Goal: Contribute content: Contribute content

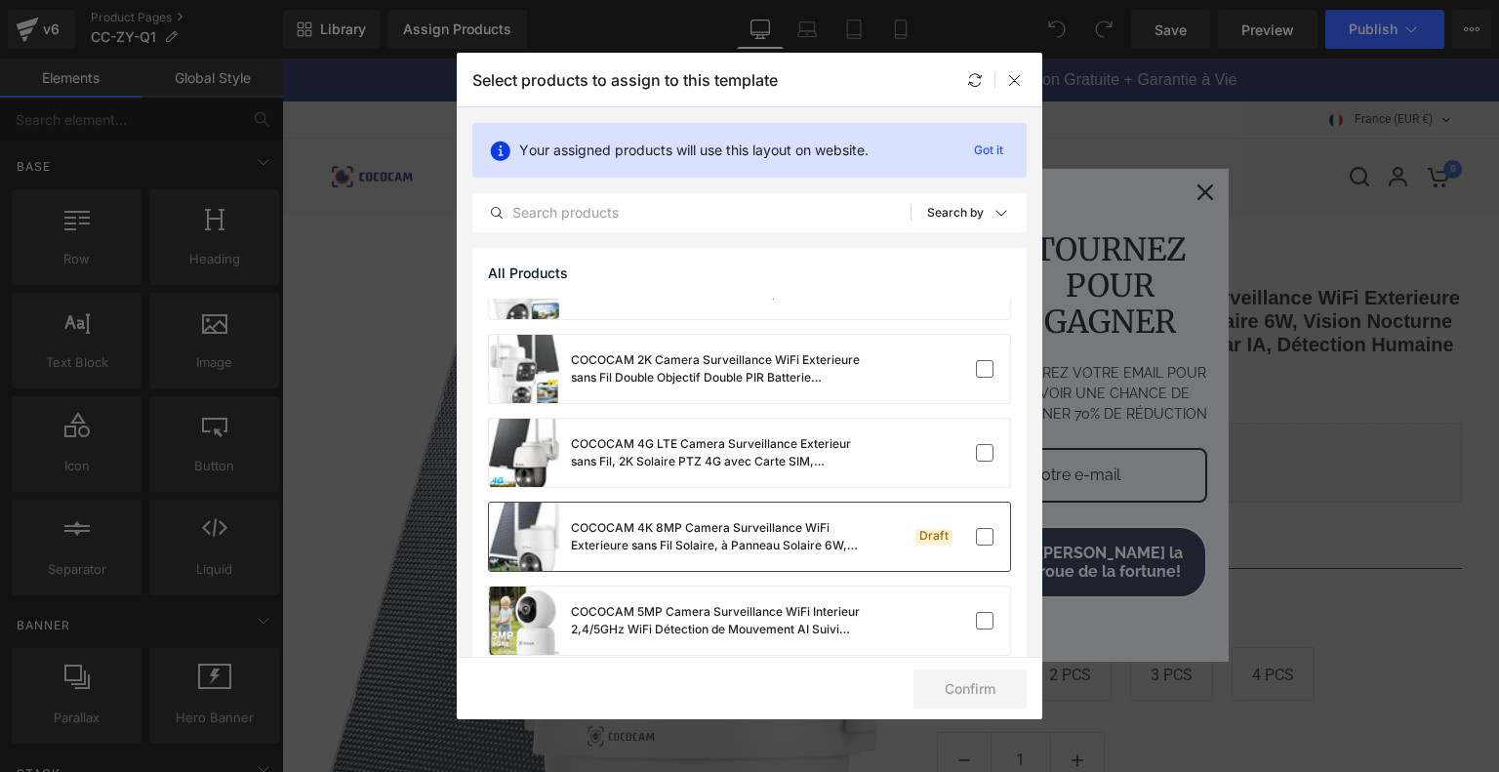
scroll to position [662, 0]
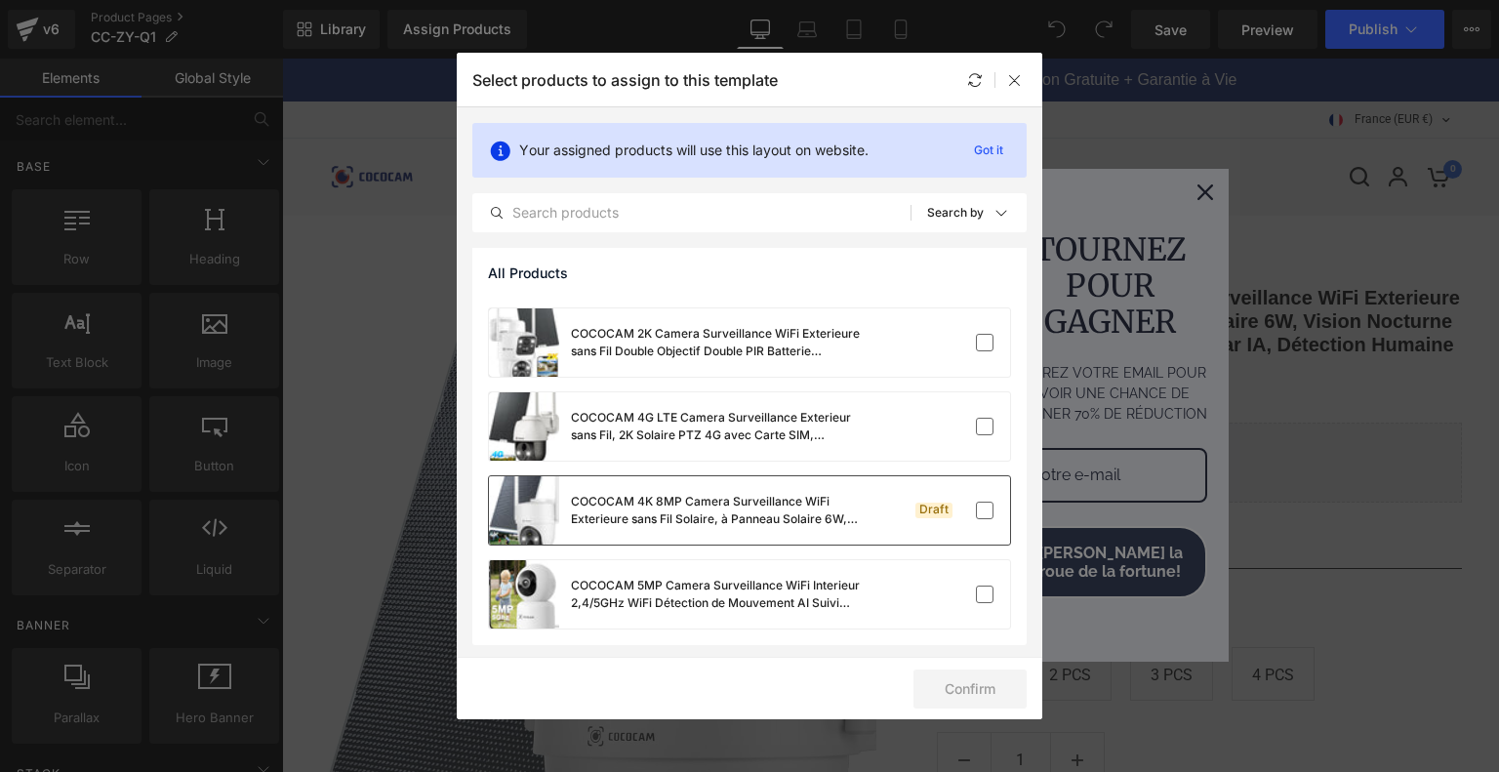
click at [791, 512] on div "COCOCAM 4K 8MP Camera Surveillance WiFi Exterieure sans Fil Solaire, à Panneau …" at bounding box center [717, 510] width 293 height 35
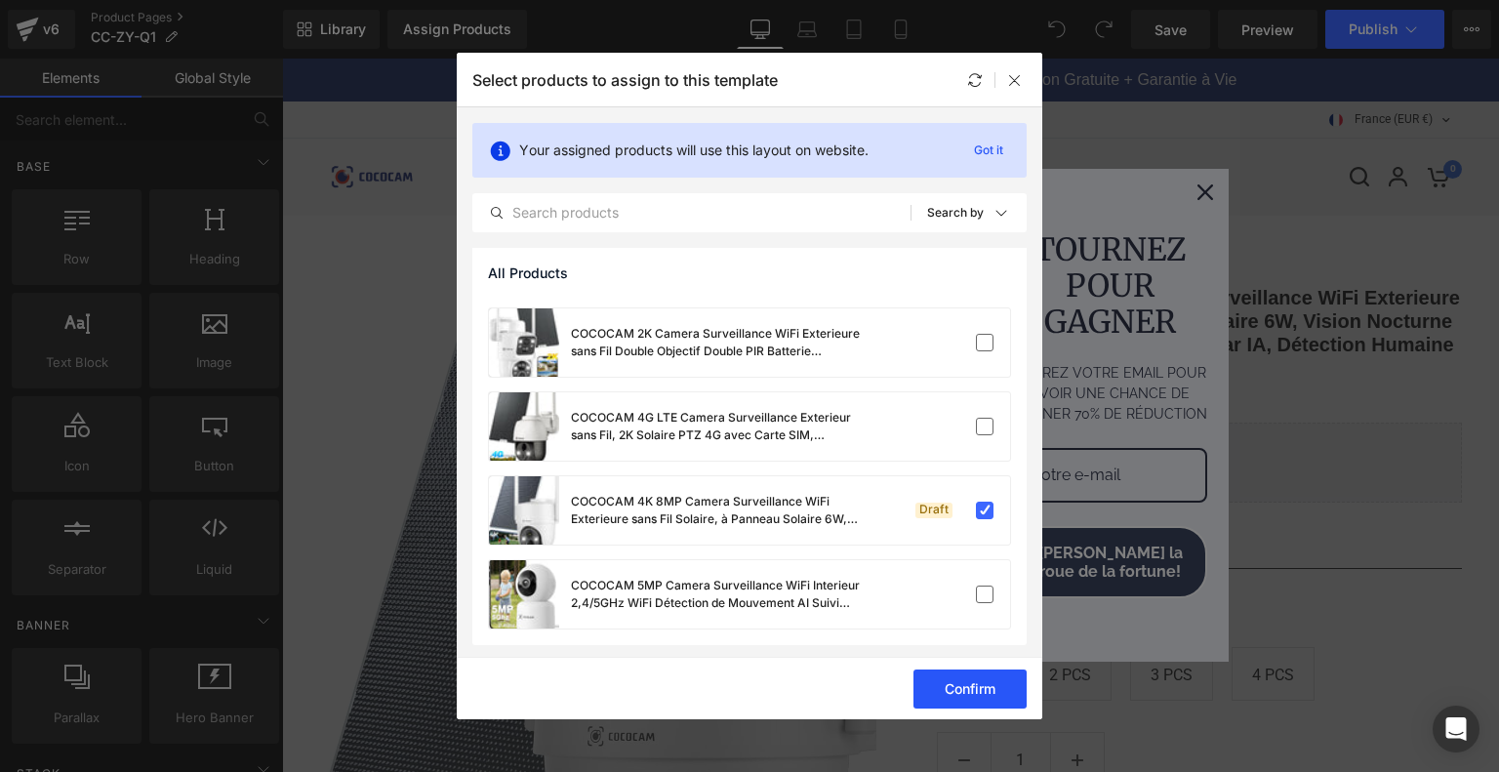
click at [958, 676] on button "Confirm" at bounding box center [969, 688] width 113 height 39
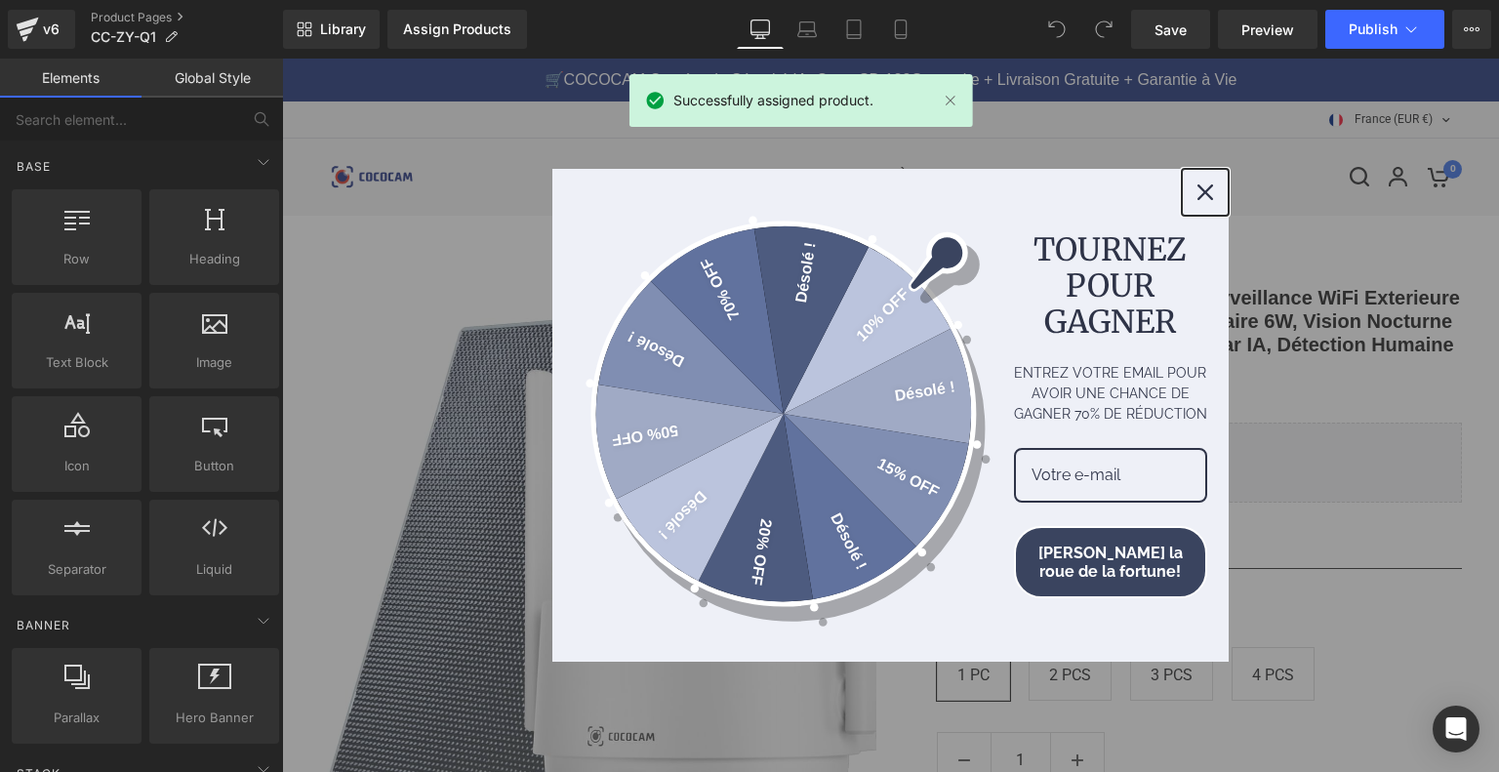
click at [1198, 187] on icon "close icon" at bounding box center [1205, 192] width 16 height 16
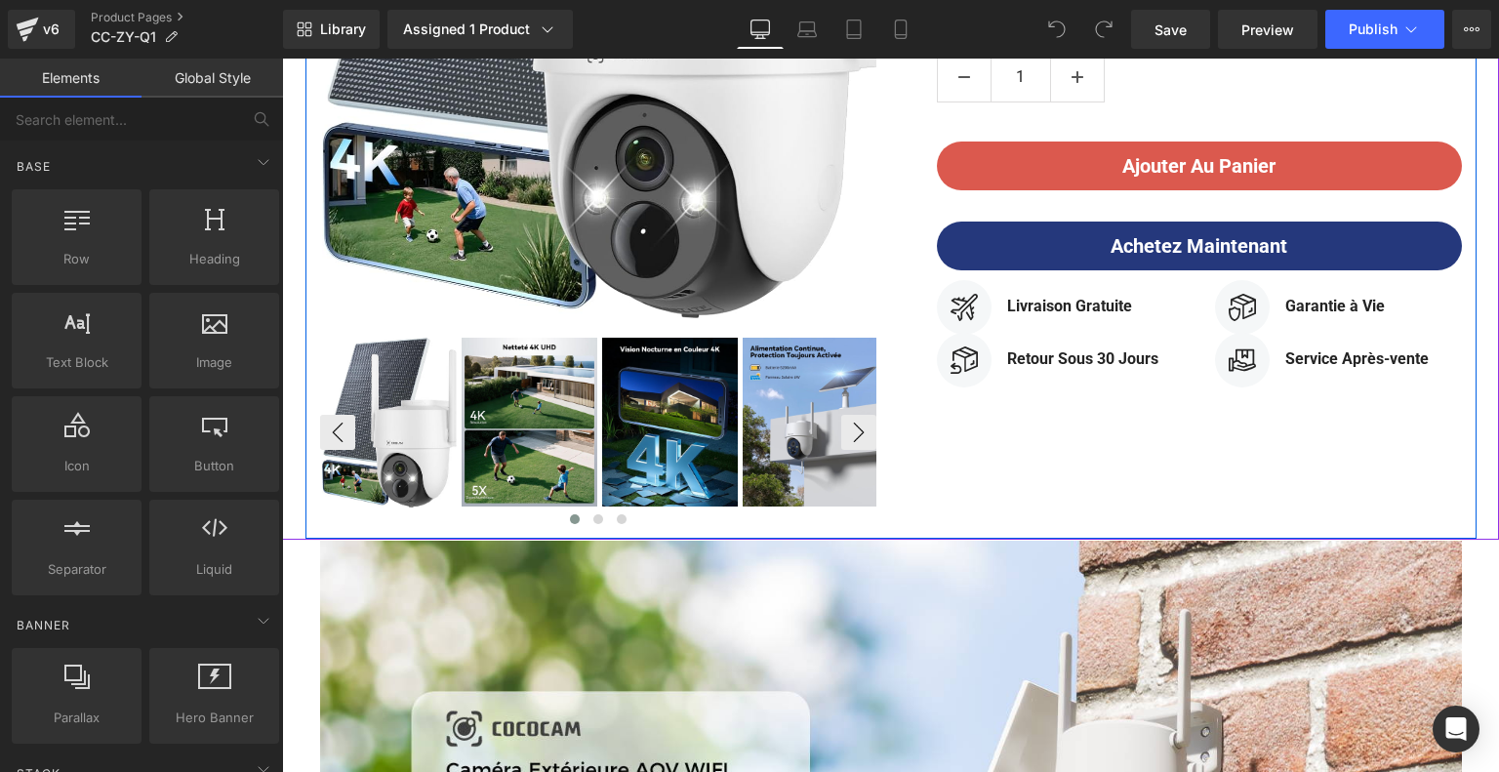
scroll to position [1171, 0]
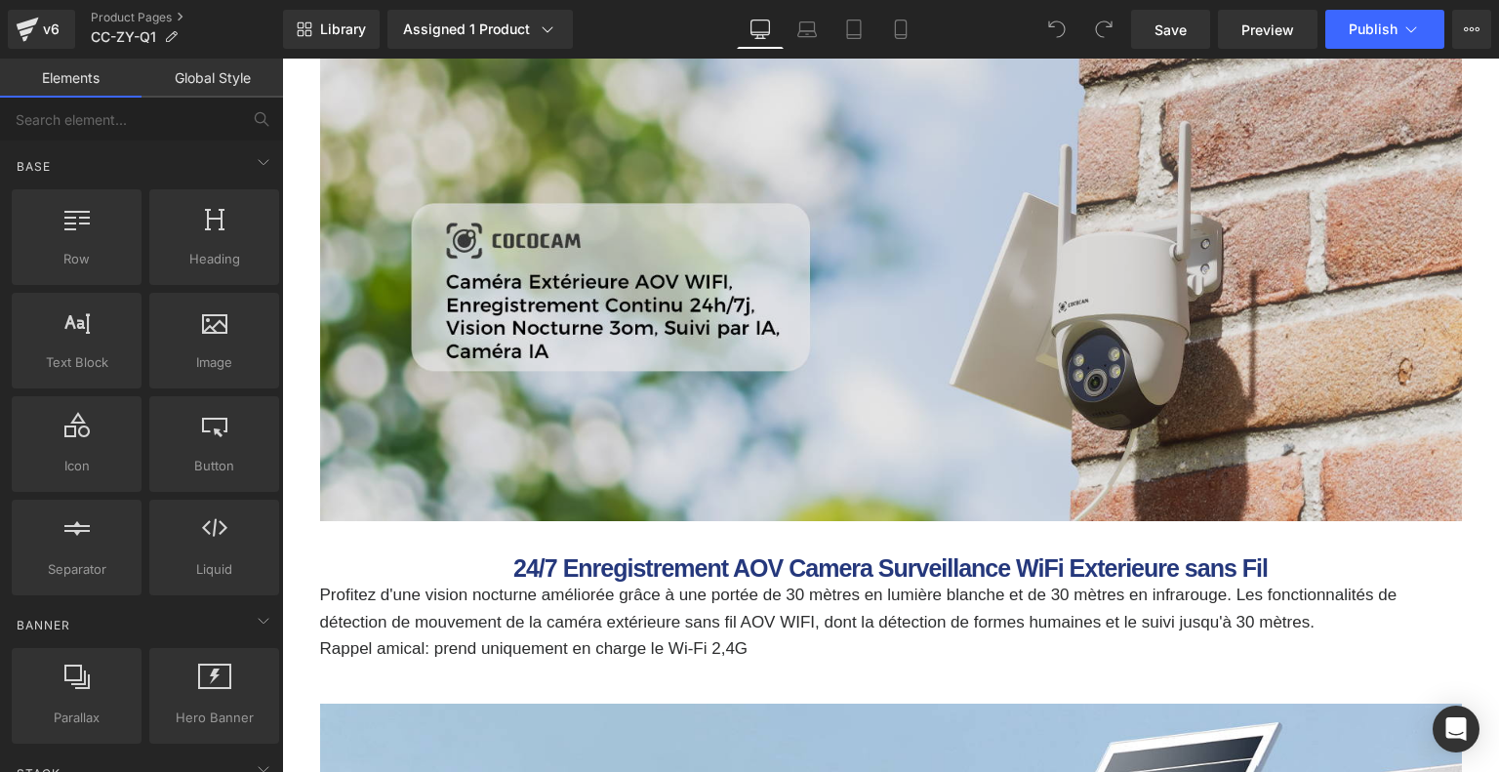
click at [758, 299] on img at bounding box center [890, 287] width 1141 height 468
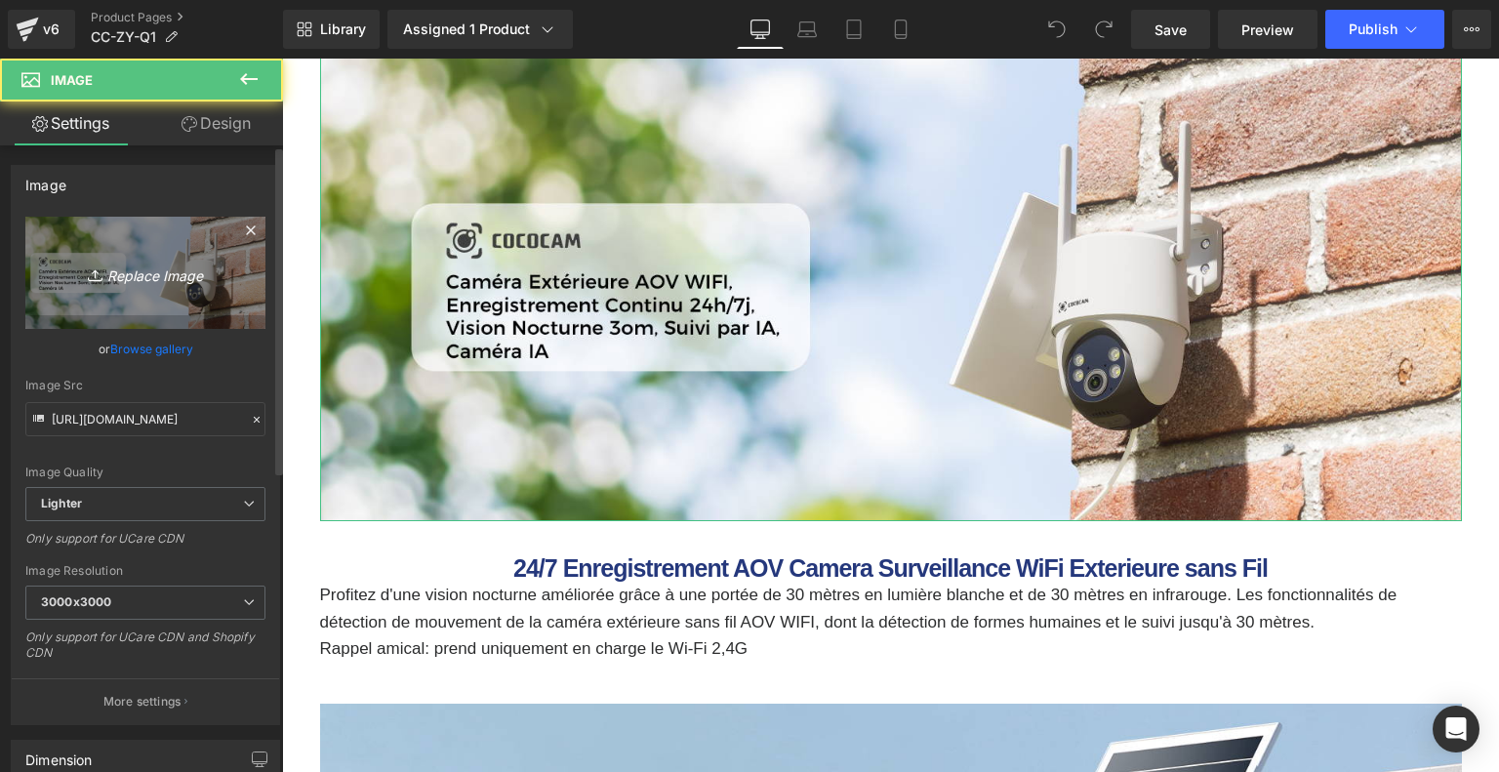
click at [168, 280] on icon "Replace Image" at bounding box center [145, 272] width 156 height 24
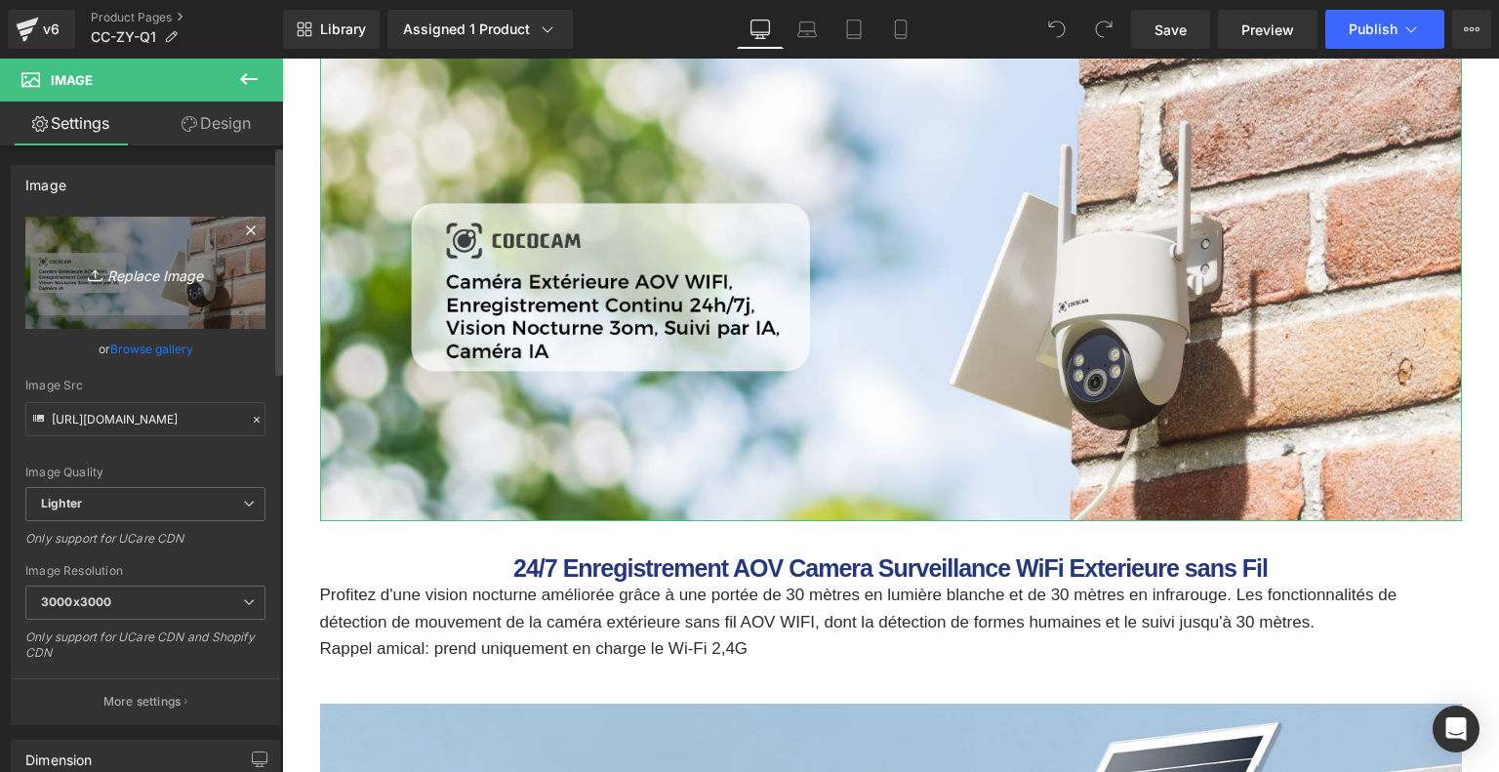
type input "C:\fakepath\画板 10.png"
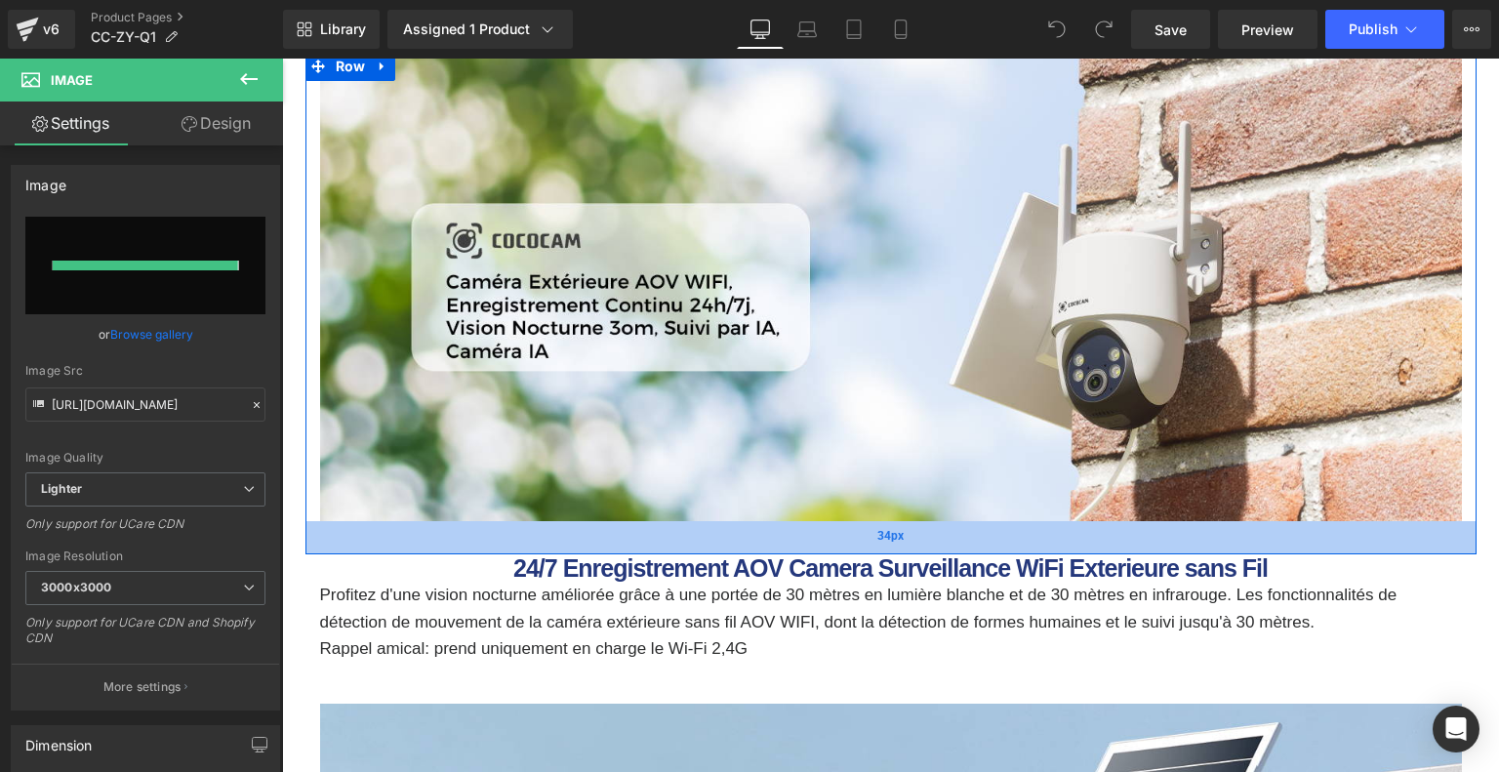
type input "[URL][DOMAIN_NAME]"
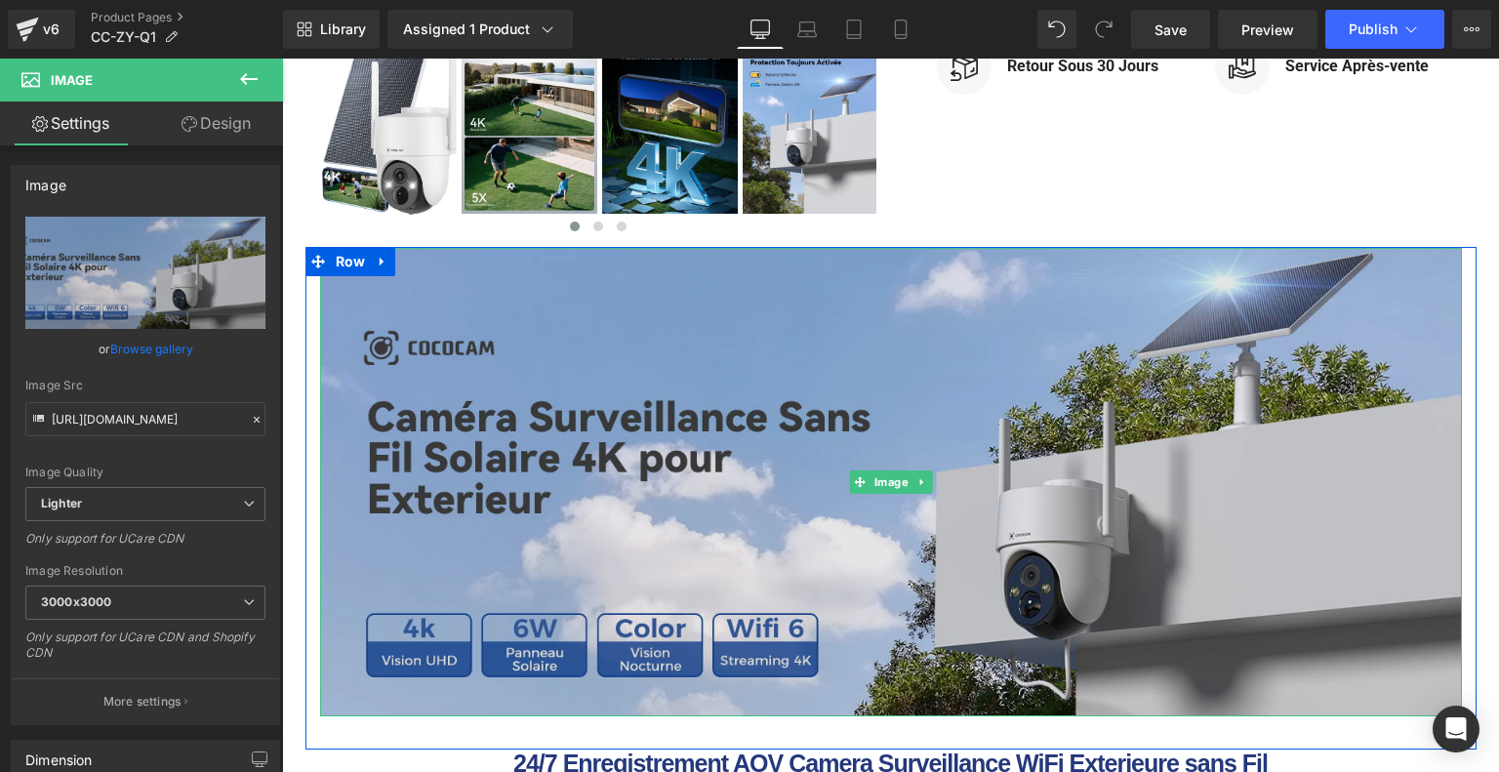
scroll to position [1268, 0]
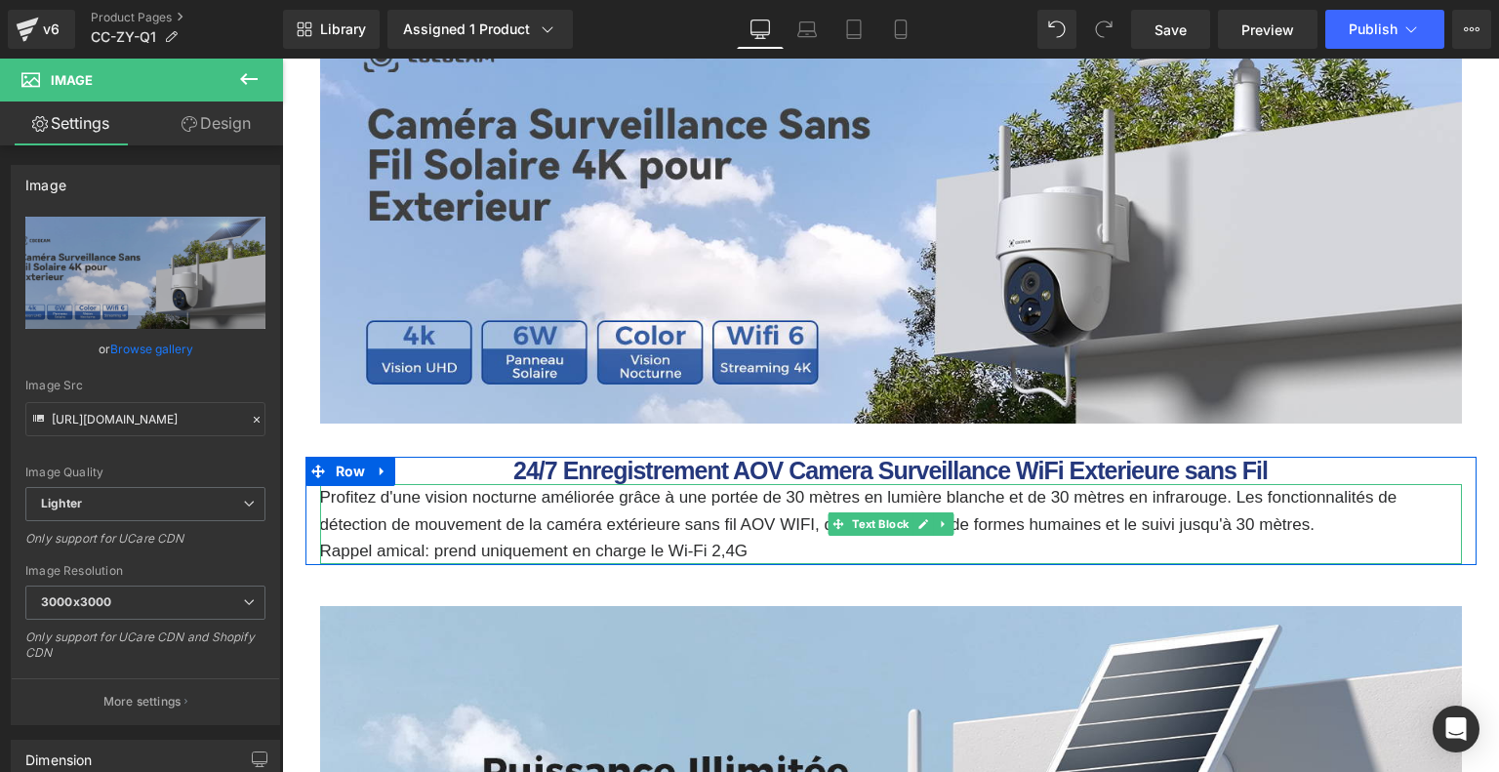
click at [509, 499] on p "Profitez d'une vision nocturne améliorée grâce à une portée de 30 mètres en lum…" at bounding box center [890, 510] width 1141 height 53
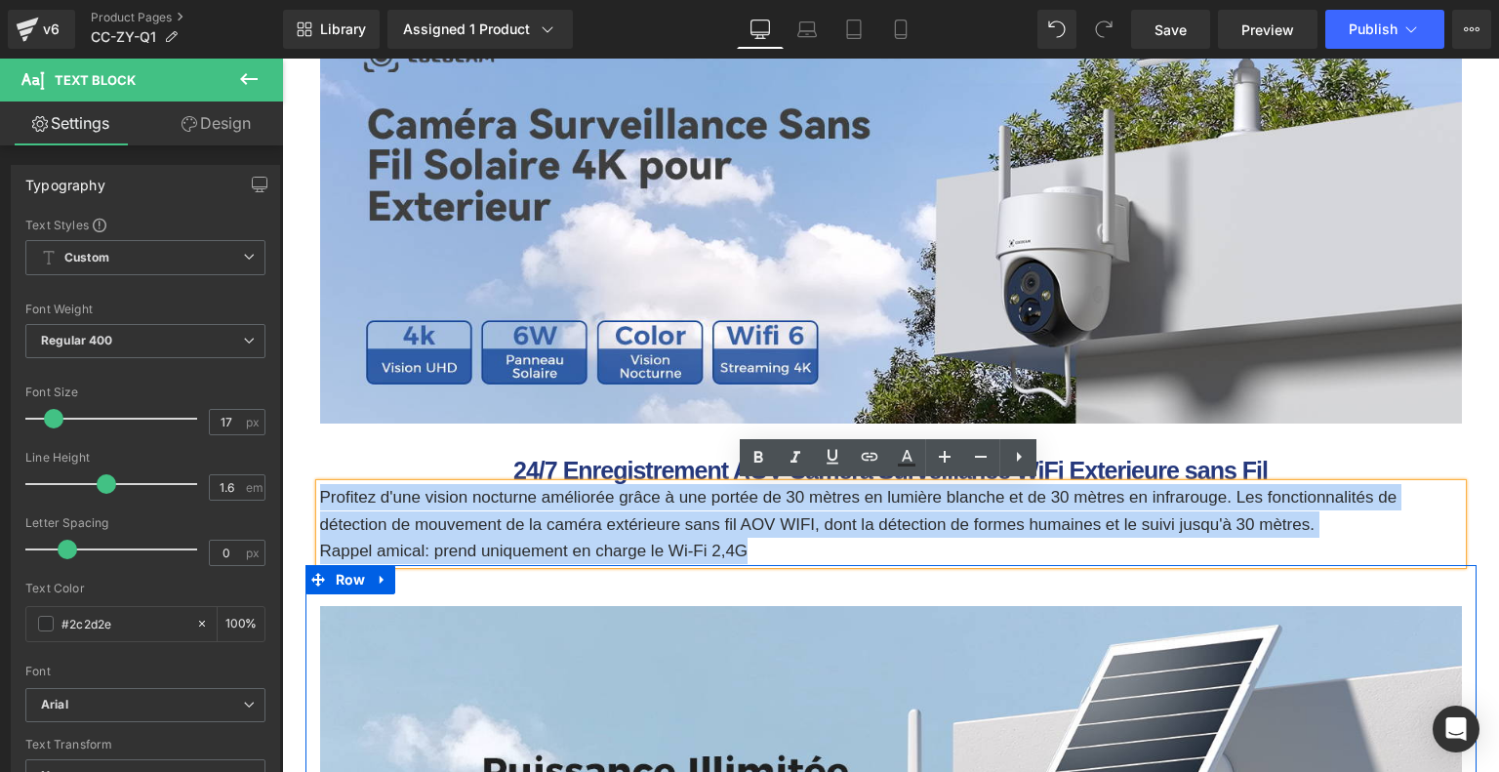
drag, startPoint x: 318, startPoint y: 495, endPoint x: 853, endPoint y: 577, distance: 540.9
paste div
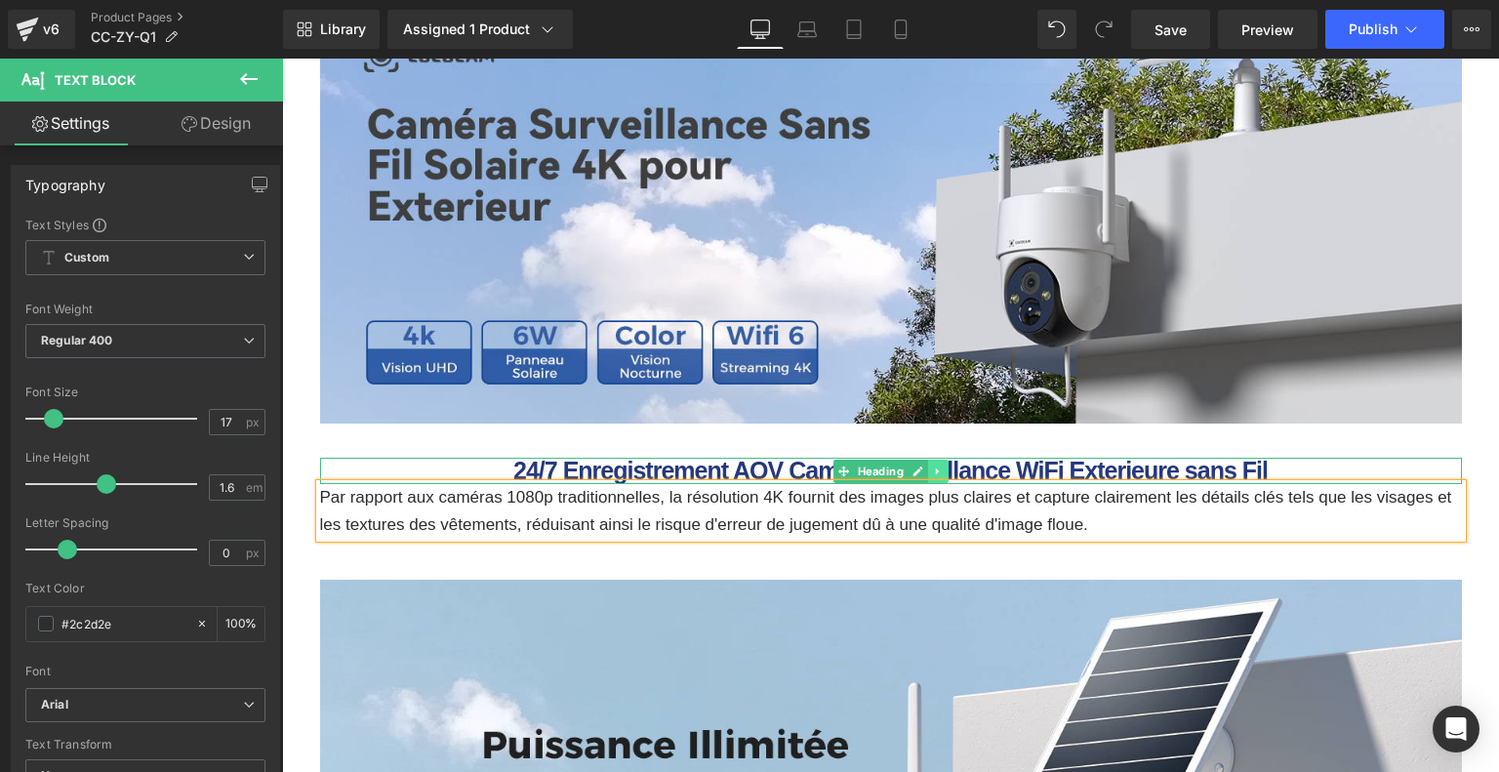
click at [937, 473] on icon at bounding box center [937, 471] width 11 height 12
click at [944, 472] on icon at bounding box center [947, 470] width 11 height 11
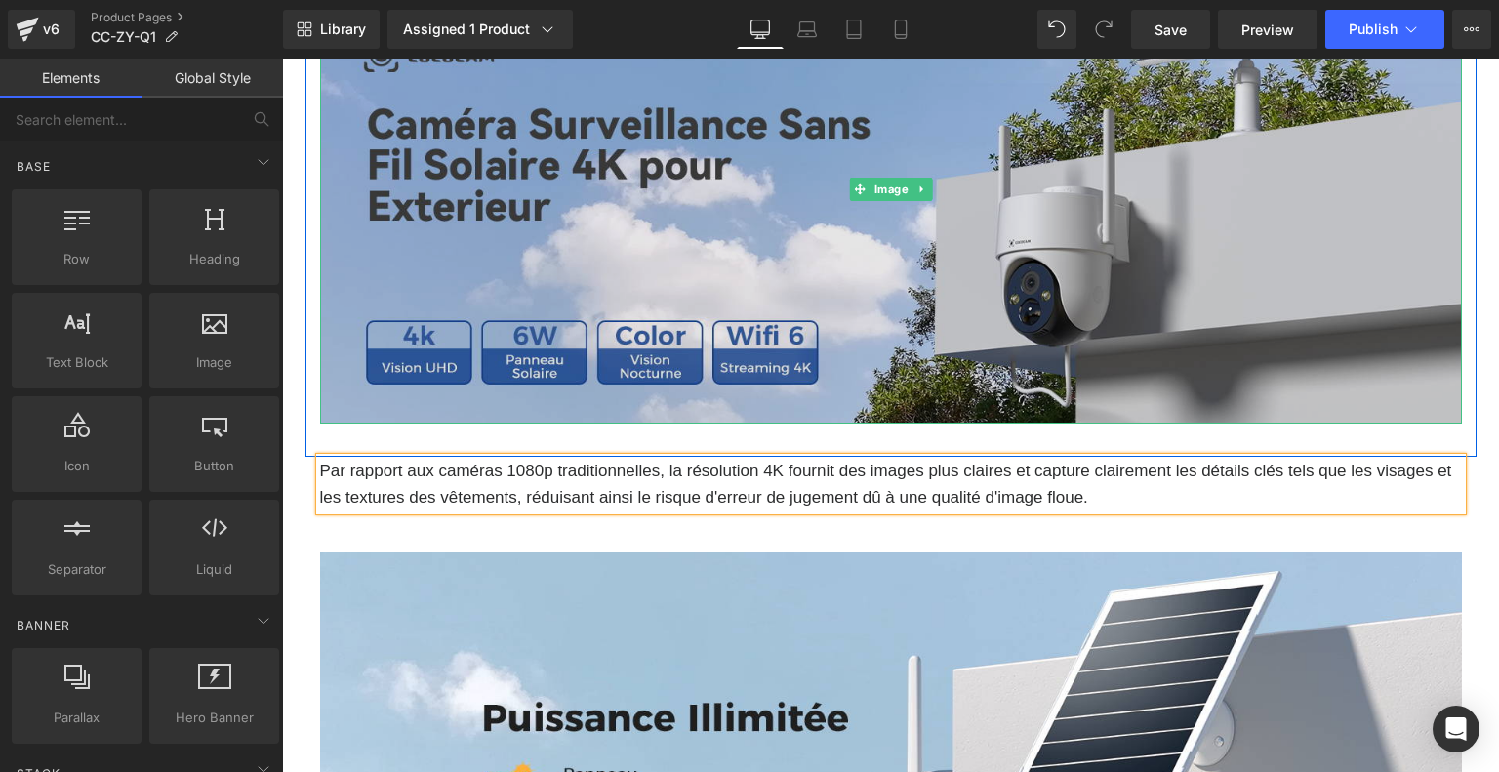
click at [968, 222] on img at bounding box center [890, 189] width 1141 height 468
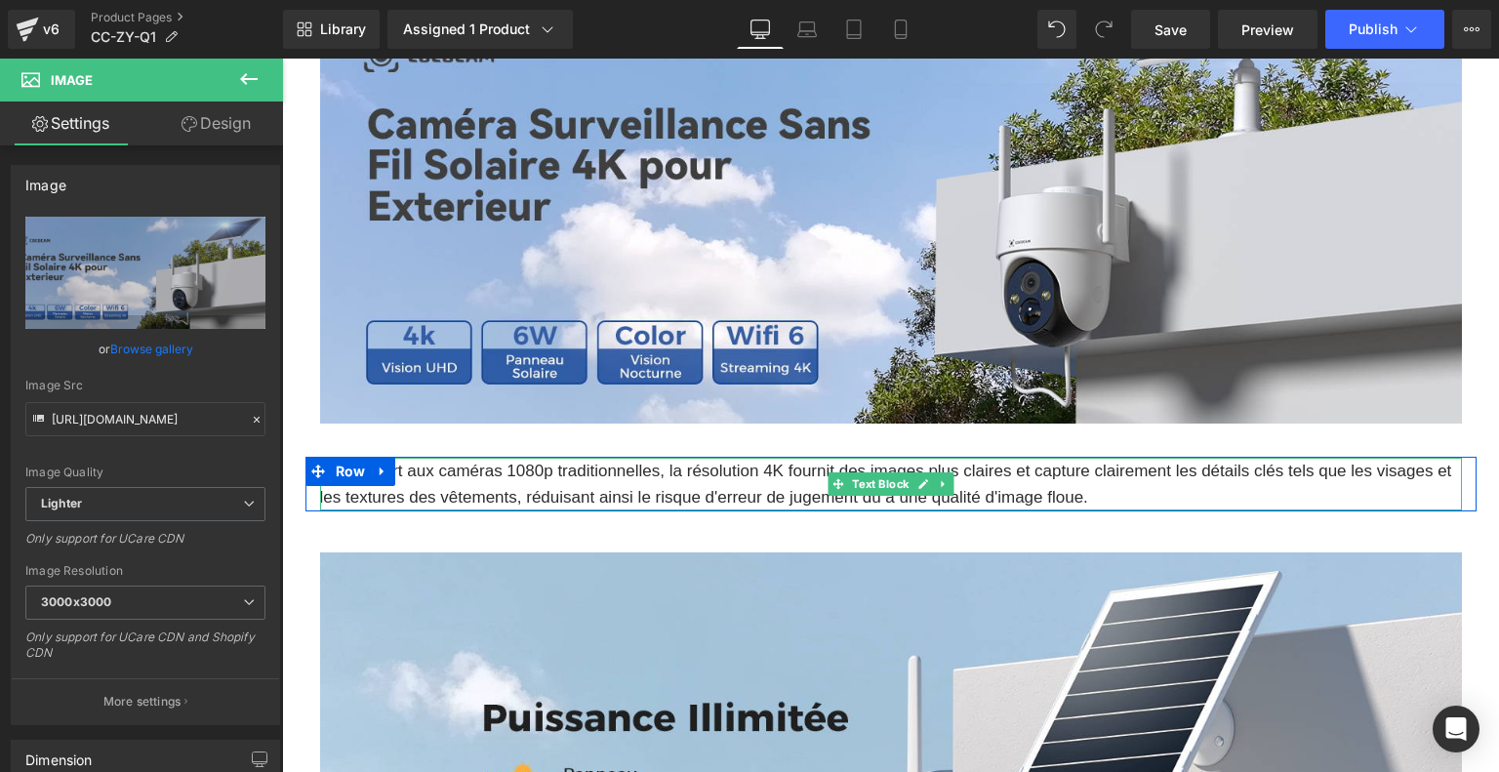
scroll to position [1561, 0]
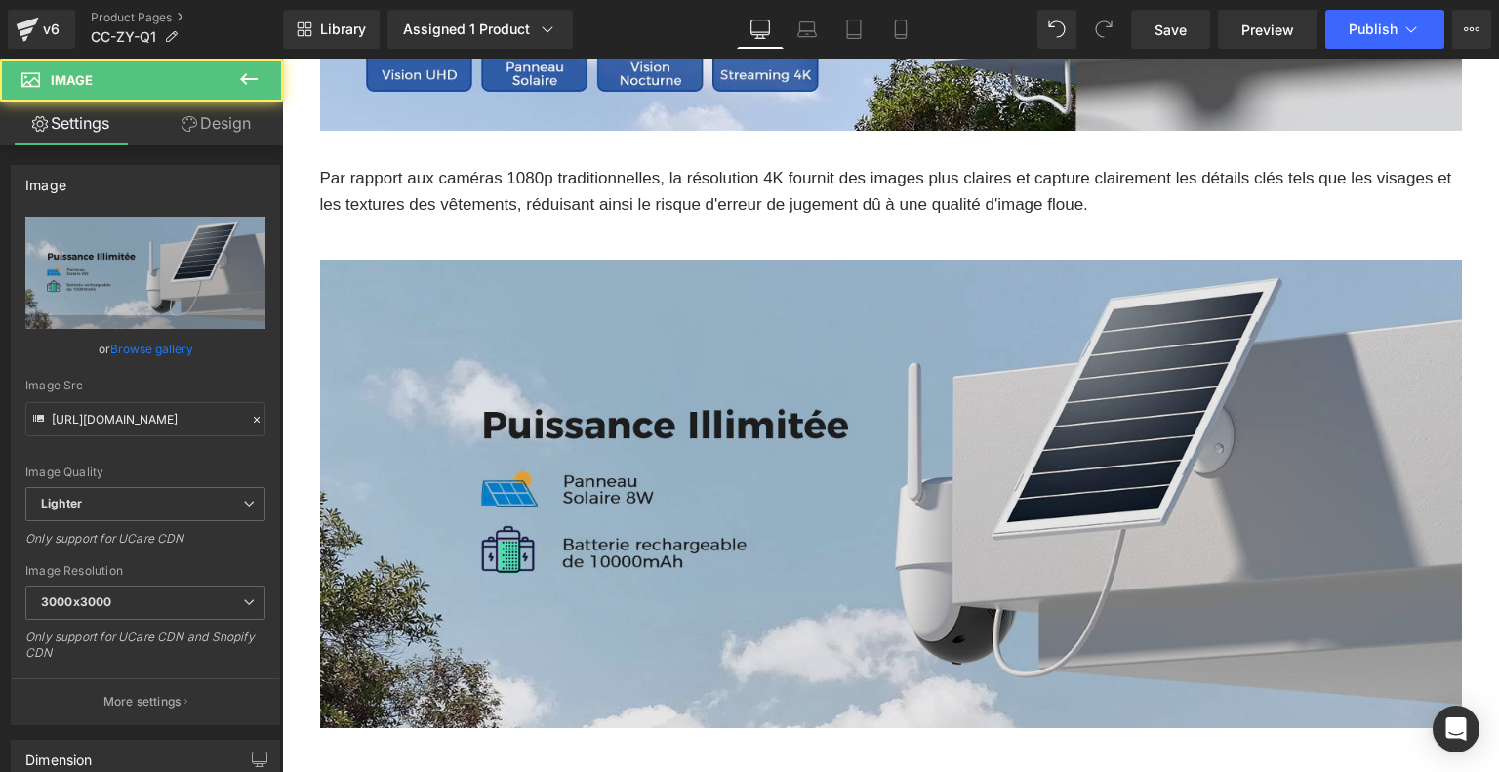
click at [863, 467] on img at bounding box center [890, 494] width 1141 height 468
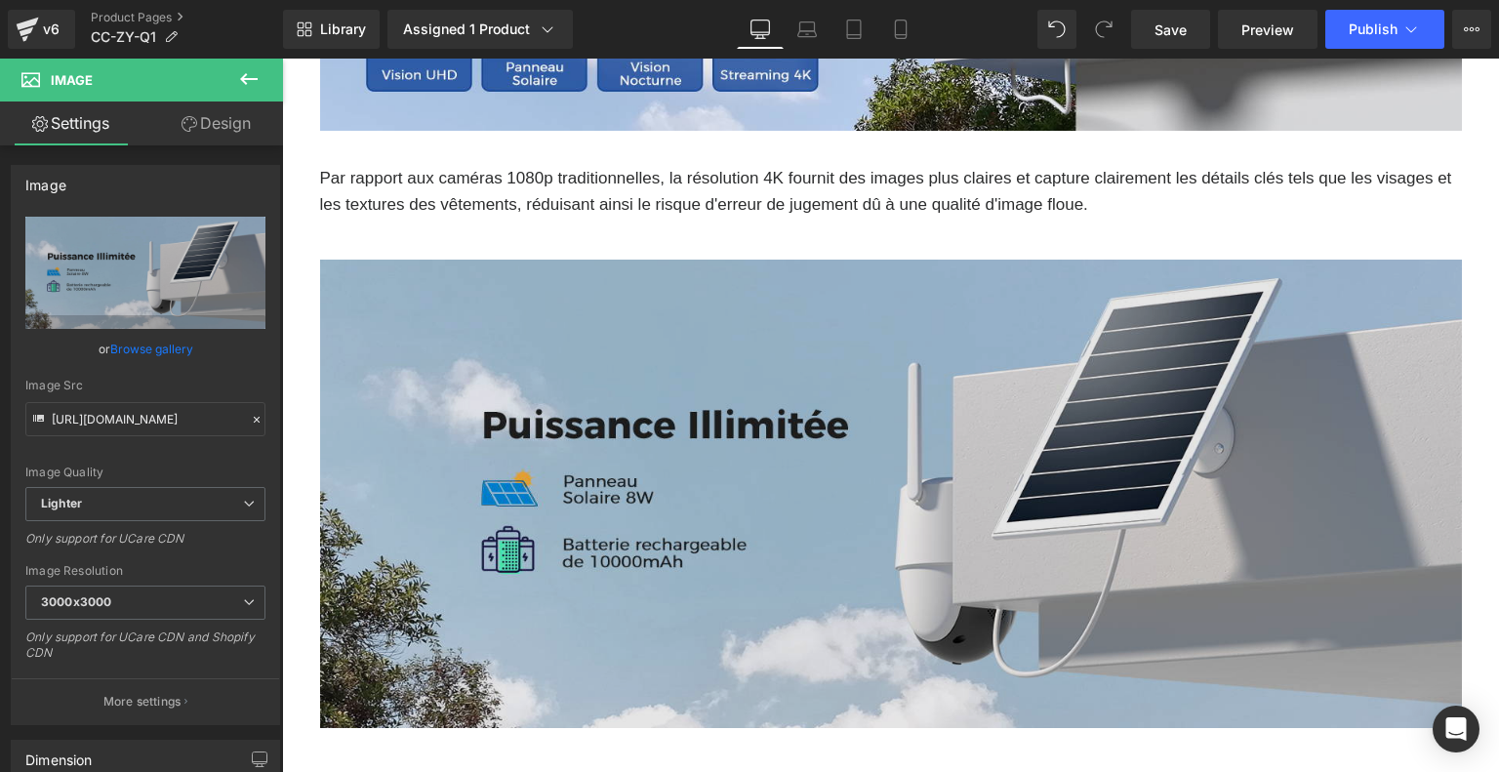
click at [683, 406] on img at bounding box center [890, 494] width 1141 height 468
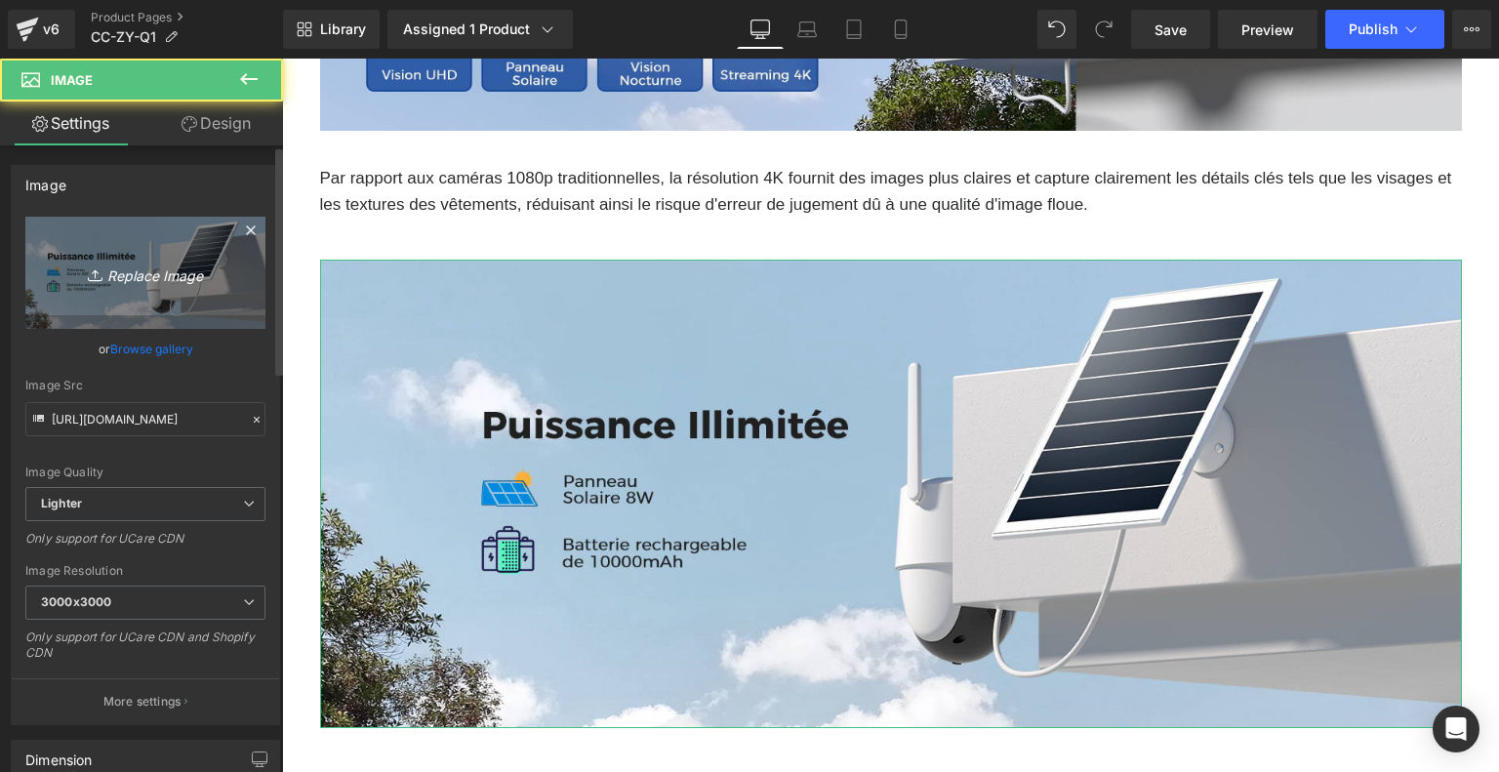
click at [186, 277] on icon "Replace Image" at bounding box center [145, 272] width 156 height 24
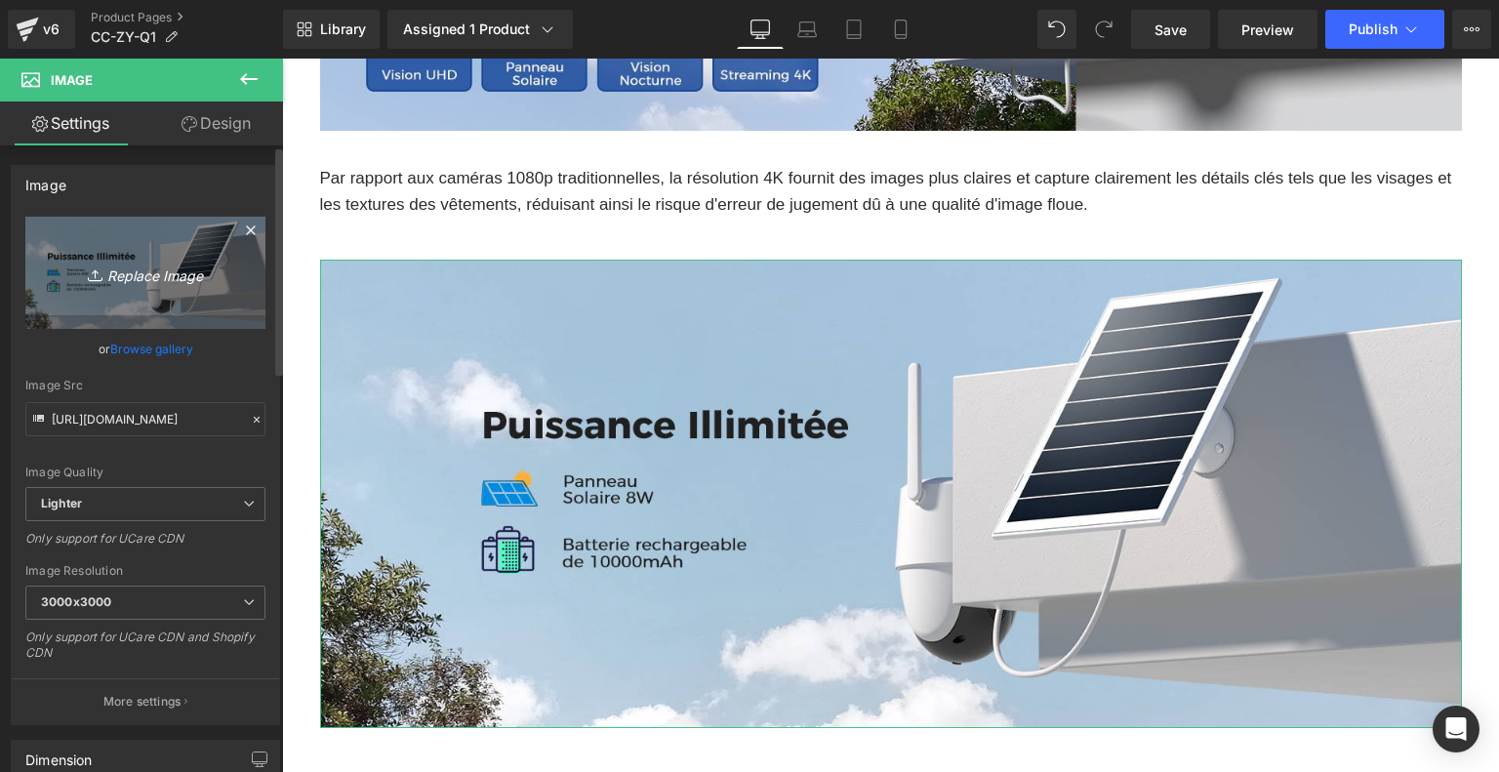
type input "C:\fakepath\画板 11(1).png"
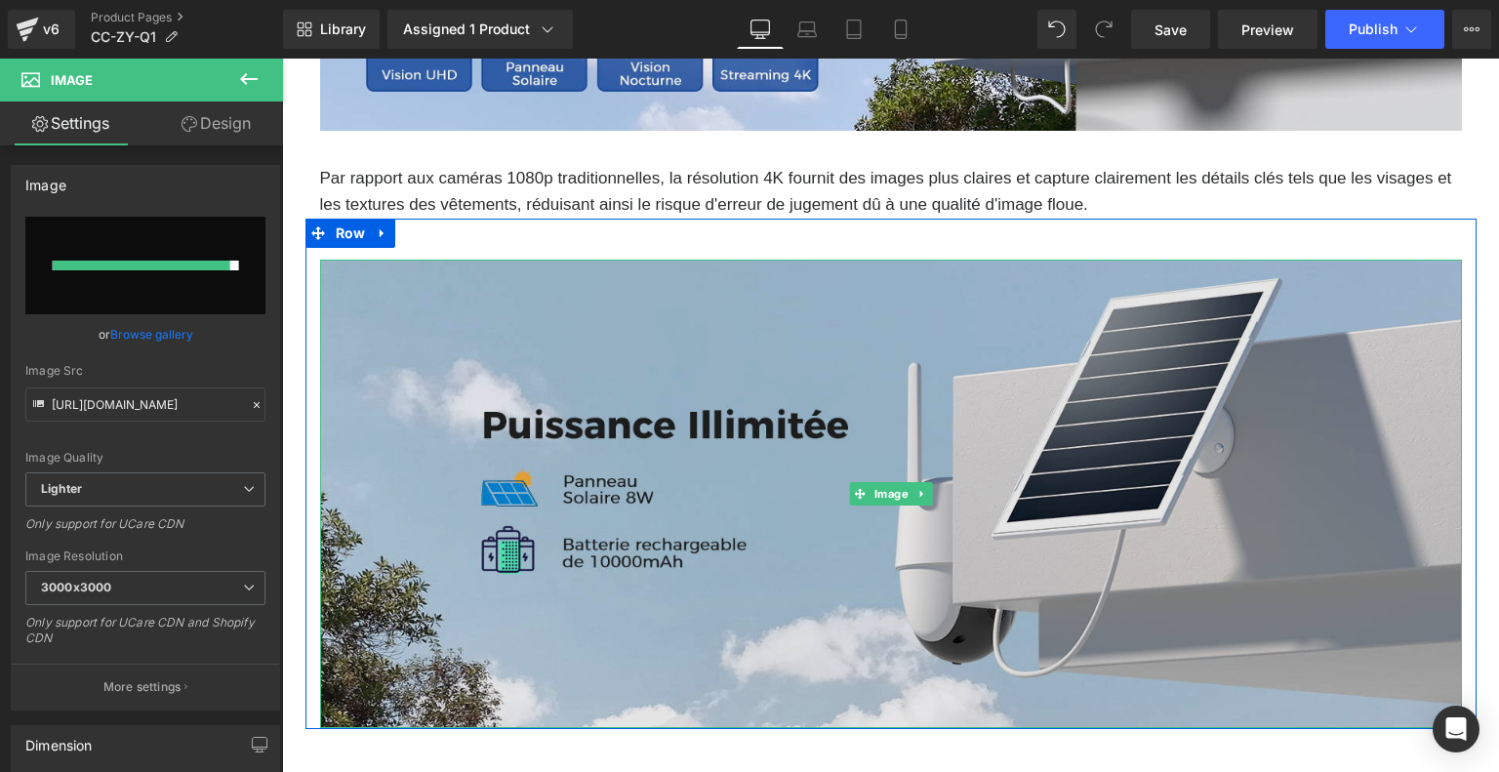
type input "[URL][DOMAIN_NAME]"
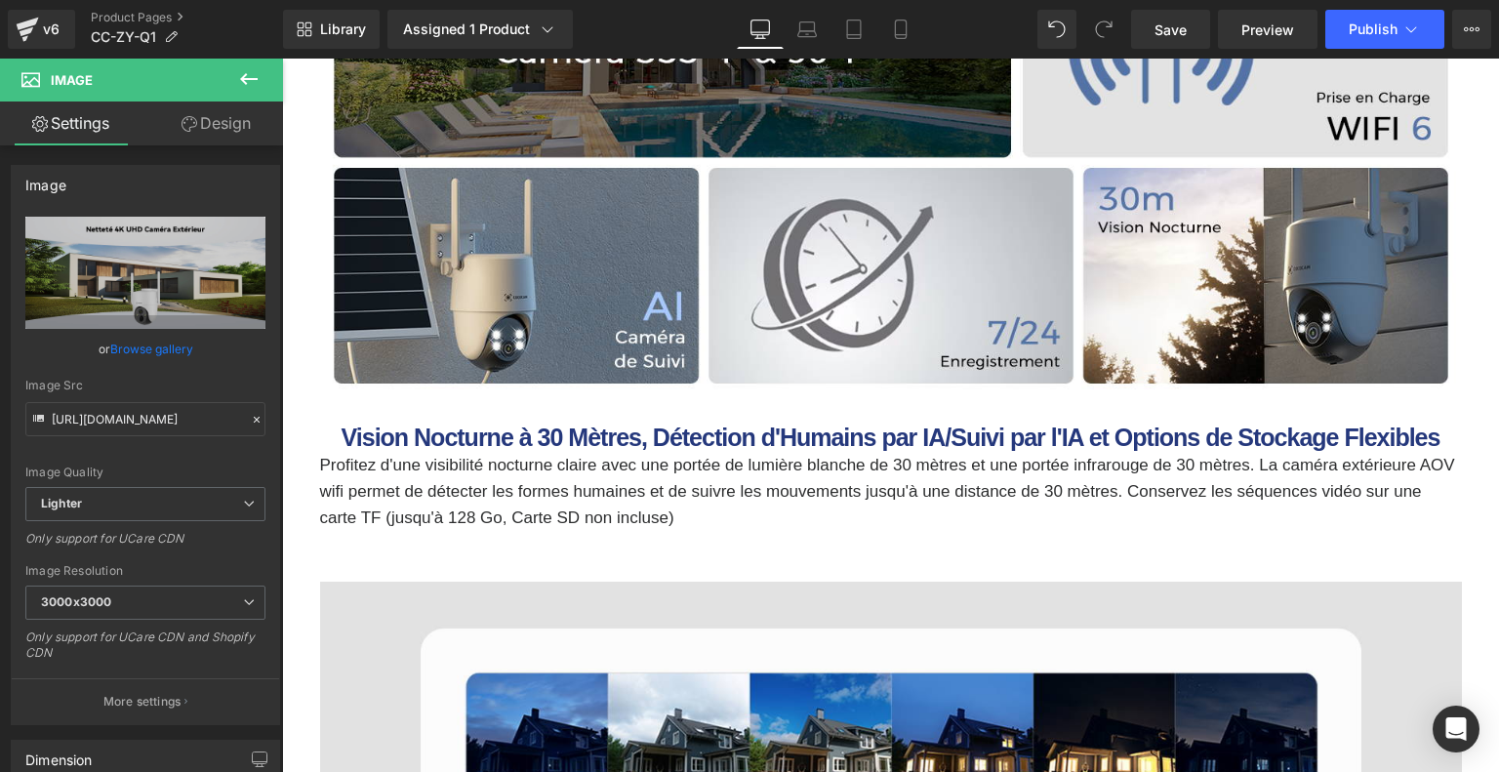
scroll to position [2439, 0]
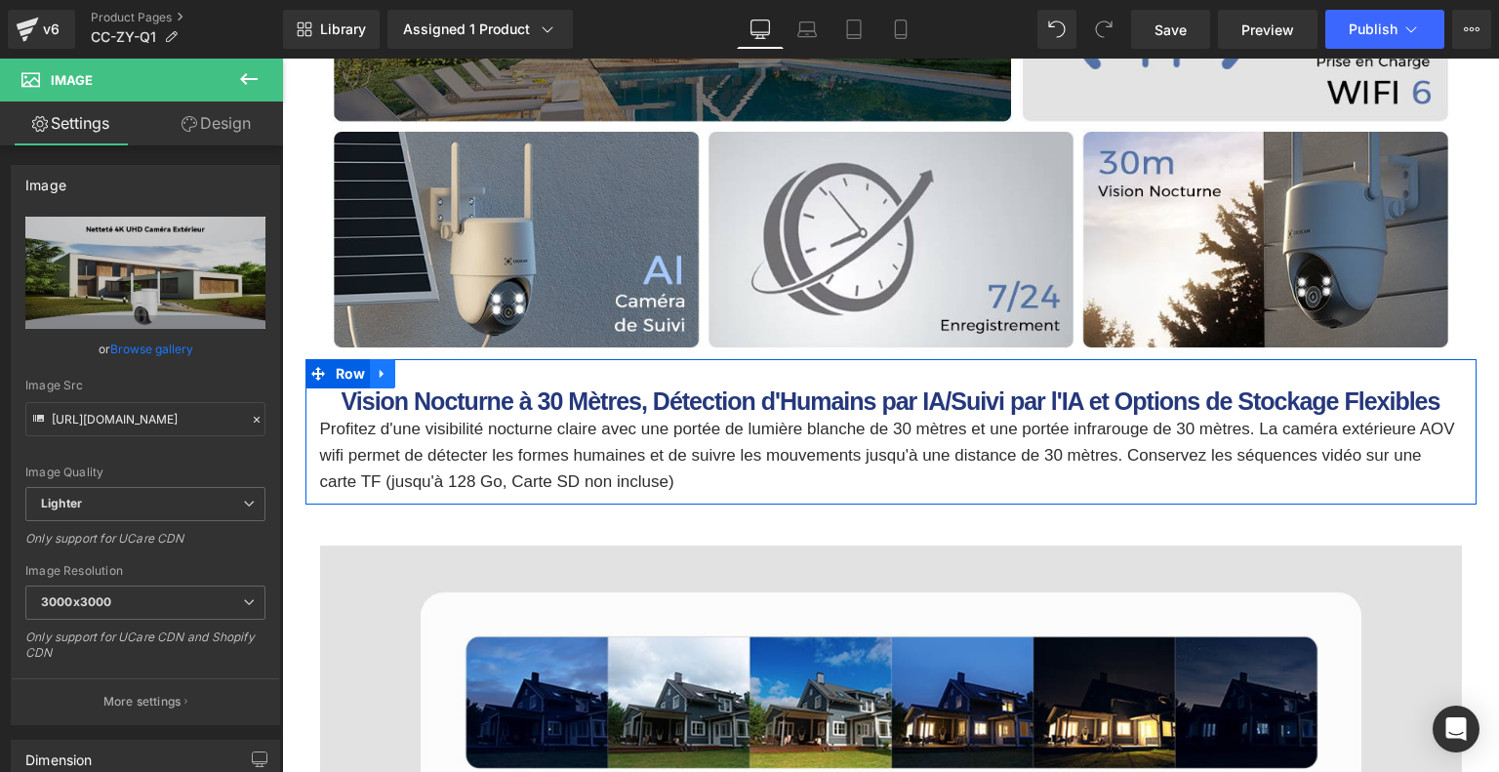
click at [386, 372] on icon at bounding box center [383, 374] width 14 height 15
click at [407, 372] on icon at bounding box center [408, 374] width 14 height 14
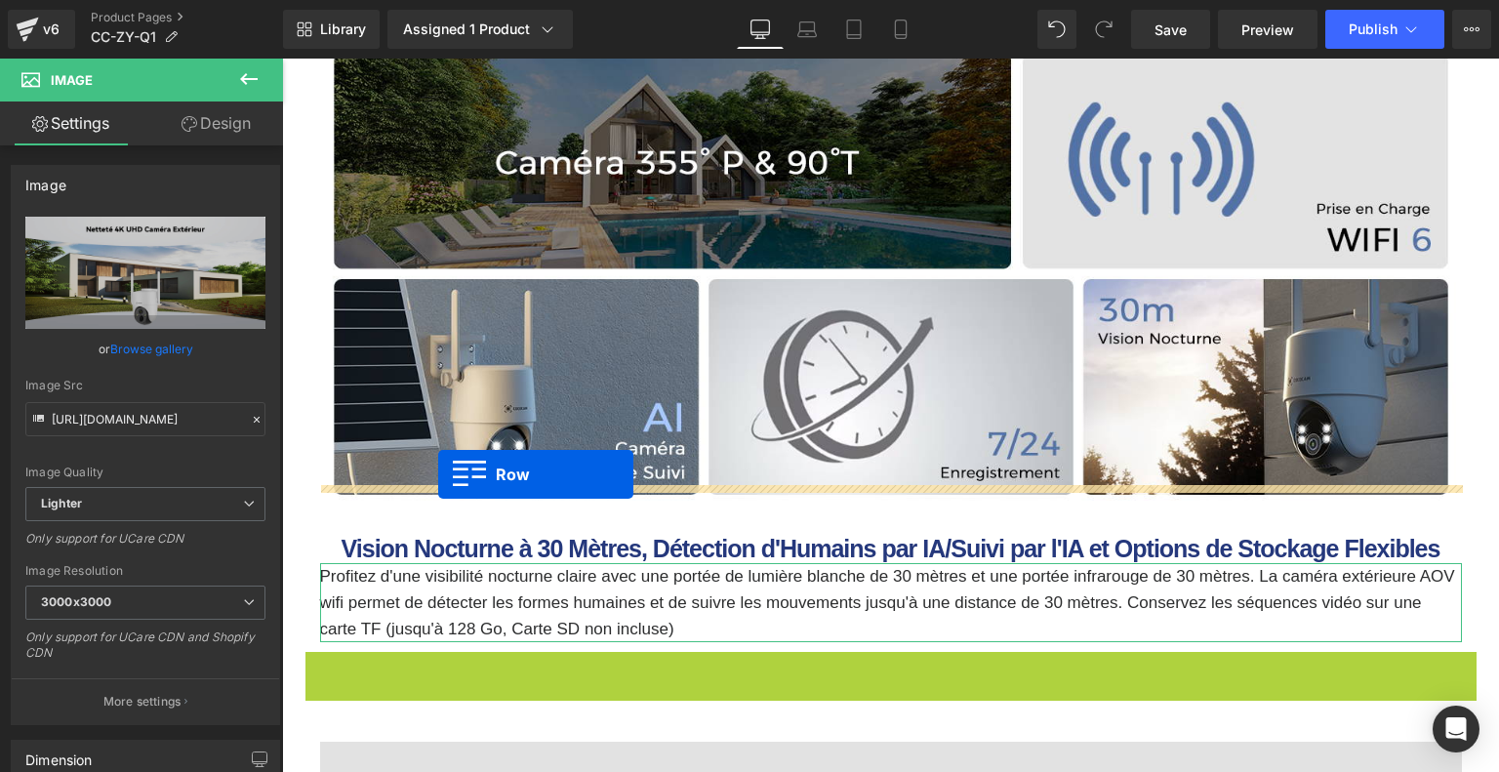
drag, startPoint x: 316, startPoint y: 516, endPoint x: 438, endPoint y: 378, distance: 184.6
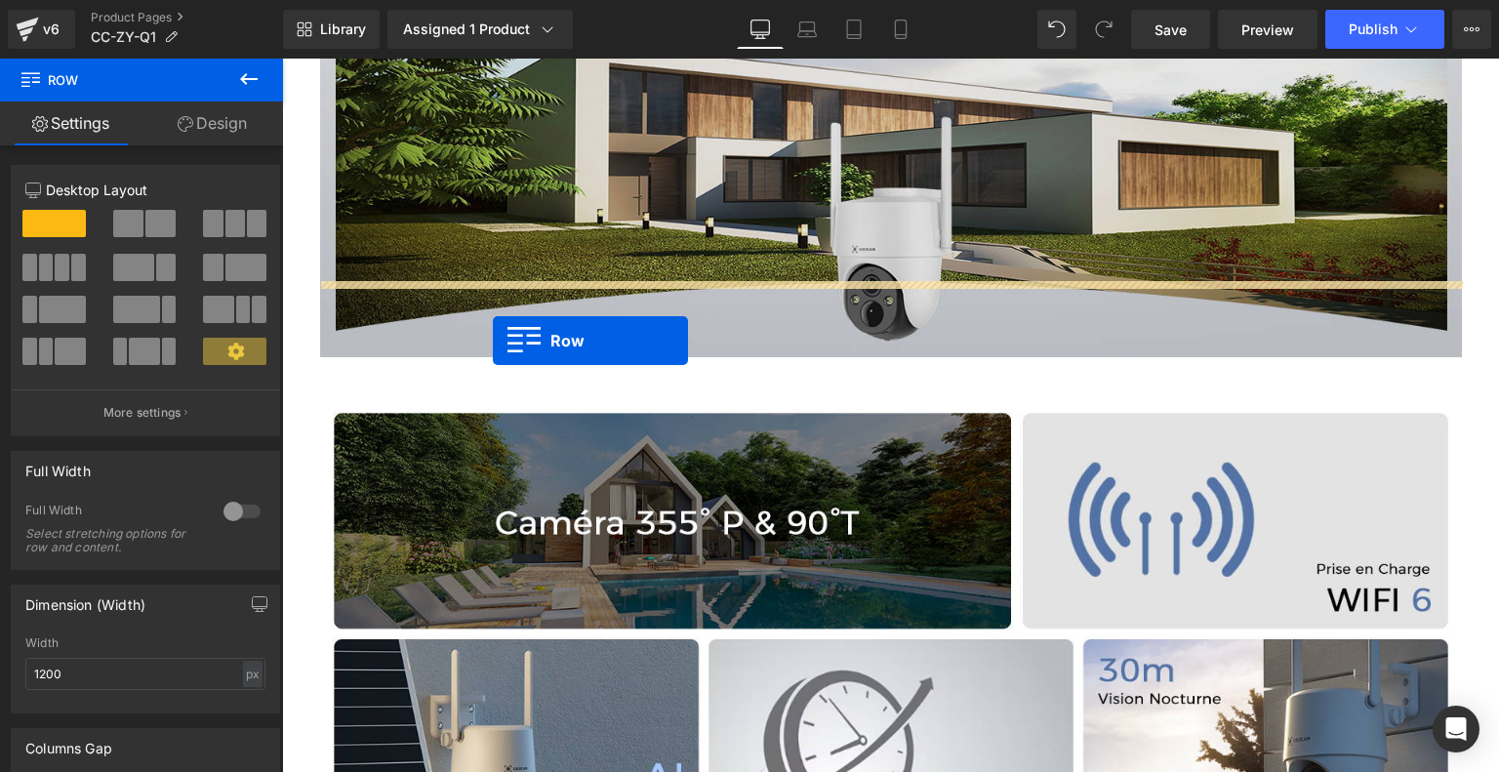
scroll to position [1854, 0]
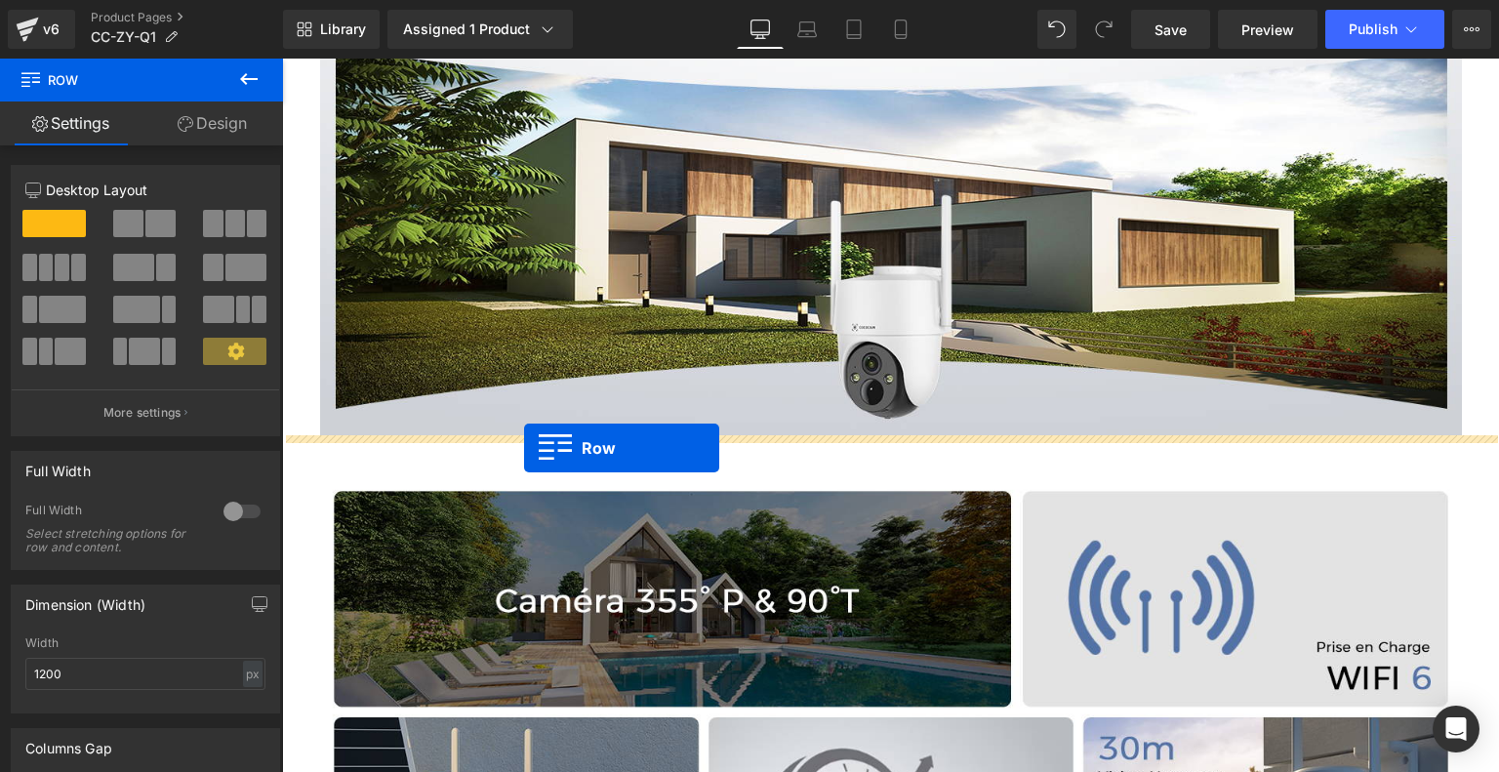
drag, startPoint x: 331, startPoint y: 403, endPoint x: 524, endPoint y: 448, distance: 198.3
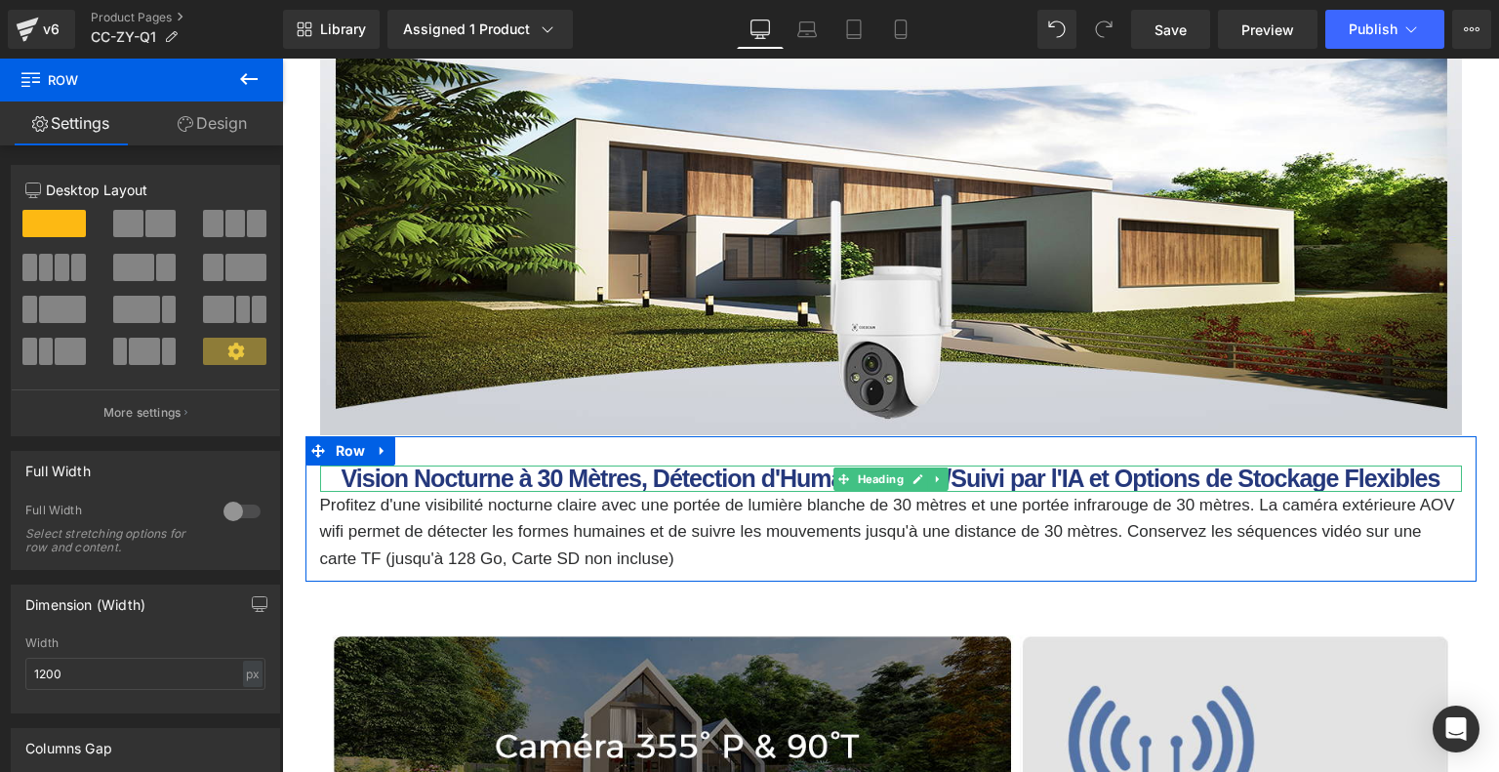
click at [639, 479] on b "Vision Nocturne à 30 Mètres, Détection d'Humains par IA/Suivi par l'IA et Optio…" at bounding box center [890, 477] width 1099 height 27
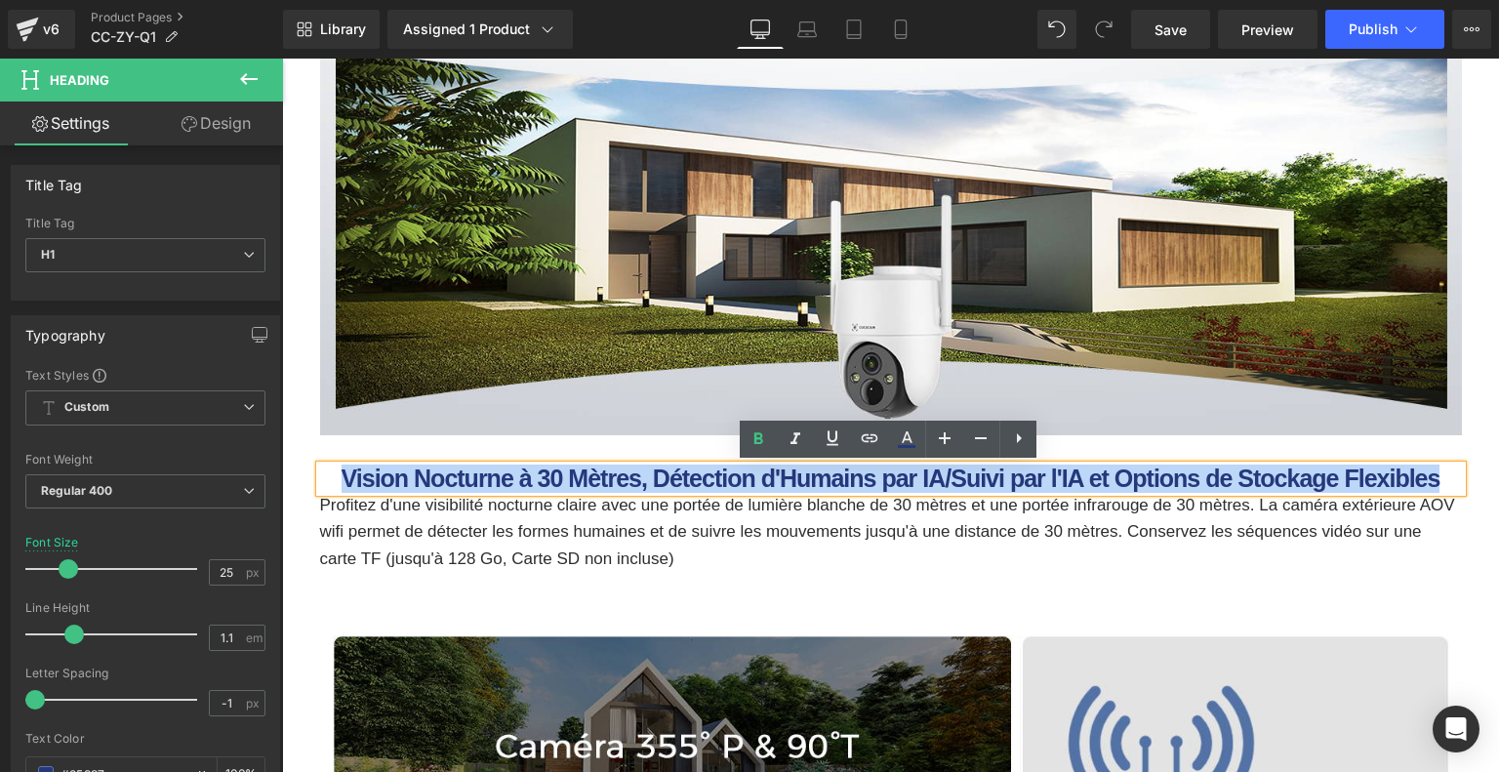
drag, startPoint x: 328, startPoint y: 476, endPoint x: 1498, endPoint y: 501, distance: 1170.0
paste div
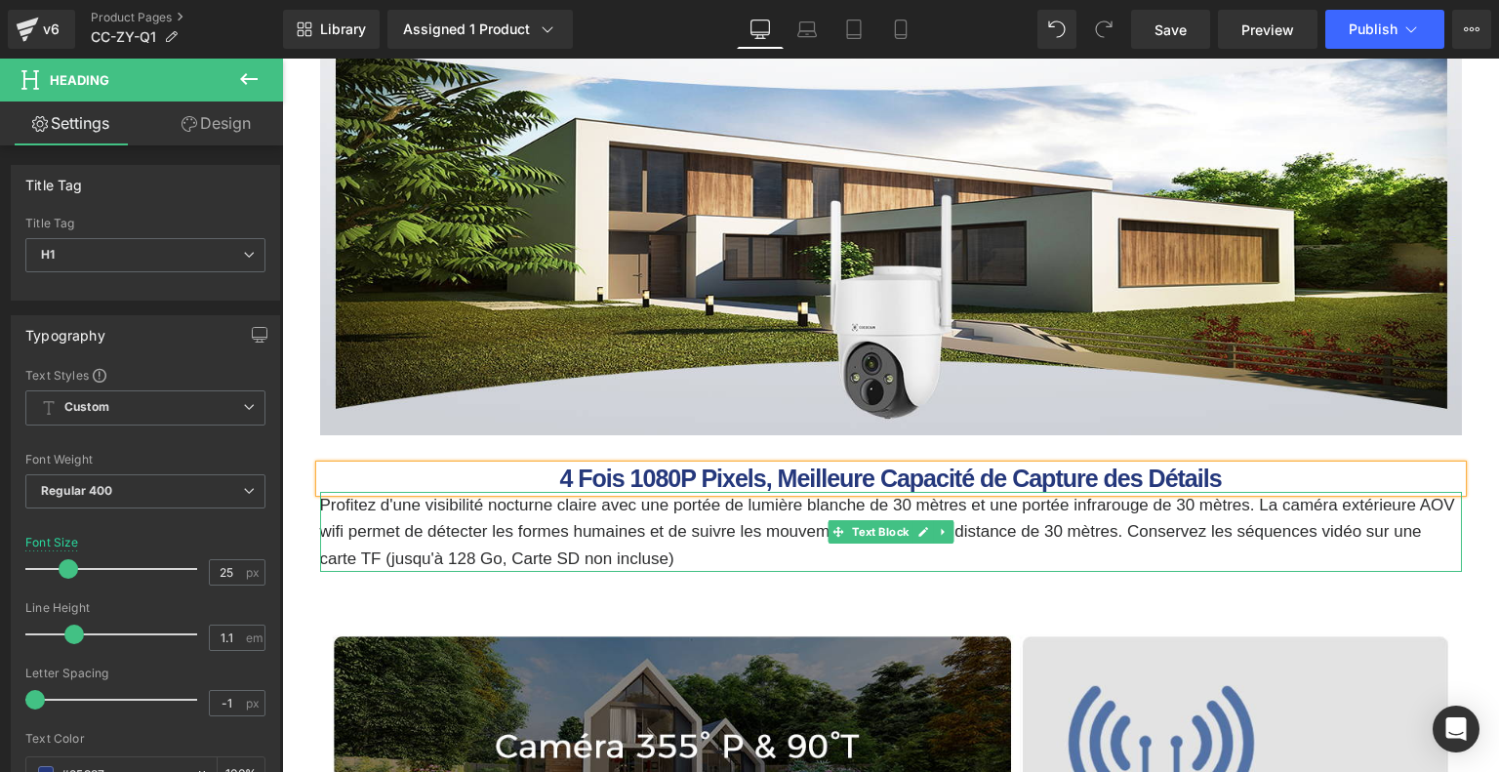
click at [1020, 524] on p "Profitez d'une visibilité nocturne claire avec une portée de lumière blanche de…" at bounding box center [890, 532] width 1141 height 80
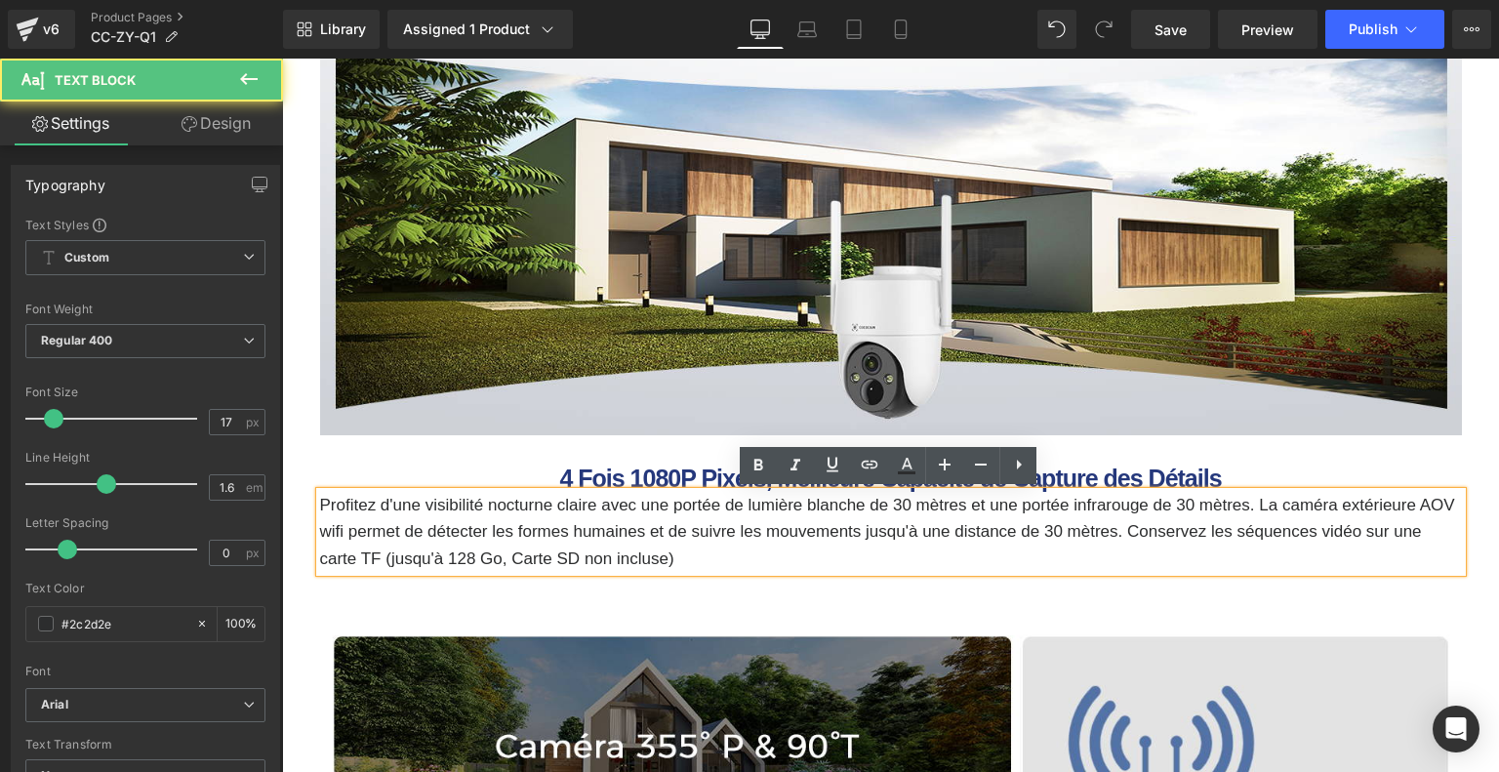
click at [580, 541] on p "Profitez d'une visibilité nocturne claire avec une portée de lumière blanche de…" at bounding box center [890, 532] width 1141 height 80
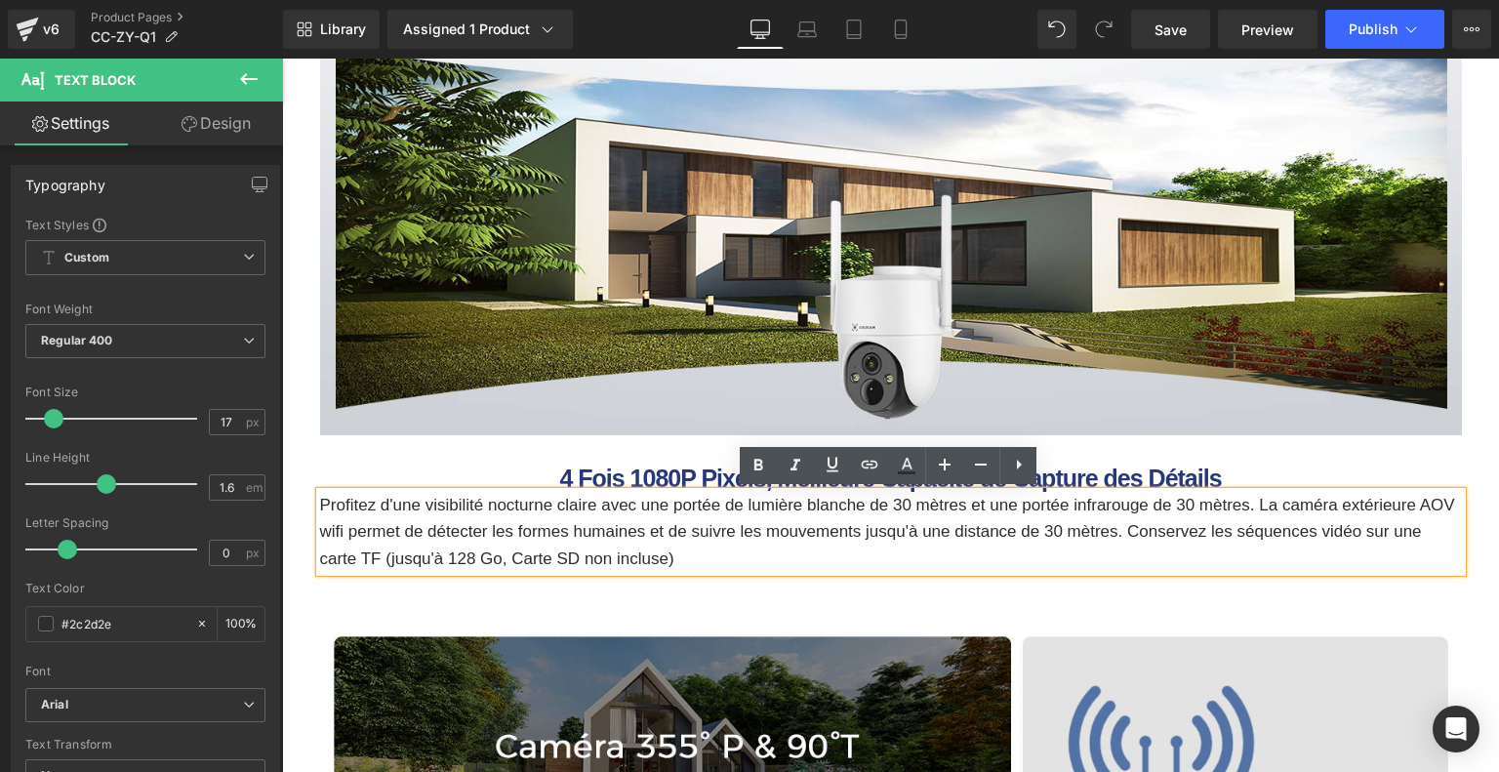
drag, startPoint x: 319, startPoint y: 502, endPoint x: 736, endPoint y: 562, distance: 420.8
click at [736, 562] on p "Profitez d'une visibilité nocturne claire avec une portée de lumière blanche de…" at bounding box center [890, 532] width 1141 height 80
paste div
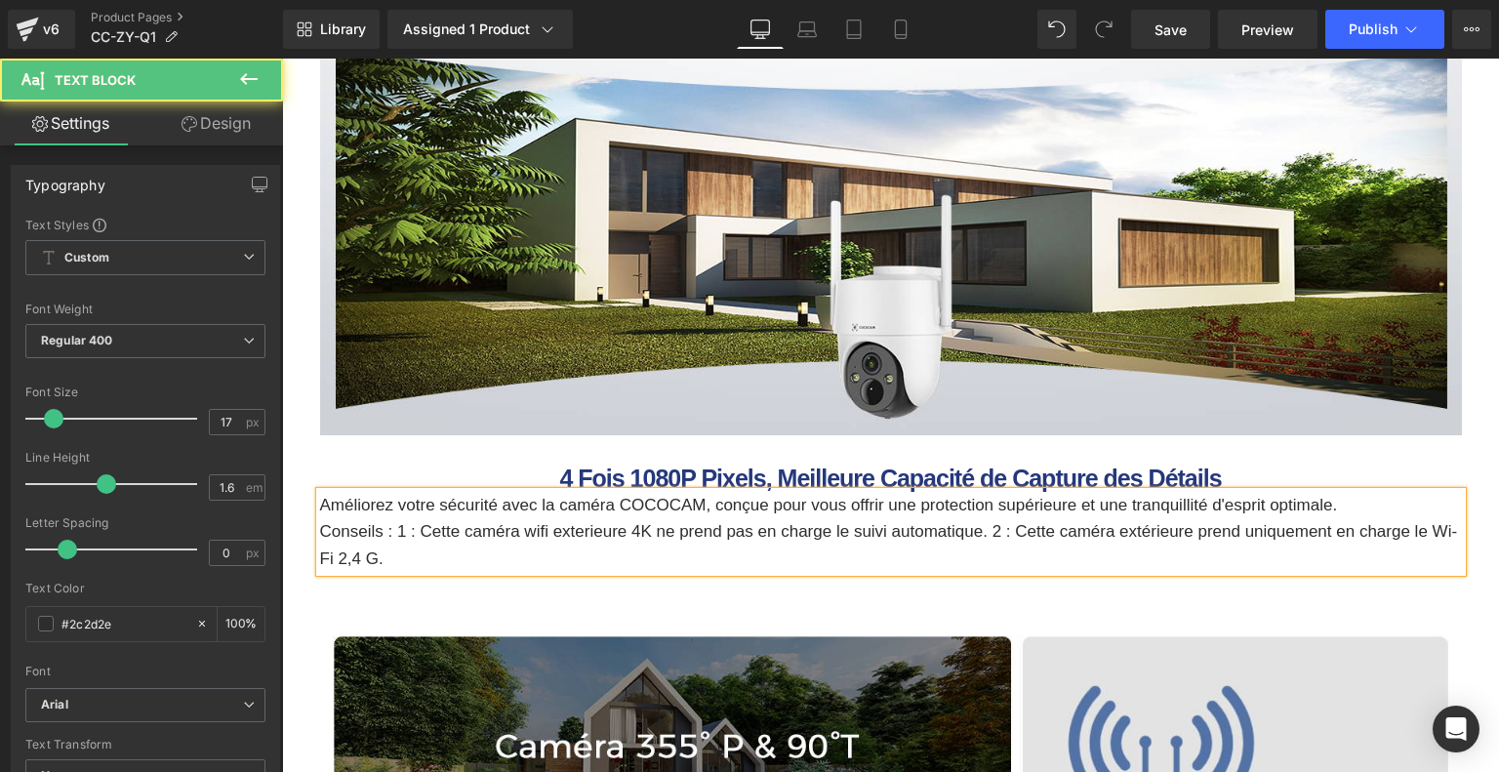
click at [480, 561] on p "Conseils : 1 : Cette caméra wifi exterieure 4K ne prend pas en charge le suivi …" at bounding box center [890, 544] width 1141 height 53
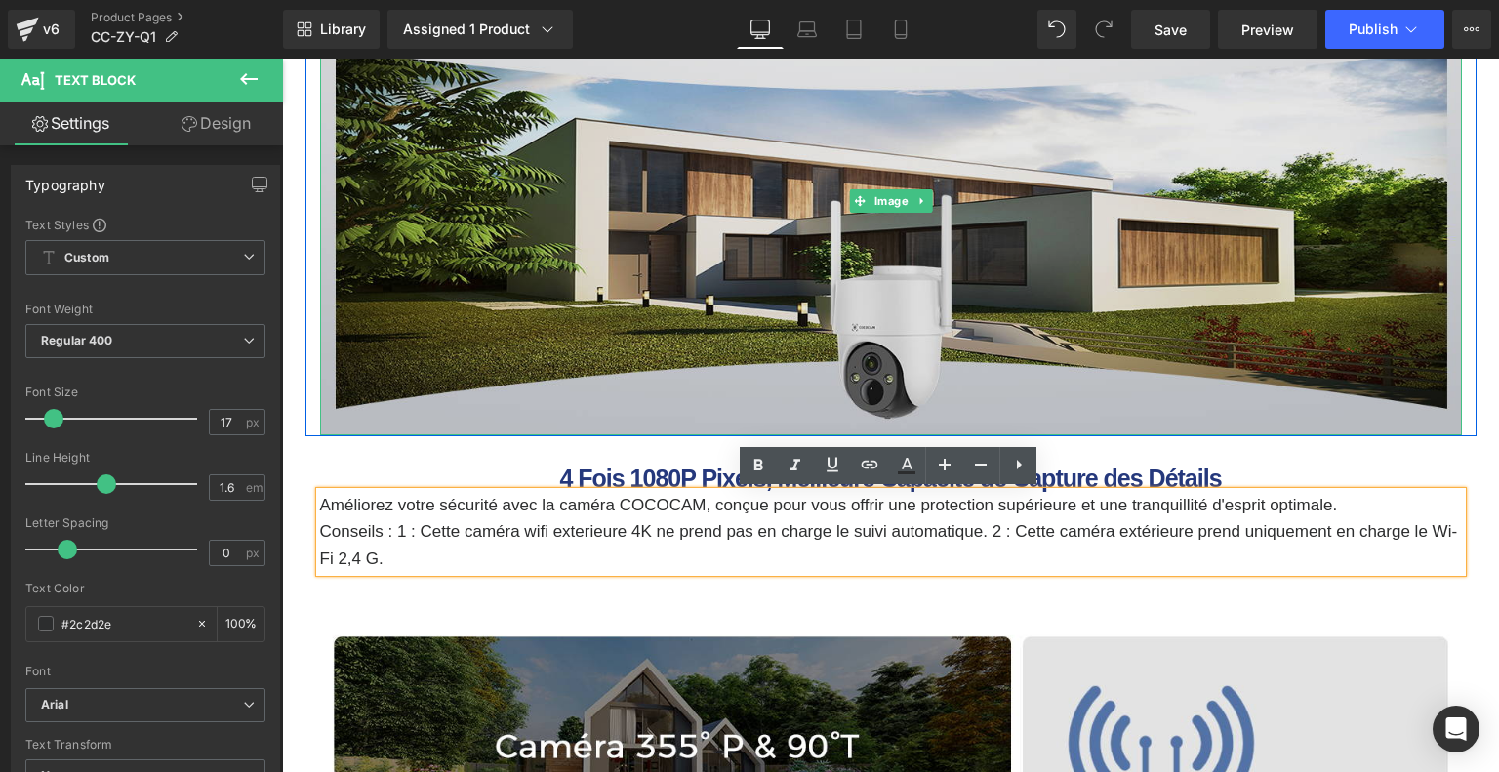
click at [888, 268] on img at bounding box center [890, 201] width 1141 height 468
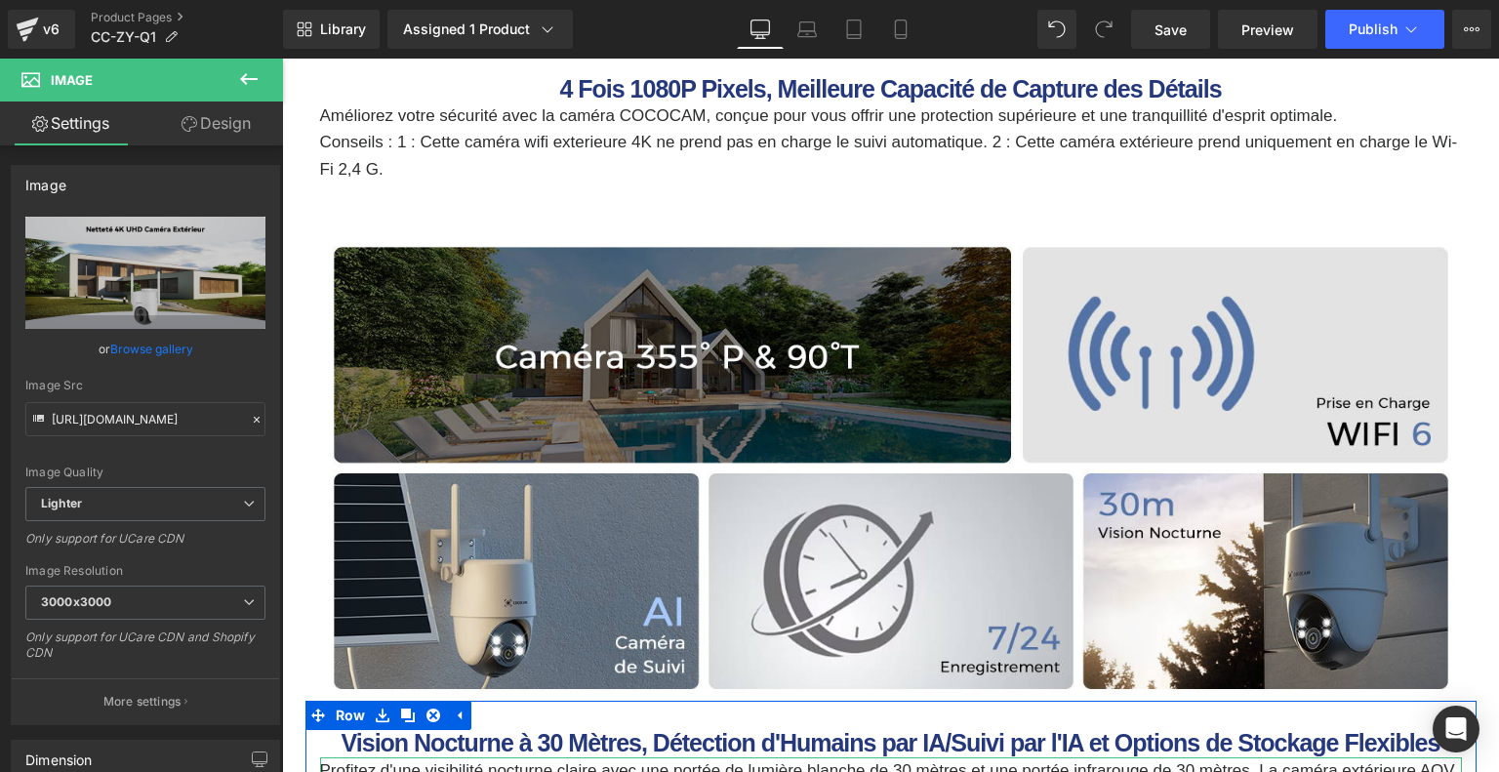
scroll to position [2244, 0]
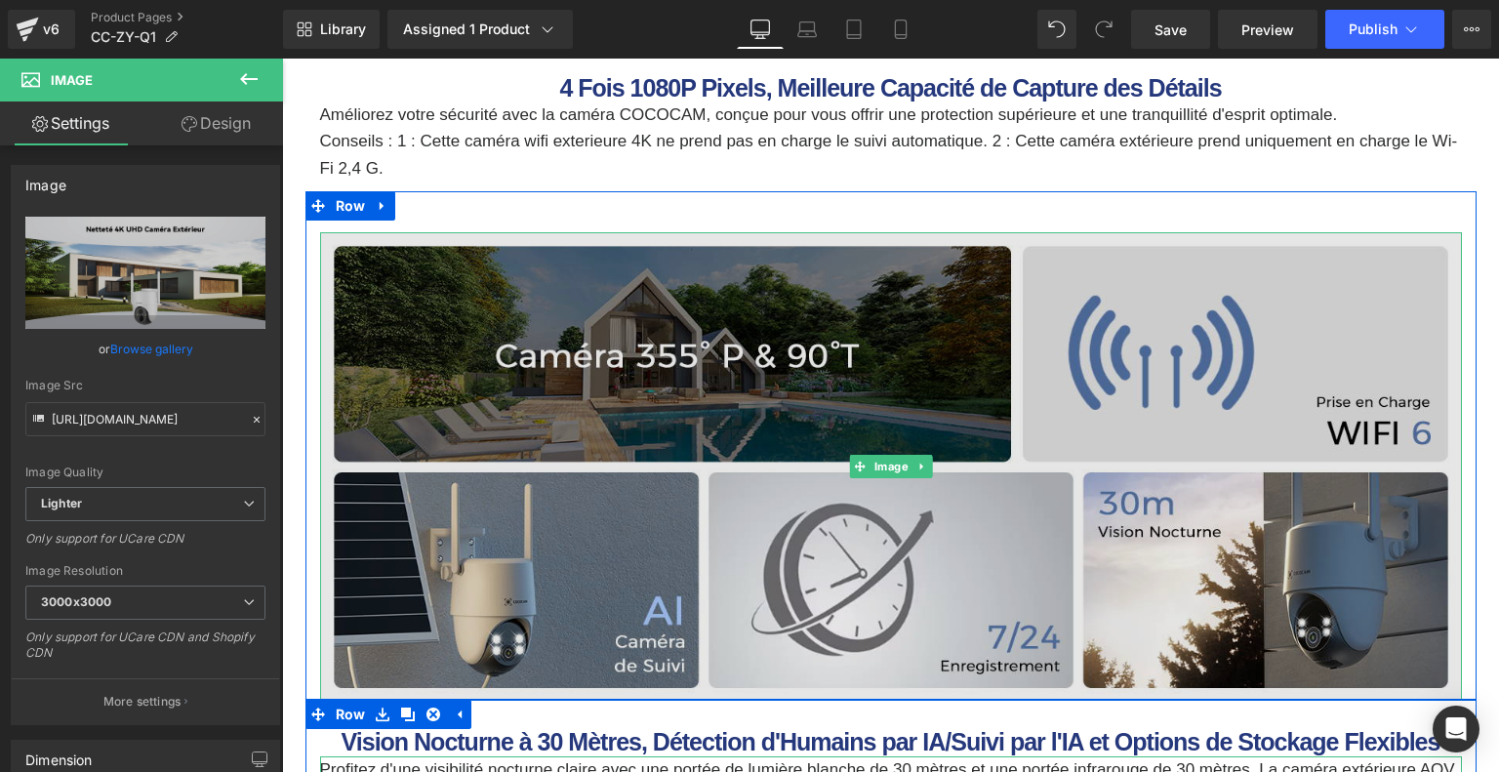
click at [625, 380] on img at bounding box center [890, 466] width 1141 height 468
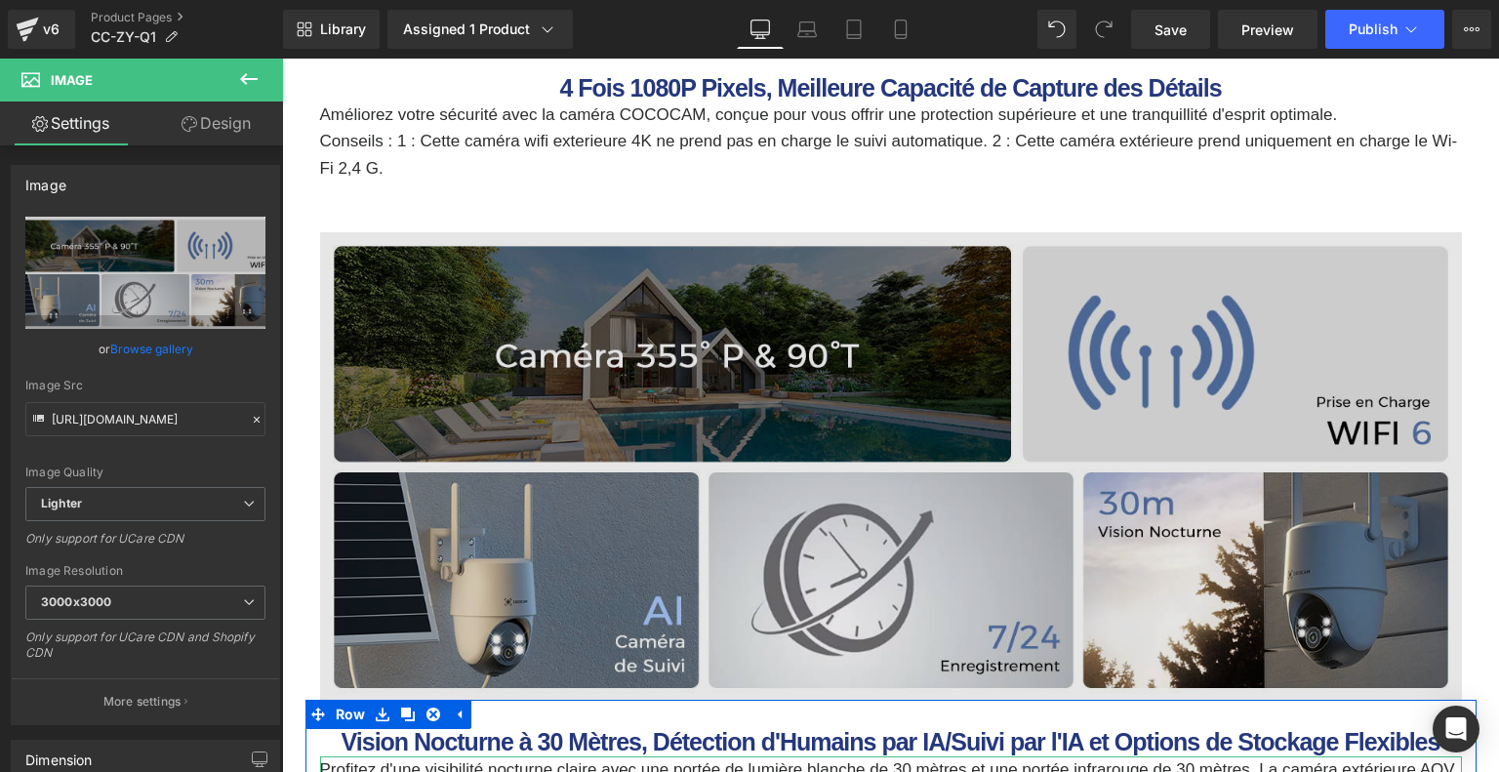
click at [718, 403] on img at bounding box center [890, 466] width 1141 height 468
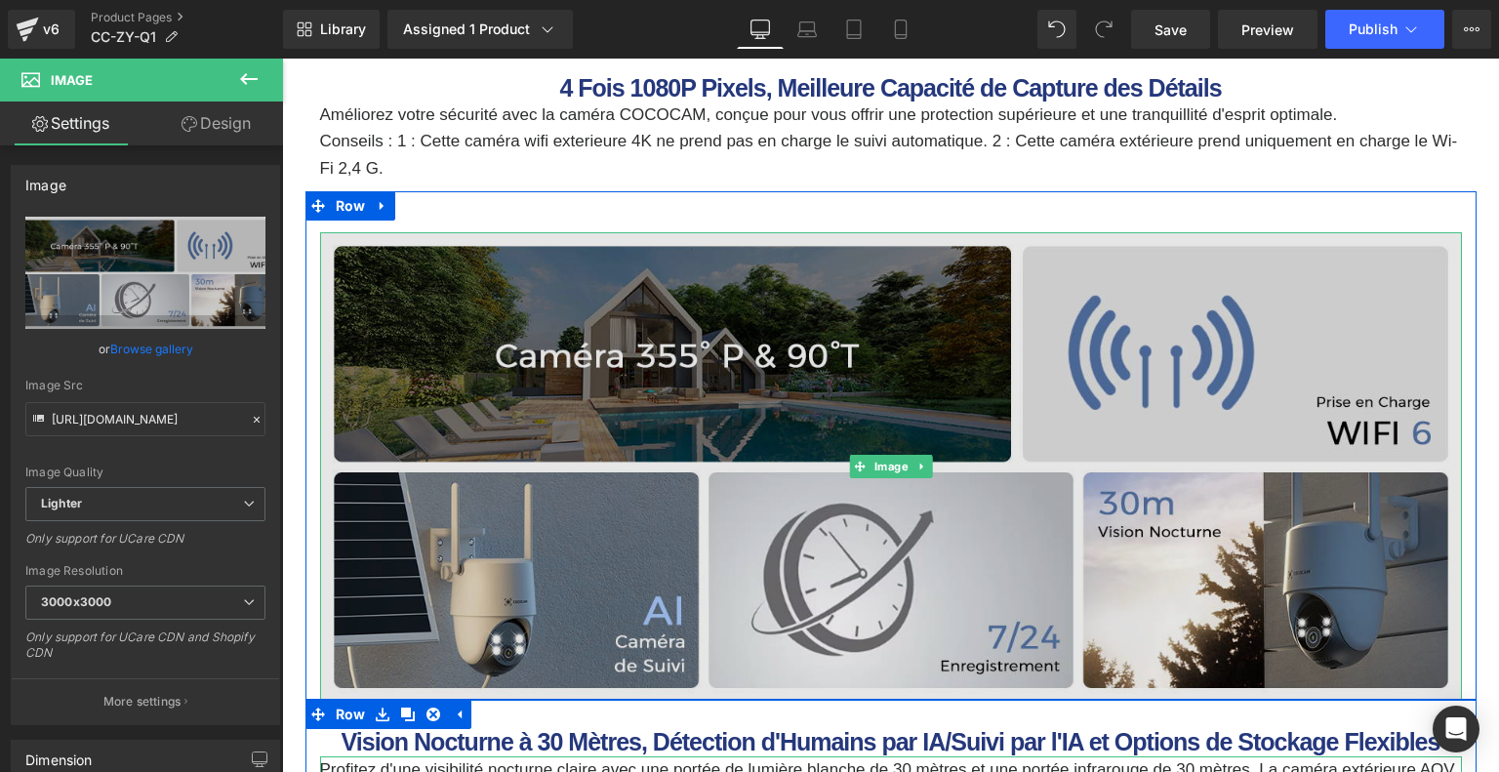
click at [536, 353] on img at bounding box center [890, 466] width 1141 height 468
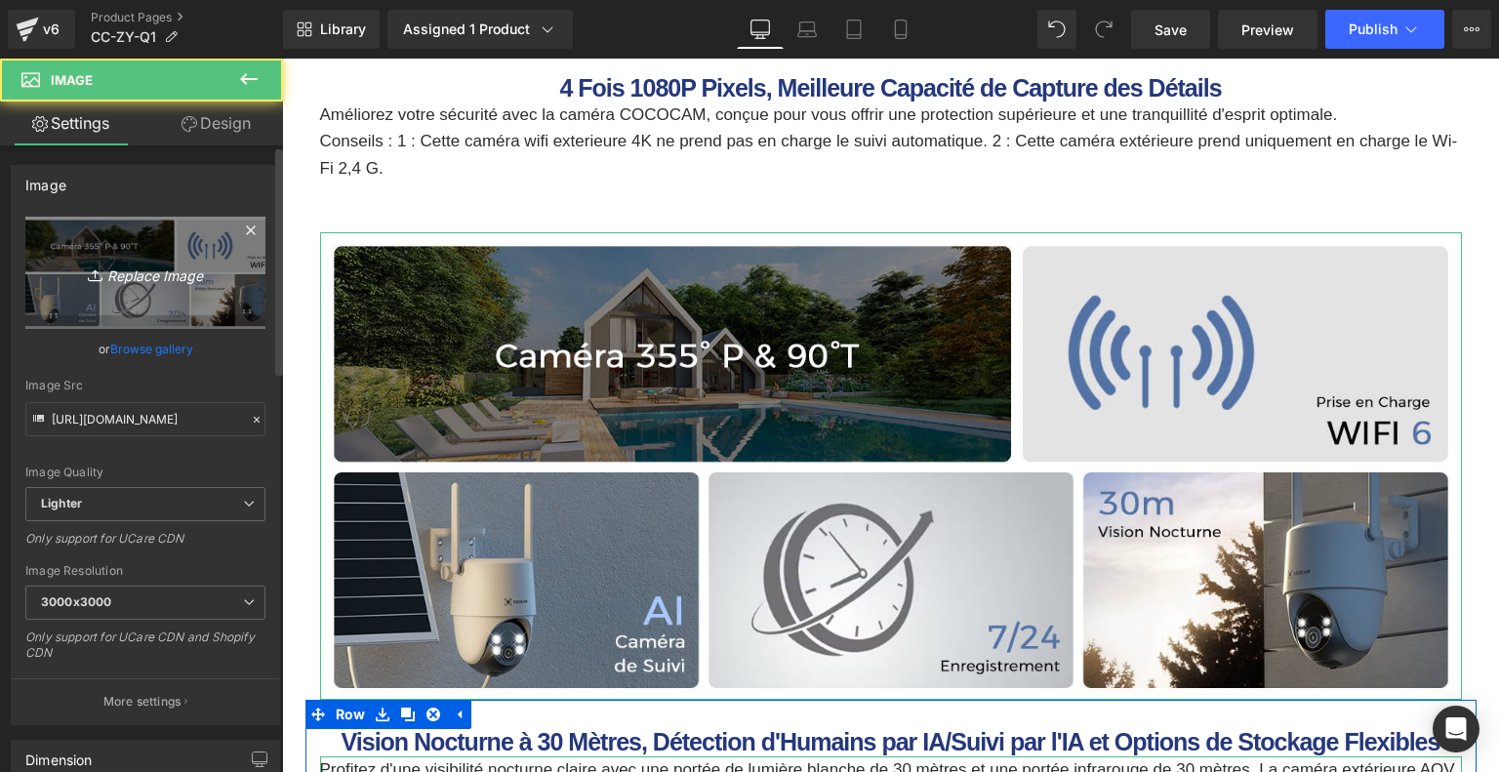
click at [93, 287] on link "Replace Image" at bounding box center [145, 273] width 240 height 112
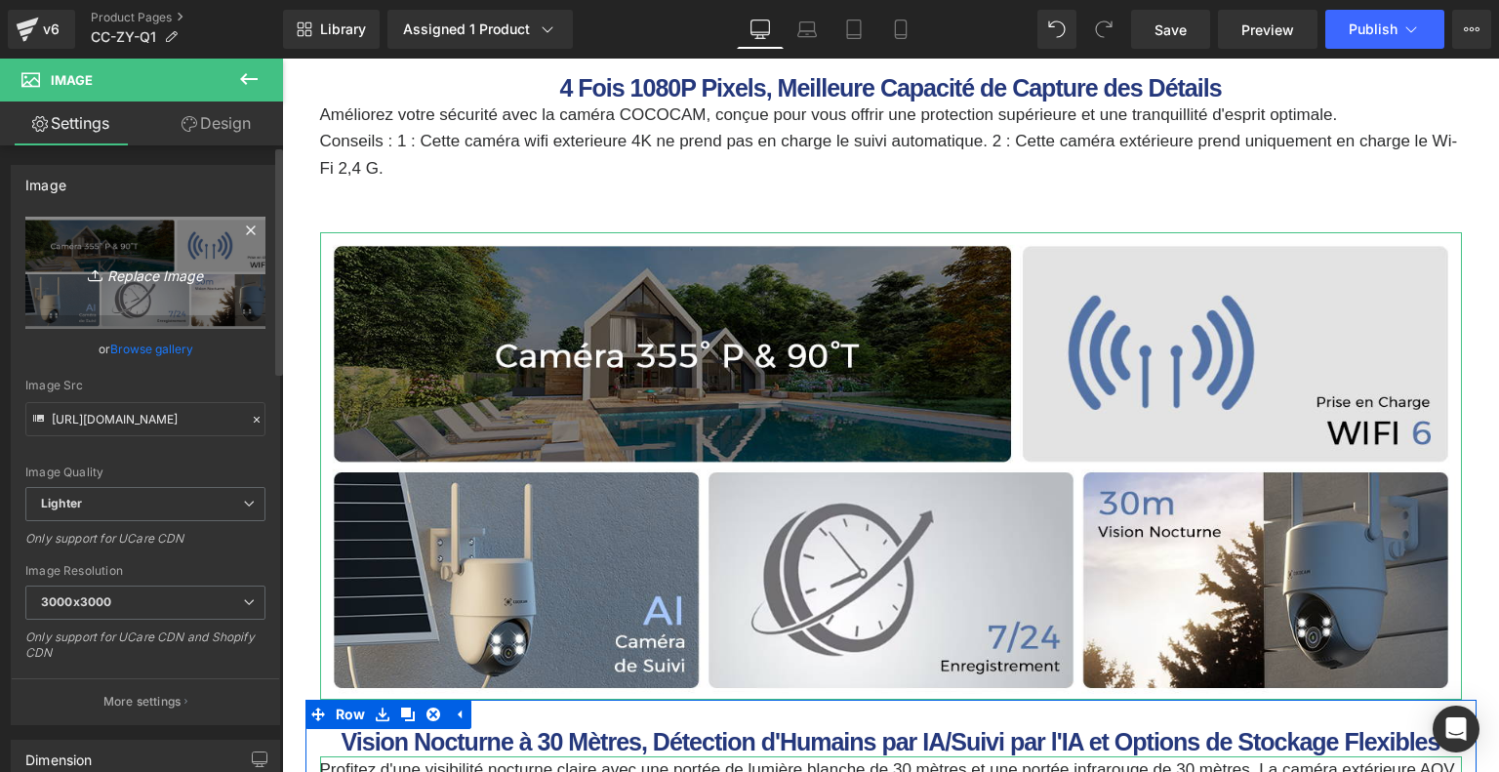
type input "C:\fakepath\3f562550-2fa2-488a-b443-c4bd19546af3.__CR0,0,1464,600_PT0_SX1464_V1…"
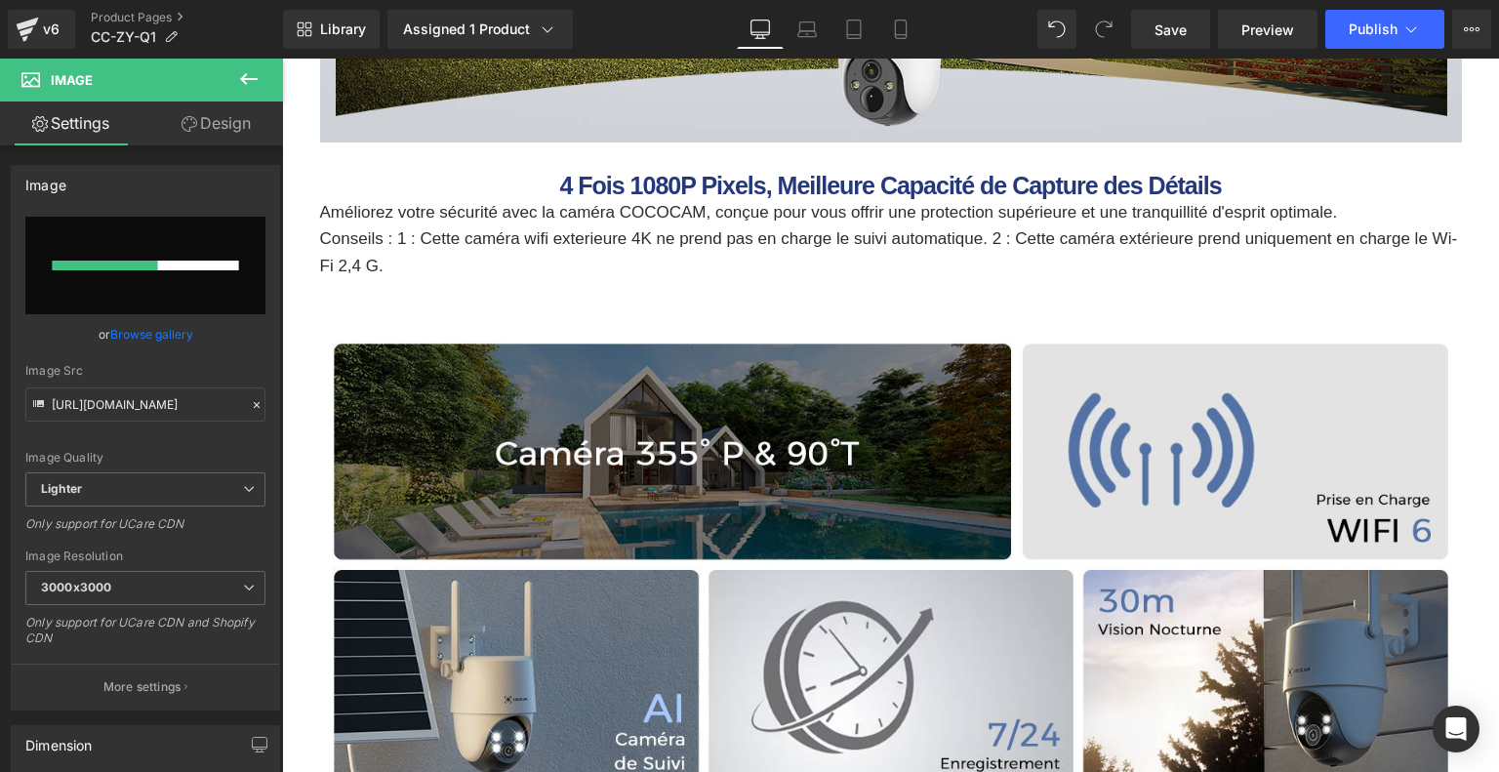
scroll to position [2341, 0]
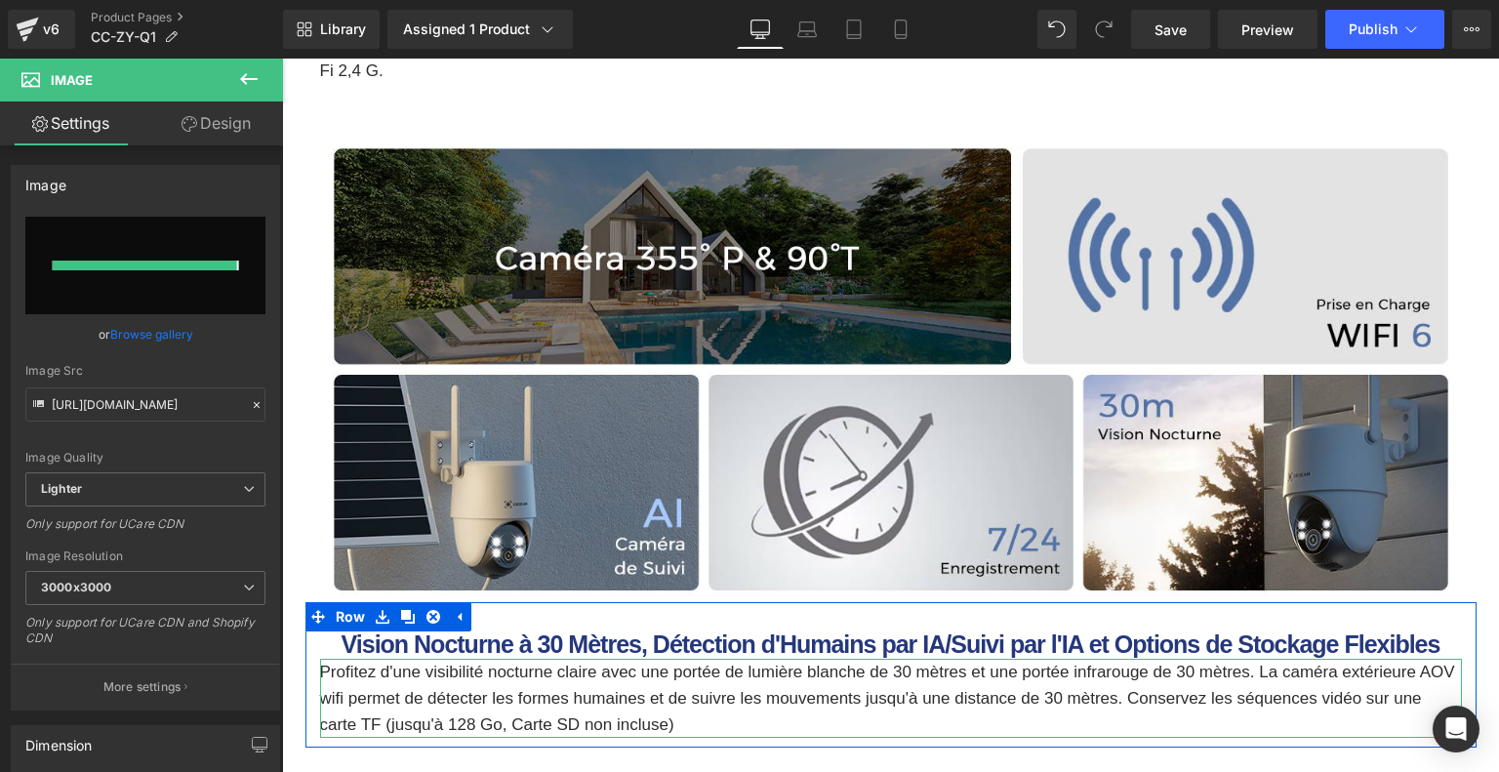
type input "[URL][DOMAIN_NAME]"
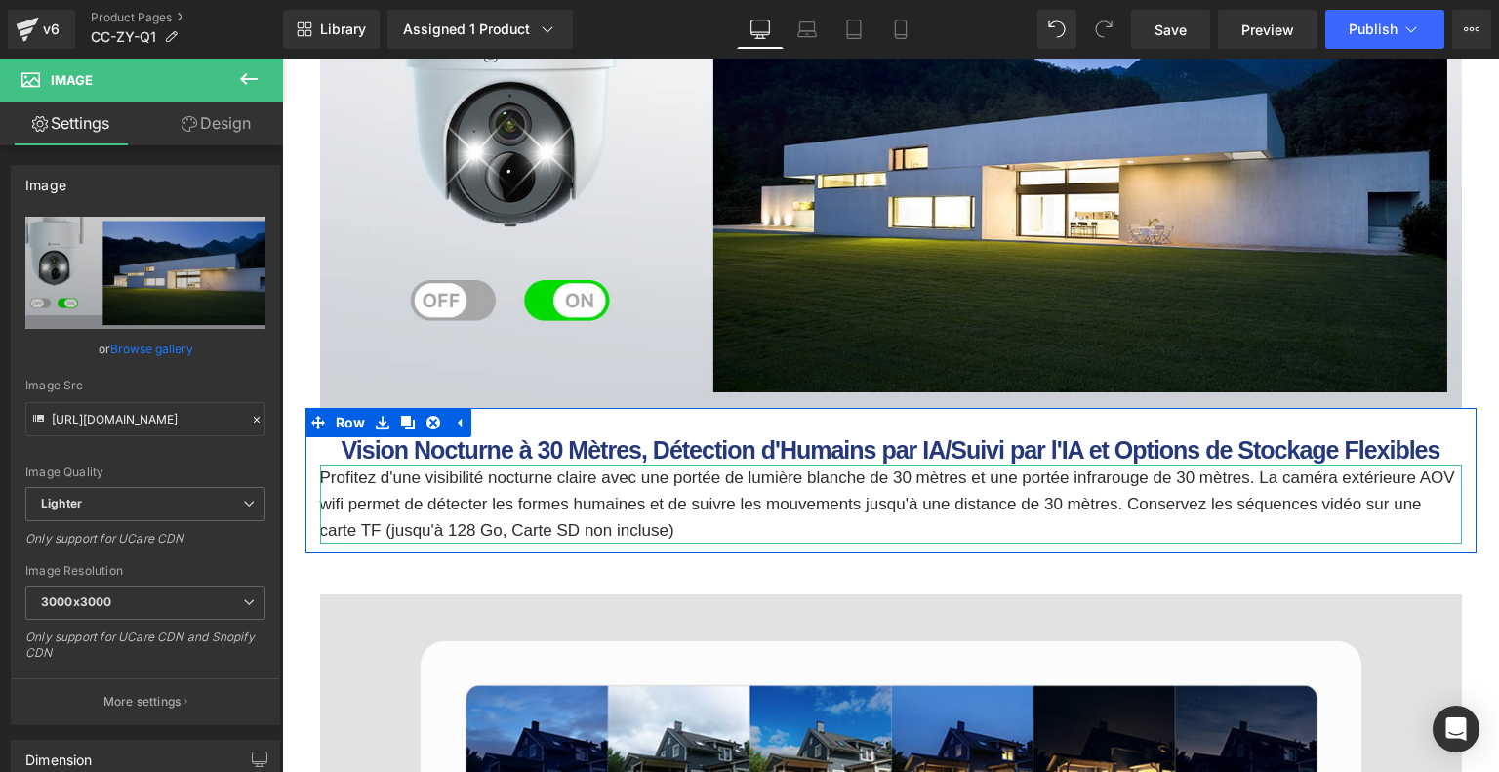
scroll to position [2537, 0]
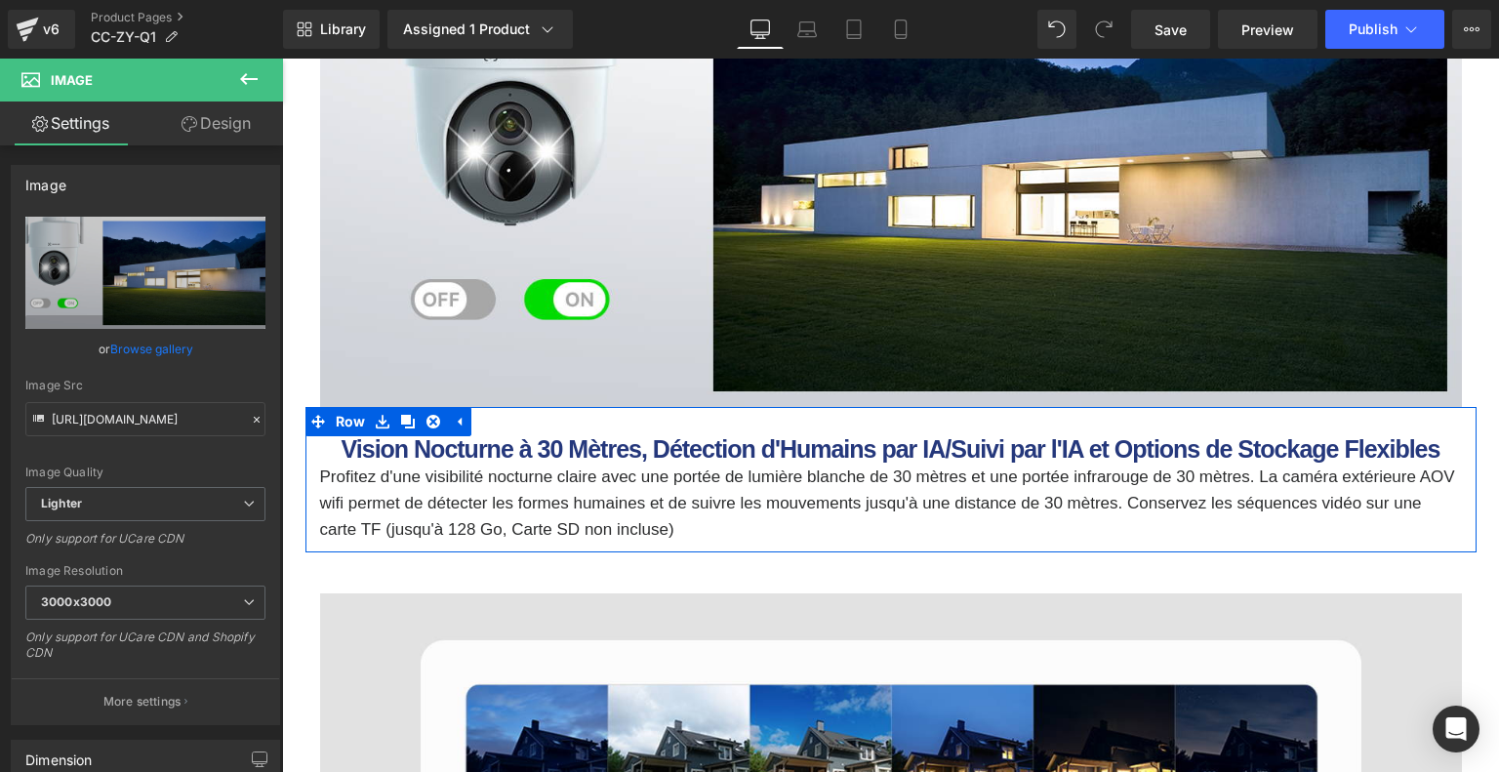
click at [517, 452] on b "Vision Nocturne à 30 Mètres, Détection d'Humains par IA/Suivi par l'IA et Optio…" at bounding box center [890, 448] width 1099 height 27
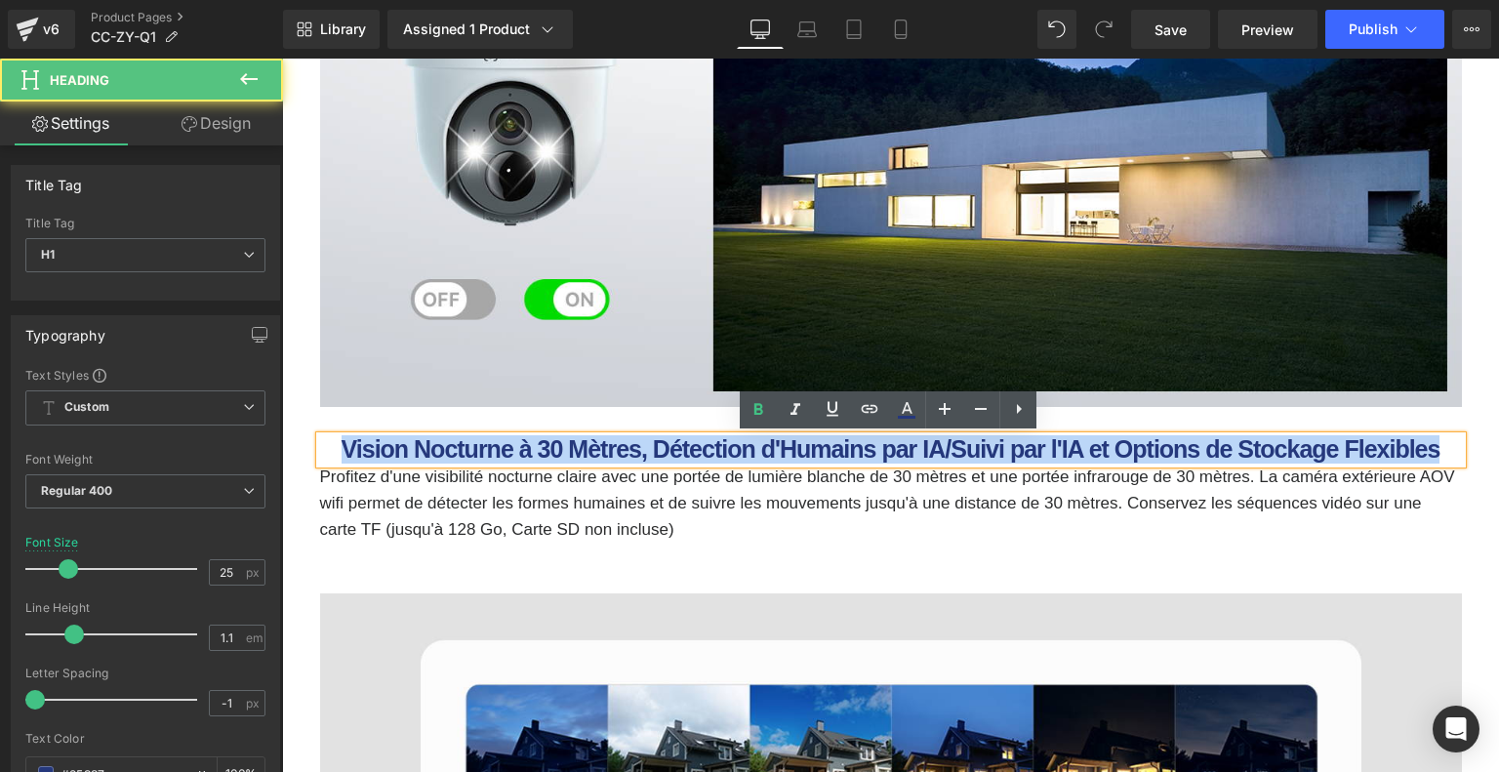
drag, startPoint x: 344, startPoint y: 450, endPoint x: 1436, endPoint y: 449, distance: 1091.7
click at [1436, 449] on b "Vision Nocturne à 30 Mètres, Détection d'Humains par IA/Suivi par l'IA et Optio…" at bounding box center [890, 448] width 1099 height 27
paste div
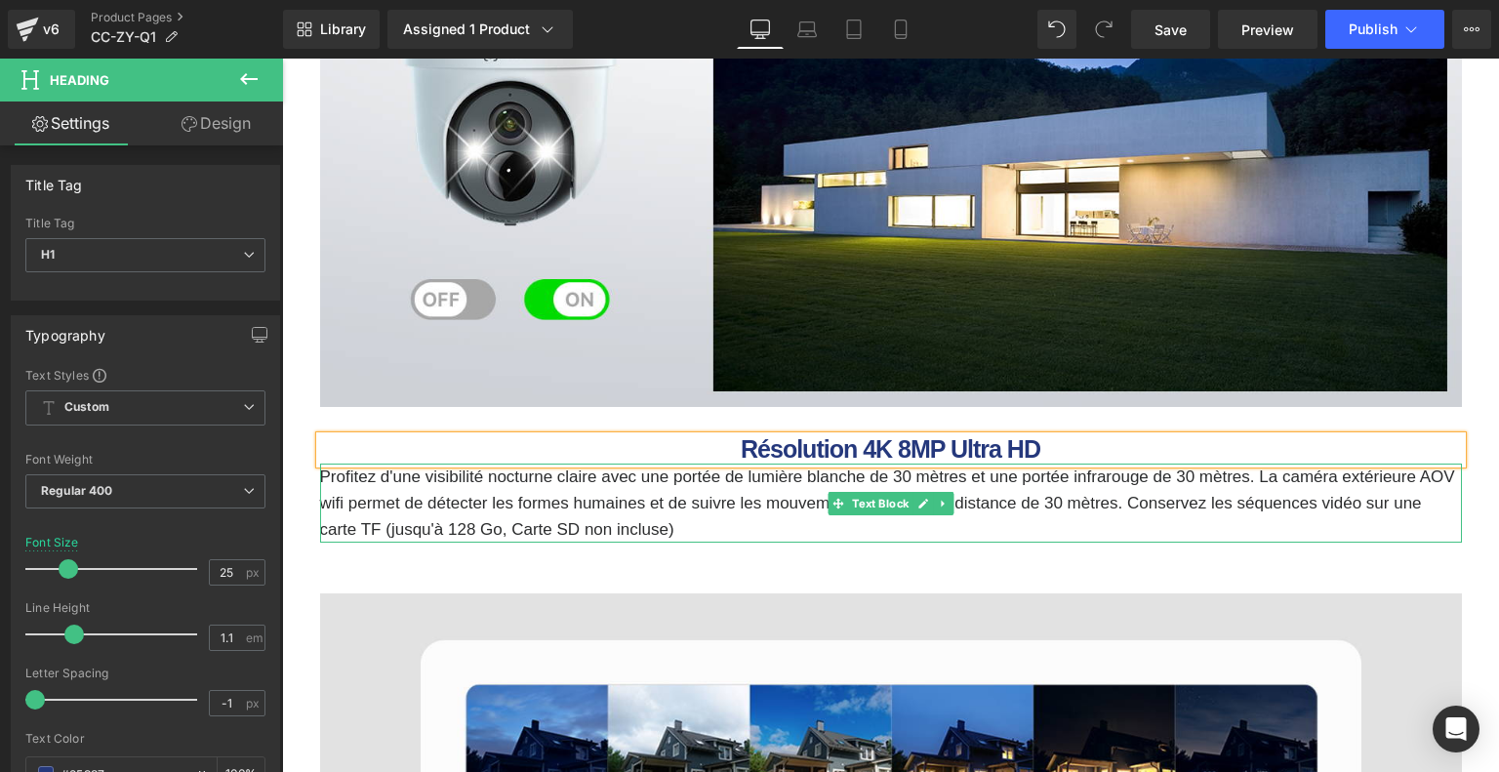
click at [566, 532] on p "Profitez d'une visibilité nocturne claire avec une portée de lumière blanche de…" at bounding box center [890, 503] width 1141 height 80
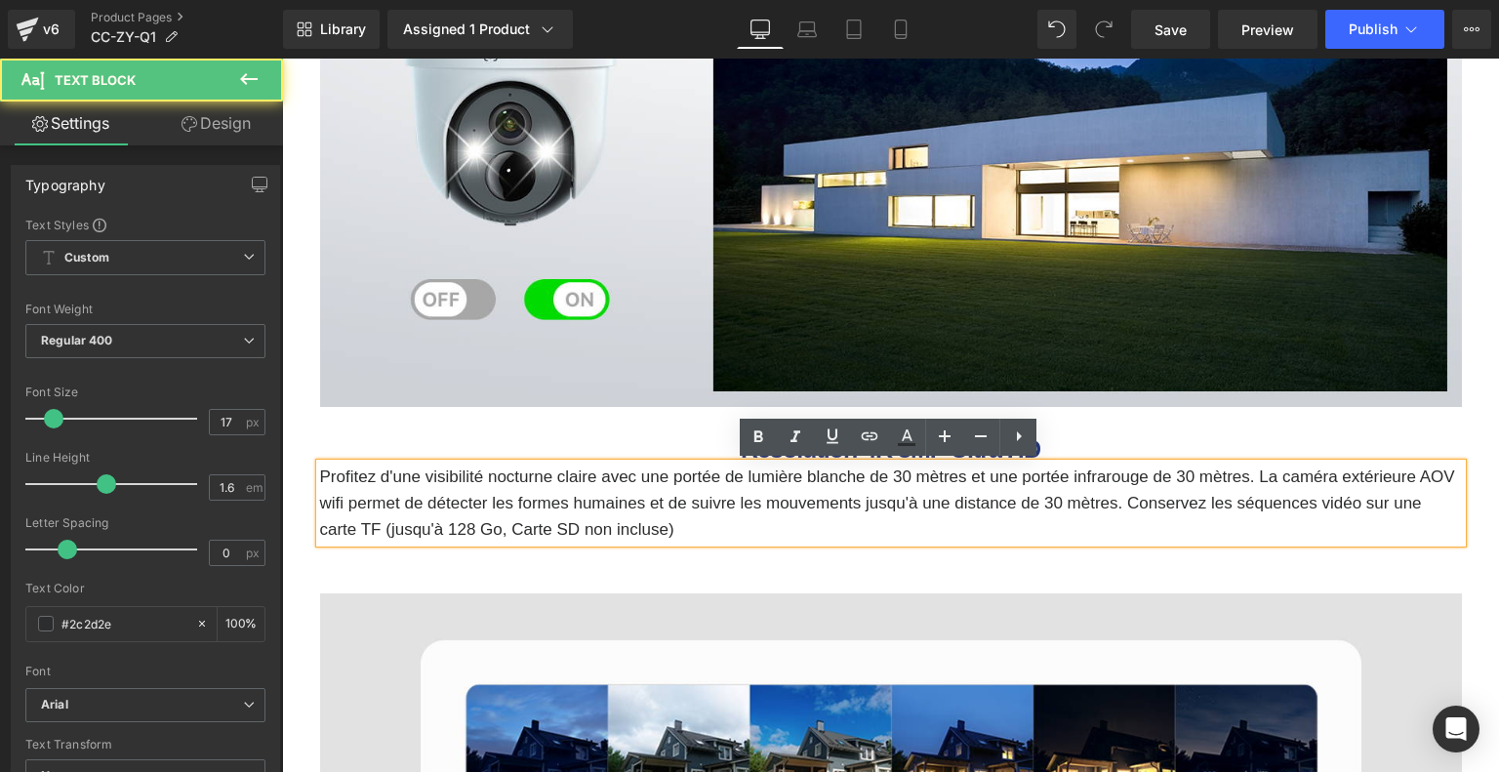
drag, startPoint x: 318, startPoint y: 475, endPoint x: 734, endPoint y: 529, distance: 419.1
click at [734, 529] on p "Profitez d'une visibilité nocturne claire avec une portée de lumière blanche de…" at bounding box center [890, 503] width 1141 height 80
paste div
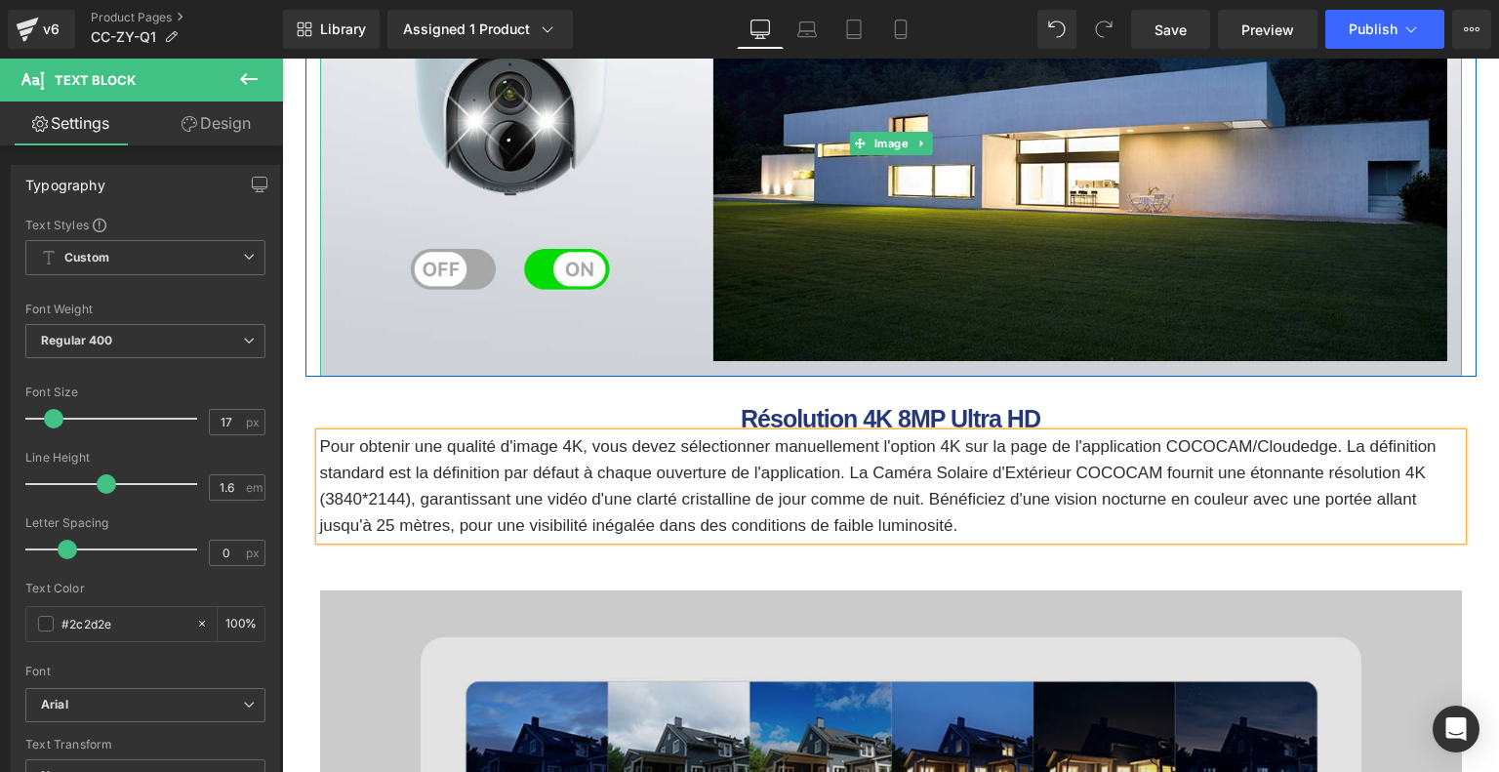
scroll to position [2829, 0]
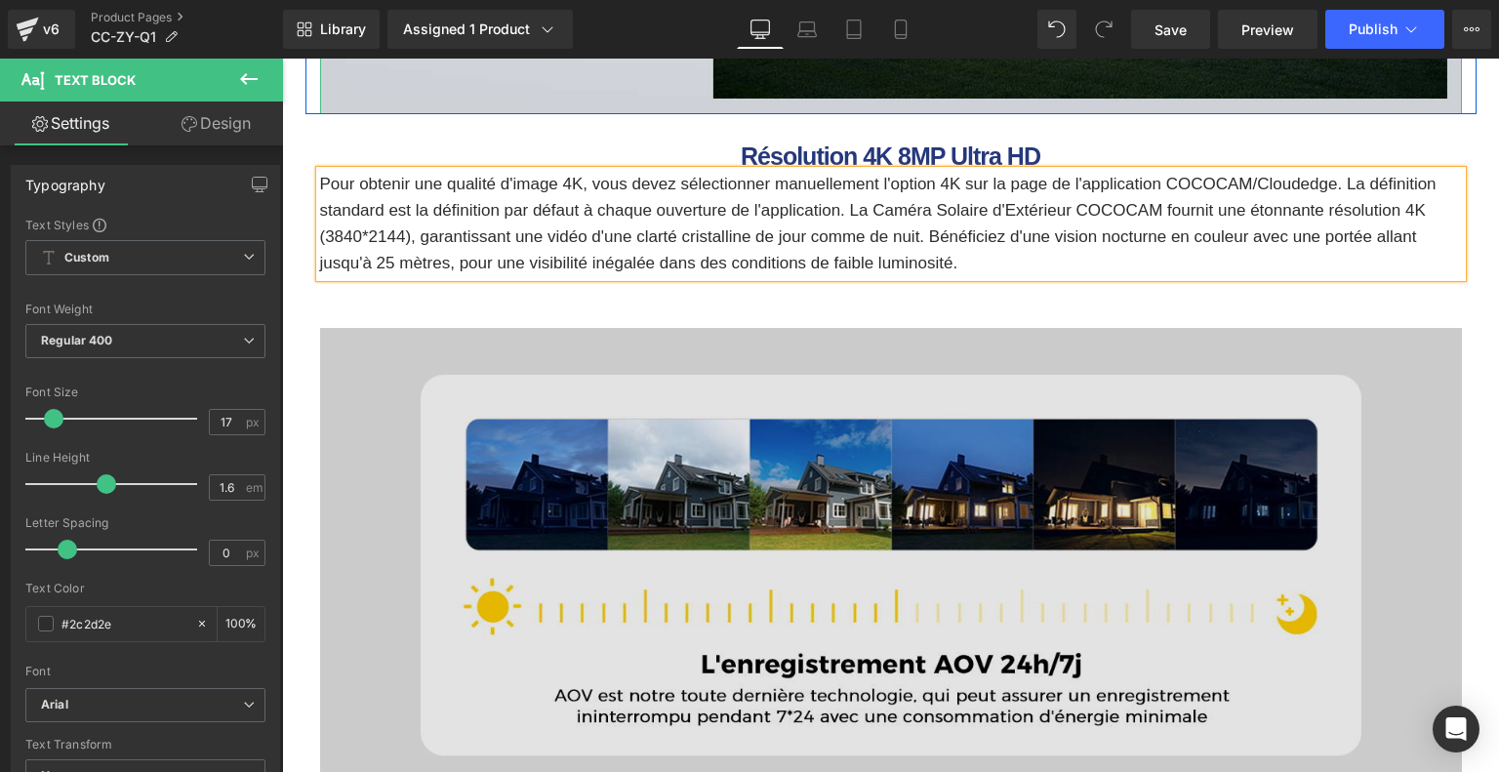
click at [741, 484] on img at bounding box center [890, 562] width 1141 height 468
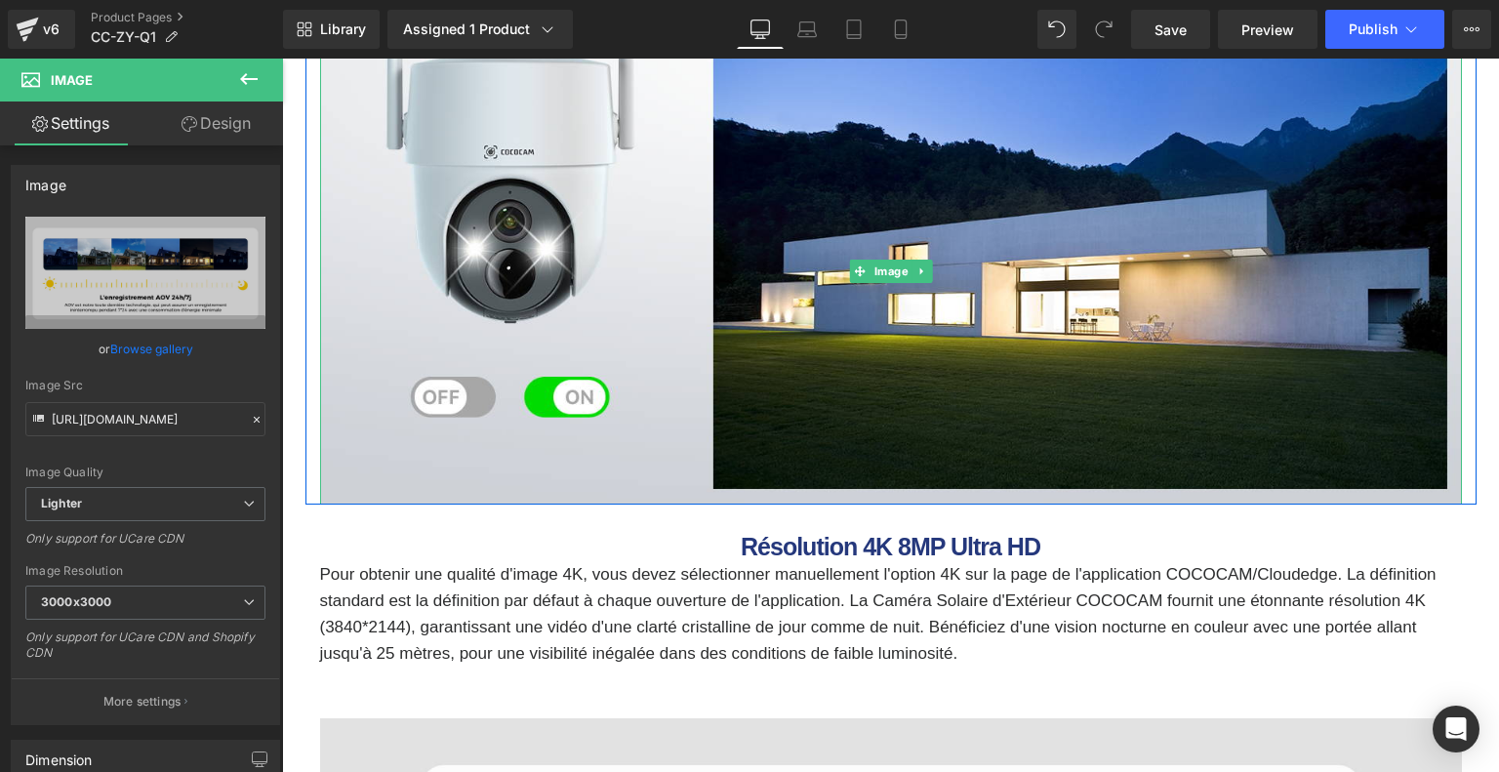
scroll to position [2634, 0]
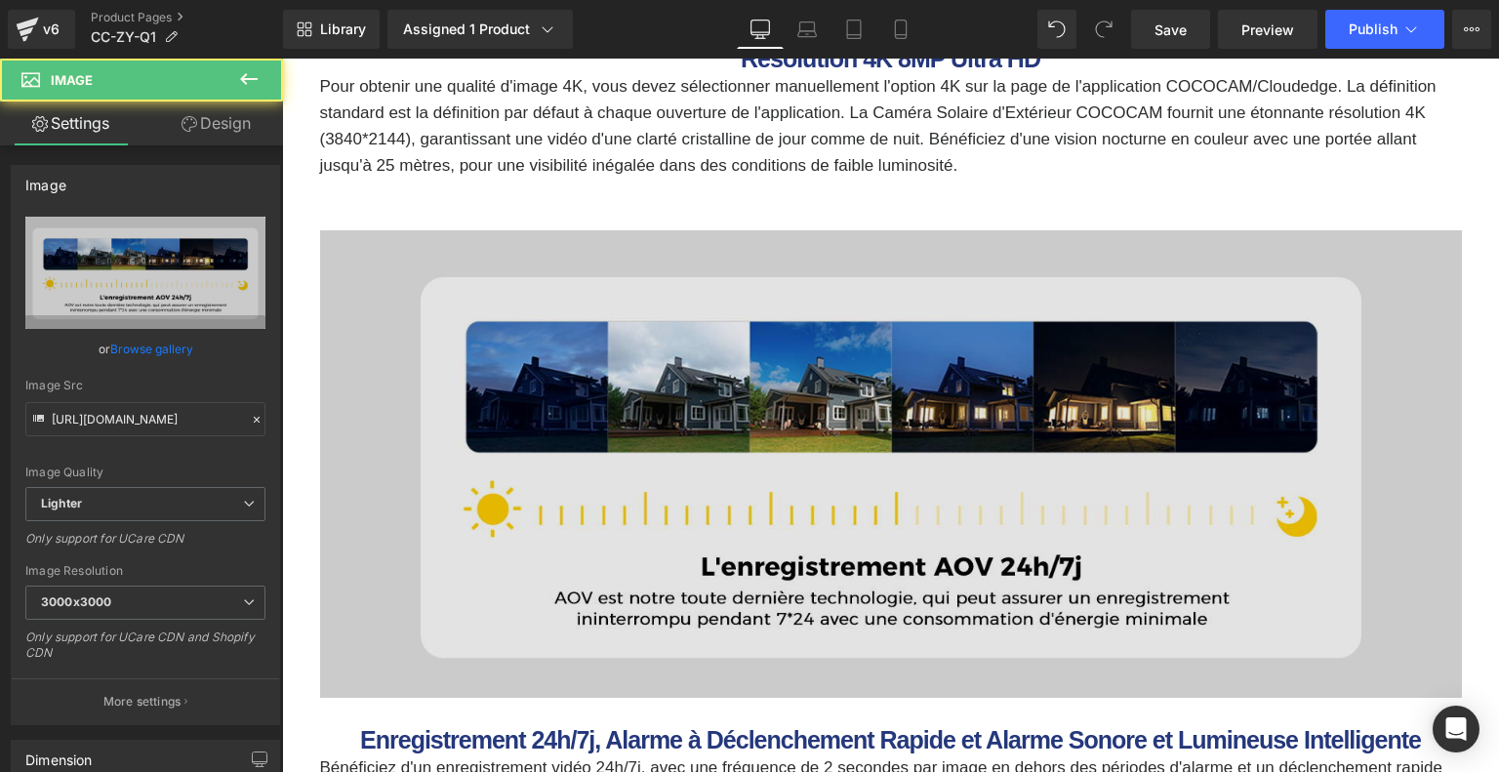
click at [755, 428] on img at bounding box center [890, 464] width 1141 height 468
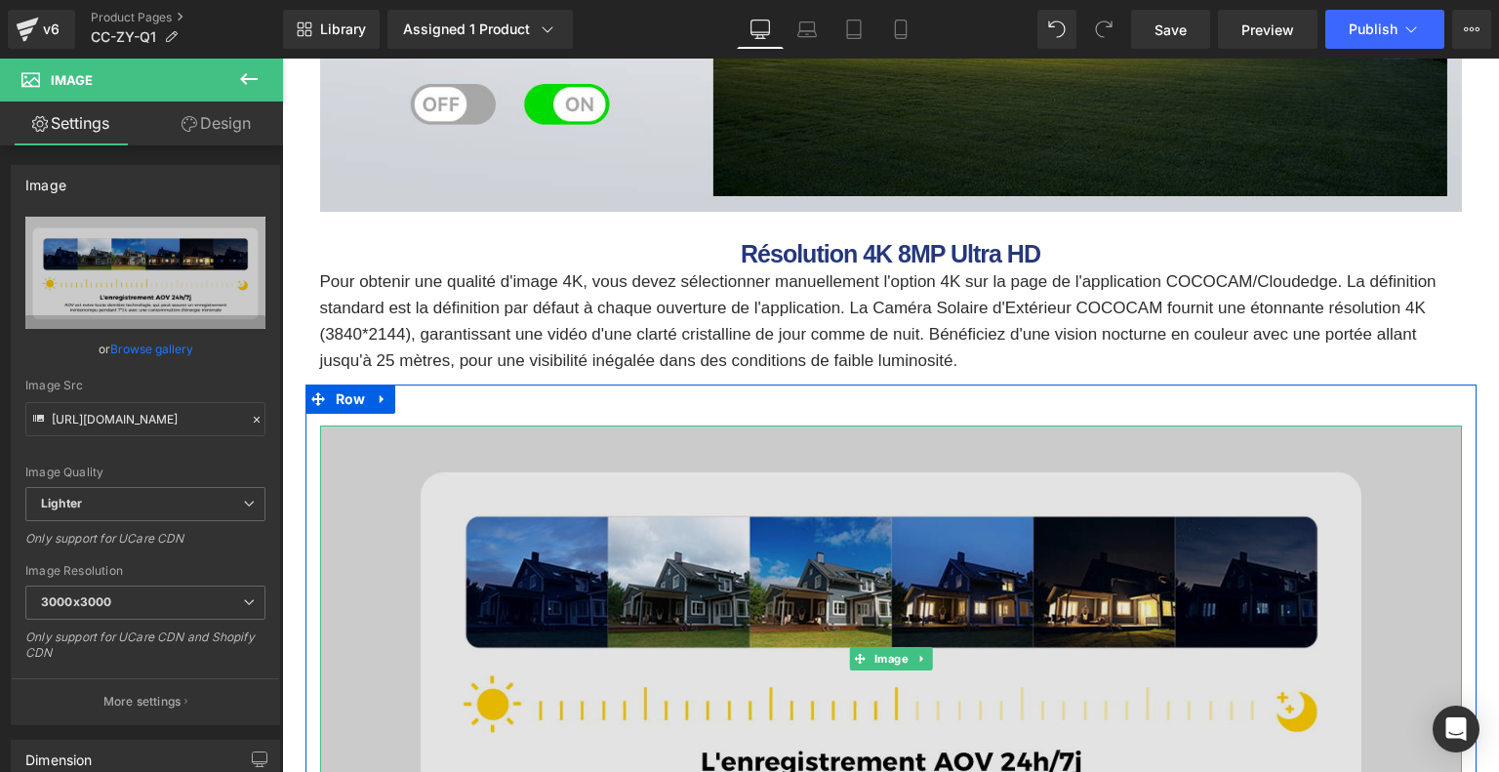
scroll to position [2829, 0]
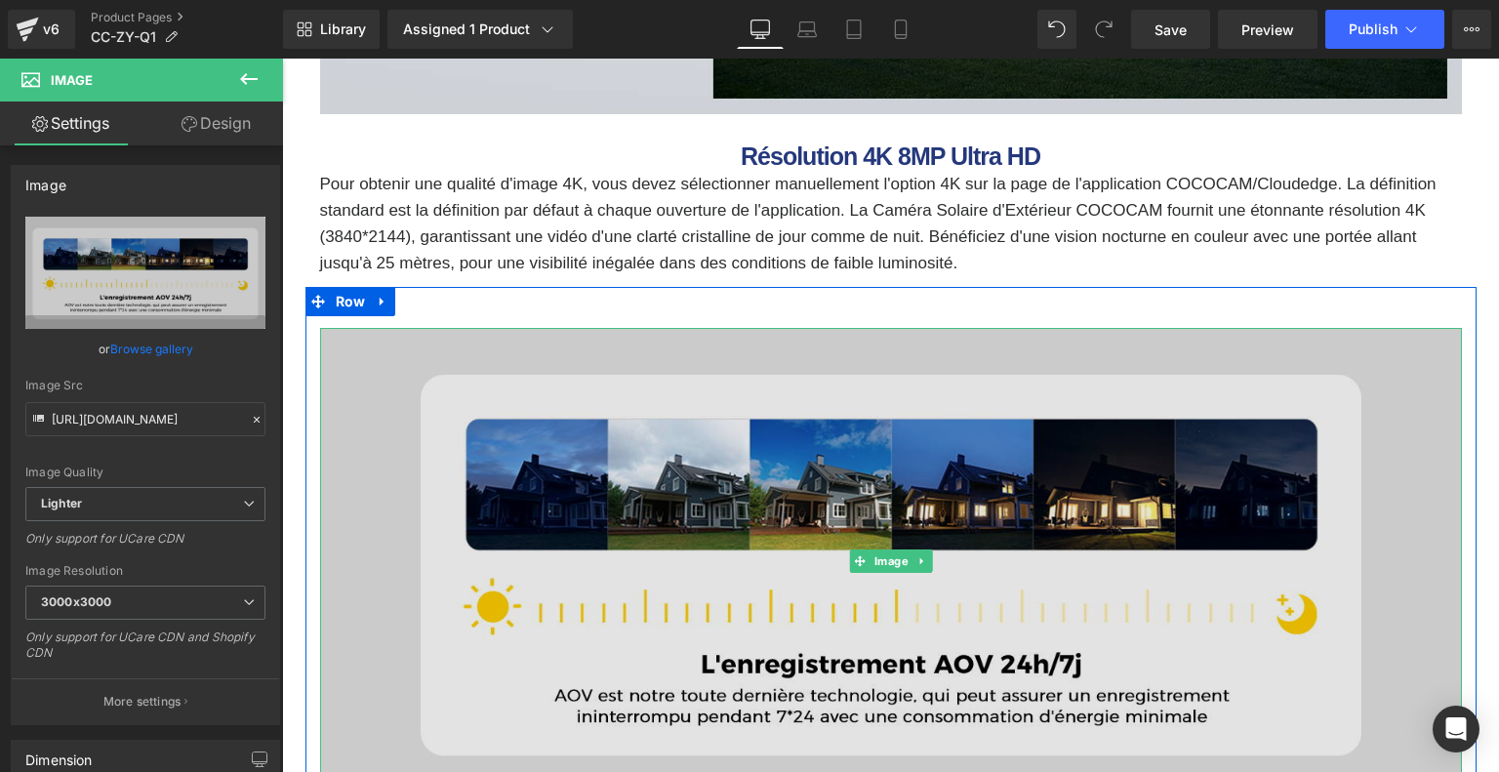
click at [788, 504] on img at bounding box center [890, 562] width 1141 height 468
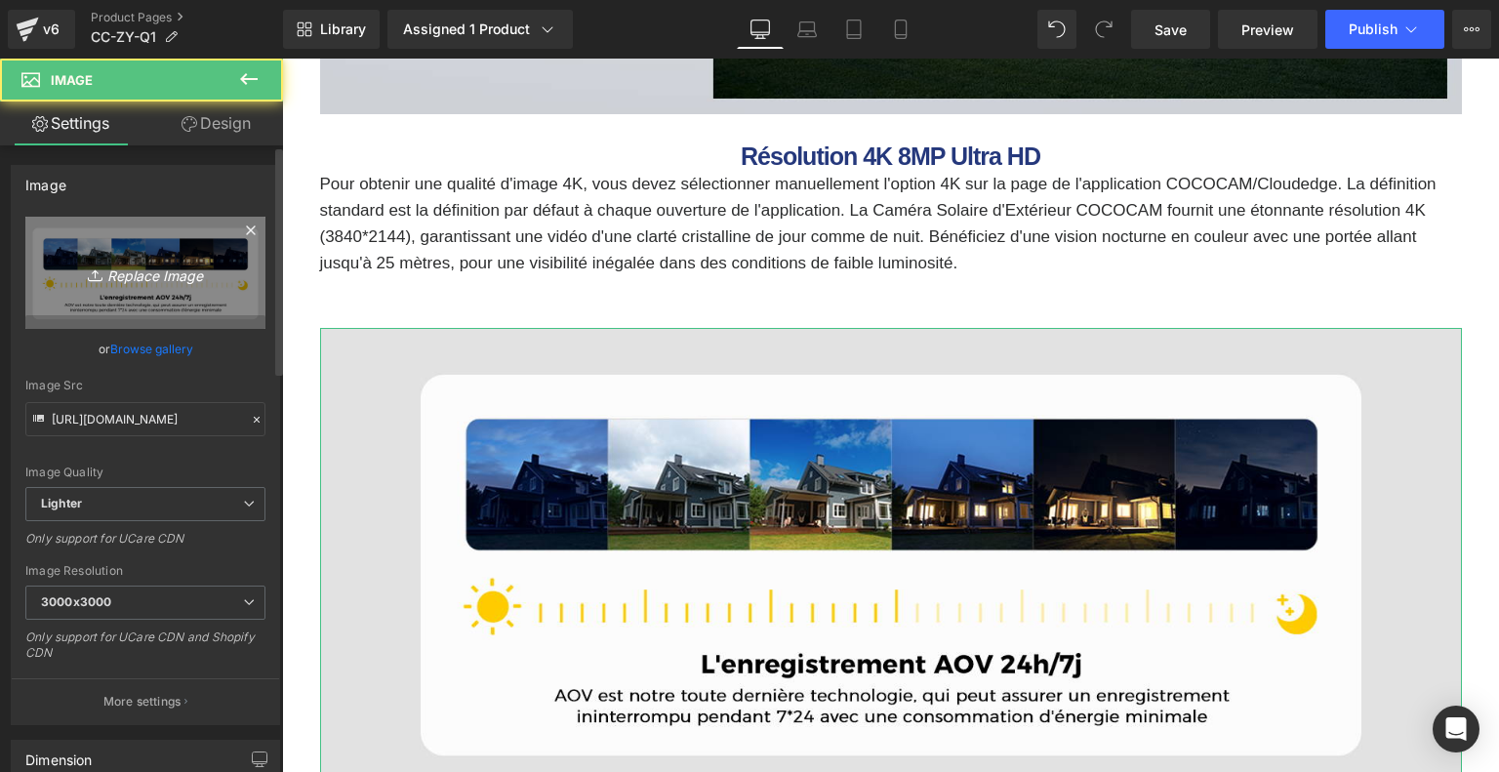
click at [180, 283] on icon "Replace Image" at bounding box center [145, 272] width 156 height 24
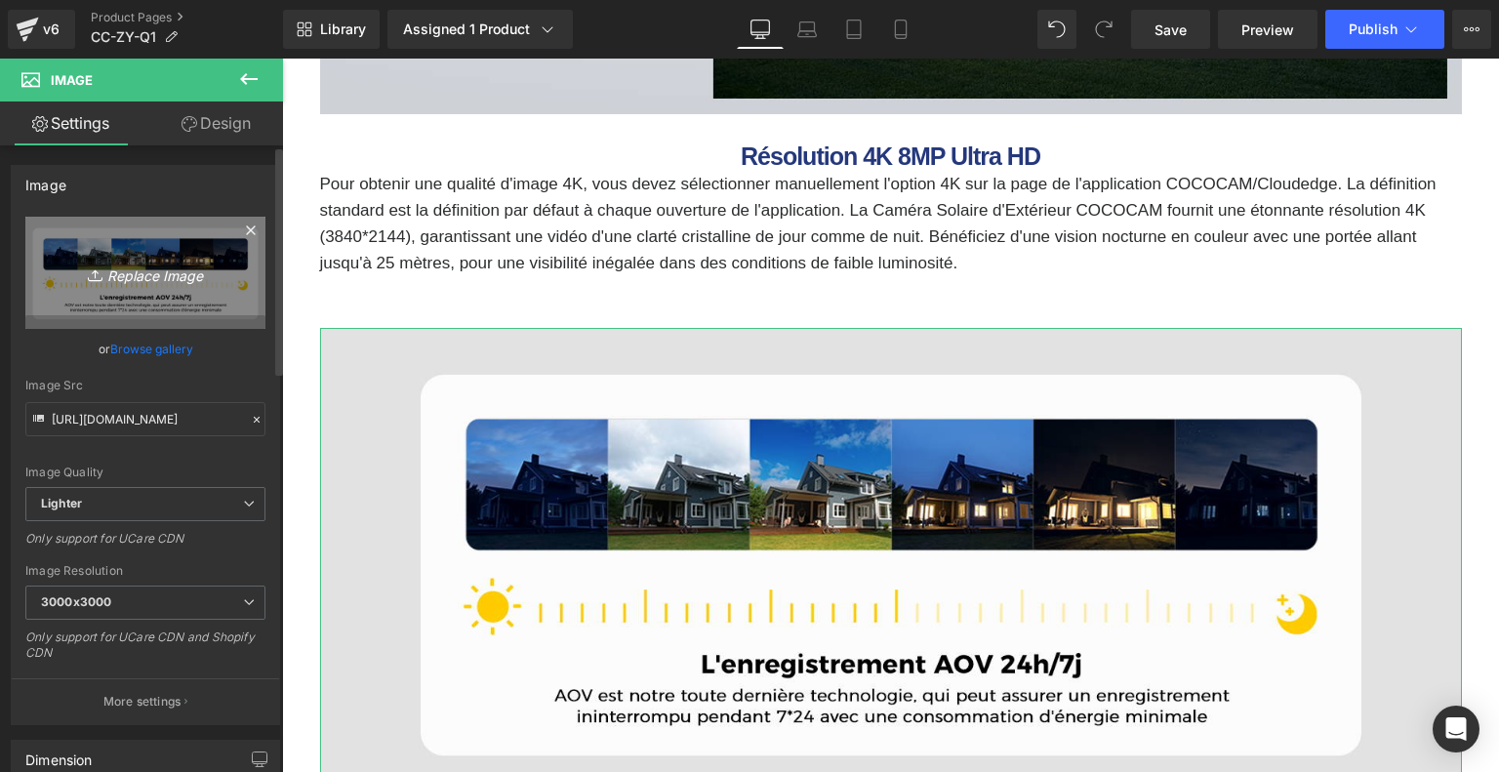
type input "C:\fakepath\c8f6058d-fb14-412e-a703-9b02b03b47fb.__CR0,0,1464,600_PT0_SX1464_V1…"
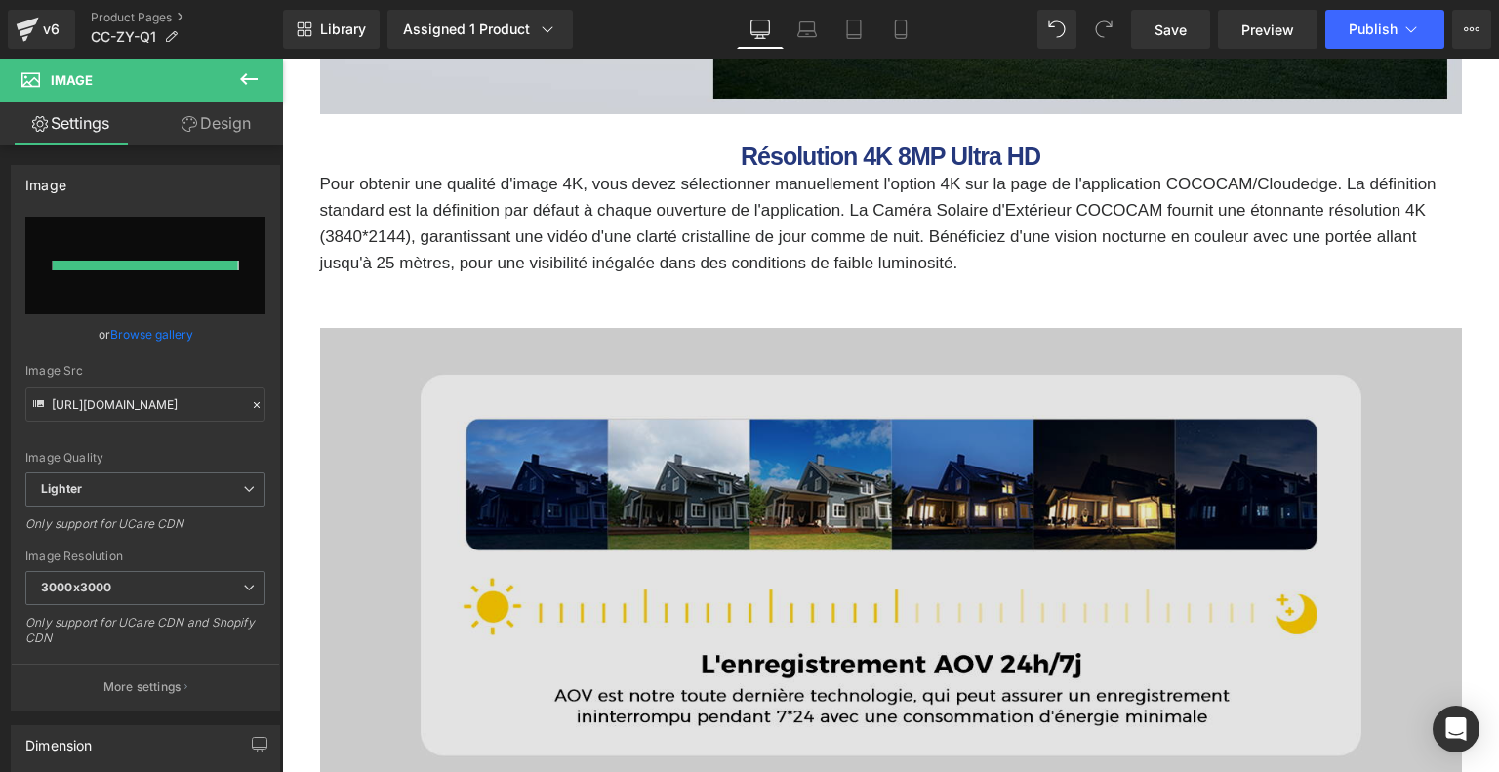
type input "[URL][DOMAIN_NAME]"
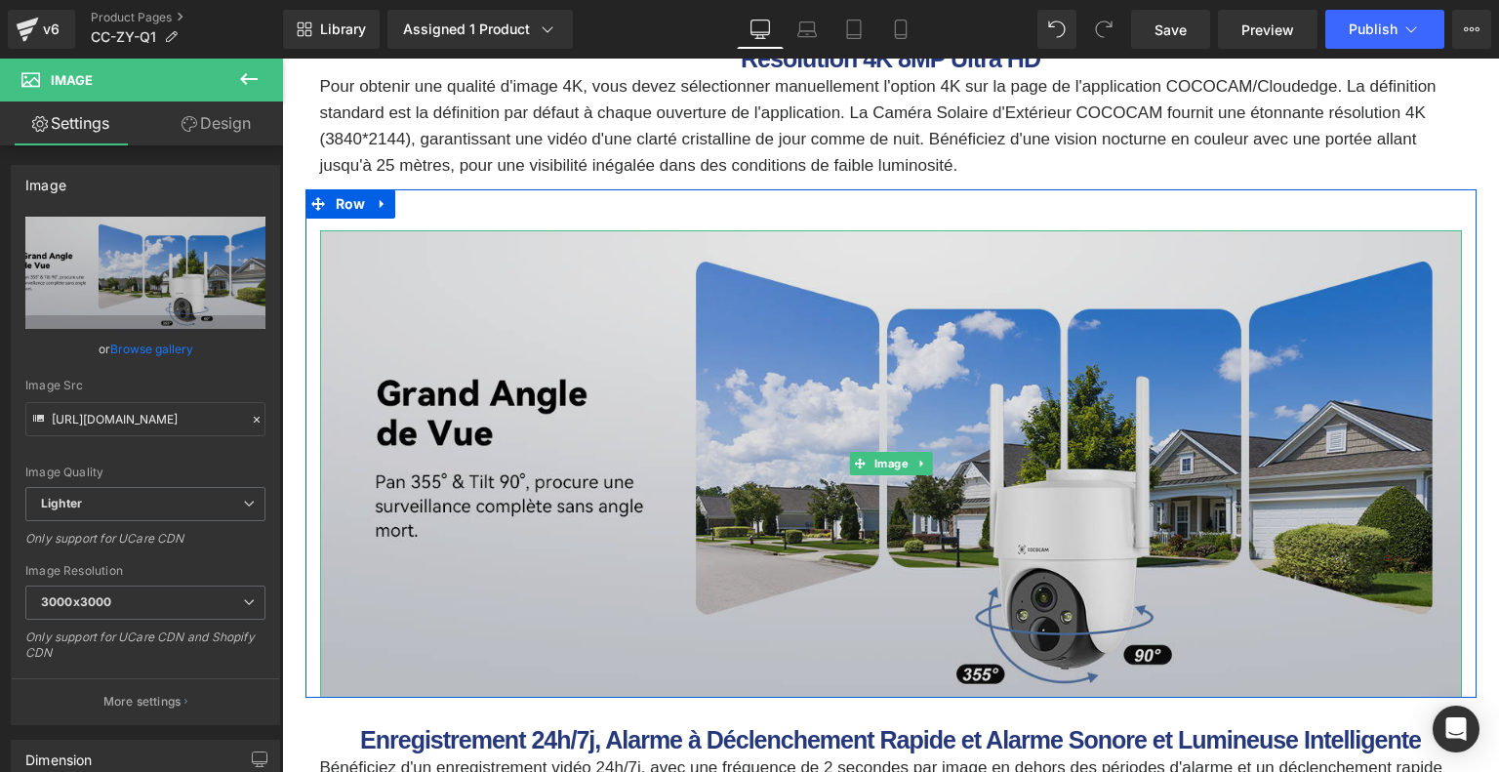
scroll to position [3122, 0]
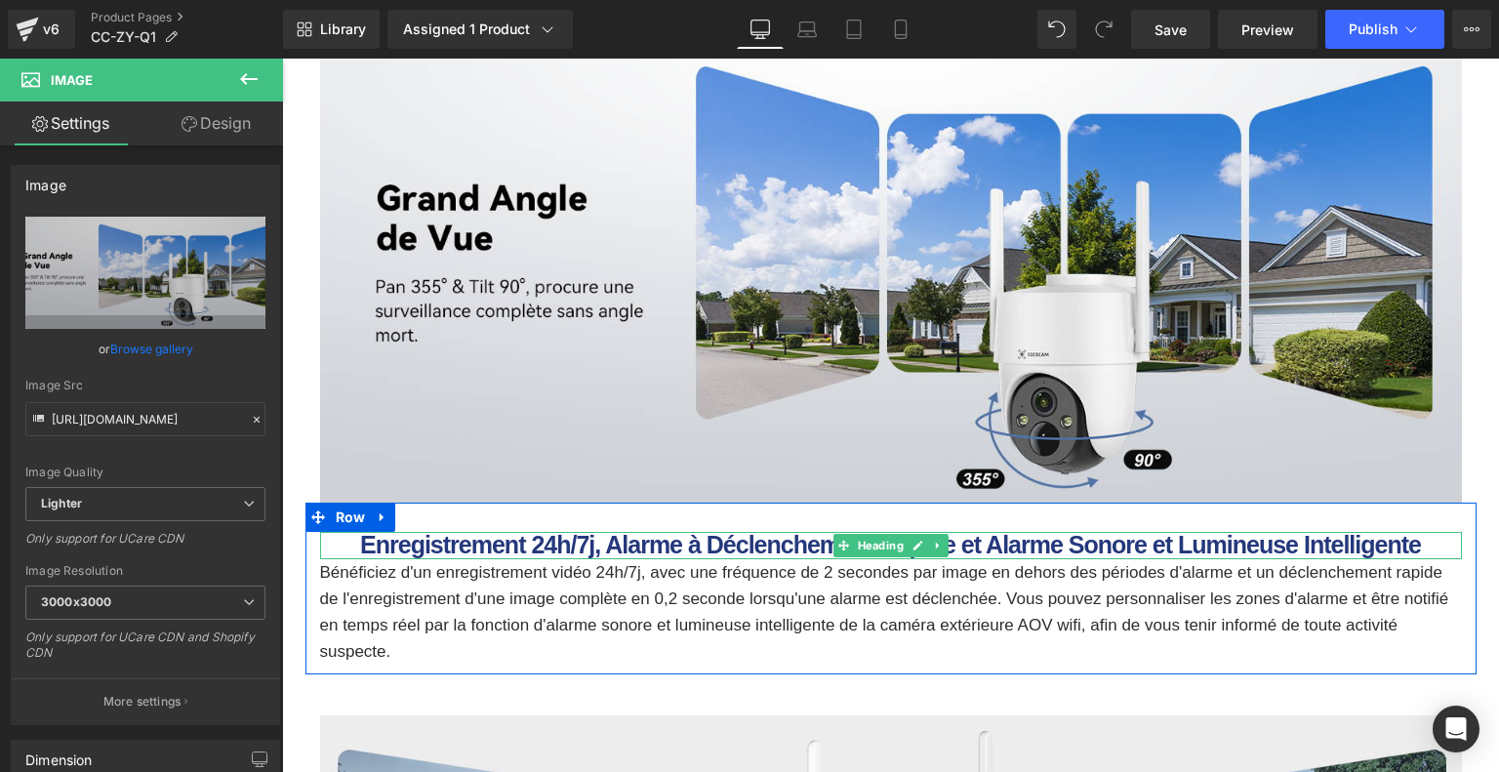
click at [679, 545] on b "Enregistrement 24h/7j, Alarme à Déclenchement Rapide et Alarme Sonore et Lumine…" at bounding box center [890, 544] width 1060 height 27
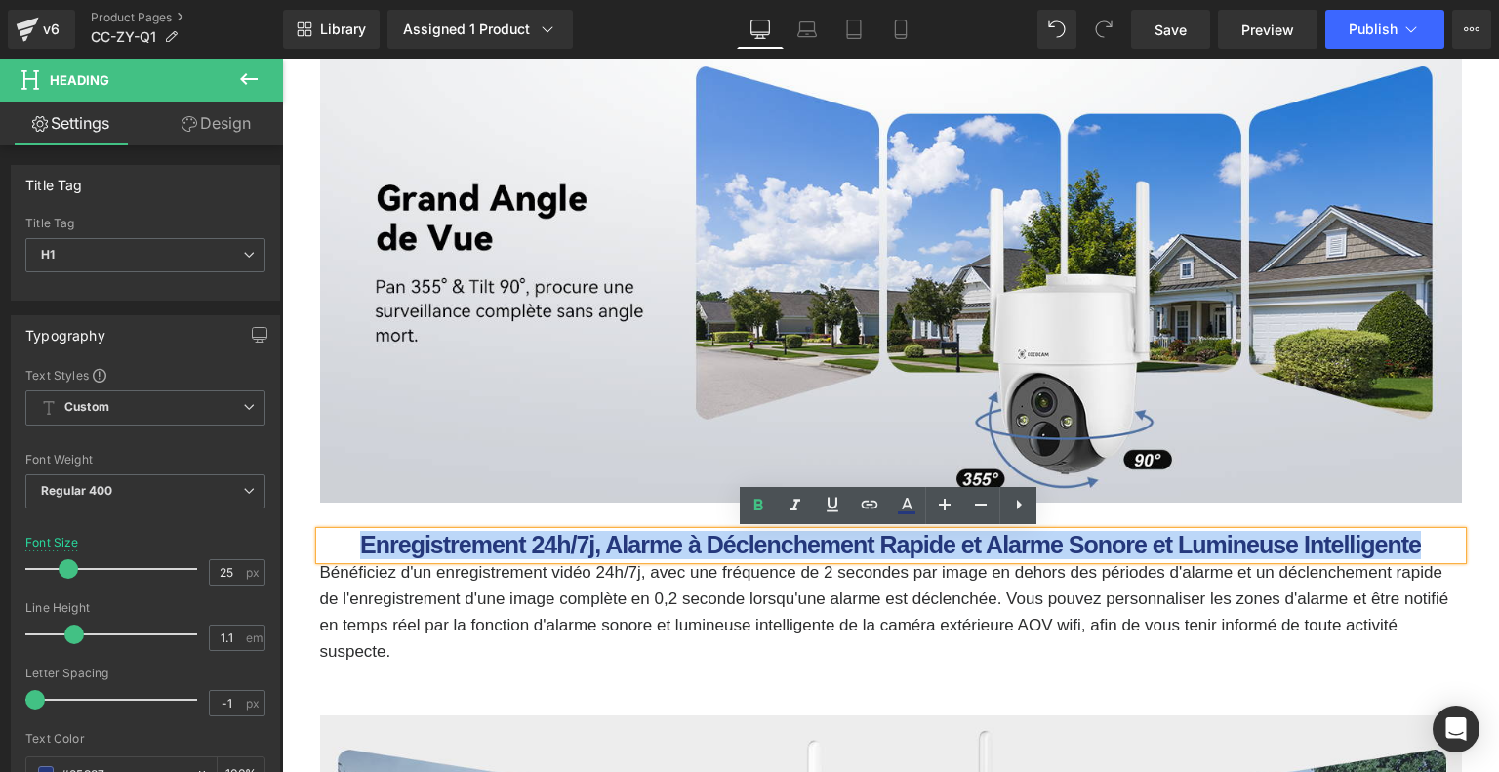
drag, startPoint x: 422, startPoint y: 538, endPoint x: 1489, endPoint y: 518, distance: 1066.5
paste div
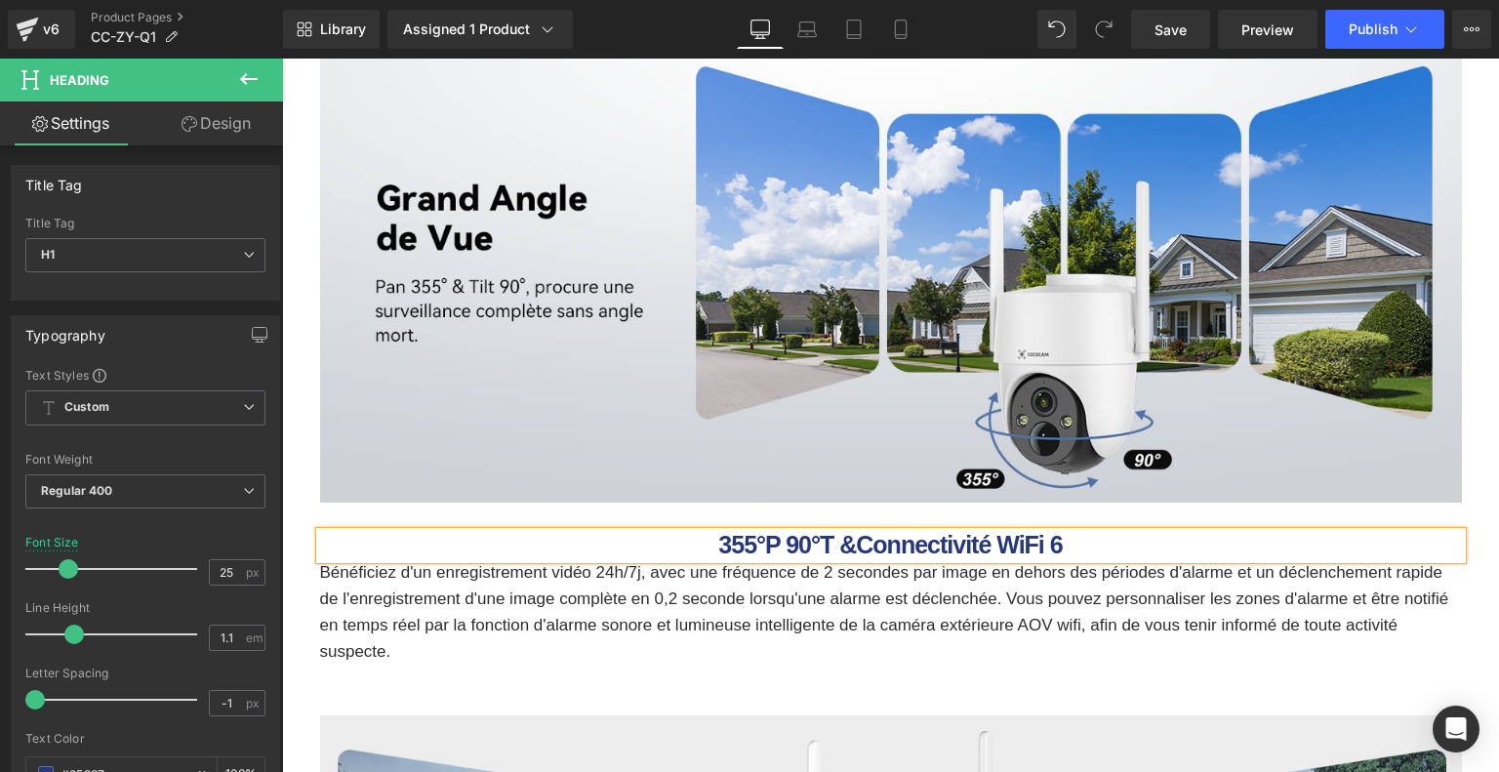
click at [580, 584] on p "Bénéficiez d'un enregistrement vidéo 24h/7j, avec une fréquence de 2 secondes p…" at bounding box center [890, 612] width 1141 height 106
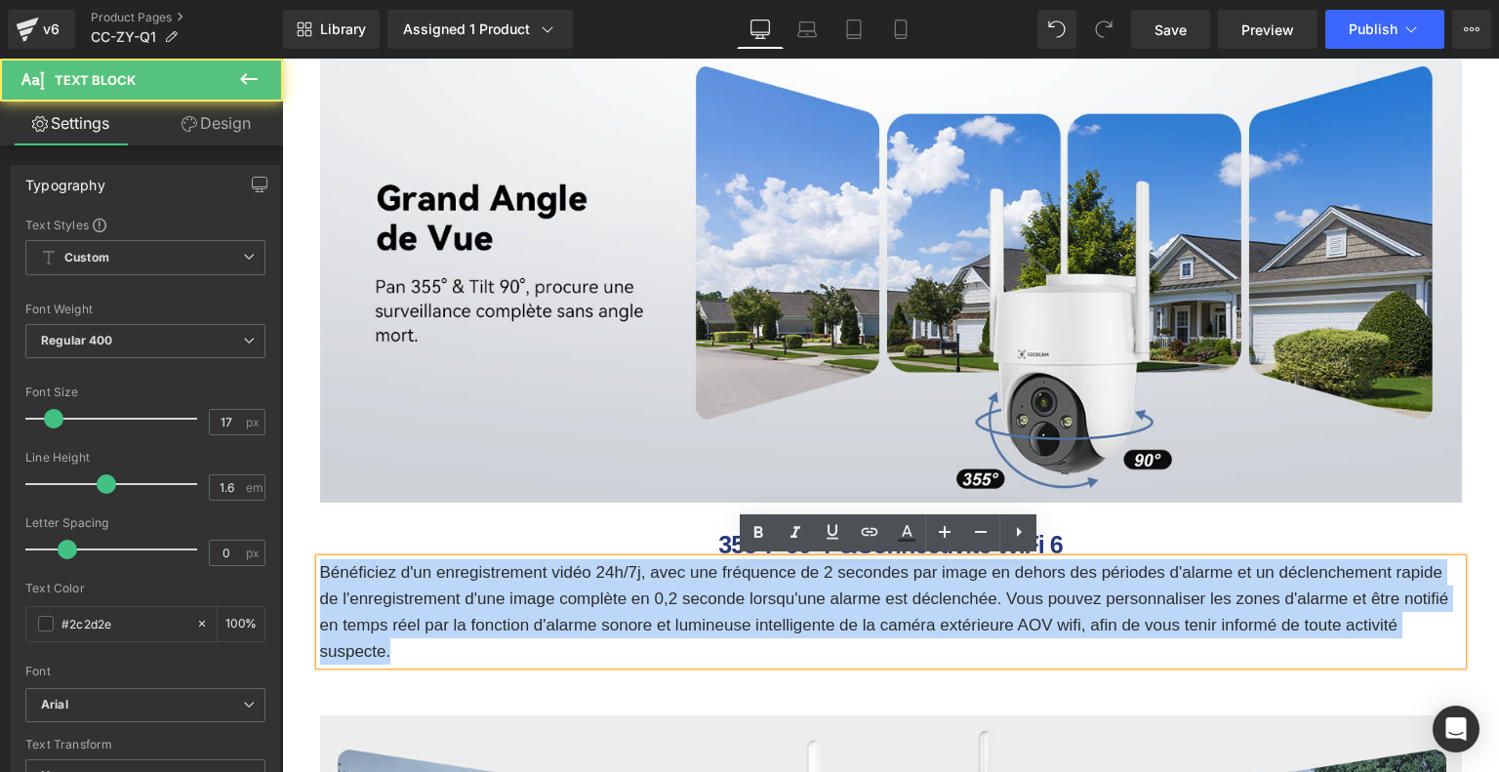
drag, startPoint x: 320, startPoint y: 569, endPoint x: 433, endPoint y: 643, distance: 135.3
click at [433, 643] on p "Bénéficiez d'un enregistrement vidéo 24h/7j, avec une fréquence de 2 secondes p…" at bounding box center [890, 612] width 1141 height 106
paste div
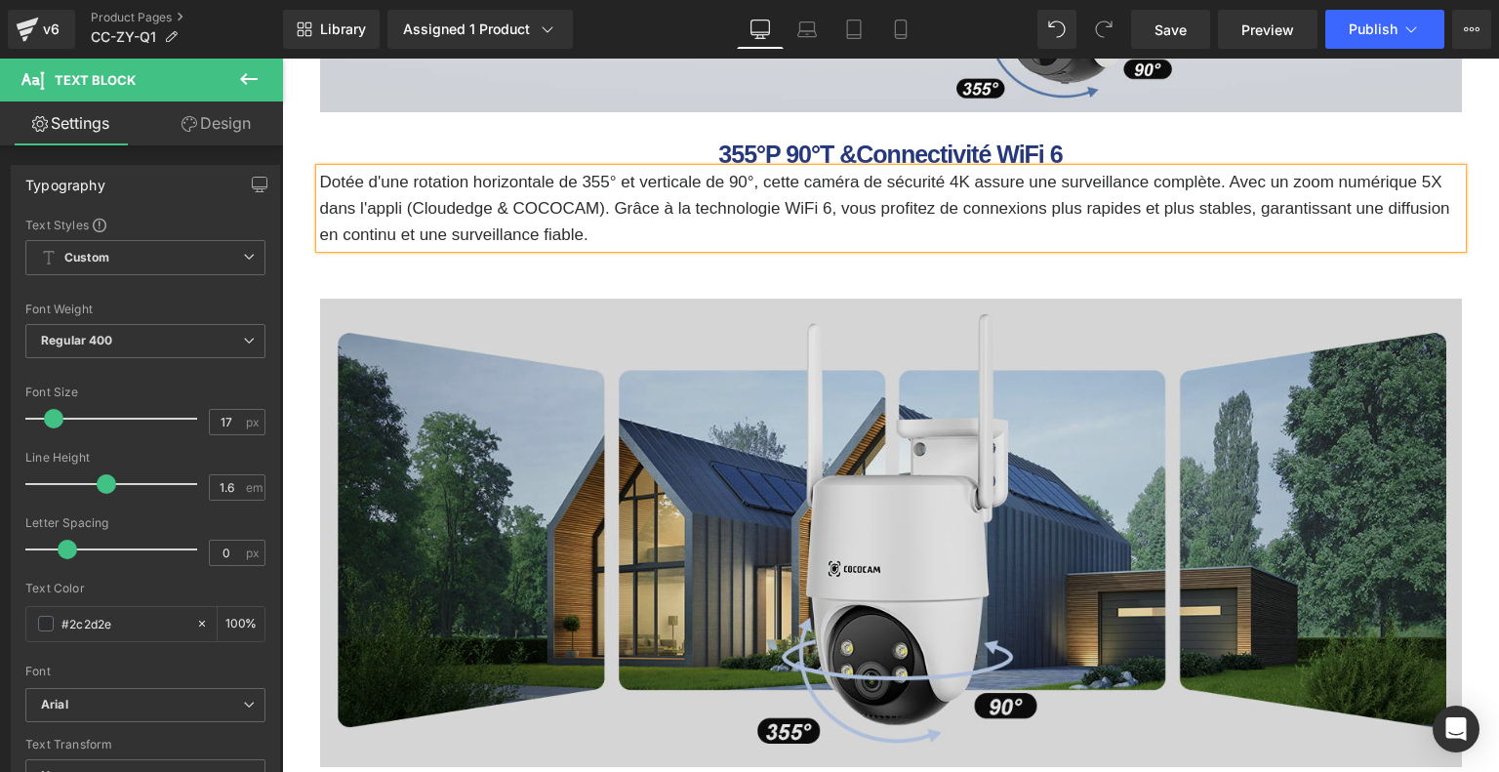
scroll to position [3805, 0]
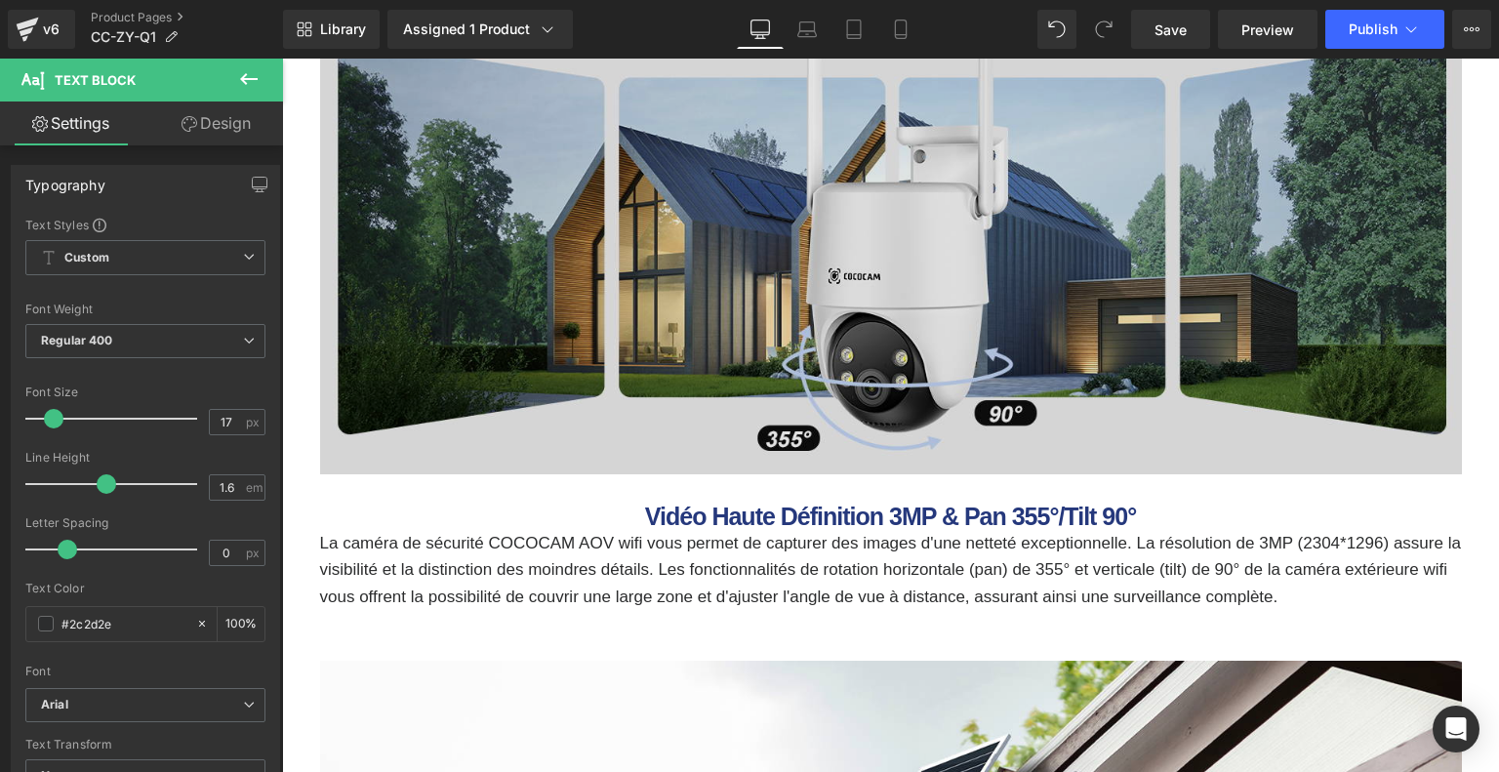
click at [632, 257] on img at bounding box center [890, 240] width 1141 height 468
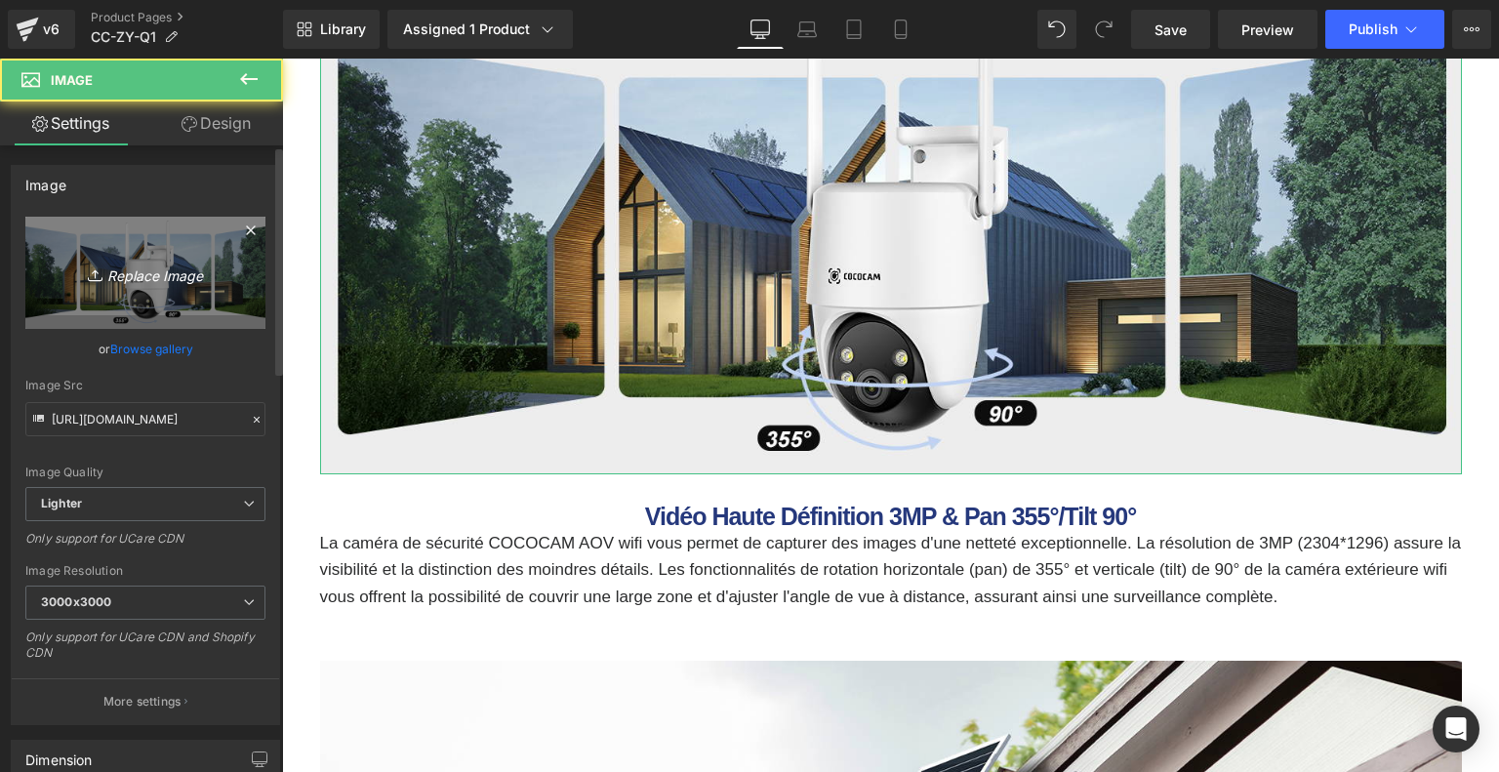
click at [157, 243] on link "Replace Image" at bounding box center [145, 273] width 240 height 112
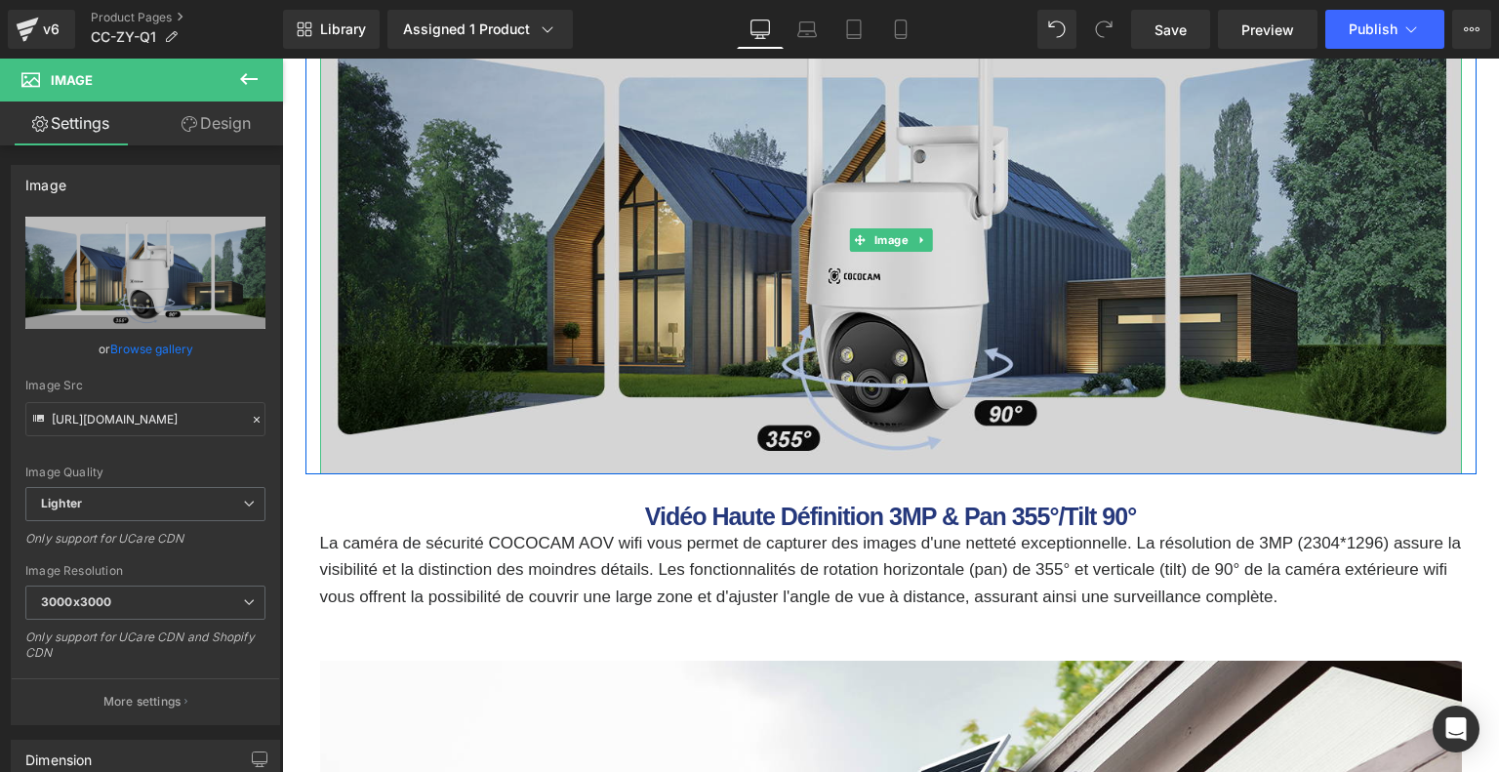
click at [630, 362] on img at bounding box center [890, 240] width 1141 height 468
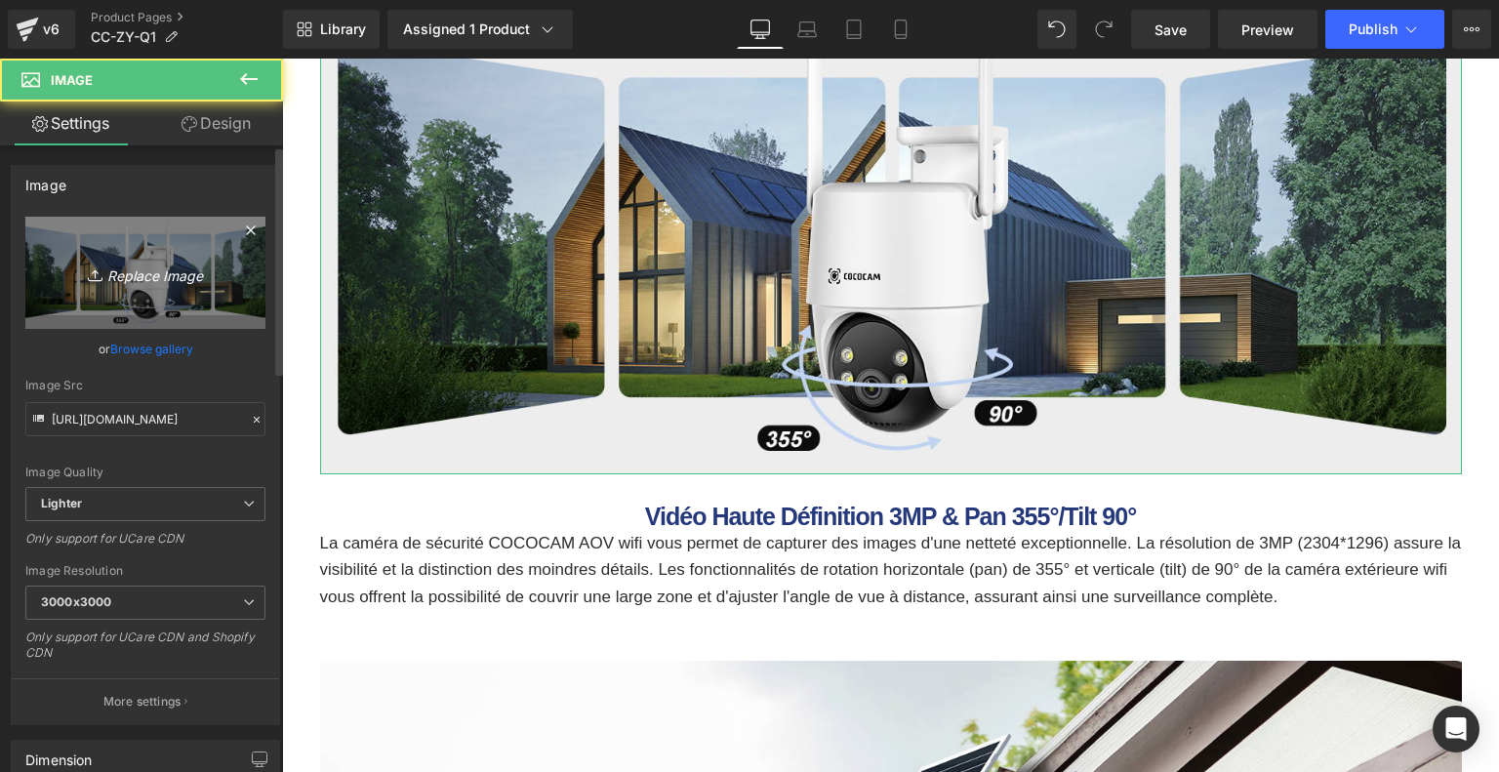
click at [131, 288] on link "Replace Image" at bounding box center [145, 273] width 240 height 112
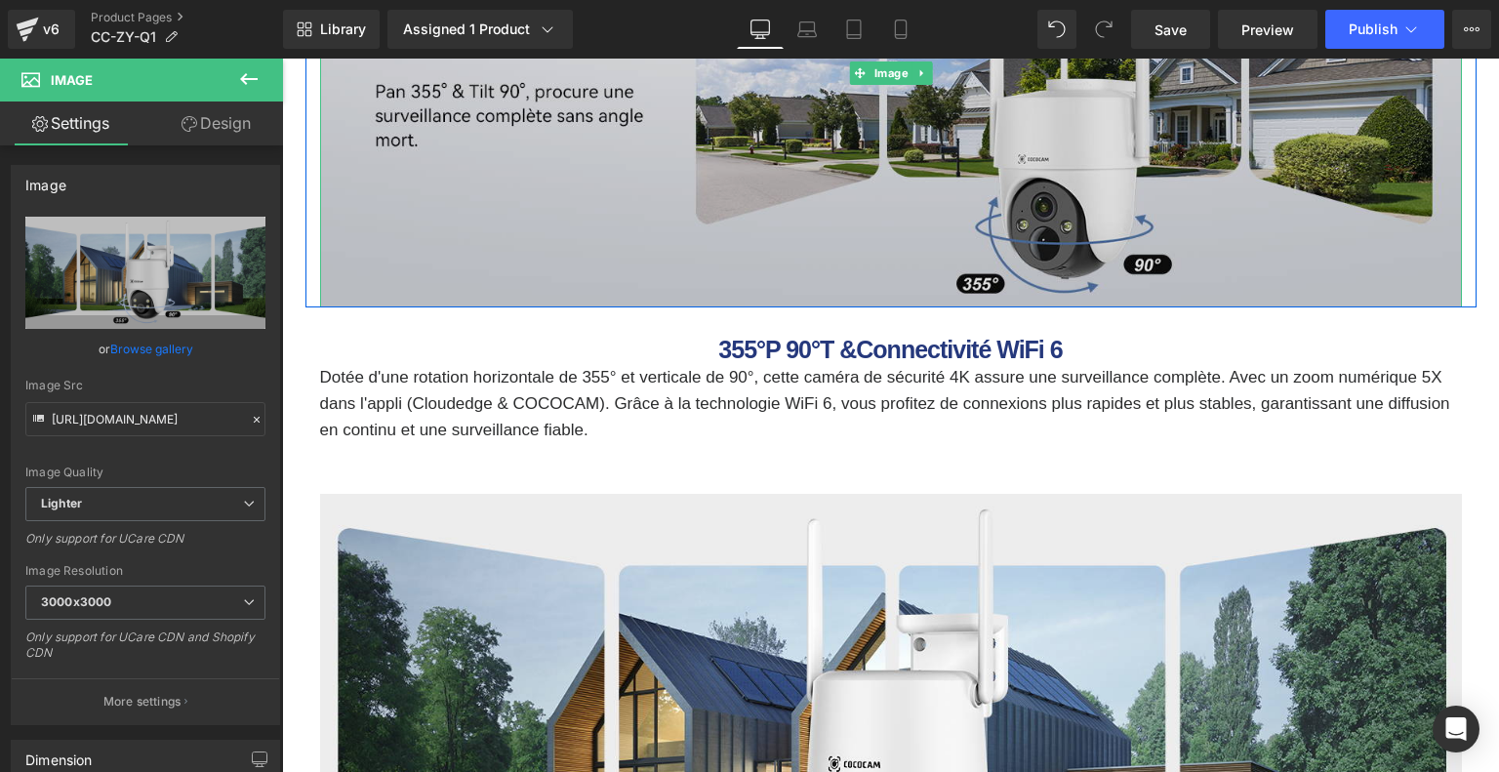
scroll to position [3415, 0]
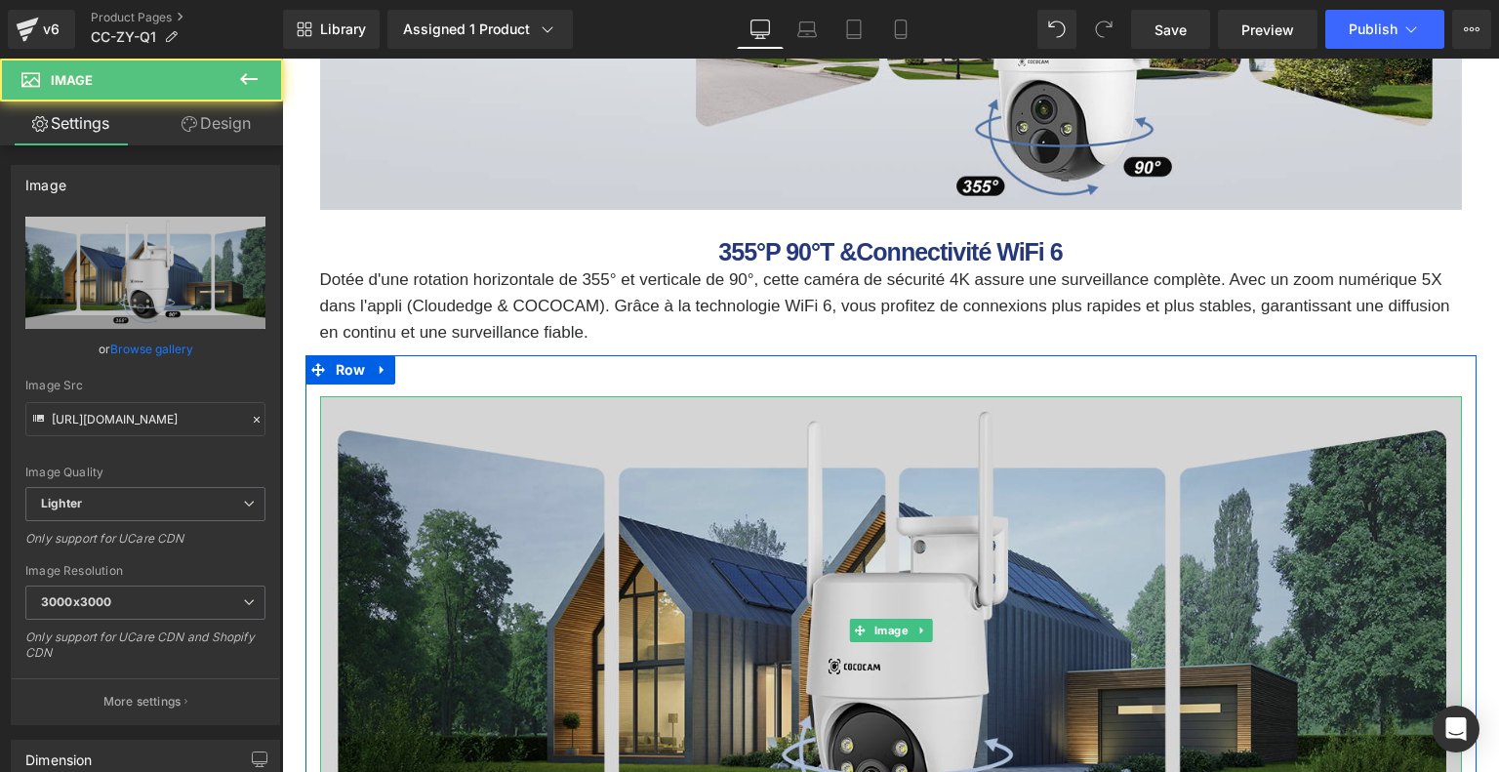
click at [767, 494] on img at bounding box center [890, 630] width 1141 height 468
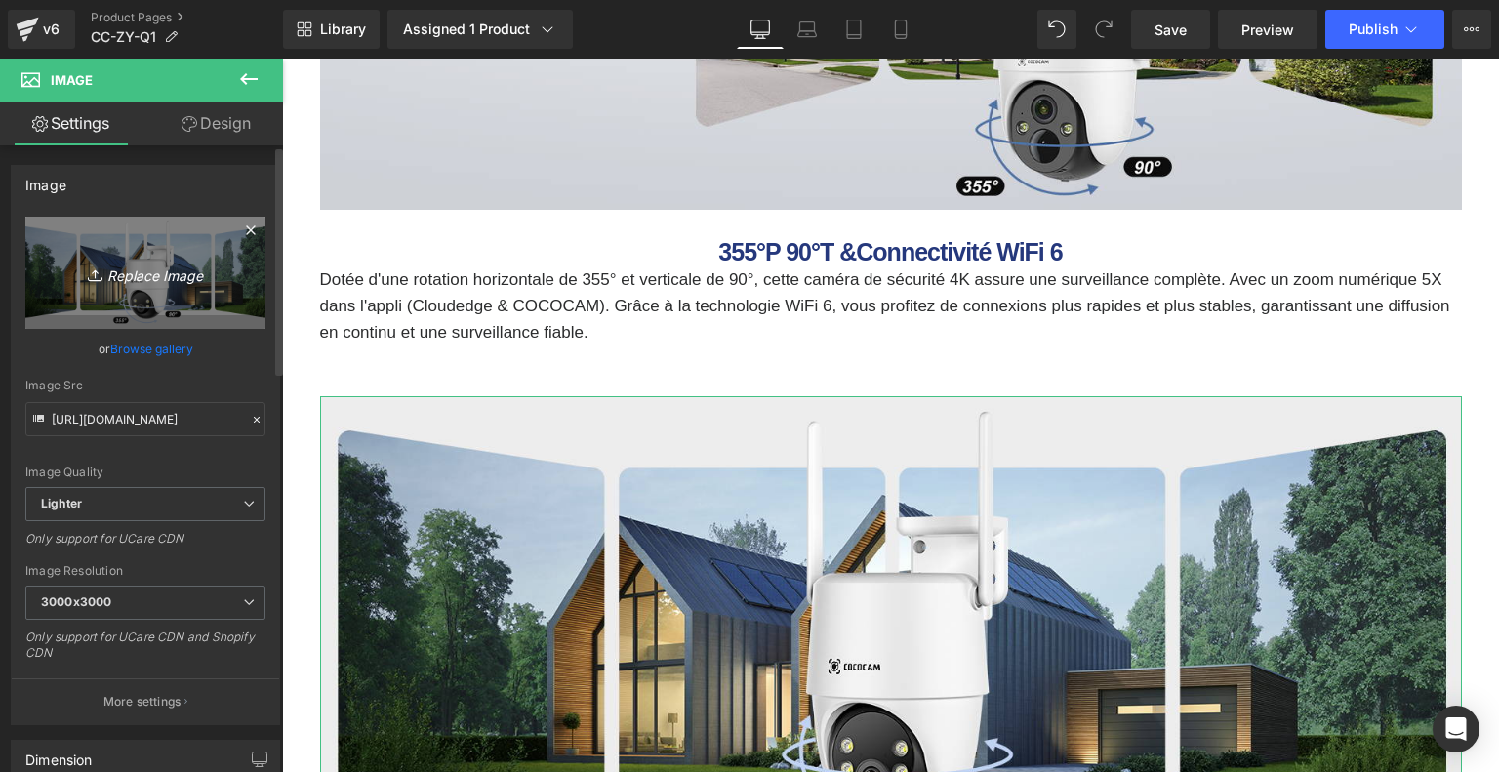
click at [202, 268] on icon "Replace Image" at bounding box center [145, 272] width 156 height 24
type input "C:\fakepath\5ecfe872-29f0-4caf-8dcb-299dac817ac4.__CR0,0,1464,600_PT0_SX1464_V1…"
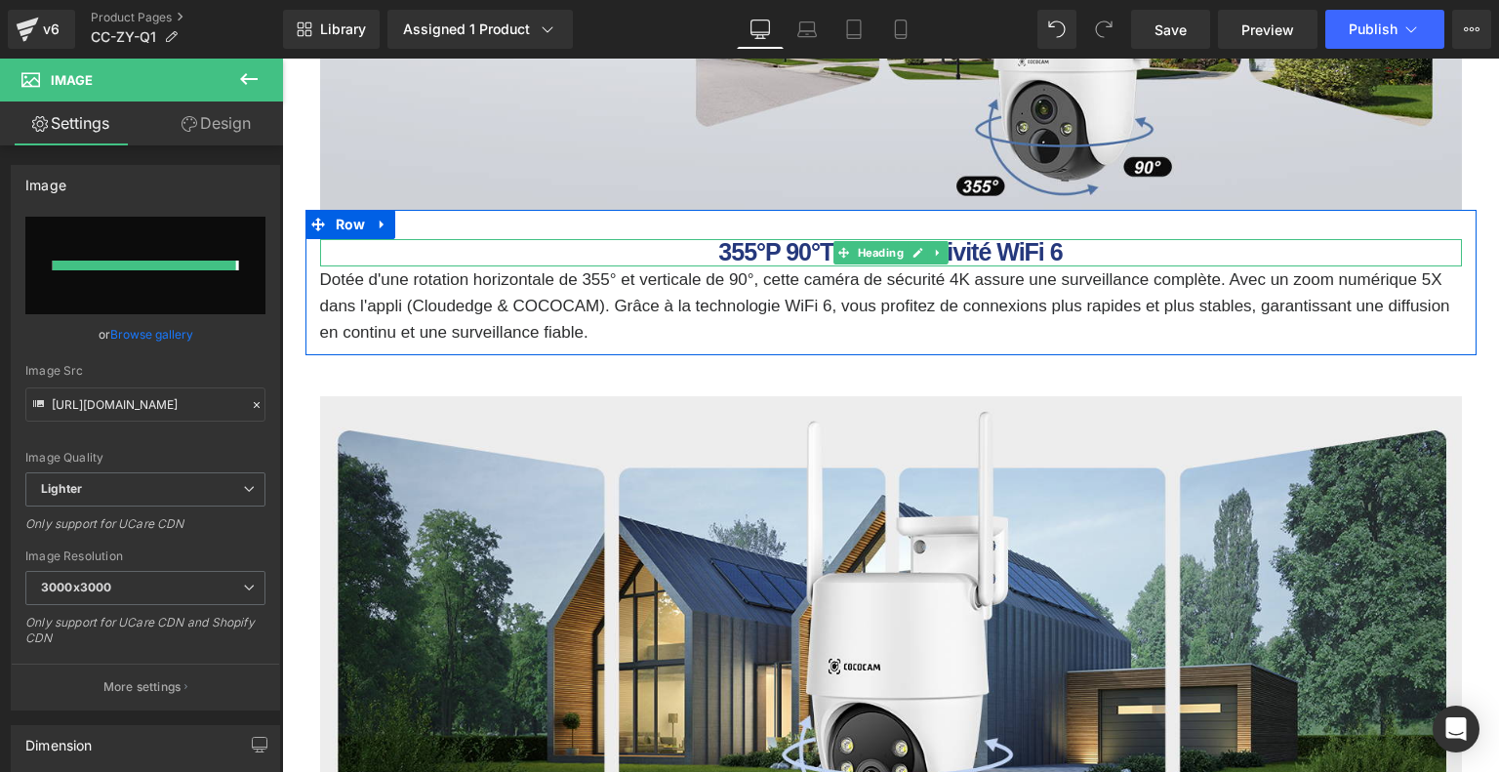
type input "[URL][DOMAIN_NAME]"
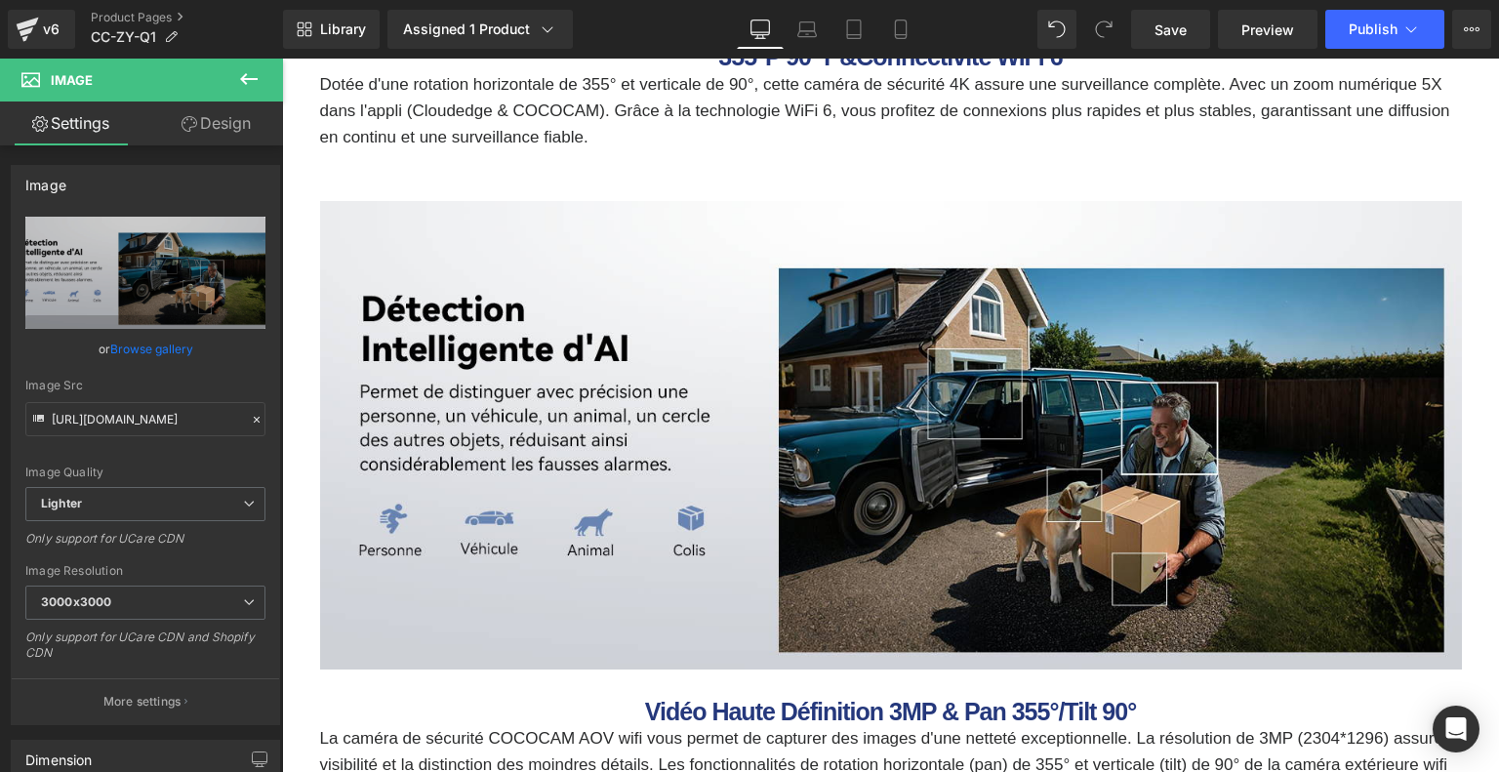
scroll to position [3902, 0]
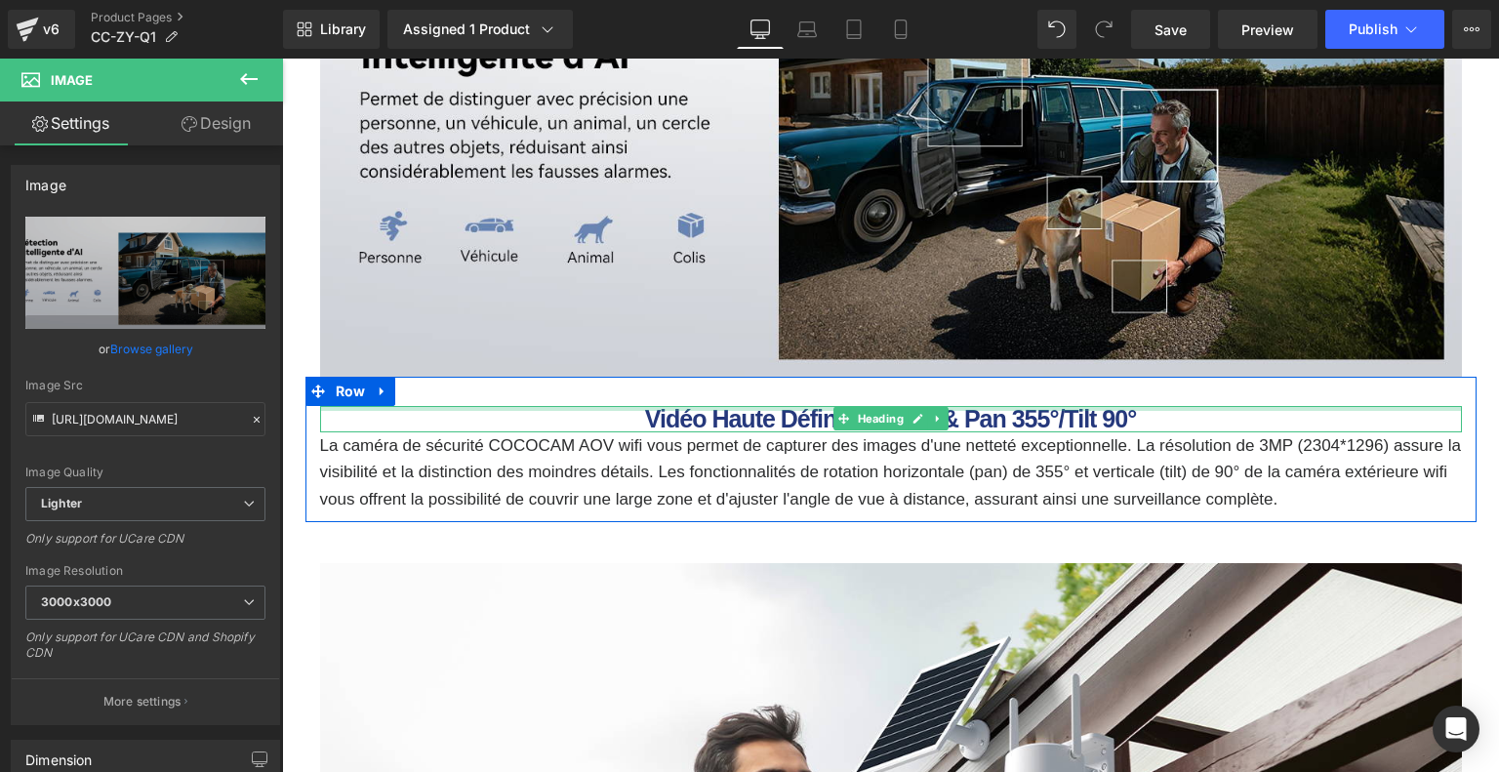
click at [745, 408] on div at bounding box center [890, 408] width 1141 height 5
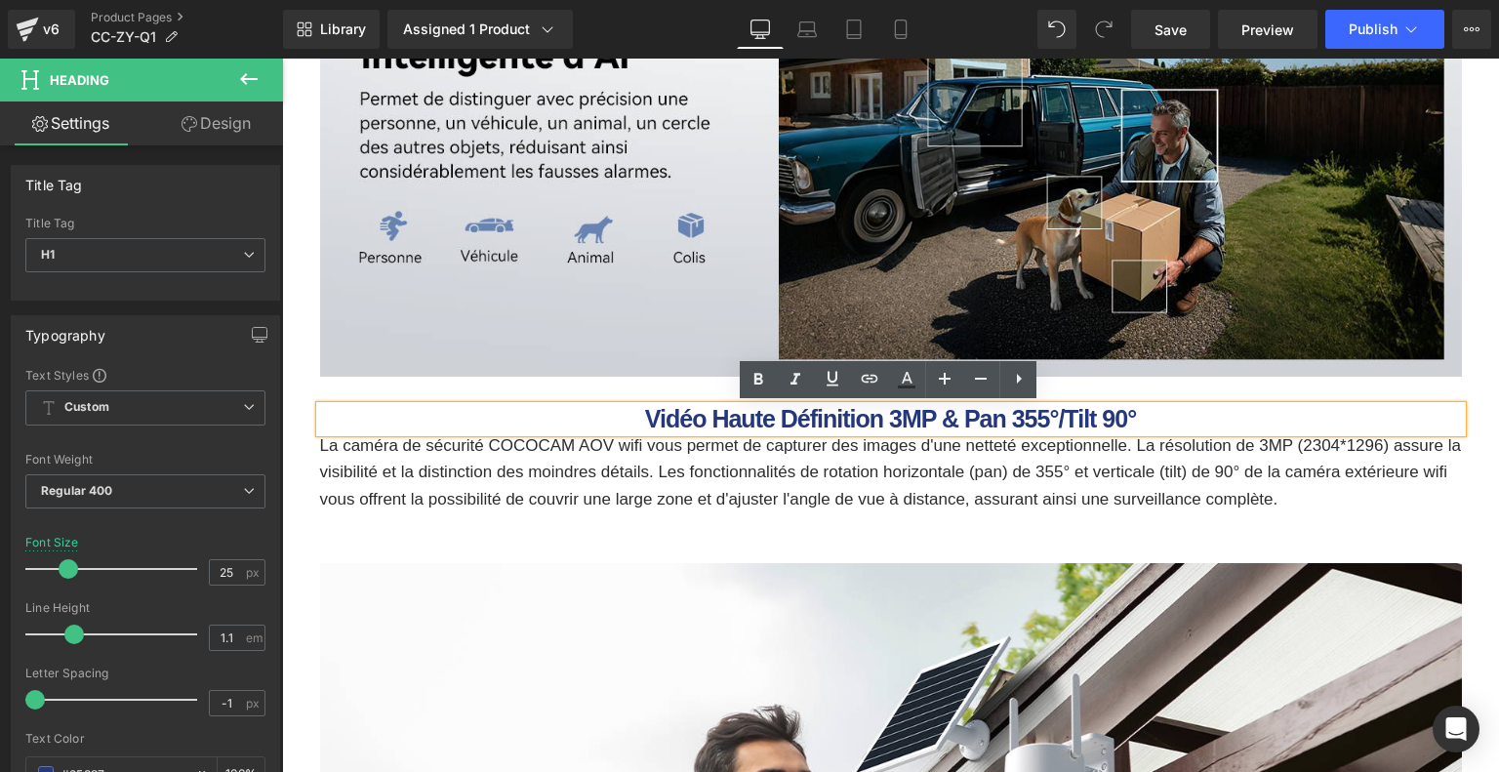
click at [665, 419] on b "Vidéo Haute Définition 3MP & Pan 355°/Tilt 90°" at bounding box center [890, 418] width 491 height 27
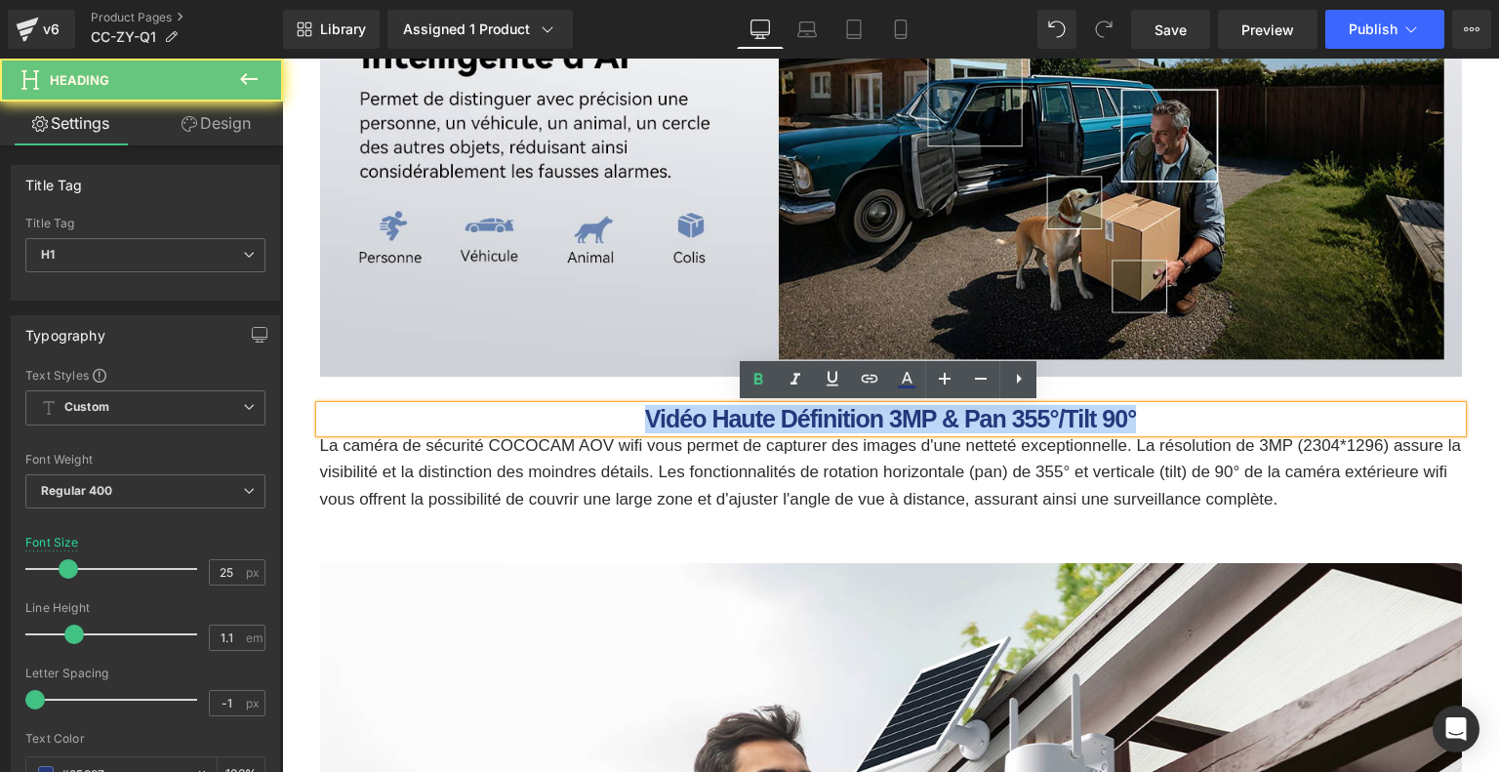
drag, startPoint x: 644, startPoint y: 419, endPoint x: 1230, endPoint y: 409, distance: 586.4
click at [1230, 409] on h1 "Vidéo Haute Définition 3MP & Pan 355°/Tilt 90°" at bounding box center [890, 419] width 1141 height 27
paste div
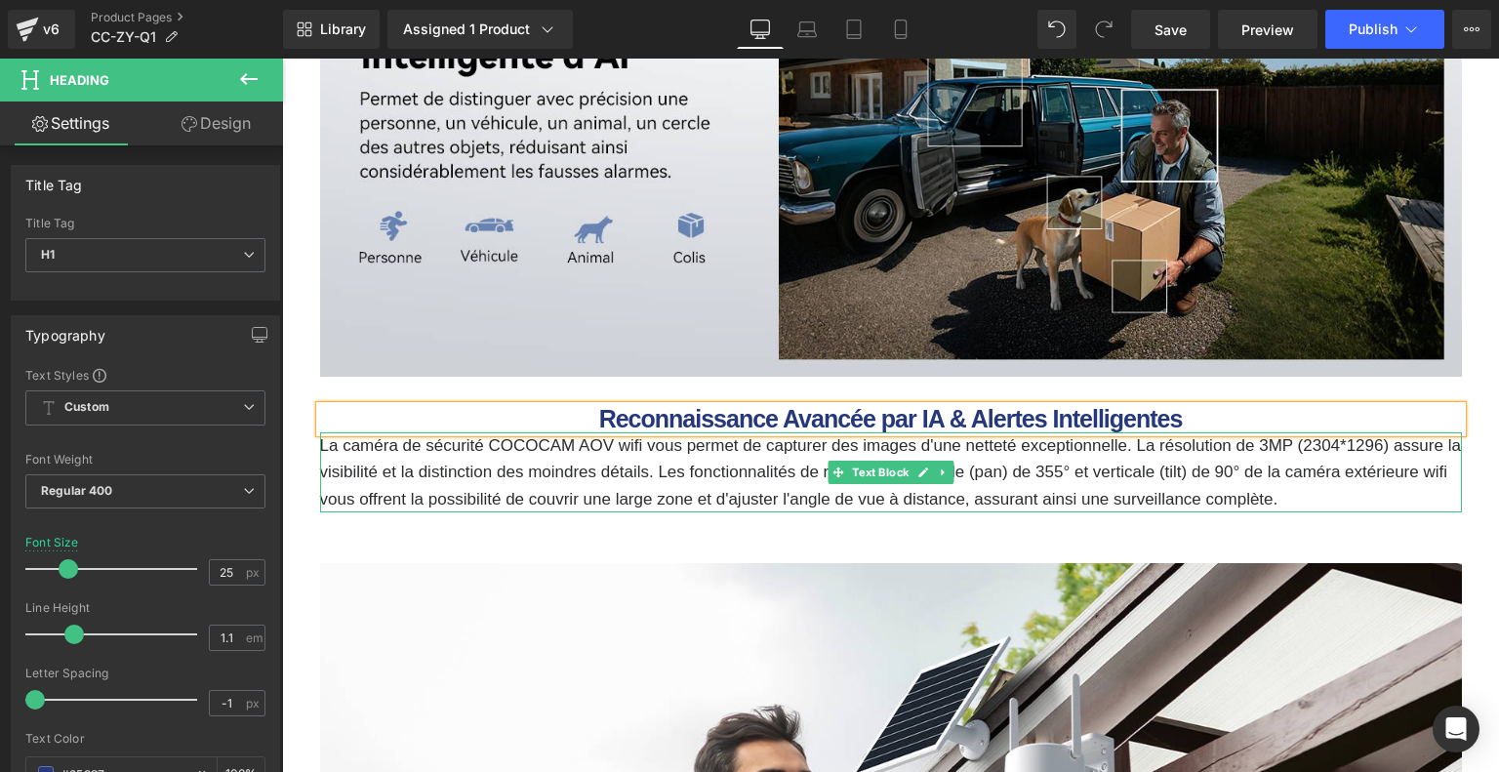
click at [631, 487] on p "La caméra de sécurité COCOCAM AOV wifi vous permet de capturer des images d'une…" at bounding box center [890, 472] width 1141 height 80
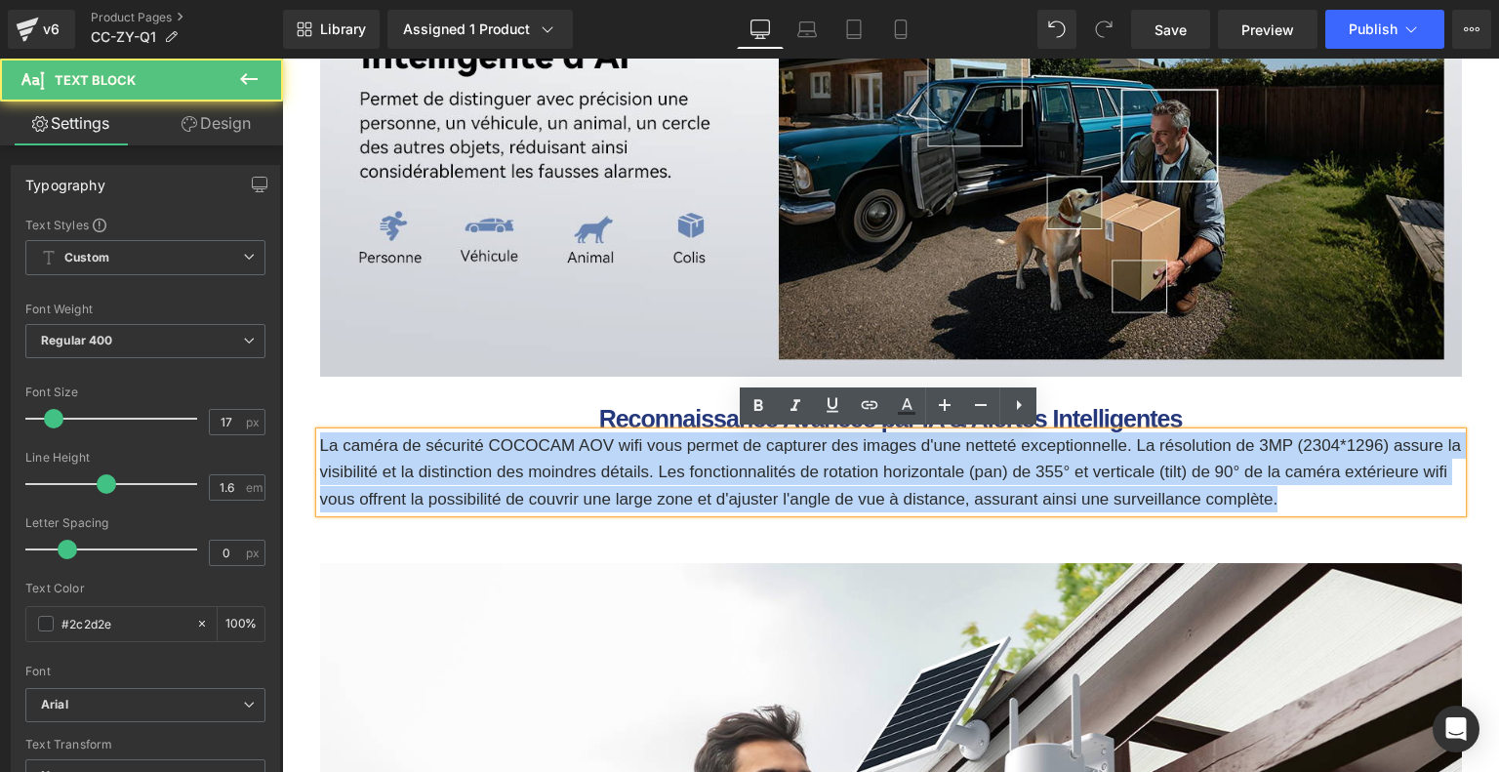
drag, startPoint x: 320, startPoint y: 442, endPoint x: 1364, endPoint y: 517, distance: 1046.6
click at [1364, 517] on div "Reconnaissance Avancée par IA & Alertes Intelligentes Heading La caméra de sécu…" at bounding box center [890, 449] width 1171 height 145
paste div
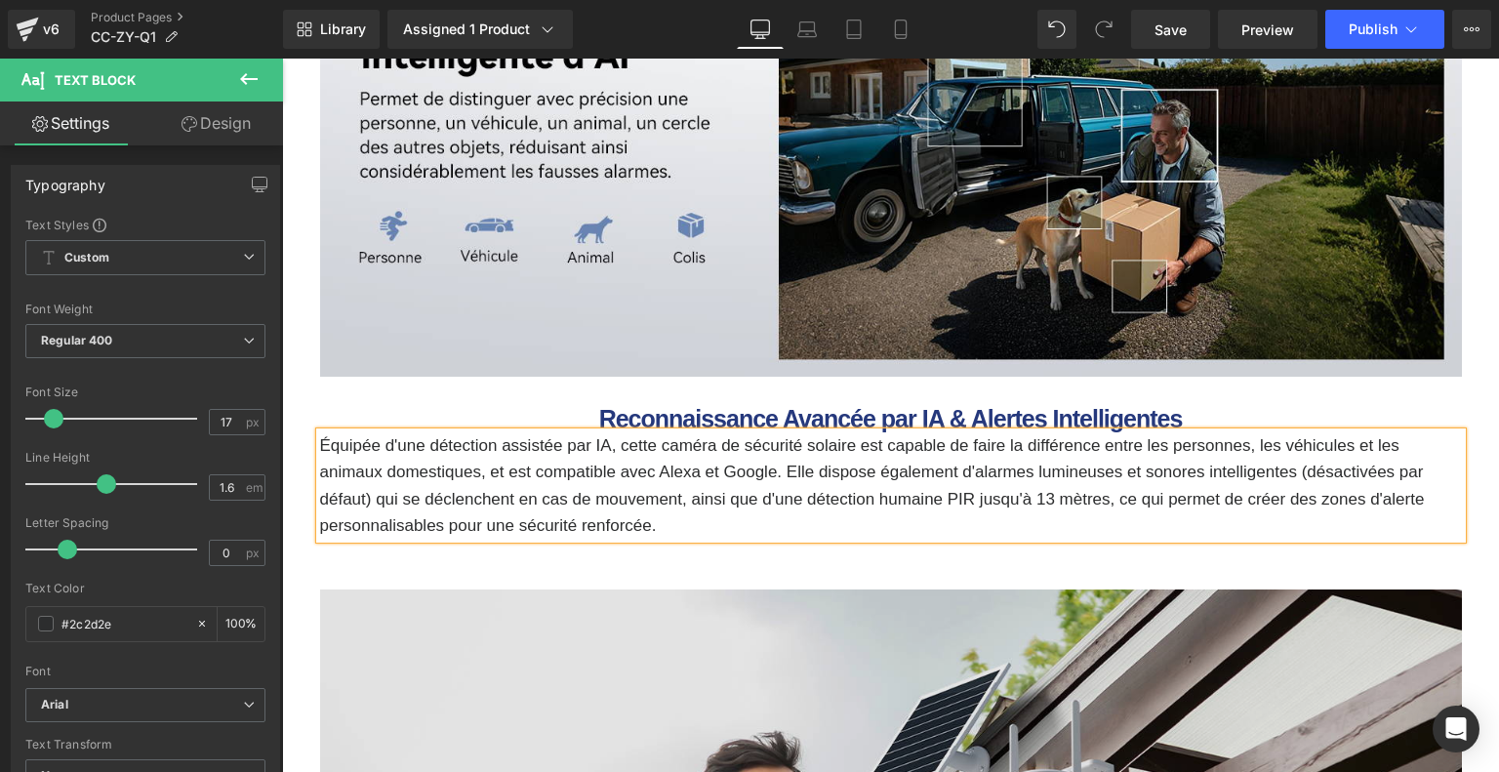
scroll to position [4293, 0]
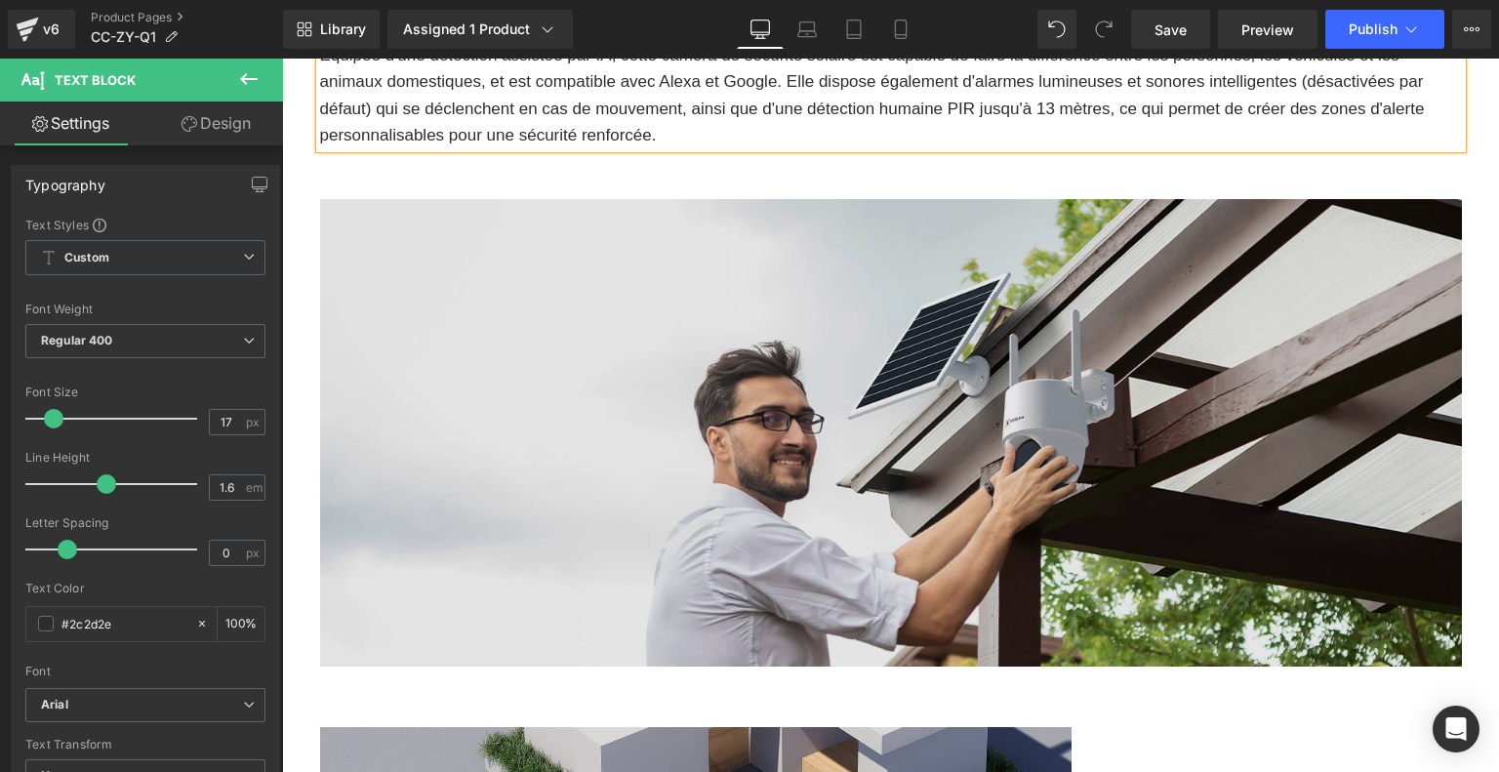
click at [639, 477] on img at bounding box center [890, 433] width 1141 height 468
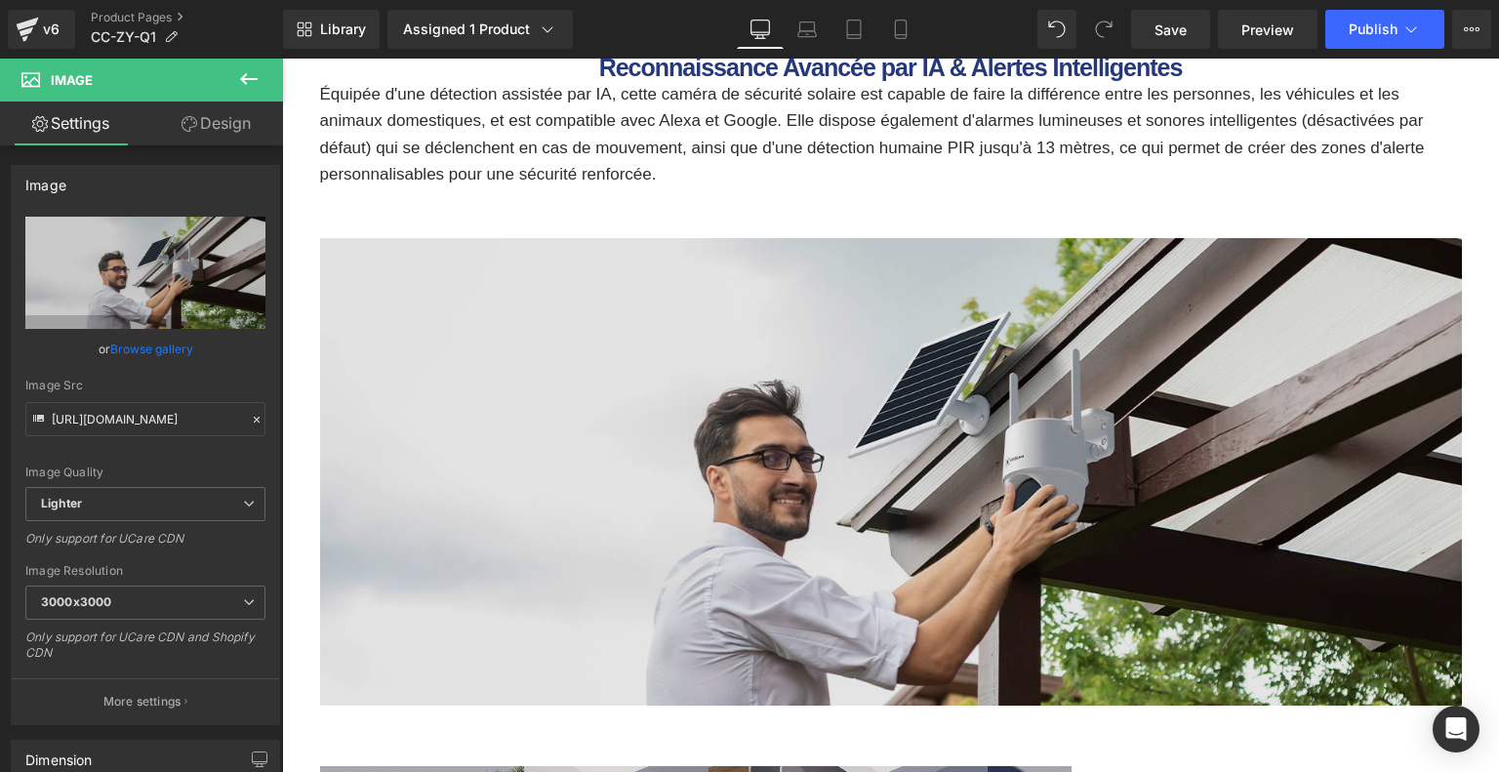
scroll to position [4390, 0]
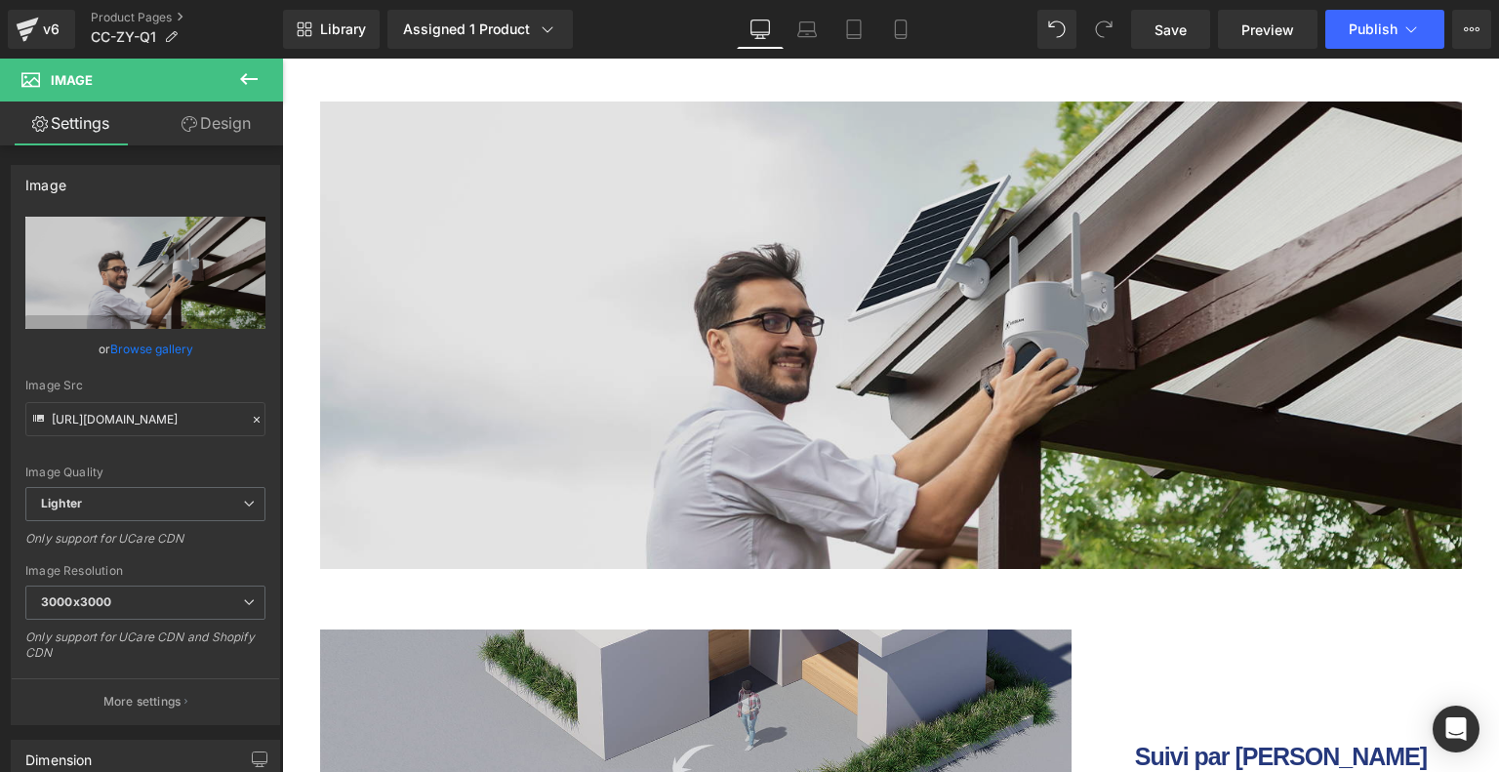
click at [675, 378] on img at bounding box center [890, 335] width 1141 height 468
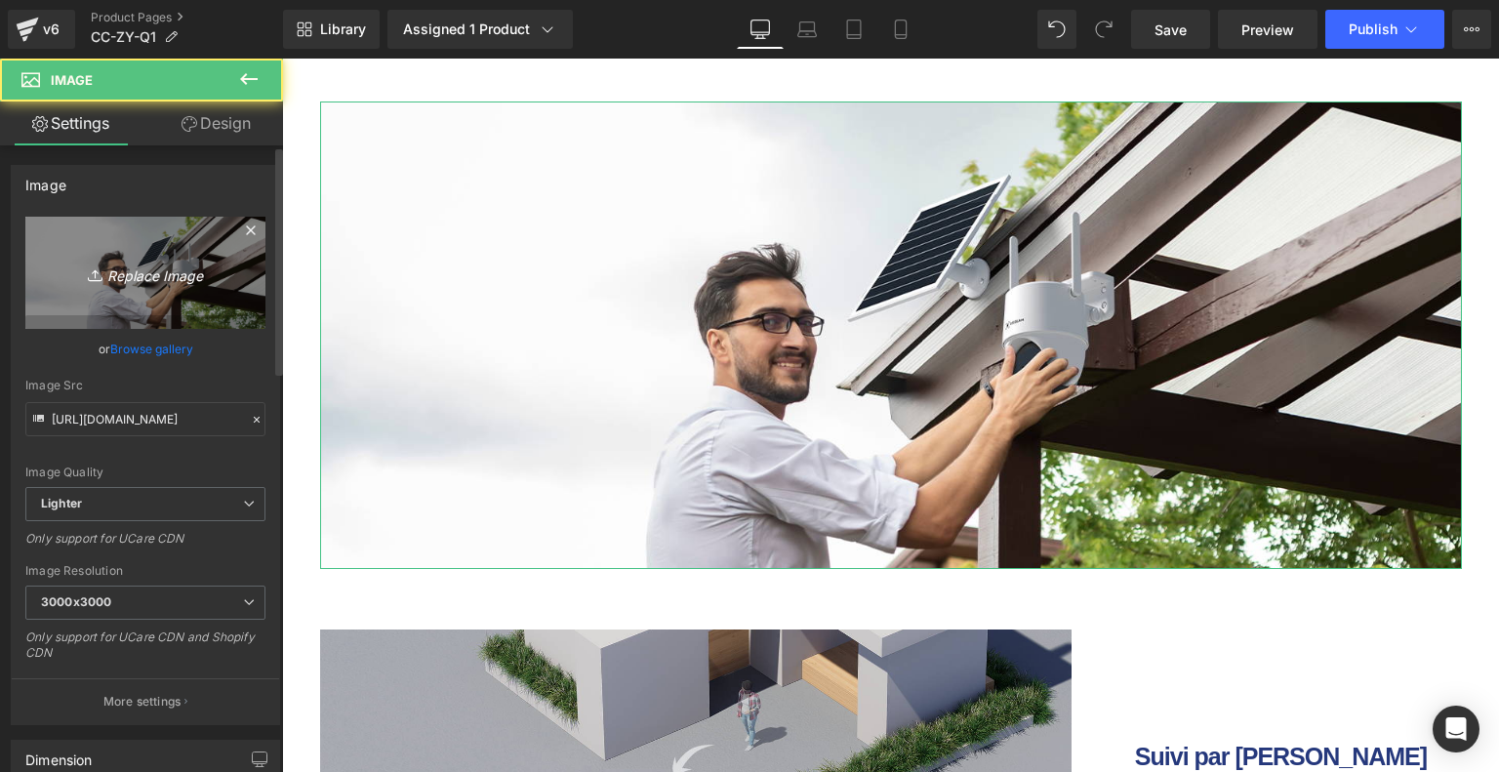
click at [136, 283] on icon "Replace Image" at bounding box center [145, 272] width 156 height 24
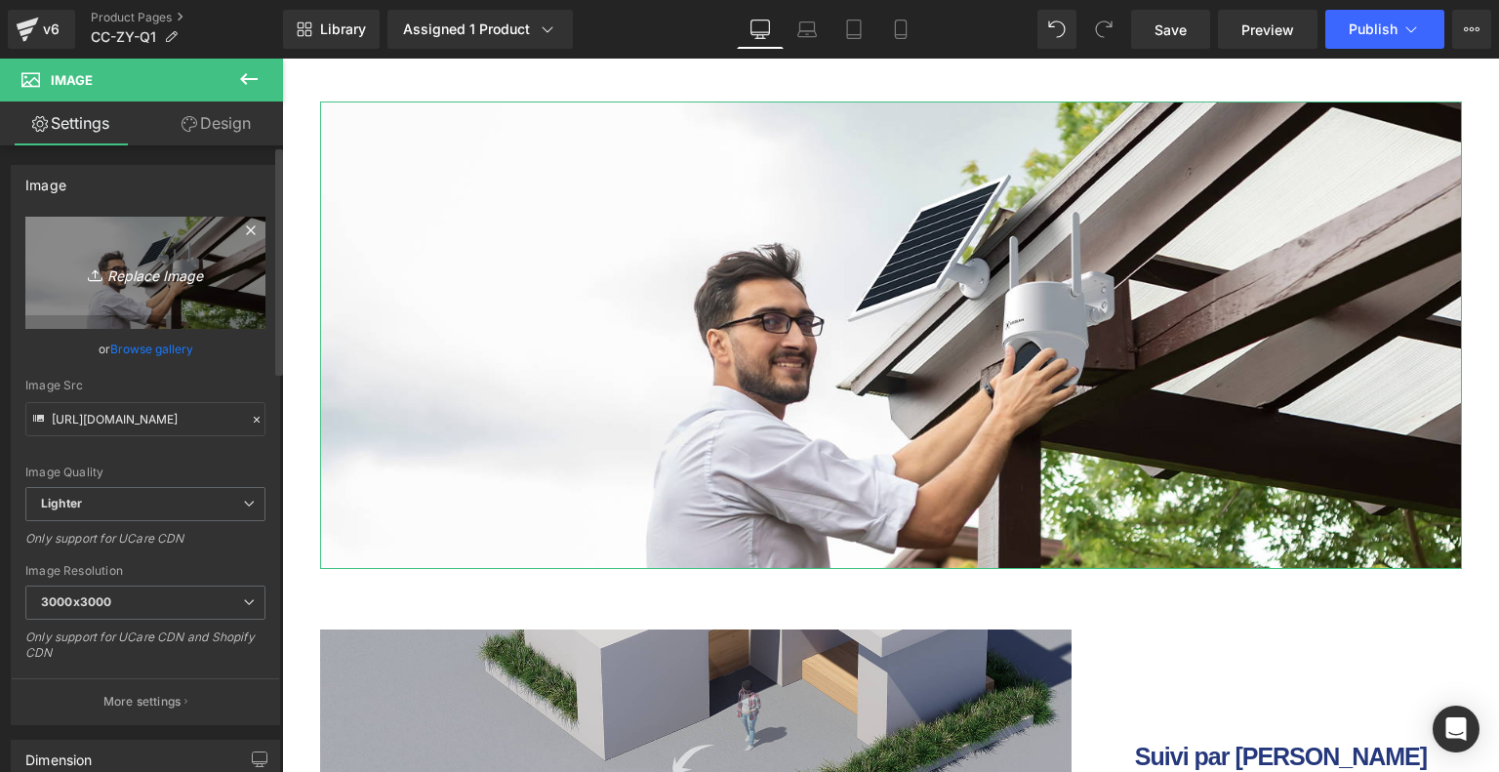
type input "C:\fakepath\0ec9bfb0-859a-4e7a-aced-e8f332b4c6e1.__CR0,0,1464,600_PT0_SX1464_V1…"
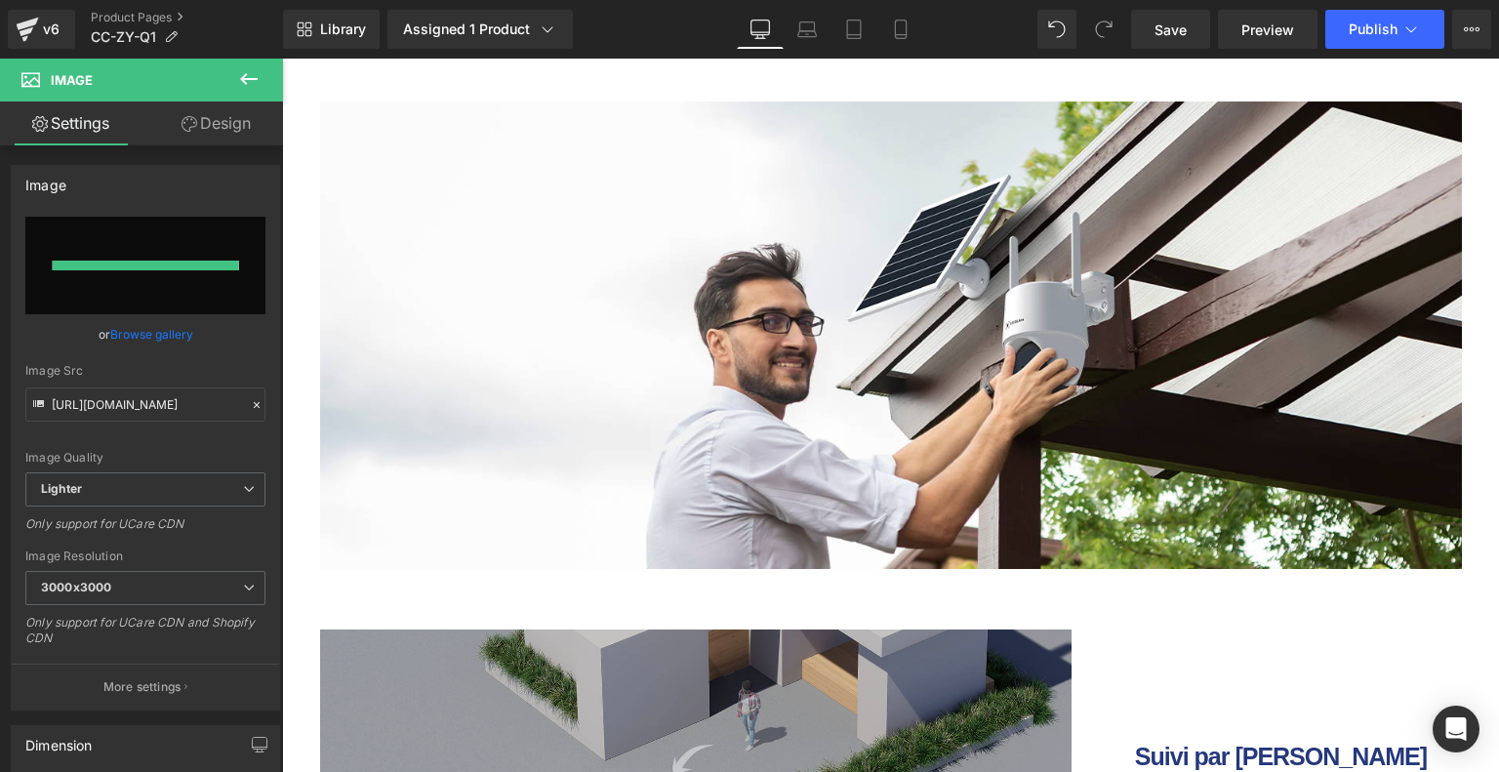
type input "[URL][DOMAIN_NAME]"
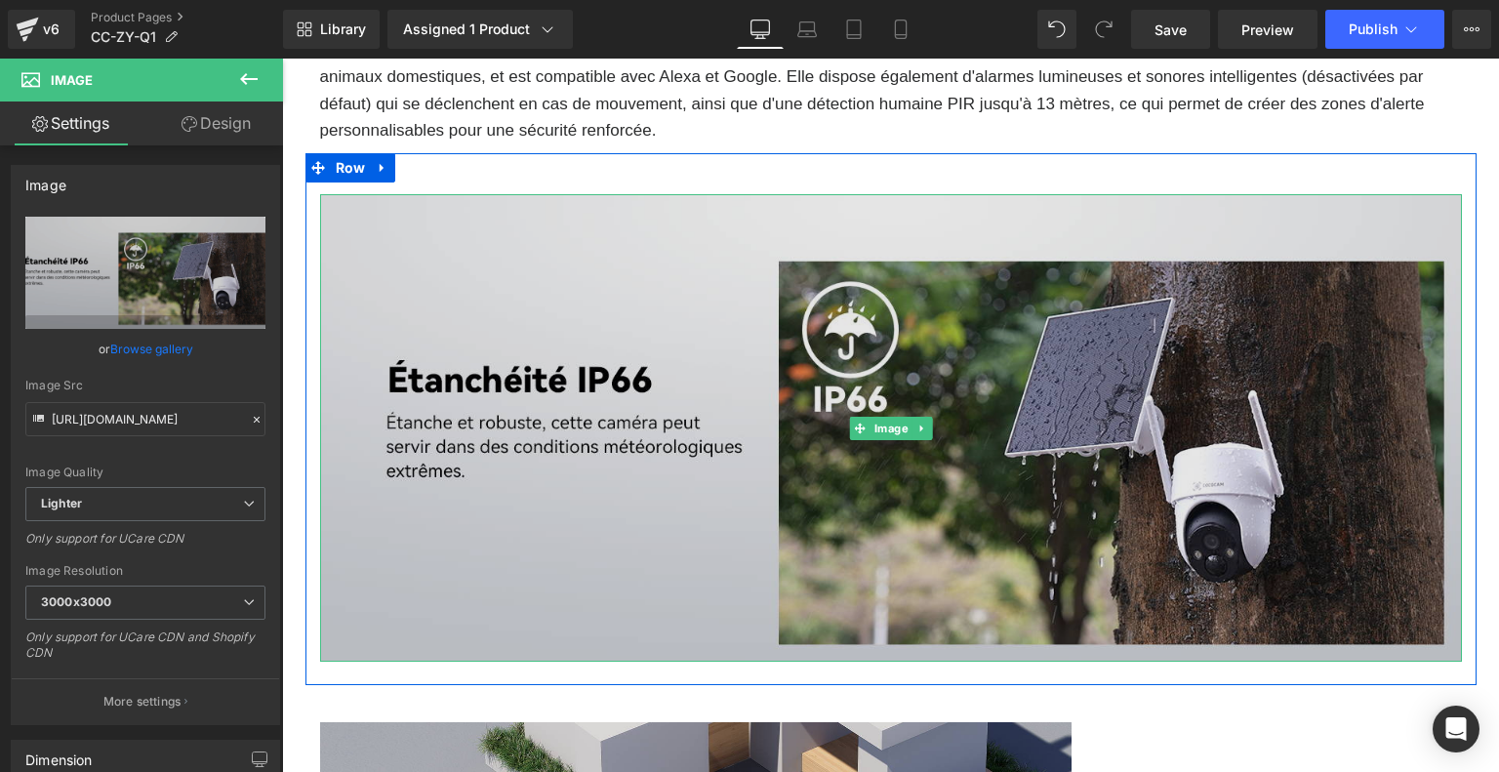
scroll to position [4000, 0]
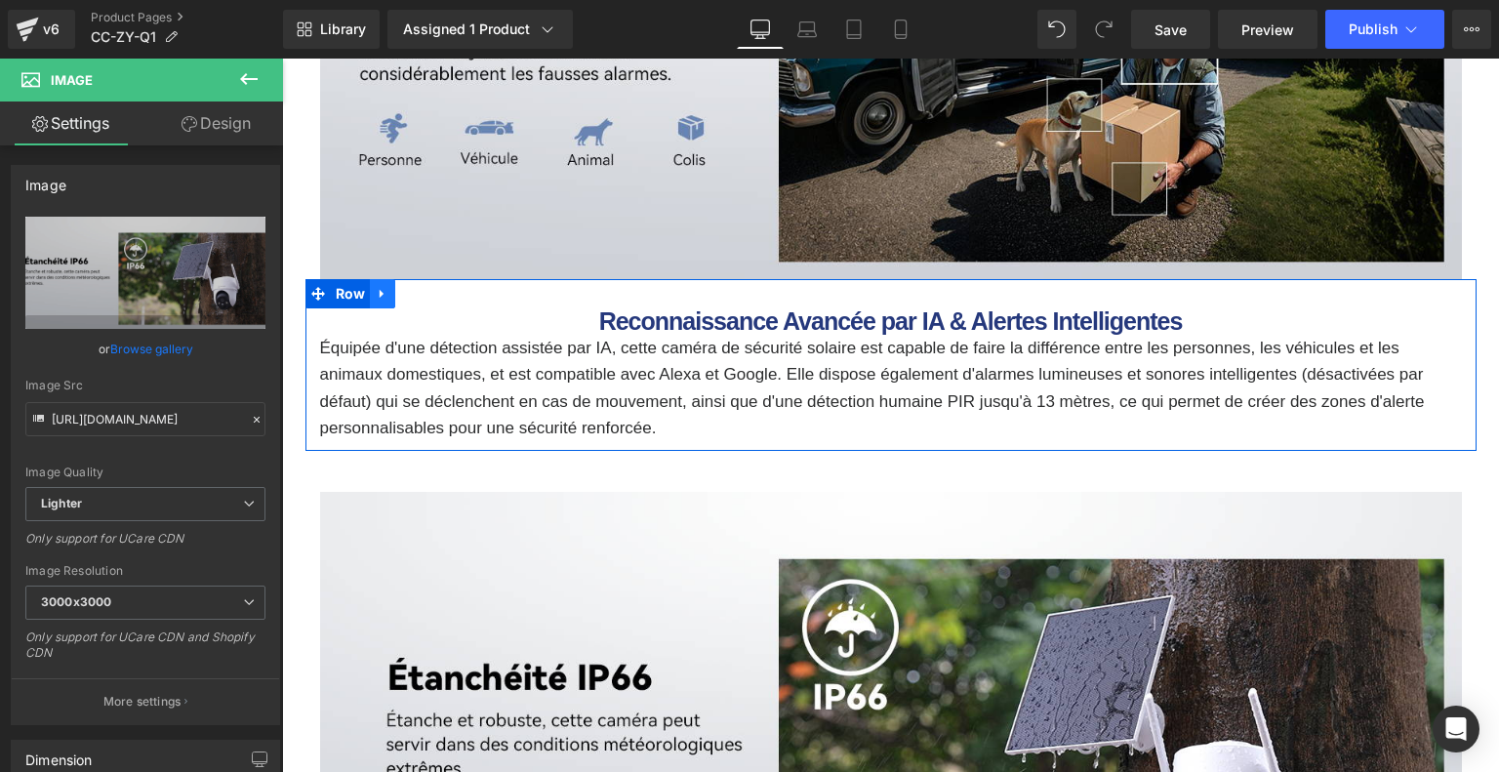
click at [390, 298] on link at bounding box center [382, 293] width 25 height 29
click at [410, 298] on icon at bounding box center [408, 294] width 14 height 14
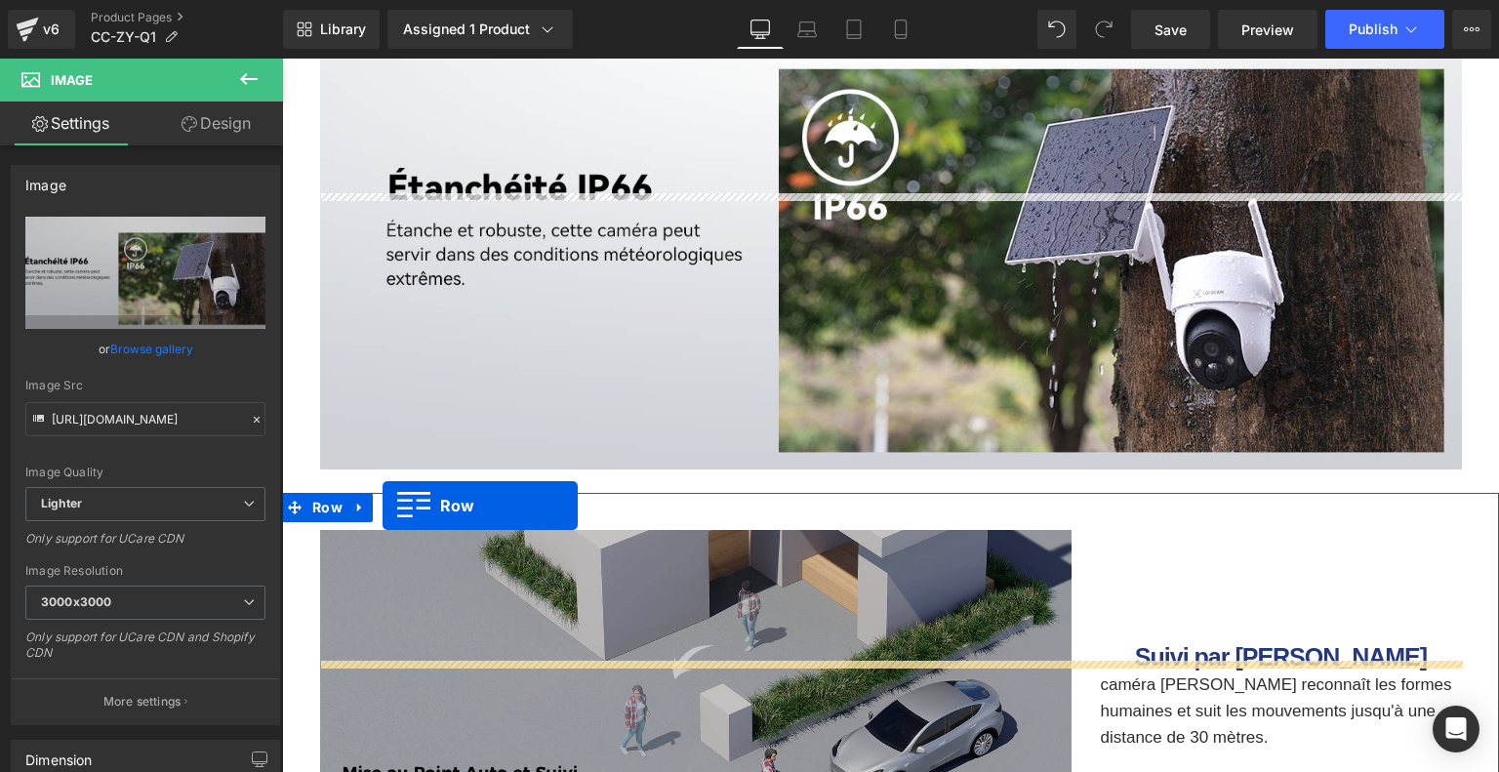
scroll to position [4585, 0]
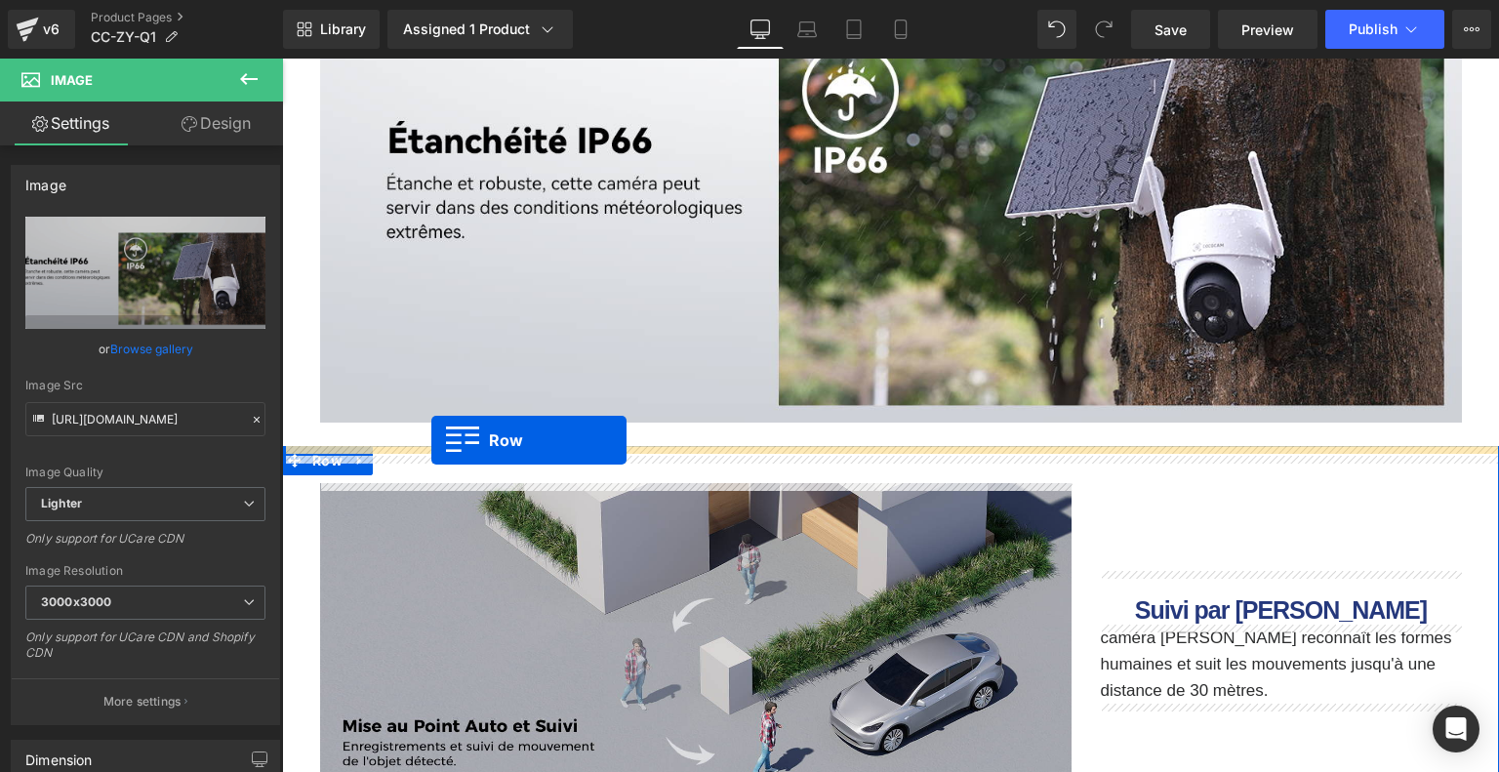
drag, startPoint x: 319, startPoint y: 463, endPoint x: 431, endPoint y: 440, distance: 114.6
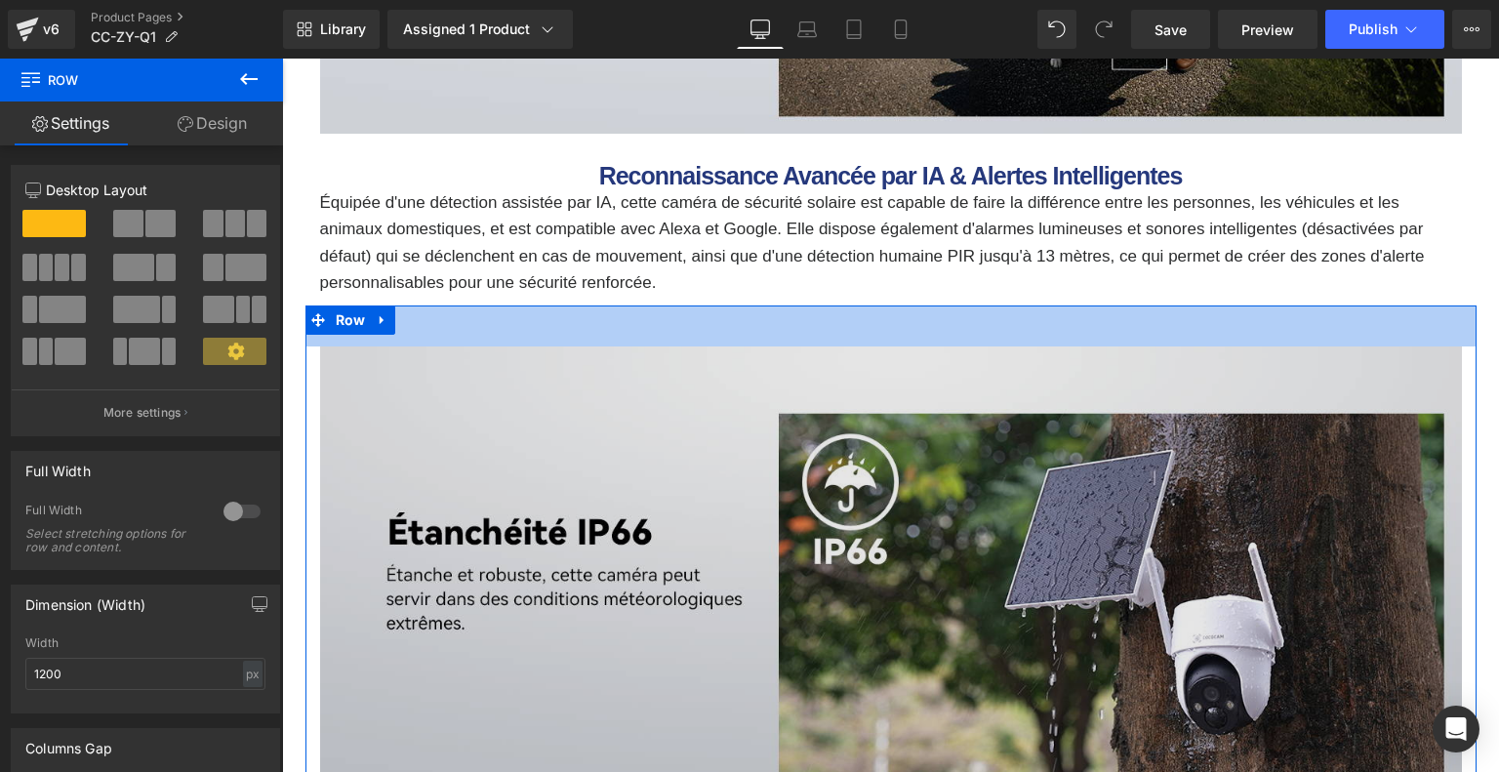
scroll to position [4438, 0]
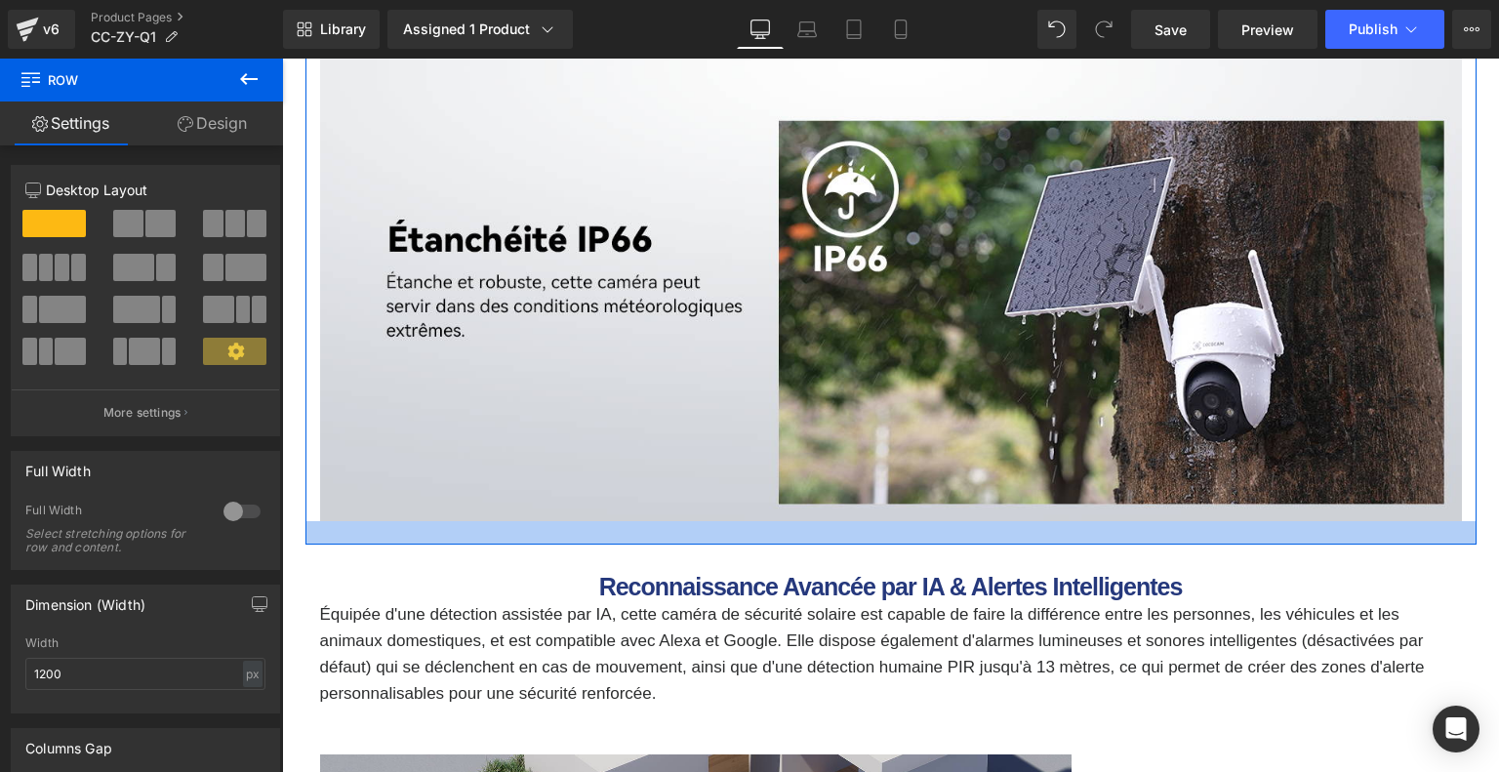
click at [784, 533] on div at bounding box center [890, 532] width 1171 height 23
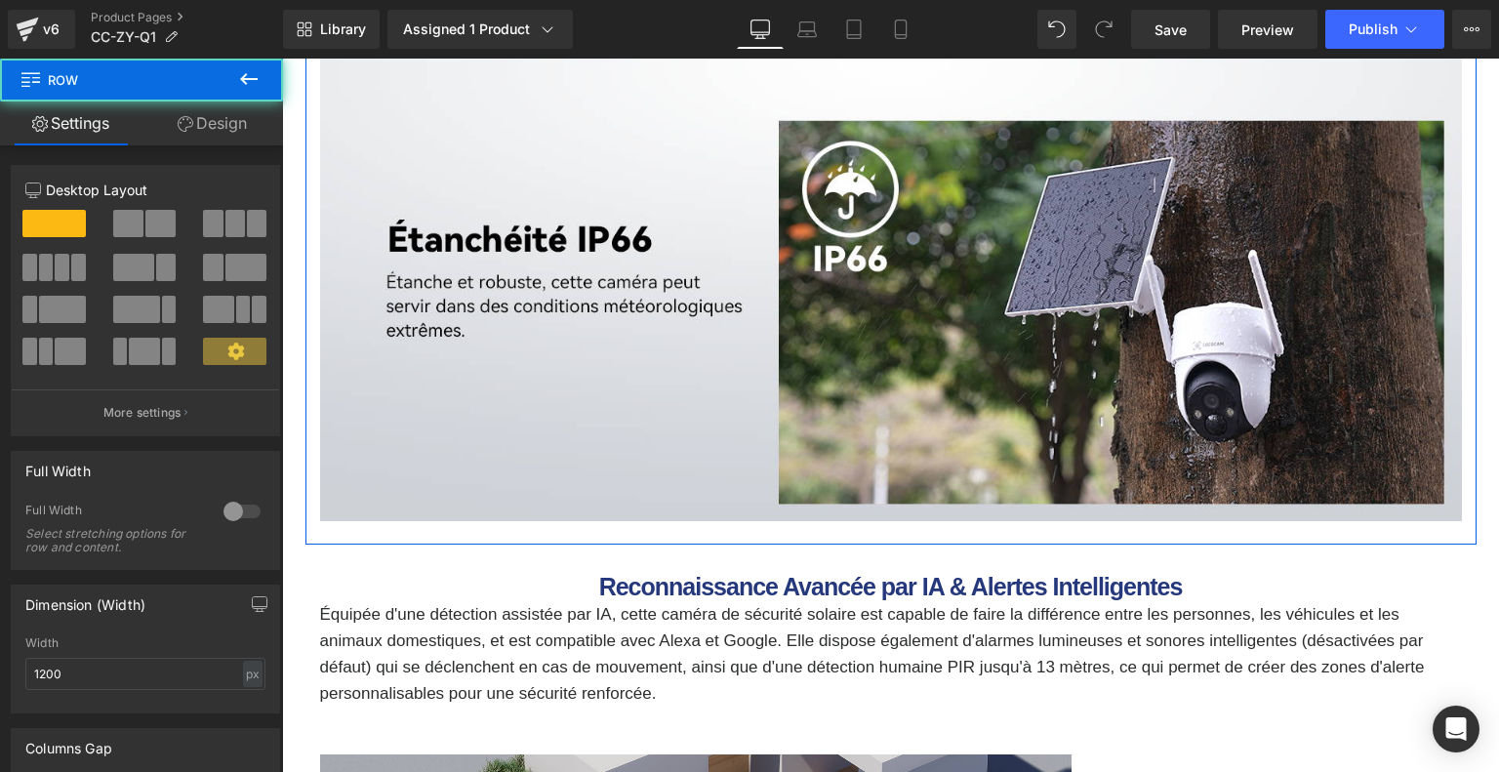
click at [207, 118] on link "Design" at bounding box center [211, 123] width 141 height 44
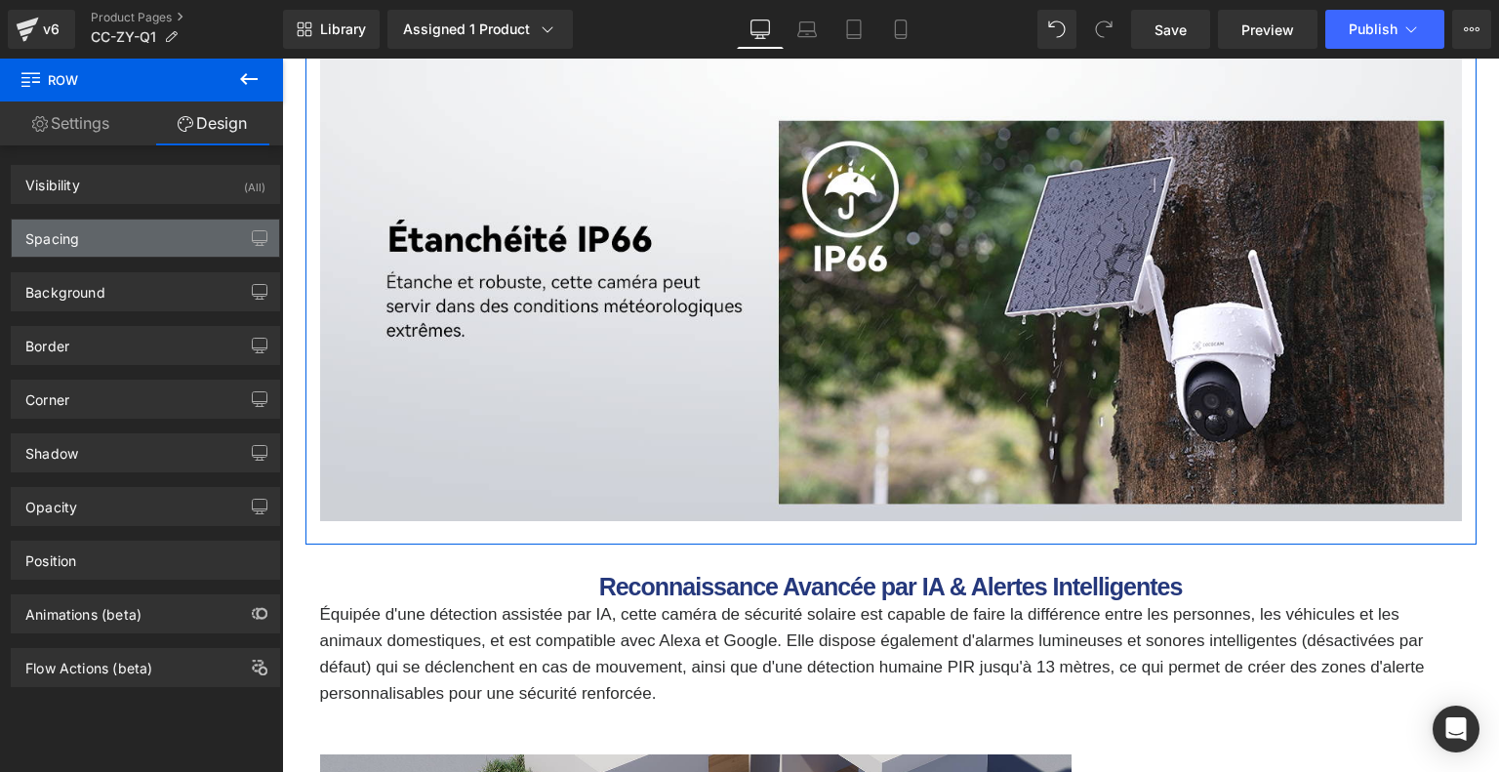
click at [180, 234] on div "Spacing" at bounding box center [145, 238] width 267 height 37
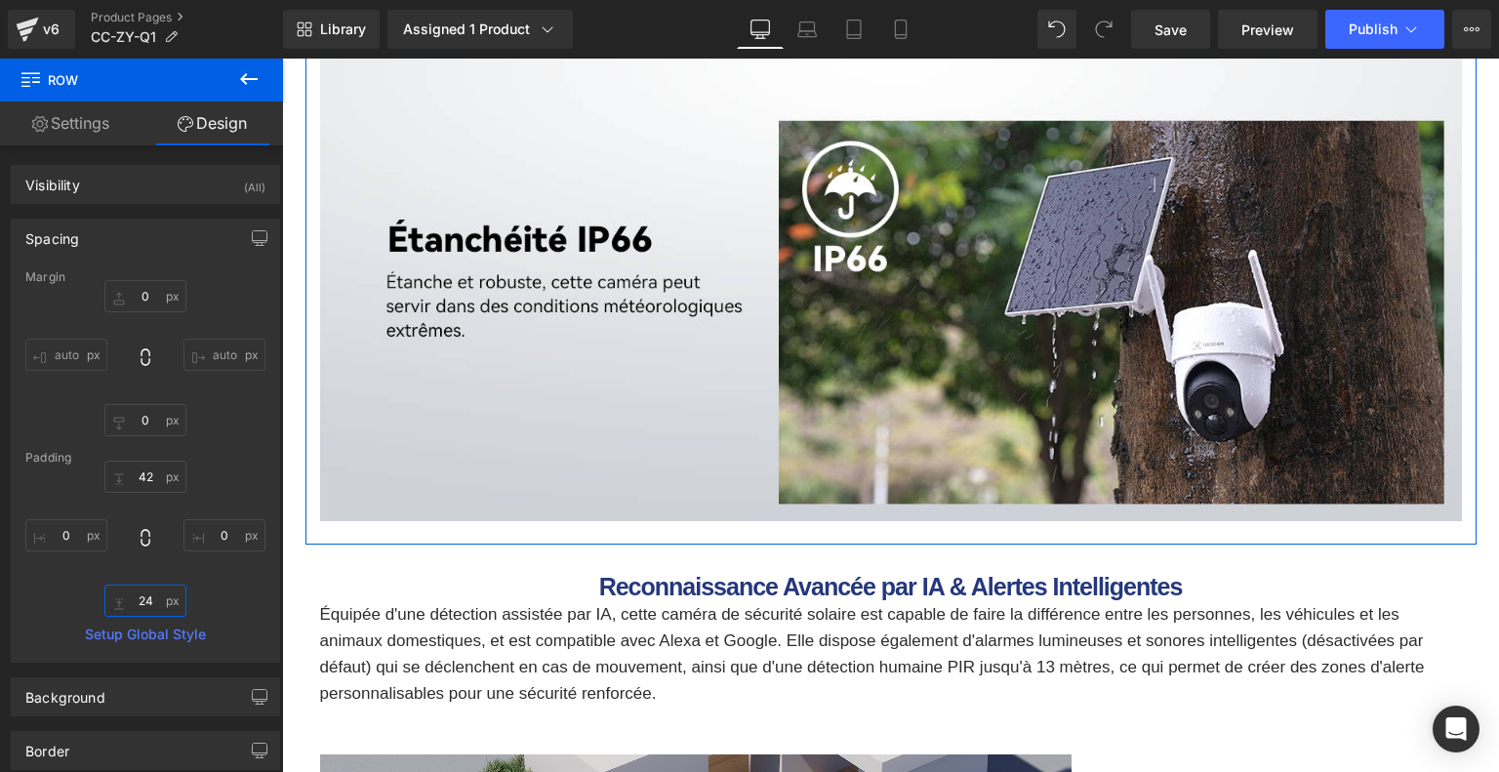
click at [144, 594] on input "24" at bounding box center [145, 600] width 82 height 32
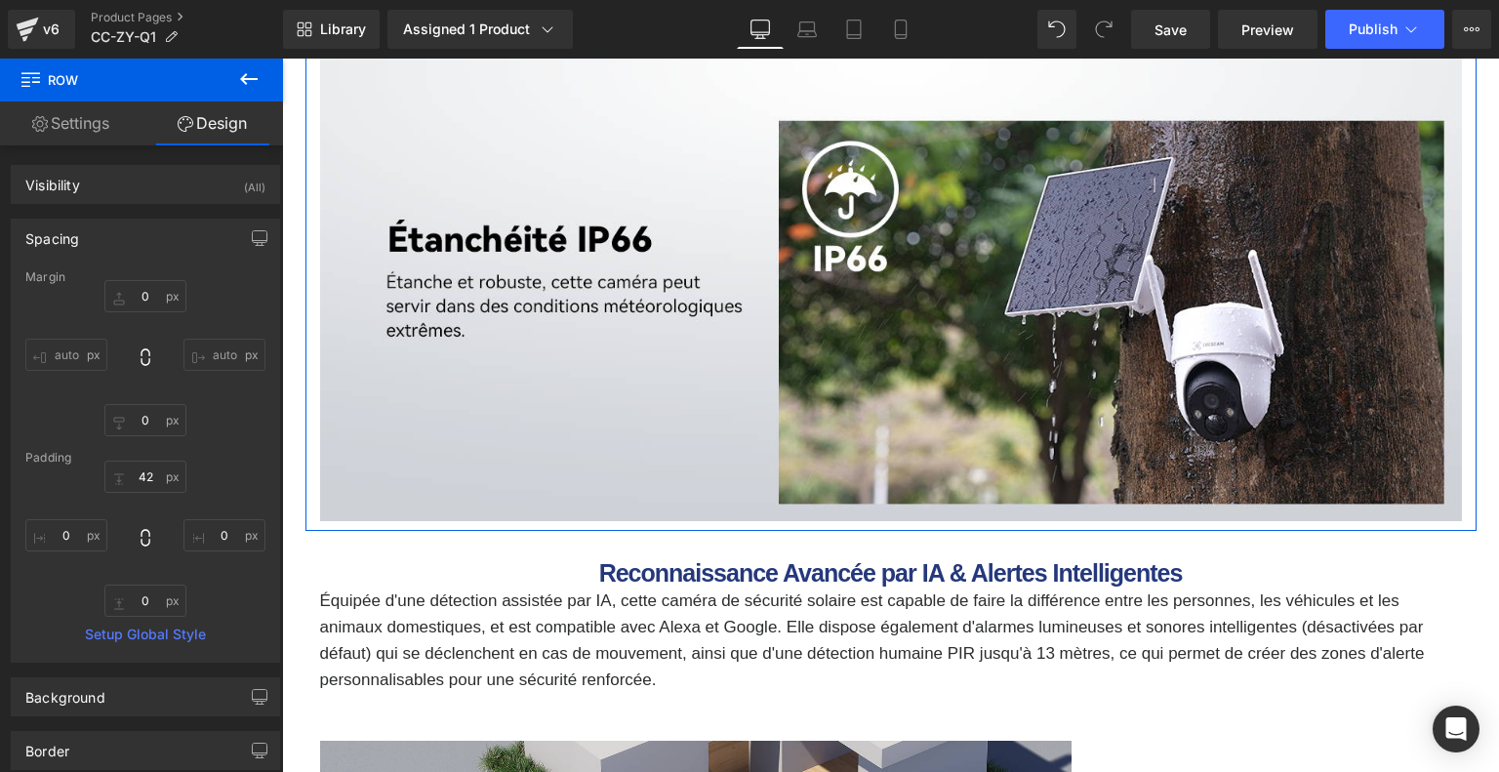
click at [216, 586] on div "42px 42 0px 0 0px 0" at bounding box center [145, 538] width 240 height 156
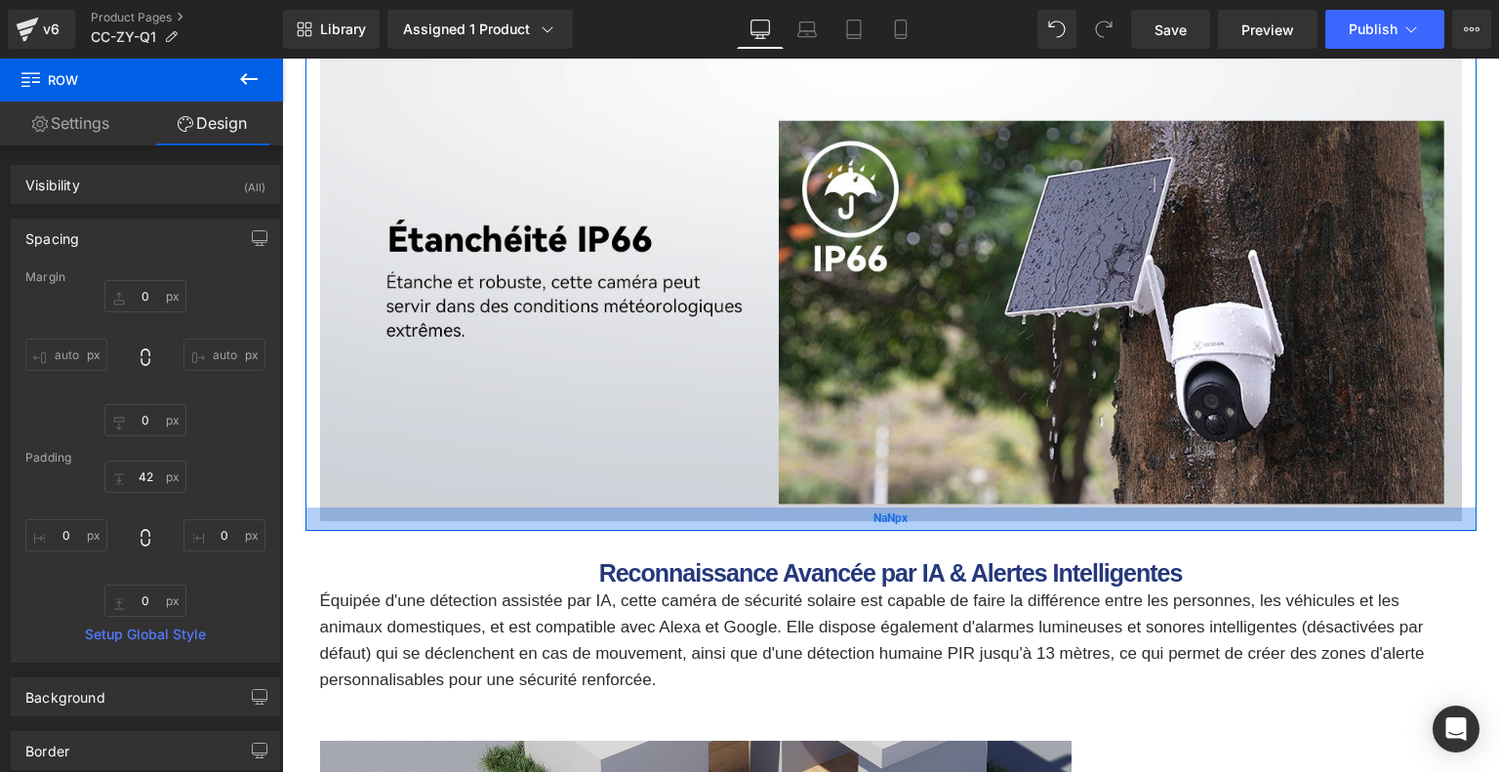
click at [887, 524] on span "NaNpx" at bounding box center [890, 518] width 34 height 19
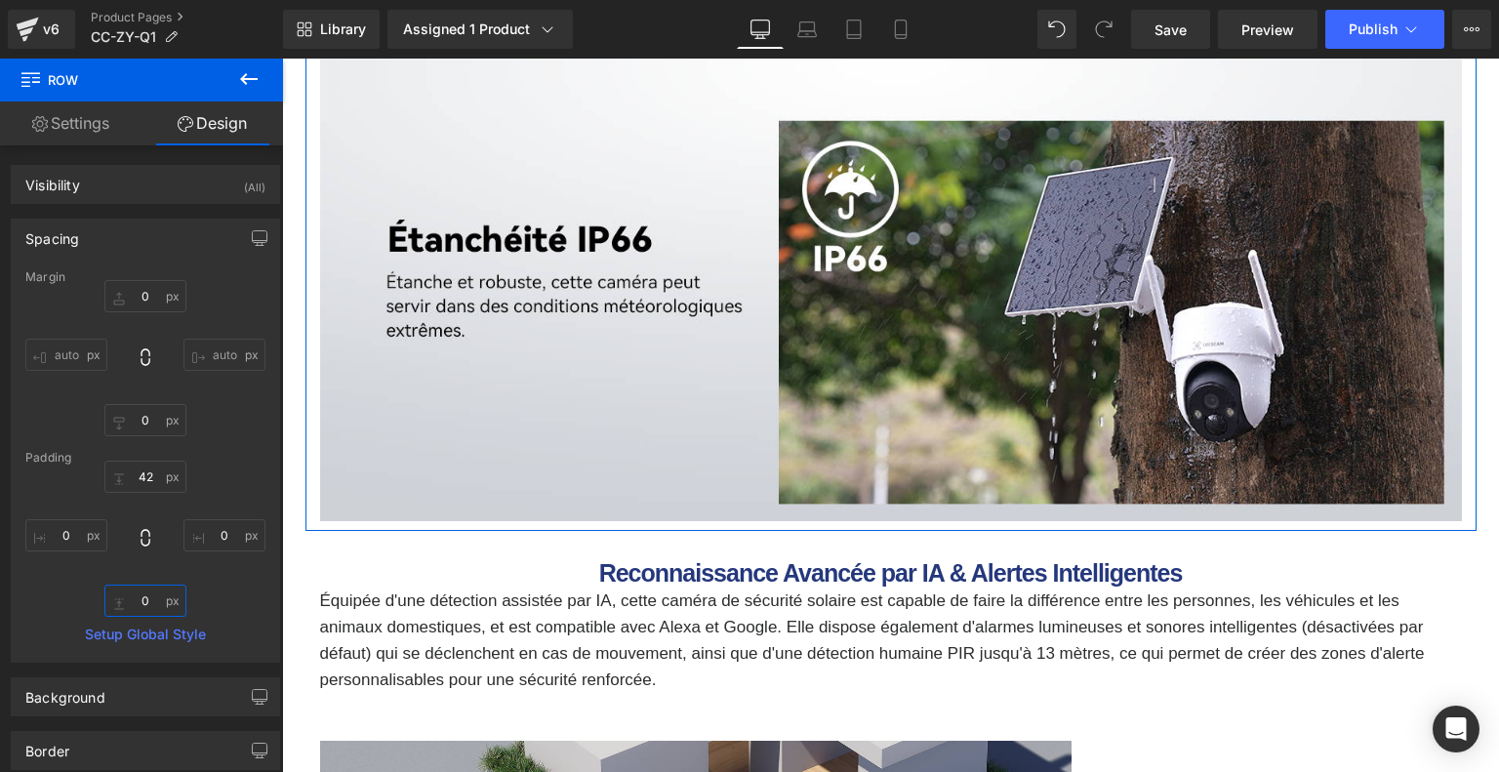
click at [161, 591] on input "text" at bounding box center [145, 600] width 82 height 32
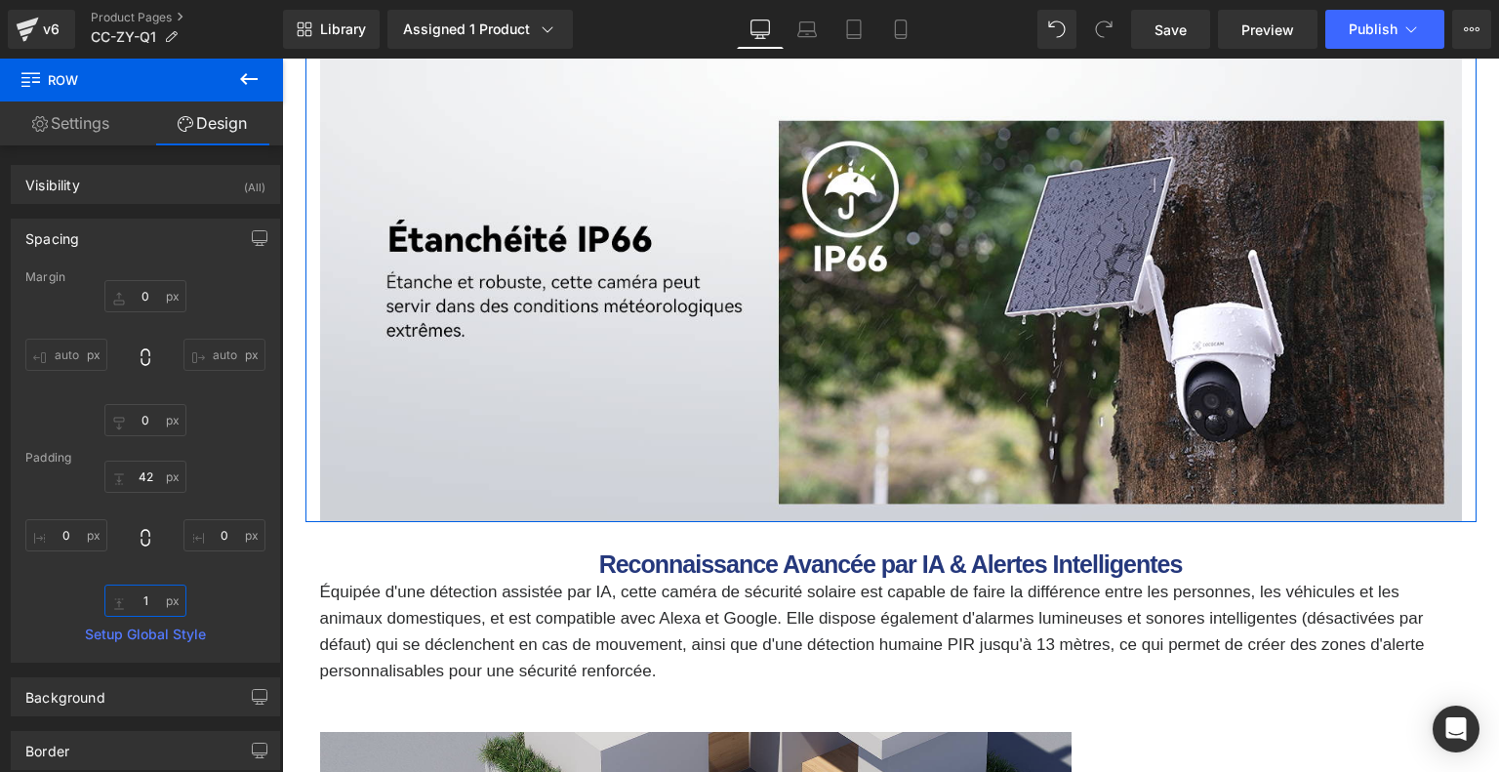
type input "1"
click at [211, 600] on div "42px 42 0px 0 1 1 0px 0" at bounding box center [145, 538] width 240 height 156
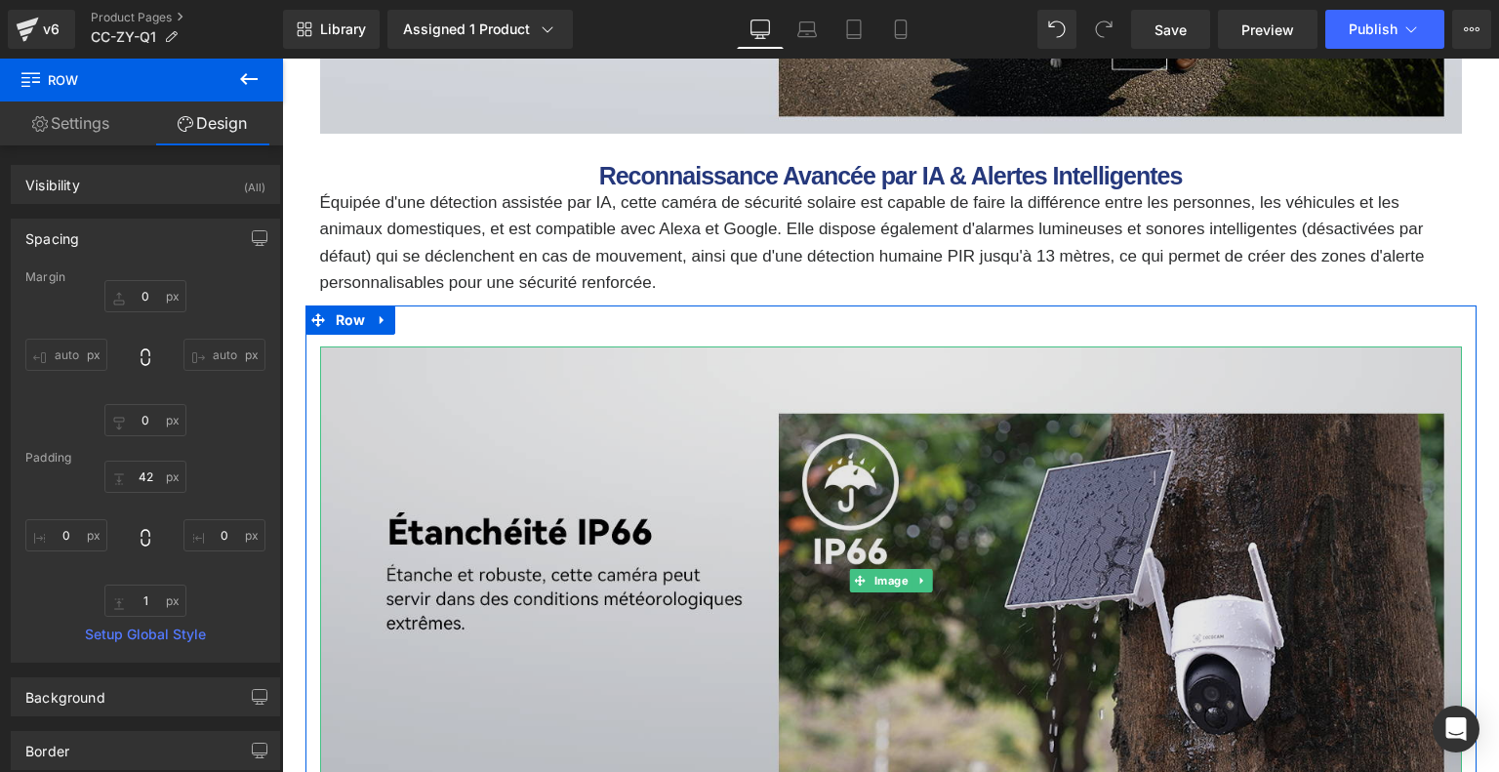
scroll to position [4048, 0]
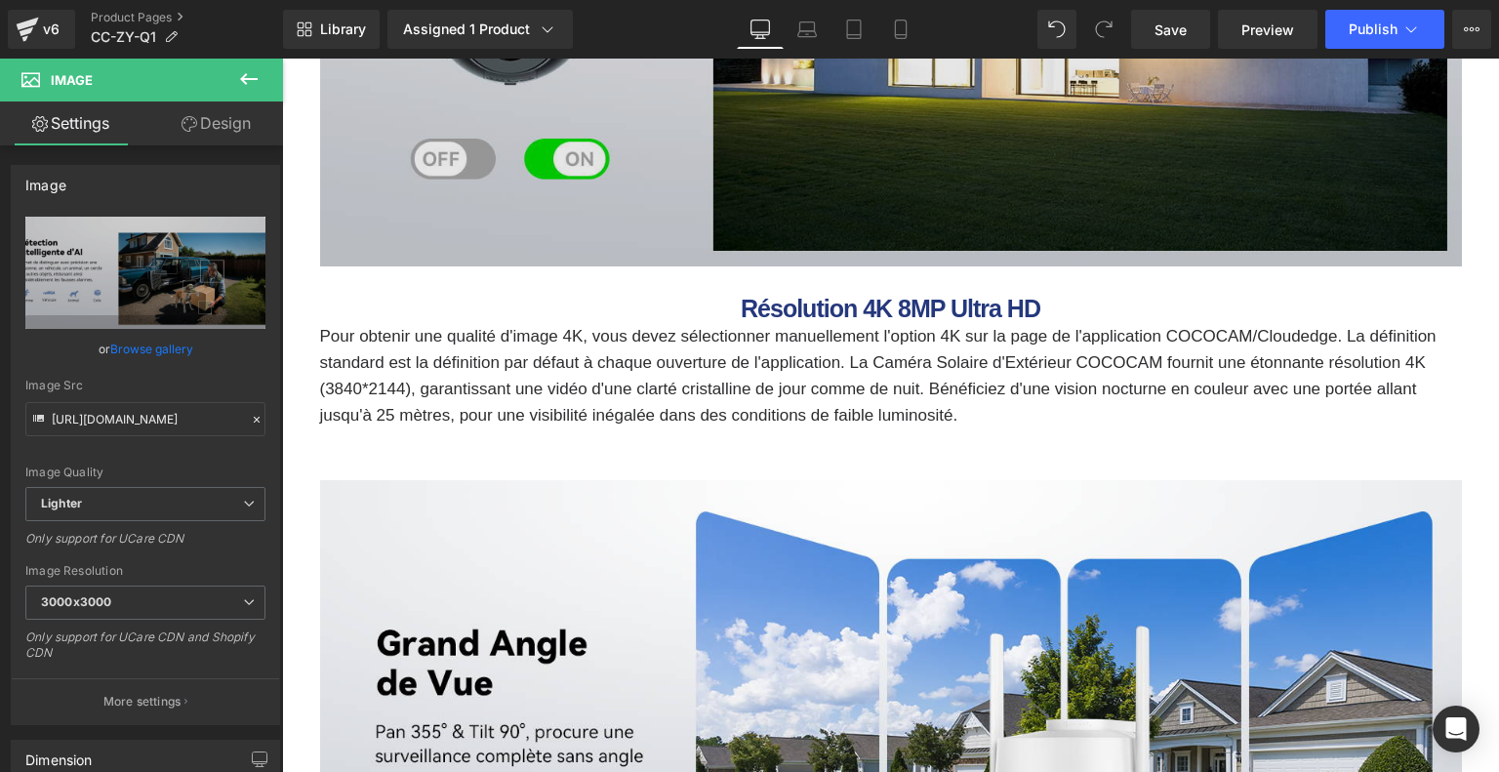
scroll to position [2389, 0]
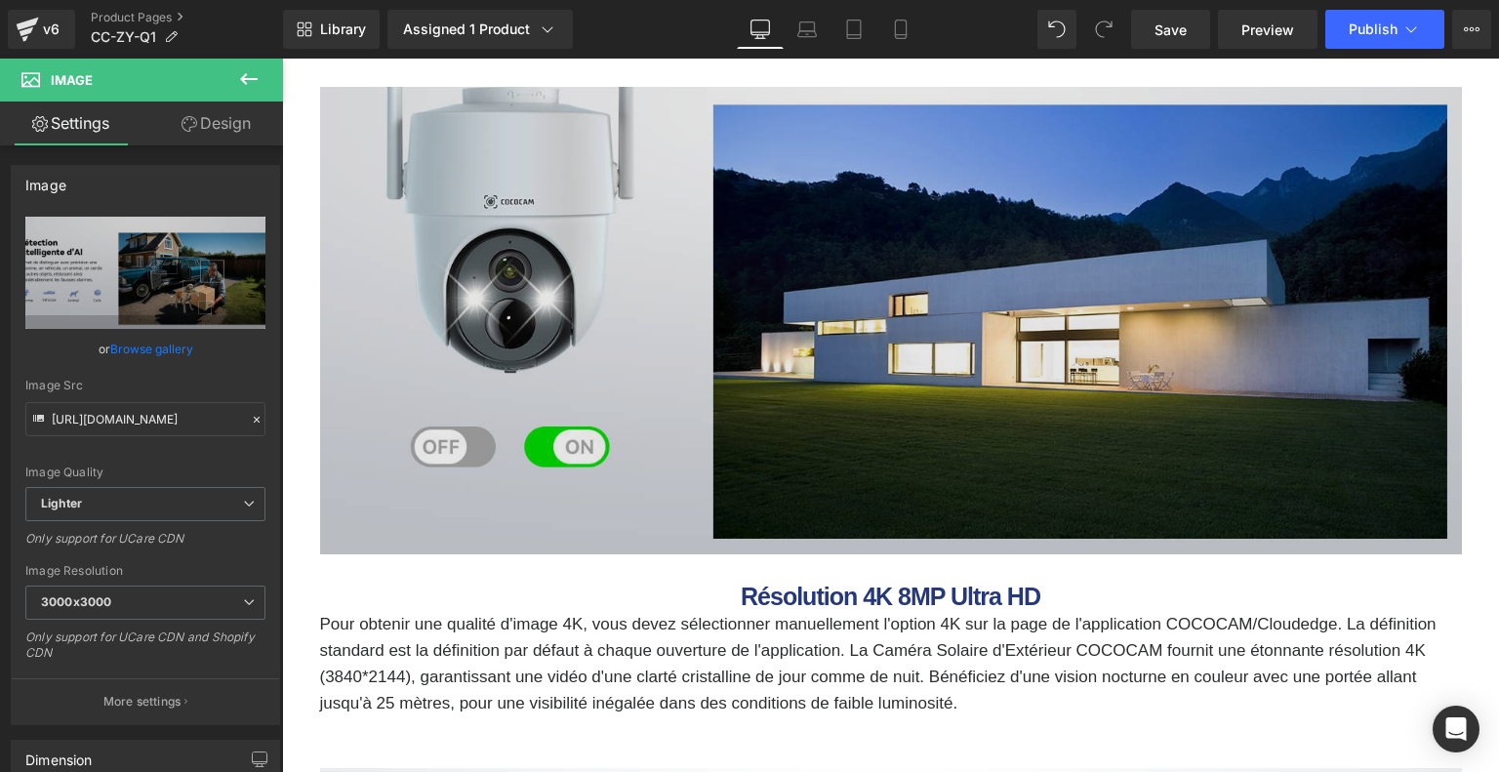
click at [885, 380] on img at bounding box center [890, 321] width 1141 height 468
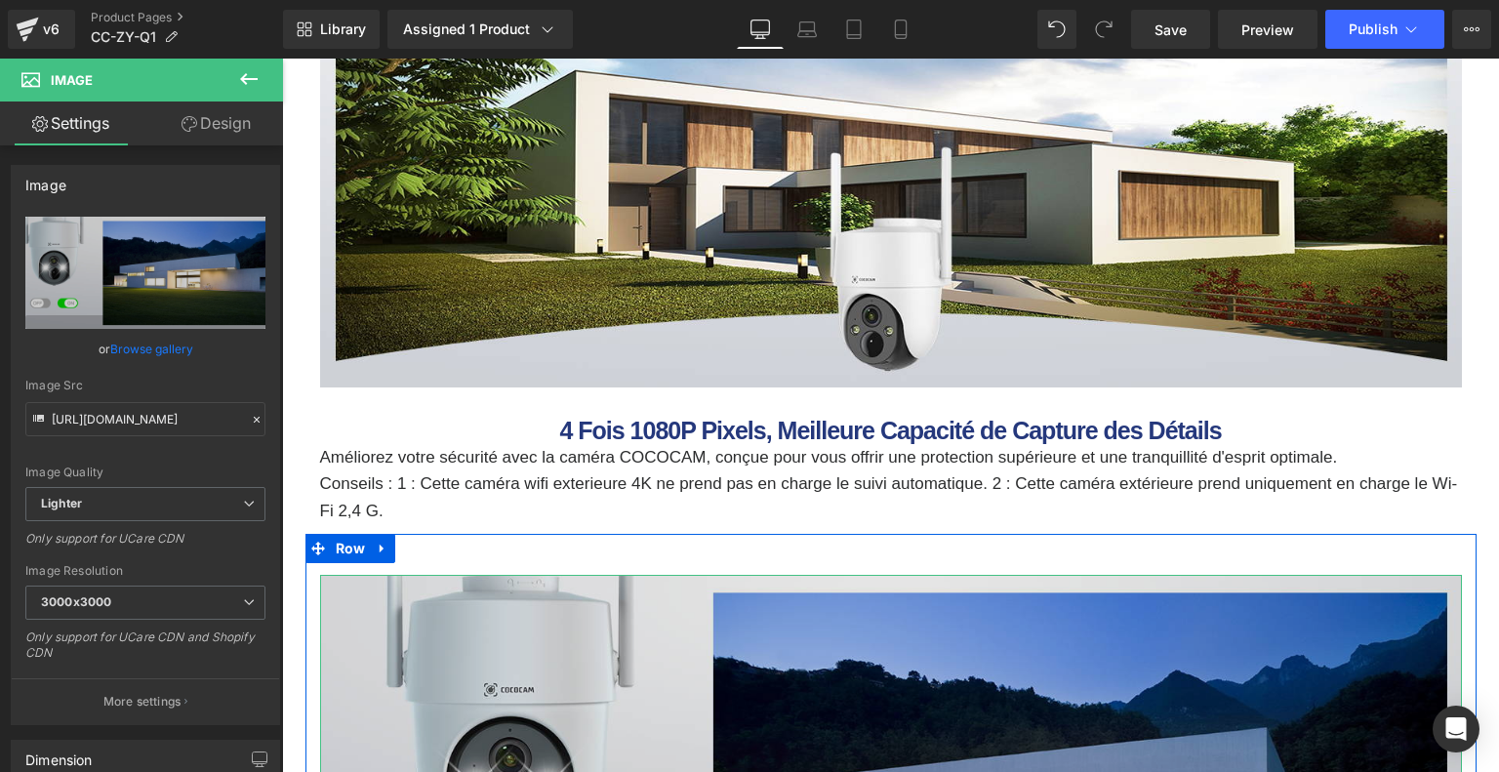
scroll to position [1511, 0]
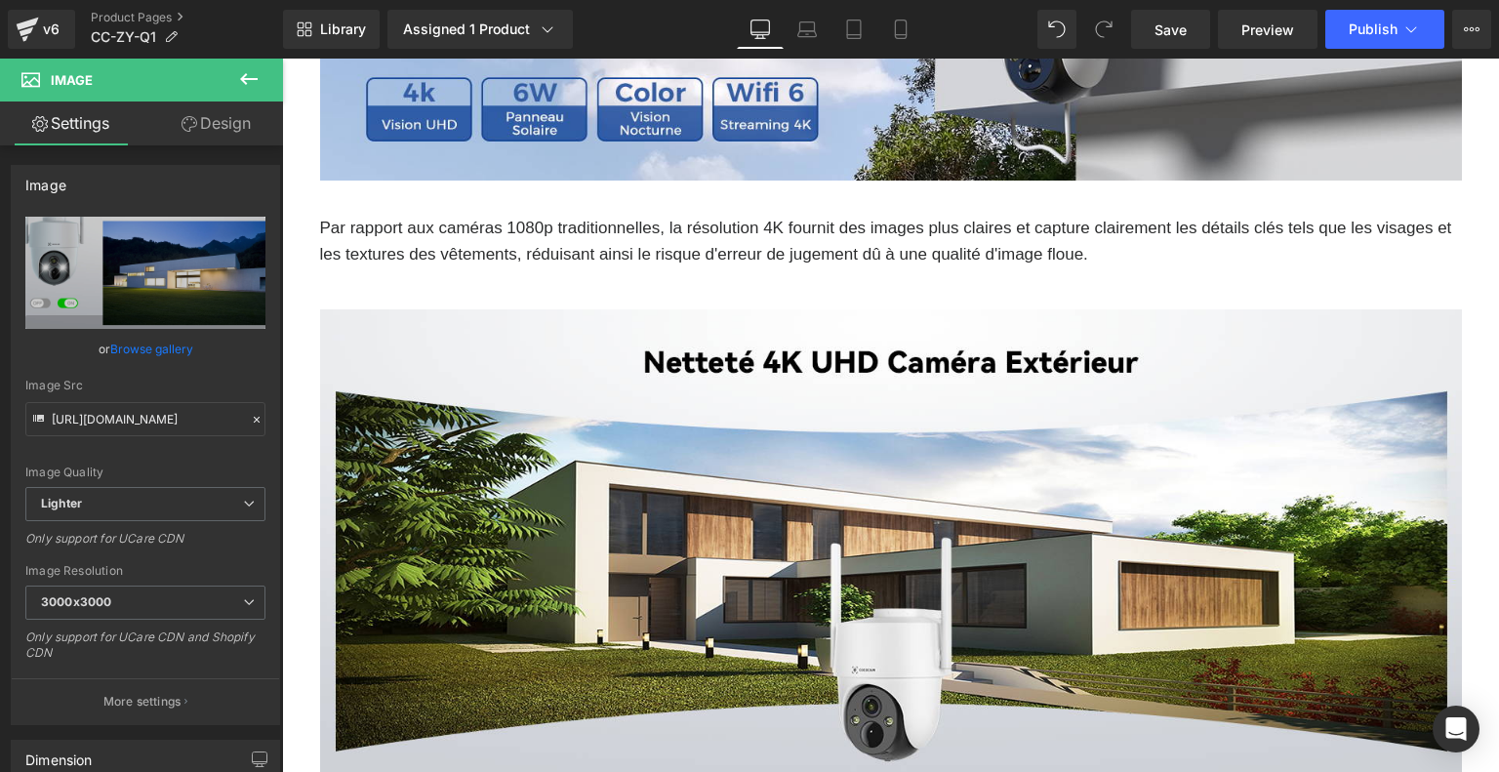
click at [908, 599] on img at bounding box center [890, 543] width 1141 height 468
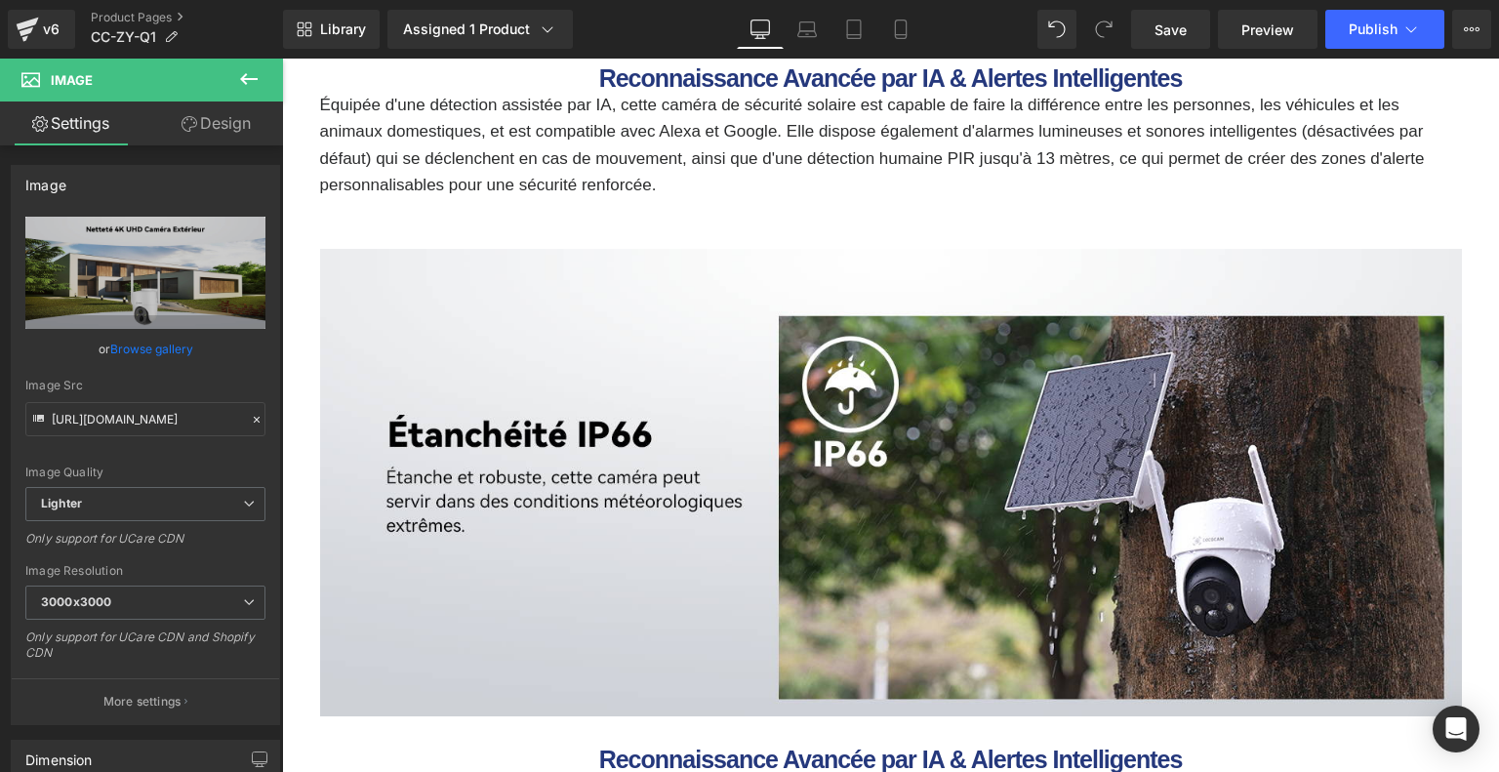
scroll to position [4340, 0]
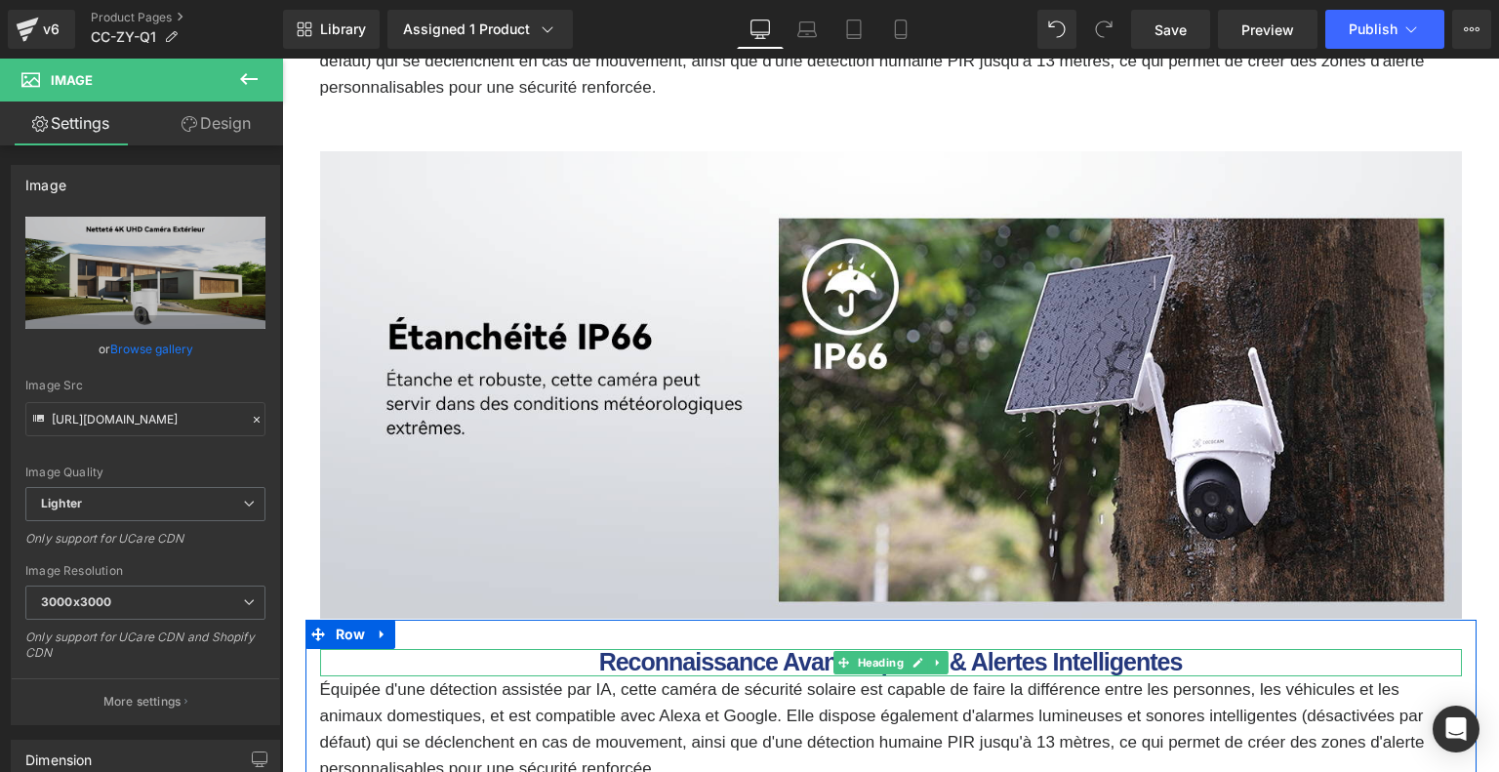
click at [683, 657] on b "Reconnaissance Avancée par IA & Alertes Intelligentes" at bounding box center [890, 661] width 583 height 27
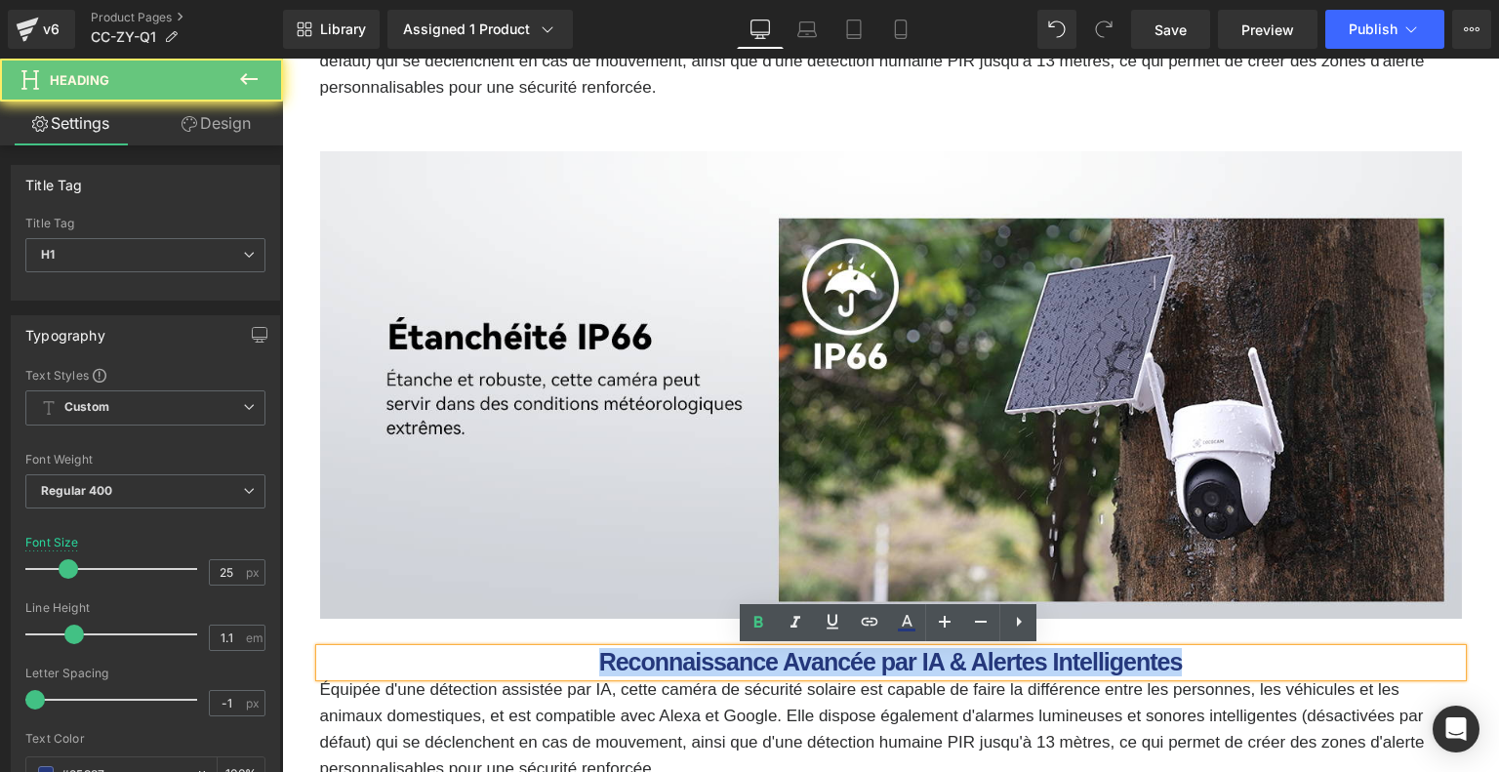
drag, startPoint x: 589, startPoint y: 655, endPoint x: 1288, endPoint y: 637, distance: 698.8
click at [1288, 637] on div "Reconnaissance Avancée par IA & Alertes Intelligentes Heading Équipée d'une dét…" at bounding box center [890, 706] width 1171 height 172
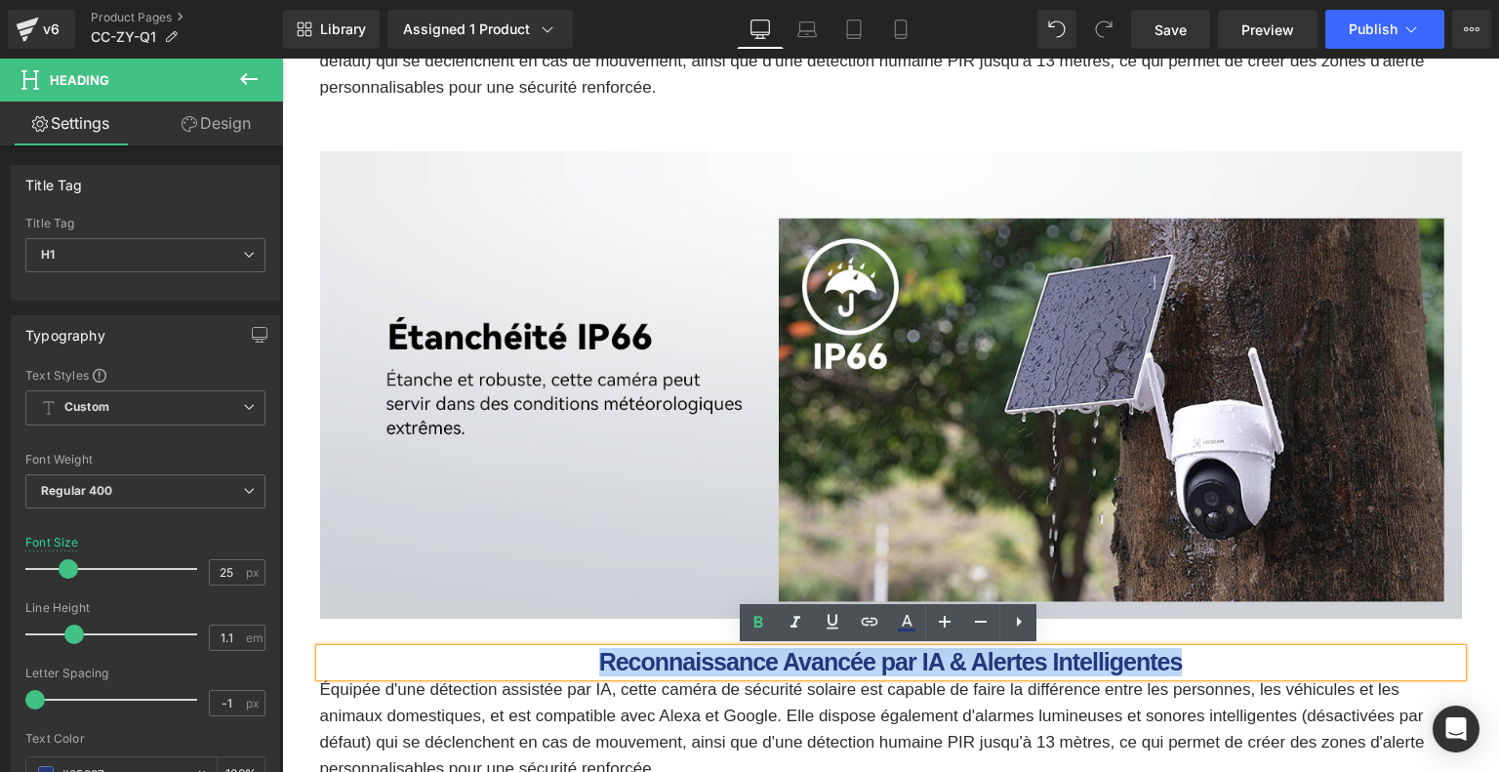
paste div
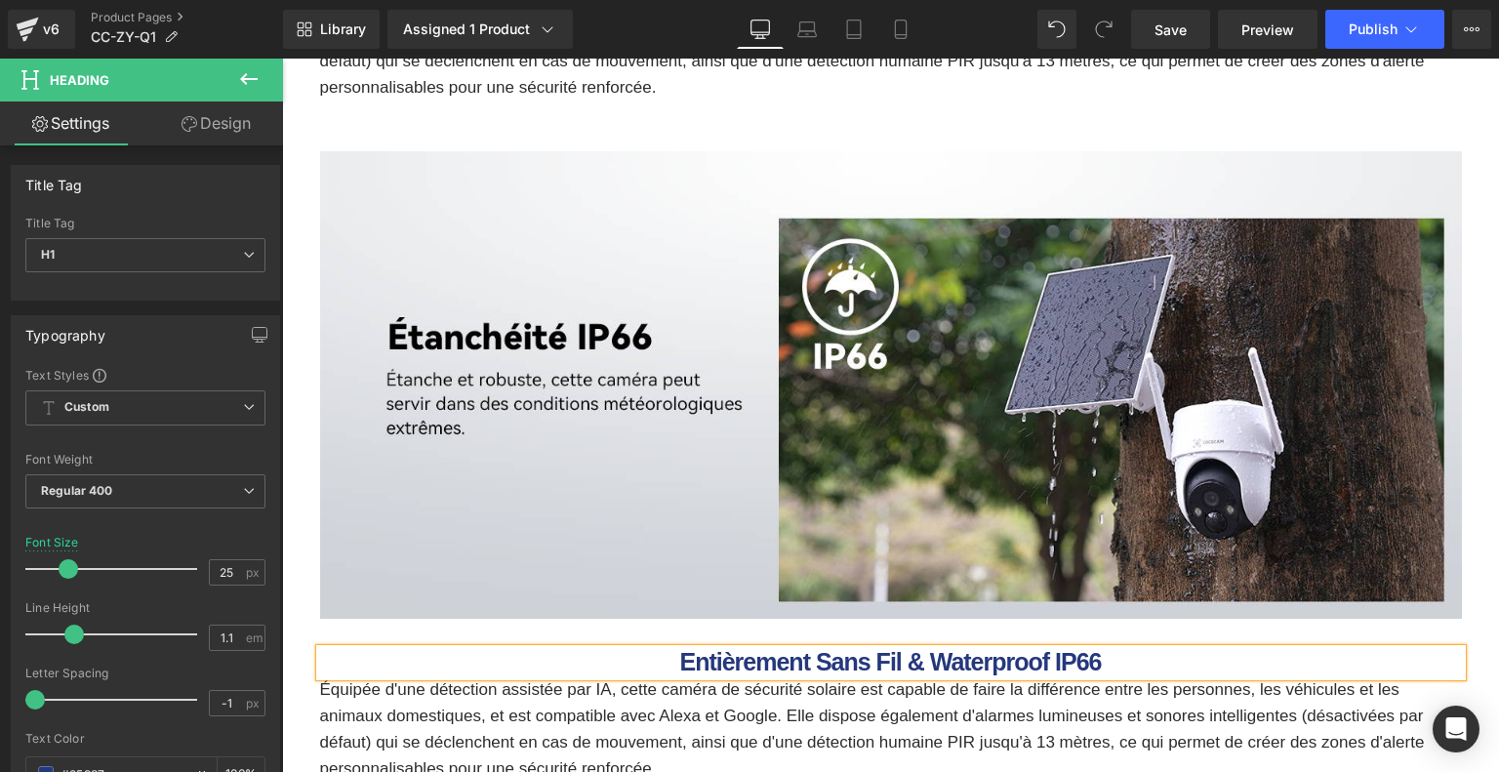
scroll to position [4536, 0]
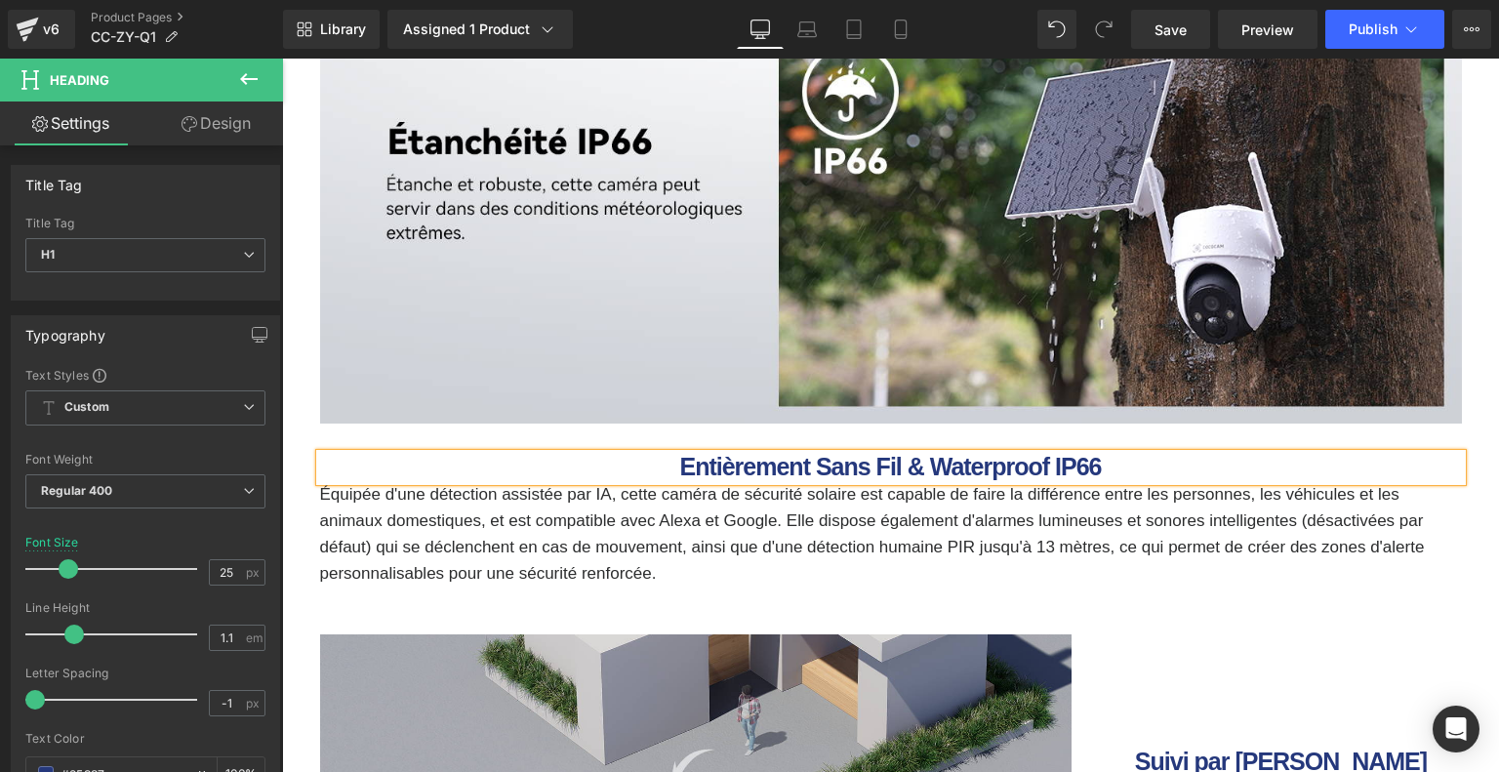
click at [519, 496] on p "Équipée d'une détection assistée par IA, cette caméra de sécurité solaire est c…" at bounding box center [890, 534] width 1141 height 106
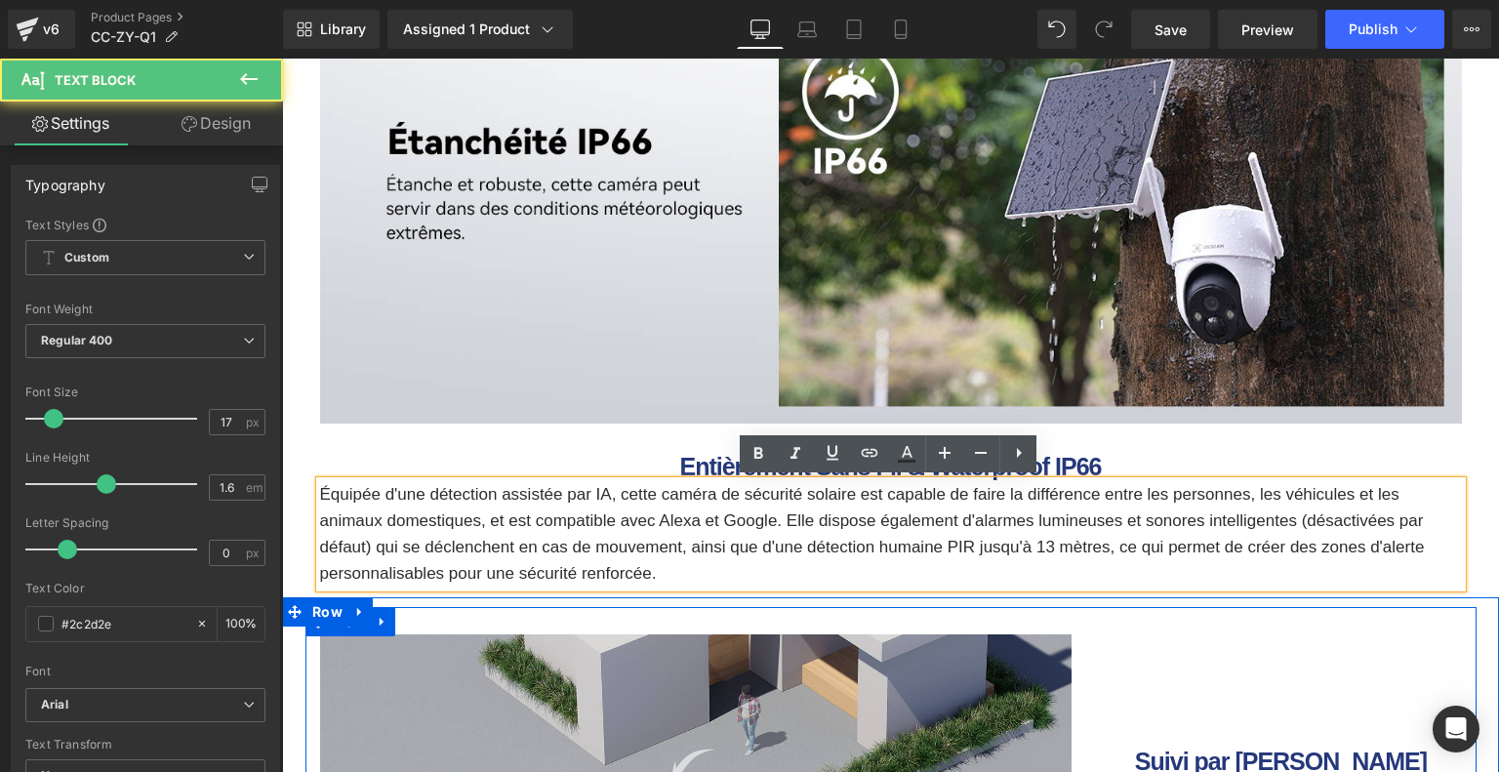
drag, startPoint x: 317, startPoint y: 491, endPoint x: 749, endPoint y: 607, distance: 447.5
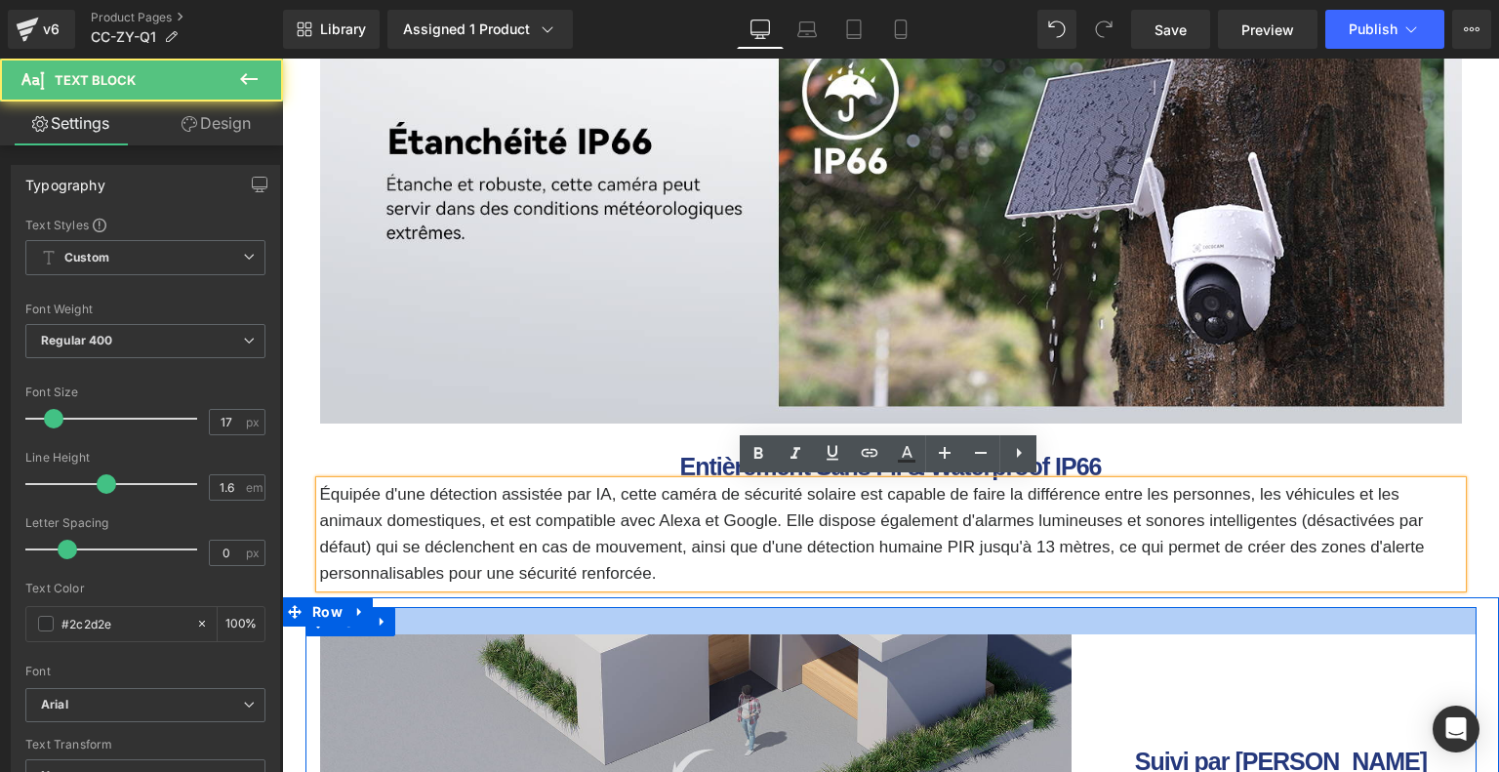
paste div
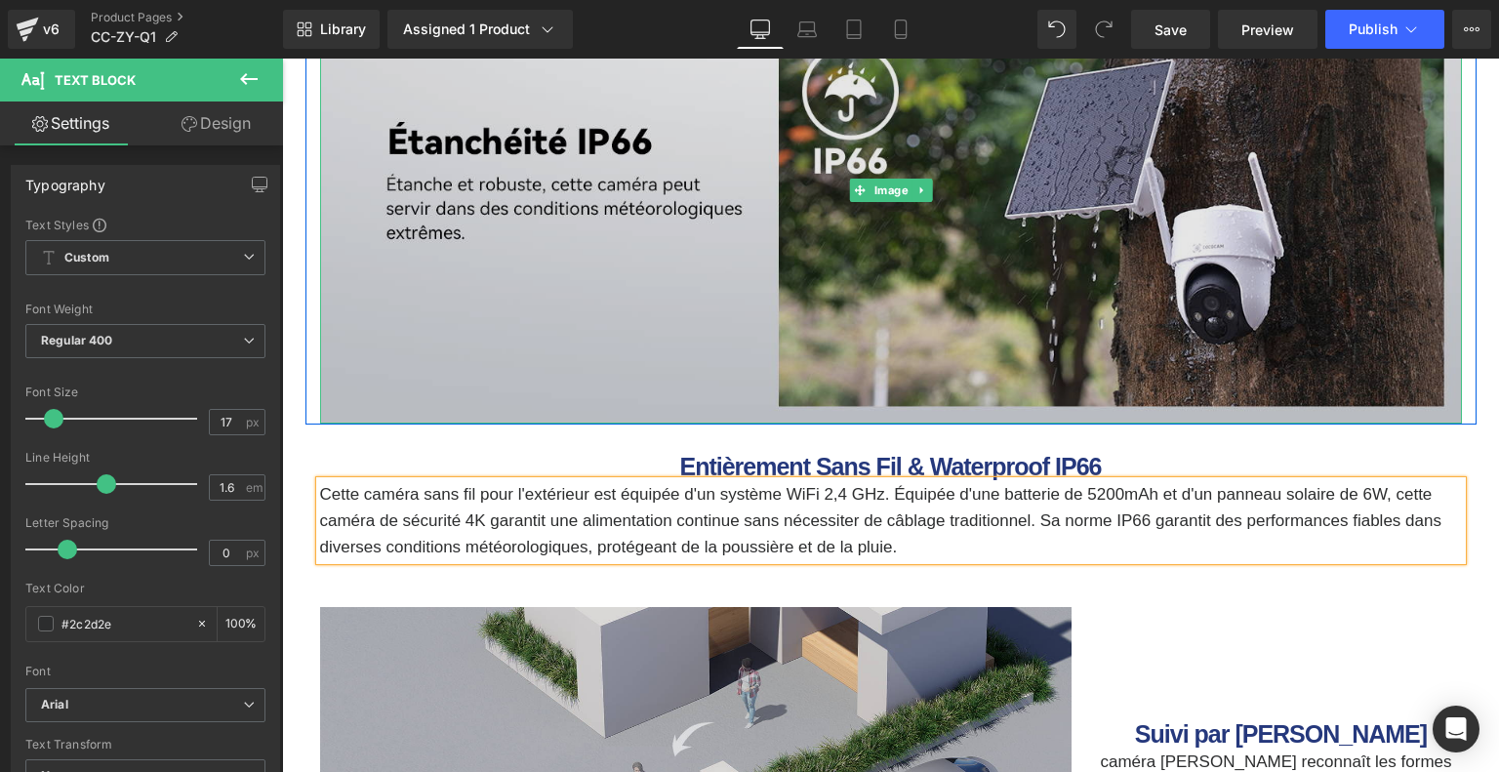
scroll to position [4828, 0]
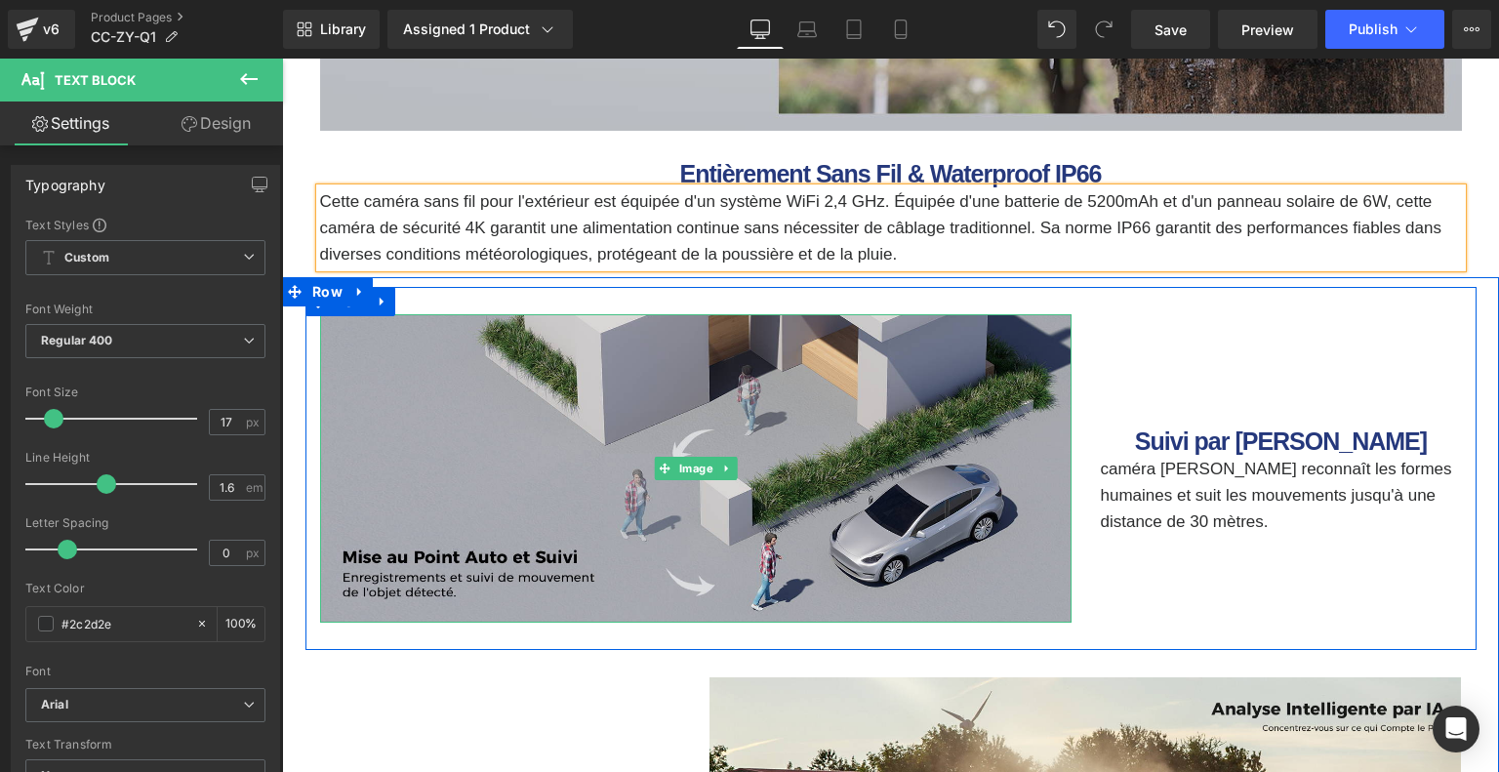
click at [812, 378] on img at bounding box center [695, 468] width 751 height 308
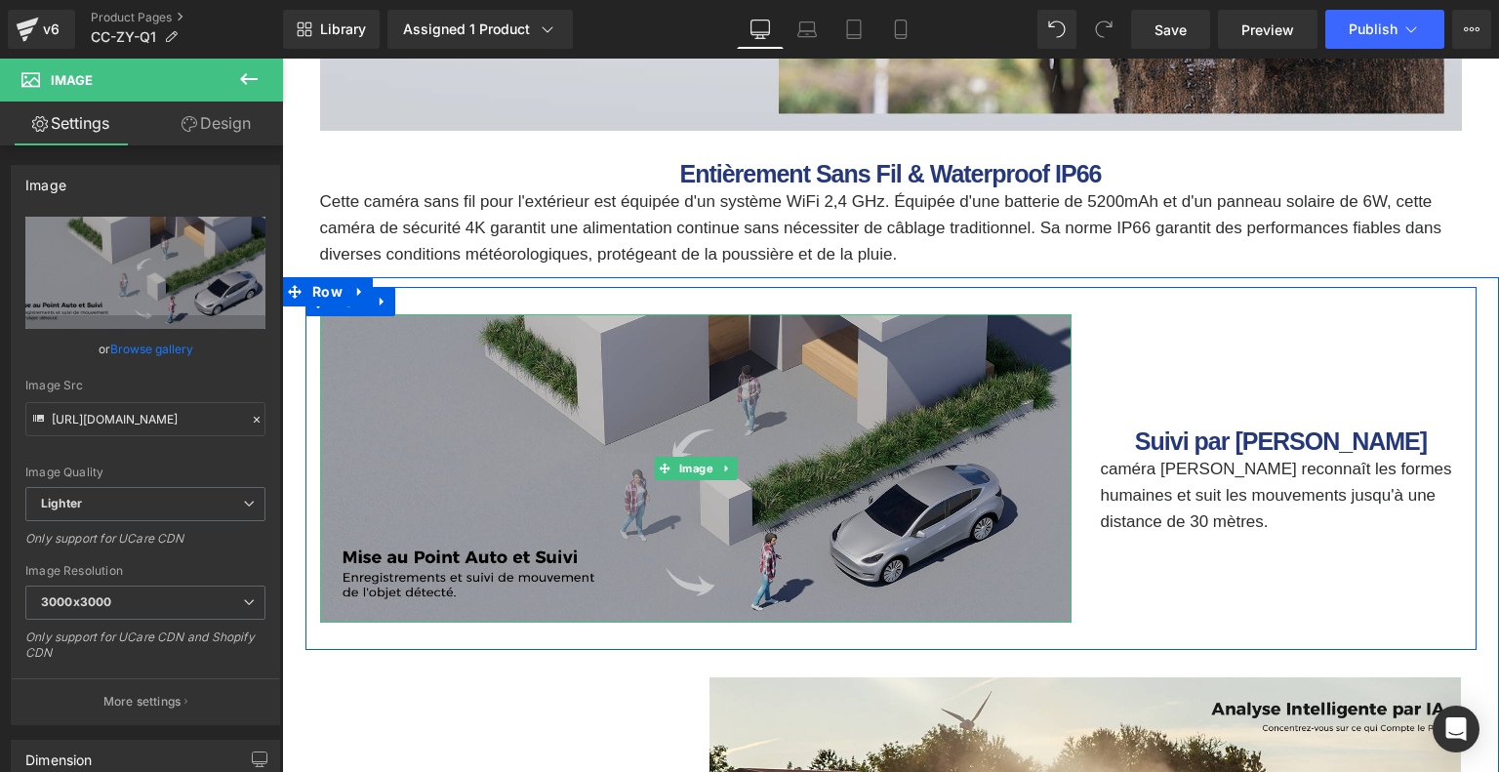
click at [633, 363] on img at bounding box center [695, 468] width 751 height 308
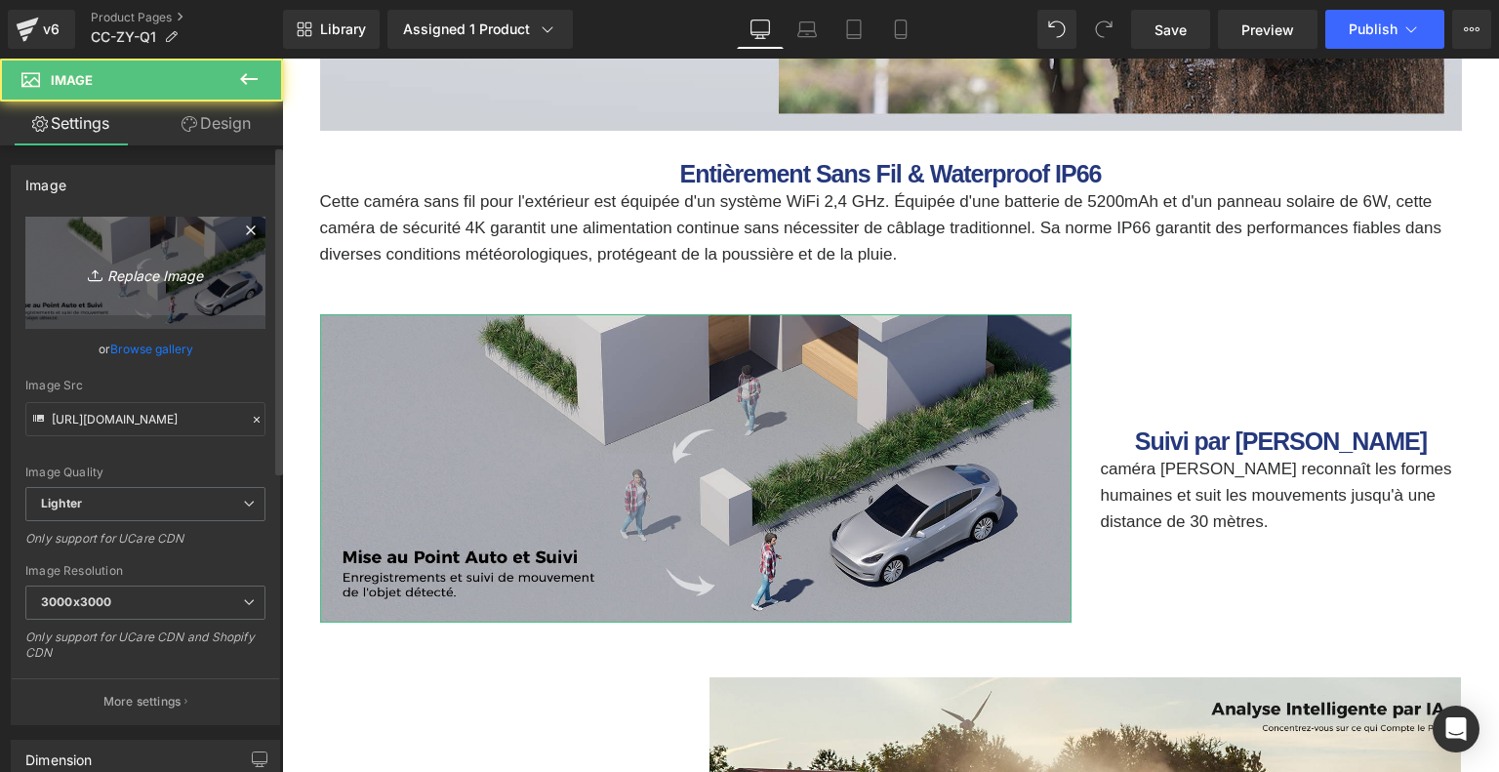
click at [156, 260] on icon "Replace Image" at bounding box center [145, 272] width 156 height 24
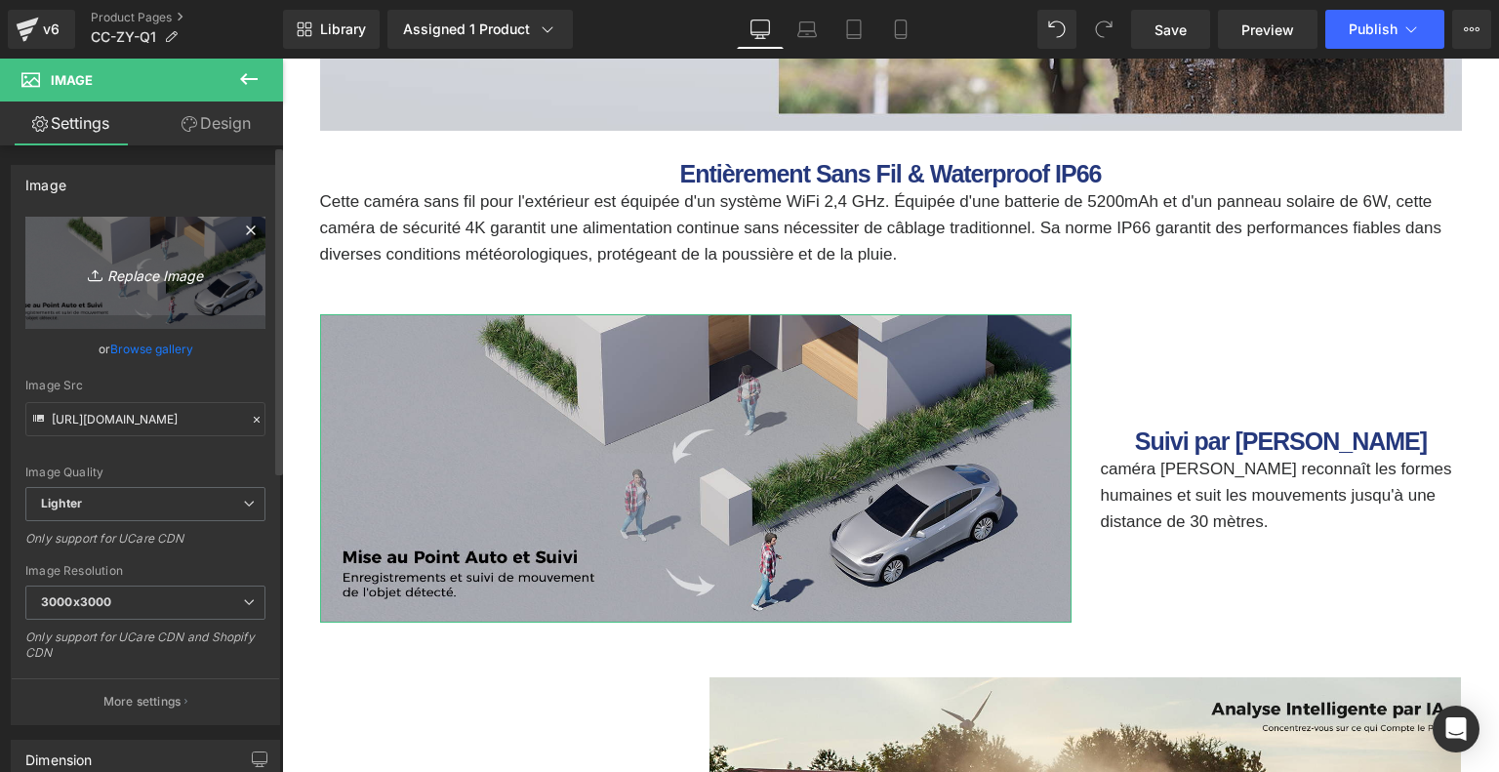
type input "C:\fakepath\ff87f2e3-0dbc-4e20-9f30-9b266fbb08b7.__CR0,0,1464,600_PT0_SX1464_V1…"
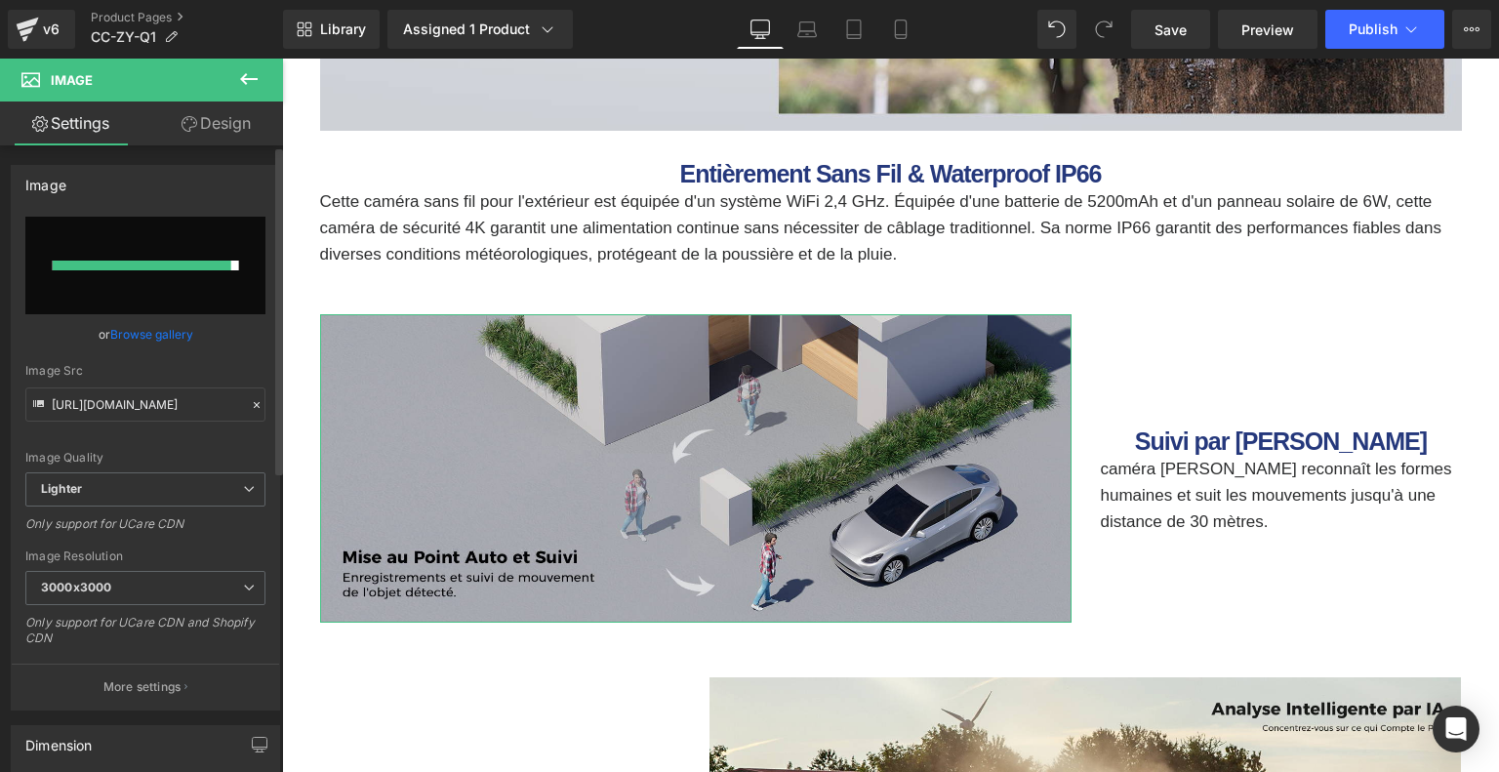
type input "[URL][DOMAIN_NAME]"
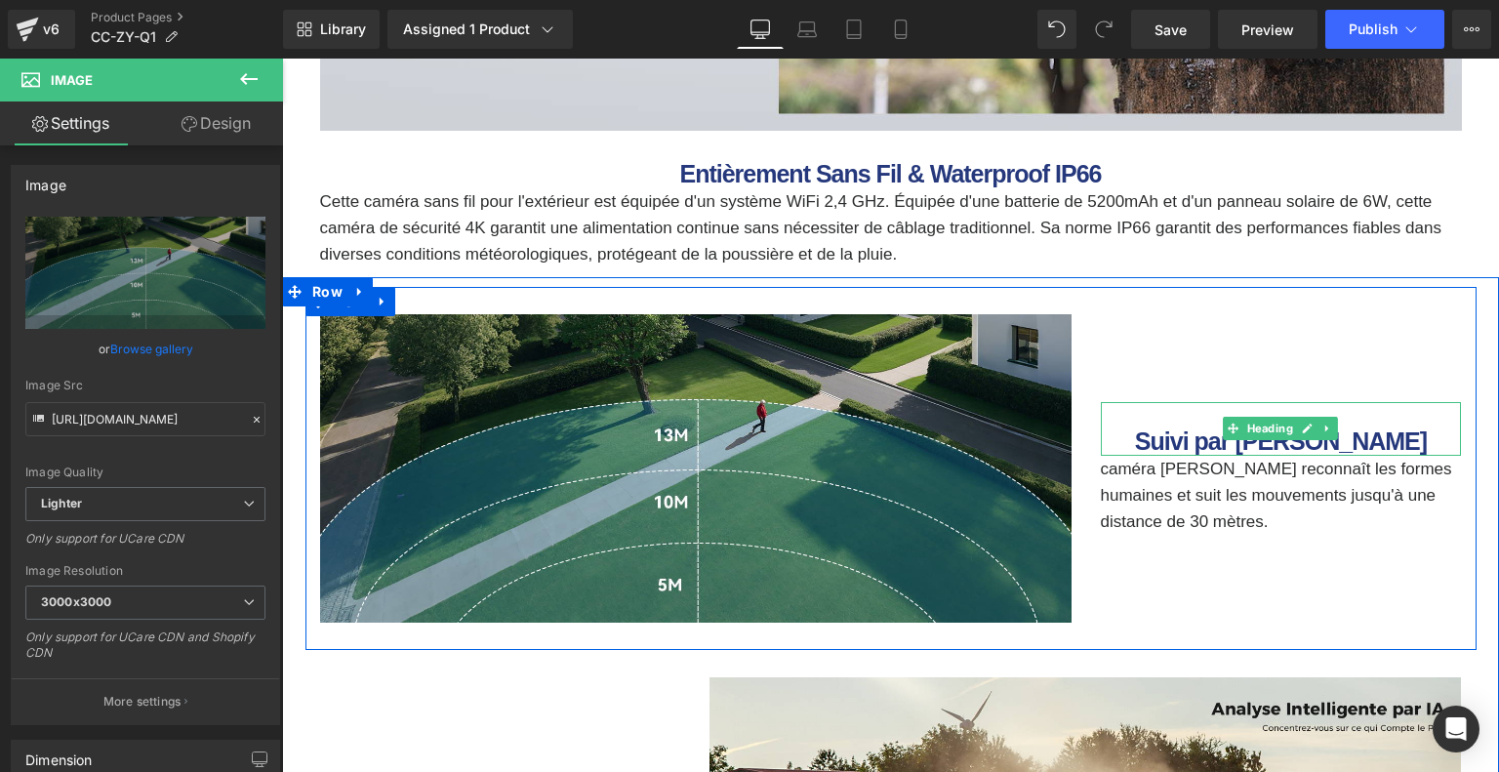
click at [1256, 443] on b "Suivi par [PERSON_NAME]" at bounding box center [1281, 440] width 292 height 27
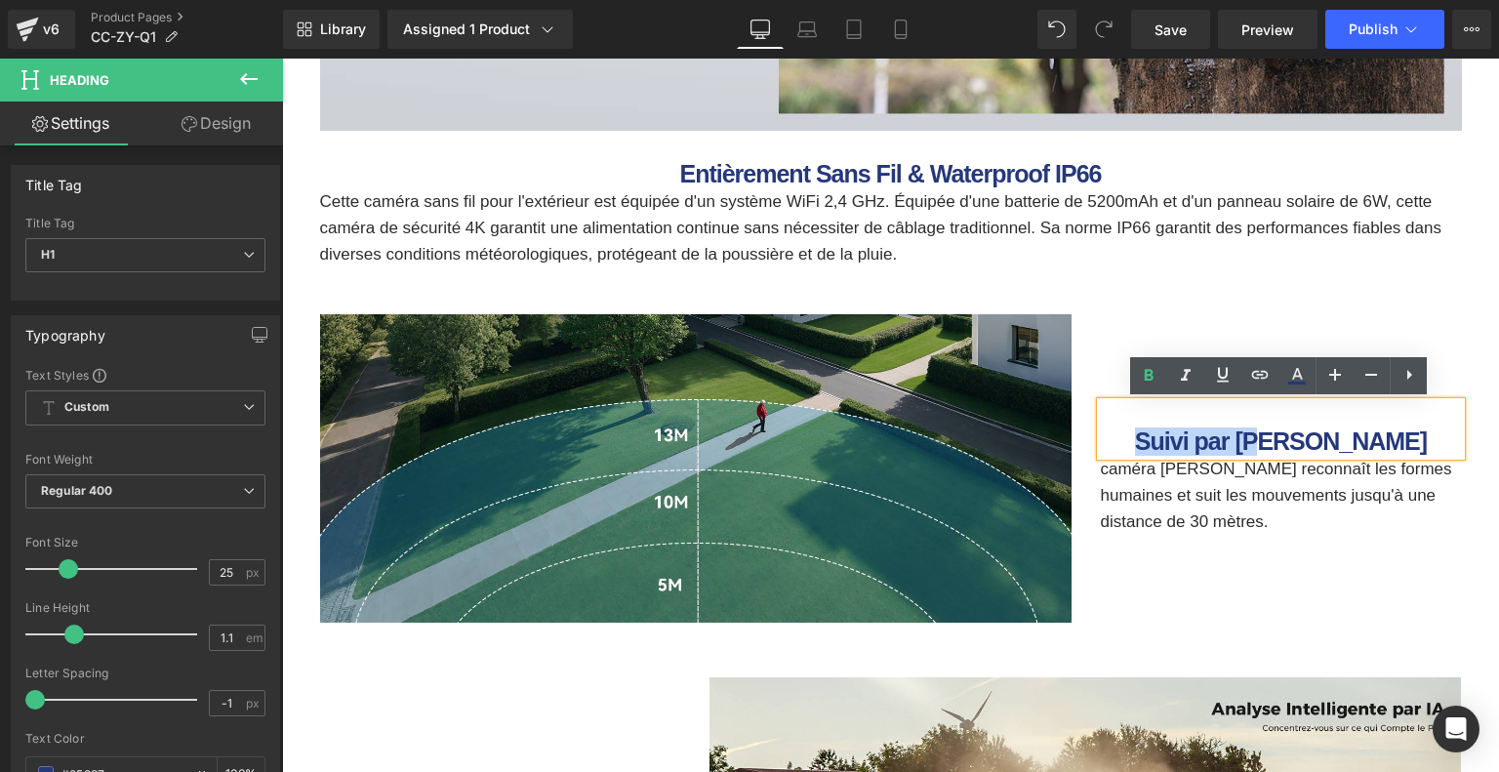
drag, startPoint x: 1220, startPoint y: 441, endPoint x: 1366, endPoint y: 438, distance: 145.4
click at [1366, 438] on h1 "Suivi par [PERSON_NAME]" at bounding box center [1280, 441] width 361 height 27
paste div
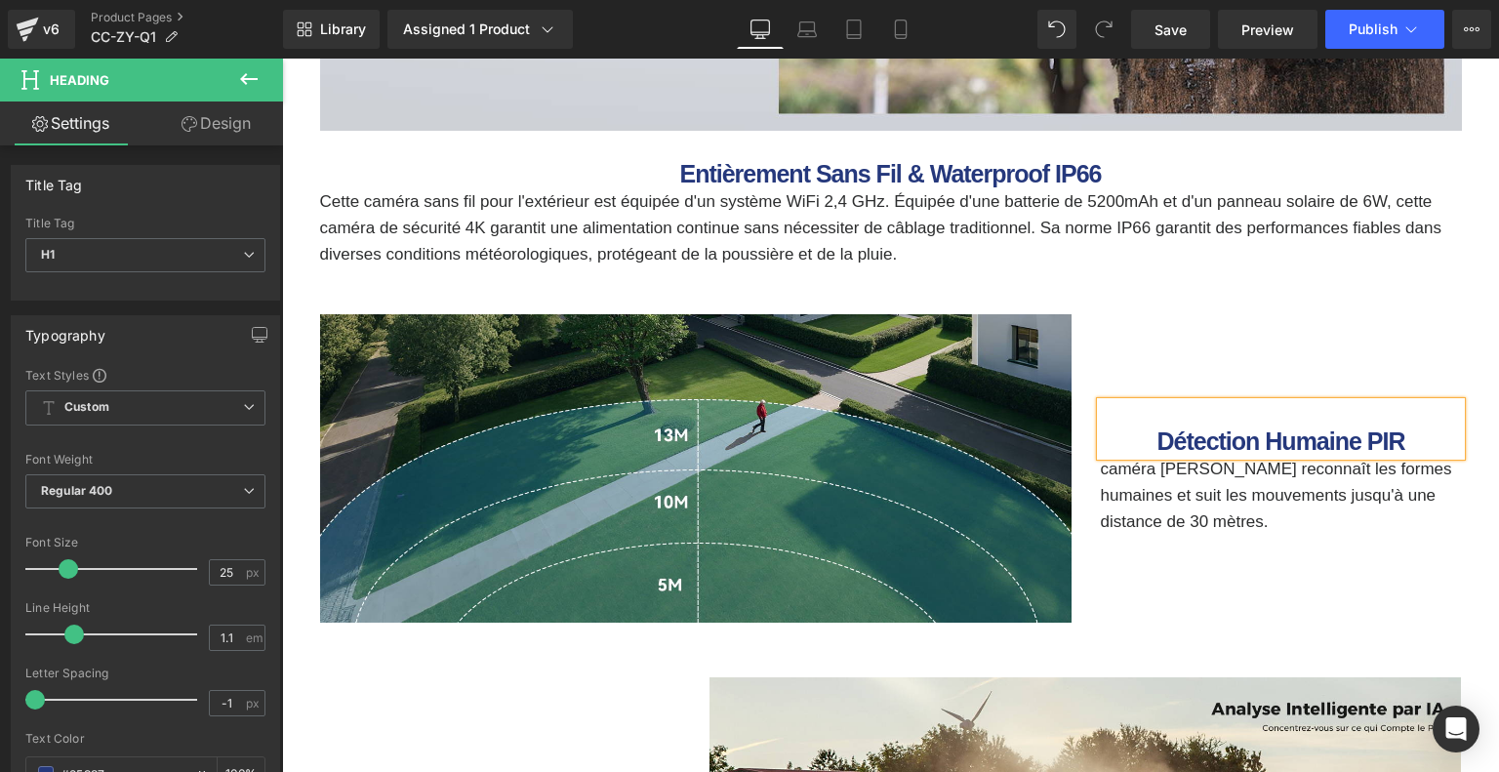
click at [1145, 483] on p "caméra [PERSON_NAME] reconnaît les formes humaines et suit les mouvements jusqu…" at bounding box center [1280, 496] width 361 height 80
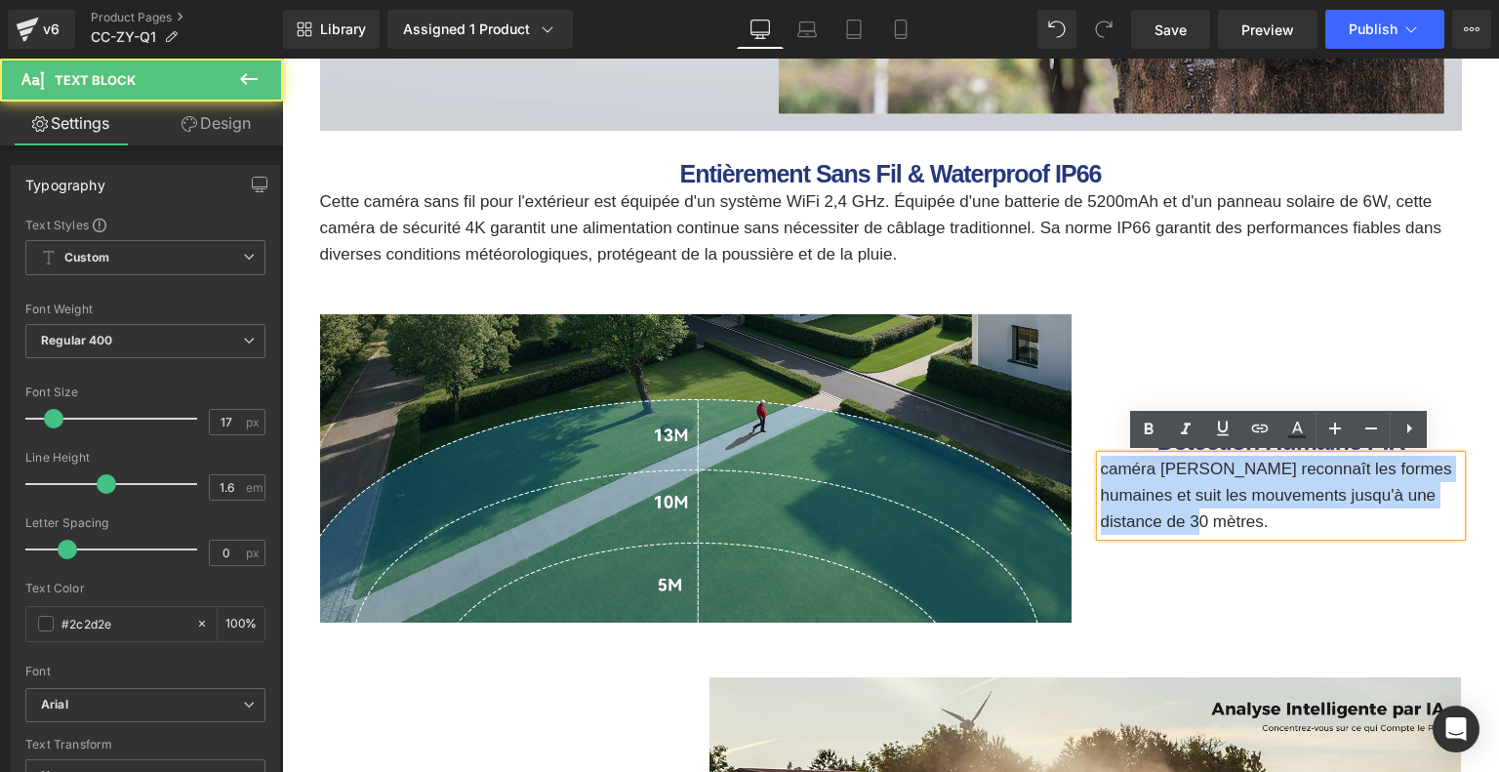
drag, startPoint x: 1099, startPoint y: 467, endPoint x: 1180, endPoint y: 516, distance: 94.5
click at [1180, 516] on p "caméra [PERSON_NAME] reconnaît les formes humaines et suit les mouvements jusqu…" at bounding box center [1280, 496] width 361 height 80
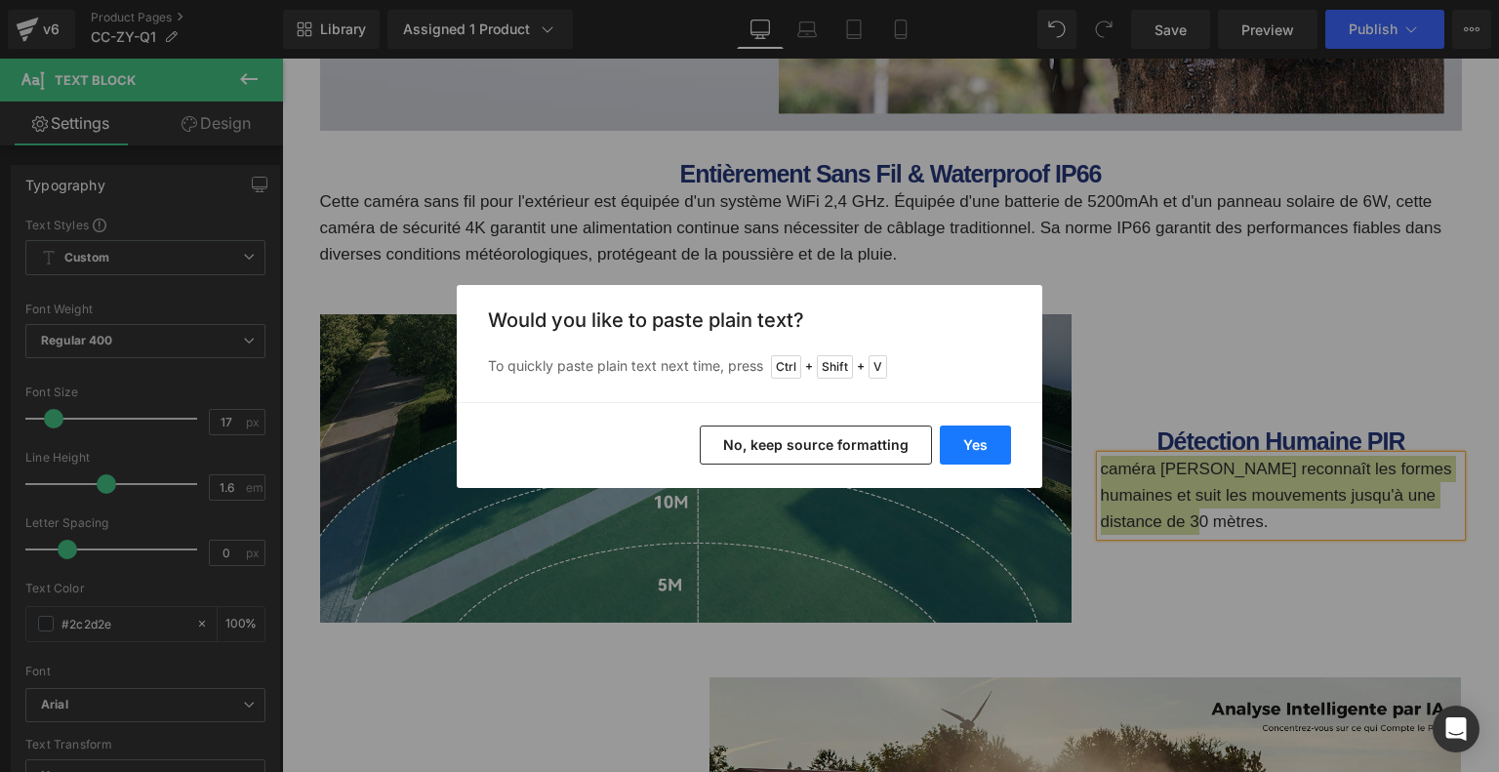
click at [1000, 440] on button "Yes" at bounding box center [975, 444] width 71 height 39
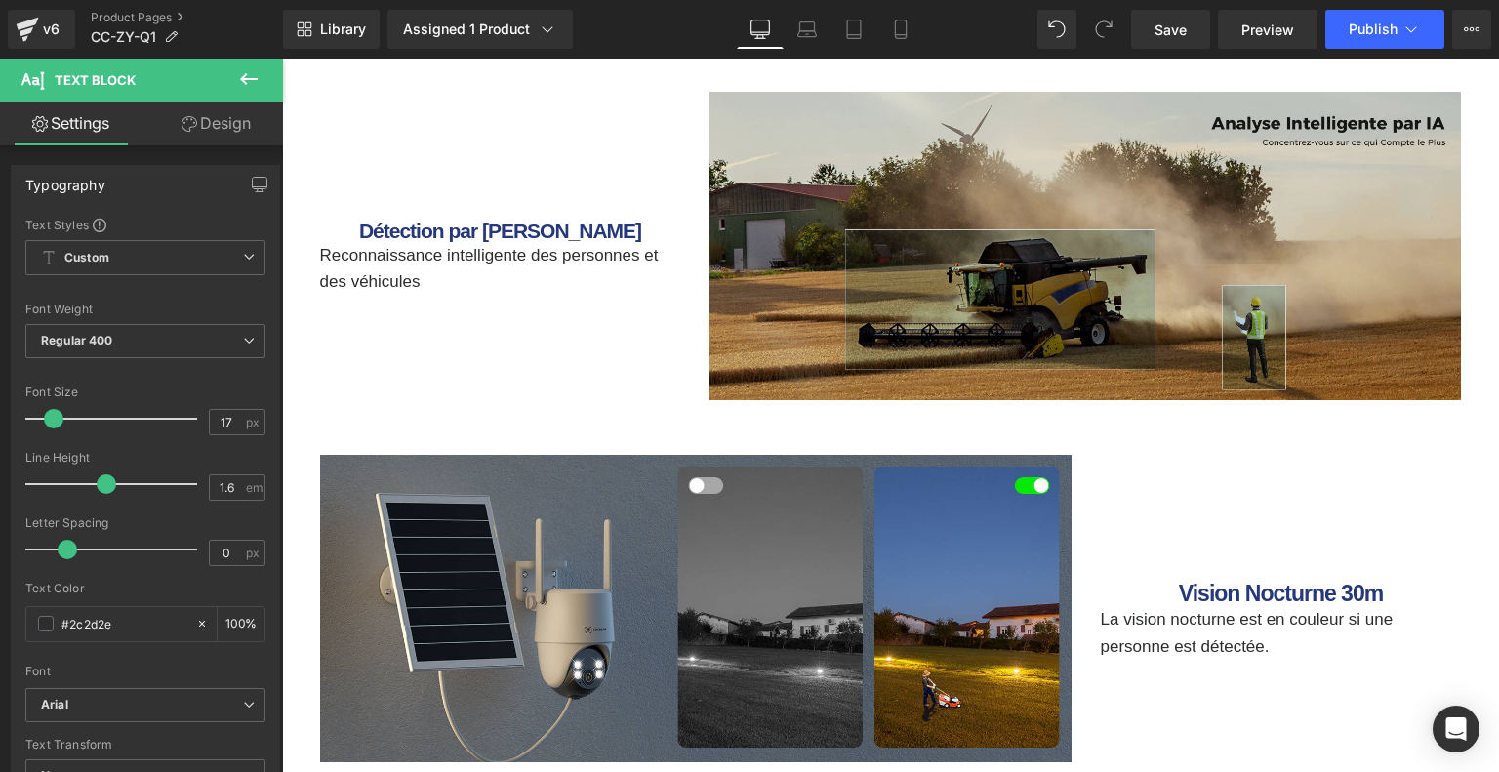
scroll to position [5121, 0]
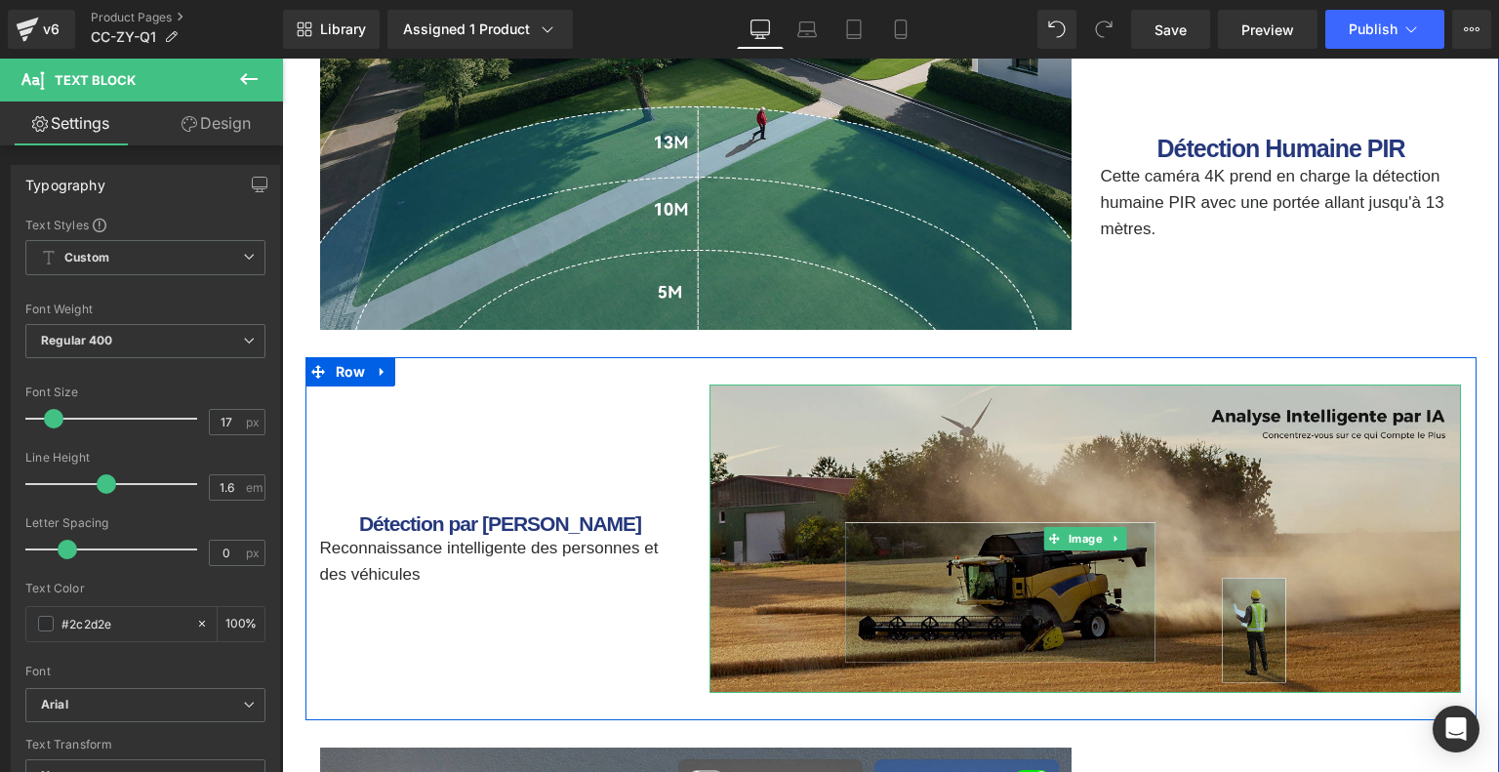
click at [949, 439] on img at bounding box center [1084, 538] width 751 height 308
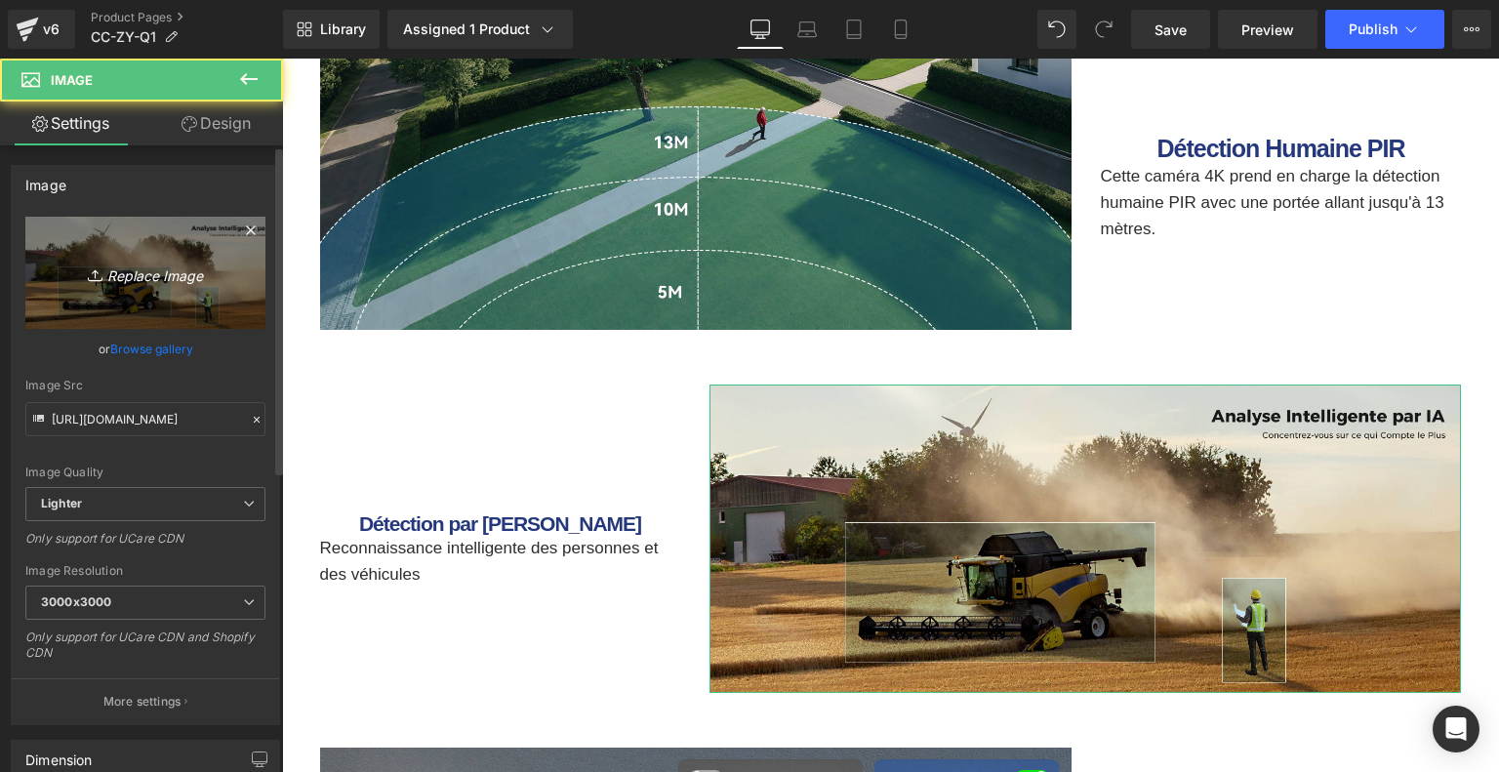
click at [175, 264] on icon "Replace Image" at bounding box center [145, 272] width 156 height 24
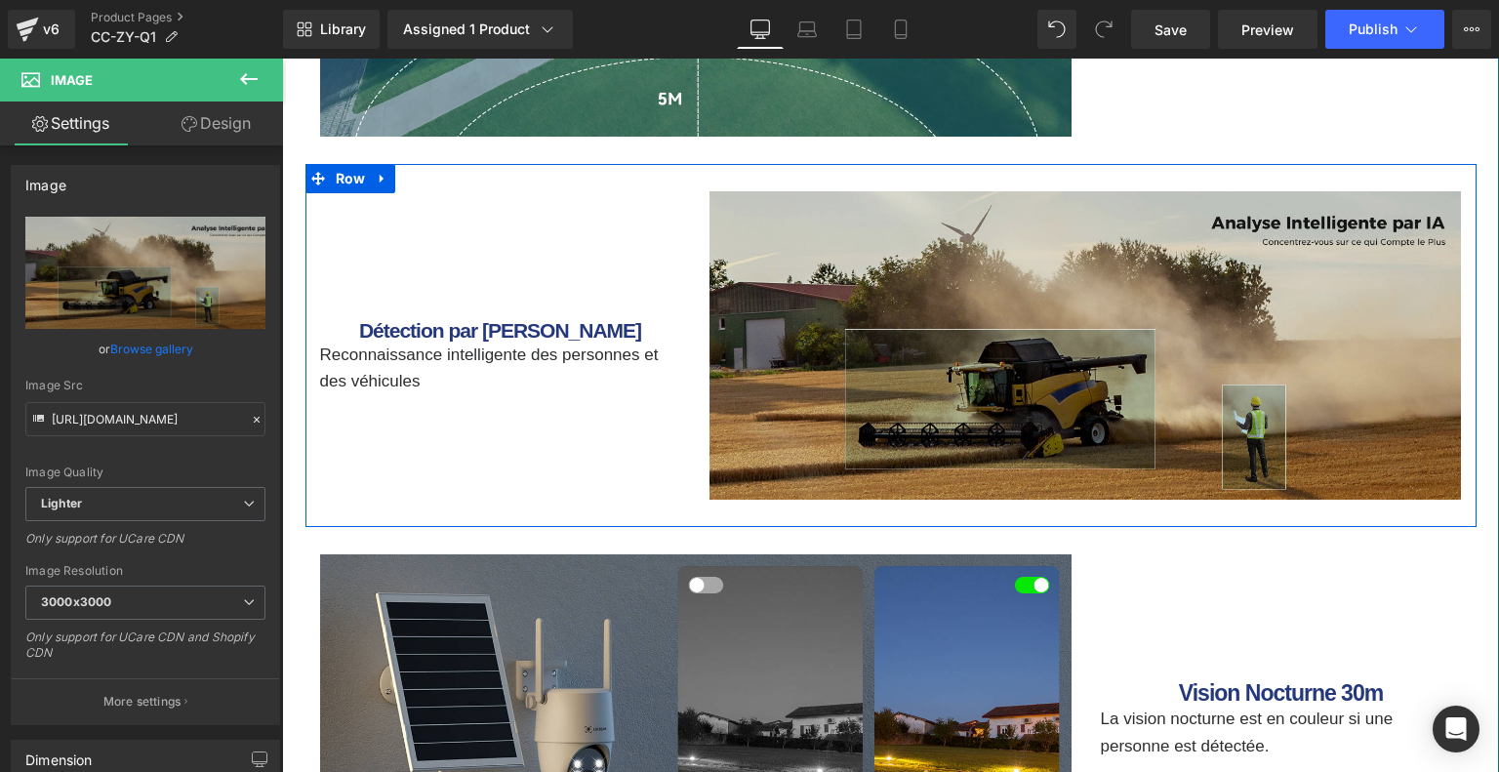
scroll to position [5316, 0]
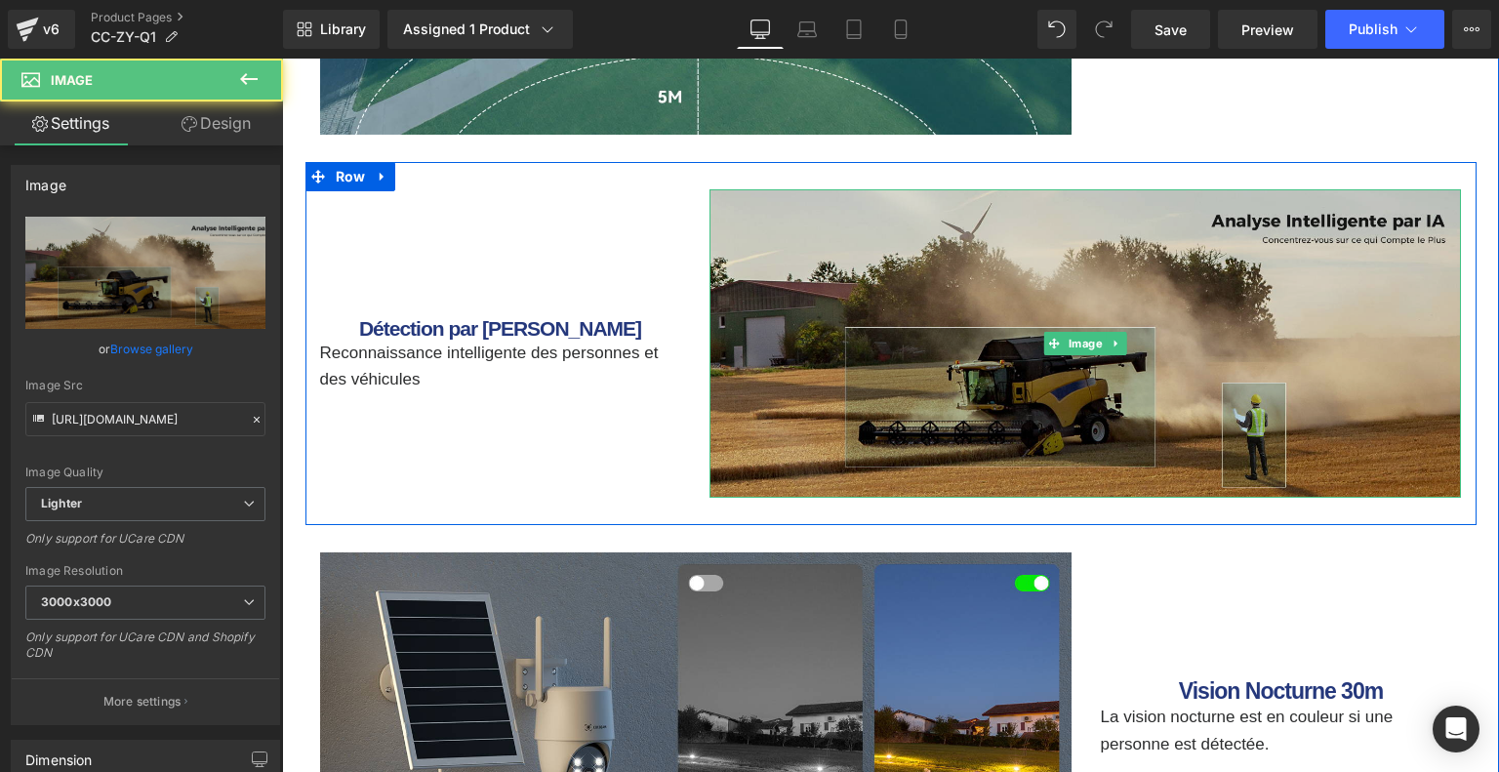
click at [991, 270] on img at bounding box center [1084, 343] width 751 height 308
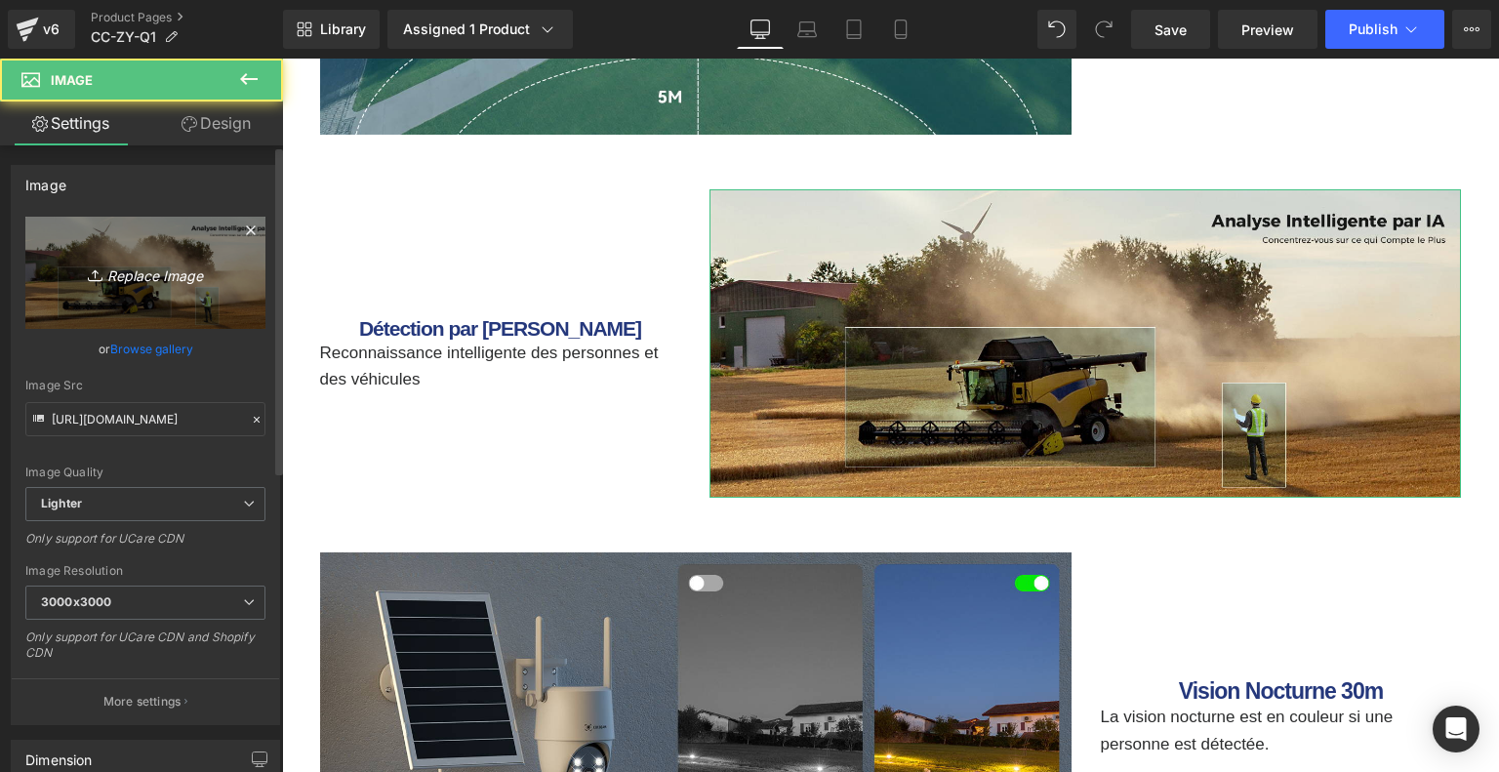
click at [183, 275] on icon "Replace Image" at bounding box center [145, 272] width 156 height 24
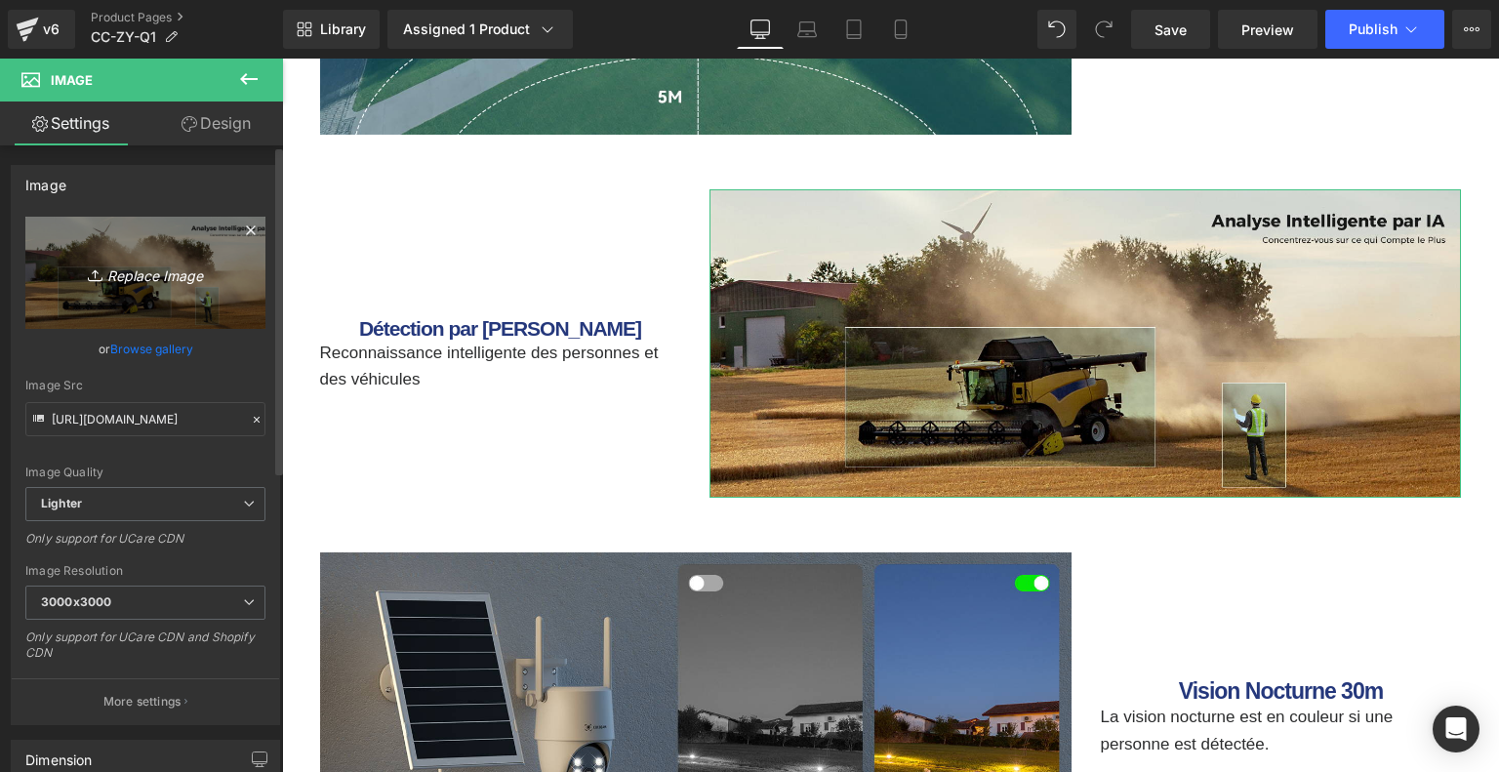
type input "C:\fakepath\6d1eab29-9224-4a98-bb3c-9bfdd5401e45.__CR0,0,1464,600_PT0_SX1464_V1…"
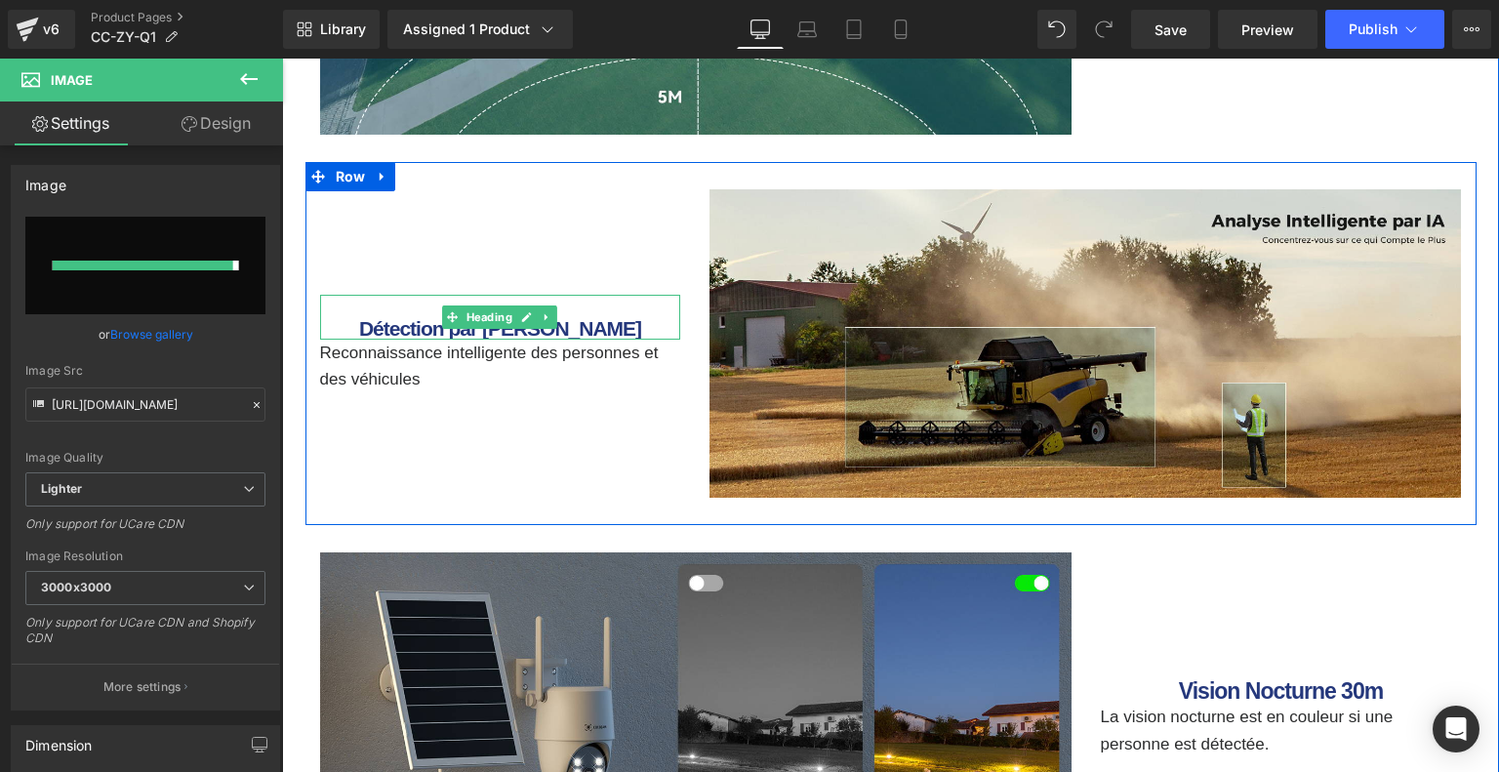
type input "[URL][DOMAIN_NAME]"
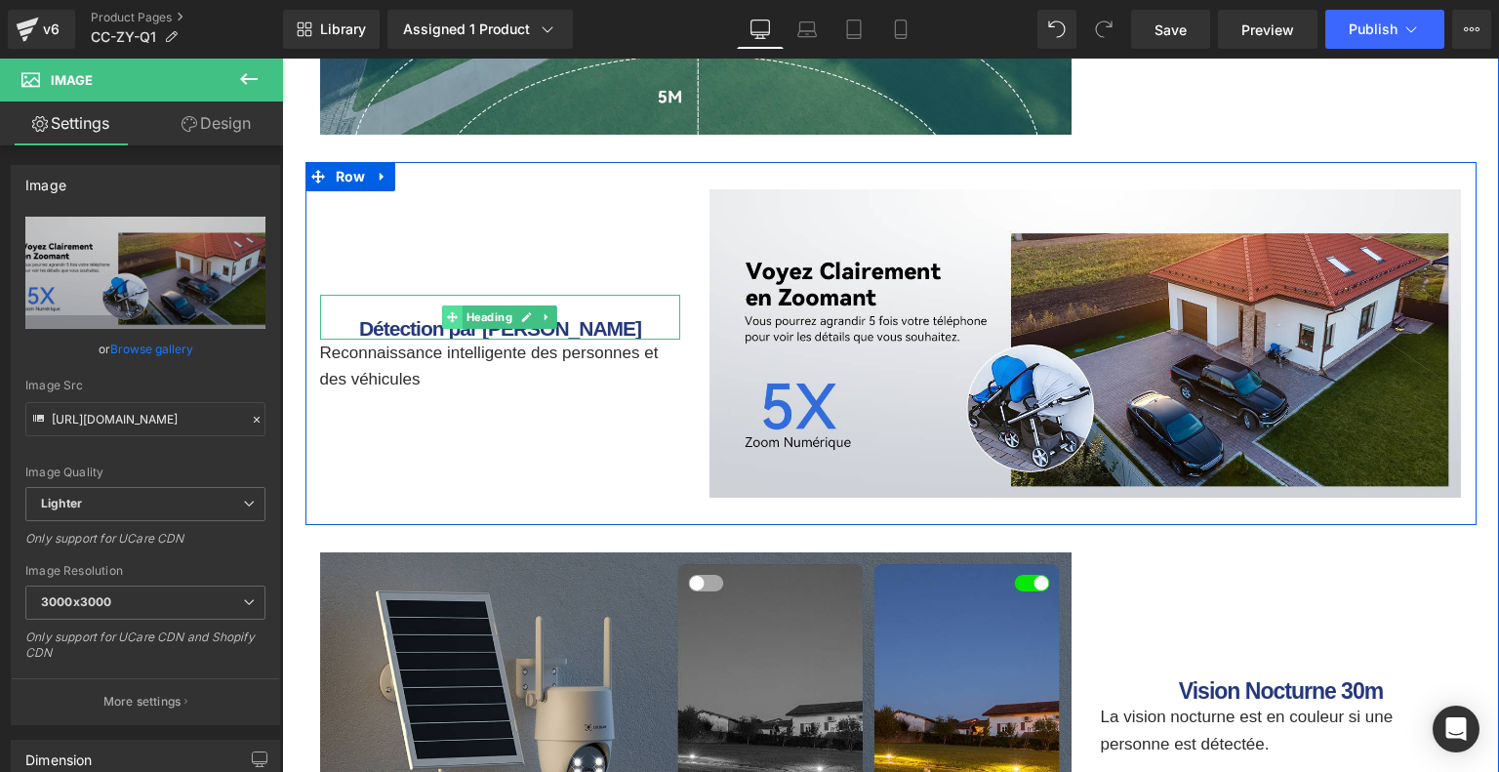
click at [454, 323] on span at bounding box center [453, 316] width 20 height 23
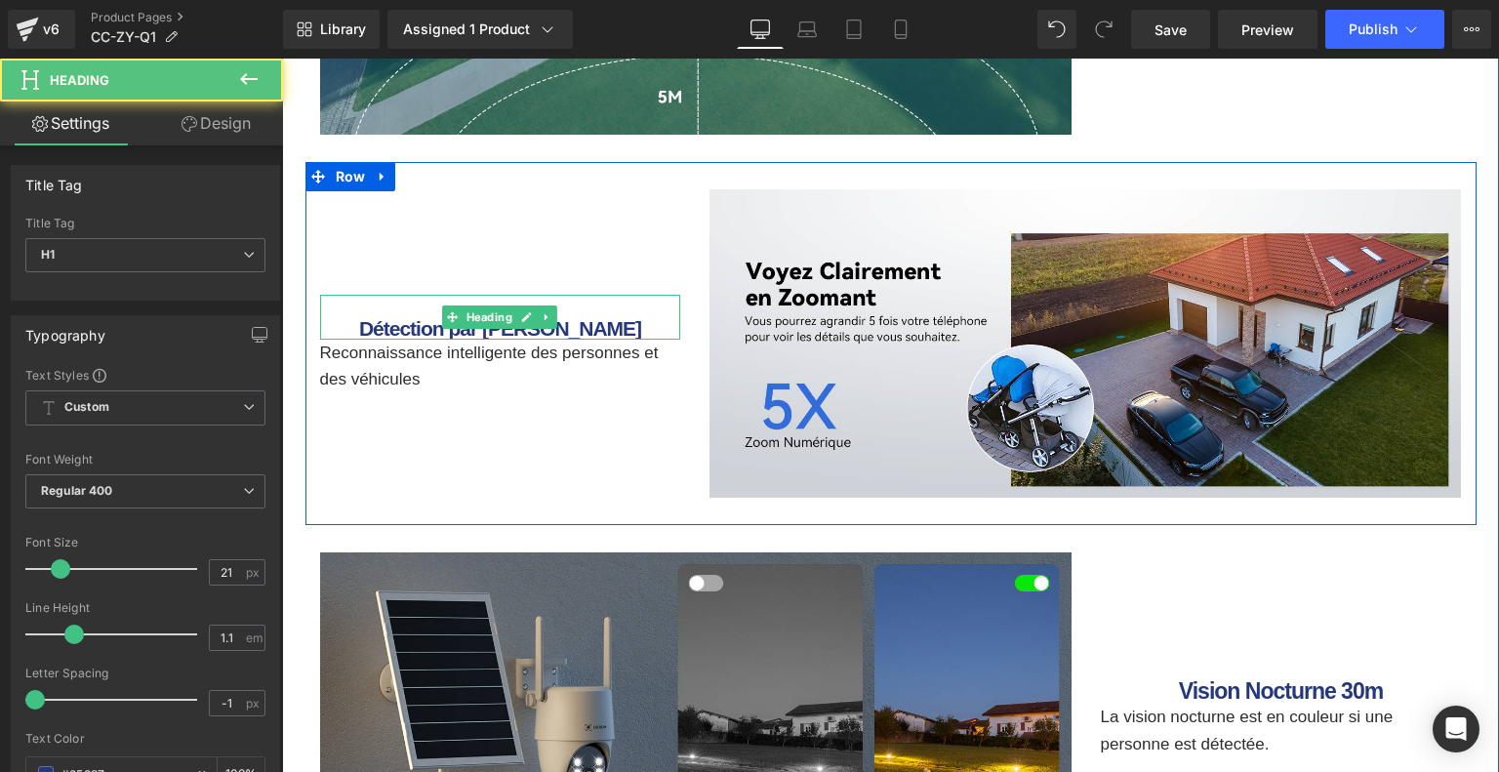
click at [423, 324] on h1 "Détection par [PERSON_NAME]" at bounding box center [500, 328] width 361 height 22
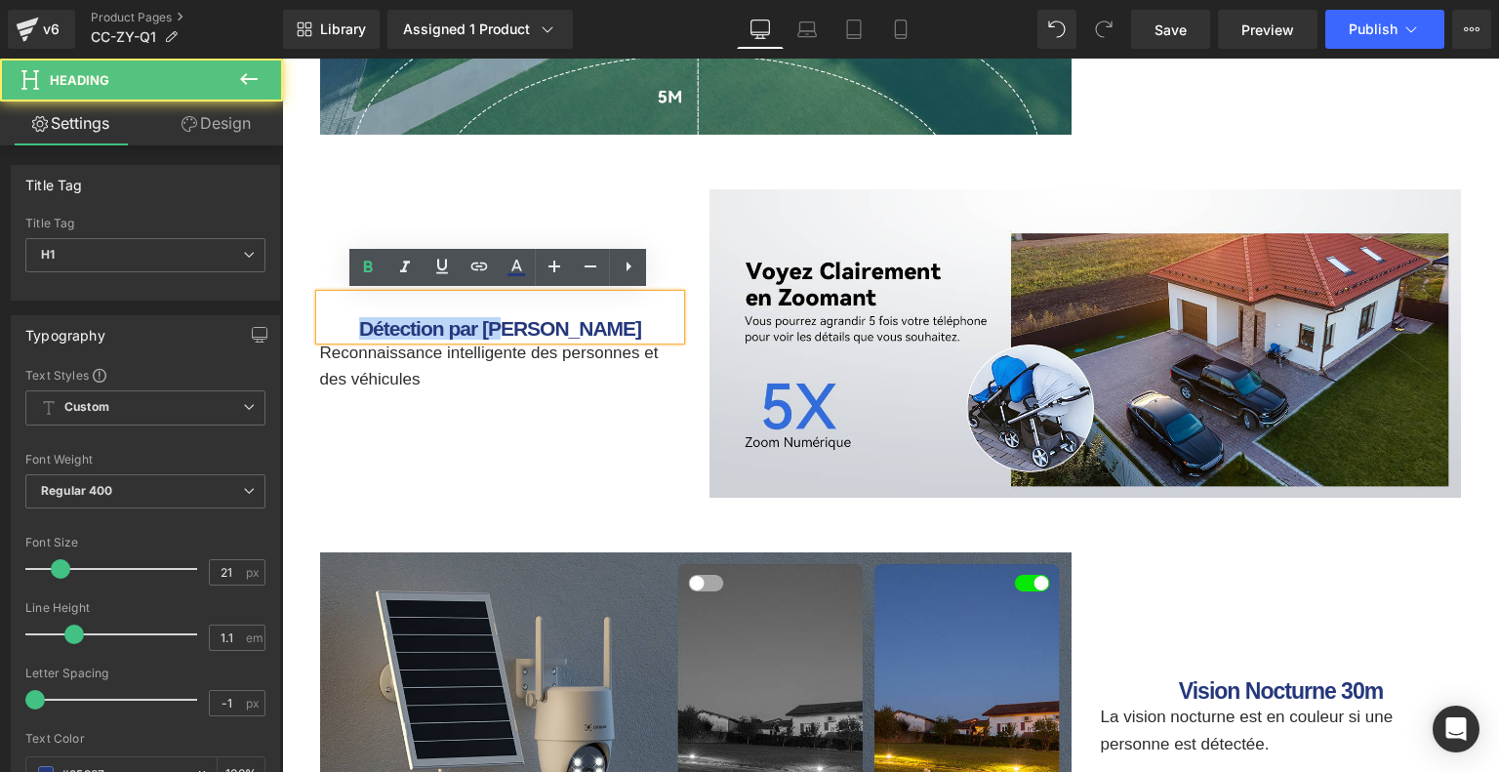
drag, startPoint x: 429, startPoint y: 324, endPoint x: 610, endPoint y: 322, distance: 180.5
click at [610, 322] on h1 "Détection par [PERSON_NAME]" at bounding box center [500, 328] width 361 height 22
paste div
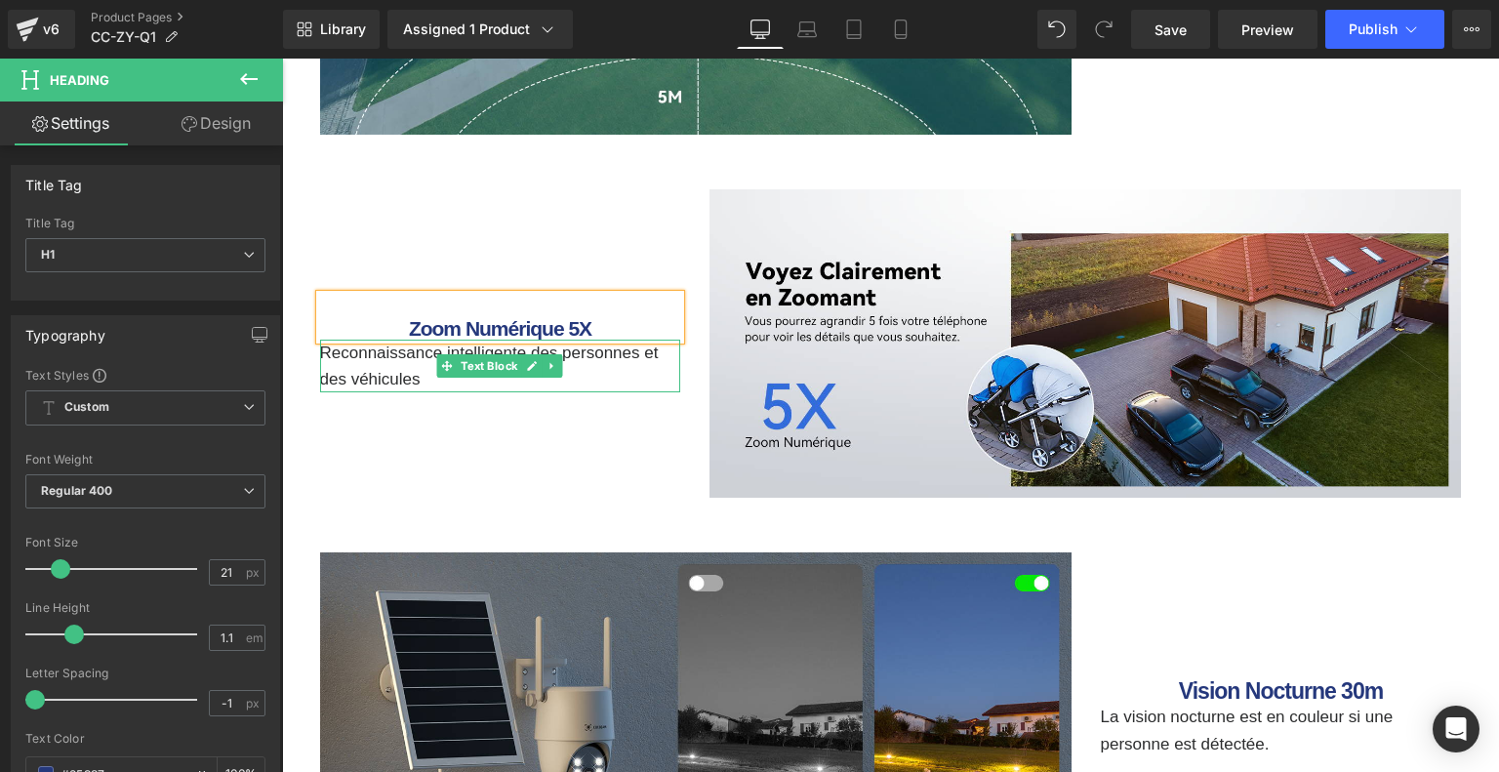
click at [363, 362] on p "Reconnaissance intelligente des personnes et des véhicules" at bounding box center [500, 366] width 361 height 53
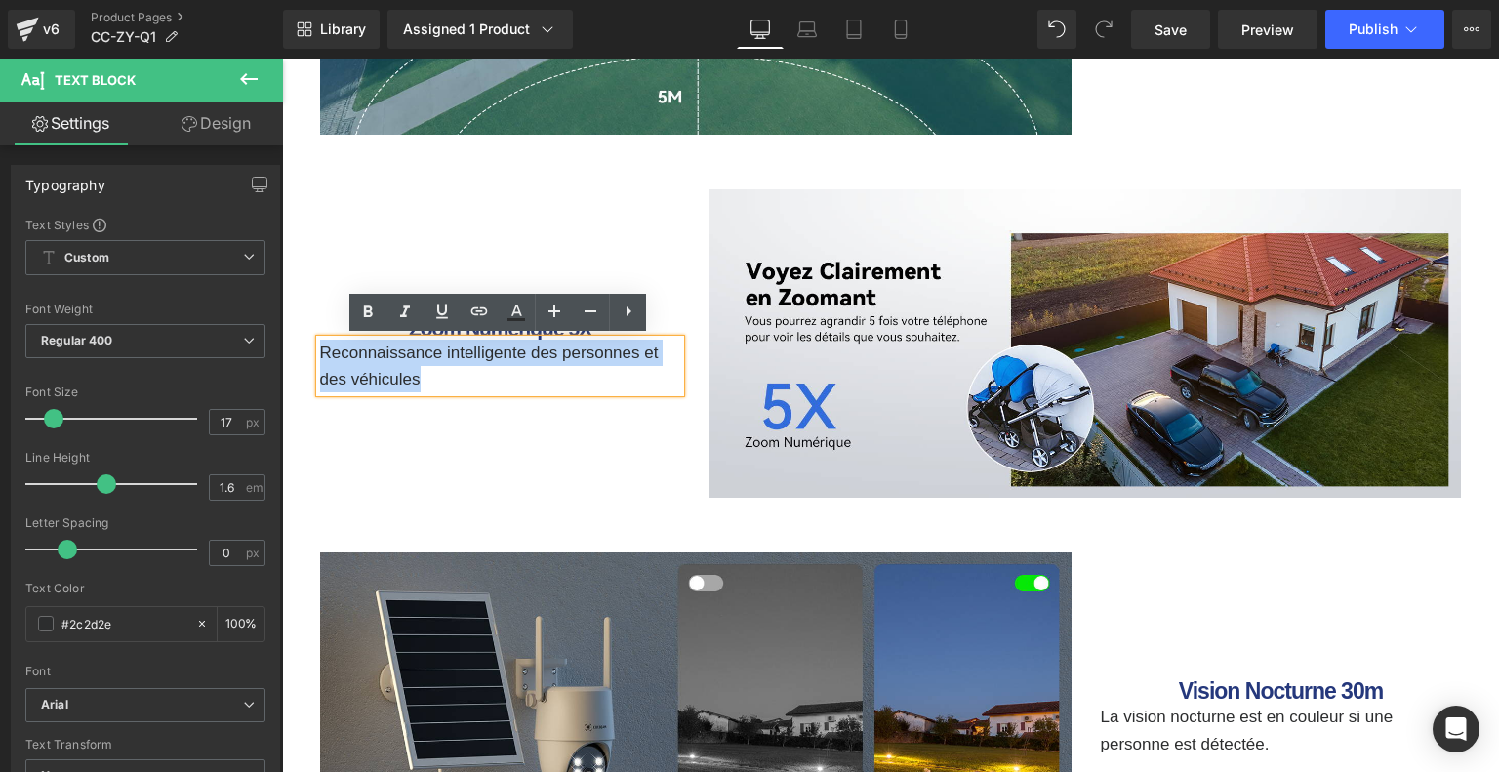
drag, startPoint x: 320, startPoint y: 351, endPoint x: 420, endPoint y: 385, distance: 106.1
click at [420, 385] on p "Reconnaissance intelligente des personnes et des véhicules" at bounding box center [500, 366] width 361 height 53
paste div
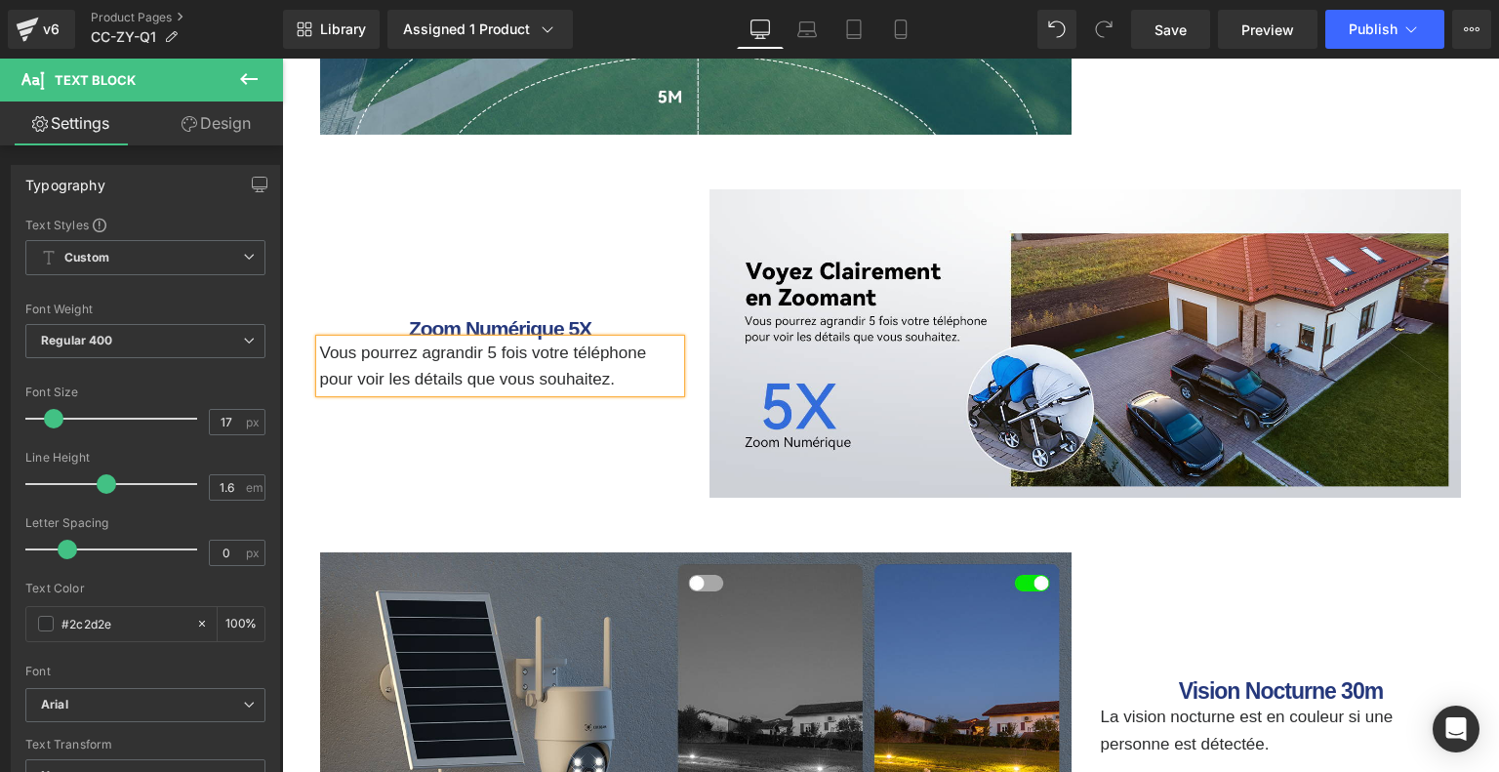
click at [484, 466] on div "Zoom Numérique 5X Heading Vous pourrez agrandir 5 fois votre téléphone pour voi…" at bounding box center [500, 343] width 390 height 308
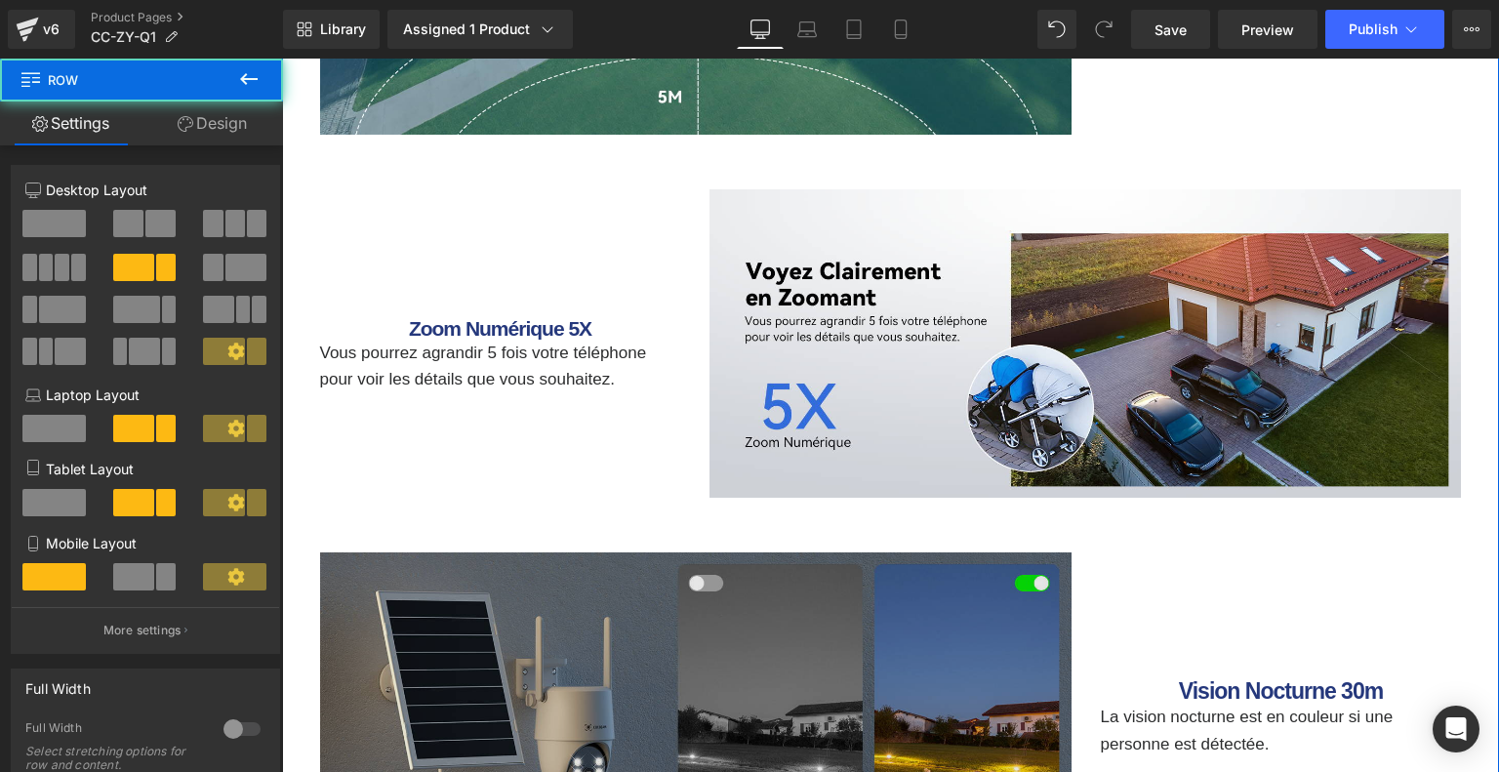
scroll to position [5609, 0]
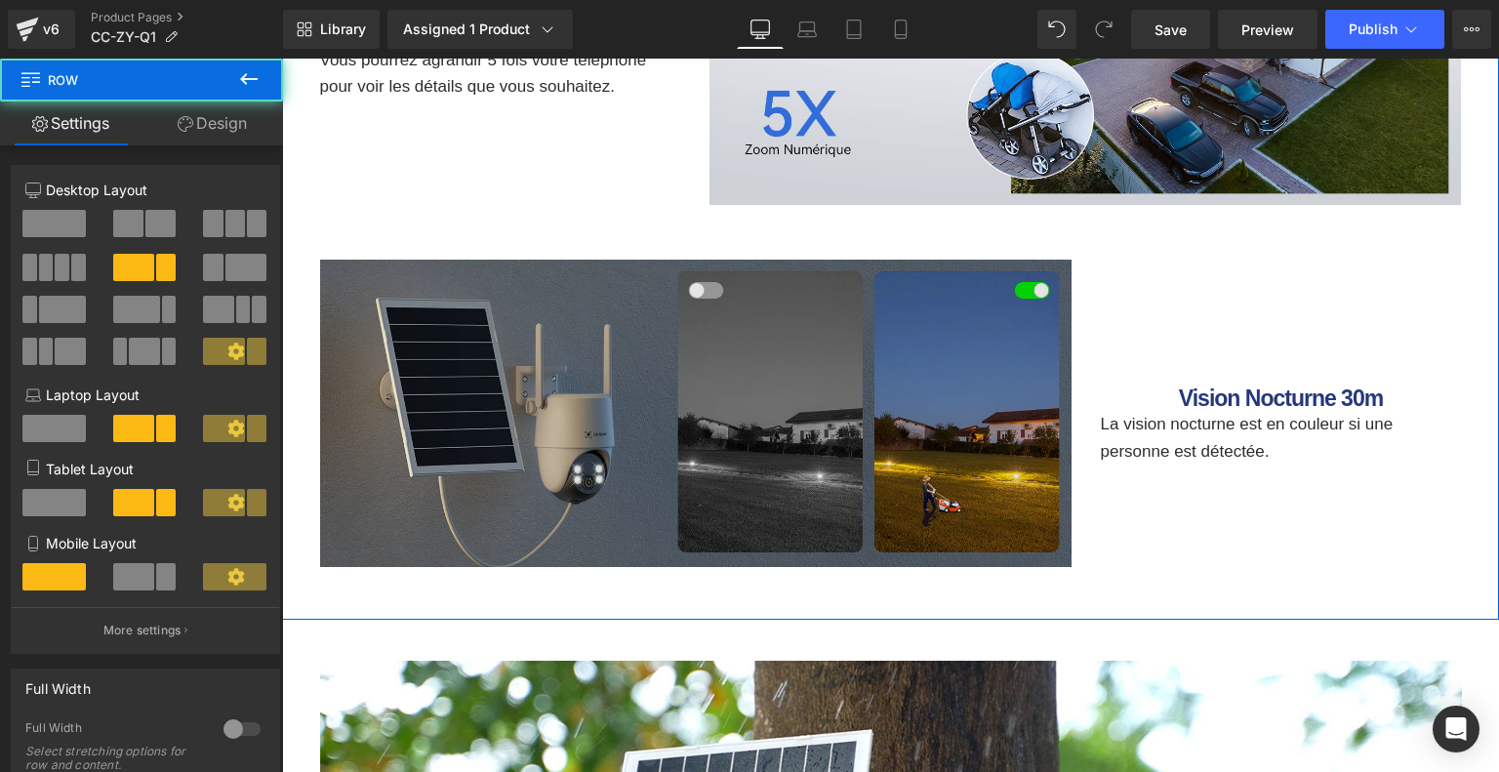
click at [741, 420] on img at bounding box center [695, 414] width 751 height 308
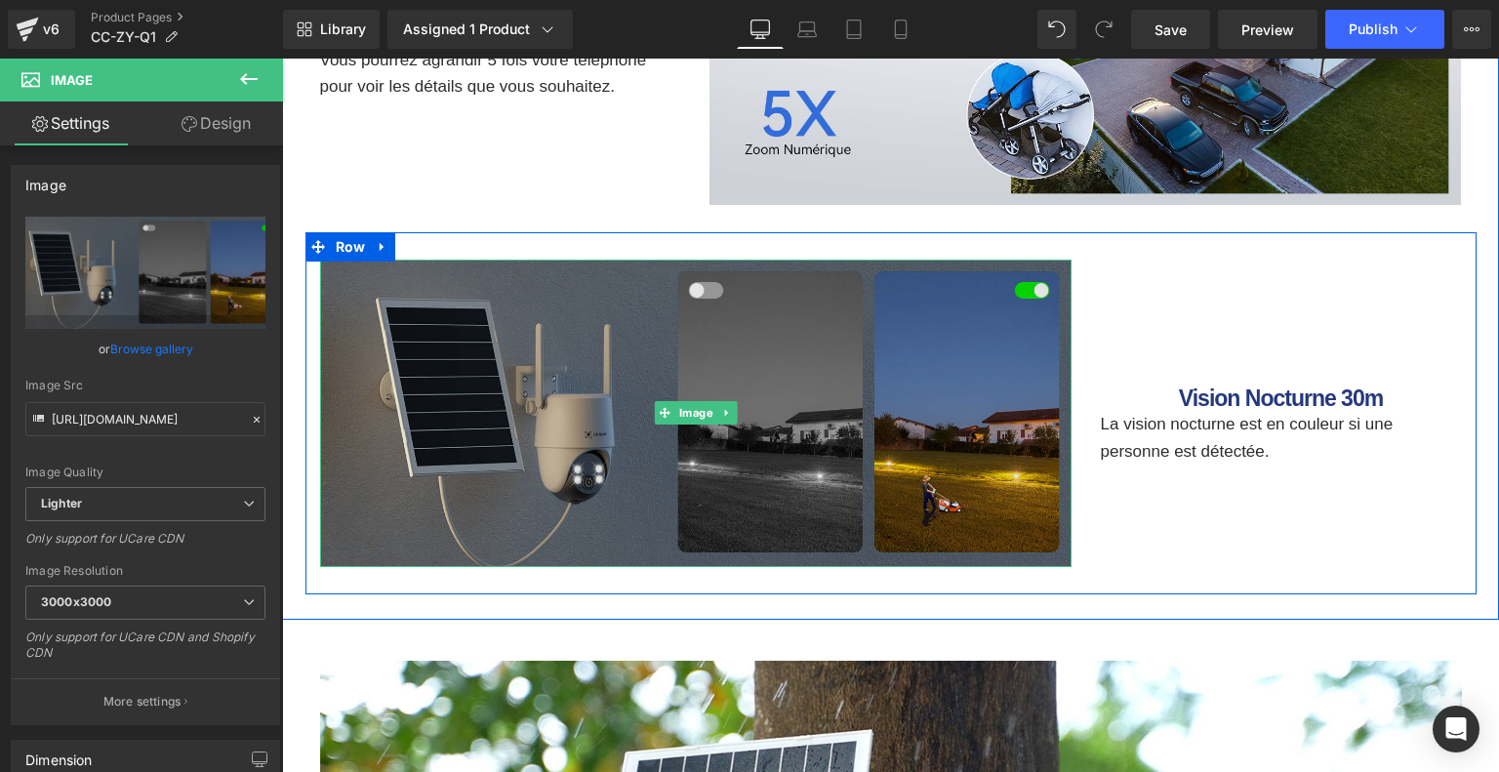
click at [778, 486] on img at bounding box center [695, 414] width 751 height 308
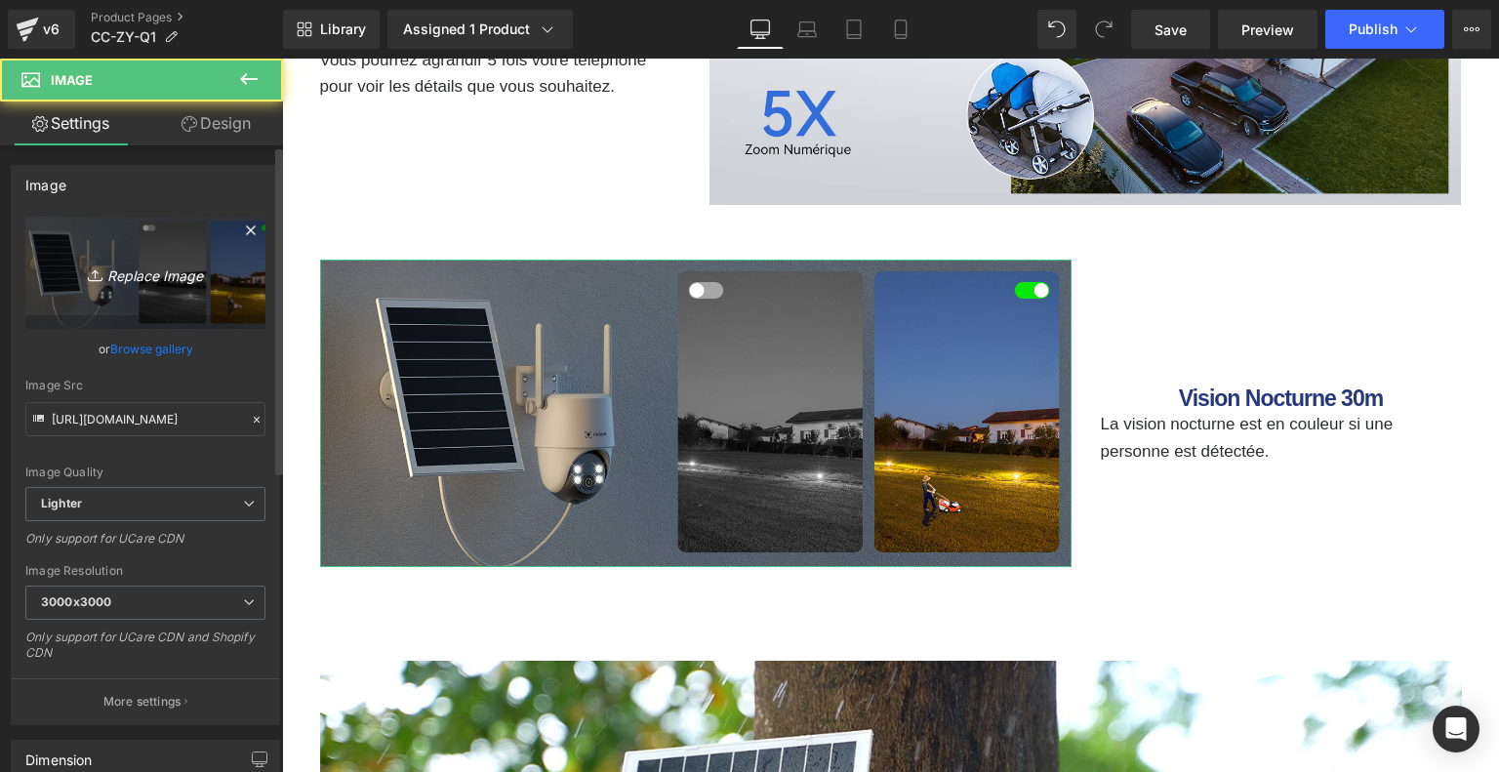
click at [144, 287] on link "Replace Image" at bounding box center [145, 273] width 240 height 112
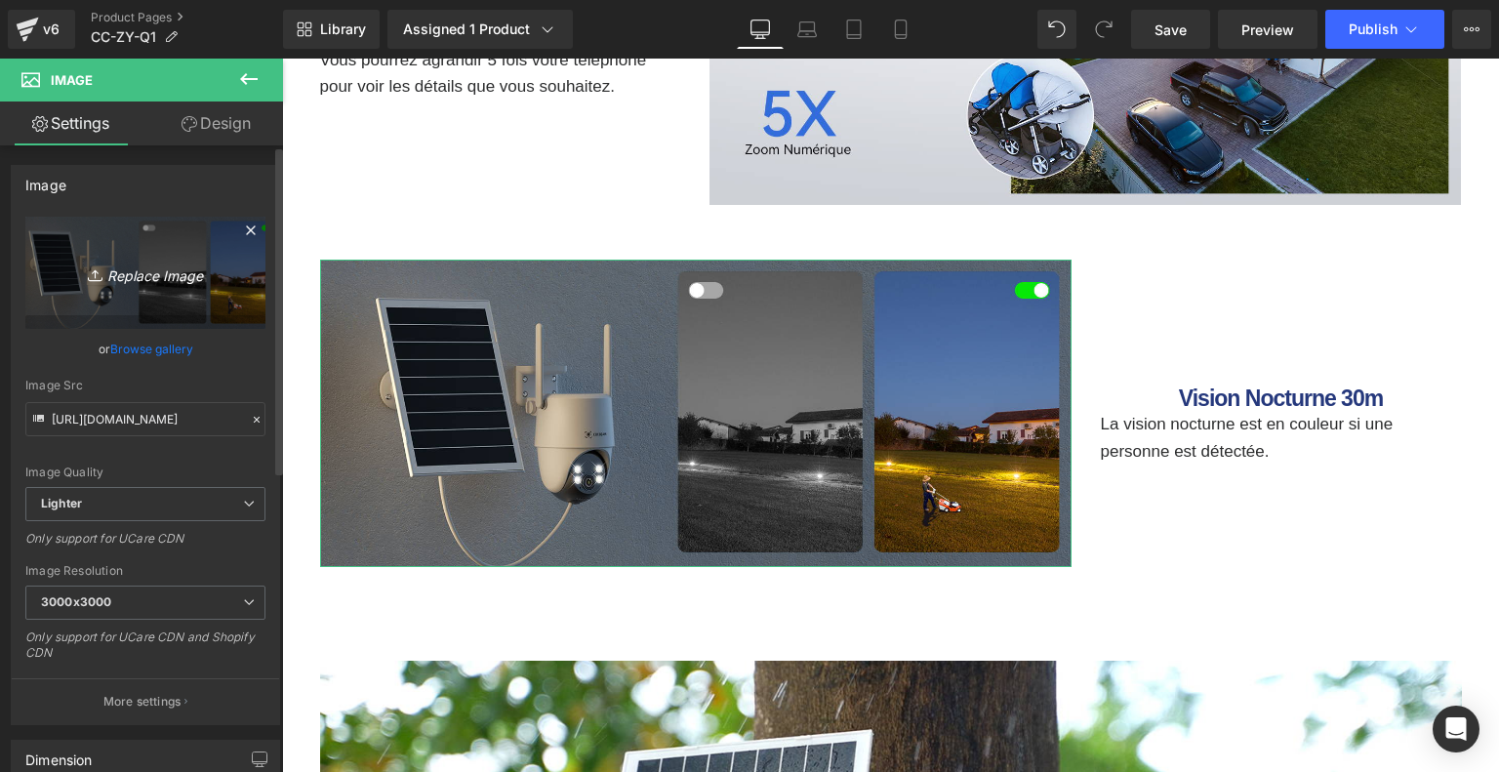
type input "C:\fakepath\858b8efb-3eee-4808-904c-d260404d8daa.__CR0,0,1464,600_PT0_SX1464_V1…"
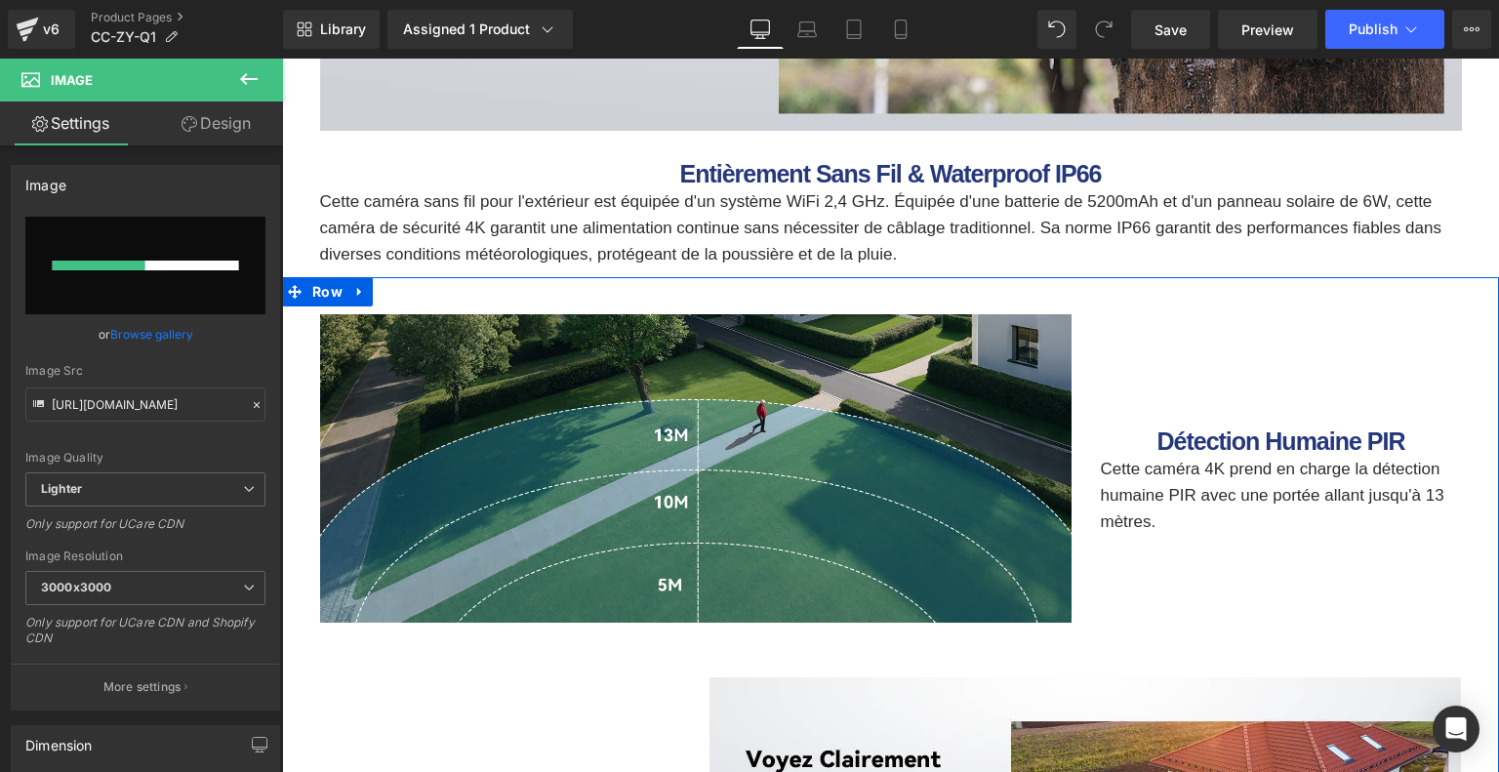
scroll to position [5316, 0]
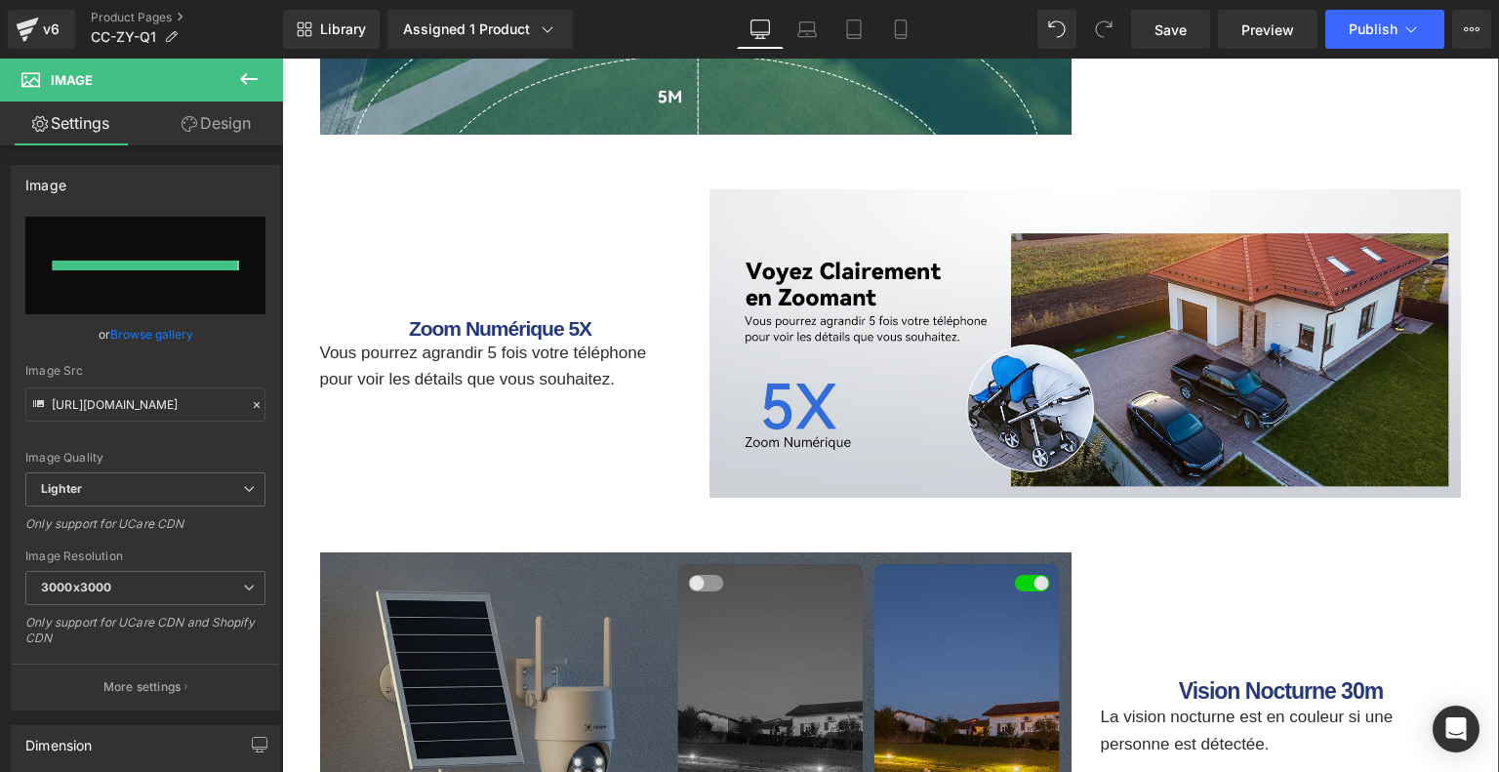
type input "[URL][DOMAIN_NAME]"
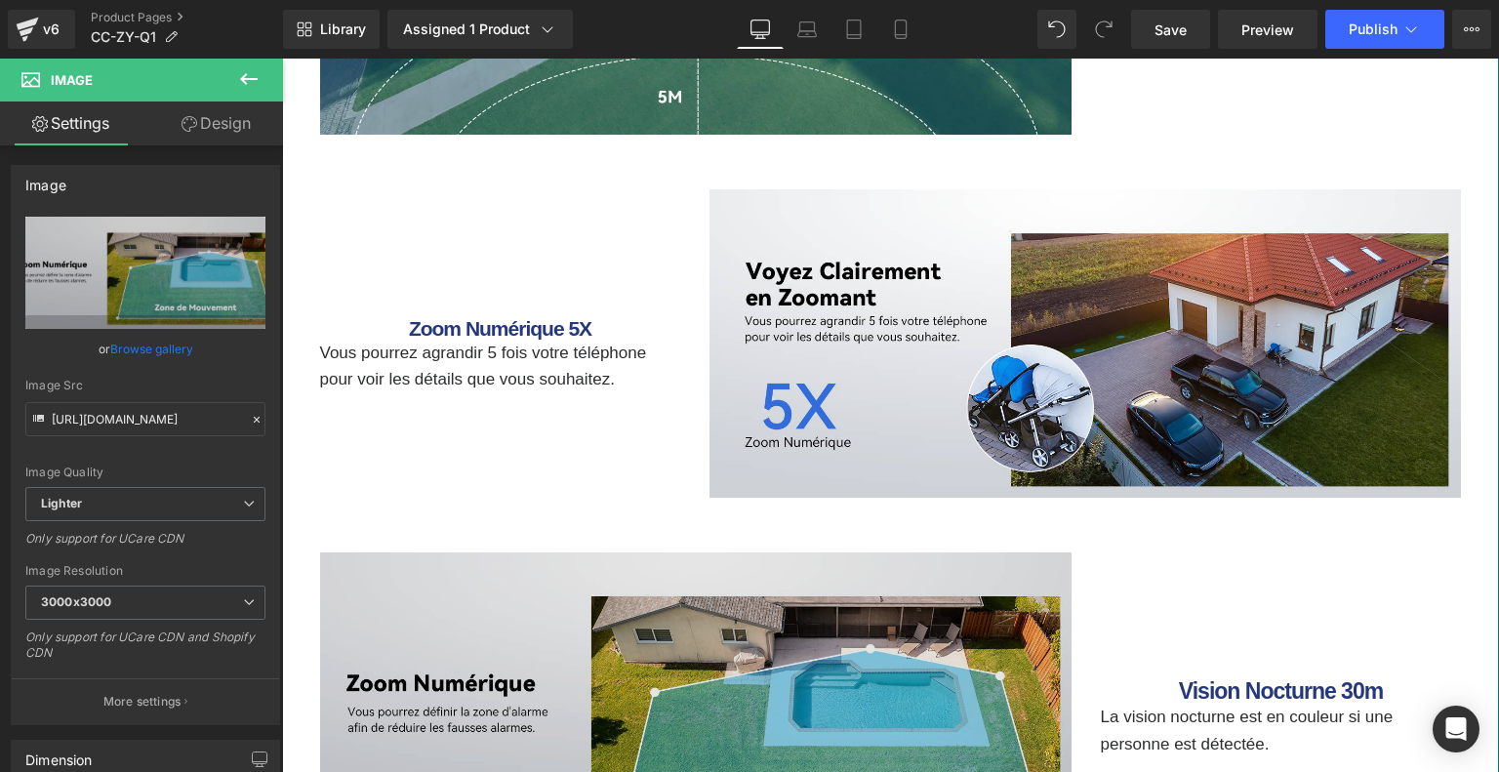
scroll to position [5609, 0]
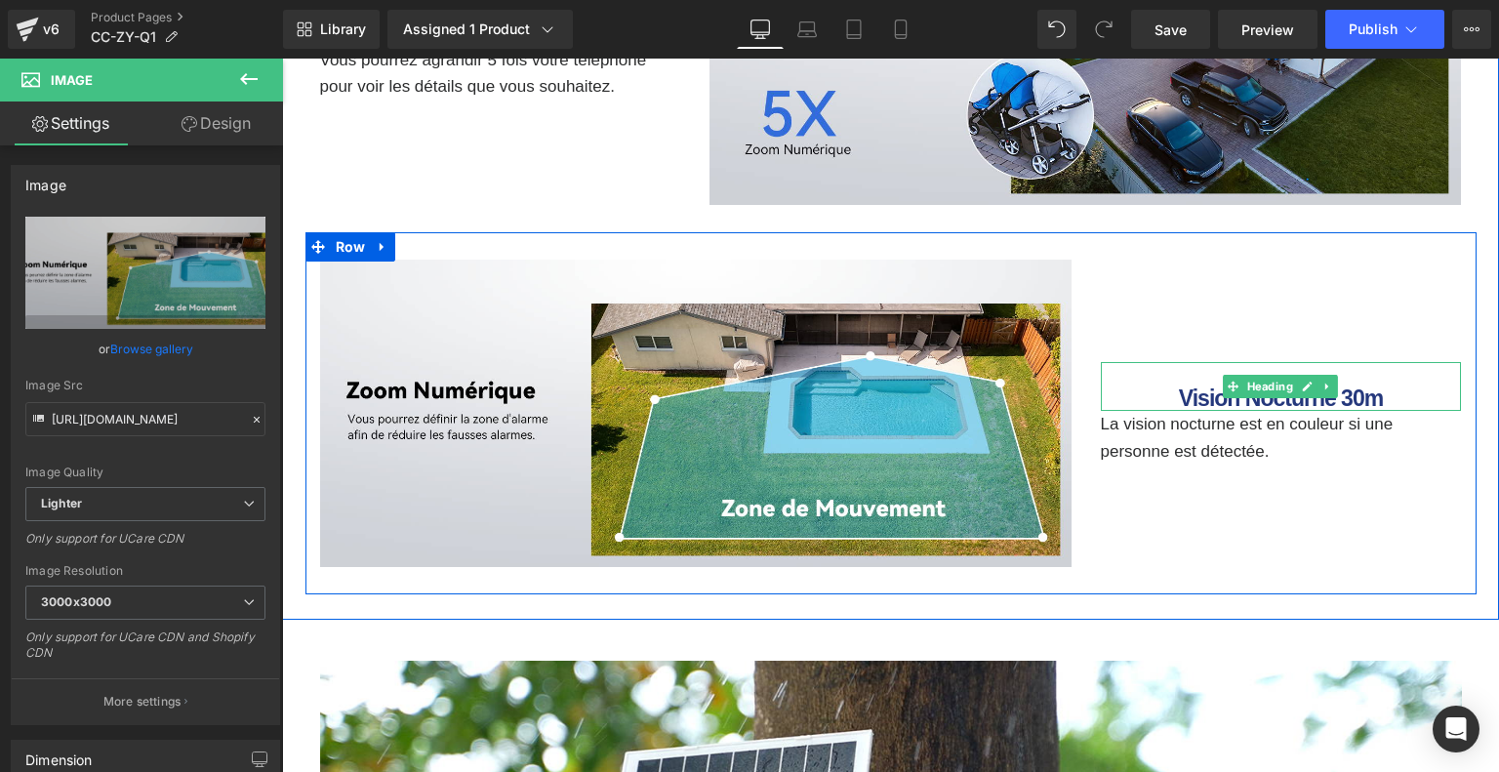
click at [1210, 391] on b "Vision Nocturne 30m" at bounding box center [1281, 397] width 204 height 25
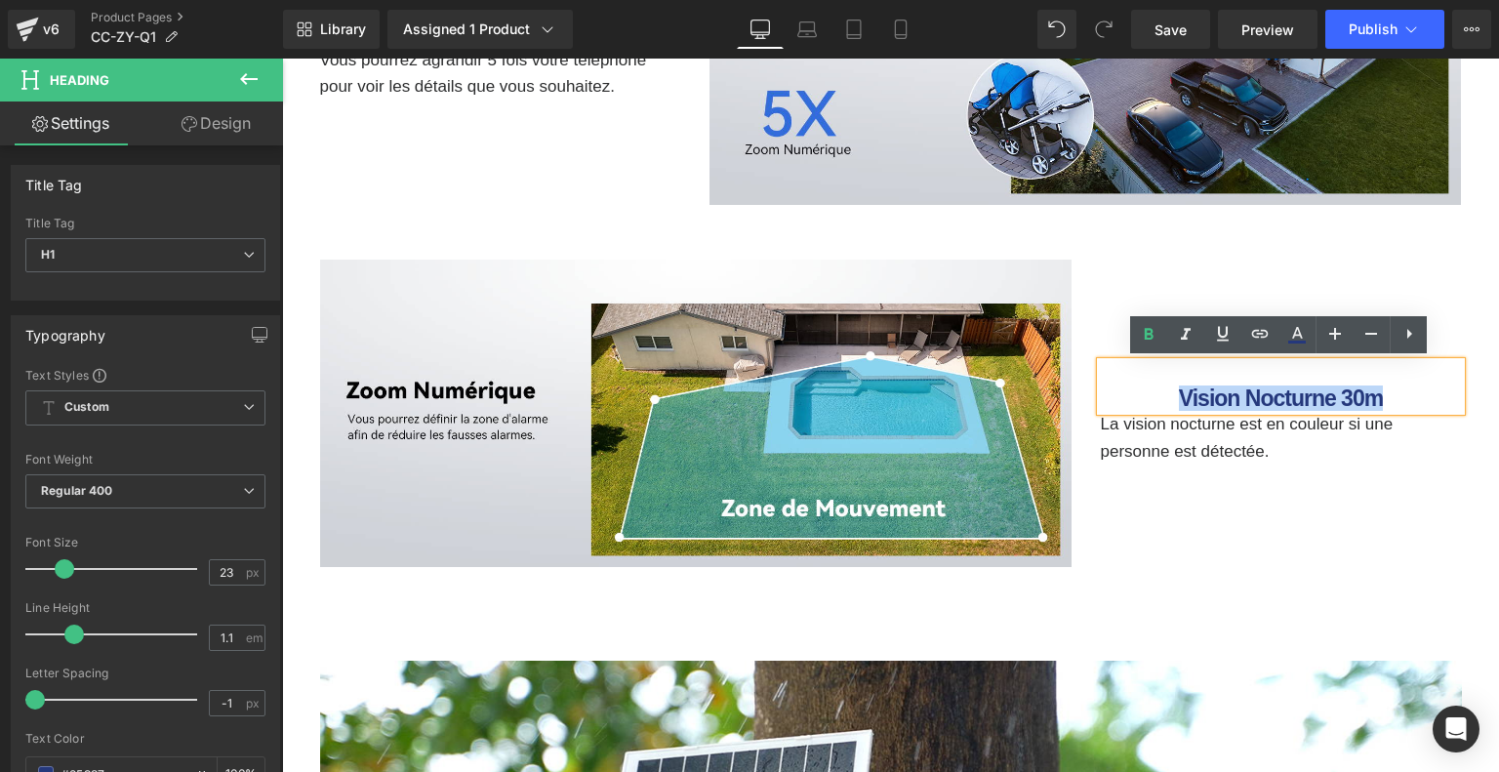
drag, startPoint x: 1179, startPoint y: 395, endPoint x: 1378, endPoint y: 391, distance: 199.1
click at [1378, 391] on b "Vision Nocturne 30m" at bounding box center [1281, 397] width 204 height 25
paste div
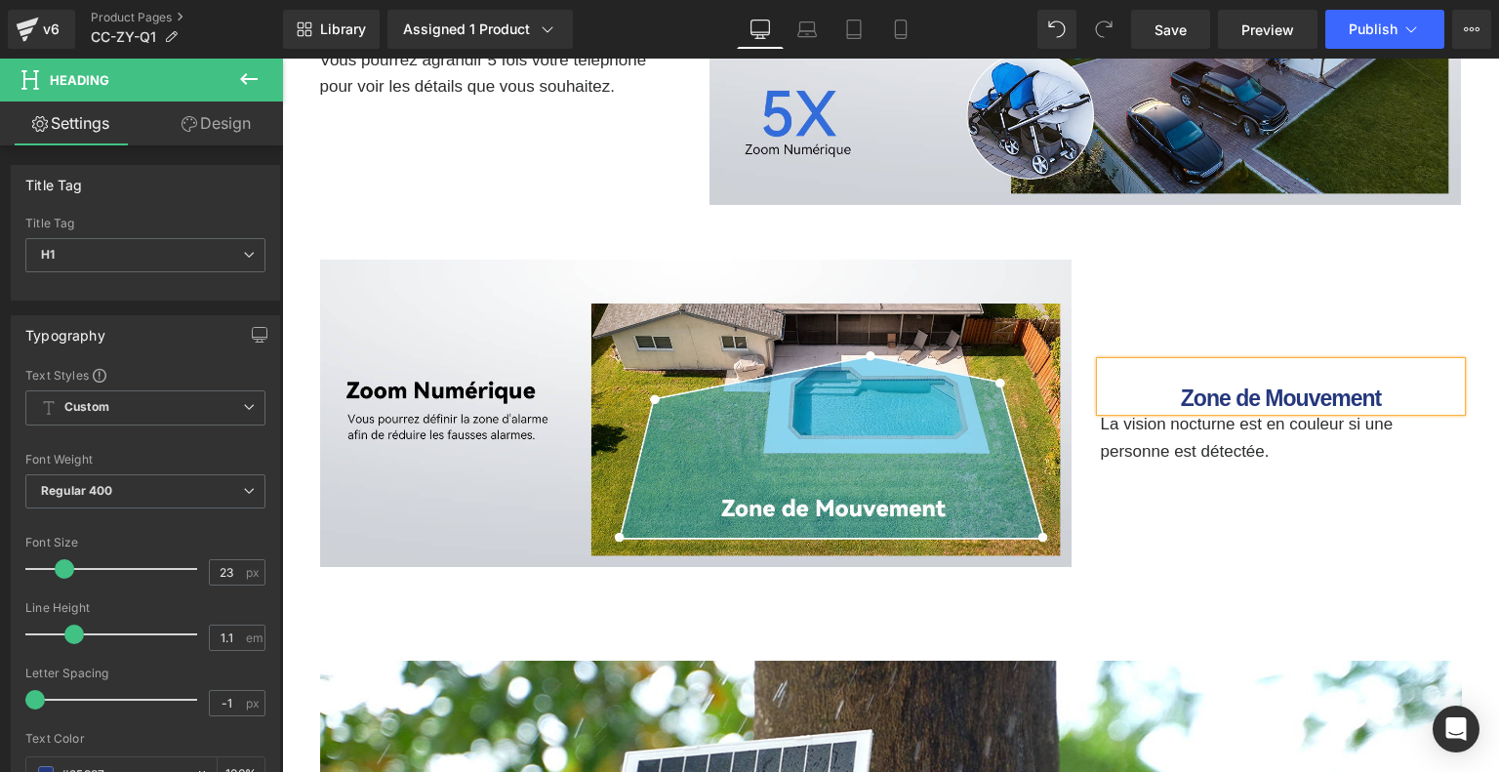
click at [1118, 441] on span "La vision nocturne est en couleur si une personne est détectée." at bounding box center [1246, 437] width 293 height 45
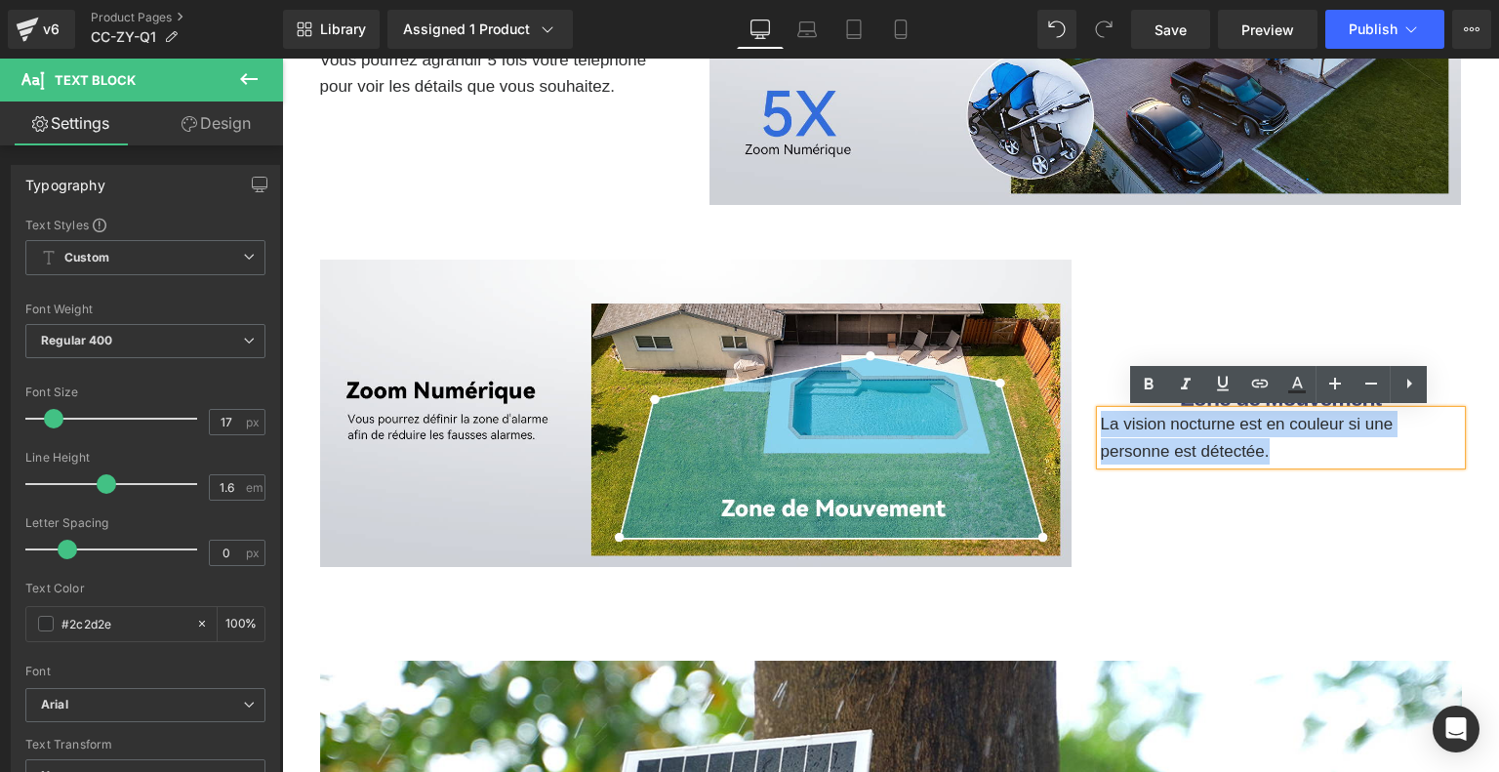
drag, startPoint x: 1101, startPoint y: 424, endPoint x: 1323, endPoint y: 457, distance: 223.8
click at [1323, 457] on p "La vision nocturne est en couleur si une personne est détectée." at bounding box center [1280, 437] width 361 height 53
paste div
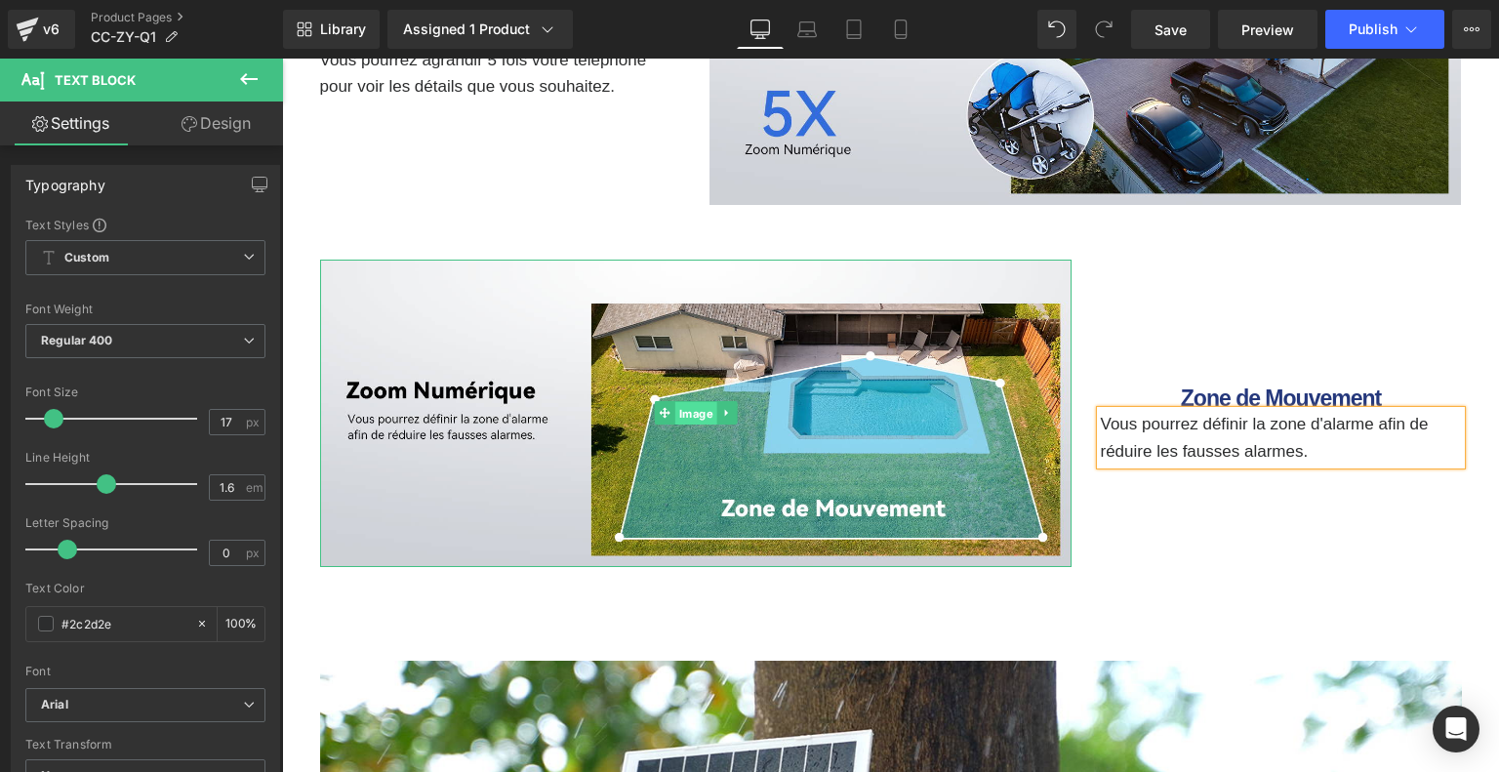
click at [706, 416] on span "Image" at bounding box center [695, 413] width 42 height 23
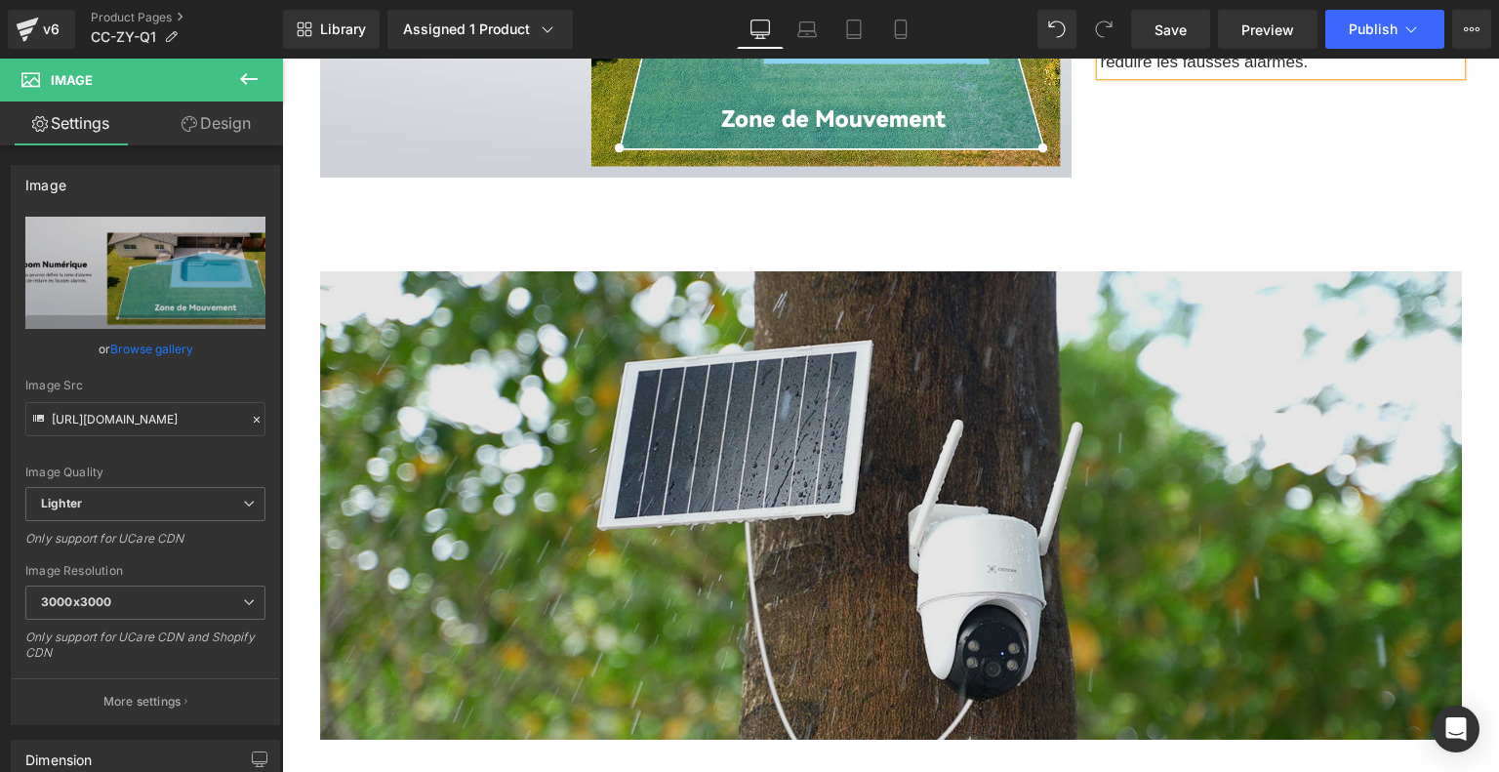
scroll to position [5999, 0]
click at [728, 376] on img at bounding box center [890, 504] width 1141 height 468
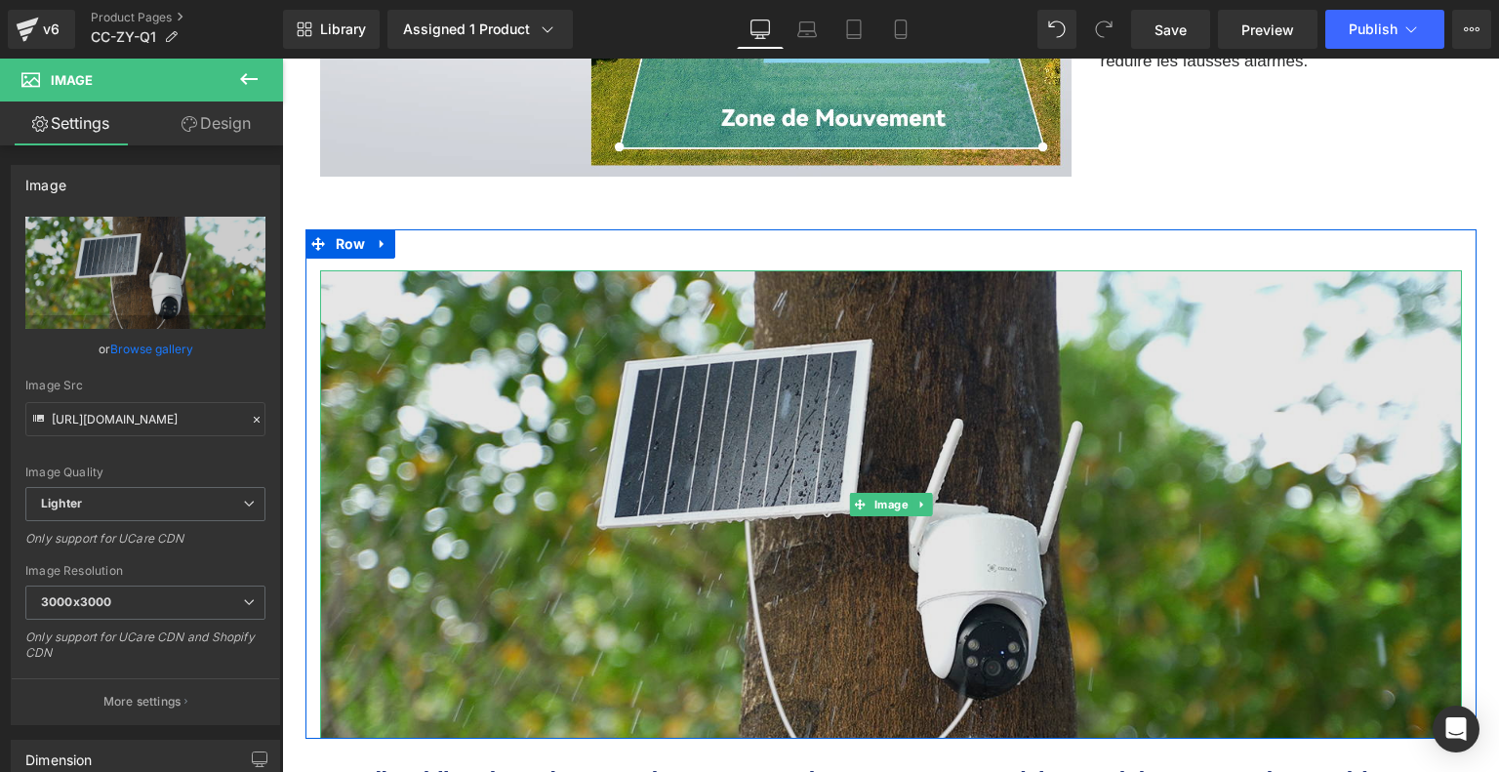
click at [693, 328] on img at bounding box center [890, 504] width 1141 height 468
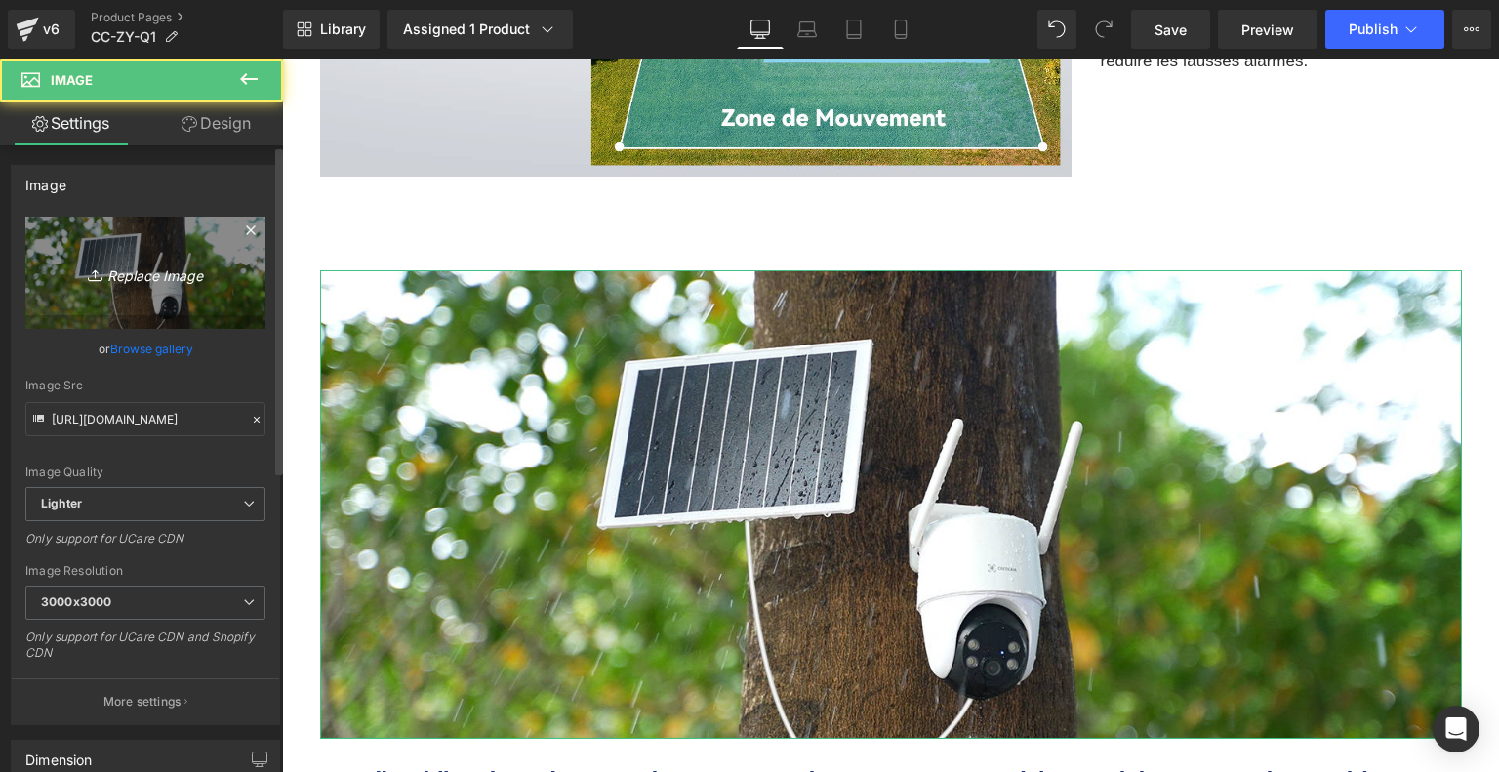
click at [199, 280] on icon "Replace Image" at bounding box center [145, 272] width 156 height 24
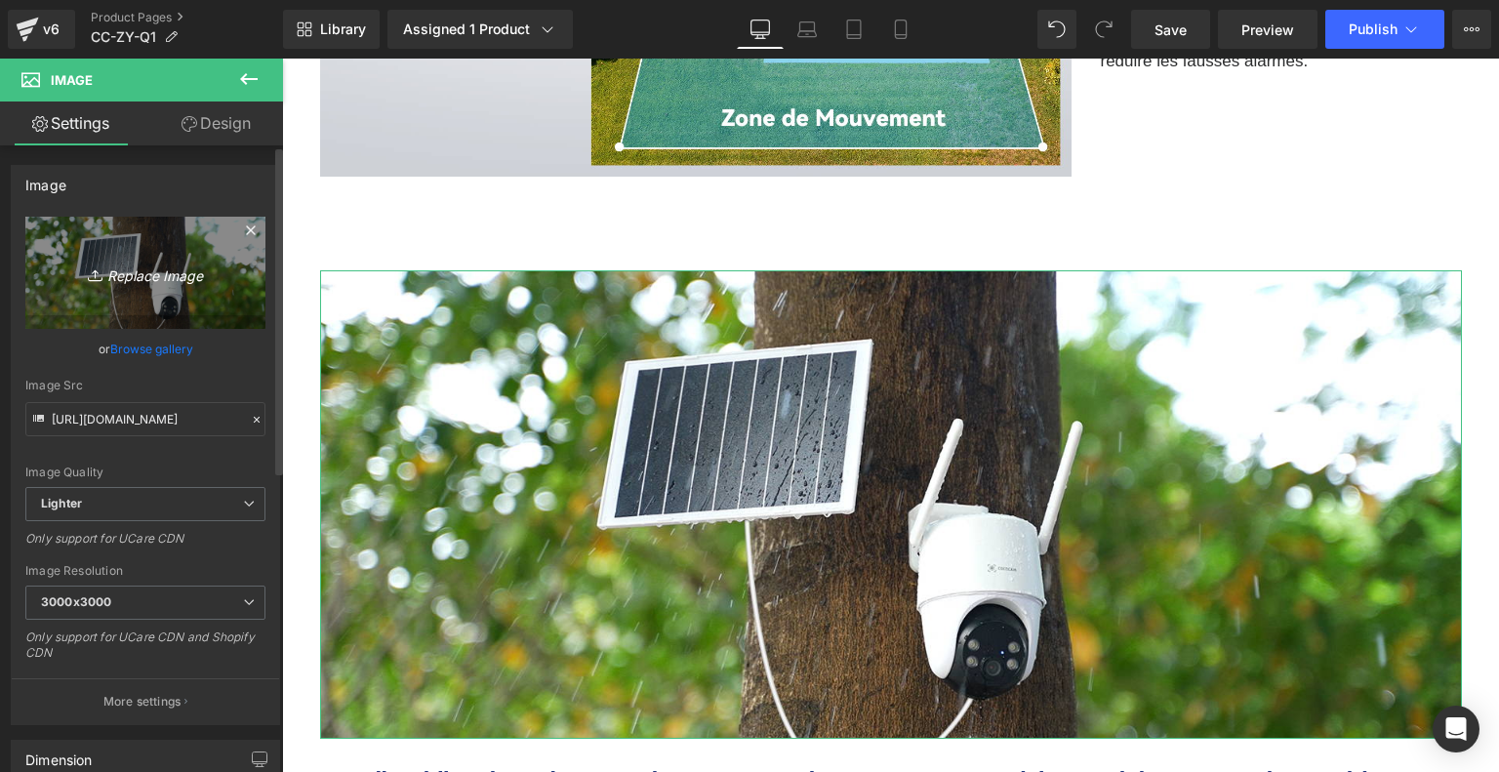
type input "C:\fakepath\4419d23b-e90b-4118-b6fe-477b21660e16.__CR0,0,1464,600_PT0_SX1464_V1…"
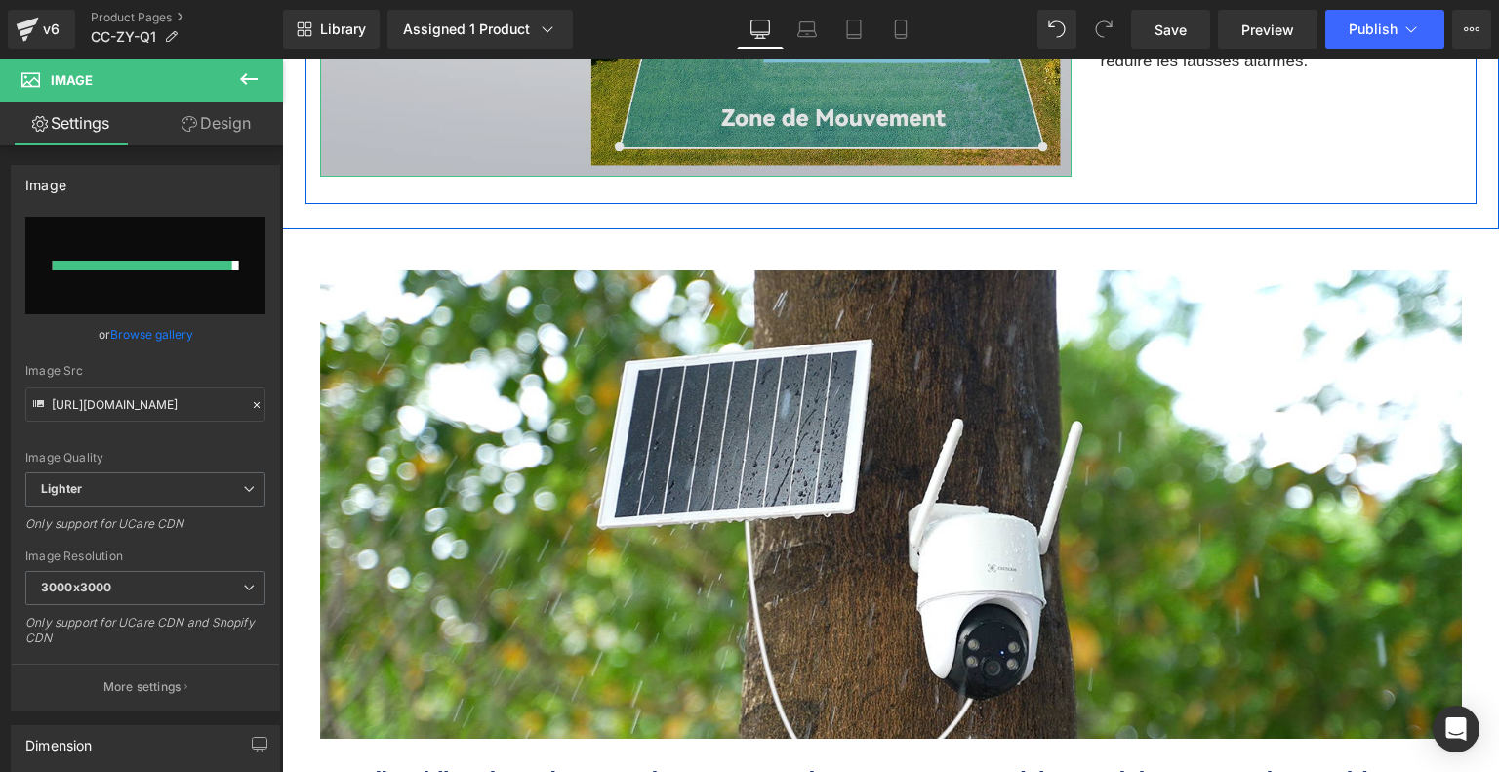
type input "[URL][DOMAIN_NAME]"
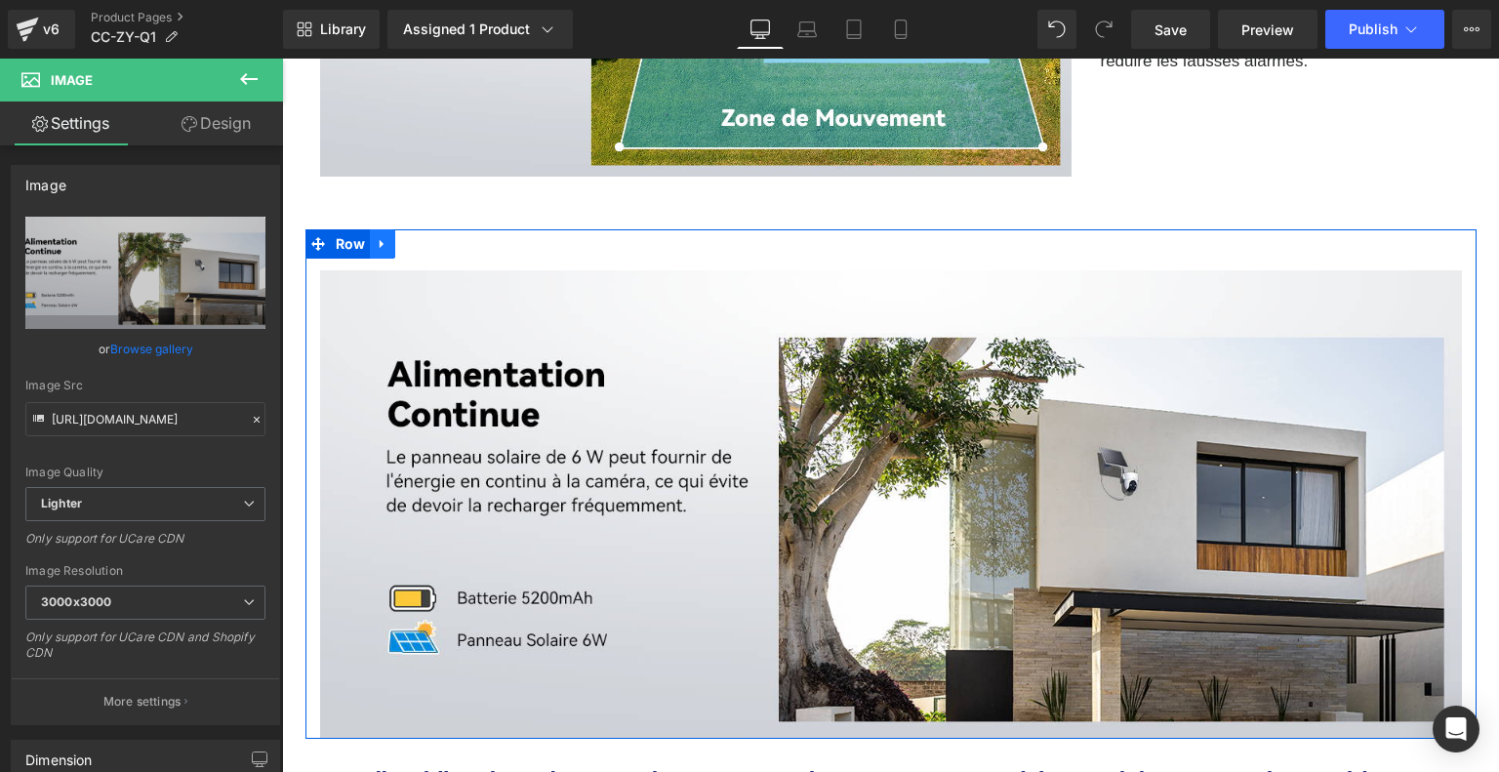
click at [385, 247] on icon at bounding box center [383, 244] width 14 height 15
click at [406, 244] on icon at bounding box center [408, 244] width 14 height 14
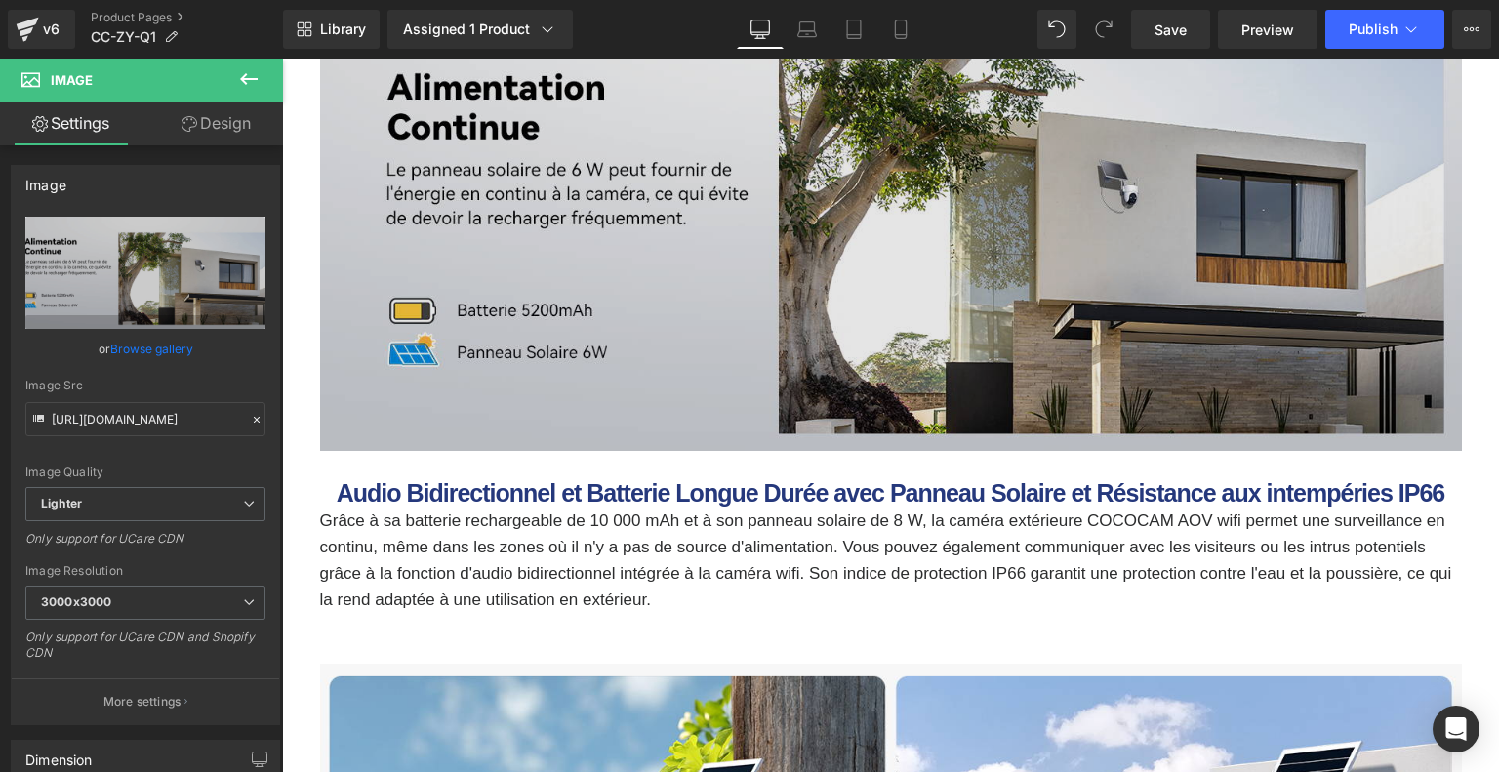
scroll to position [6405, 0]
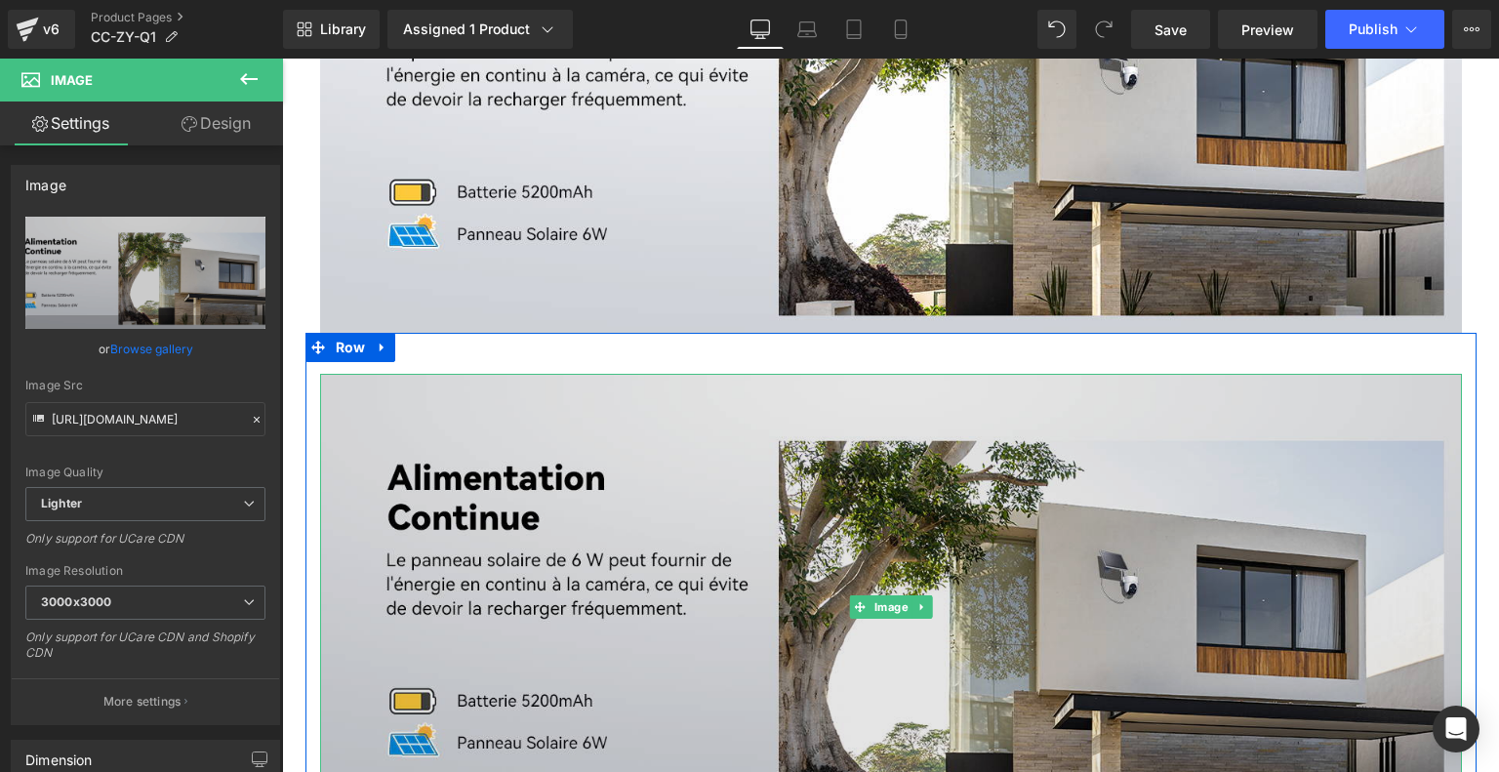
click at [589, 473] on img at bounding box center [890, 608] width 1141 height 468
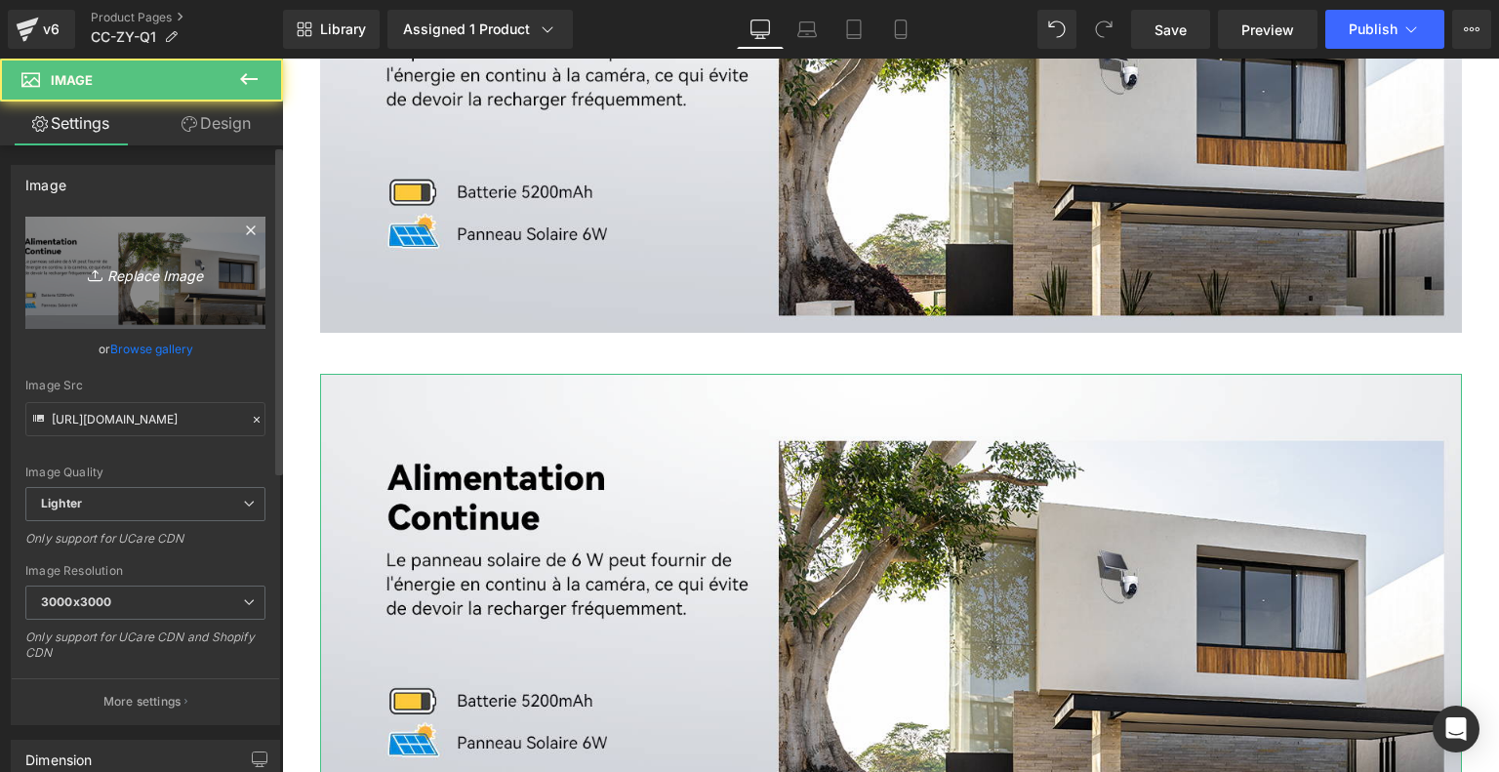
click at [176, 268] on icon "Replace Image" at bounding box center [145, 272] width 156 height 24
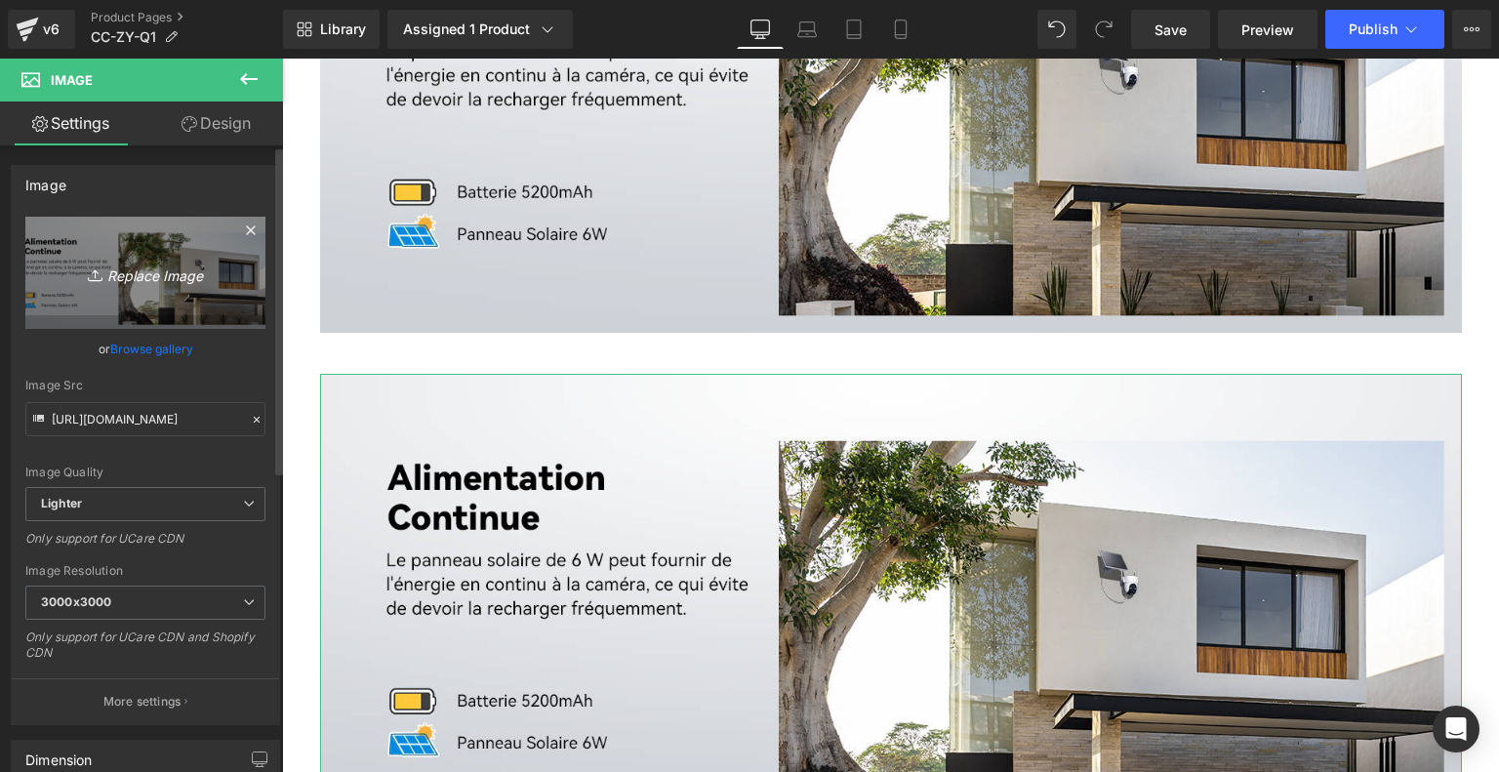
type input "C:\fakepath\d80d4a36-4805-4a43-9b85-5bca85b8811e.__CR0,0,1464,600_PT0_SX1464_V1…"
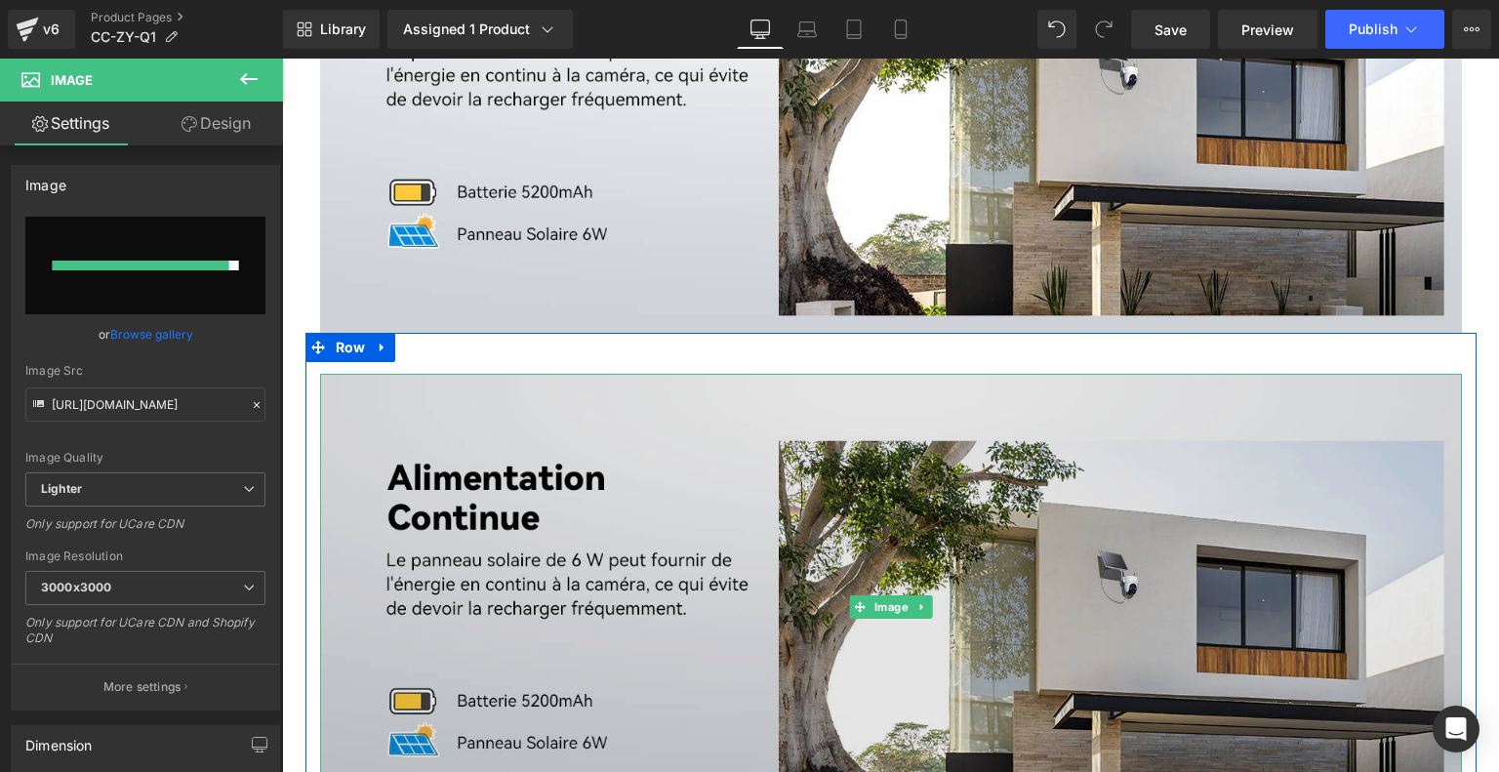
click at [711, 545] on img at bounding box center [890, 608] width 1141 height 468
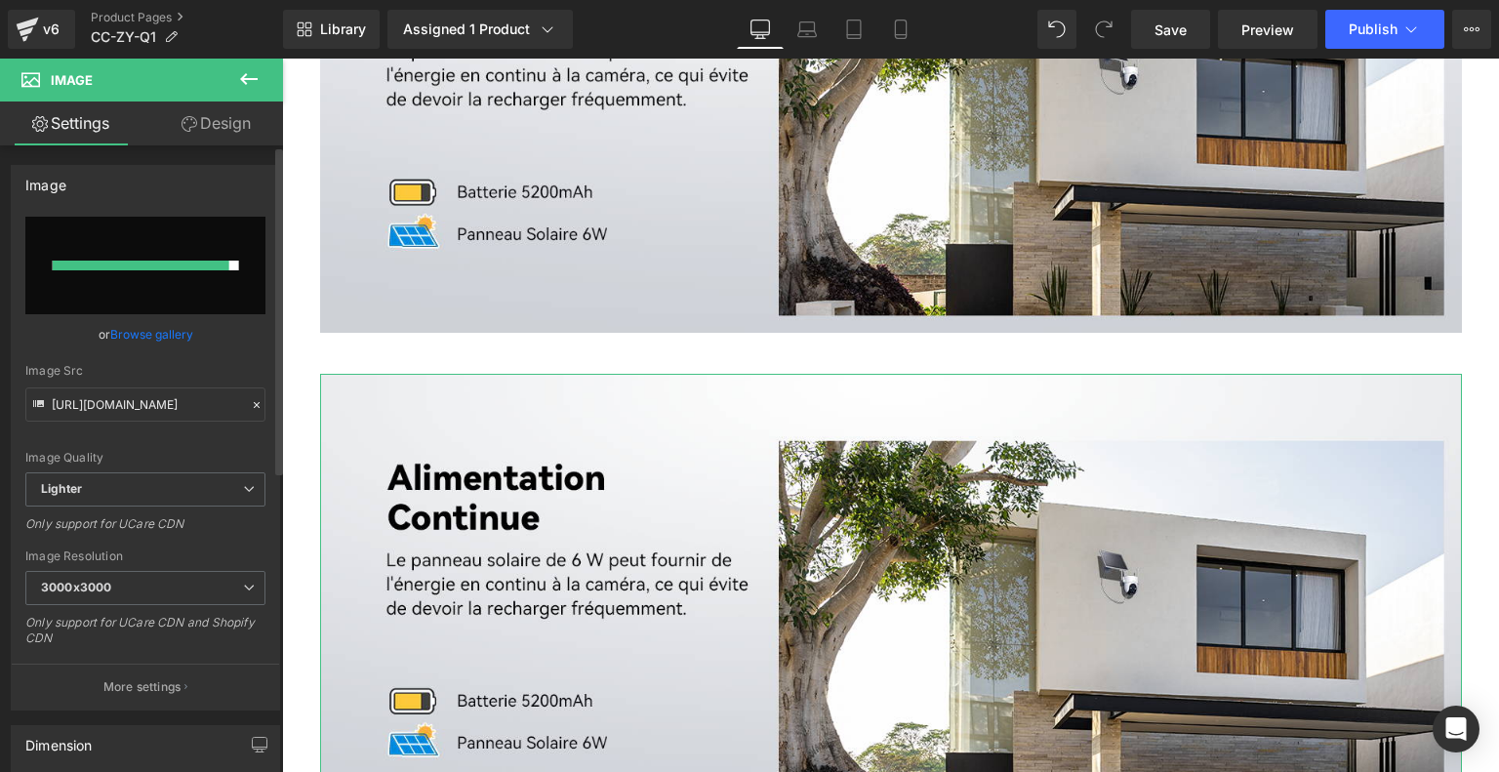
click at [161, 262] on div at bounding box center [141, 265] width 177 height 10
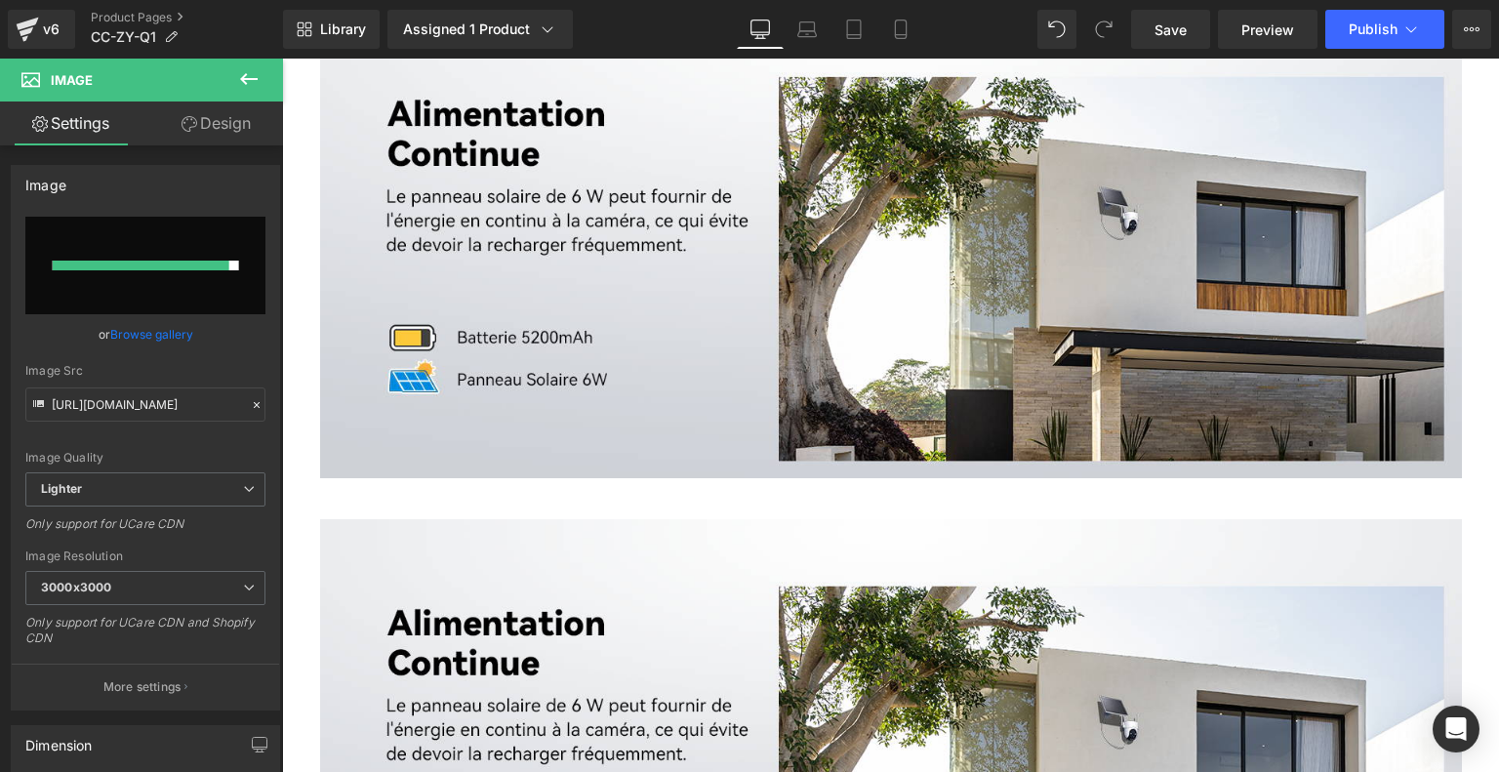
scroll to position [6015, 0]
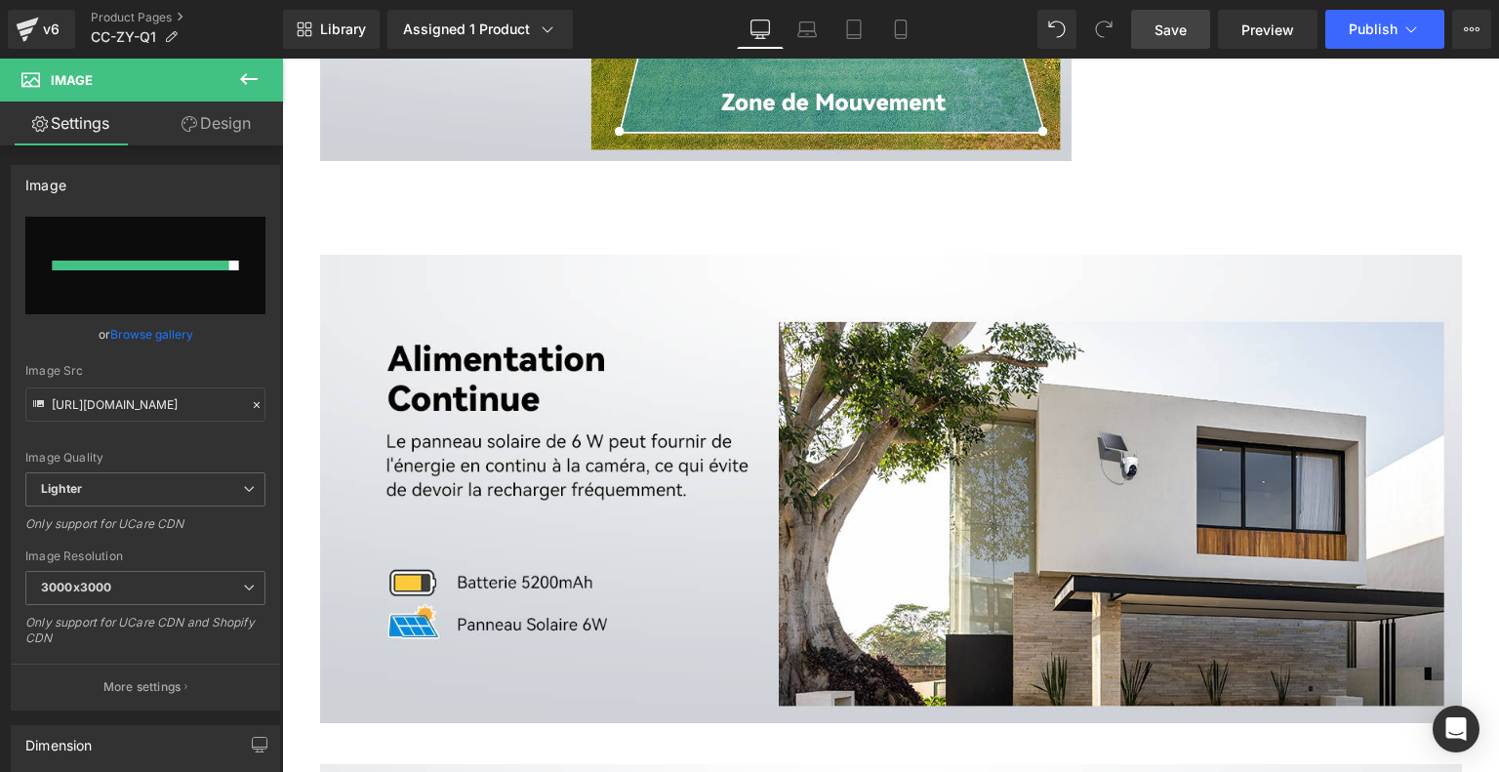
click at [1163, 38] on span "Save" at bounding box center [1170, 30] width 32 height 20
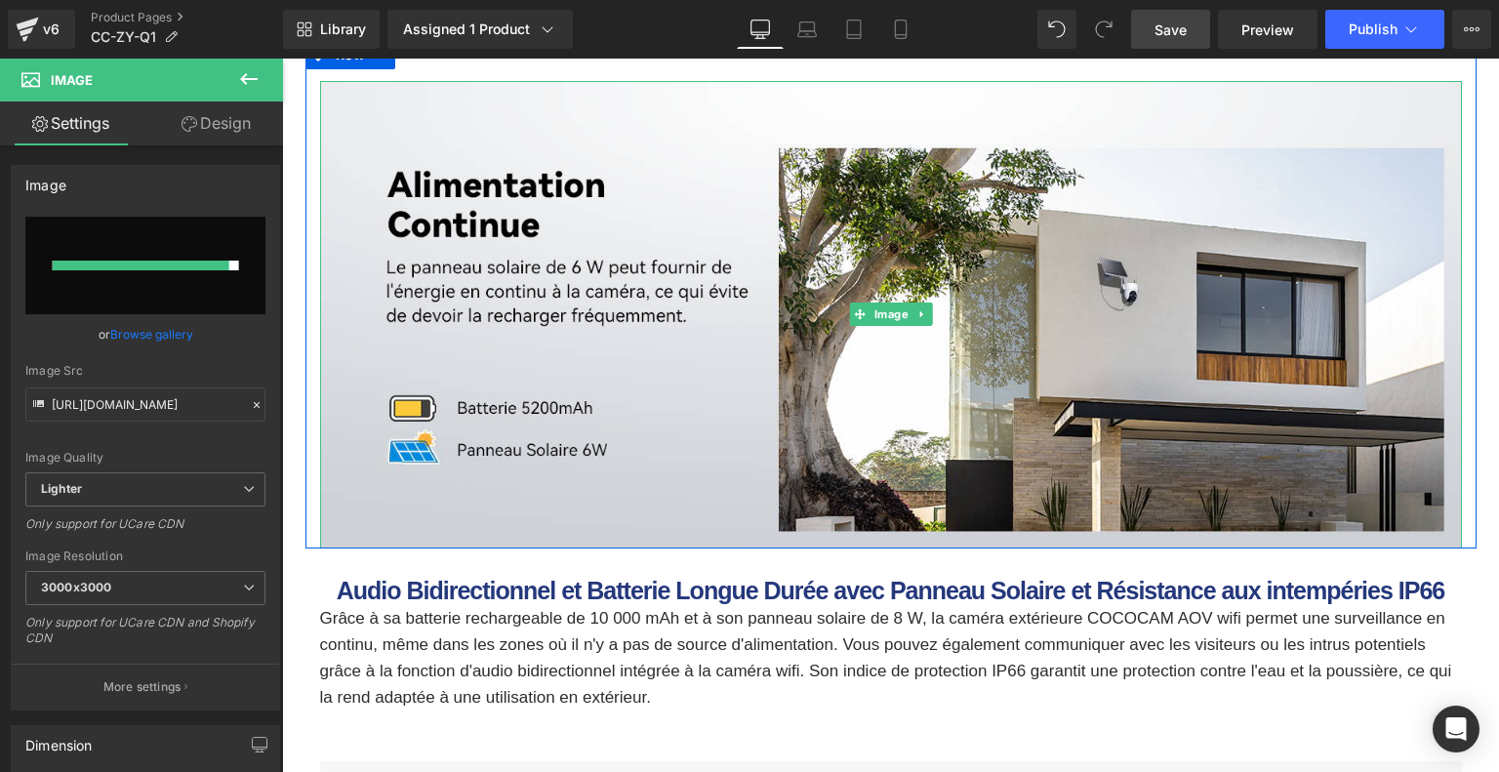
scroll to position [6307, 0]
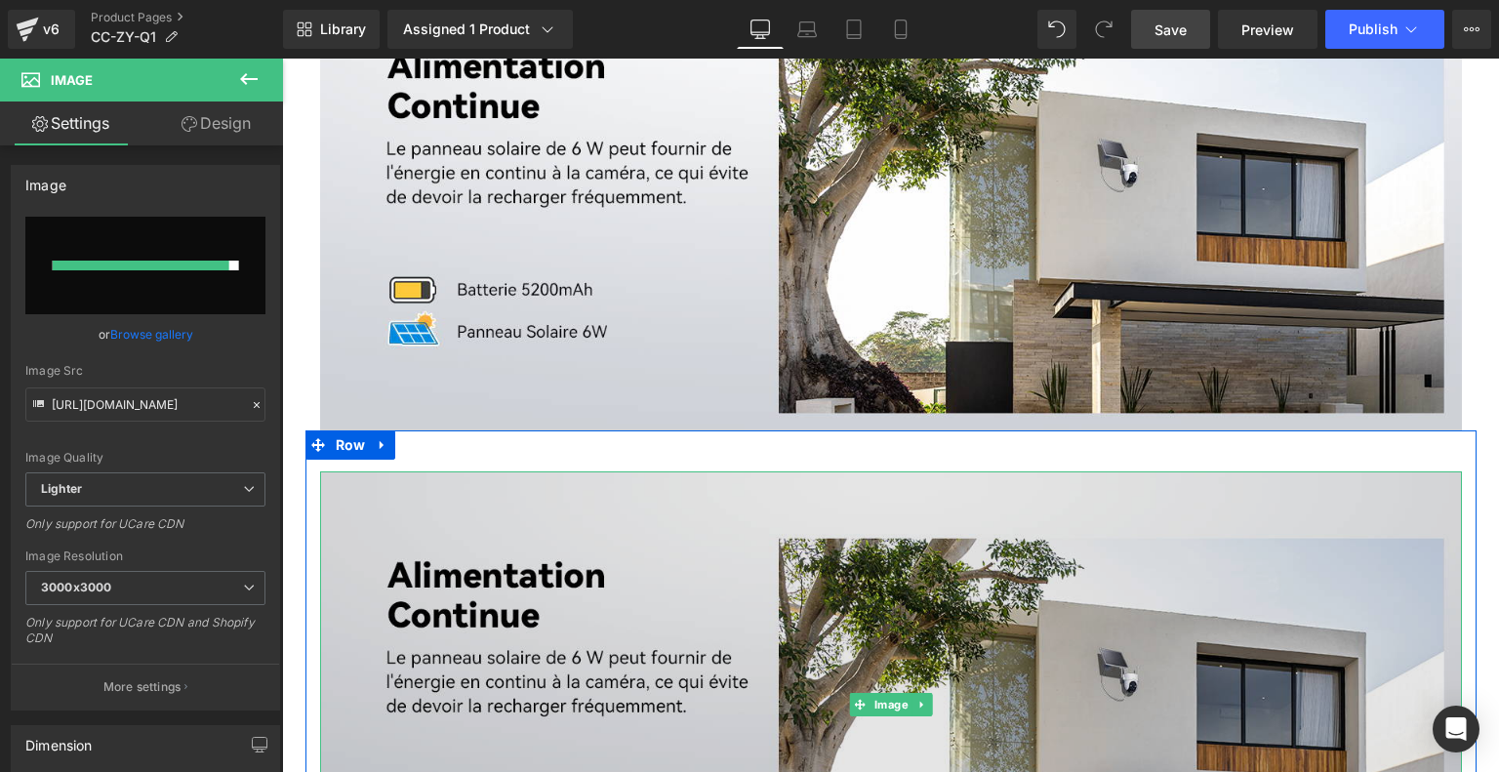
click at [953, 620] on img at bounding box center [890, 705] width 1141 height 468
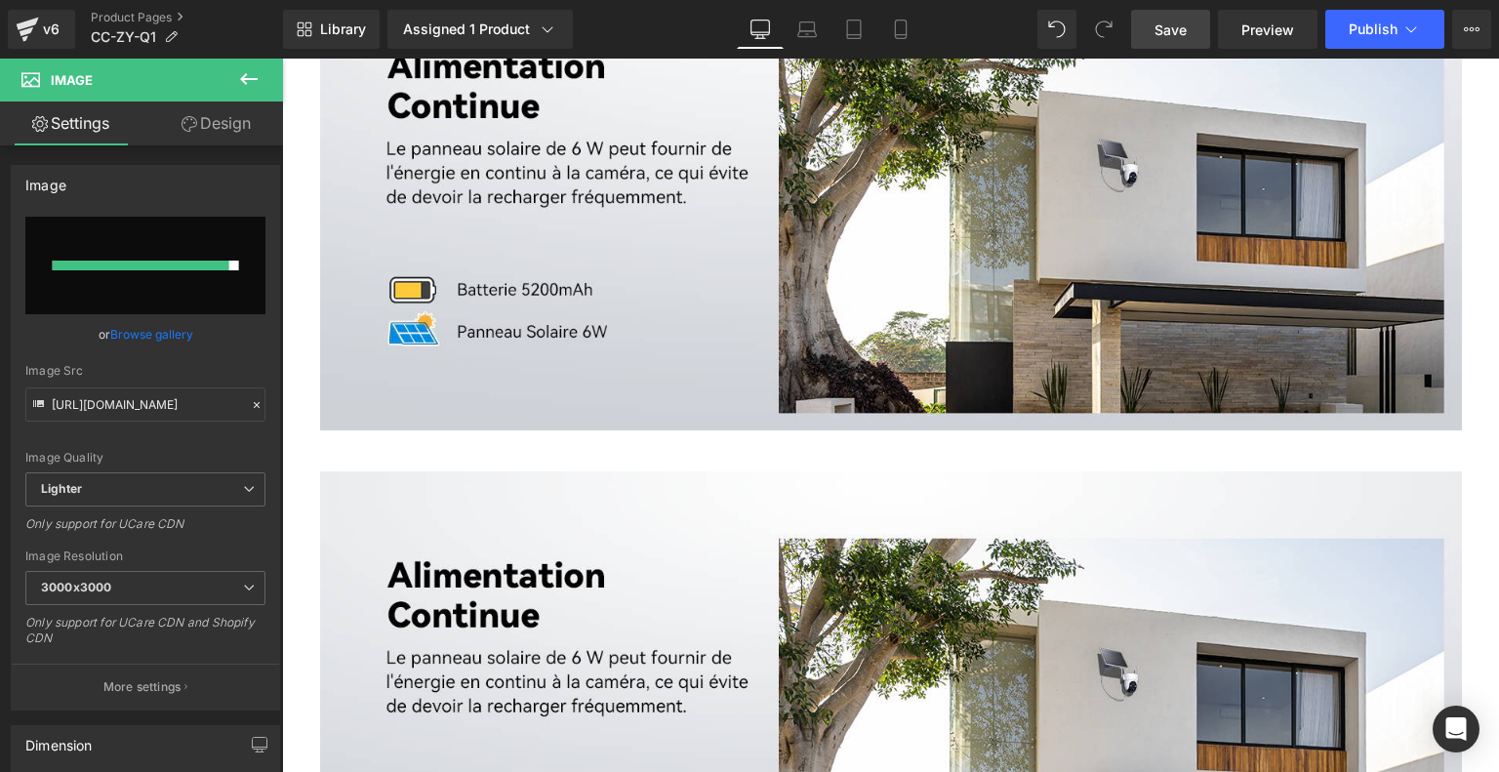
click at [1159, 34] on span "Save" at bounding box center [1170, 30] width 32 height 20
click at [1190, 38] on link "Save" at bounding box center [1170, 29] width 79 height 39
click at [1380, 34] on span "Publish" at bounding box center [1372, 29] width 49 height 16
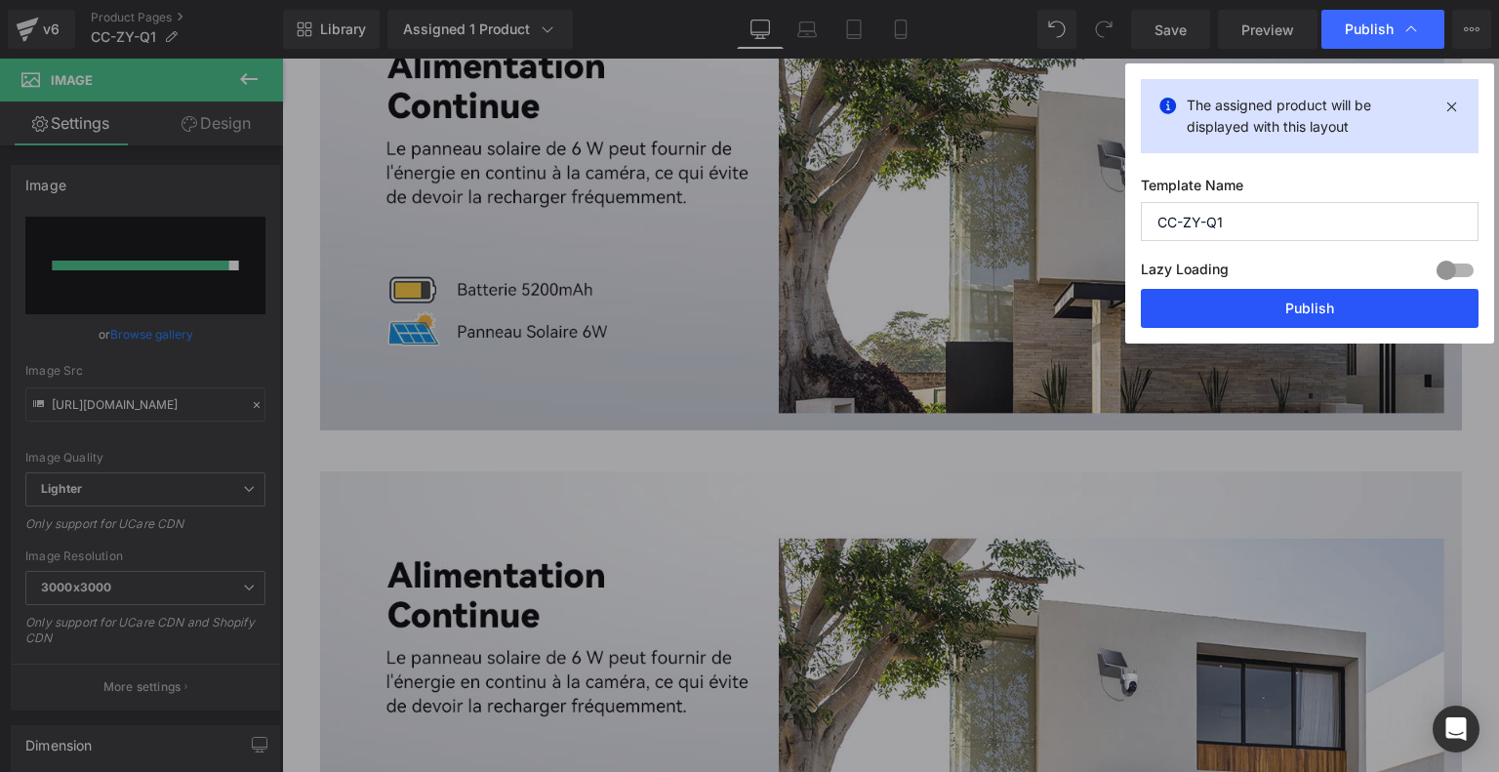
click at [1280, 311] on button "Publish" at bounding box center [1309, 308] width 338 height 39
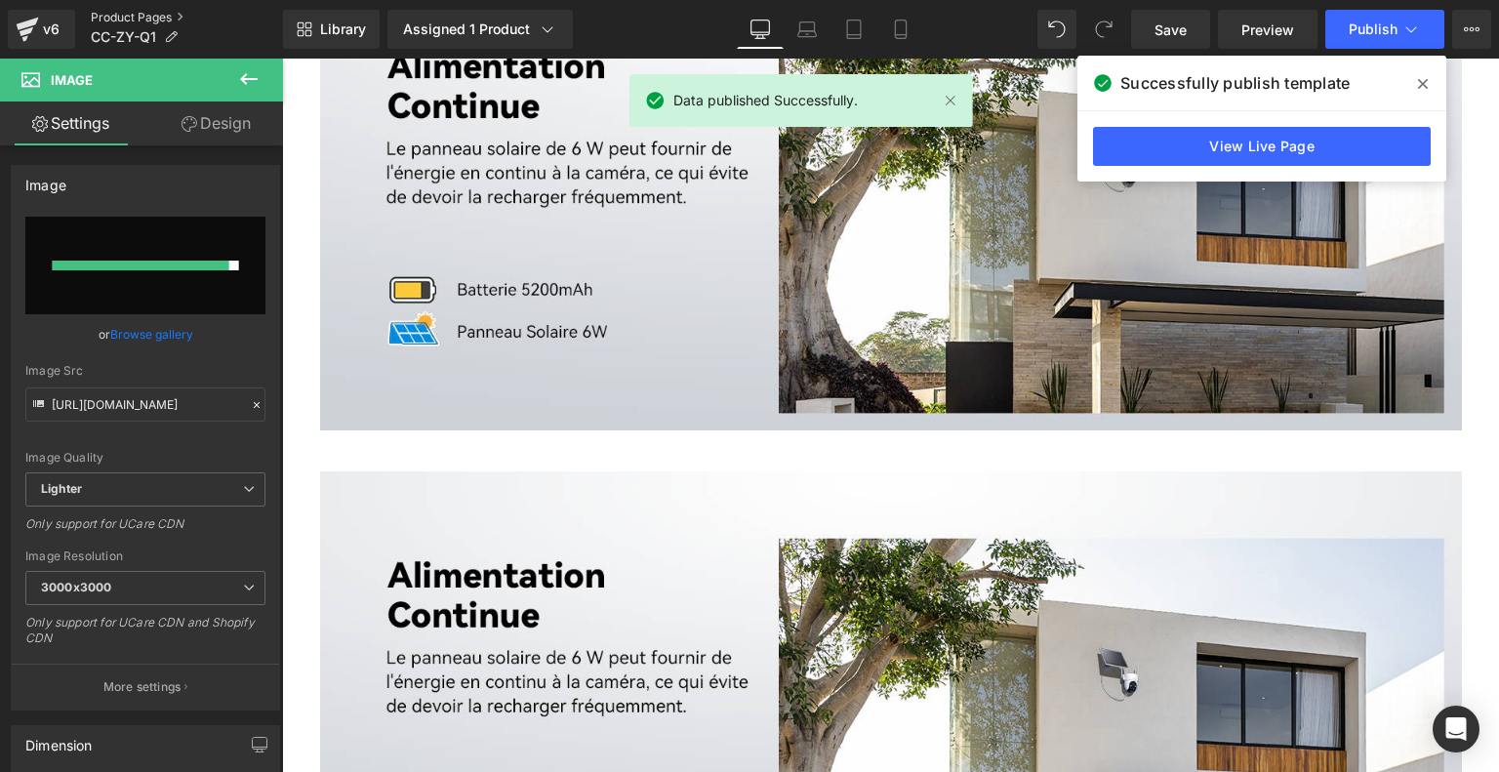
click at [145, 21] on link "Product Pages" at bounding box center [187, 18] width 192 height 16
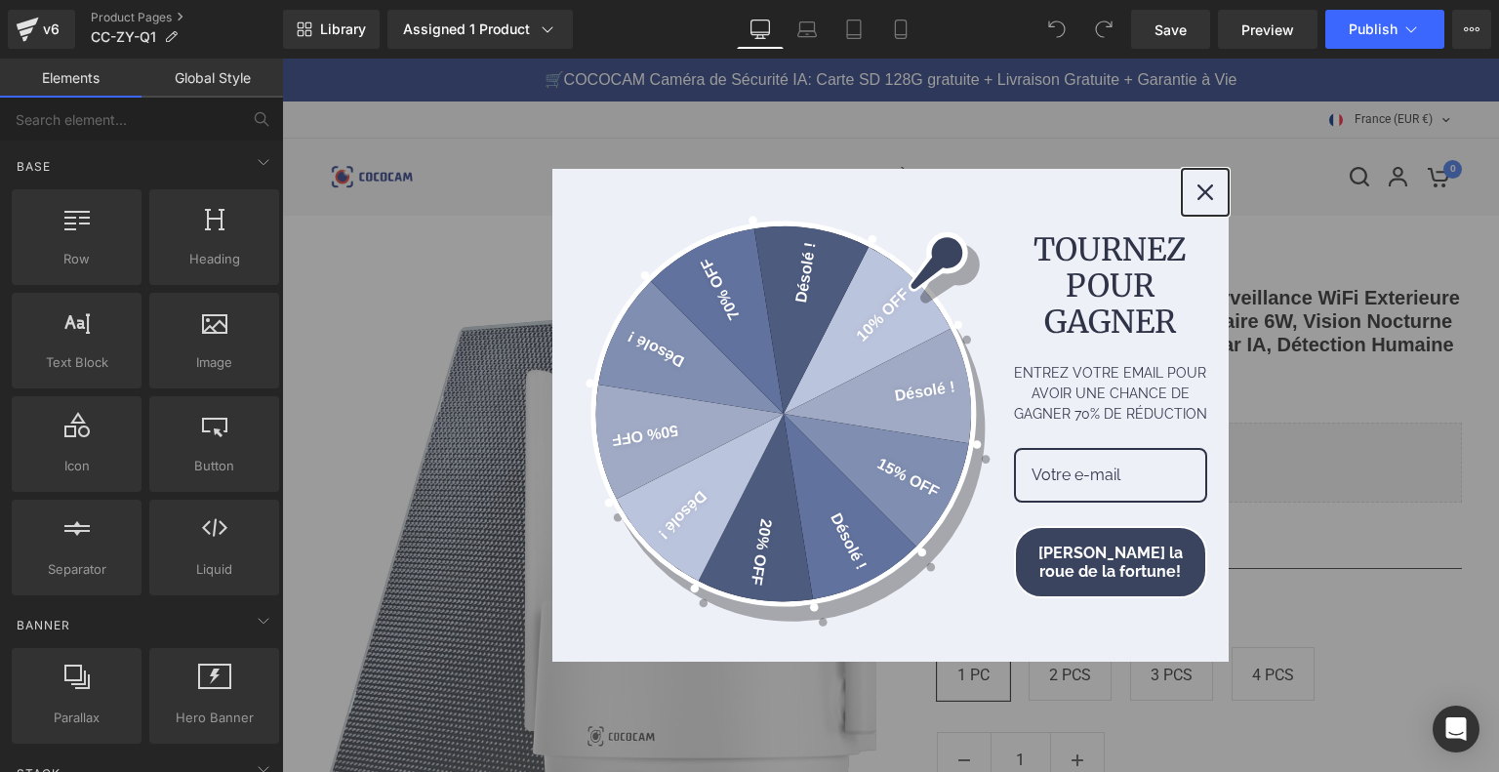
click at [1207, 186] on icon "close icon" at bounding box center [1205, 192] width 16 height 16
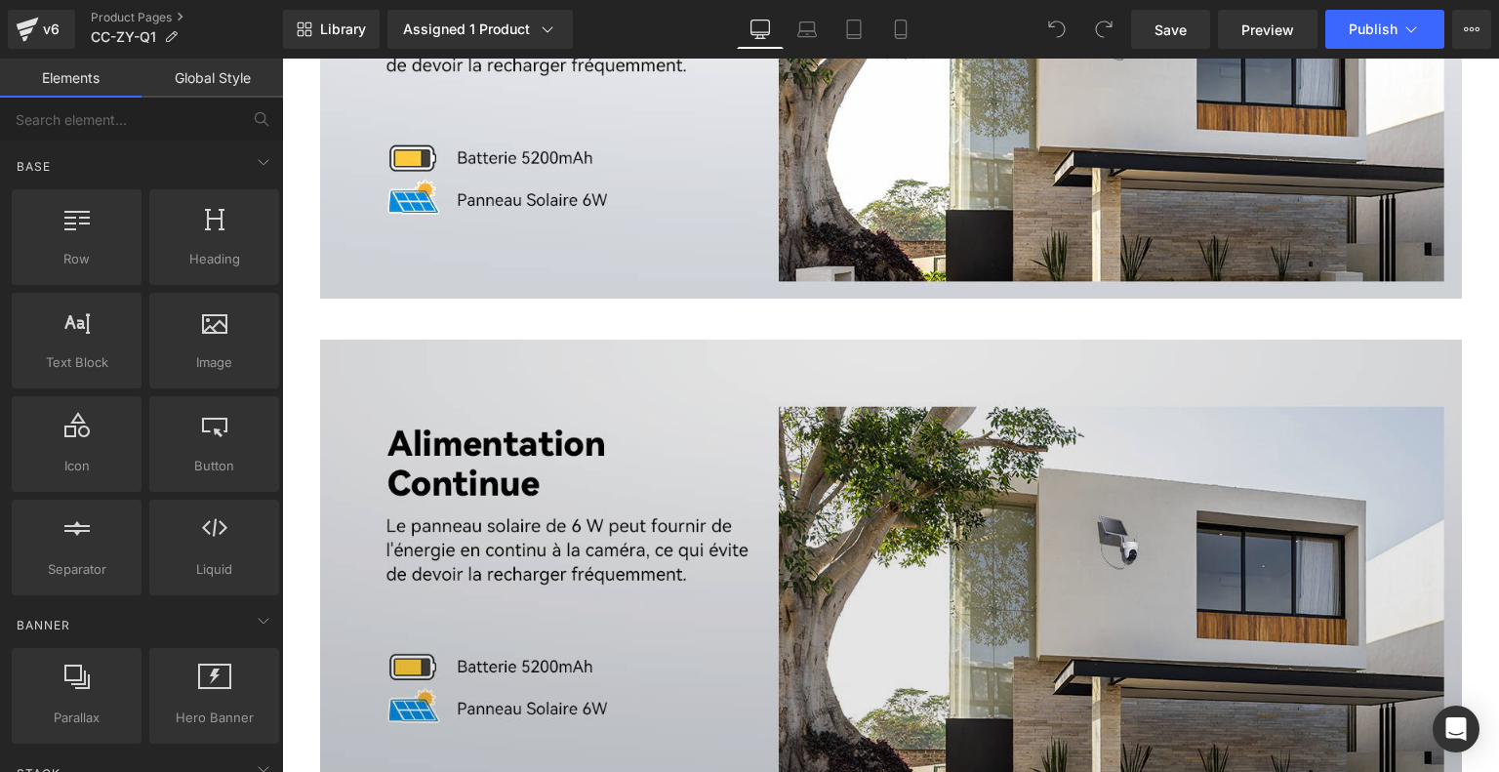
scroll to position [6634, 0]
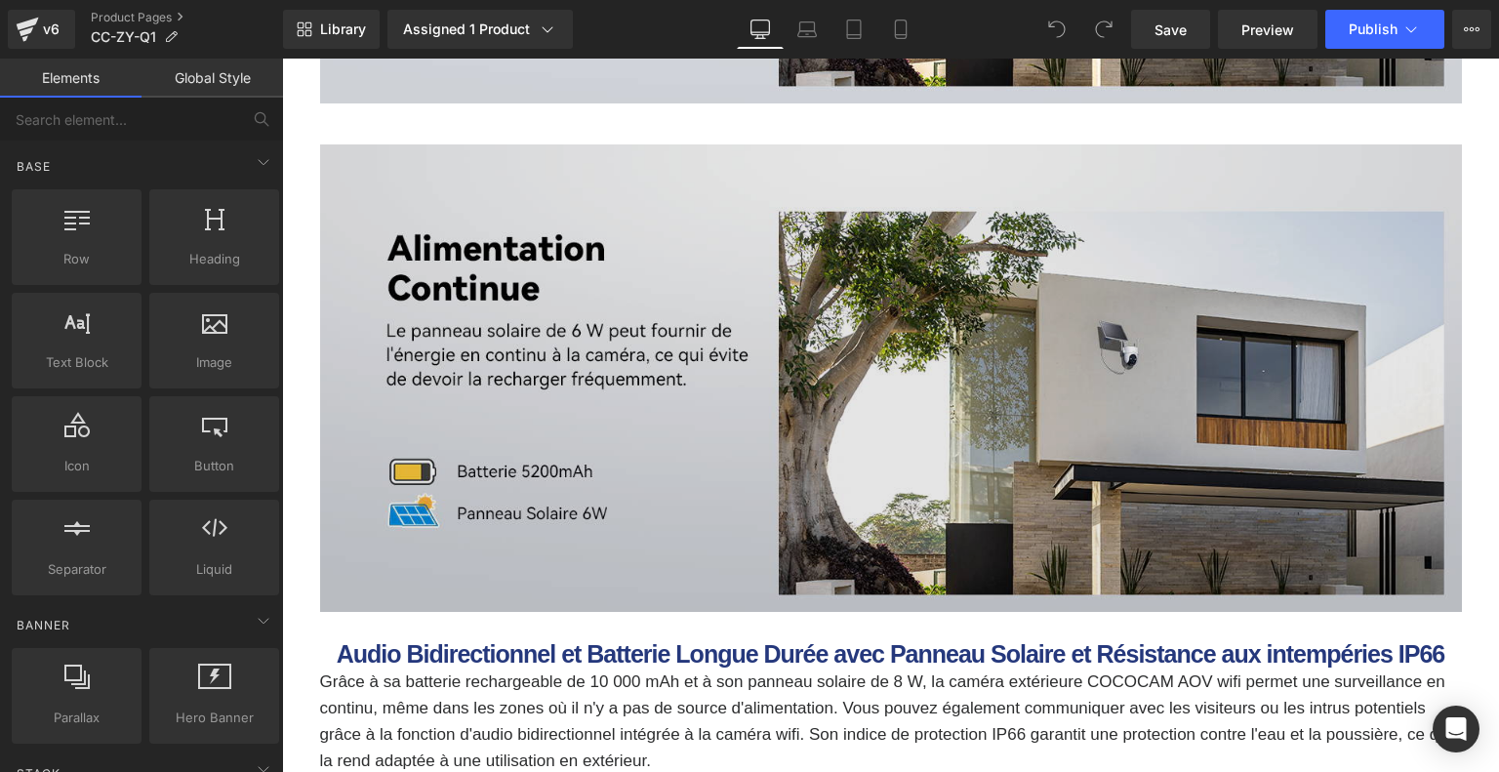
click at [800, 363] on img at bounding box center [890, 378] width 1141 height 468
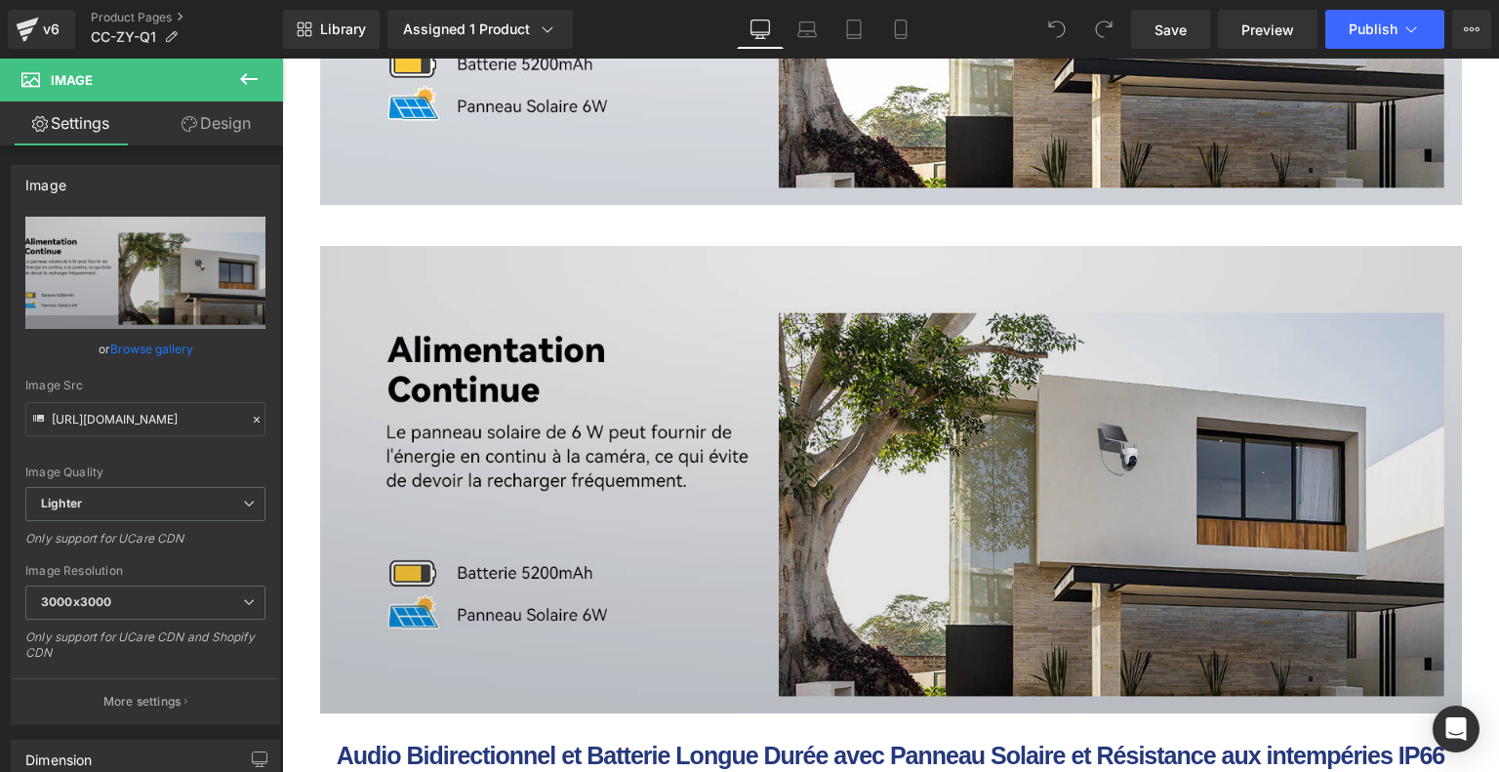
scroll to position [6537, 0]
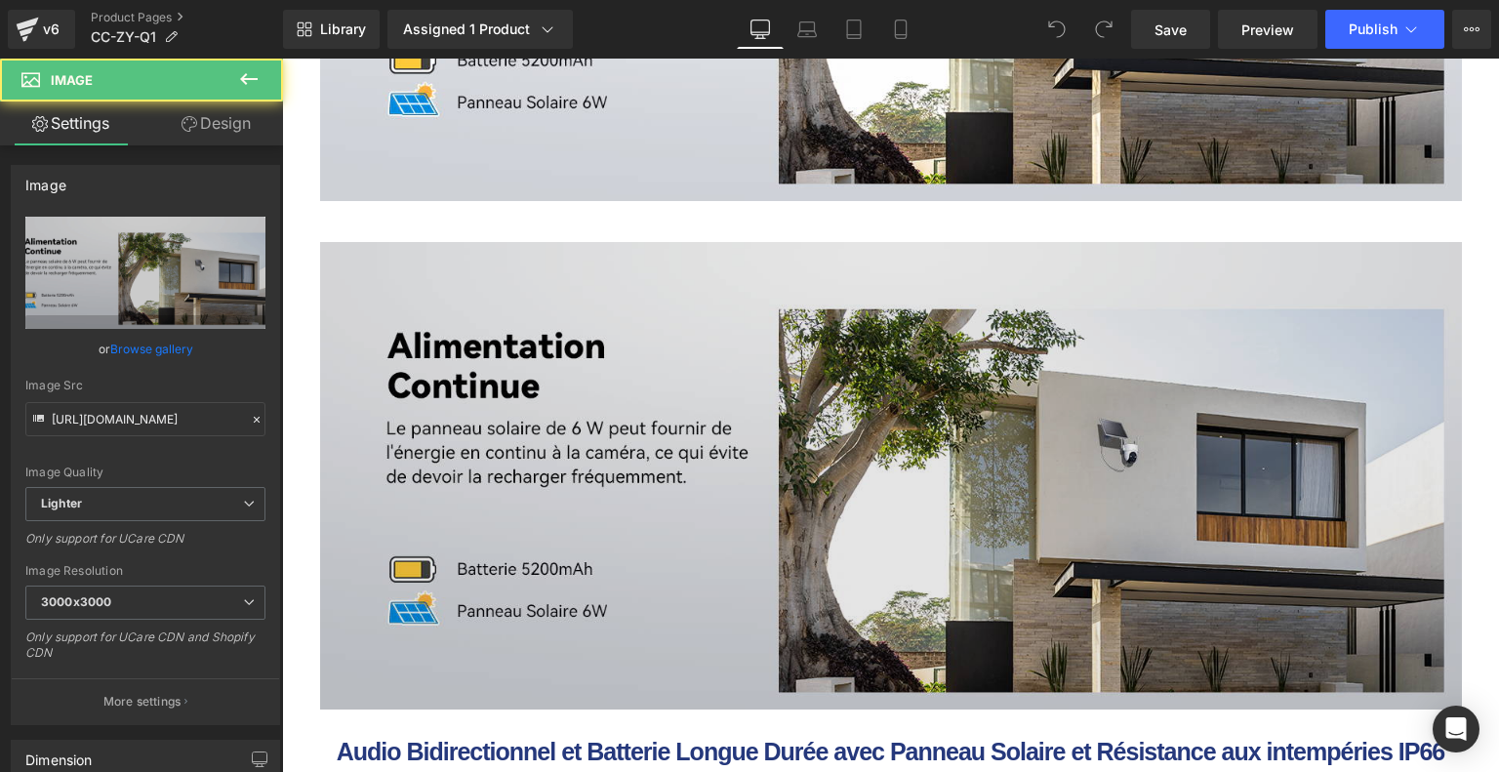
click at [718, 376] on img at bounding box center [890, 476] width 1141 height 468
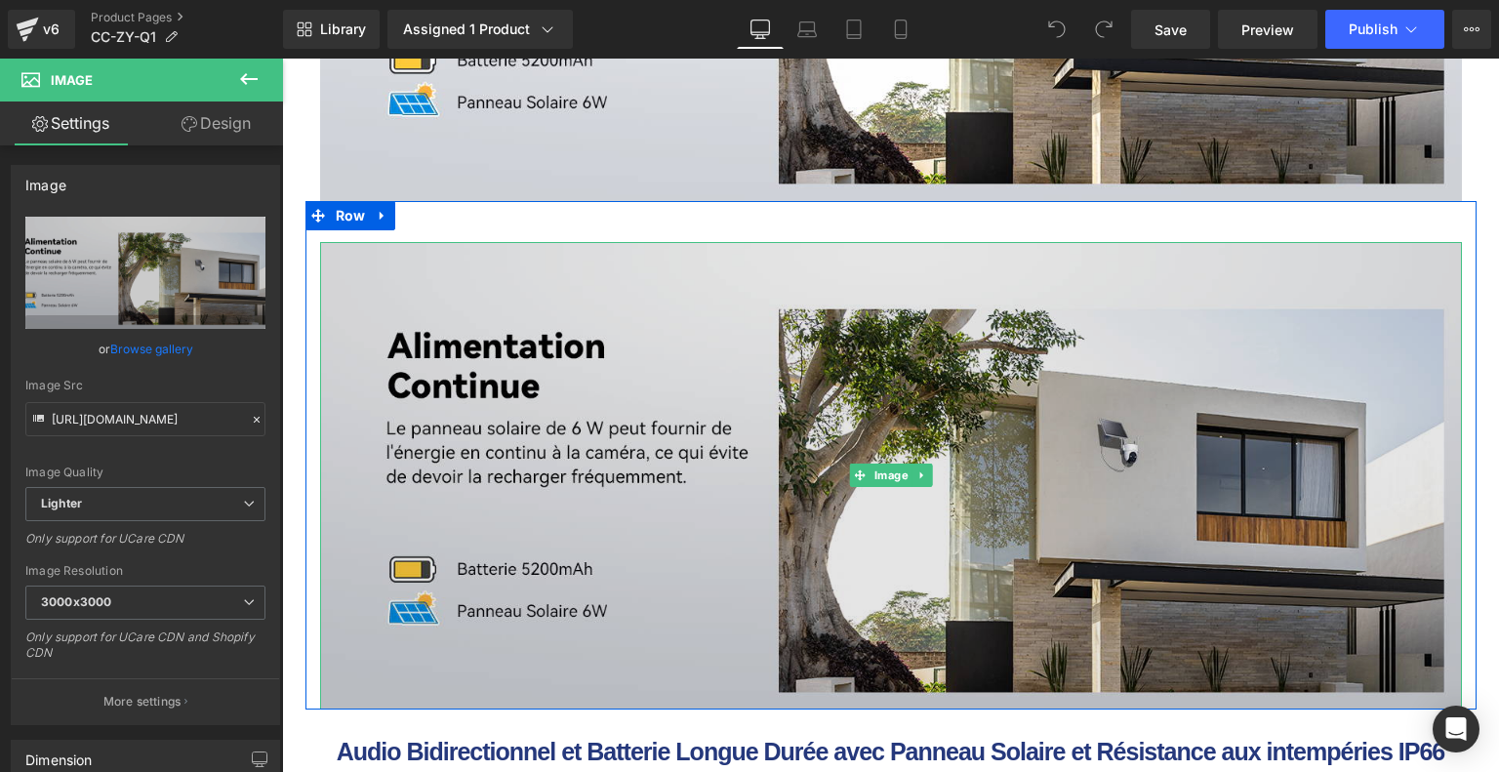
click at [653, 360] on img at bounding box center [890, 476] width 1141 height 468
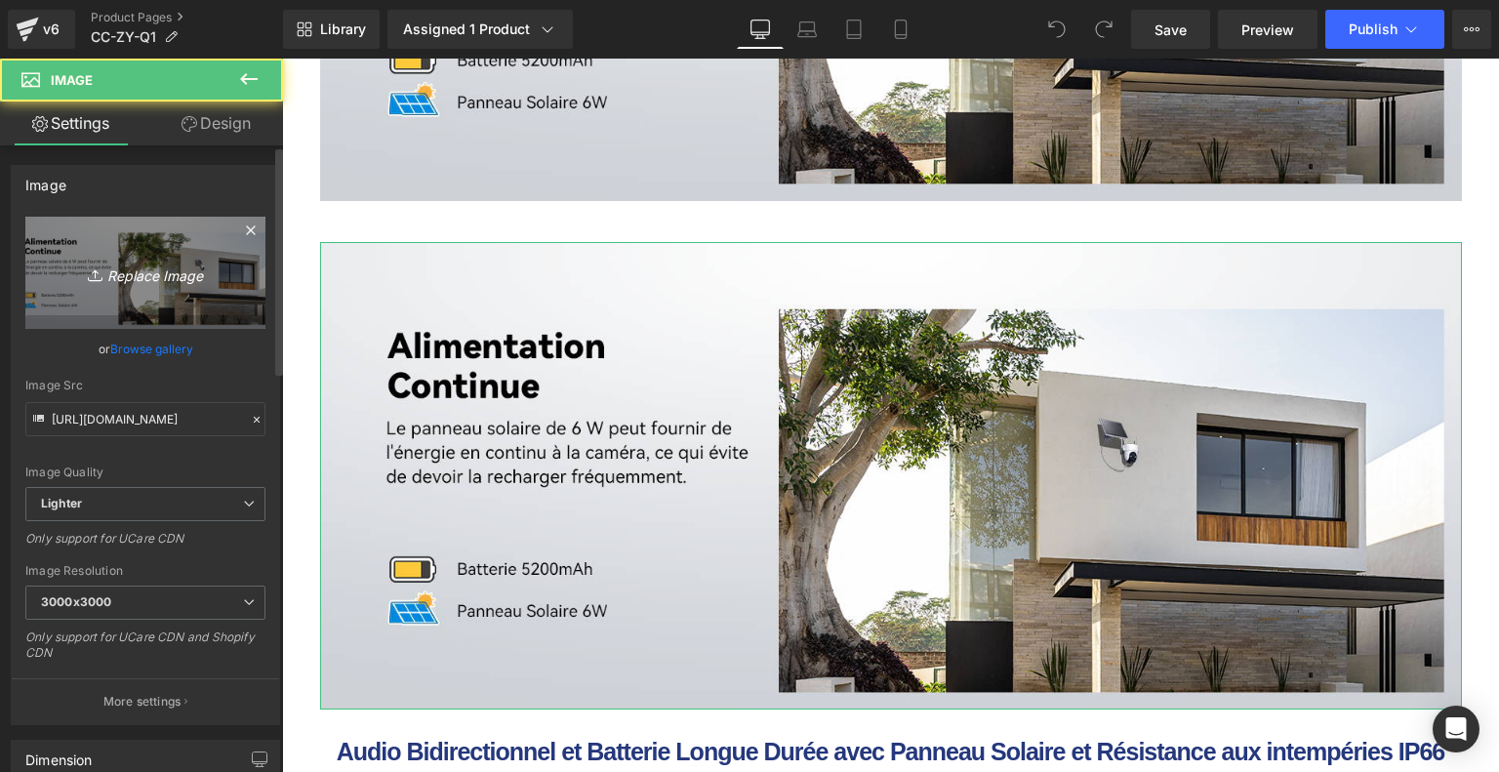
click at [195, 296] on link "Replace Image" at bounding box center [145, 273] width 240 height 112
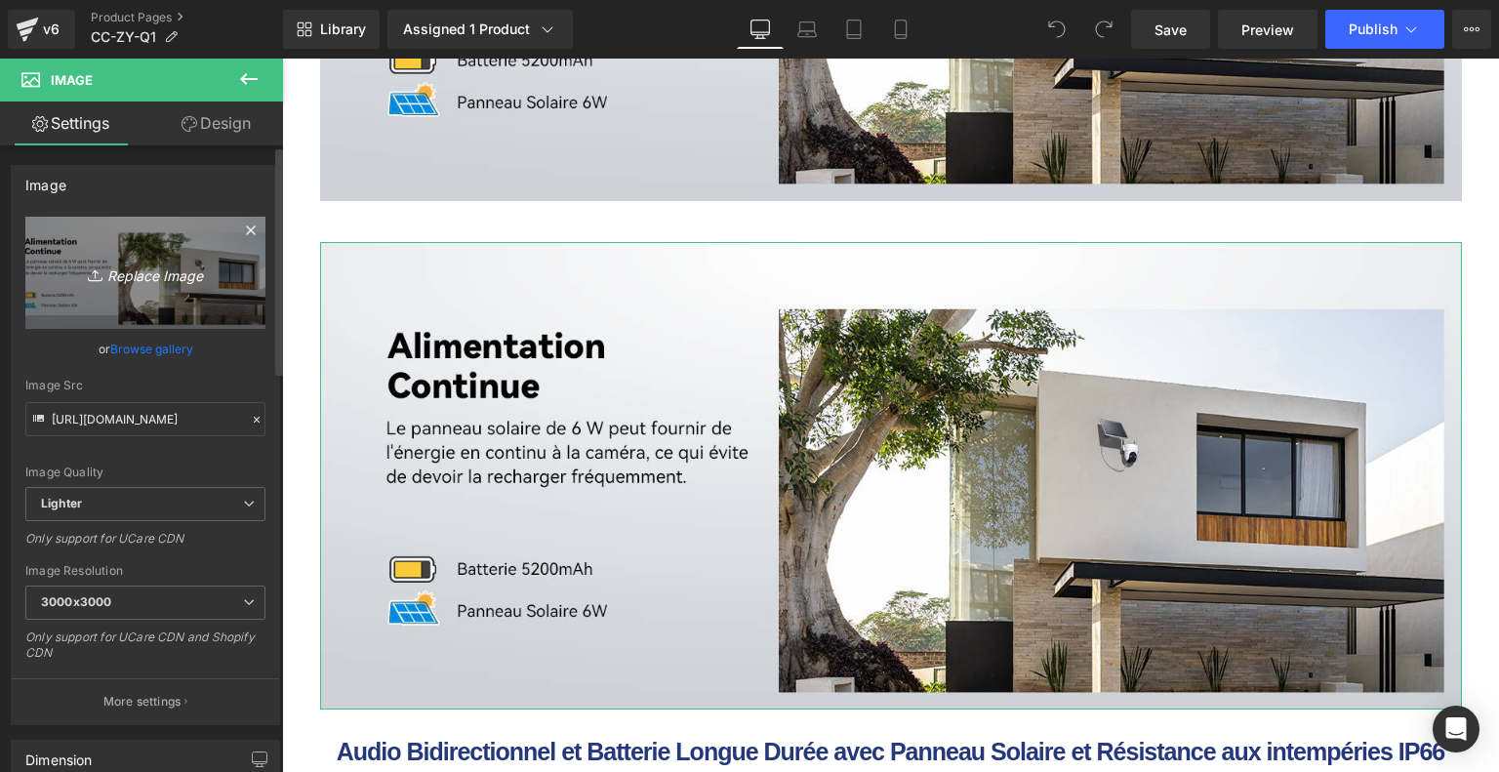
type input "C:\fakepath\d80d4a36-4805-4a43-9b85-5bca85b8811e.__CR0,0,1464,600_PT0_SX1464_V1…"
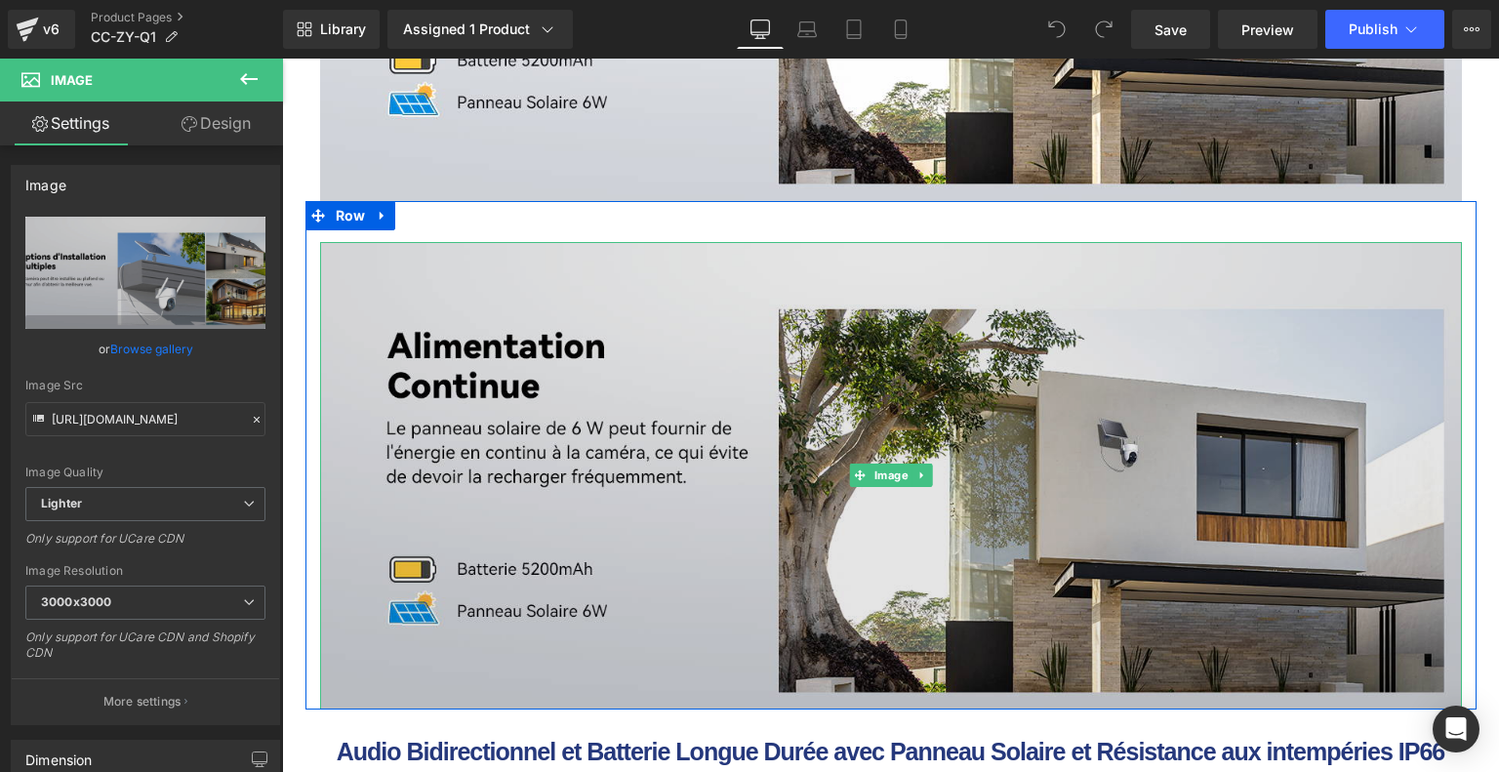
type input "https://ucarecdn.com/54c6ebf9-f1a3-47fc-80a8-562f11b67f64/-/format/auto/-/previ…"
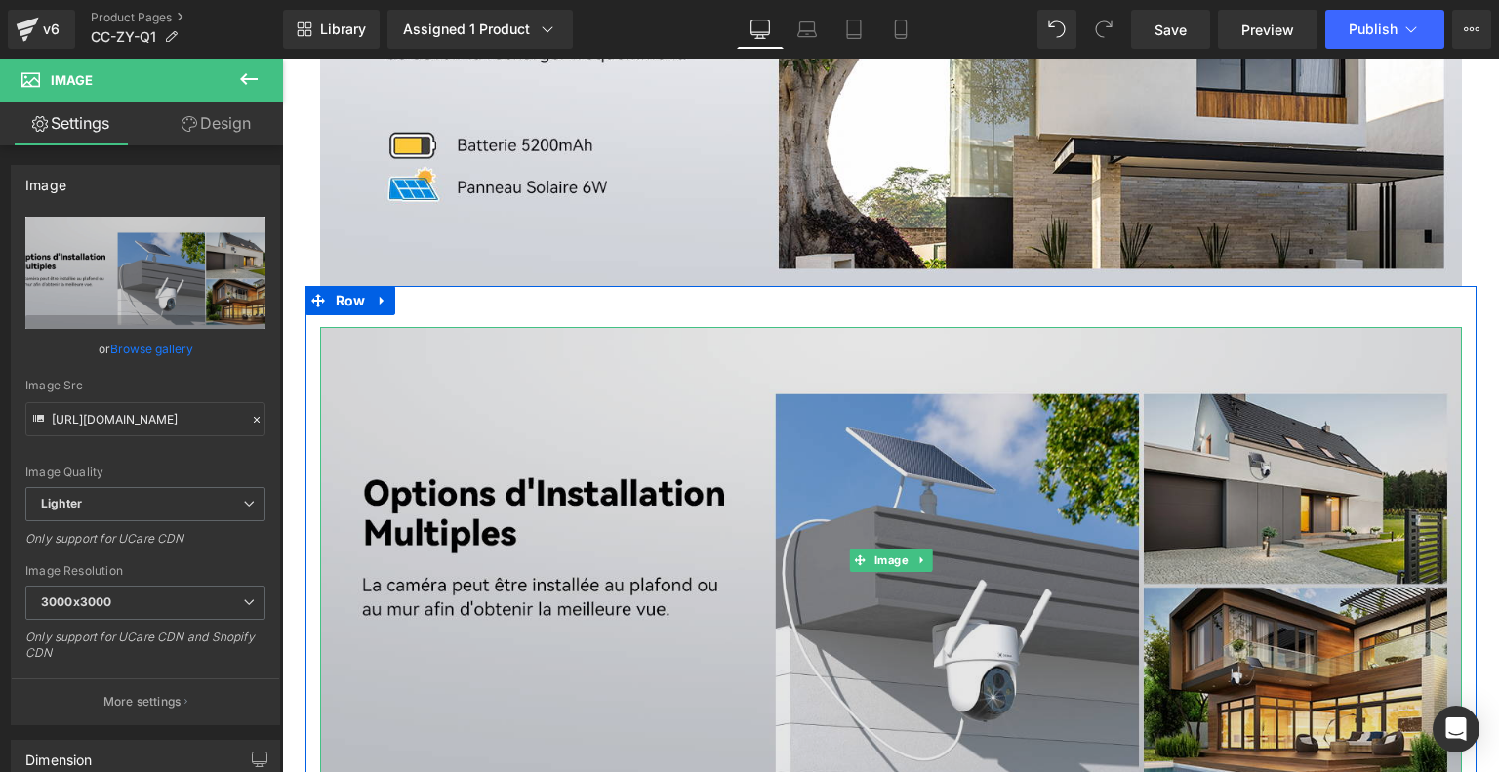
scroll to position [6439, 0]
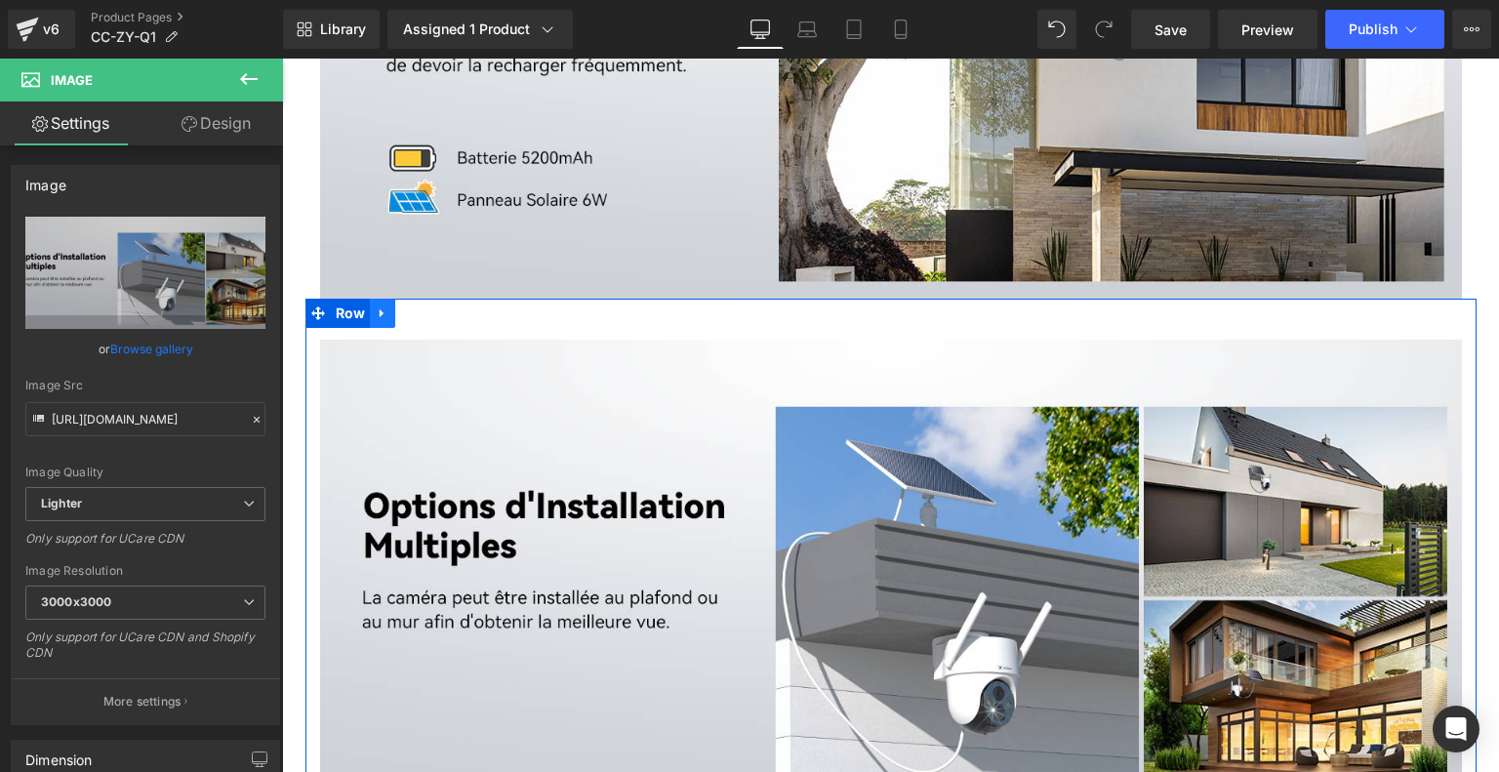
click at [380, 310] on icon at bounding box center [382, 312] width 4 height 9
click at [401, 315] on icon at bounding box center [408, 313] width 14 height 14
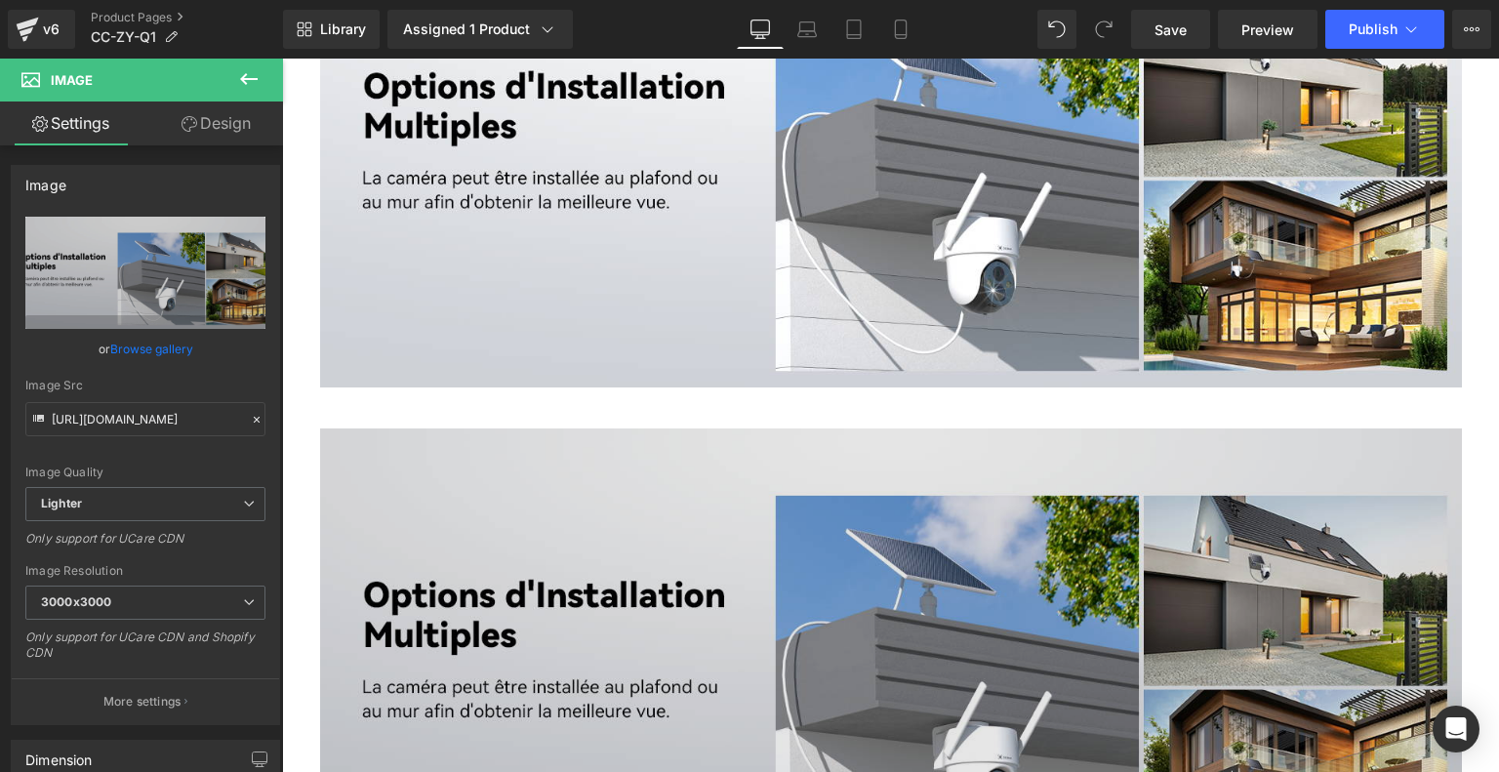
scroll to position [7207, 0]
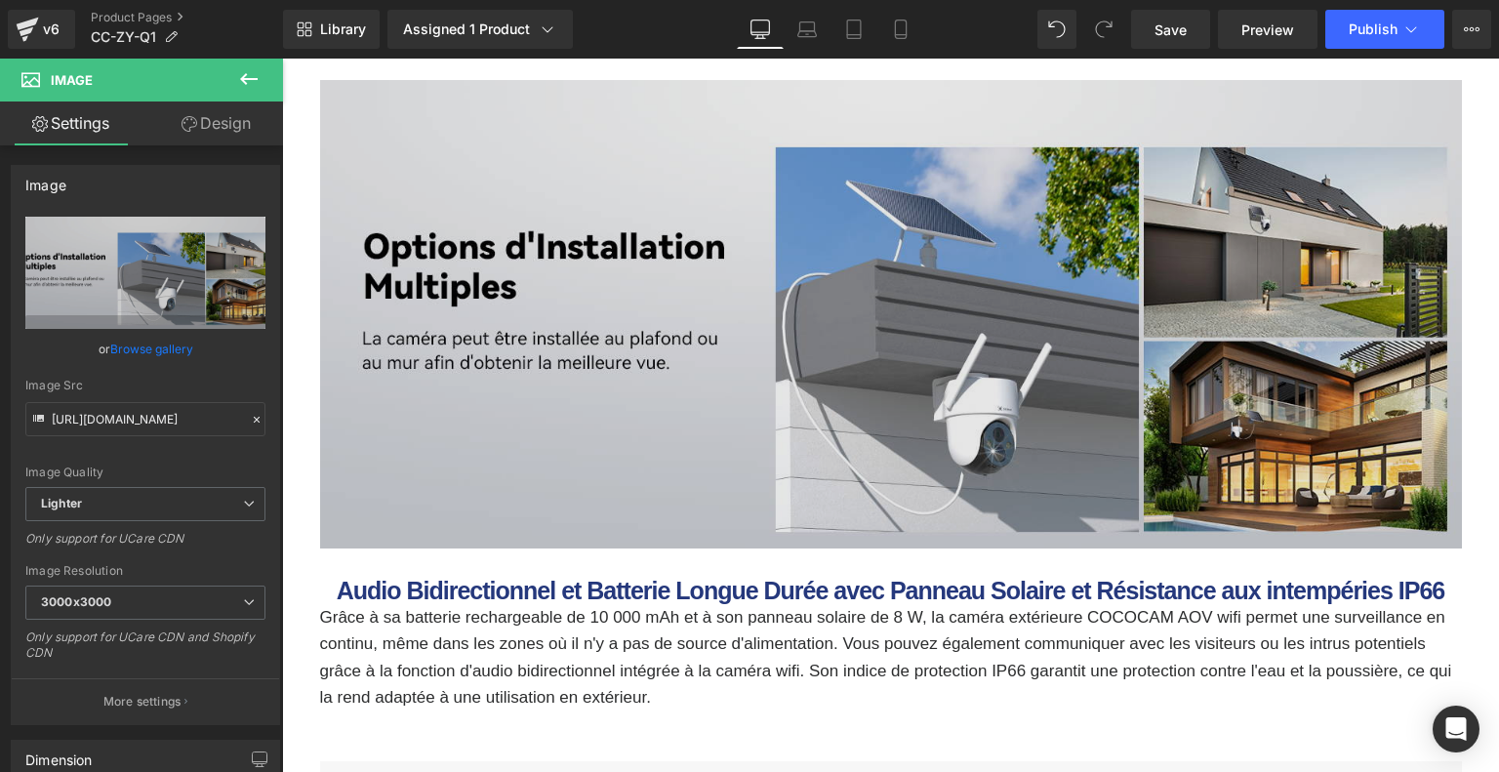
click at [648, 360] on img at bounding box center [890, 314] width 1141 height 468
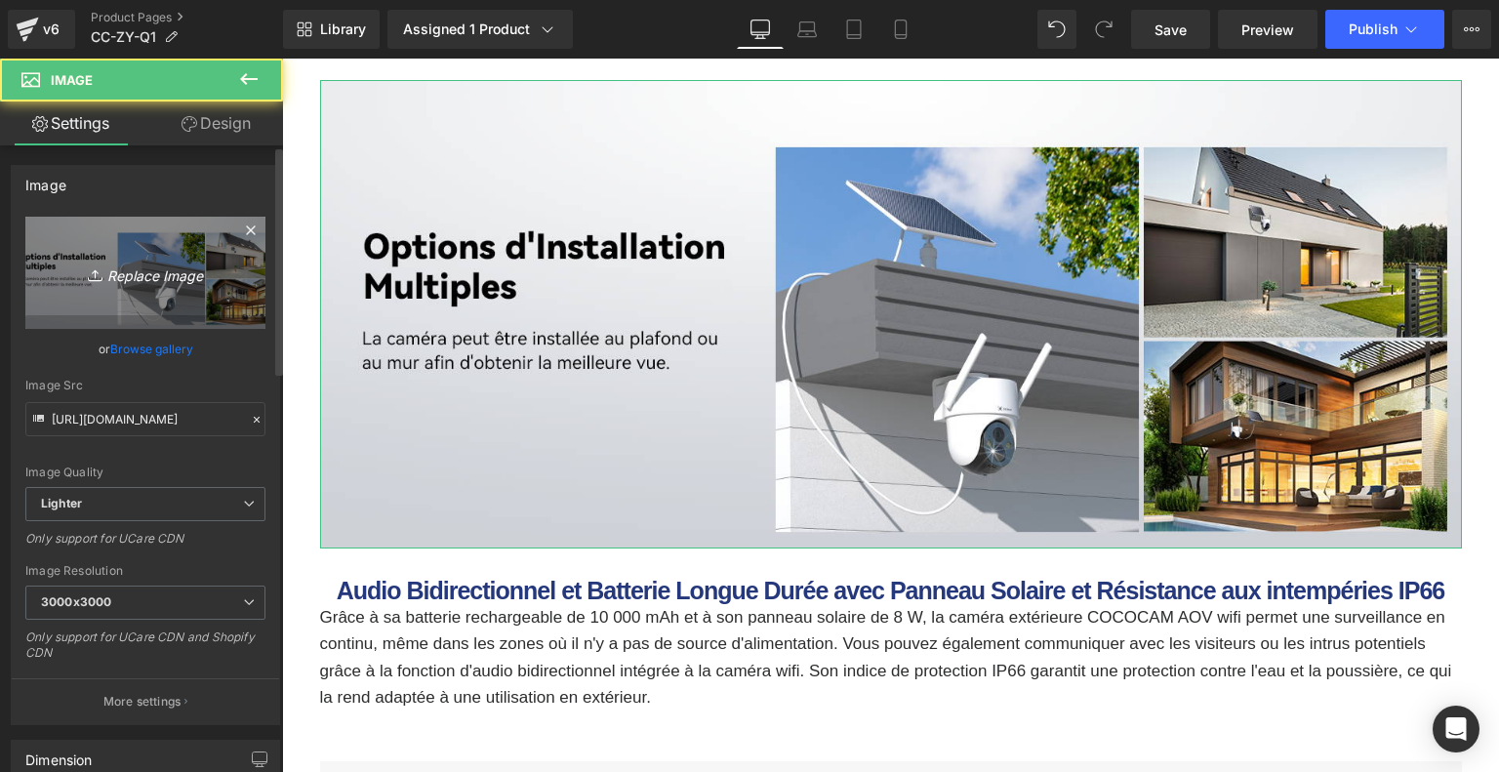
click at [140, 264] on icon "Replace Image" at bounding box center [145, 272] width 156 height 24
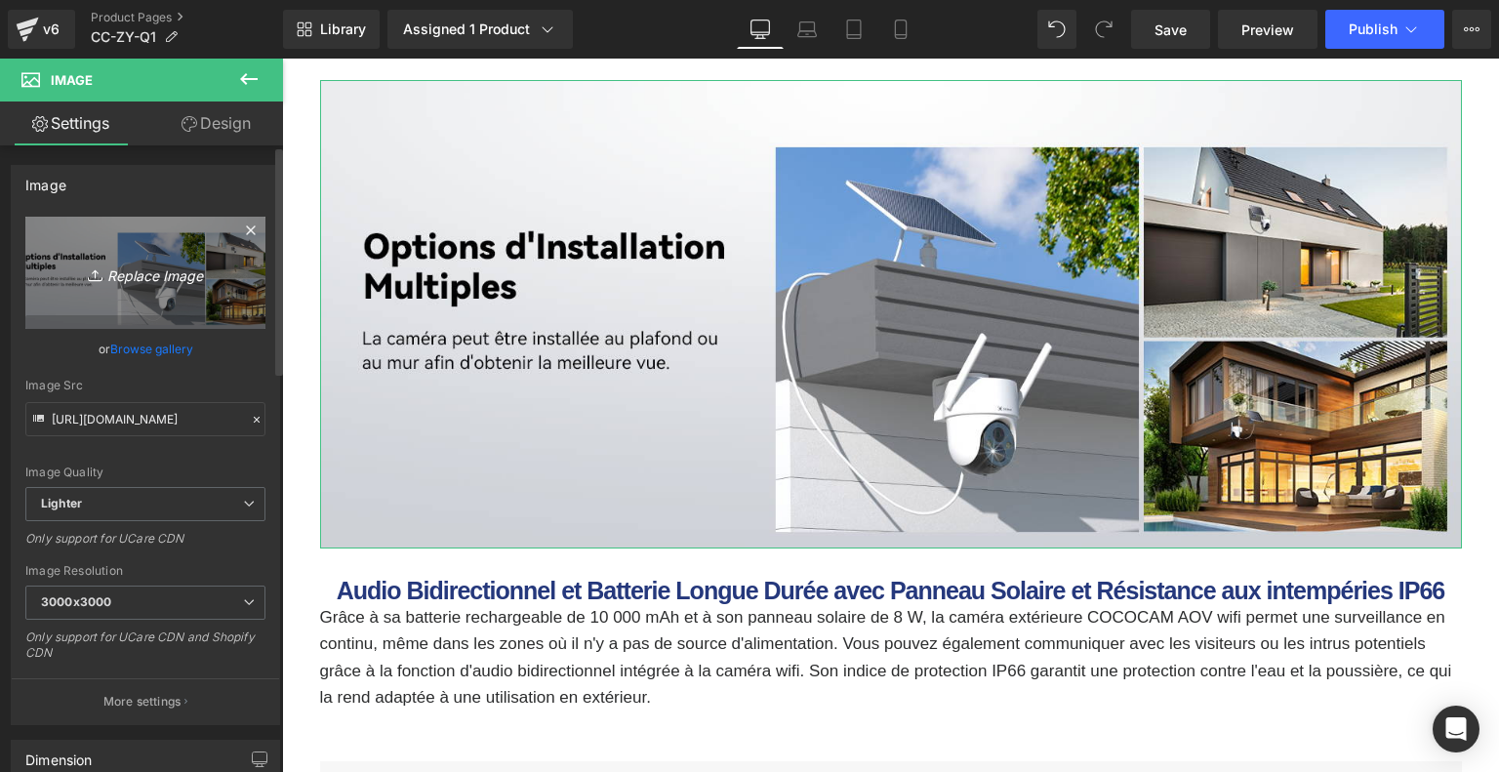
type input "C:\fakepath\ffe841f4-5360-4787-997e-b7c5388a24cc.__CR0,0,1464,600_PT0_SX1464_V1…"
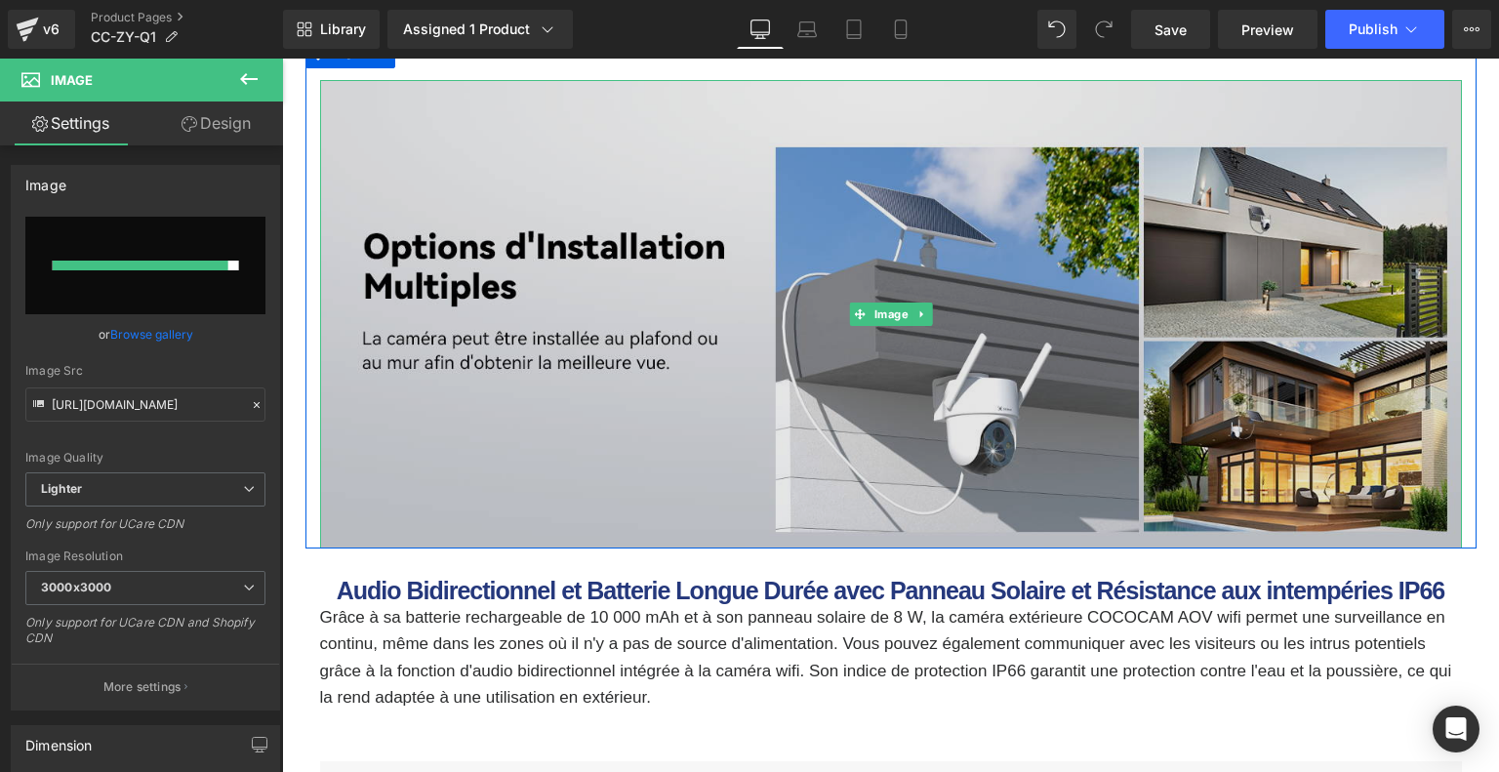
type input "https://ucarecdn.com/45203f37-602f-47f7-9b43-b25b36d0fb0b/-/format/auto/-/previ…"
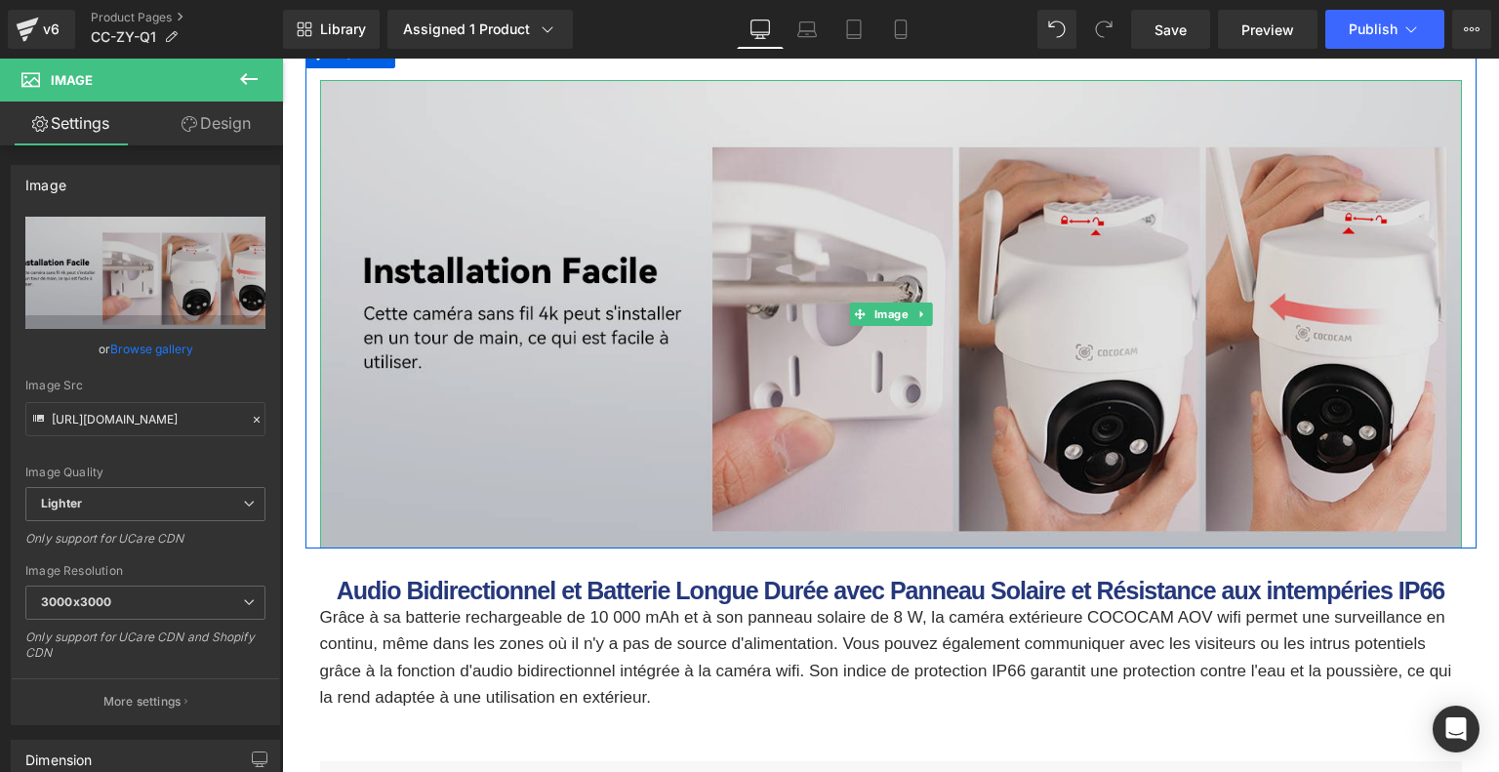
click at [761, 374] on img at bounding box center [890, 314] width 1141 height 468
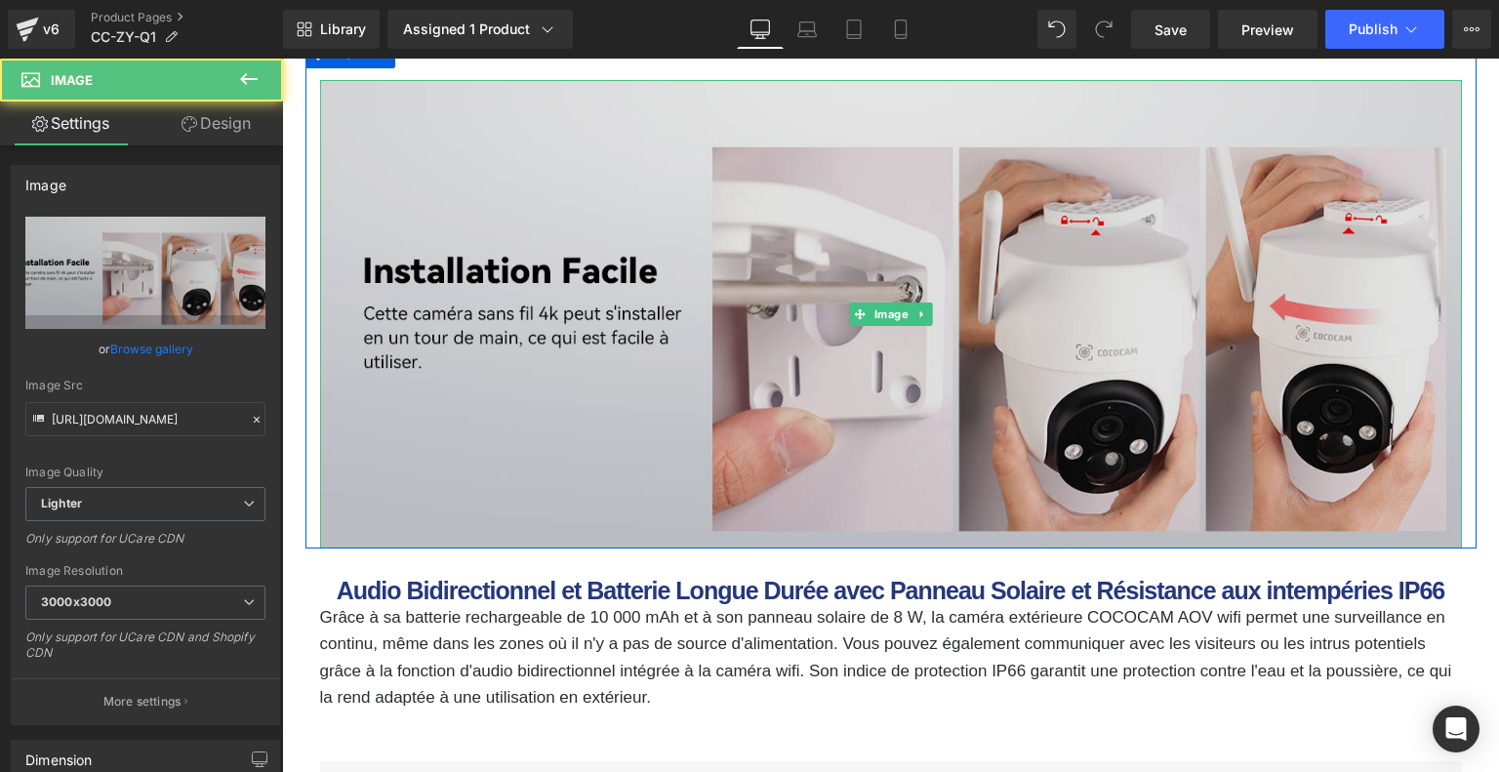
scroll to position [7012, 0]
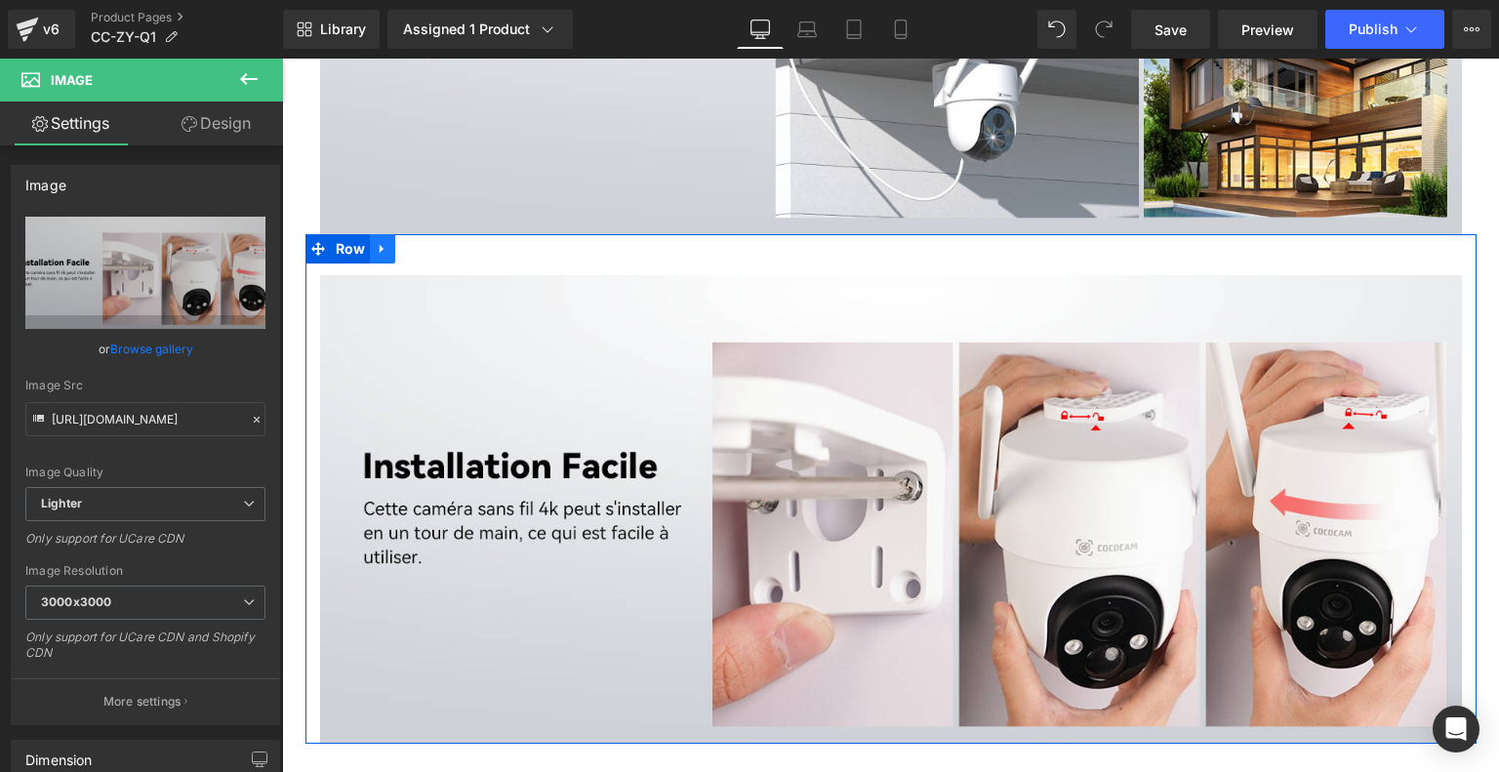
click at [385, 248] on icon at bounding box center [383, 249] width 14 height 15
click at [406, 251] on icon at bounding box center [408, 249] width 14 height 14
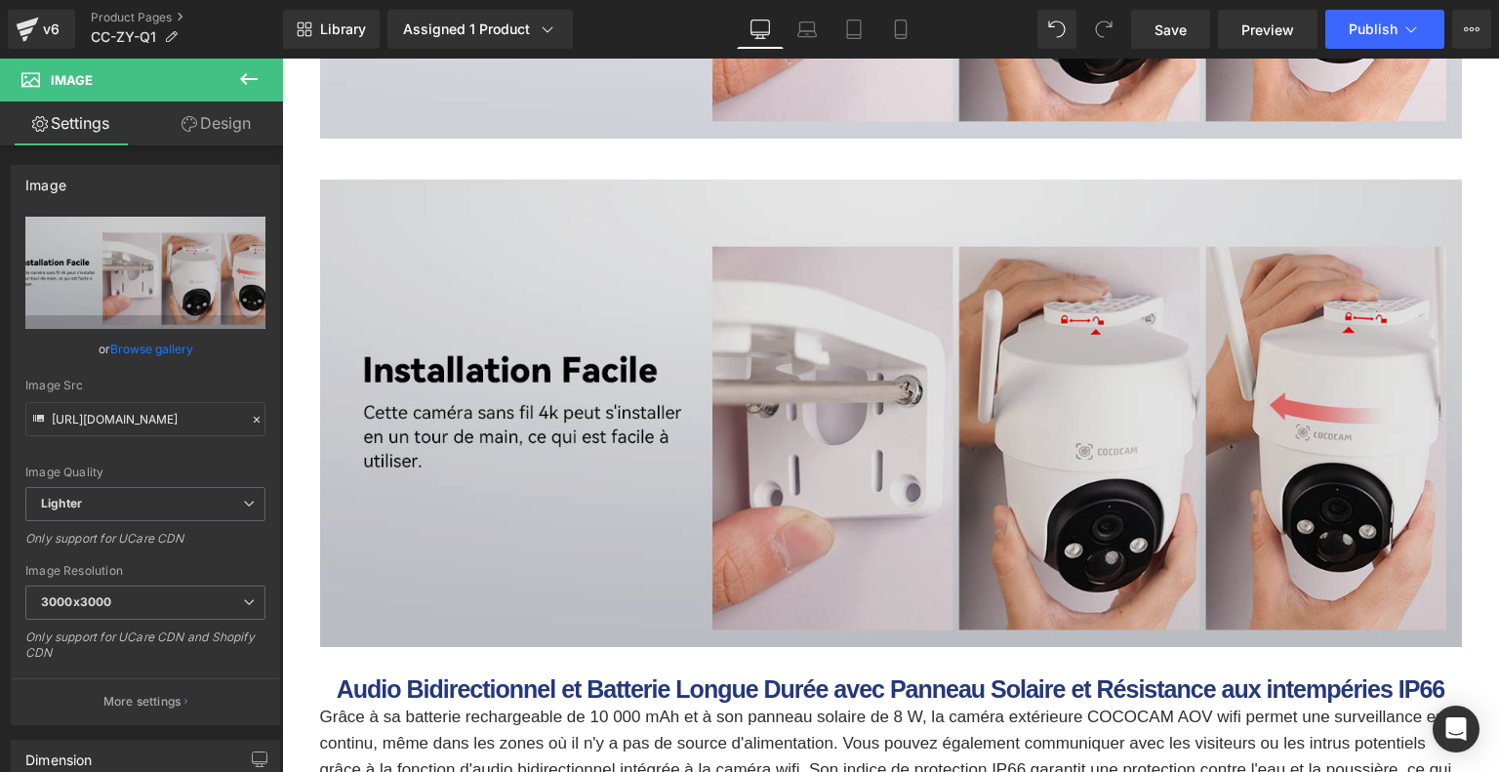
scroll to position [7617, 0]
click at [621, 344] on img at bounding box center [890, 413] width 1141 height 468
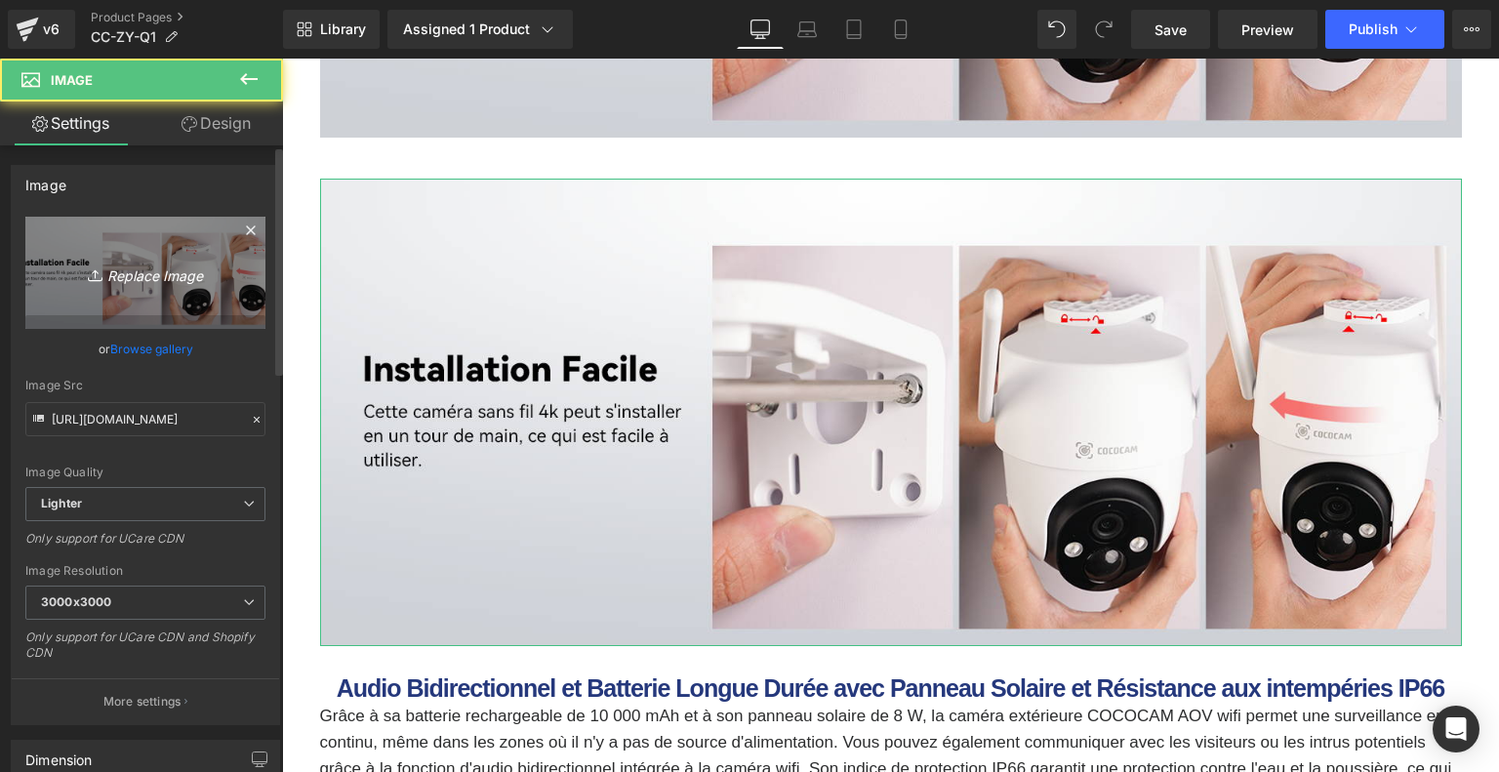
click at [168, 287] on link "Replace Image" at bounding box center [145, 273] width 240 height 112
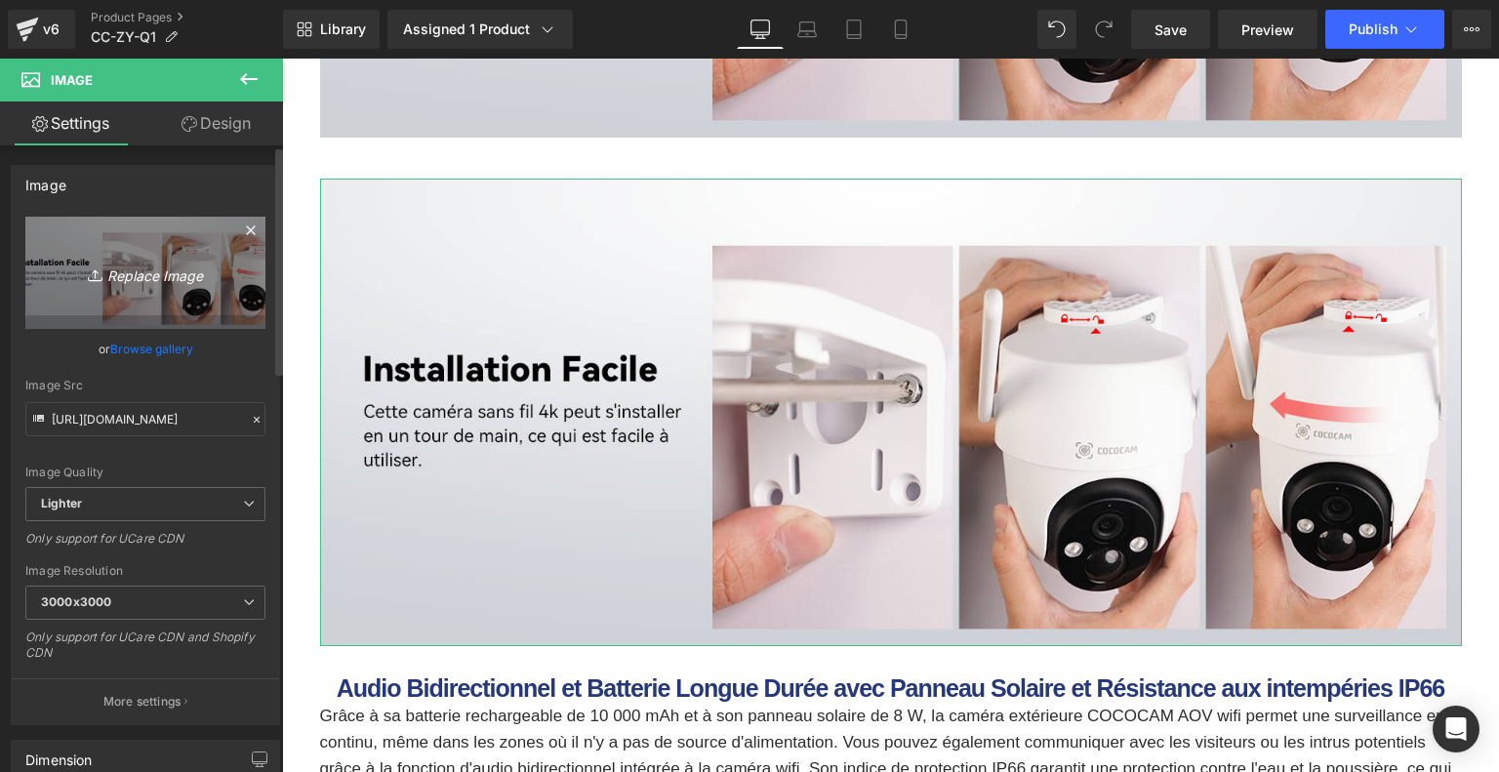
type input "C:\fakepath\b0dc6cc9-30a2-4df7-b498-653818059b0e.__CR0,0,1464,600_PT0_SX1464_V1…"
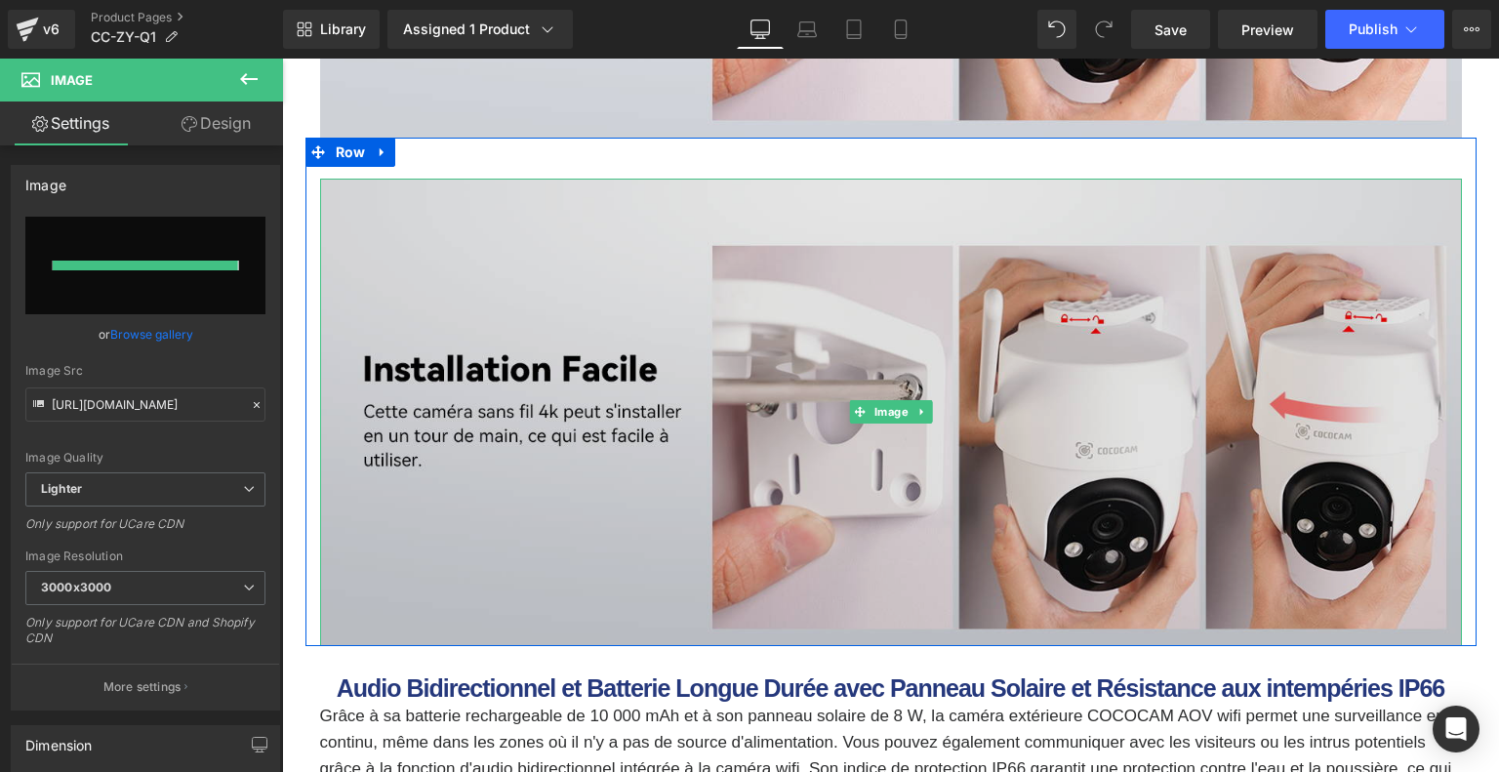
type input "https://ucarecdn.com/d5adf4aa-29a6-4668-842e-1b467e477fe1/-/format/auto/-/previ…"
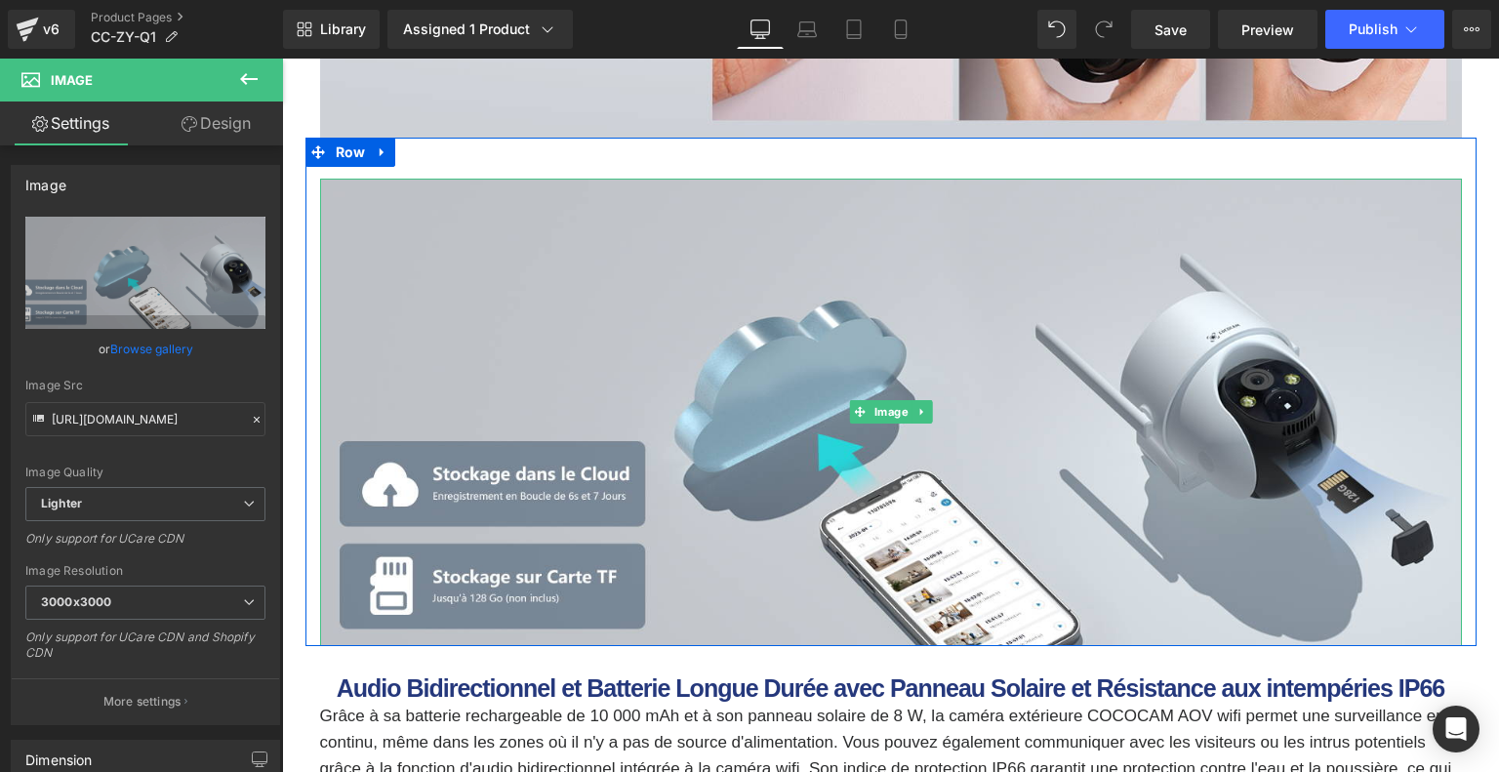
scroll to position [8008, 0]
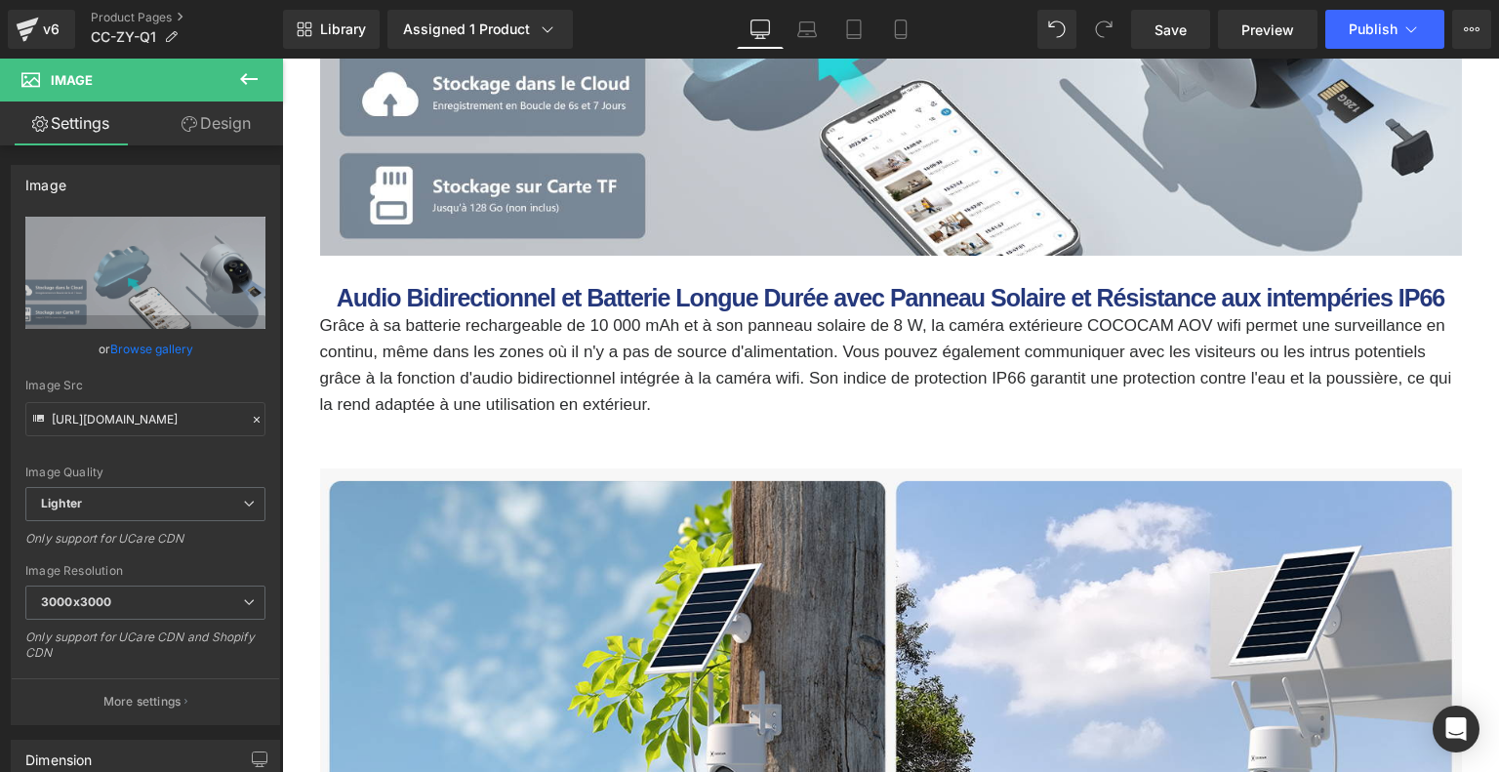
click at [509, 292] on b "Audio Bidirectionnel et Batterie Longue Durée avec Panneau Solaire et Résistanc…" at bounding box center [891, 297] width 1108 height 27
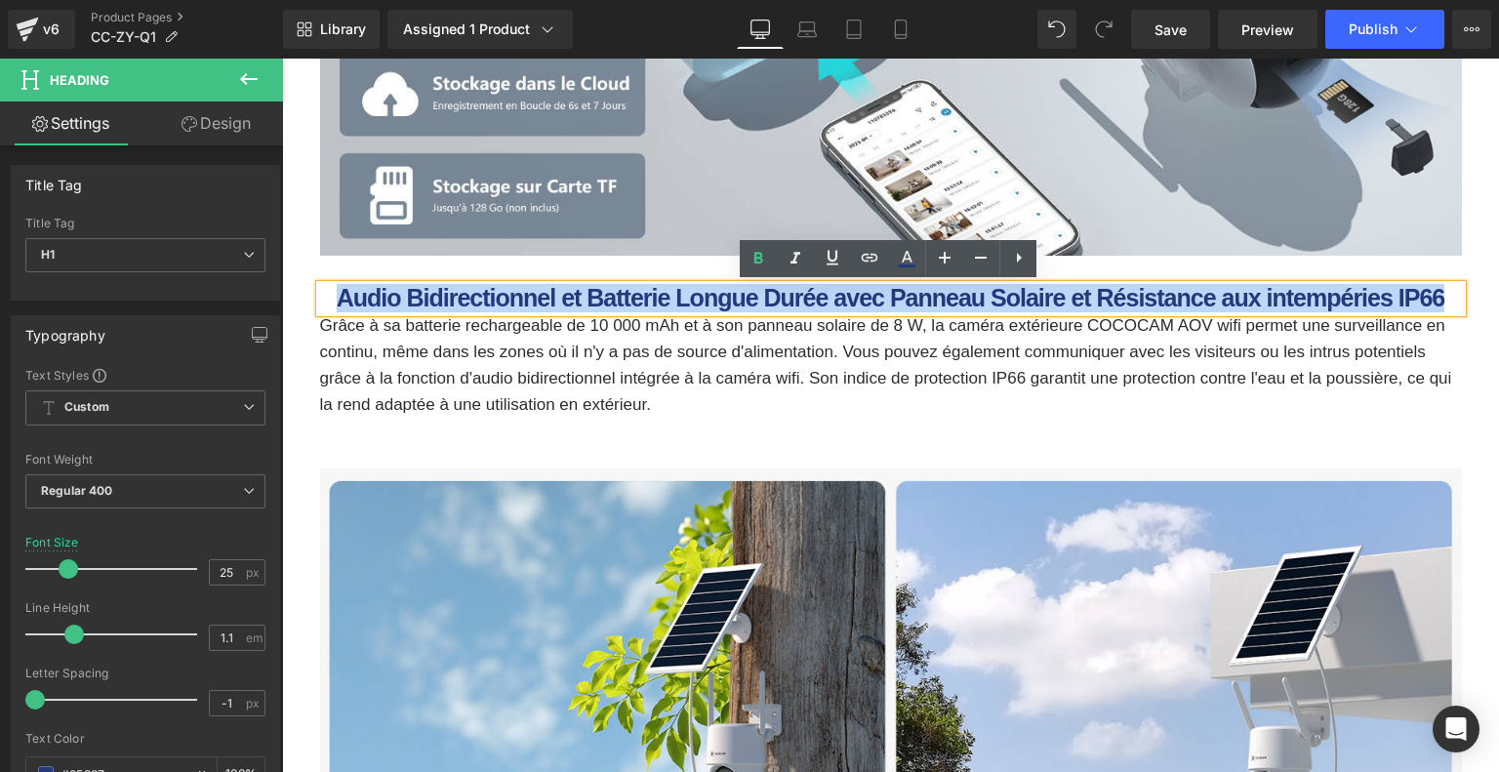
drag, startPoint x: 357, startPoint y: 294, endPoint x: 1498, endPoint y: 286, distance: 1140.5
paste div
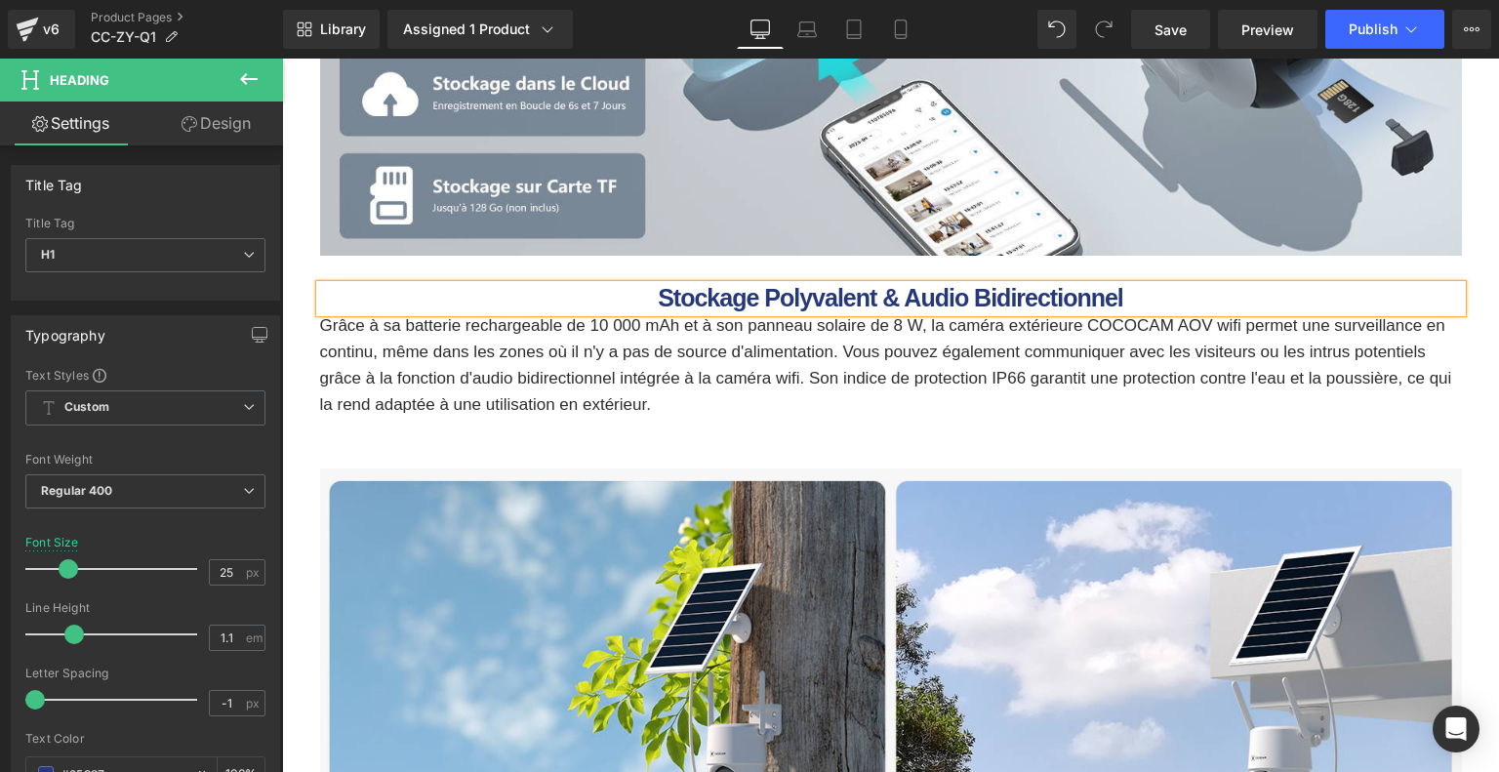
click at [527, 310] on h1 "Stockage Polyvalent & Audio Bidirectionnel" at bounding box center [890, 298] width 1141 height 27
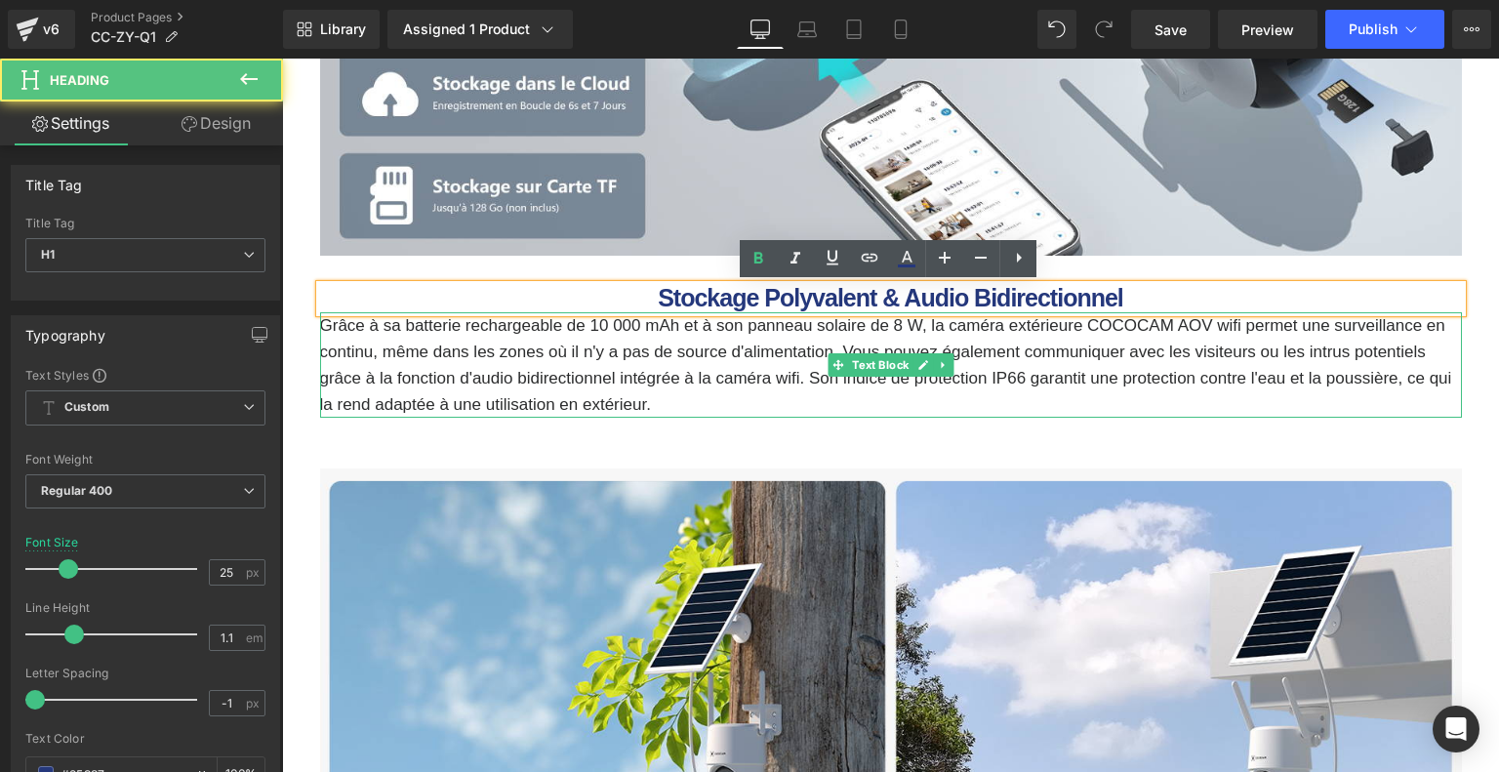
click at [531, 350] on p "Grâce à sa batterie rechargeable de 10 000 mAh et à son panneau solaire de 8 W,…" at bounding box center [890, 365] width 1141 height 106
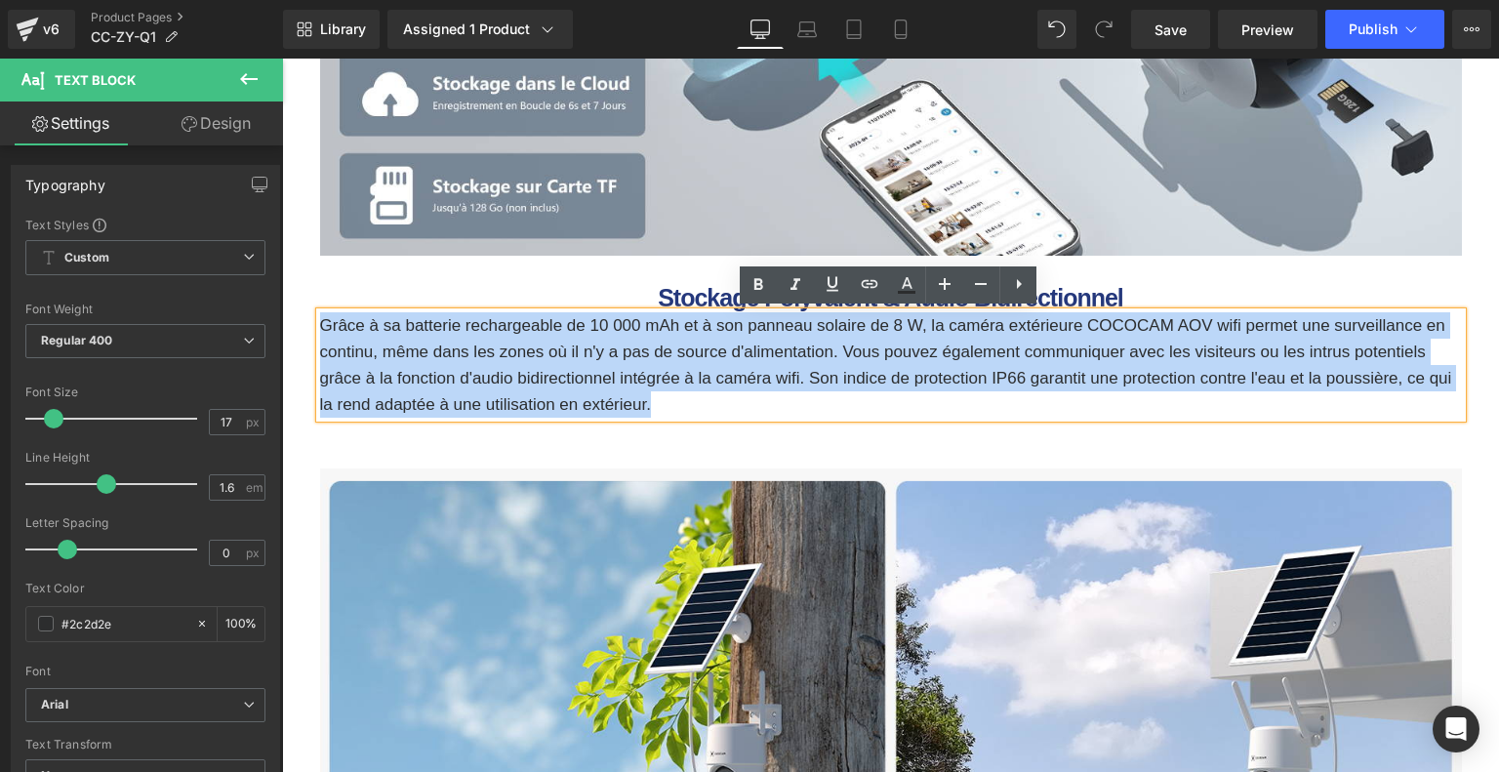
drag, startPoint x: 321, startPoint y: 323, endPoint x: 675, endPoint y: 393, distance: 361.0
click at [675, 393] on p "Grâce à sa batterie rechargeable de 10 000 mAh et à son panneau solaire de 8 W,…" at bounding box center [890, 365] width 1141 height 106
paste div
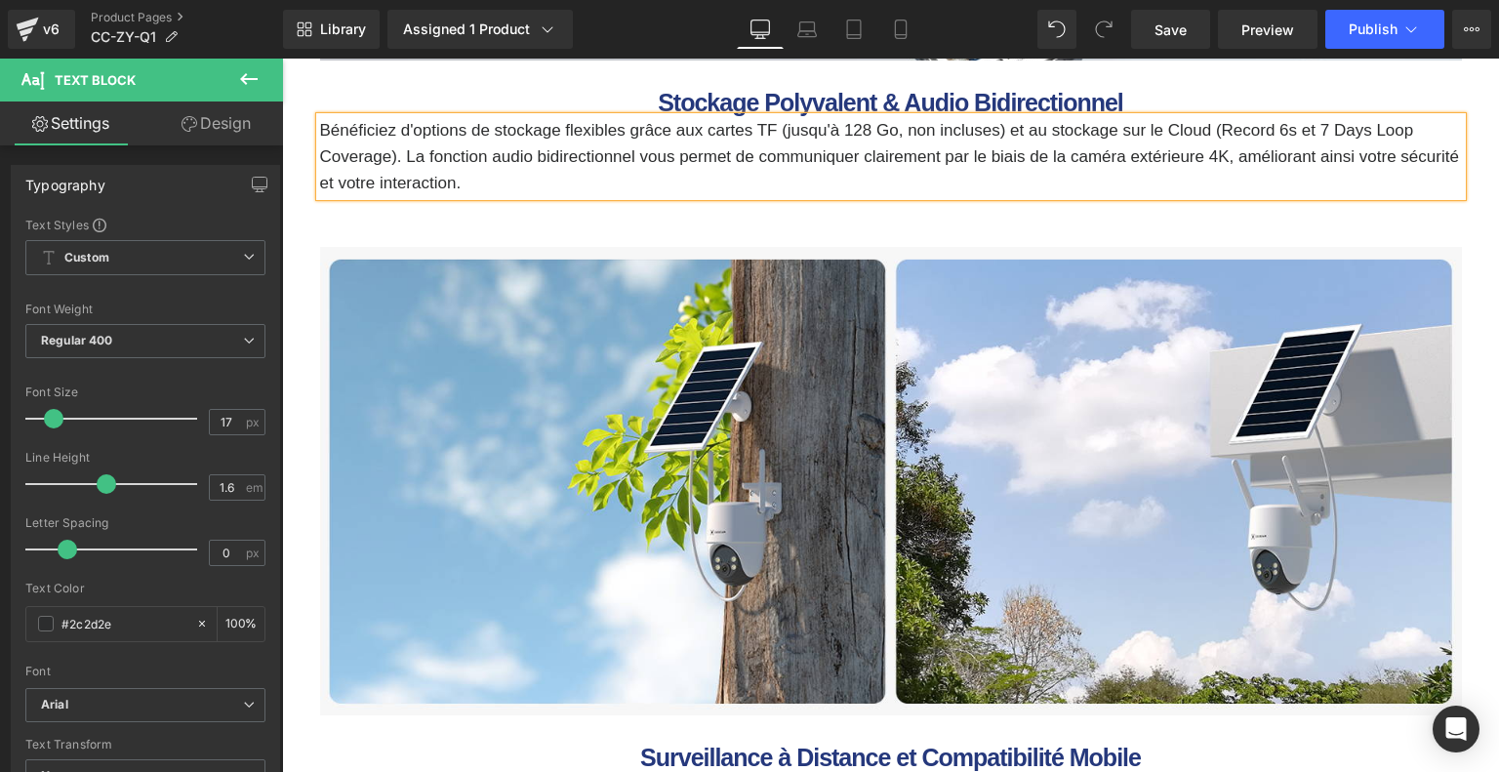
click at [713, 370] on img at bounding box center [890, 481] width 1141 height 468
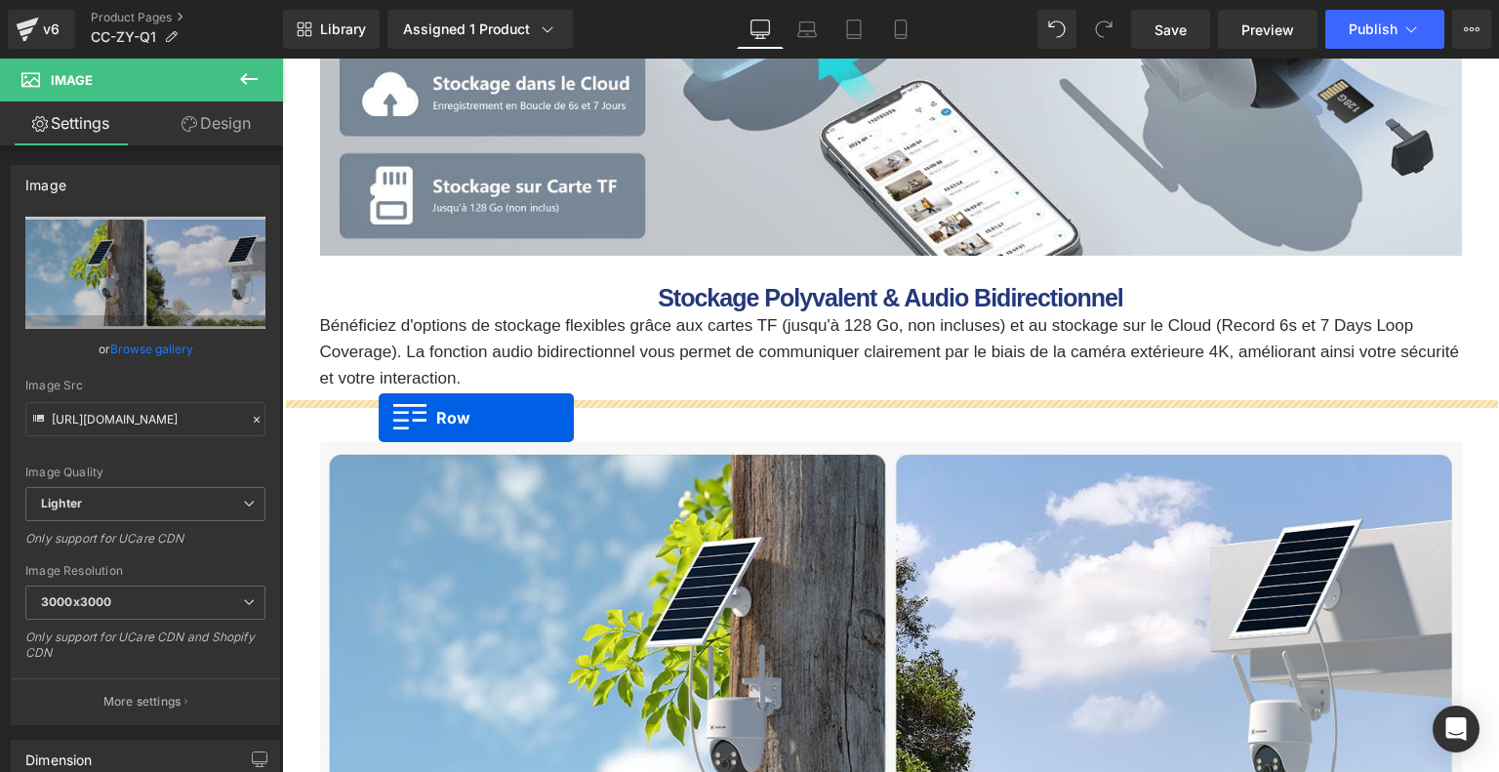
drag, startPoint x: 312, startPoint y: 389, endPoint x: 379, endPoint y: 418, distance: 72.1
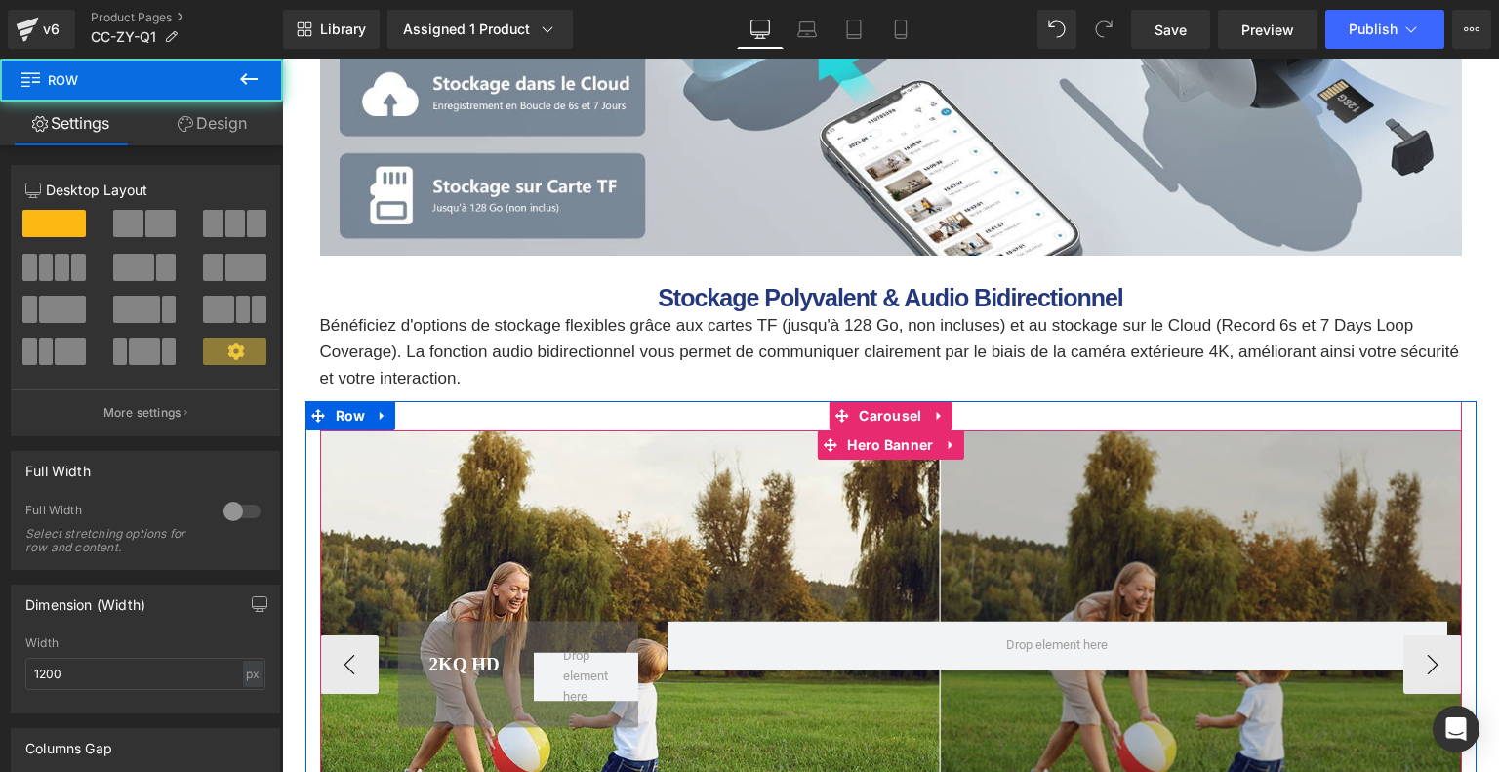
click at [667, 501] on div "2KQ HD Heading Row Row" at bounding box center [890, 664] width 1141 height 468
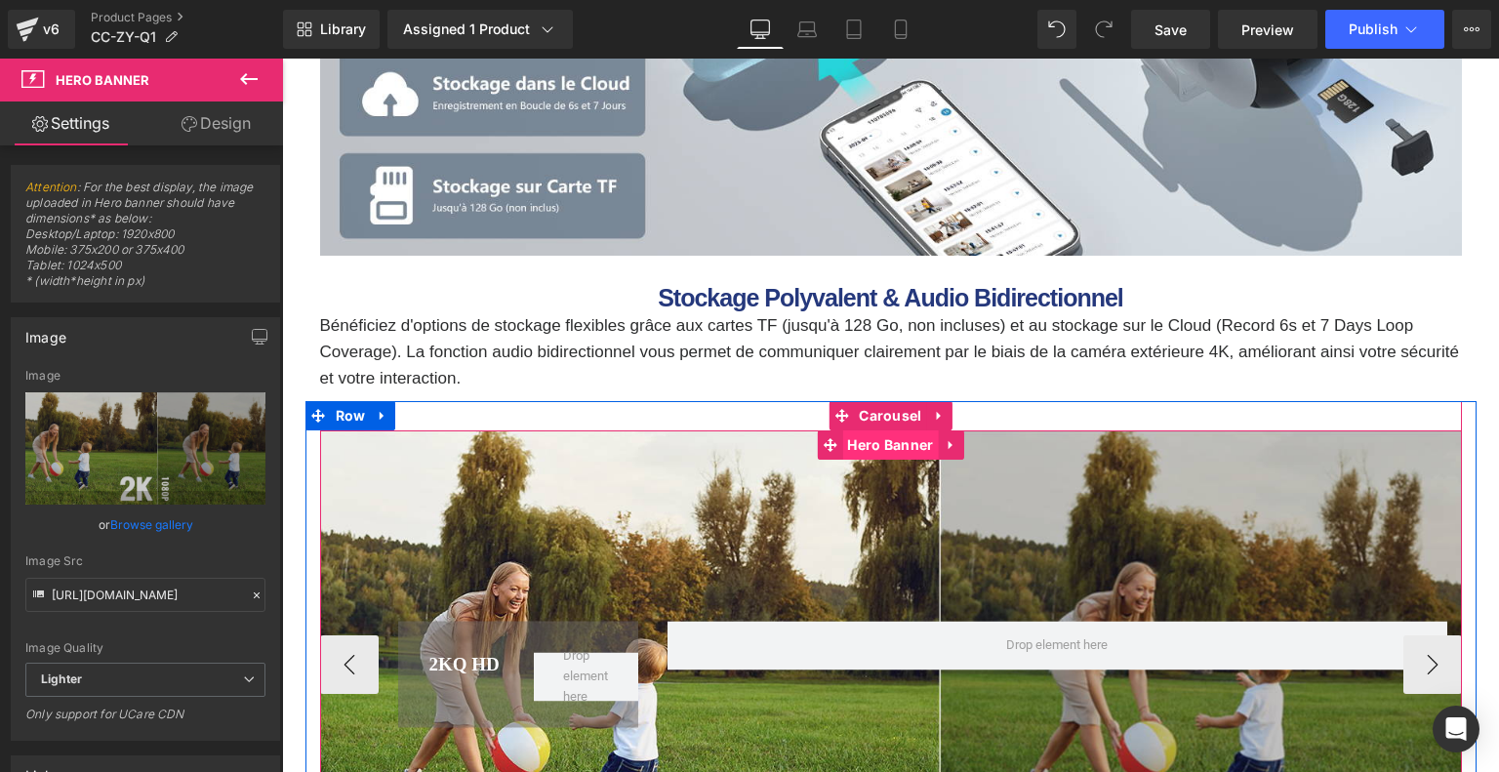
click at [903, 439] on span "Hero Banner" at bounding box center [890, 444] width 96 height 29
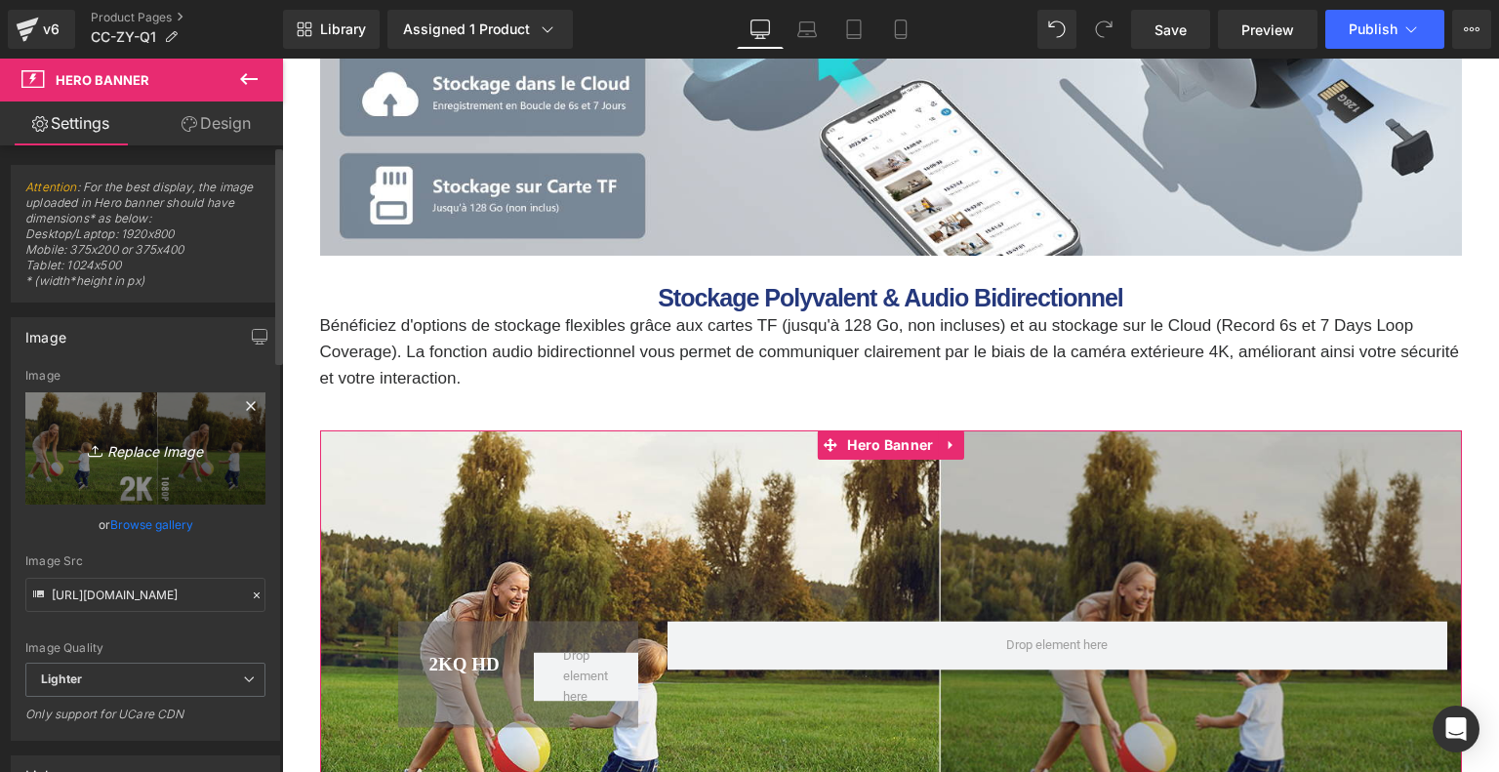
click at [137, 440] on icon "Replace Image" at bounding box center [145, 448] width 156 height 24
click at [60, 459] on link "Replace Image" at bounding box center [145, 448] width 240 height 112
type input "C:\fakepath\57d7284d-b317-4a00-9bc5-6b49ea91cb6e.__CR0,0,1464,600_PT0_SX1464_V1…"
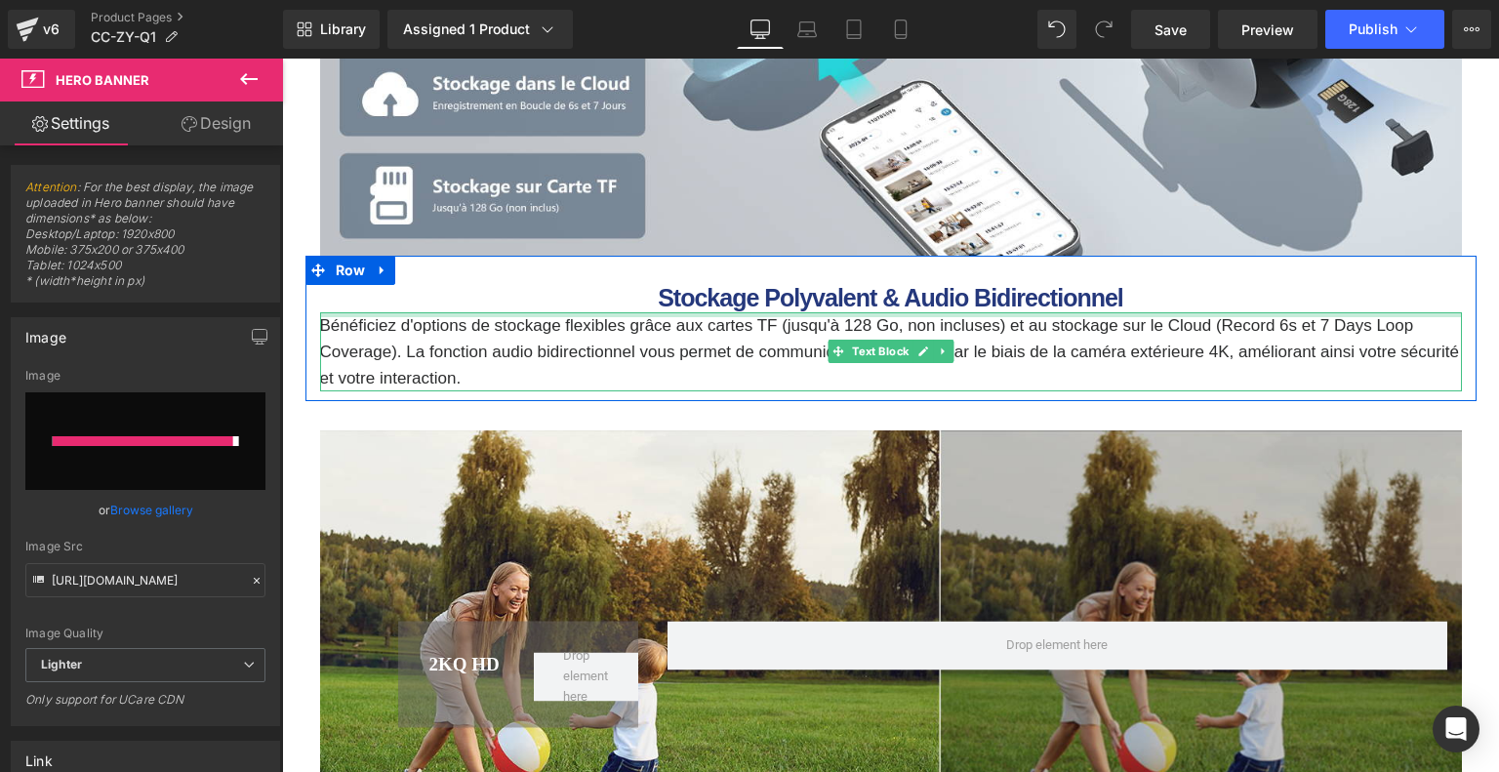
type input "https://ucarecdn.com/0c1437a0-28ce-4c1d-af16-58b6fecf3fad/-/format/auto/-/previ…"
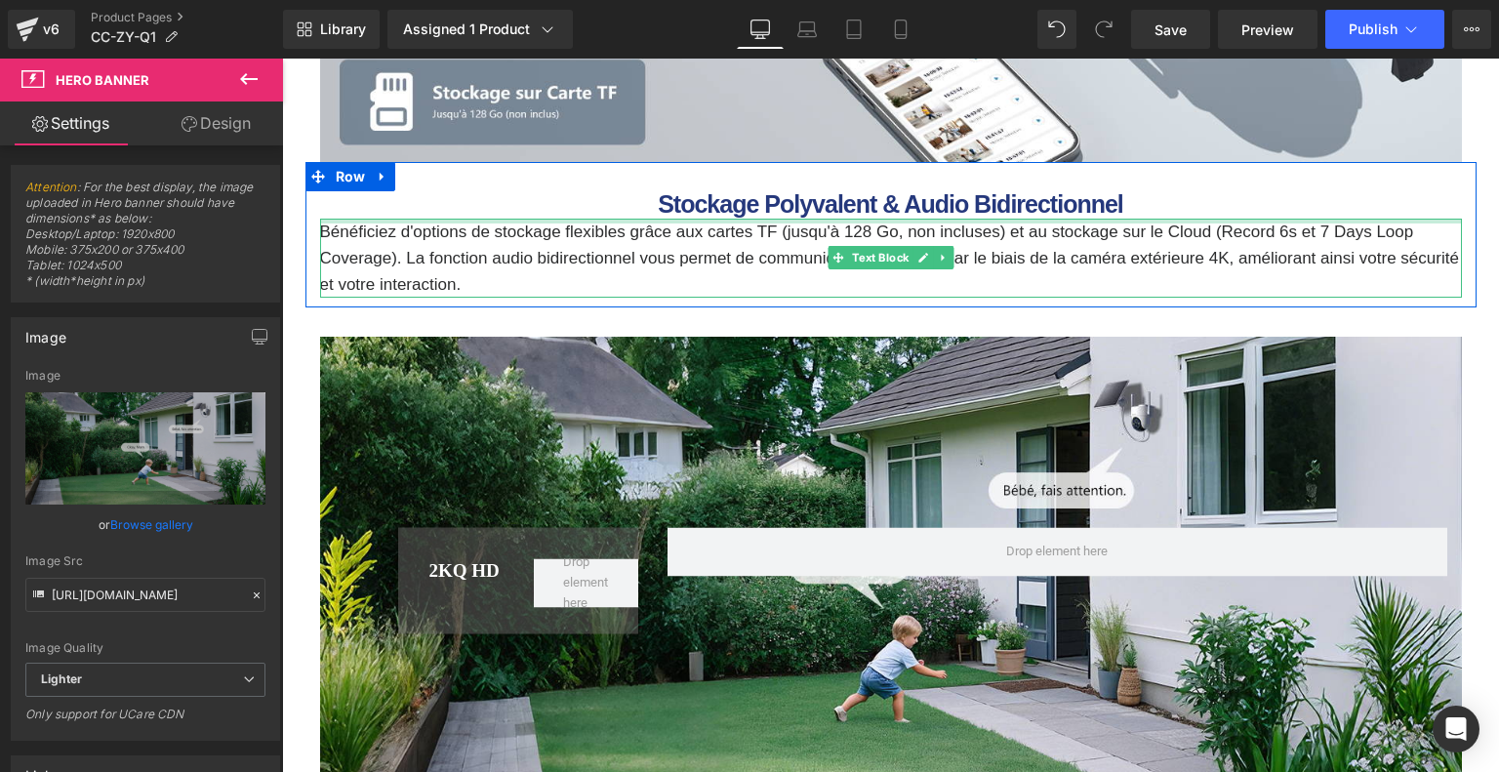
scroll to position [8105, 0]
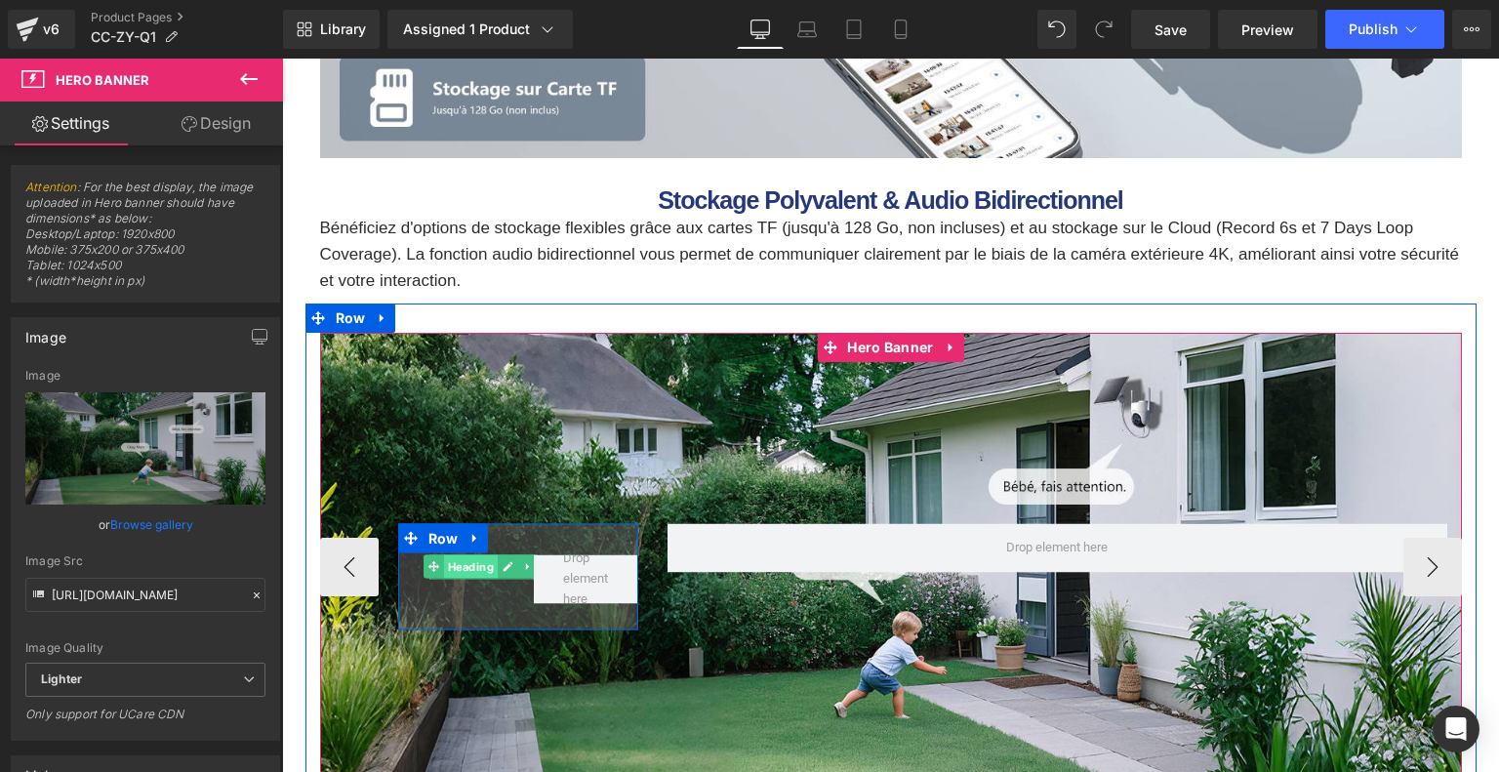
click at [460, 569] on span "Heading" at bounding box center [471, 566] width 54 height 23
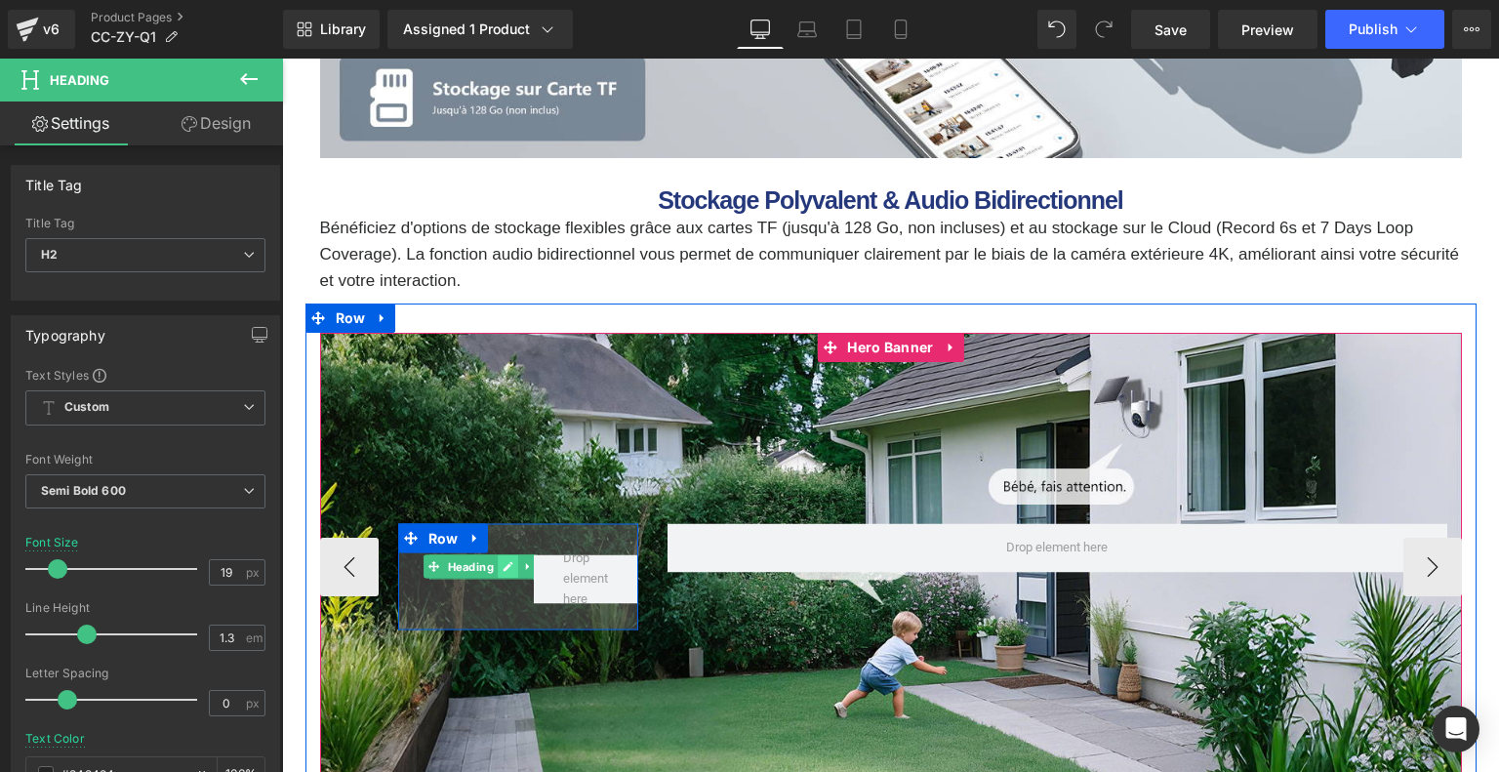
click at [509, 567] on icon at bounding box center [507, 567] width 11 height 12
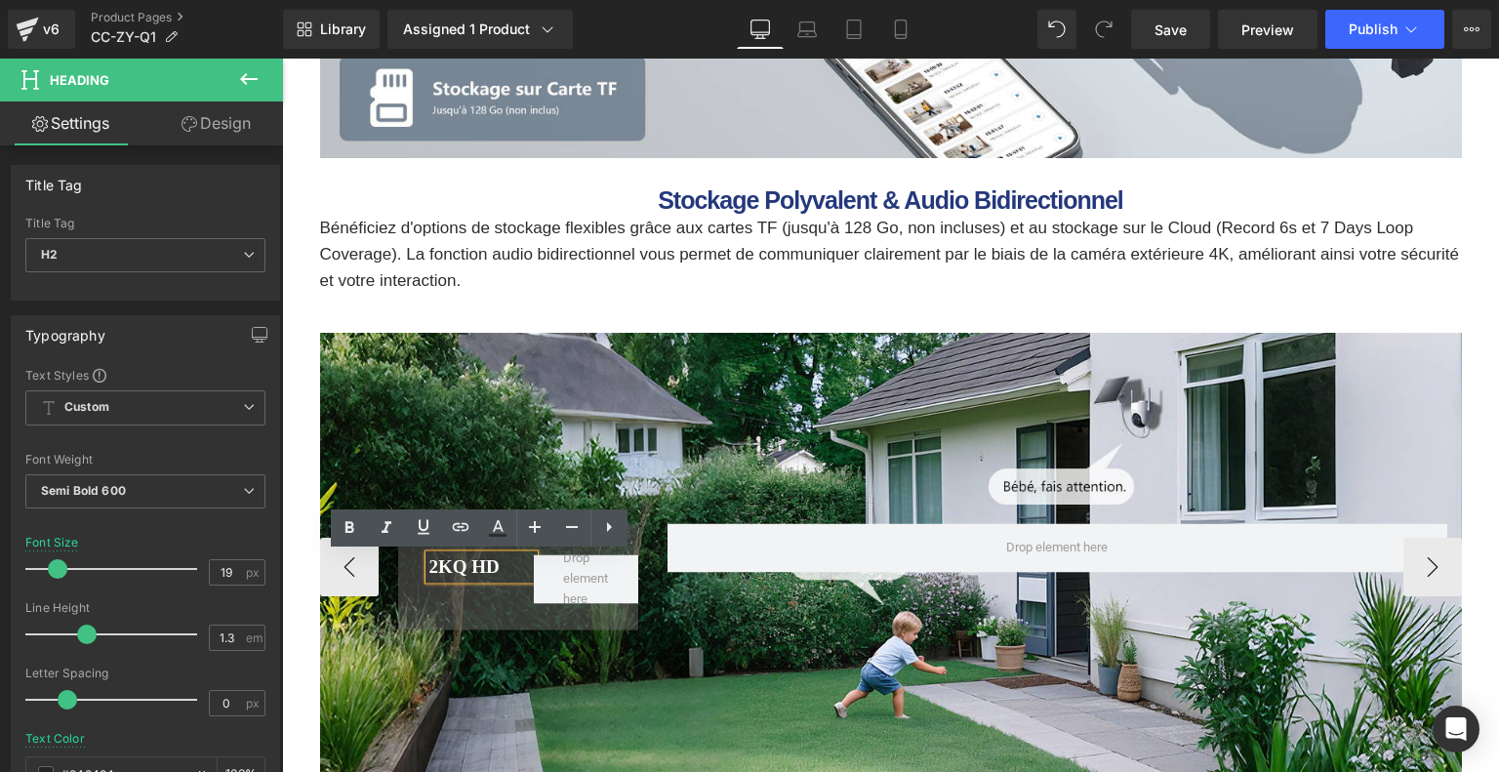
click at [509, 567] on h2 "2KQ HD" at bounding box center [481, 566] width 104 height 24
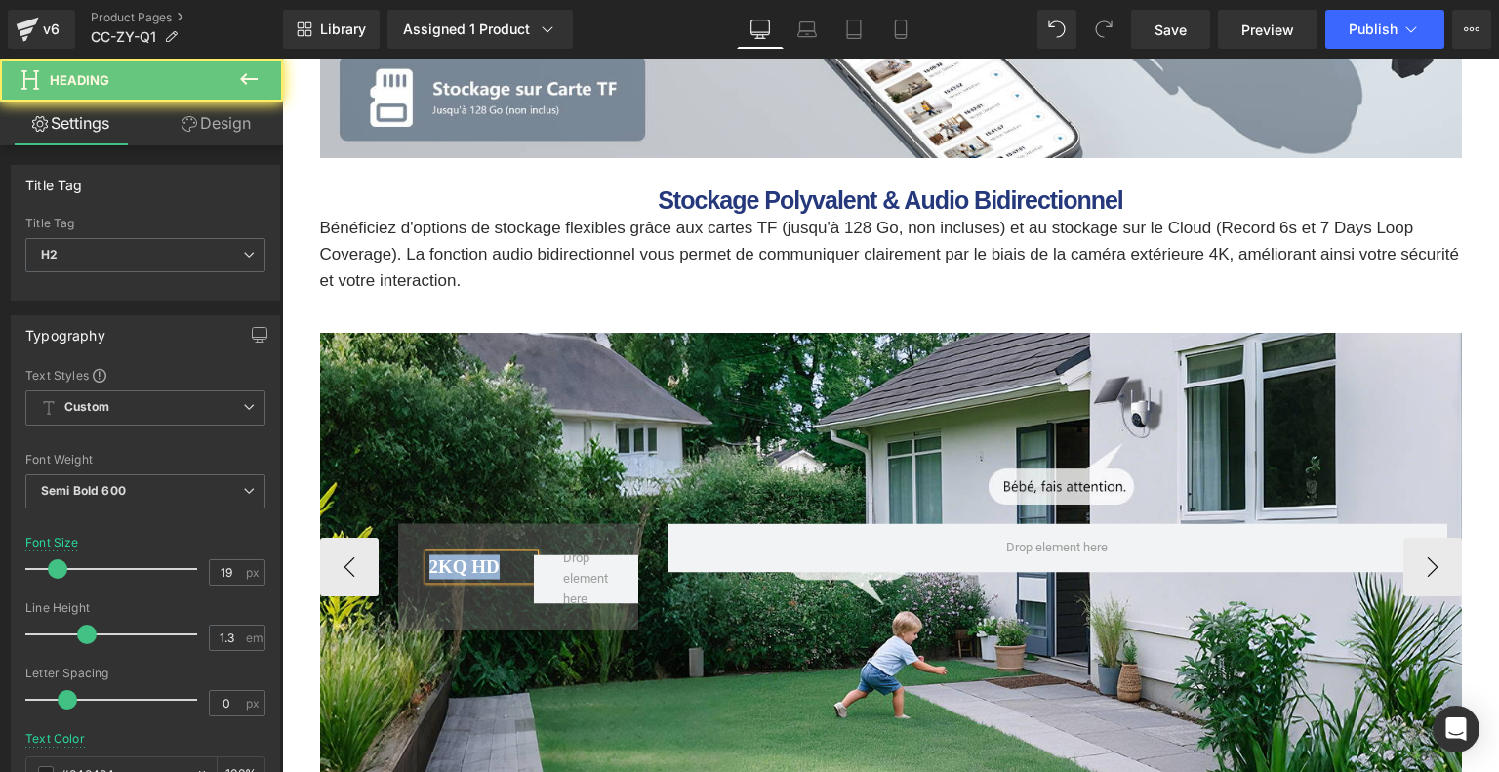
drag, startPoint x: 494, startPoint y: 565, endPoint x: 415, endPoint y: 561, distance: 79.1
click at [414, 560] on div "2KQ HD Heading Row" at bounding box center [518, 576] width 240 height 106
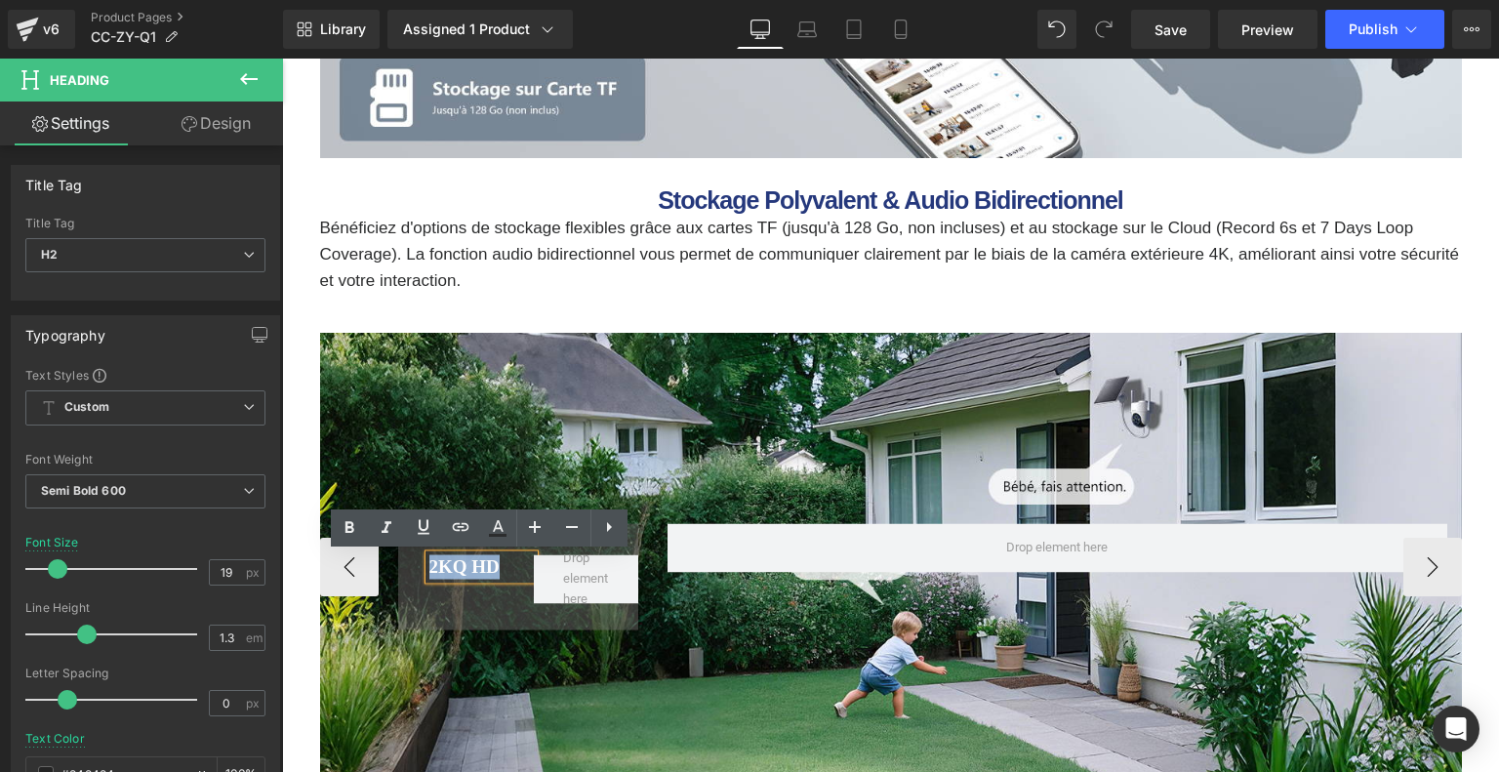
click at [445, 569] on font "2KQ HD" at bounding box center [464, 565] width 70 height 20
drag, startPoint x: 430, startPoint y: 567, endPoint x: 504, endPoint y: 566, distance: 74.2
click at [504, 566] on h2 "2KQ HD" at bounding box center [481, 566] width 104 height 24
paste div
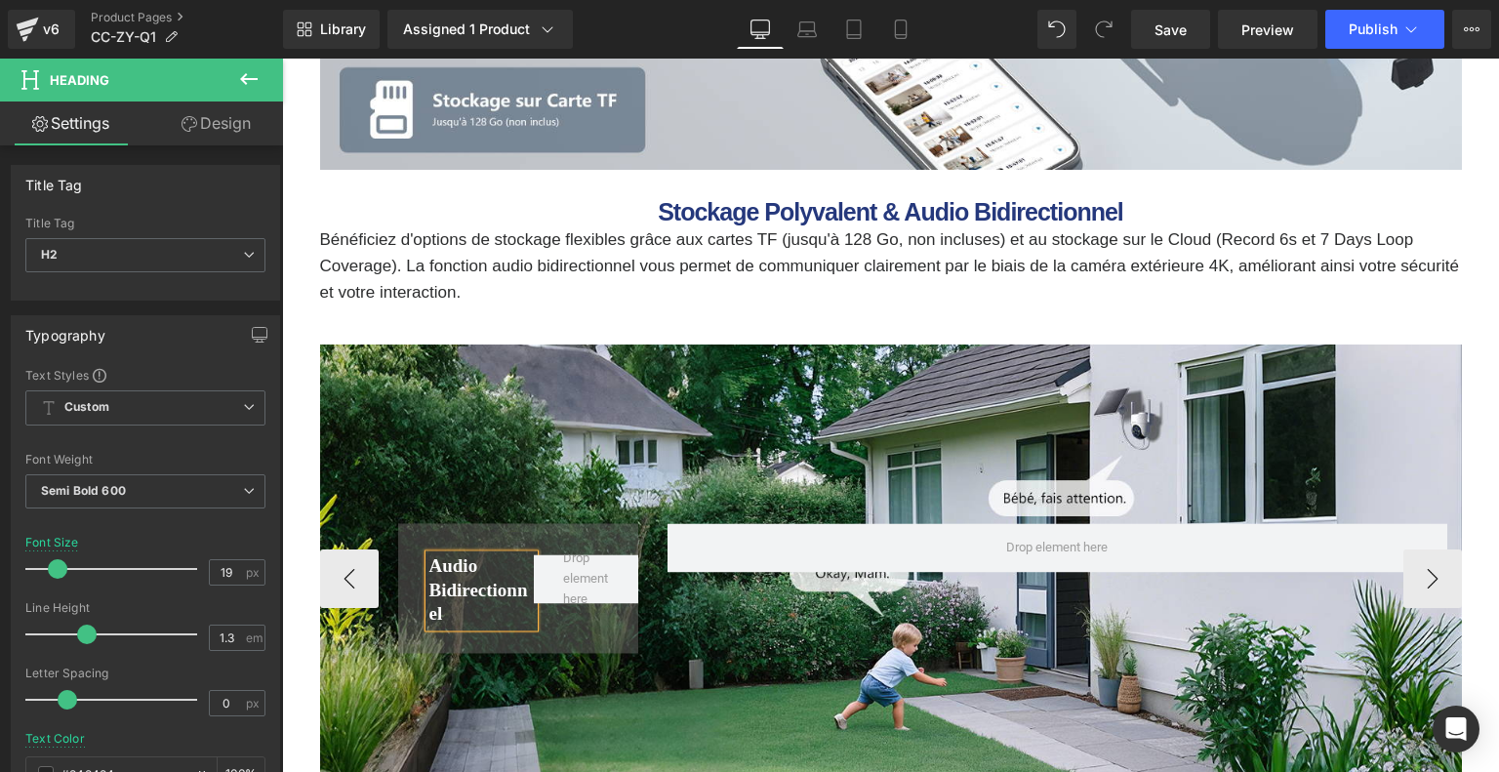
click at [721, 624] on div "Audio Bidirectionnel Heading Row Row" at bounding box center [890, 578] width 1141 height 169
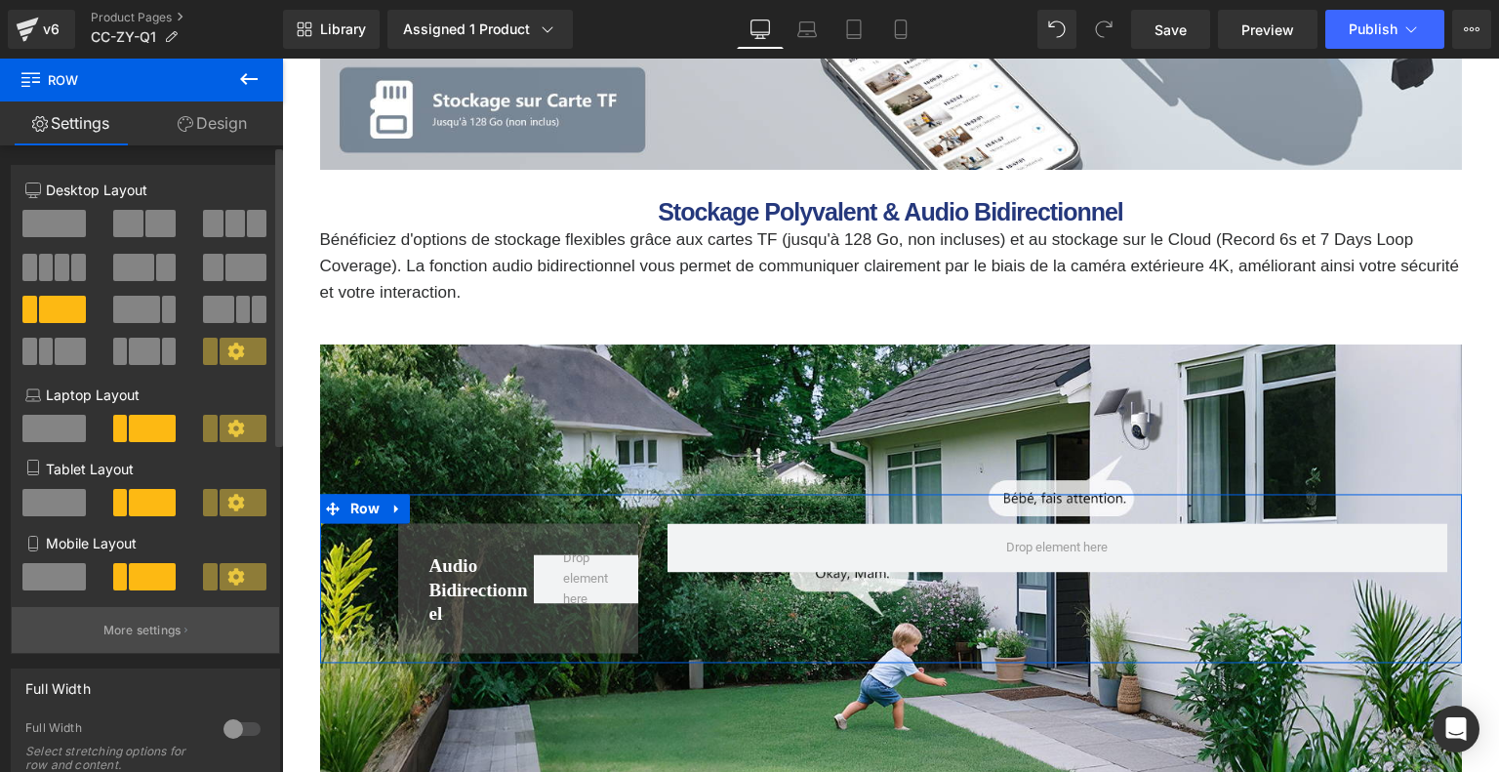
click at [103, 632] on p "More settings" at bounding box center [142, 630] width 78 height 18
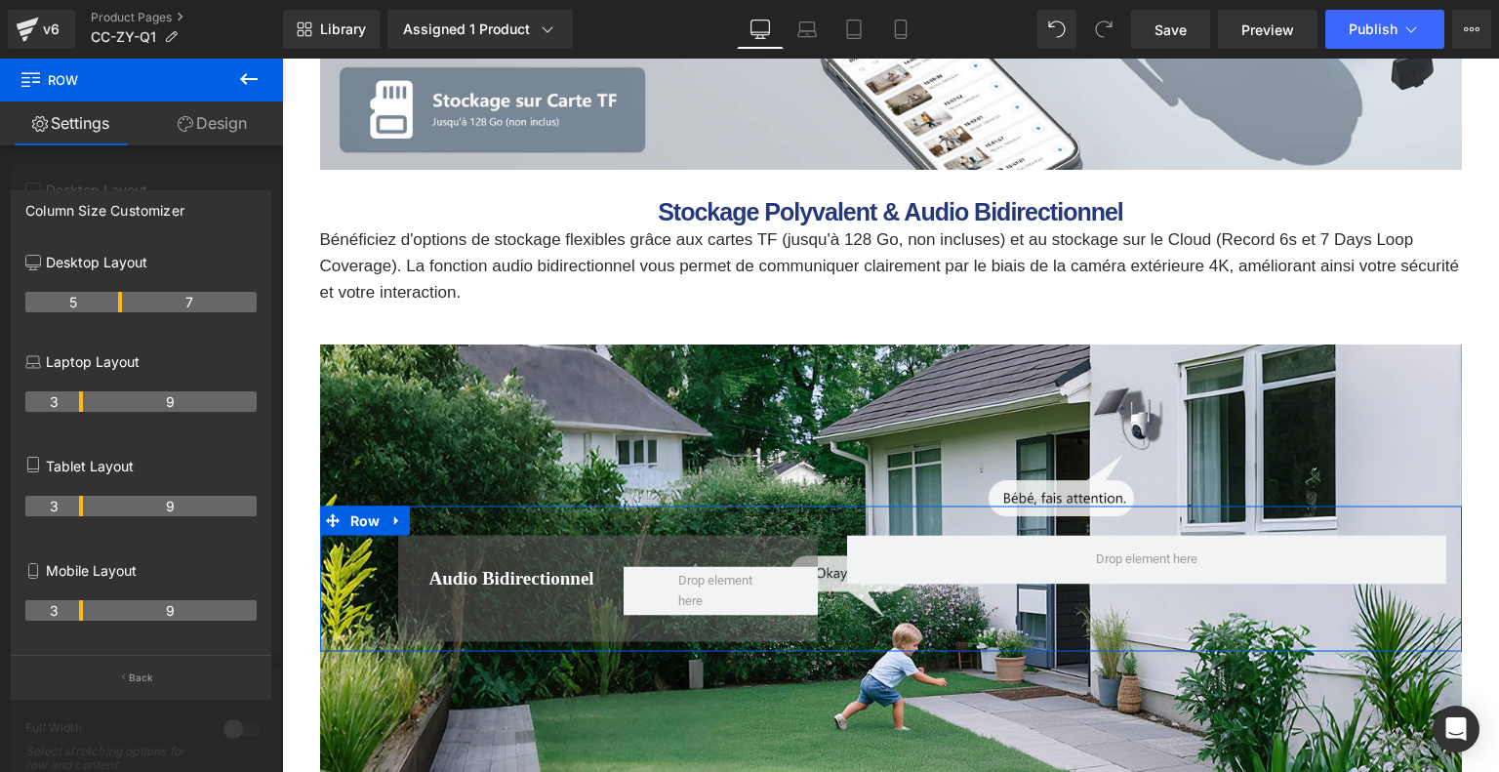
drag, startPoint x: 80, startPoint y: 300, endPoint x: 111, endPoint y: 301, distance: 31.2
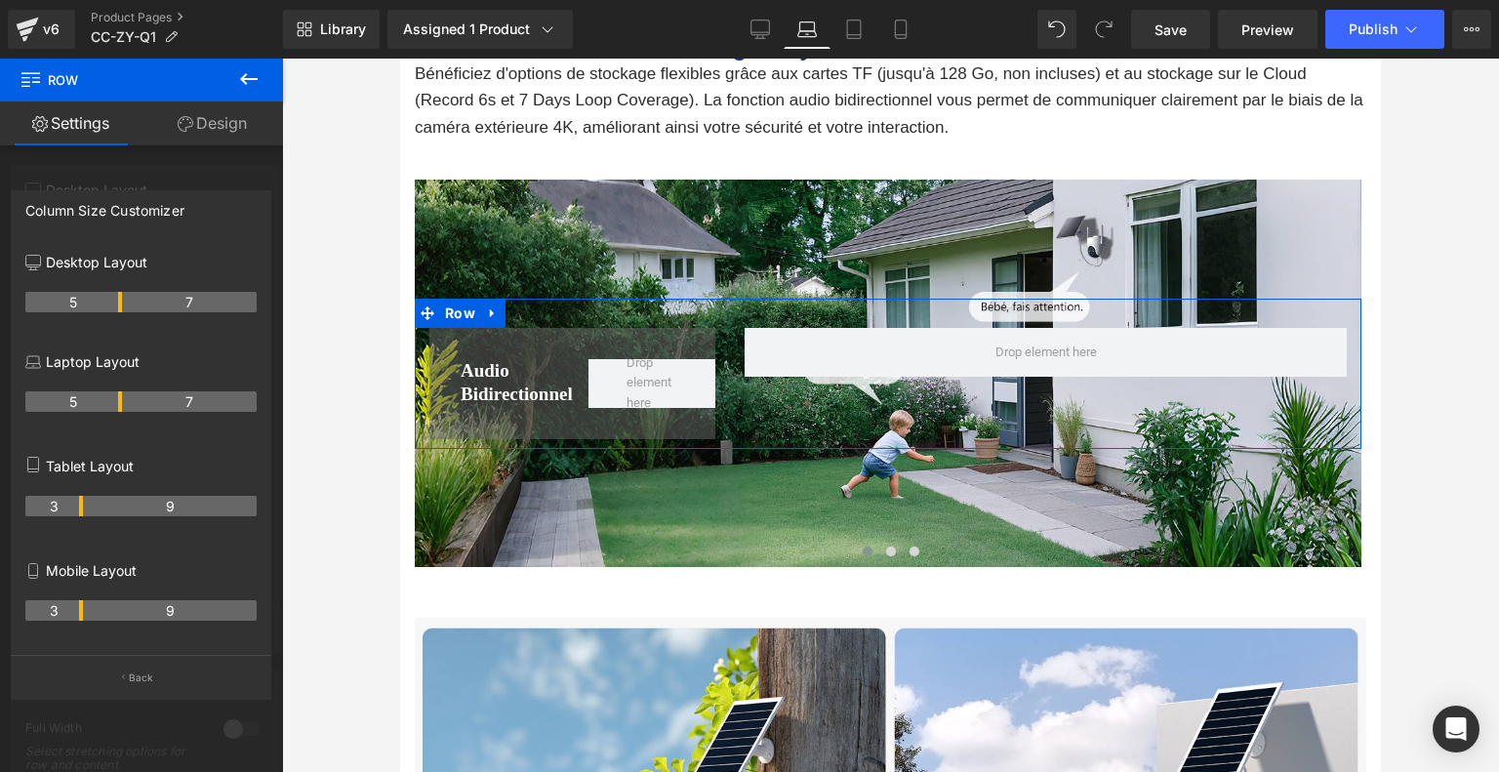
scroll to position [7483, 0]
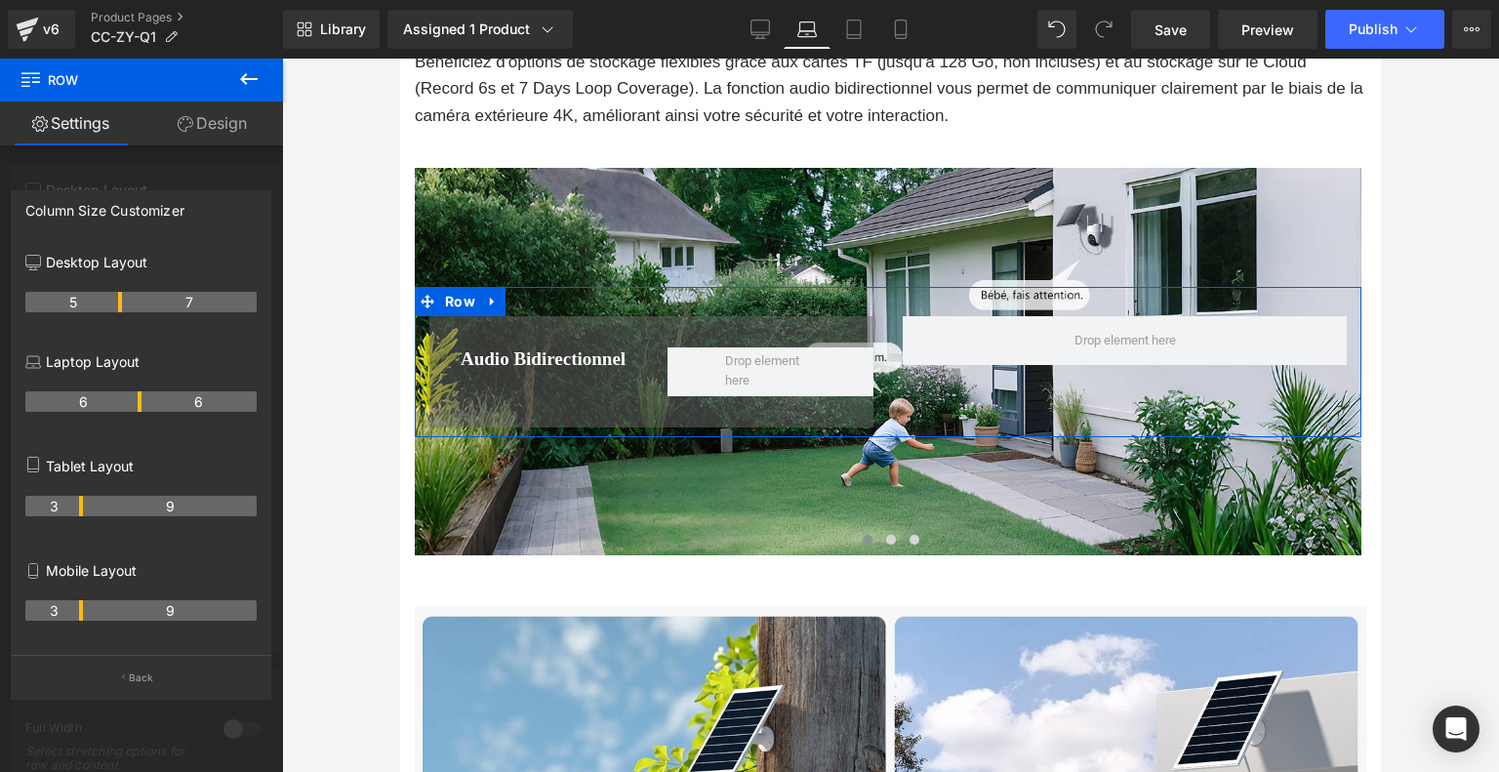
drag, startPoint x: 81, startPoint y: 403, endPoint x: 134, endPoint y: 405, distance: 52.7
click at [134, 405] on th "6" at bounding box center [83, 401] width 116 height 20
click at [82, 503] on th "3" at bounding box center [54, 506] width 58 height 20
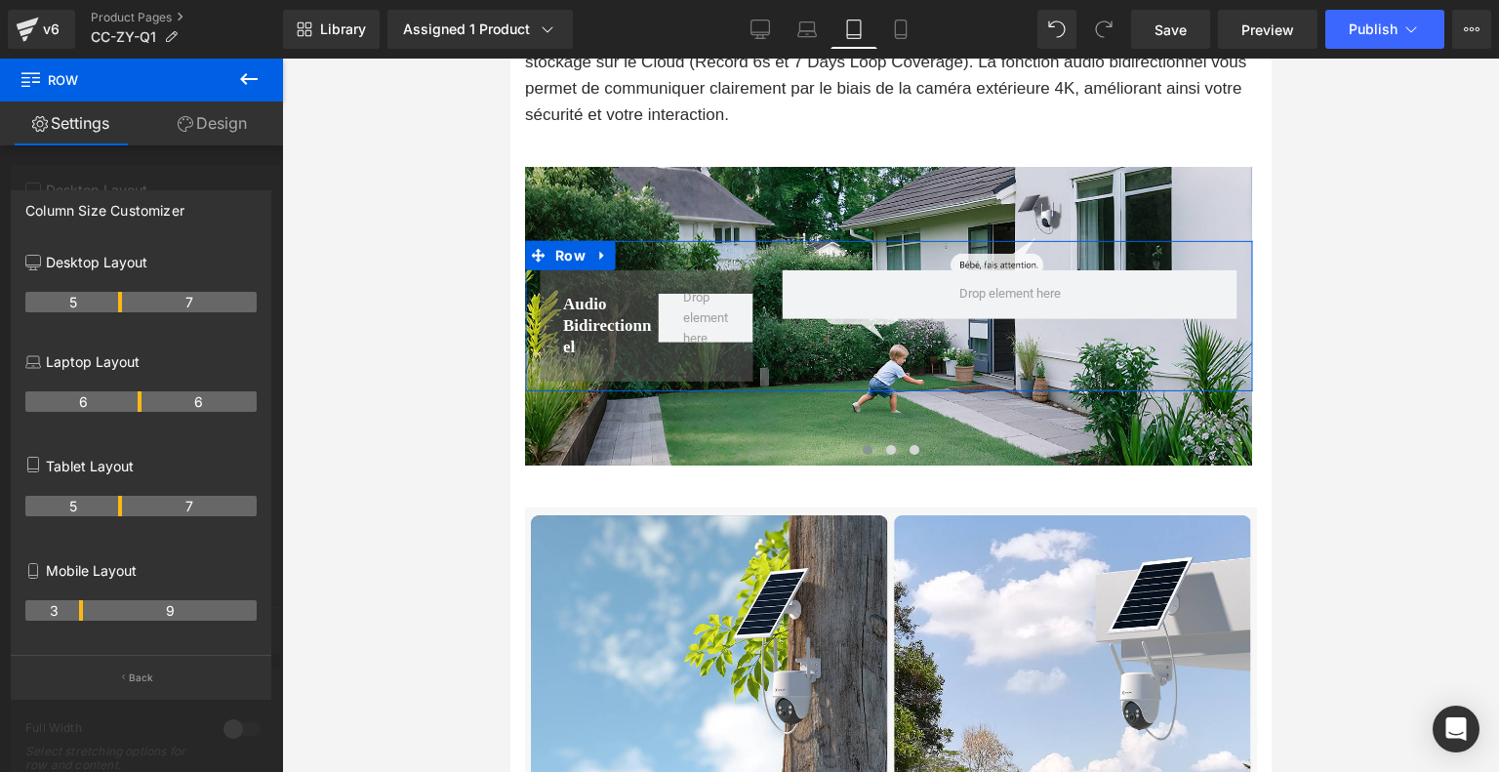
scroll to position [7624, 0]
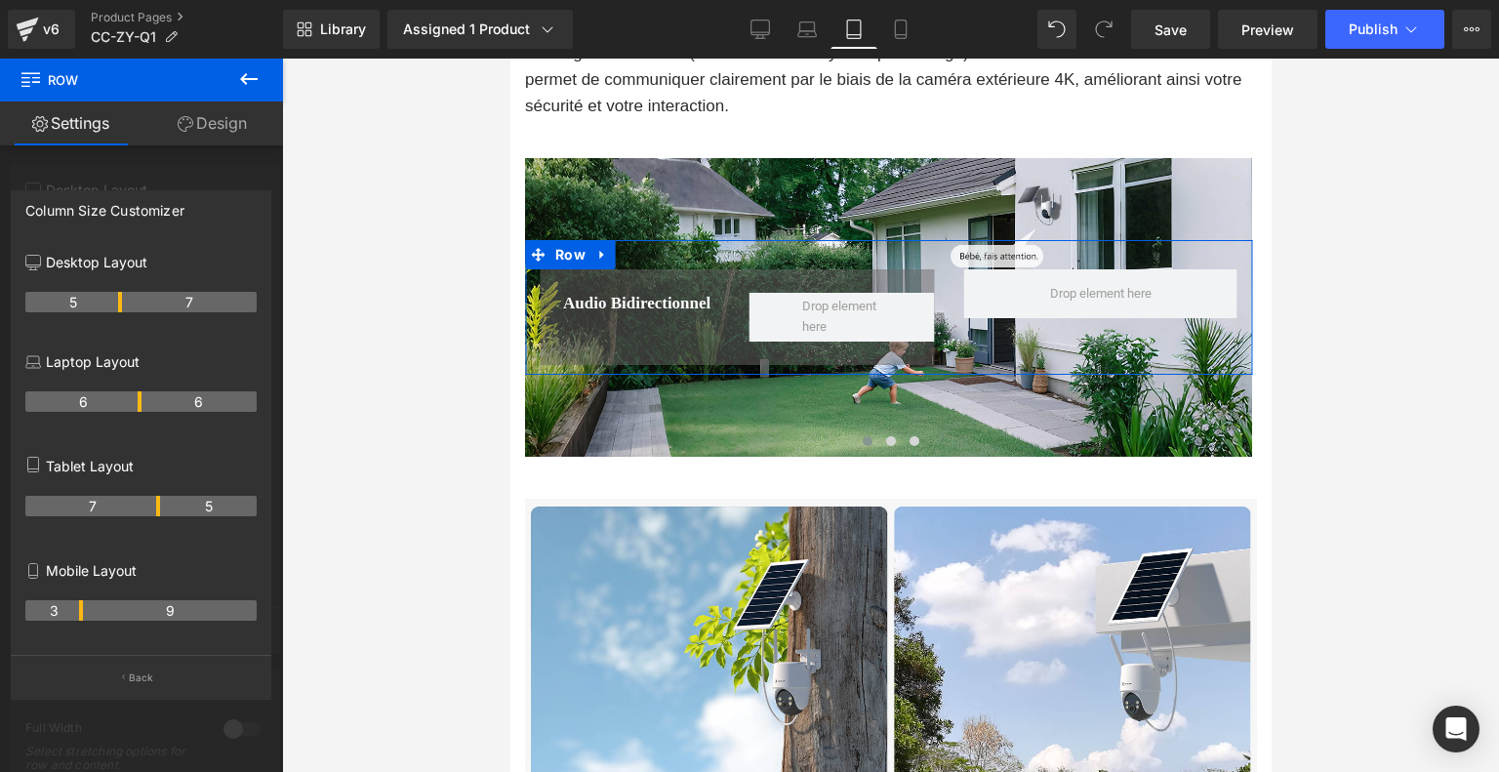
drag, startPoint x: 82, startPoint y: 503, endPoint x: 151, endPoint y: 506, distance: 69.3
click at [151, 506] on th "7" at bounding box center [92, 506] width 135 height 20
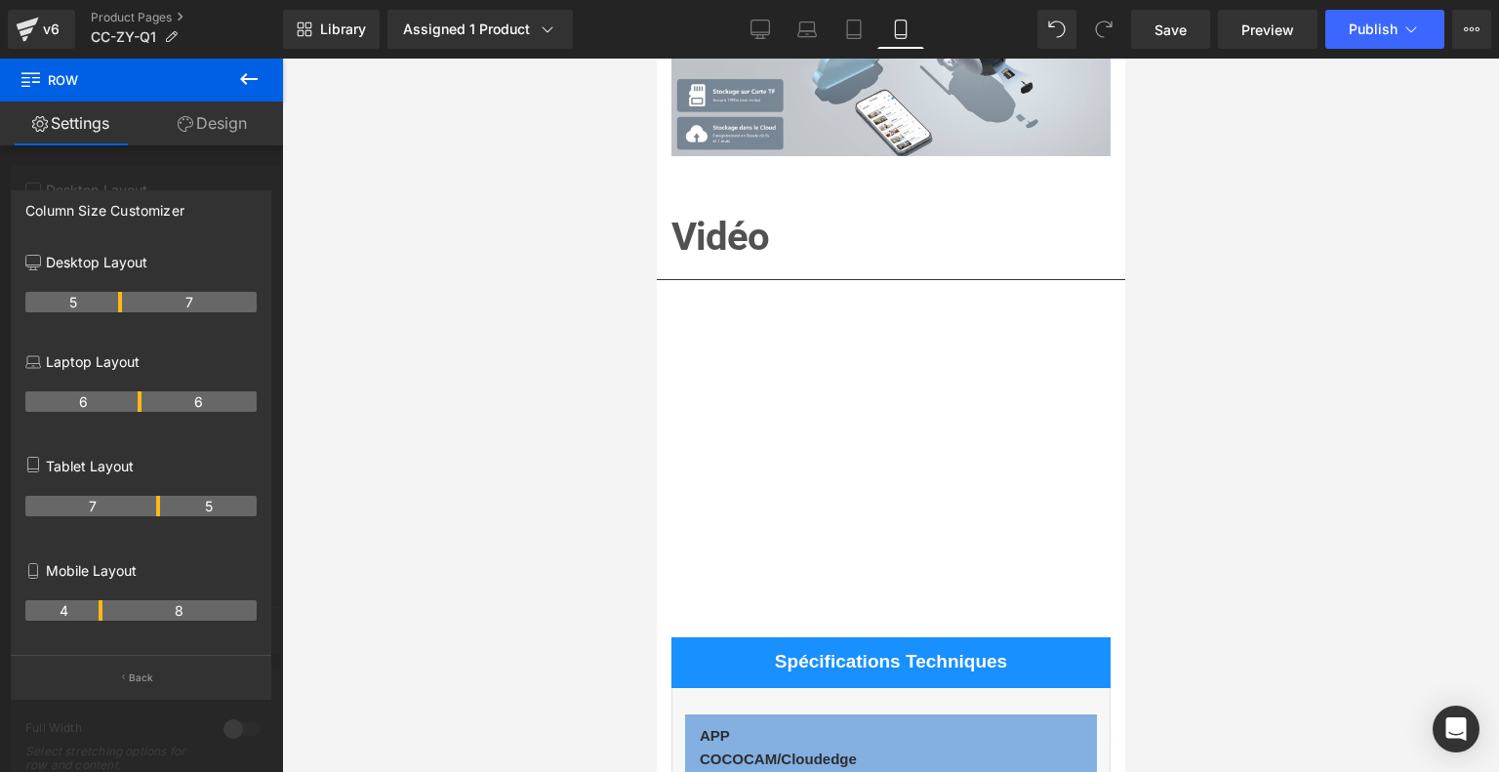
scroll to position [7044, 0]
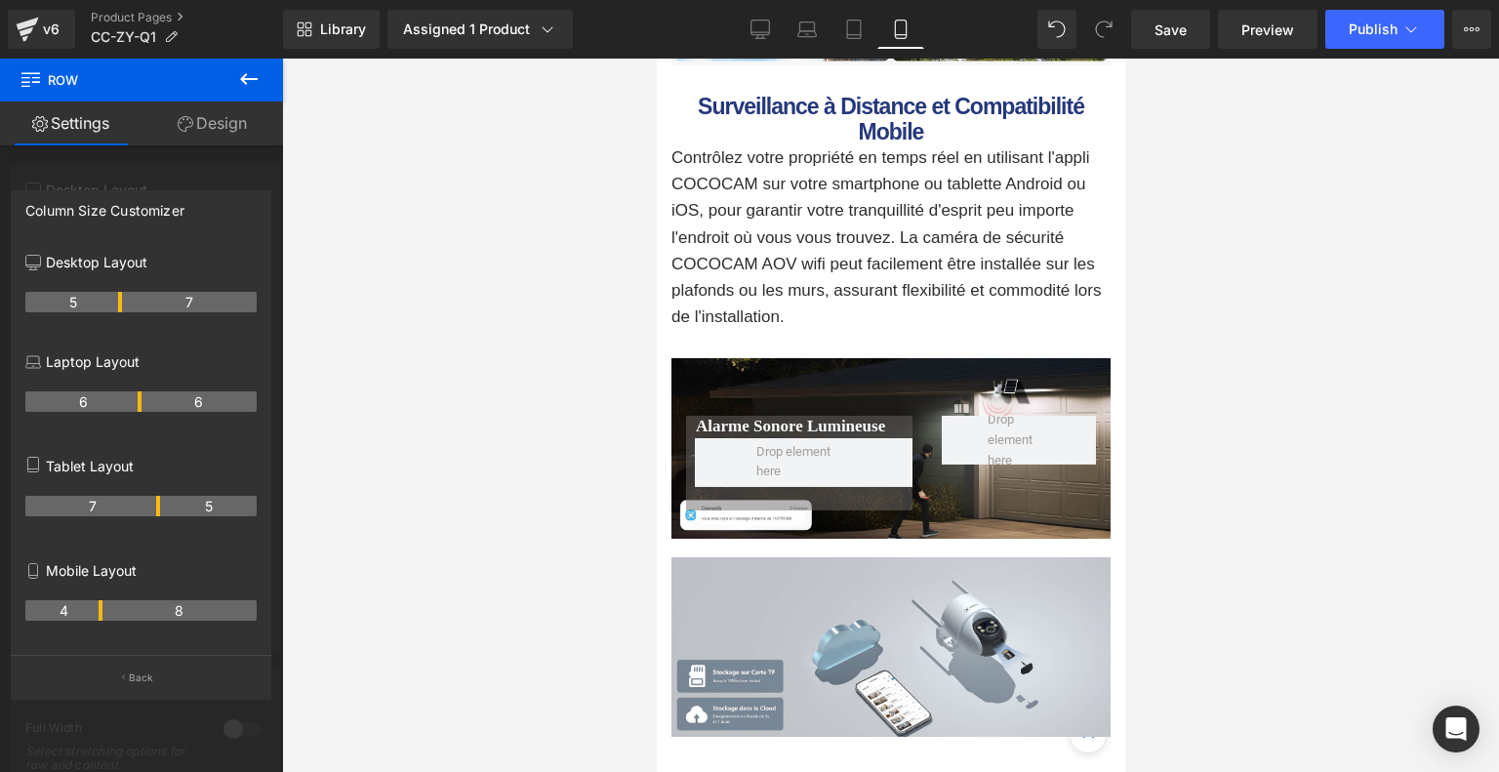
drag, startPoint x: 78, startPoint y: 610, endPoint x: 99, endPoint y: 612, distance: 20.6
click at [99, 612] on th "4" at bounding box center [63, 610] width 77 height 20
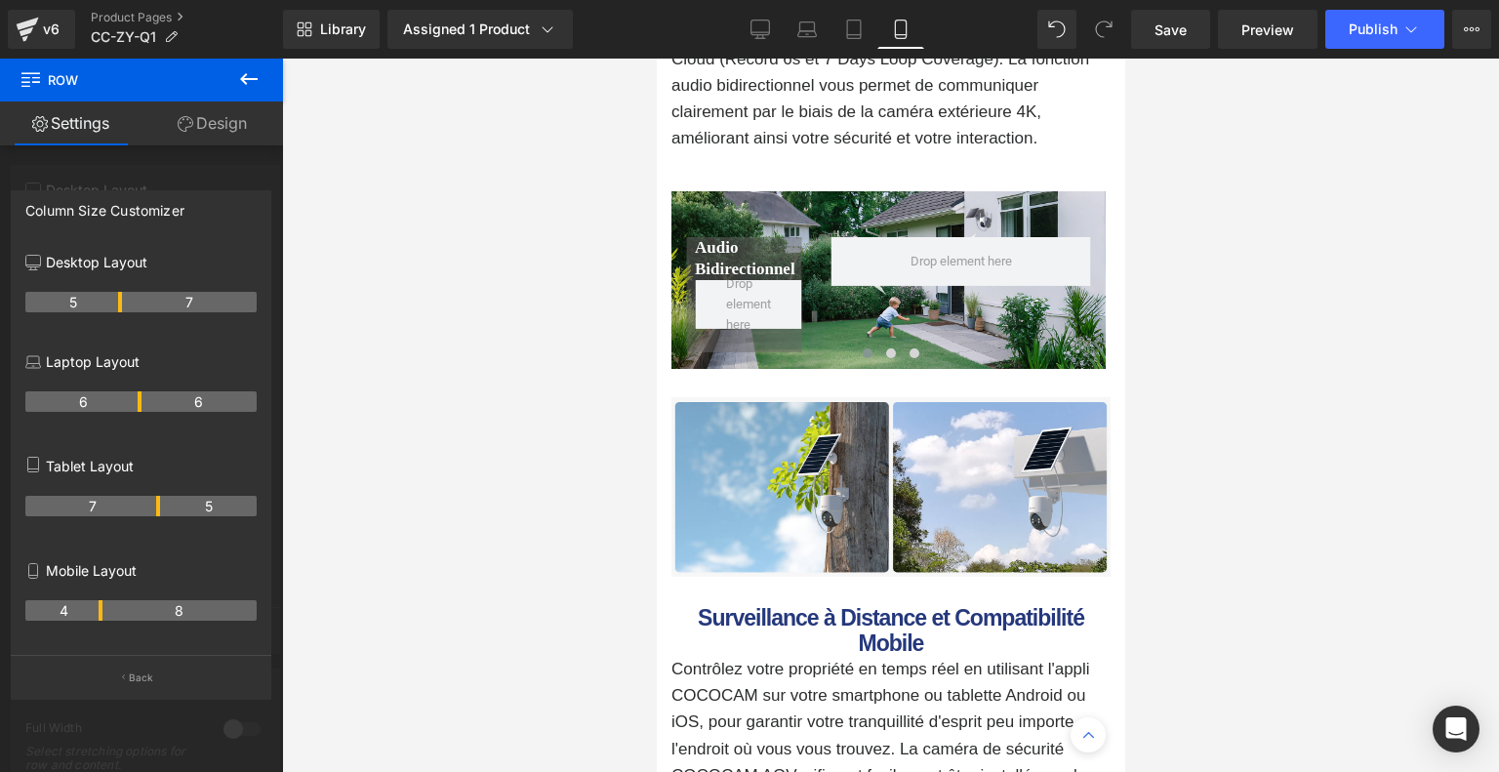
scroll to position [6458, 0]
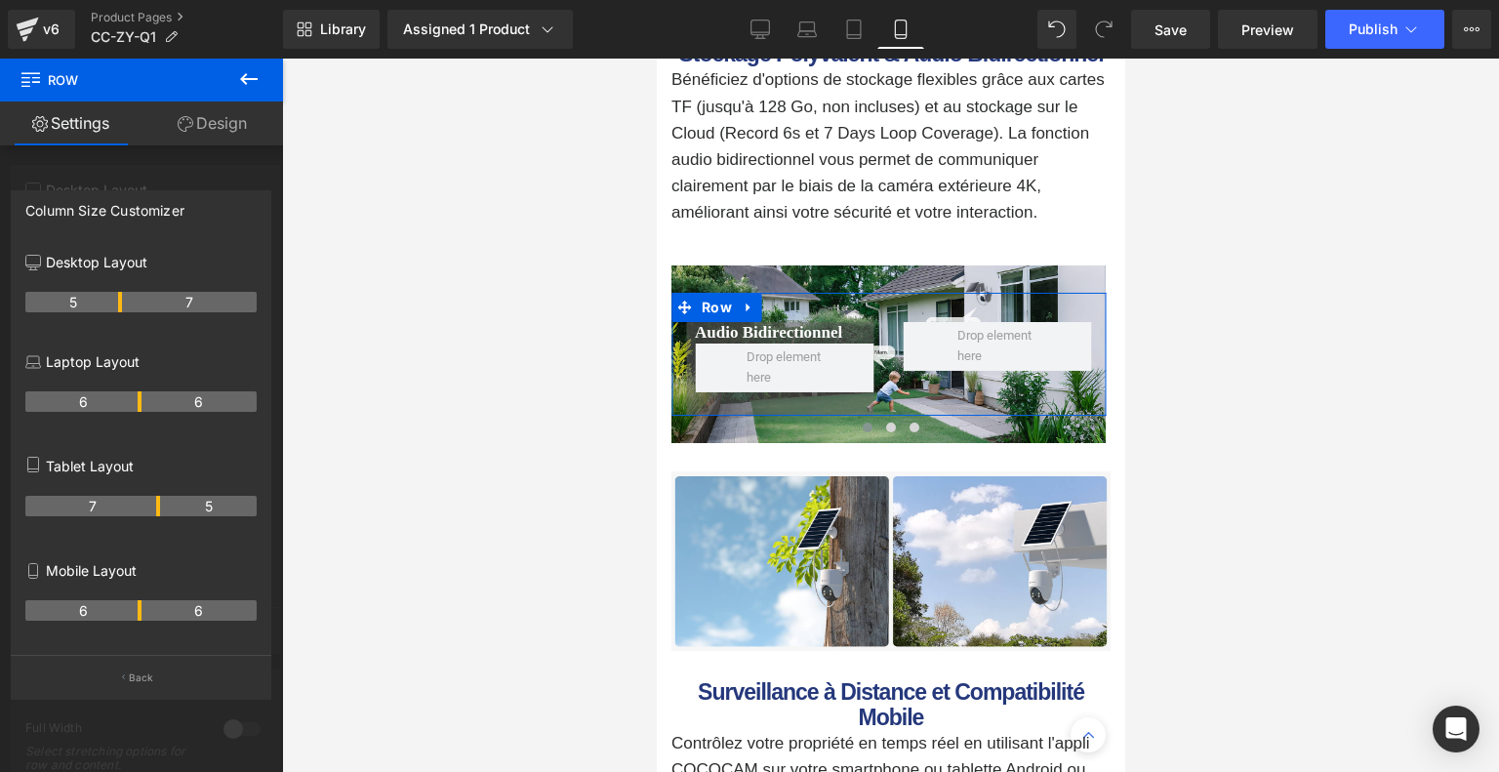
drag, startPoint x: 100, startPoint y: 608, endPoint x: 144, endPoint y: 610, distance: 44.9
click at [144, 610] on tr "6 6" at bounding box center [140, 610] width 231 height 20
click at [777, 15] on link "Desktop" at bounding box center [760, 29] width 47 height 39
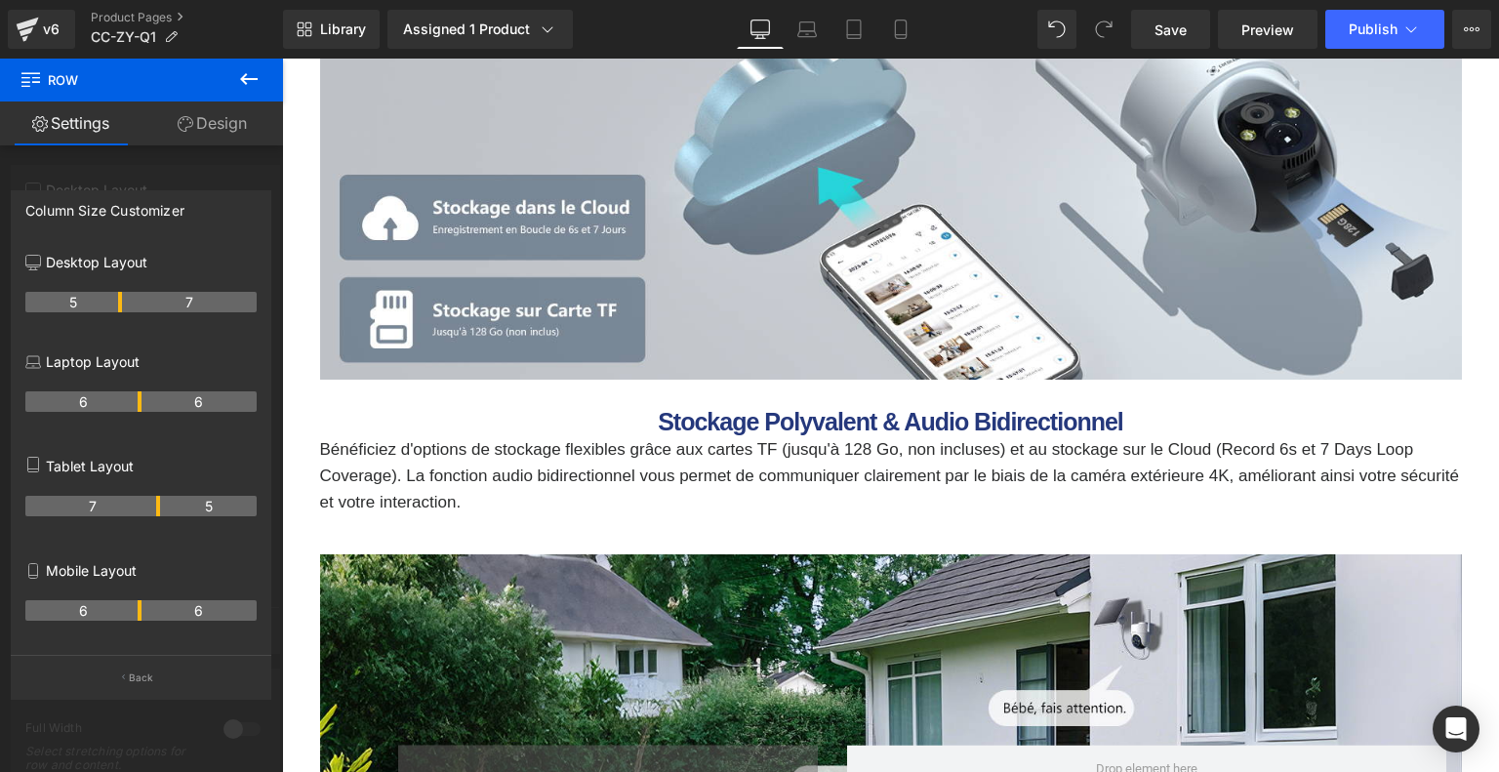
scroll to position [8274, 0]
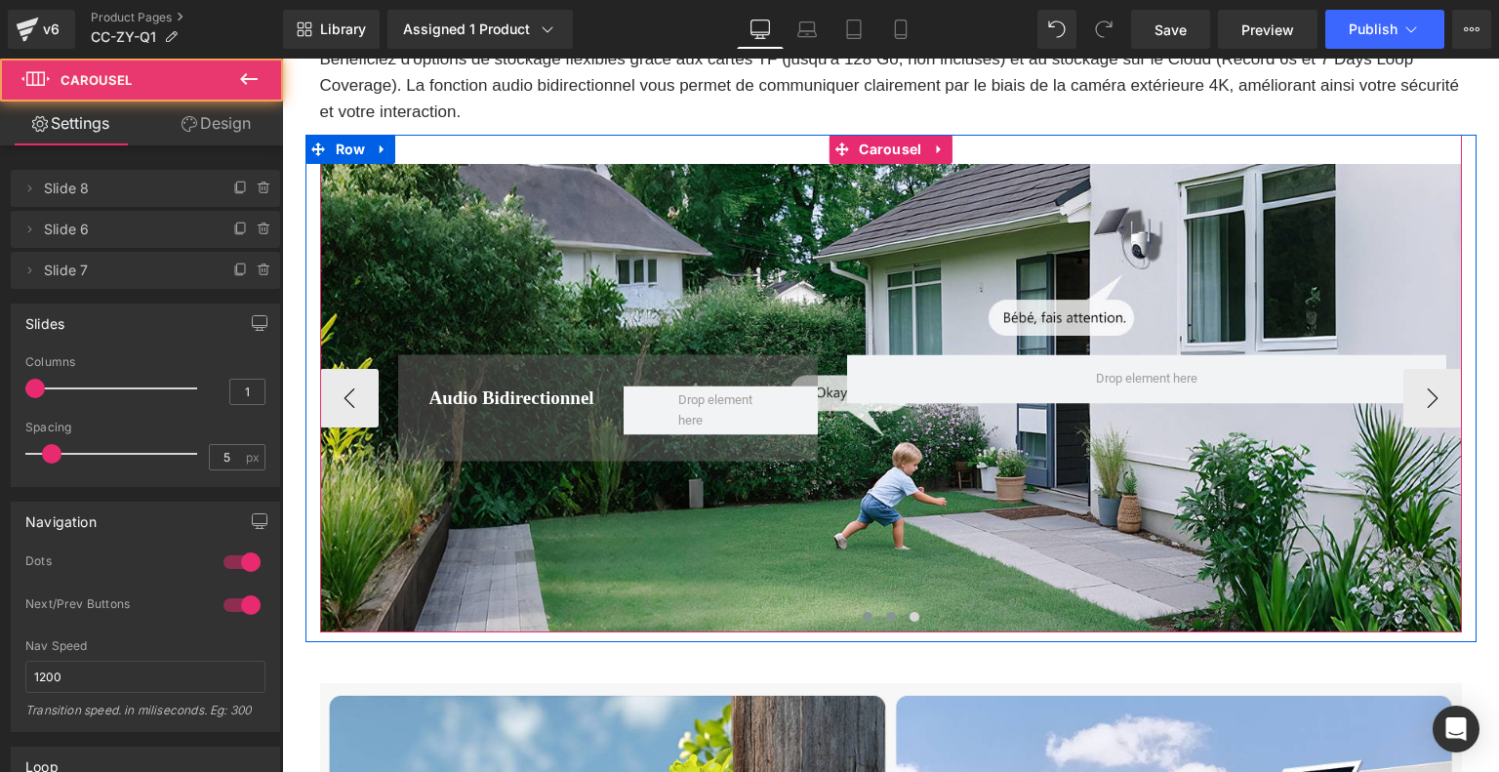
click at [888, 612] on span at bounding box center [891, 617] width 10 height 10
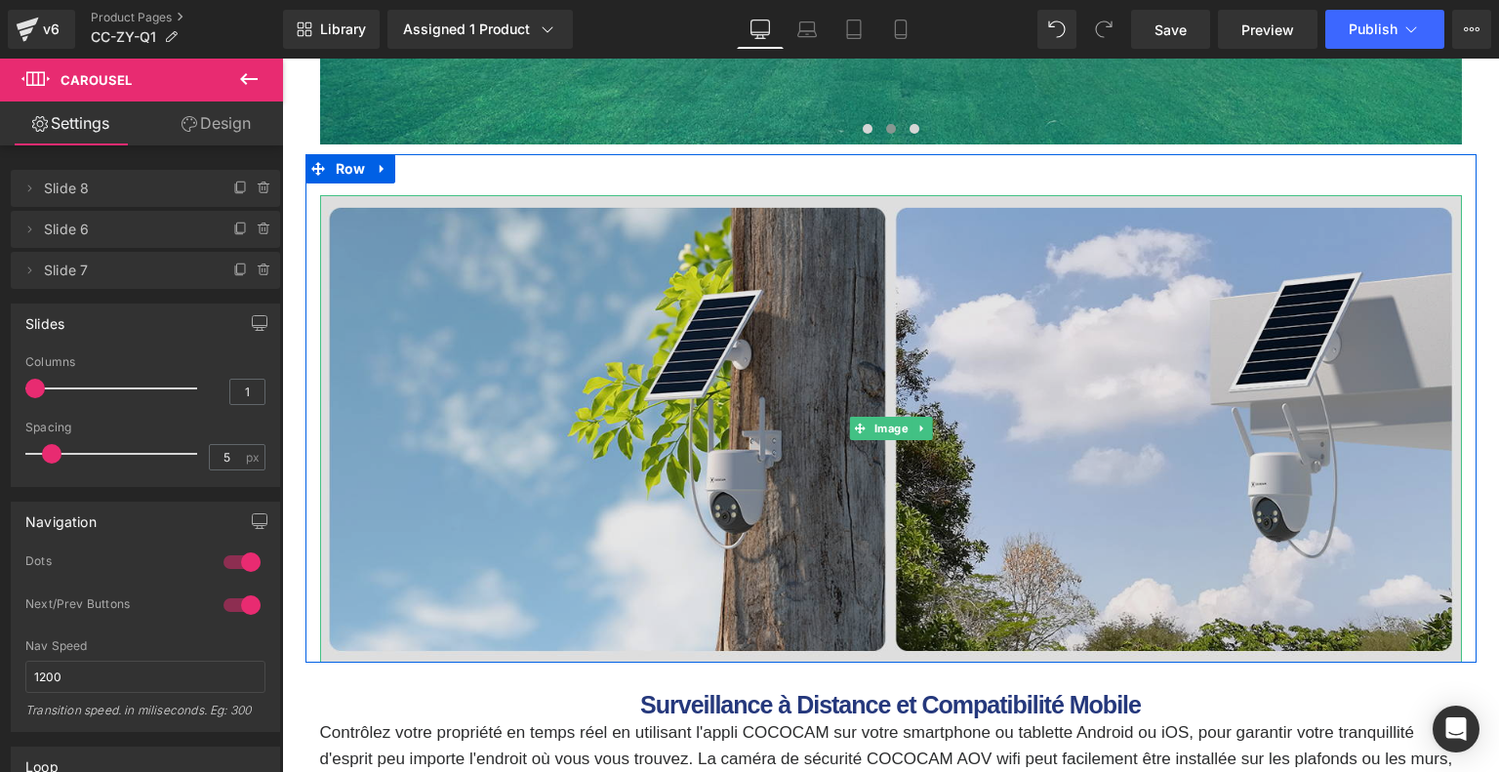
scroll to position [8372, 0]
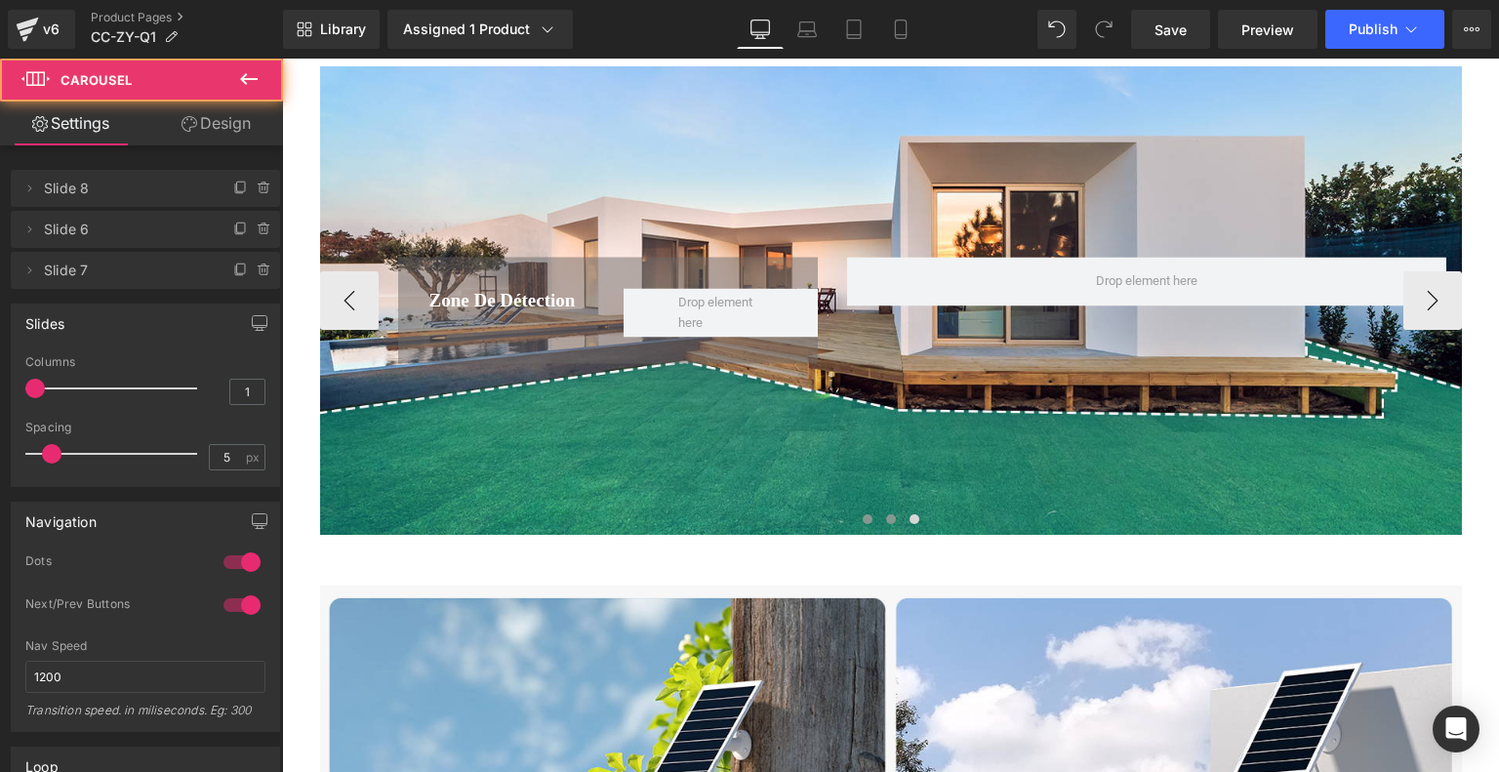
click at [857, 518] on button at bounding box center [867, 519] width 23 height 20
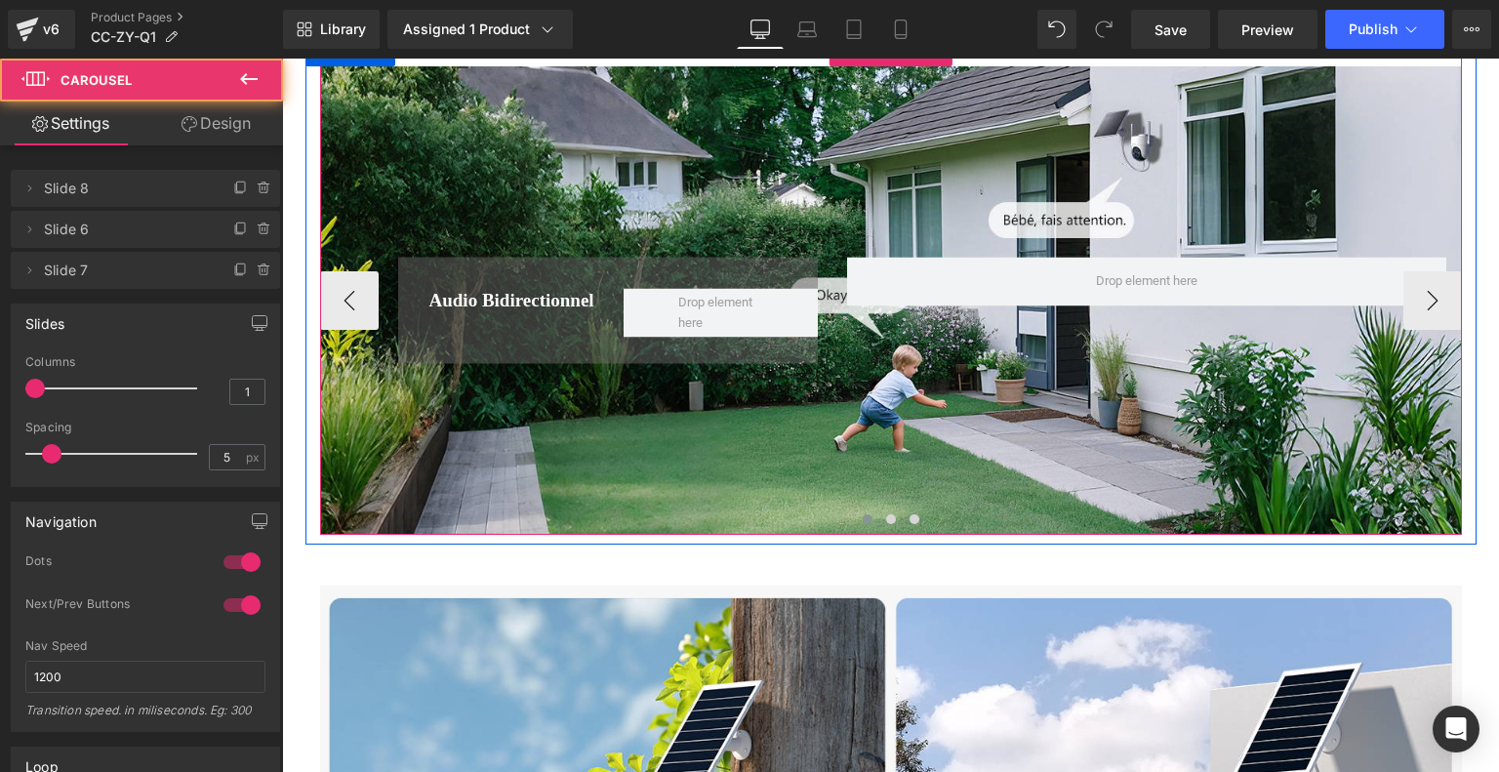
scroll to position [8177, 0]
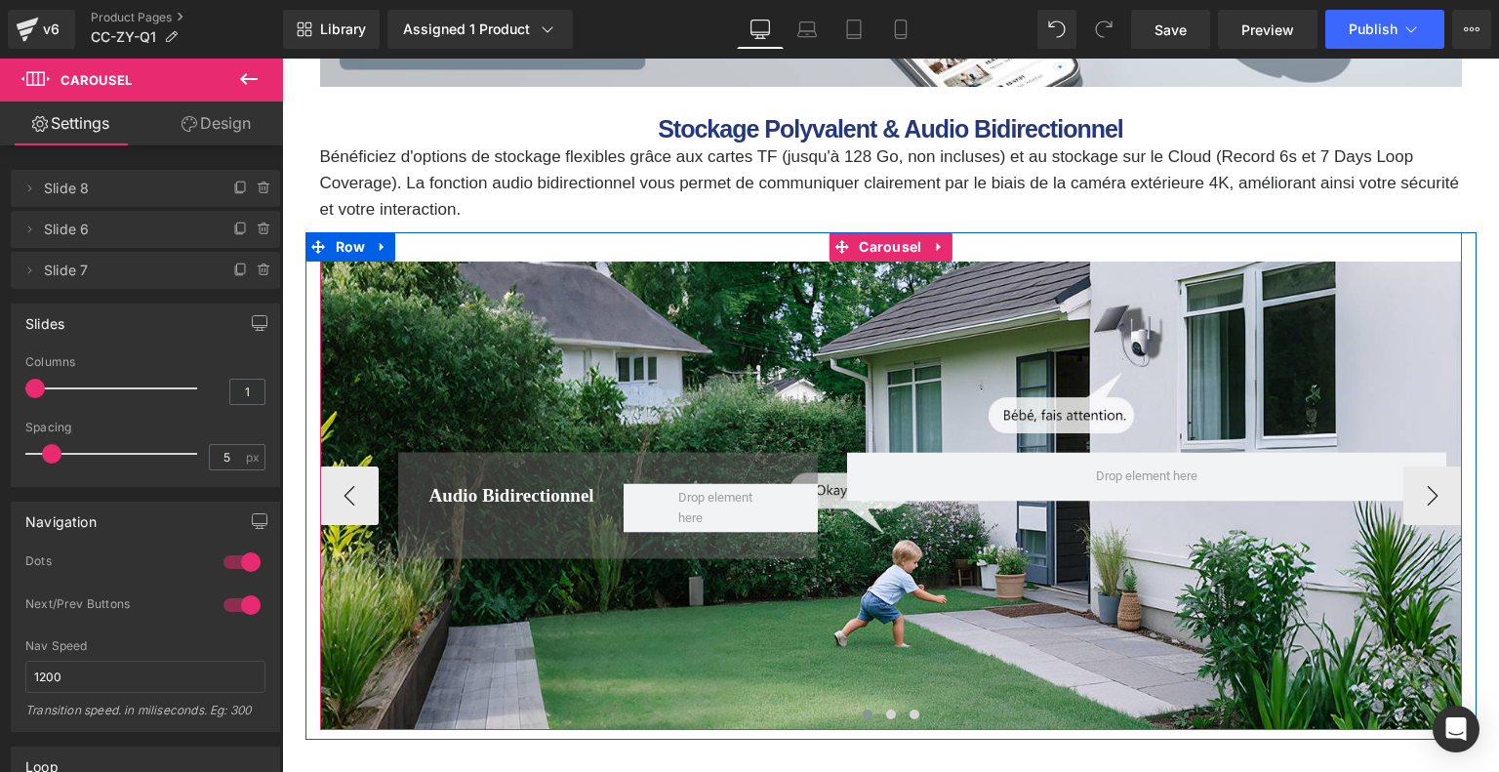
click at [804, 328] on div "Audio Bidirectionnel Heading Row 32px Row" at bounding box center [890, 495] width 1141 height 468
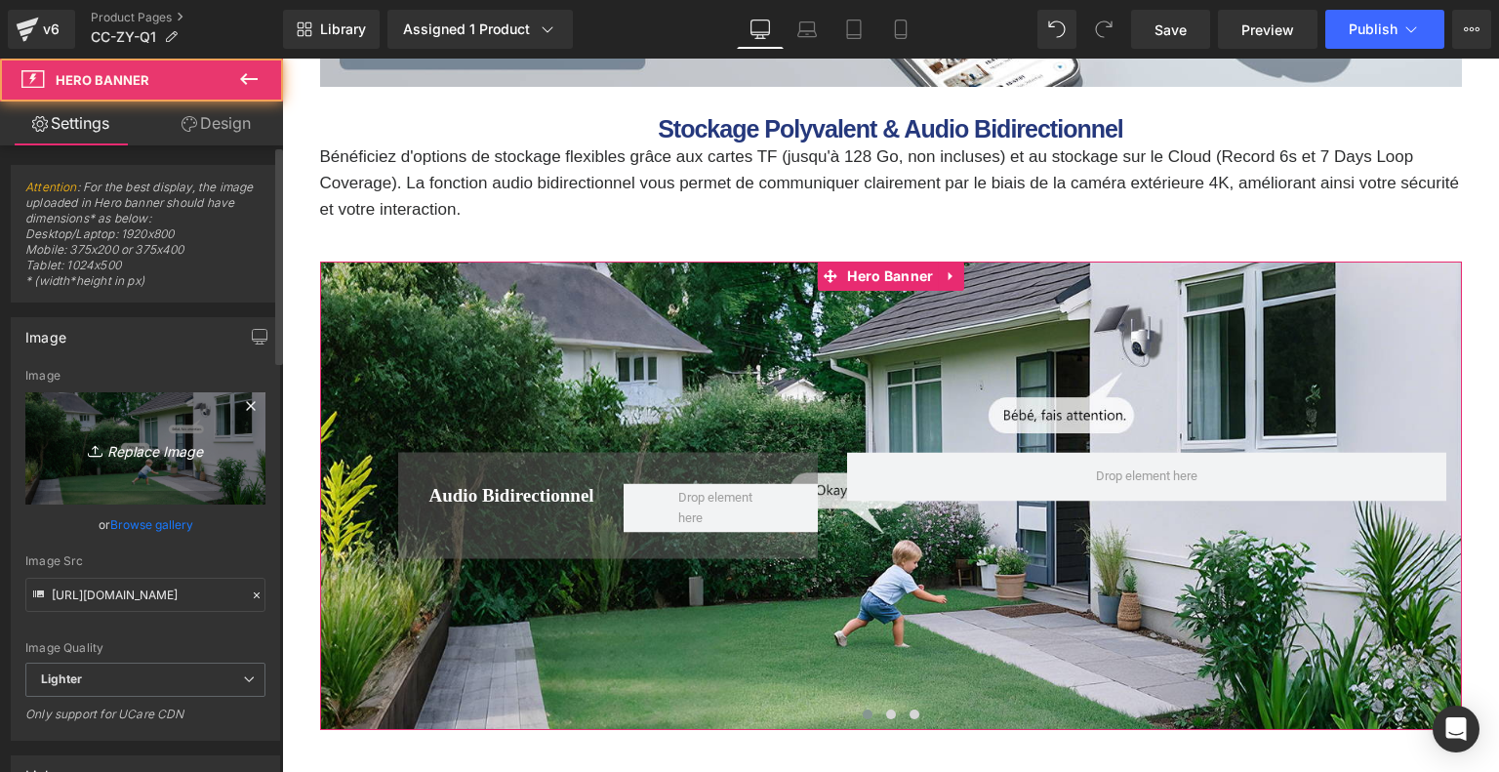
click at [164, 430] on link "Replace Image" at bounding box center [145, 448] width 240 height 112
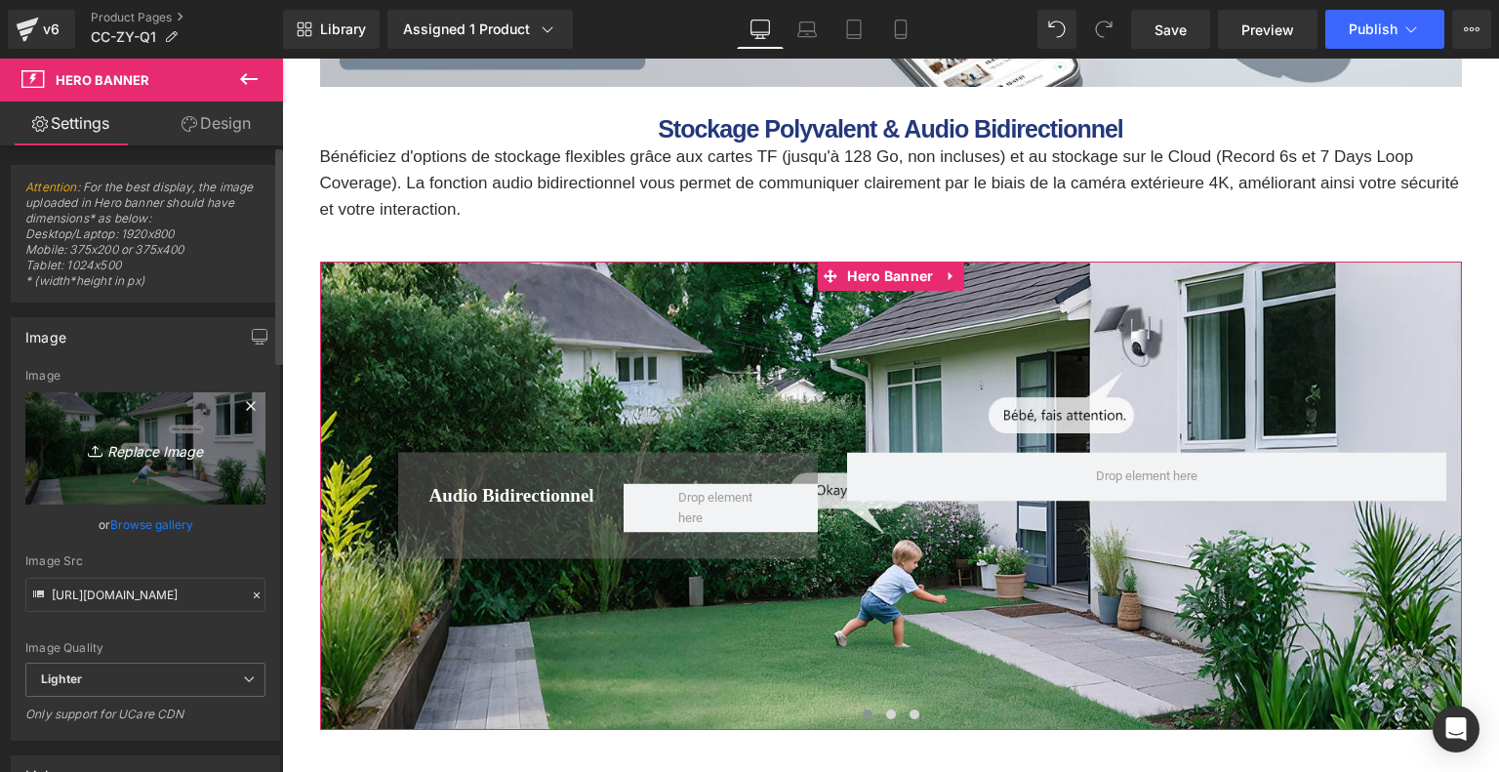
type input "C:\fakepath\db85b2e4-5b3b-408b-b401-7ff8de78036c.__CR0,0,1464,600_PT0_SX1464_V1…"
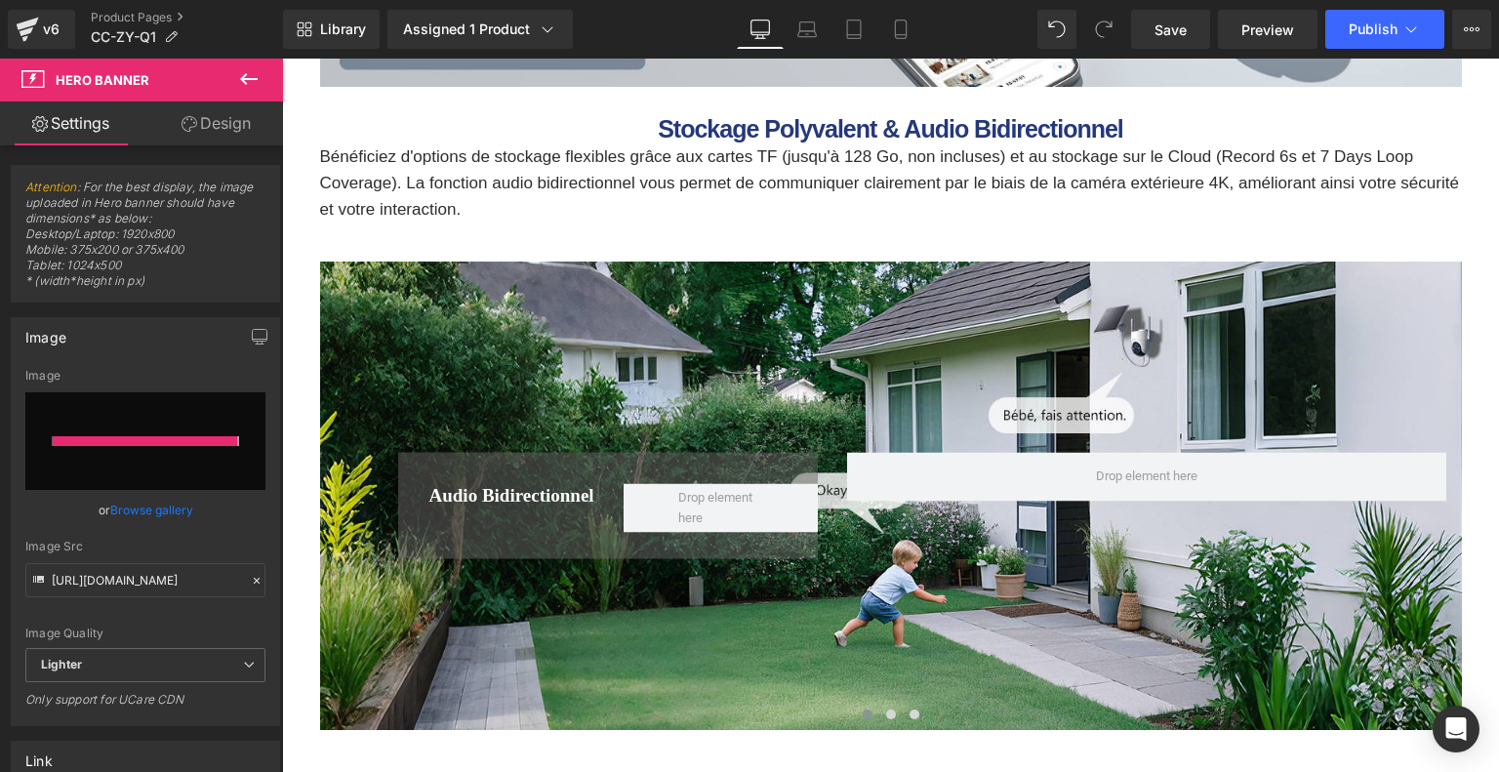
type input "https://ucarecdn.com/5e87b524-53c1-4968-8f9f-0779ec0d8653/-/format/auto/-/previ…"
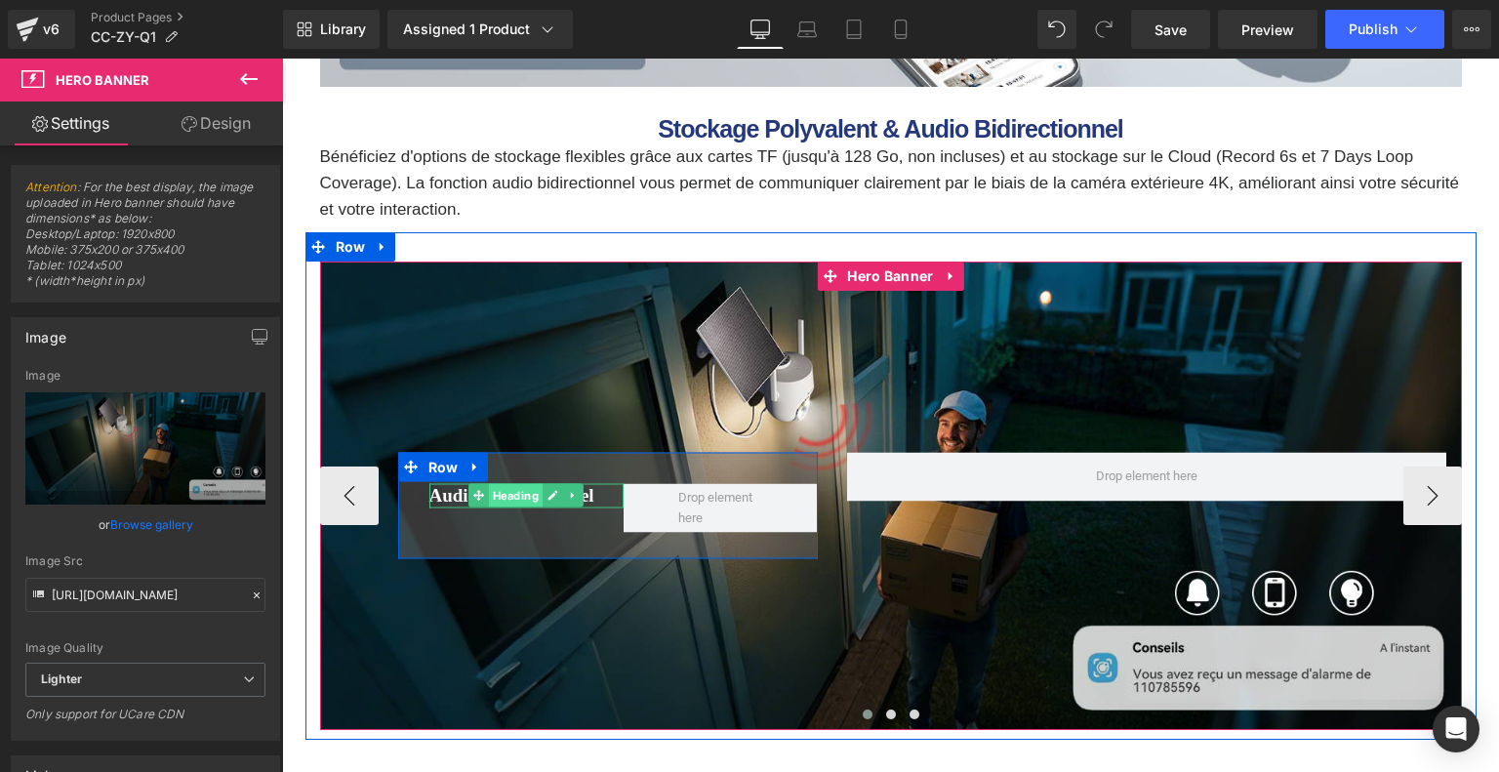
click at [507, 497] on span "Heading" at bounding box center [516, 495] width 54 height 23
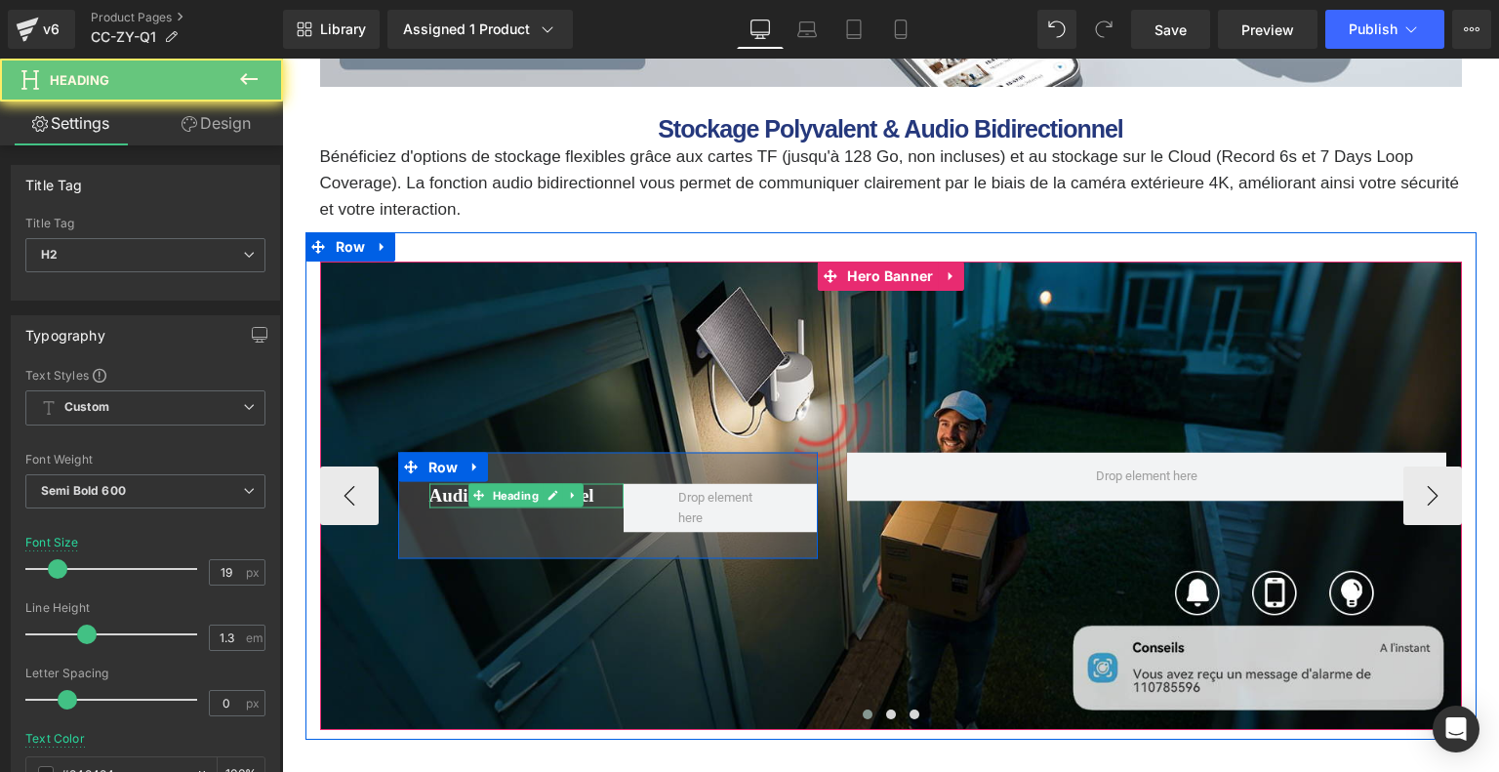
click at [433, 494] on font "Audio Bidirectionnel" at bounding box center [511, 494] width 165 height 20
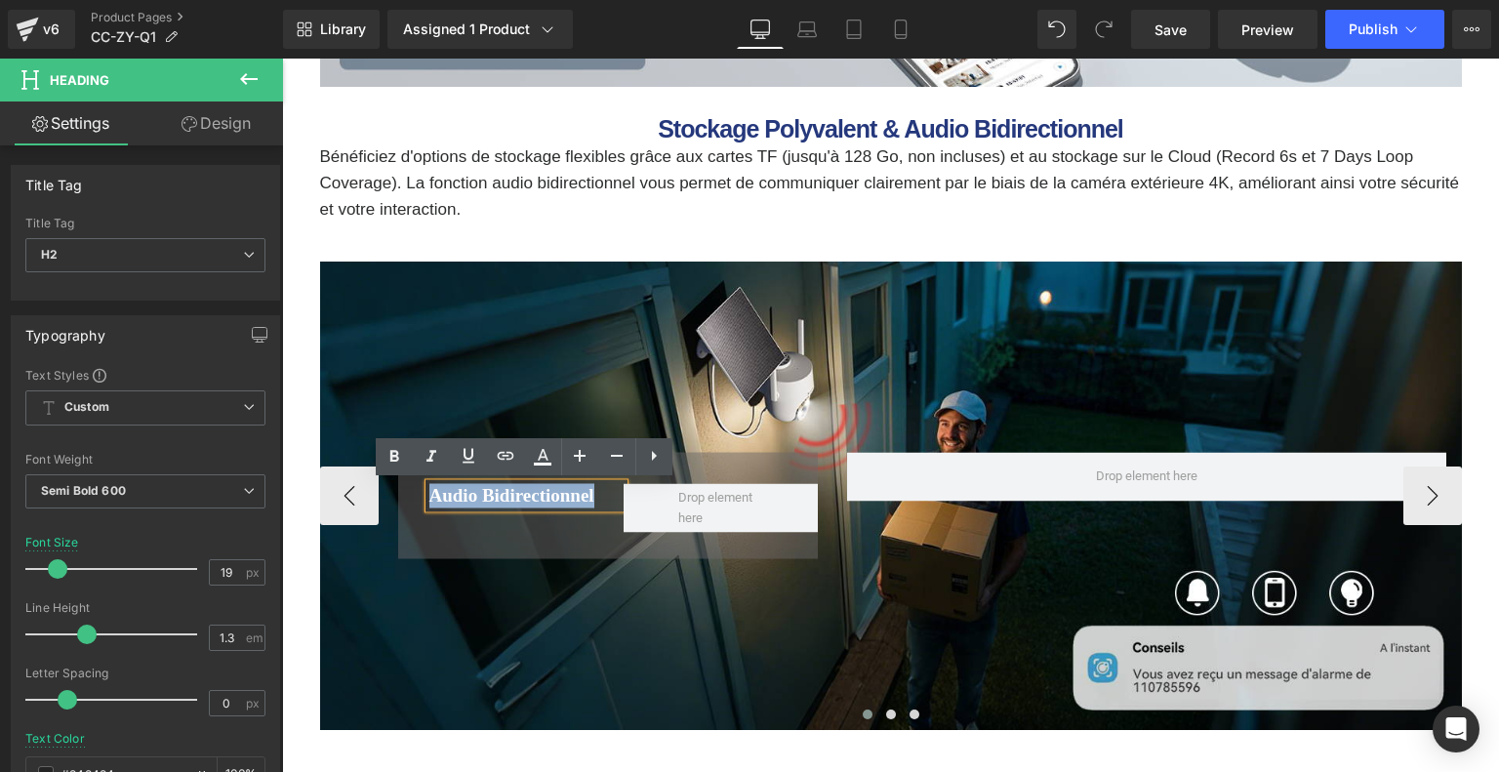
drag, startPoint x: 430, startPoint y: 495, endPoint x: 619, endPoint y: 497, distance: 188.3
click at [619, 497] on h2 "Audio Bidirectionnel" at bounding box center [526, 495] width 194 height 24
paste div
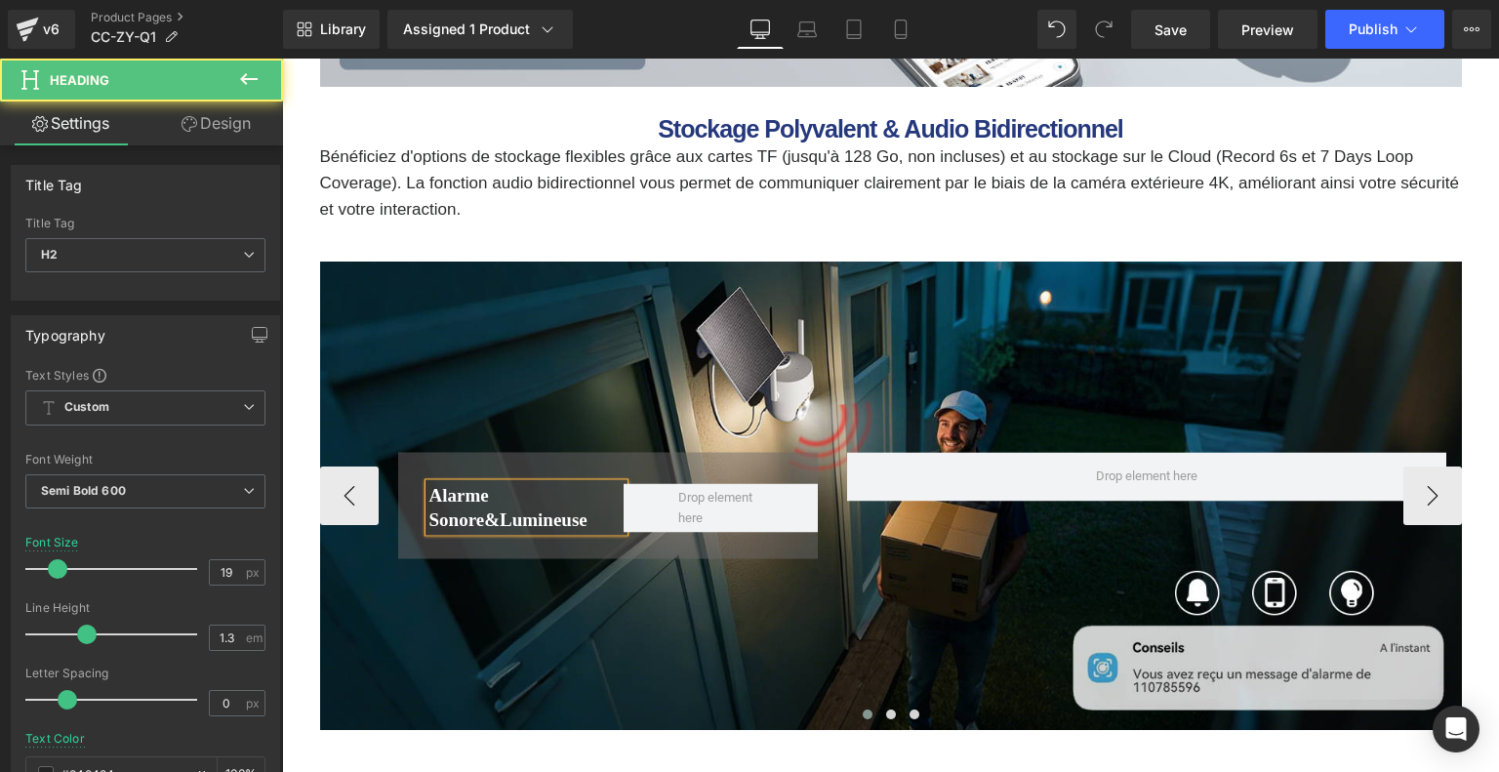
click at [505, 521] on font "Alarme Sonore&Lumineuse" at bounding box center [508, 506] width 158 height 45
click at [562, 491] on font "Alarme Sonore& Lumineuse" at bounding box center [496, 506] width 135 height 45
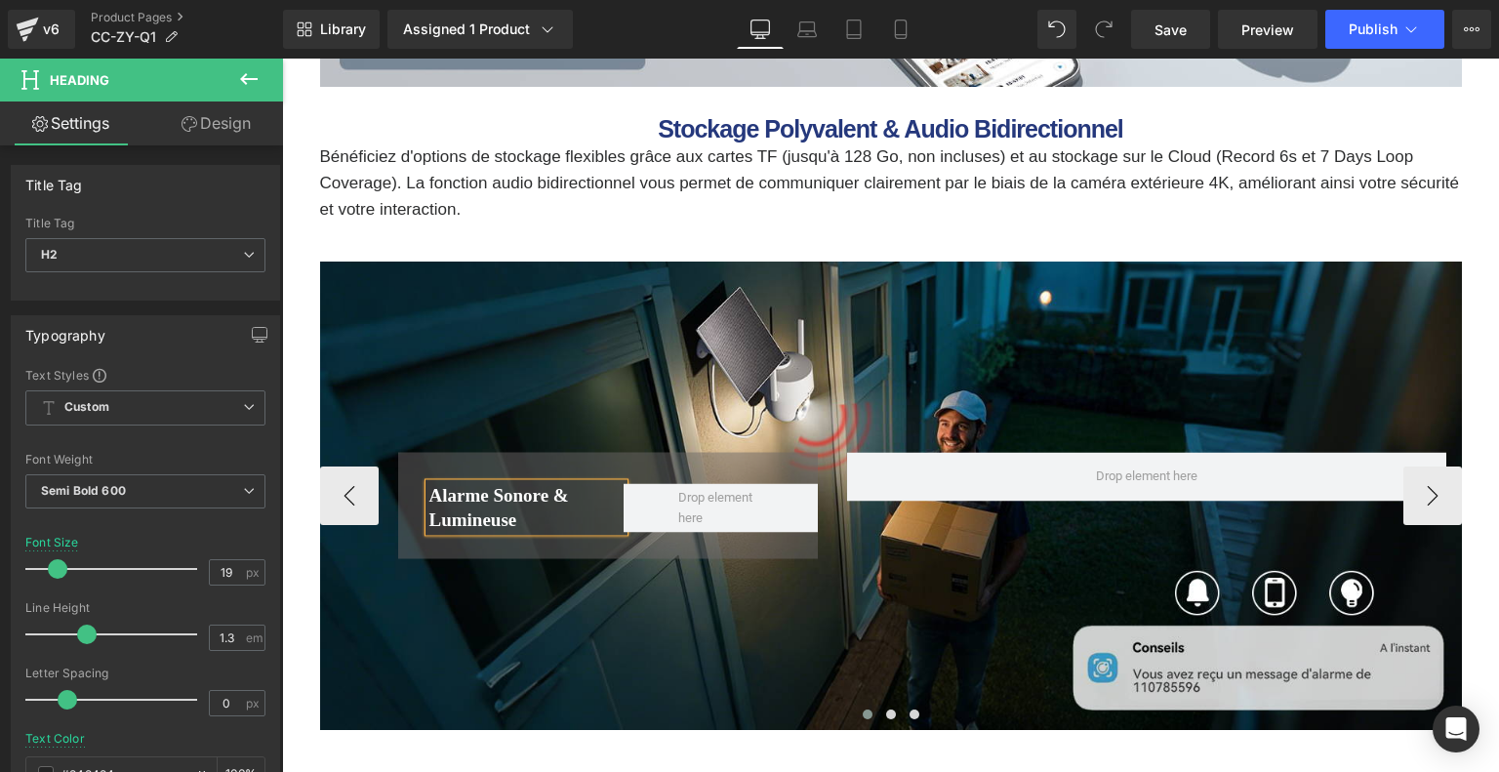
click at [784, 354] on div "Alarme Sonore & Lumineuse Heading Row Row" at bounding box center [890, 495] width 1141 height 468
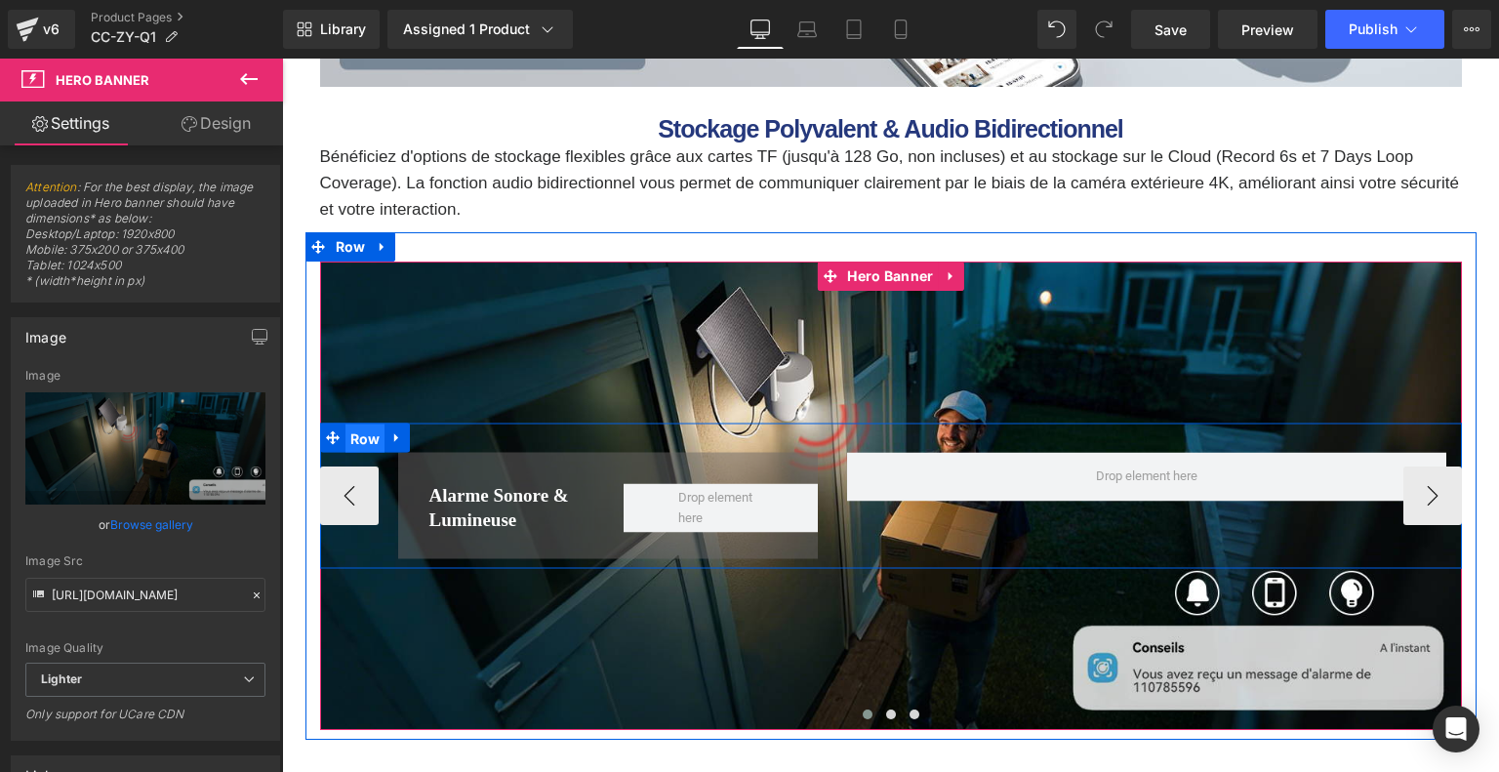
click at [368, 438] on span "Row" at bounding box center [365, 437] width 40 height 29
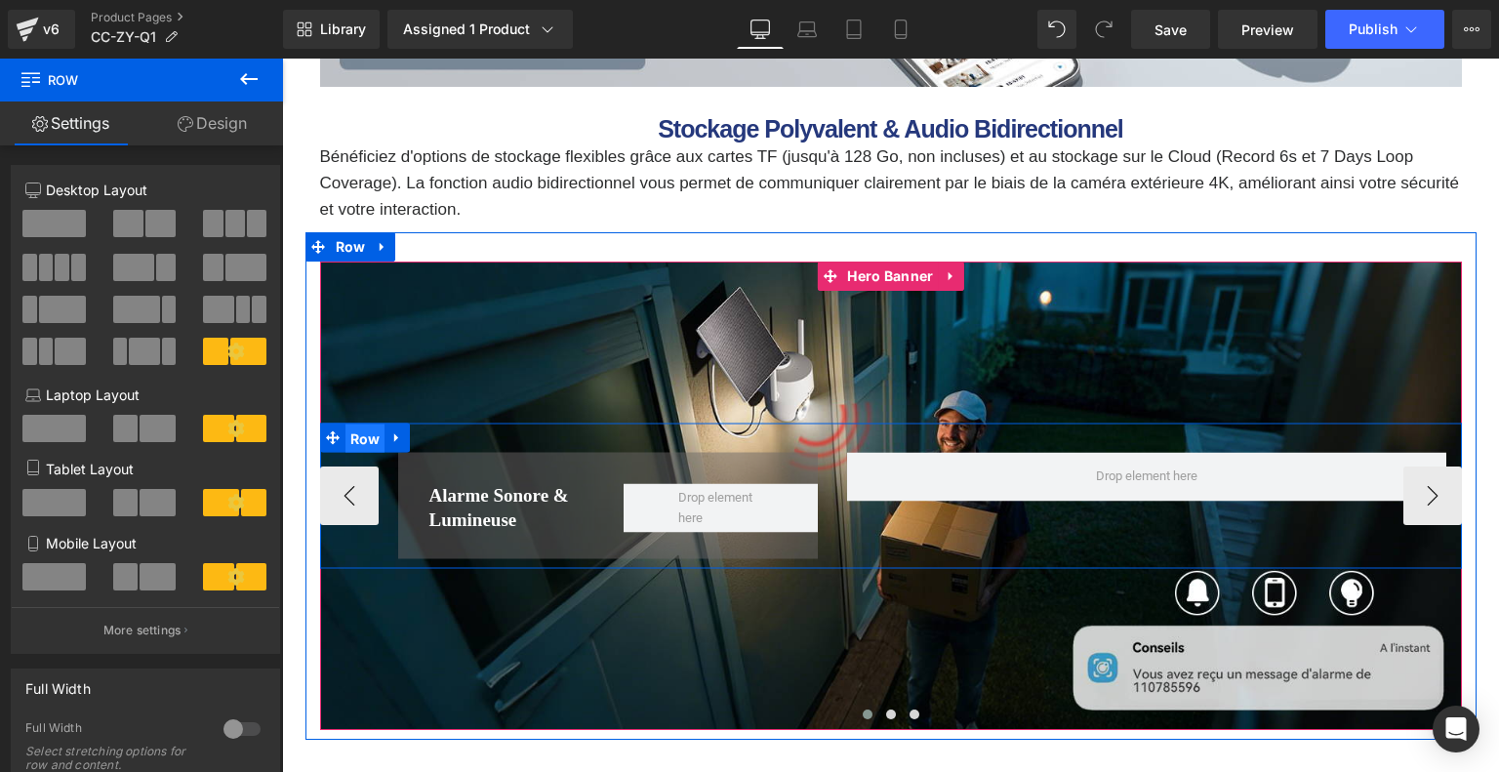
click at [367, 438] on span "Row" at bounding box center [365, 437] width 40 height 29
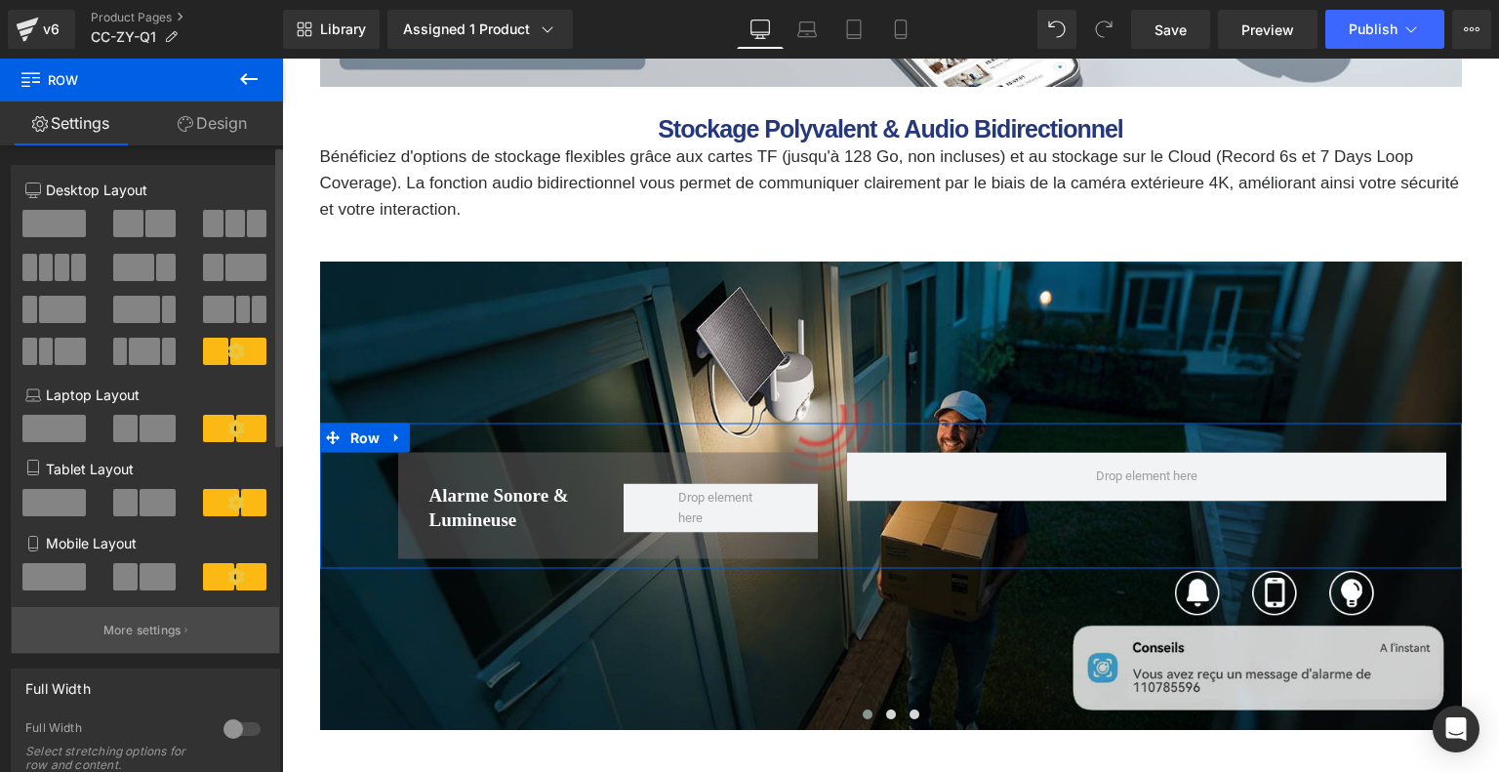
click at [113, 635] on p "More settings" at bounding box center [142, 630] width 78 height 18
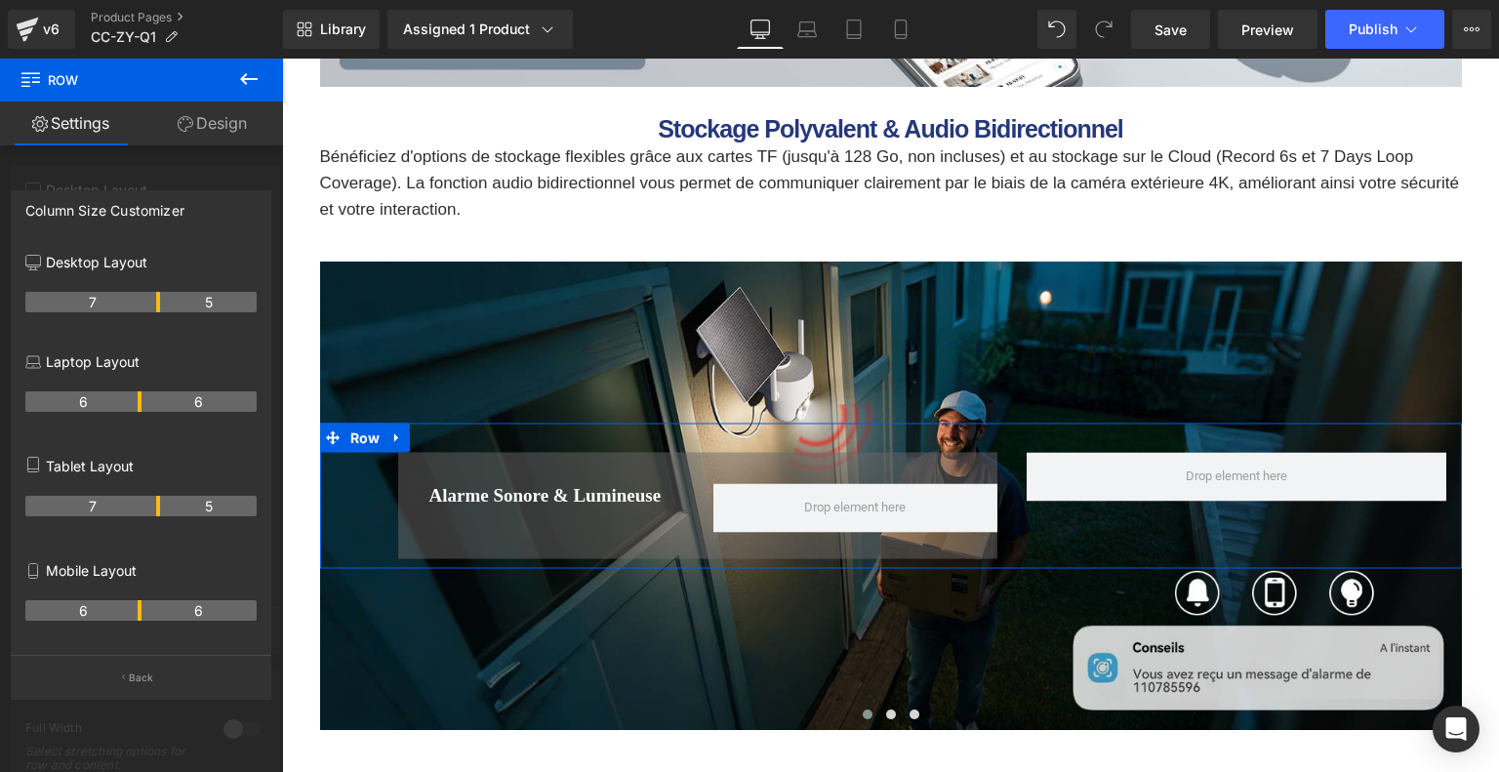
drag, startPoint x: 118, startPoint y: 301, endPoint x: 158, endPoint y: 301, distance: 40.0
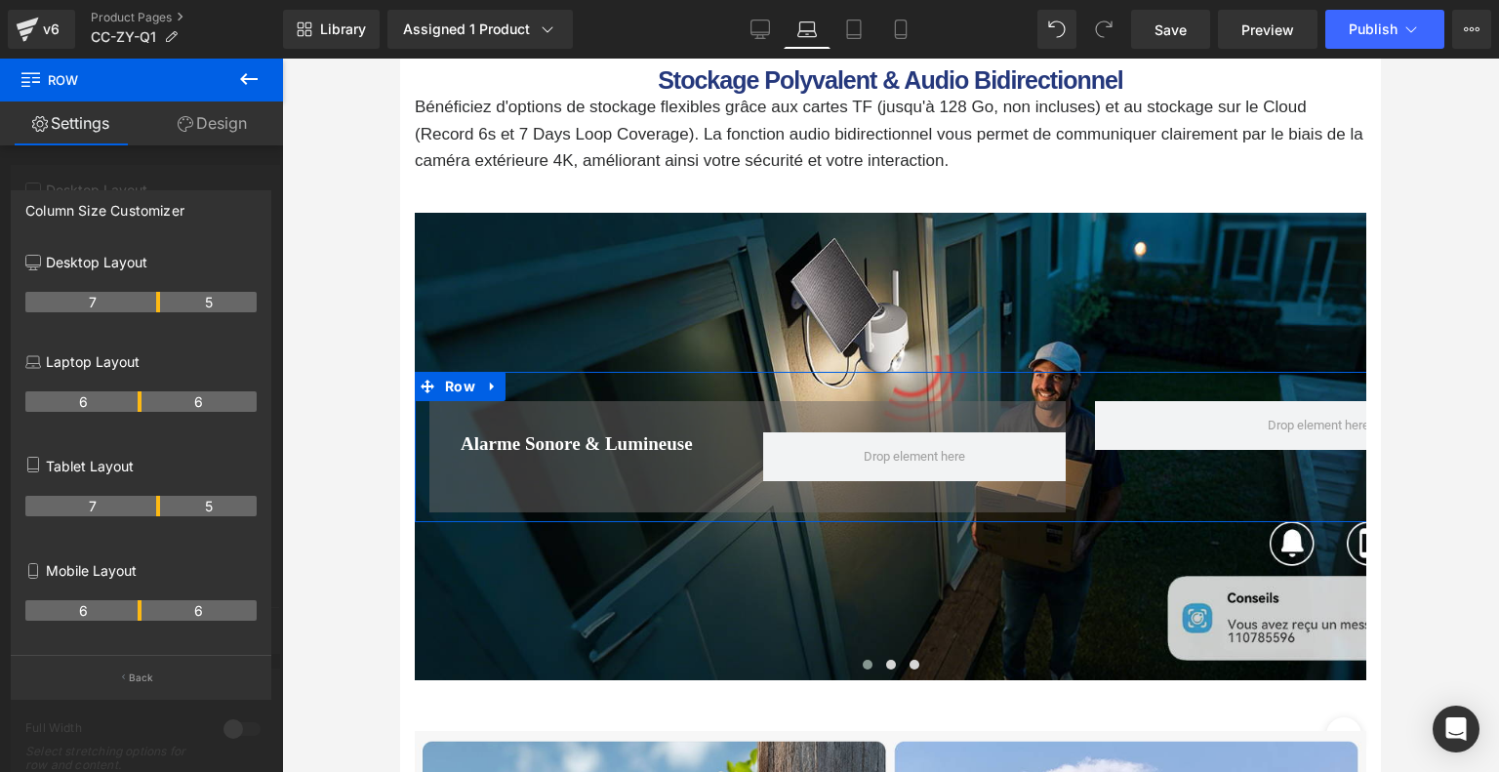
scroll to position [7360, 0]
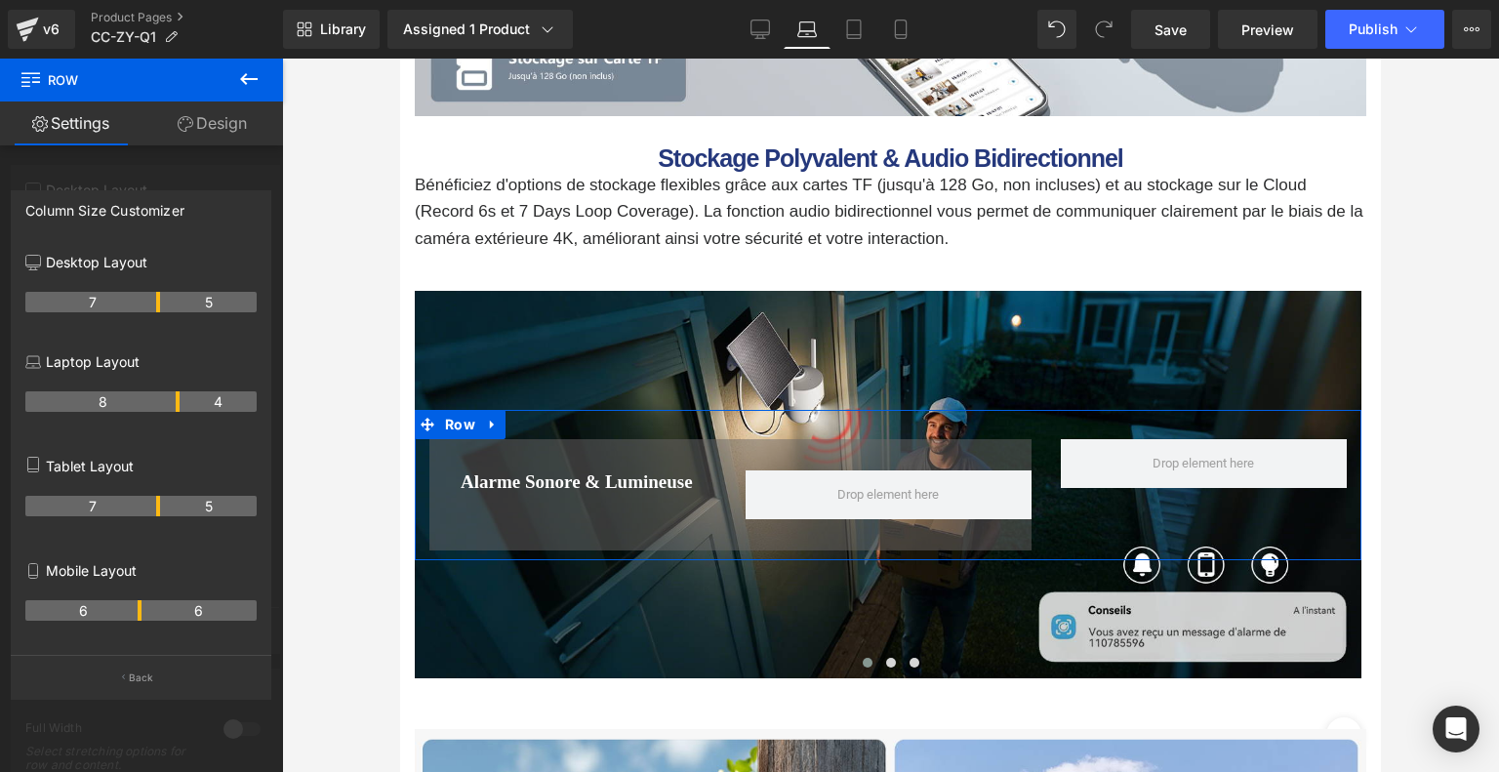
drag, startPoint x: 138, startPoint y: 404, endPoint x: 168, endPoint y: 404, distance: 30.2
click at [168, 404] on th "8" at bounding box center [102, 401] width 154 height 20
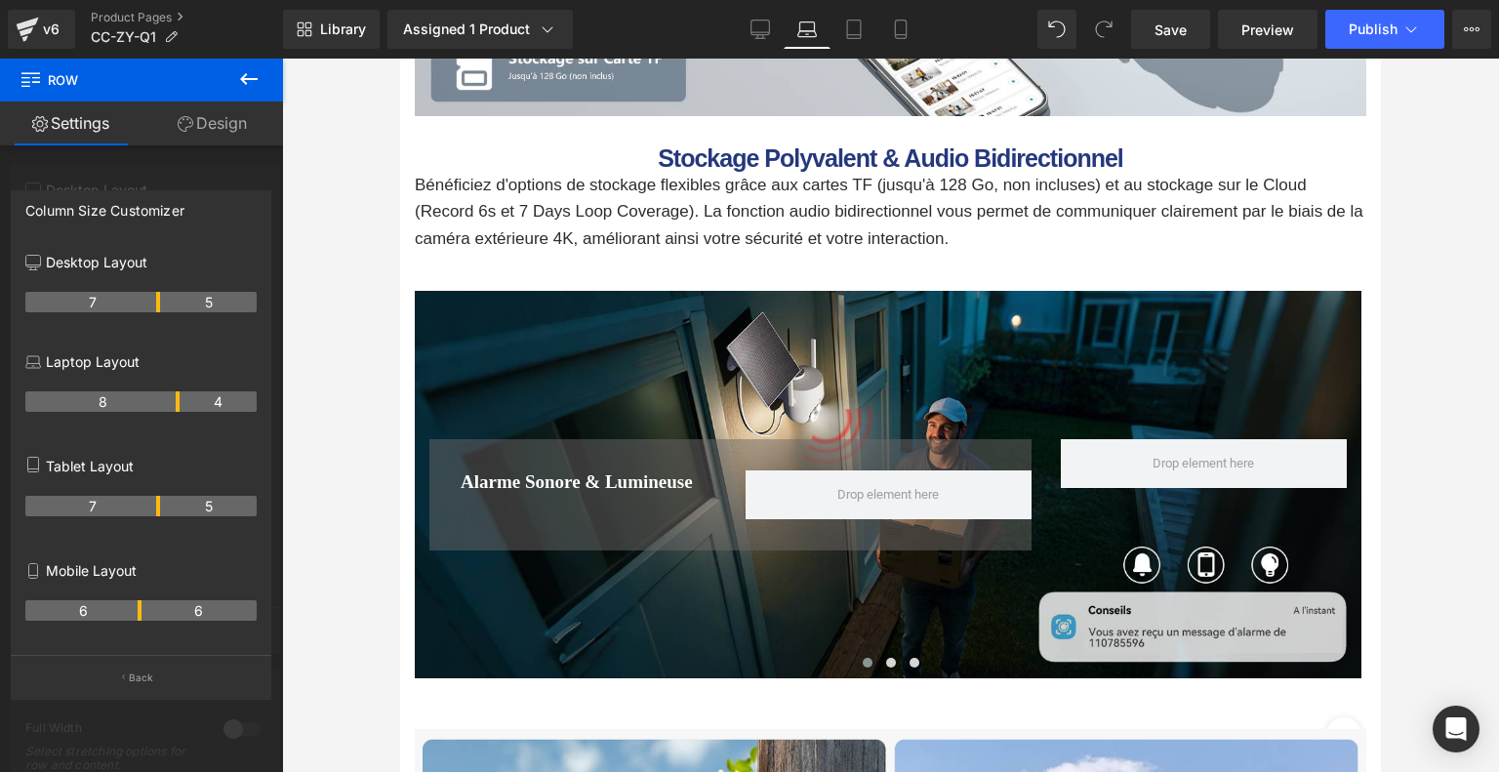
scroll to position [7457, 0]
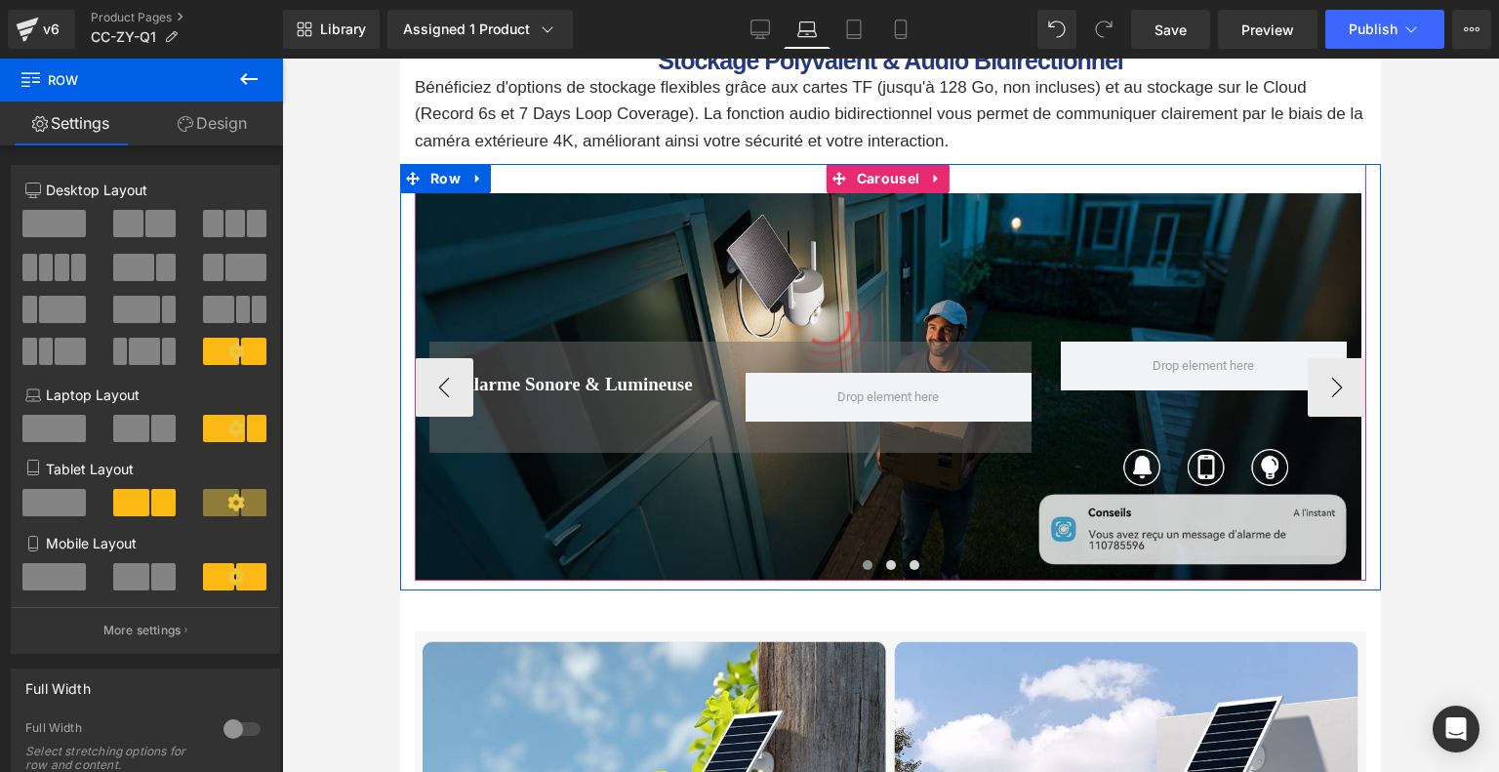
click at [866, 560] on span at bounding box center [867, 565] width 10 height 10
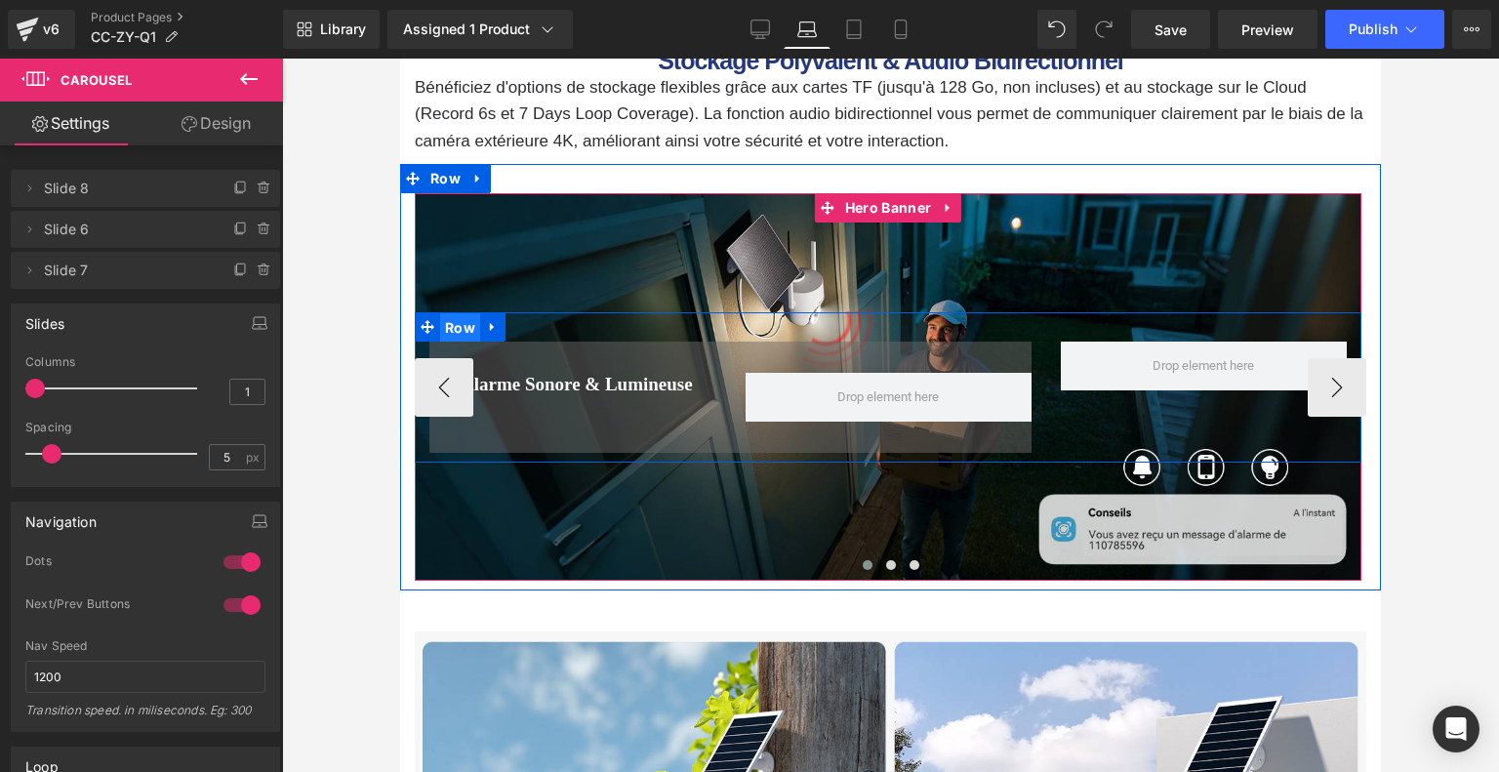
click at [465, 313] on span "Row" at bounding box center [460, 327] width 40 height 29
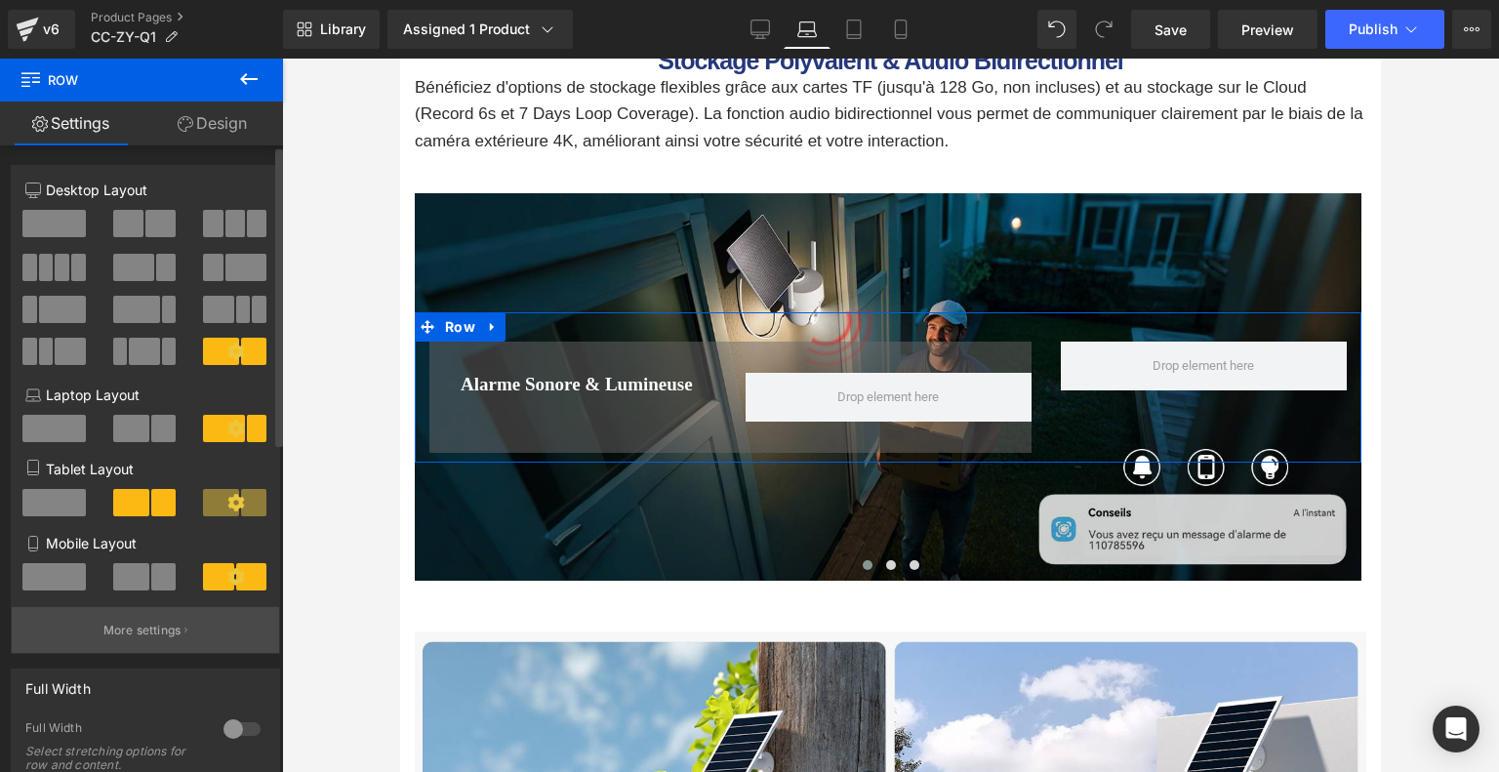
click at [160, 628] on p "More settings" at bounding box center [142, 630] width 78 height 18
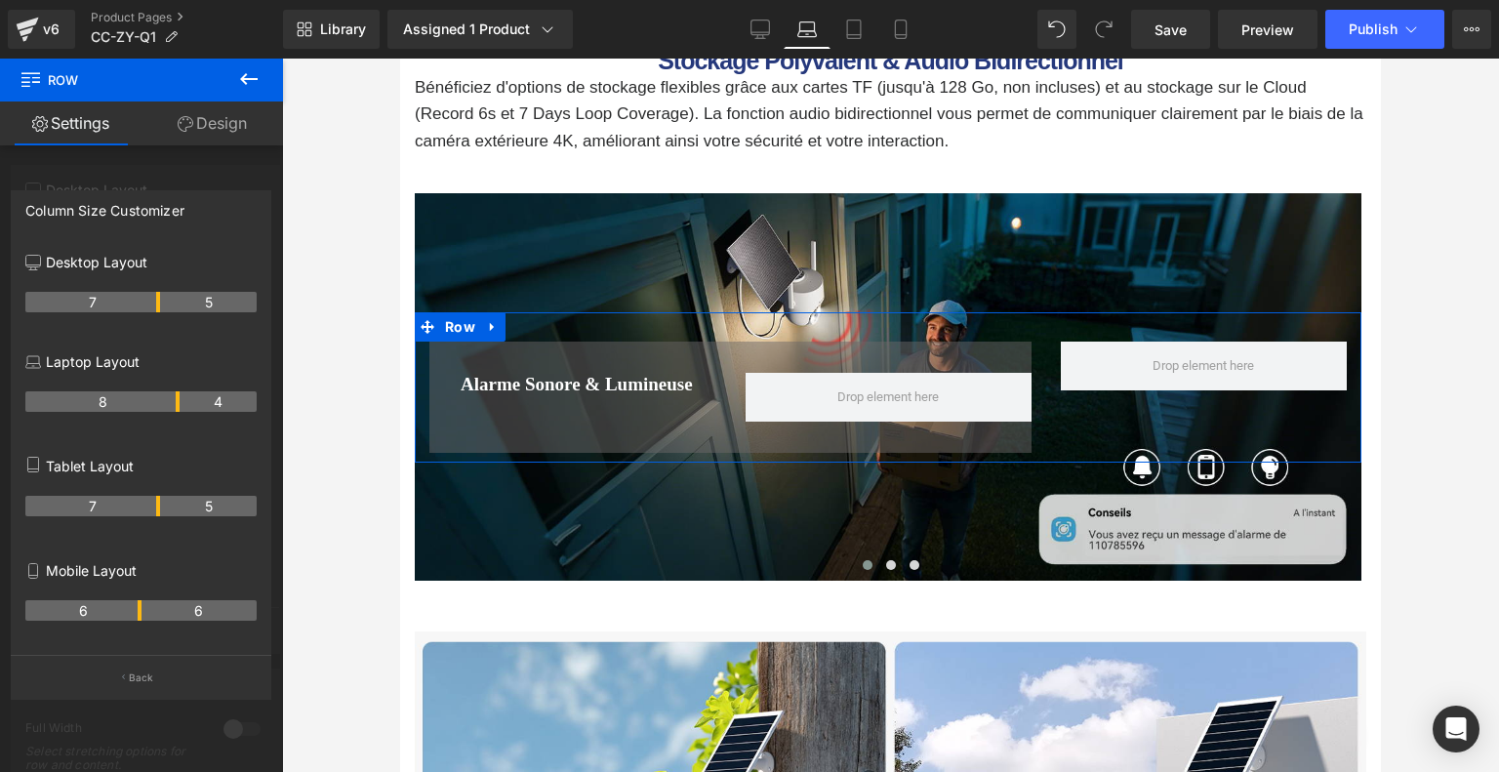
click at [175, 411] on th "8" at bounding box center [102, 401] width 154 height 20
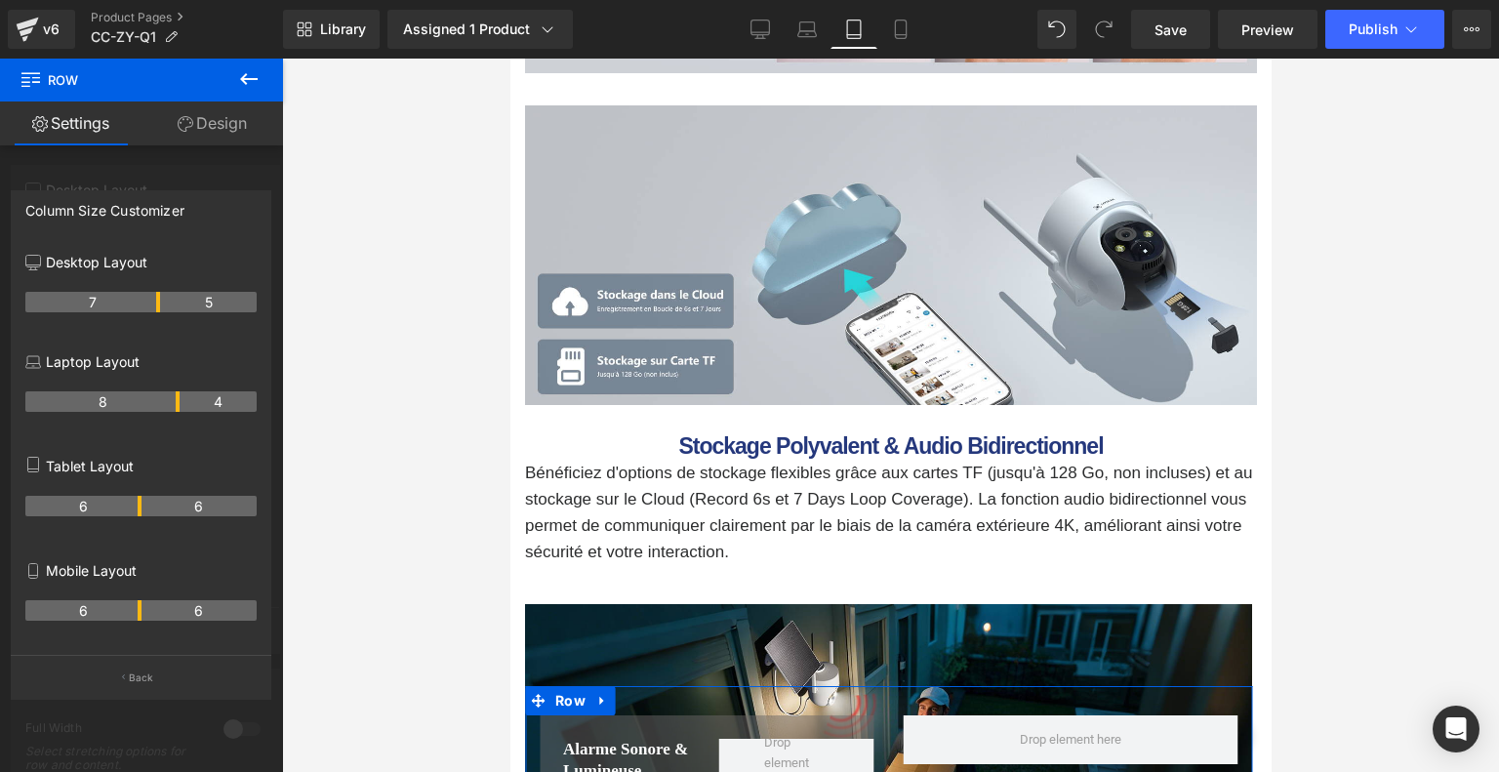
scroll to position [7598, 0]
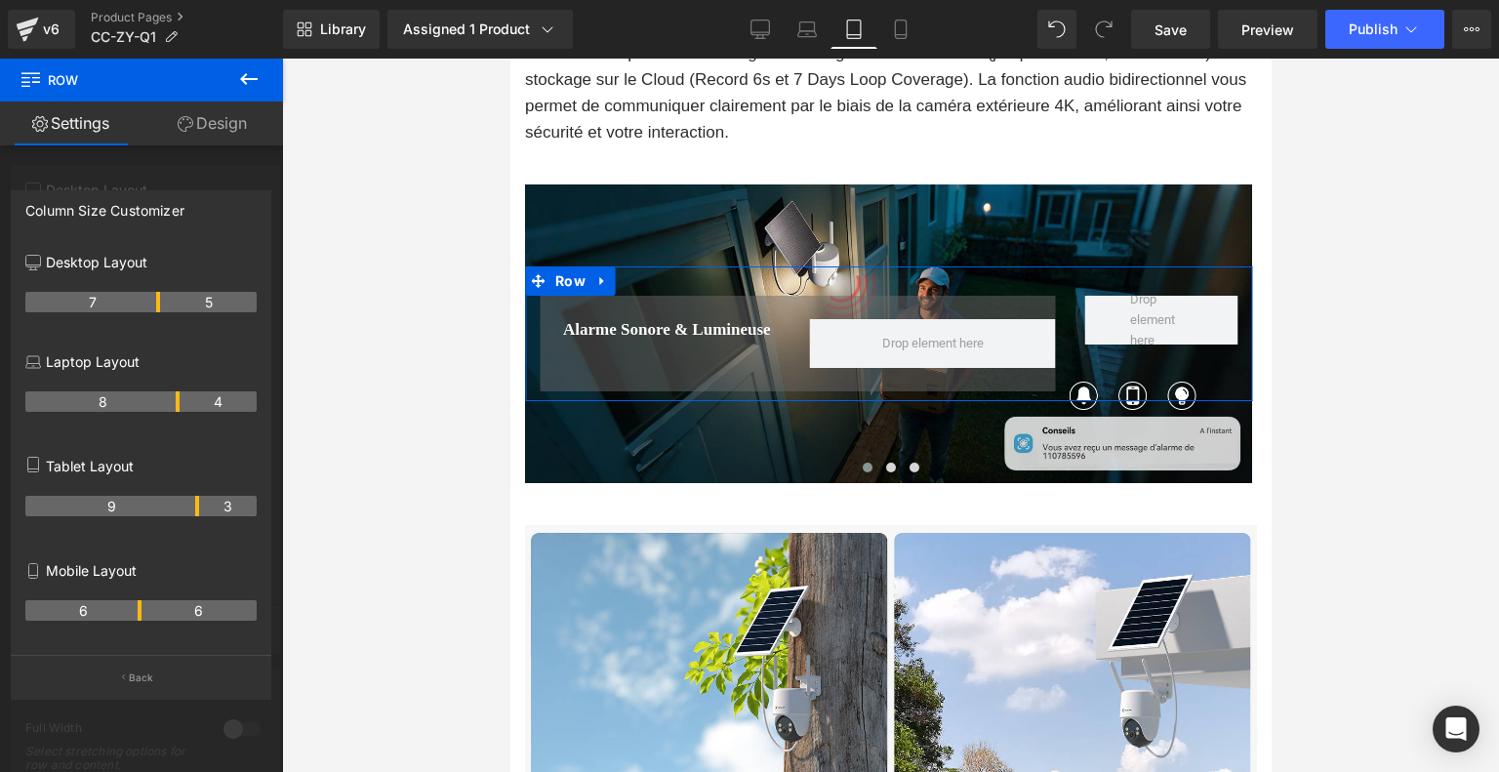
drag, startPoint x: 157, startPoint y: 508, endPoint x: 190, endPoint y: 512, distance: 33.4
click at [190, 512] on th "9" at bounding box center [112, 506] width 174 height 20
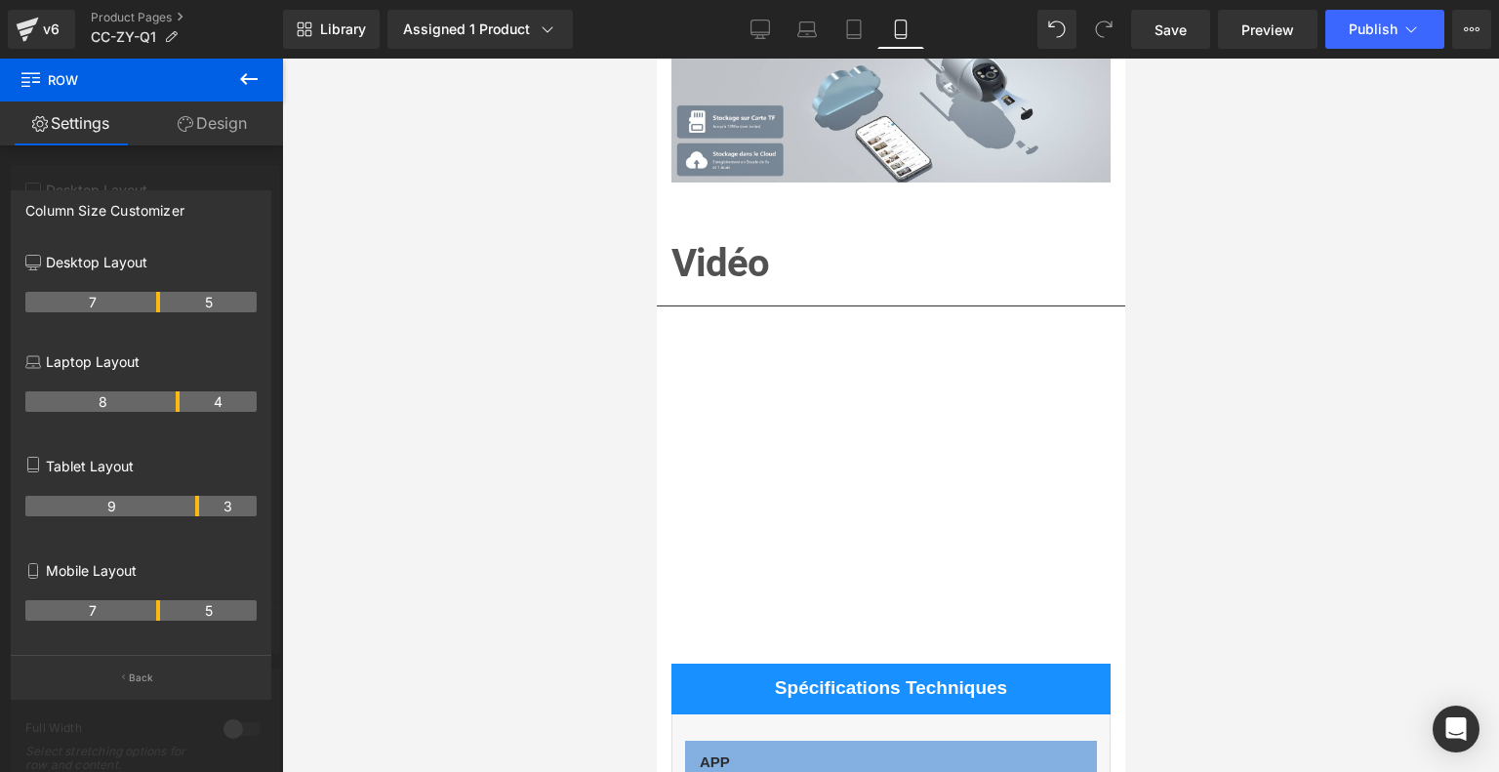
scroll to position [7017, 0]
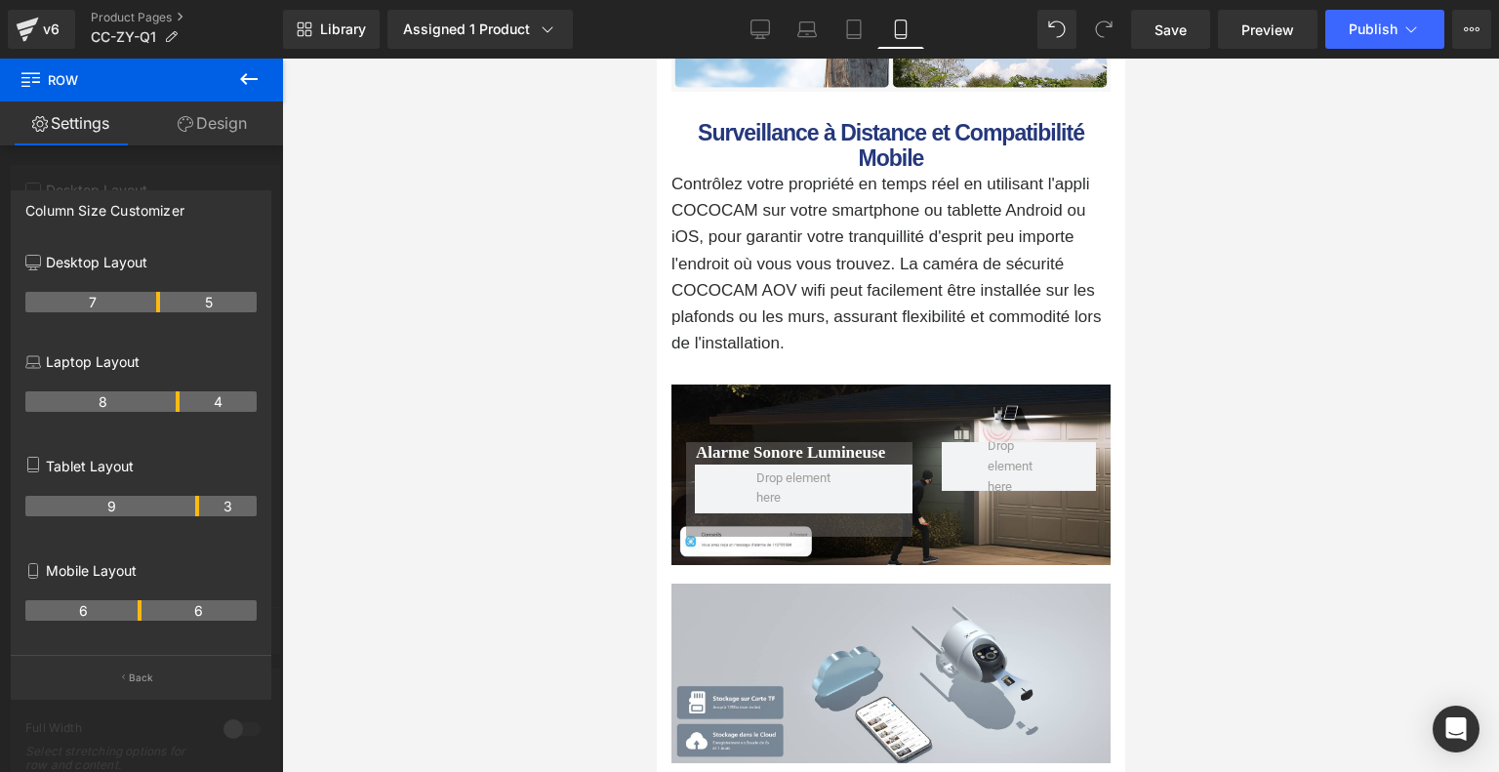
click at [131, 612] on th "6" at bounding box center [83, 610] width 116 height 20
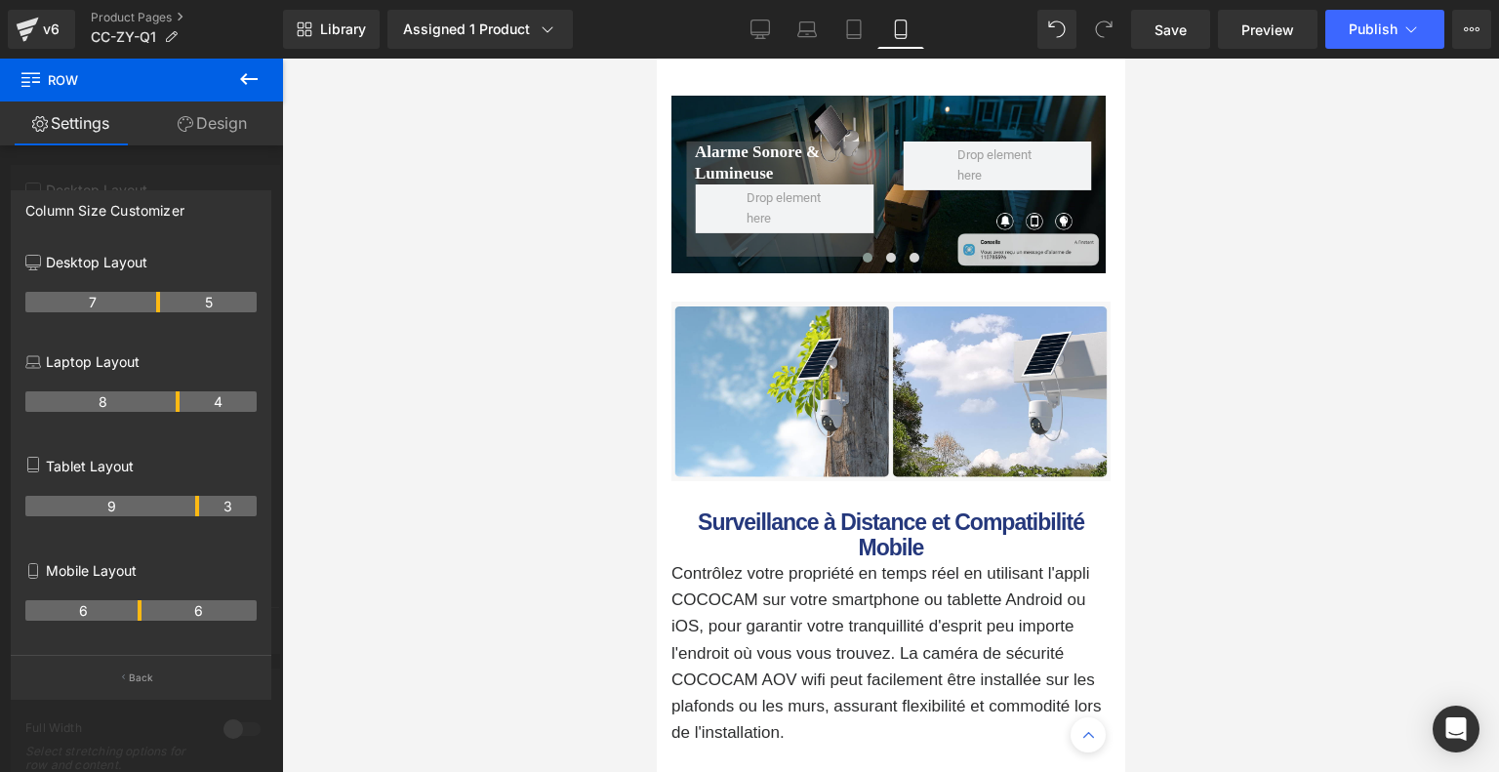
scroll to position [6238, 0]
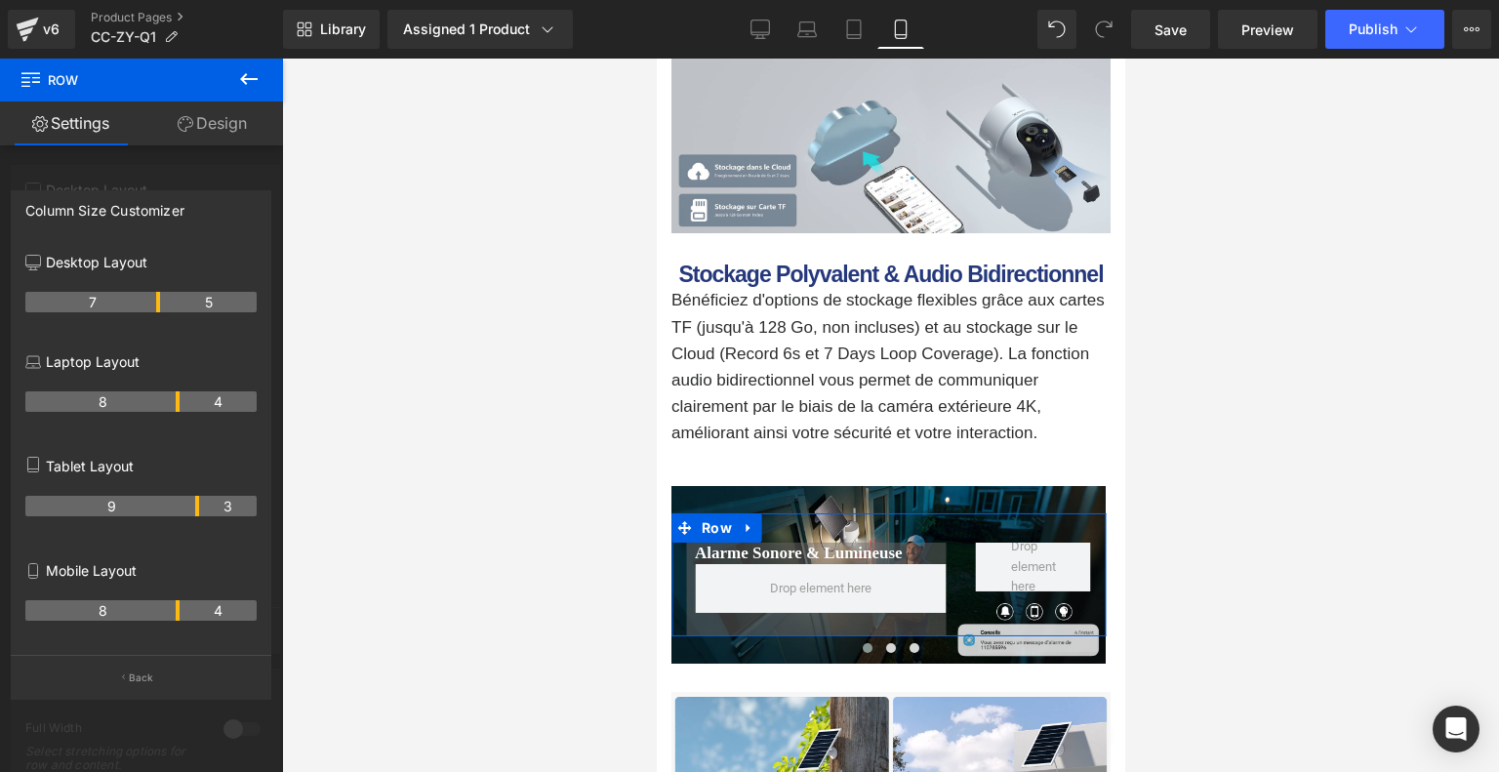
drag, startPoint x: 140, startPoint y: 613, endPoint x: 182, endPoint y: 617, distance: 43.1
click at [182, 617] on tr "8 4" at bounding box center [140, 610] width 231 height 20
drag, startPoint x: 177, startPoint y: 611, endPoint x: 164, endPoint y: 610, distance: 12.7
click at [164, 610] on tr "7 5" at bounding box center [140, 610] width 231 height 20
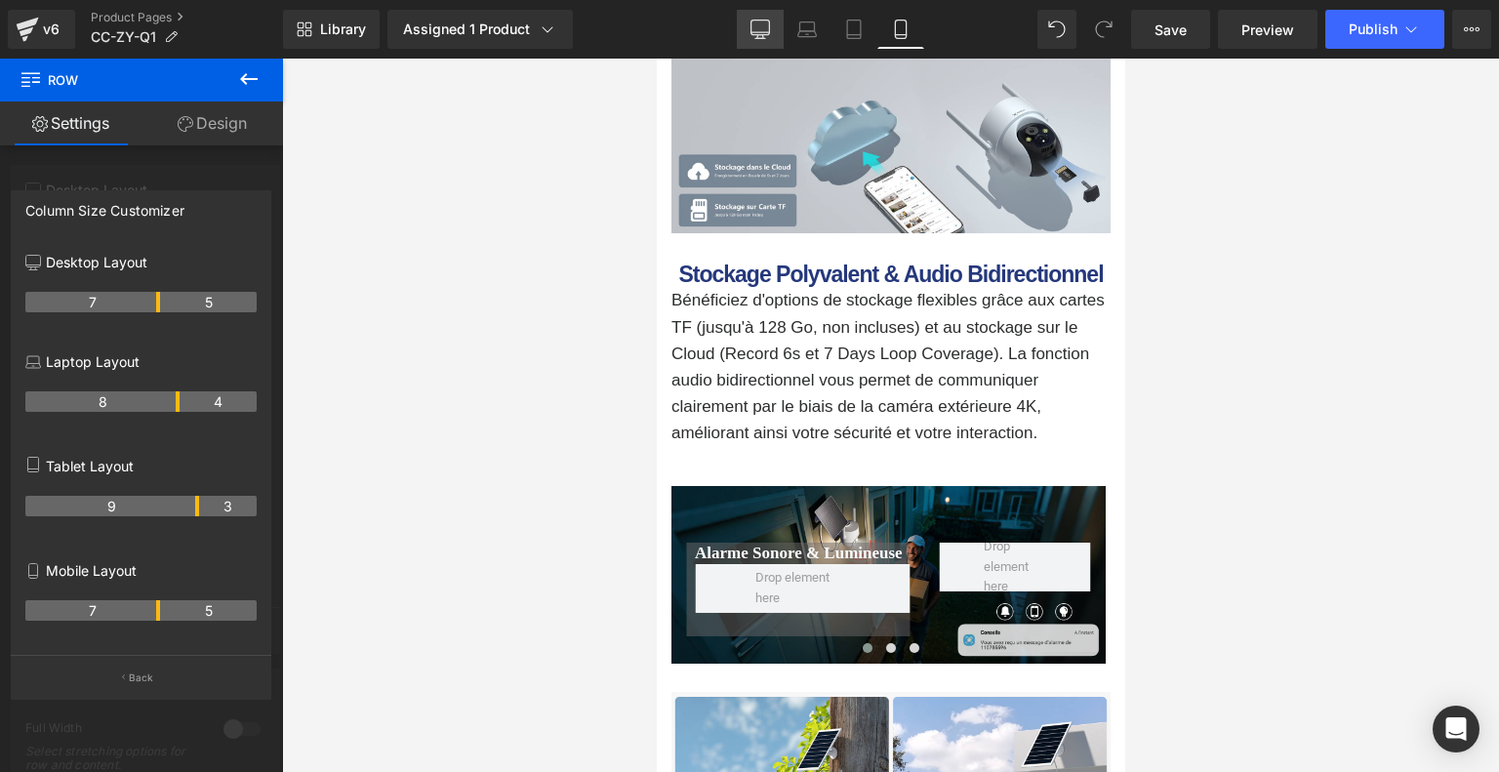
click at [768, 35] on icon at bounding box center [760, 30] width 20 height 20
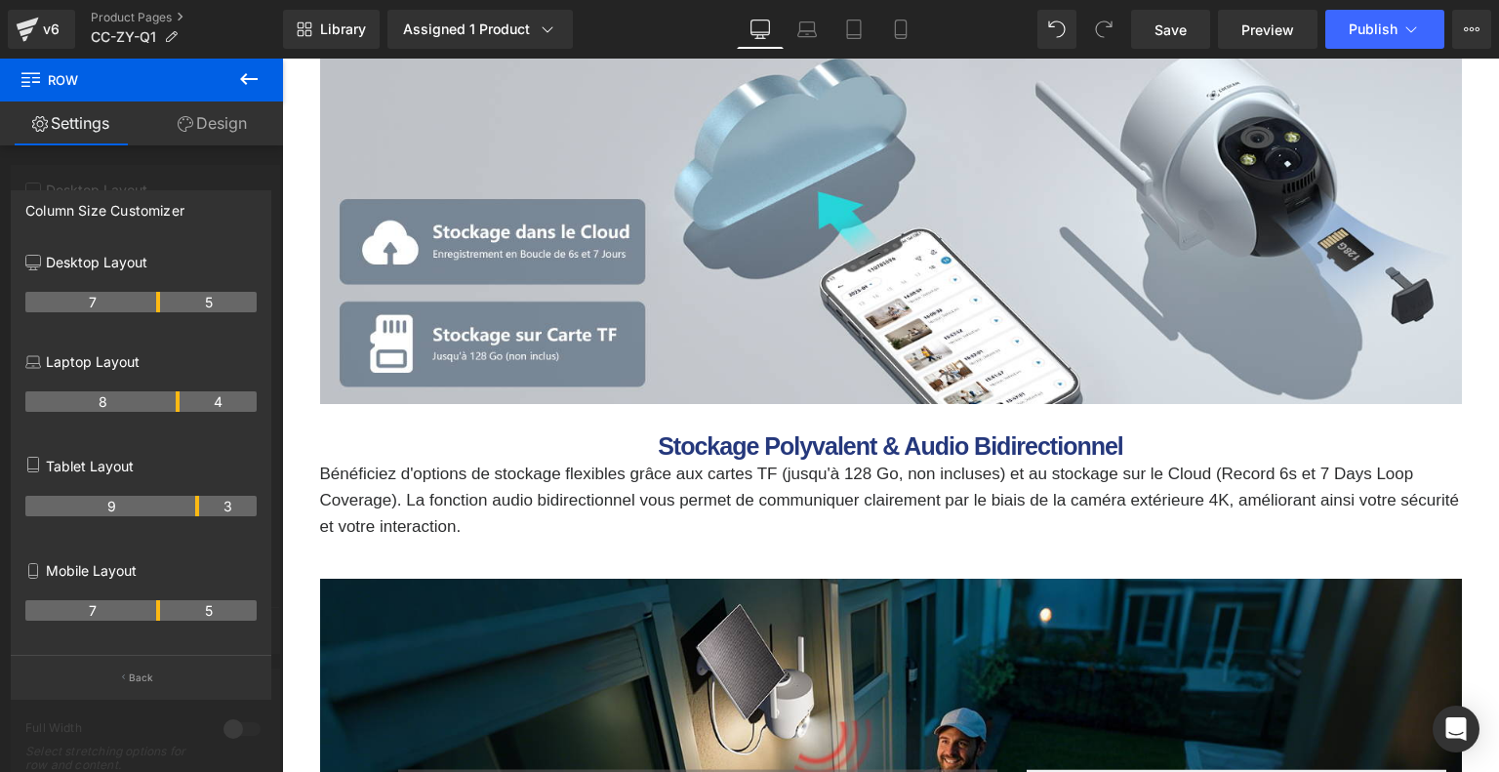
scroll to position [8250, 0]
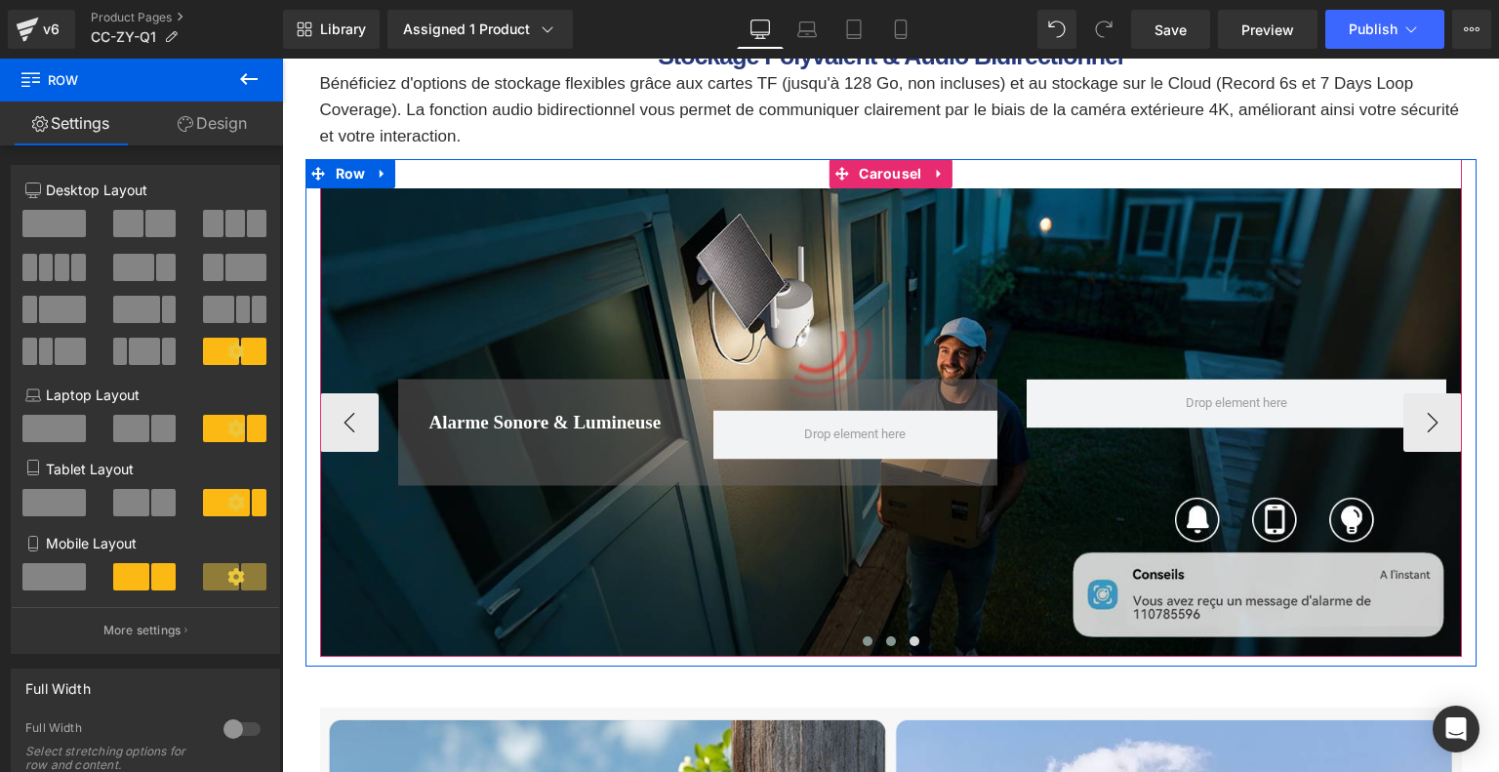
click at [886, 644] on span at bounding box center [891, 641] width 10 height 10
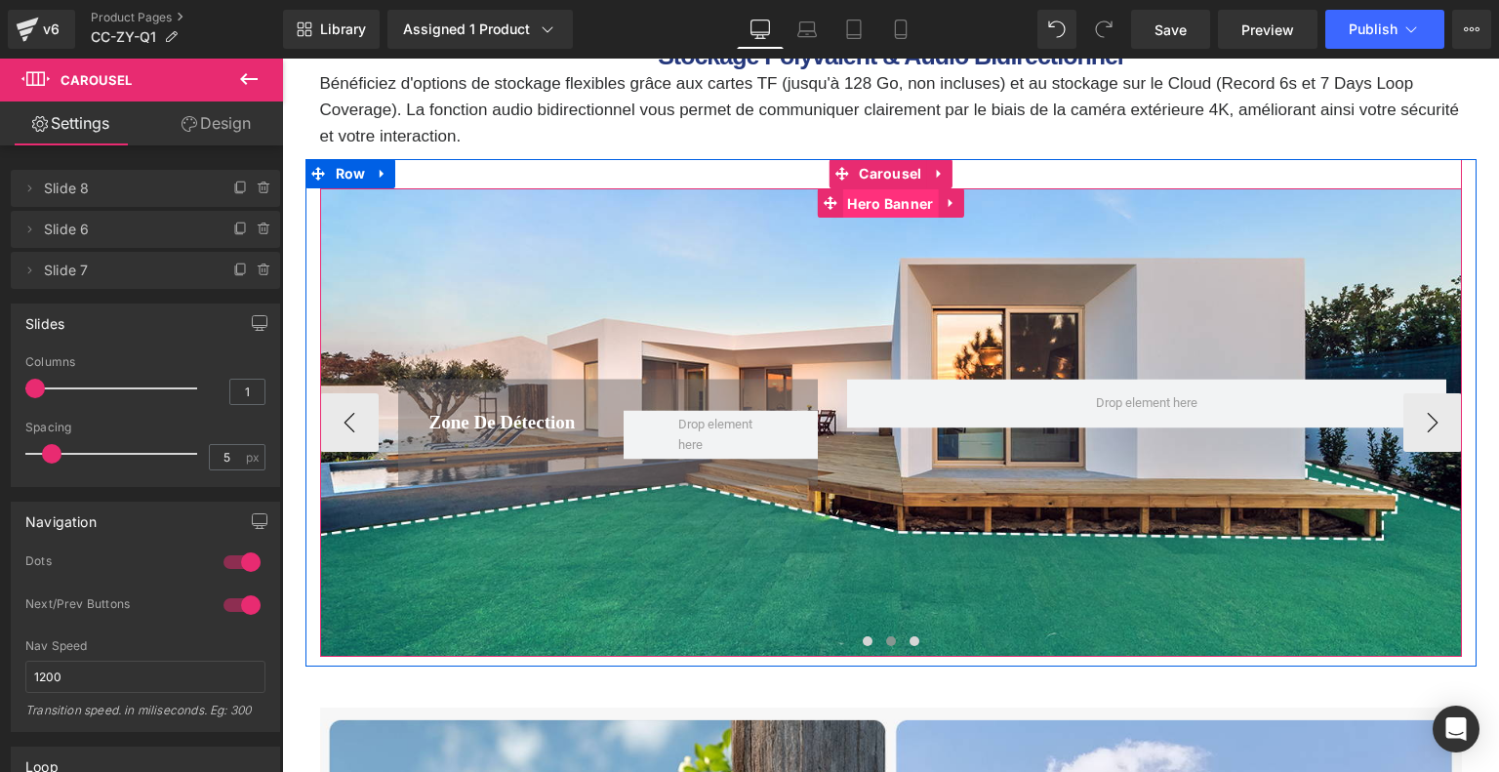
click at [884, 207] on span "Hero Banner" at bounding box center [890, 203] width 96 height 29
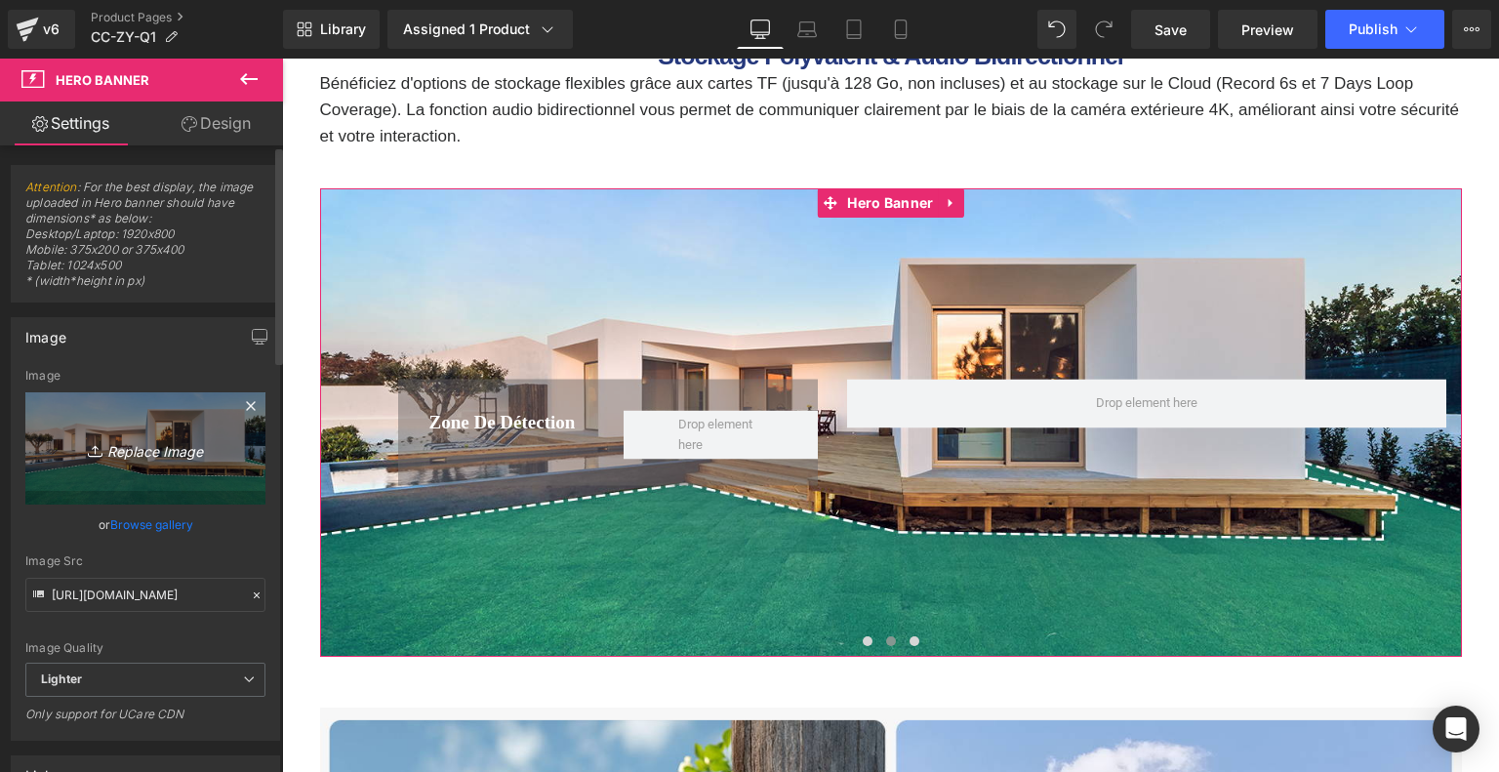
click at [164, 416] on link "Replace Image" at bounding box center [145, 448] width 240 height 112
type input "C:\fakepath\57d7284d-b317-4a00-9bc5-6b49ea91cb6e.__CR0,0,1464,600_PT0_SX1464_V1…"
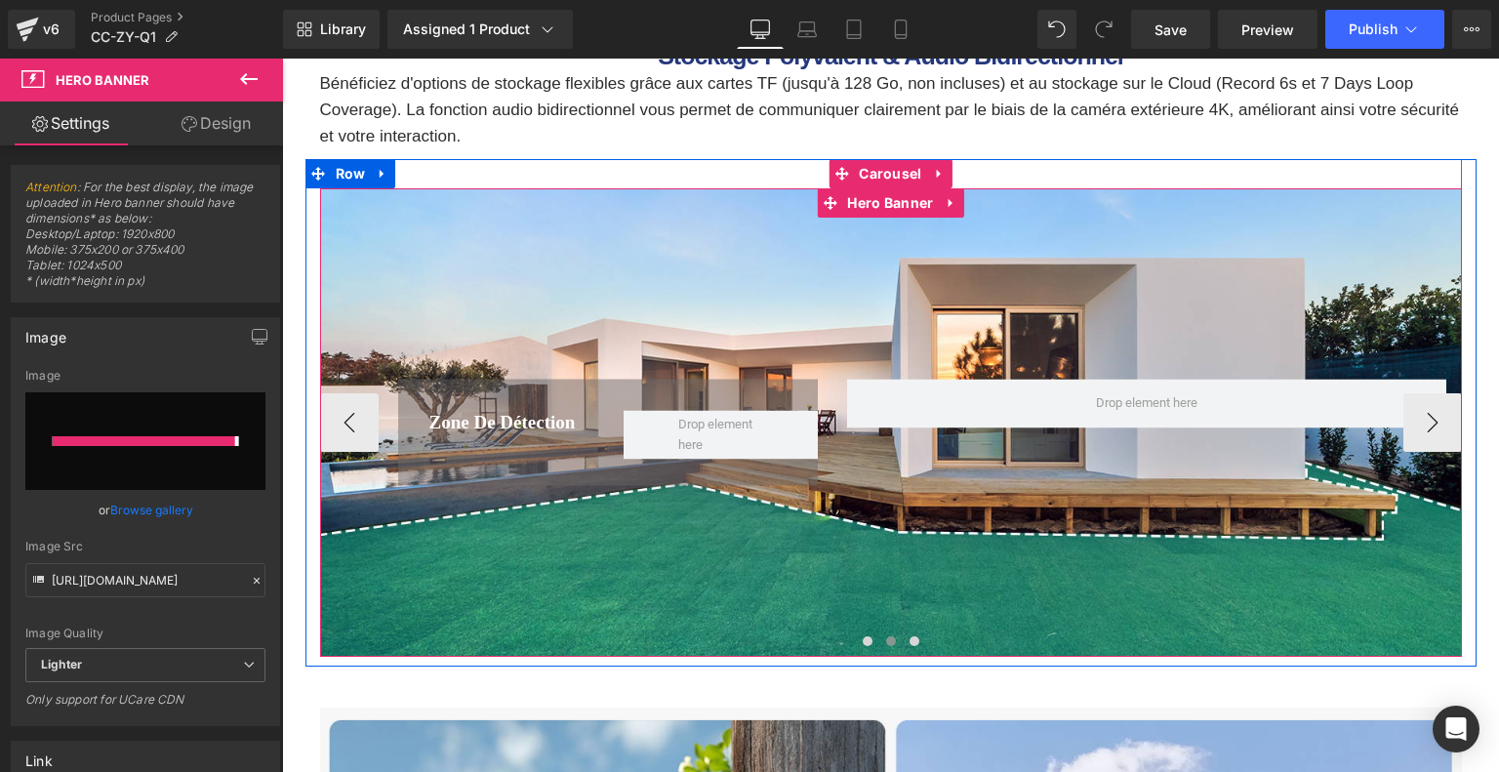
type input "https://ucarecdn.com/40e0be61-3b5b-411c-bcee-5f3c997282e8/-/format/auto/-/previ…"
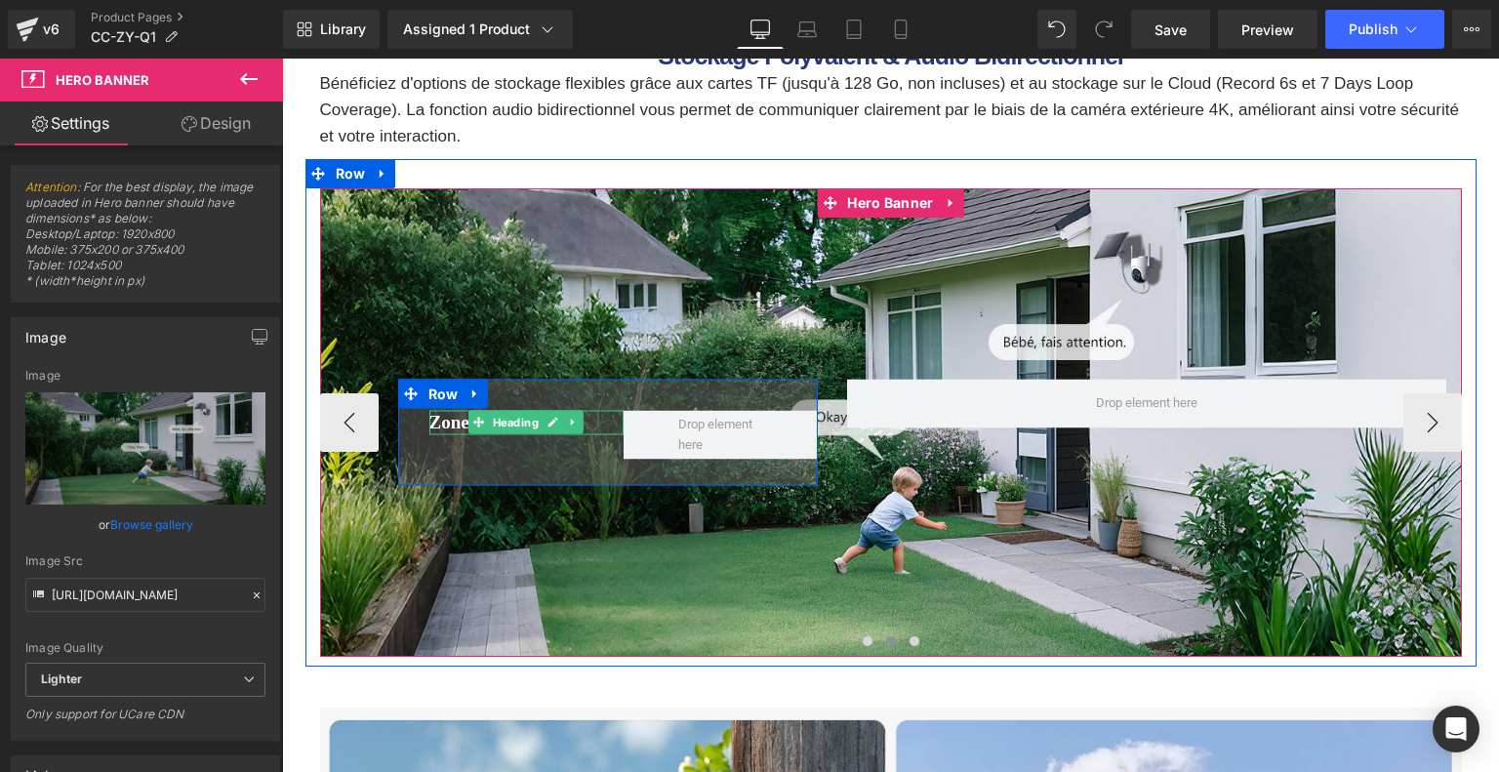
click at [460, 423] on font "Zone de Détection" at bounding box center [502, 421] width 146 height 20
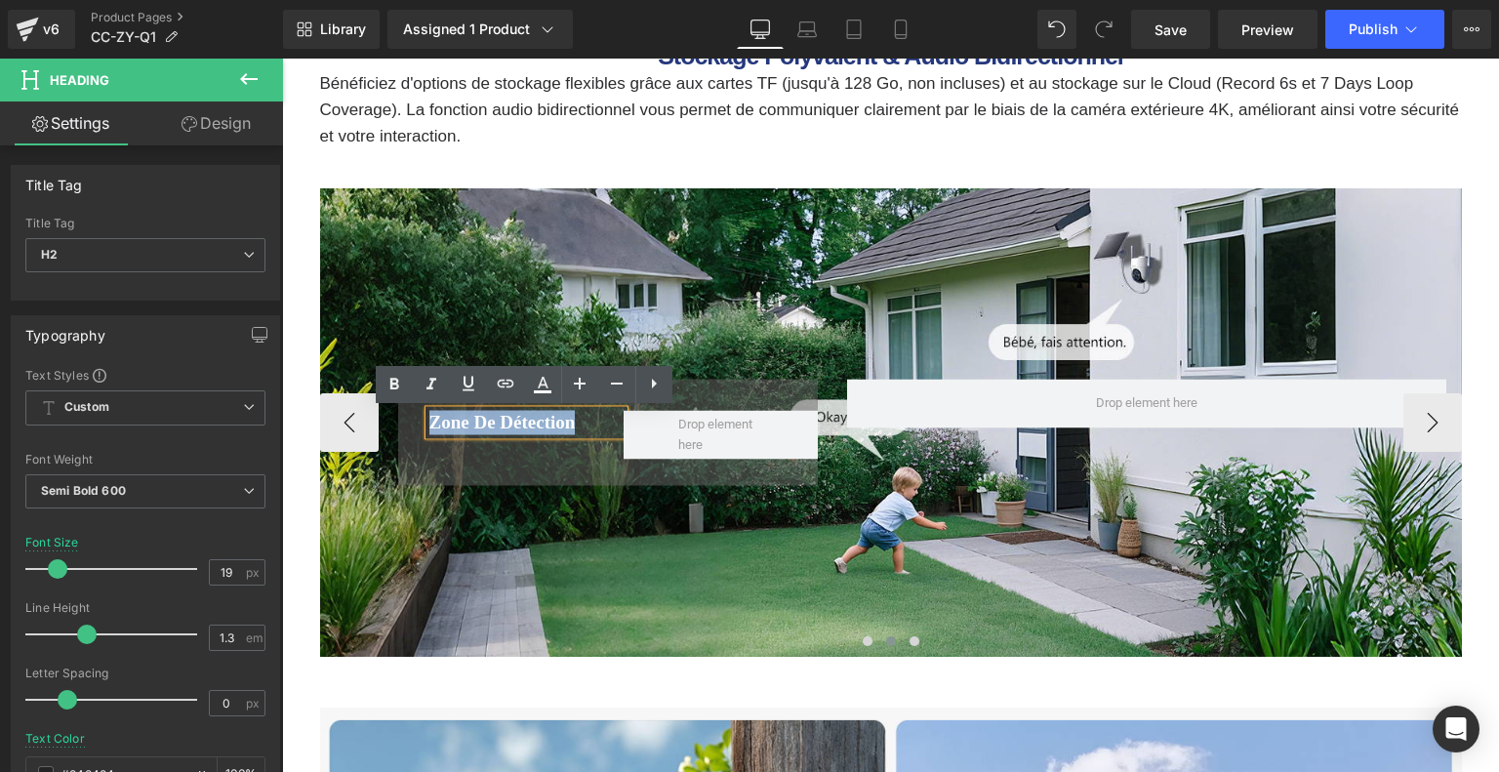
drag, startPoint x: 429, startPoint y: 423, endPoint x: 605, endPoint y: 424, distance: 175.6
click at [605, 424] on h2 "Zone de Détection" at bounding box center [526, 422] width 194 height 24
paste div
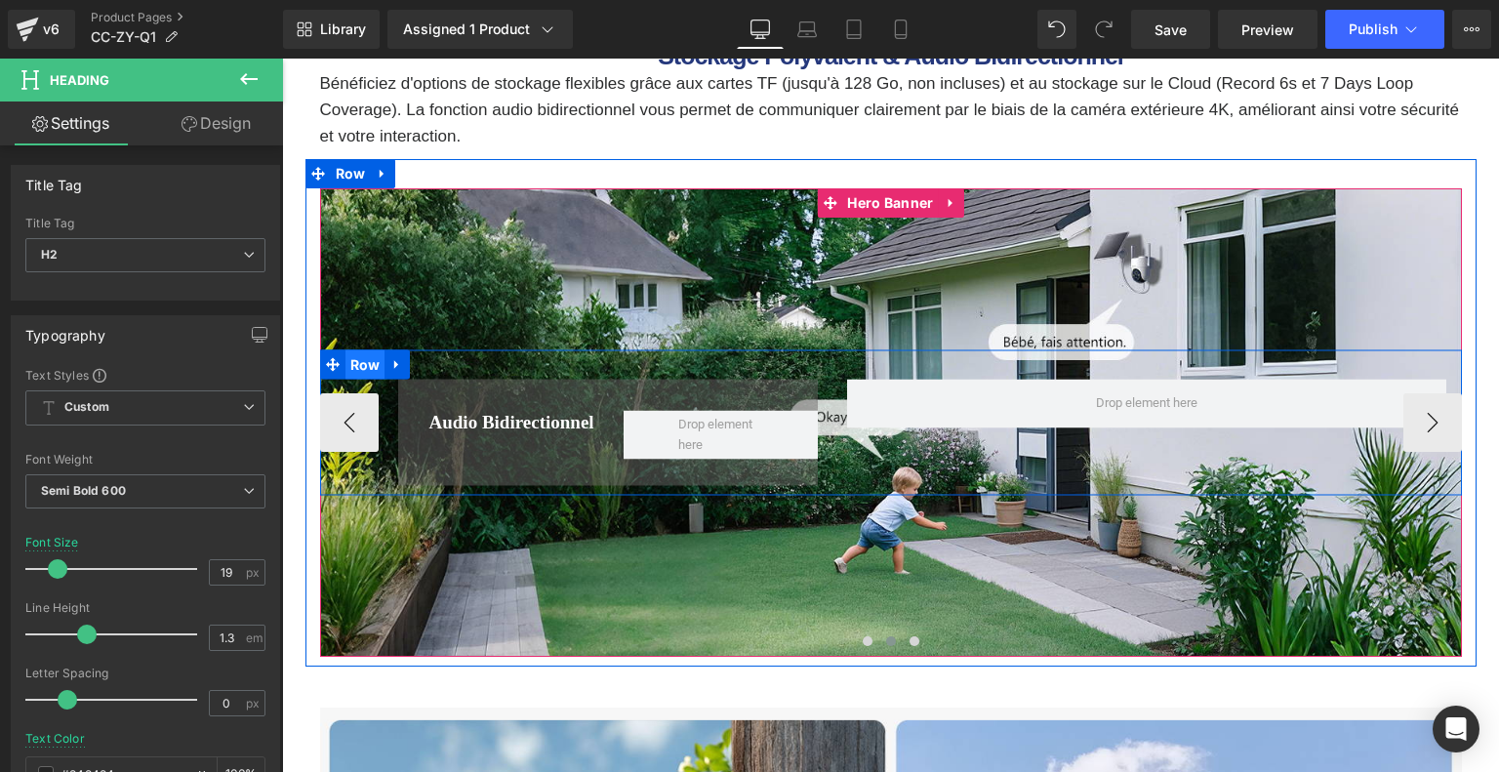
click at [352, 361] on span "Row" at bounding box center [365, 363] width 40 height 29
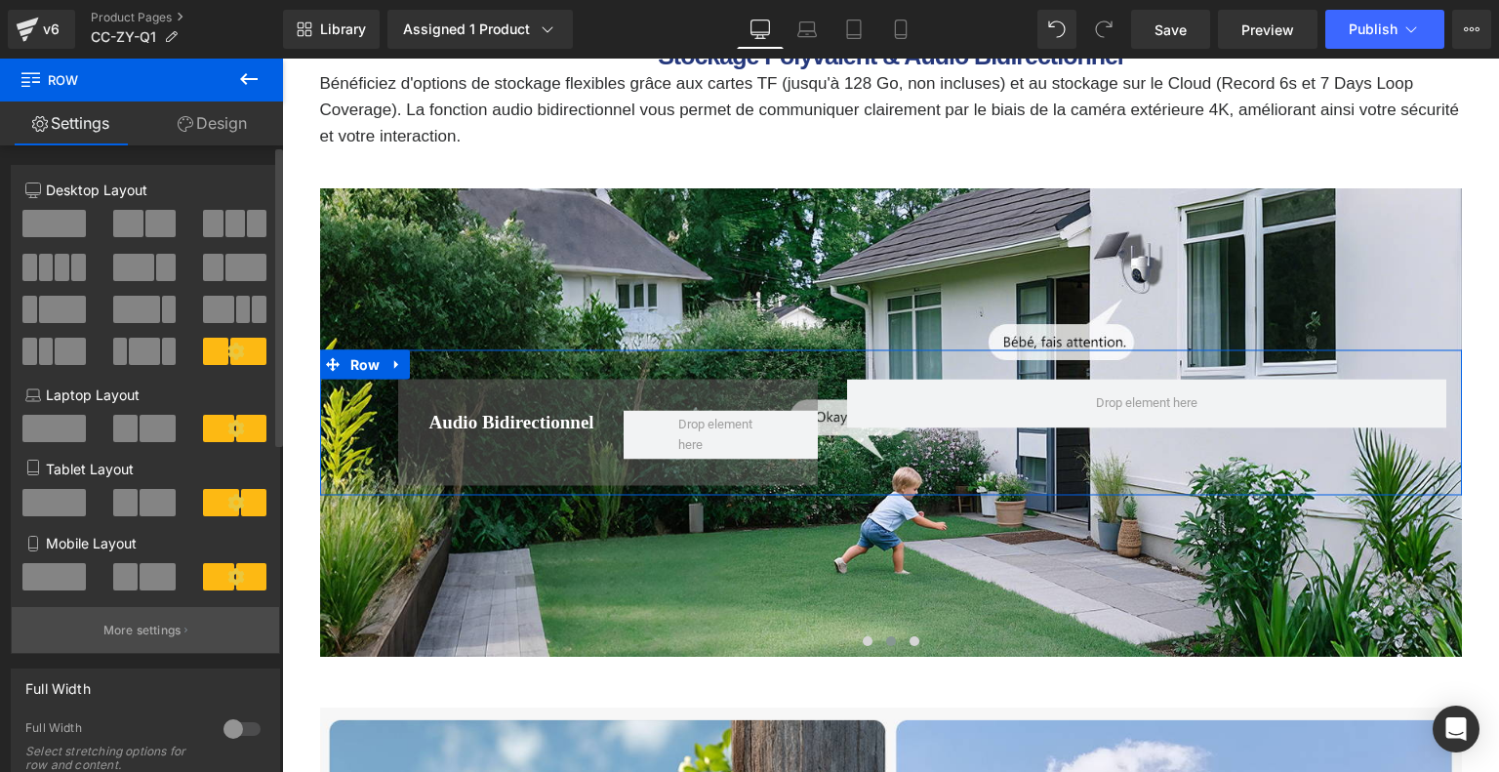
click at [164, 639] on p "More settings" at bounding box center [142, 630] width 78 height 18
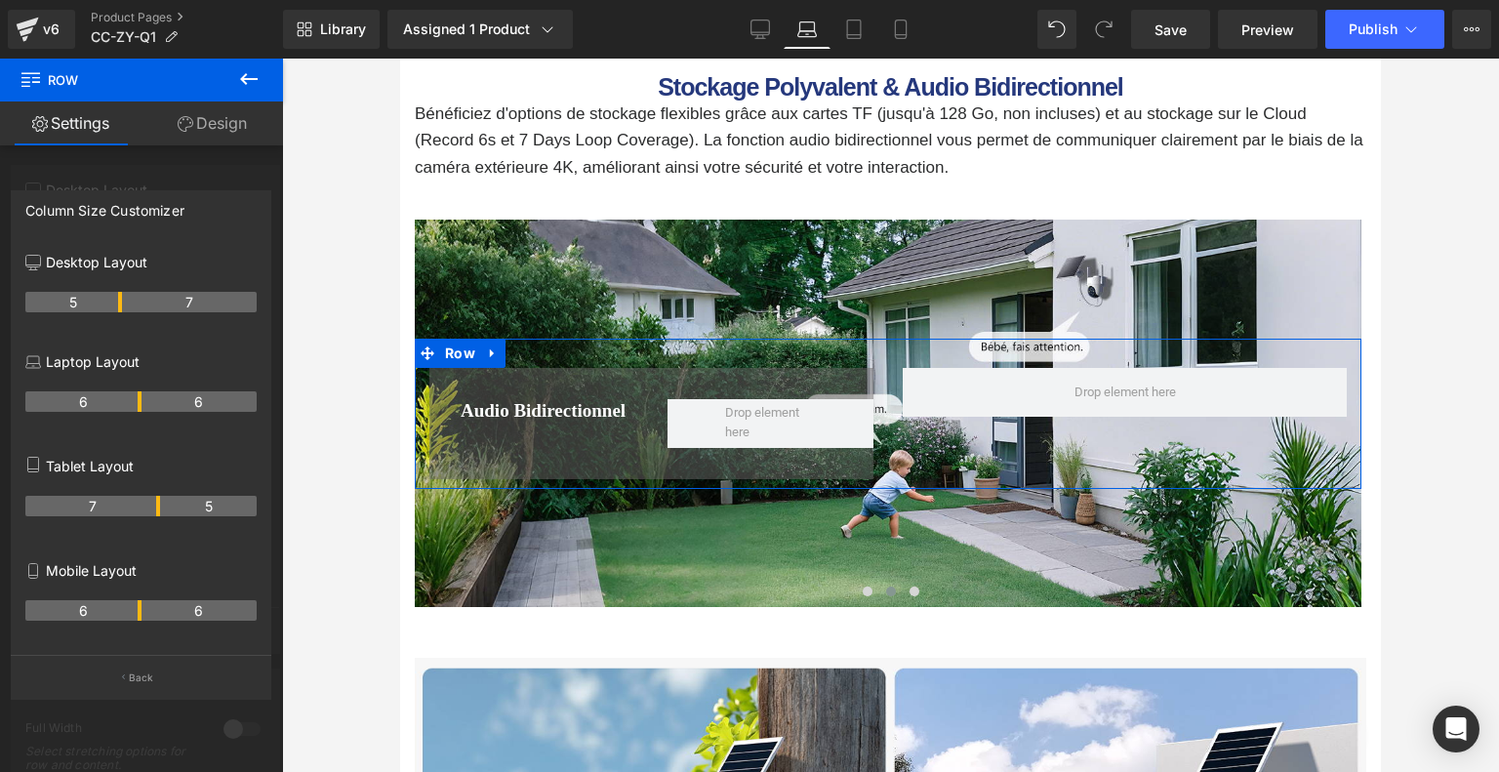
scroll to position [7432, 0]
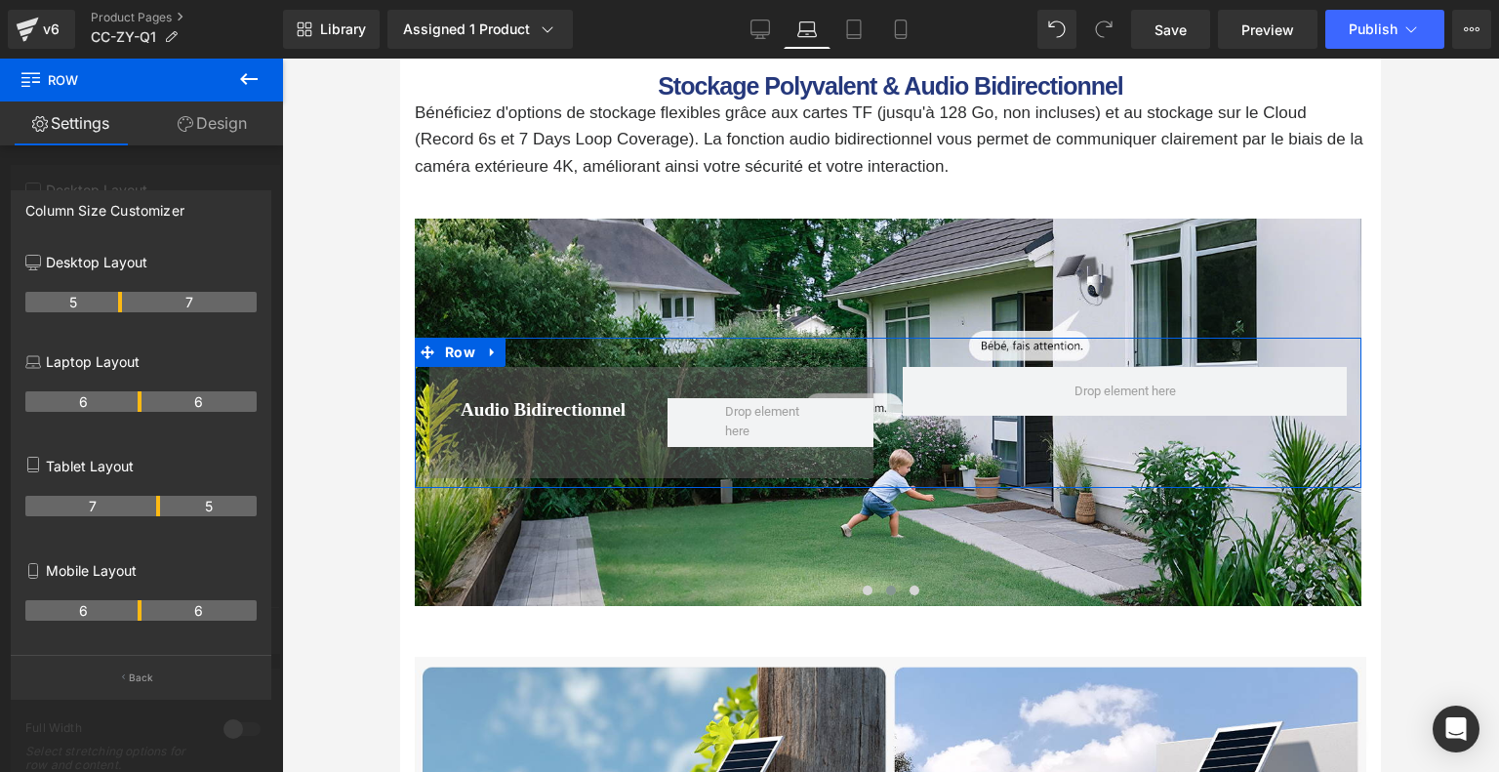
click at [136, 402] on th "6" at bounding box center [83, 401] width 116 height 20
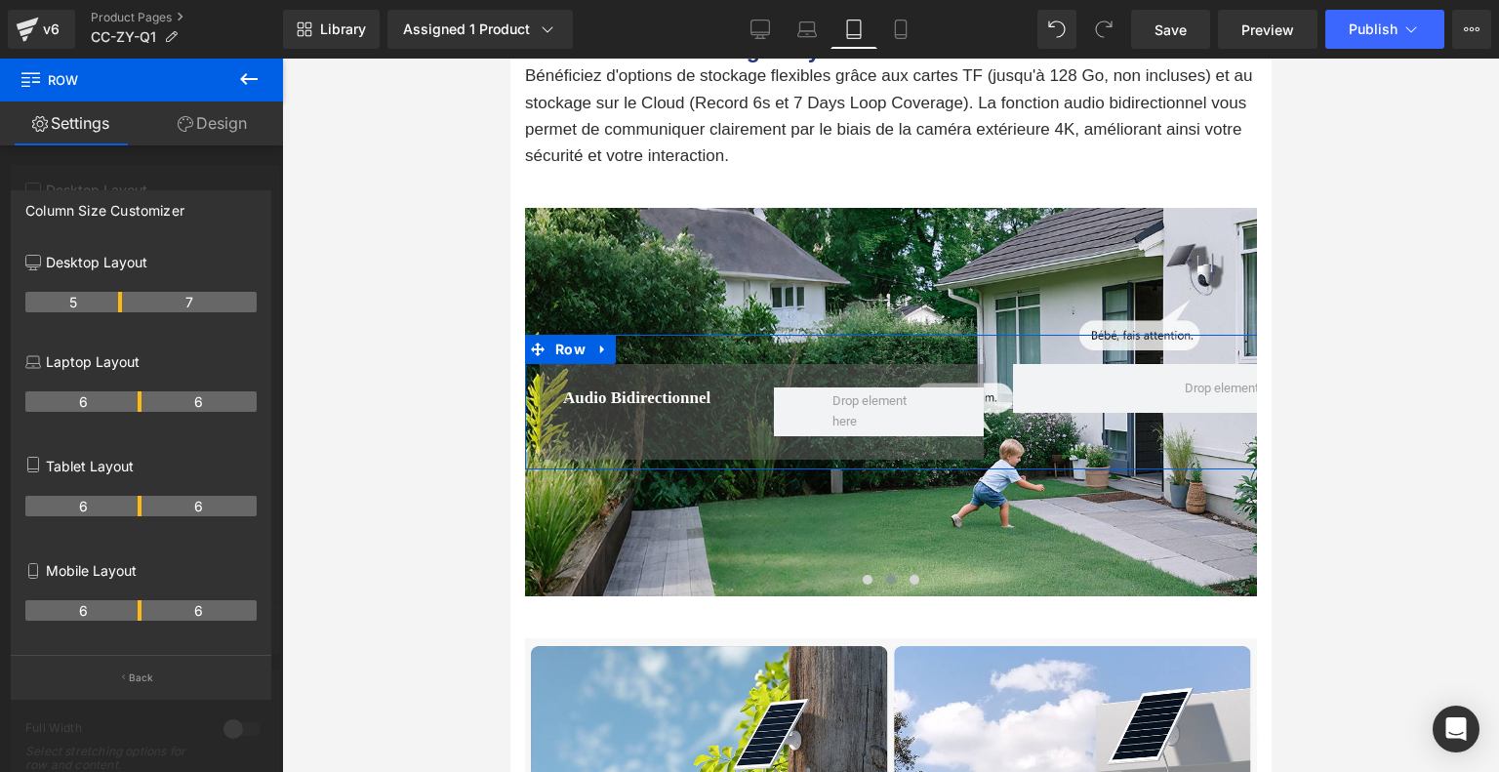
scroll to position [7573, 0]
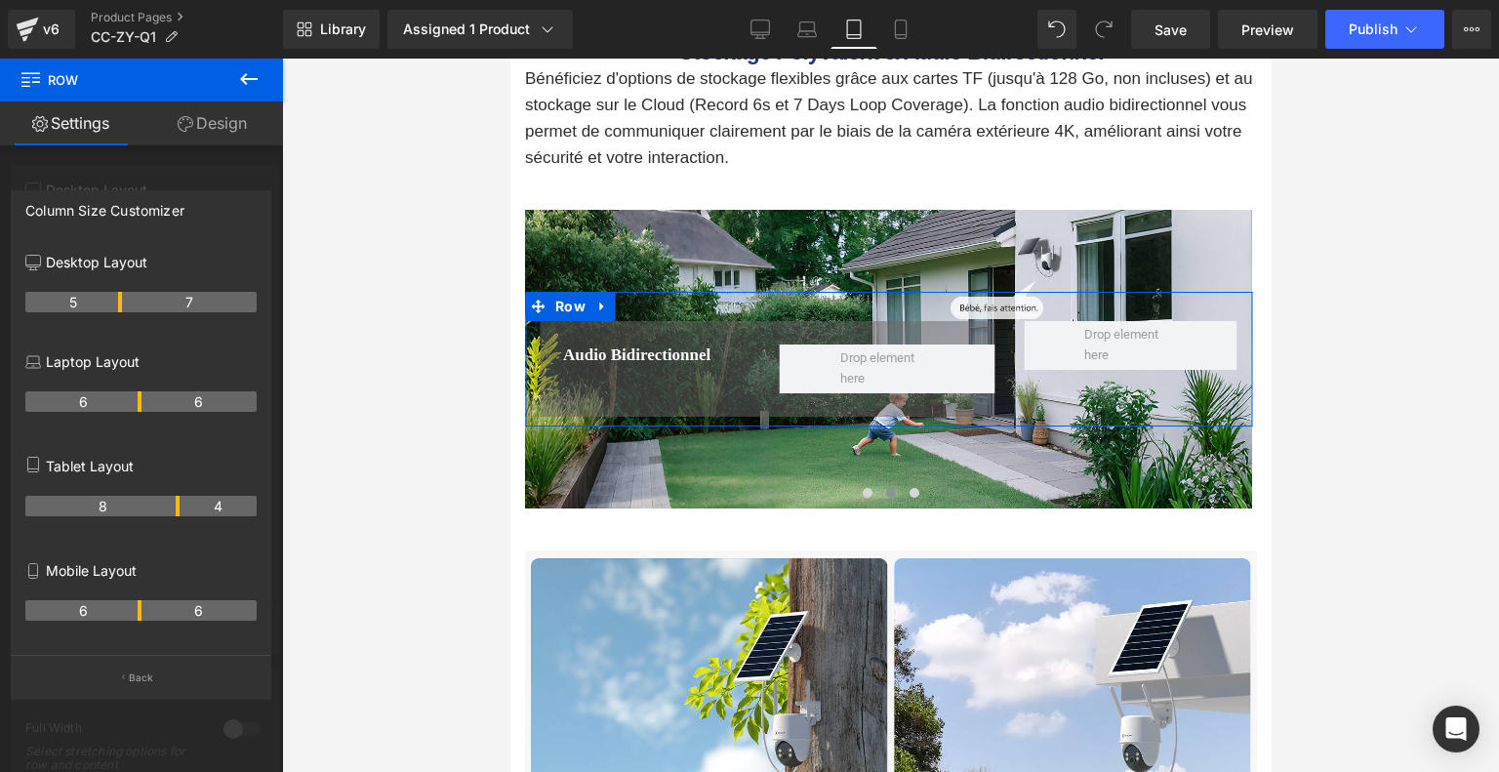
drag, startPoint x: 159, startPoint y: 505, endPoint x: 172, endPoint y: 503, distance: 12.8
click at [172, 503] on th "8" at bounding box center [102, 506] width 154 height 20
drag, startPoint x: 177, startPoint y: 506, endPoint x: 156, endPoint y: 506, distance: 20.5
click at [156, 506] on th "7" at bounding box center [92, 506] width 135 height 20
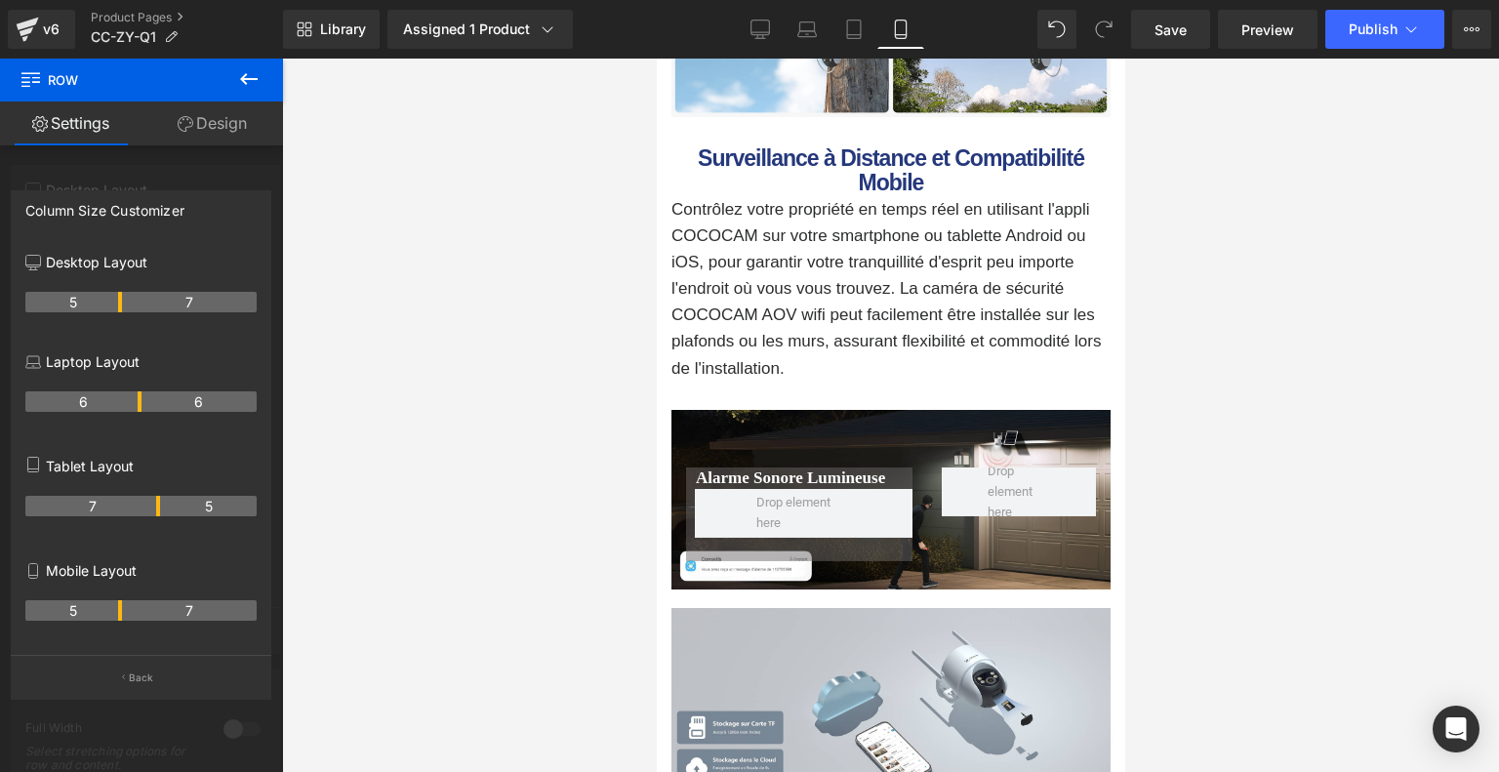
scroll to position [6993, 0]
drag, startPoint x: 138, startPoint y: 615, endPoint x: 124, endPoint y: 614, distance: 13.7
click at [124, 614] on tr "5 7" at bounding box center [140, 610] width 231 height 20
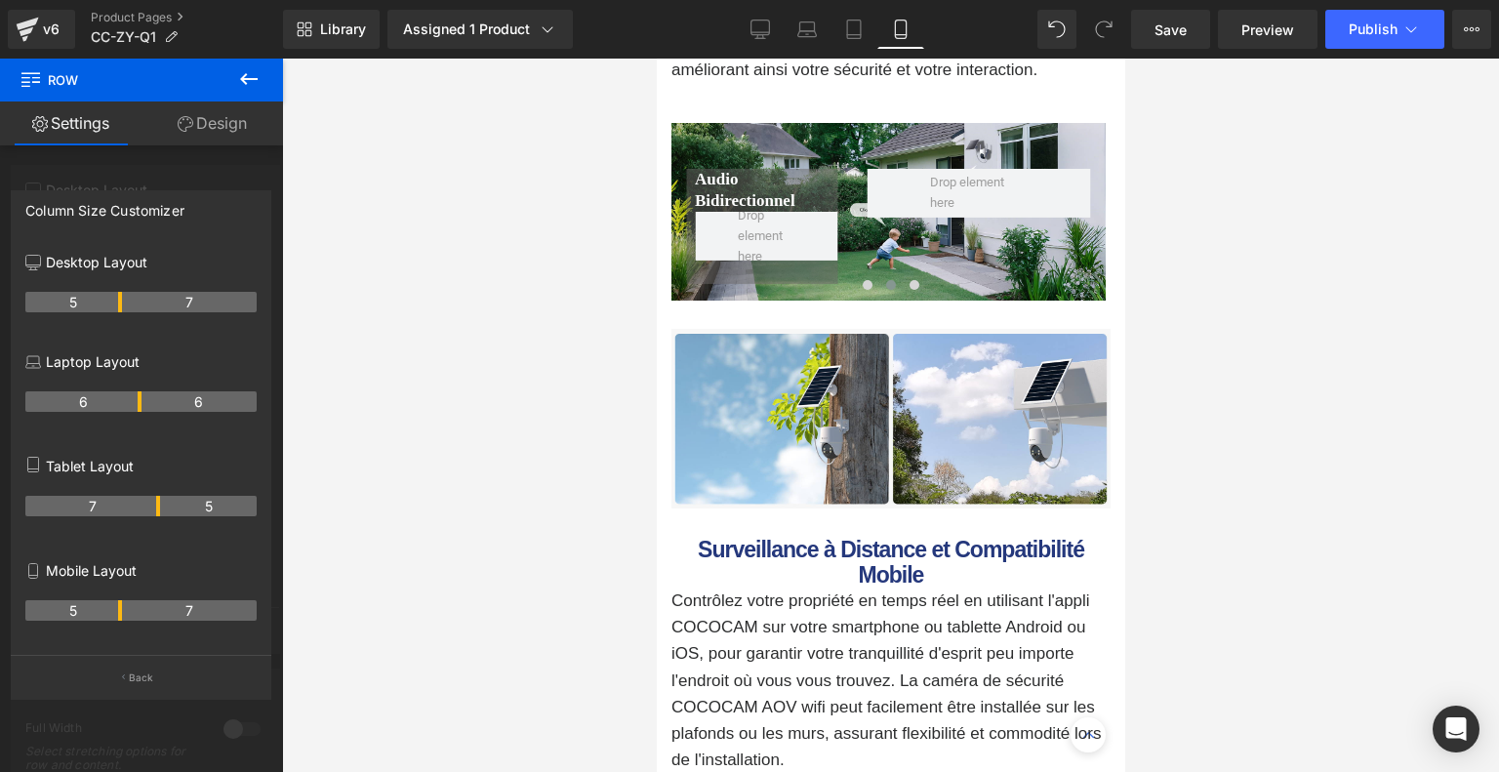
scroll to position [6310, 0]
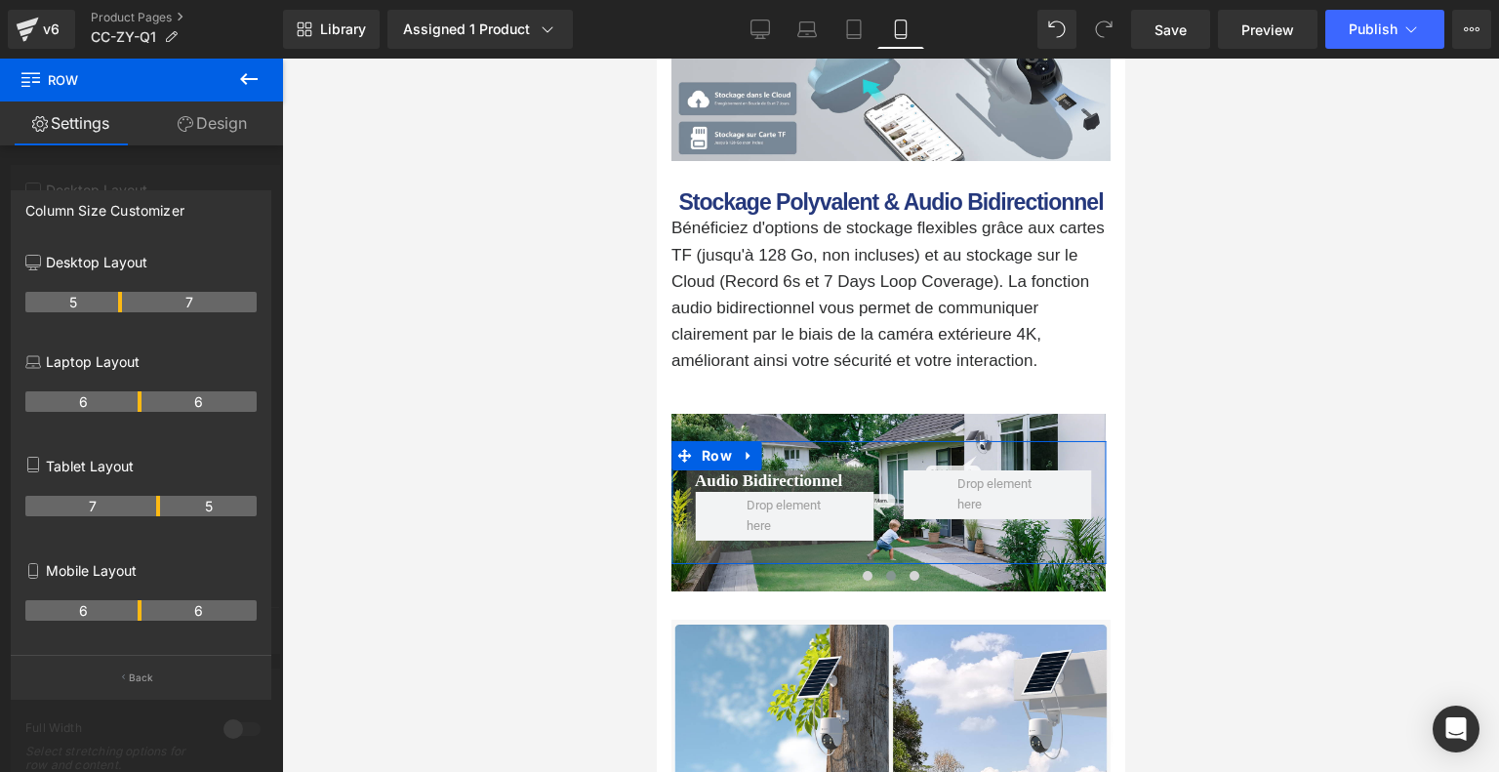
drag, startPoint x: 118, startPoint y: 609, endPoint x: 131, endPoint y: 609, distance: 12.7
click at [131, 609] on th "6" at bounding box center [83, 610] width 116 height 20
click at [776, 25] on link "Desktop" at bounding box center [760, 29] width 47 height 39
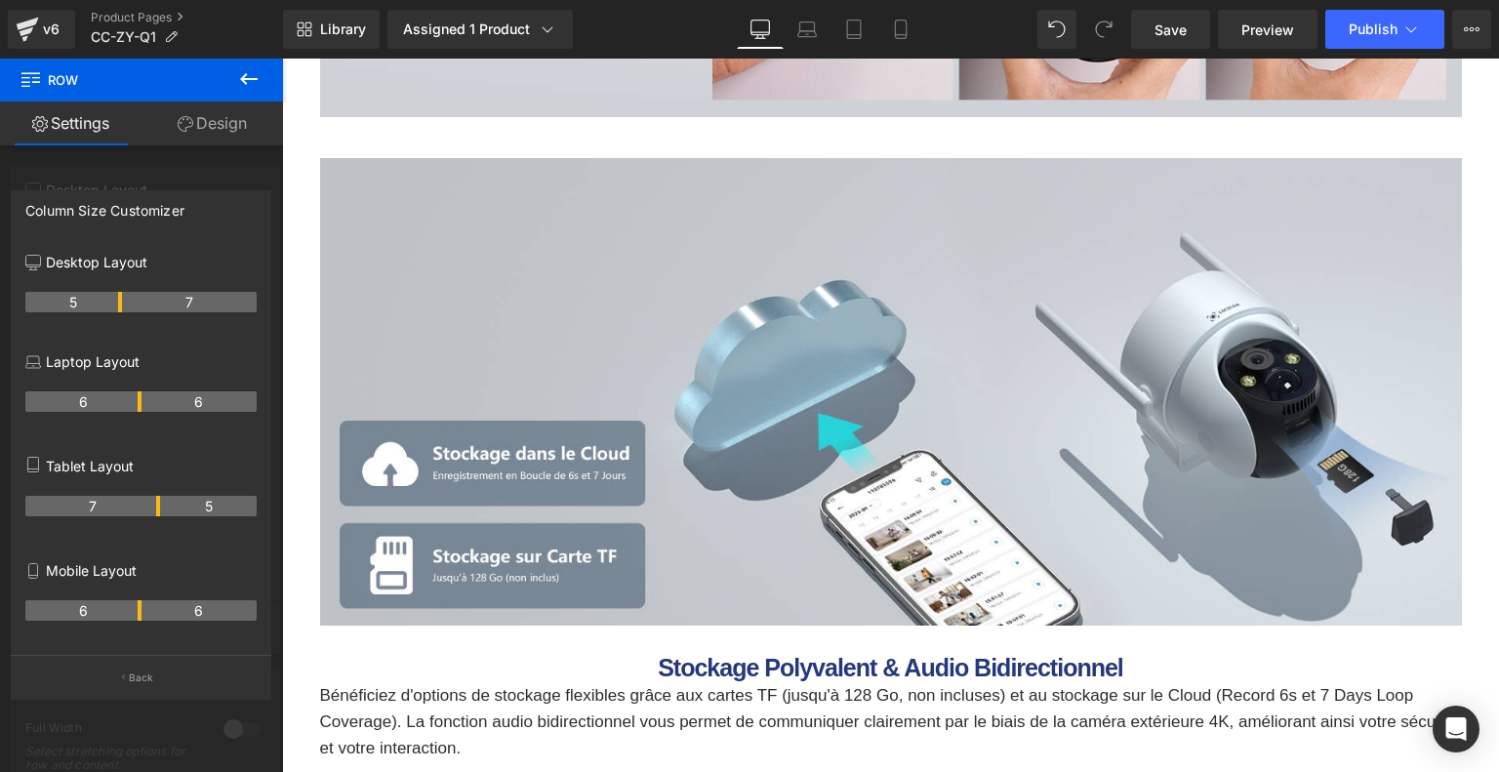
scroll to position [8028, 0]
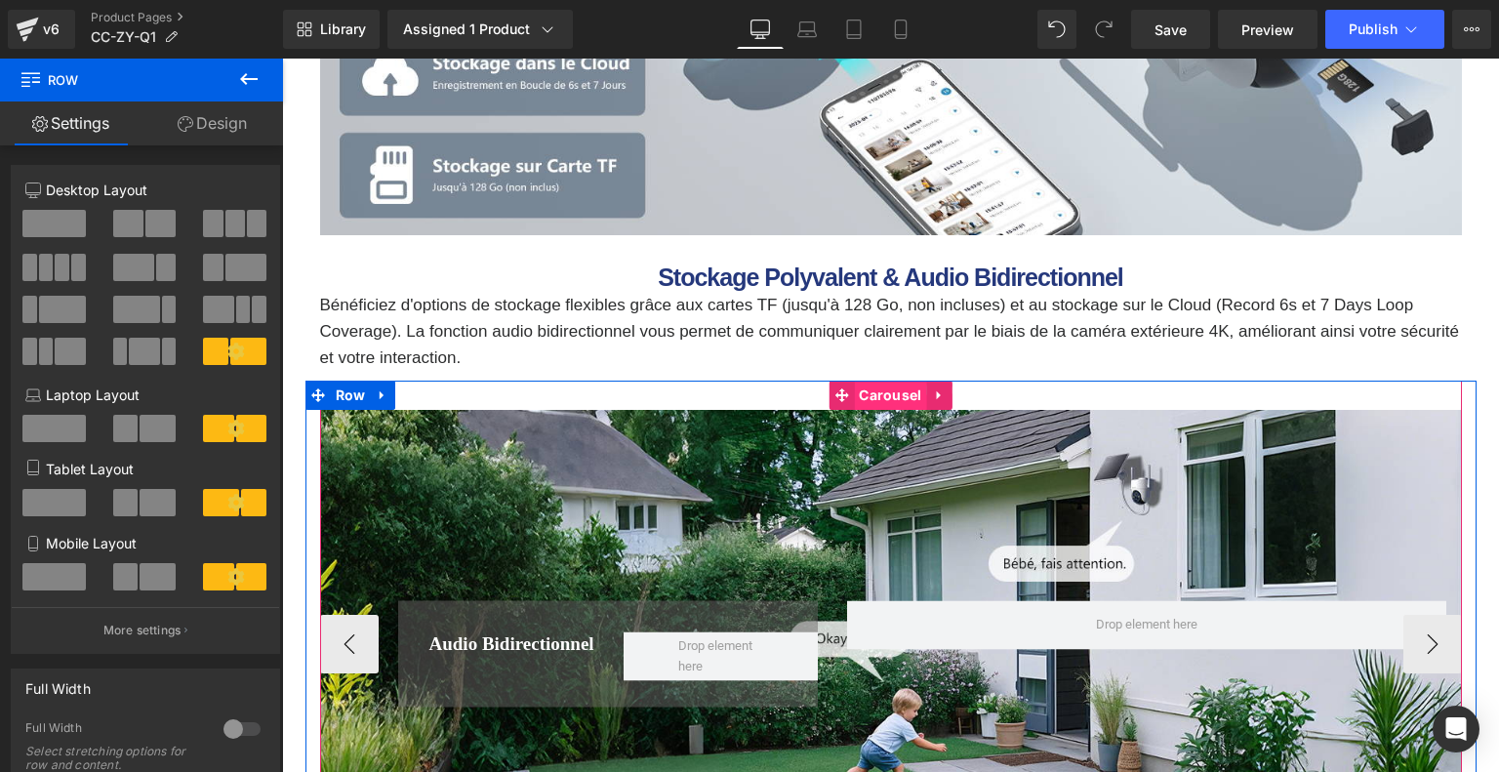
click at [881, 392] on span "Carousel" at bounding box center [890, 394] width 72 height 29
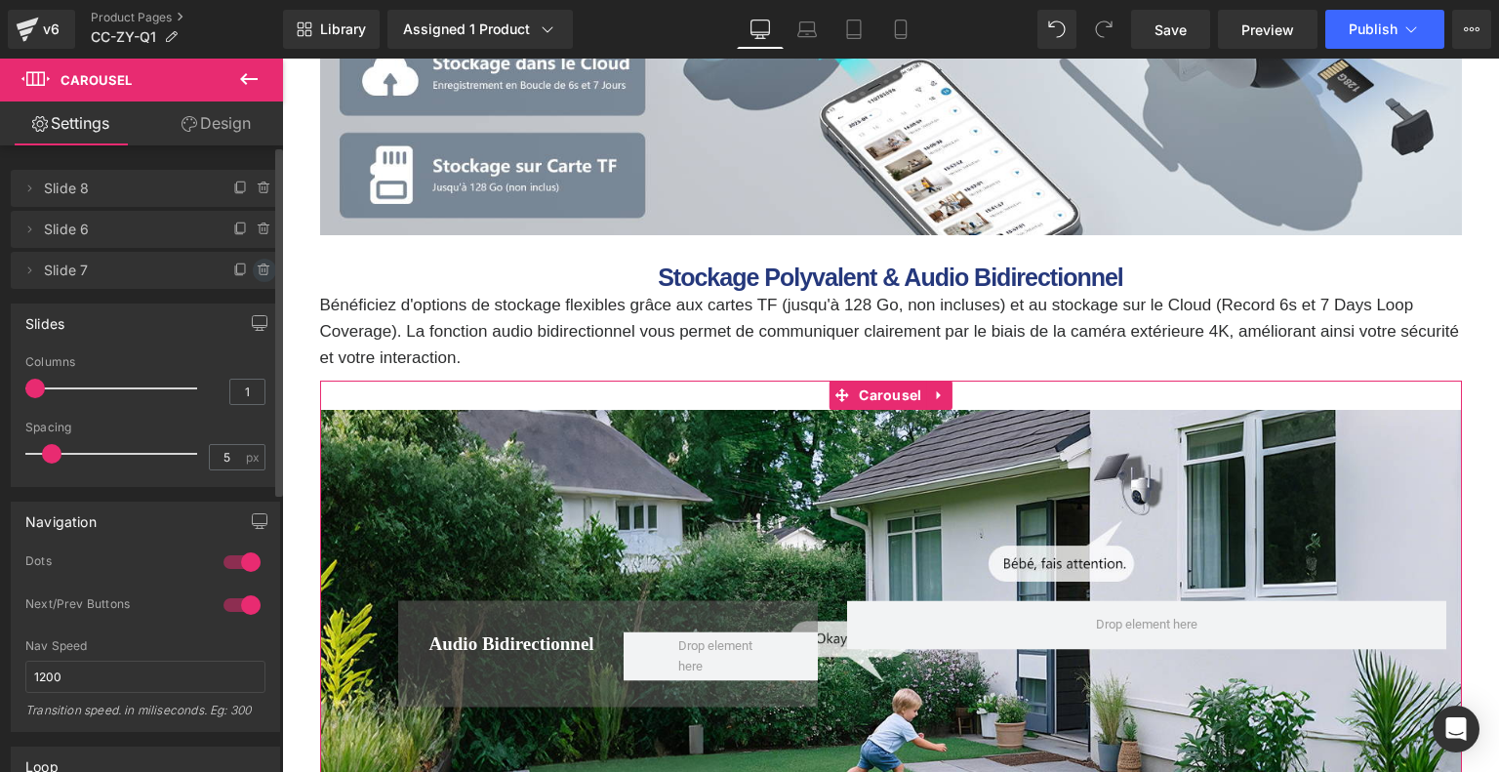
click at [262, 269] on icon at bounding box center [262, 270] width 0 height 4
click at [247, 275] on button "Delete" at bounding box center [243, 271] width 61 height 25
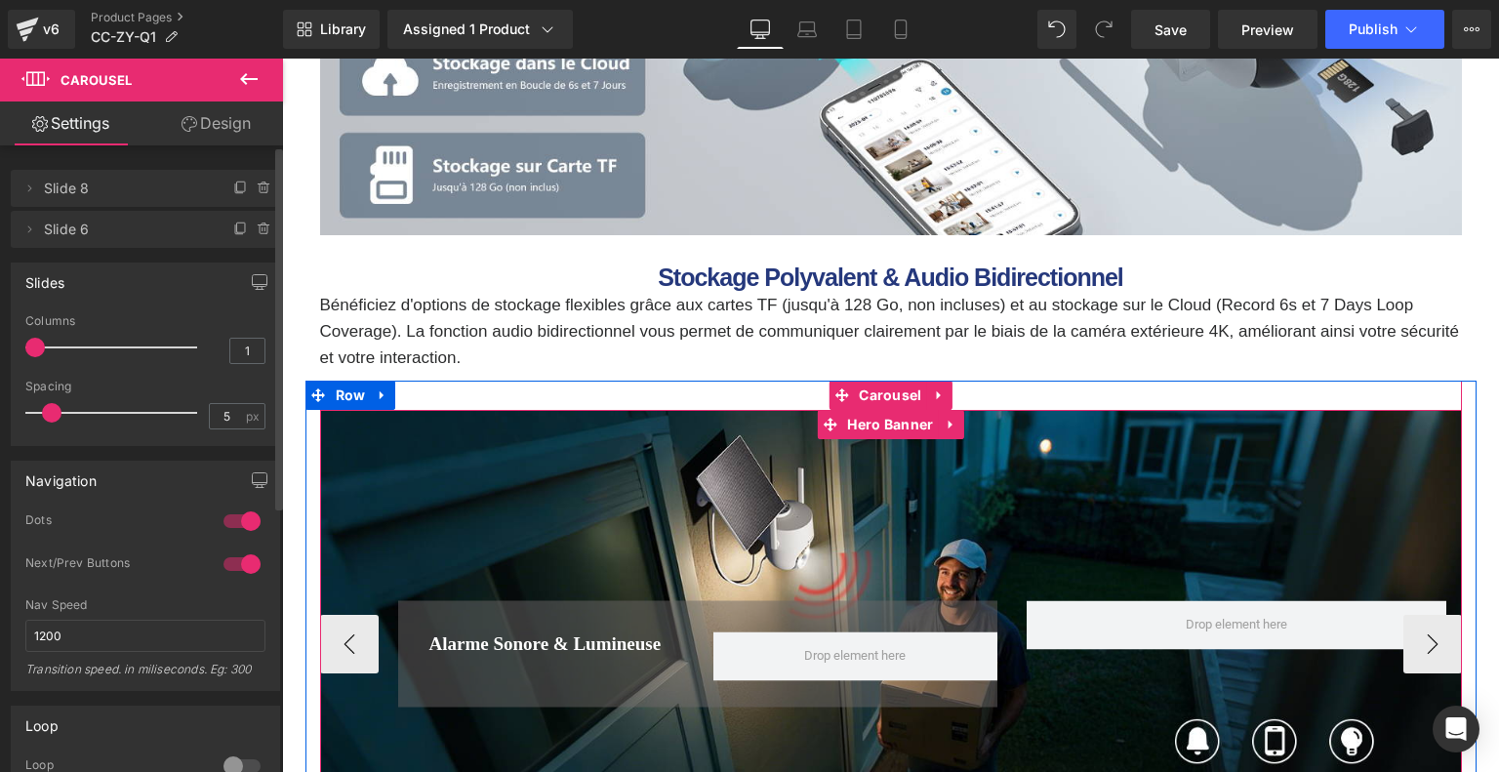
scroll to position [8223, 0]
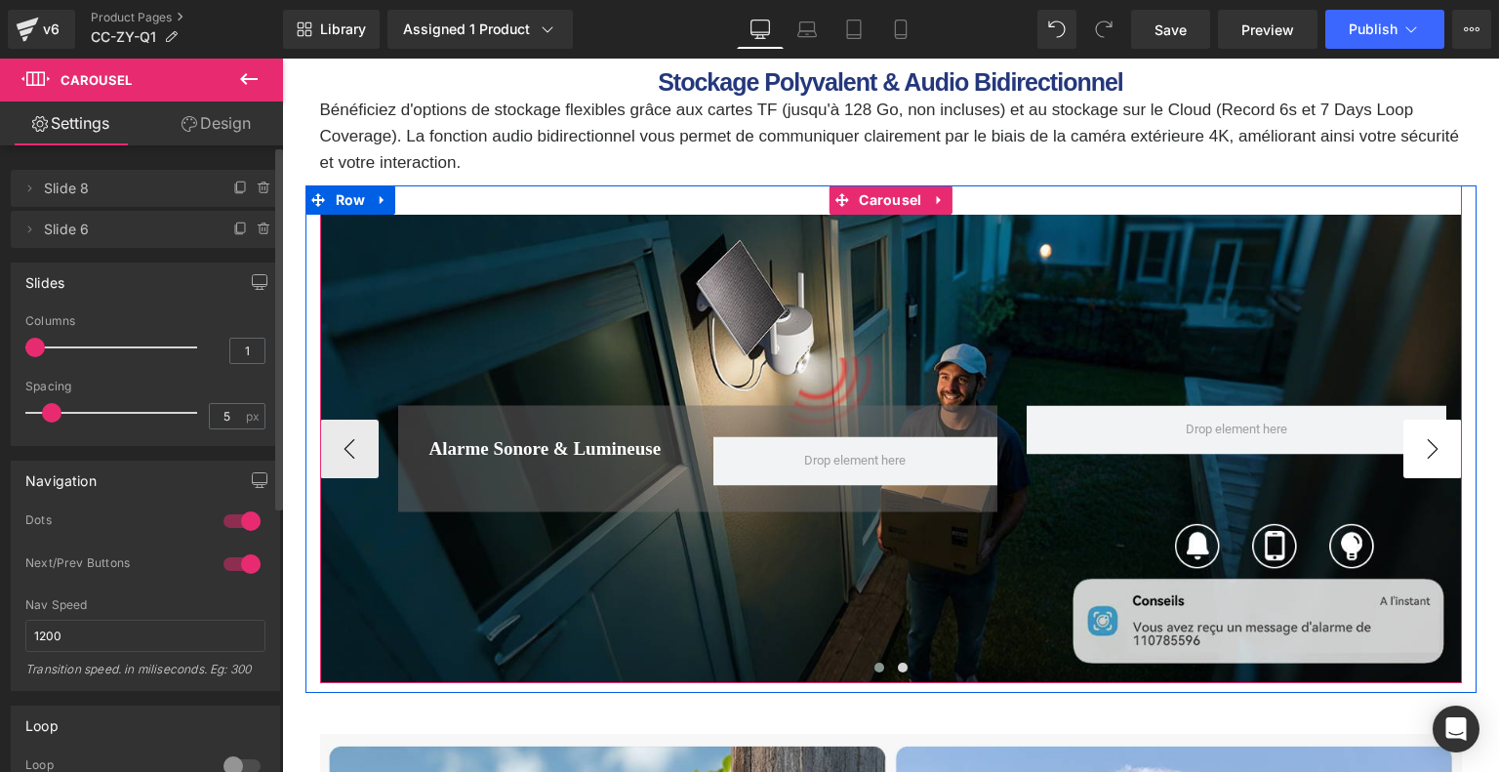
click at [1448, 455] on button "›" at bounding box center [1432, 449] width 59 height 59
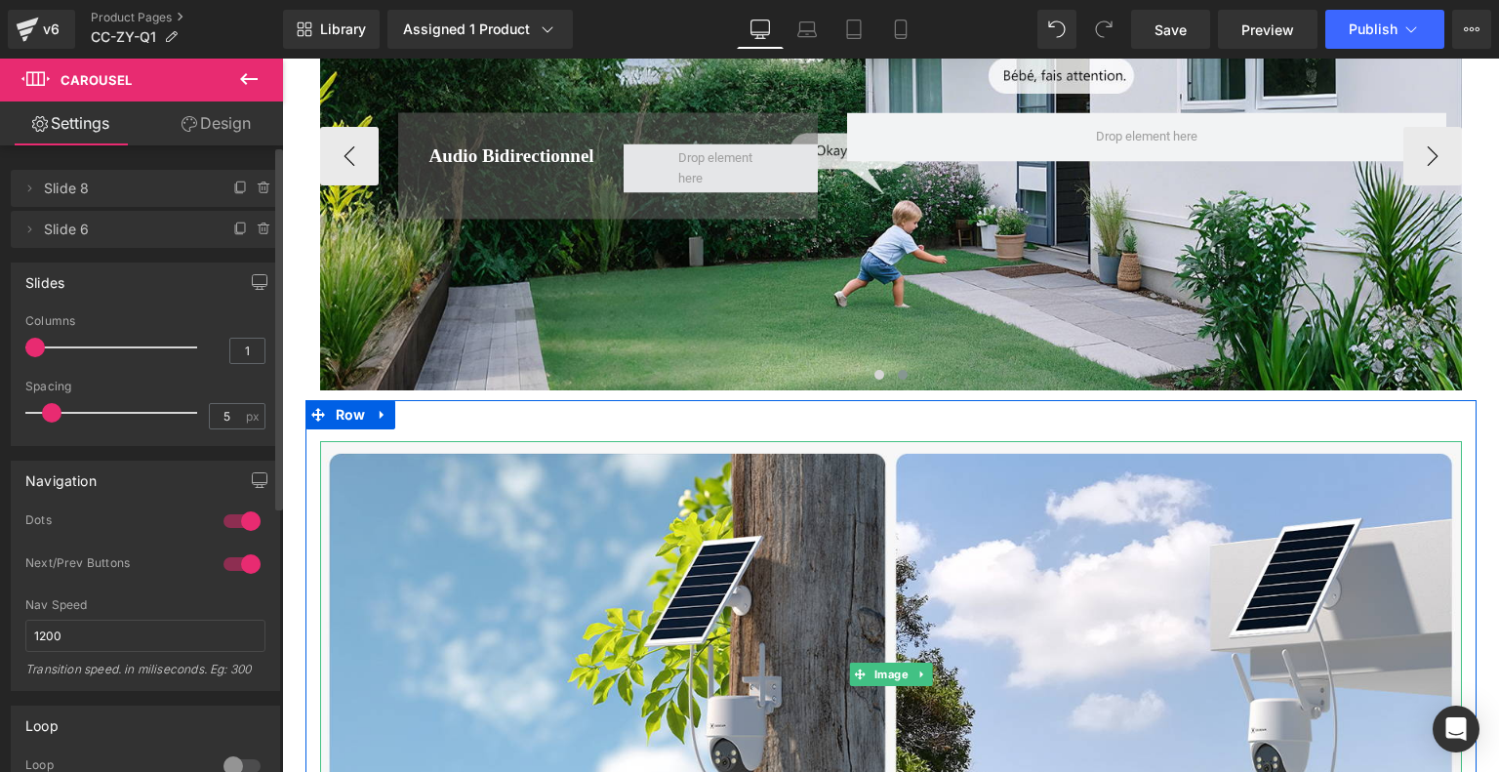
scroll to position [8711, 0]
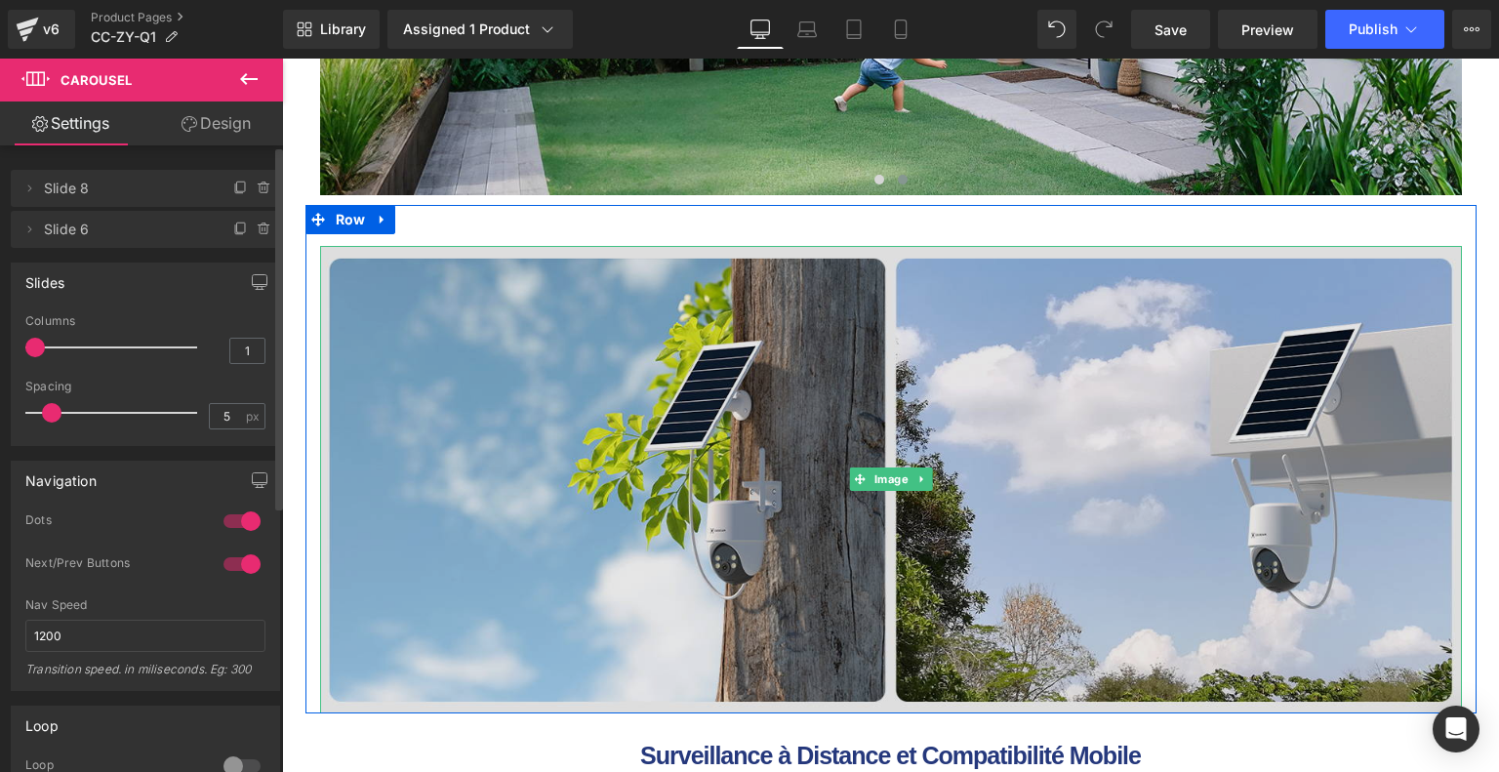
click at [680, 416] on img at bounding box center [890, 480] width 1141 height 468
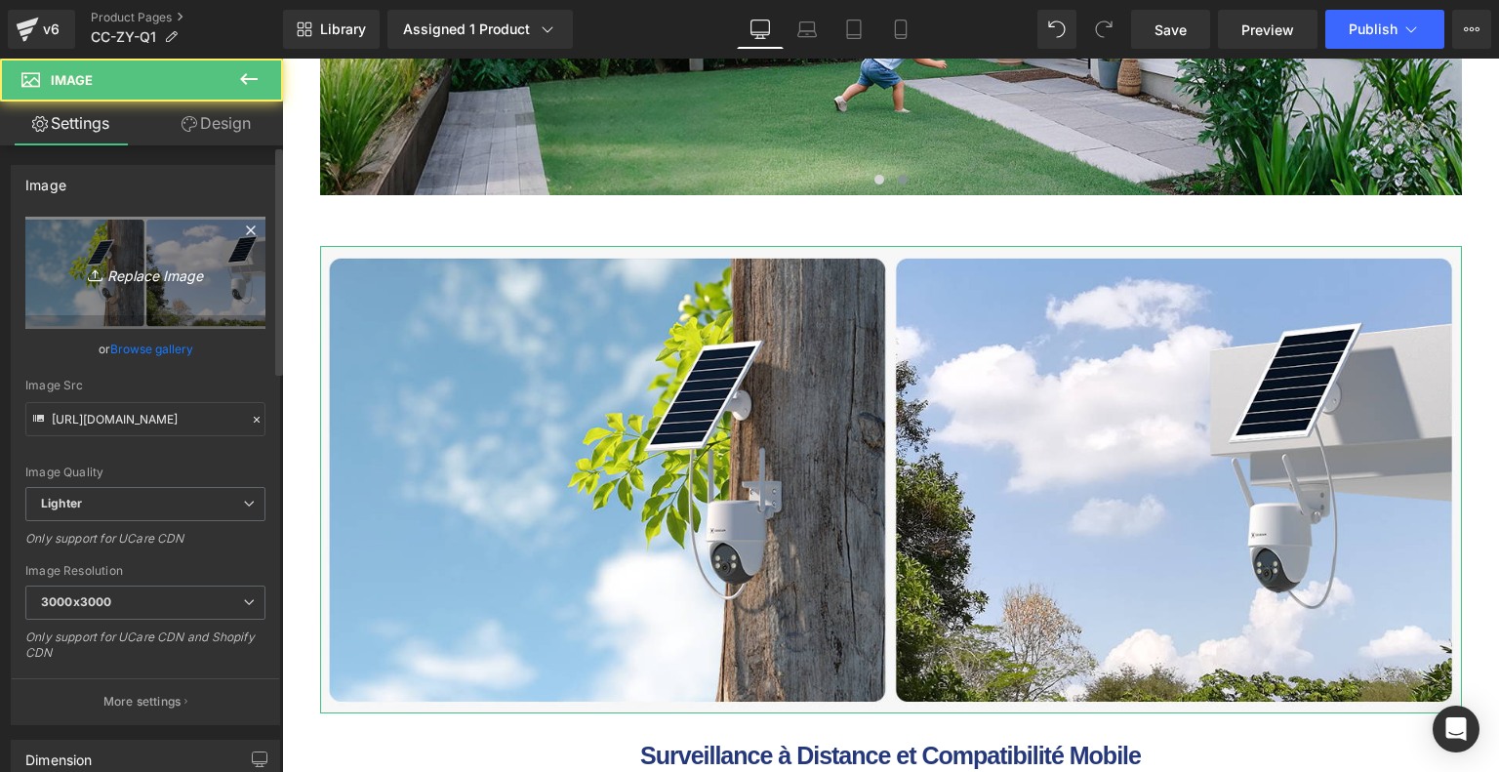
click at [173, 281] on icon "Replace Image" at bounding box center [145, 272] width 156 height 24
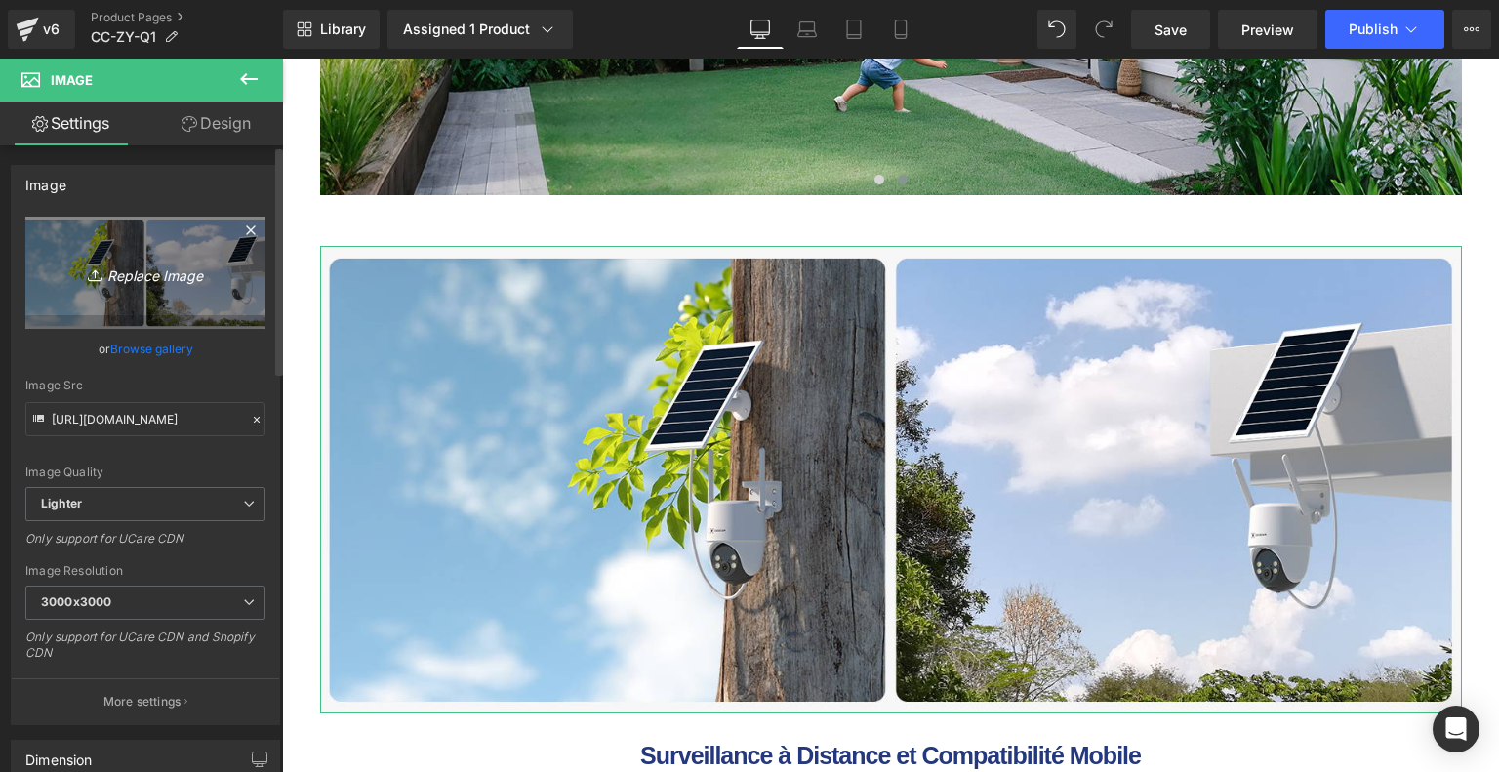
type input "C:\fakepath\49fae795-5eb0-410f-ae38-41b9726cfdc8.__CR0,0,1464,600_PT0_SX1464_V1…"
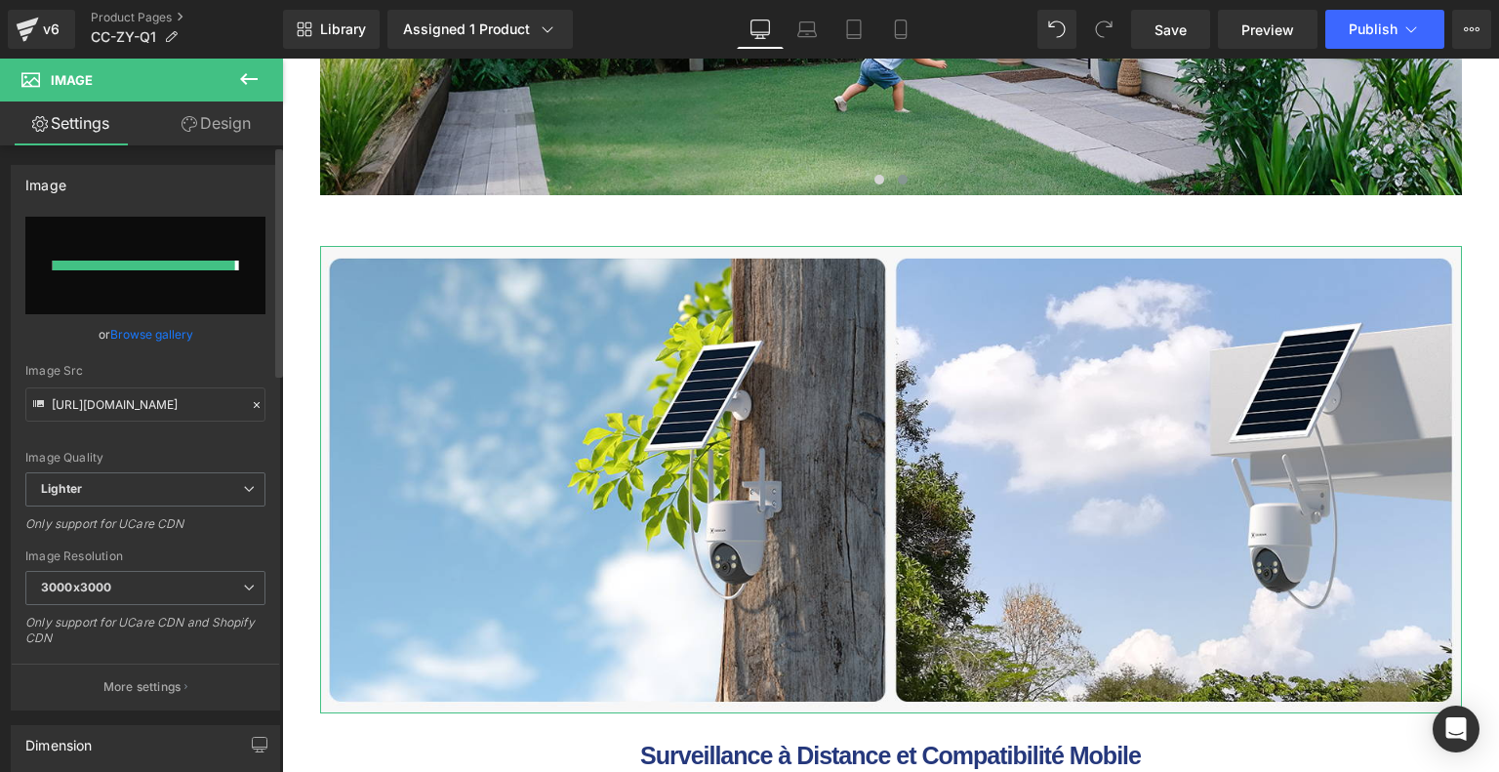
type input "https://ucarecdn.com/5fbeb90c-3ba1-4697-afa9-ca1214c48425/-/format/auto/-/previ…"
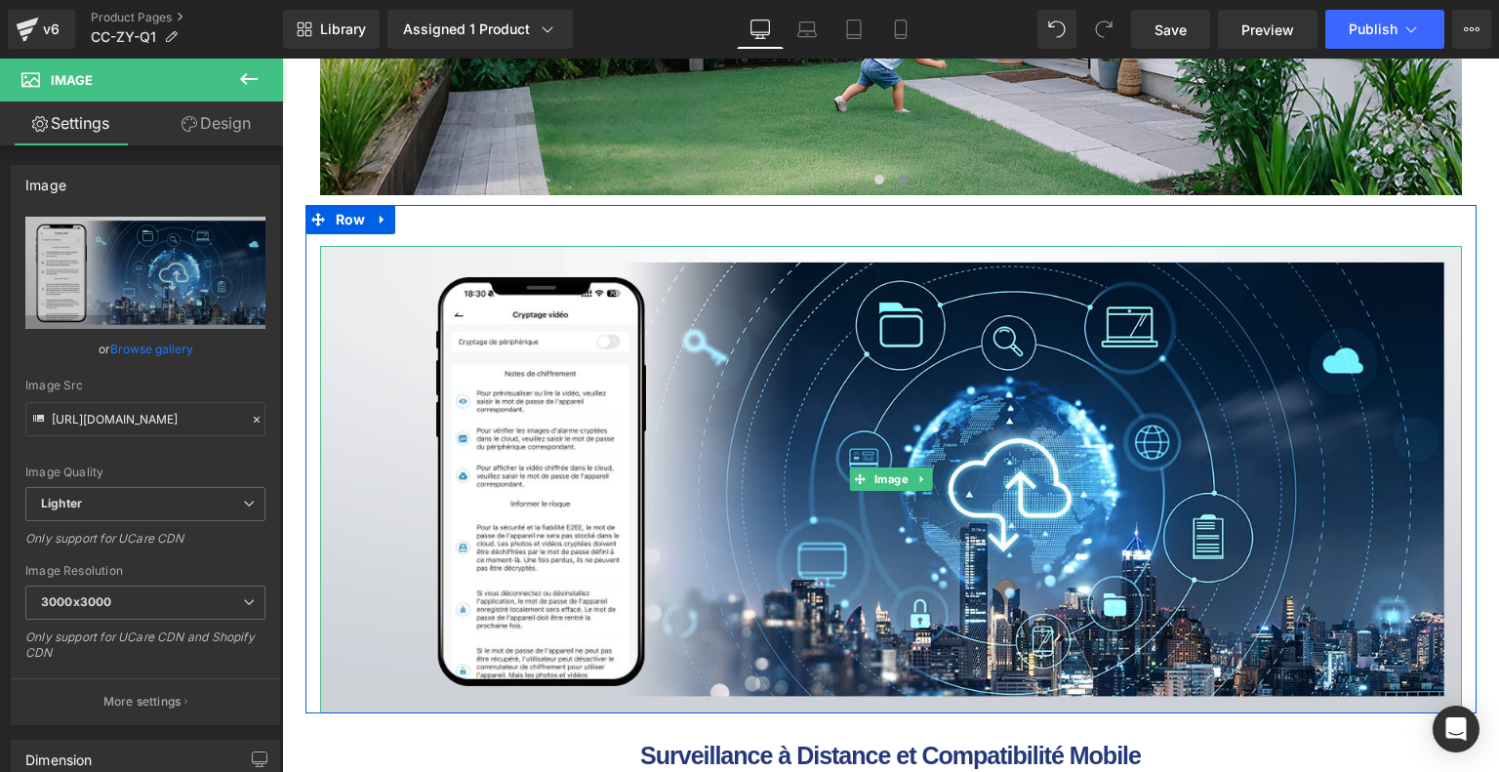
scroll to position [8809, 0]
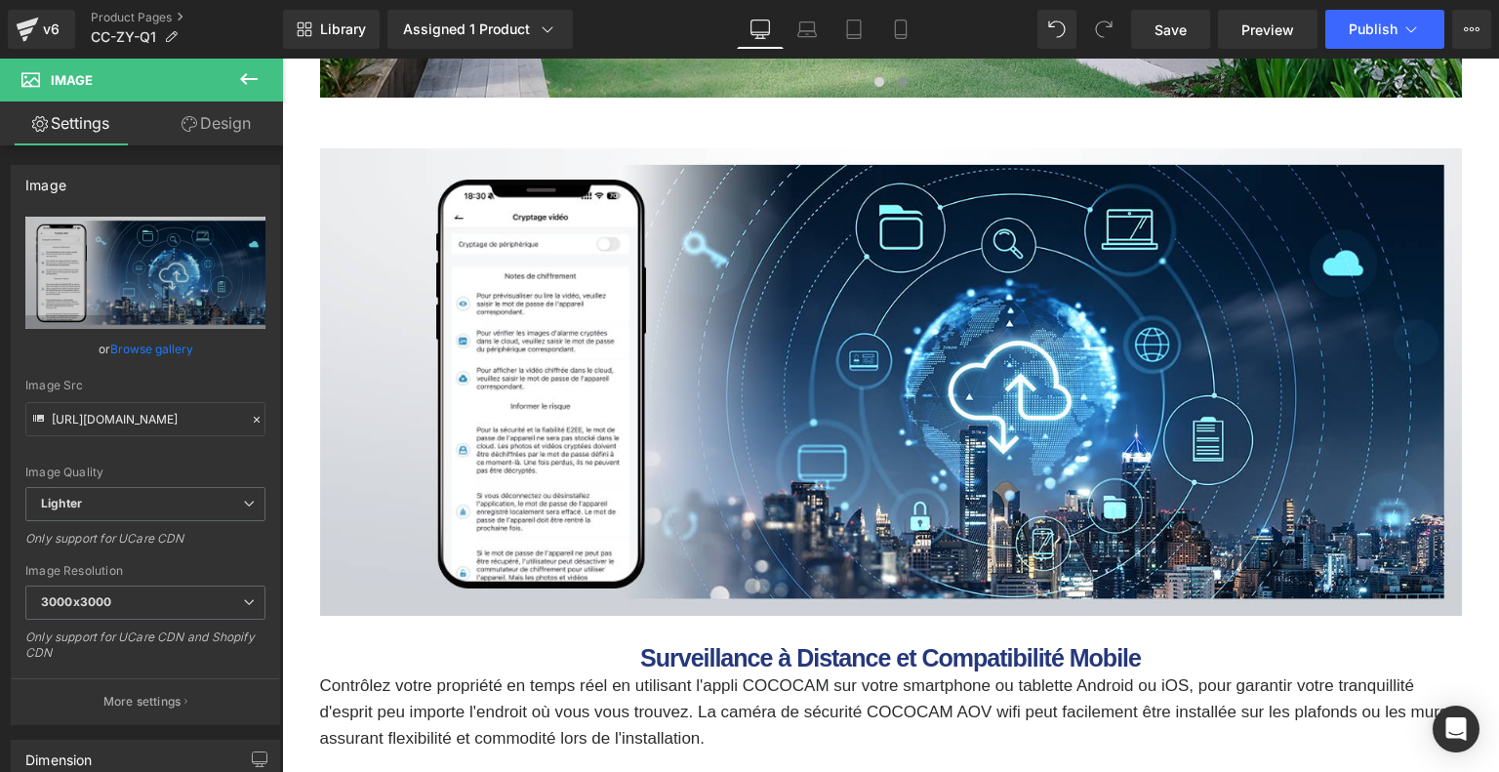
click at [718, 660] on b "Surveillance à Distance et Compatibilité Mobile" at bounding box center [890, 657] width 500 height 27
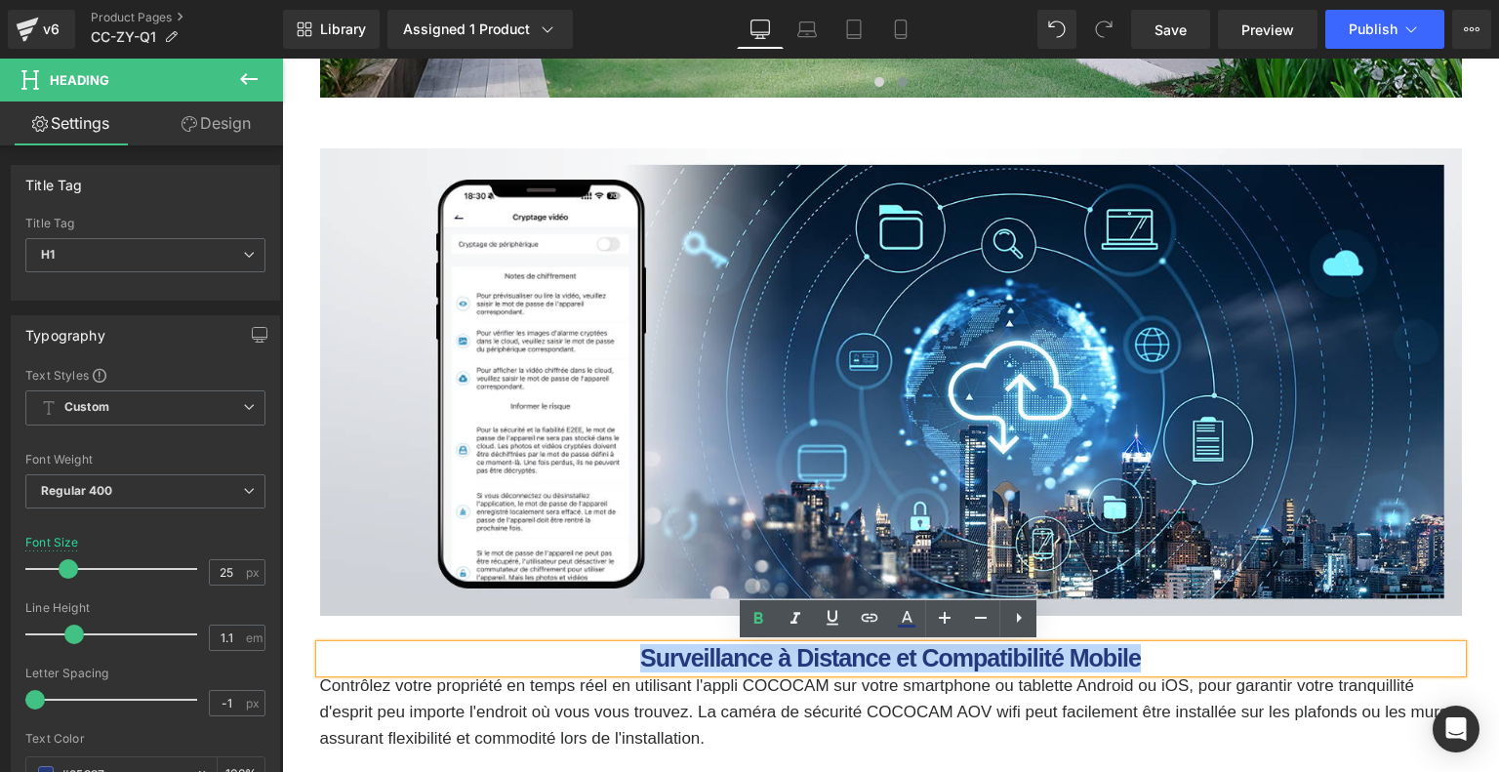
drag, startPoint x: 636, startPoint y: 659, endPoint x: 1236, endPoint y: 660, distance: 600.0
click at [1236, 660] on h1 "Surveillance à Distance et Compatibilité Mobile" at bounding box center [890, 658] width 1141 height 27
paste div
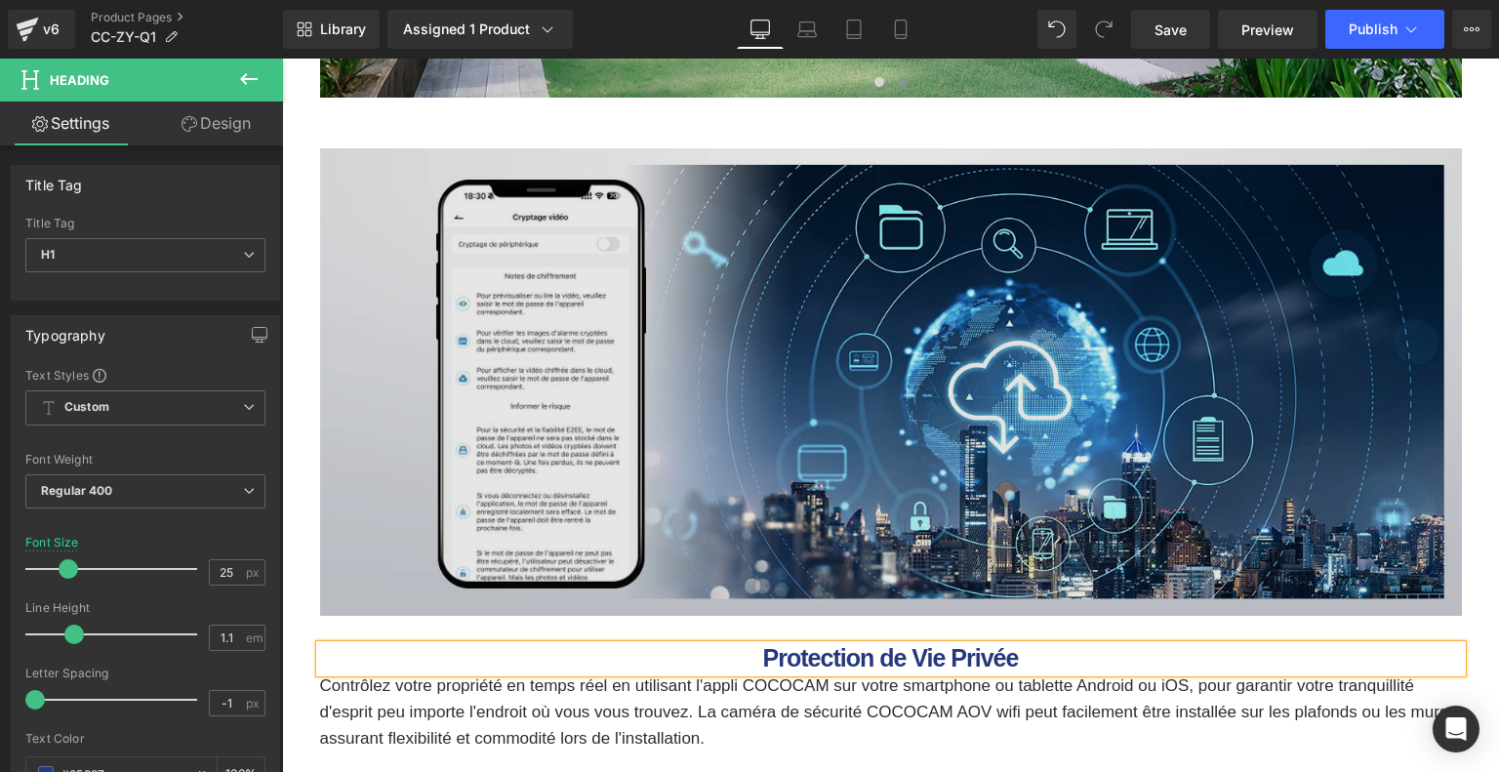
click at [881, 459] on img at bounding box center [890, 382] width 1141 height 468
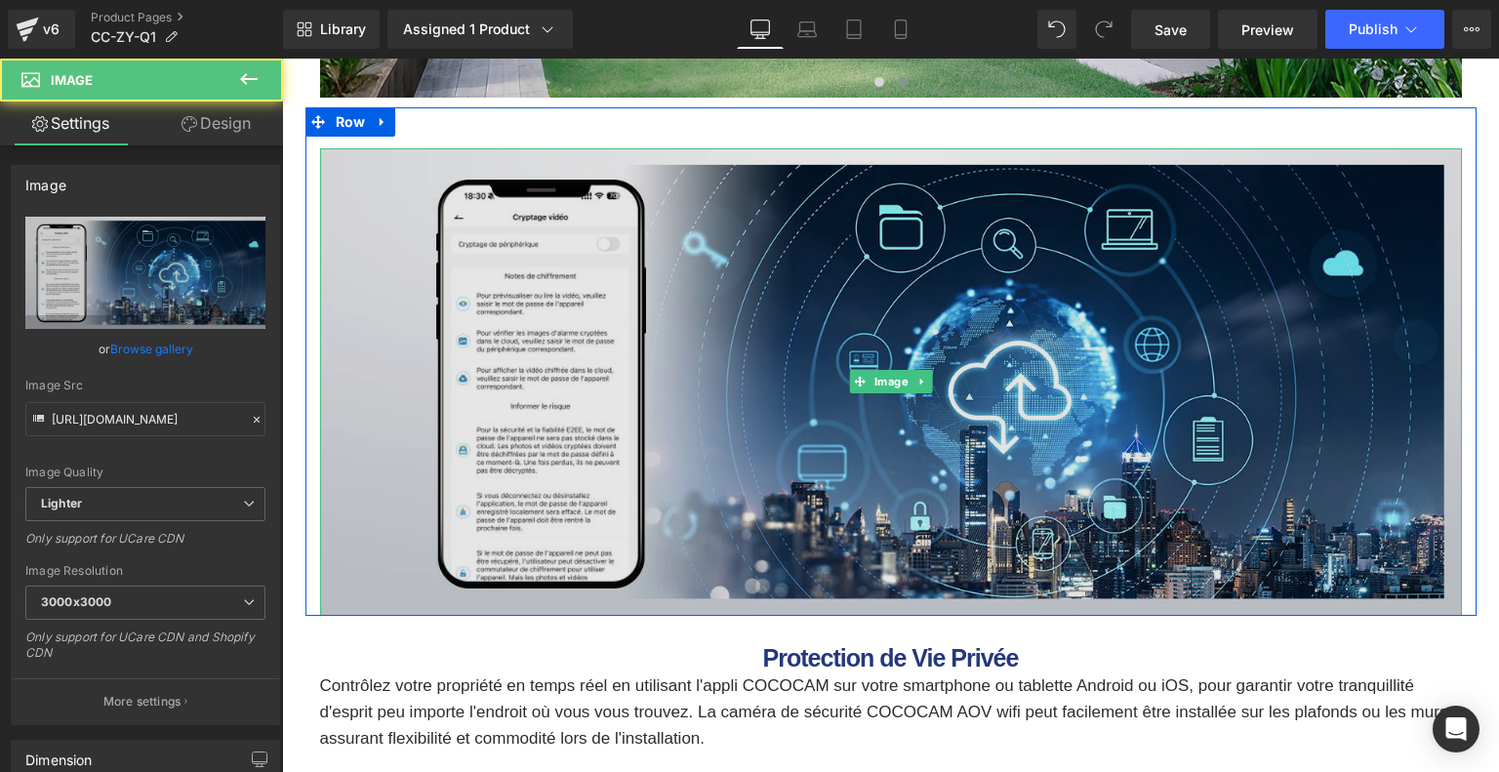
scroll to position [9004, 0]
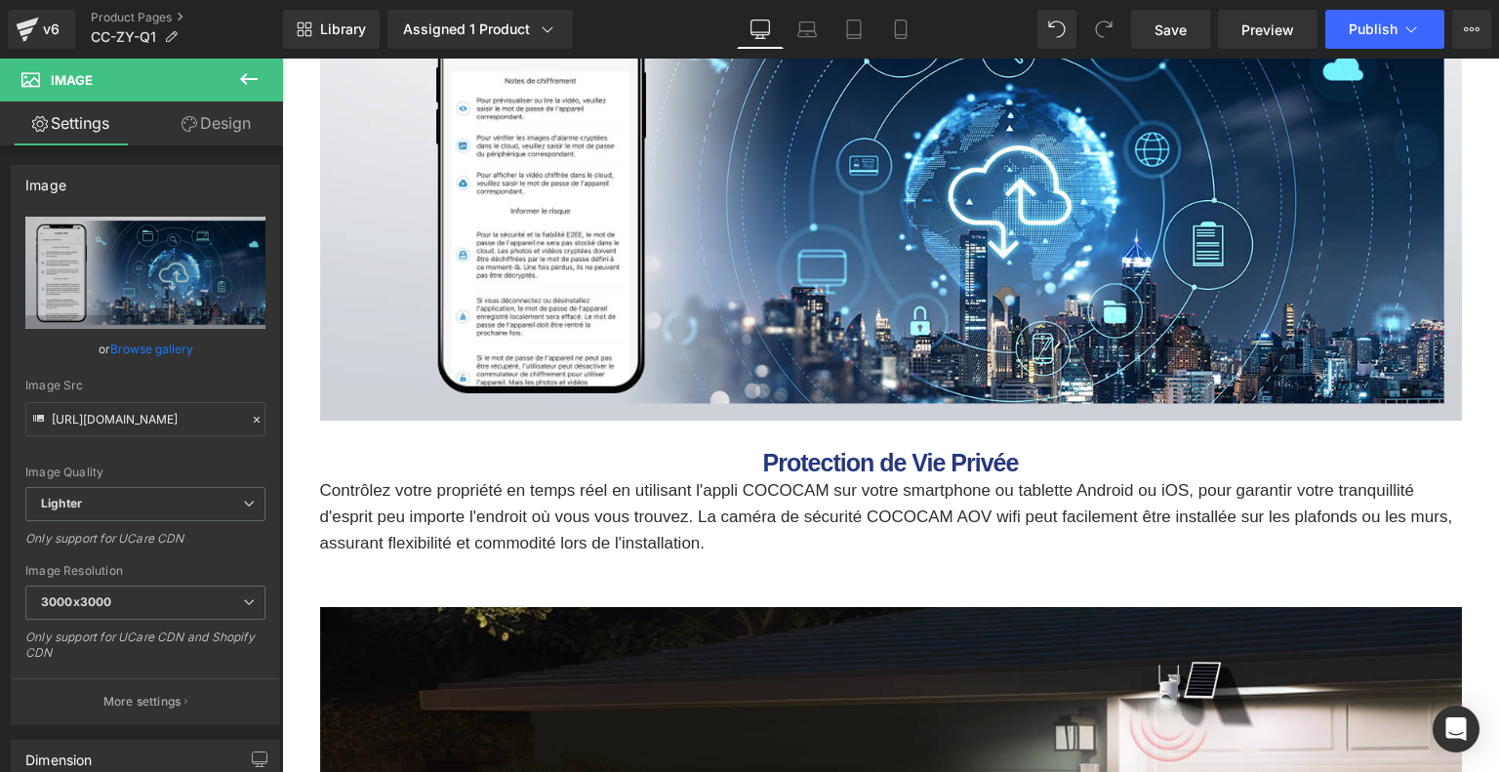
click at [718, 494] on p "Contrôlez votre propriété en temps réel en utilisant l'appli COCOCAM sur votre …" at bounding box center [890, 517] width 1141 height 80
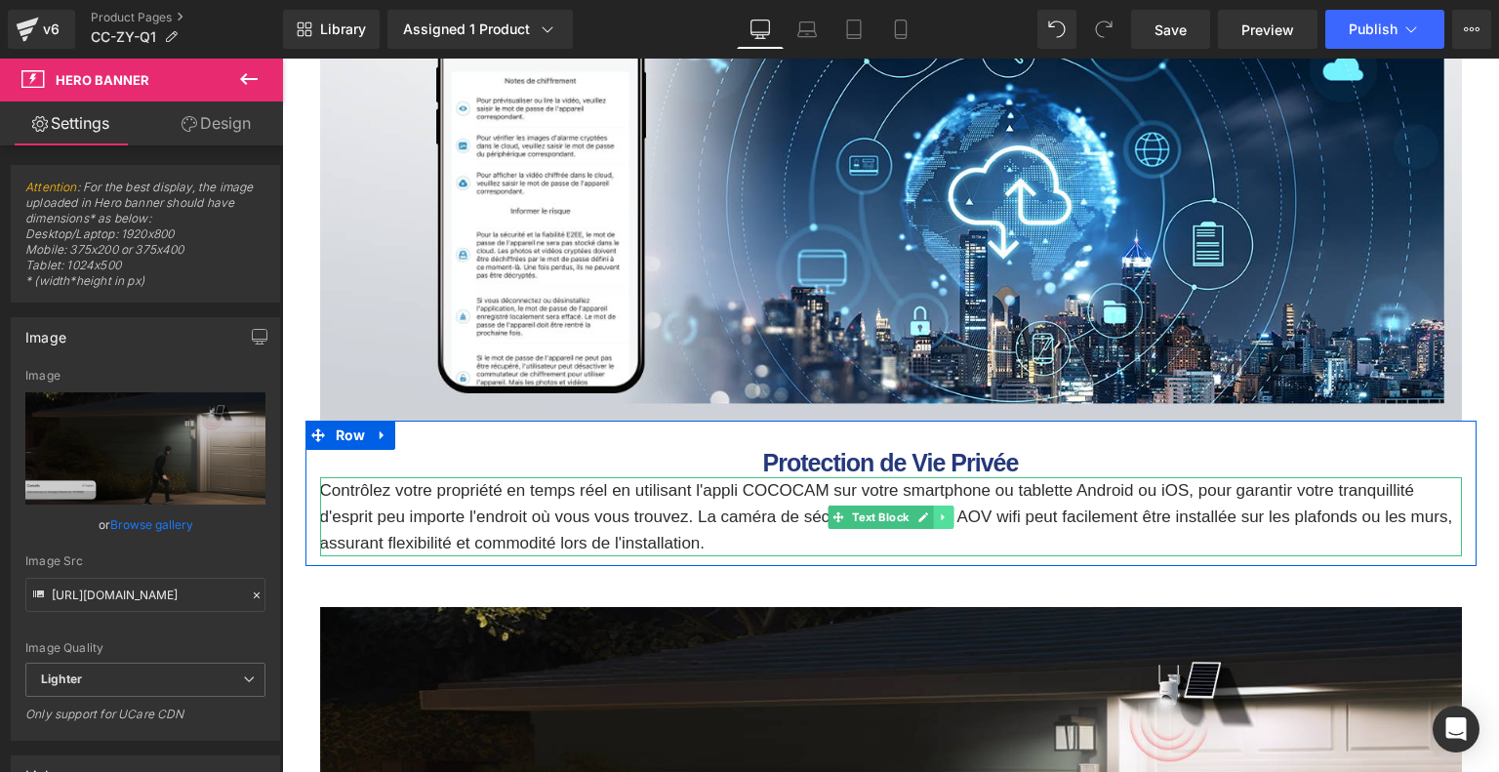
click at [938, 520] on icon at bounding box center [943, 517] width 11 height 12
click at [947, 514] on icon at bounding box center [952, 516] width 11 height 11
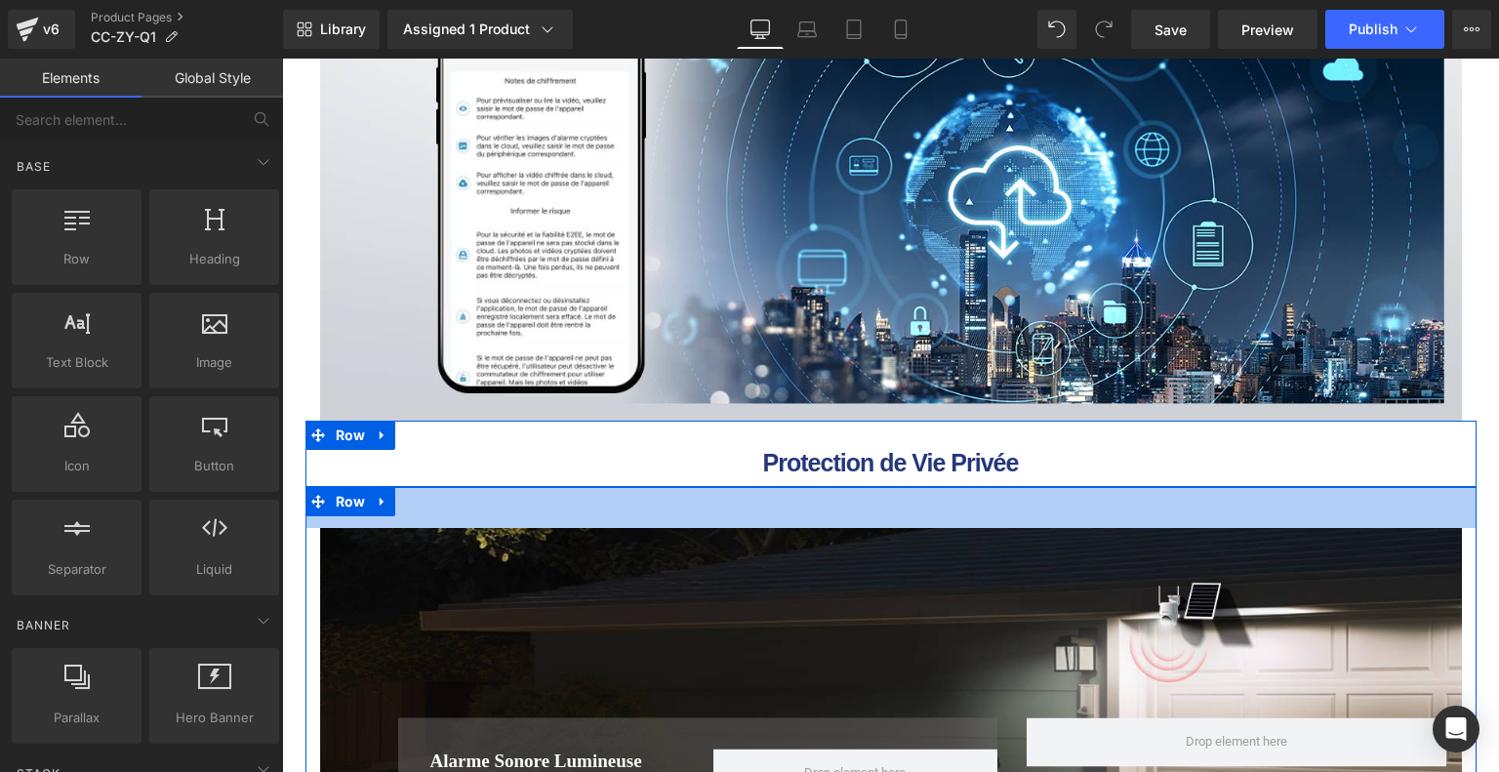
scroll to position [9005, 0]
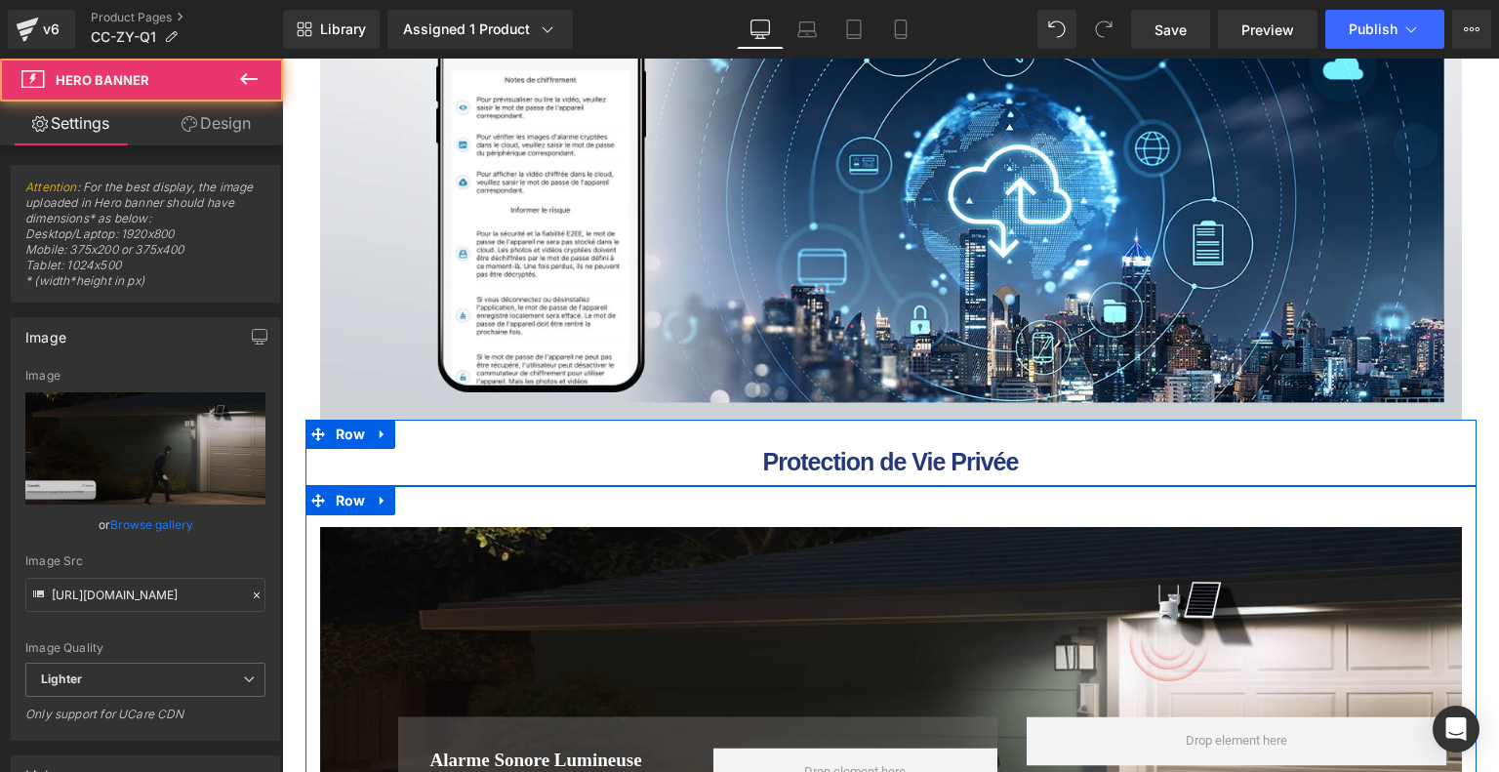
click at [792, 651] on div "Alarme Sonore Lumineuse Heading Row Row" at bounding box center [890, 761] width 1141 height 468
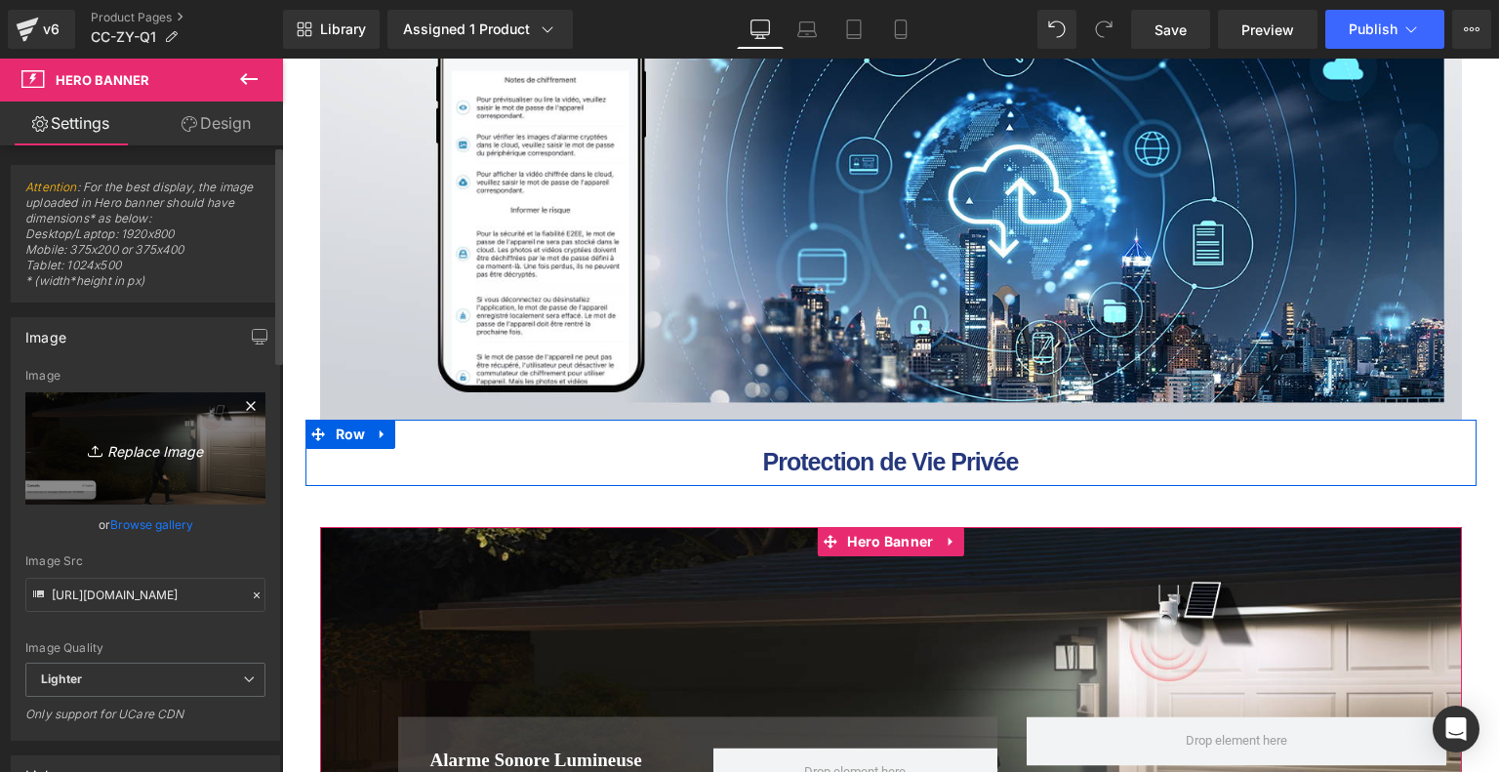
click at [168, 445] on icon "Replace Image" at bounding box center [145, 448] width 156 height 24
type input "C:\fakepath\48f9d267-713e-47ee-8391-5a08fdf55920.__CR0,0,1464,600_PT0_SX1464_V1…"
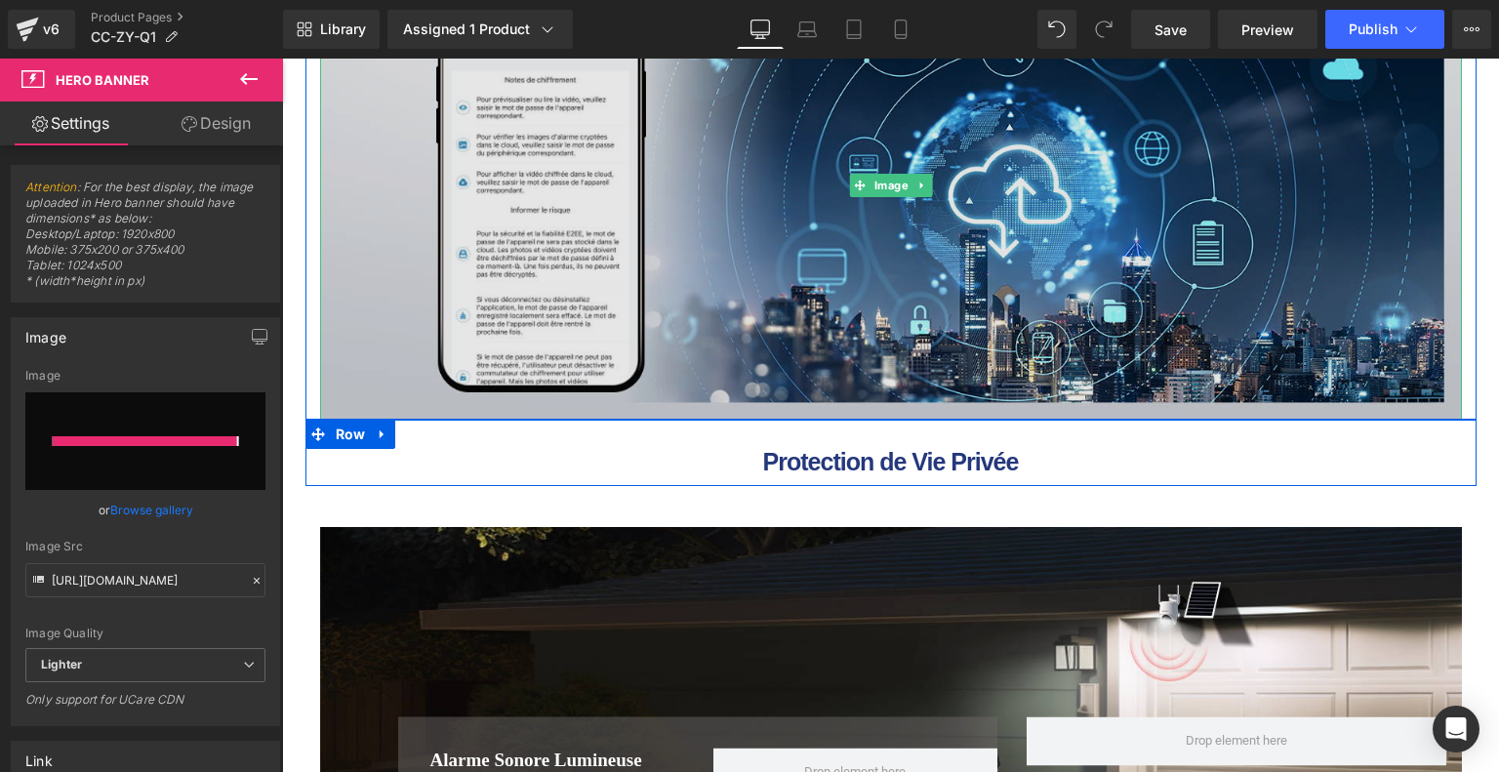
type input "https://ucarecdn.com/fa6a951b-4ccb-4c5d-89ec-400ba599d578/-/format/auto/-/previ…"
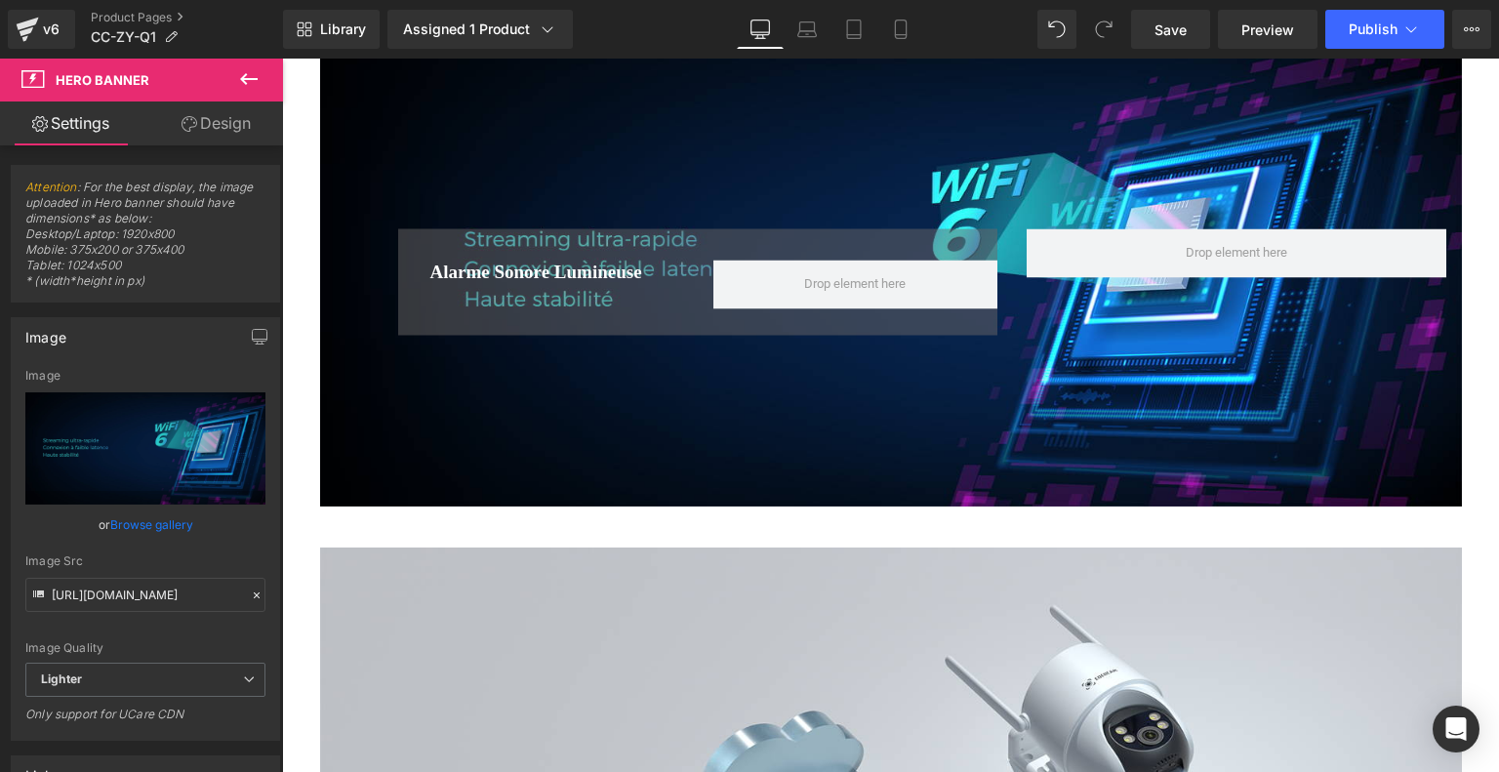
scroll to position [9395, 0]
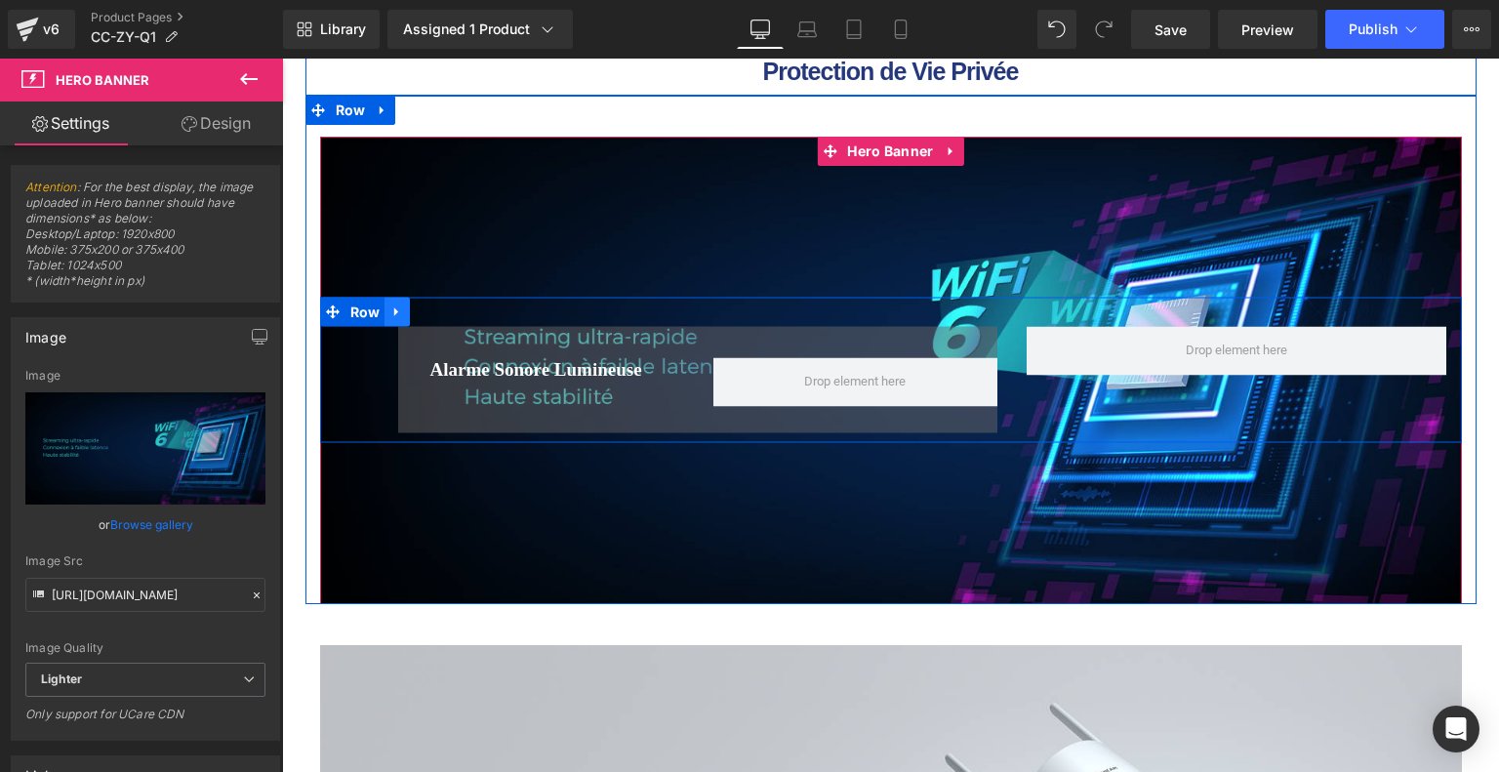
click at [398, 315] on icon at bounding box center [397, 311] width 14 height 15
click at [441, 314] on icon at bounding box center [448, 312] width 14 height 14
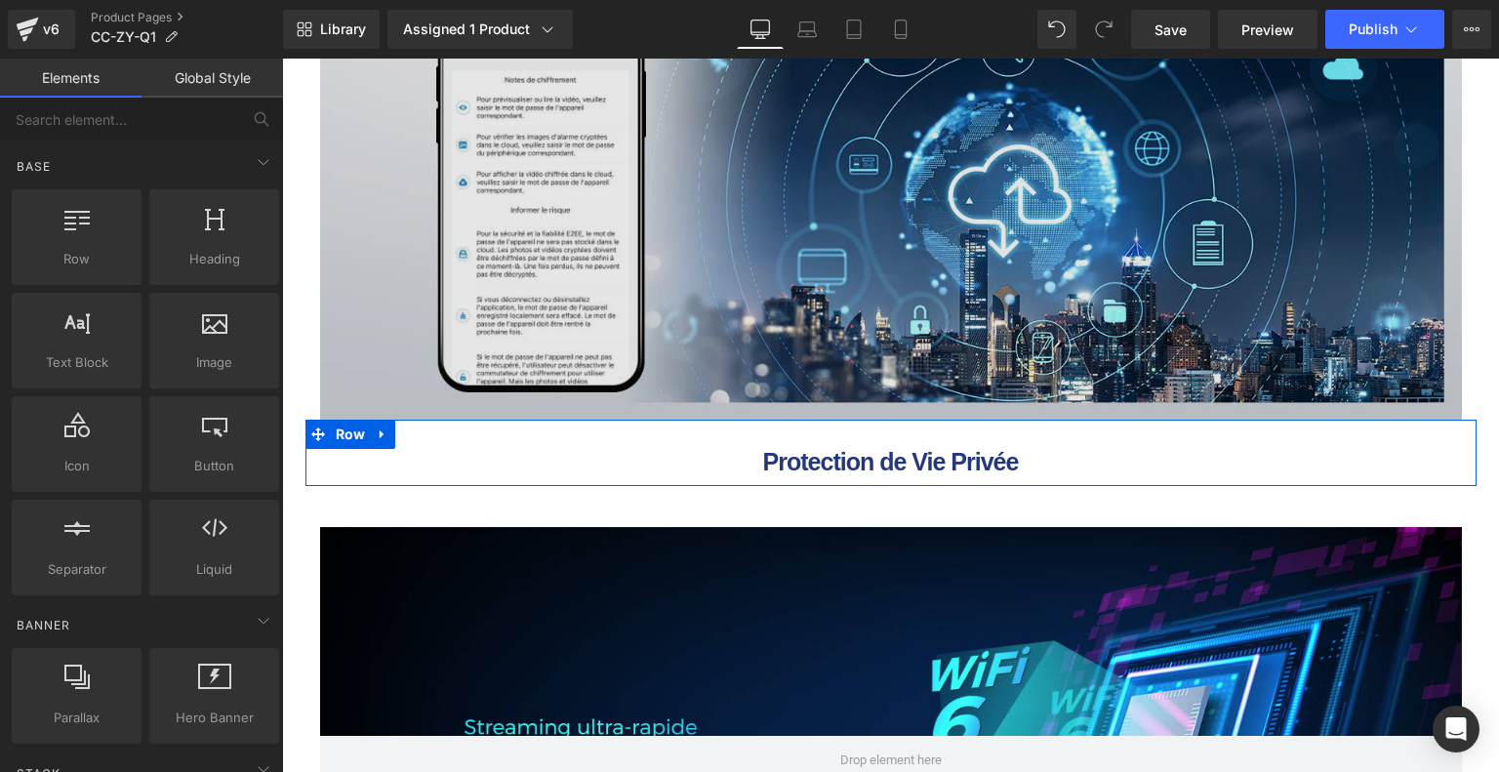
scroll to position [8810, 0]
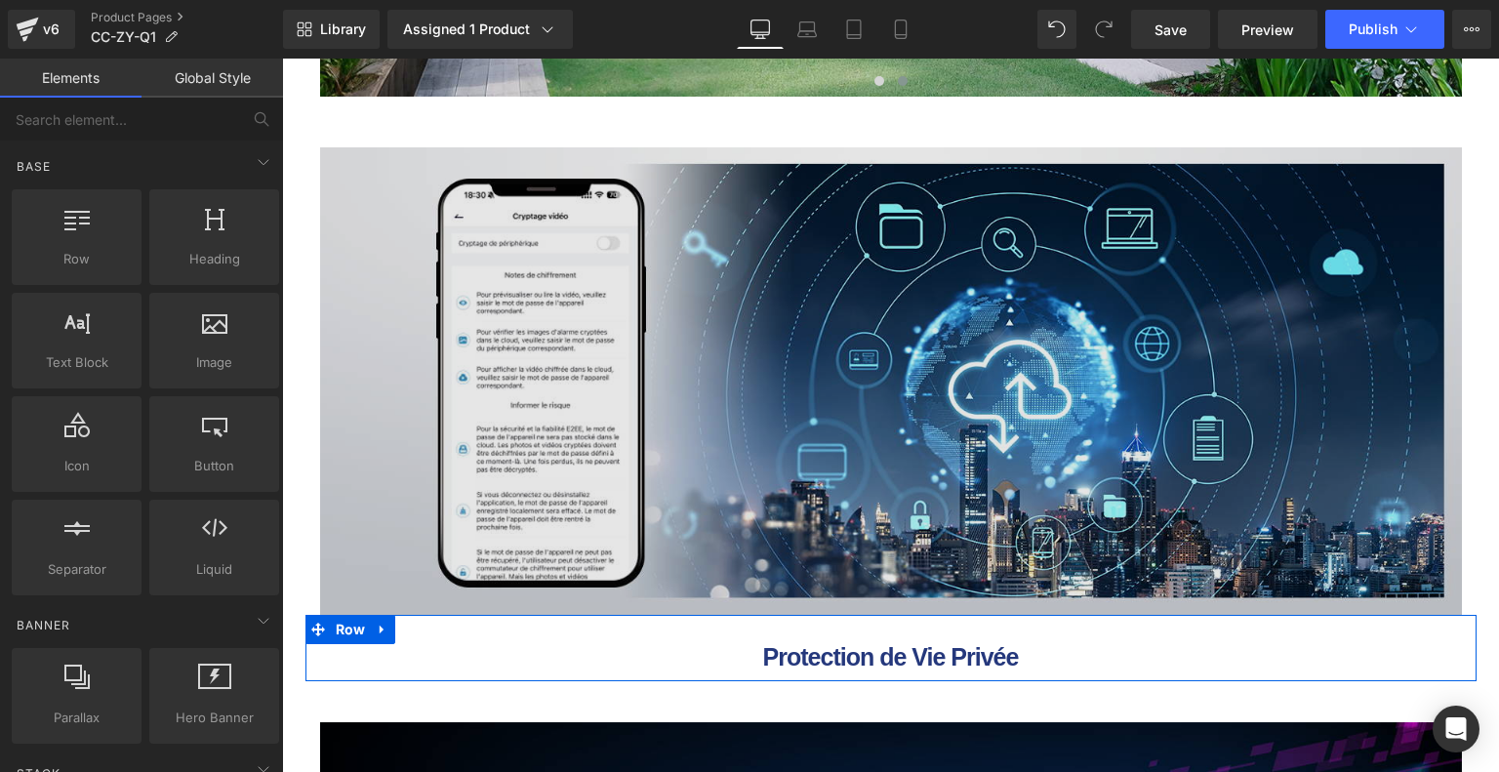
click at [658, 340] on img at bounding box center [890, 381] width 1141 height 468
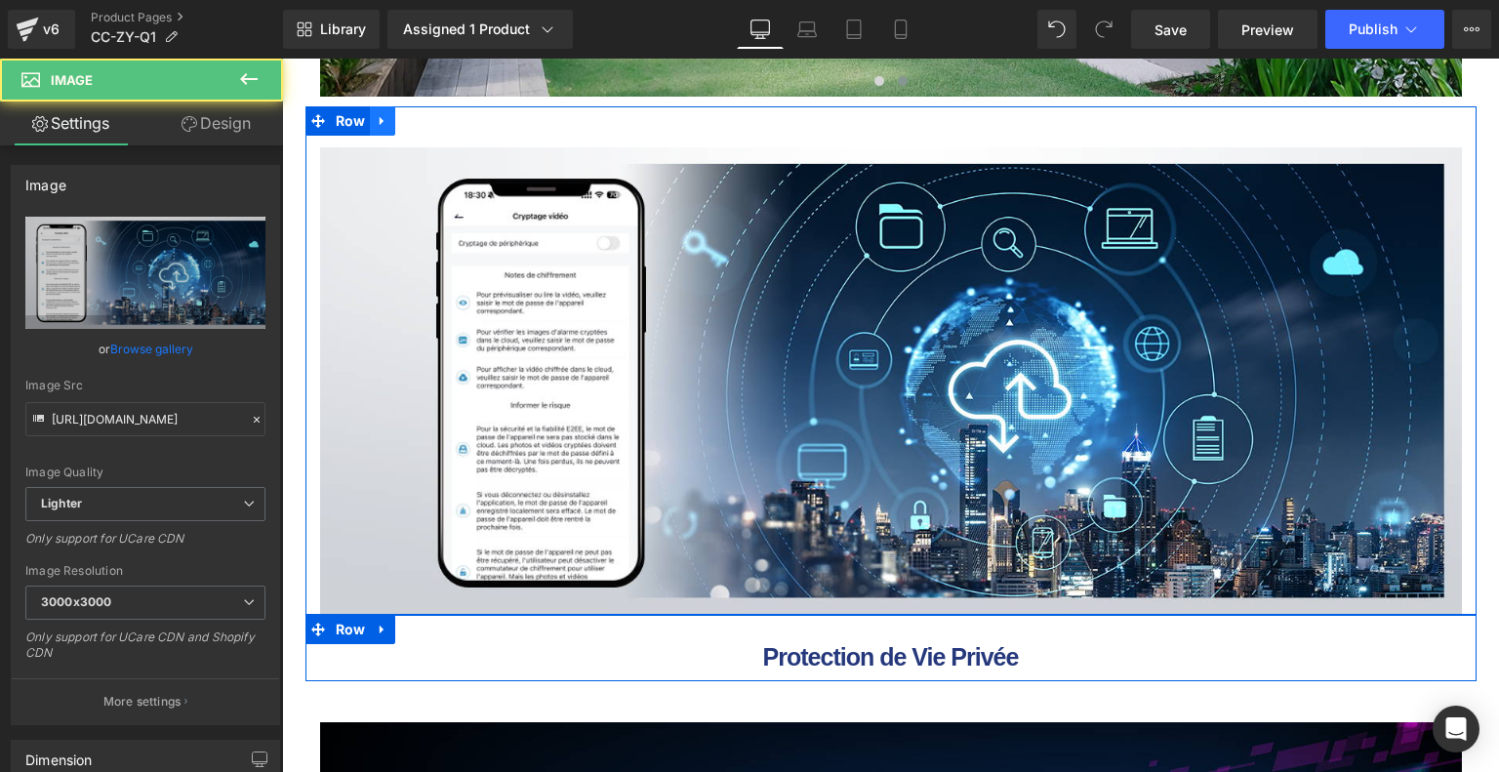
click at [380, 120] on icon at bounding box center [382, 120] width 4 height 9
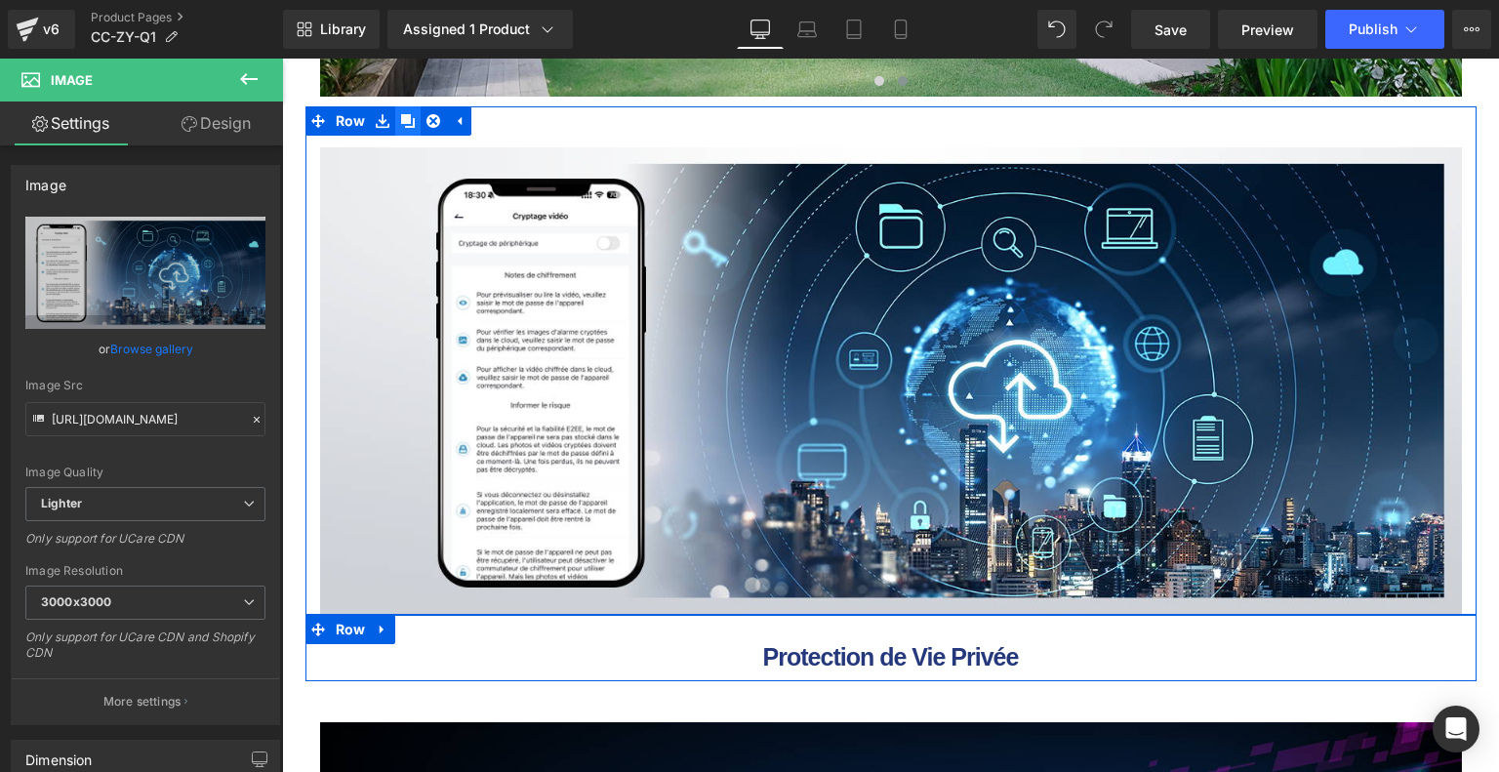
click at [409, 120] on icon at bounding box center [408, 120] width 14 height 15
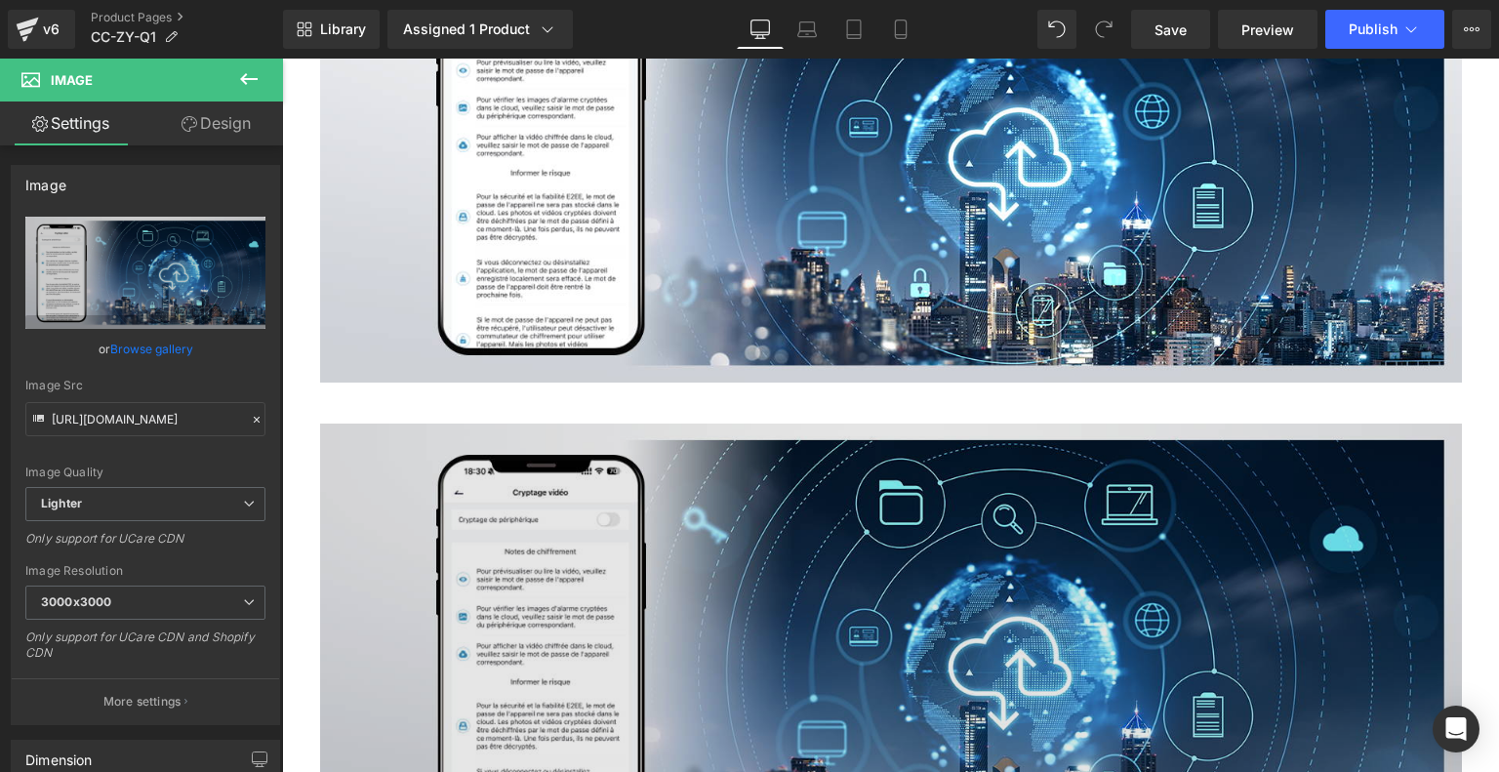
scroll to position [9288, 0]
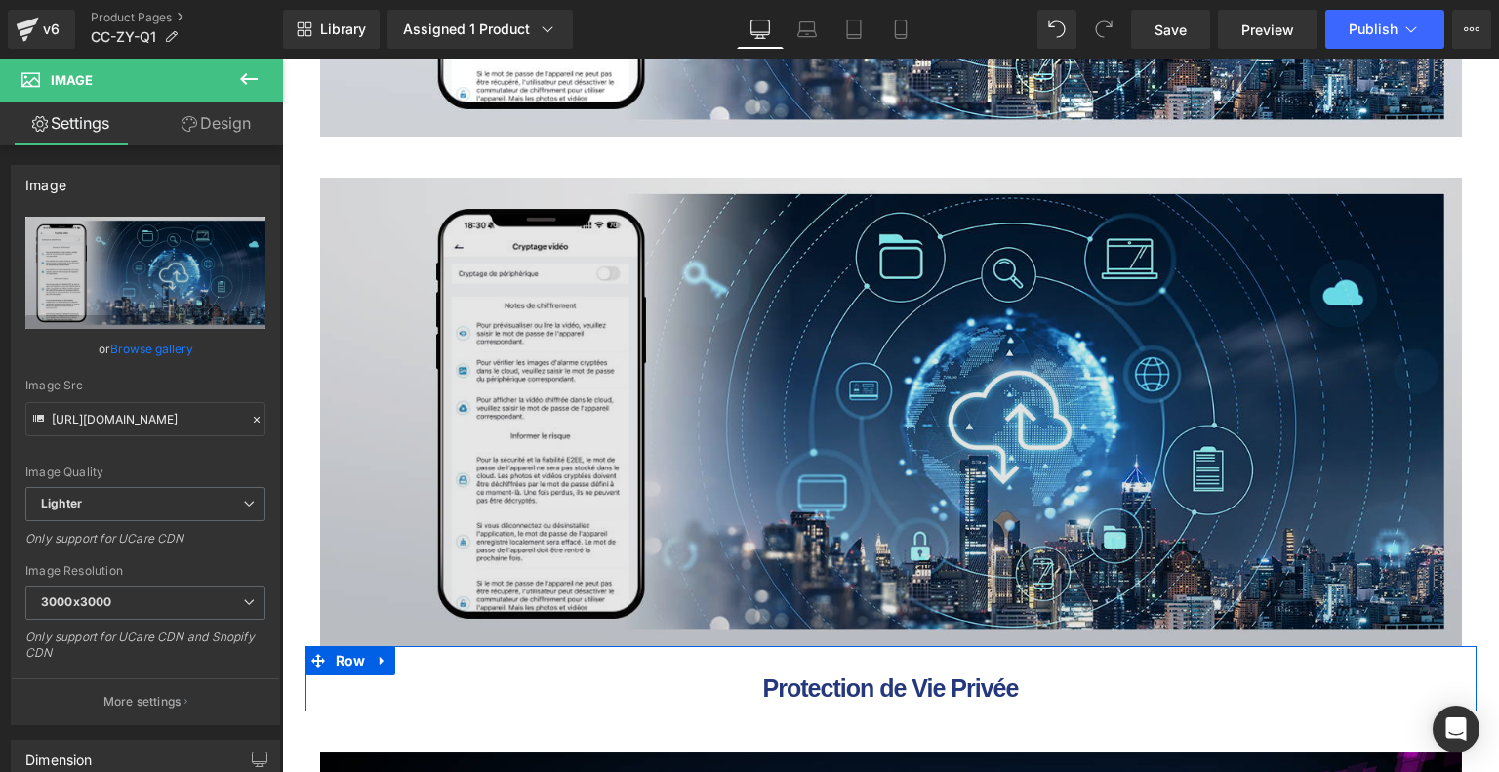
click at [458, 367] on img at bounding box center [890, 412] width 1141 height 468
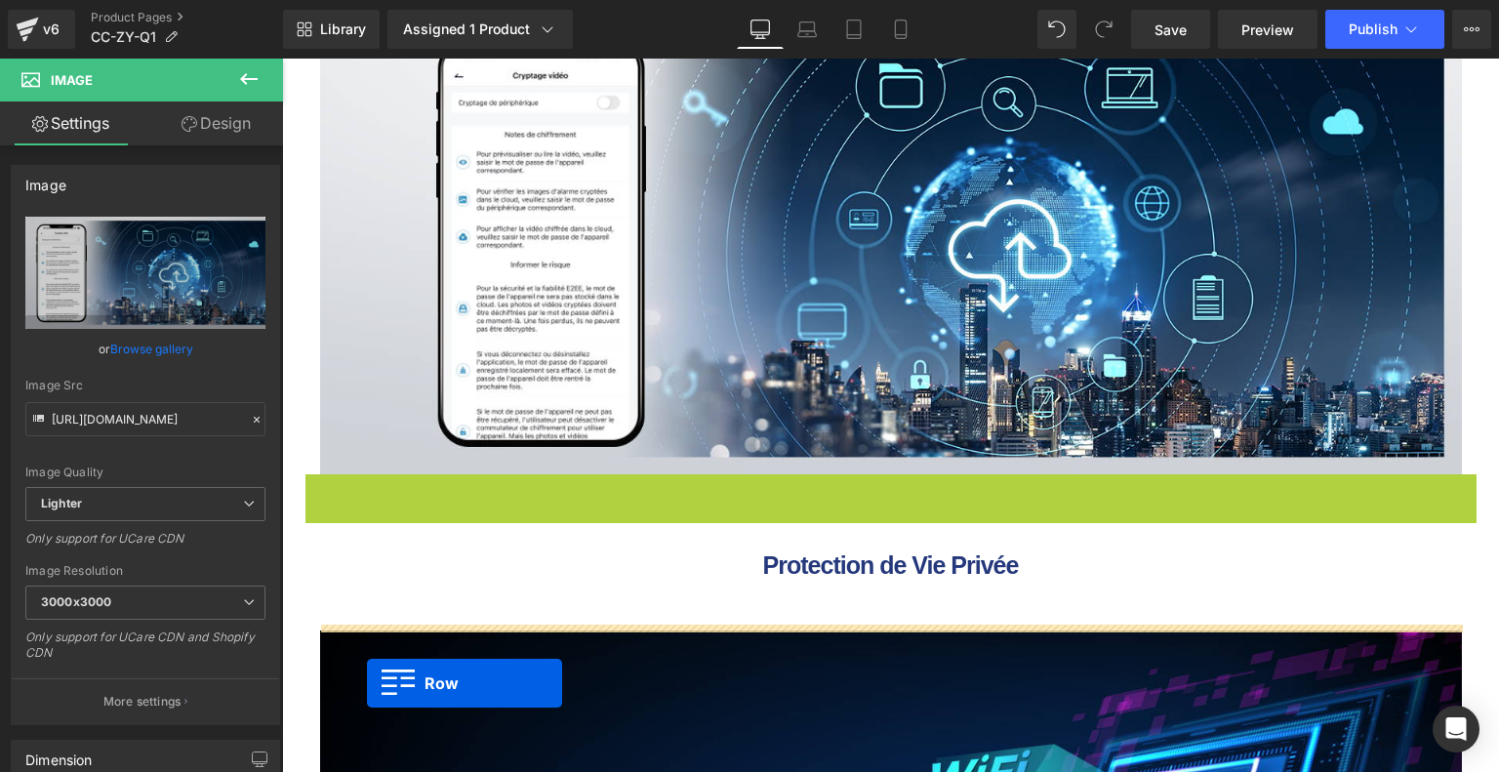
scroll to position [8955, 0]
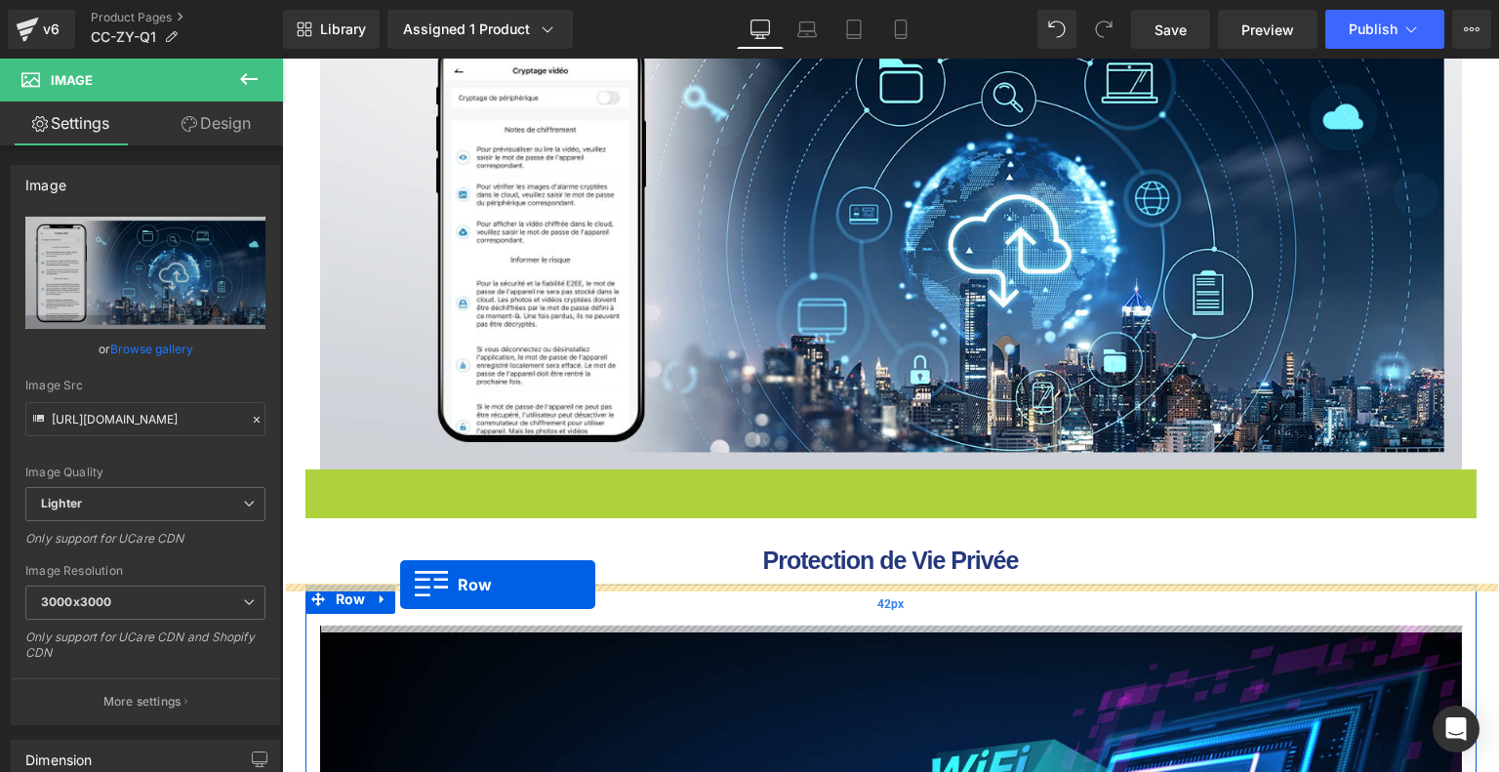
drag, startPoint x: 318, startPoint y: 150, endPoint x: 400, endPoint y: 584, distance: 441.8
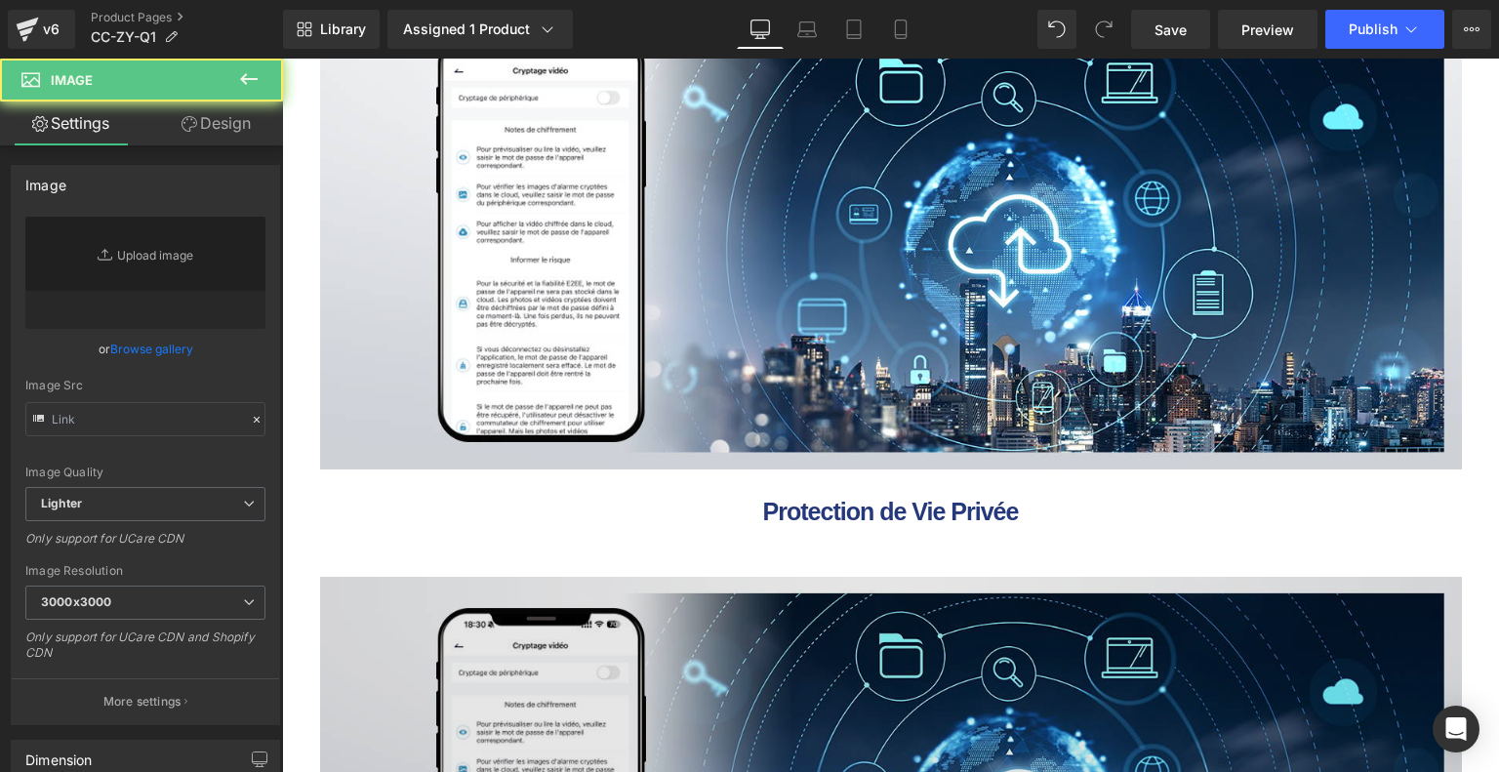
type input "https://ucarecdn.com/5fbeb90c-3ba1-4697-afa9-ca1214c48425/-/format/auto/-/previ…"
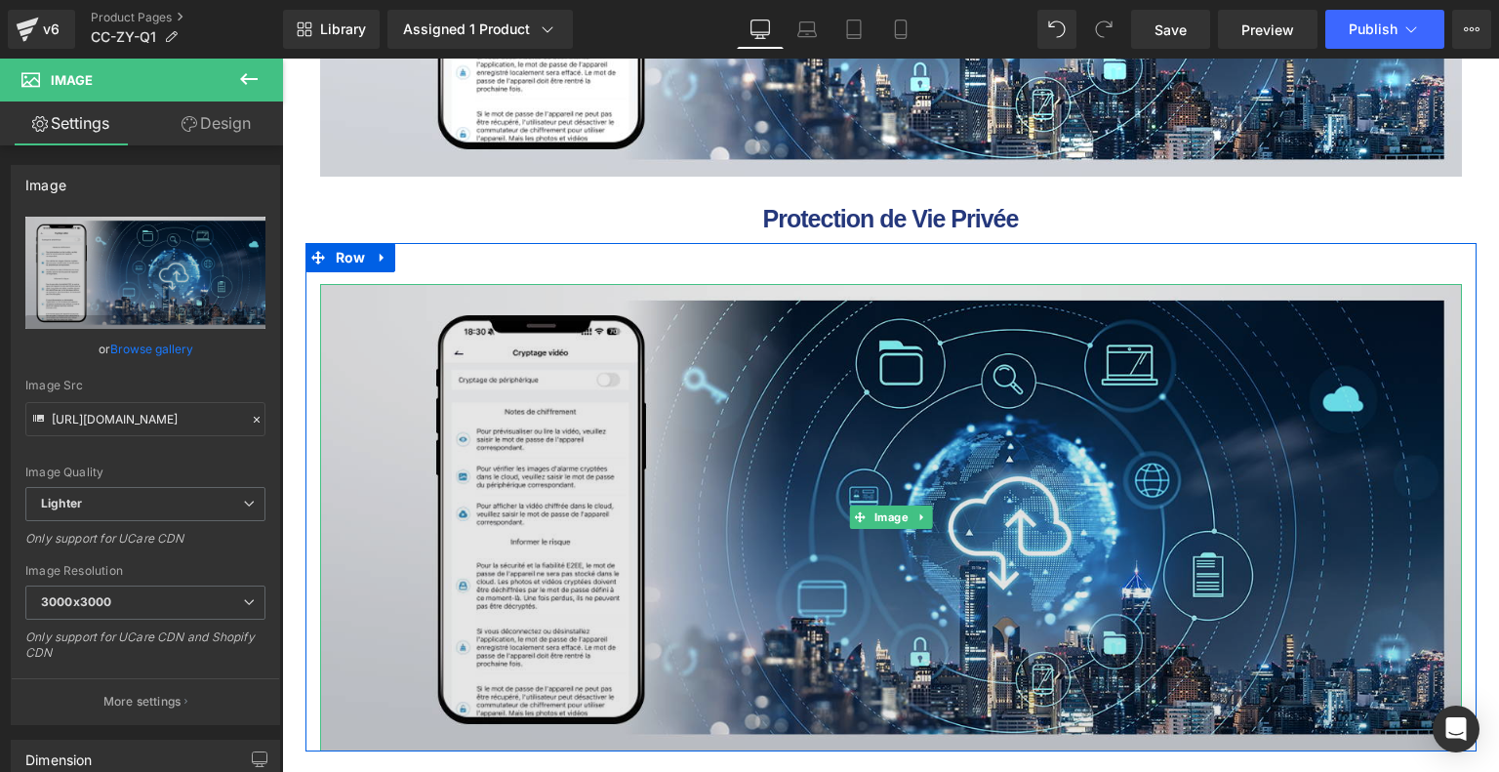
scroll to position [9053, 0]
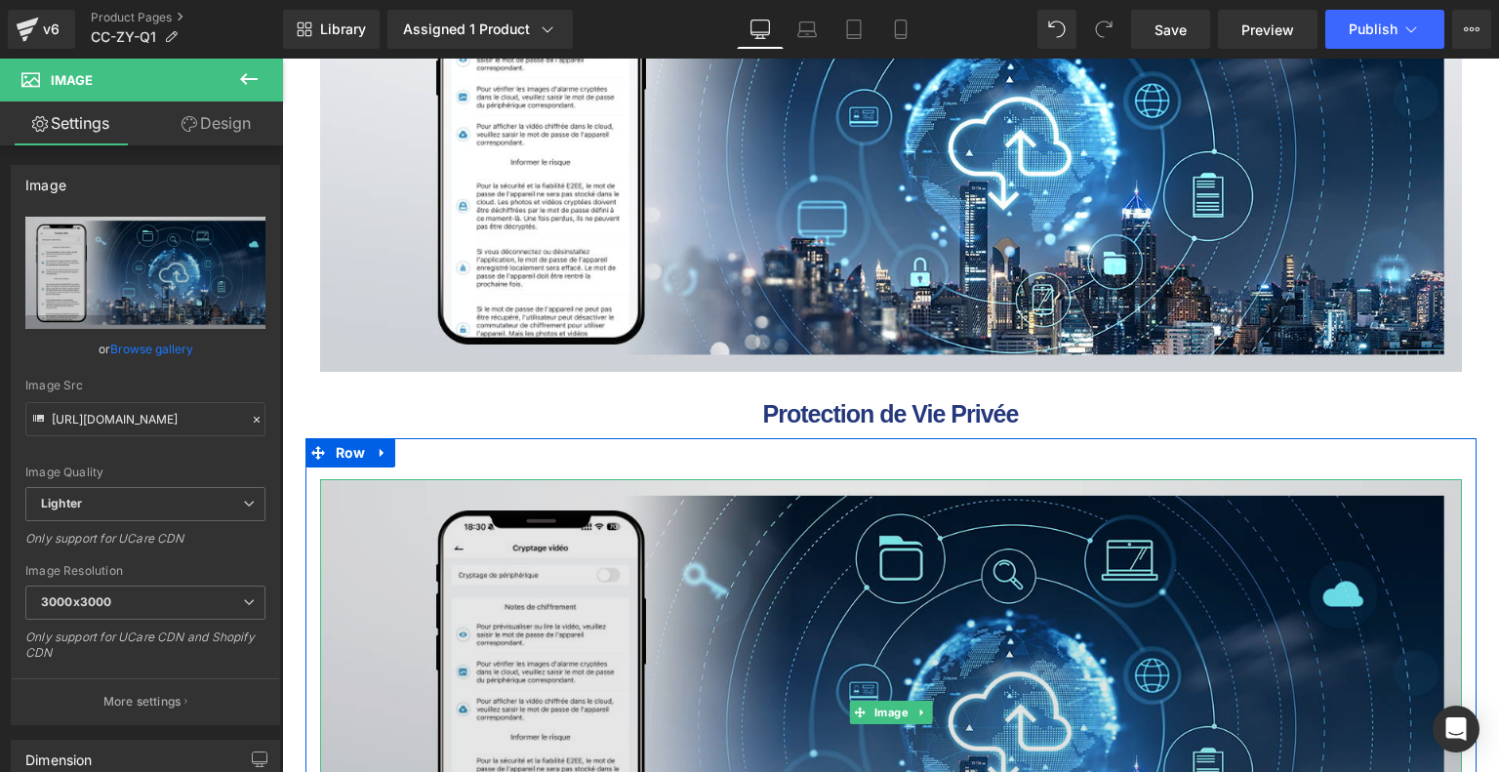
click at [813, 545] on img at bounding box center [890, 713] width 1141 height 468
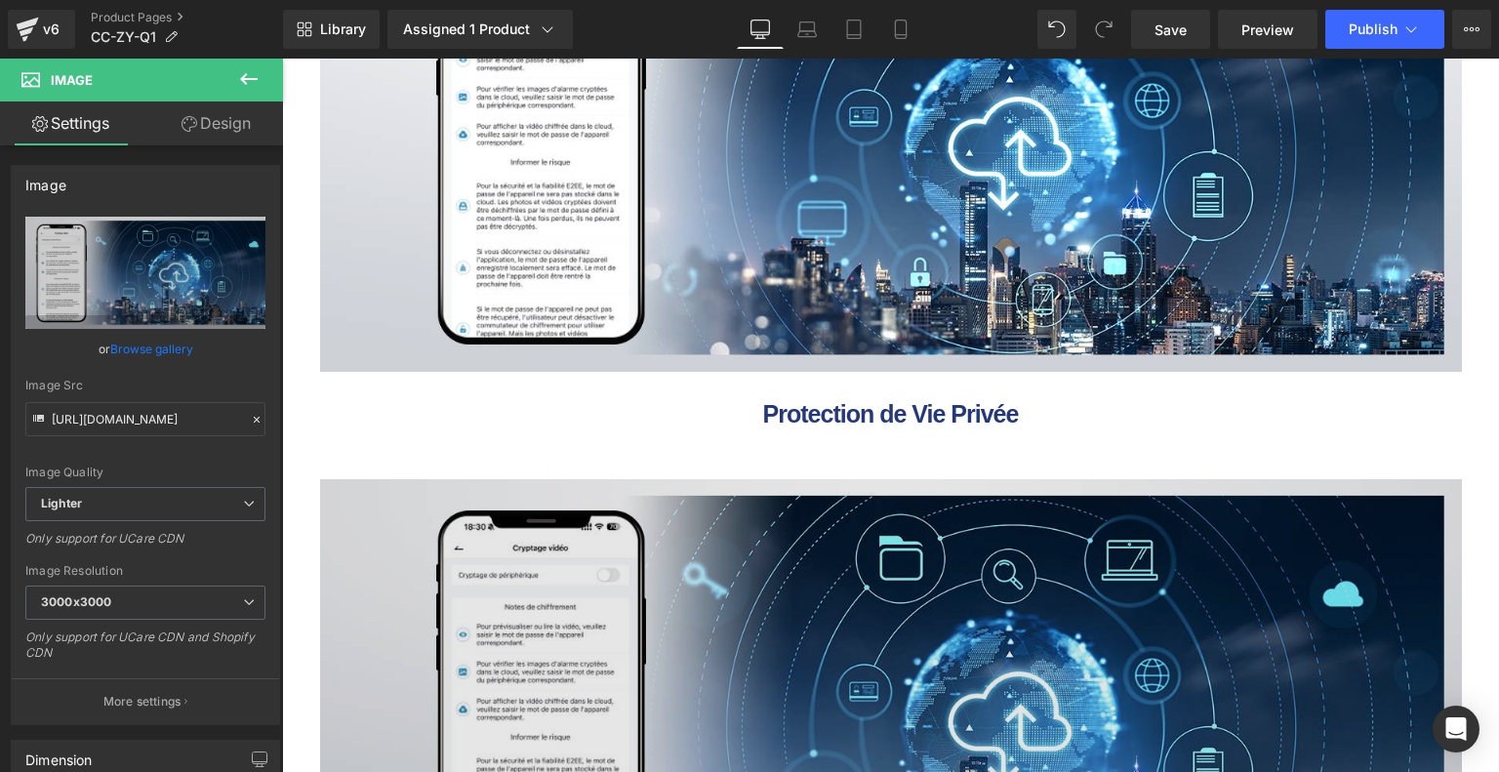
click at [741, 606] on img at bounding box center [890, 713] width 1141 height 468
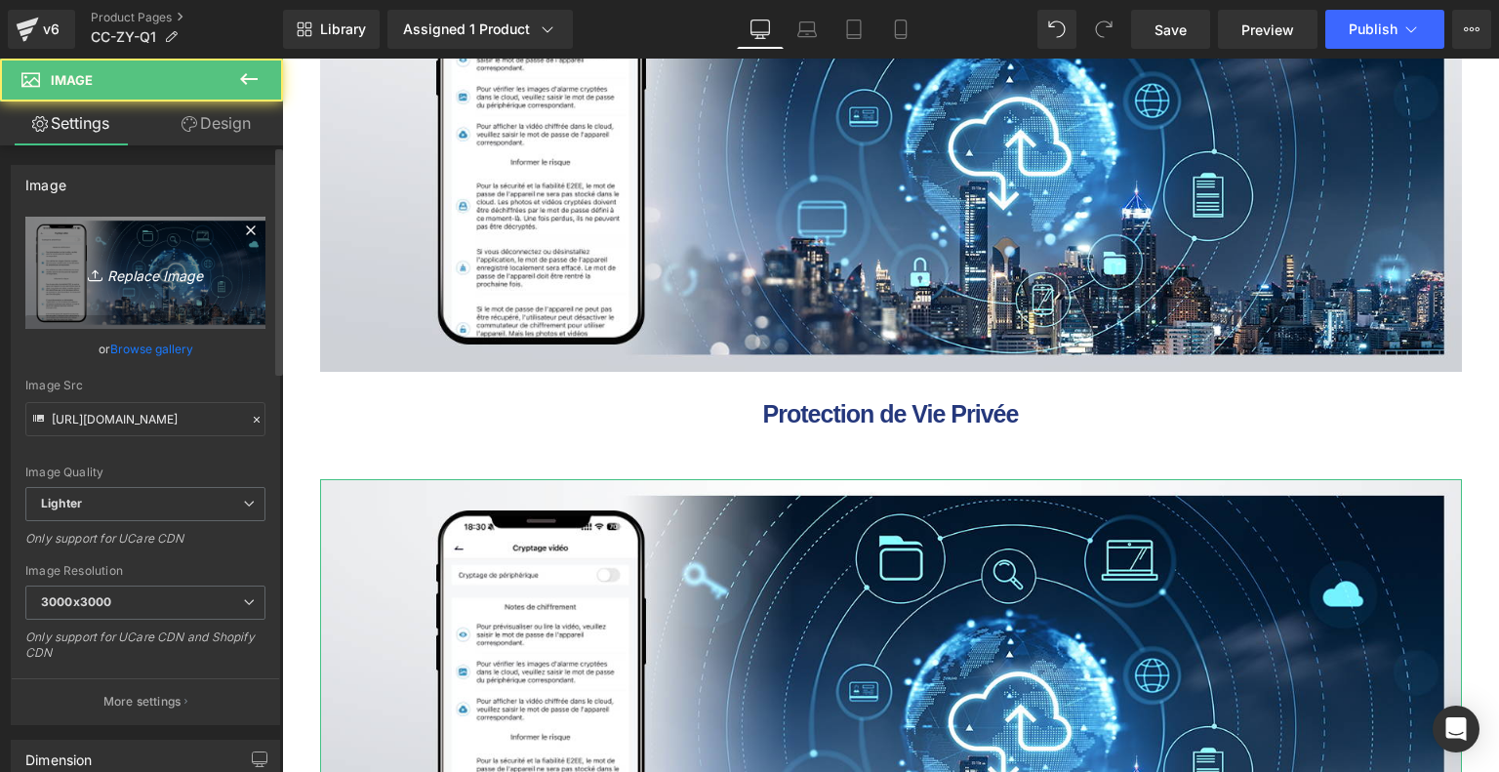
click at [128, 296] on link "Replace Image" at bounding box center [145, 273] width 240 height 112
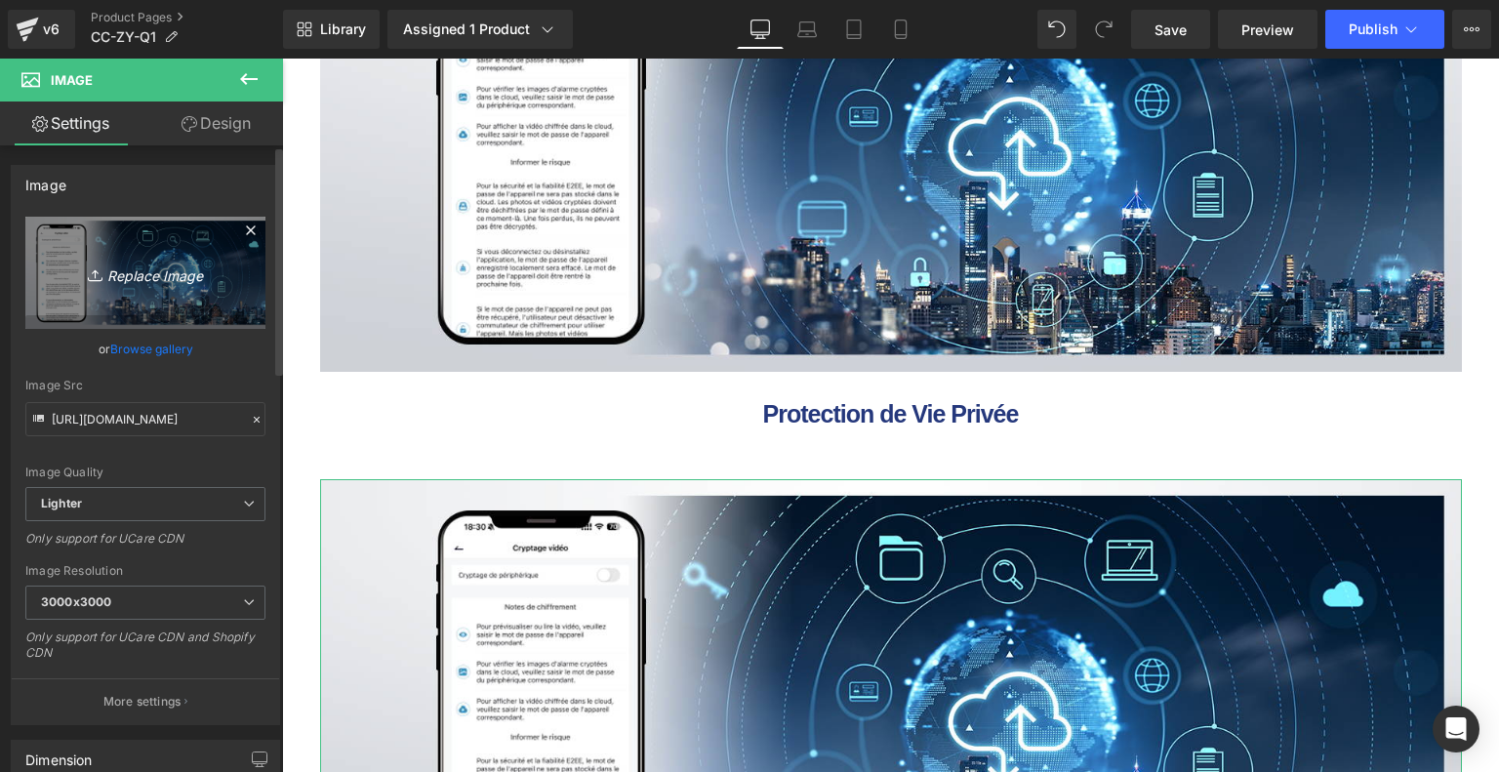
type input "C:\fakepath\48f9d267-713e-47ee-8391-5a08fdf55920.__CR0,0,1464,600_PT0_SX1464_V1…"
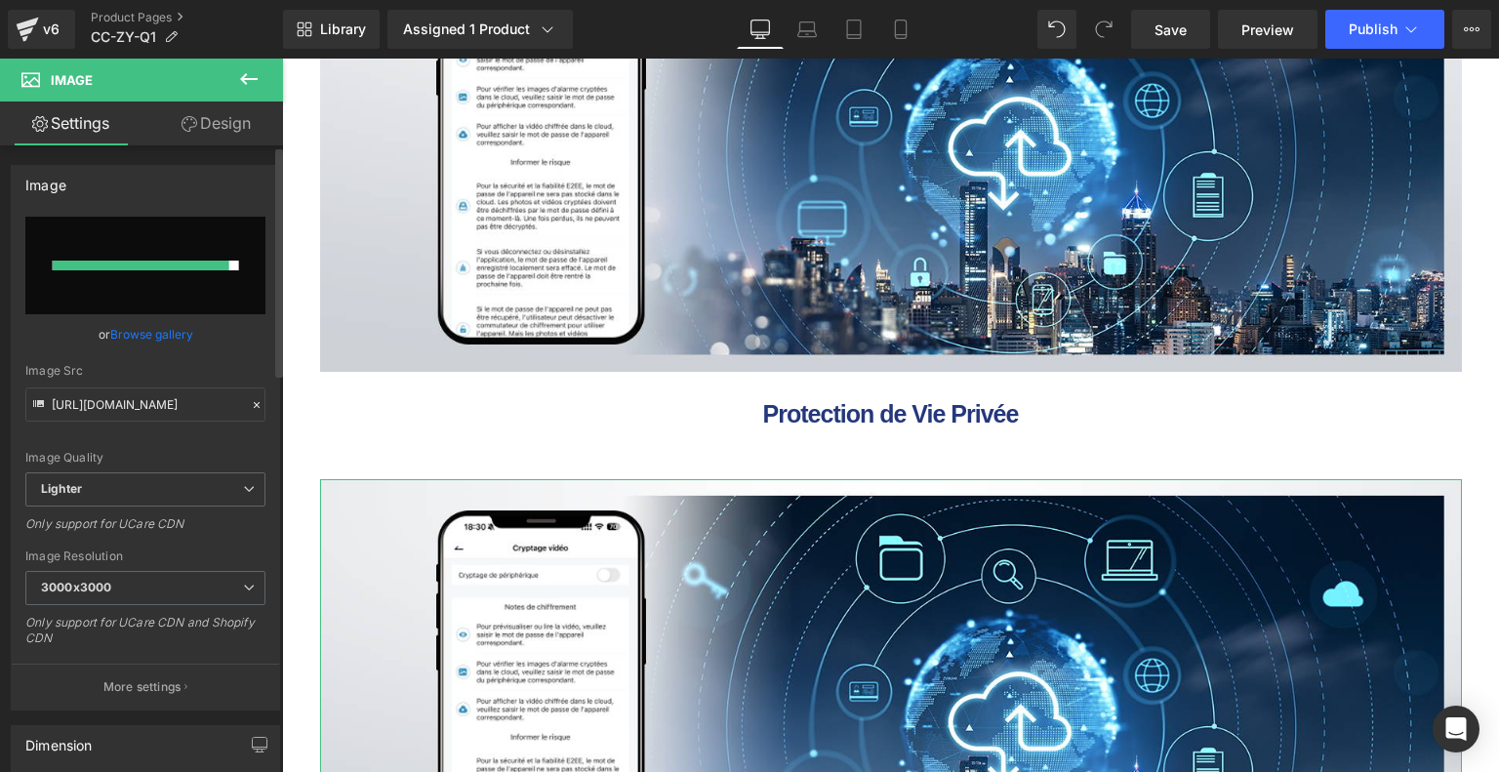
type input "https://ucarecdn.com/c2aabf7b-9e4d-43f7-b4af-620f073ea9f7/-/format/auto/-/previ…"
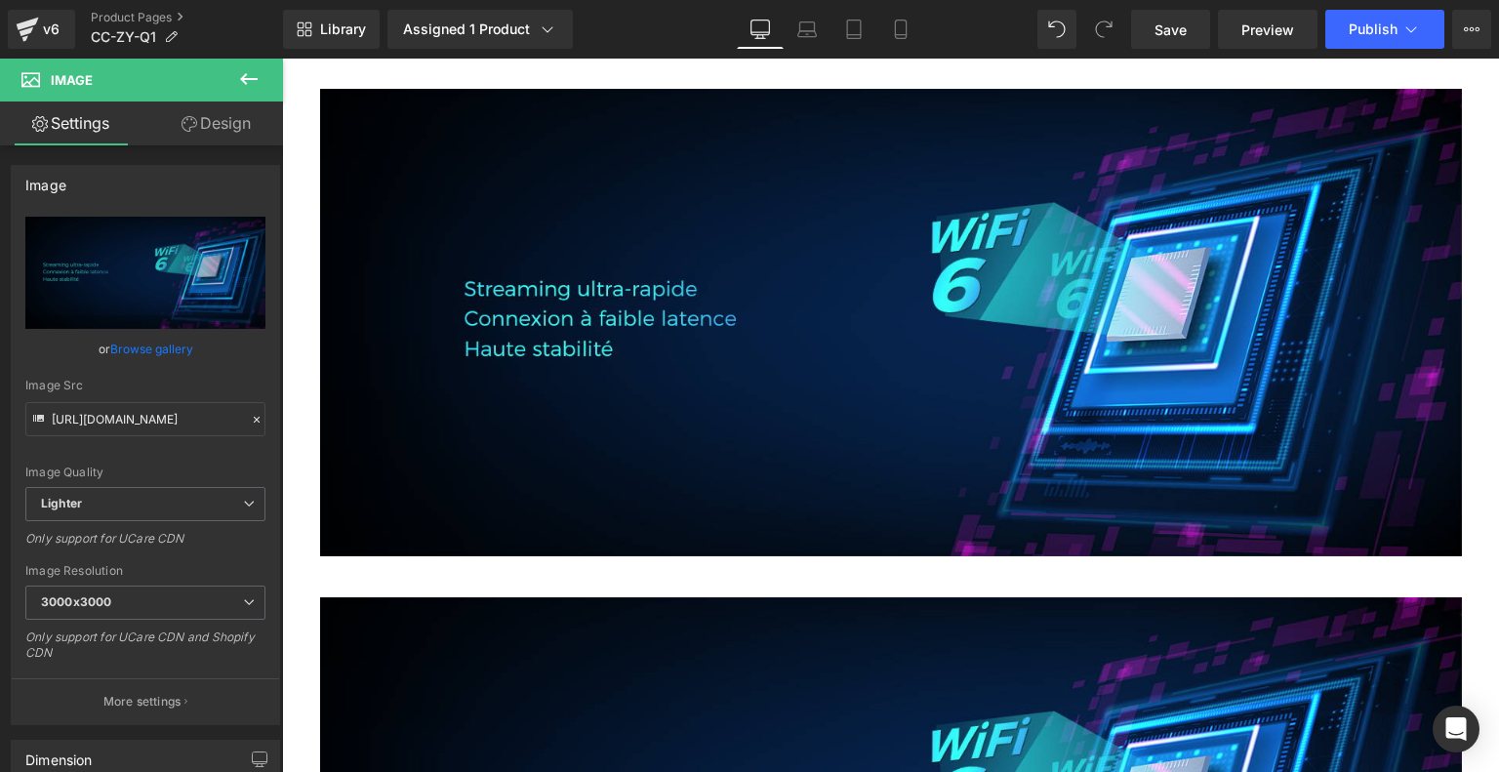
scroll to position [9150, 0]
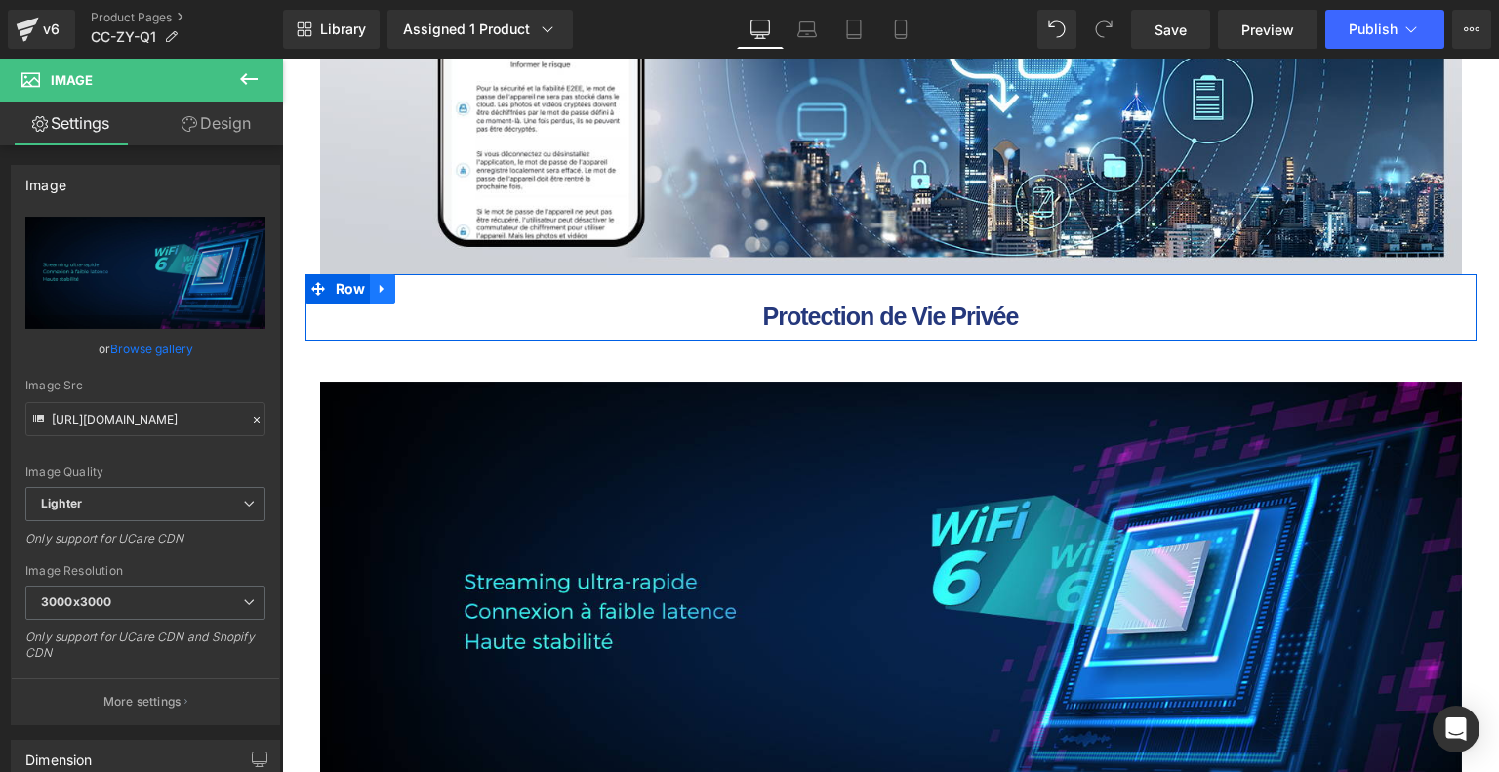
click at [380, 288] on icon at bounding box center [382, 289] width 4 height 9
click at [413, 291] on link at bounding box center [407, 288] width 25 height 29
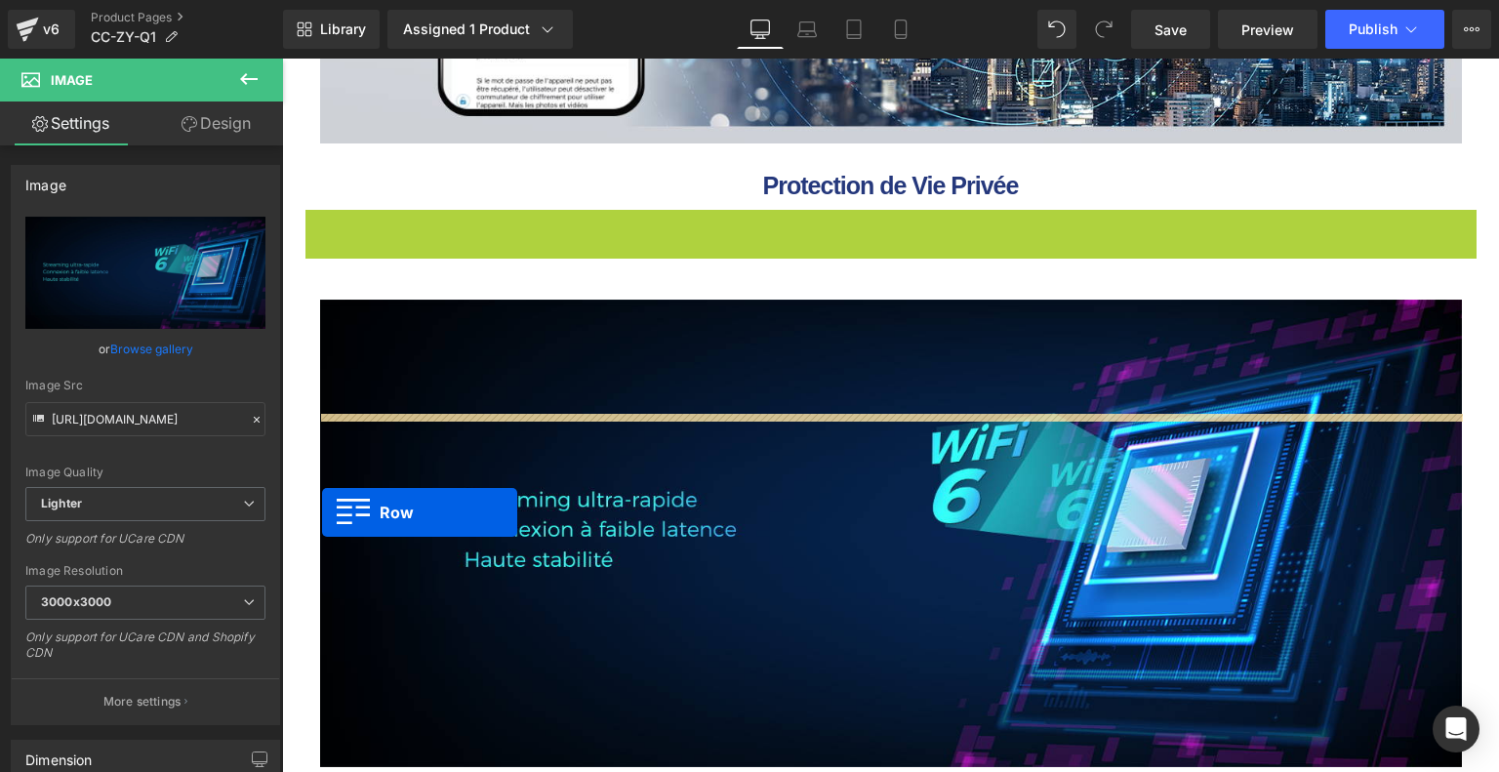
scroll to position [9638, 0]
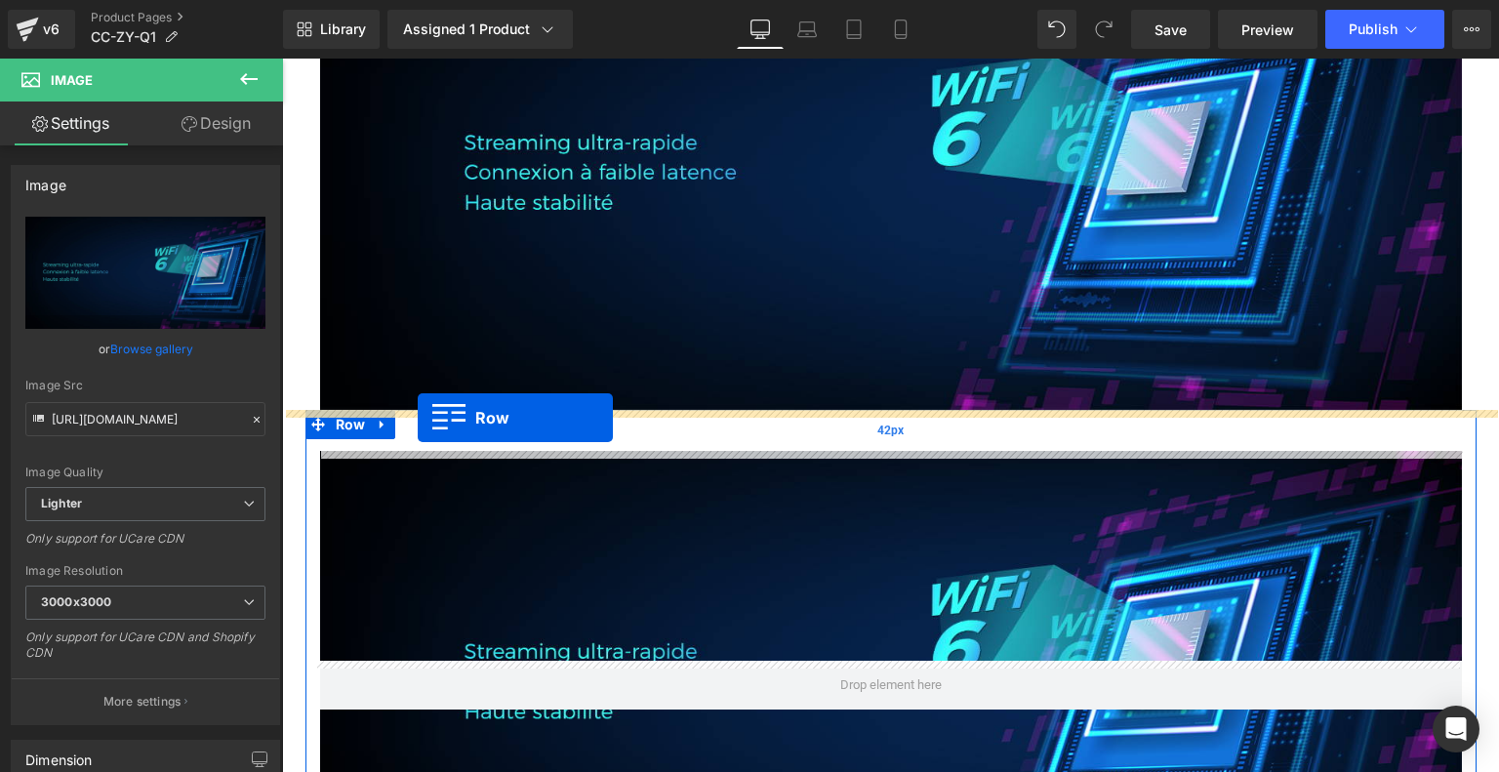
drag, startPoint x: 313, startPoint y: 408, endPoint x: 418, endPoint y: 418, distance: 104.8
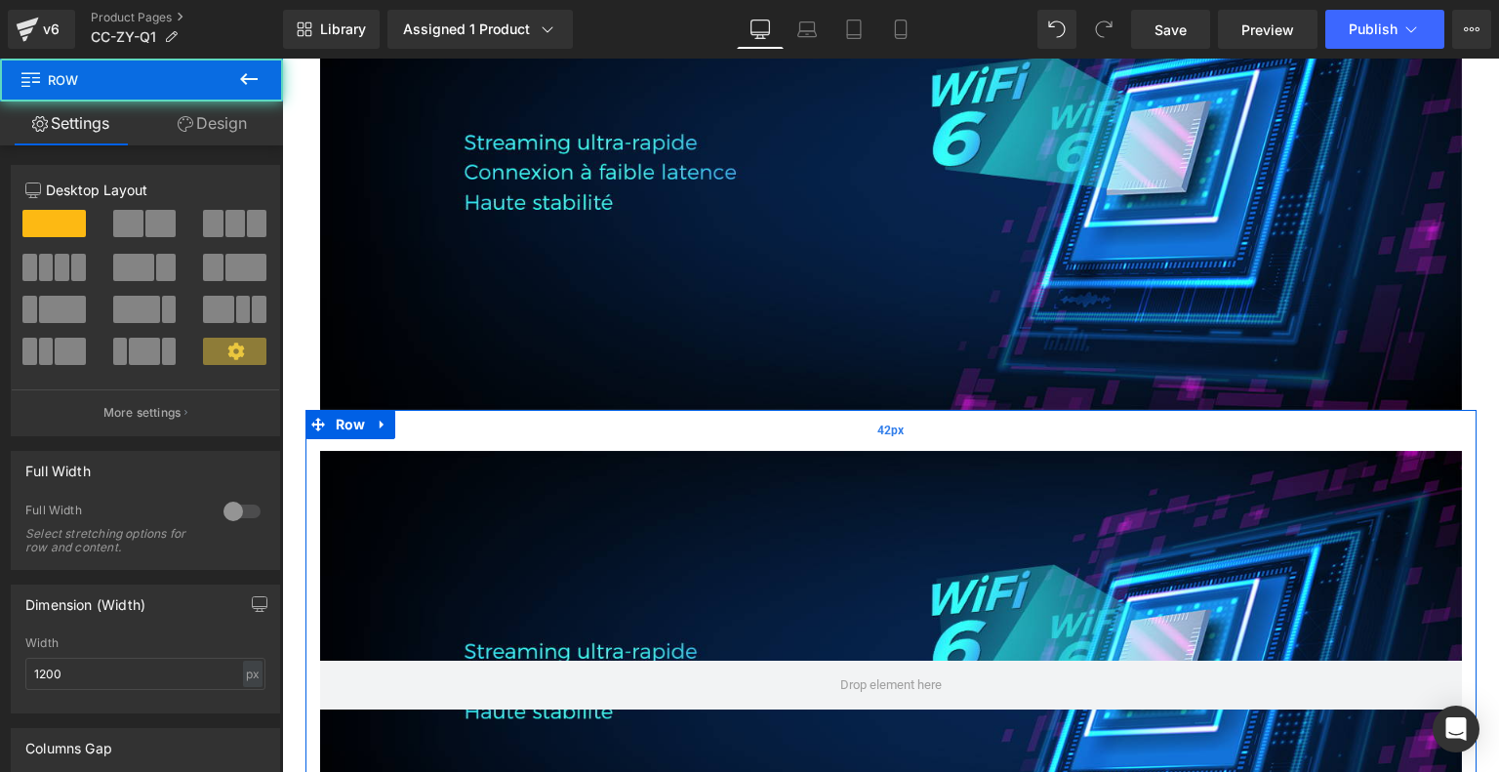
scroll to position [9588, 0]
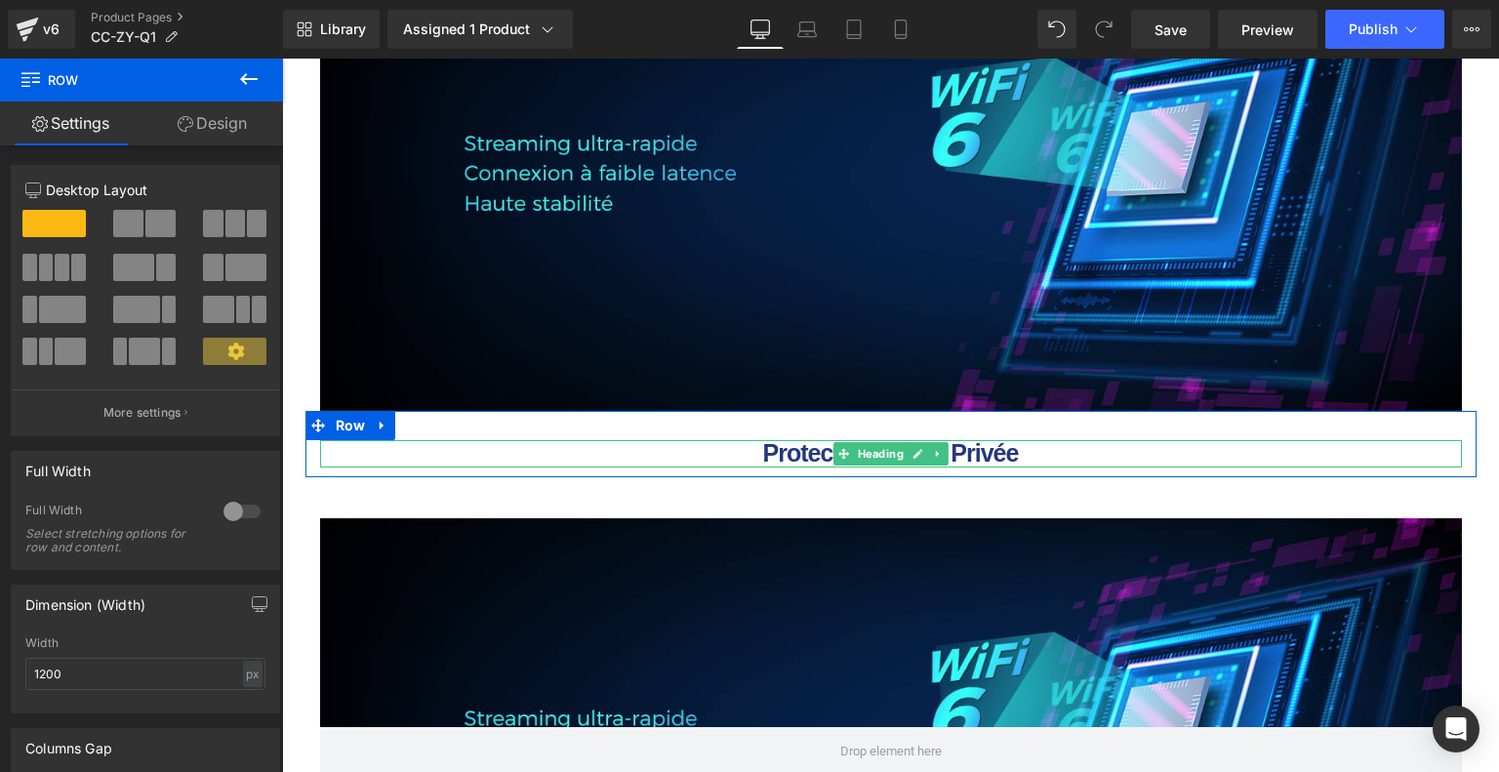
click at [794, 452] on b "Protection de Vie Privée" at bounding box center [891, 452] width 256 height 27
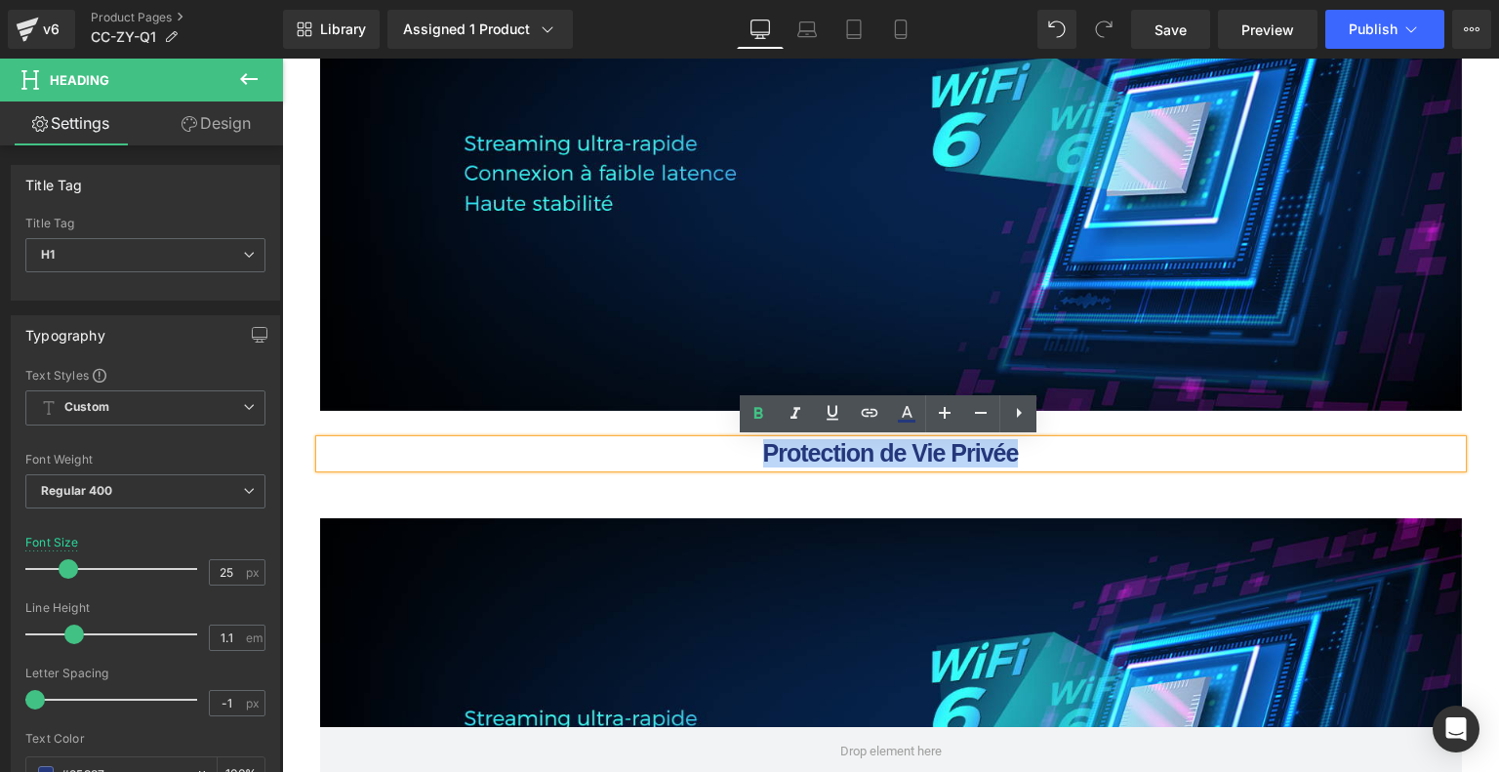
drag, startPoint x: 761, startPoint y: 452, endPoint x: 1074, endPoint y: 460, distance: 313.3
click at [1074, 460] on h1 "Protection de Vie Privée" at bounding box center [890, 453] width 1141 height 27
paste div
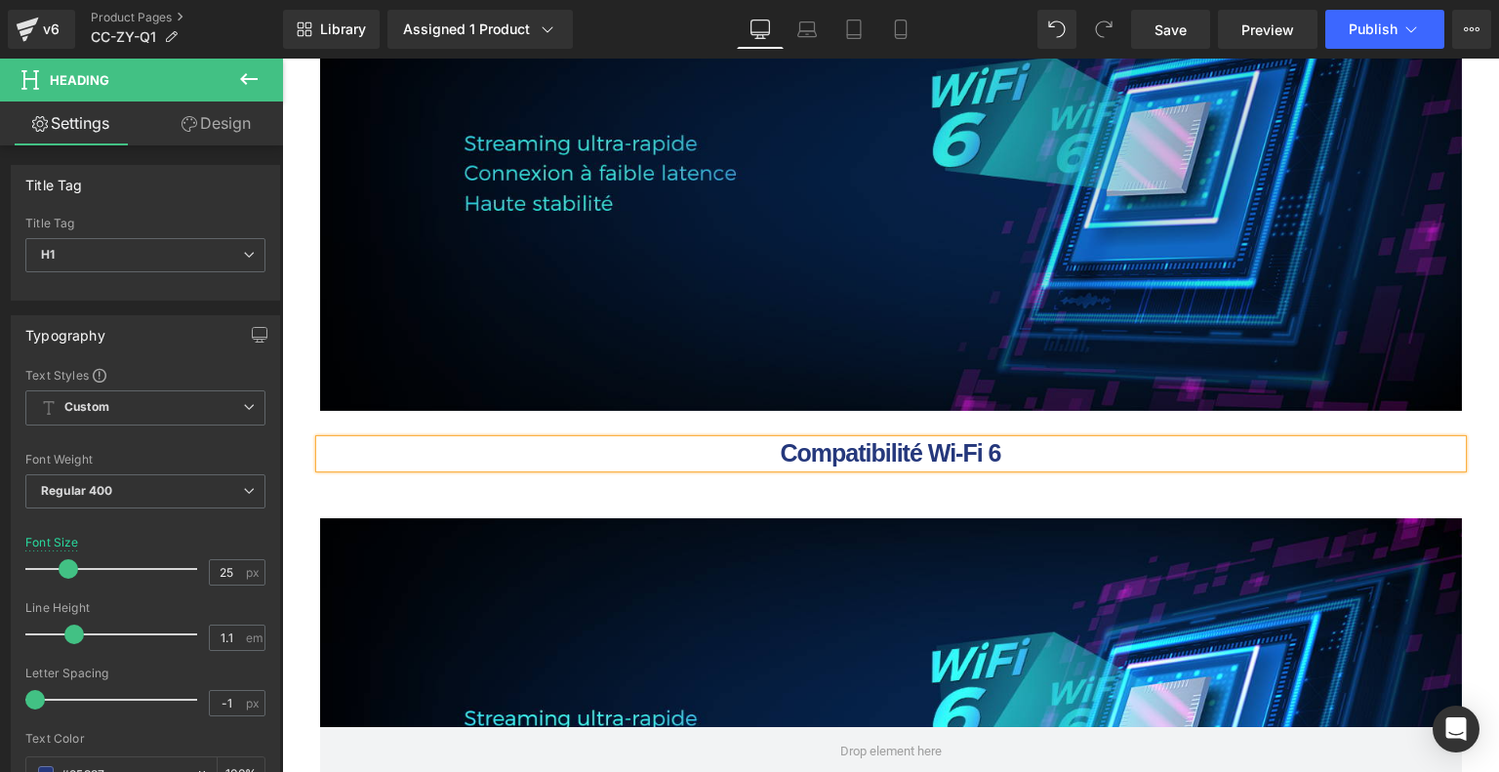
click at [798, 289] on img at bounding box center [890, 177] width 1141 height 468
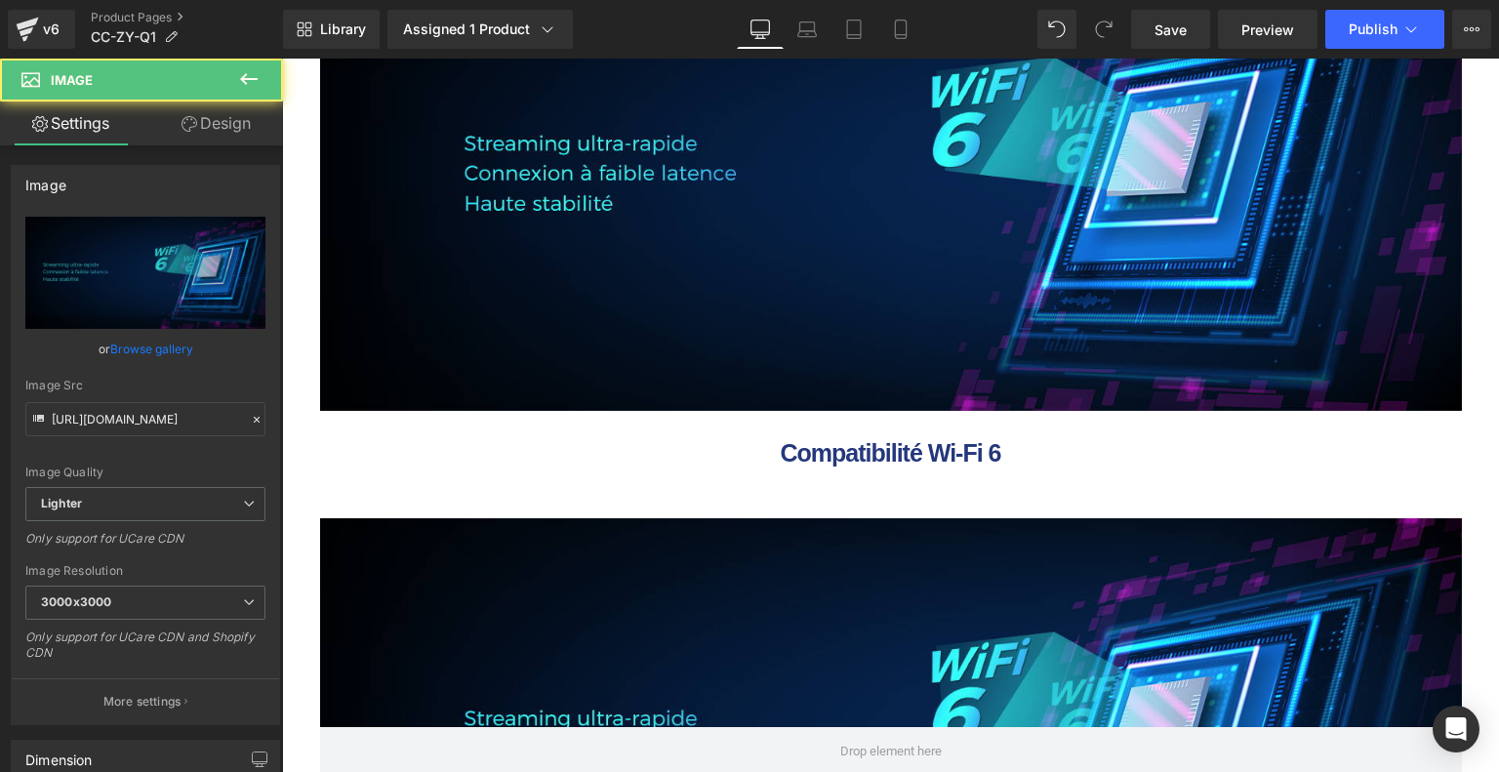
scroll to position [9881, 0]
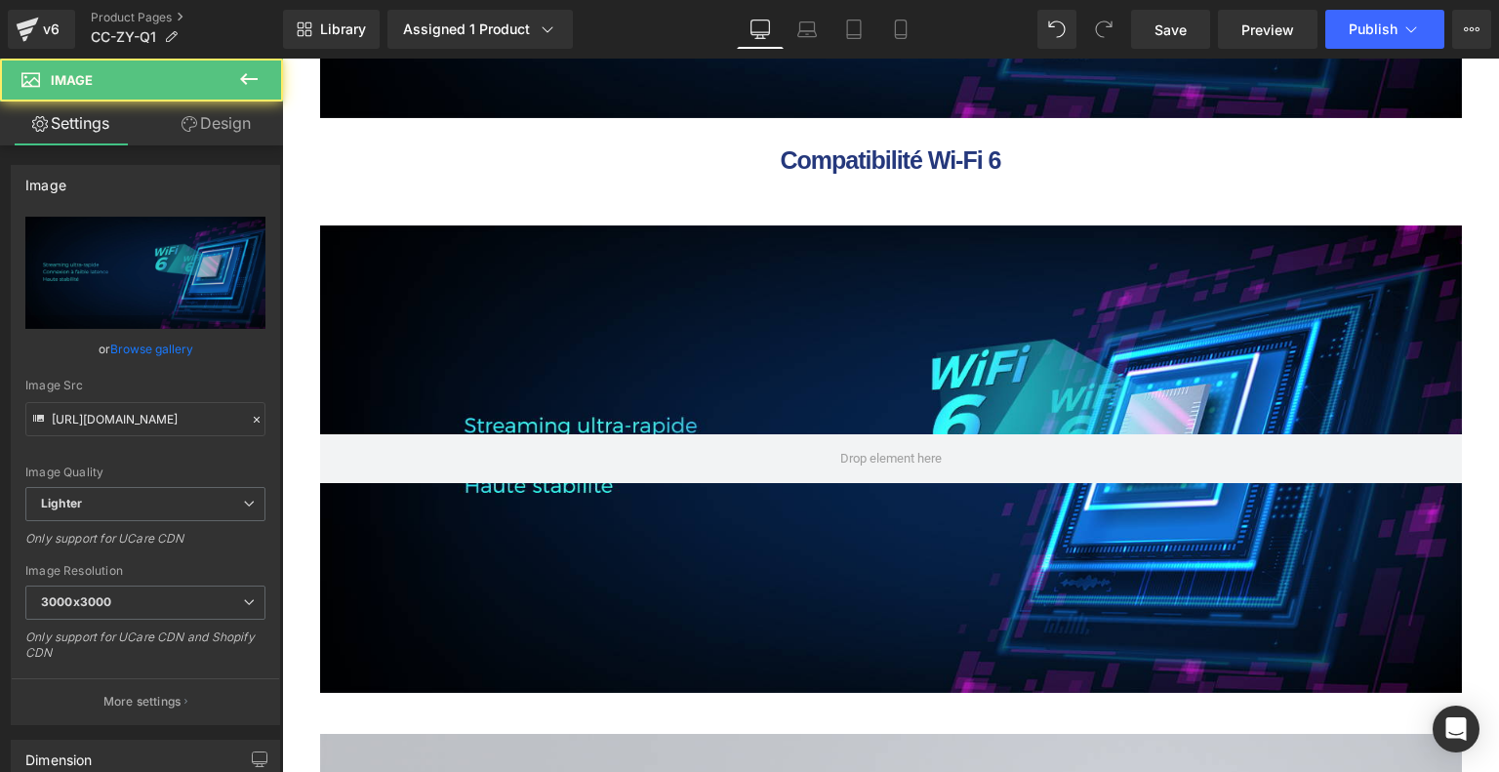
click at [643, 362] on div at bounding box center [890, 459] width 1141 height 468
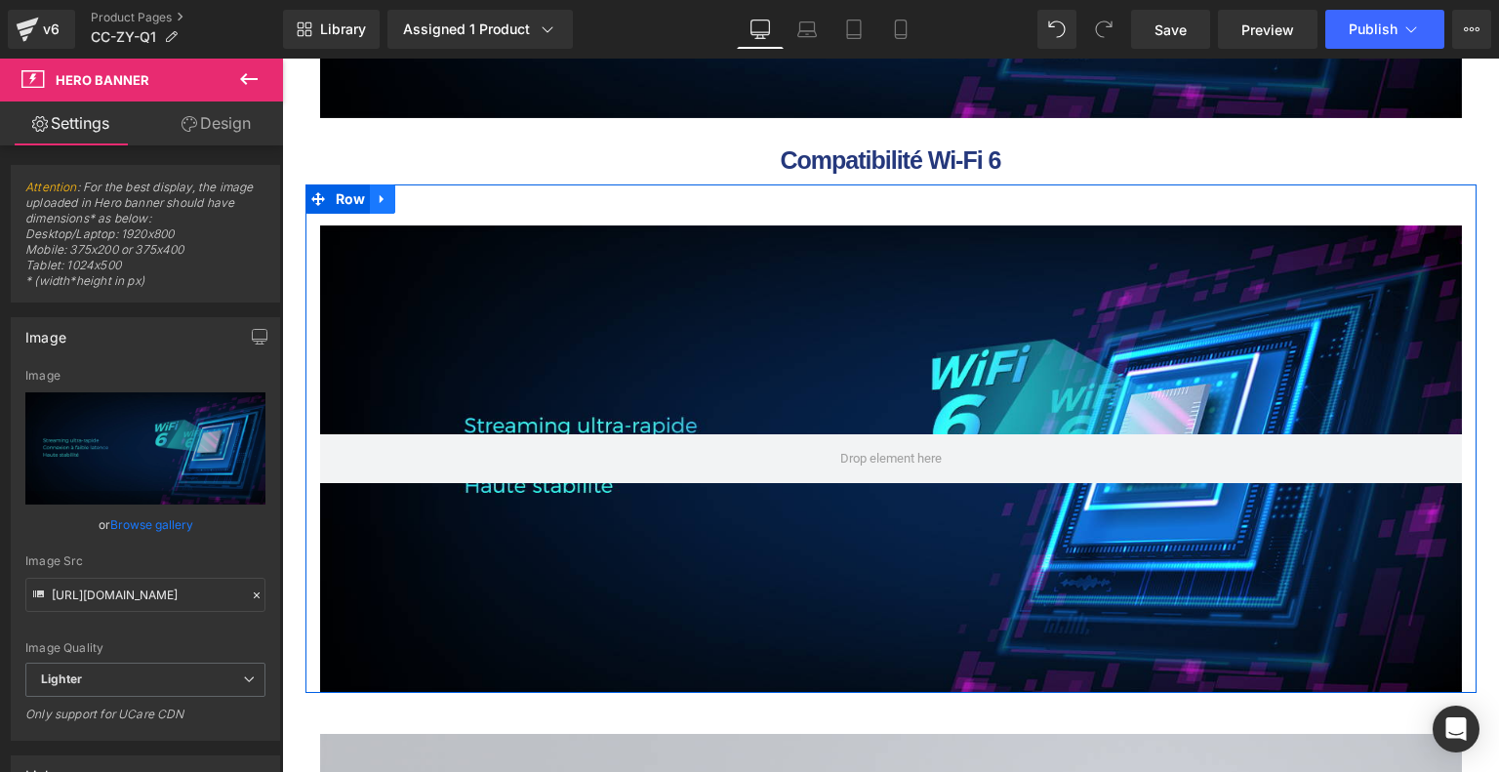
click at [382, 202] on icon at bounding box center [383, 198] width 14 height 15
click at [433, 206] on link at bounding box center [432, 198] width 25 height 29
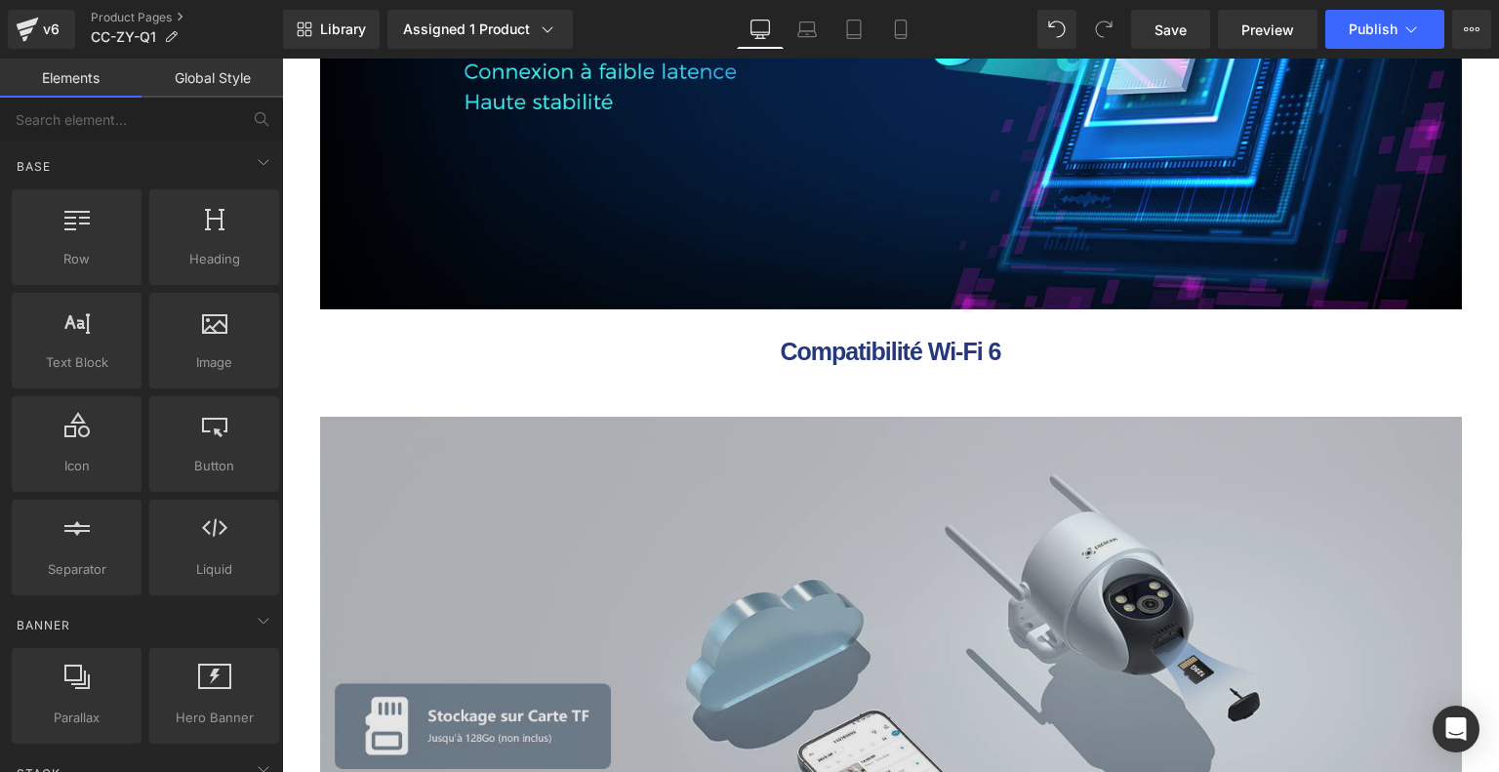
scroll to position [9686, 0]
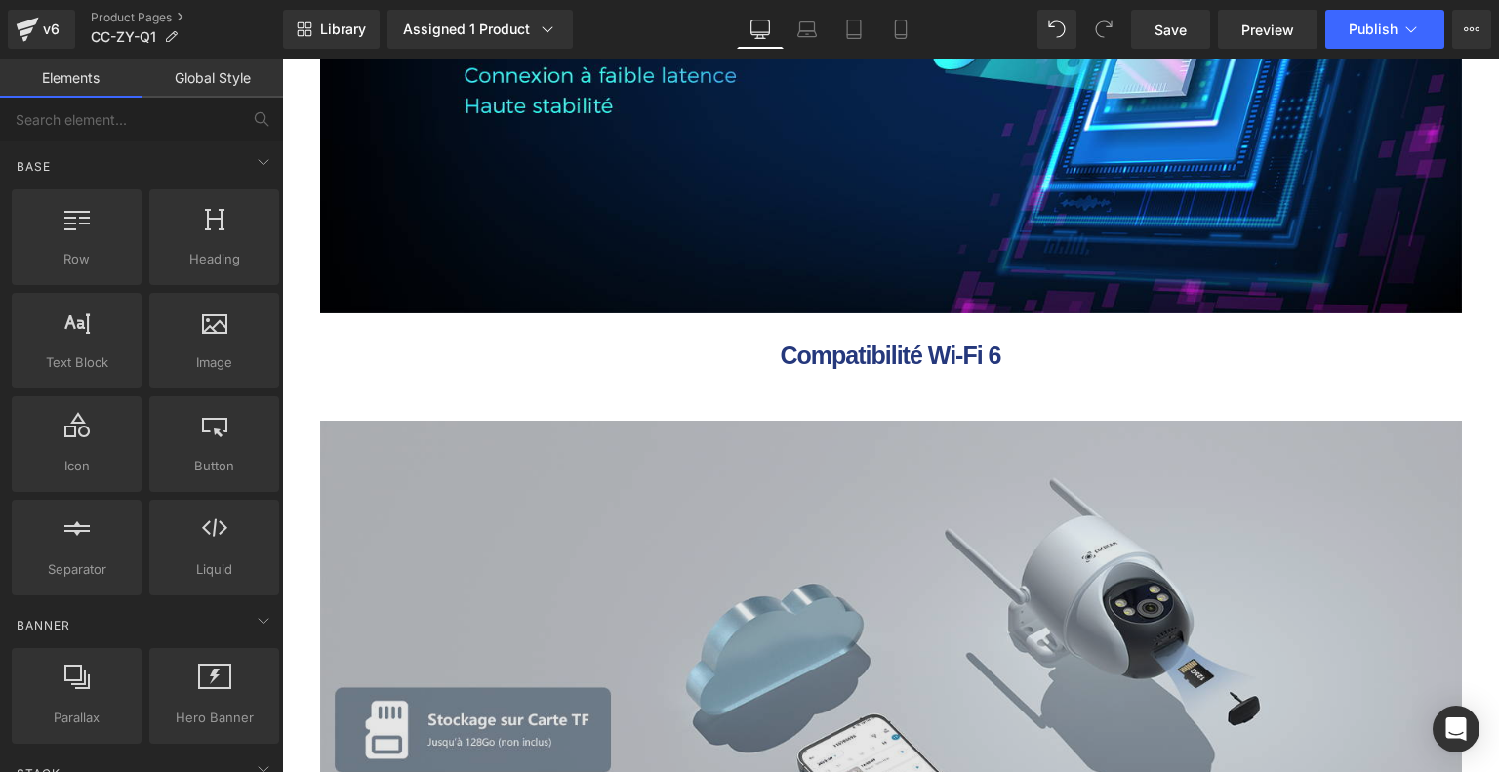
click at [414, 428] on img at bounding box center [890, 654] width 1141 height 468
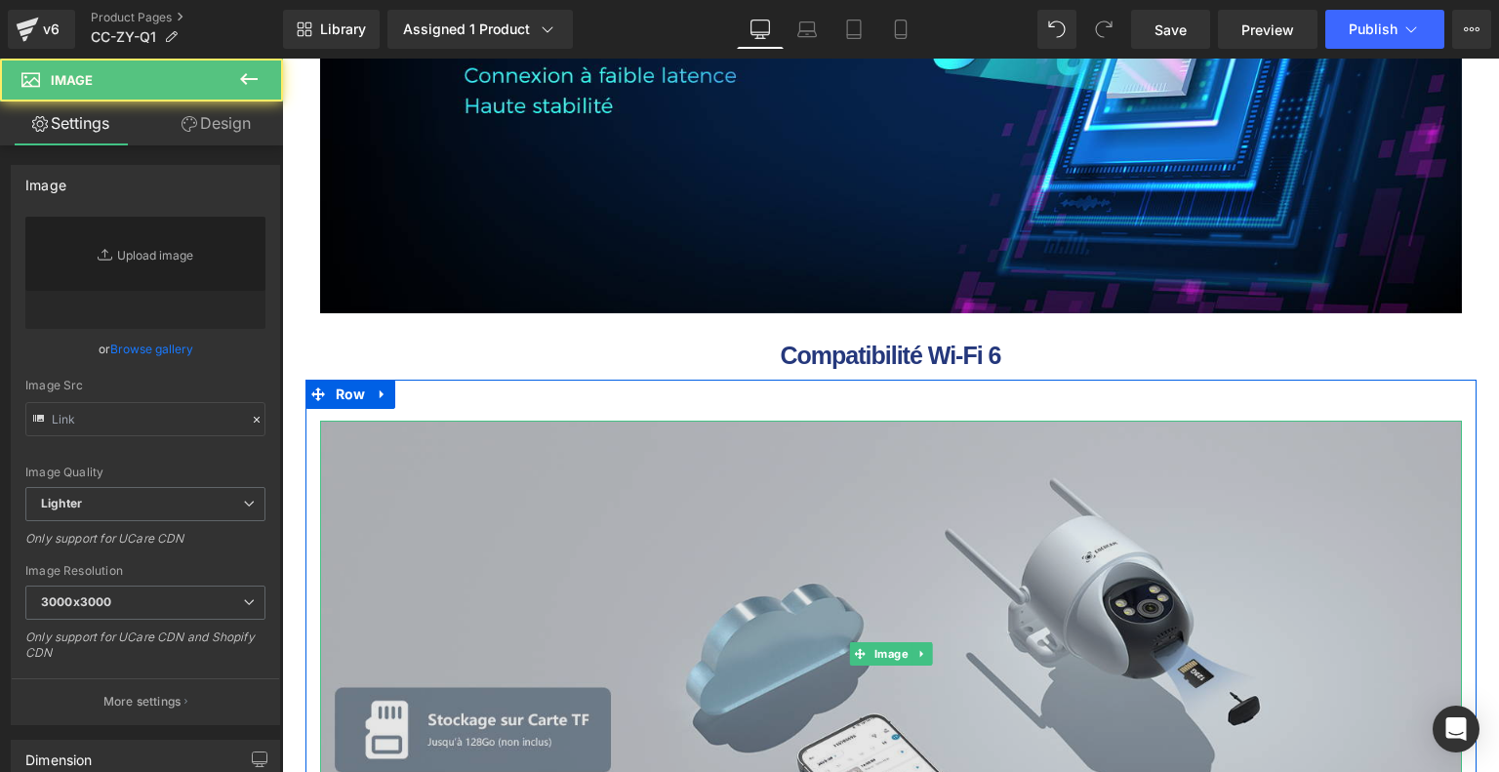
type input "https://ucarecdn.com/46883972-bb41-424f-9164-26d698279727/-/format/auto/-/previ…"
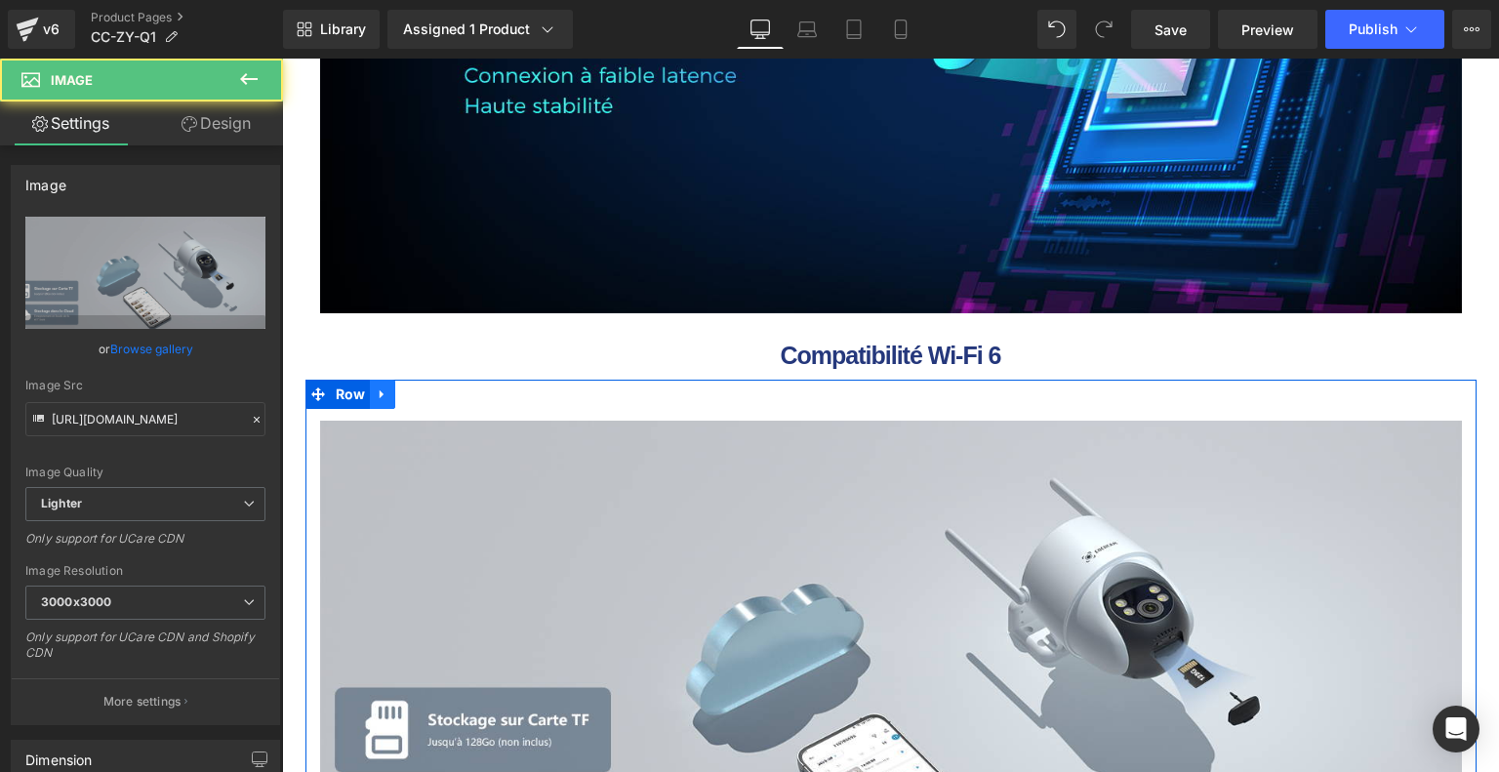
click at [372, 384] on link at bounding box center [382, 394] width 25 height 29
click at [429, 393] on icon at bounding box center [433, 393] width 14 height 15
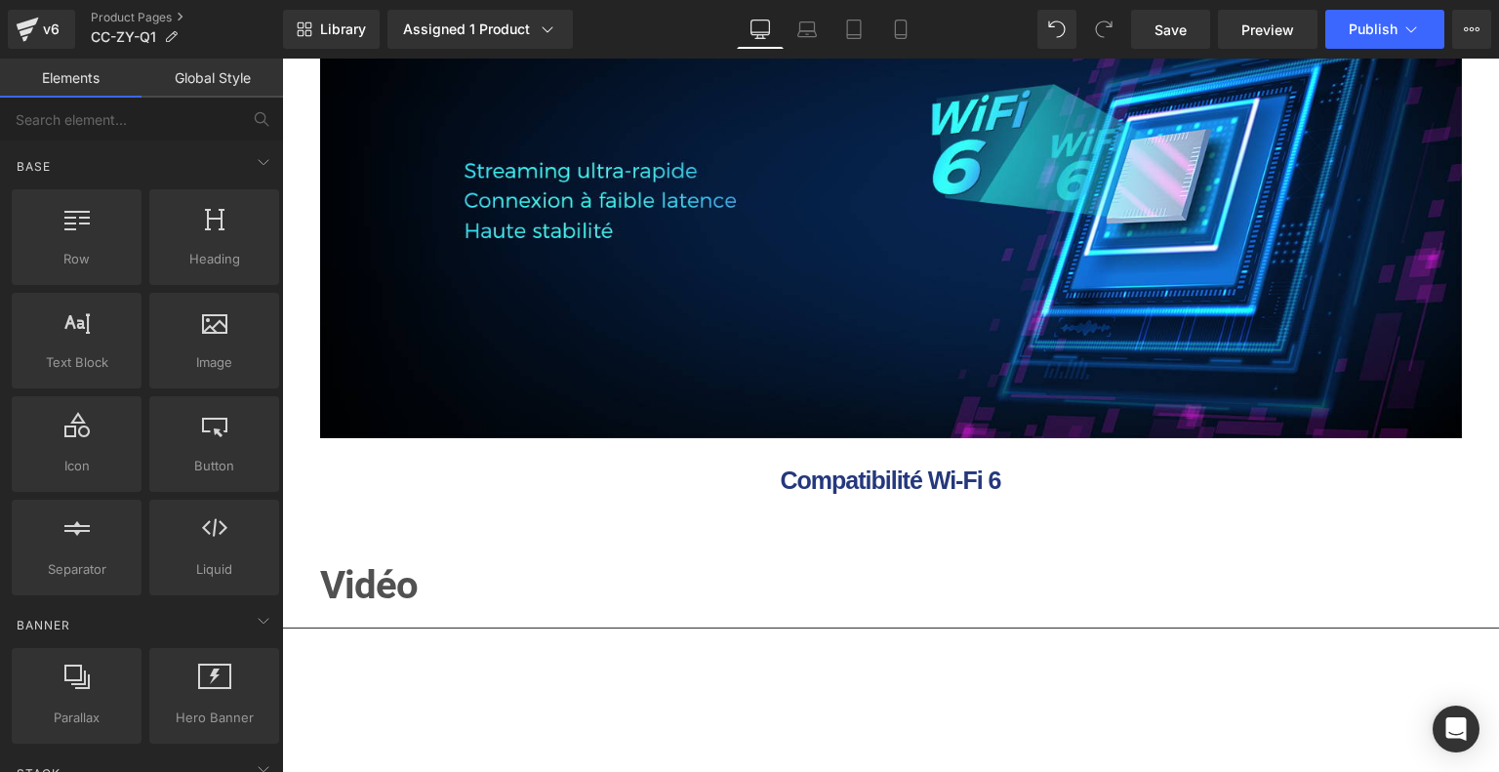
scroll to position [9951, 0]
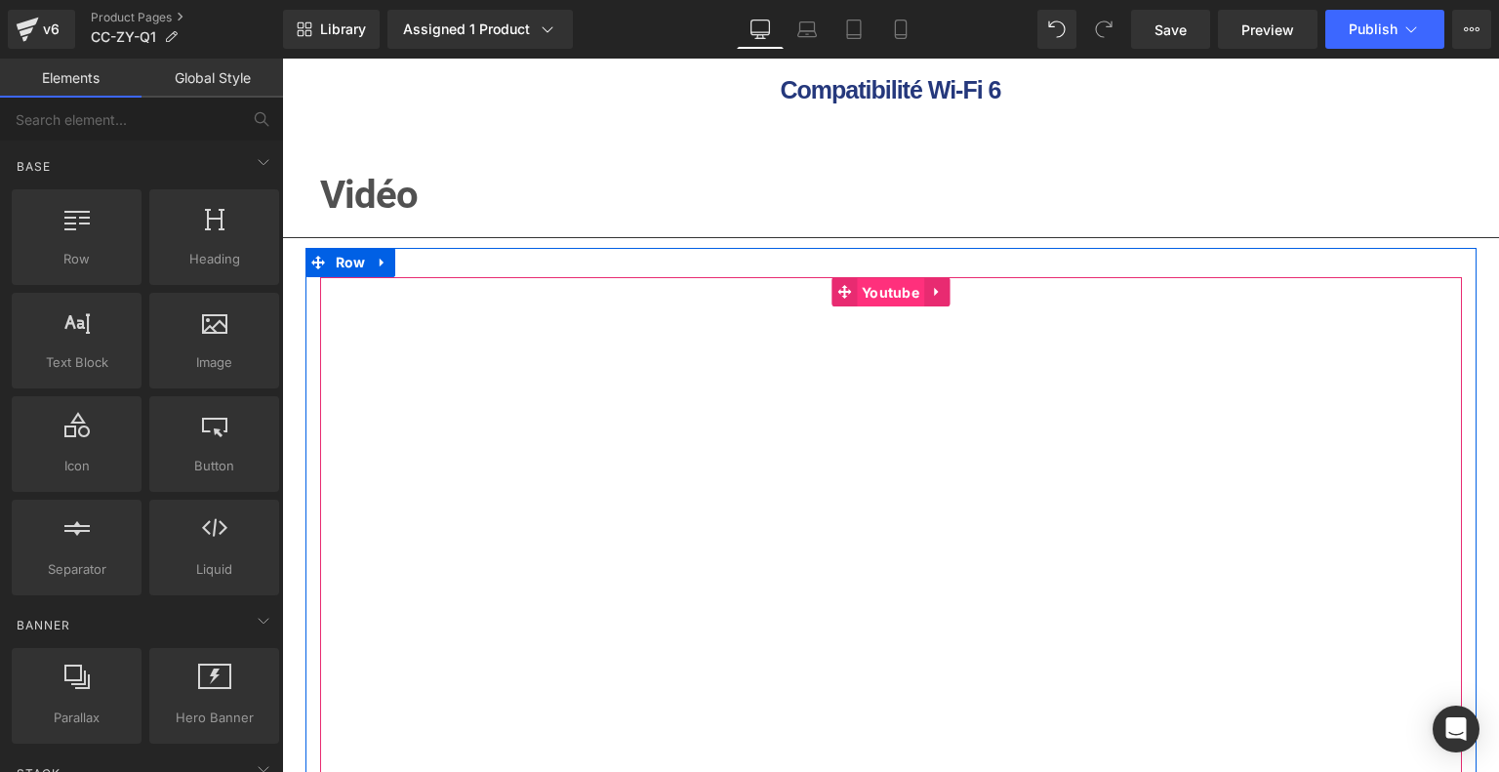
click at [879, 288] on span "Youtube" at bounding box center [890, 292] width 67 height 29
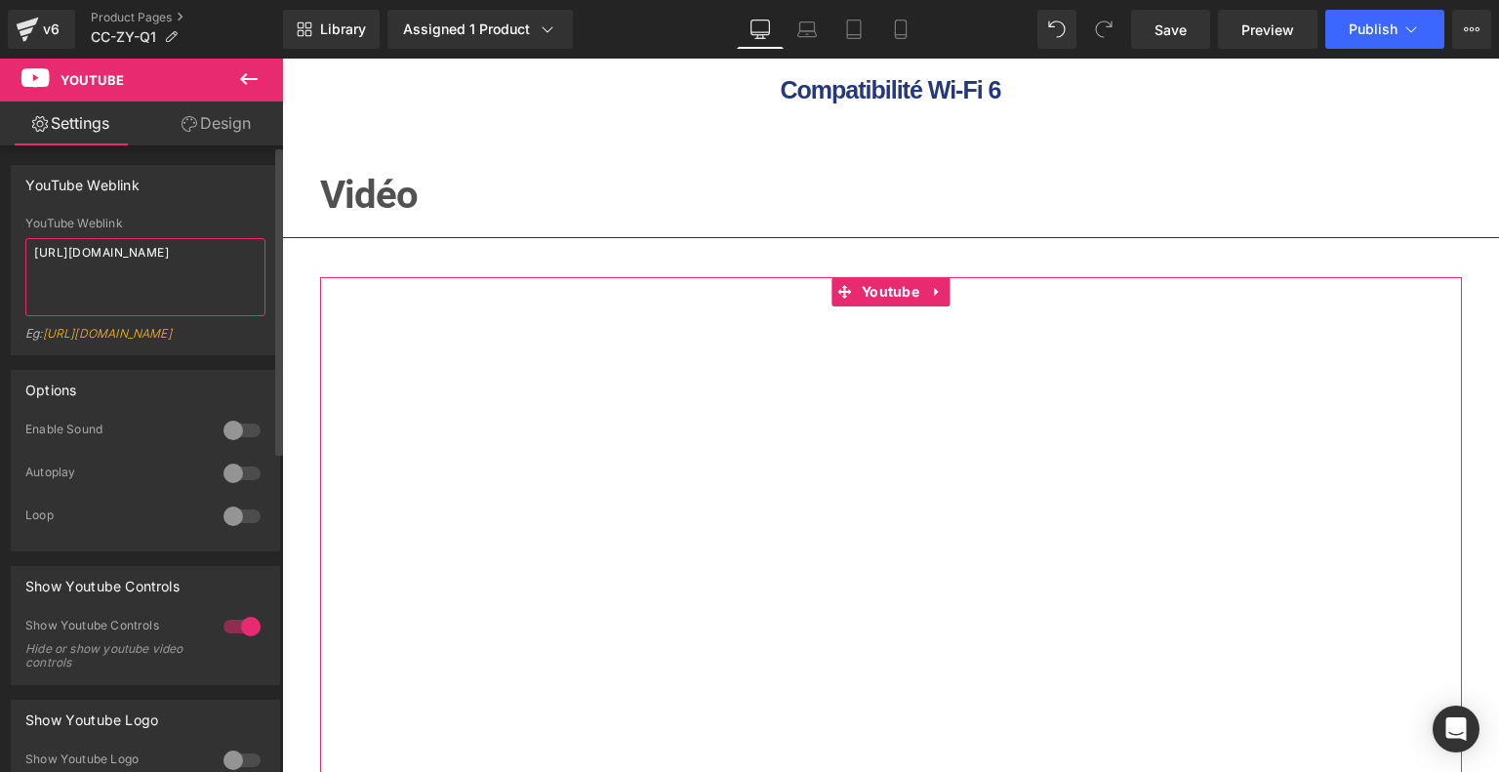
drag, startPoint x: 238, startPoint y: 248, endPoint x: 0, endPoint y: 253, distance: 238.1
click at [0, 253] on div "YouTube Weblink YouTube Weblink https://youtu.be/m4C3KG3Khpc Eg: https://www.yo…" at bounding box center [146, 252] width 292 height 205
paste textarea "ZyPjNCsKnUE"
click at [149, 301] on textarea "https://youtu.be/ZyPjNCsKnUE" at bounding box center [145, 277] width 240 height 78
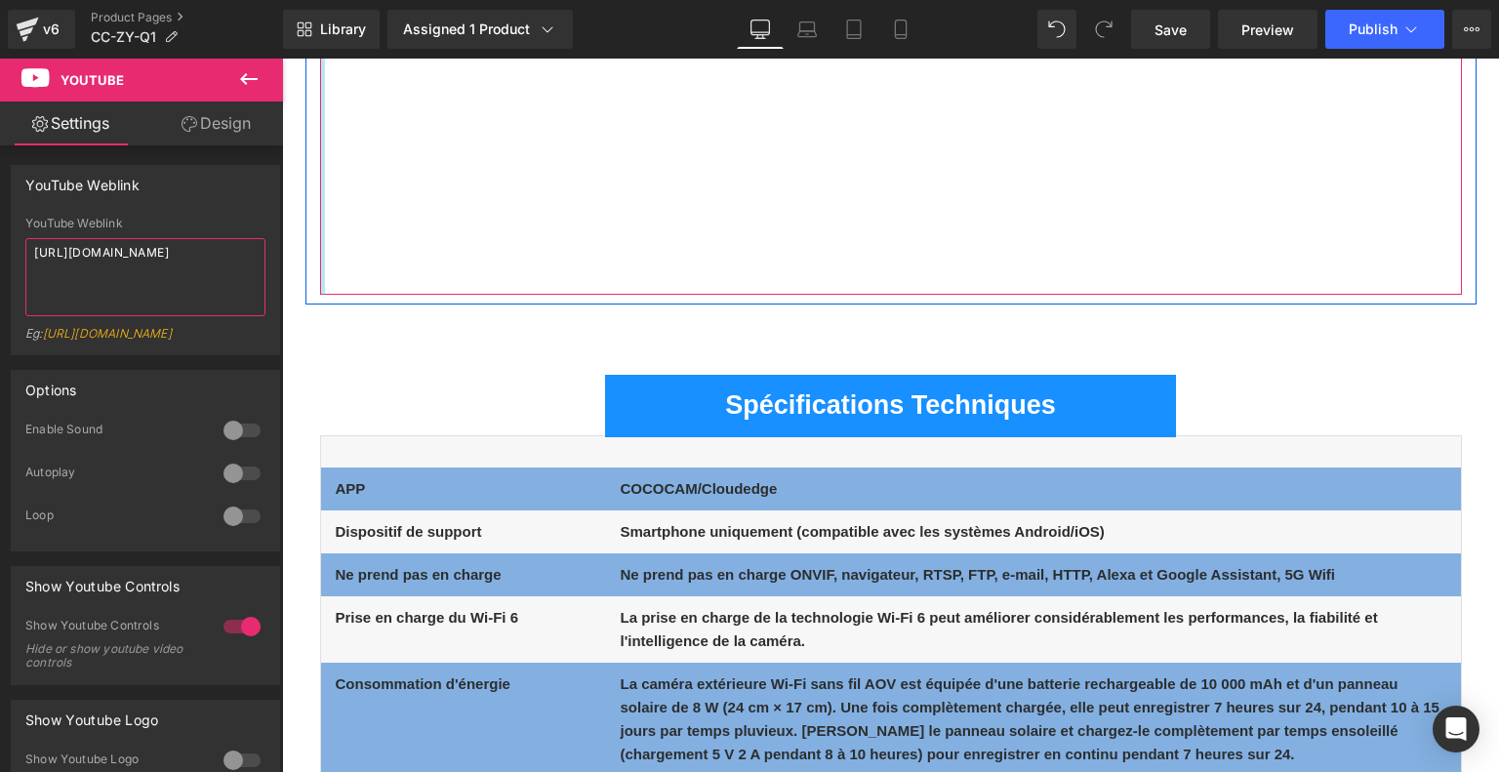
scroll to position [10634, 0]
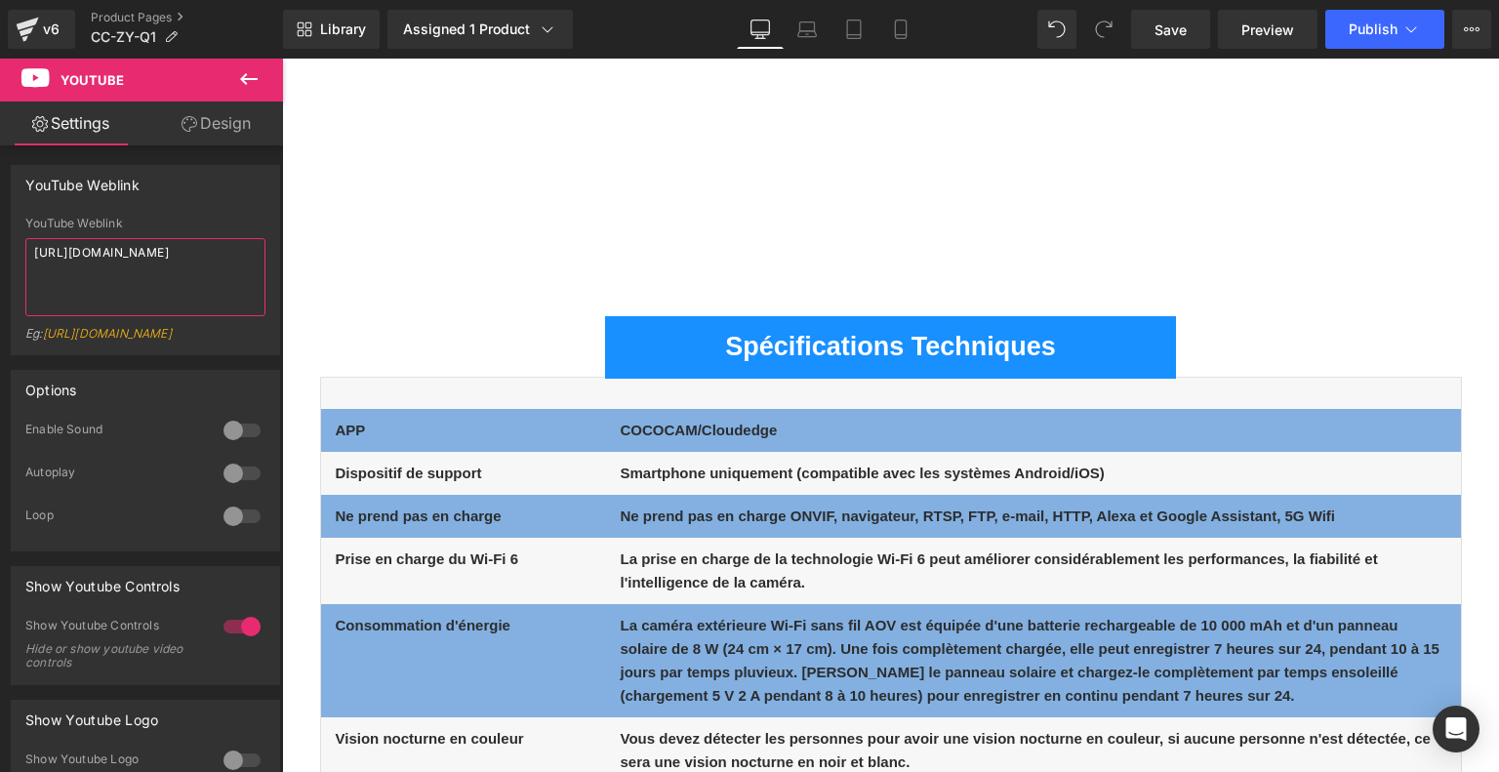
type textarea "https://youtu.be/ZyPjNCsKnUE"
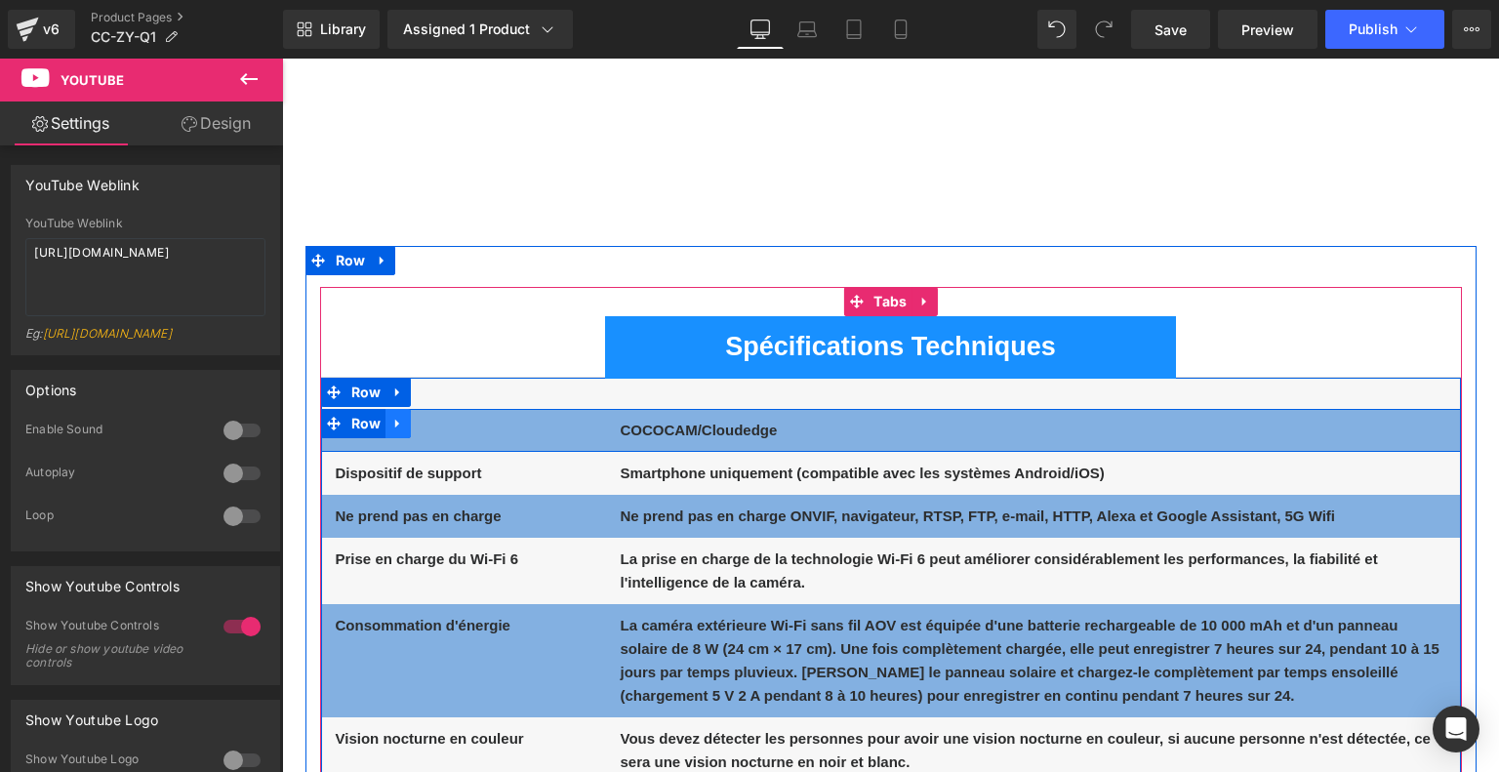
click at [354, 428] on span "Row" at bounding box center [366, 423] width 40 height 29
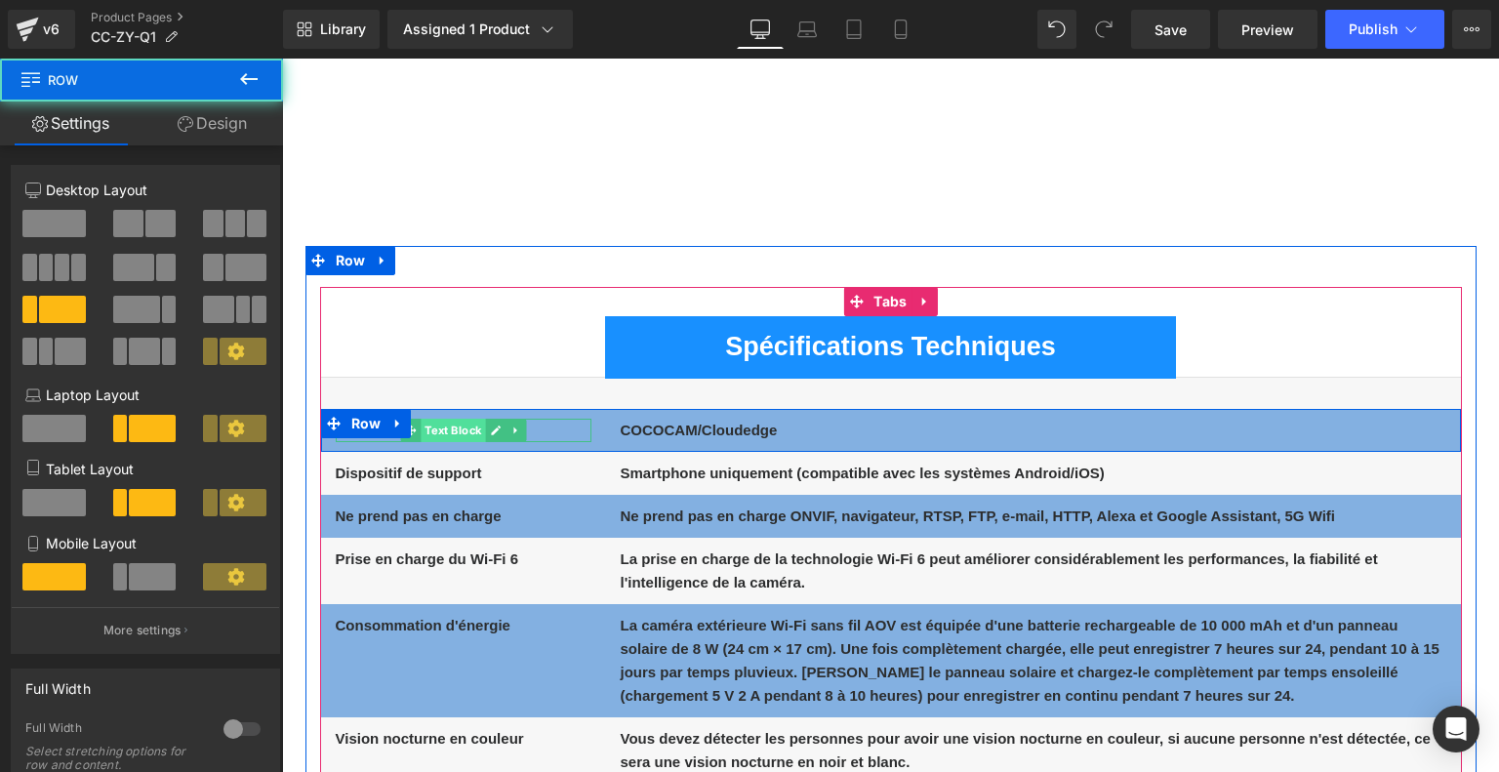
click at [455, 430] on span "Text Block" at bounding box center [452, 430] width 64 height 23
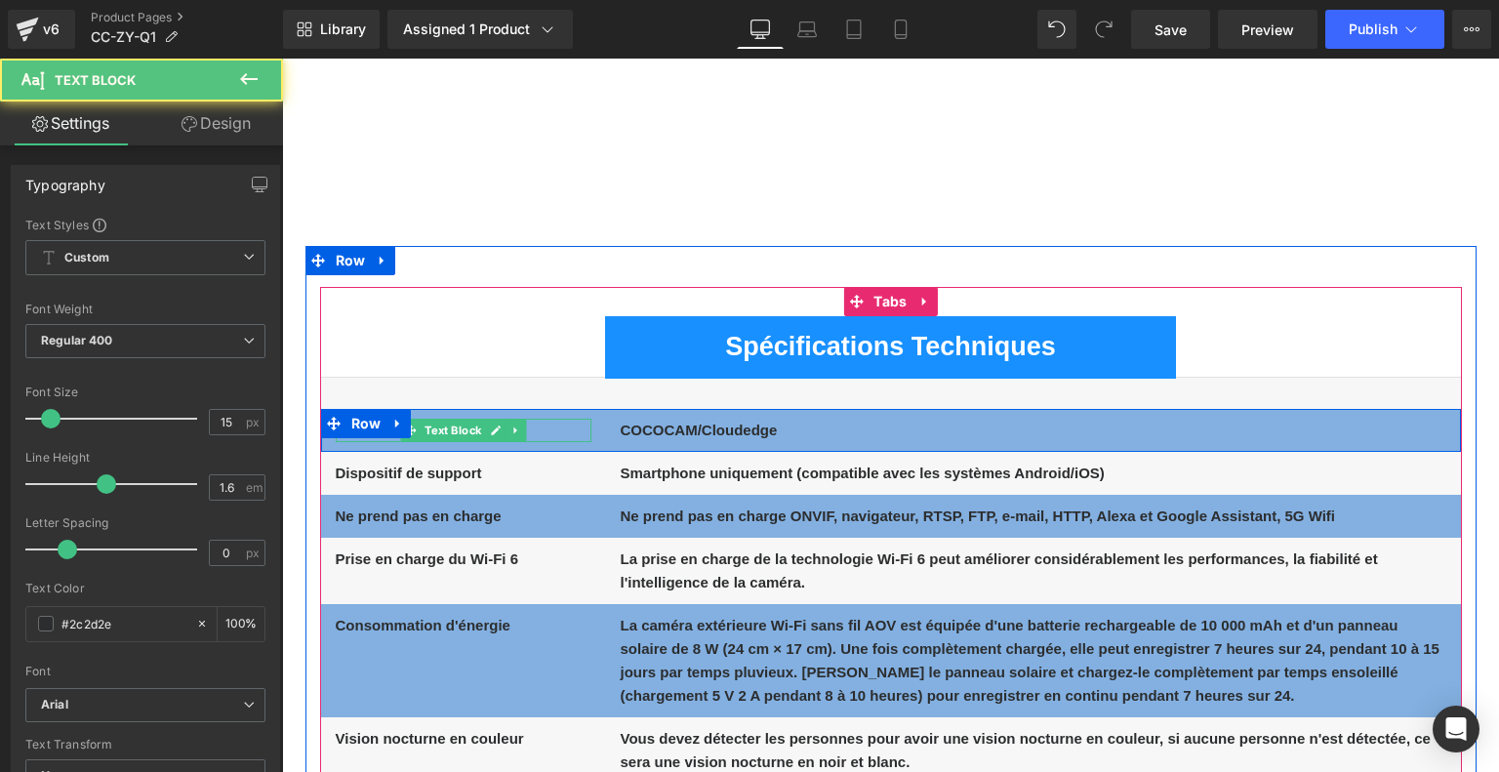
click at [555, 431] on p "APP" at bounding box center [464, 430] width 256 height 23
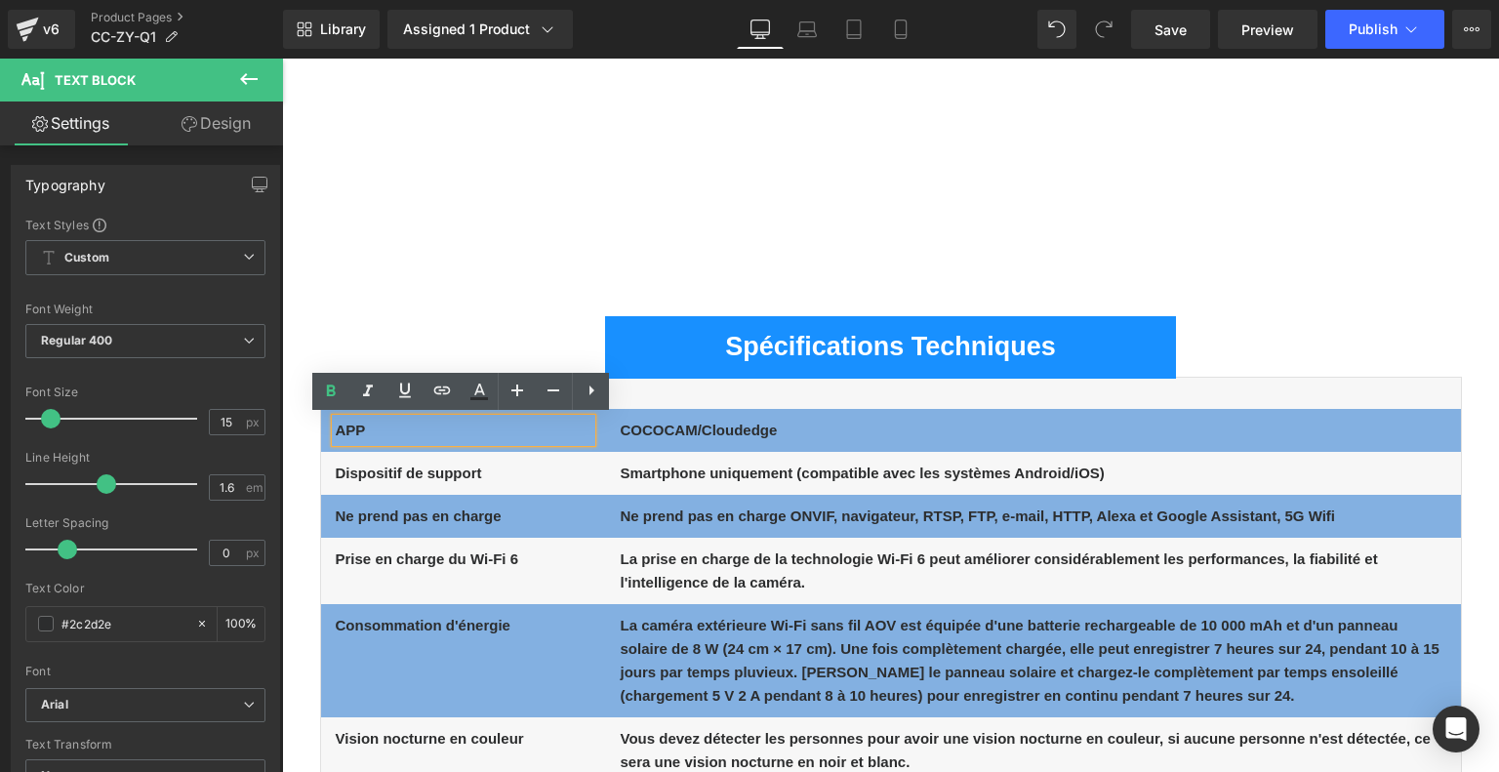
drag, startPoint x: 374, startPoint y: 428, endPoint x: 332, endPoint y: 428, distance: 42.0
click at [336, 428] on div "APP" at bounding box center [464, 430] width 256 height 23
click at [378, 429] on p "APP" at bounding box center [464, 430] width 256 height 23
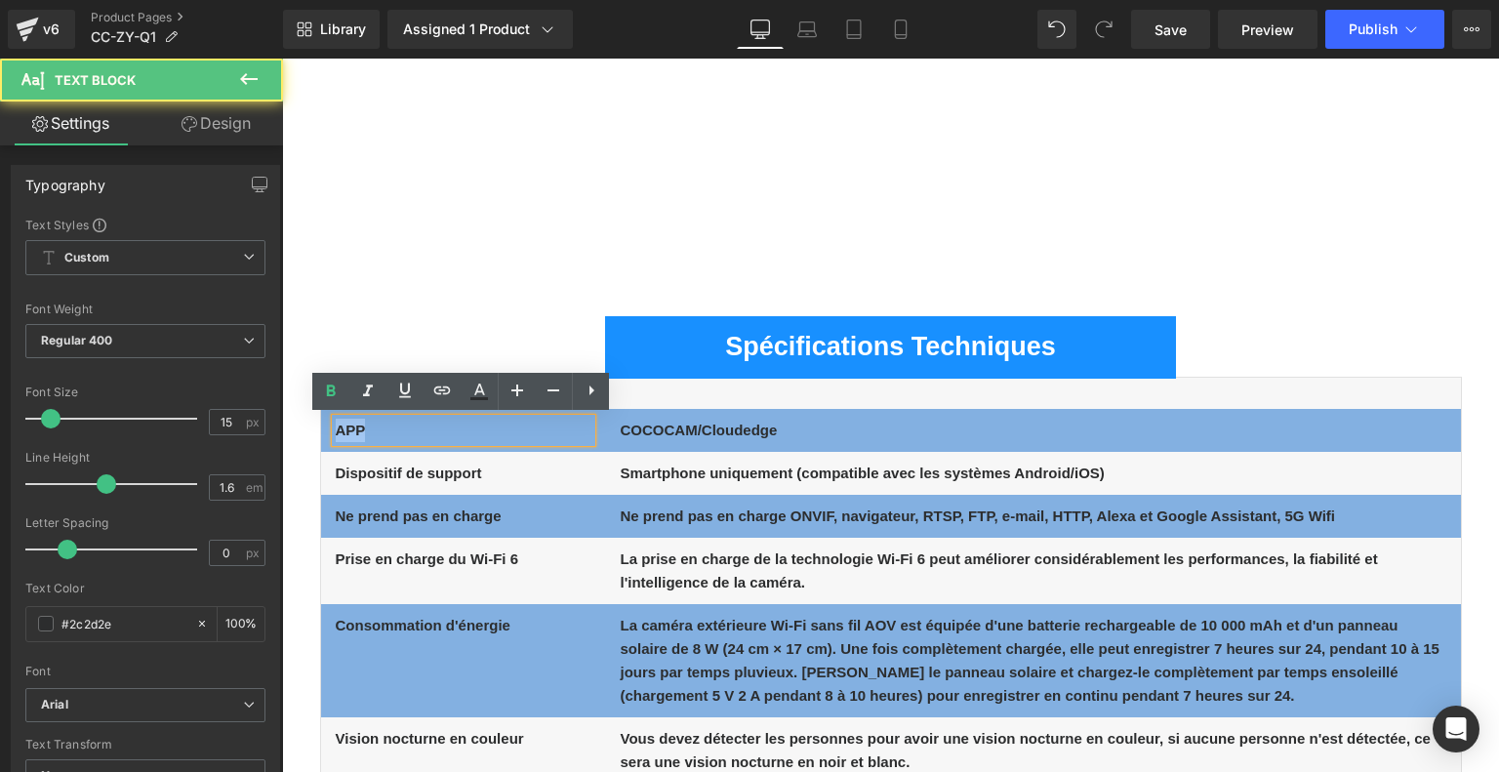
drag, startPoint x: 370, startPoint y: 429, endPoint x: 333, endPoint y: 431, distance: 37.1
click at [336, 431] on p "APP" at bounding box center [464, 430] width 256 height 23
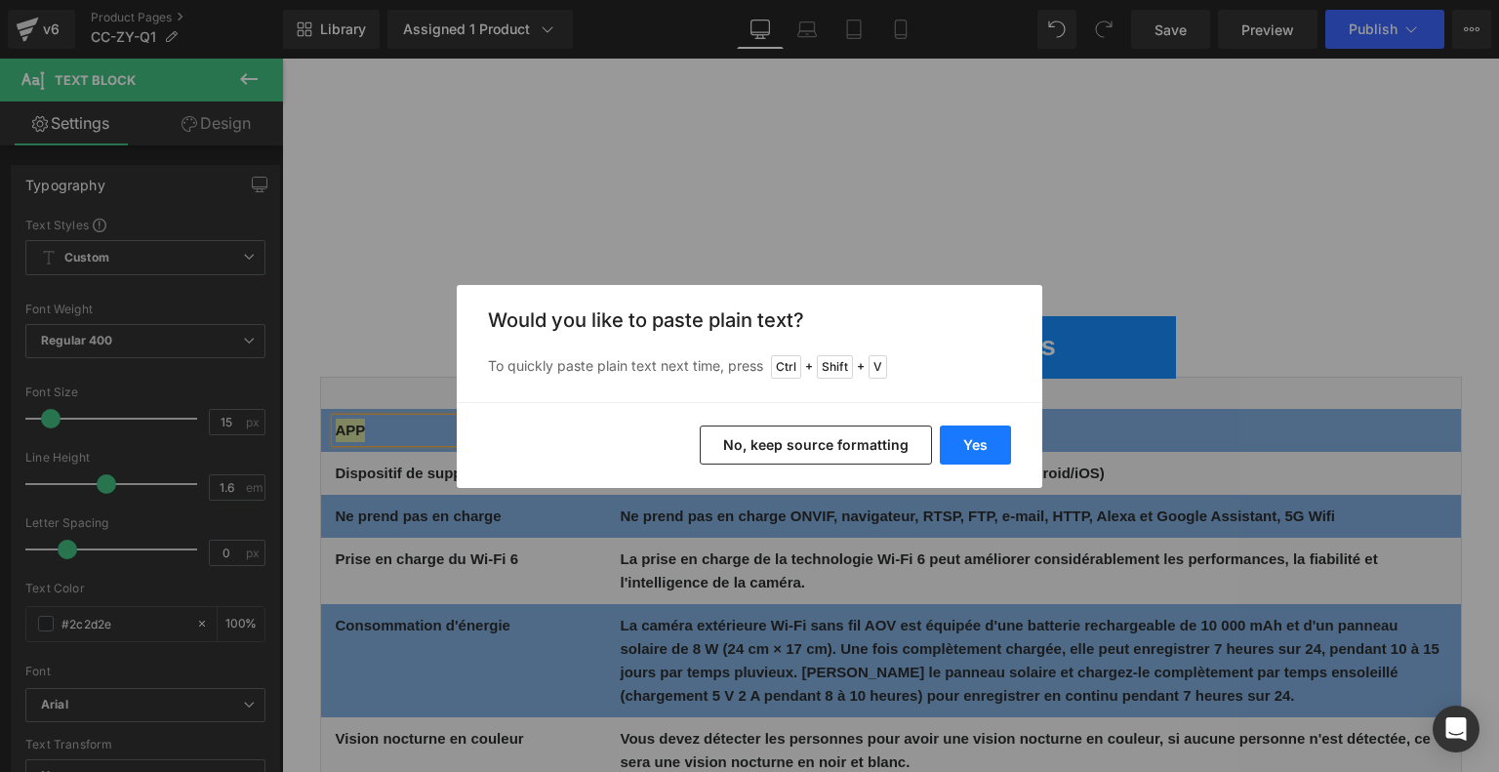
click at [972, 442] on button "Yes" at bounding box center [975, 444] width 71 height 39
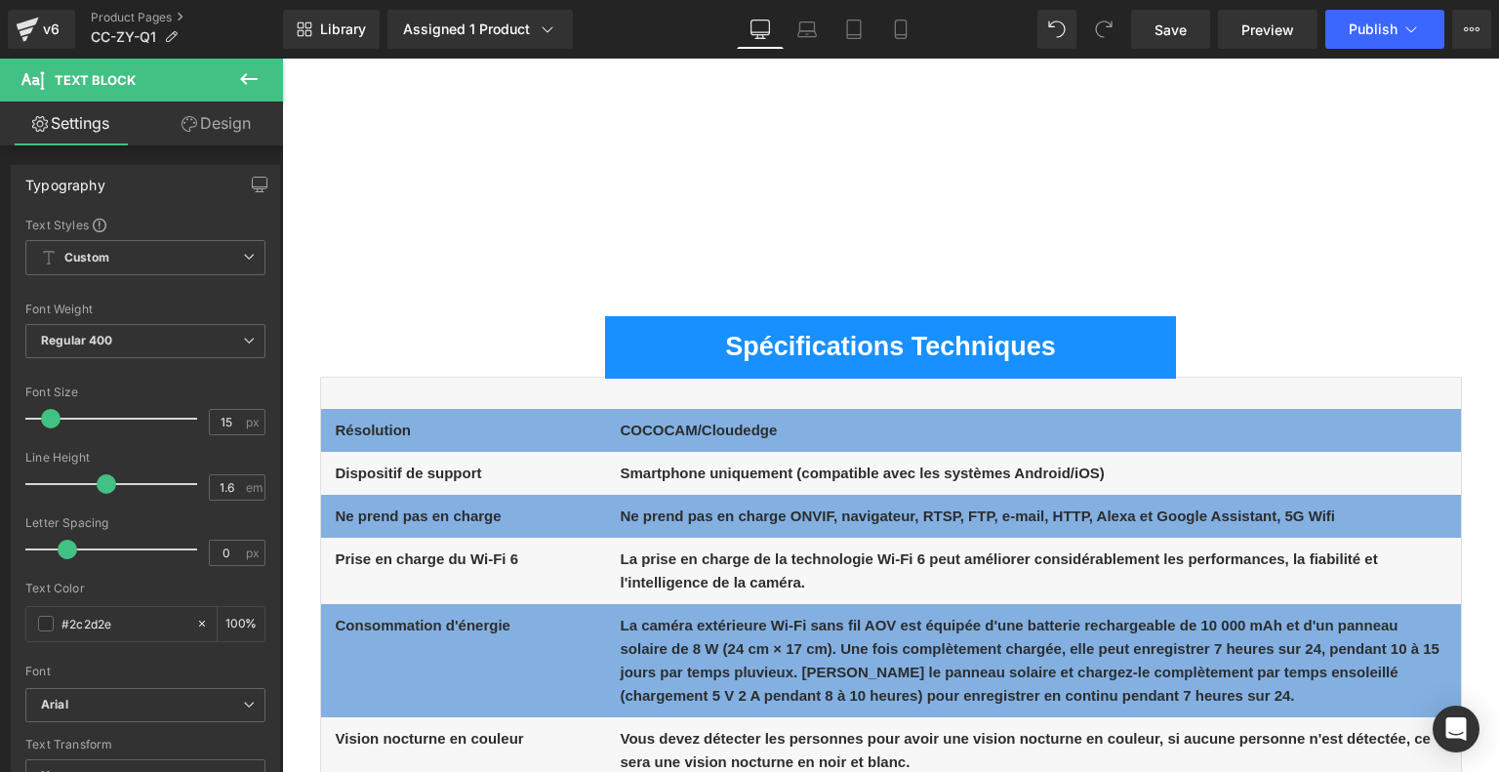
click at [282, 59] on div at bounding box center [282, 59] width 0 height 0
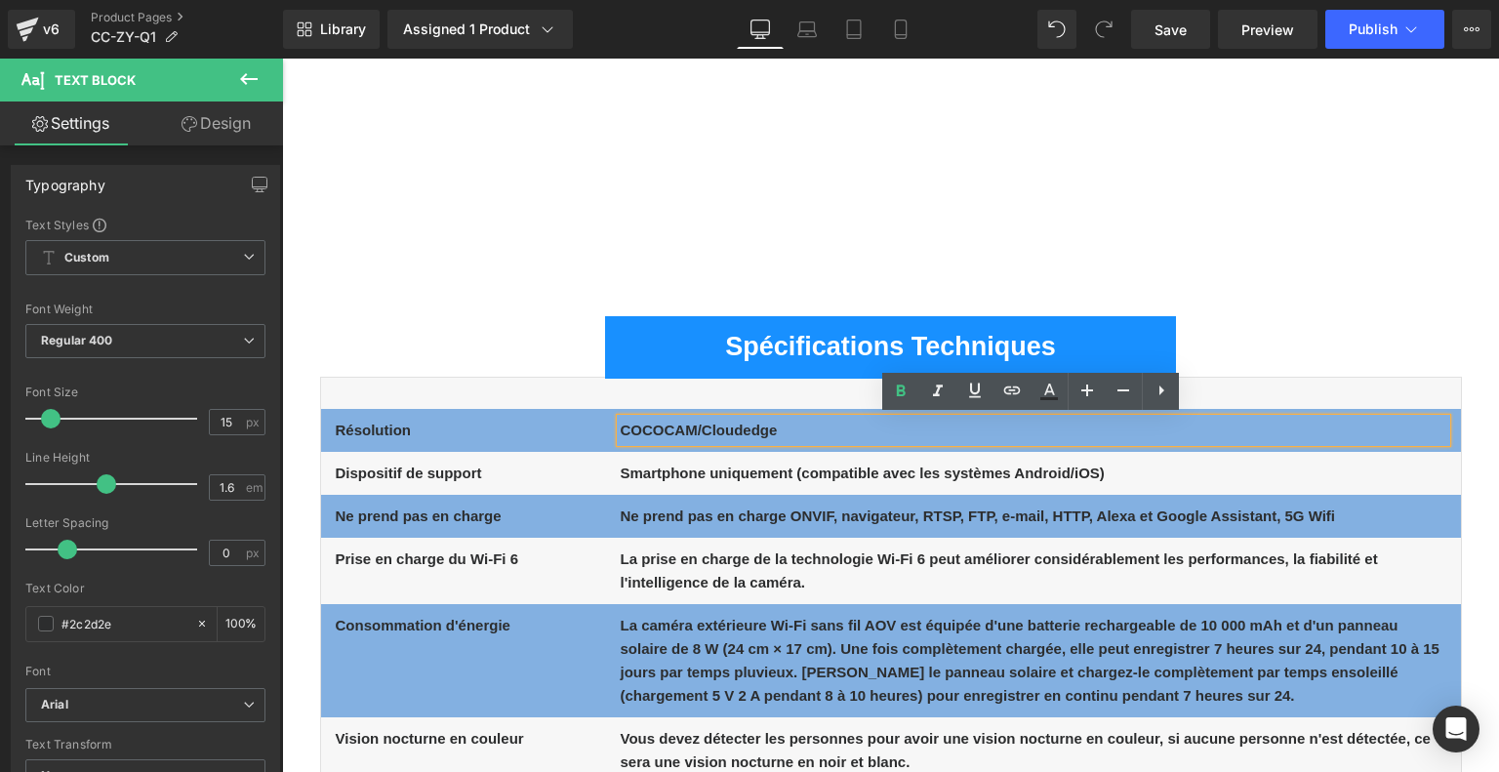
drag, startPoint x: 624, startPoint y: 430, endPoint x: 817, endPoint y: 439, distance: 192.4
click at [817, 439] on p "COCOCAM/Cloudedge" at bounding box center [1032, 430] width 825 height 23
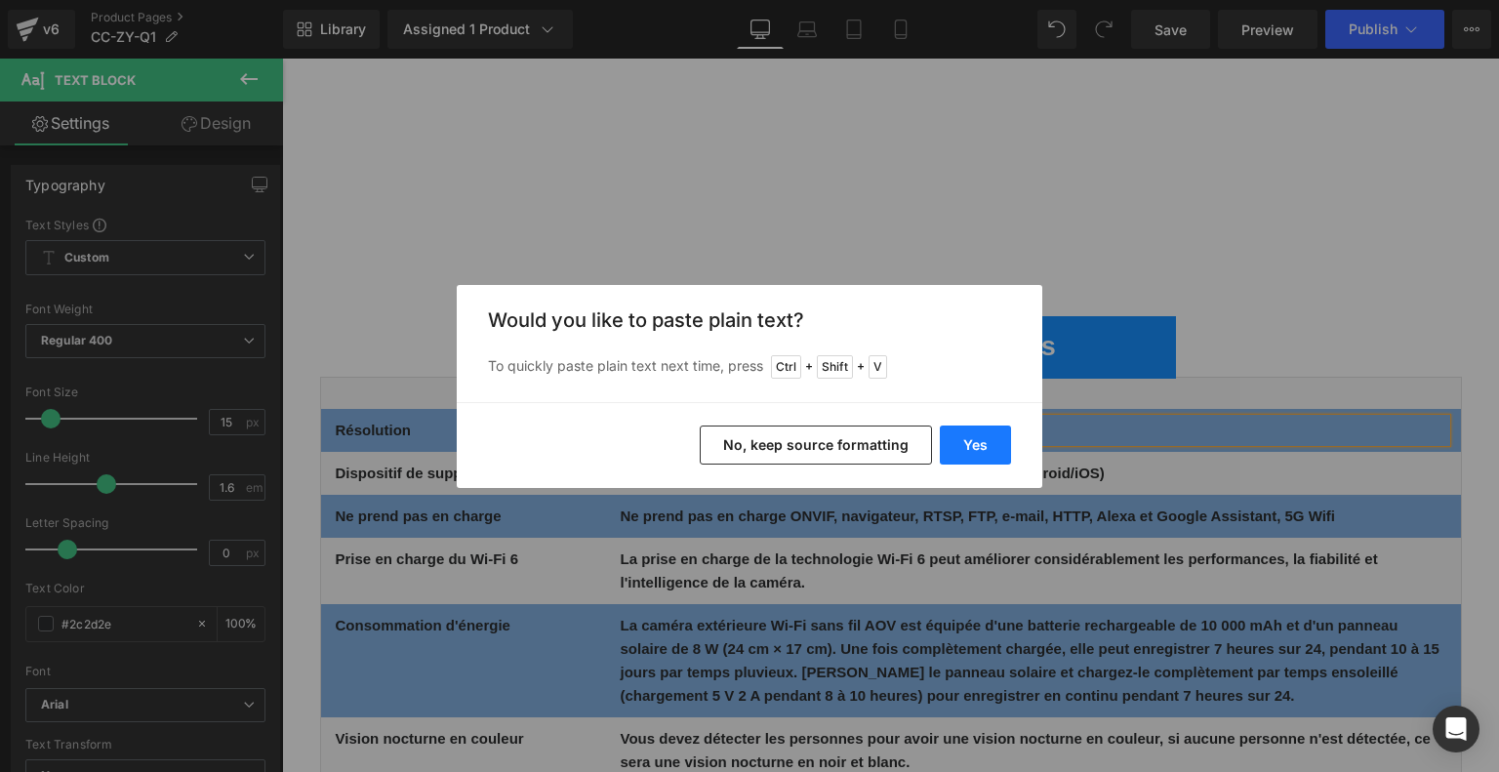
click at [980, 437] on button "Yes" at bounding box center [975, 444] width 71 height 39
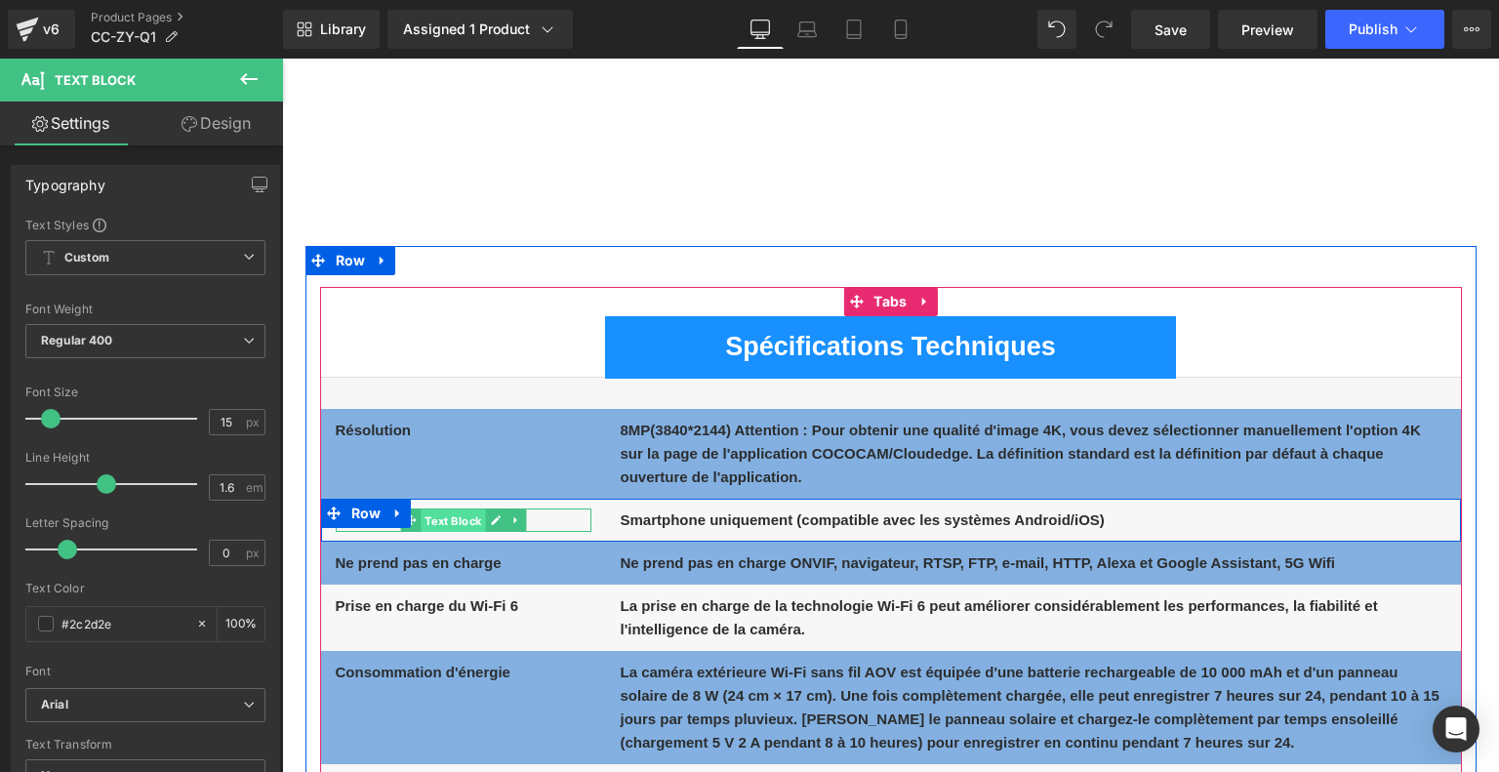
click at [445, 521] on span "Text Block" at bounding box center [452, 519] width 64 height 23
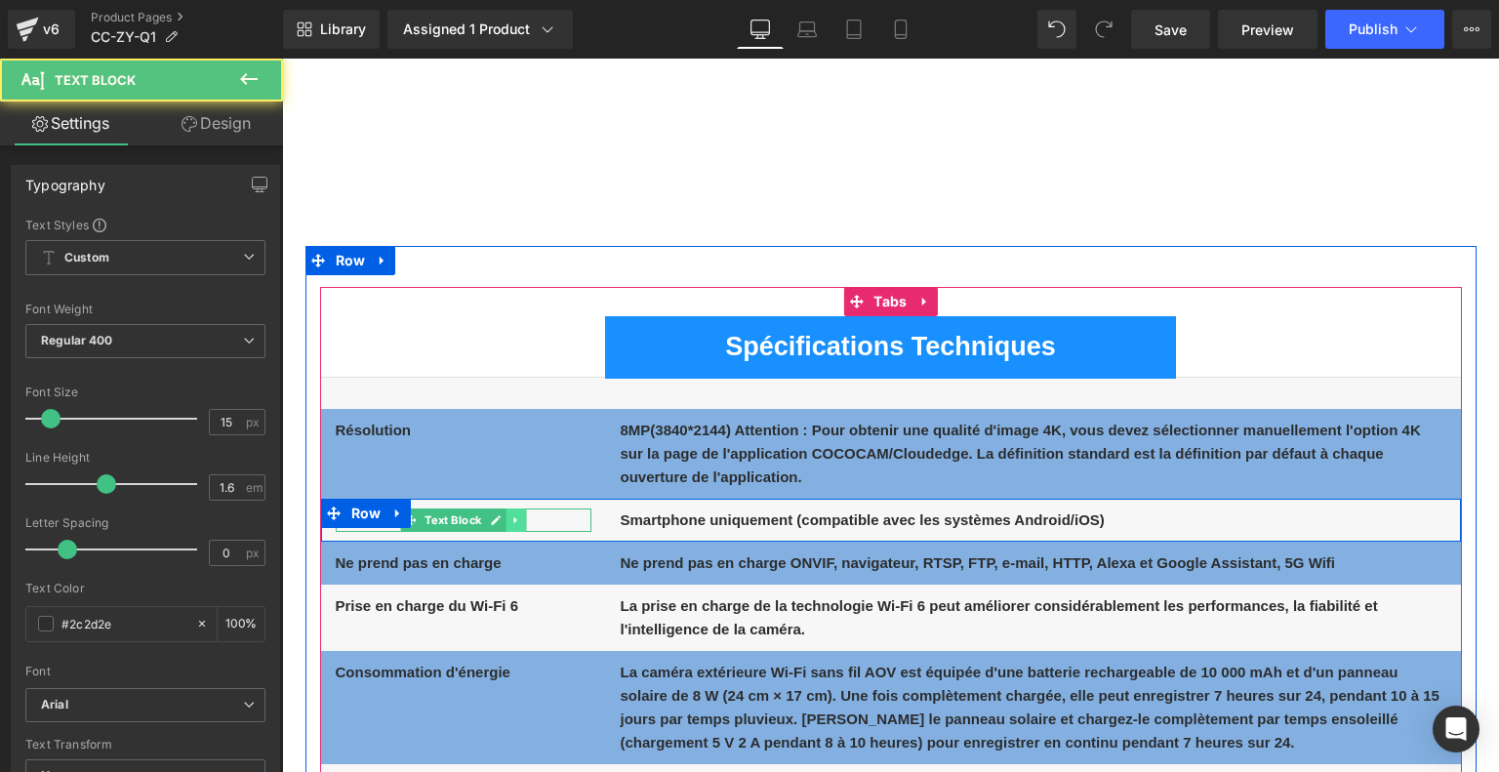
click at [523, 519] on link at bounding box center [515, 519] width 20 height 23
click at [566, 518] on p "Dispositif de support" at bounding box center [464, 519] width 256 height 23
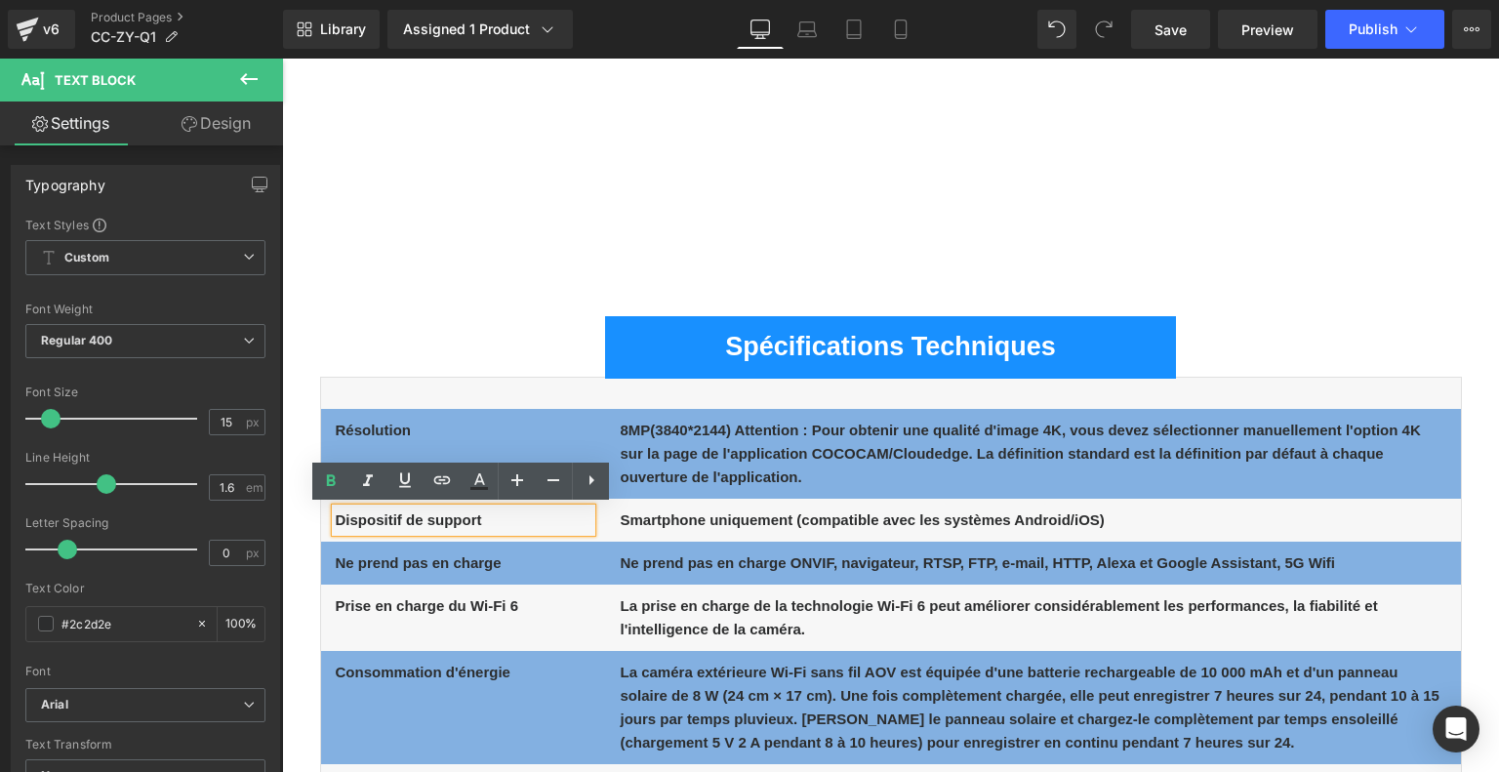
drag, startPoint x: 562, startPoint y: 519, endPoint x: 332, endPoint y: 520, distance: 230.2
click at [336, 520] on div "Dispositif de support" at bounding box center [464, 519] width 256 height 23
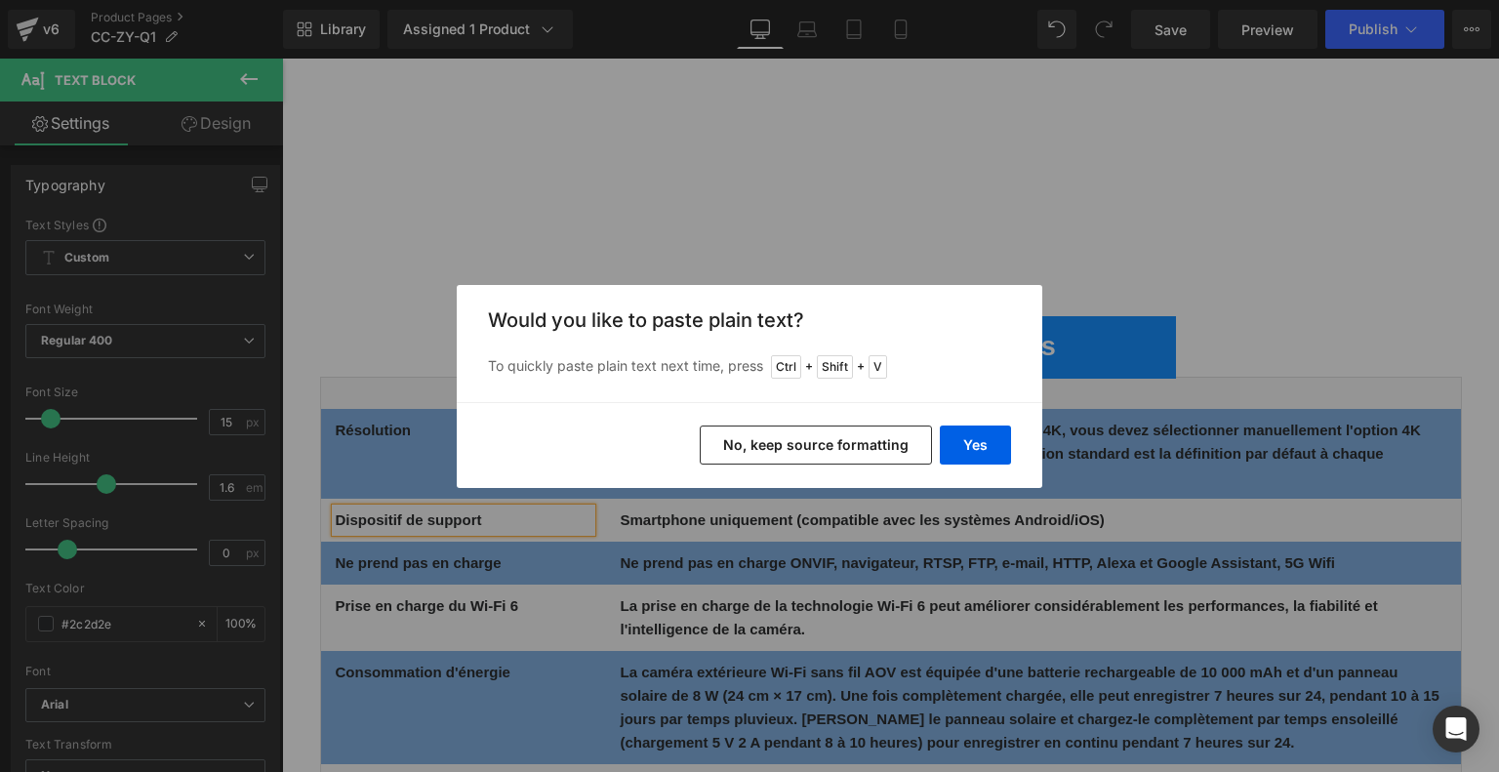
click at [513, 514] on div "Back to Library Insert Would you like to paste plain text? To quickly paste pla…" at bounding box center [749, 386] width 1499 height 772
click at [981, 439] on button "Yes" at bounding box center [975, 444] width 71 height 39
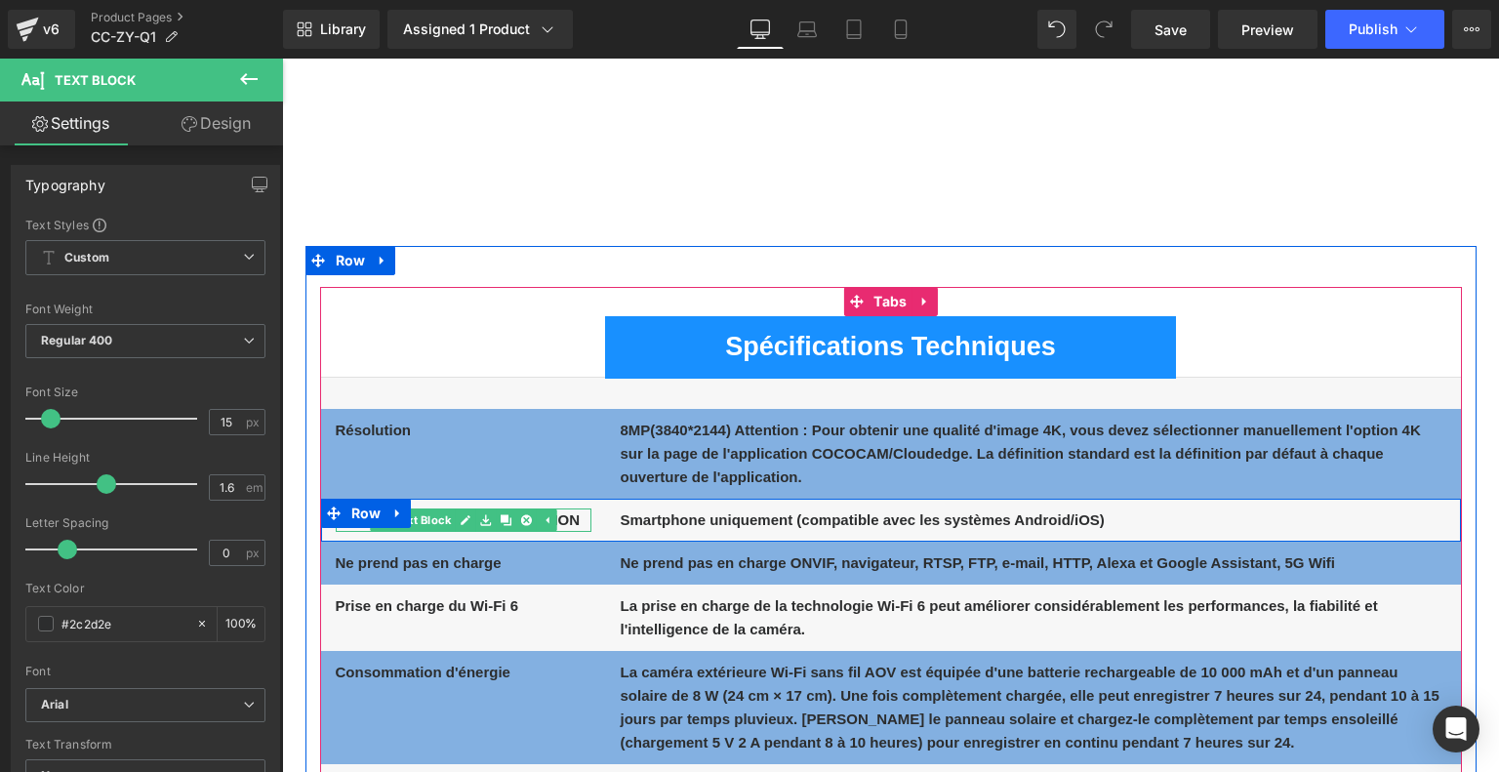
click at [578, 517] on p "Dispositif de supportAPPLICATION" at bounding box center [464, 519] width 256 height 23
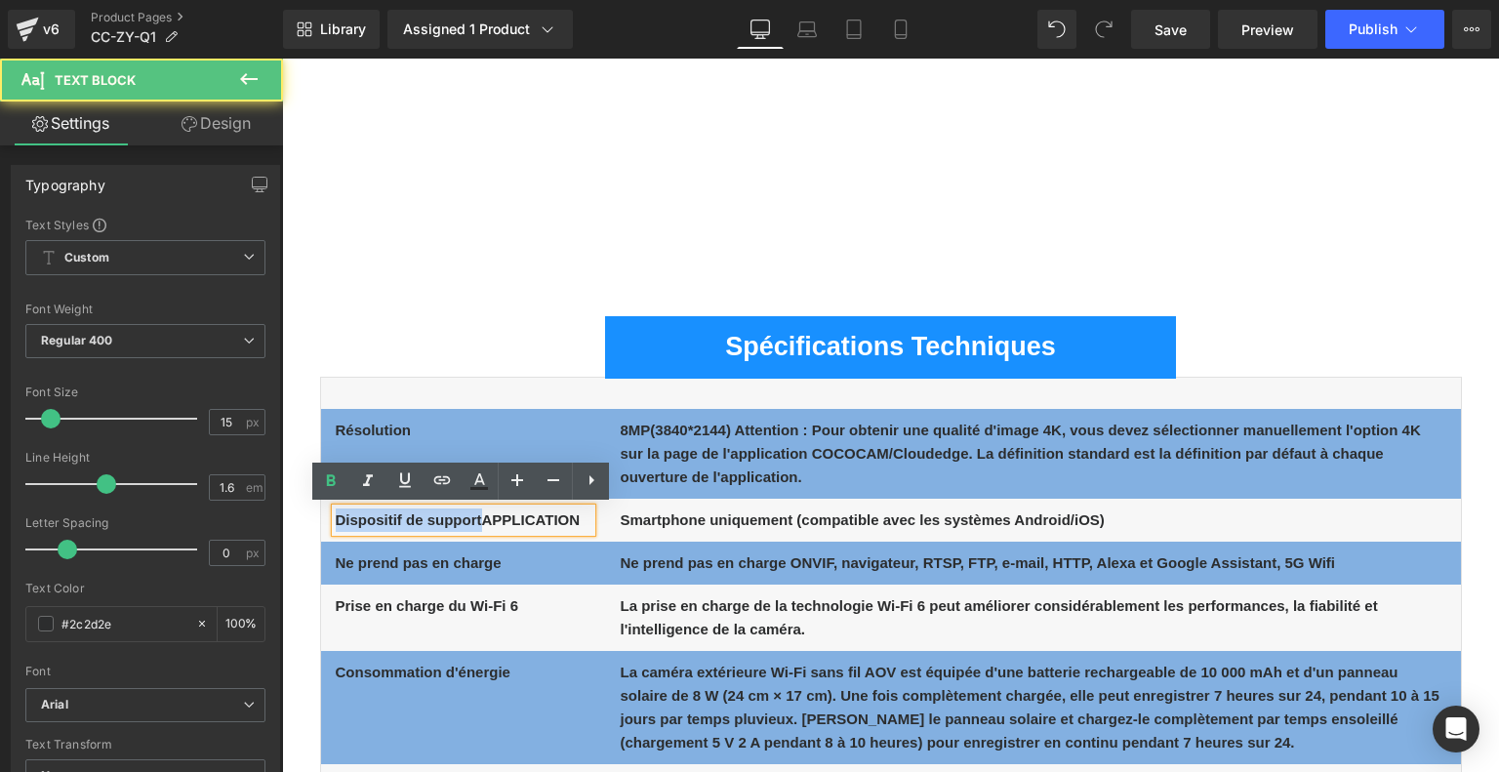
drag, startPoint x: 478, startPoint y: 521, endPoint x: 320, endPoint y: 516, distance: 158.1
click at [321, 516] on div "Dispositif de supportAPPLICATION Text Block" at bounding box center [463, 519] width 285 height 23
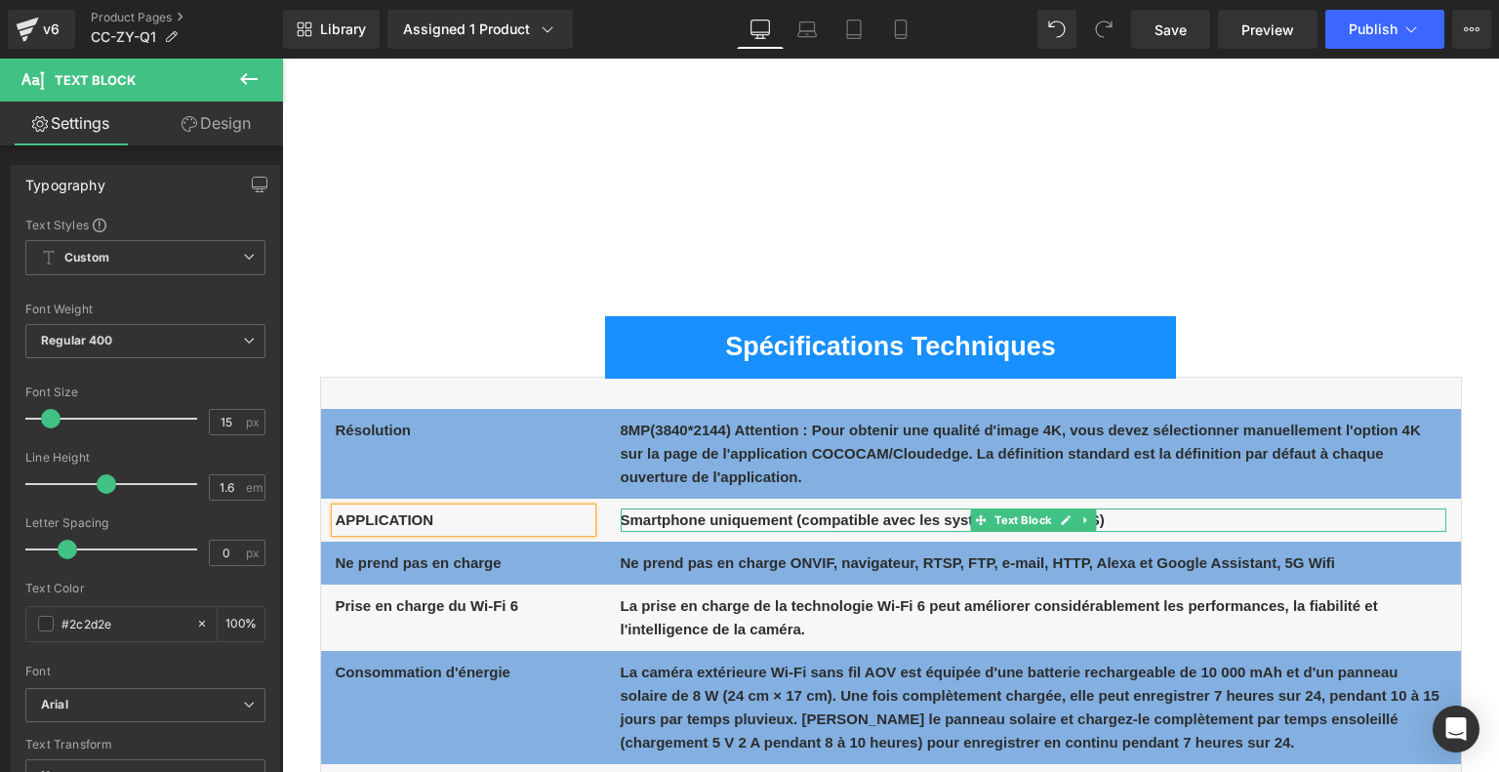
click at [694, 517] on b "Smartphone uniquement (compatible avec les systèmes Android/iOS)" at bounding box center [862, 519] width 484 height 17
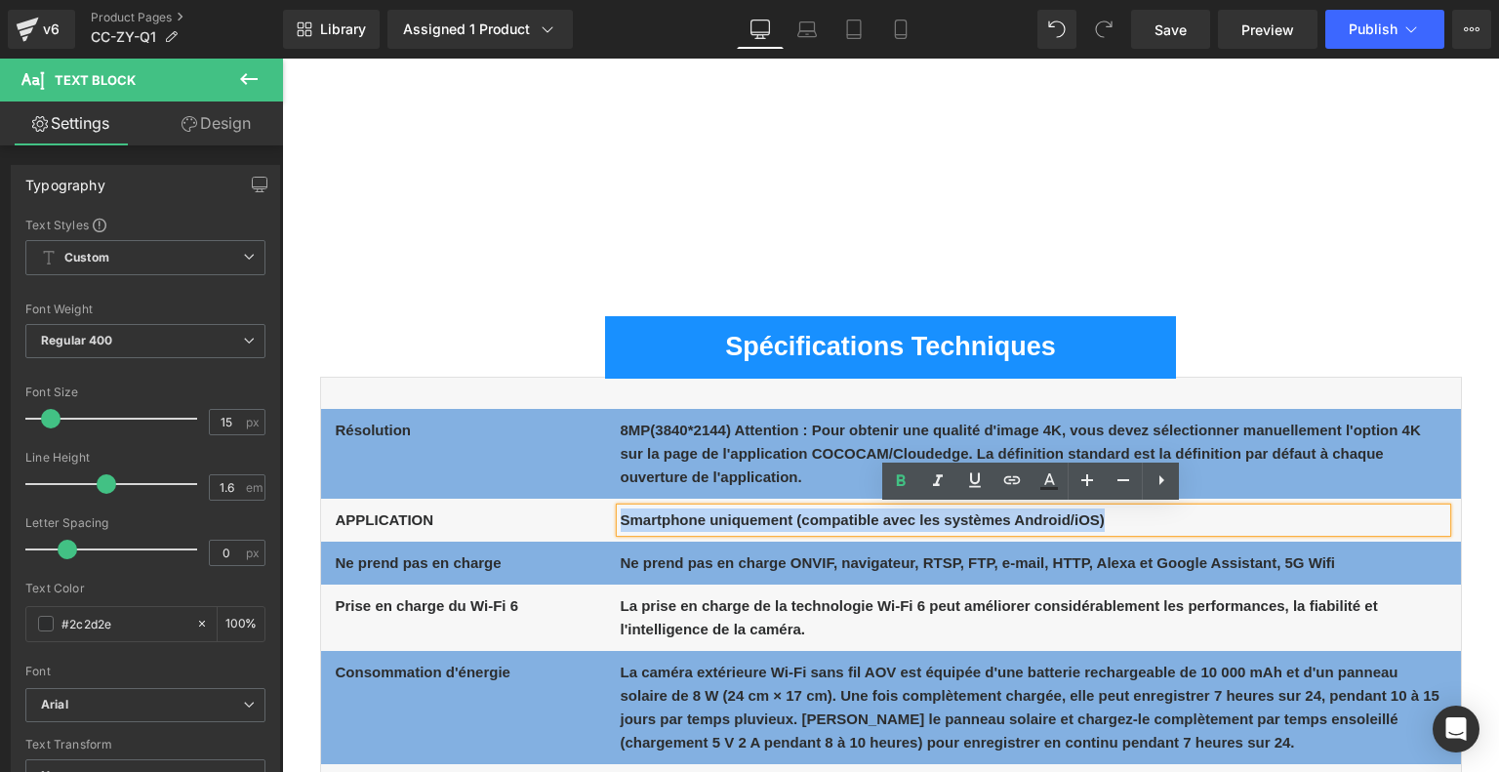
drag, startPoint x: 620, startPoint y: 519, endPoint x: 1155, endPoint y: 514, distance: 534.7
click at [1155, 514] on p "Smartphone uniquement (compatible avec les systèmes Android/iOS)" at bounding box center [1032, 519] width 825 height 23
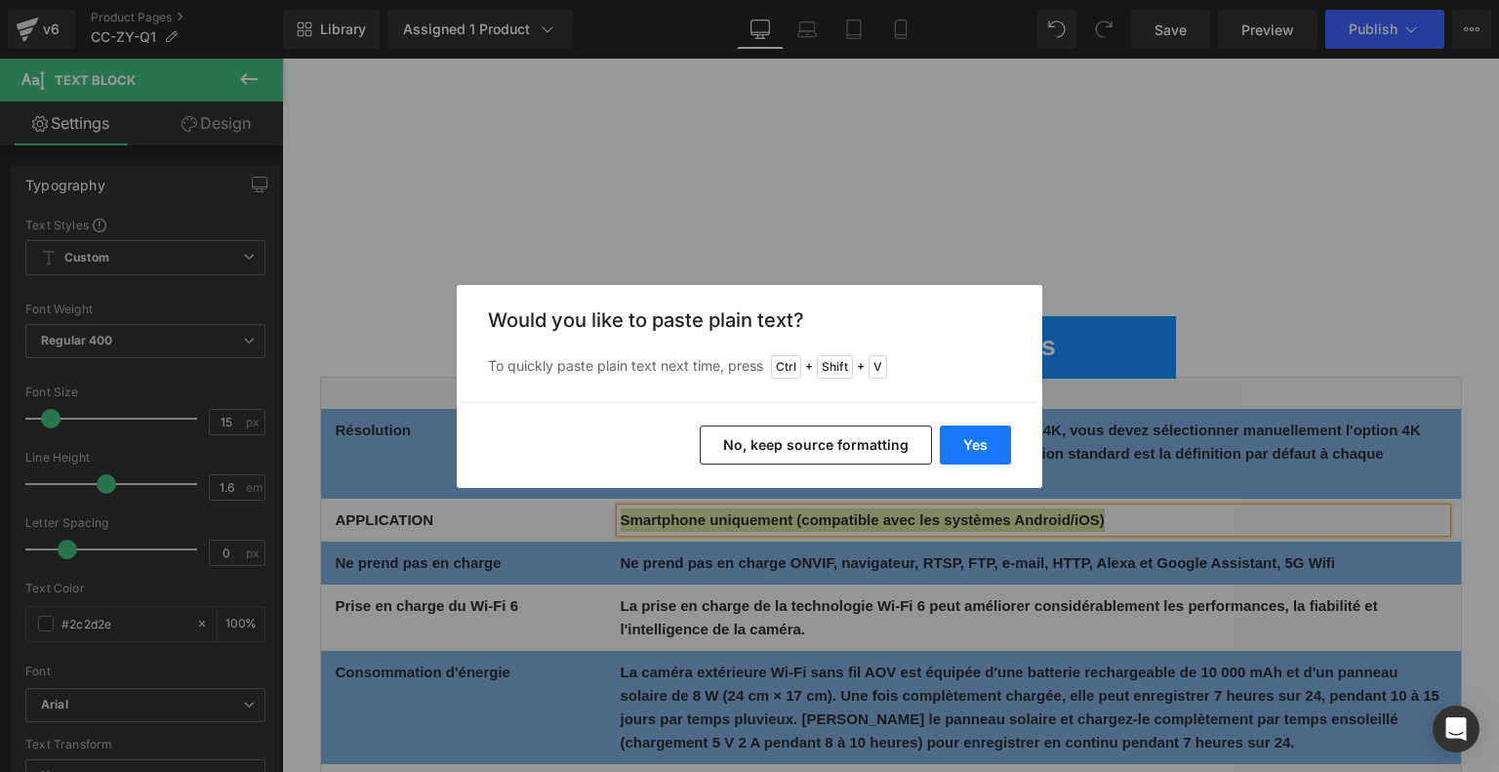
drag, startPoint x: 966, startPoint y: 425, endPoint x: 684, endPoint y: 368, distance: 287.8
click at [966, 426] on button "Yes" at bounding box center [975, 444] width 71 height 39
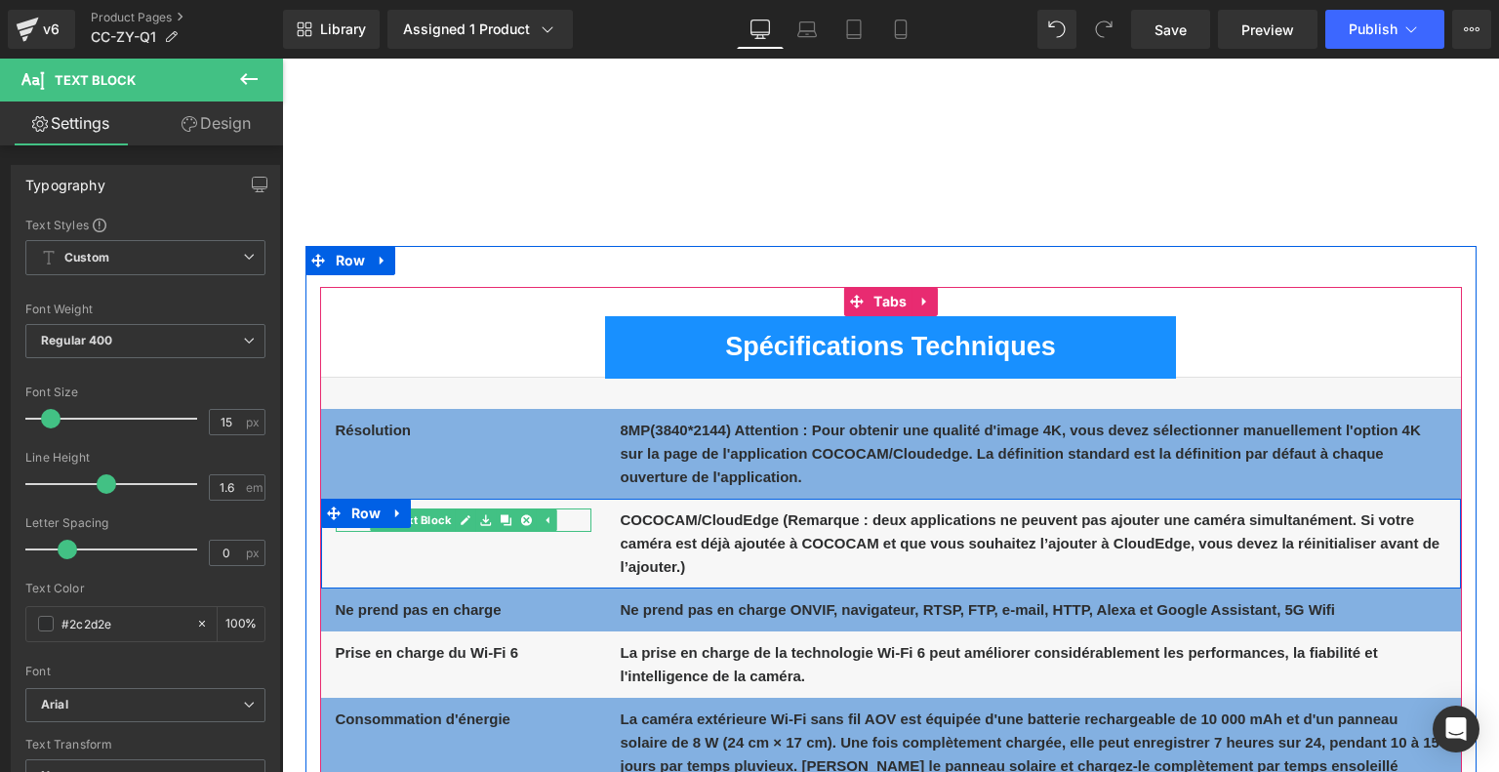
click at [574, 515] on p "APPLICATION" at bounding box center [464, 519] width 256 height 23
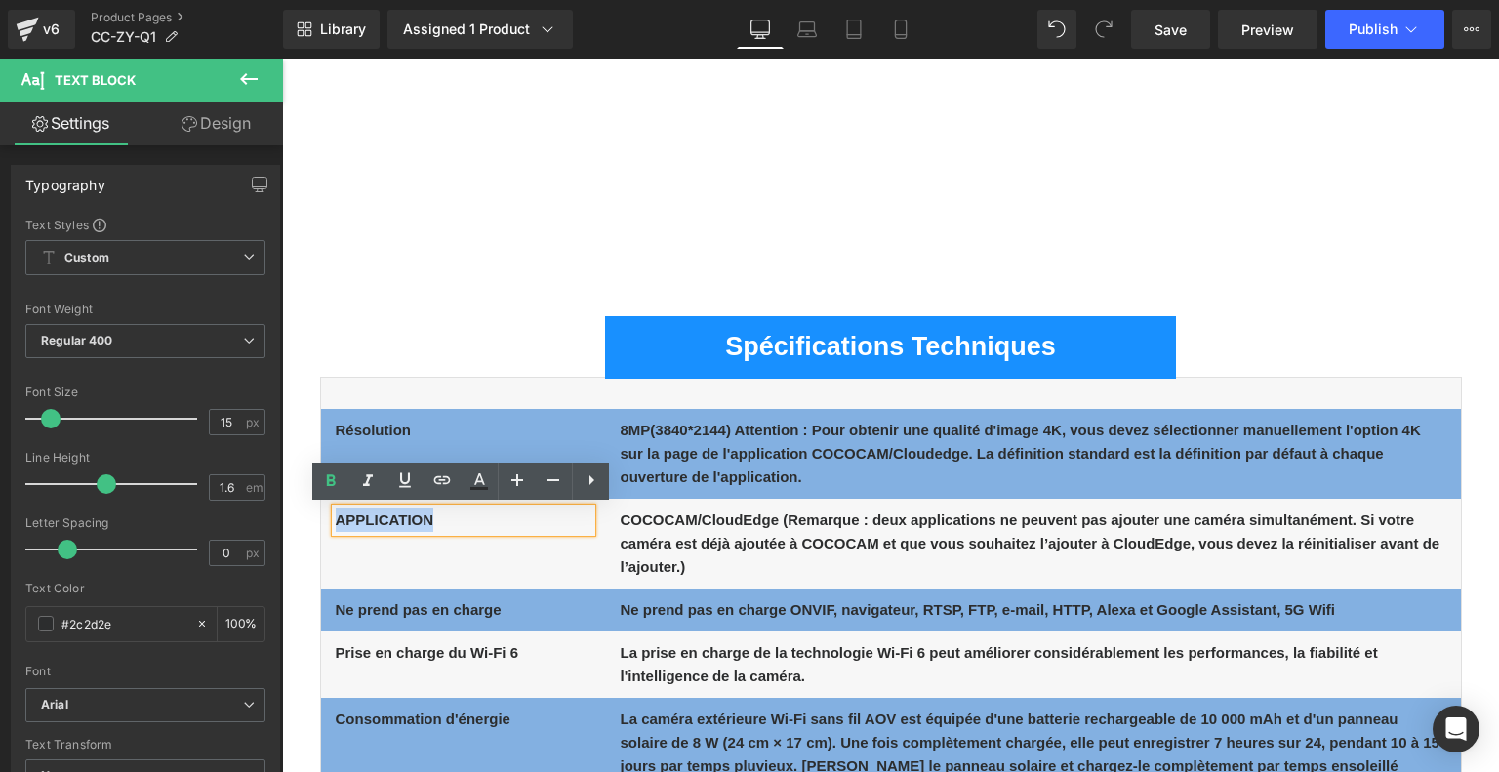
drag, startPoint x: 479, startPoint y: 521, endPoint x: 333, endPoint y: 520, distance: 146.3
click at [336, 520] on p "APPLICATION" at bounding box center [464, 519] width 256 height 23
copy b "APPLICATION"
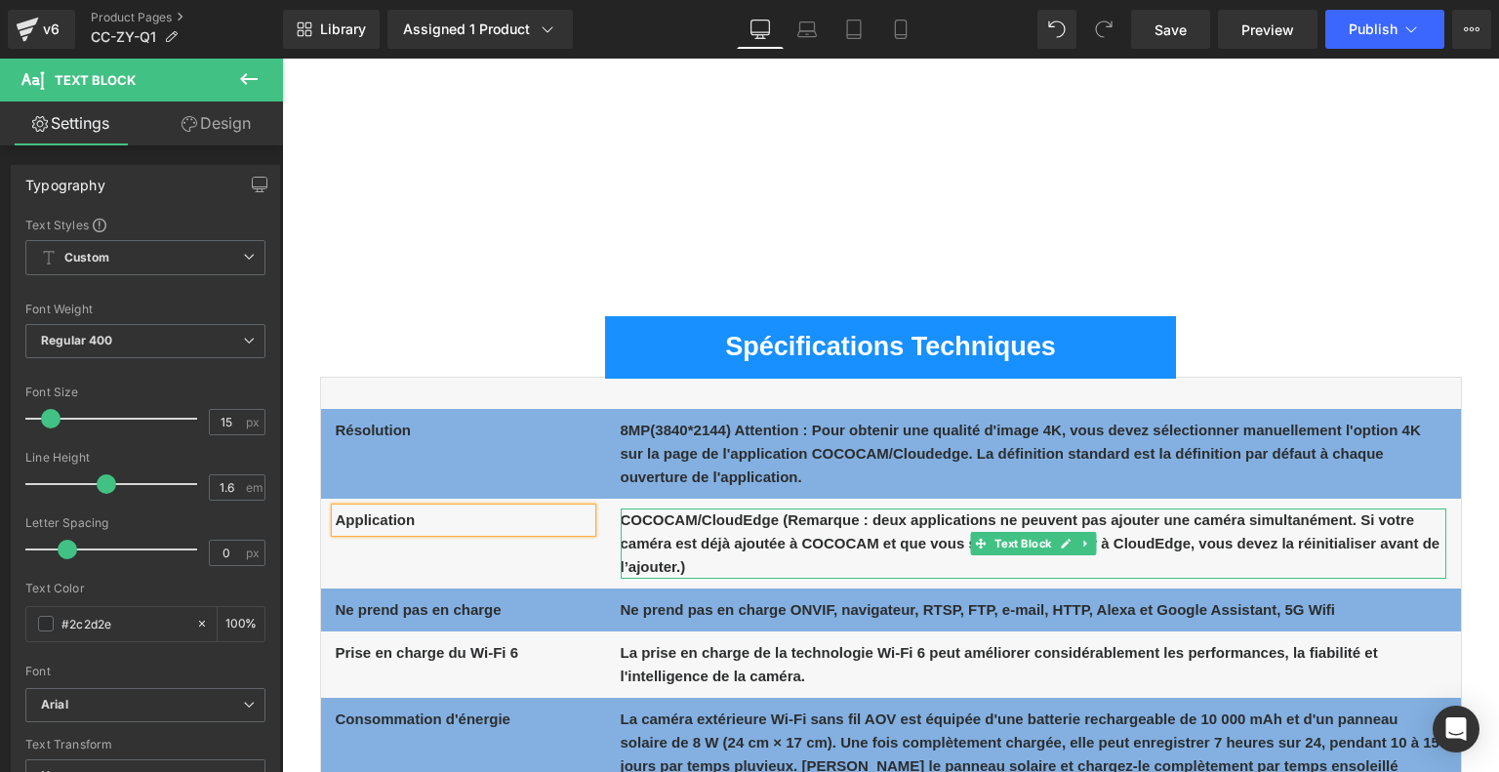
click at [680, 541] on b "COCOCAM/CloudEdge (Remarque : deux applications ne peuvent pas ajouter une camé…" at bounding box center [1030, 542] width 820 height 63
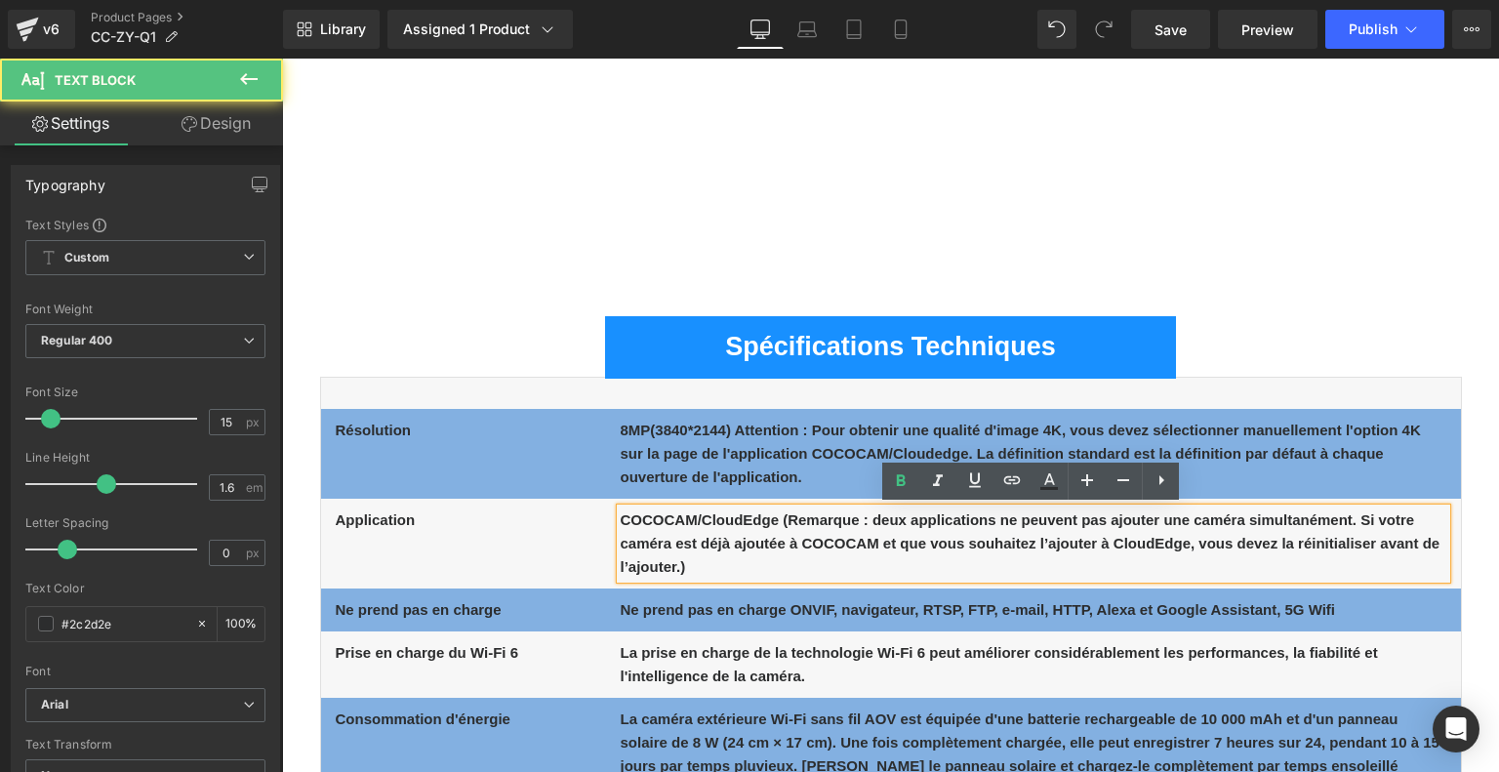
click at [662, 561] on b "COCOCAM/CloudEdge (Remarque : deux applications ne peuvent pas ajouter une camé…" at bounding box center [1030, 542] width 820 height 63
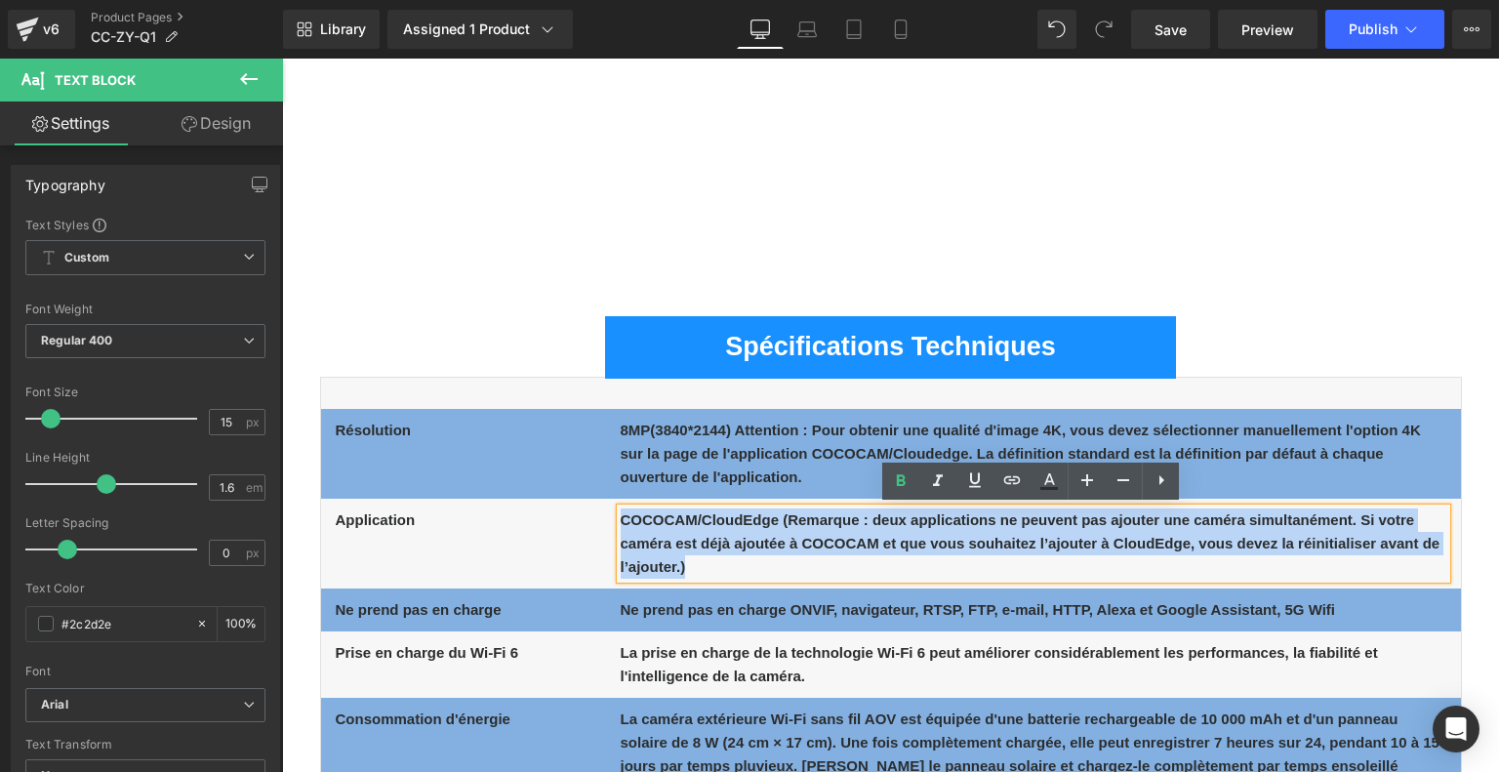
drag, startPoint x: 621, startPoint y: 517, endPoint x: 741, endPoint y: 582, distance: 136.6
click at [741, 579] on div "COCOCAM/CloudEdge (Remarque : deux applications ne peuvent pas ajouter une camé…" at bounding box center [1032, 543] width 825 height 70
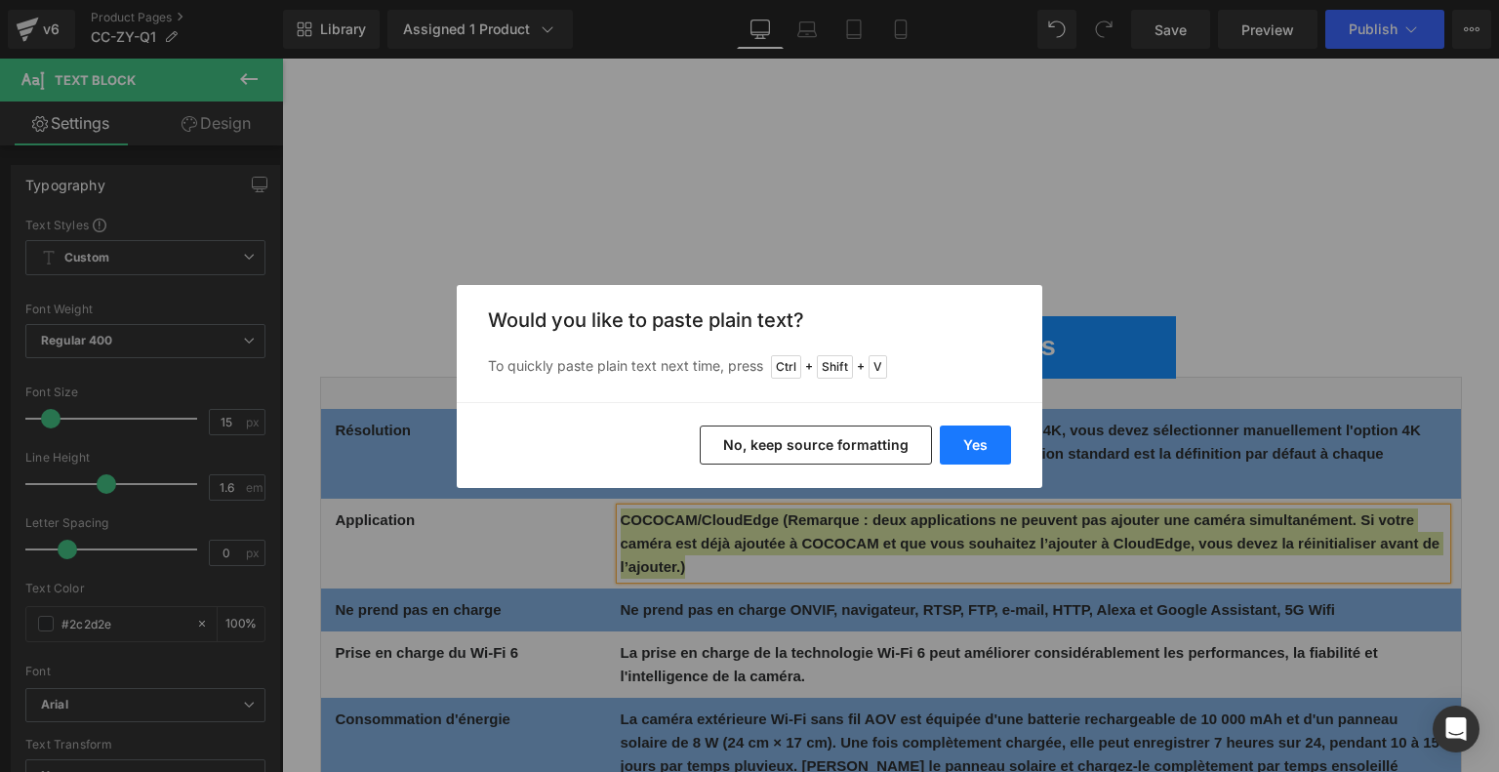
click at [994, 433] on button "Yes" at bounding box center [975, 444] width 71 height 39
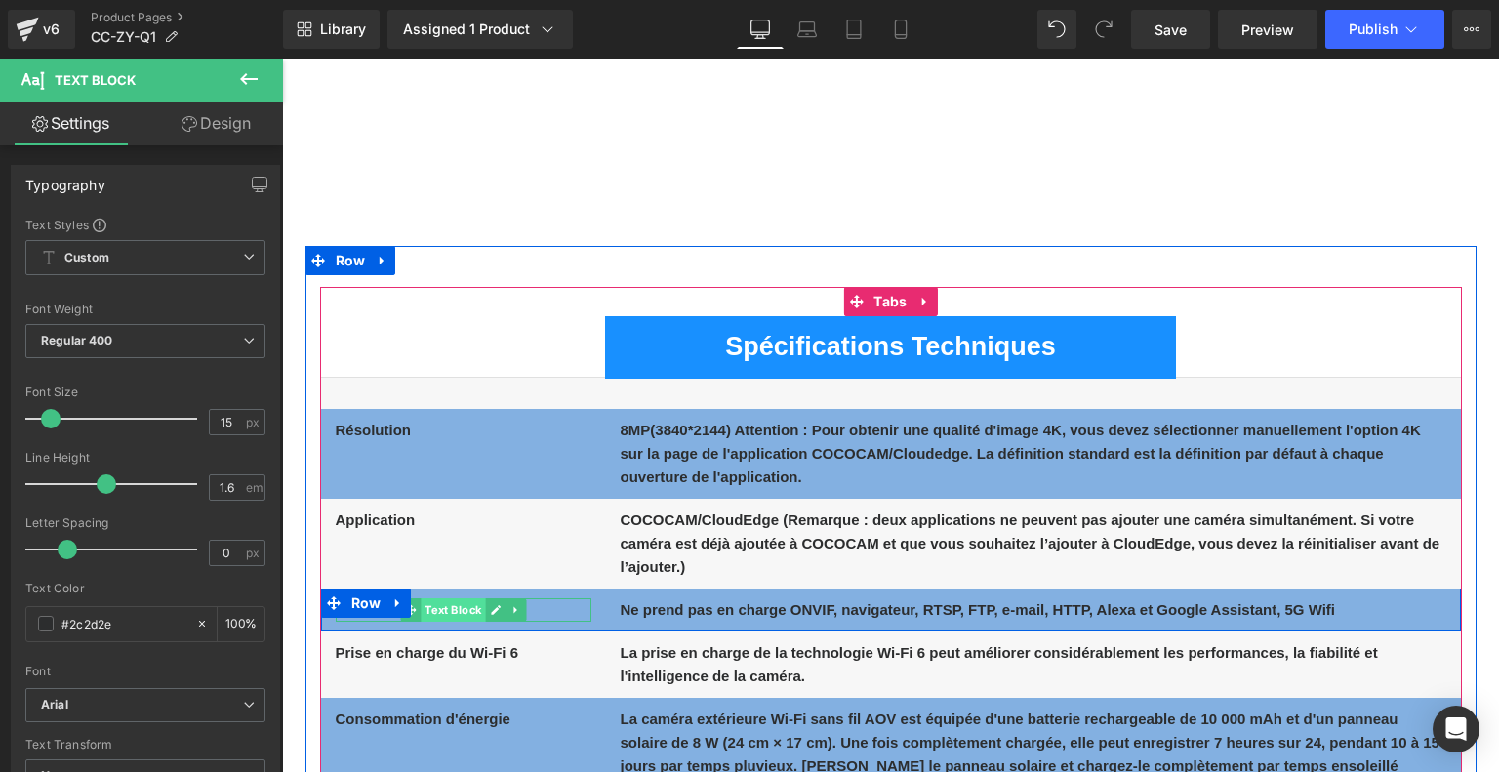
click at [430, 605] on span "Text Block" at bounding box center [452, 609] width 64 height 23
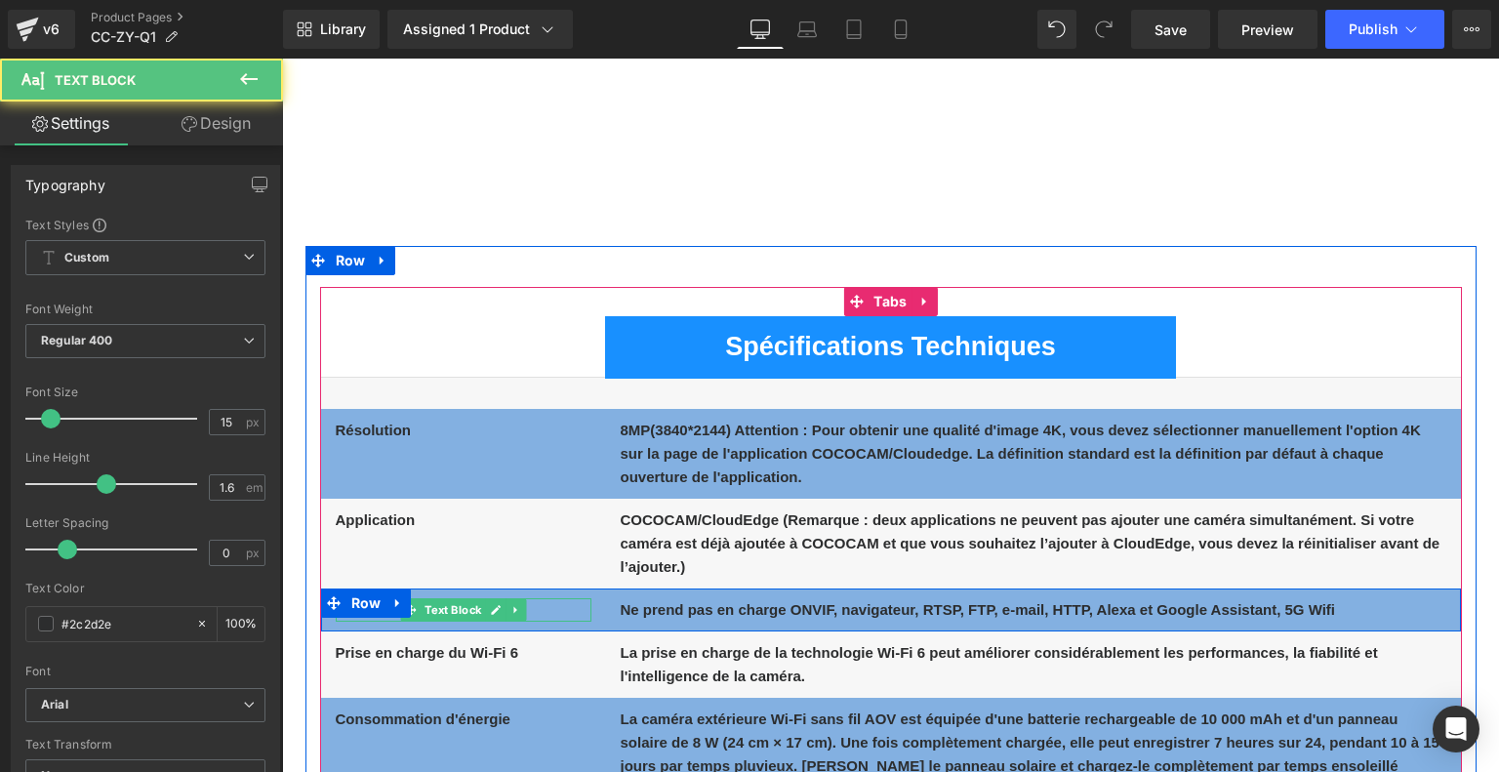
click at [560, 607] on p "Ne prend pas en charge" at bounding box center [464, 609] width 256 height 23
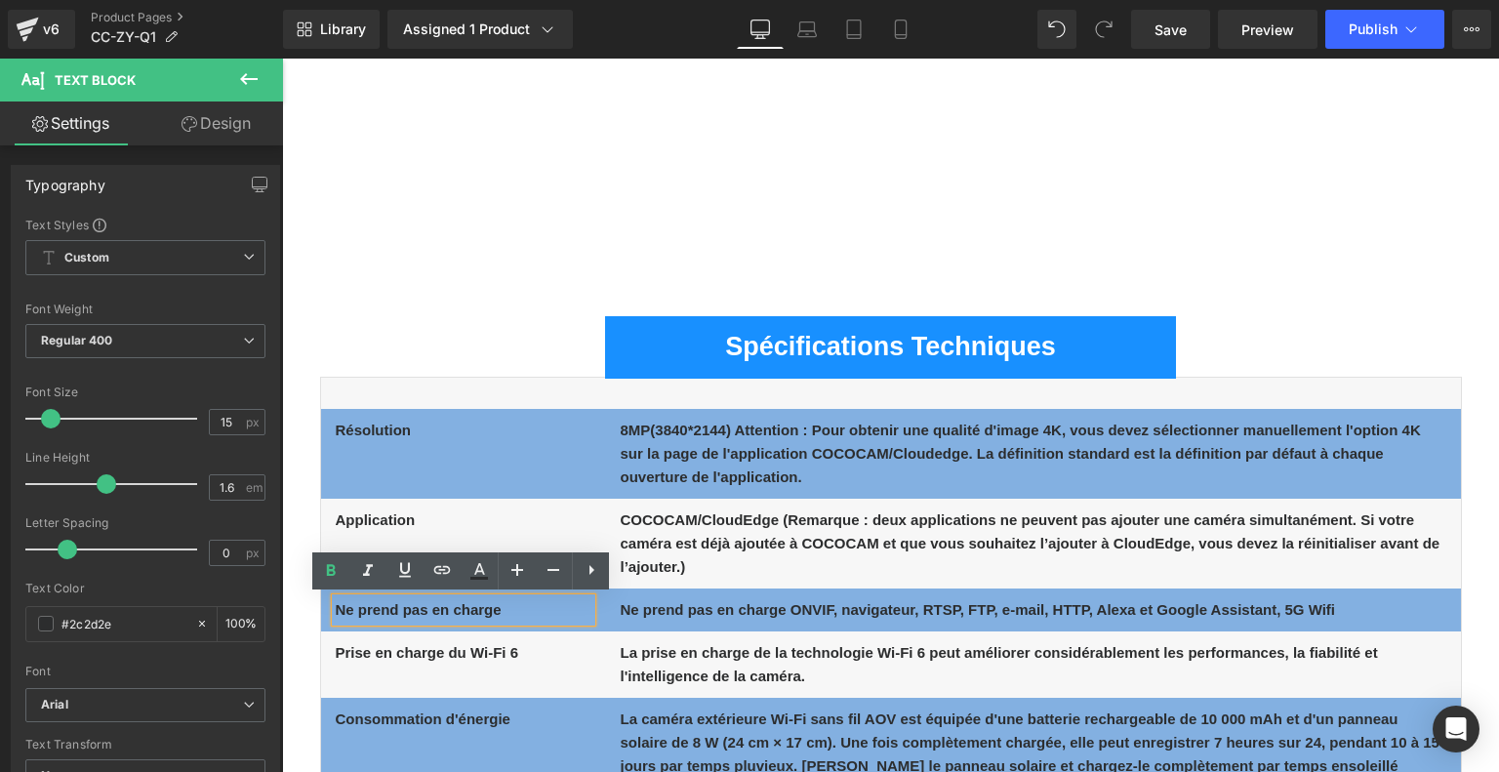
click at [542, 603] on p "Ne prend pas en charge" at bounding box center [464, 609] width 256 height 23
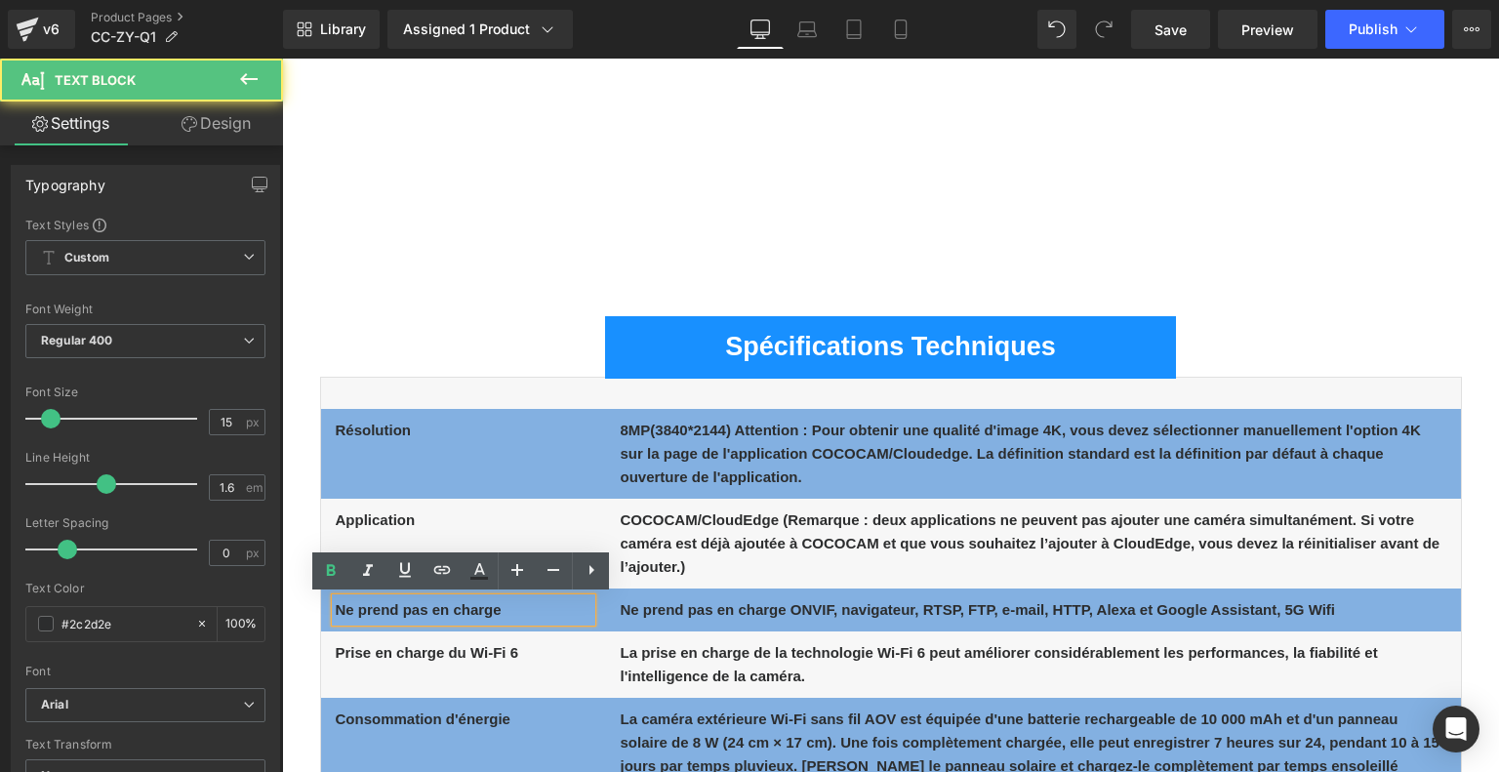
drag, startPoint x: 506, startPoint y: 608, endPoint x: 327, endPoint y: 598, distance: 179.8
click at [327, 598] on div "Ne prend pas en charge Text Block" at bounding box center [463, 609] width 285 height 23
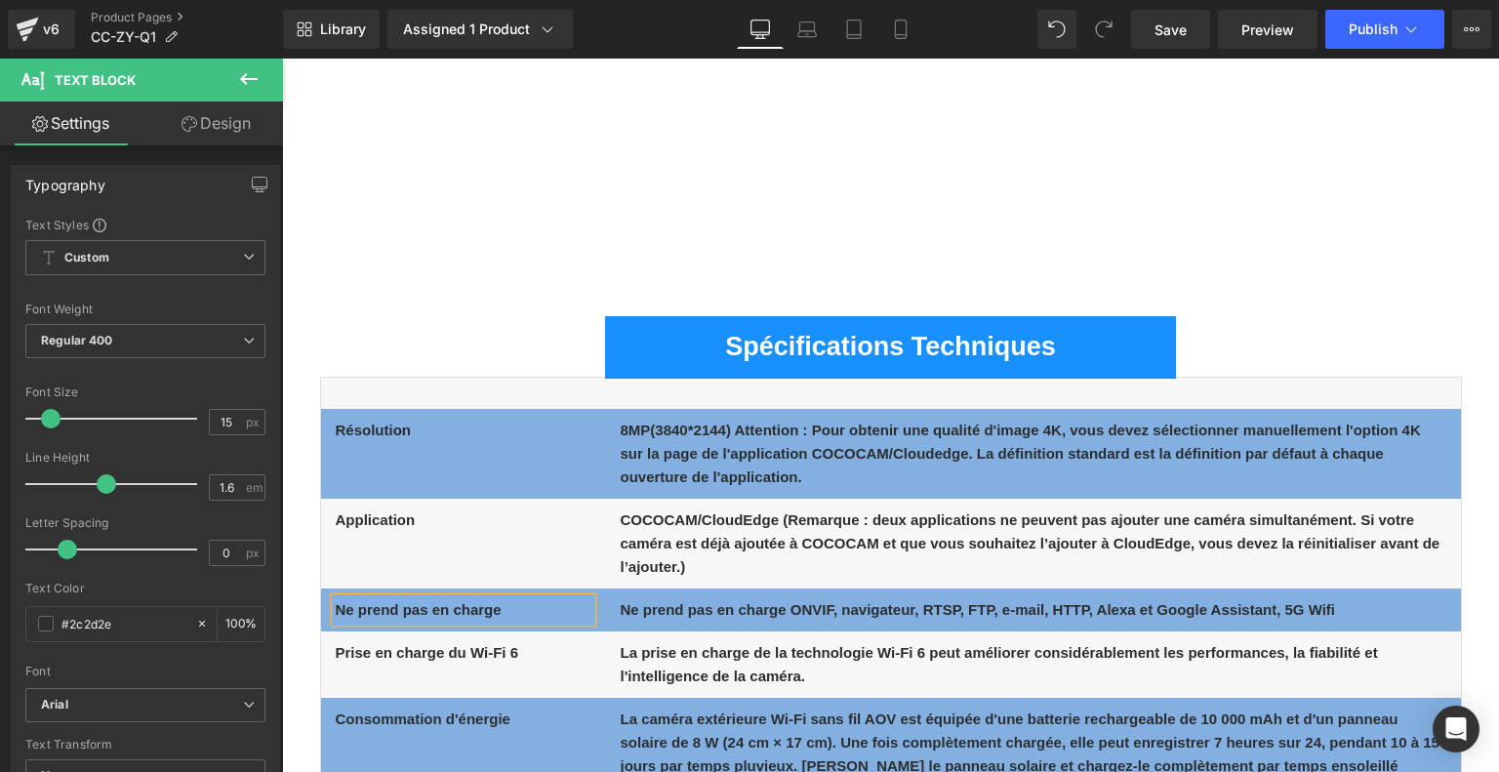
click at [398, 606] on b "Ne prend pas en charge" at bounding box center [419, 609] width 166 height 17
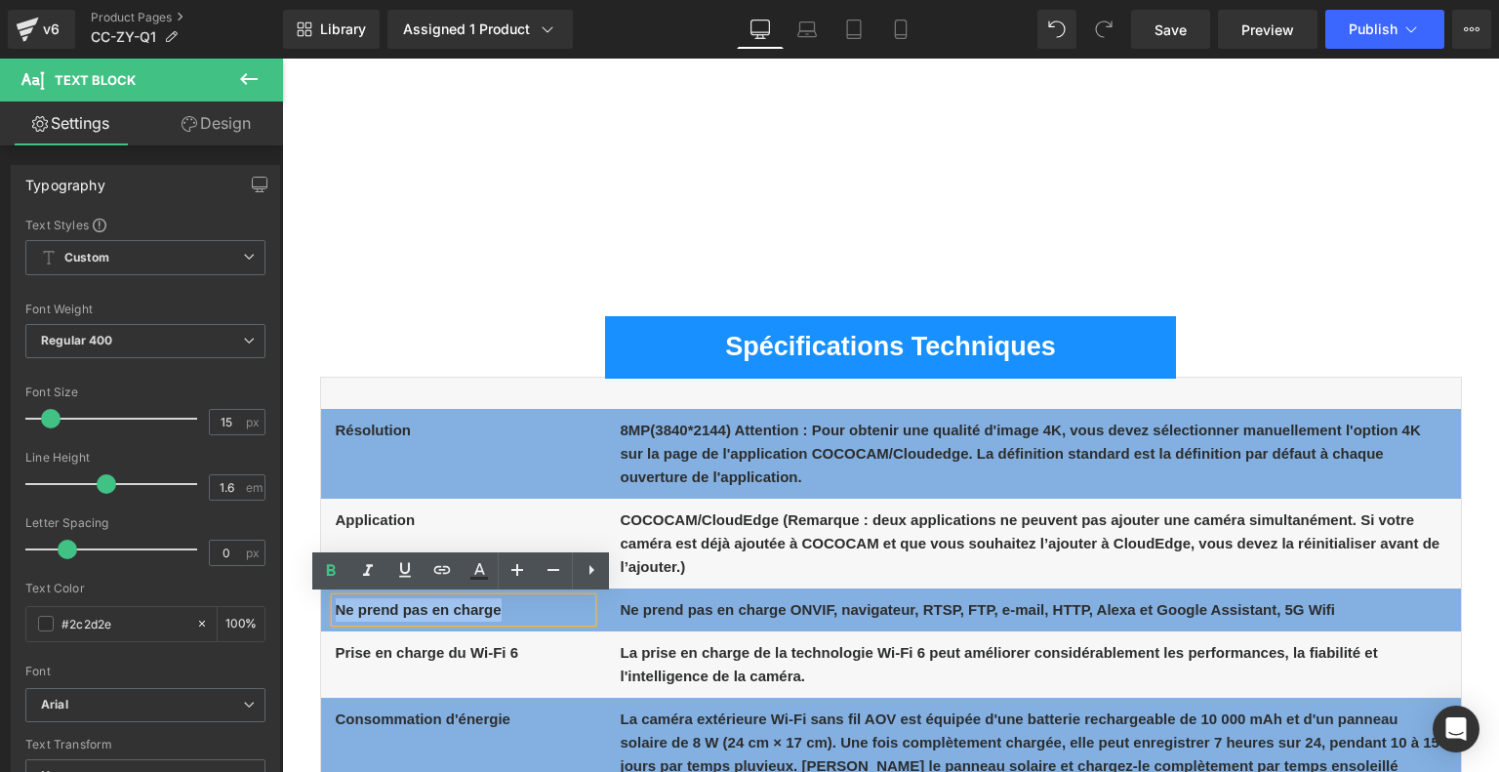
drag, startPoint x: 496, startPoint y: 612, endPoint x: 335, endPoint y: 610, distance: 161.0
click at [336, 610] on b "Ne prend pas en charge" at bounding box center [419, 609] width 166 height 17
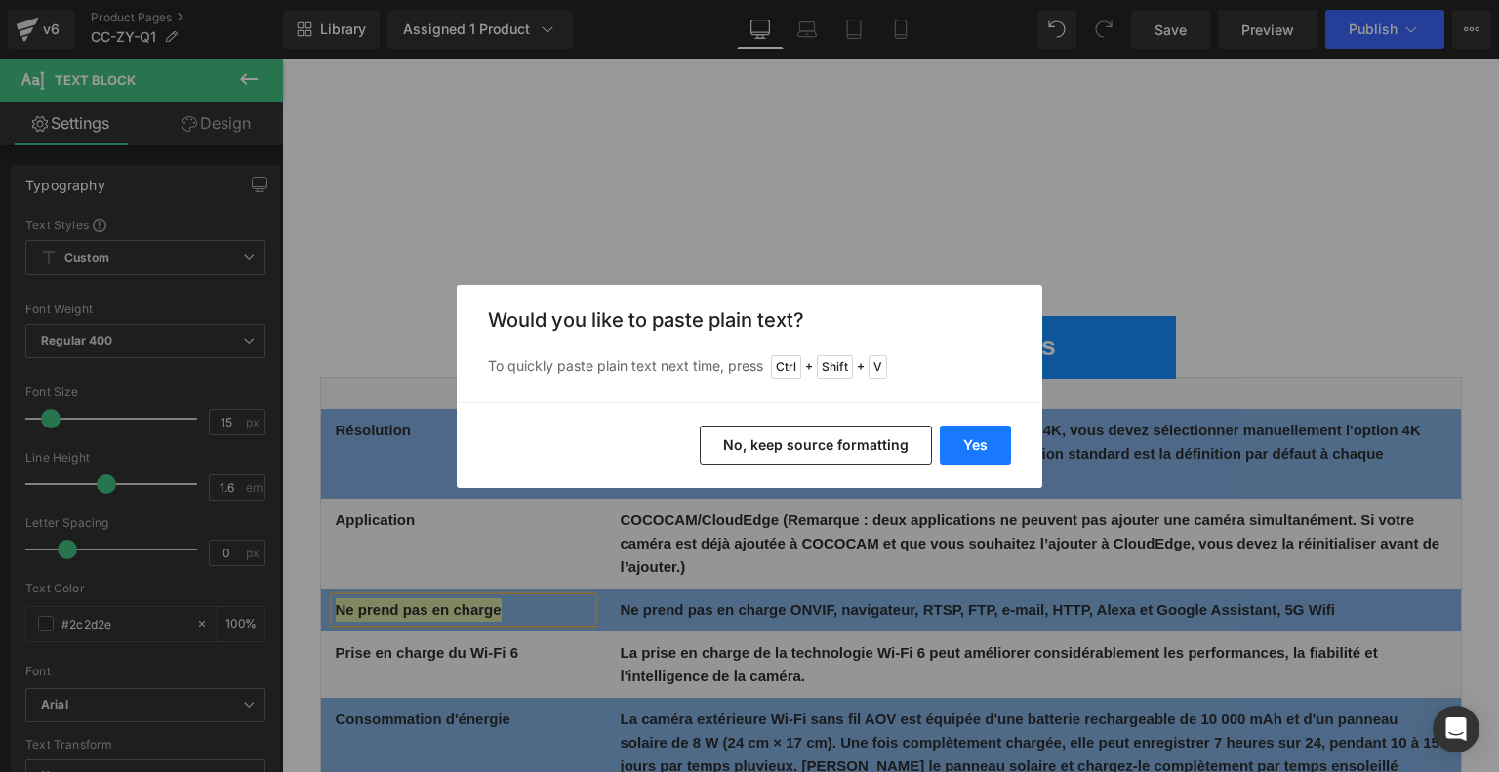
click at [975, 449] on button "Yes" at bounding box center [975, 444] width 71 height 39
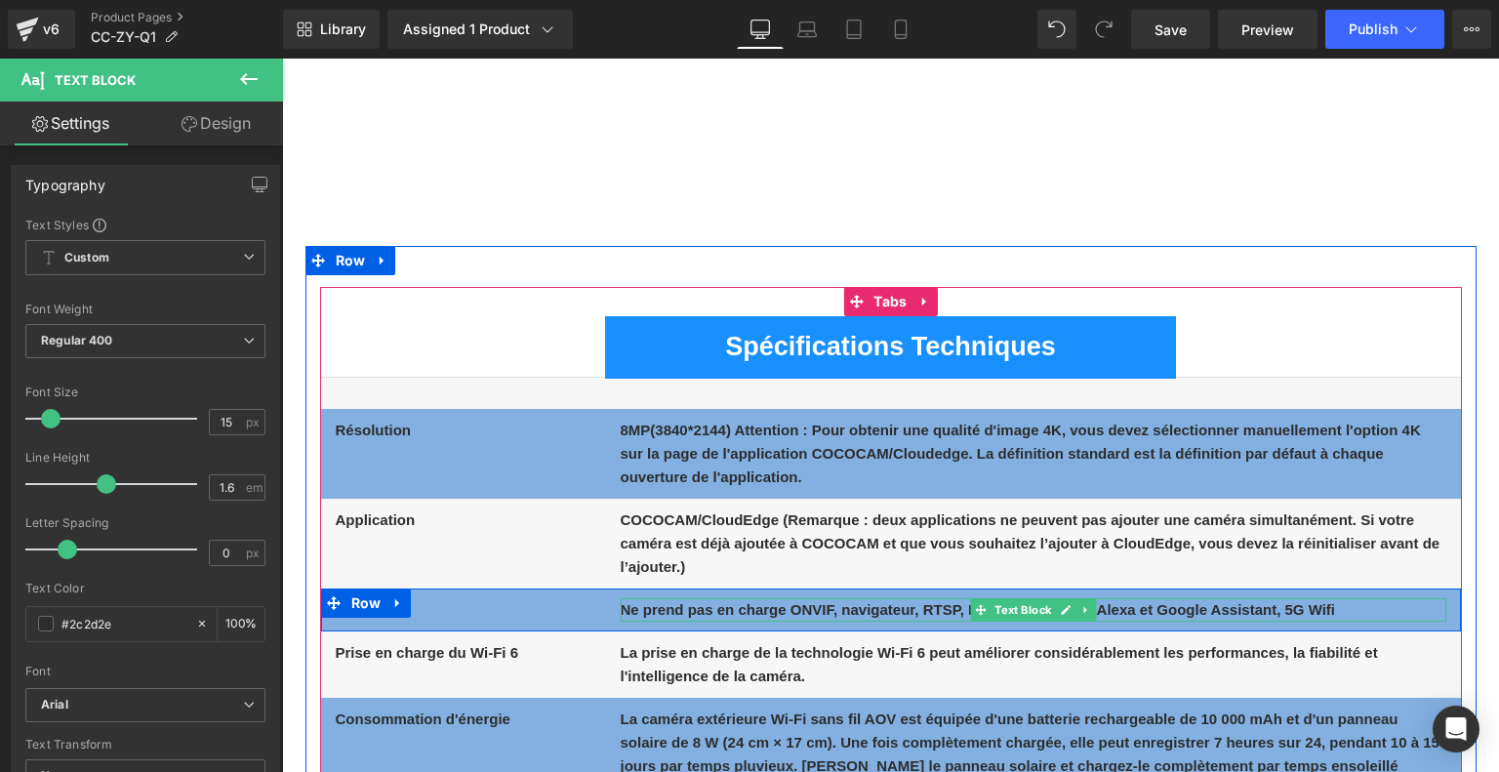
click at [664, 611] on b "Ne prend pas en charge ONVIF, navigateur, RTSP, FTP, e-mail, HTTP, Alexa et Goo…" at bounding box center [977, 609] width 715 height 17
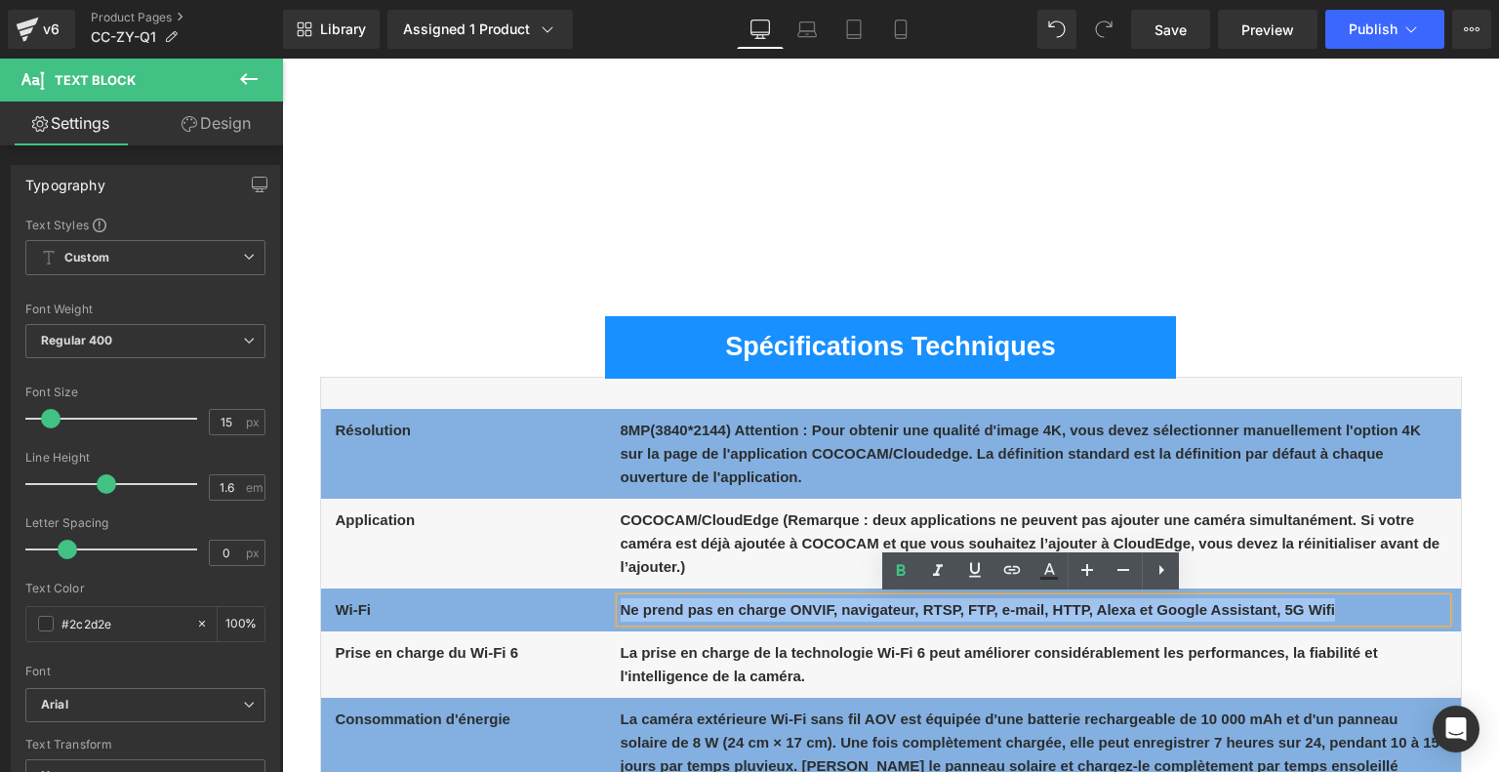
drag, startPoint x: 621, startPoint y: 608, endPoint x: 1374, endPoint y: 604, distance: 752.2
click at [1374, 604] on p "Ne prend pas en charge ONVIF, navigateur, RTSP, FTP, e-mail, HTTP, Alexa et Goo…" at bounding box center [1032, 609] width 825 height 23
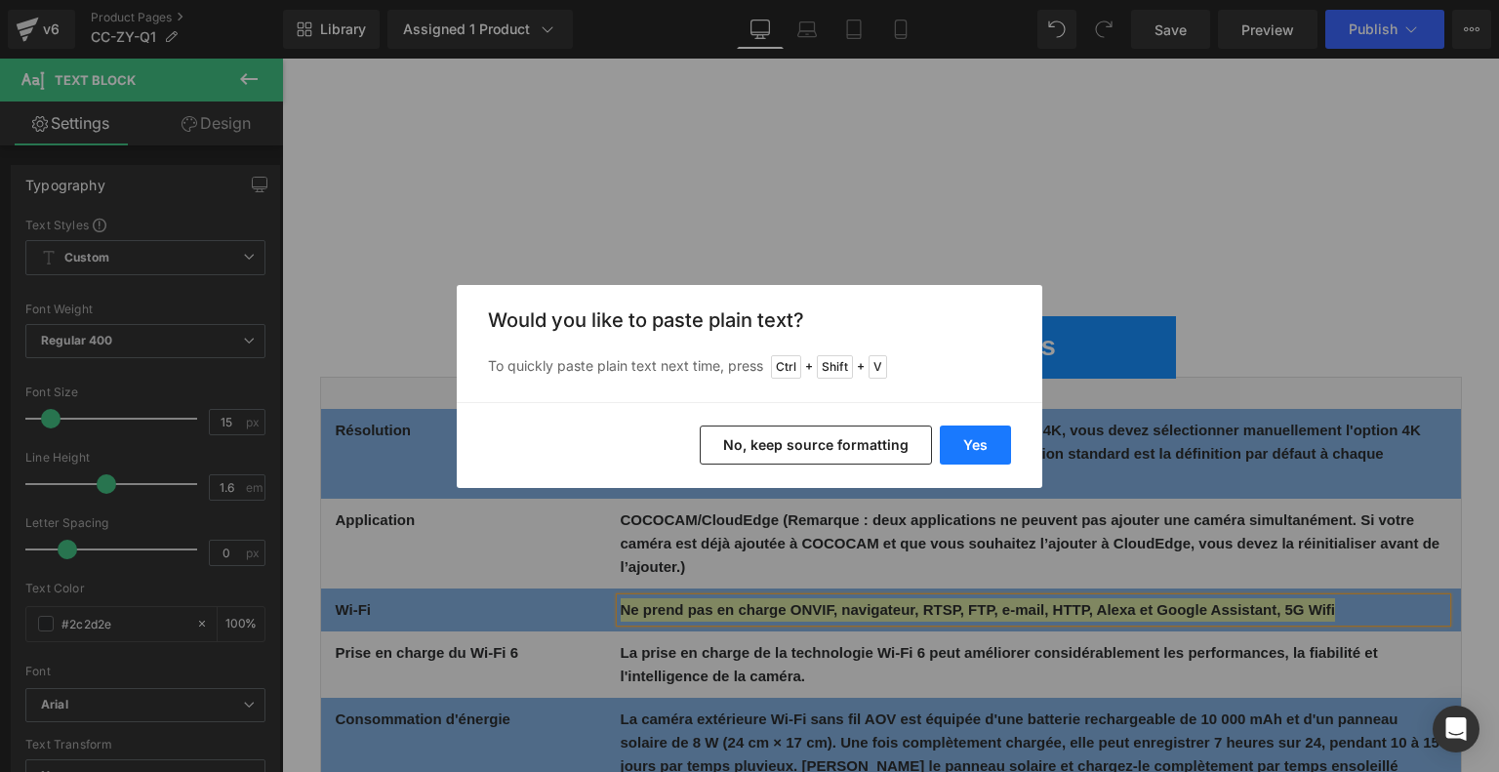
click at [989, 438] on button "Yes" at bounding box center [975, 444] width 71 height 39
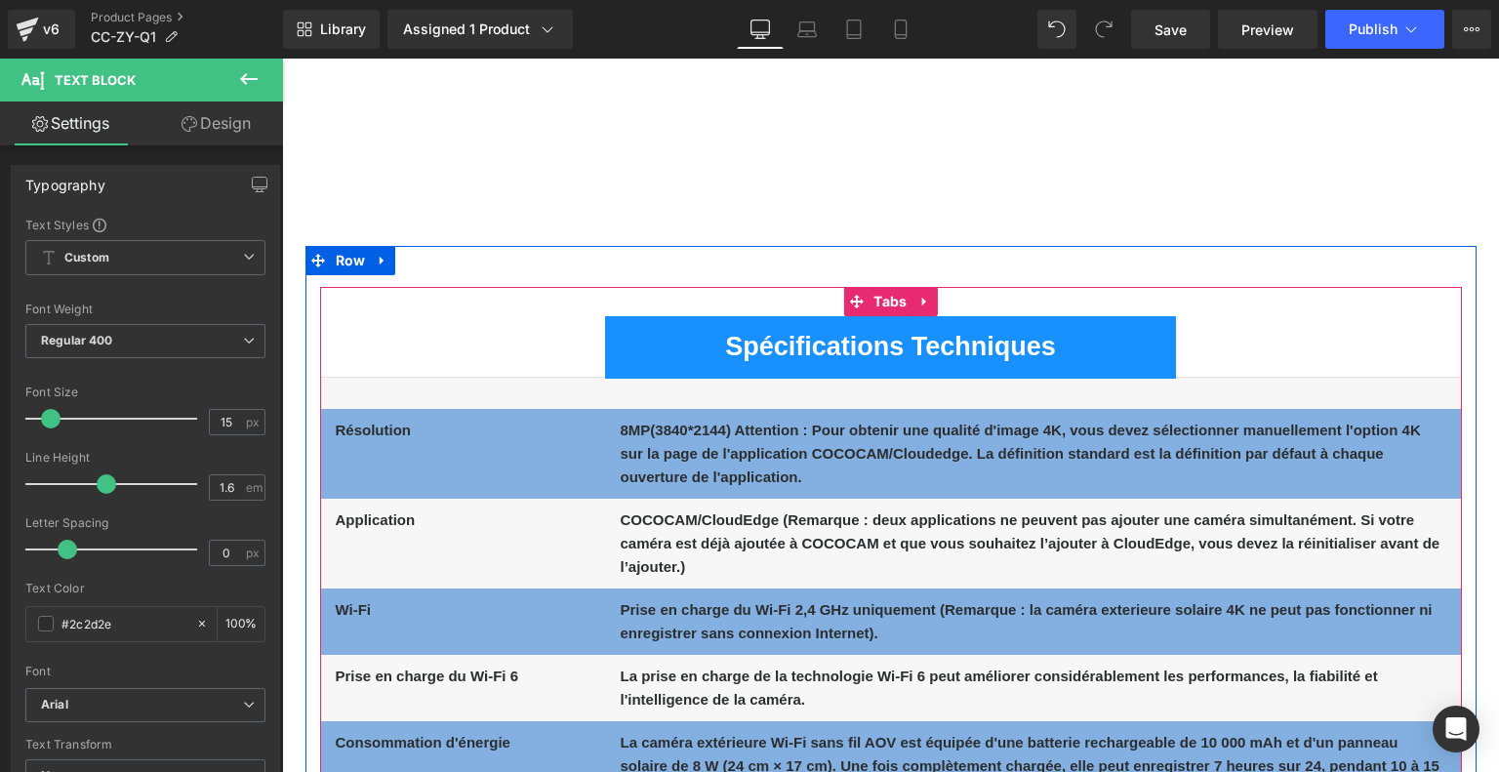
scroll to position [10829, 0]
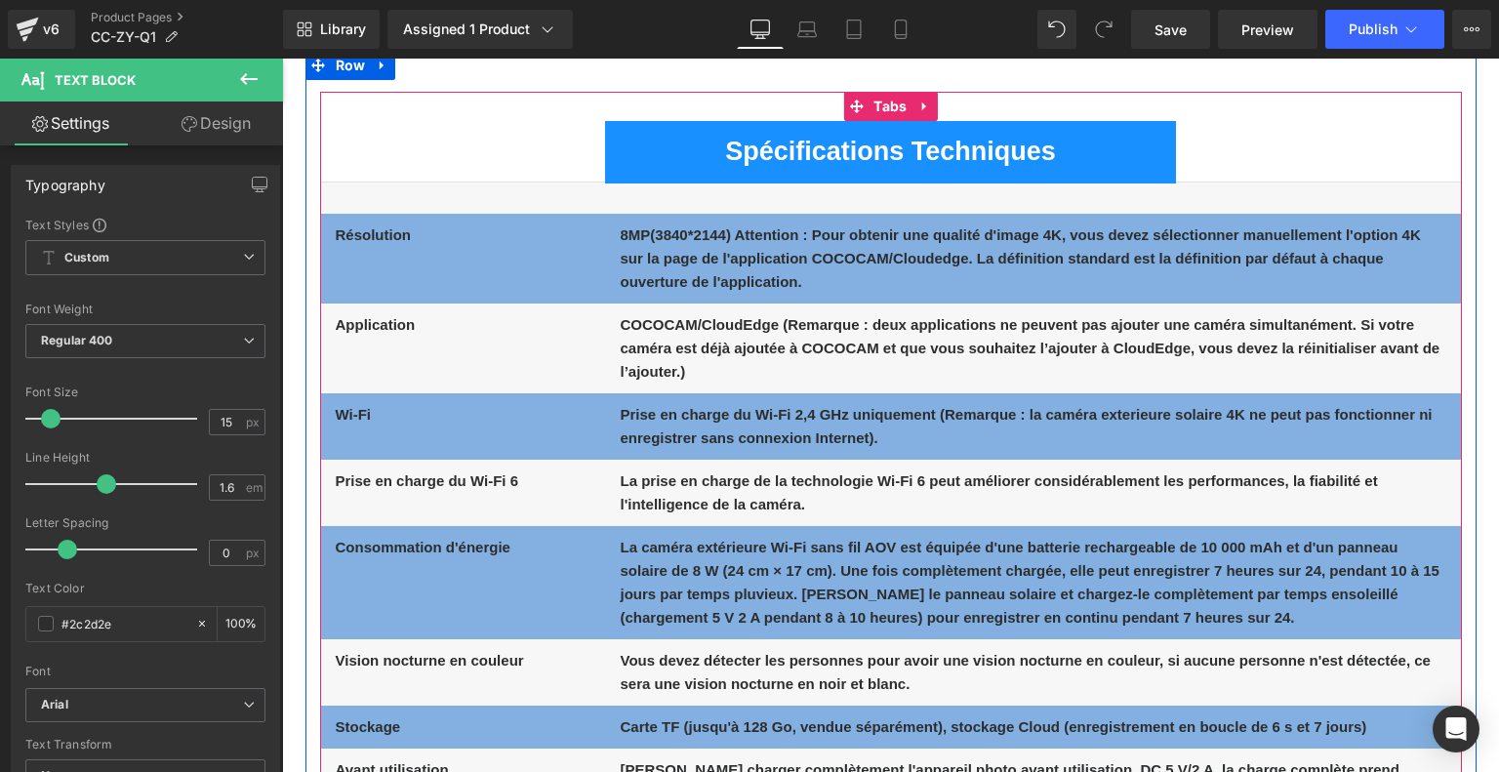
click at [446, 481] on div "Prise en charge du Wi-Fi 6 Text Block" at bounding box center [464, 480] width 256 height 23
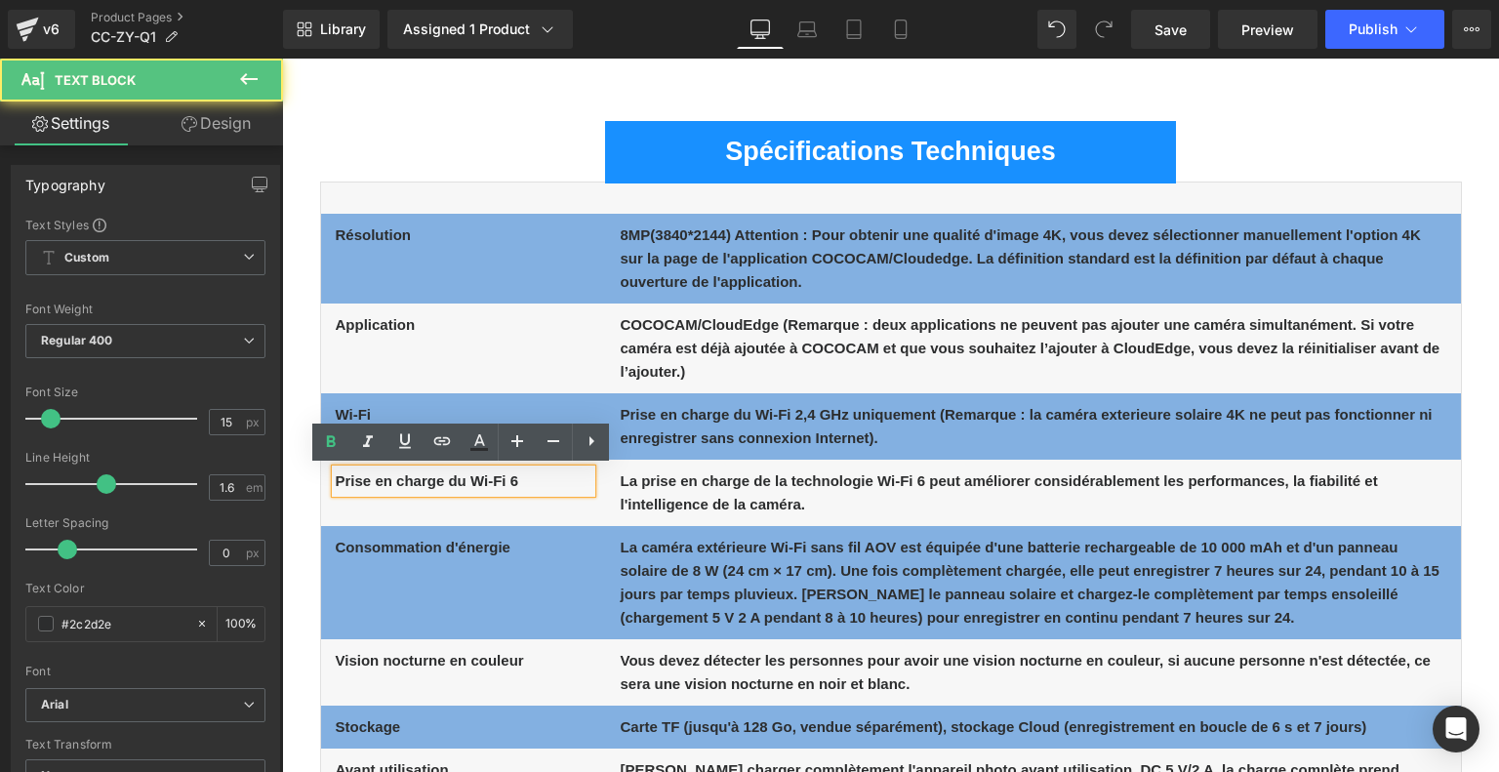
click at [446, 481] on b "Prise en charge du Wi-Fi 6" at bounding box center [427, 480] width 183 height 17
drag, startPoint x: 532, startPoint y: 480, endPoint x: 308, endPoint y: 475, distance: 223.5
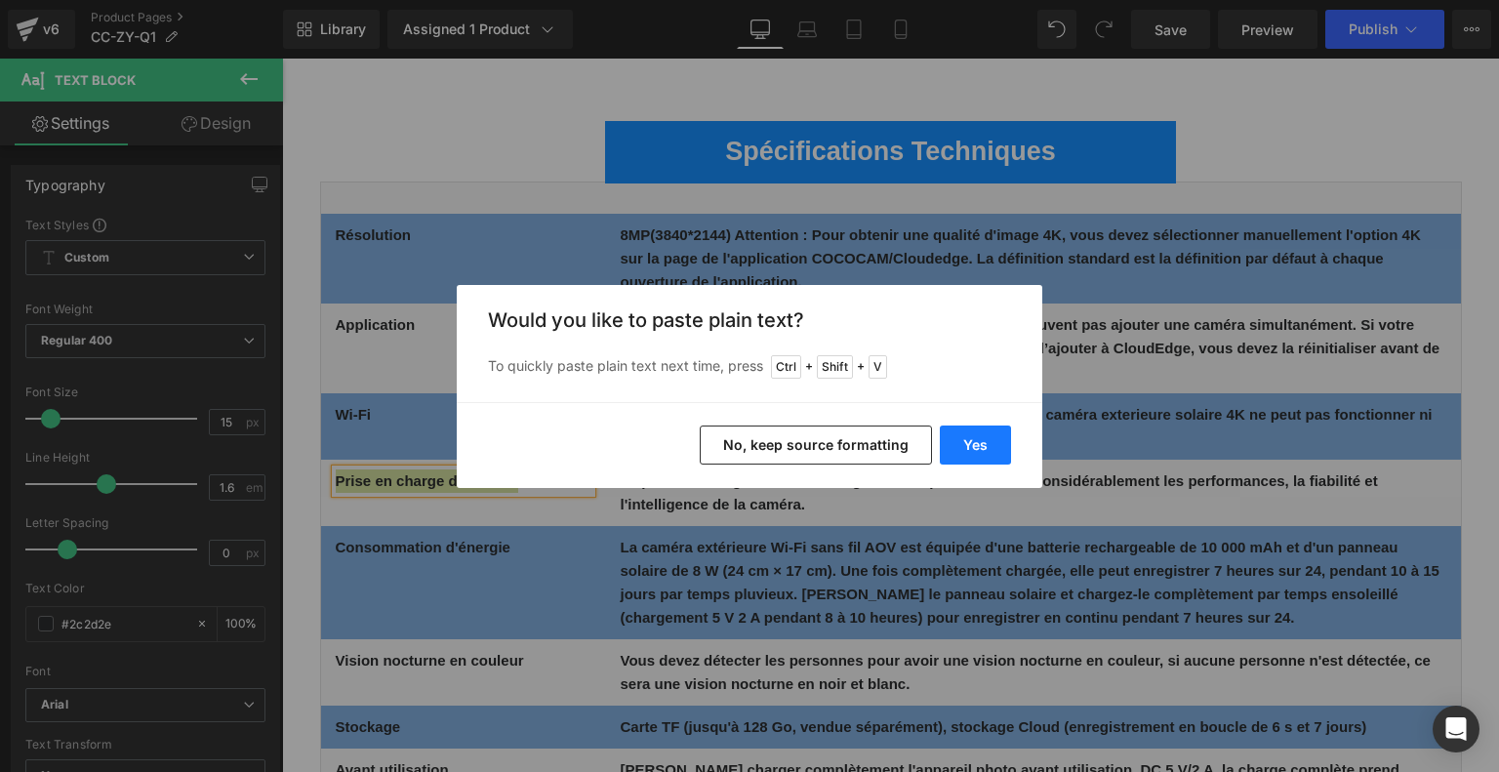
click at [987, 437] on button "Yes" at bounding box center [975, 444] width 71 height 39
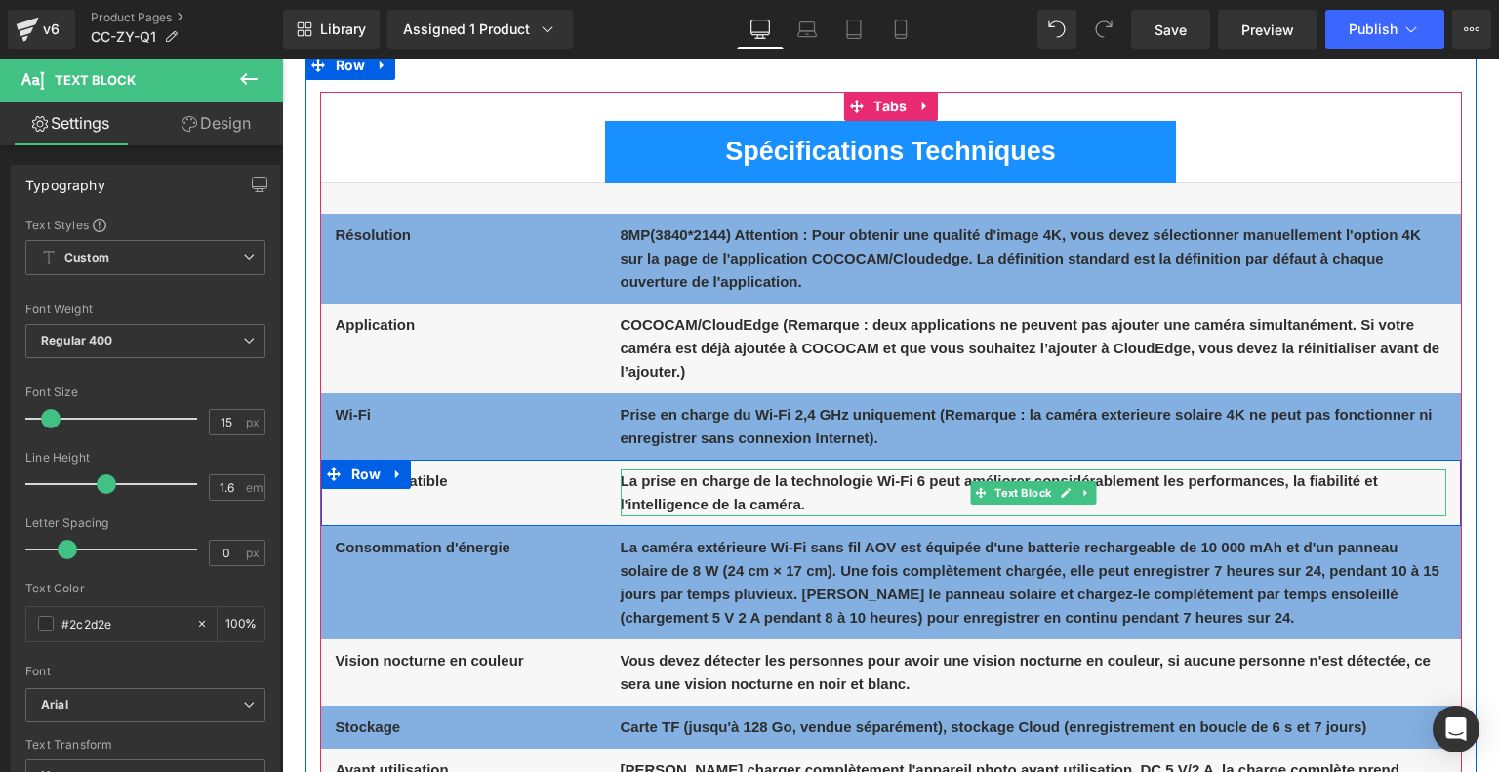
click at [660, 492] on p "La prise en charge de la technologie Wi-Fi 6 peut améliorer considérablement le…" at bounding box center [1032, 492] width 825 height 47
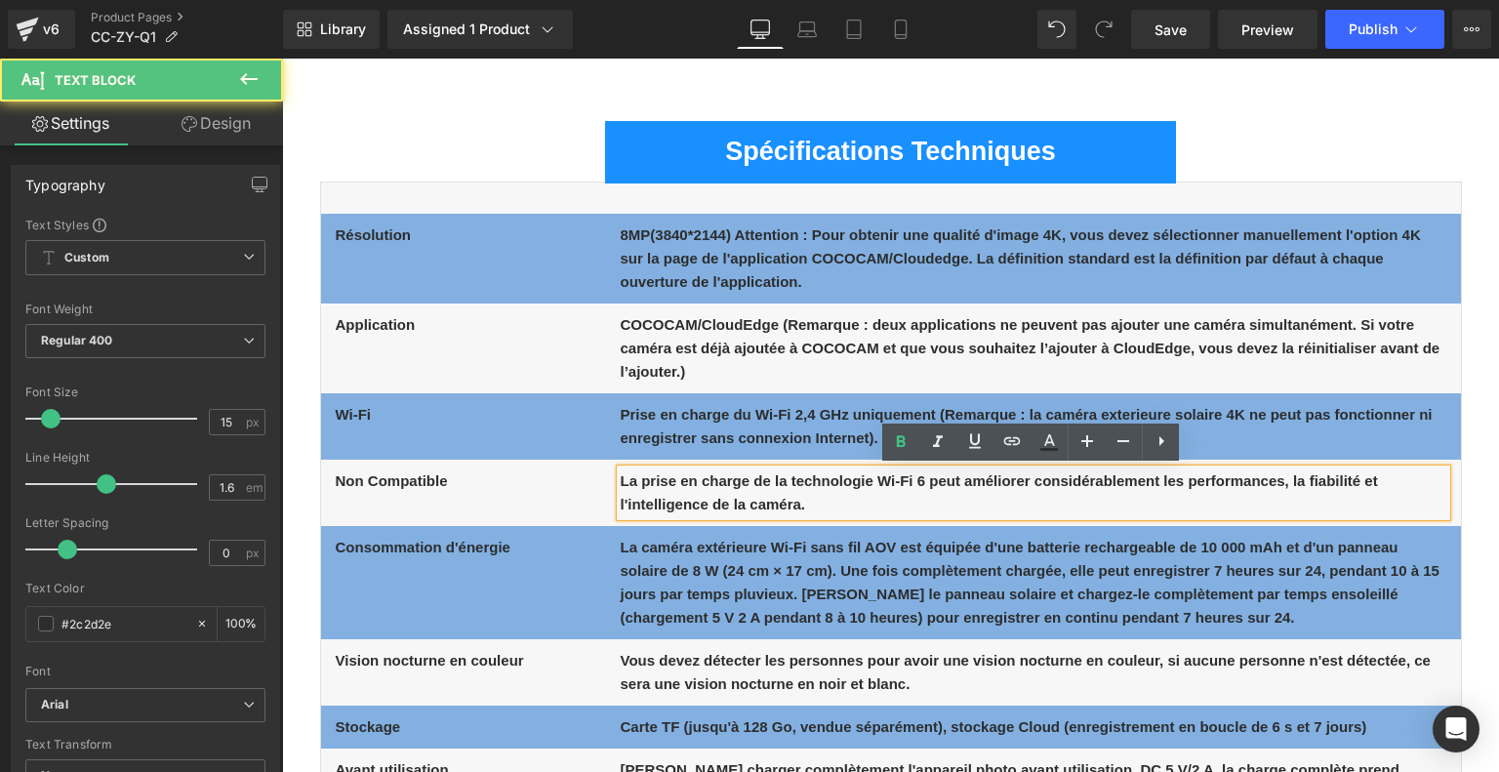
click at [726, 497] on b "La prise en charge de la technologie Wi-Fi 6 peut améliorer considérablement le…" at bounding box center [998, 492] width 757 height 40
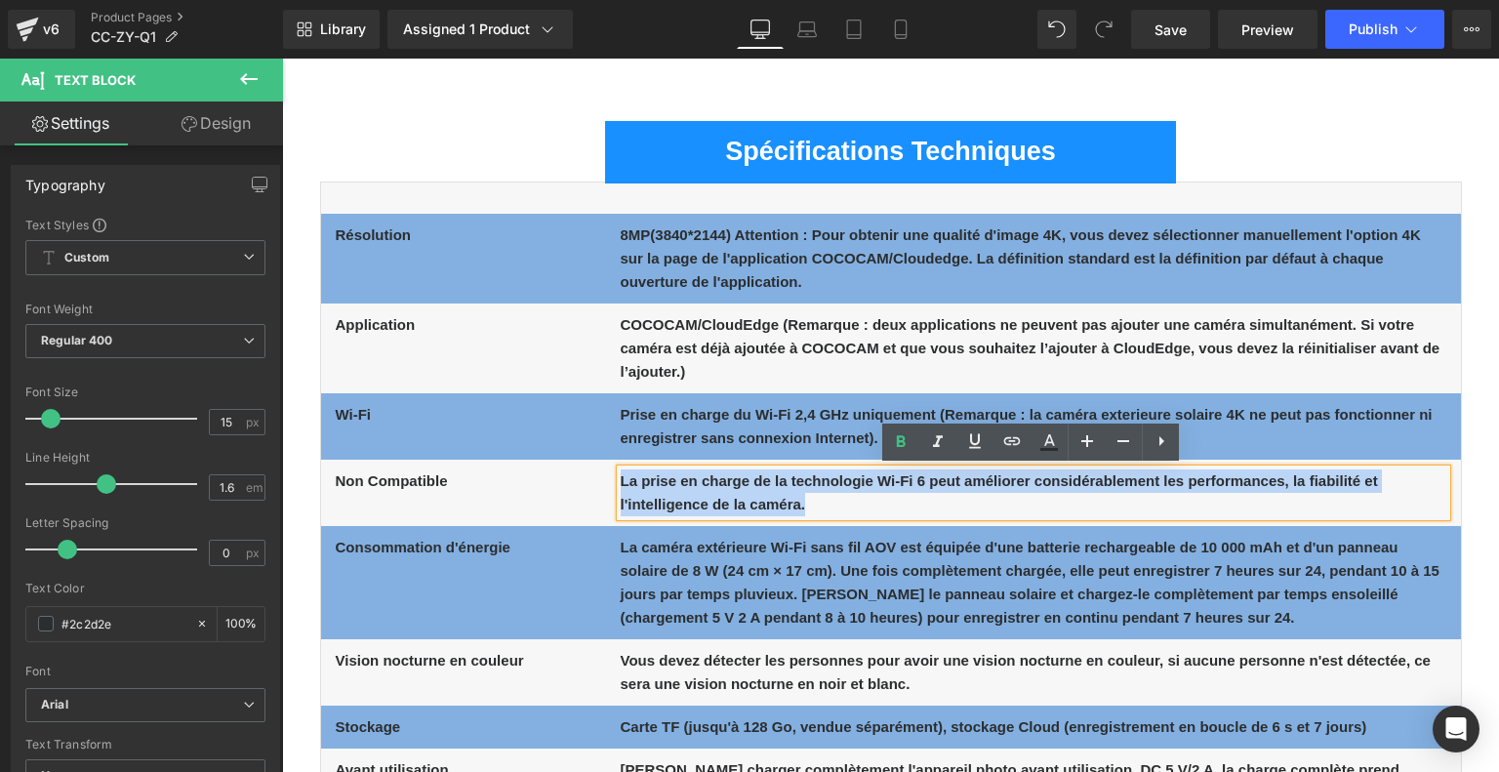
drag, startPoint x: 825, startPoint y: 506, endPoint x: 618, endPoint y: 477, distance: 209.9
click at [620, 477] on p "La prise en charge de la technologie Wi-Fi 6 peut améliorer considérablement le…" at bounding box center [1032, 492] width 825 height 47
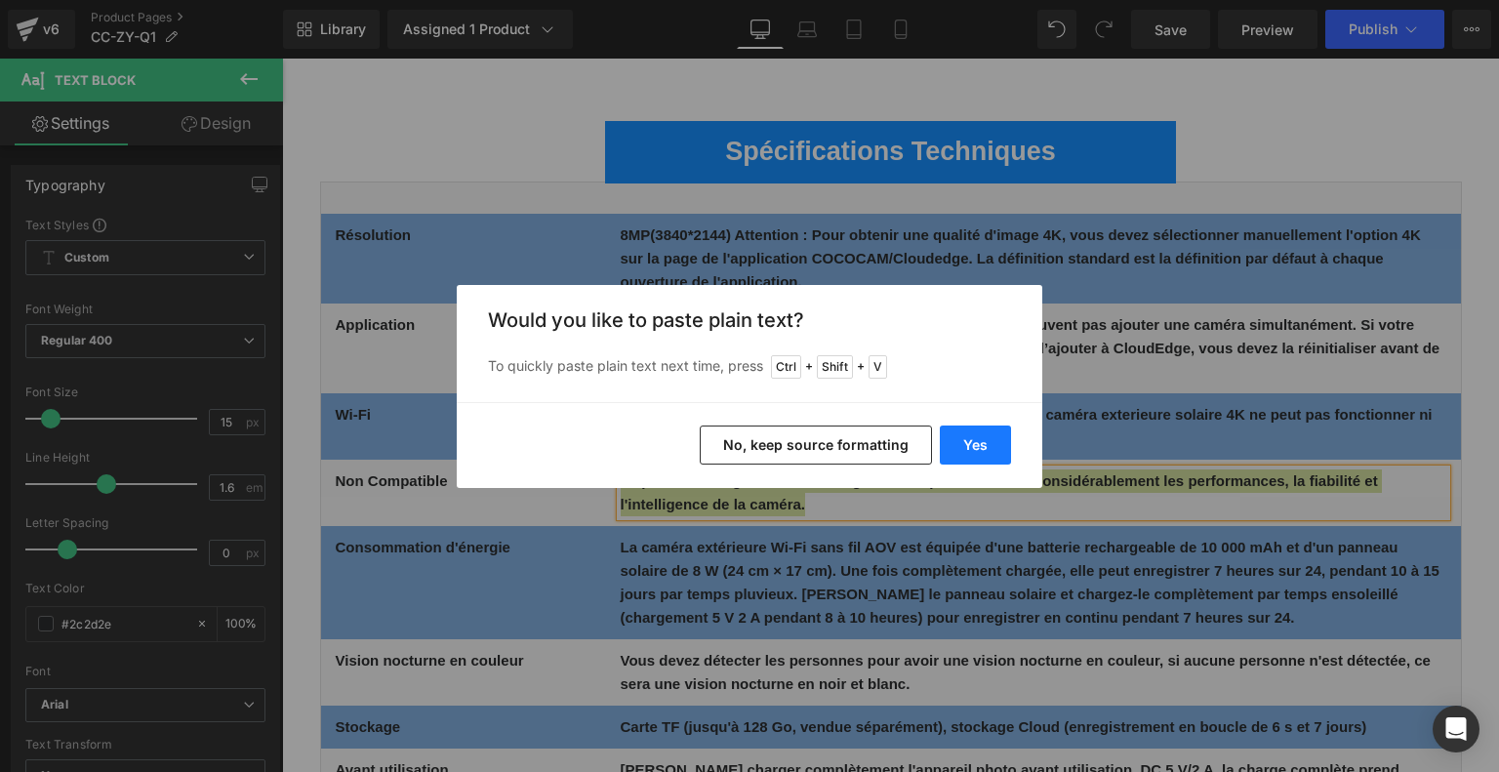
click at [988, 440] on button "Yes" at bounding box center [975, 444] width 71 height 39
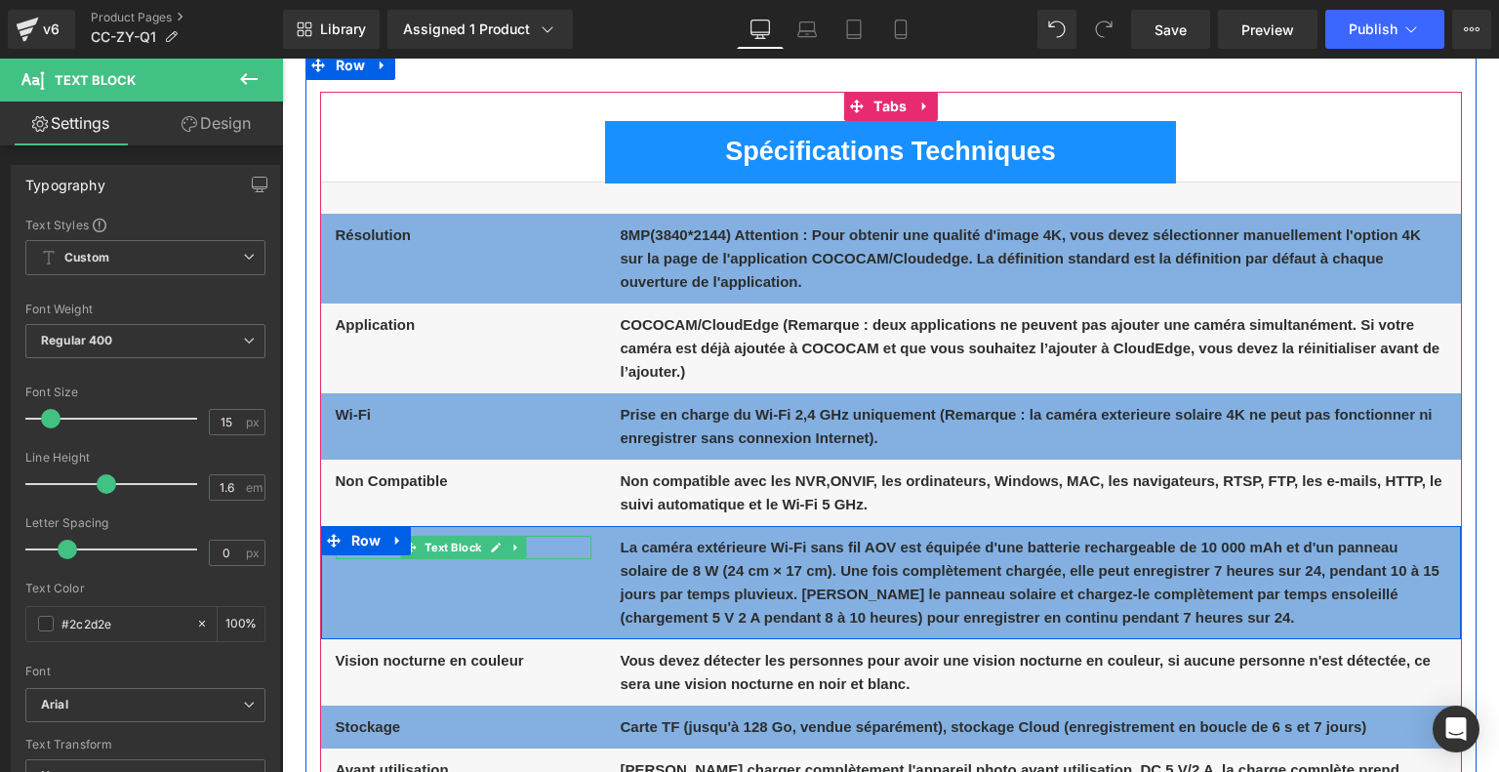
click at [539, 548] on p "Consommation d'énergie" at bounding box center [464, 547] width 256 height 23
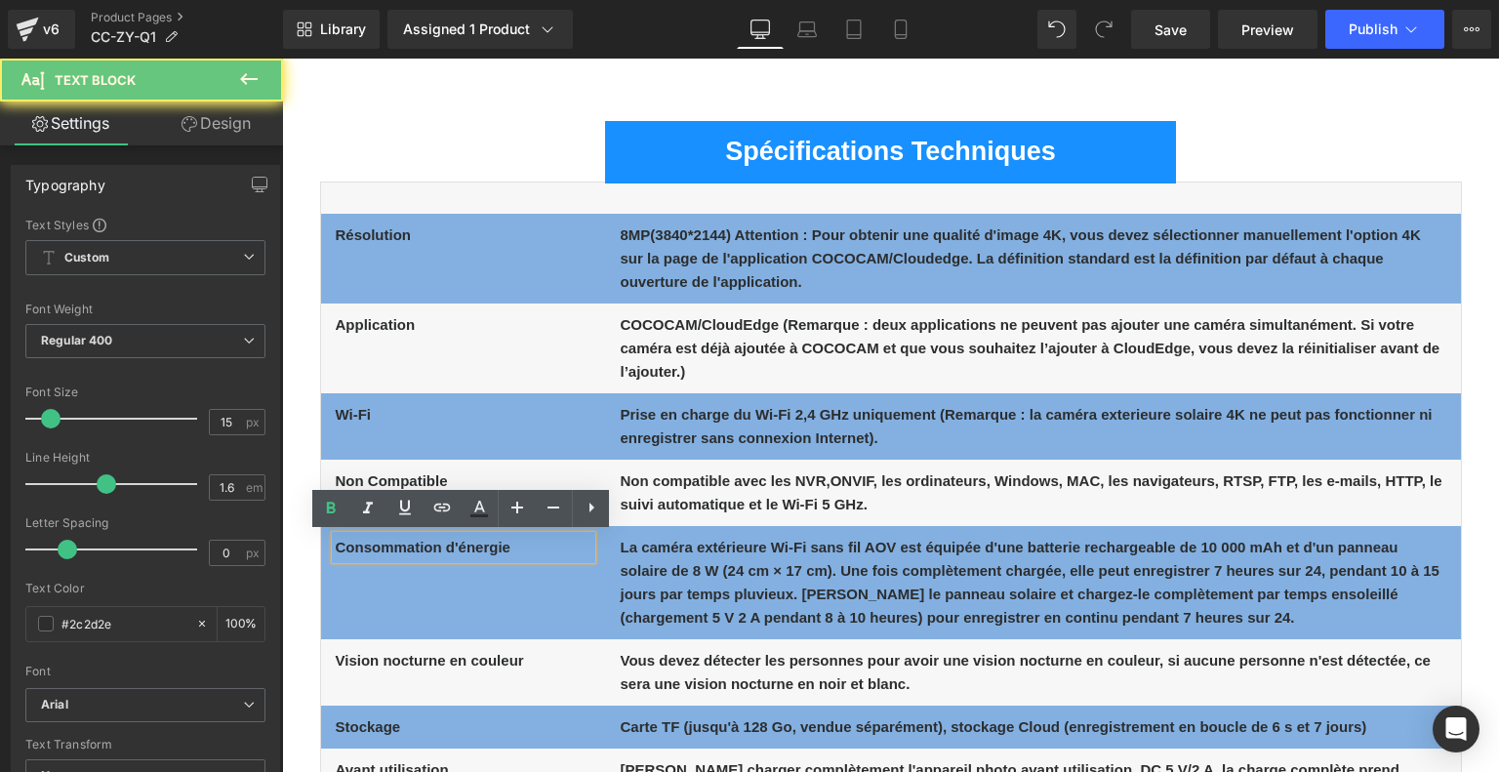
click at [539, 548] on p "Consommation d'énergie" at bounding box center [464, 547] width 256 height 23
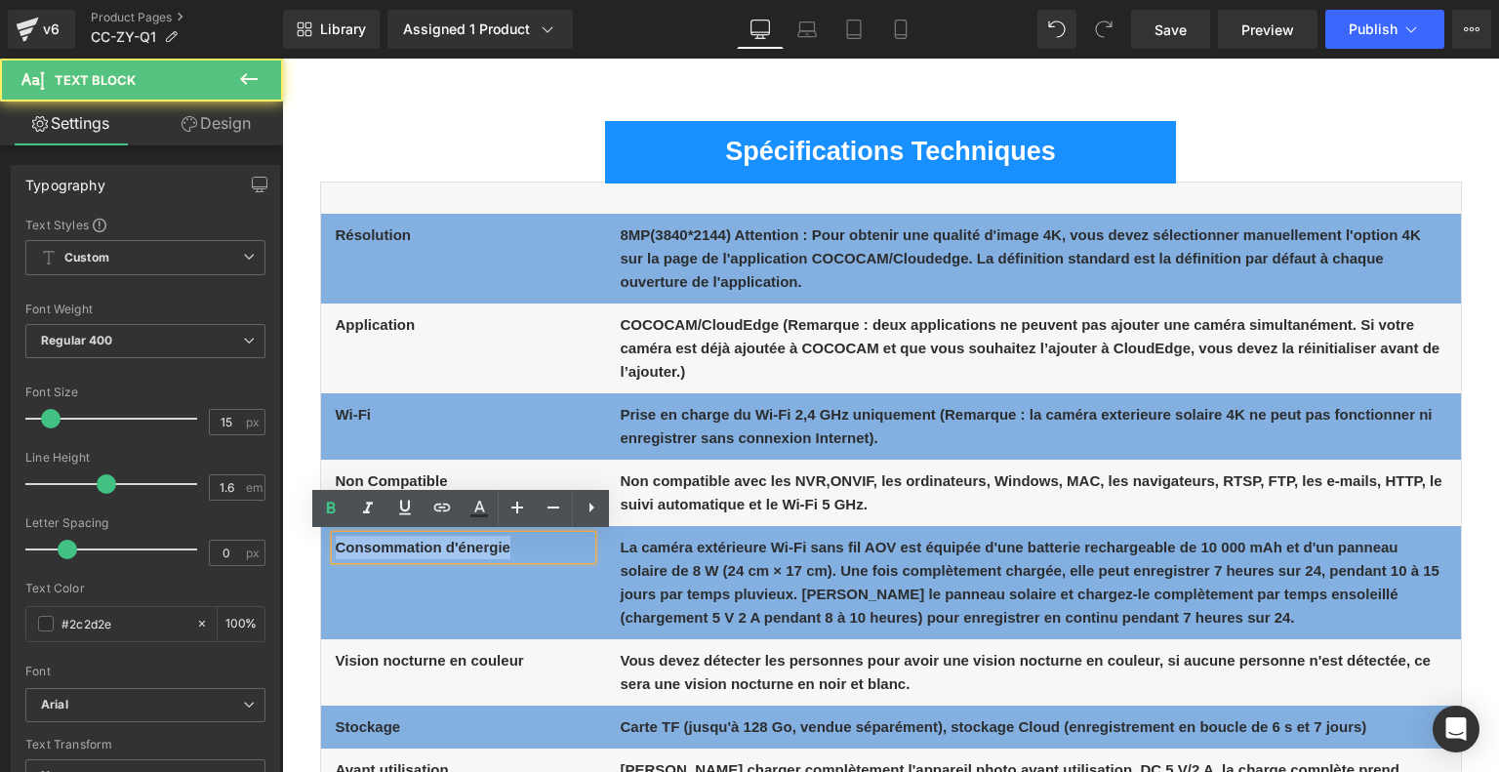
drag, startPoint x: 513, startPoint y: 544, endPoint x: 308, endPoint y: 540, distance: 204.9
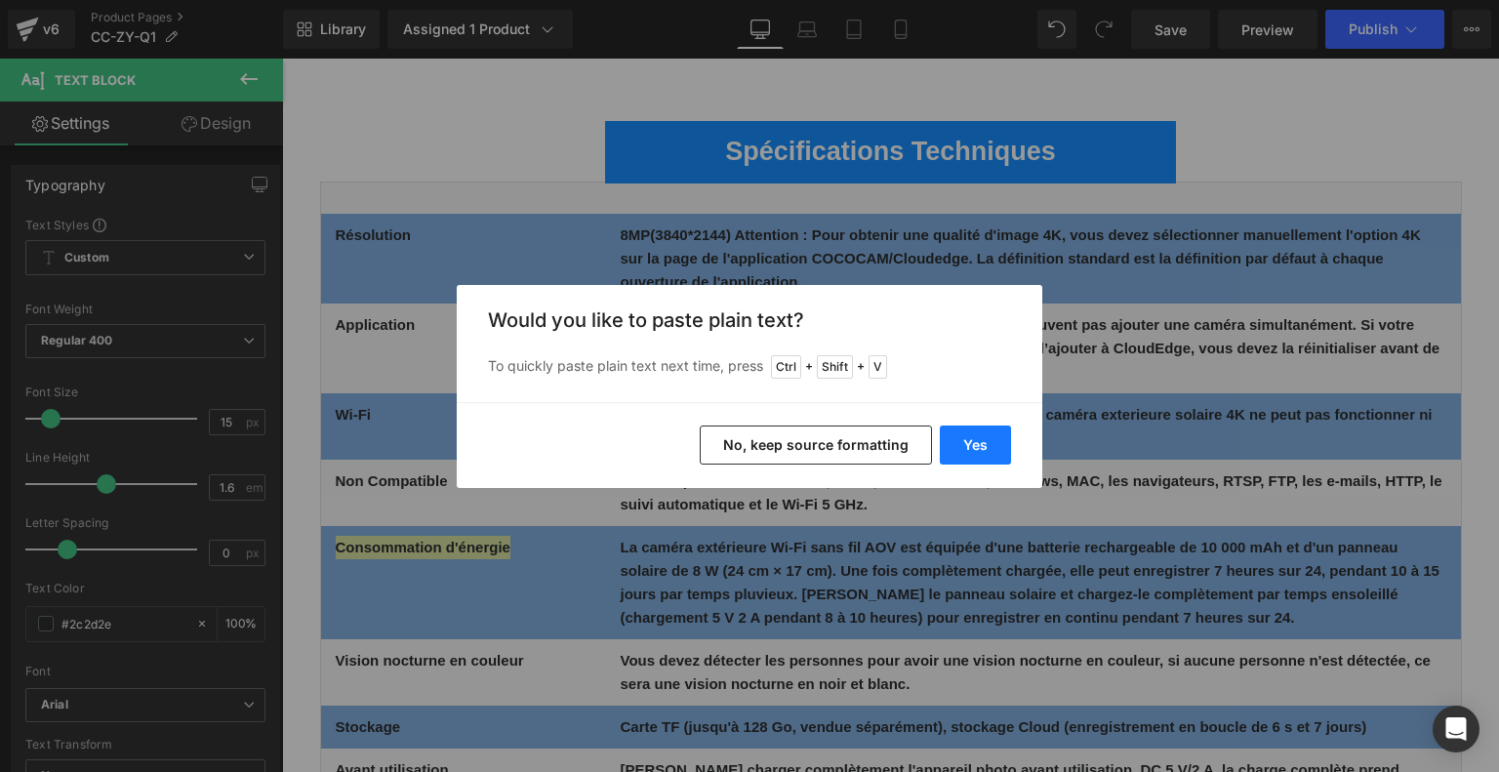
click at [974, 436] on button "Yes" at bounding box center [975, 444] width 71 height 39
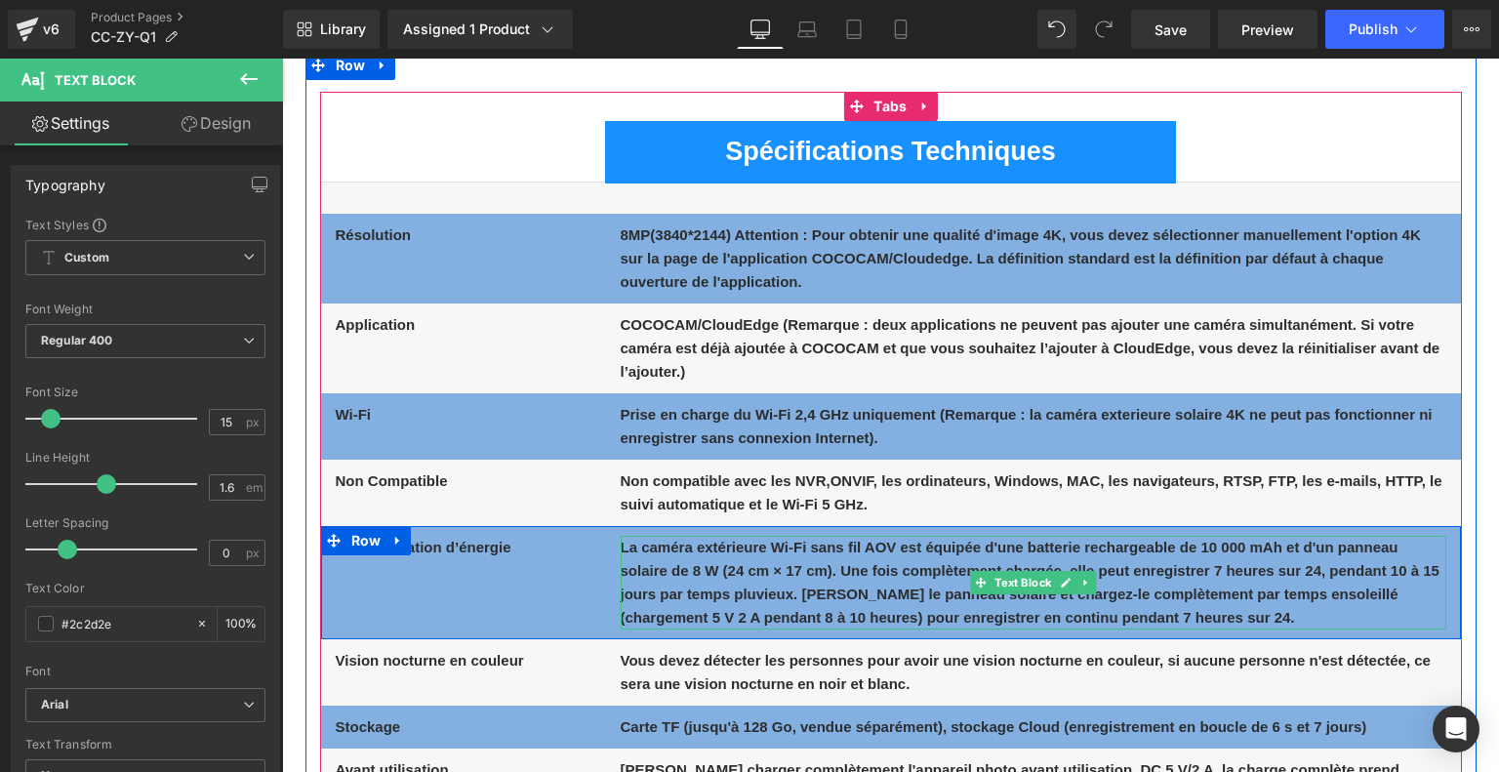
click at [746, 584] on b "La caméra extérieure Wi-Fi sans fil AOV est équipée d'une batterie rechargeable…" at bounding box center [1029, 582] width 819 height 87
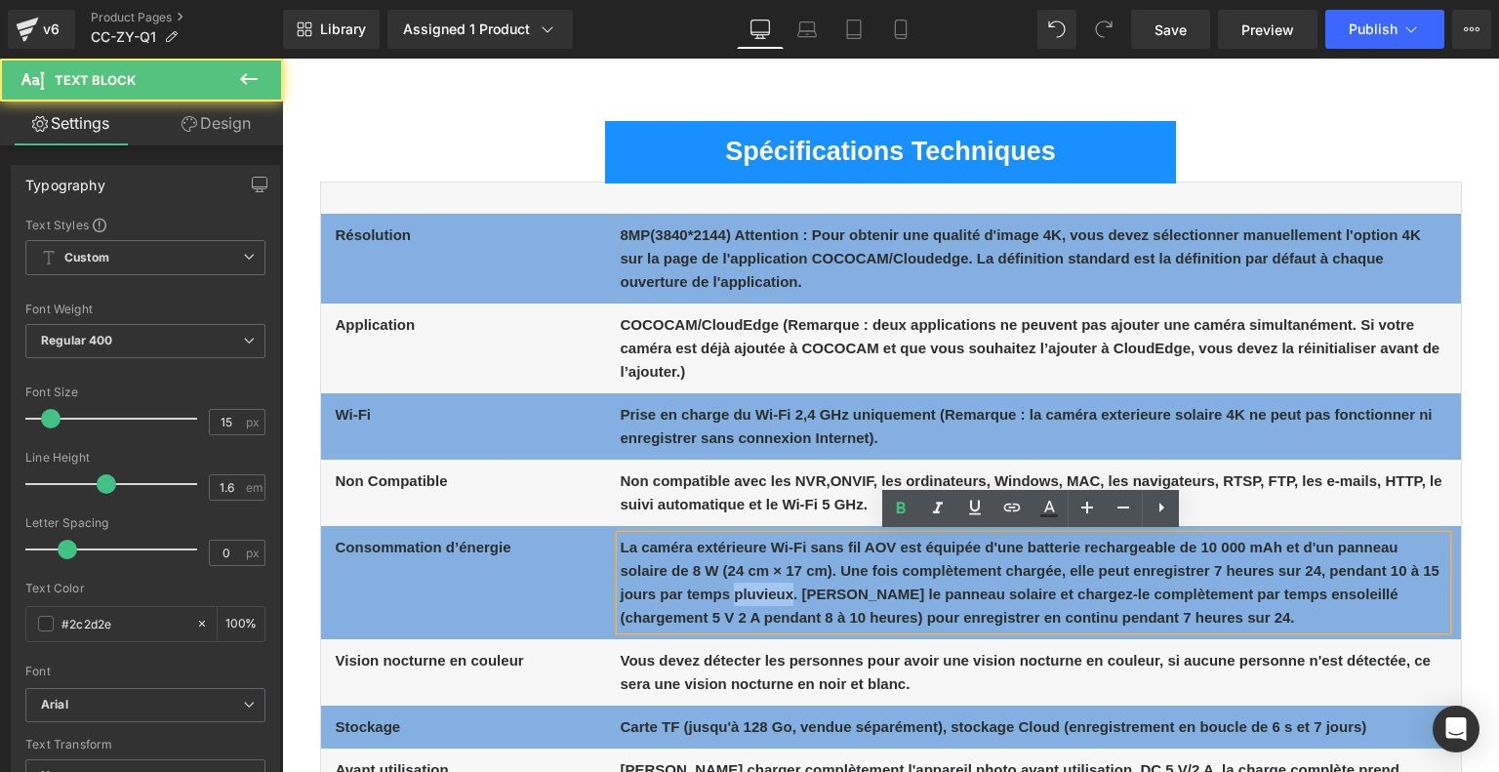
click at [746, 584] on b "La caméra extérieure Wi-Fi sans fil AOV est équipée d'une batterie rechargeable…" at bounding box center [1029, 582] width 819 height 87
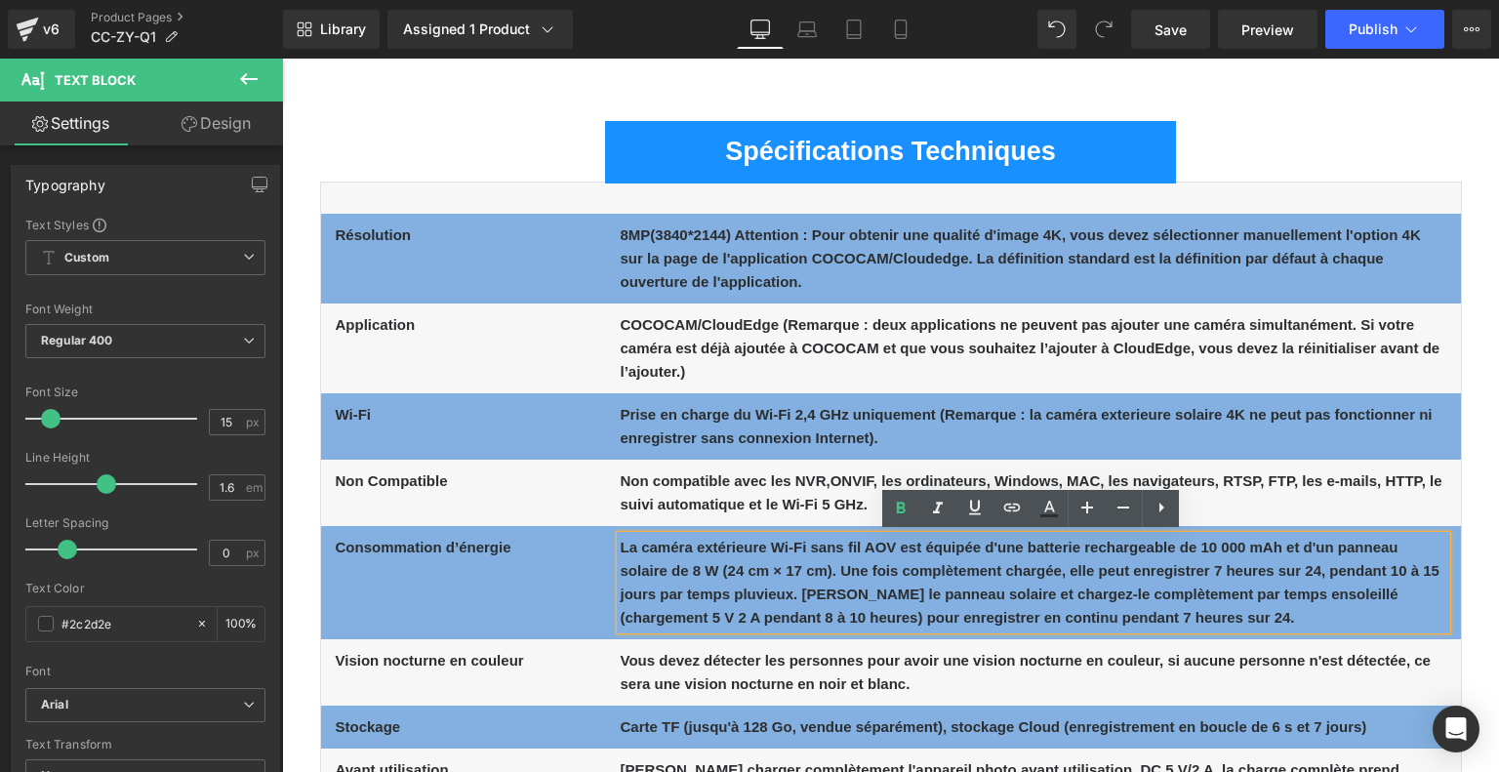
click at [695, 553] on b "La caméra extérieure Wi-Fi sans fil AOV est équipée d'une batterie rechargeable…" at bounding box center [1029, 582] width 819 height 87
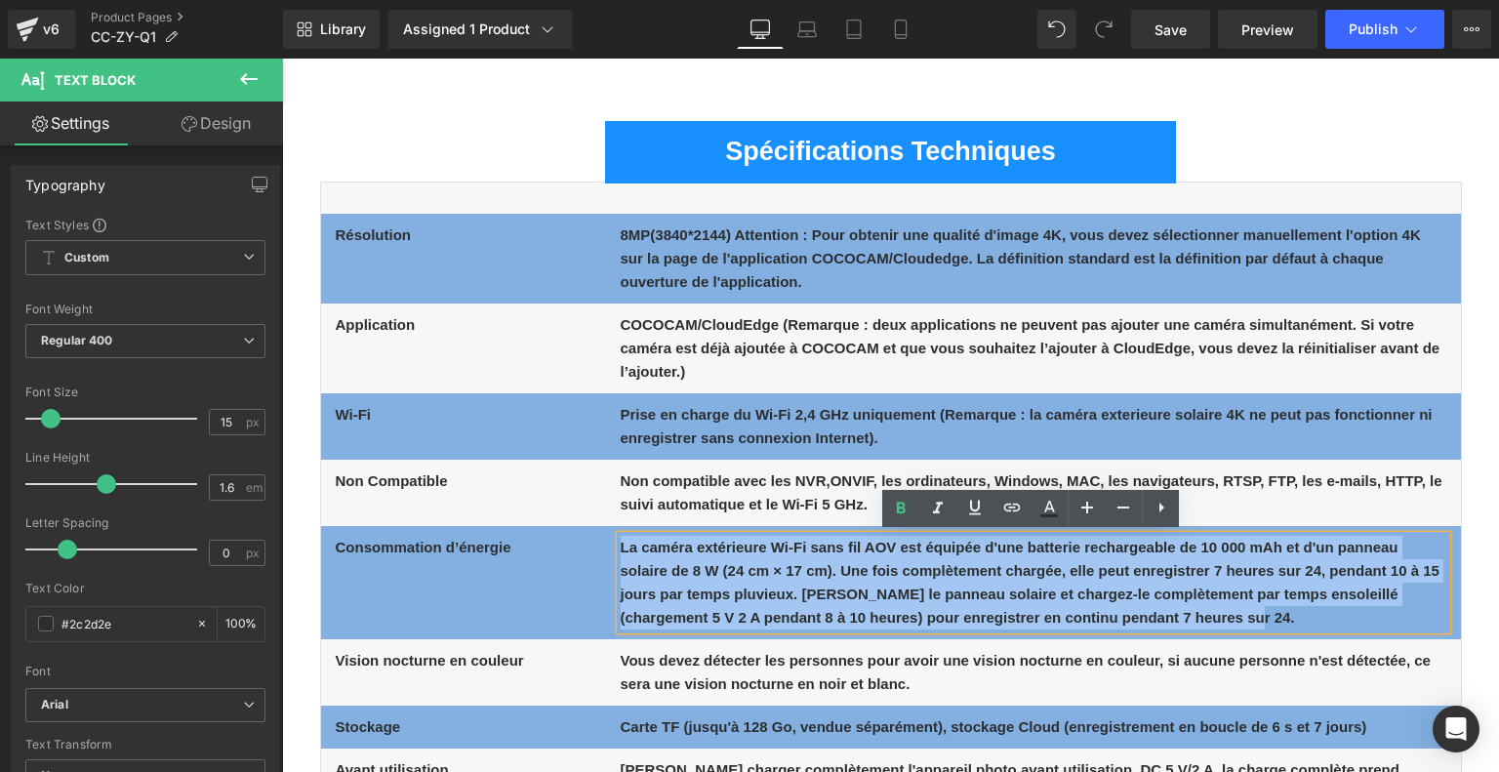
drag, startPoint x: 620, startPoint y: 544, endPoint x: 1222, endPoint y: 625, distance: 607.4
click at [1222, 625] on p "La caméra extérieure Wi-Fi sans fil AOV est équipée d'une batterie rechargeable…" at bounding box center [1032, 583] width 825 height 94
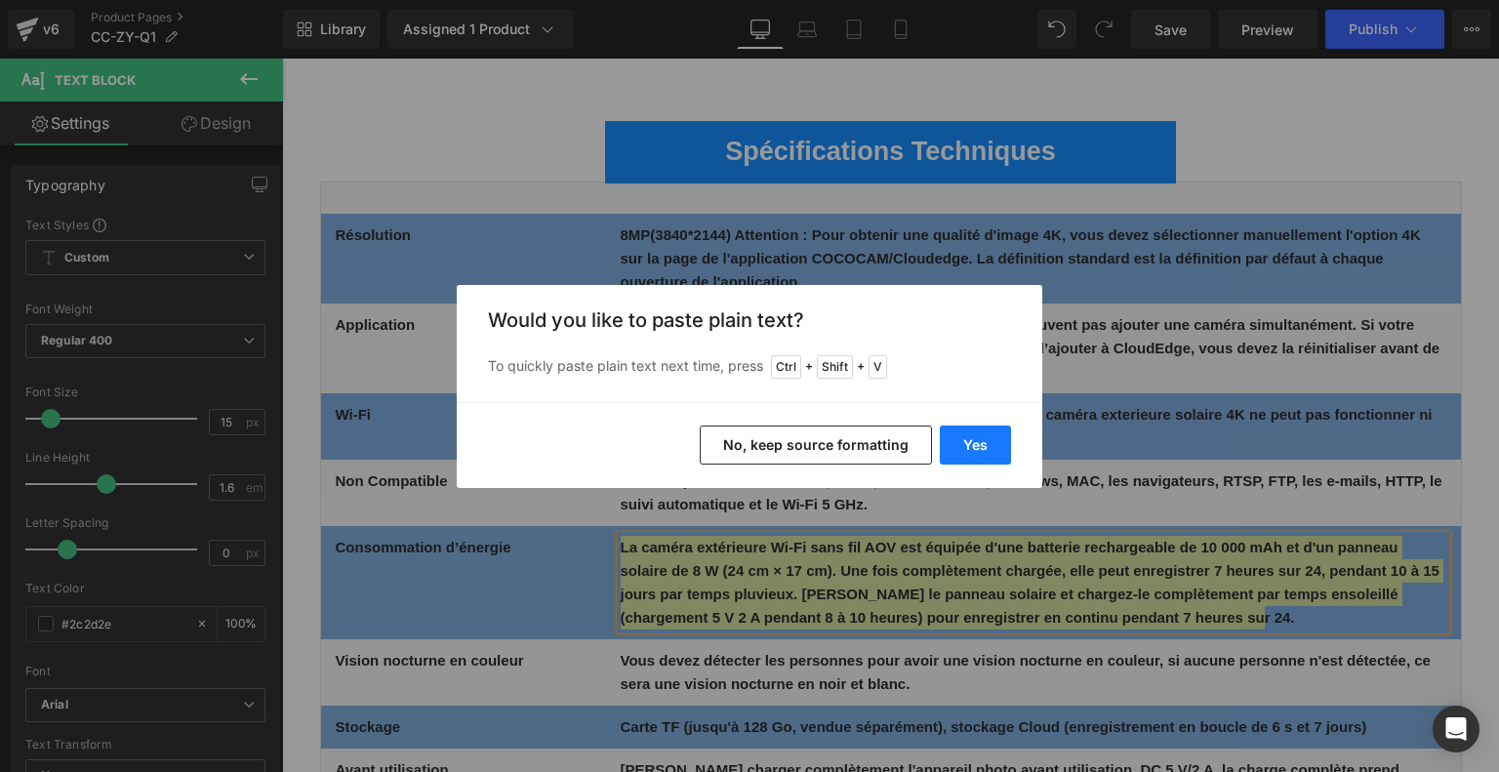
click at [976, 442] on button "Yes" at bounding box center [975, 444] width 71 height 39
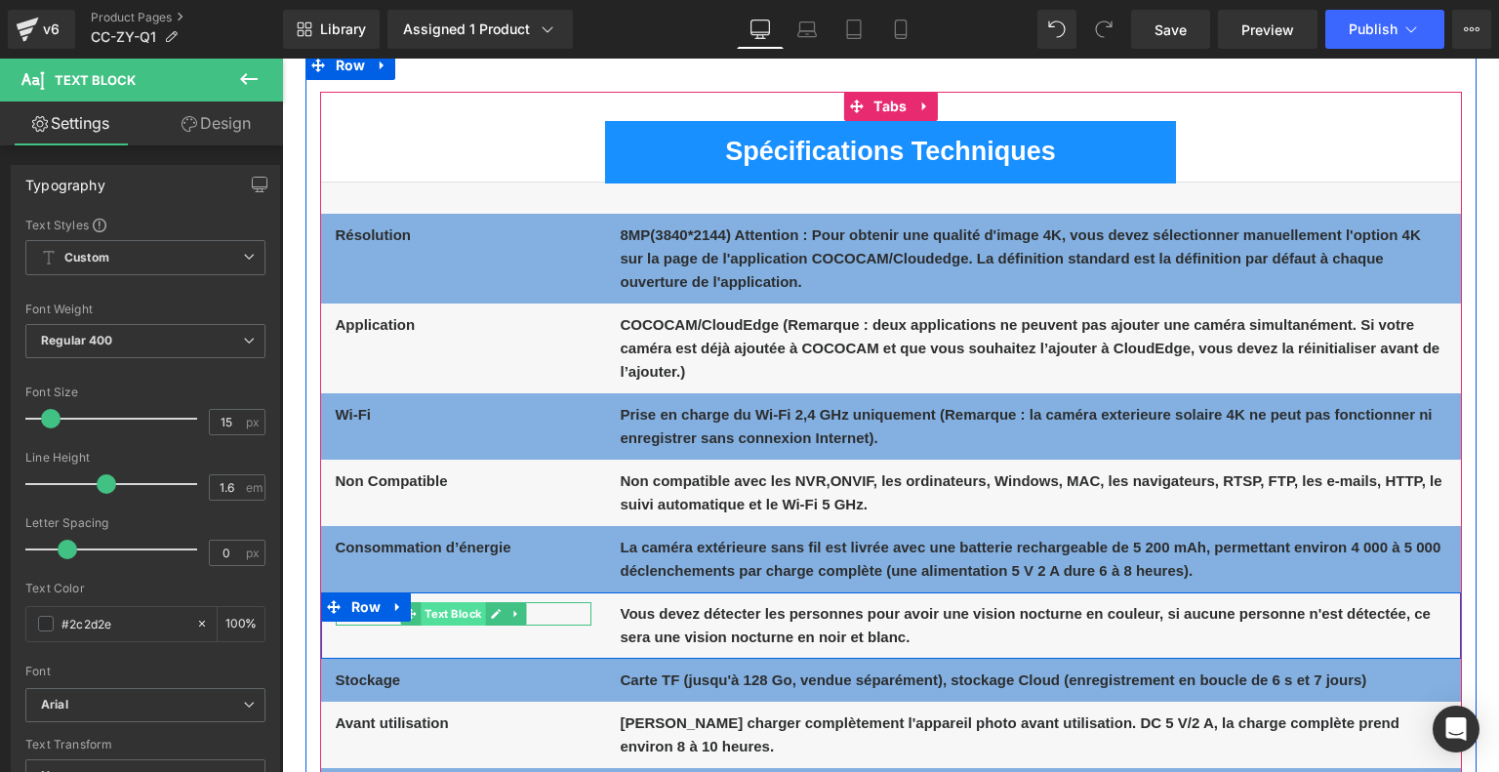
click at [468, 609] on span "Text Block" at bounding box center [452, 613] width 64 height 23
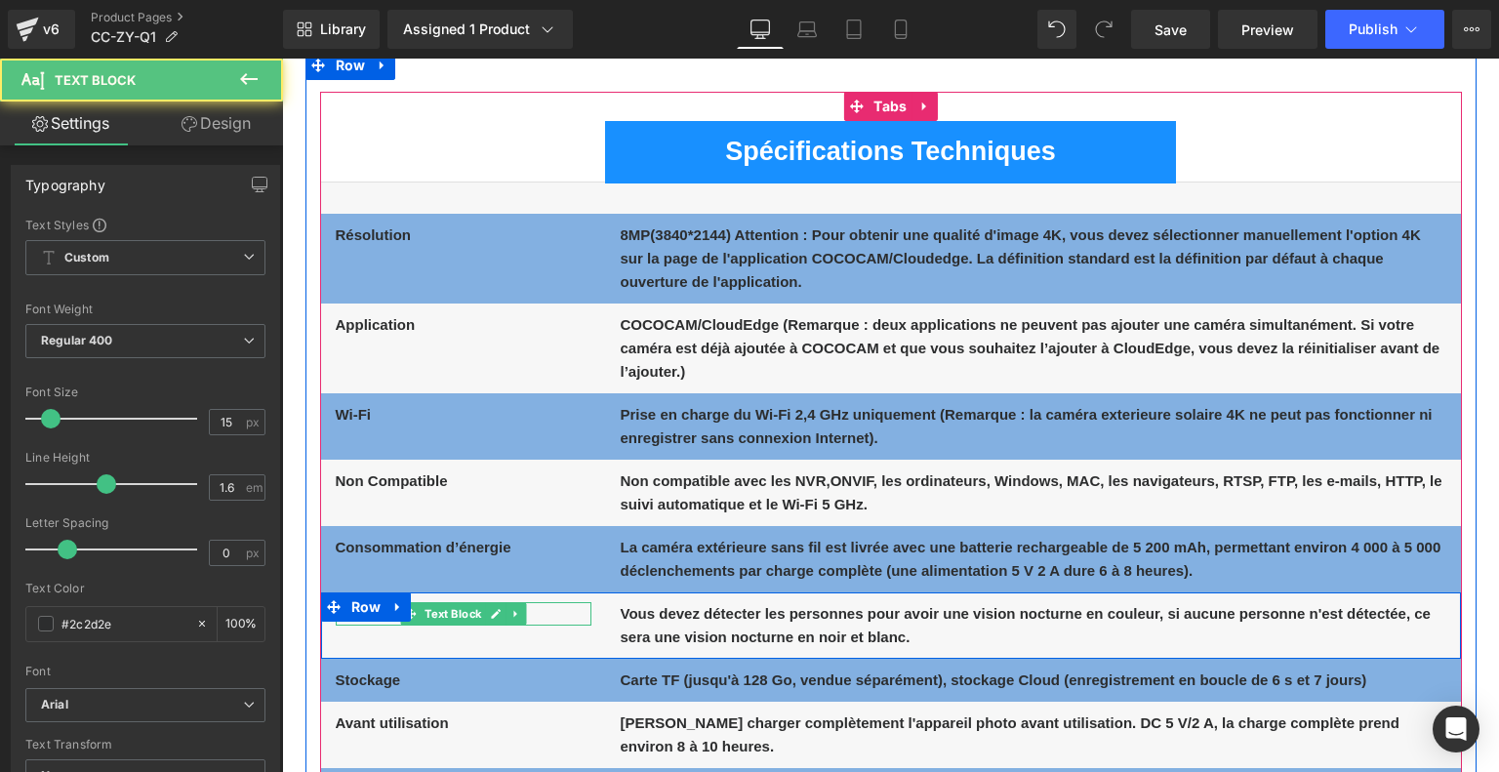
click at [571, 614] on p "Vision nocturne en couleur" at bounding box center [464, 613] width 256 height 23
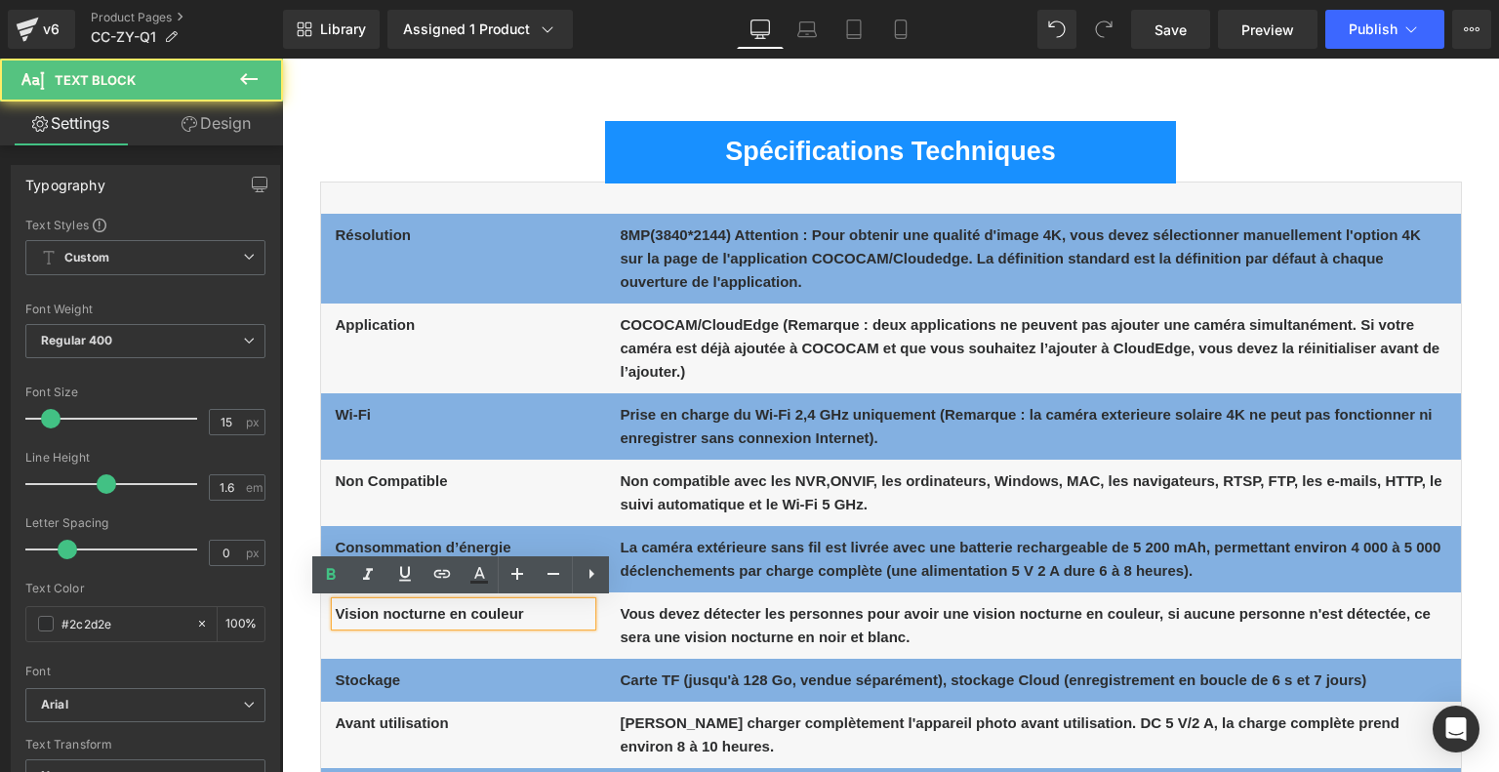
click at [571, 614] on p "Vision nocturne en couleur" at bounding box center [464, 613] width 256 height 23
drag, startPoint x: 525, startPoint y: 616, endPoint x: 314, endPoint y: 608, distance: 210.9
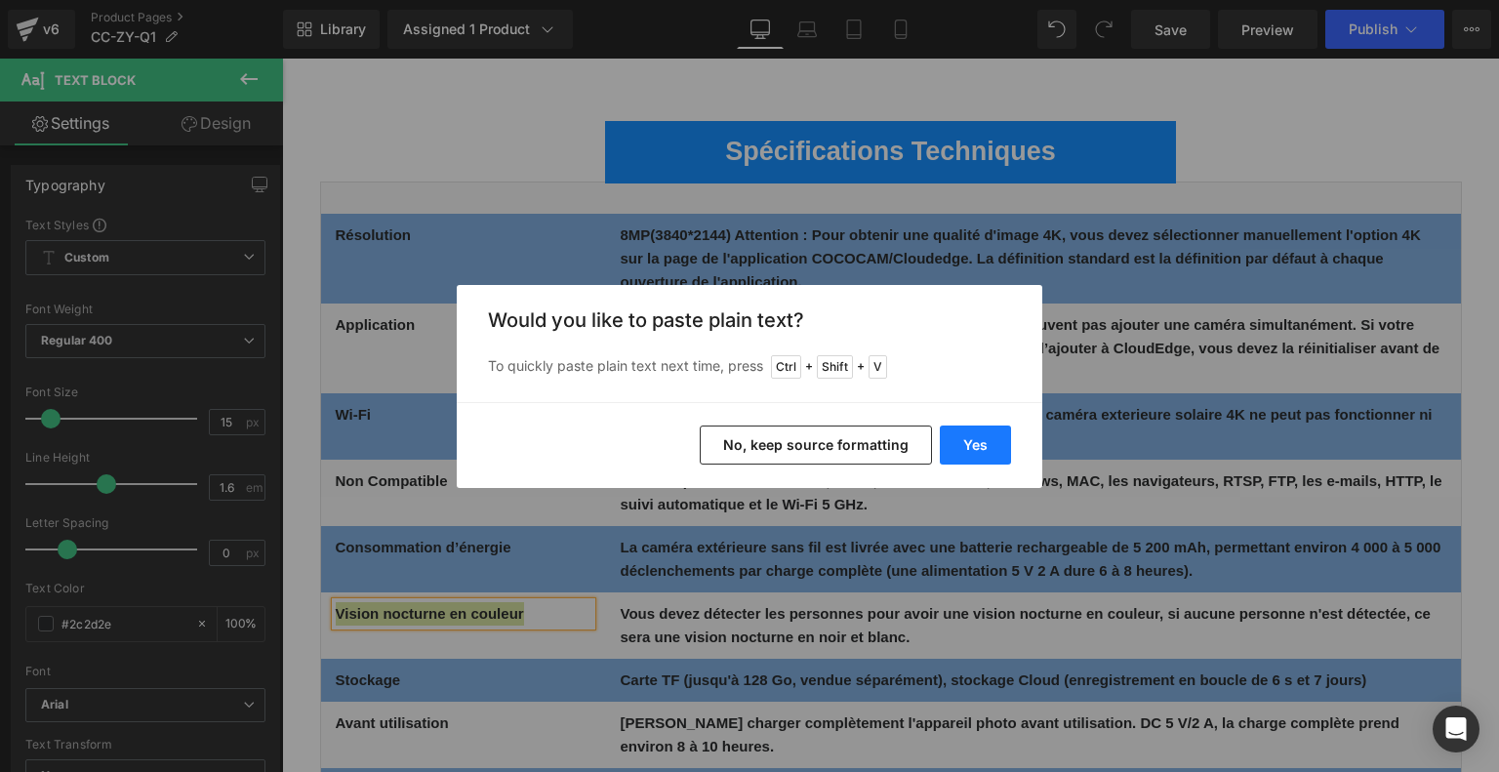
click at [977, 443] on button "Yes" at bounding box center [975, 444] width 71 height 39
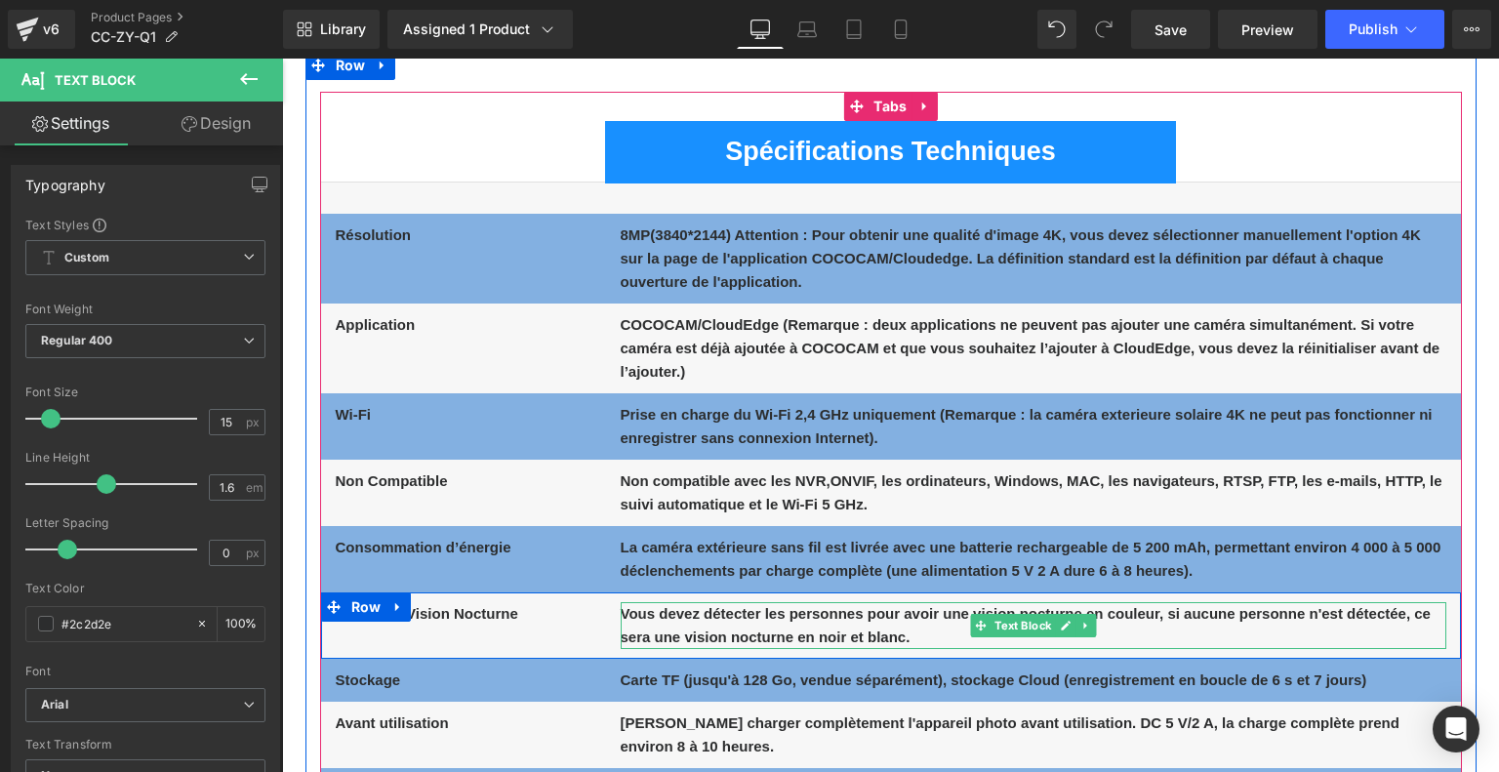
click at [714, 620] on b "Vous devez détecter les personnes pour avoir une vision nocturne en couleur, si…" at bounding box center [1025, 625] width 810 height 40
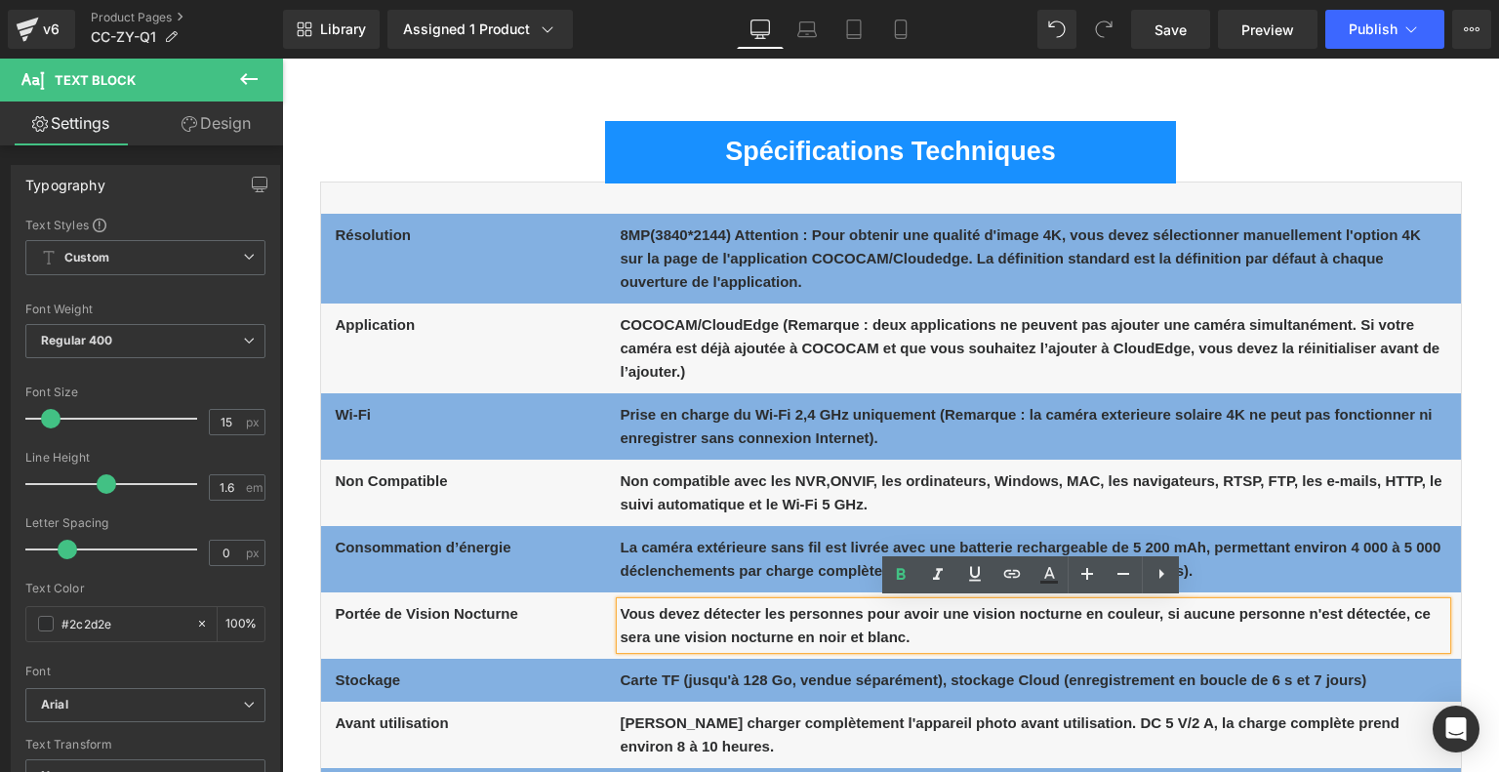
click at [722, 623] on p "Vous devez détecter les personnes pour avoir une vision nocturne en couleur, si…" at bounding box center [1032, 625] width 825 height 47
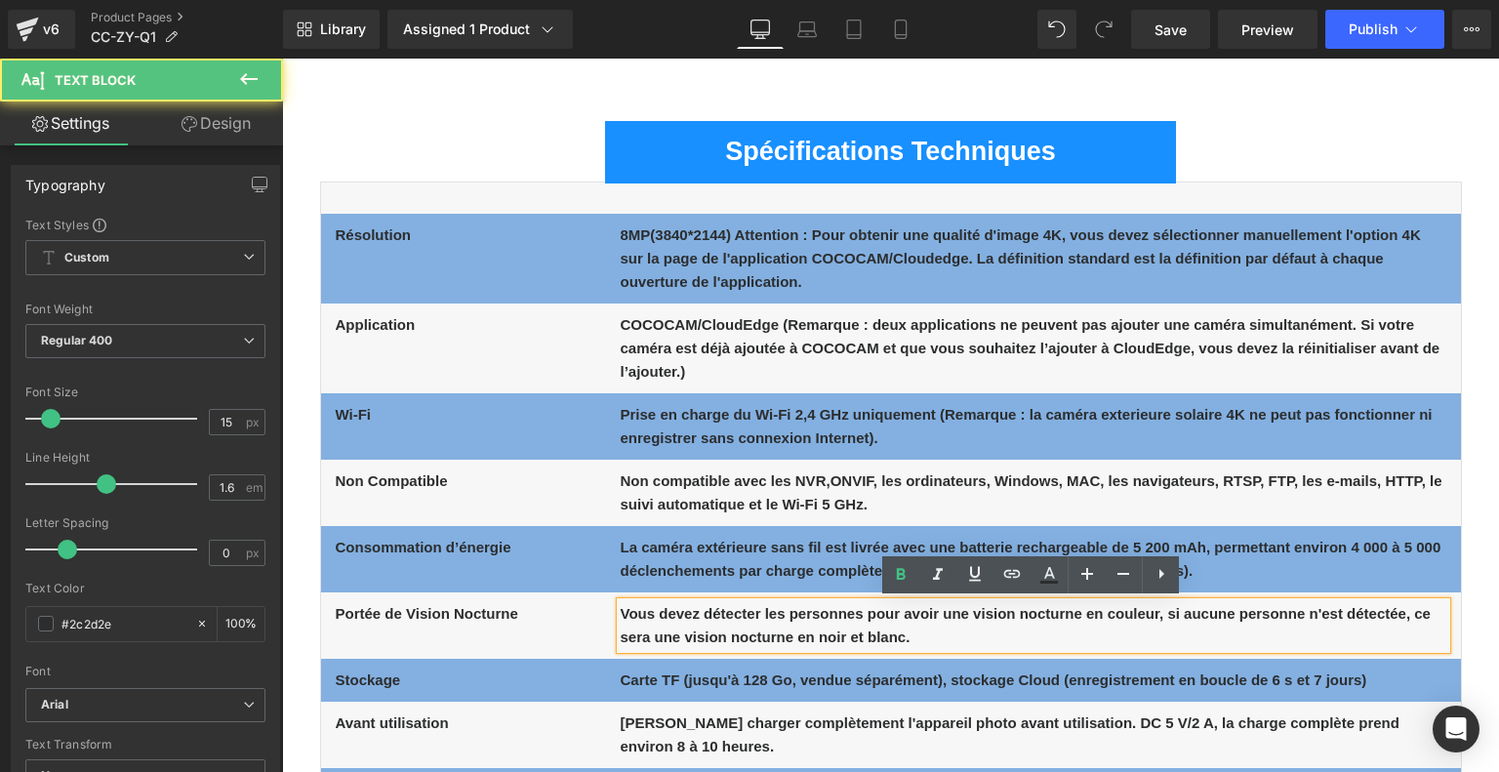
click at [716, 621] on p "Vous devez détecter les personnes pour avoir une vision nocturne en couleur, si…" at bounding box center [1032, 625] width 825 height 47
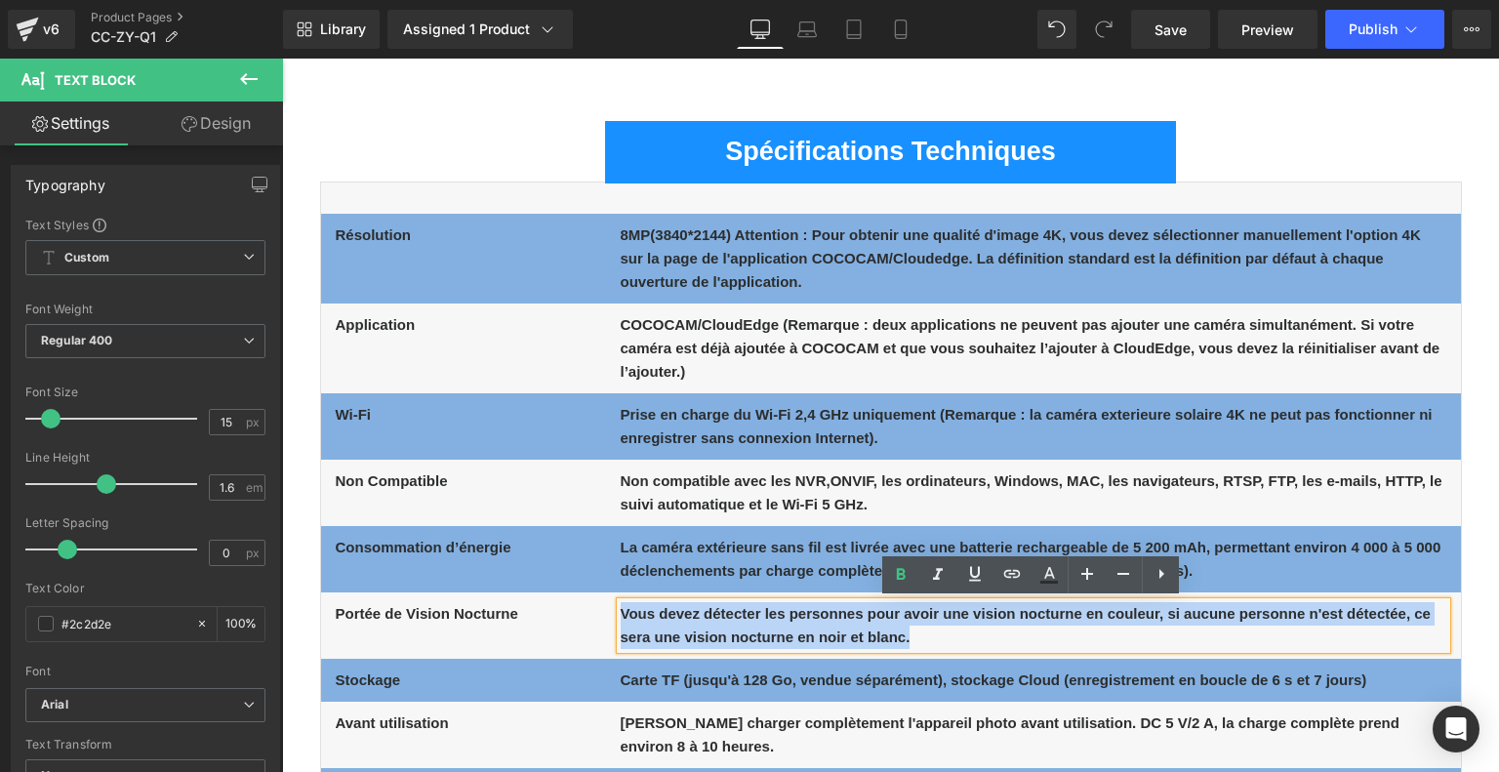
drag, startPoint x: 620, startPoint y: 612, endPoint x: 970, endPoint y: 638, distance: 350.3
click at [970, 638] on p "Vous devez détecter les personnes pour avoir une vision nocturne en couleur, si…" at bounding box center [1032, 625] width 825 height 47
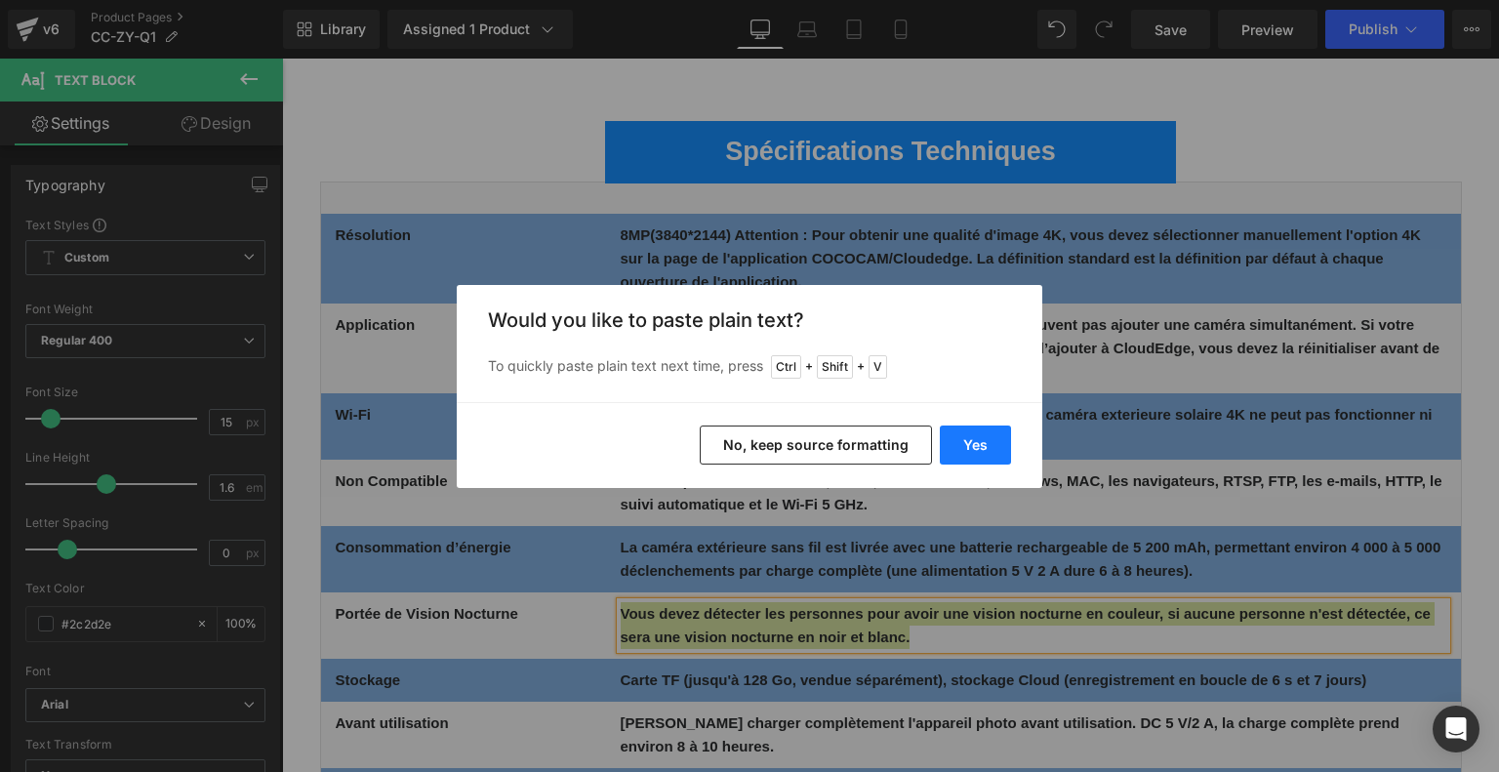
click at [984, 444] on button "Yes" at bounding box center [975, 444] width 71 height 39
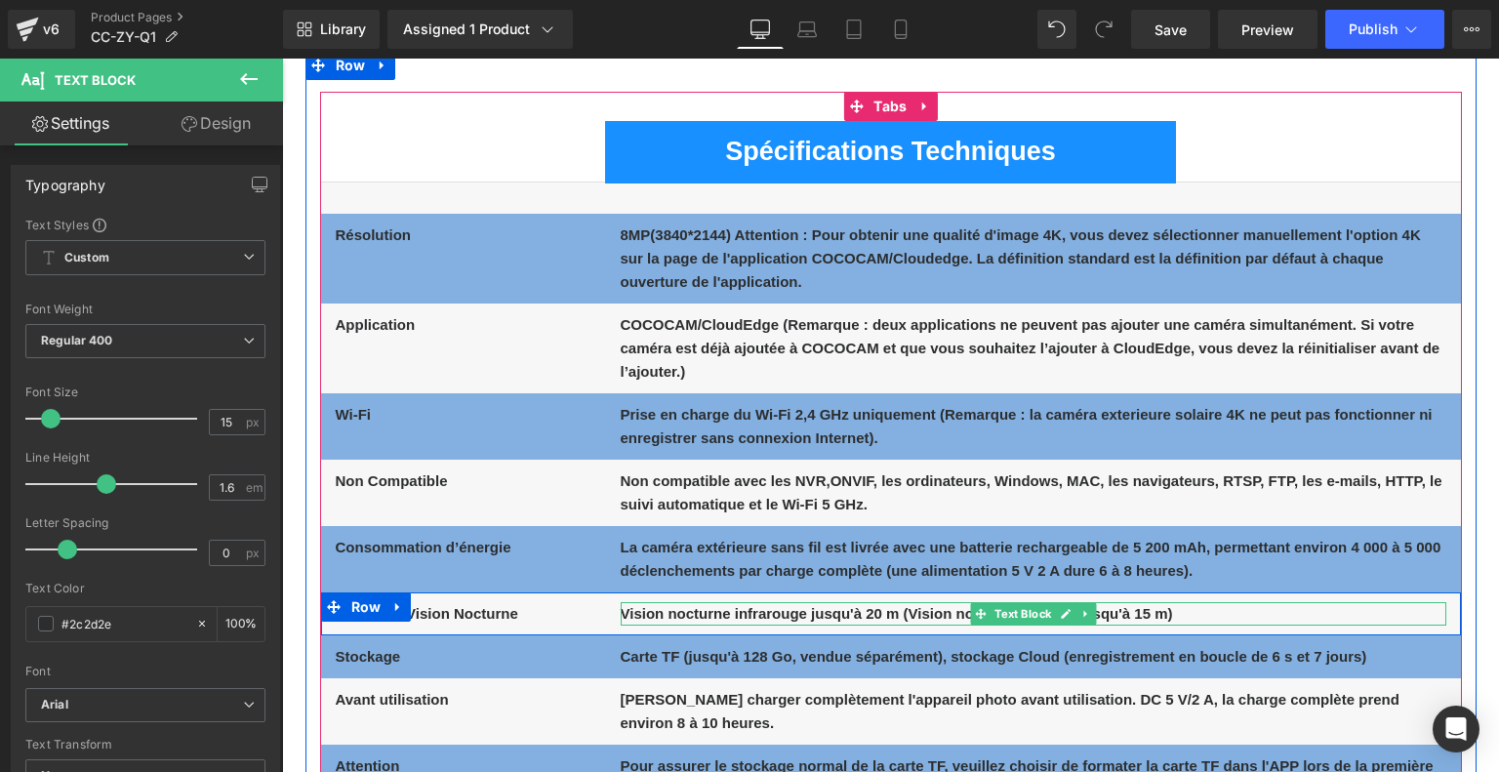
click at [711, 610] on b "Vision nocturne infrarouge jusqu'à 20 m (Vision nocturne couleur jusqu'à 15 m)" at bounding box center [896, 613] width 552 height 17
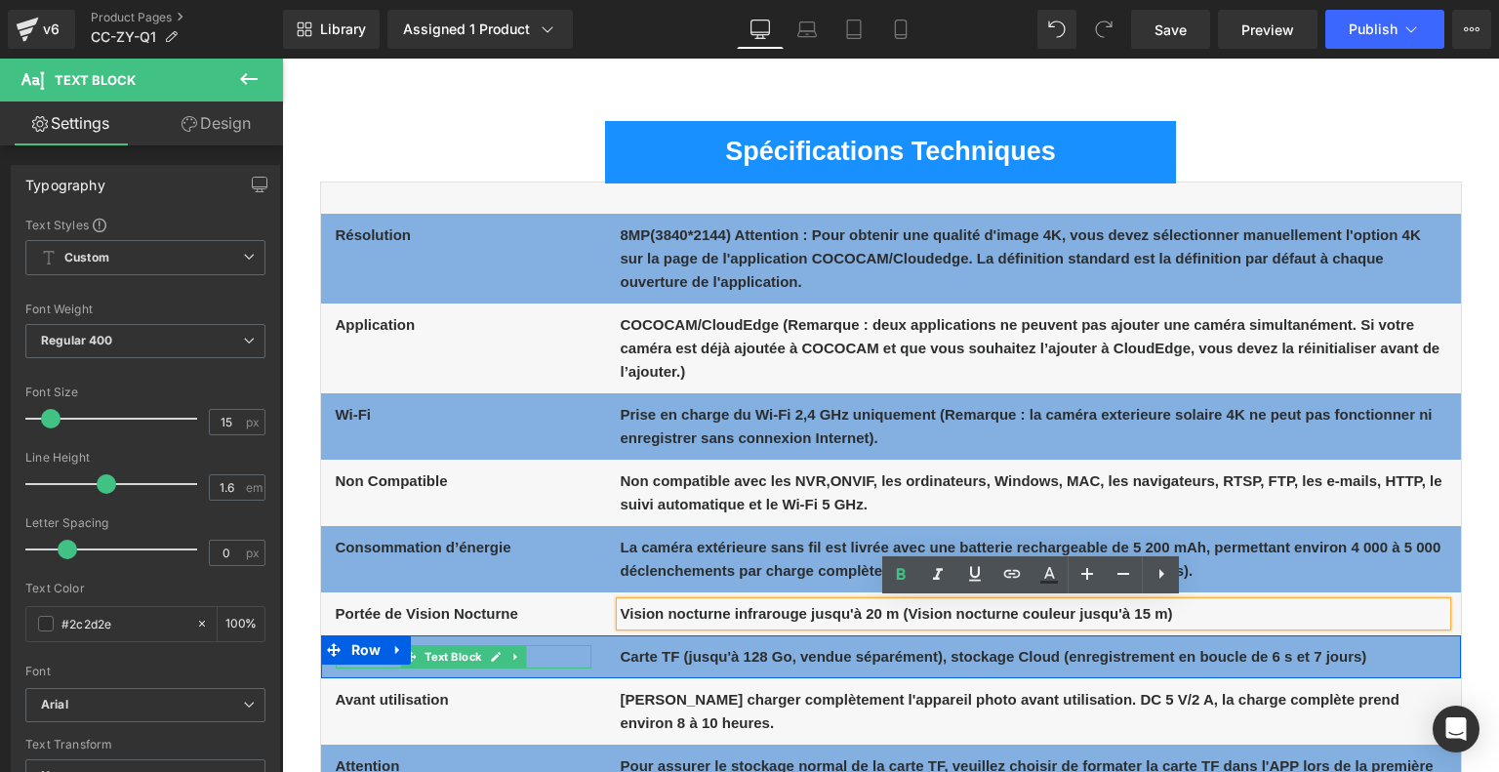
click at [544, 655] on p "Stockage" at bounding box center [464, 656] width 256 height 23
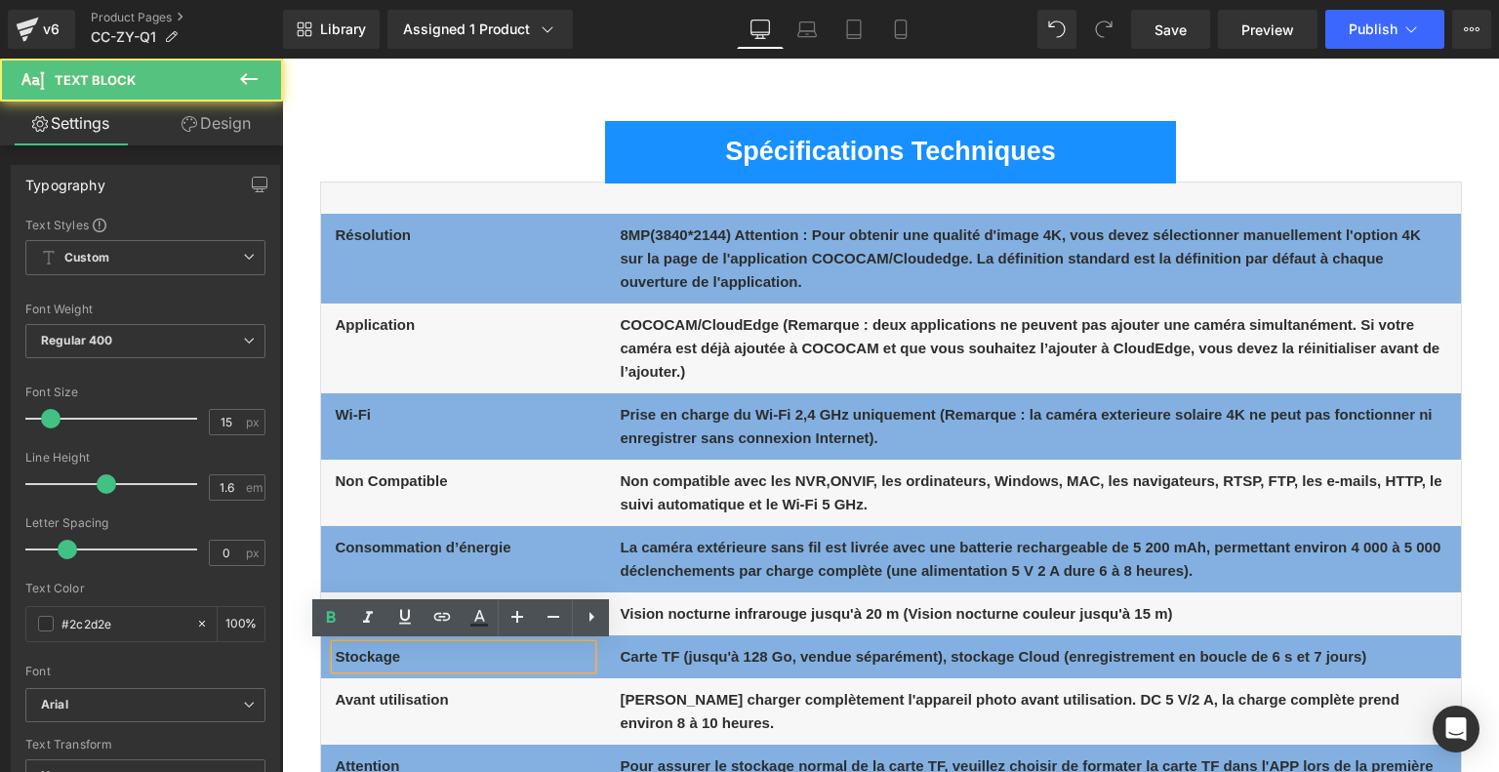
click at [544, 655] on p "Stockage" at bounding box center [464, 656] width 256 height 23
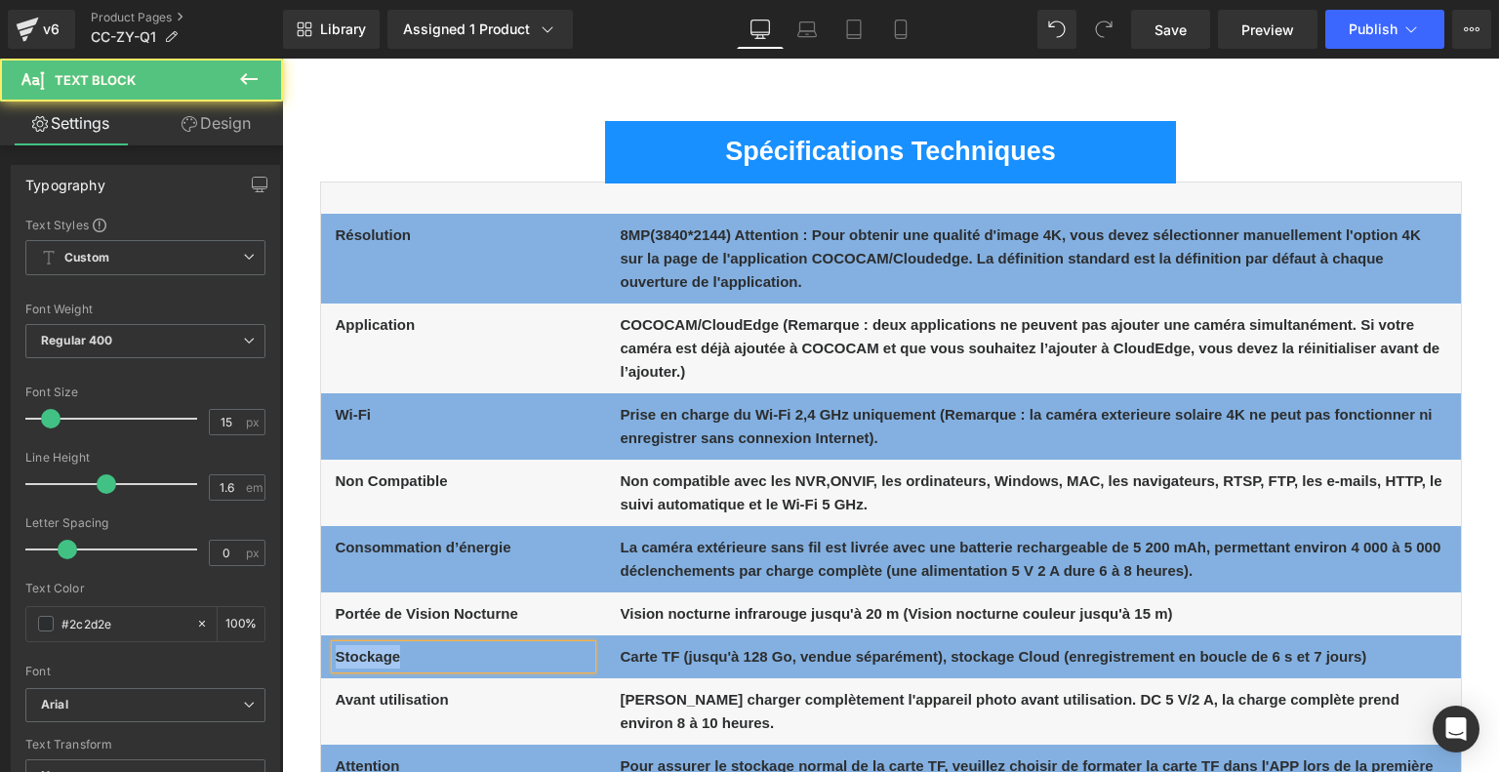
drag, startPoint x: 402, startPoint y: 659, endPoint x: 312, endPoint y: 648, distance: 90.4
click at [312, 648] on div "Spécifications Techniques Text Block Résolution Text Block 8MP(3840*2144) Atten…" at bounding box center [890, 778] width 1171 height 1373
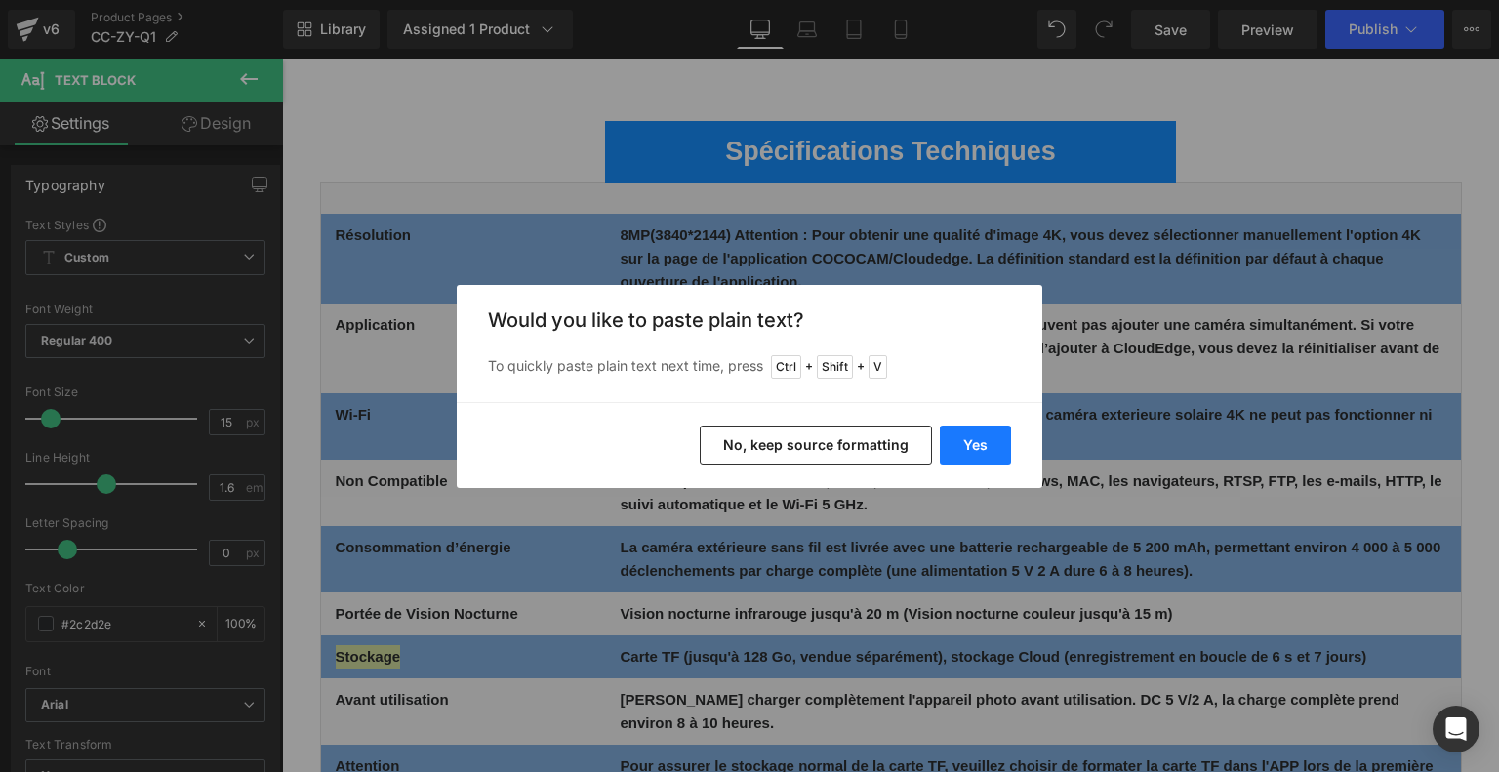
click at [974, 444] on button "Yes" at bounding box center [975, 444] width 71 height 39
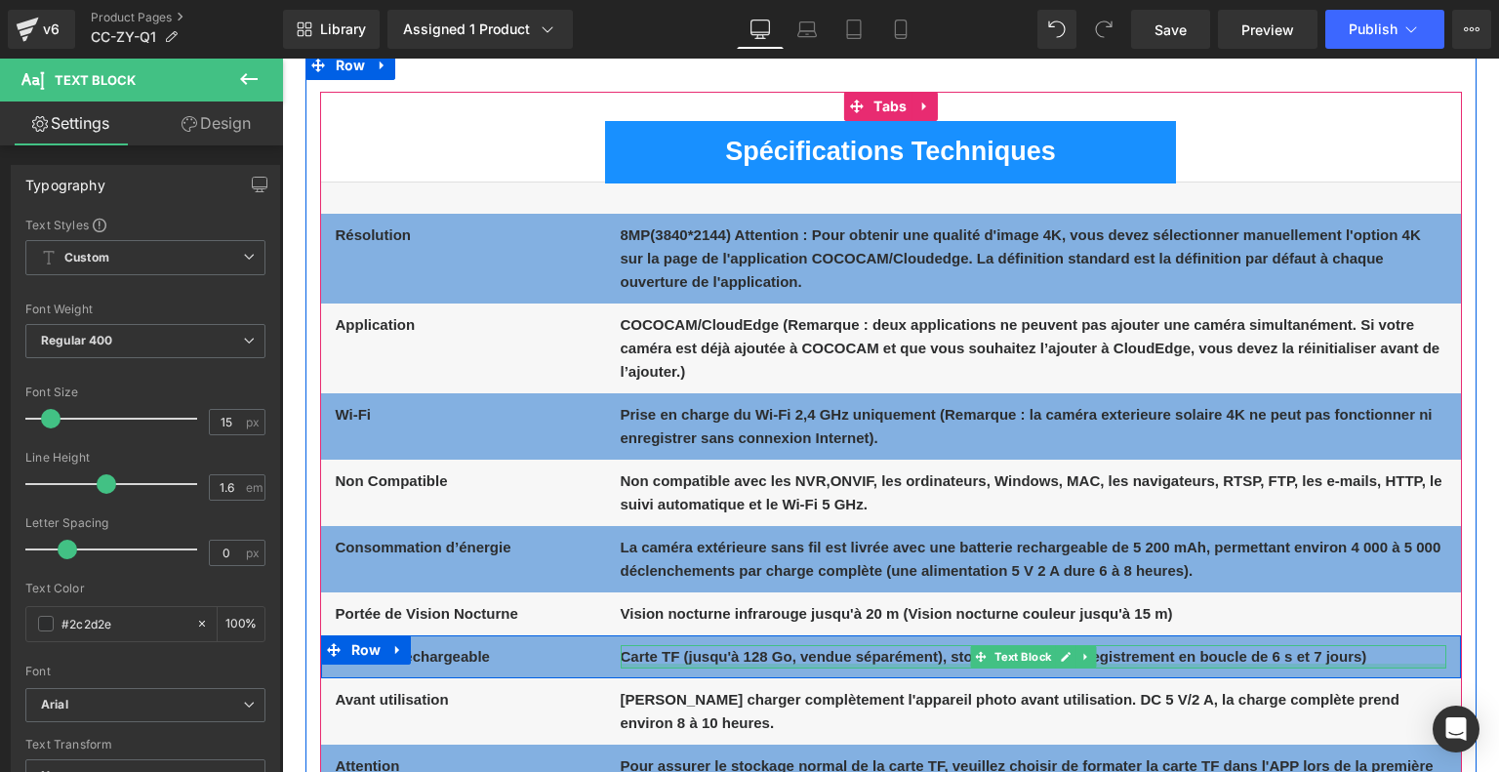
click at [660, 663] on div at bounding box center [1032, 665] width 825 height 5
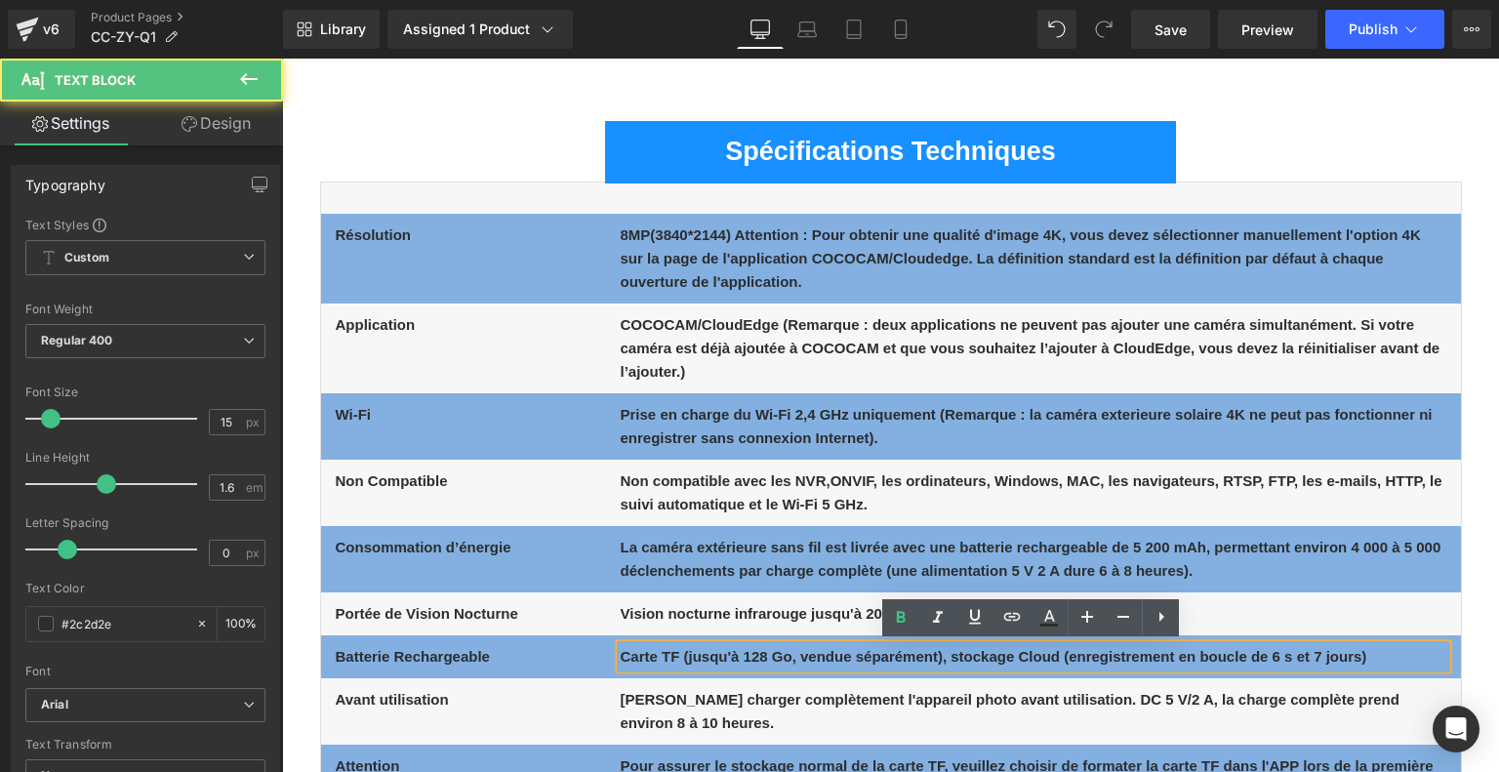
click at [678, 660] on b "Carte TF (jusqu'à 128 Go, vendue séparément), stockage Cloud (enregistrement en…" at bounding box center [993, 656] width 746 height 17
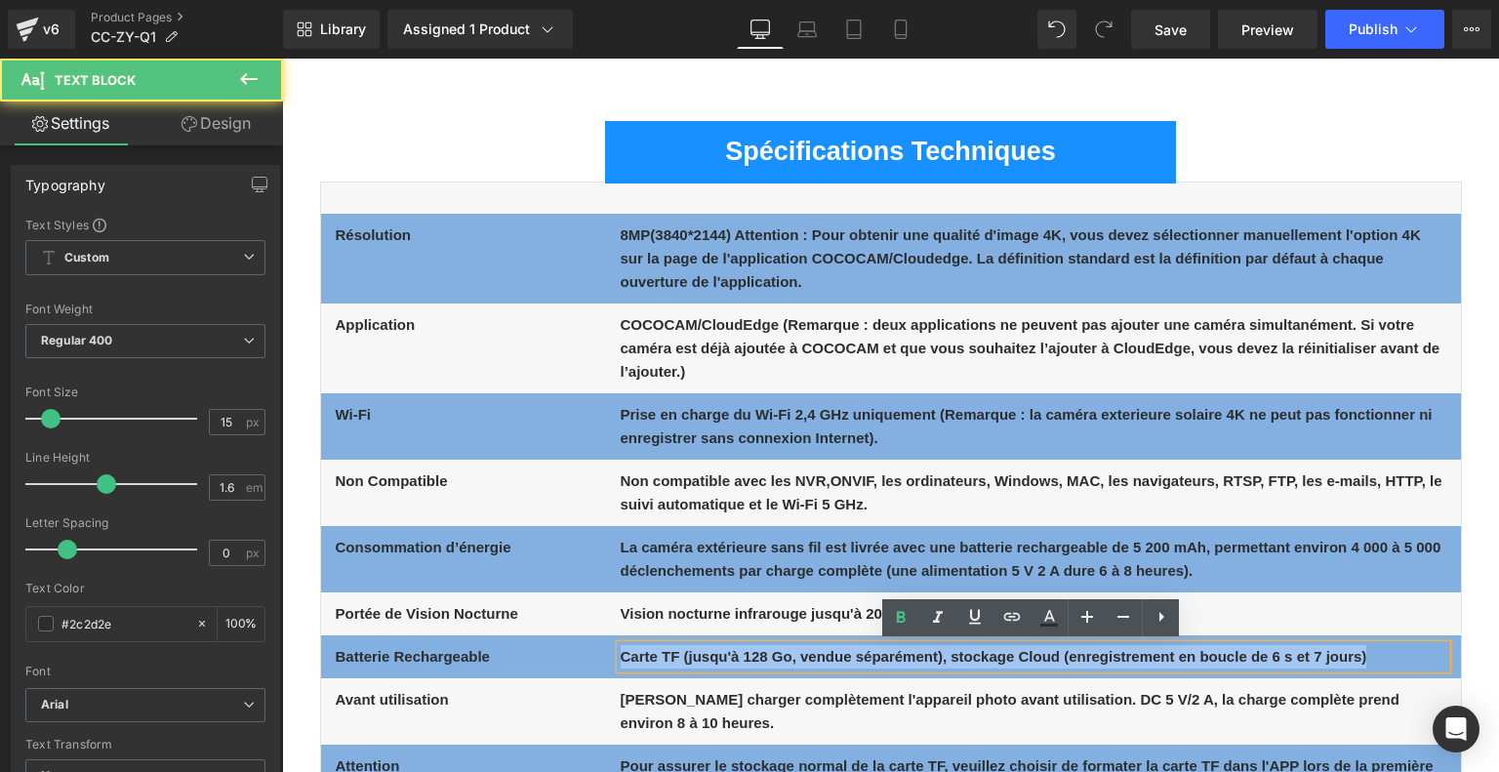
drag, startPoint x: 620, startPoint y: 655, endPoint x: 1428, endPoint y: 651, distance: 808.8
click at [1428, 651] on p "Carte TF (jusqu'à 128 Go, vendue séparément), stockage Cloud (enregistrement en…" at bounding box center [1032, 656] width 825 height 23
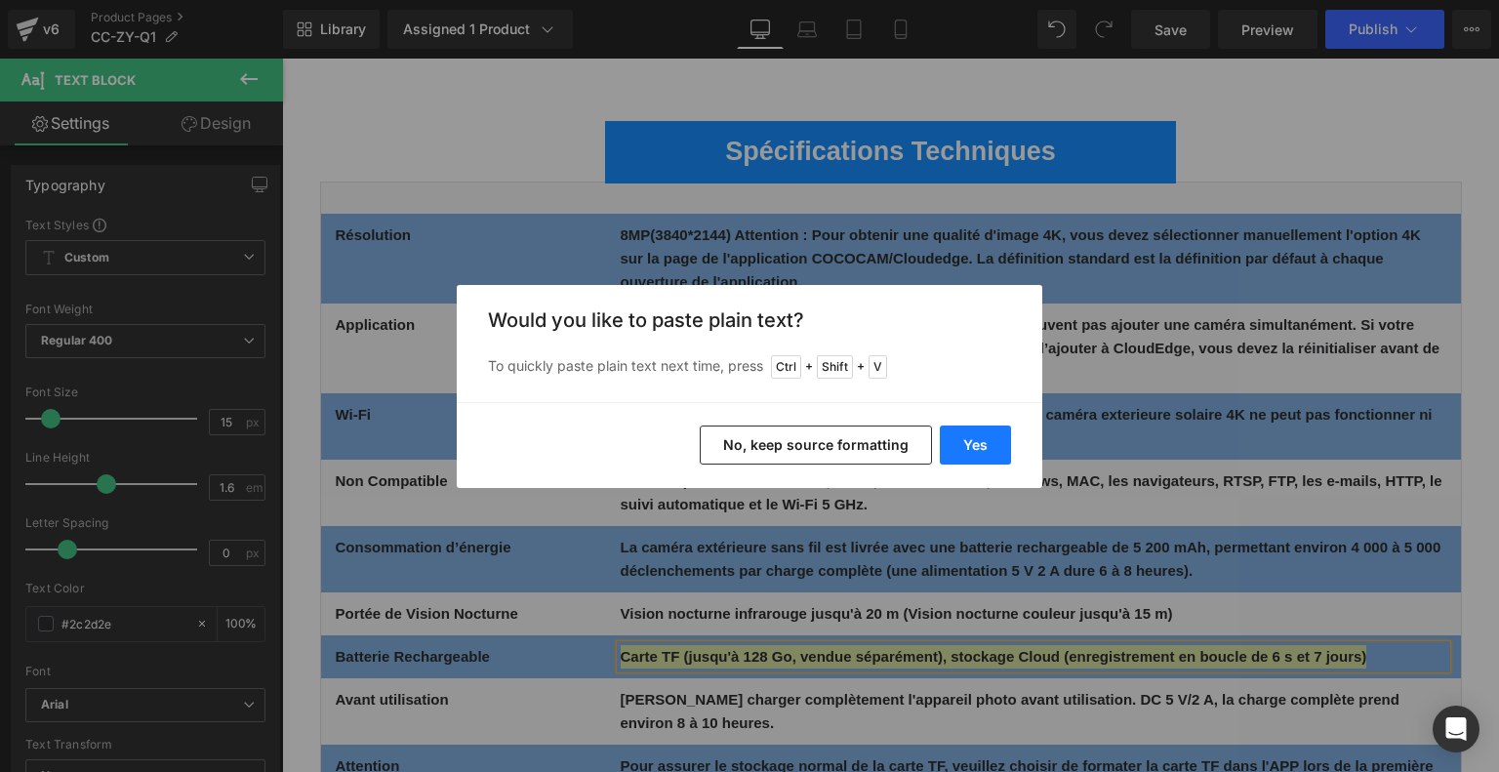
click at [973, 438] on button "Yes" at bounding box center [975, 444] width 71 height 39
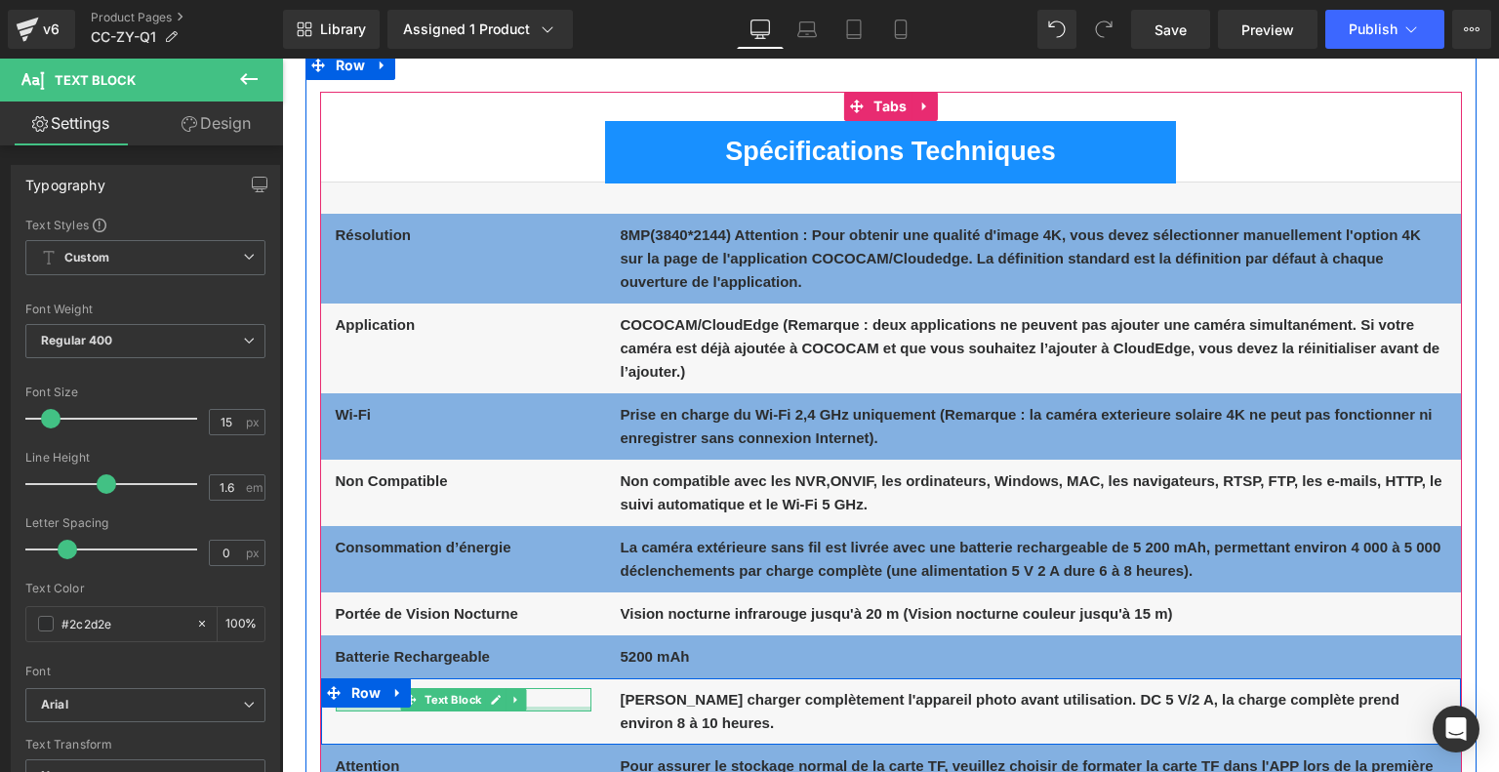
click at [551, 704] on div "Avant utilisation Text Block" at bounding box center [464, 699] width 256 height 23
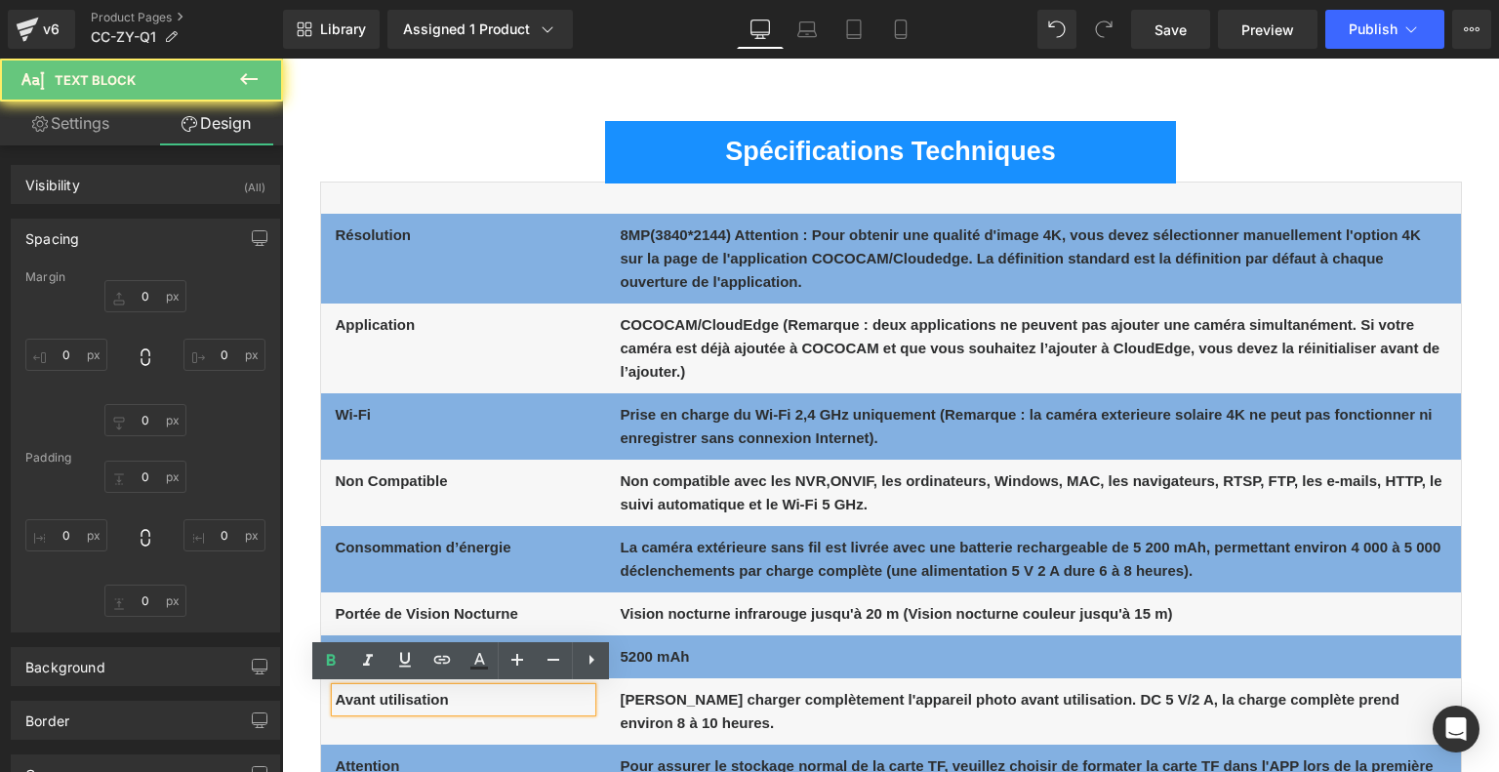
type input "0"
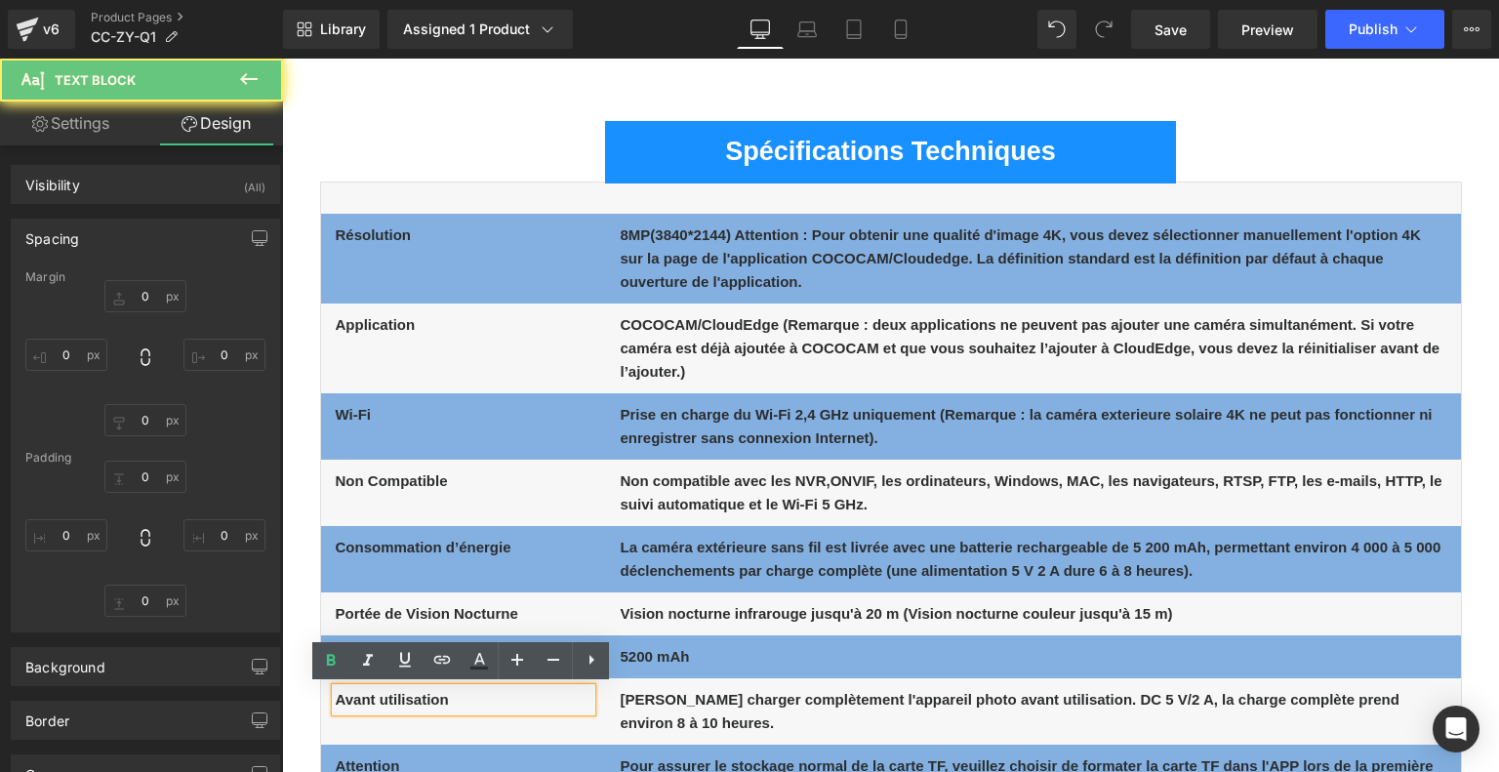
type input "0"
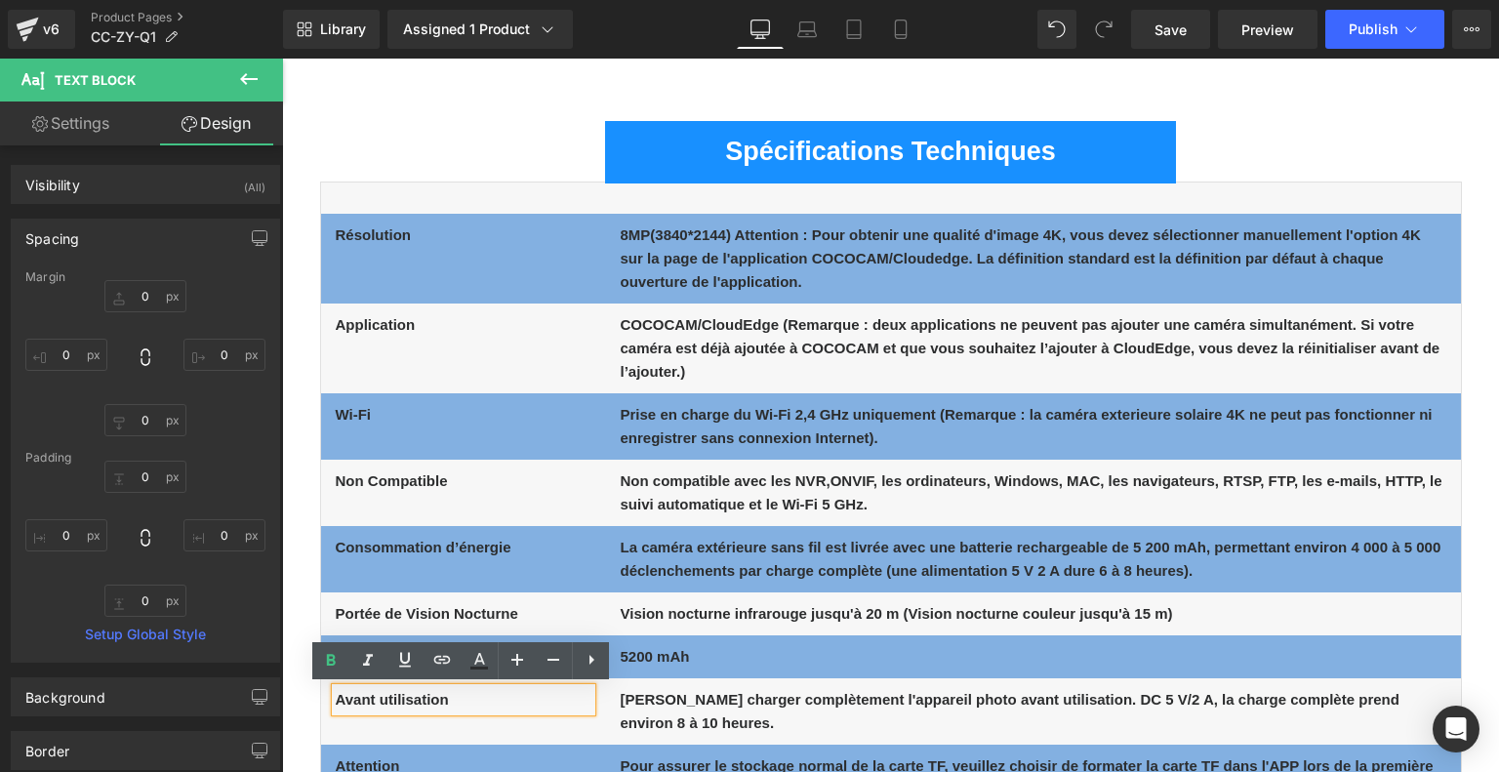
click at [539, 700] on p "Avant utilisation" at bounding box center [464, 699] width 256 height 23
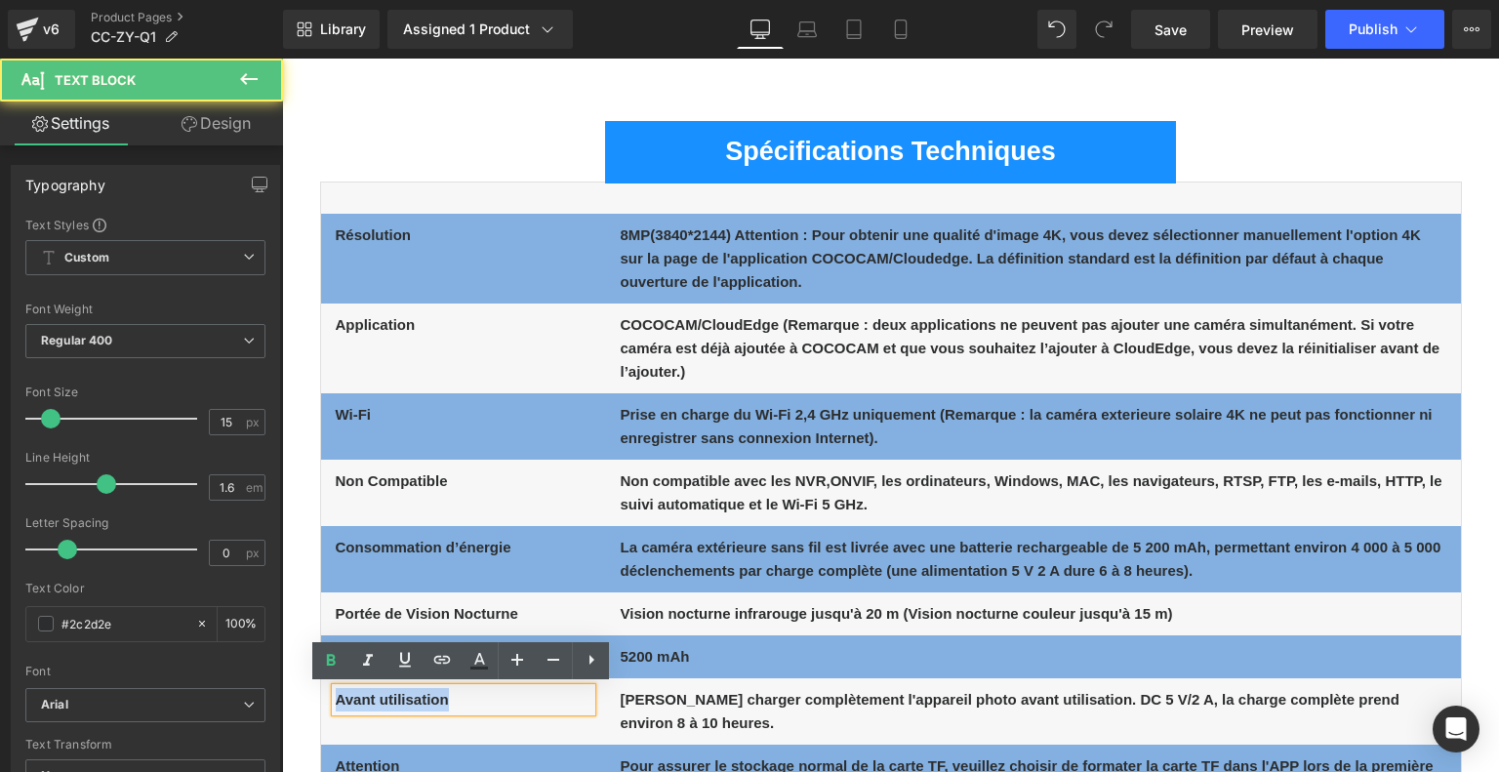
drag, startPoint x: 458, startPoint y: 698, endPoint x: 297, endPoint y: 692, distance: 161.1
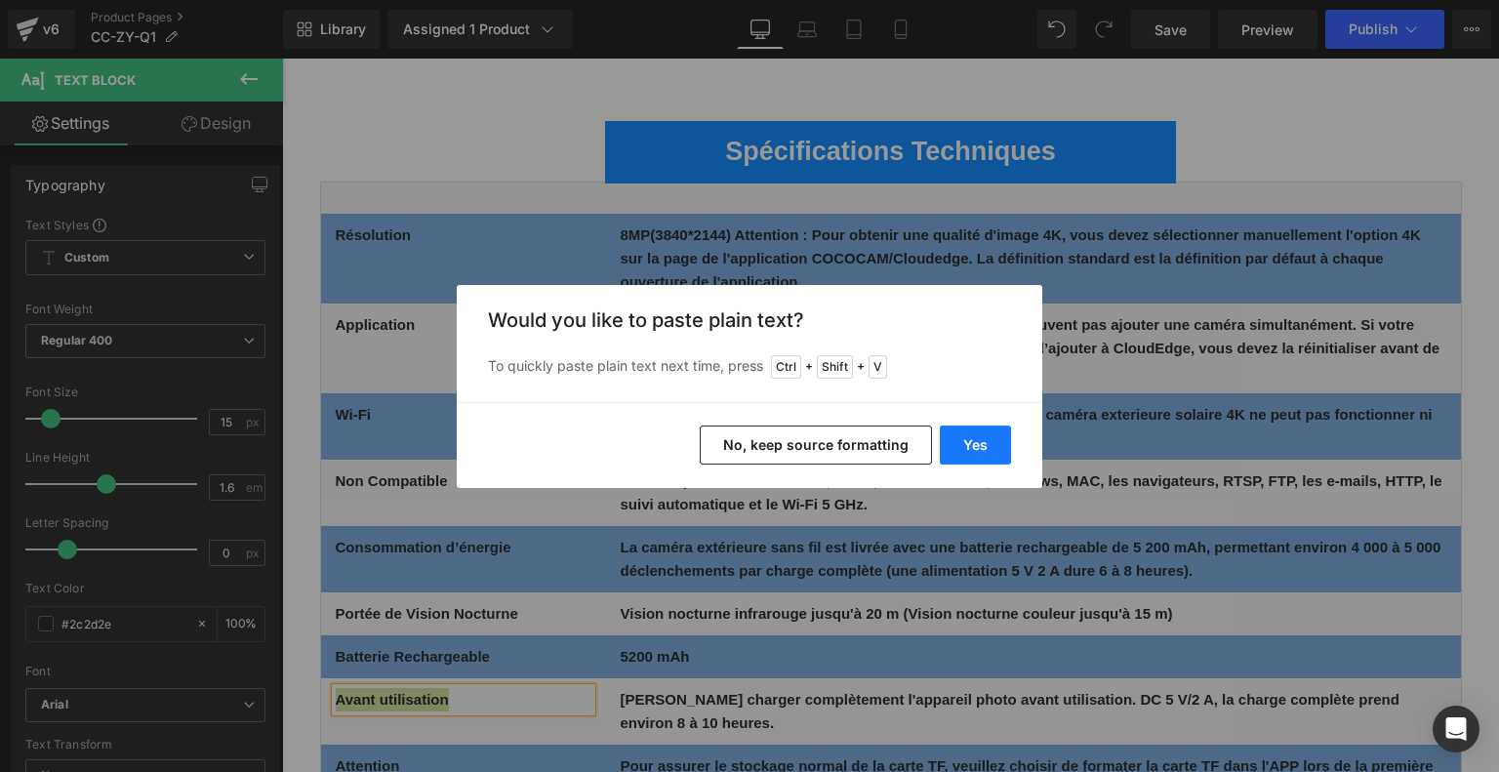
drag, startPoint x: 693, startPoint y: 391, endPoint x: 975, endPoint y: 449, distance: 287.8
click at [975, 449] on button "Yes" at bounding box center [975, 444] width 71 height 39
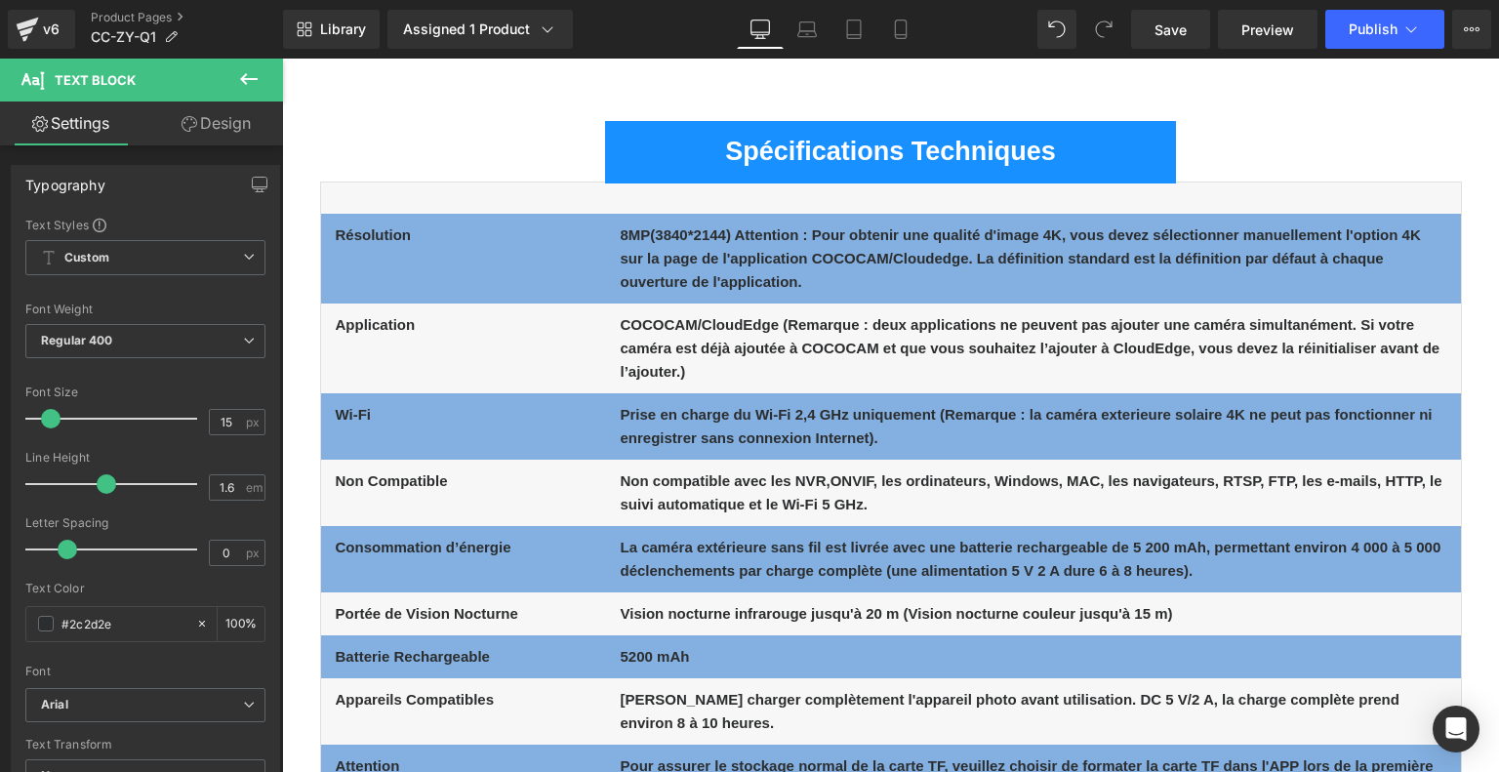
click at [700, 697] on div "Rendering Content" at bounding box center [750, 694] width 120 height 21
click at [718, 702] on div "Rendering Content" at bounding box center [750, 694] width 120 height 21
click at [753, 700] on div "Rendering Content" at bounding box center [750, 694] width 120 height 21
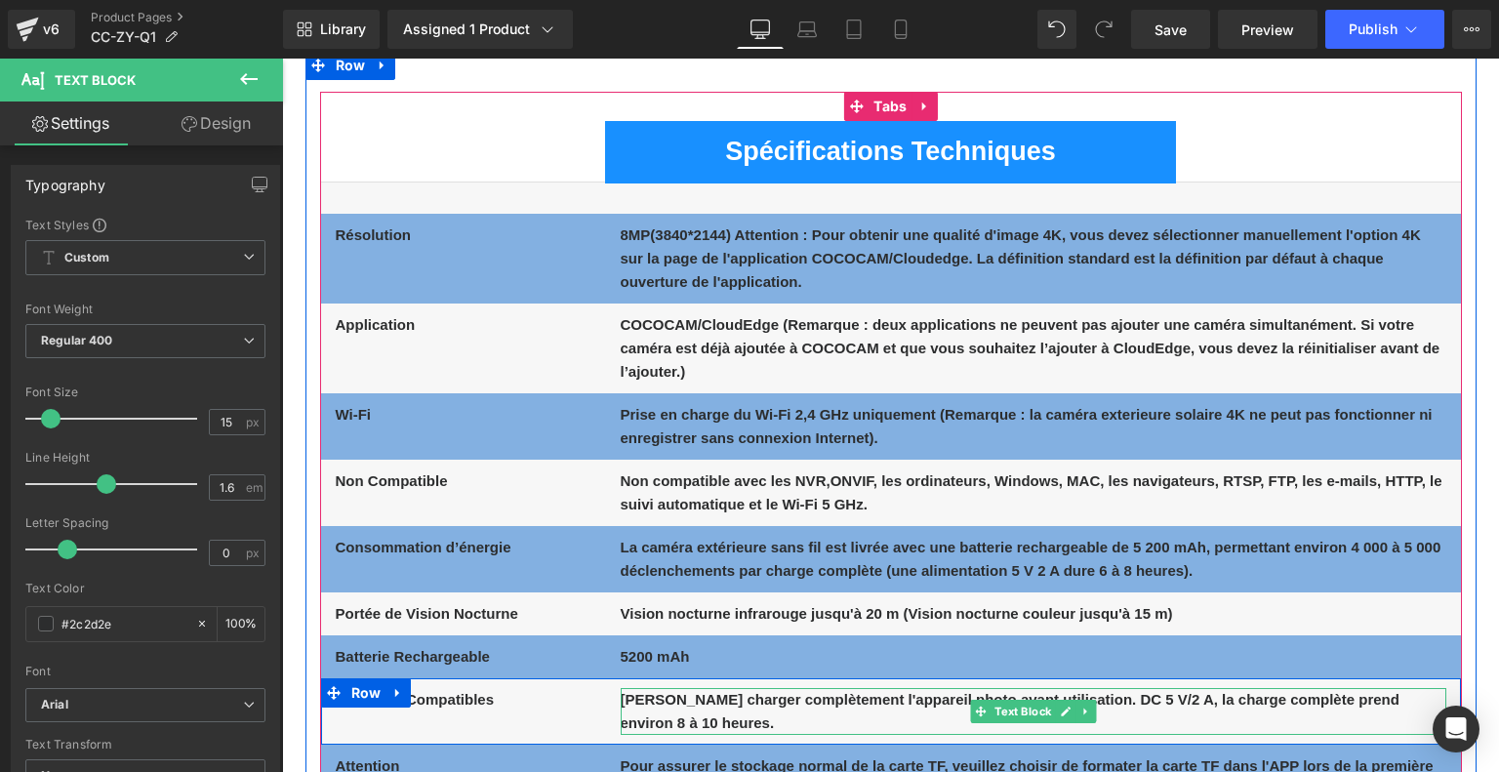
click at [648, 710] on p "[PERSON_NAME] charger complètement l'appareil photo avant utilisation. DC 5 V/2…" at bounding box center [1032, 711] width 825 height 47
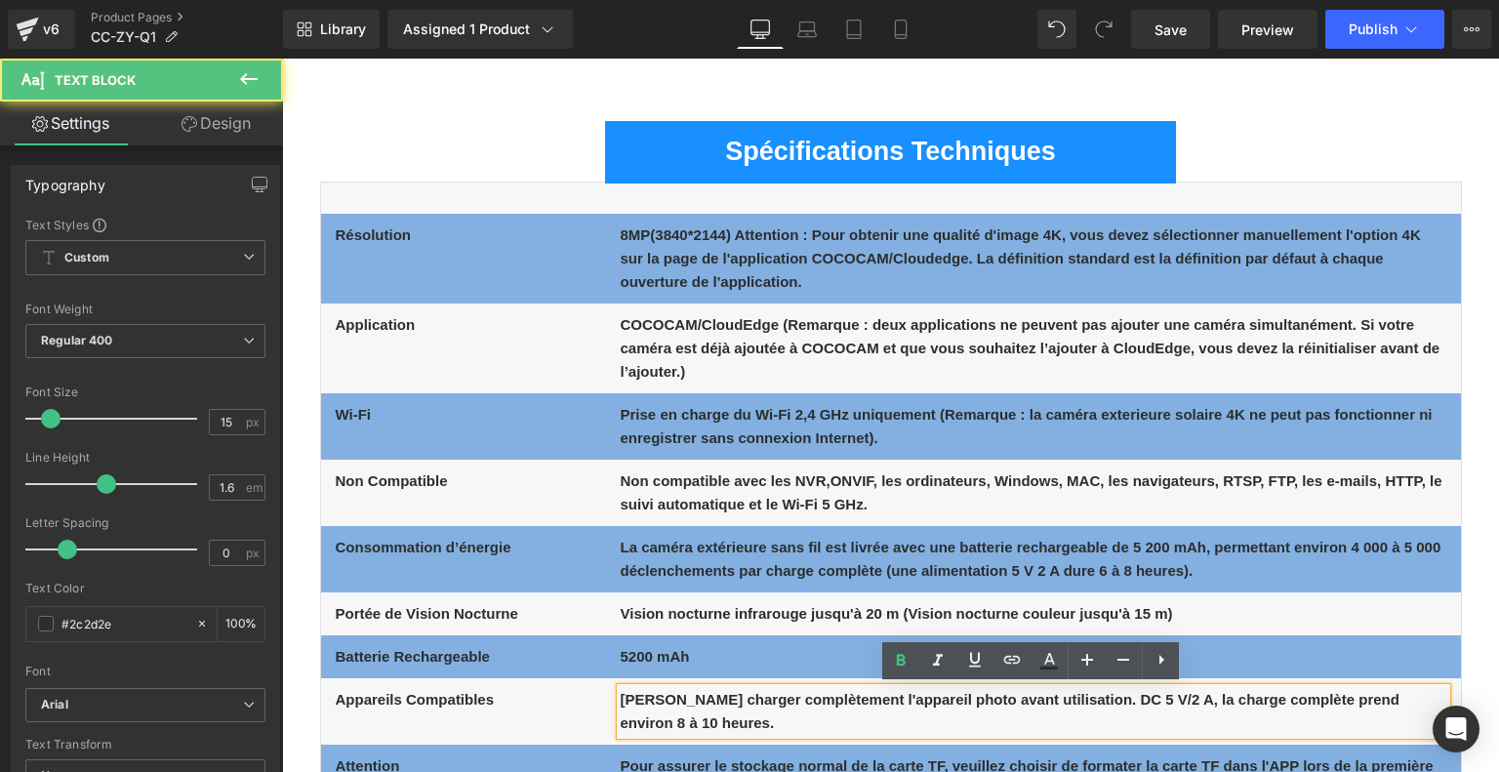
click at [667, 703] on b "[PERSON_NAME] charger complètement l'appareil photo avant utilisation. DC 5 V/2…" at bounding box center [1009, 711] width 779 height 40
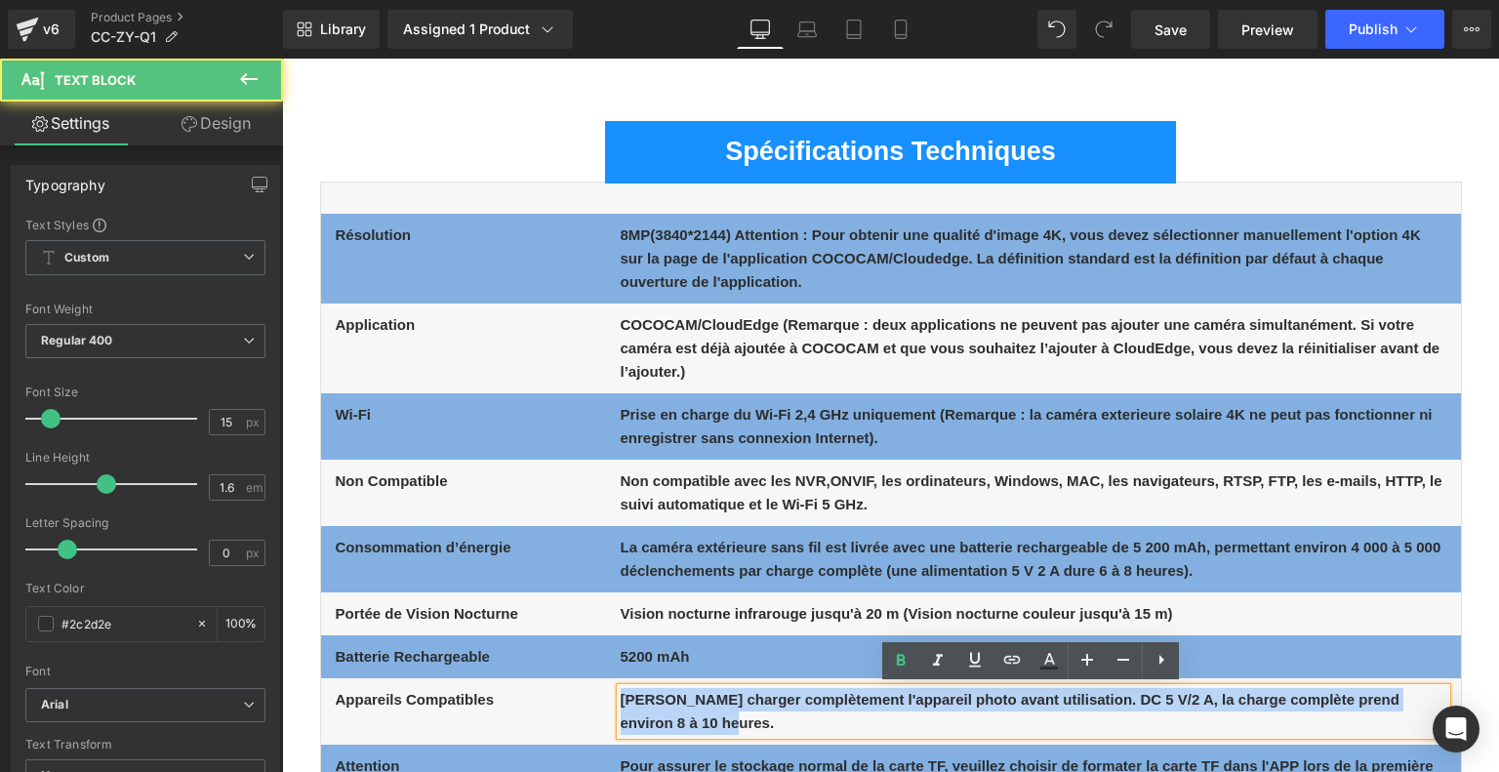
drag, startPoint x: 674, startPoint y: 722, endPoint x: 597, endPoint y: 687, distance: 84.7
click at [597, 687] on div "Appareils Compatibles Text Block Veuillez charger complètement l'appareil photo…" at bounding box center [891, 711] width 1140 height 66
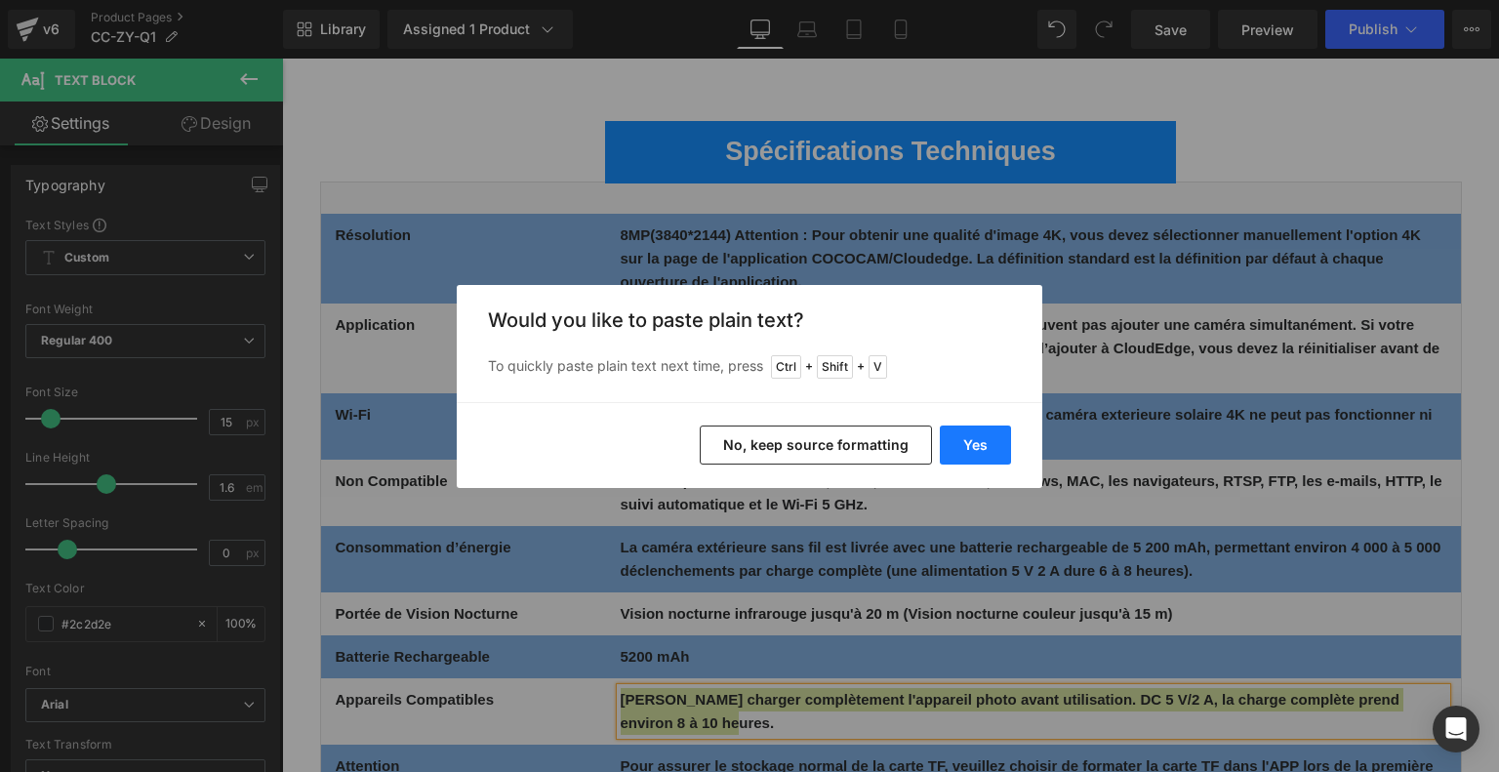
click at [967, 435] on button "Yes" at bounding box center [975, 444] width 71 height 39
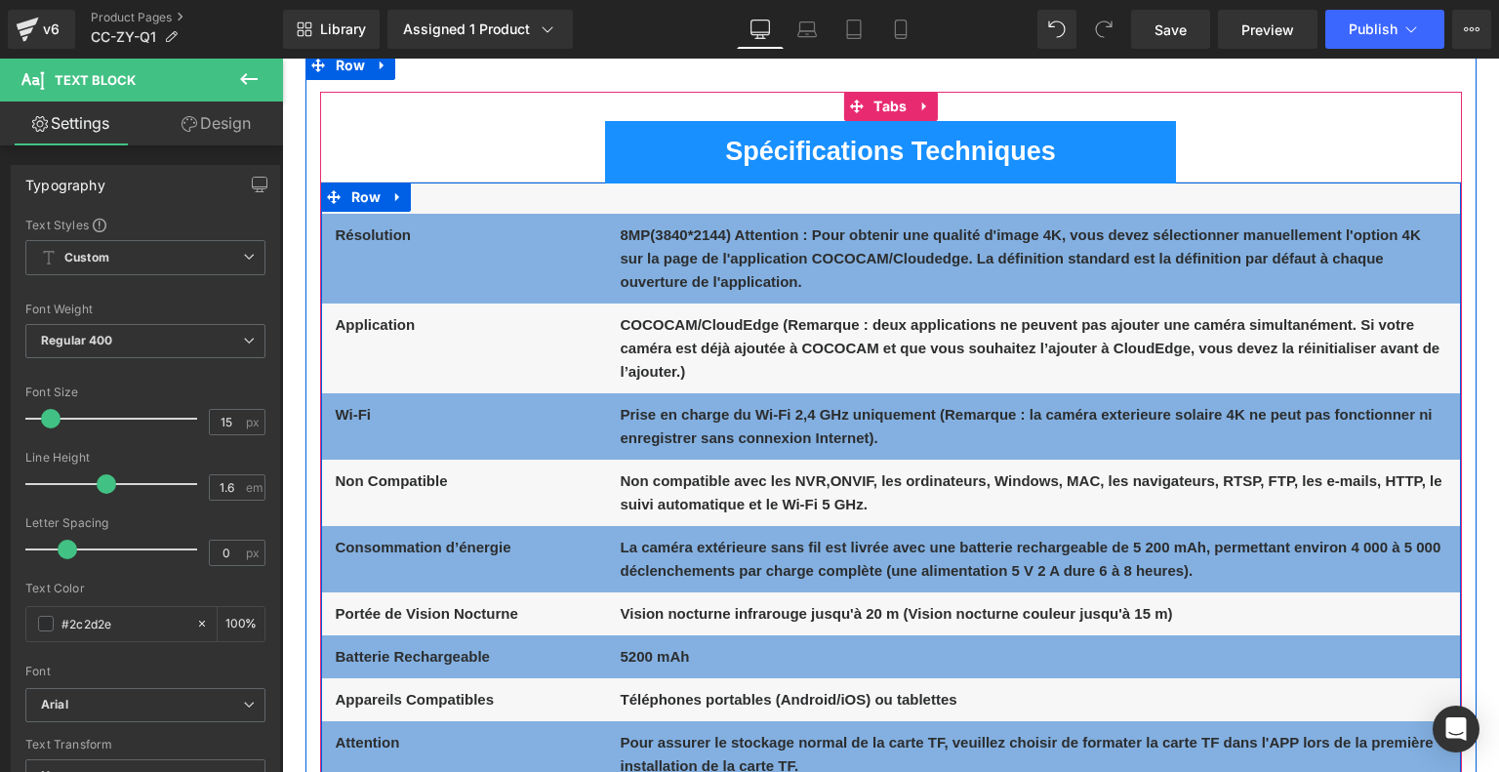
scroll to position [10927, 0]
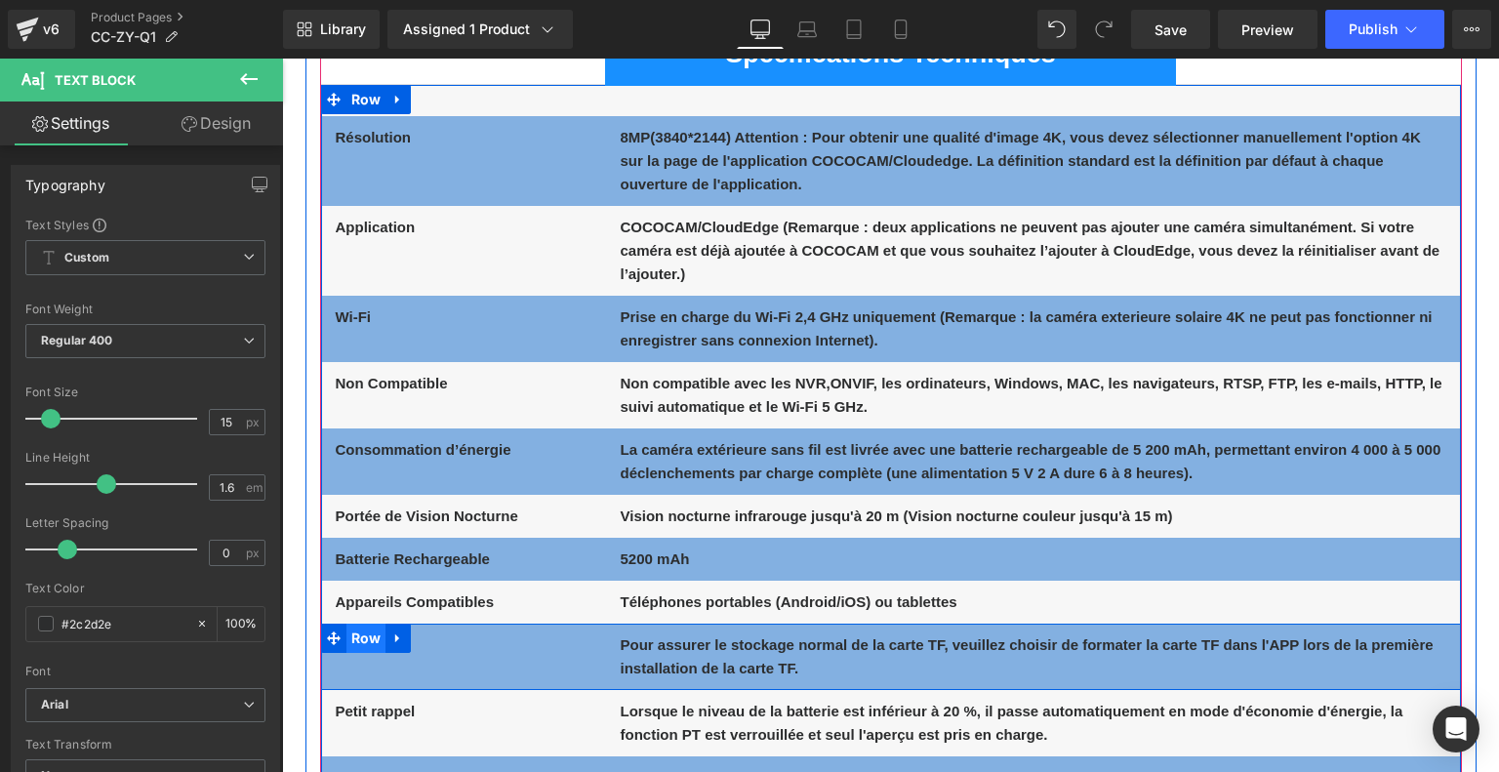
click at [377, 641] on span "Row" at bounding box center [366, 637] width 40 height 29
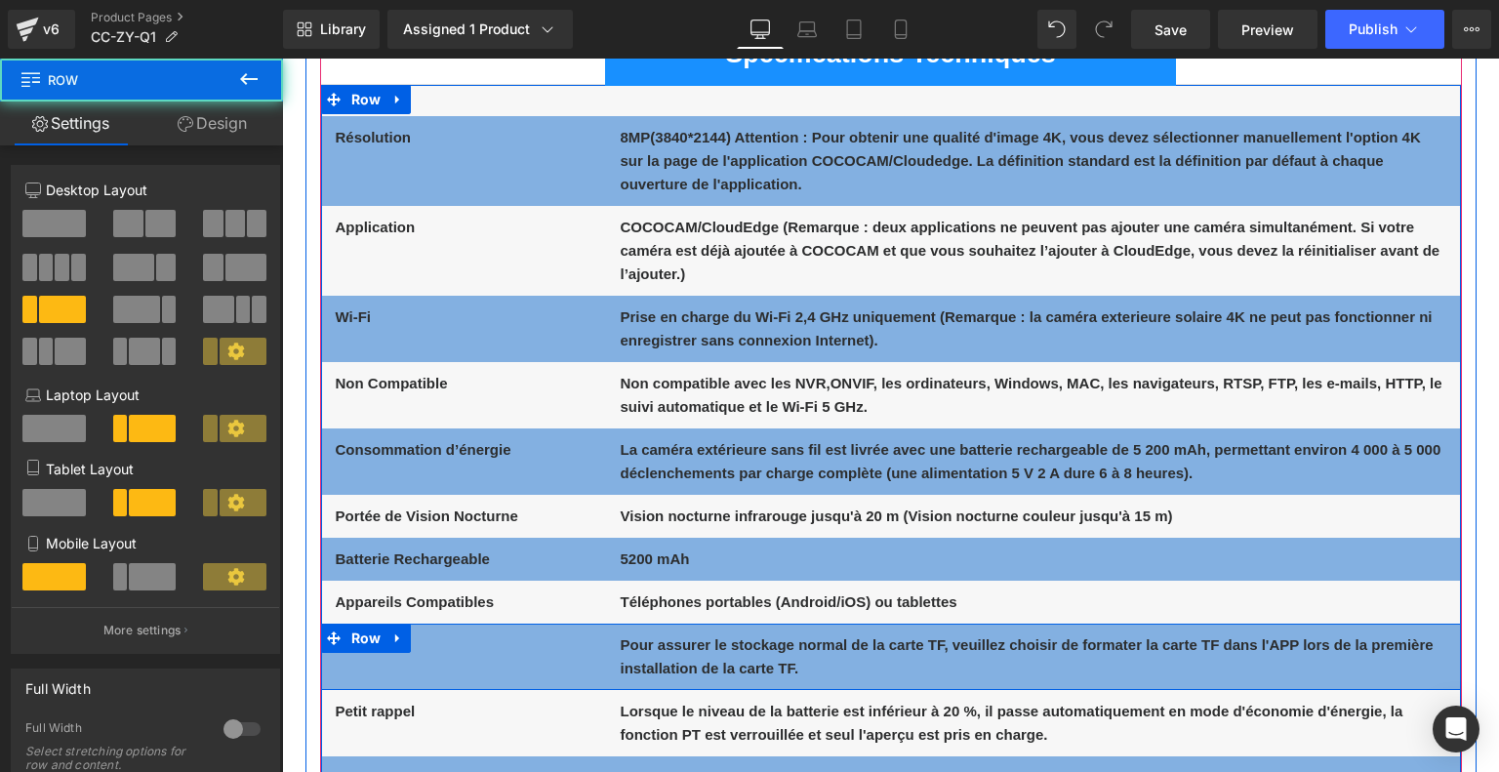
click at [451, 640] on span "Text Block" at bounding box center [452, 644] width 64 height 23
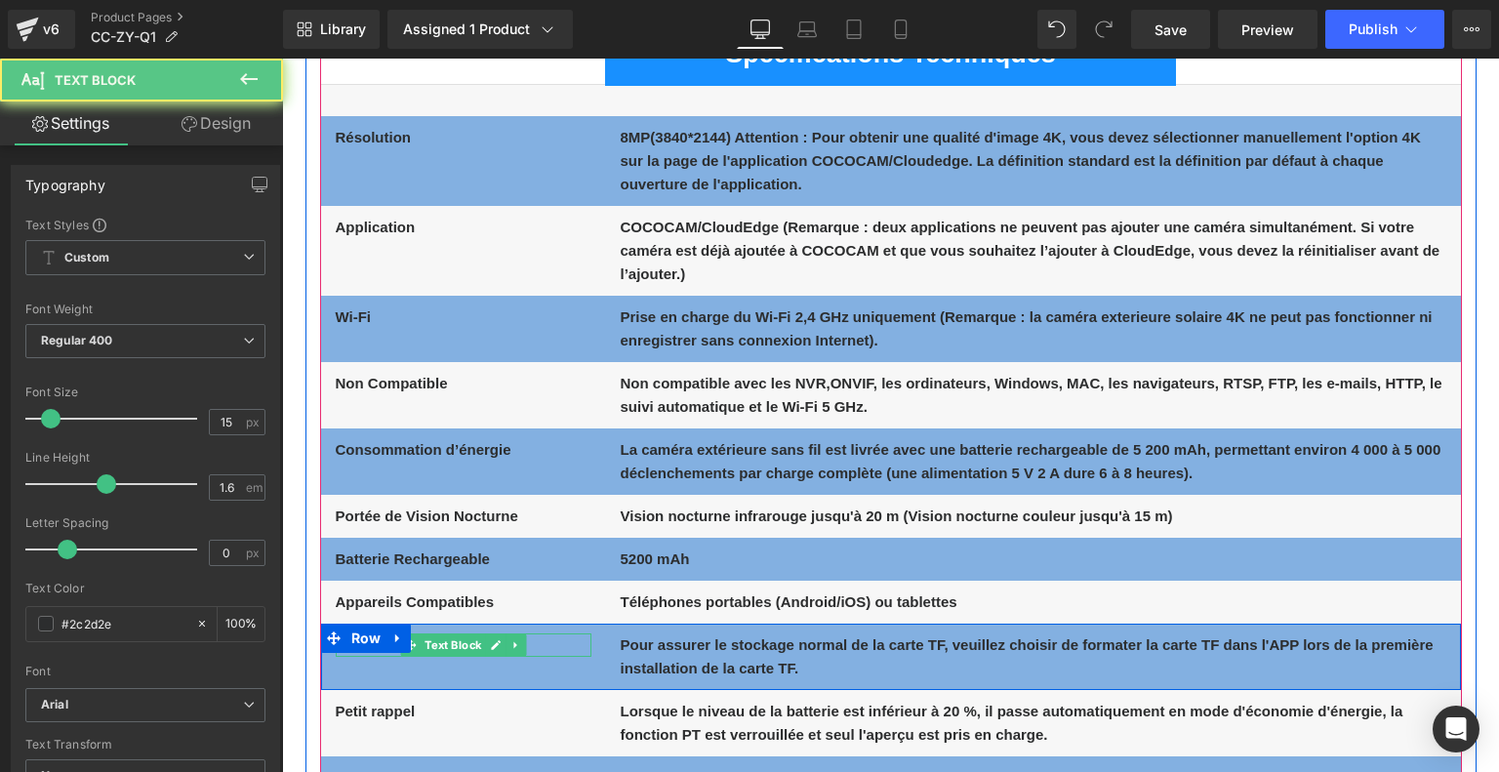
click at [535, 644] on p "Attention" at bounding box center [464, 644] width 256 height 23
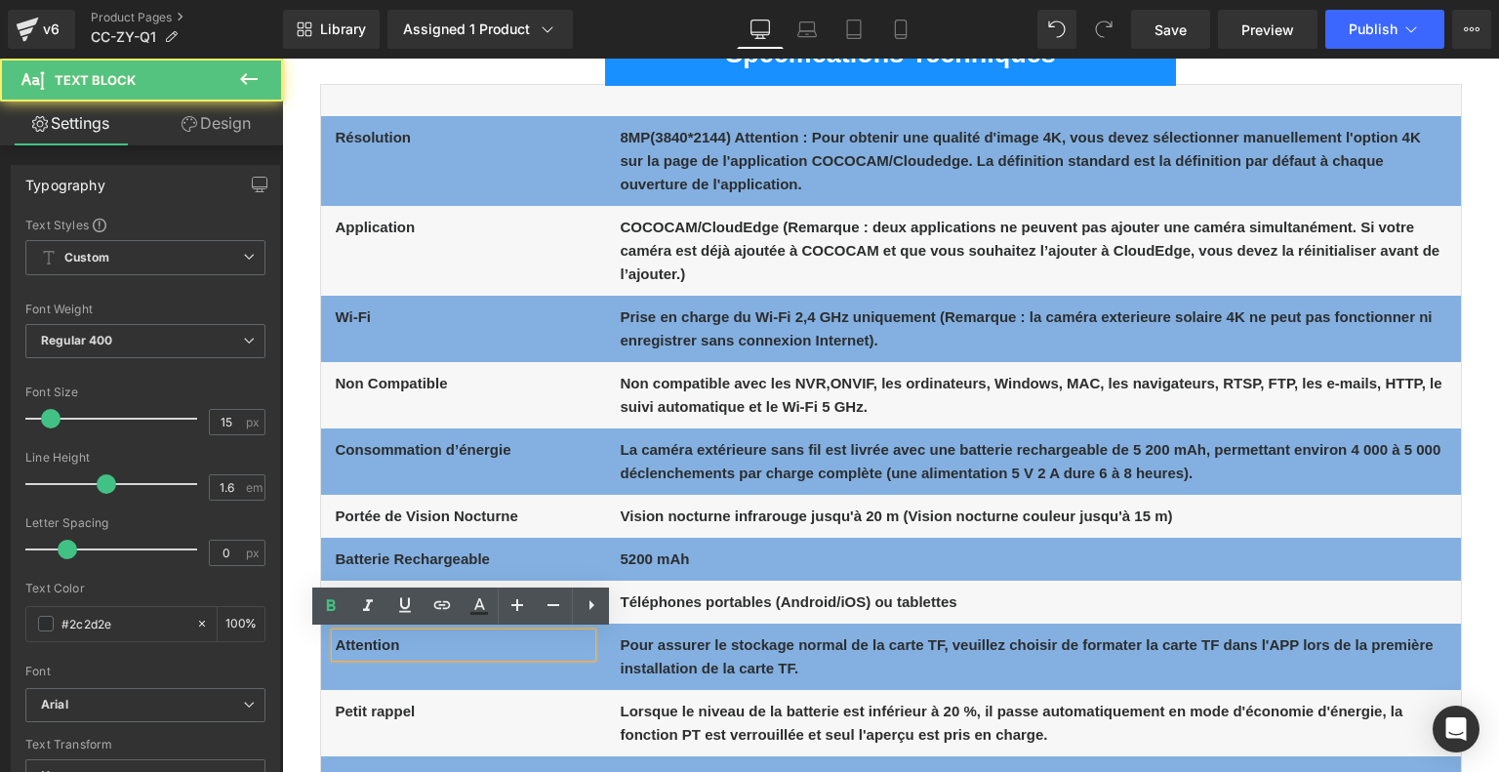
click at [535, 644] on p "Attention" at bounding box center [464, 644] width 256 height 23
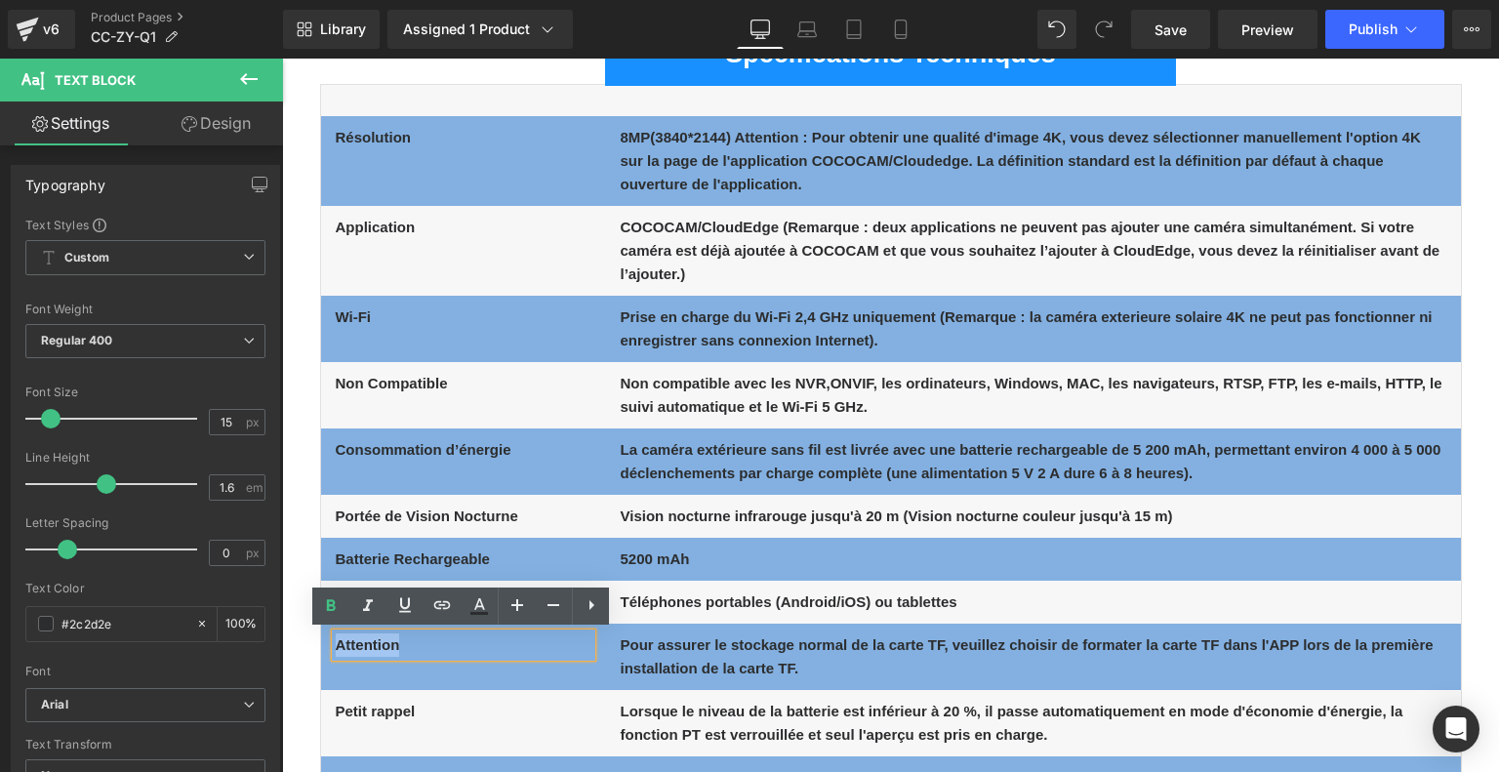
drag, startPoint x: 382, startPoint y: 647, endPoint x: 334, endPoint y: 644, distance: 48.9
click at [336, 644] on p "Attention" at bounding box center [464, 644] width 256 height 23
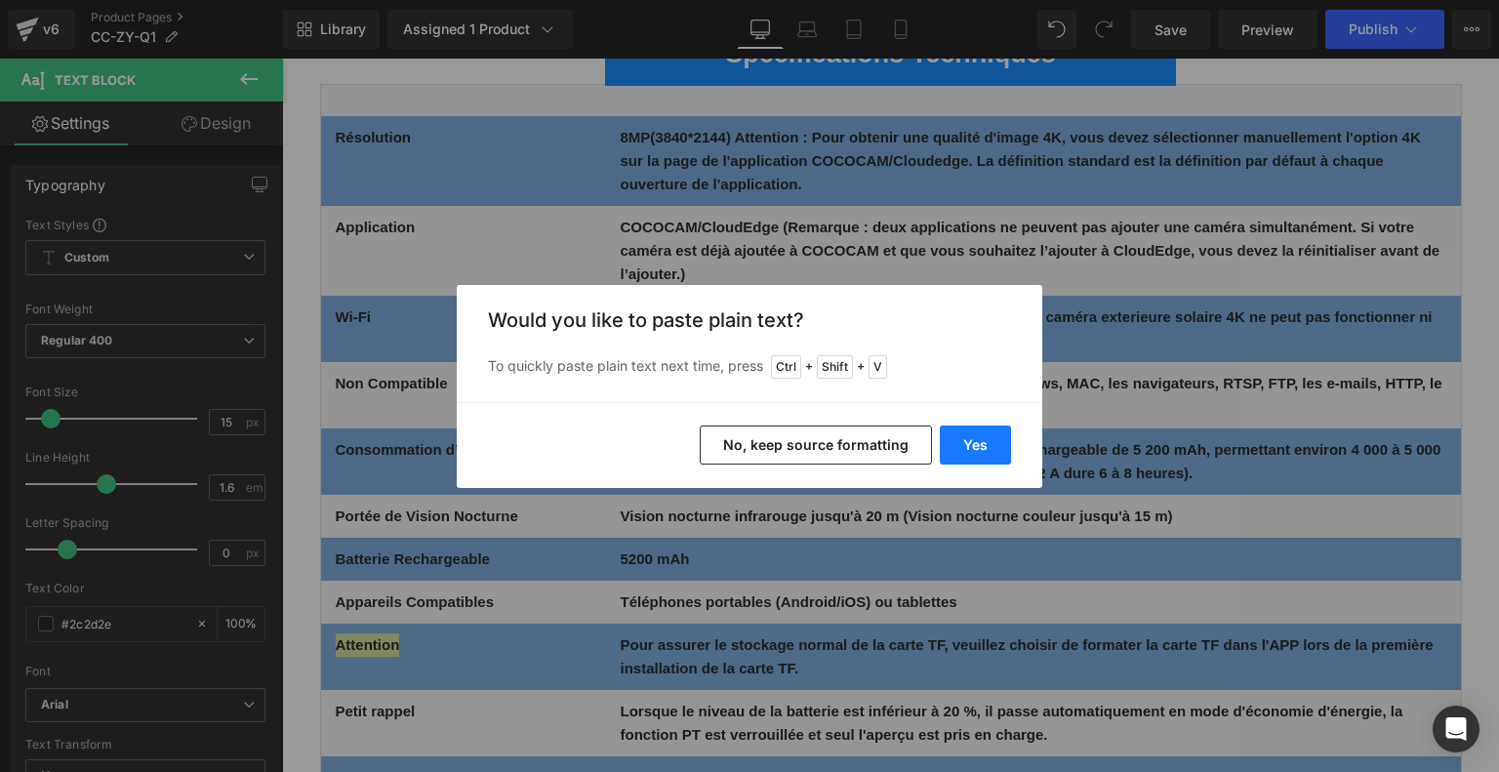
click at [987, 444] on button "Yes" at bounding box center [975, 444] width 71 height 39
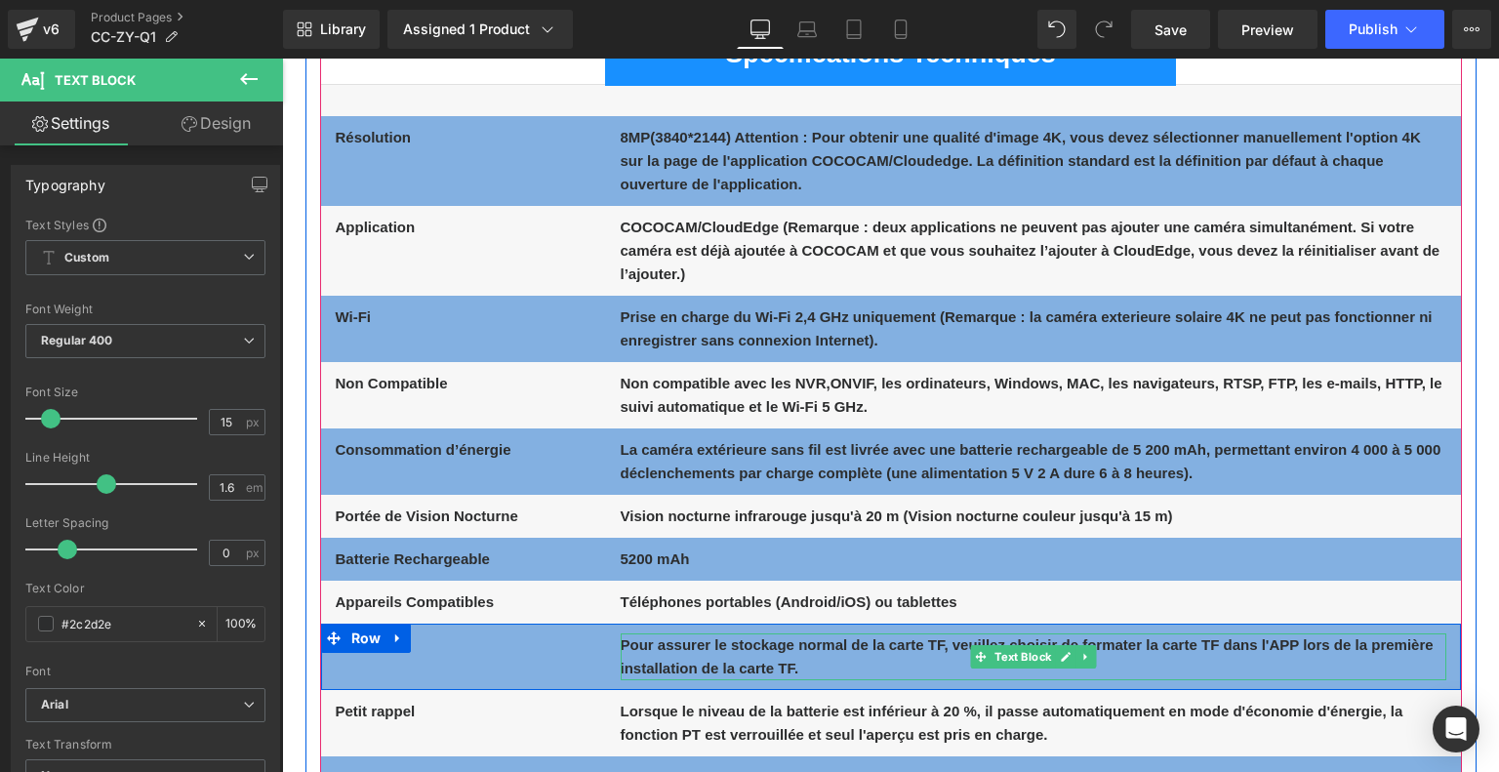
click at [758, 652] on b "Pour assurer le stockage normal de la carte TF, veuillez choisir de formater la…" at bounding box center [1026, 656] width 813 height 40
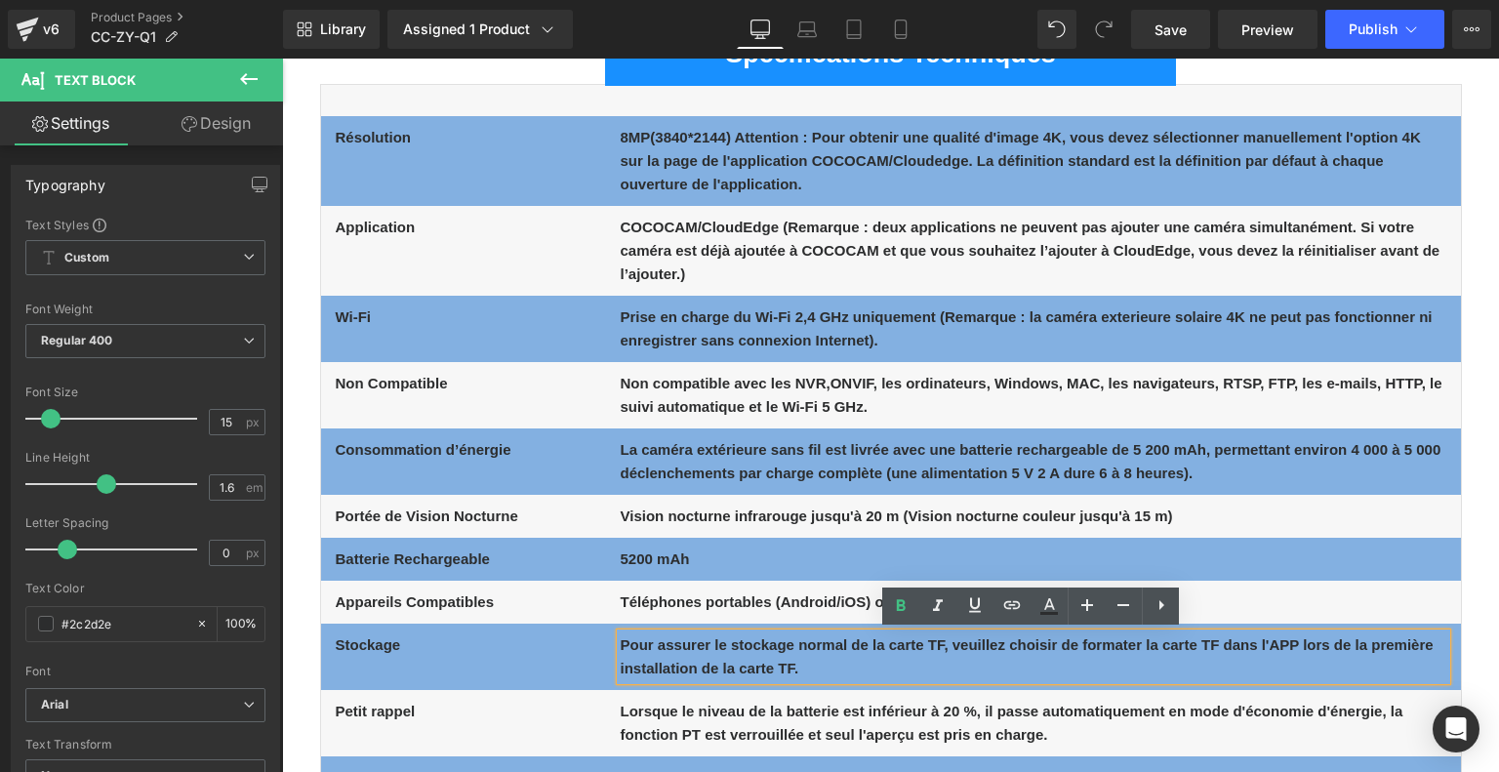
click at [767, 647] on b "Pour assurer le stockage normal de la carte TF, veuillez choisir de formater la…" at bounding box center [1026, 656] width 813 height 40
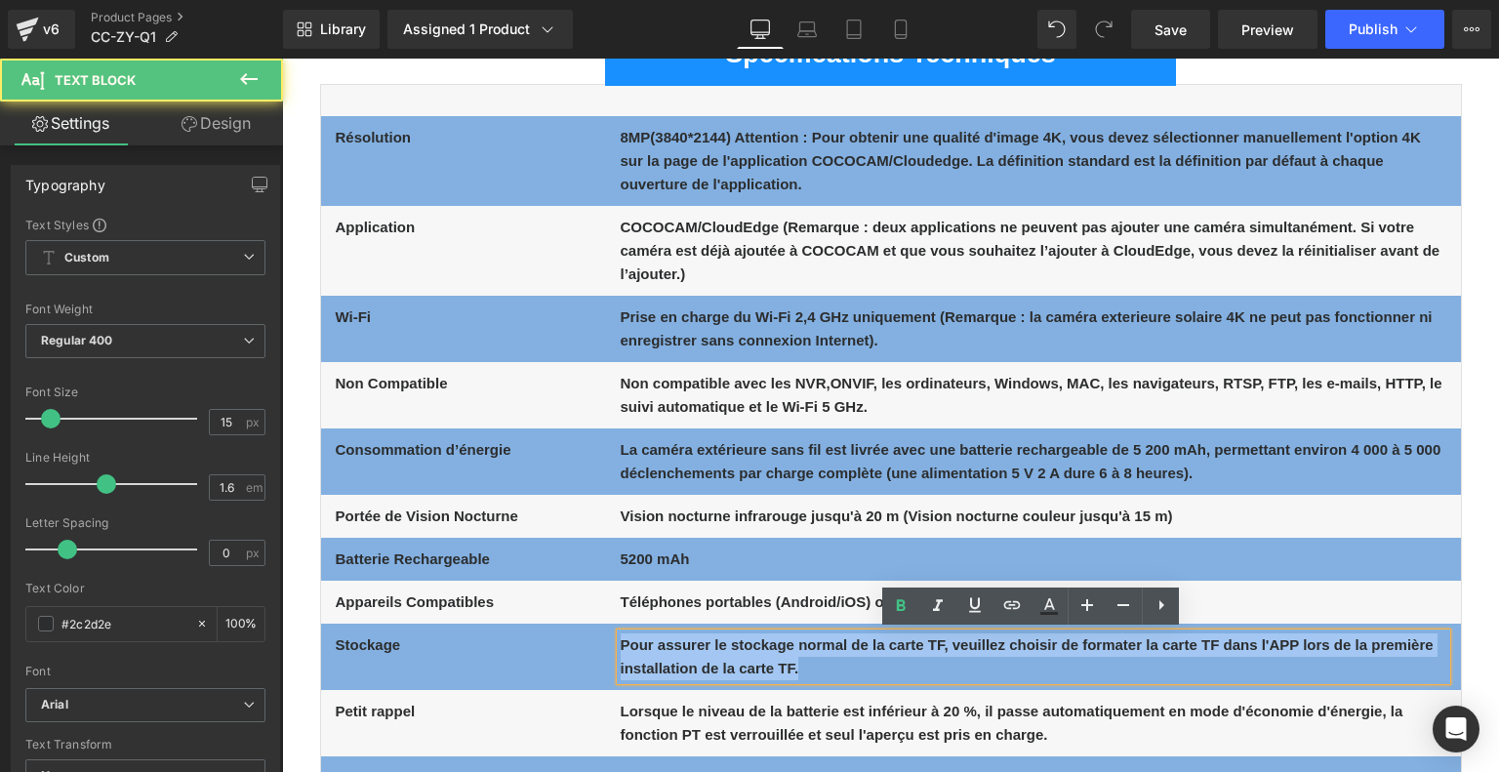
drag, startPoint x: 621, startPoint y: 644, endPoint x: 858, endPoint y: 685, distance: 239.6
click at [858, 685] on div "Stockage Text Block Pour assurer le stockage normal de la carte TF, veuillez ch…" at bounding box center [891, 656] width 1140 height 66
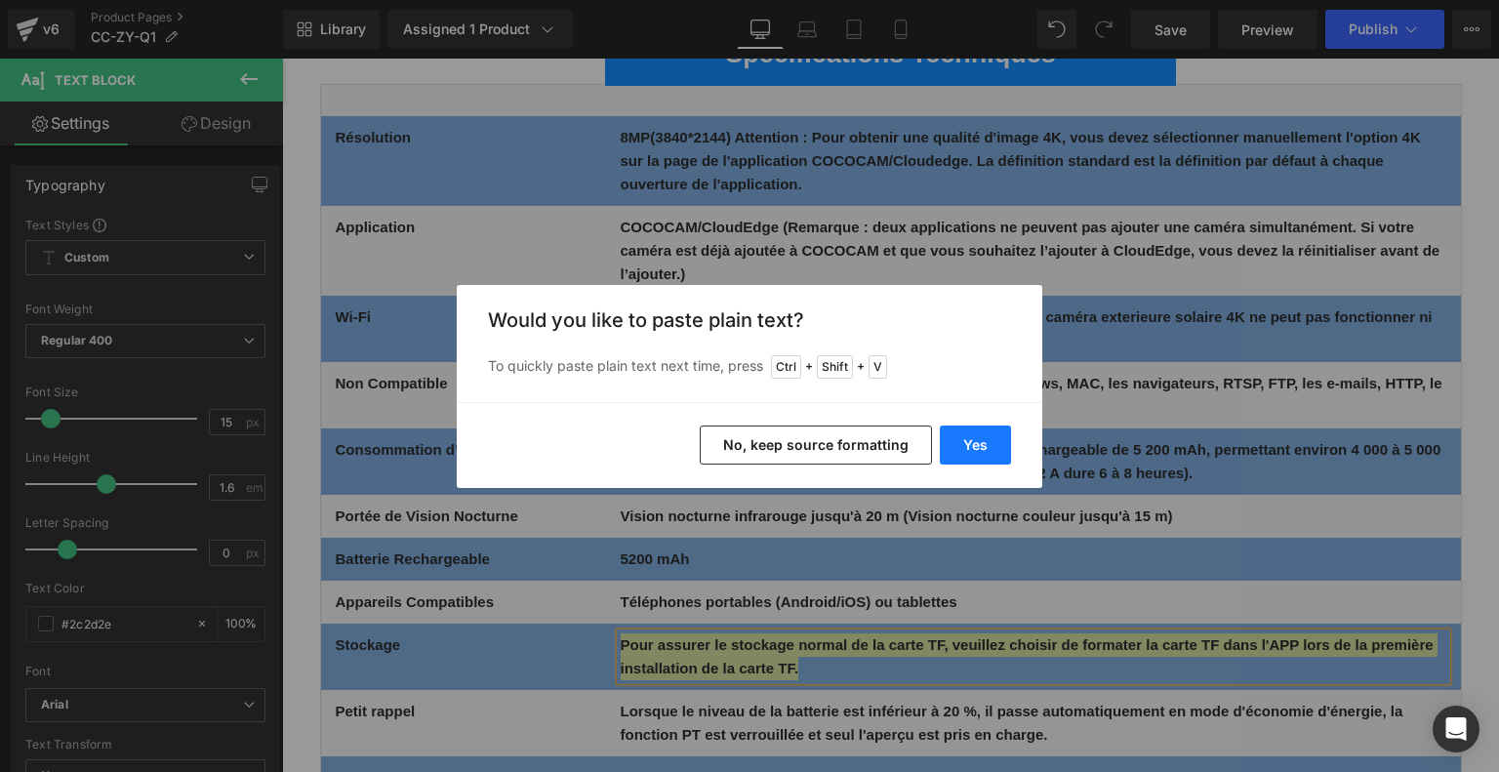
click at [972, 443] on button "Yes" at bounding box center [975, 444] width 71 height 39
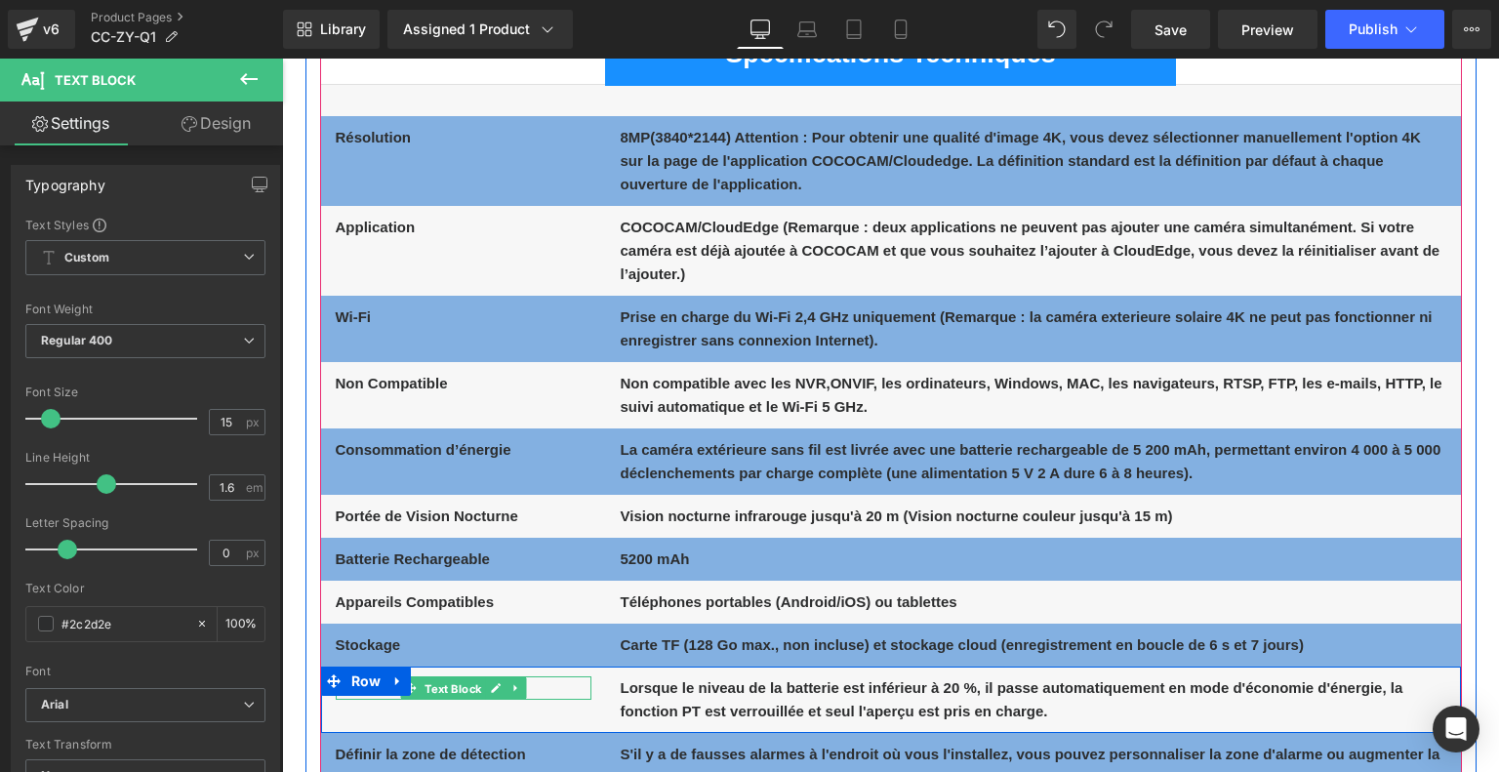
click at [467, 686] on span "Text Block" at bounding box center [452, 687] width 64 height 23
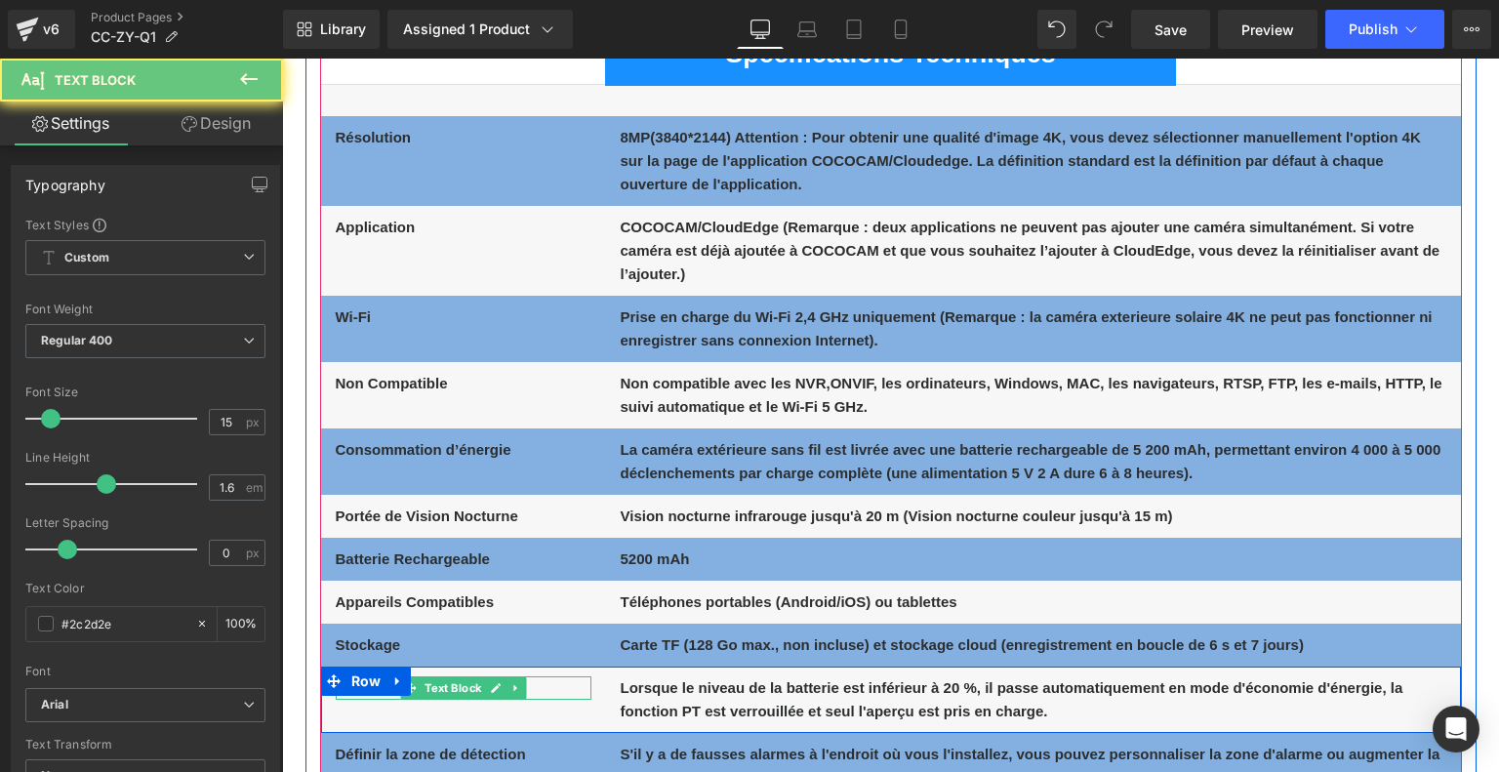
click at [549, 692] on p "Petit rappel" at bounding box center [464, 687] width 256 height 23
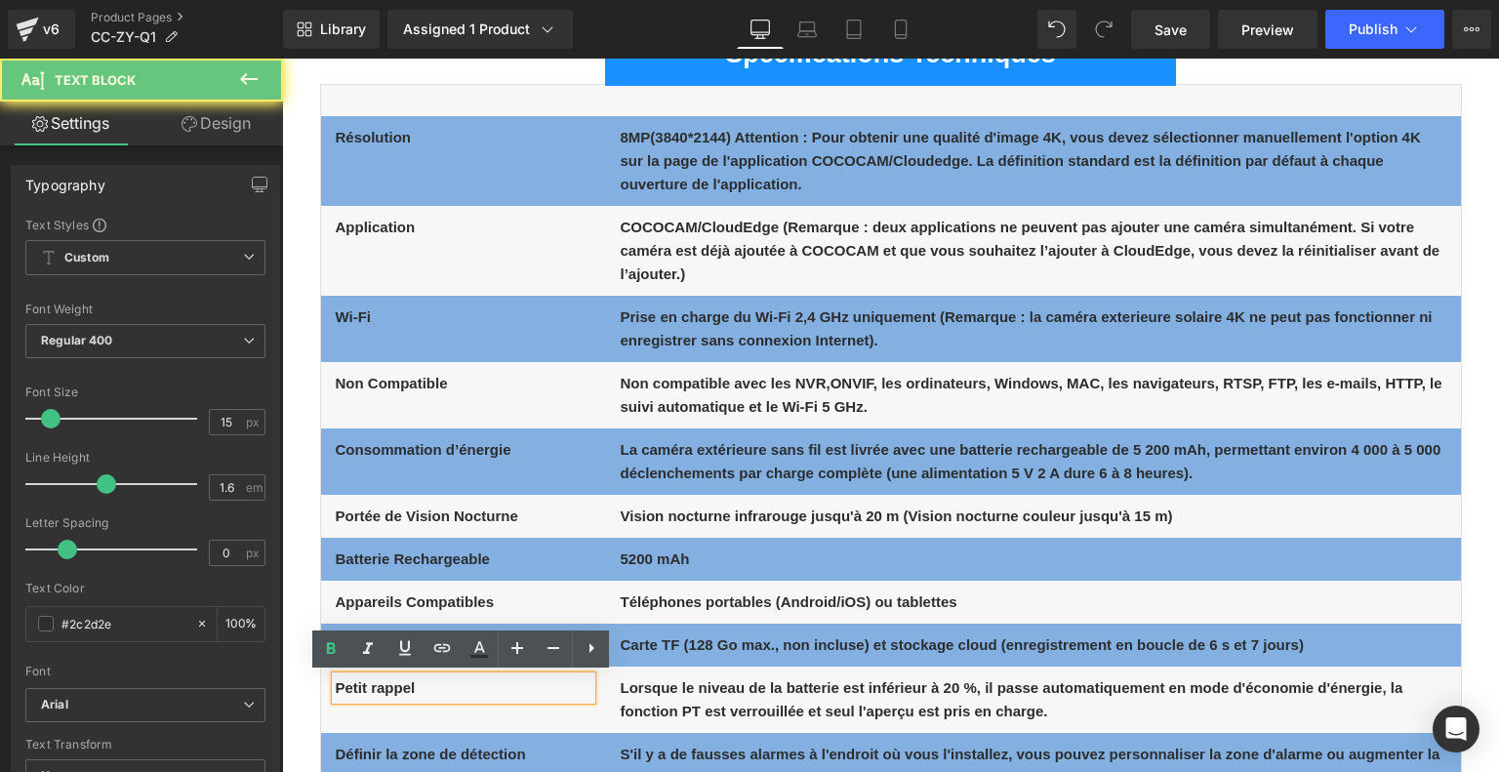
click at [549, 692] on p "Petit rappel" at bounding box center [464, 687] width 256 height 23
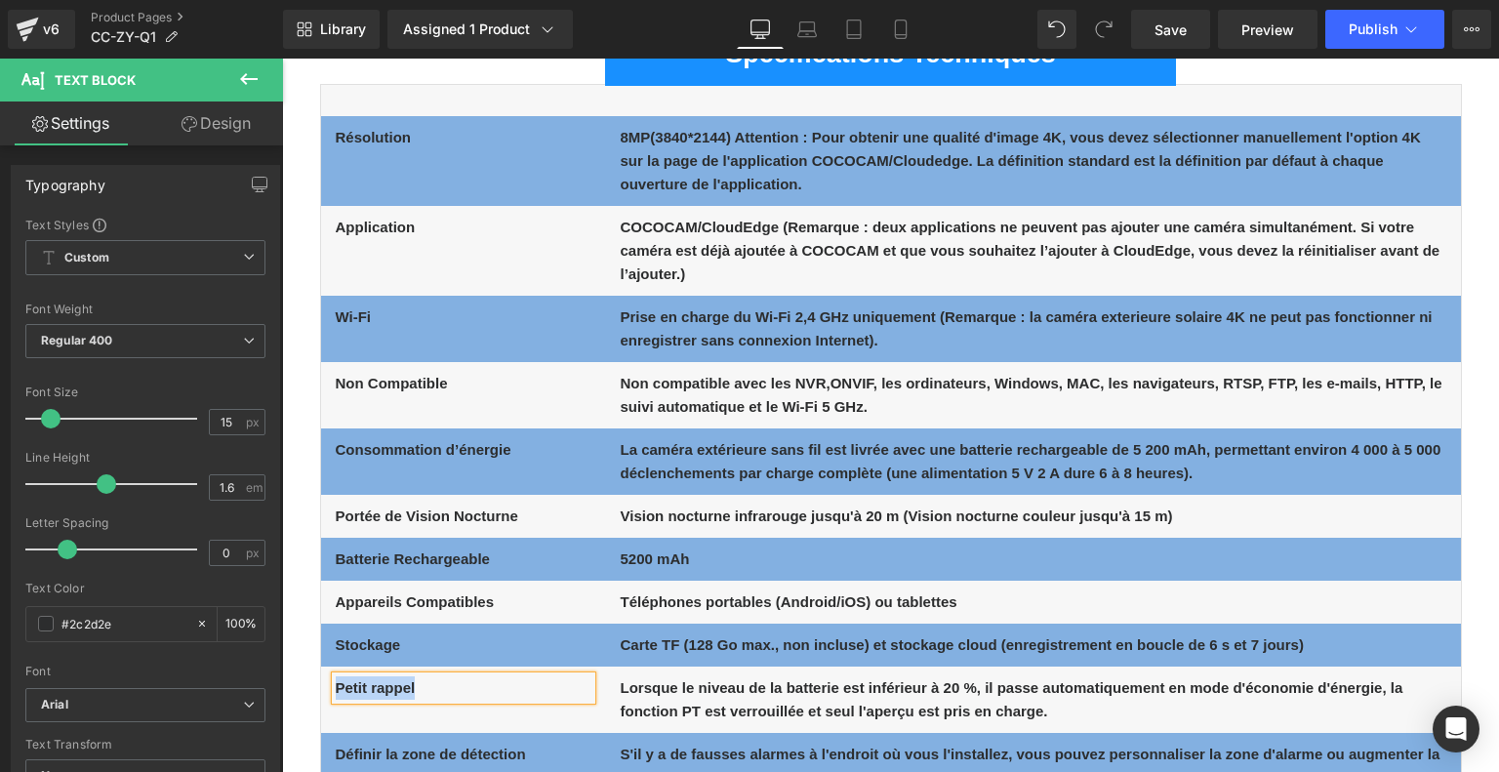
drag, startPoint x: 433, startPoint y: 685, endPoint x: 332, endPoint y: 685, distance: 101.5
click at [336, 685] on p "Petit rappel" at bounding box center [464, 687] width 256 height 23
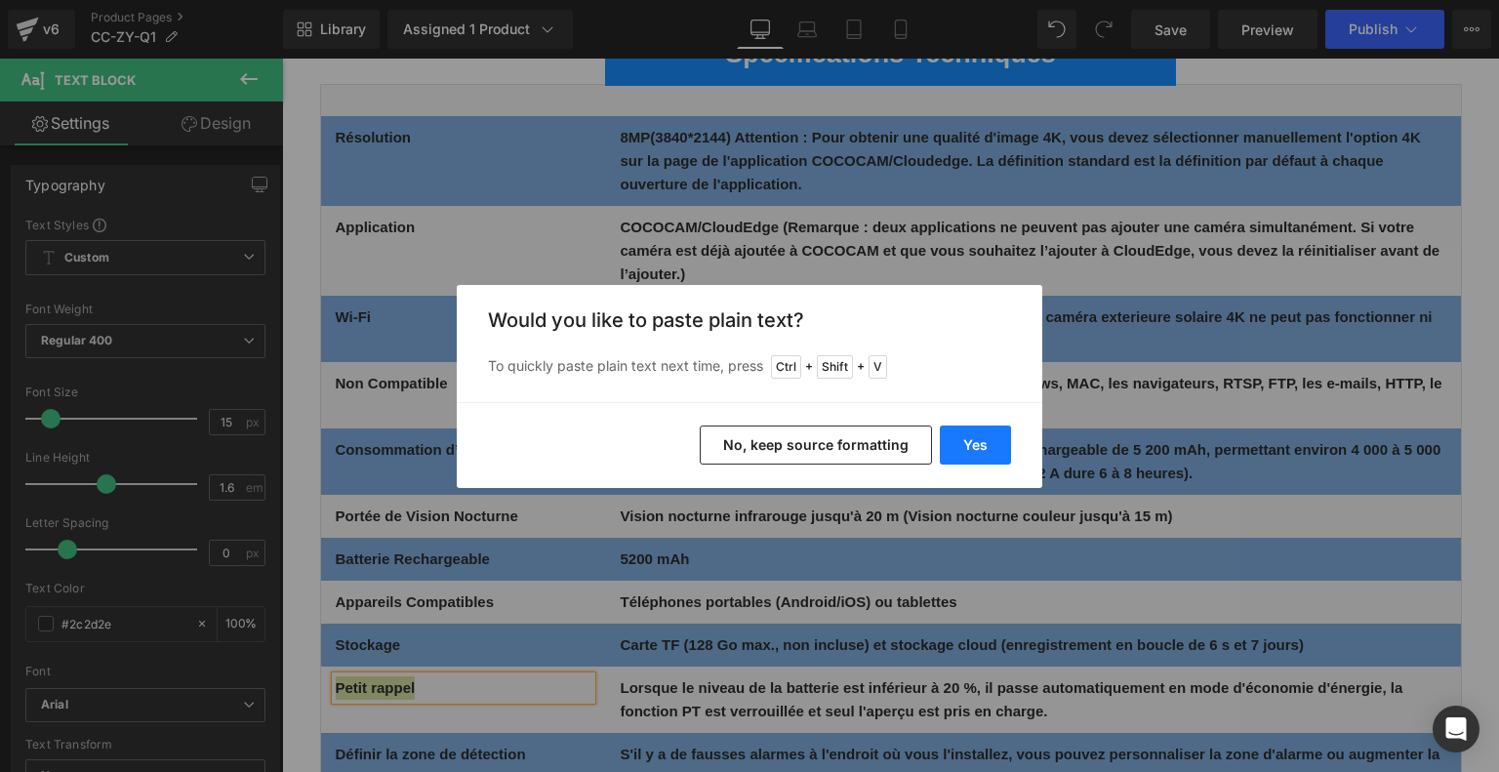
click at [979, 432] on button "Yes" at bounding box center [975, 444] width 71 height 39
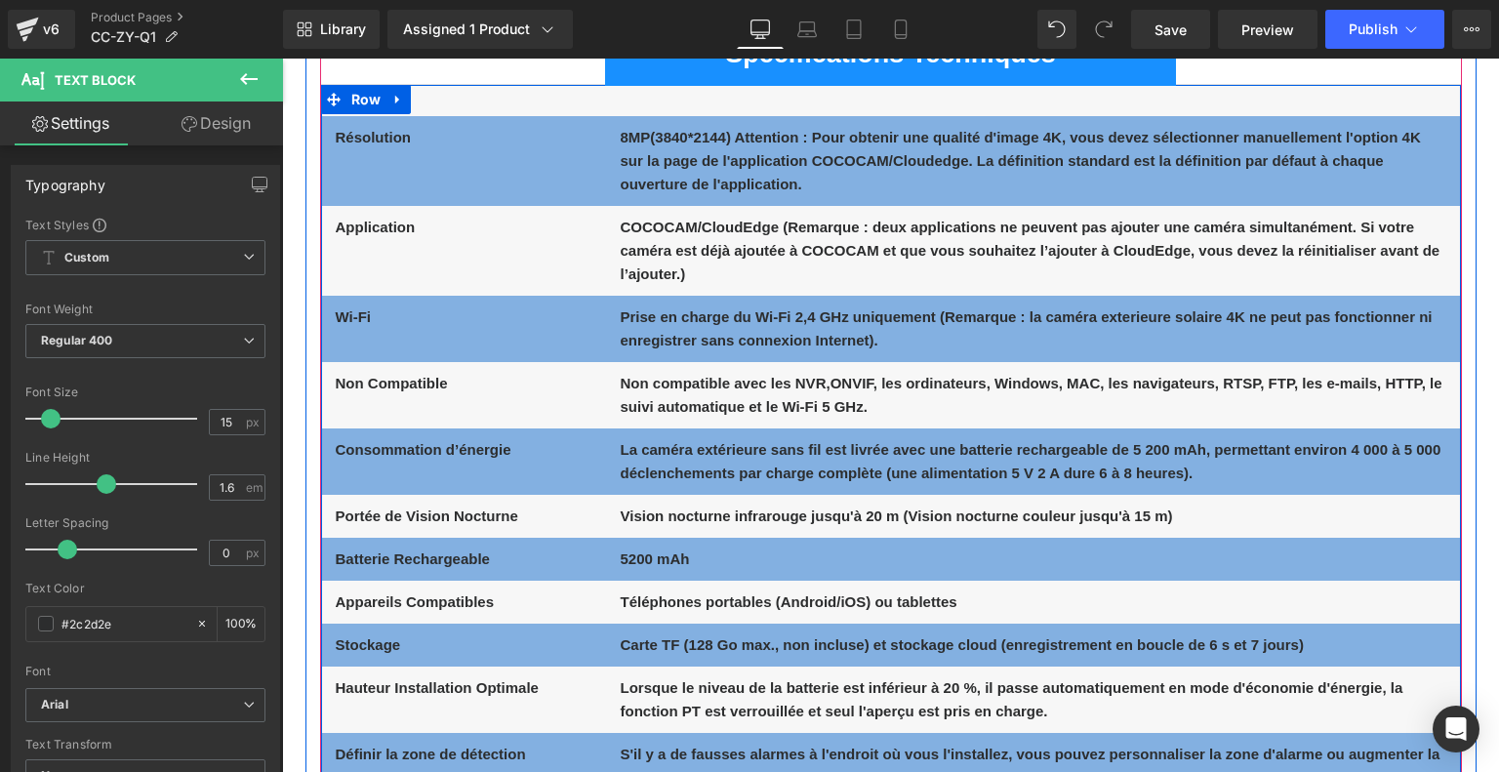
click at [706, 682] on b "Lorsque le niveau de la batterie est inférieur à 20 %, il passe automatiquement…" at bounding box center [1011, 699] width 782 height 40
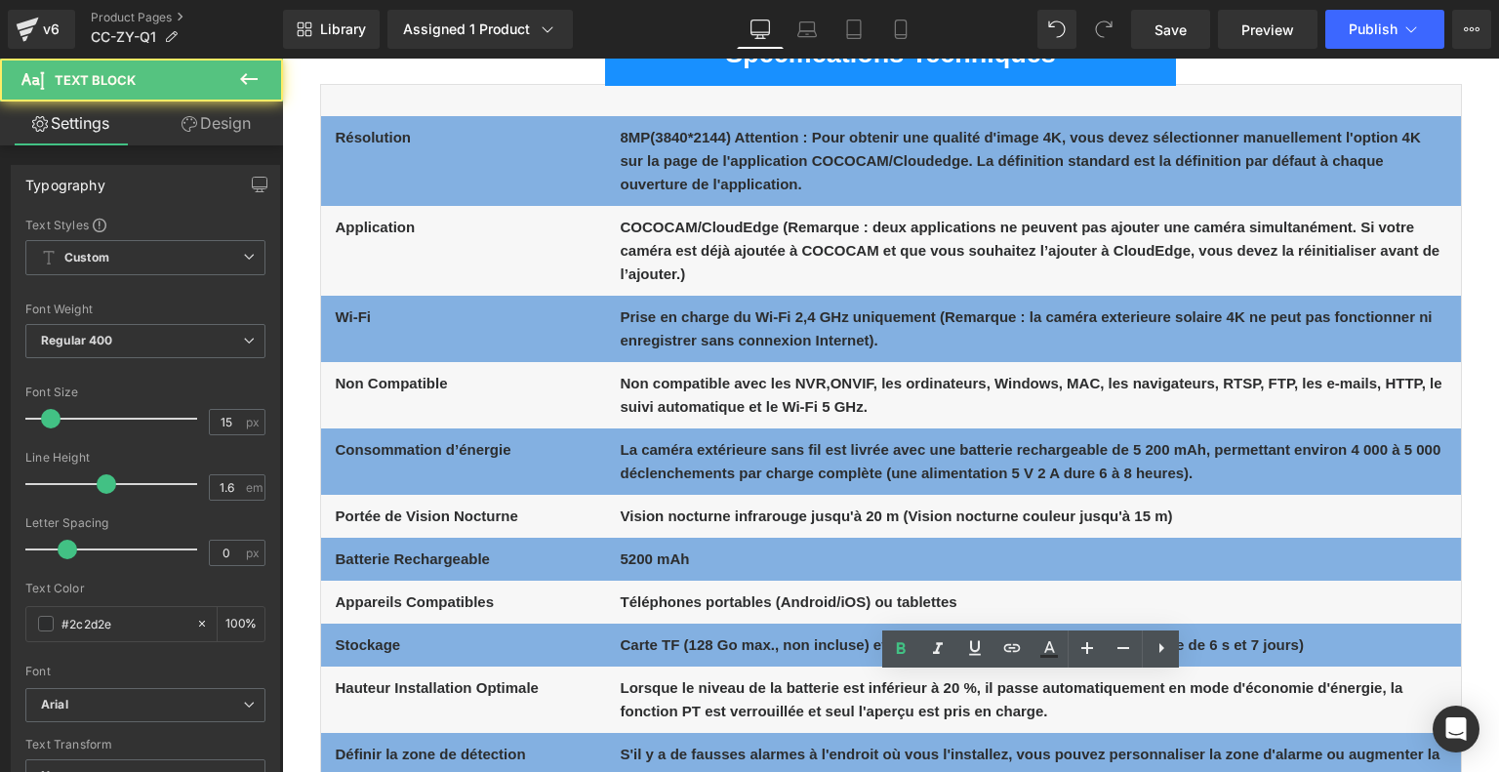
click at [707, 684] on div "Rendering Content" at bounding box center [750, 694] width 120 height 21
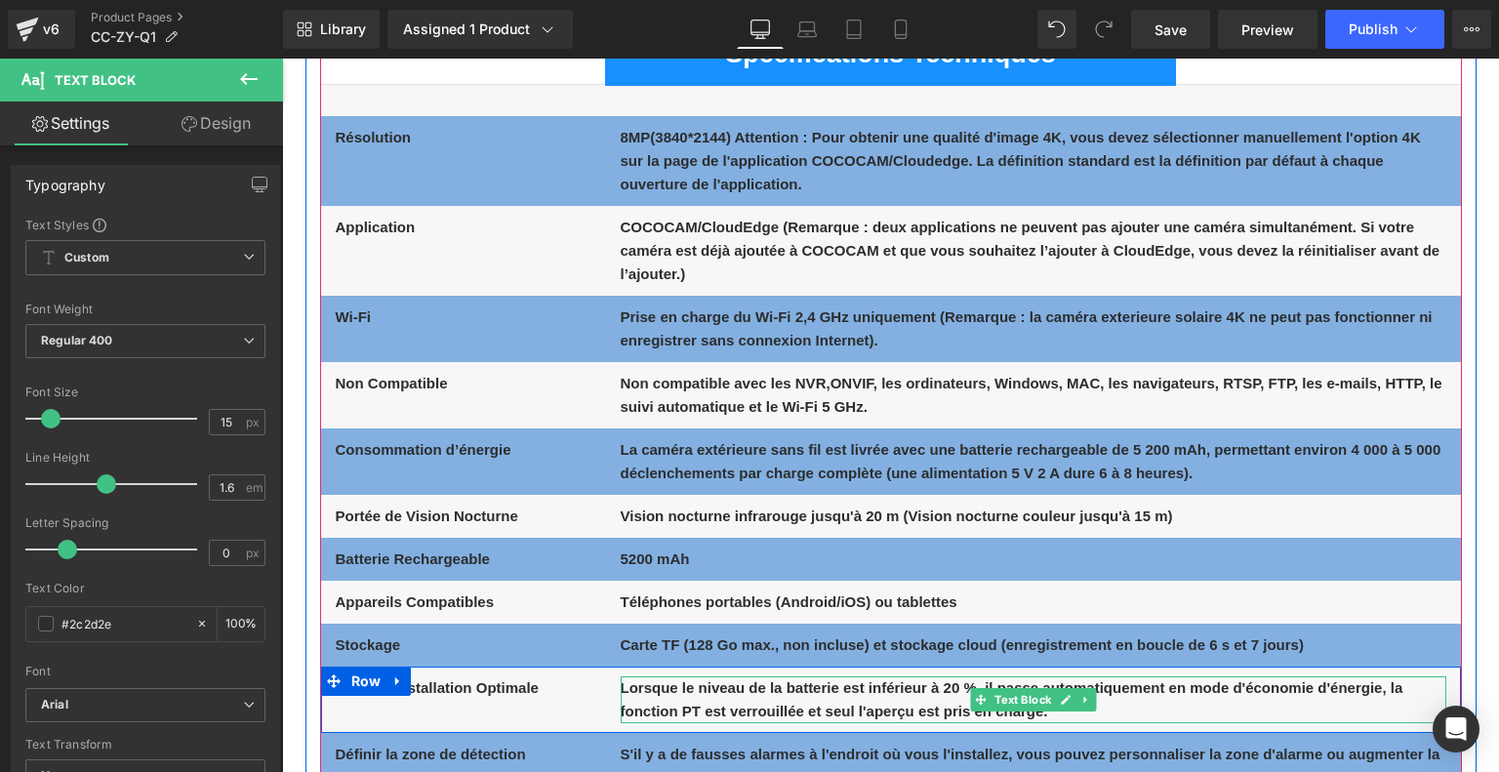
click at [804, 709] on b "Lorsque le niveau de la batterie est inférieur à 20 %, il passe automatiquement…" at bounding box center [1011, 699] width 782 height 40
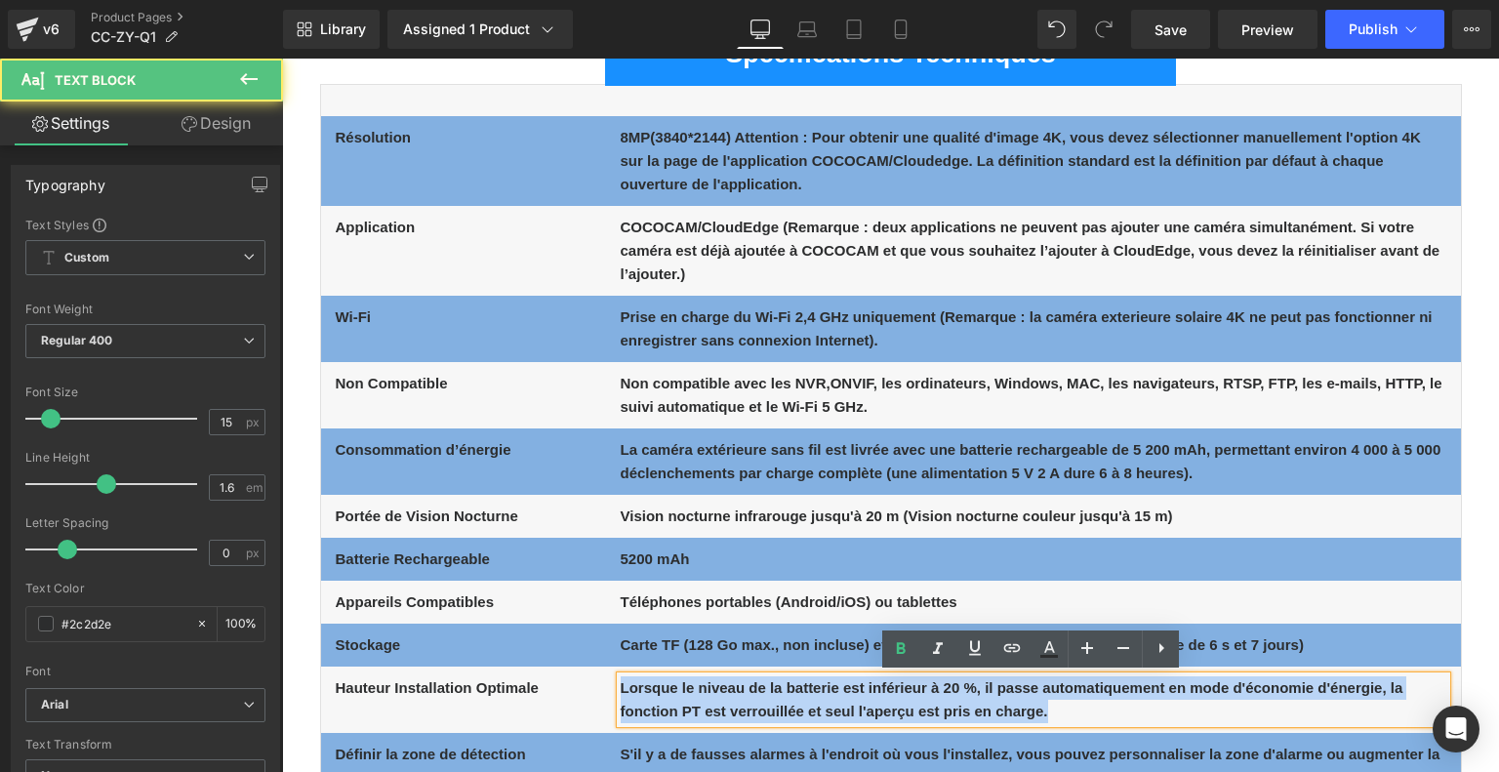
drag, startPoint x: 1064, startPoint y: 709, endPoint x: 610, endPoint y: 667, distance: 456.6
click at [610, 667] on div "Hauteur Installation Optimale Text Block Lorsque le niveau de la batterie est i…" at bounding box center [891, 699] width 1140 height 66
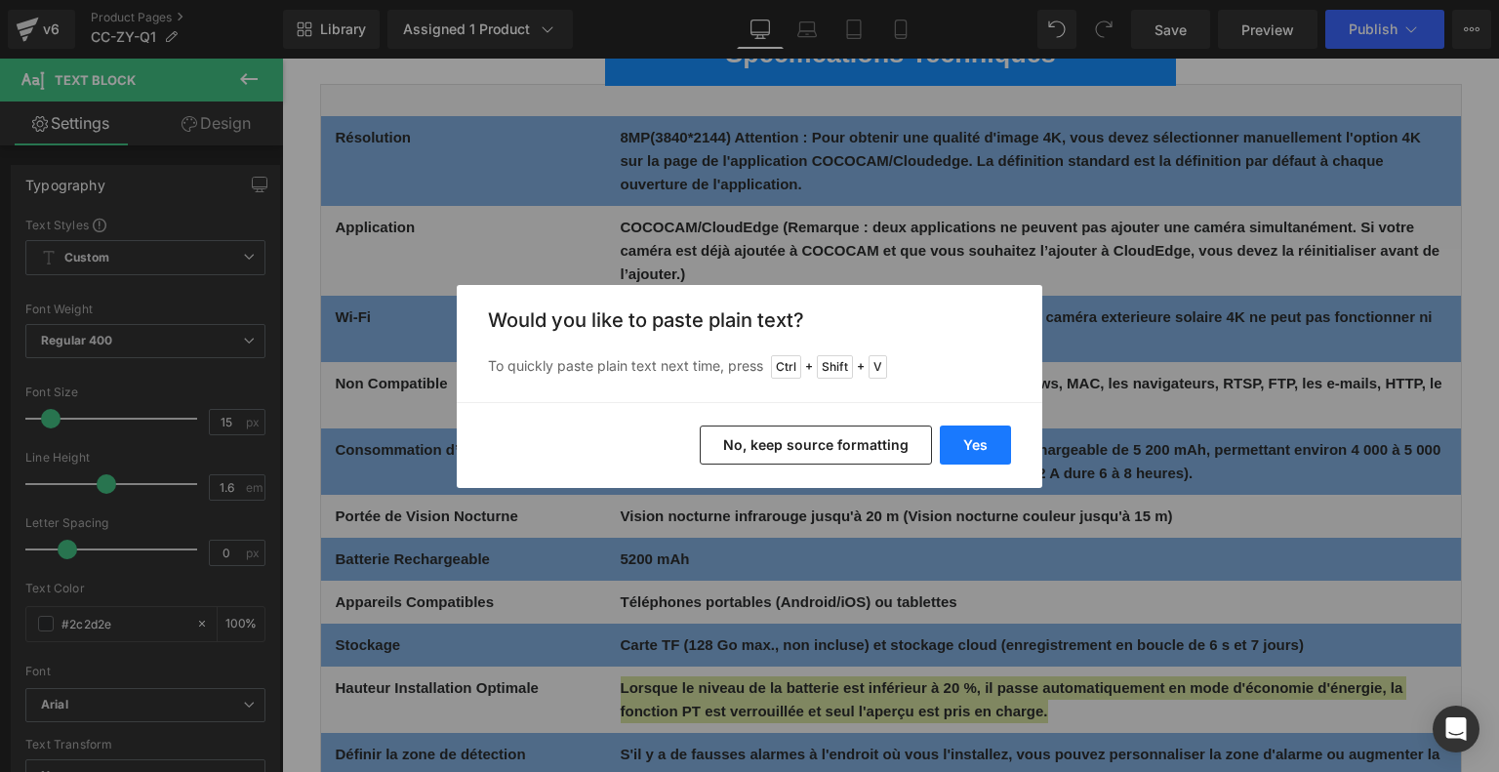
click at [987, 434] on button "Yes" at bounding box center [975, 444] width 71 height 39
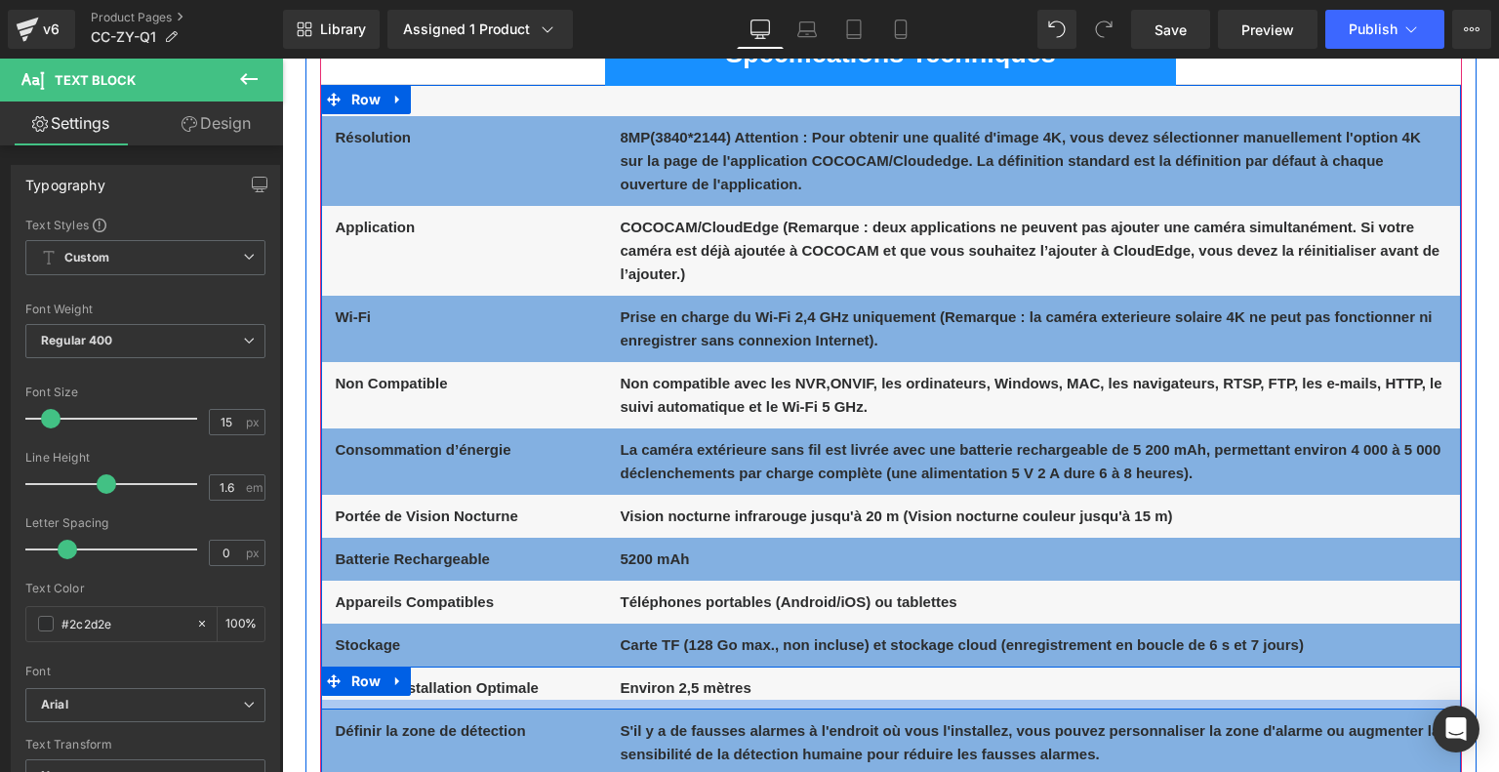
scroll to position [11122, 0]
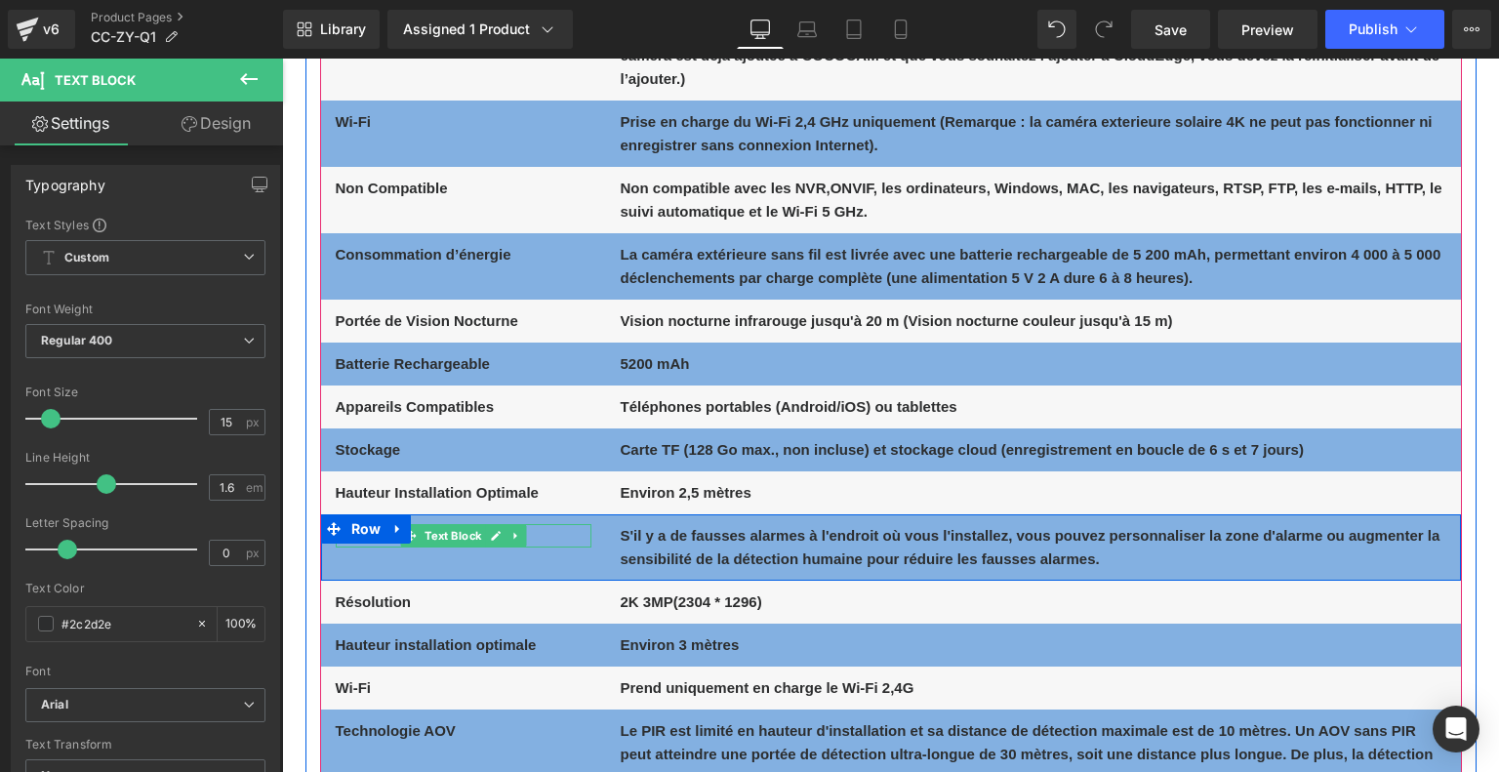
click at [476, 532] on span "Text Block" at bounding box center [452, 535] width 64 height 23
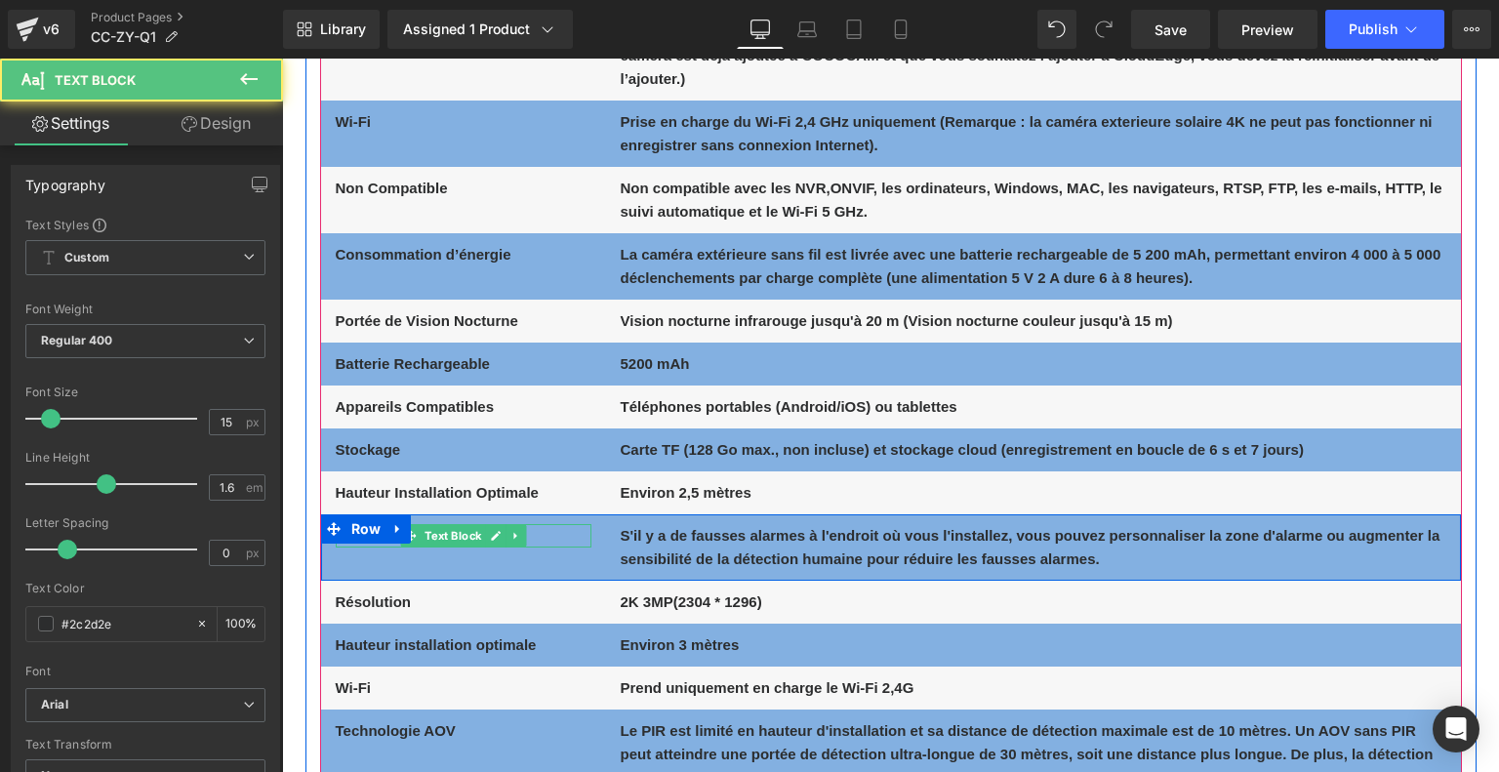
click at [568, 529] on p "Définir la zone de détection" at bounding box center [464, 535] width 256 height 23
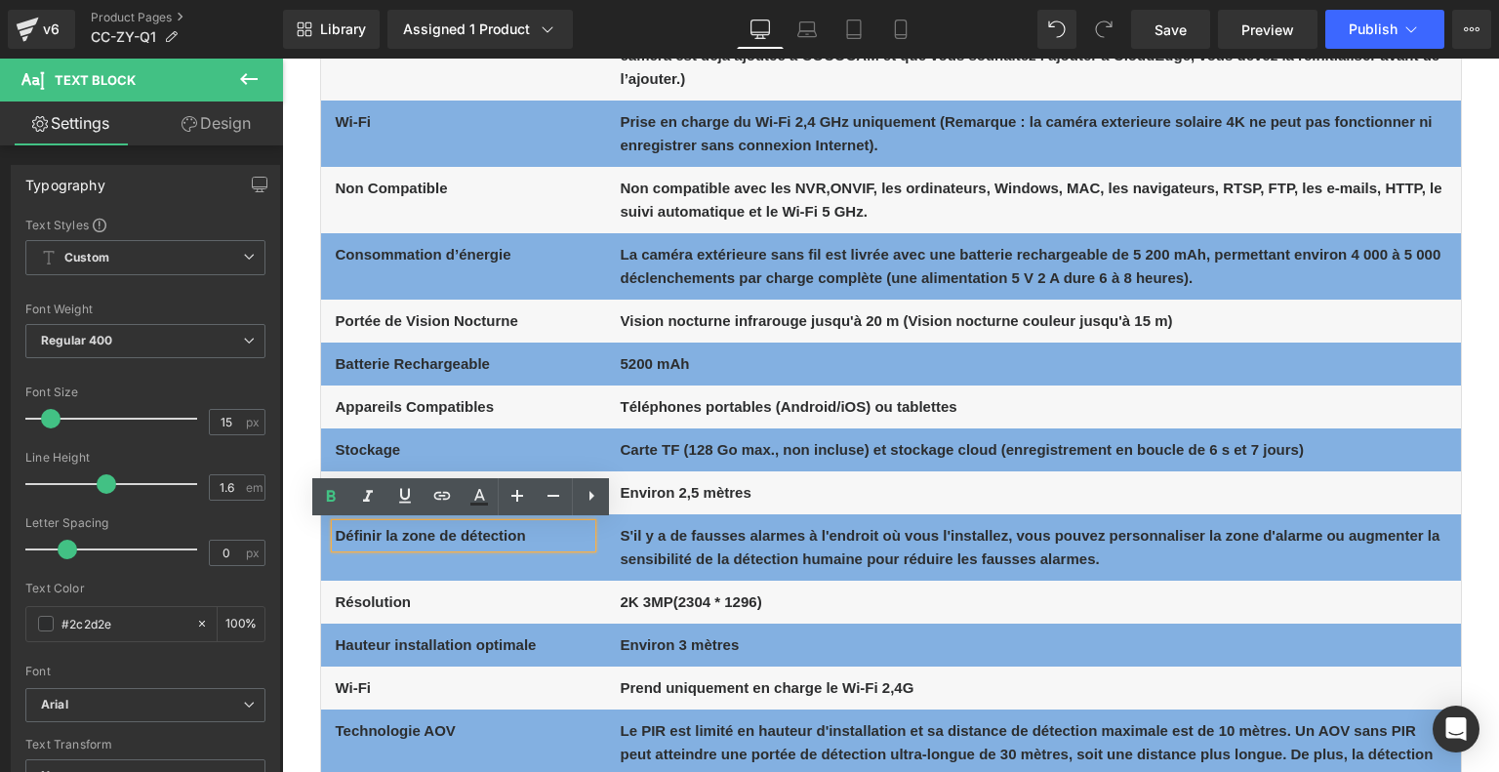
click at [568, 529] on p "Définir la zone de détection" at bounding box center [464, 535] width 256 height 23
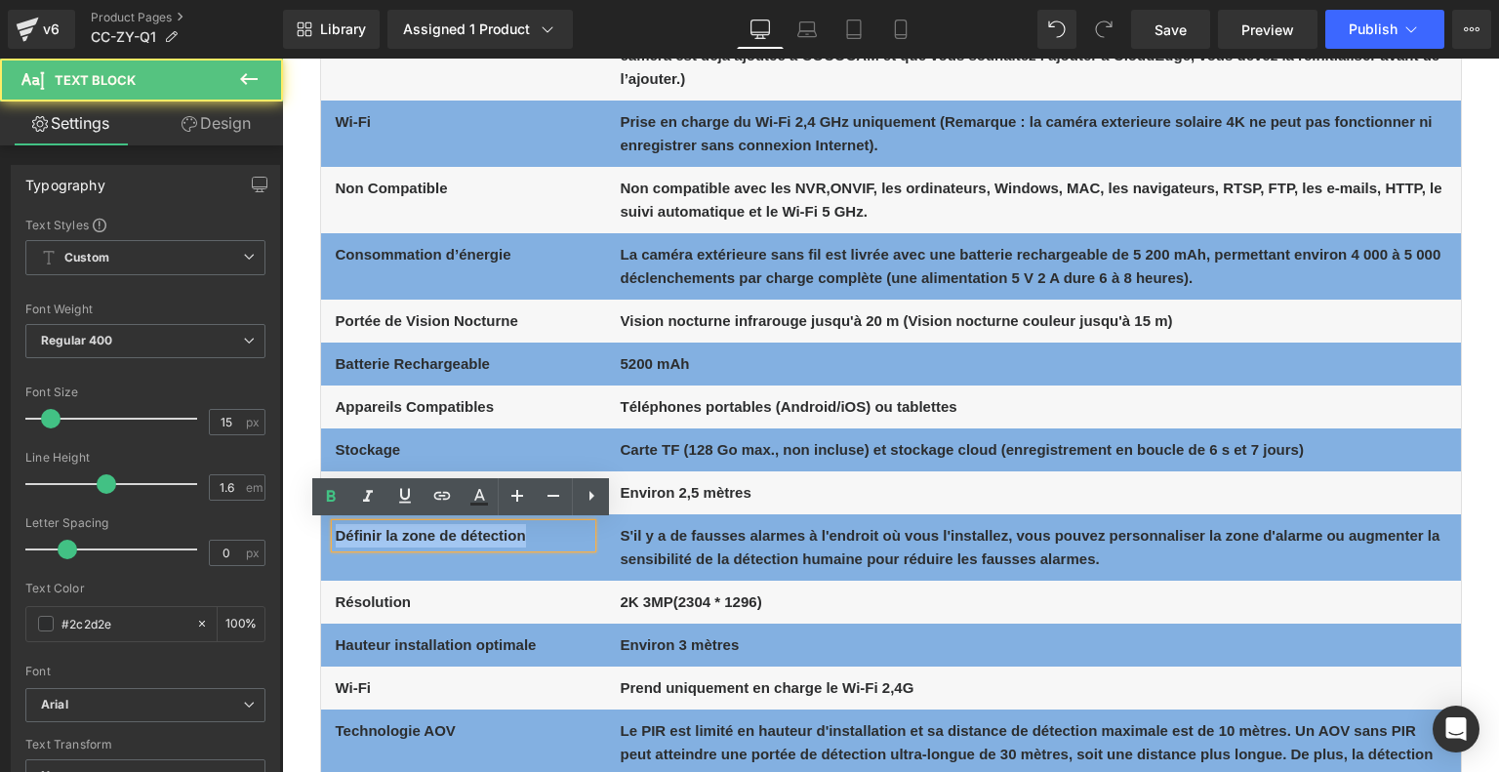
drag, startPoint x: 537, startPoint y: 536, endPoint x: 327, endPoint y: 538, distance: 209.8
click at [327, 538] on div "Définir la zone de détection Text Block" at bounding box center [463, 535] width 285 height 23
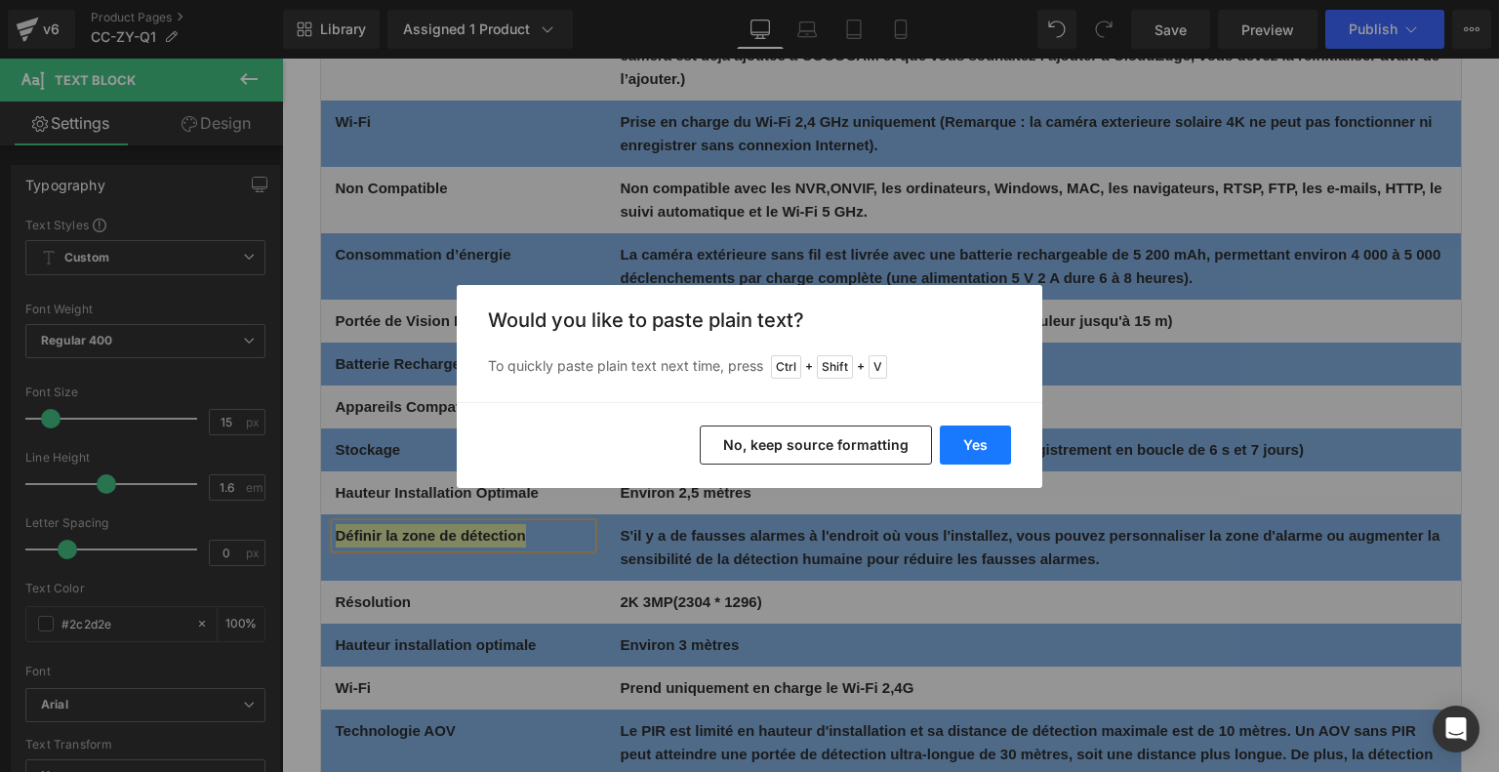
click at [989, 436] on button "Yes" at bounding box center [975, 444] width 71 height 39
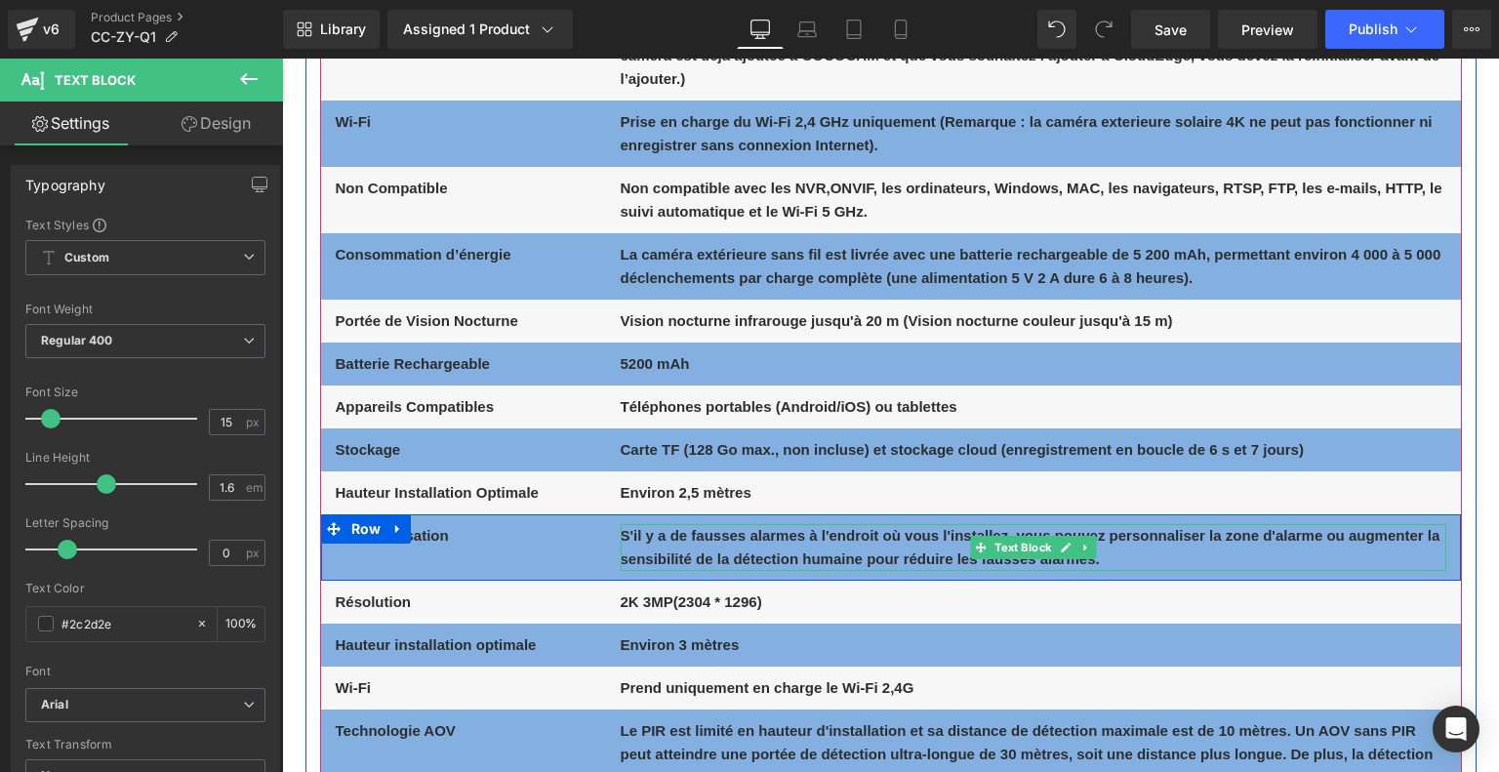
click at [693, 553] on b "S'il y a de fausses alarmes à l'endroit où vous l'installez, vous pouvez person…" at bounding box center [1030, 547] width 820 height 40
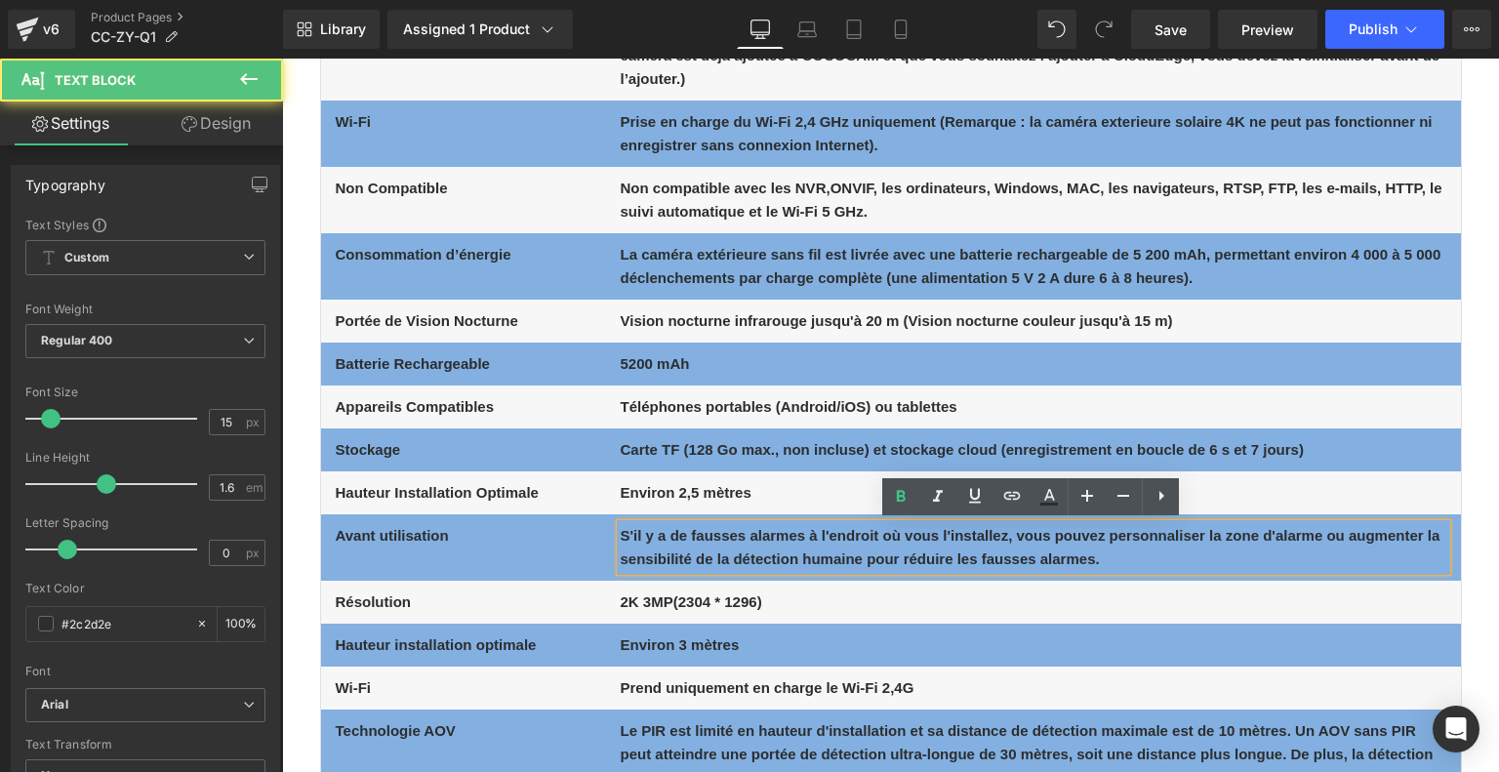
click at [694, 553] on b "S'il y a de fausses alarmes à l'endroit où vous l'installez, vous pouvez person…" at bounding box center [1030, 547] width 820 height 40
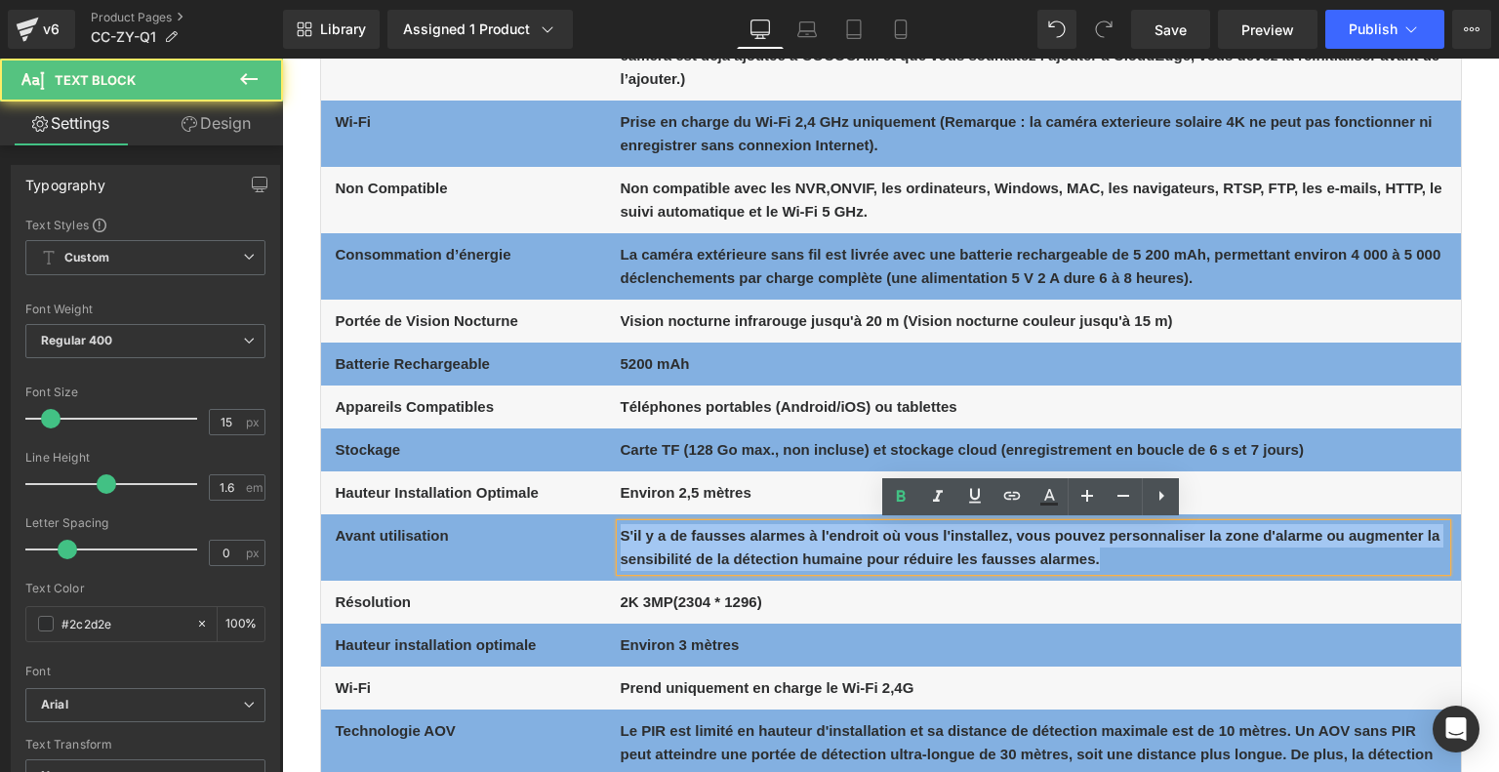
drag, startPoint x: 619, startPoint y: 534, endPoint x: 1180, endPoint y: 552, distance: 562.3
click at [1180, 552] on p "S'il y a de fausses alarmes à l'endroit où vous l'installez, vous pouvez person…" at bounding box center [1032, 547] width 825 height 47
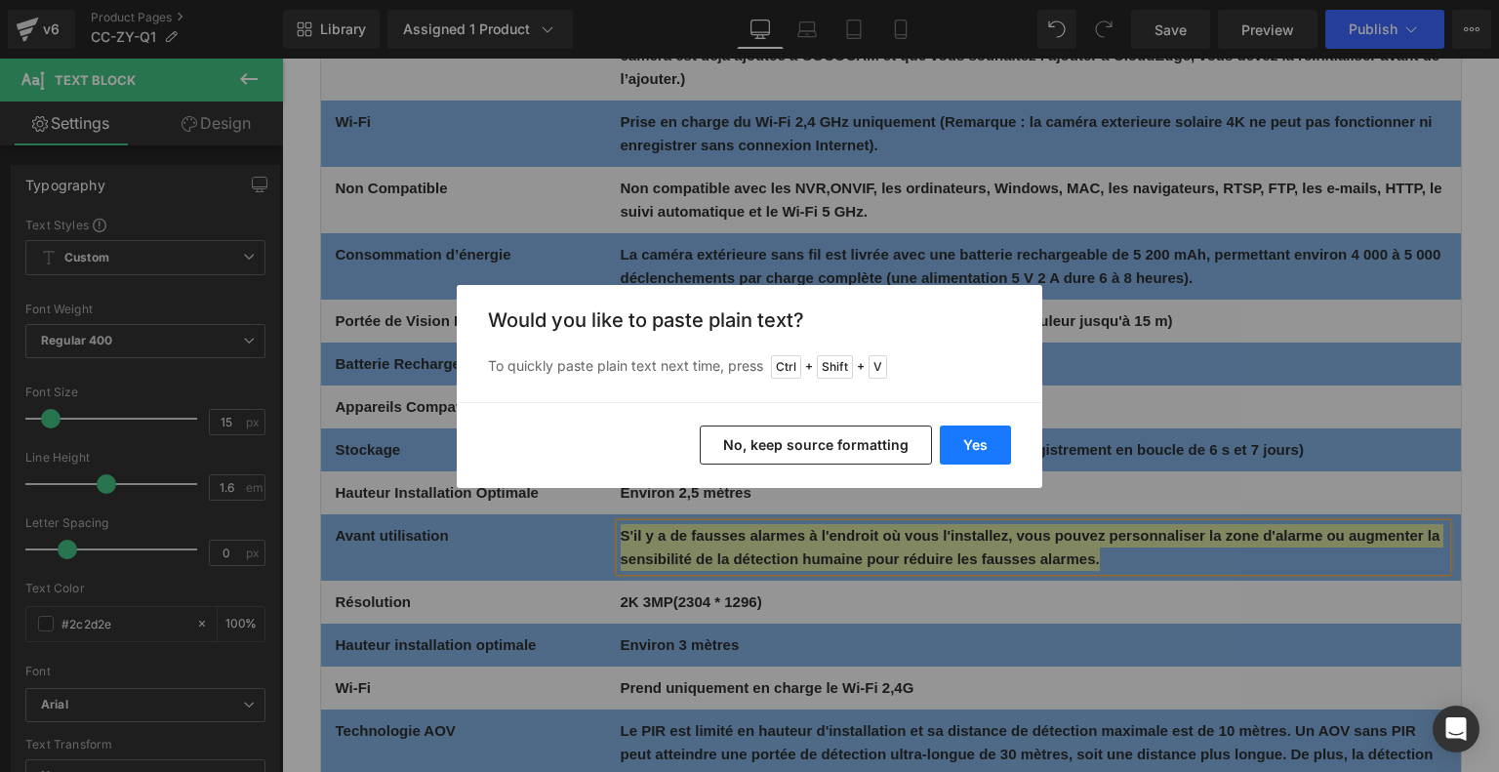
click at [983, 431] on button "Yes" at bounding box center [975, 444] width 71 height 39
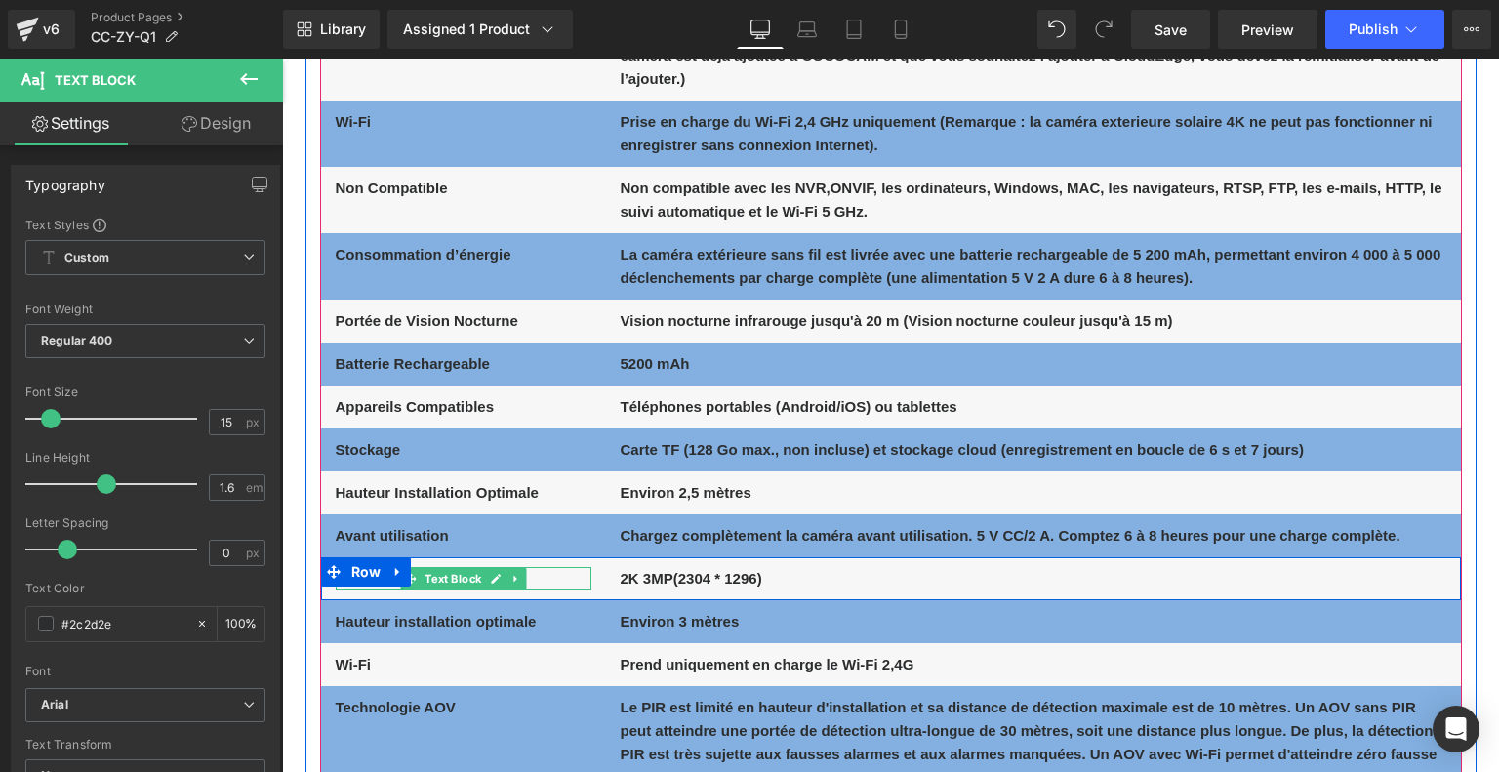
click at [572, 576] on p "Résolution" at bounding box center [464, 578] width 256 height 23
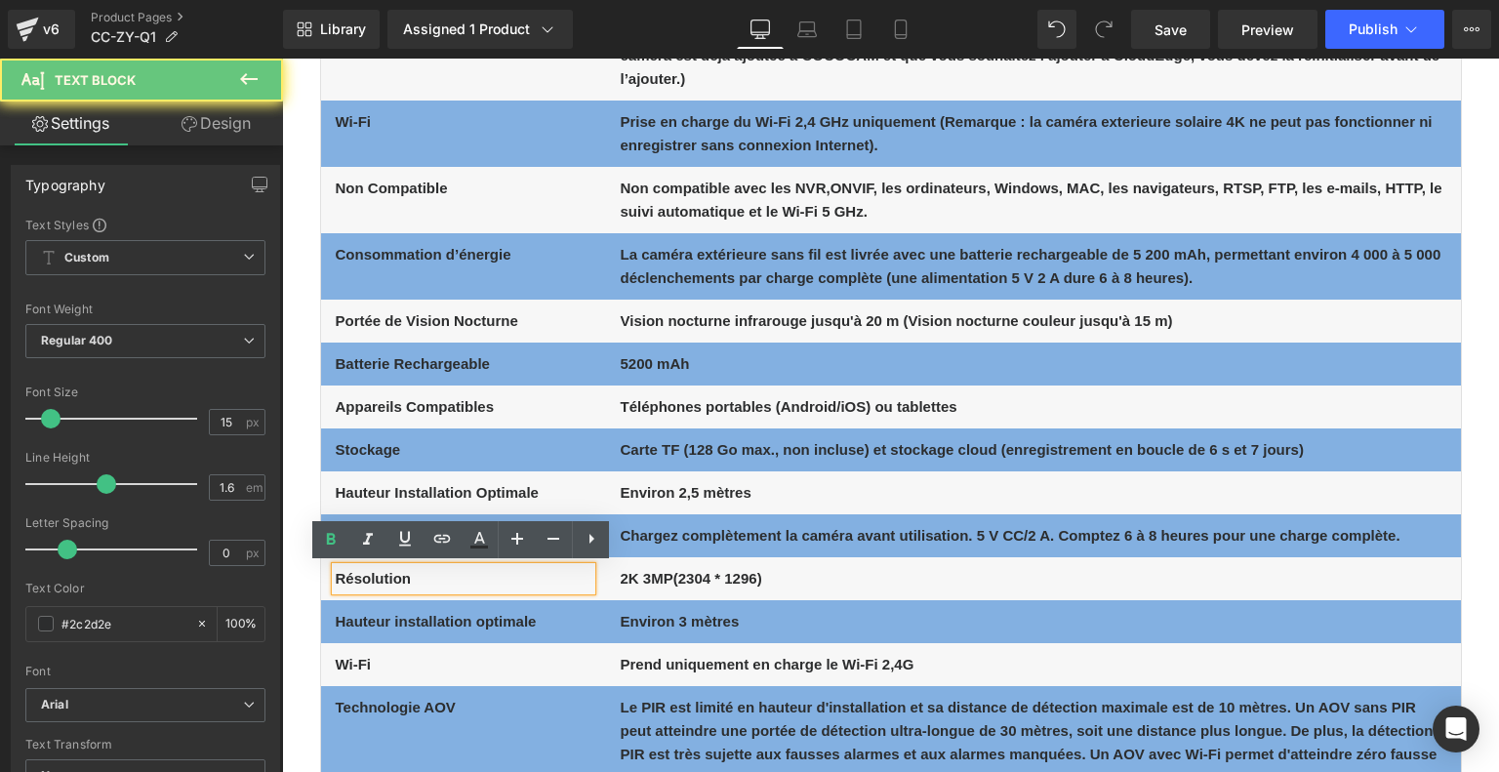
click at [572, 576] on p "Résolution" at bounding box center [464, 578] width 256 height 23
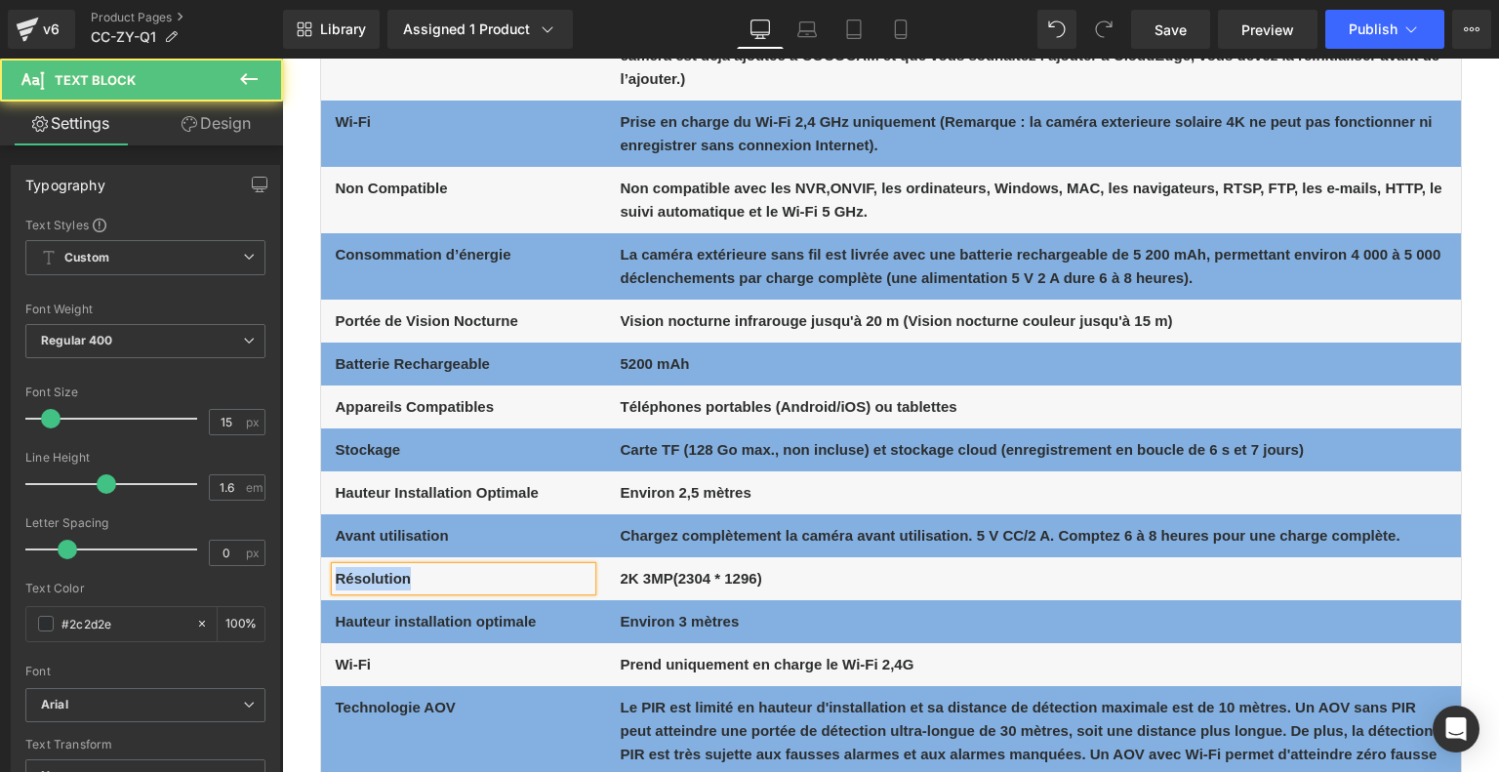
drag, startPoint x: 375, startPoint y: 577, endPoint x: 335, endPoint y: 577, distance: 40.0
click at [336, 577] on p "Résolution" at bounding box center [464, 578] width 256 height 23
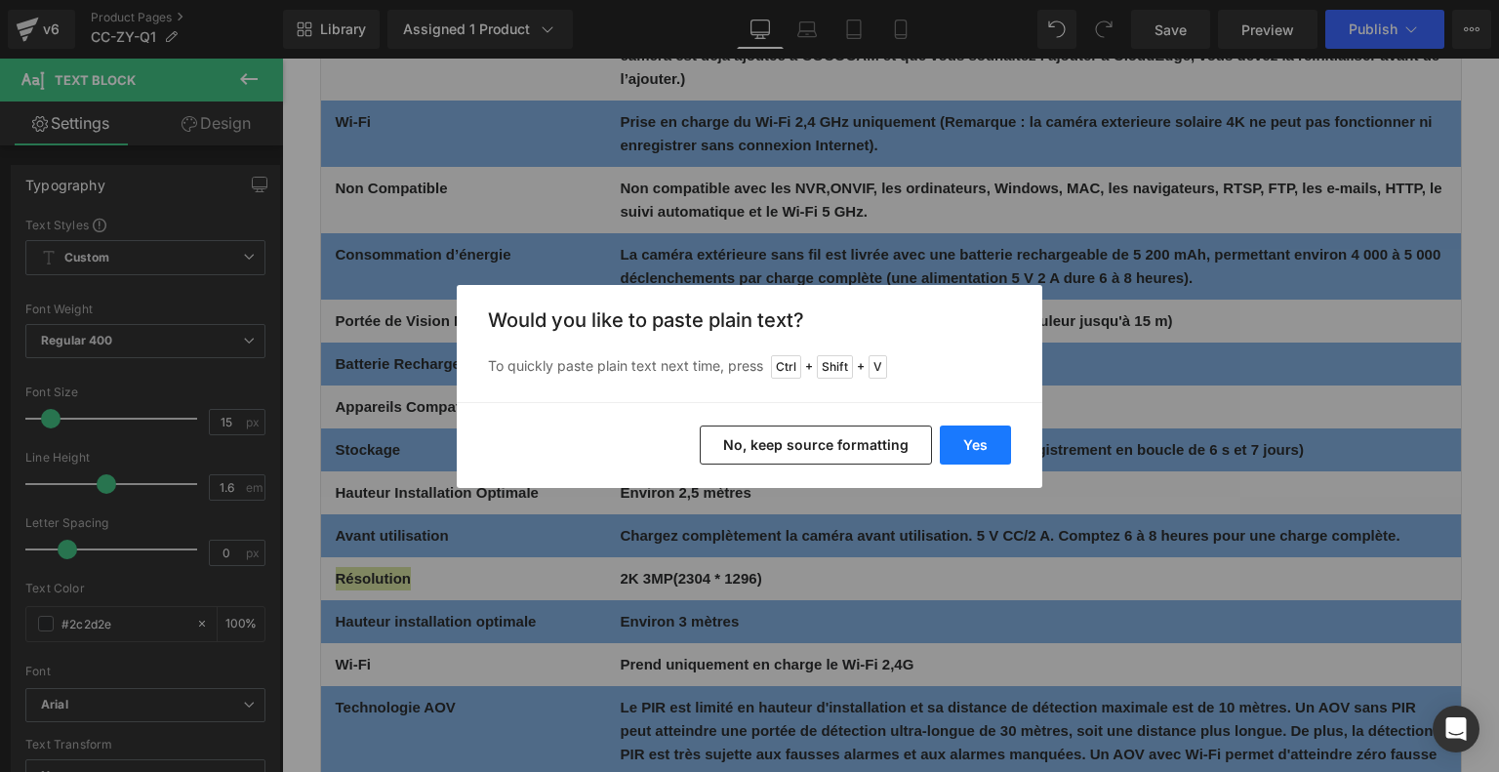
click at [971, 445] on button "Yes" at bounding box center [975, 444] width 71 height 39
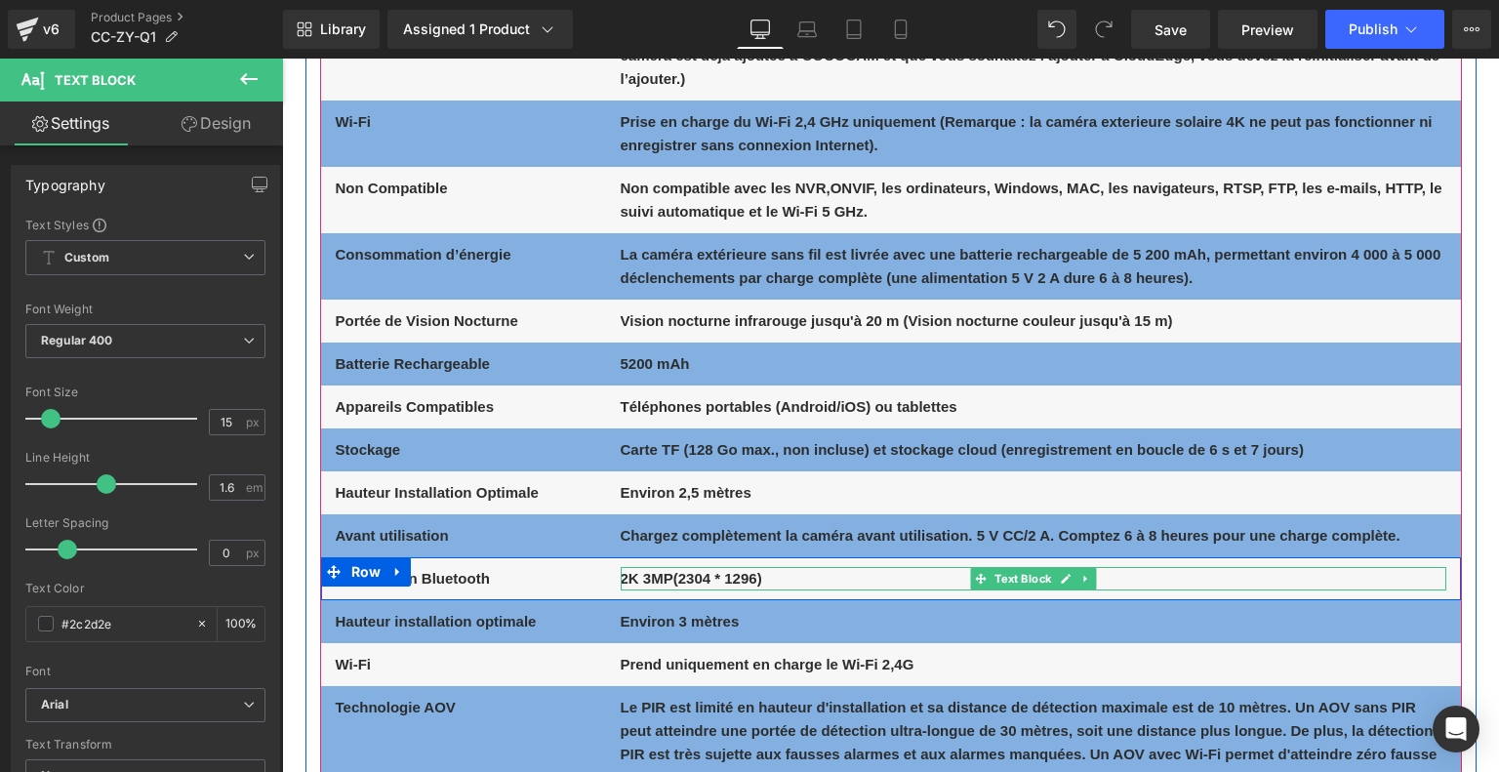
click at [674, 577] on b "2K 3MP(2304 * 1296)" at bounding box center [690, 578] width 141 height 17
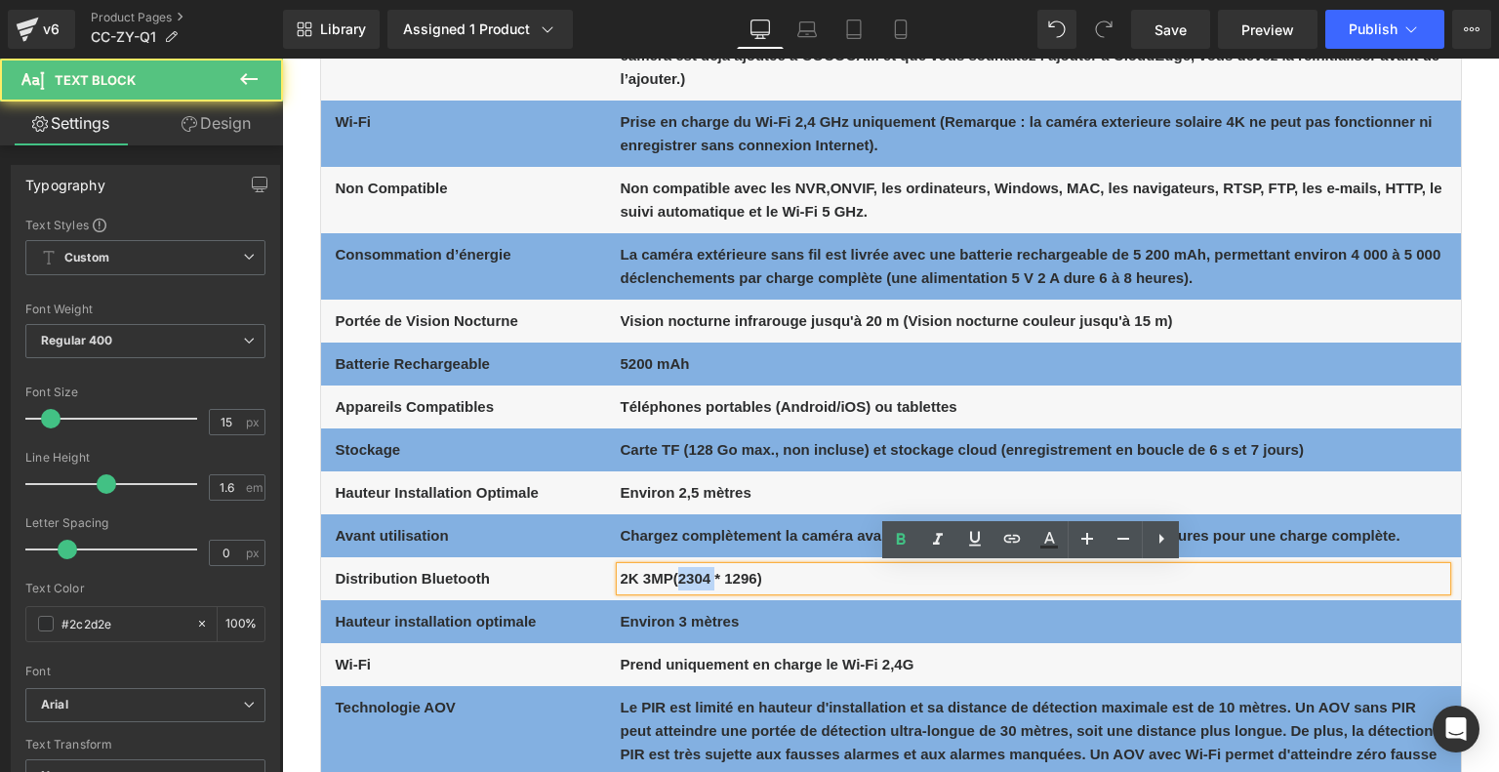
click at [674, 577] on b "2K 3MP(2304 * 1296)" at bounding box center [690, 578] width 141 height 17
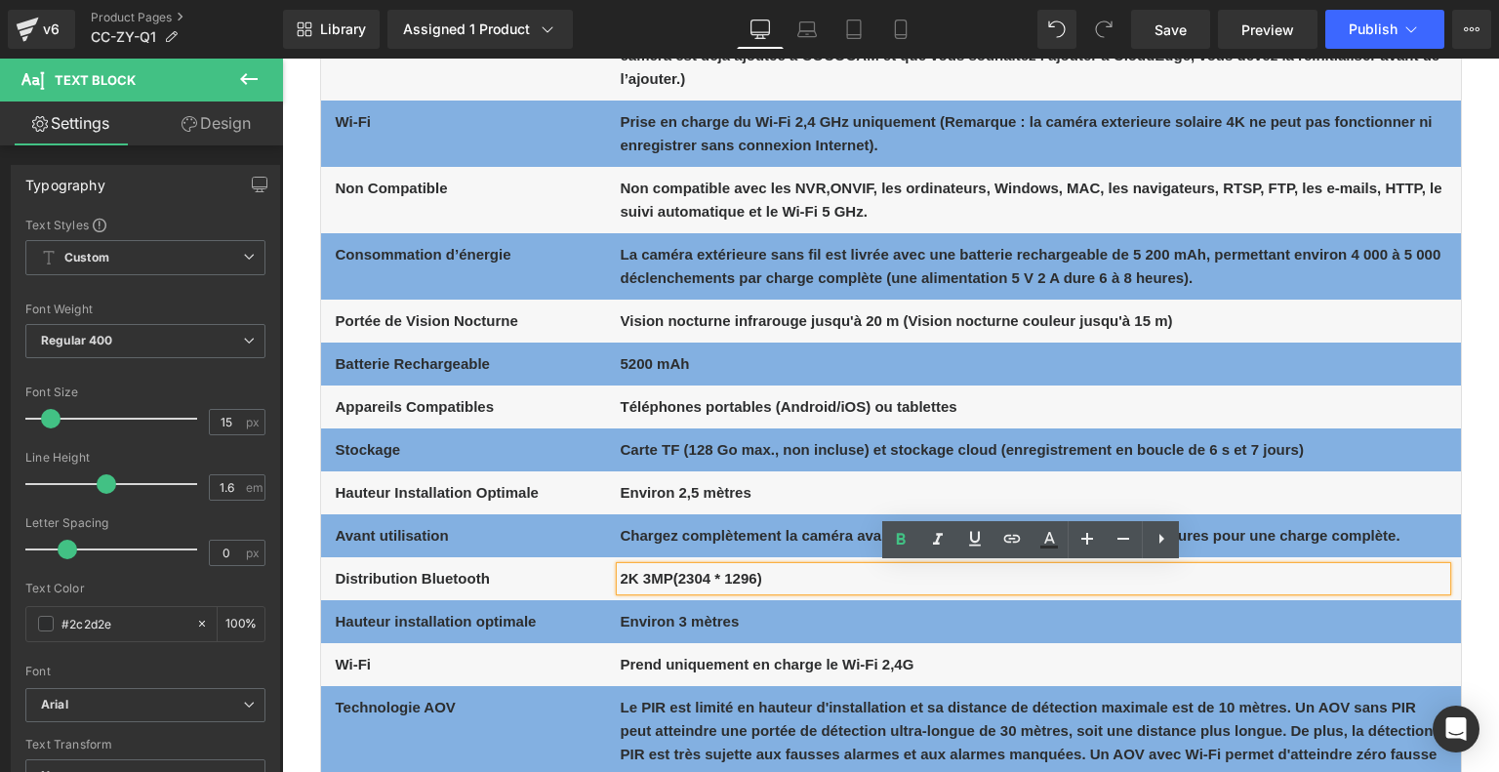
click at [761, 579] on p "2K 3MP(2304 * 1296)" at bounding box center [1032, 578] width 825 height 23
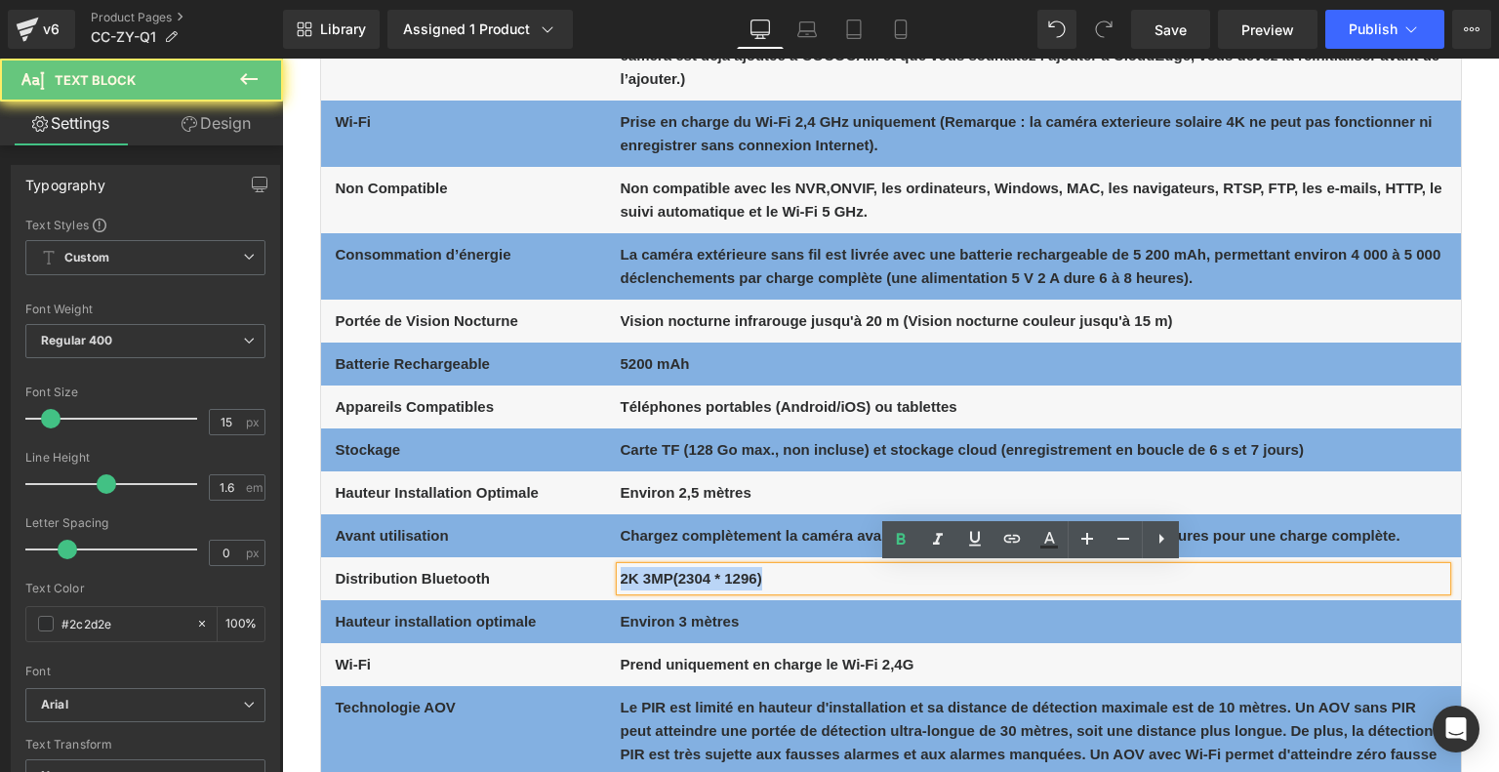
drag, startPoint x: 798, startPoint y: 575, endPoint x: 617, endPoint y: 561, distance: 182.0
click at [620, 567] on div "2K 3MP(2304 * 1296)" at bounding box center [1032, 578] width 825 height 23
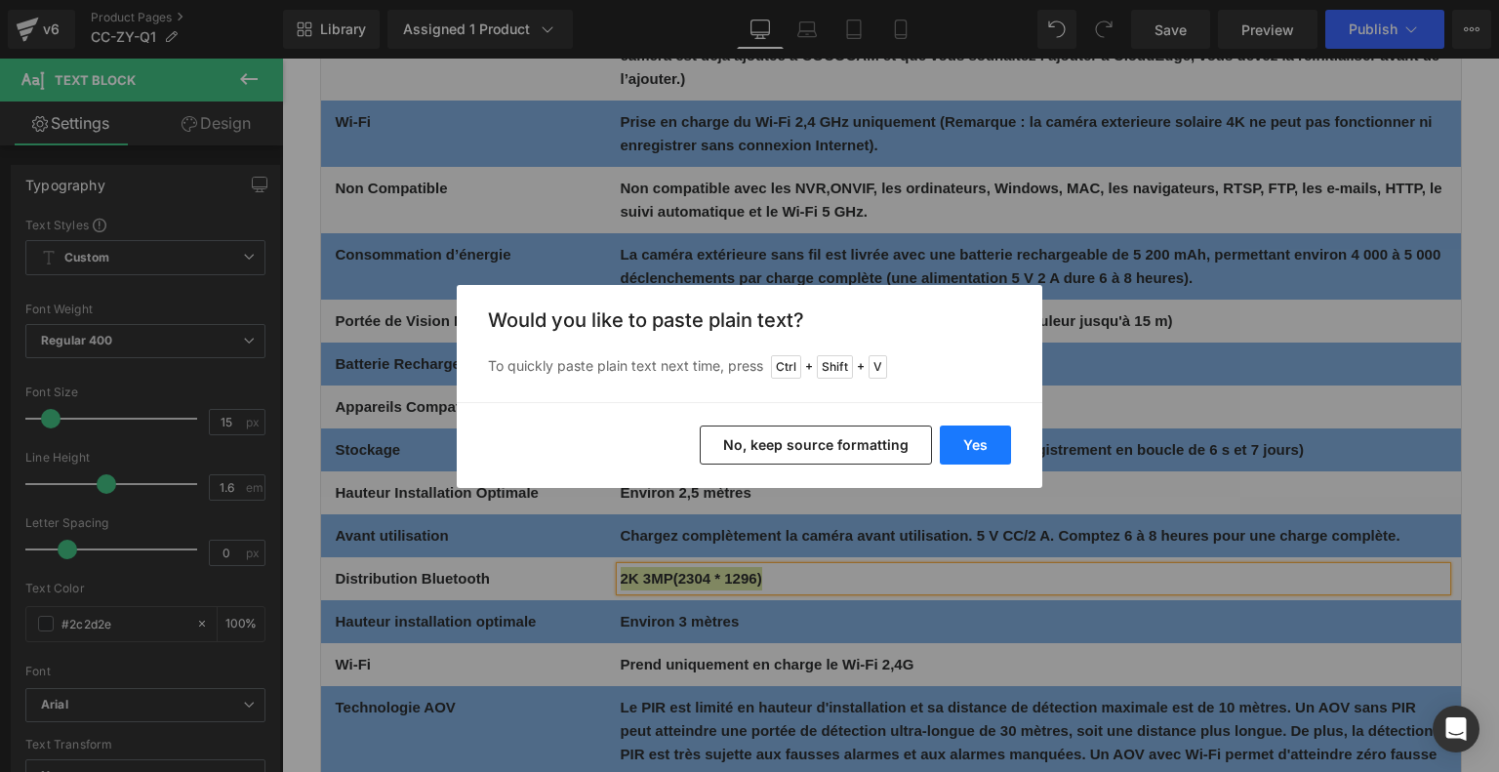
click at [977, 442] on button "Yes" at bounding box center [975, 444] width 71 height 39
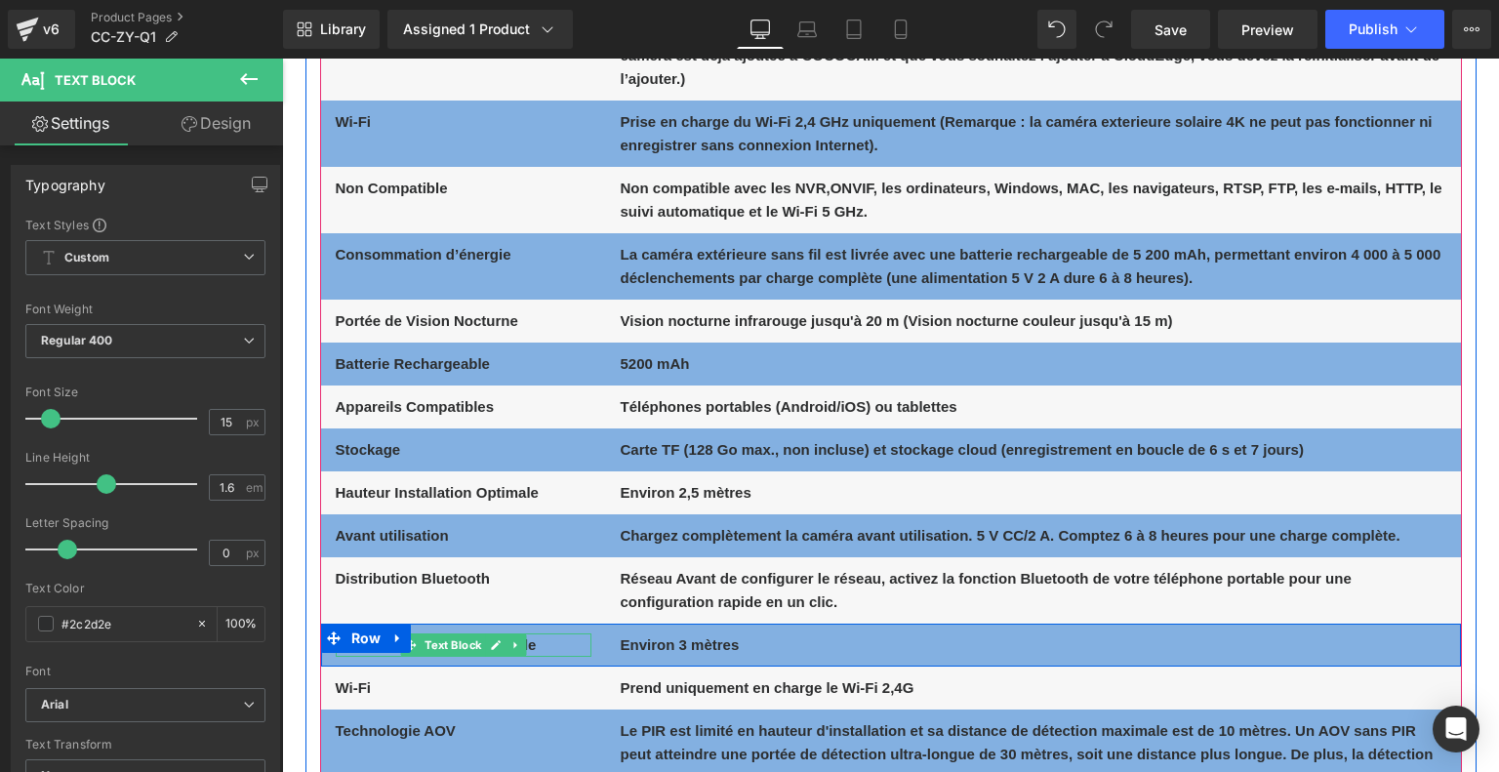
click at [559, 644] on p "Hauteur installation optimale" at bounding box center [464, 644] width 256 height 23
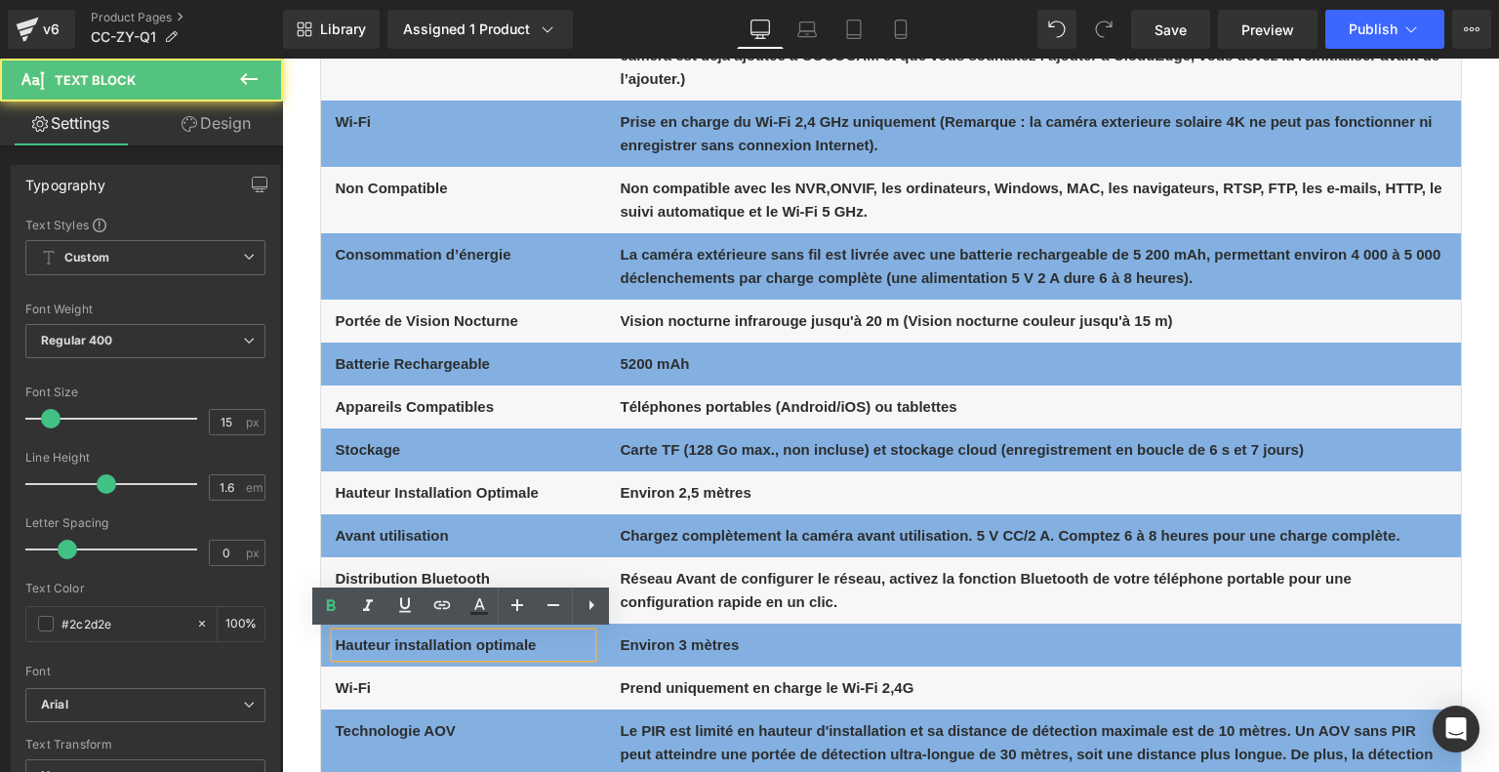
click at [559, 644] on p "Hauteur installation optimale" at bounding box center [464, 644] width 256 height 23
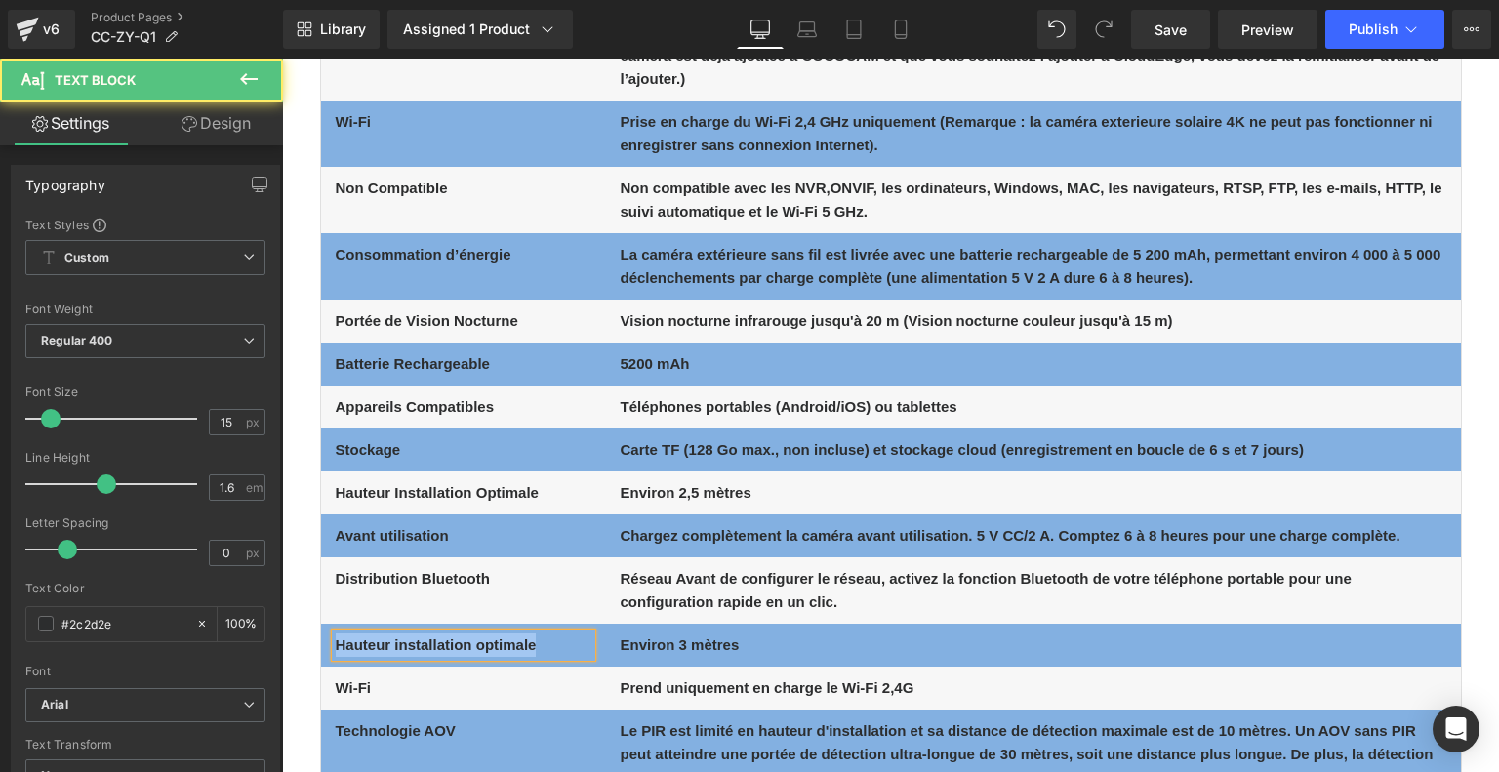
drag, startPoint x: 549, startPoint y: 645, endPoint x: 320, endPoint y: 623, distance: 230.3
click at [321, 623] on div "Hauteur installation optimale Text Block Environ 3 mètres Text Block Row" at bounding box center [891, 644] width 1140 height 43
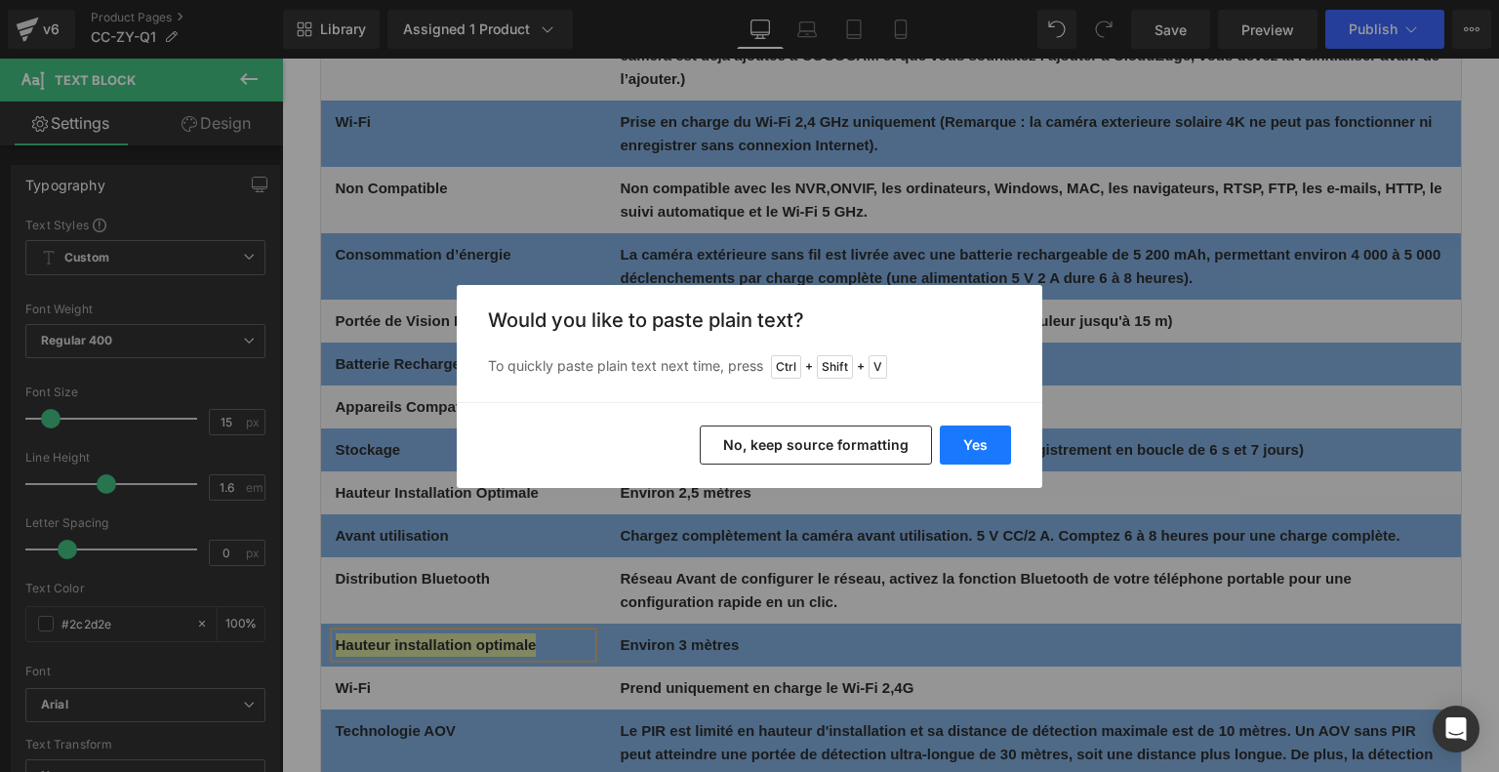
click at [985, 447] on button "Yes" at bounding box center [975, 444] width 71 height 39
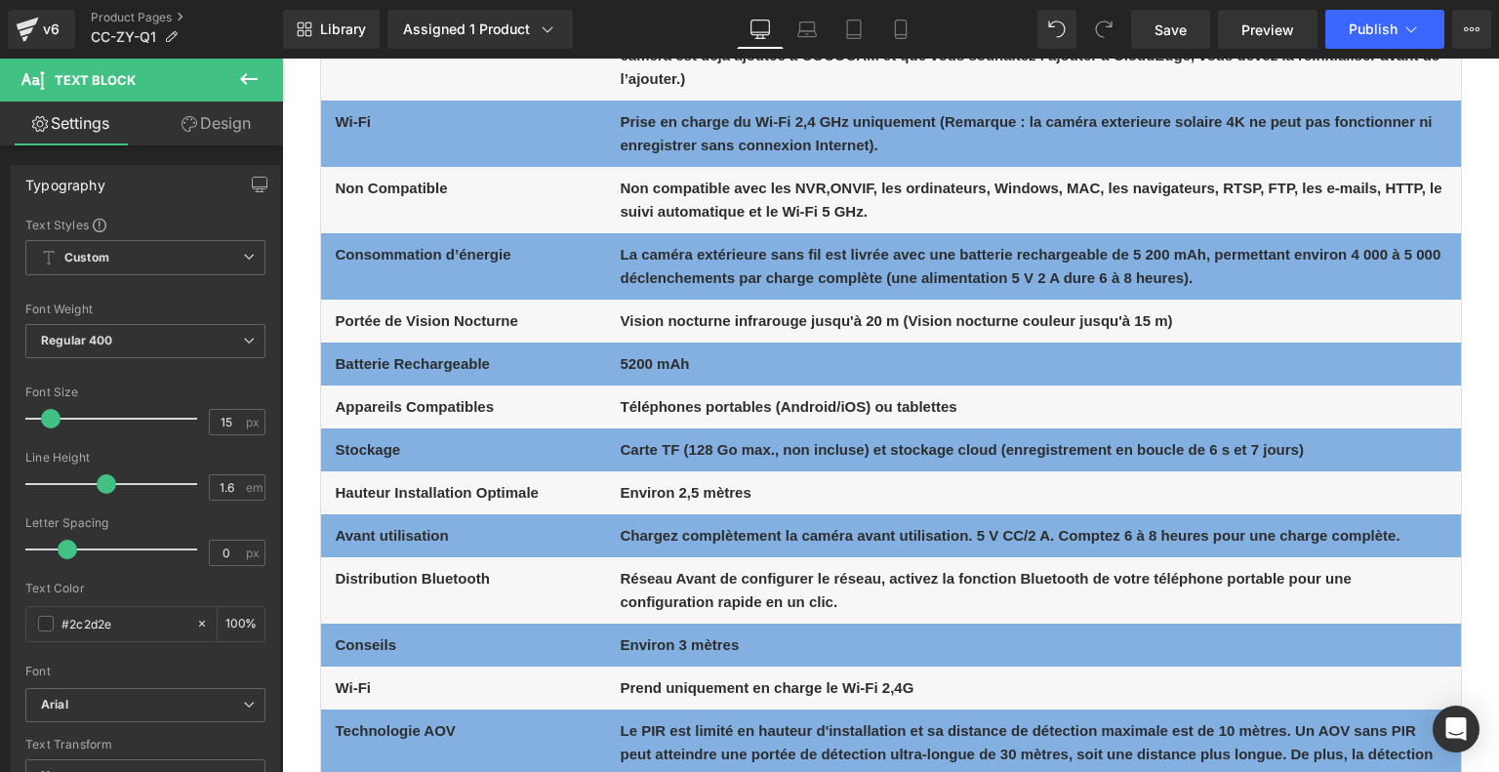
click at [703, 640] on b "Environ 3 mètres" at bounding box center [679, 644] width 119 height 17
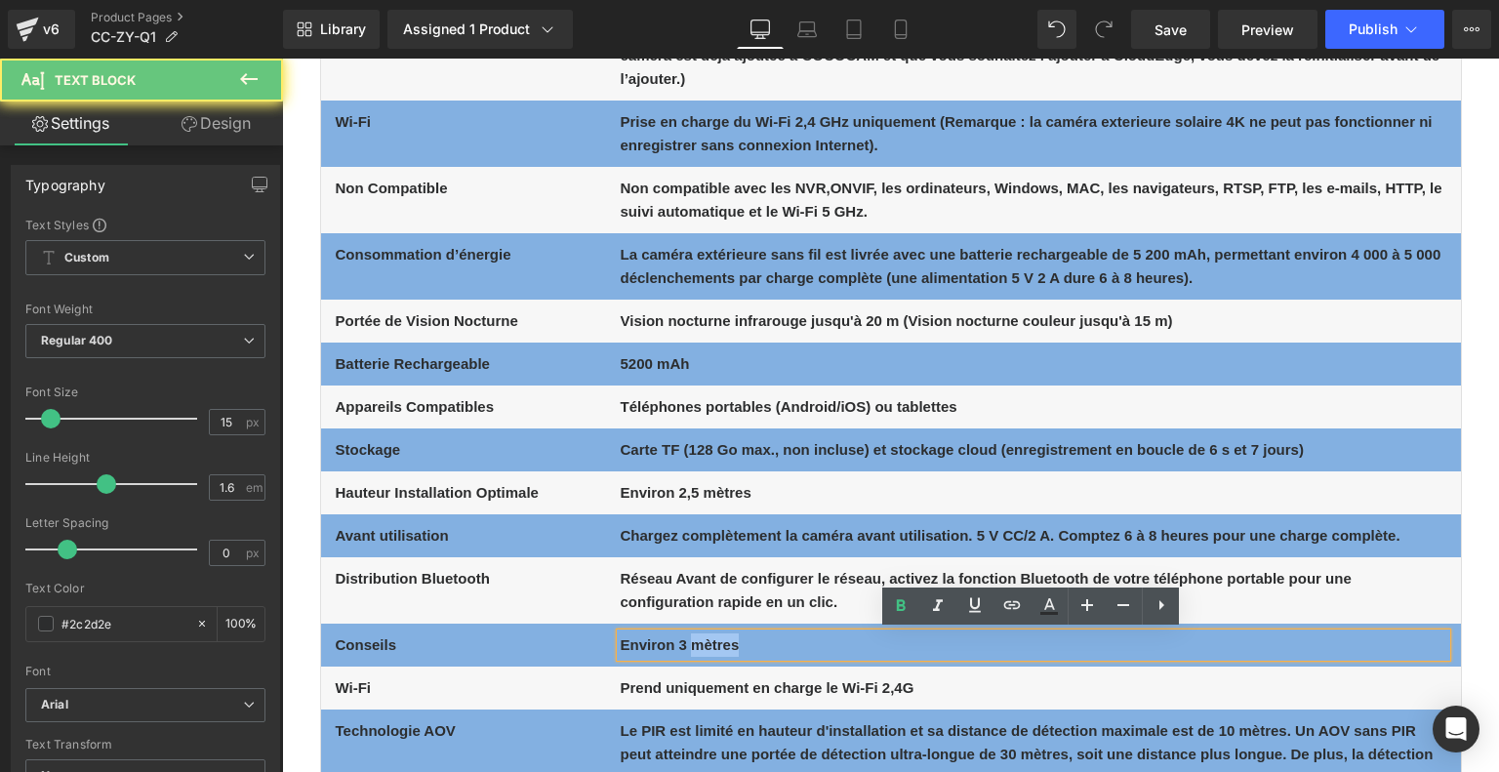
click at [703, 640] on b "Environ 3 mètres" at bounding box center [679, 644] width 119 height 17
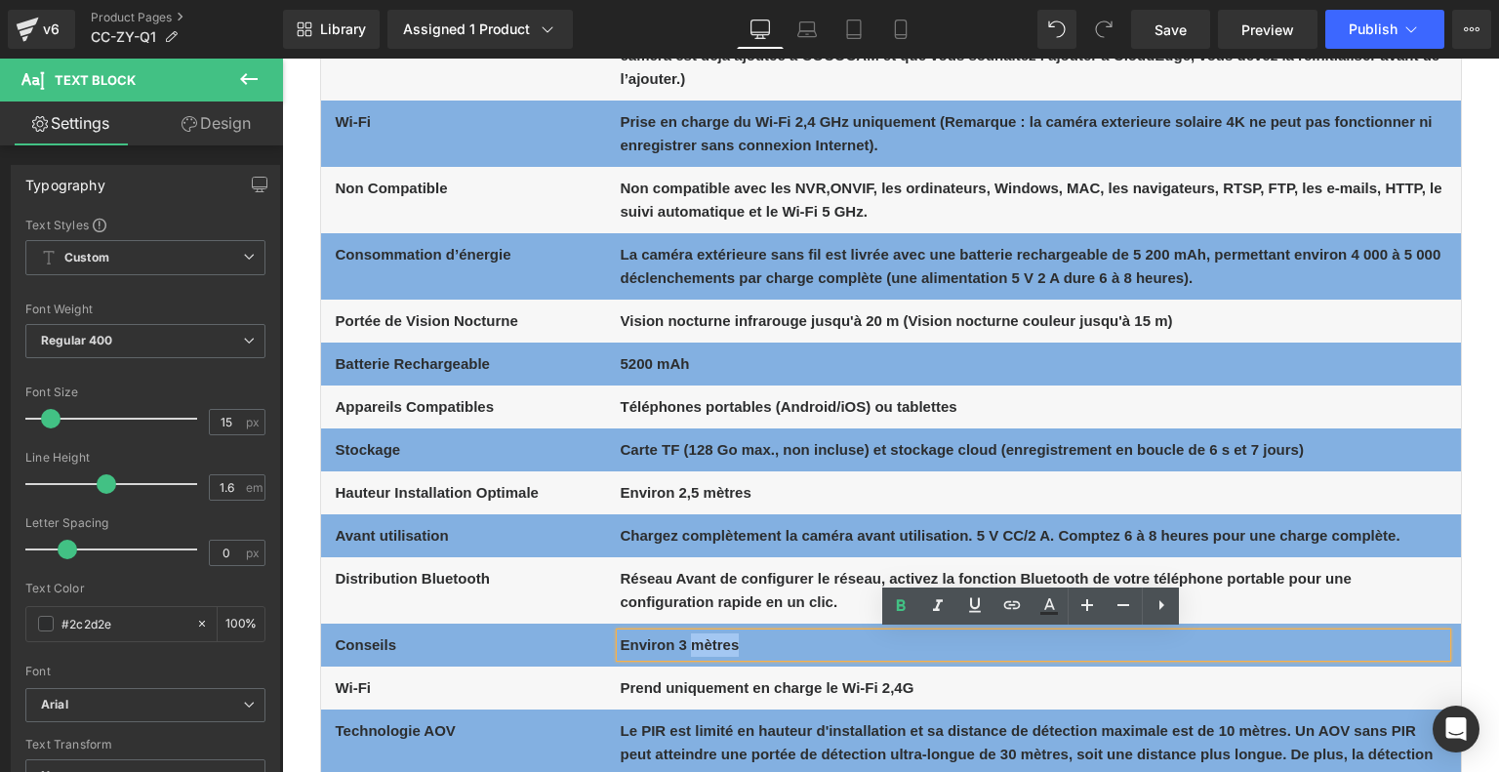
click at [744, 650] on p "Environ 3 mètres" at bounding box center [1032, 644] width 825 height 23
drag, startPoint x: 769, startPoint y: 646, endPoint x: 619, endPoint y: 646, distance: 150.2
click at [620, 646] on p "Environ 3 mètres" at bounding box center [1032, 644] width 825 height 23
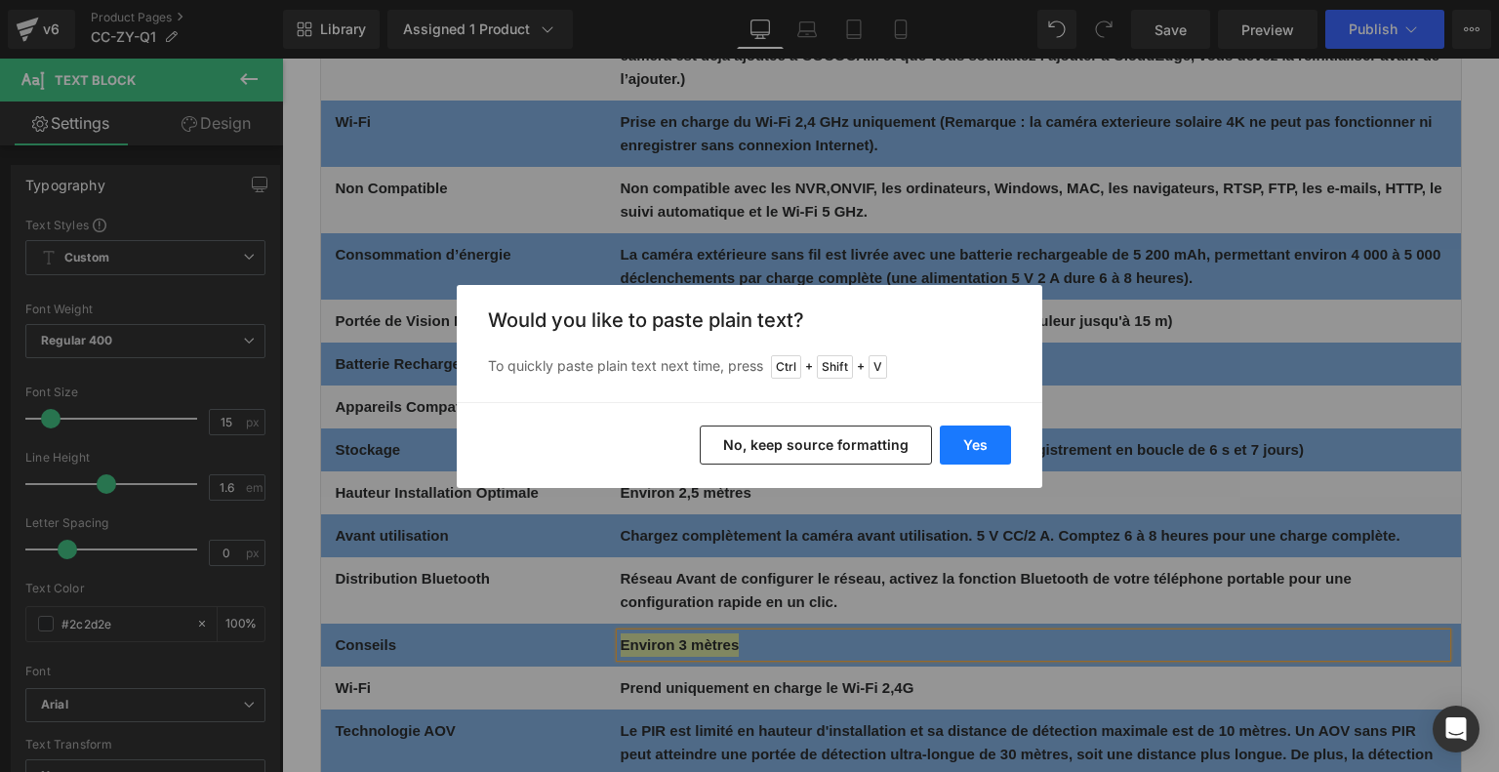
click at [976, 445] on button "Yes" at bounding box center [975, 444] width 71 height 39
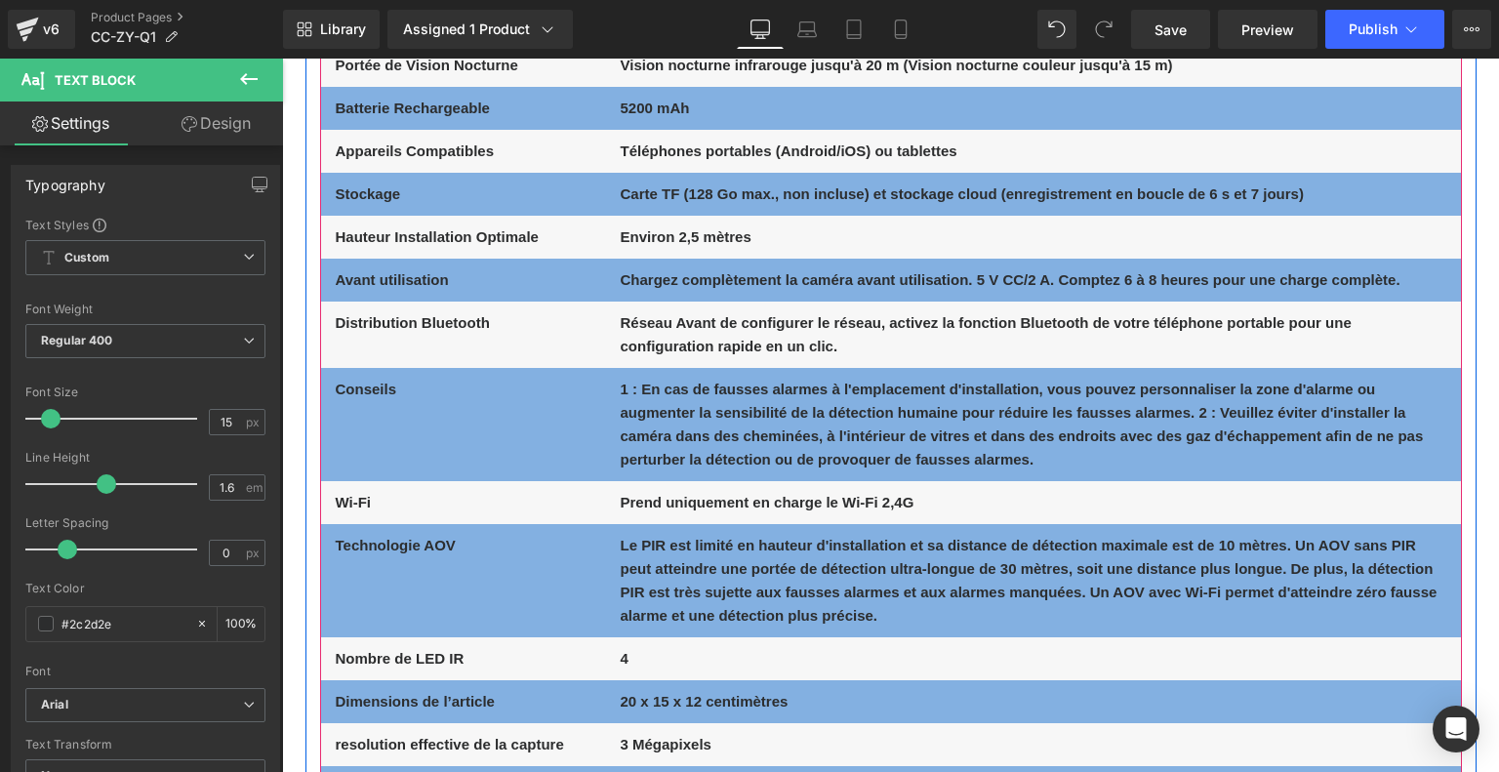
scroll to position [11415, 0]
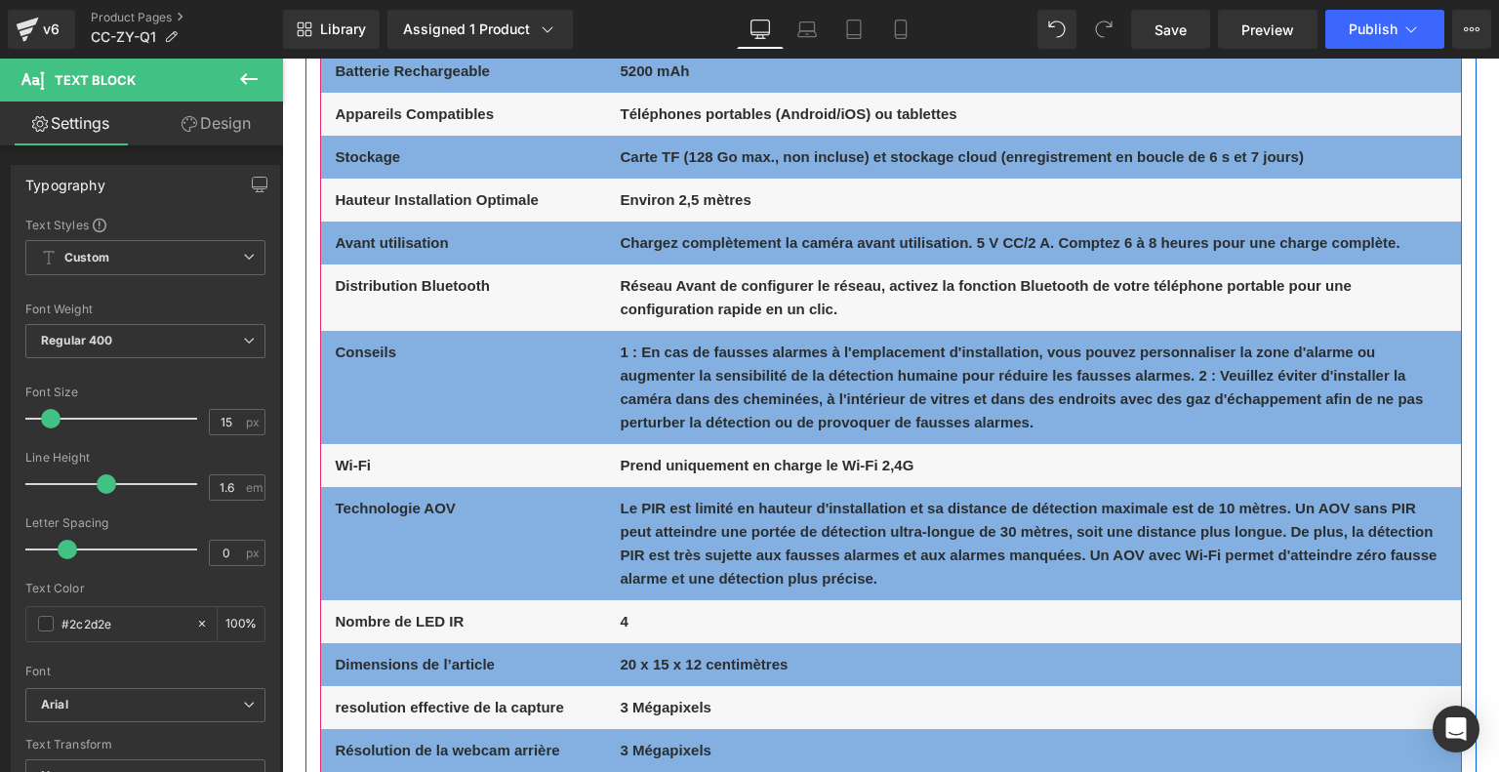
click at [370, 461] on div "Wi-Fi Text Block Prend uniquement en charge le Wi-Fi 2,4G Text Block Row" at bounding box center [891, 465] width 1140 height 43
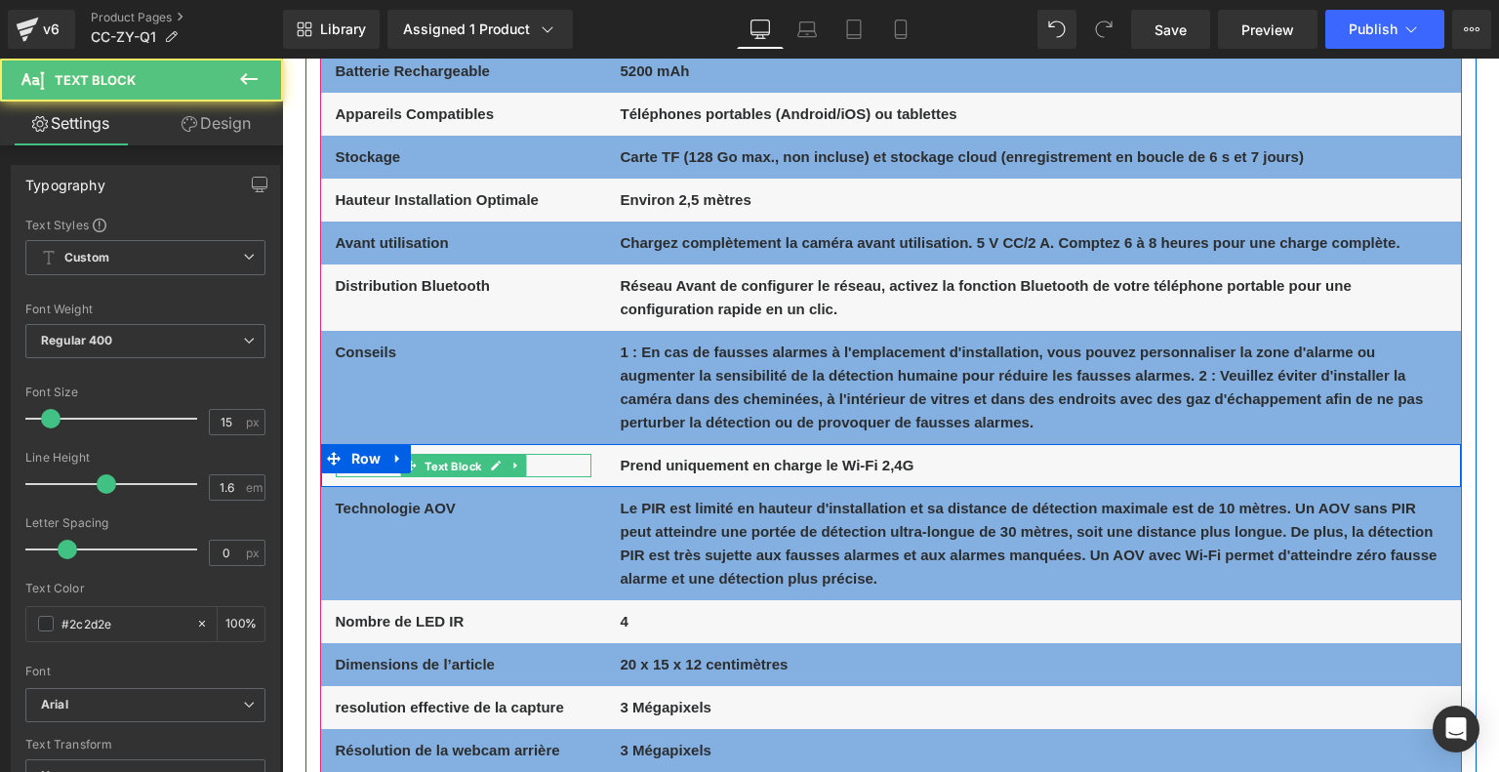
click at [437, 461] on span "Text Block" at bounding box center [452, 465] width 64 height 23
click at [541, 460] on p "Wi-Fi" at bounding box center [464, 465] width 256 height 23
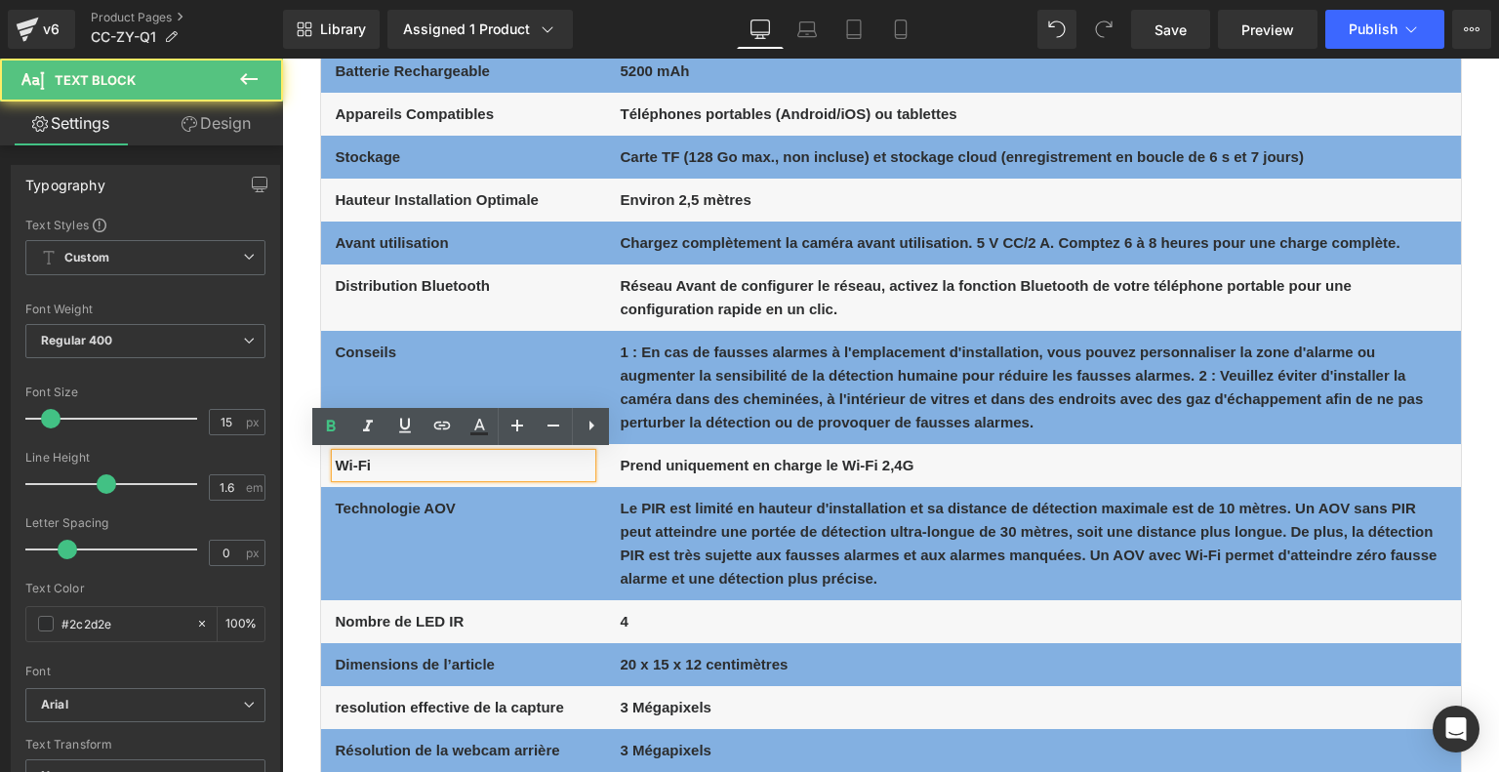
click at [541, 460] on p "Wi-Fi" at bounding box center [464, 465] width 256 height 23
drag, startPoint x: 379, startPoint y: 459, endPoint x: 320, endPoint y: 459, distance: 58.5
click at [321, 459] on div "Wi-Fi Text Block" at bounding box center [463, 465] width 285 height 23
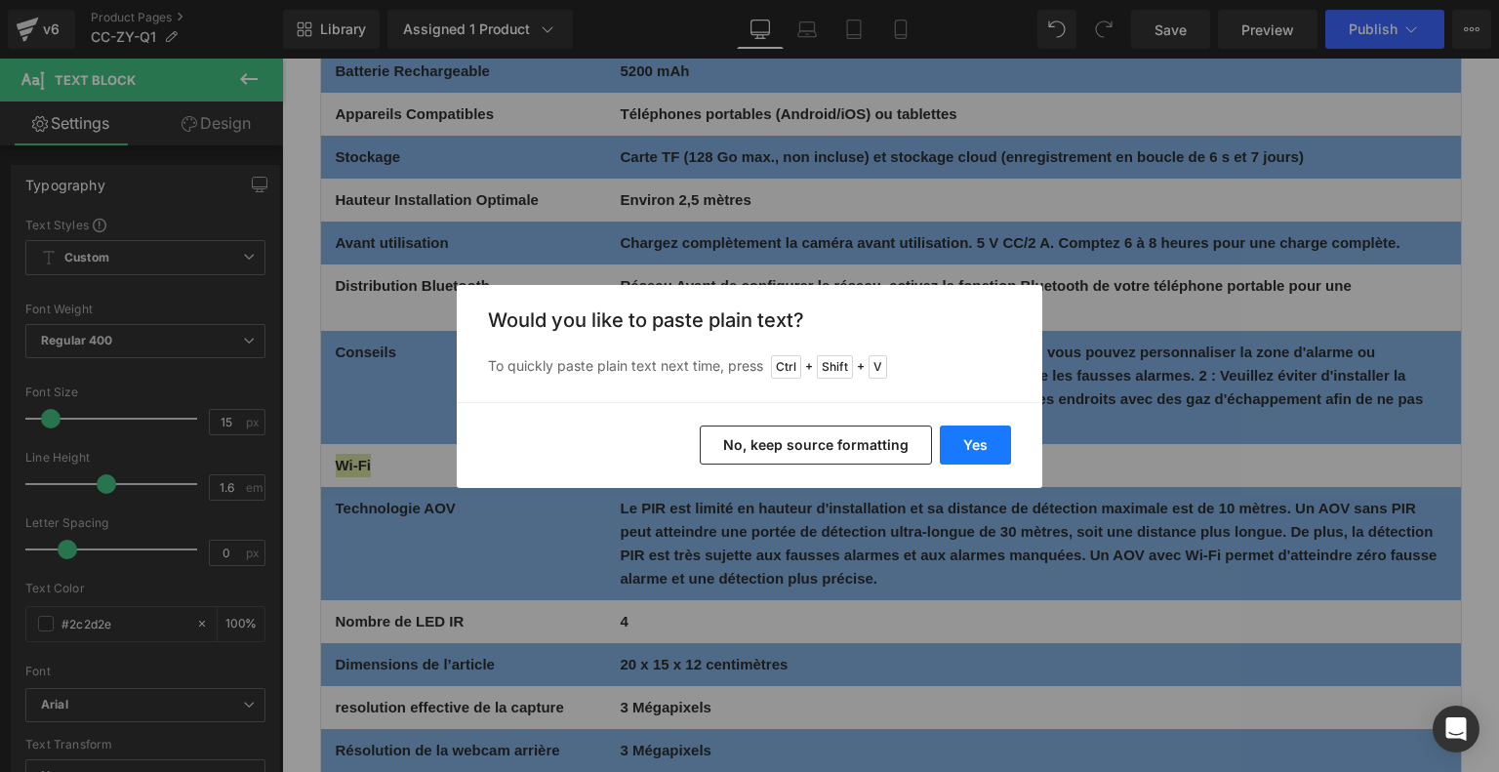
click at [968, 443] on button "Yes" at bounding box center [975, 444] width 71 height 39
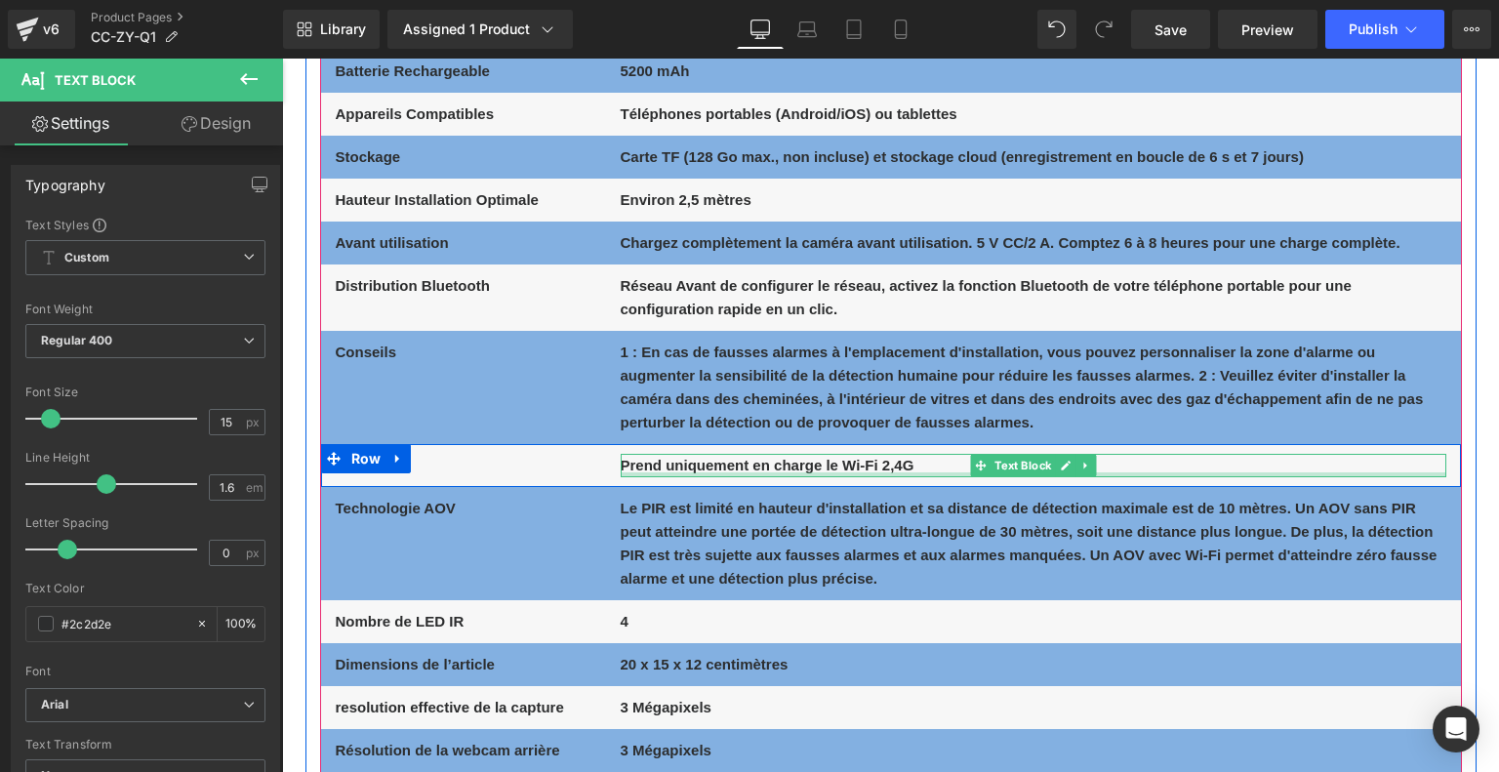
click at [750, 467] on b "Prend uniquement en charge le Wi-Fi 2,4G" at bounding box center [767, 465] width 294 height 17
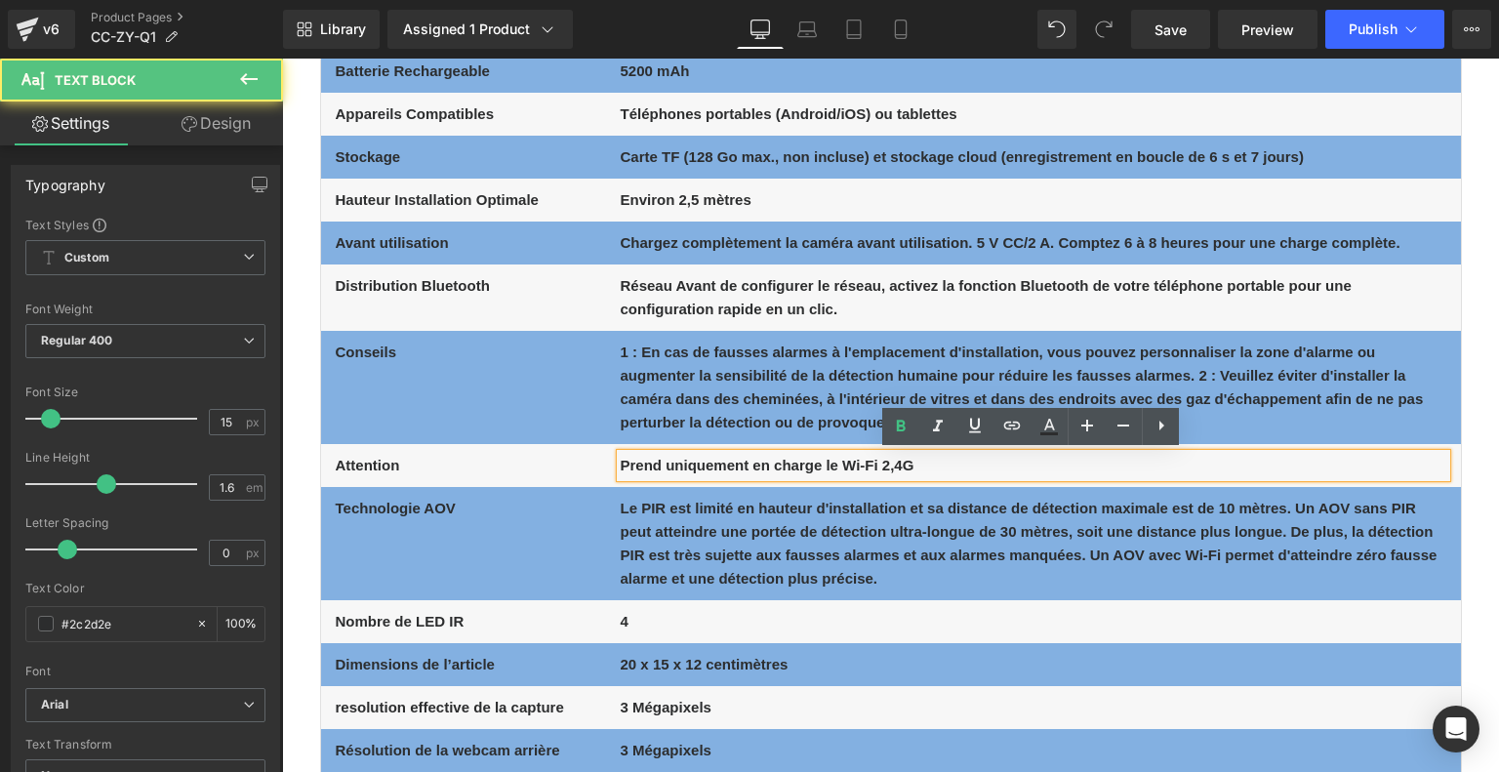
click at [766, 462] on b "Prend uniquement en charge le Wi-Fi 2,4G" at bounding box center [767, 465] width 294 height 17
drag, startPoint x: 937, startPoint y: 465, endPoint x: 607, endPoint y: 462, distance: 329.8
click at [607, 462] on div "Prend uniquement en charge le Wi-Fi 2,4G Text Block" at bounding box center [1033, 465] width 855 height 23
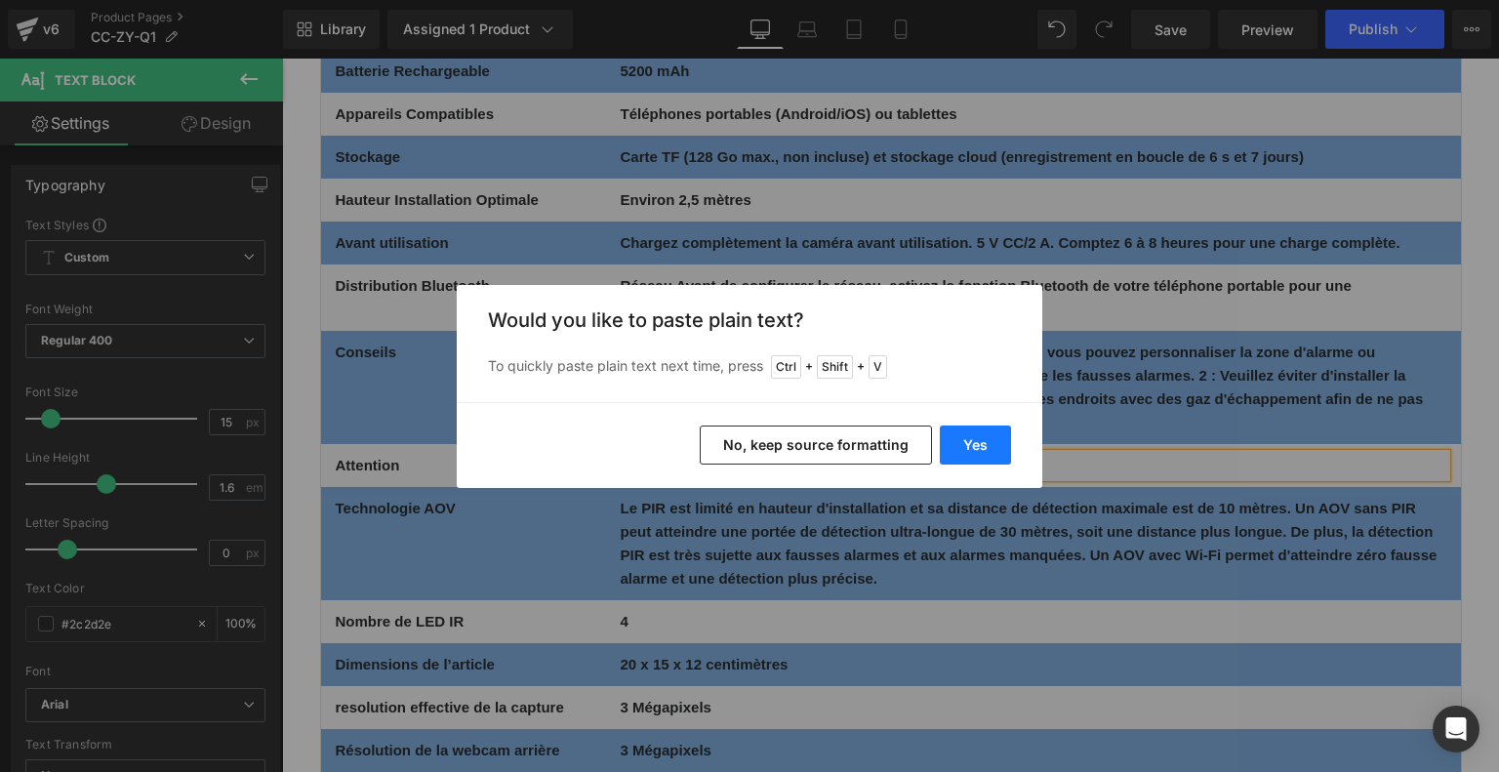
click at [966, 454] on button "Yes" at bounding box center [975, 444] width 71 height 39
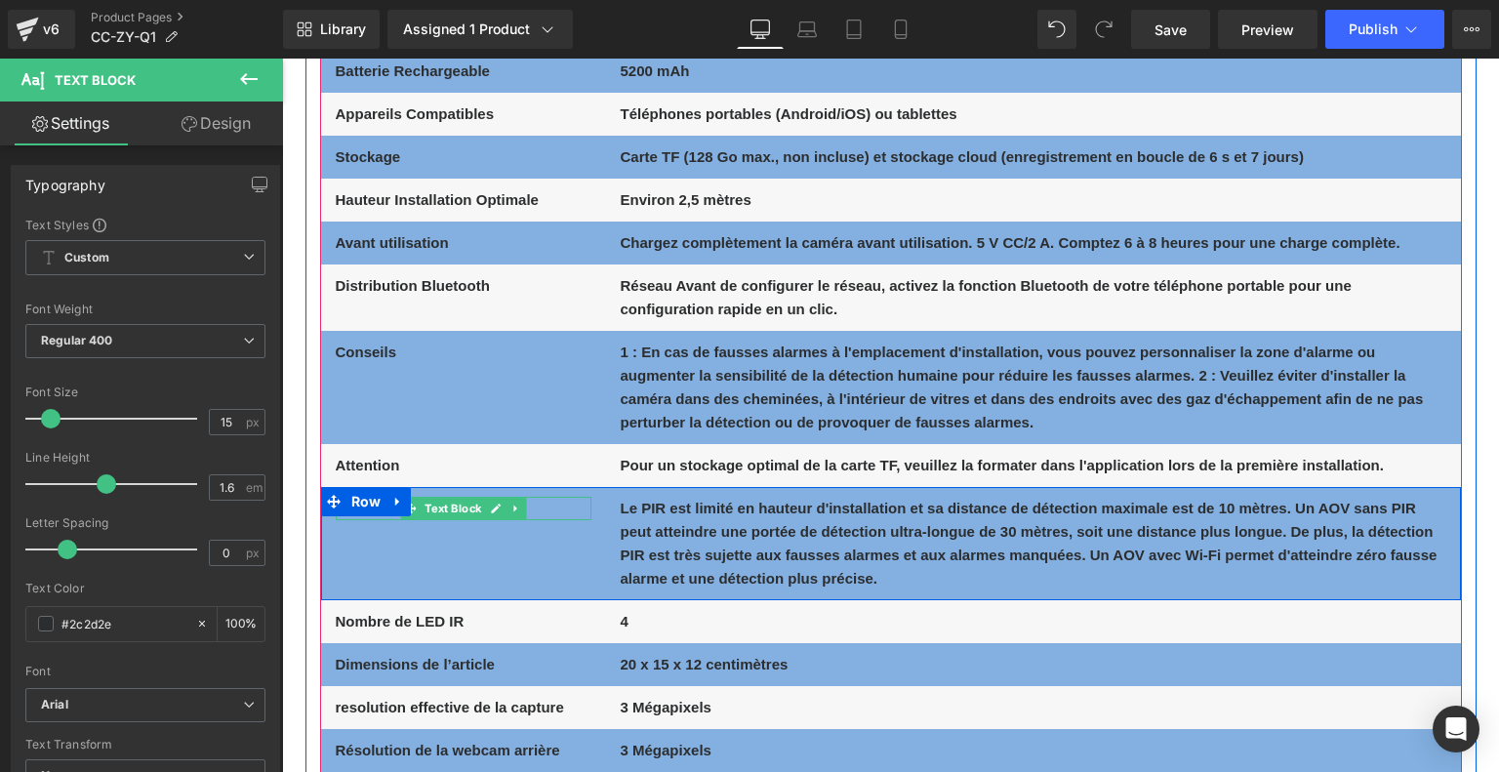
click at [549, 510] on p "Technologie AOV" at bounding box center [464, 508] width 256 height 23
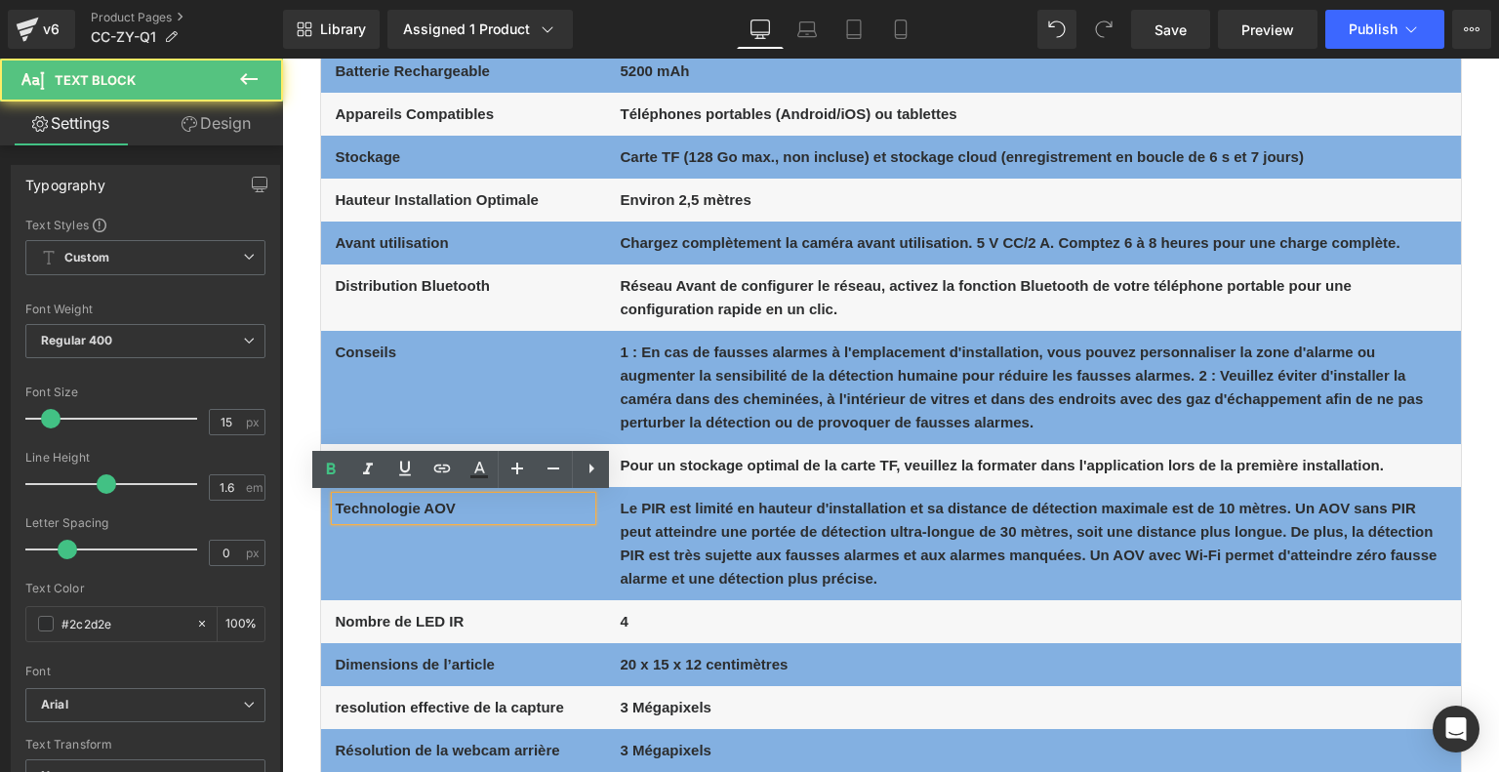
click at [549, 510] on p "Technologie AOV" at bounding box center [464, 508] width 256 height 23
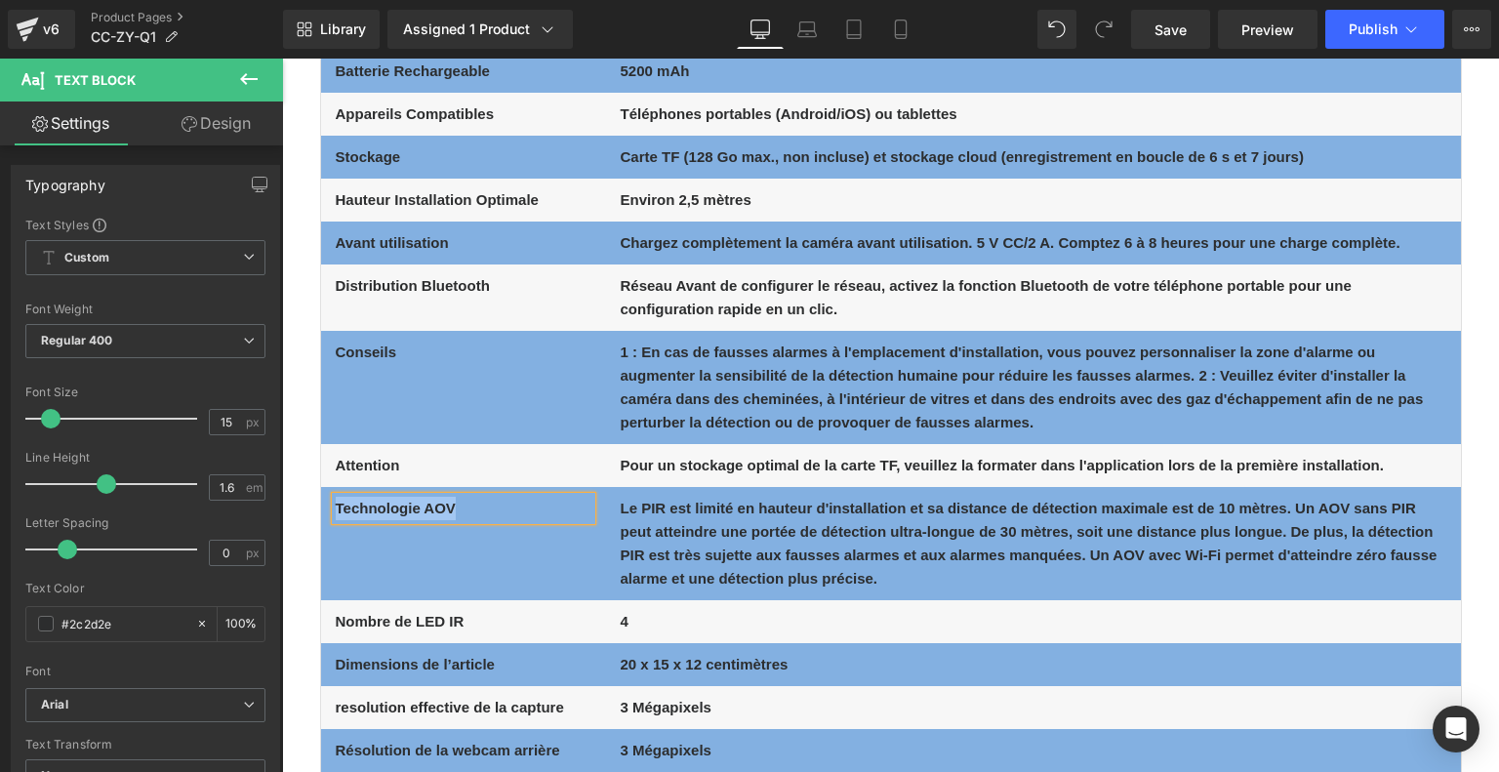
drag, startPoint x: 410, startPoint y: 511, endPoint x: 336, endPoint y: 509, distance: 74.2
click at [336, 509] on p "Technologie AOV" at bounding box center [464, 508] width 256 height 23
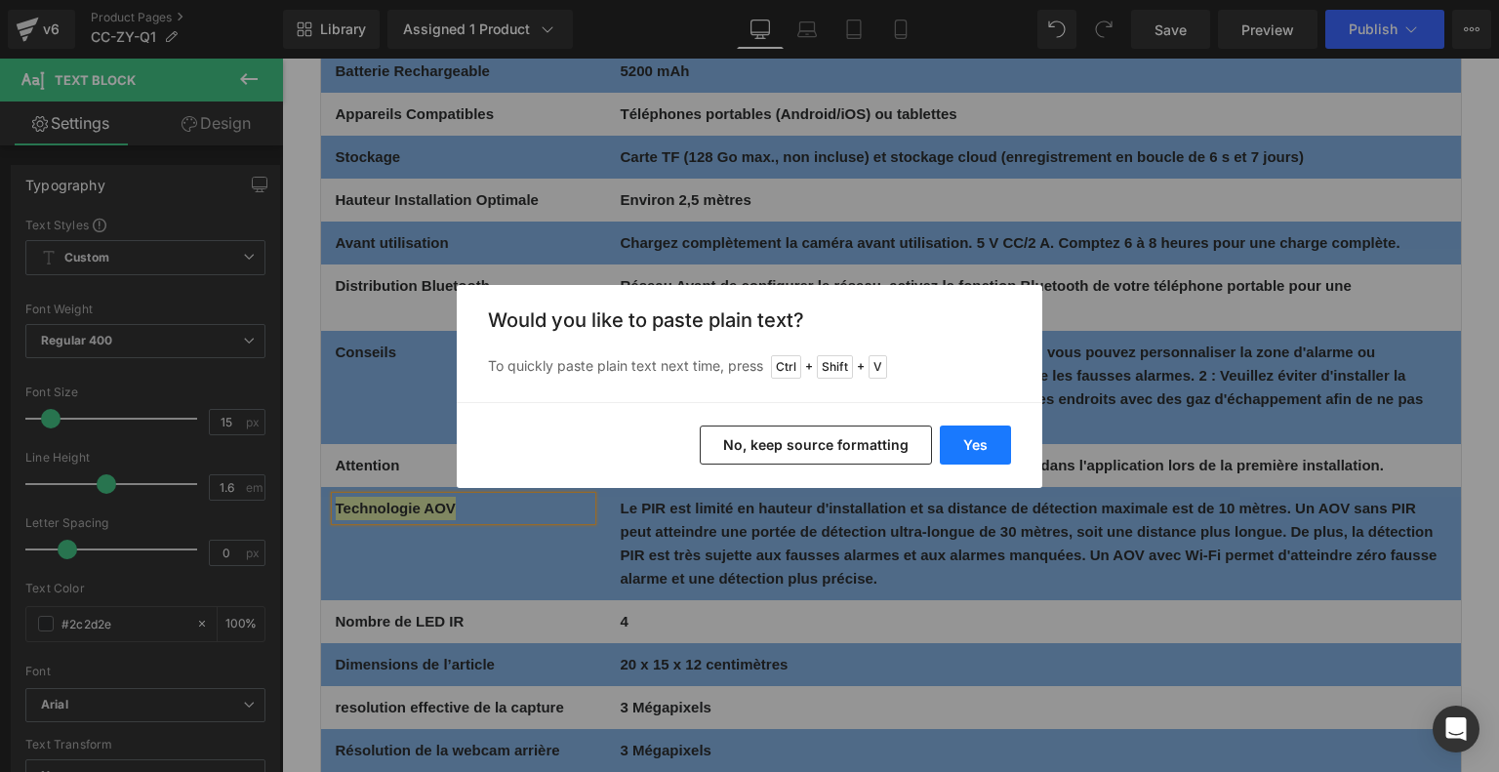
click at [965, 444] on button "Yes" at bounding box center [975, 444] width 71 height 39
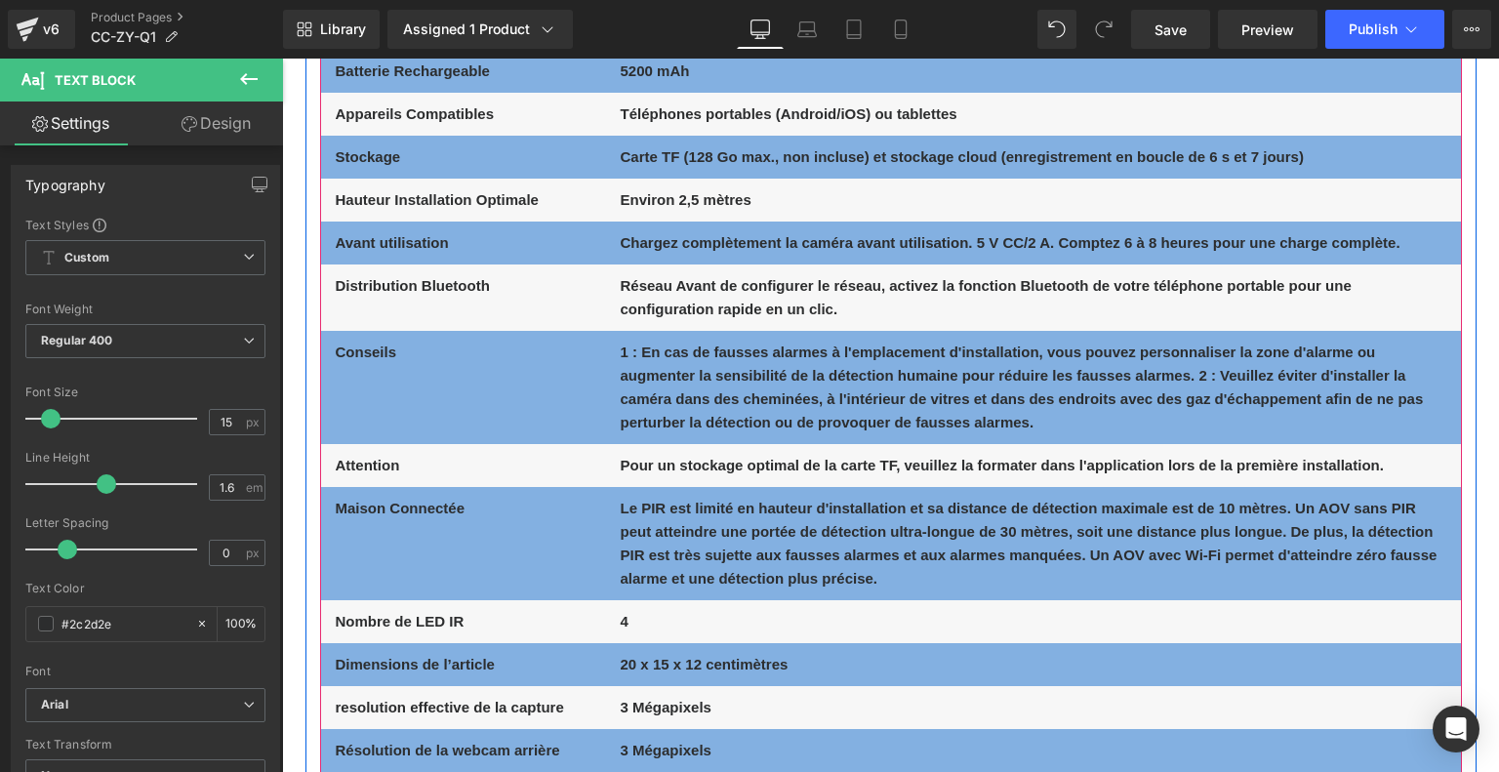
click at [731, 545] on b "Le PIR est limité en hauteur d'installation et sa distance de détection maximal…" at bounding box center [1028, 543] width 817 height 87
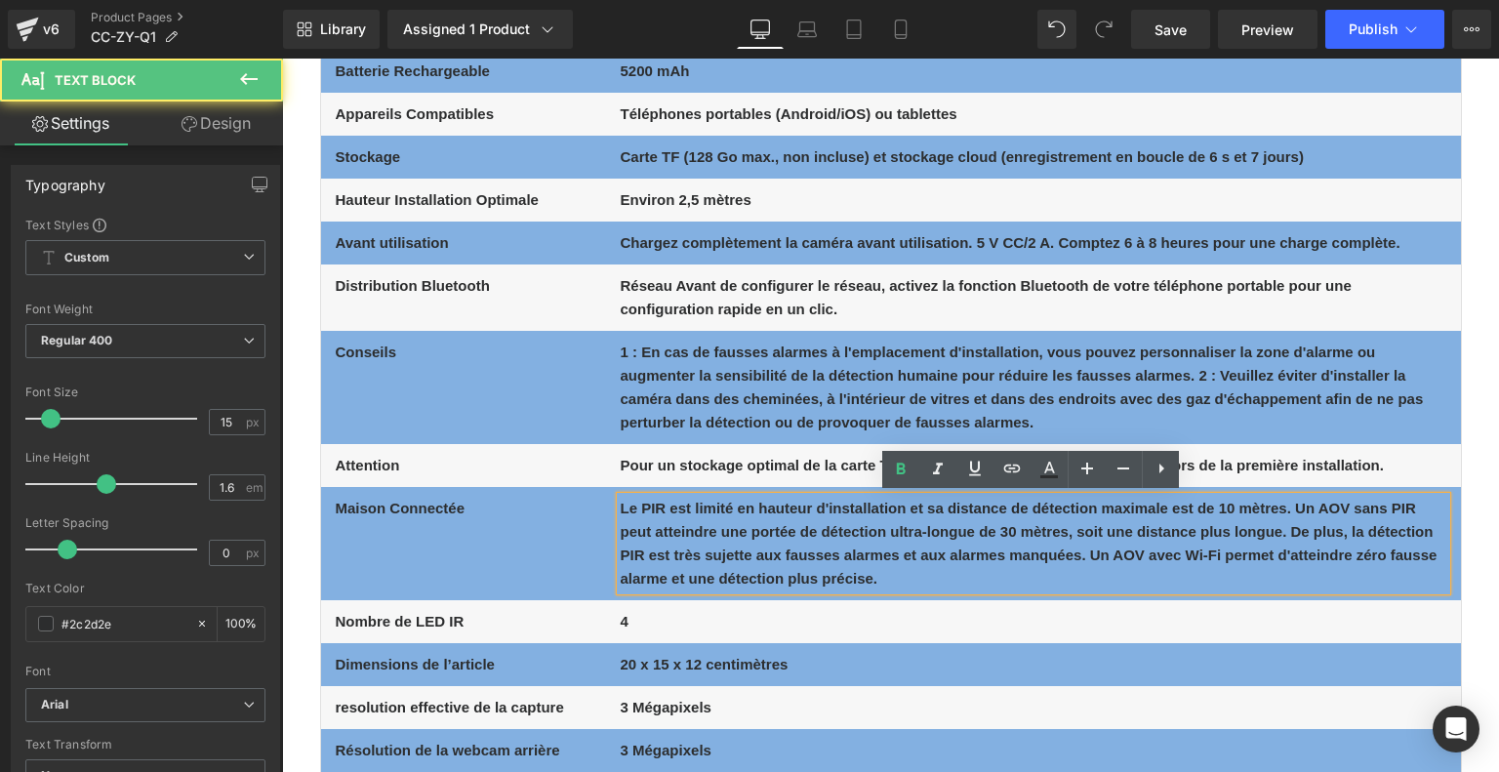
click at [740, 544] on p "Le PIR est limité en hauteur d'installation et sa distance de détection maximal…" at bounding box center [1032, 544] width 825 height 94
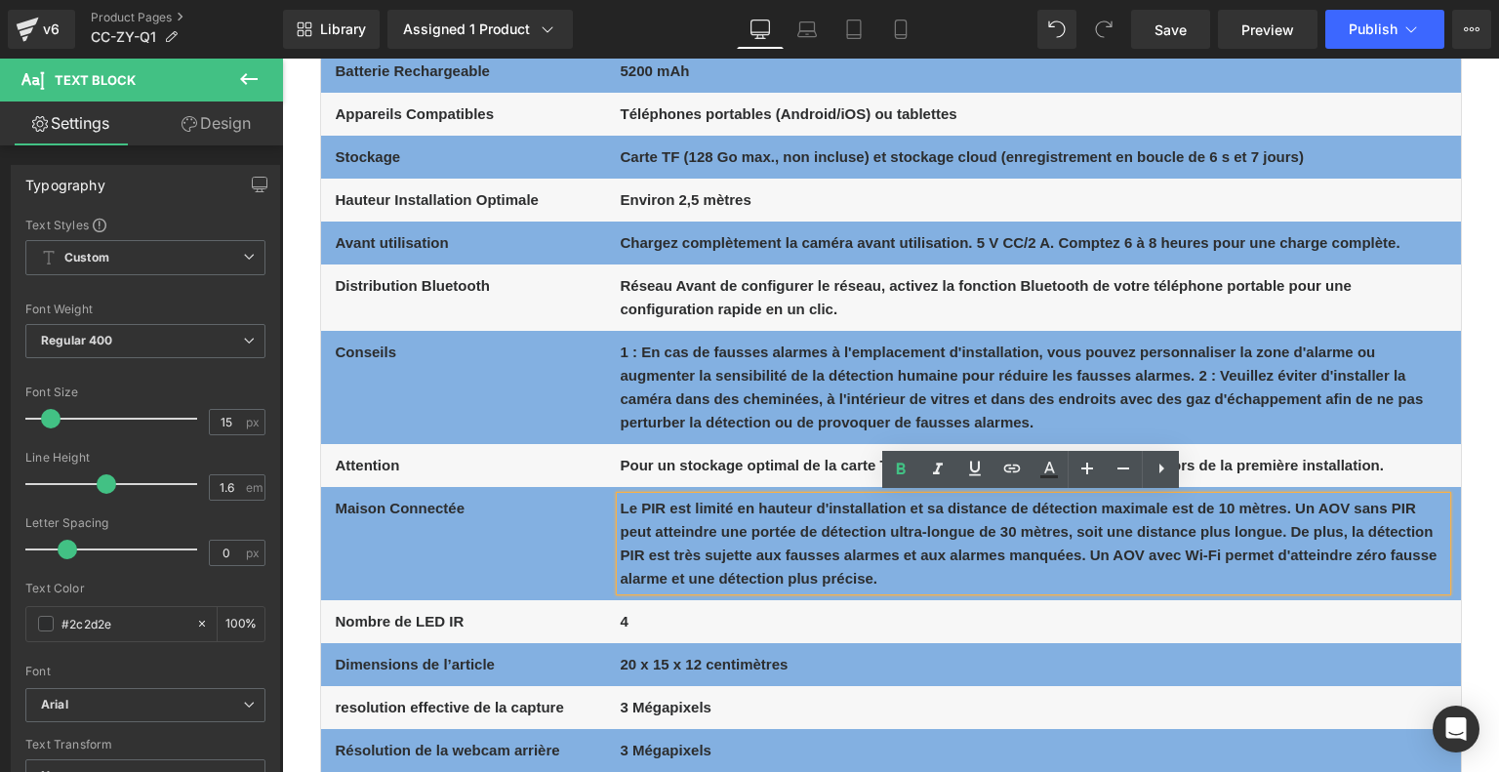
click at [697, 518] on p "Le PIR est limité en hauteur d'installation et sa distance de détection maximal…" at bounding box center [1032, 544] width 825 height 94
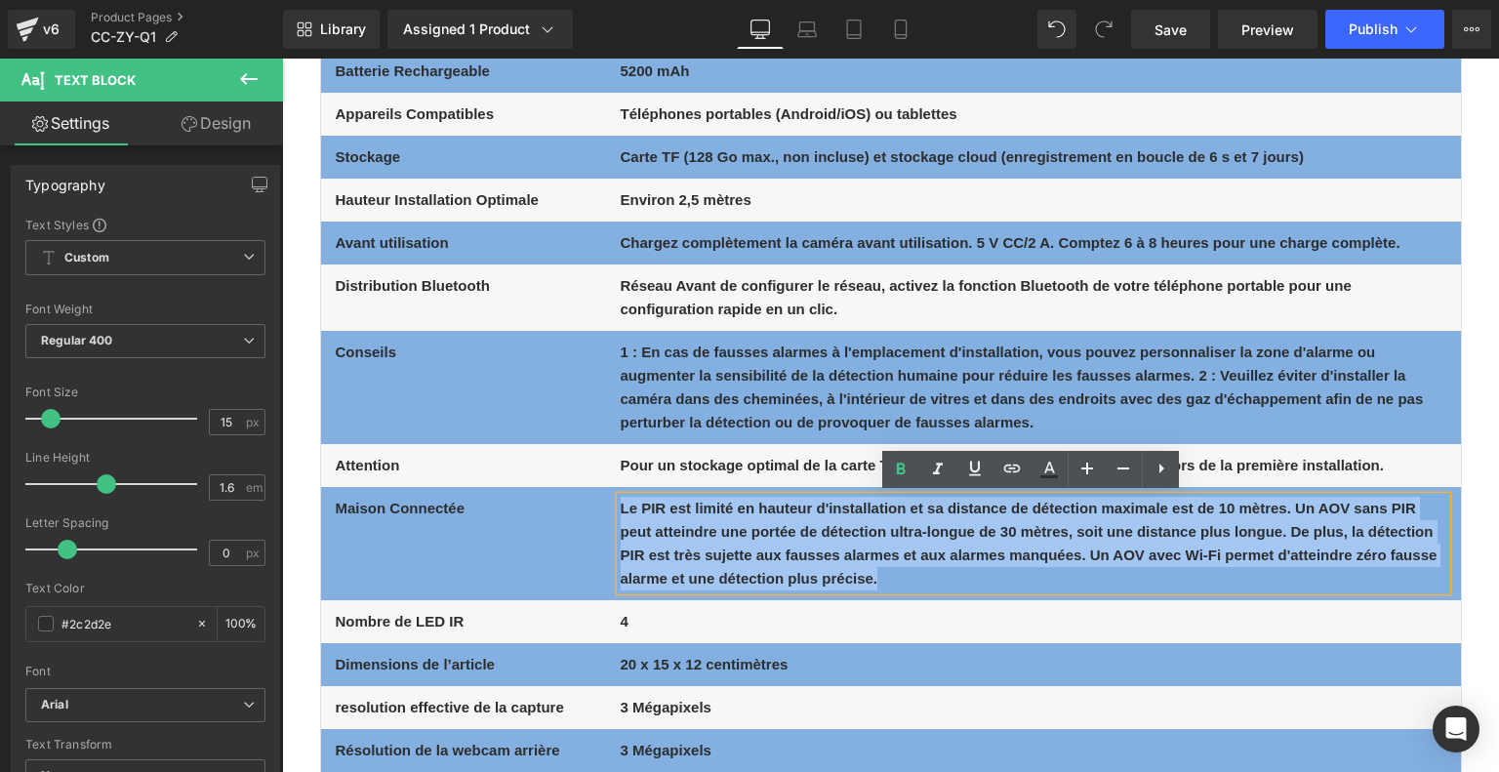
drag, startPoint x: 886, startPoint y: 580, endPoint x: 621, endPoint y: 511, distance: 273.3
click at [621, 511] on p "Le PIR est limité en hauteur d'installation et sa distance de détection maximal…" at bounding box center [1032, 544] width 825 height 94
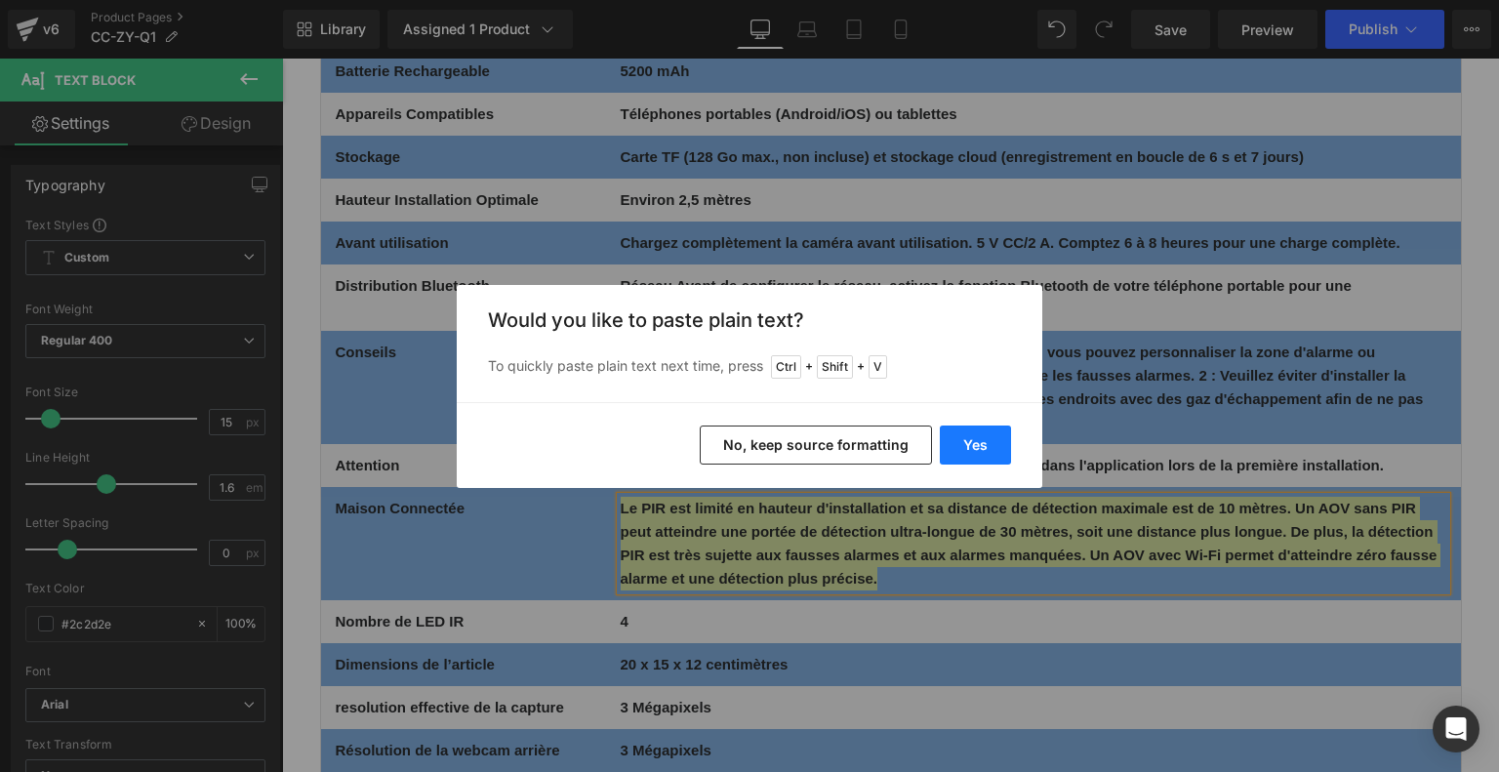
click at [968, 437] on button "Yes" at bounding box center [975, 444] width 71 height 39
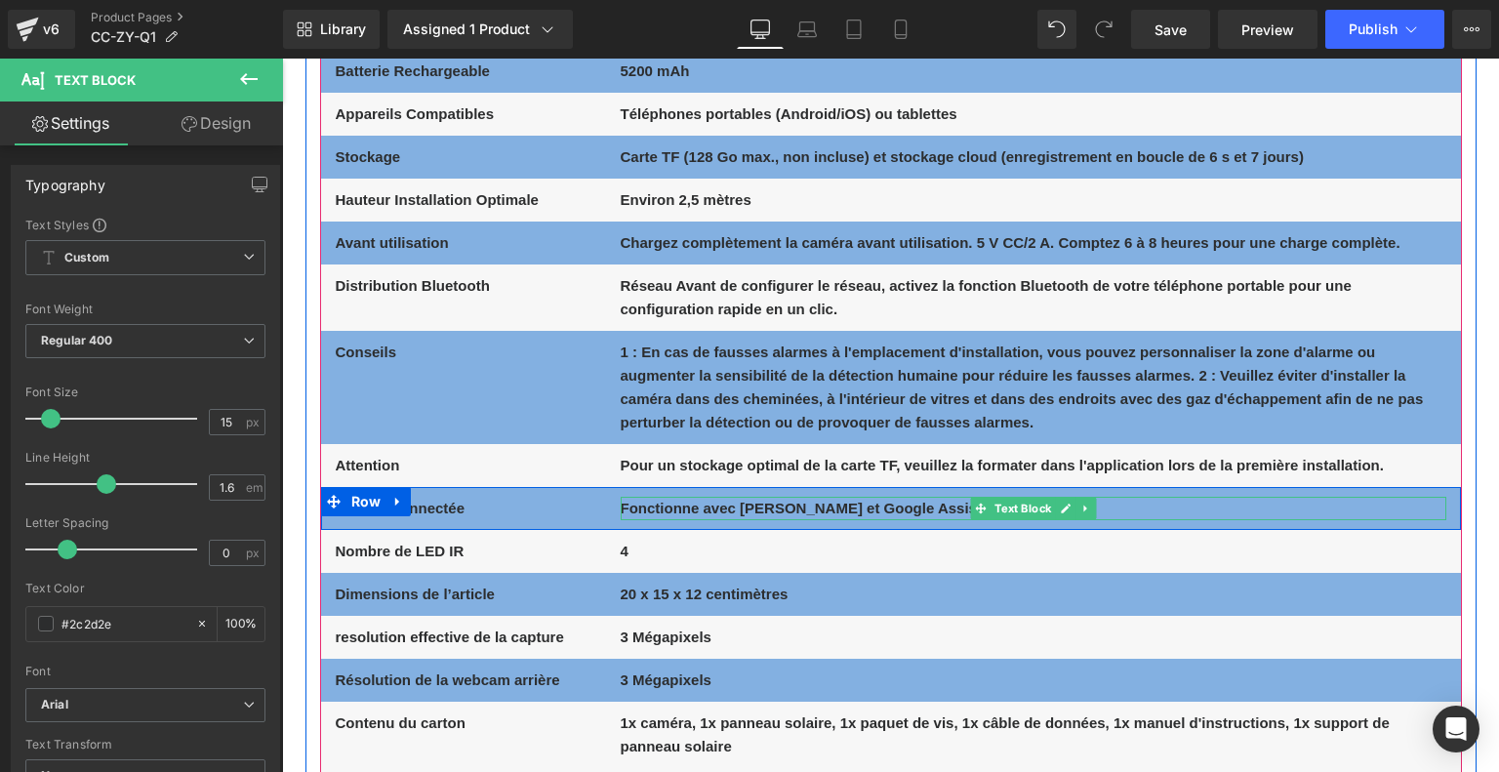
click at [692, 506] on b "Fonctionne avec Alexa et Google Assistant" at bounding box center [811, 508] width 383 height 17
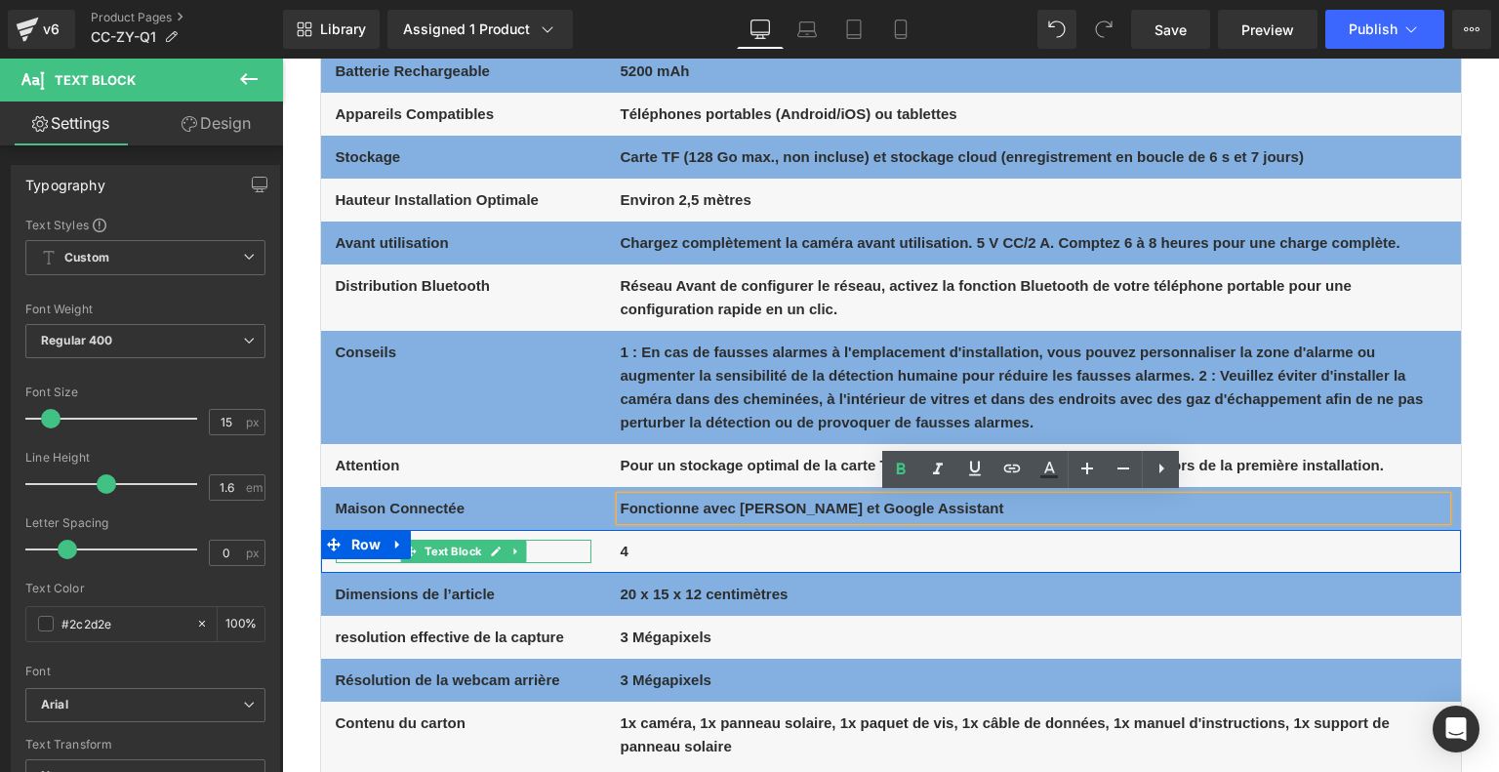
click at [561, 550] on p "Nombre de LED IR" at bounding box center [464, 551] width 256 height 23
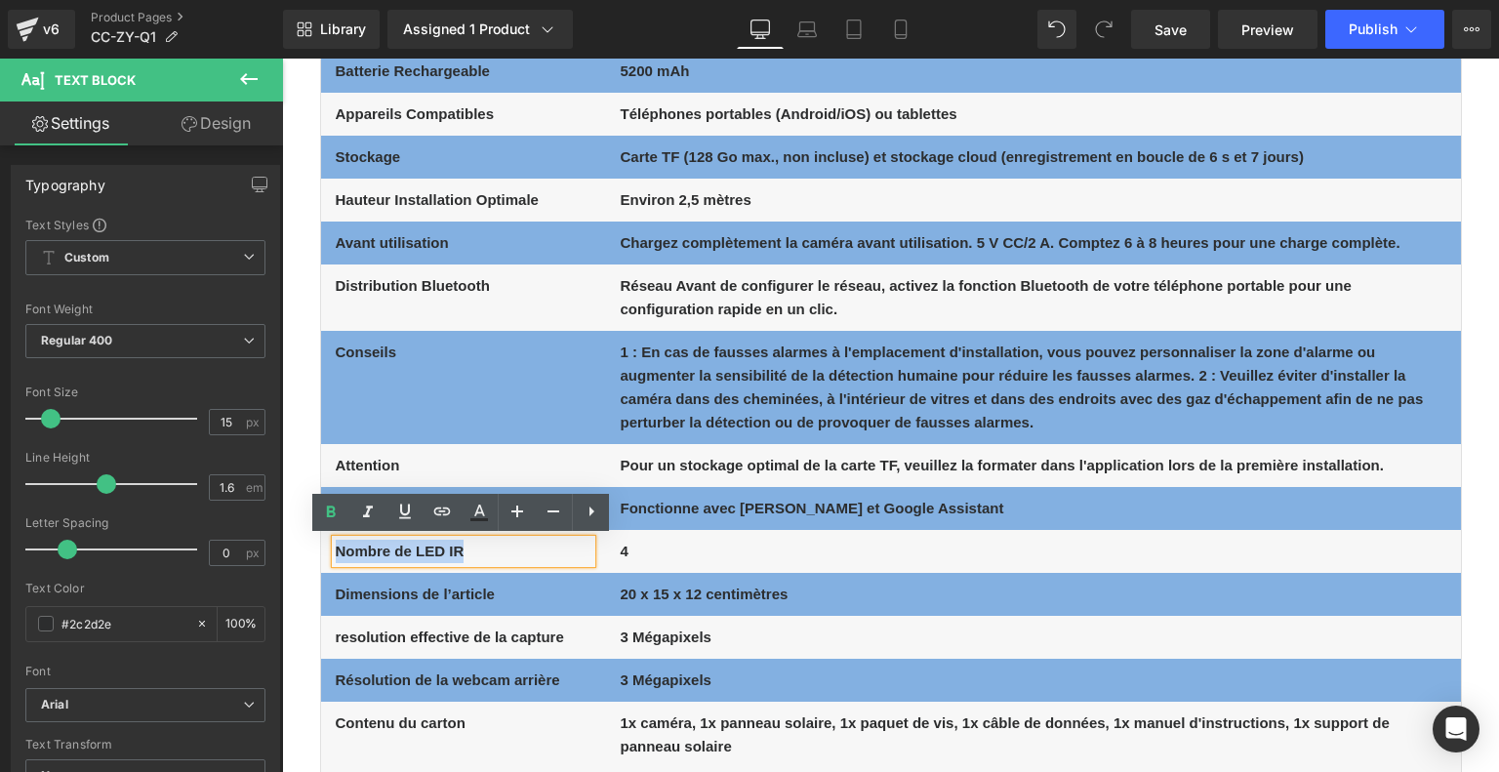
drag, startPoint x: 530, startPoint y: 551, endPoint x: 334, endPoint y: 545, distance: 196.2
click at [336, 545] on p "Nombre de LED IR" at bounding box center [464, 551] width 256 height 23
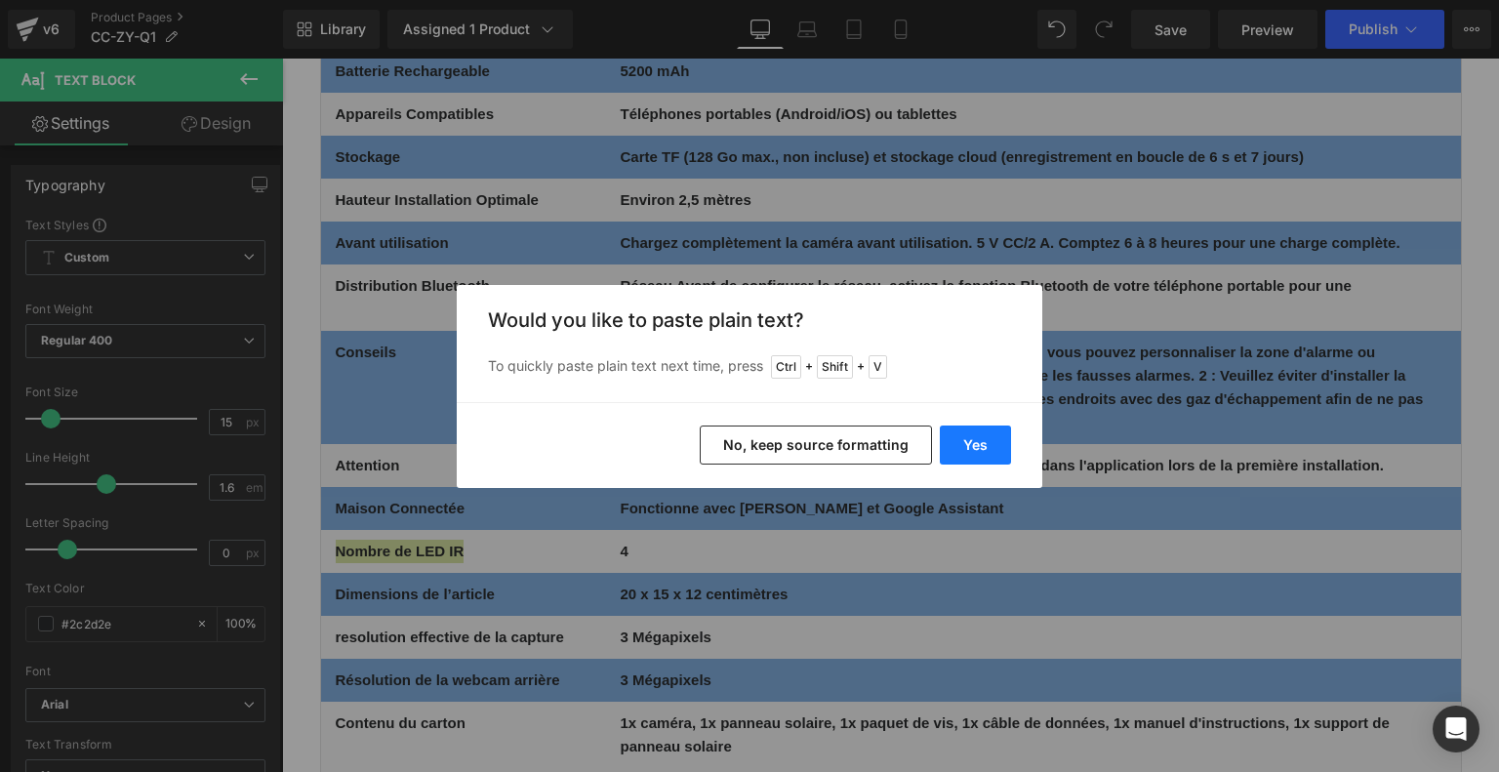
click at [976, 433] on button "Yes" at bounding box center [975, 444] width 71 height 39
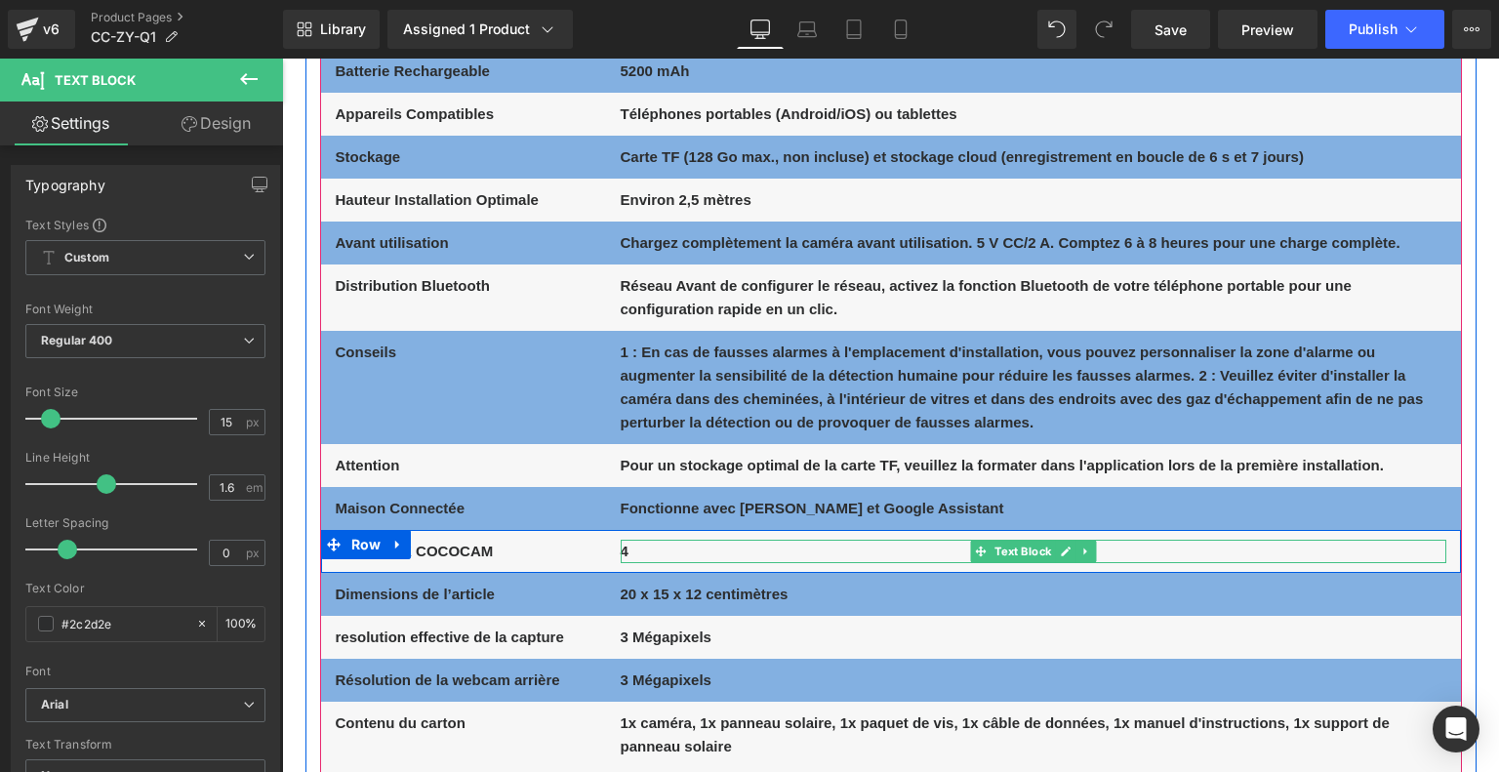
click at [675, 547] on p "4" at bounding box center [1032, 551] width 825 height 23
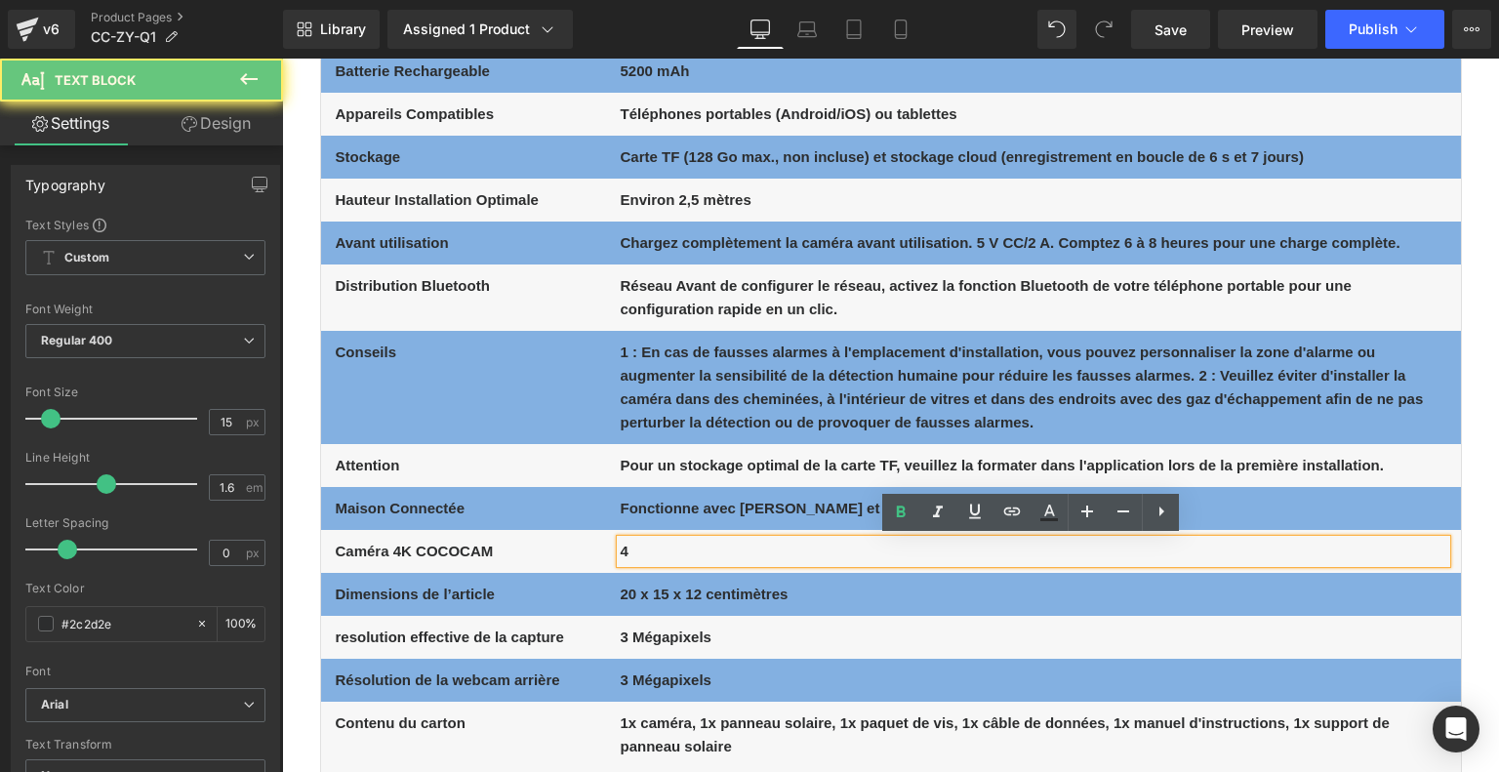
click at [675, 547] on p "4" at bounding box center [1032, 551] width 825 height 23
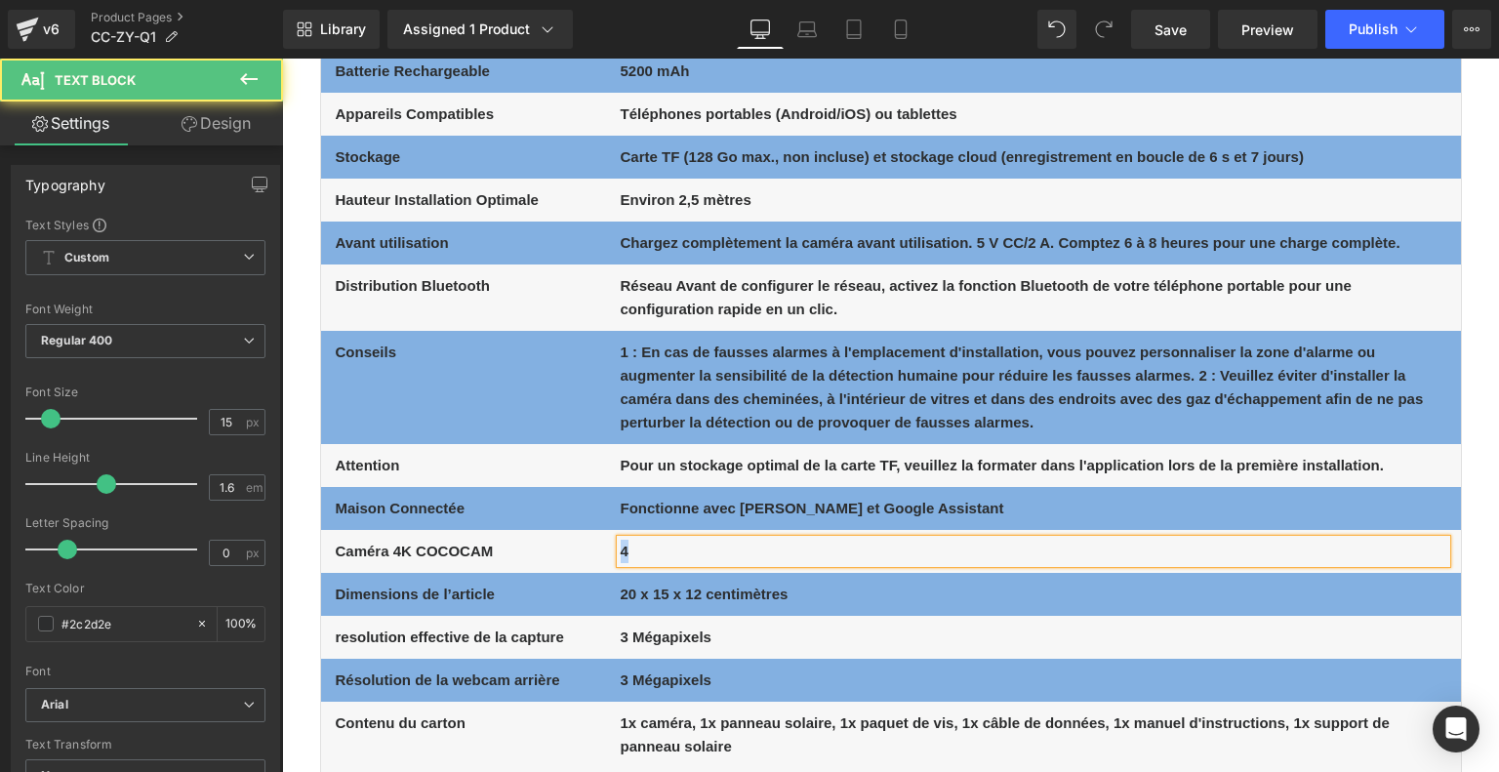
drag, startPoint x: 624, startPoint y: 546, endPoint x: 609, endPoint y: 547, distance: 15.6
click at [609, 547] on div "4 Text Block" at bounding box center [1033, 551] width 855 height 23
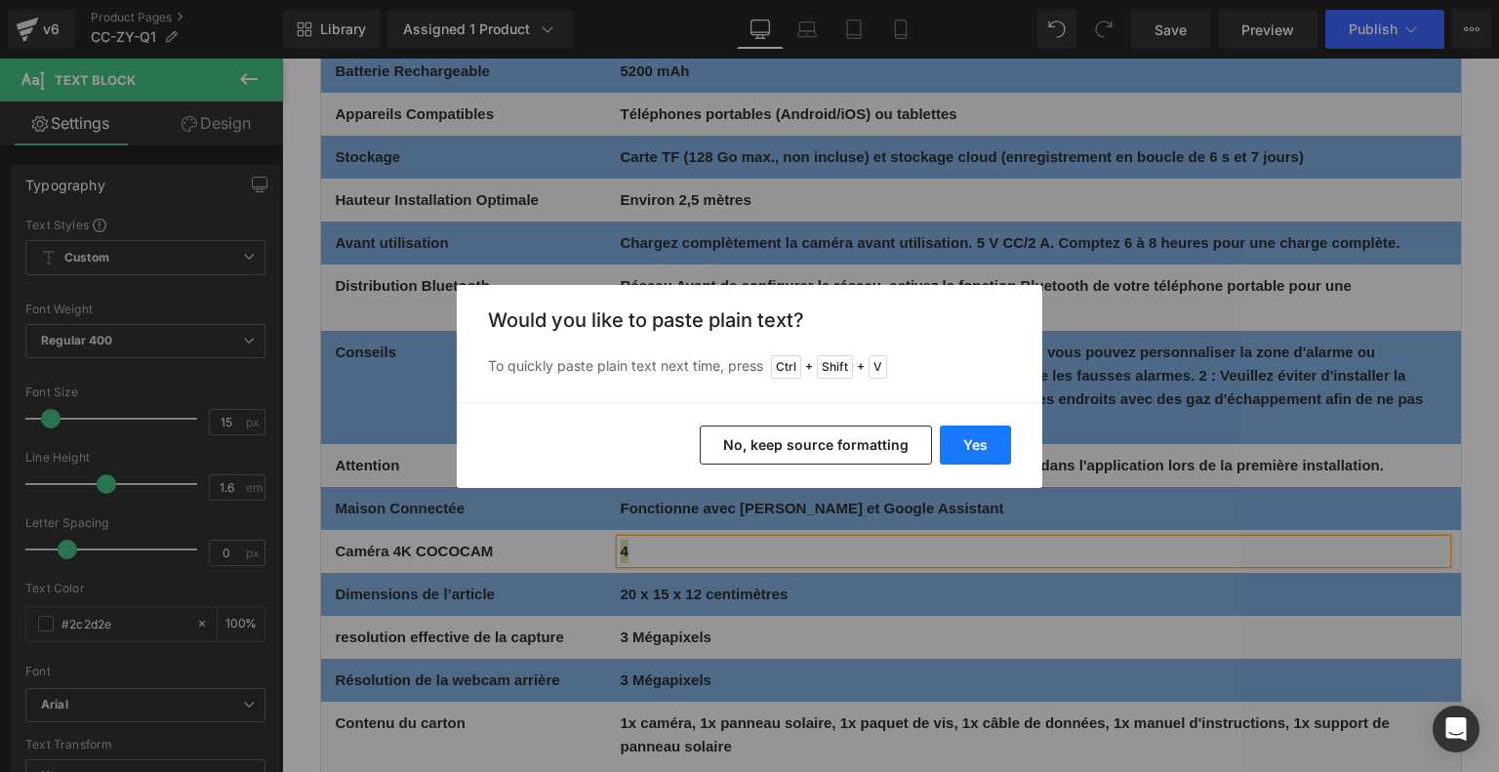
click at [966, 441] on button "Yes" at bounding box center [975, 444] width 71 height 39
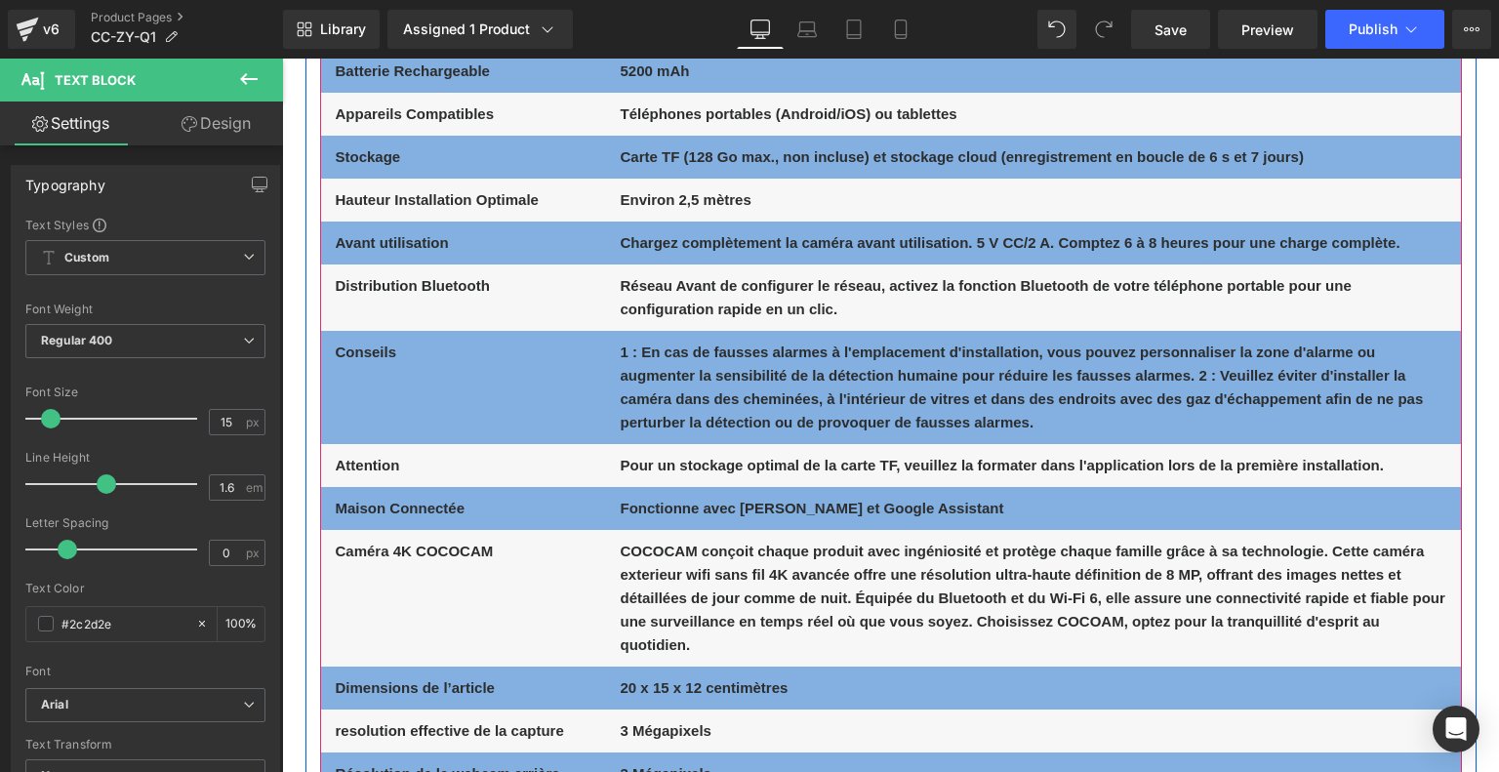
scroll to position [11610, 0]
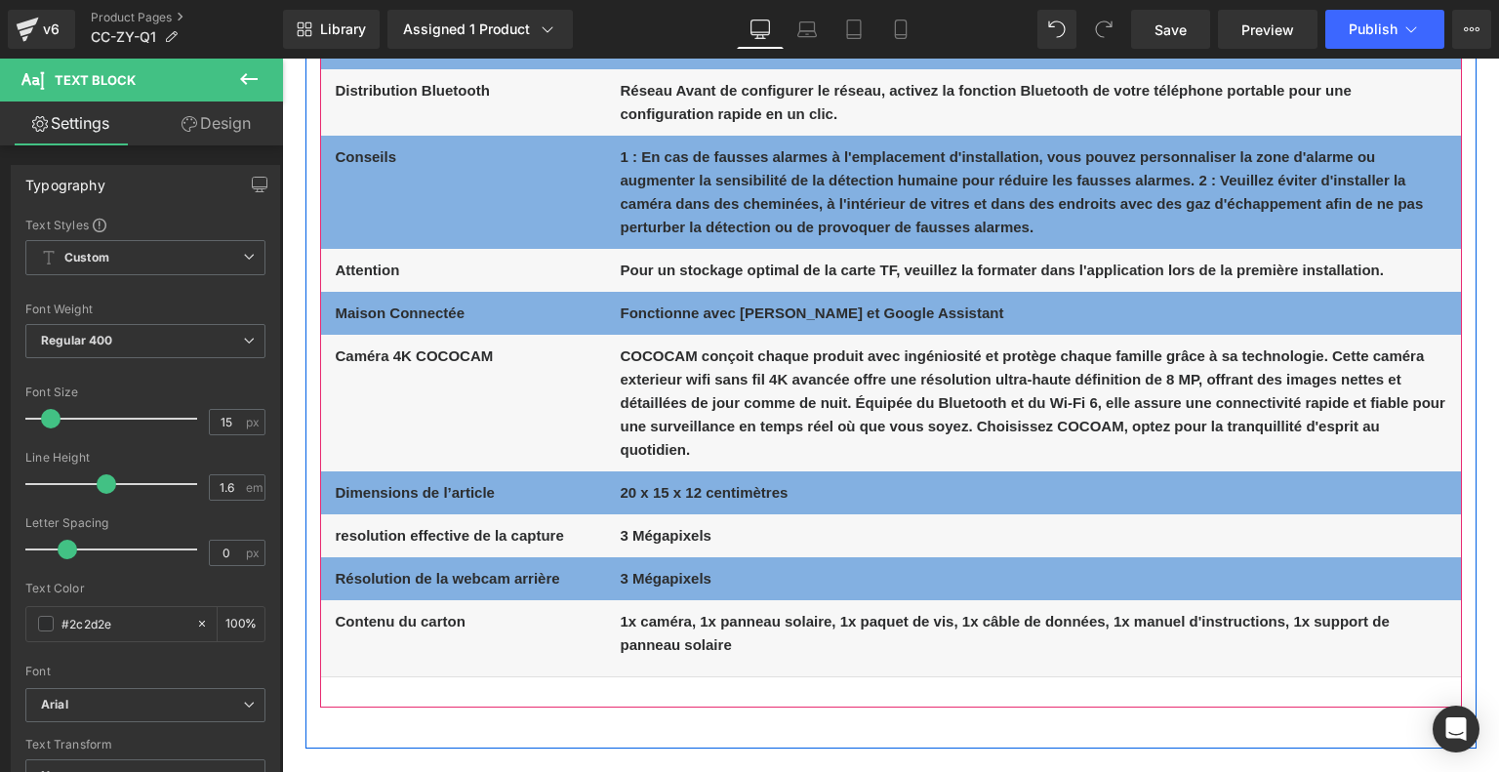
click at [448, 491] on span "Text Block" at bounding box center [452, 492] width 64 height 23
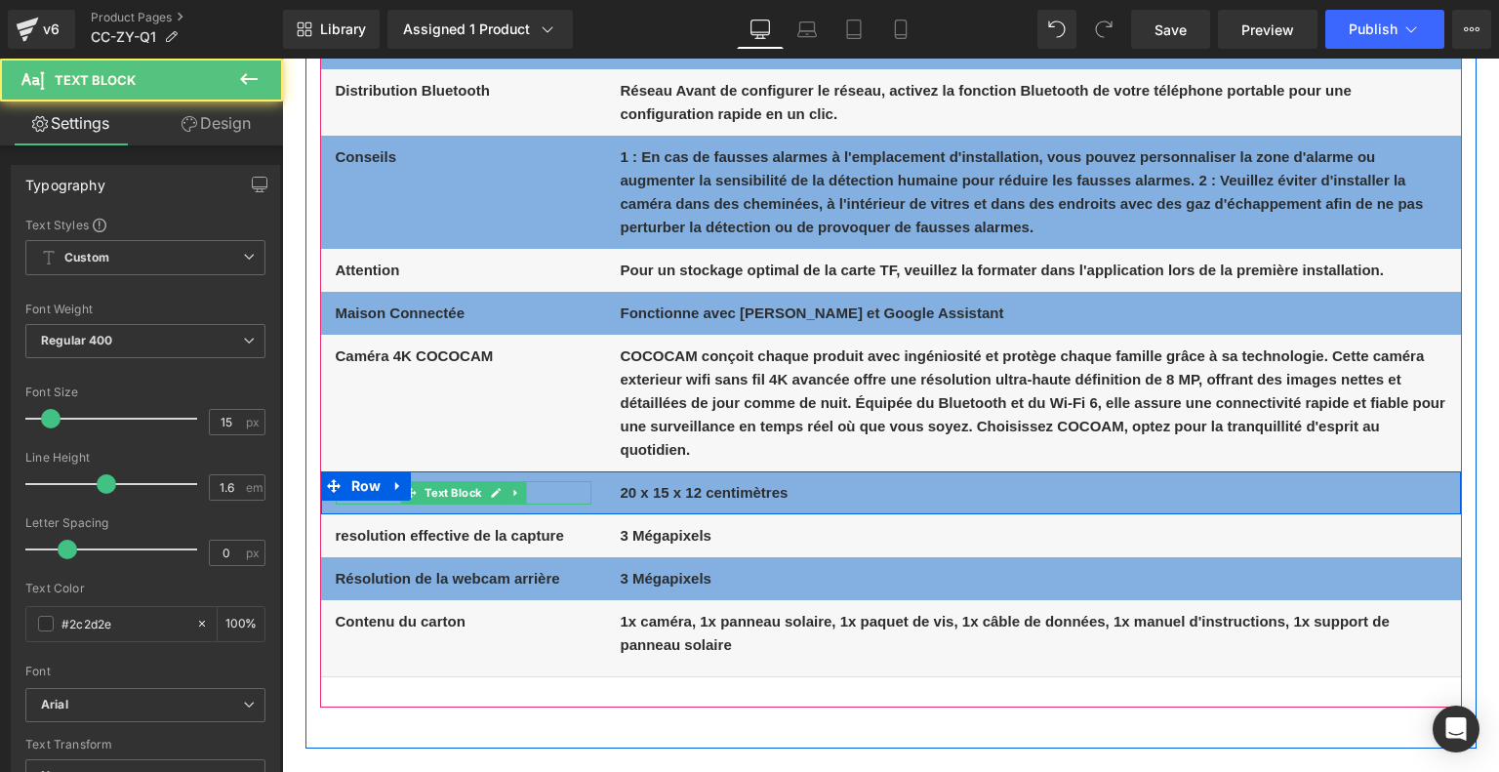
click at [557, 492] on p "Dimensions de l’article" at bounding box center [464, 492] width 256 height 23
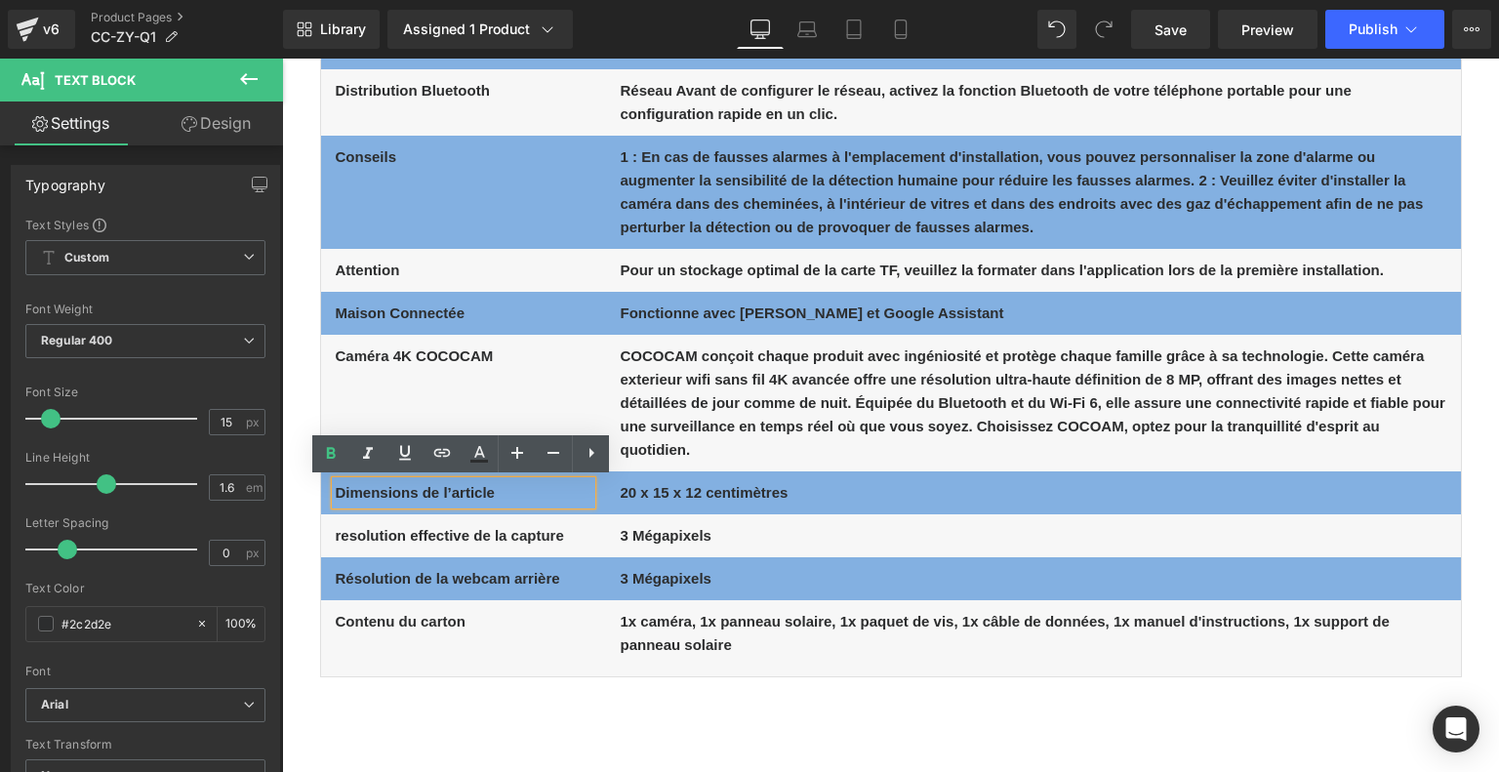
click at [557, 492] on p "Dimensions de l’article" at bounding box center [464, 492] width 256 height 23
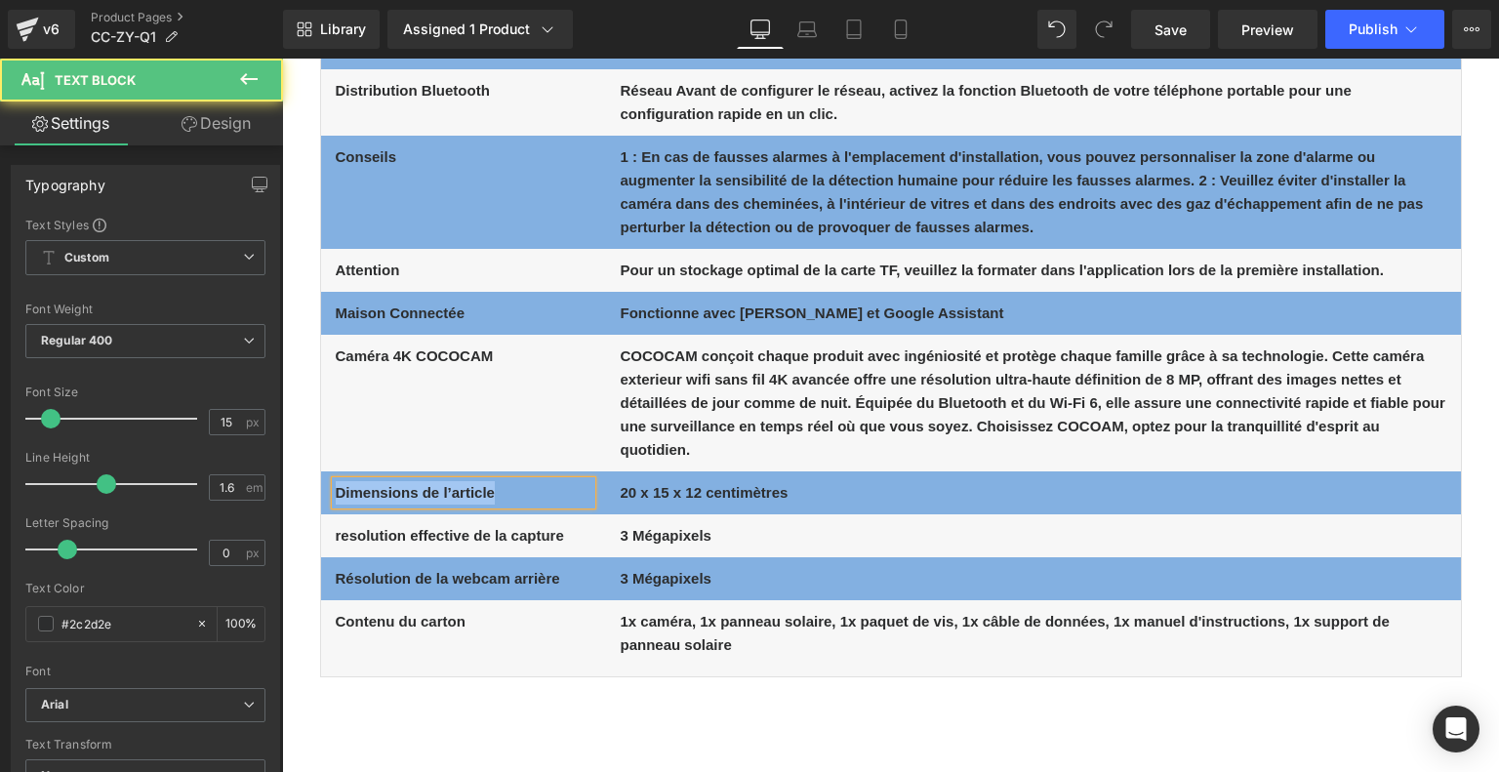
drag, startPoint x: 496, startPoint y: 499, endPoint x: 306, endPoint y: 487, distance: 189.6
click at [306, 487] on div "Spécifications Techniques Text Block Résolution Text Block 8MP(3840*2144) Atten…" at bounding box center [890, 9] width 1171 height 1396
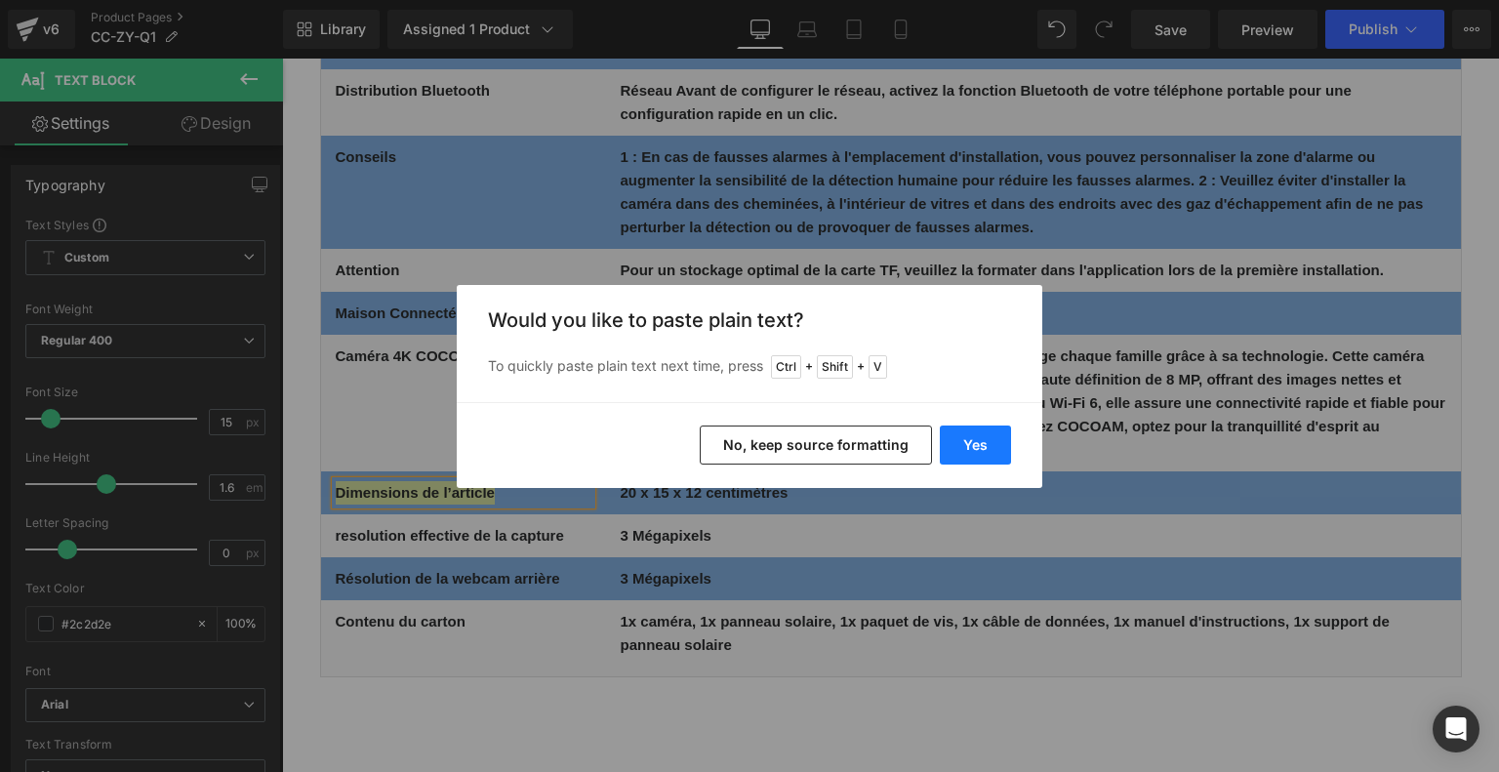
click at [974, 441] on button "Yes" at bounding box center [975, 444] width 71 height 39
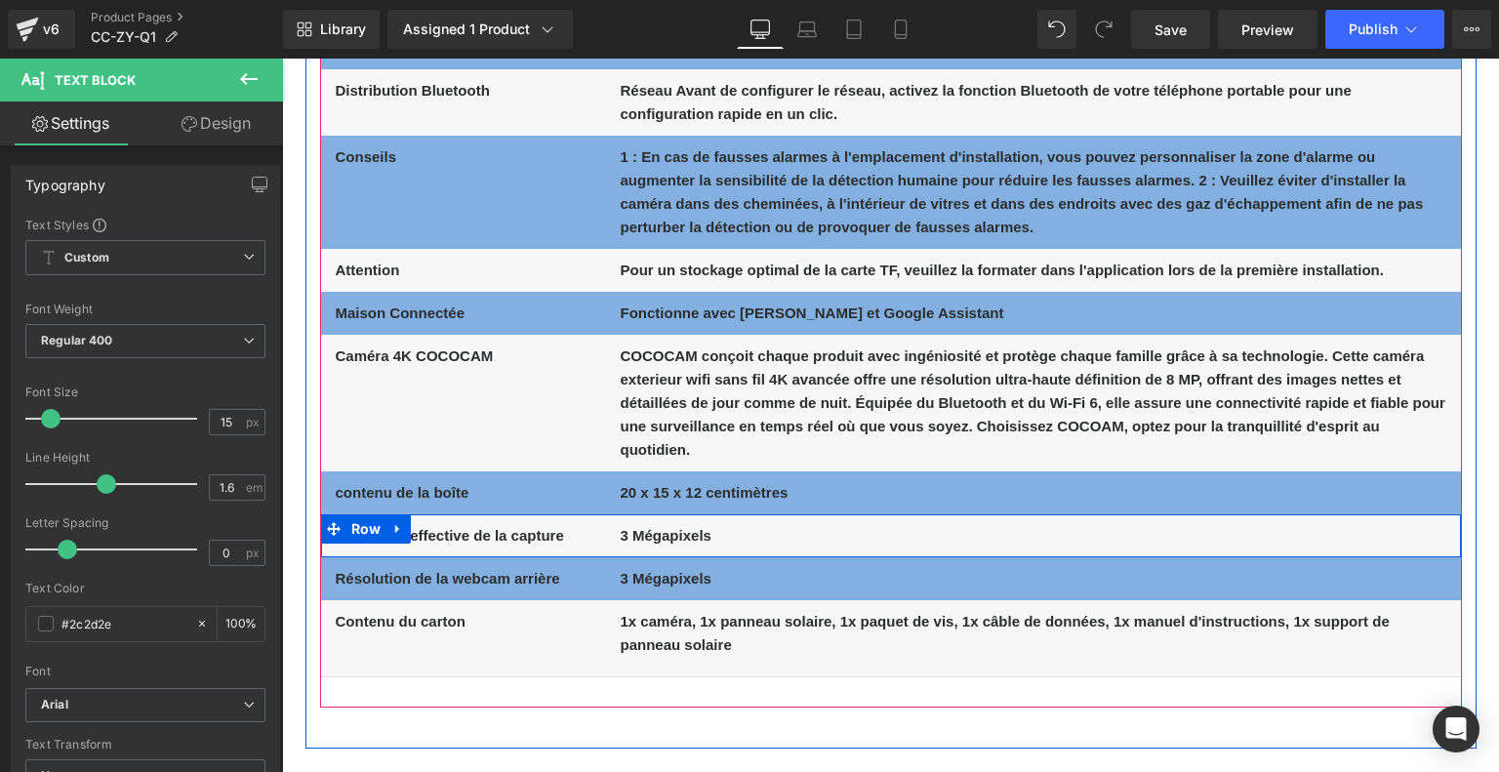
click at [661, 531] on b "3 Mégapixels" at bounding box center [665, 535] width 91 height 17
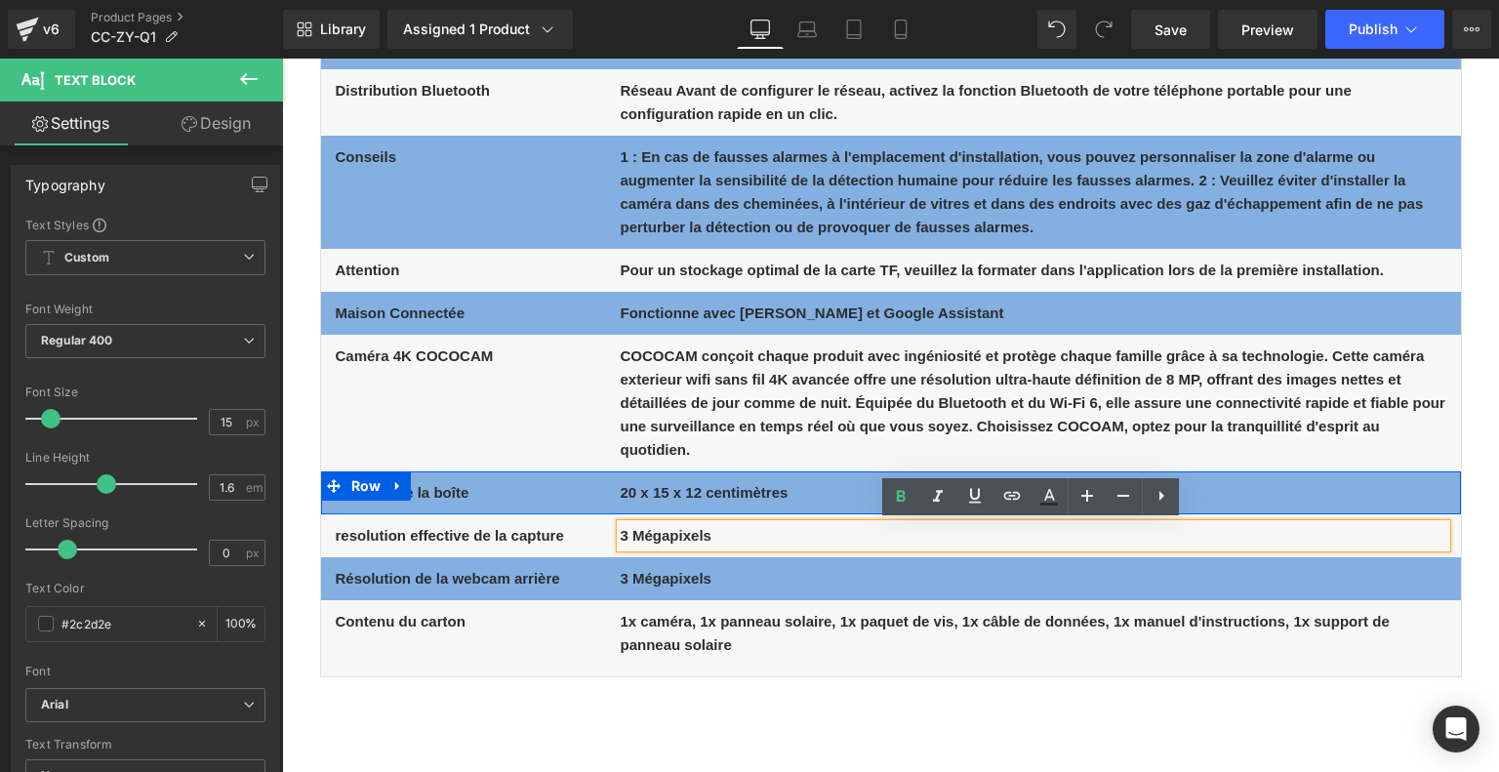
click at [660, 496] on b "20 x 15 x 12 centimètres" at bounding box center [704, 492] width 168 height 17
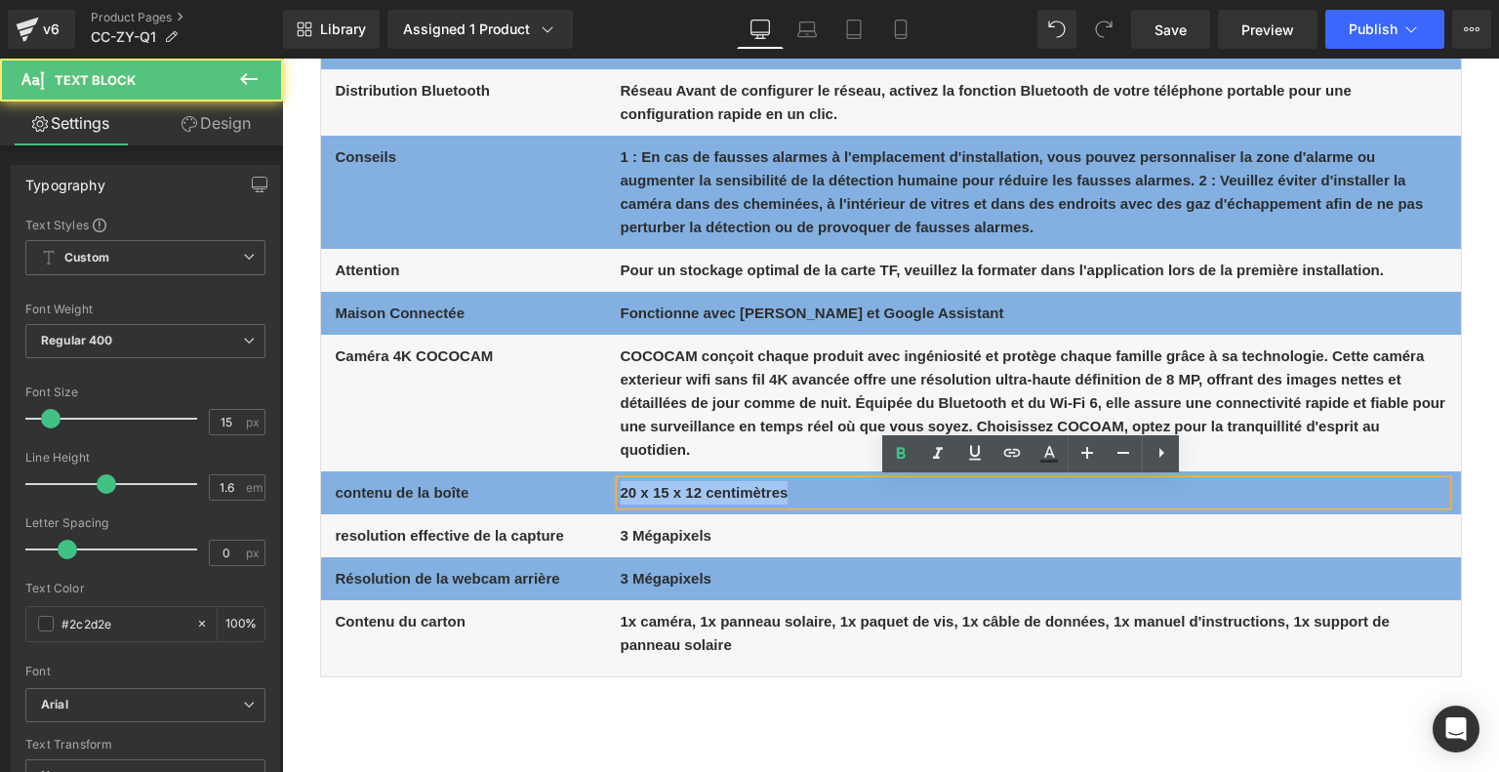
drag, startPoint x: 628, startPoint y: 491, endPoint x: 827, endPoint y: 493, distance: 199.0
click at [827, 493] on p "20 x 15 x 12 centimètres" at bounding box center [1032, 492] width 825 height 23
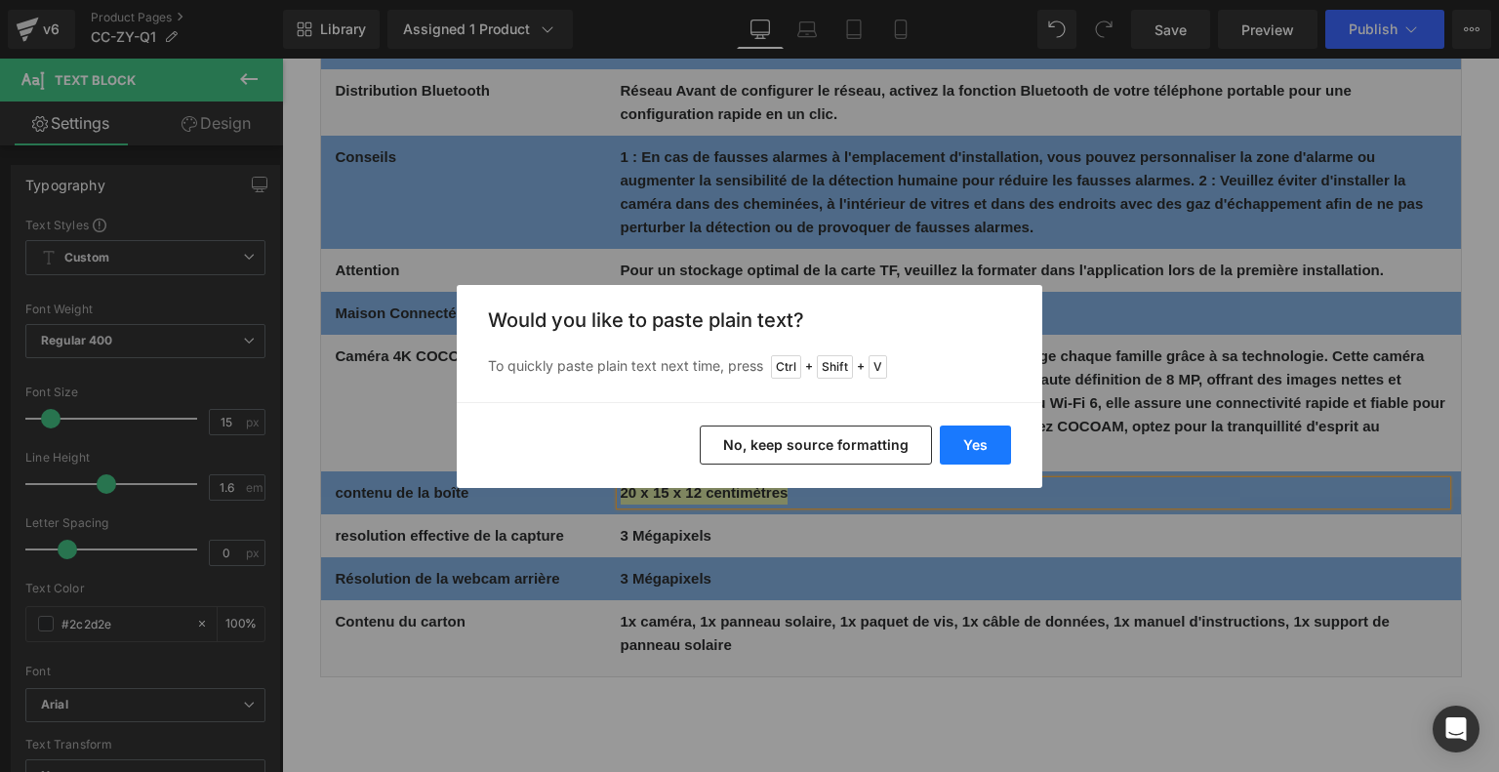
click at [982, 444] on button "Yes" at bounding box center [975, 444] width 71 height 39
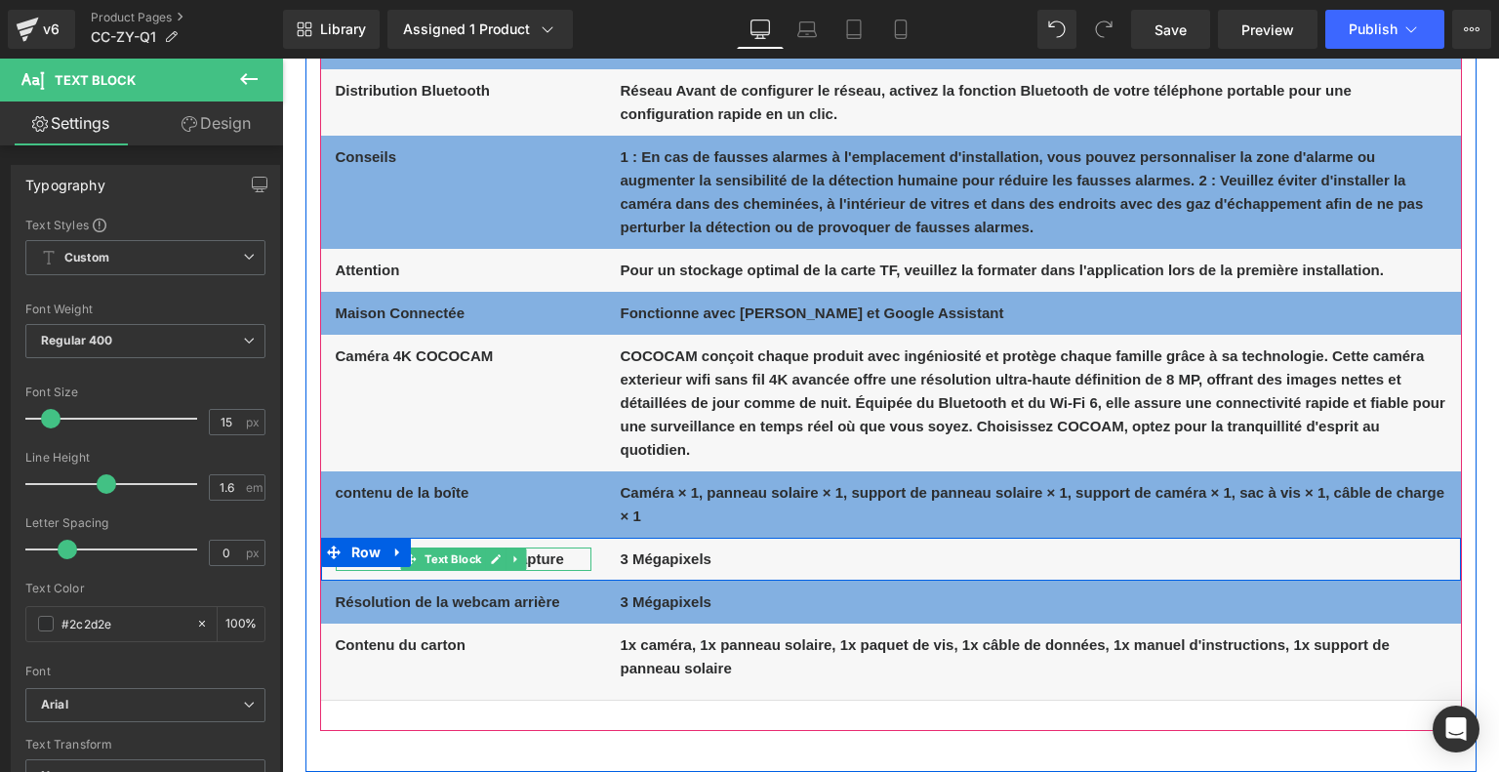
click at [558, 563] on b "resolution effective de la capture" at bounding box center [450, 558] width 228 height 17
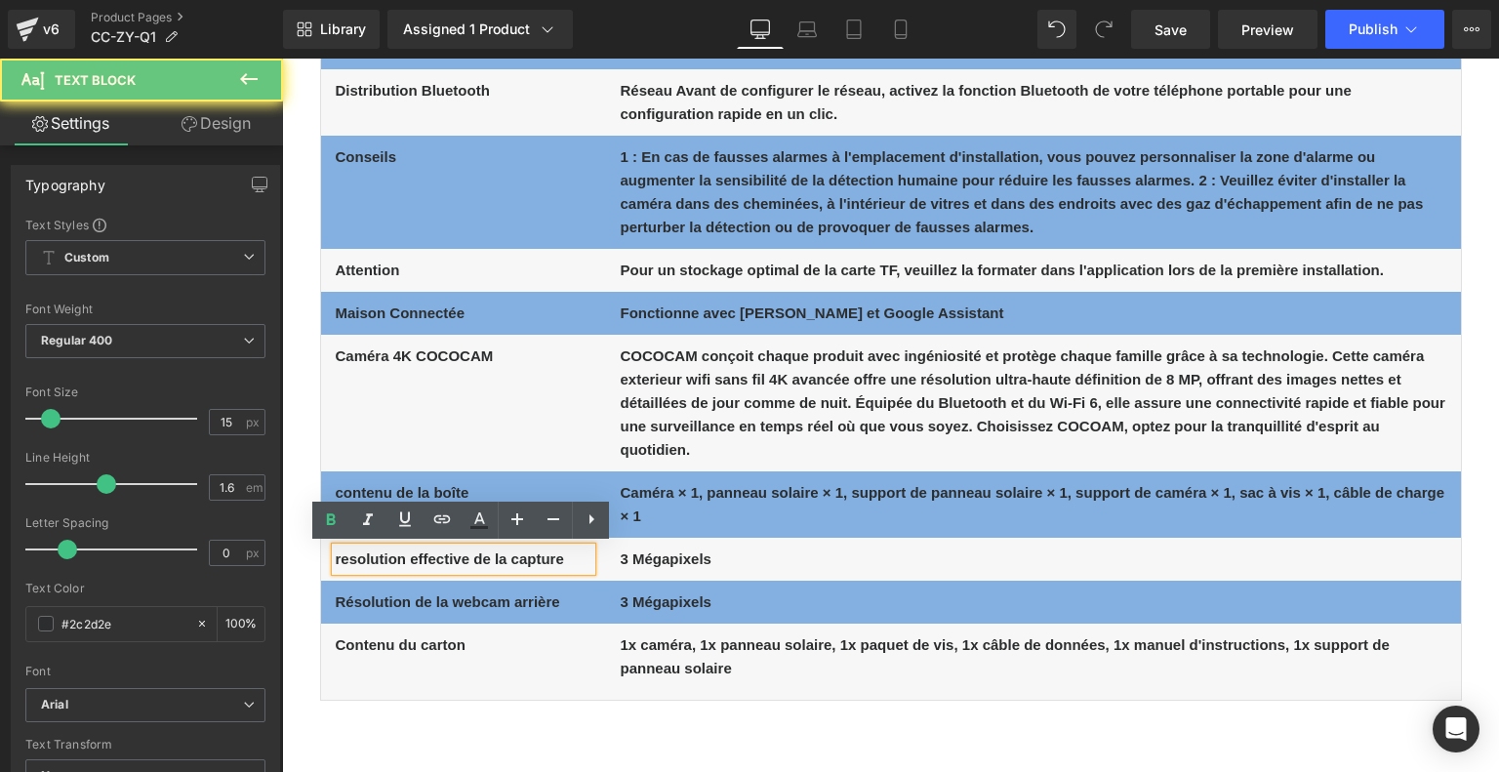
click at [558, 562] on b "resolution effective de la capture" at bounding box center [450, 558] width 228 height 17
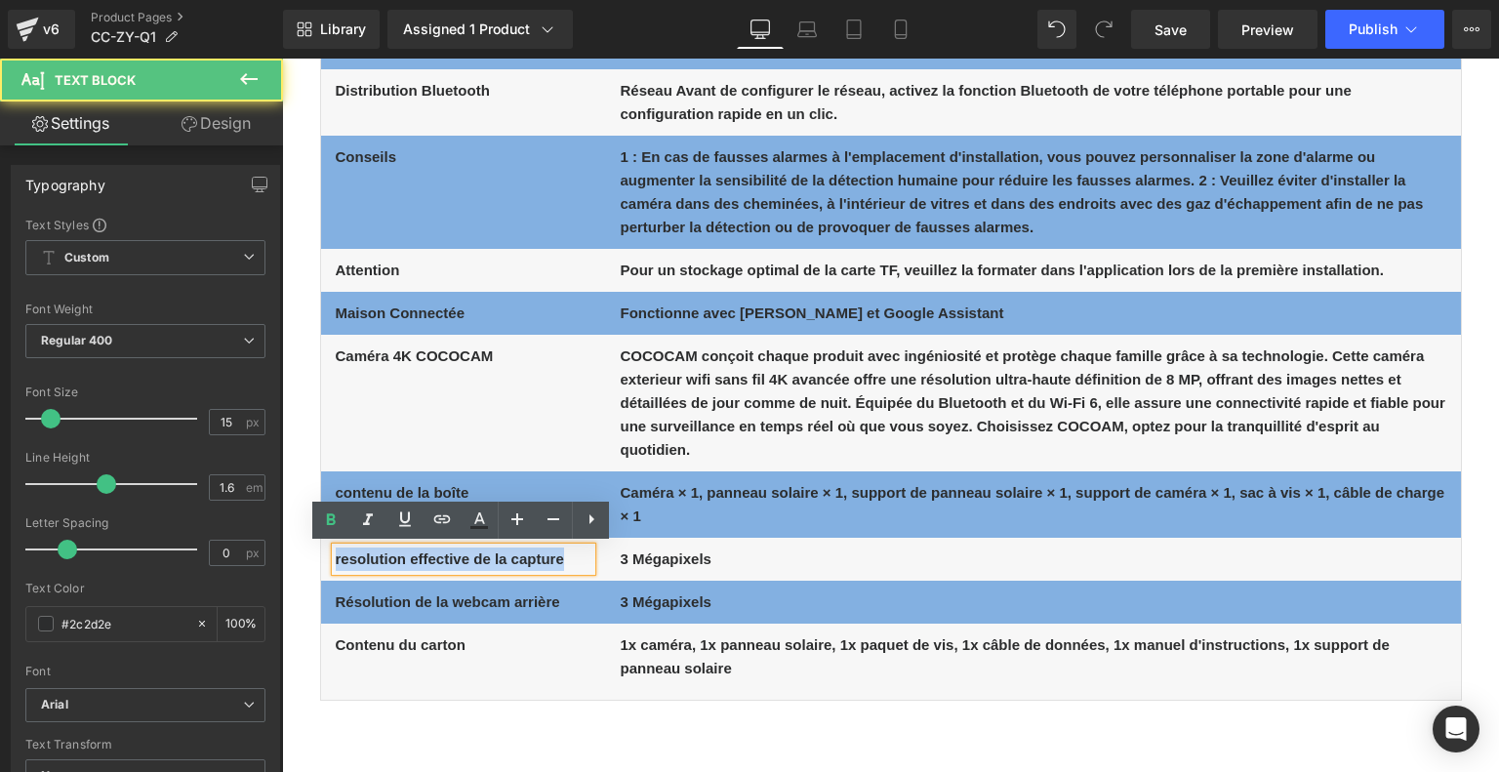
drag, startPoint x: 511, startPoint y: 560, endPoint x: 319, endPoint y: 554, distance: 192.3
click at [321, 554] on div "resolution effective de la capture Text Block" at bounding box center [463, 558] width 285 height 23
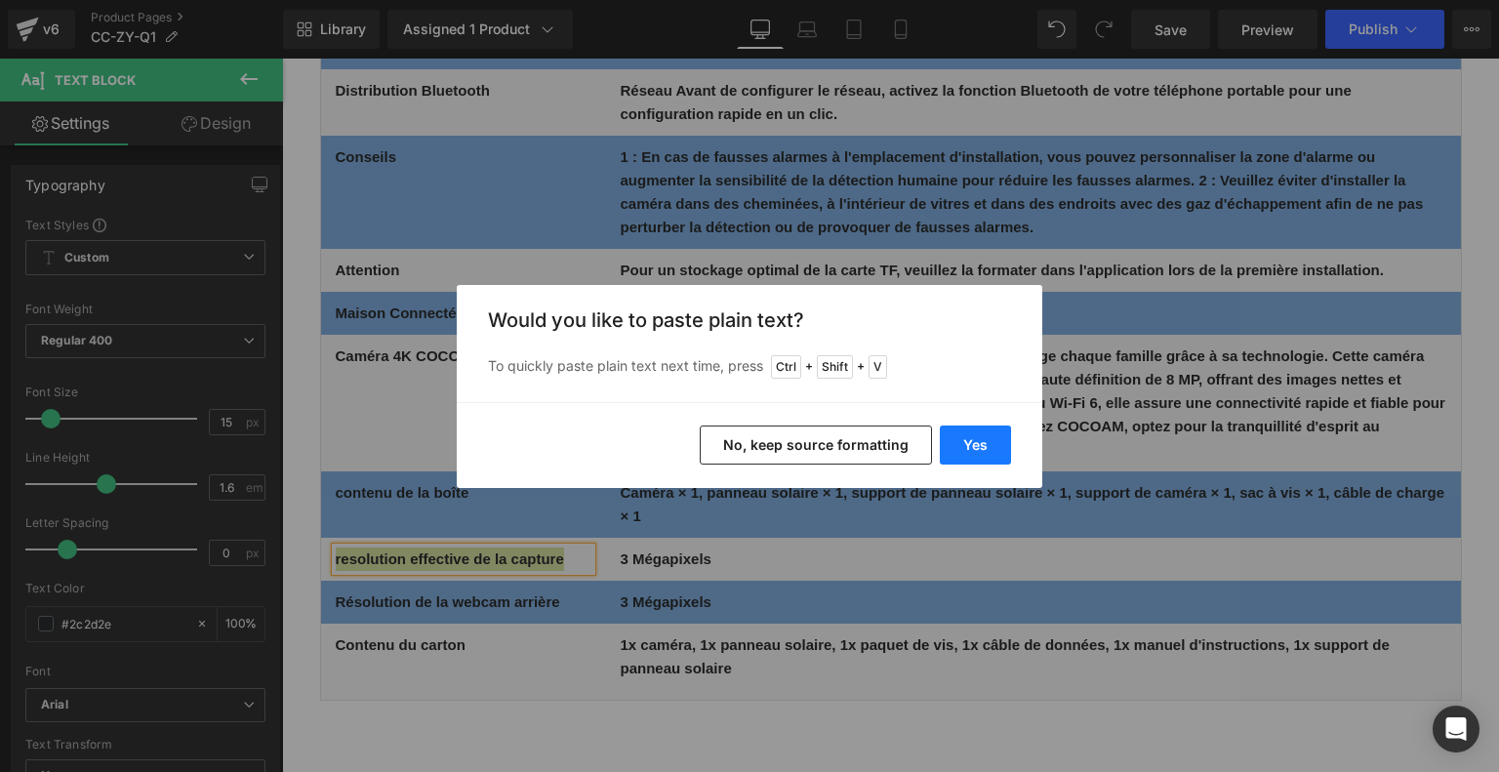
click at [964, 443] on button "Yes" at bounding box center [975, 444] width 71 height 39
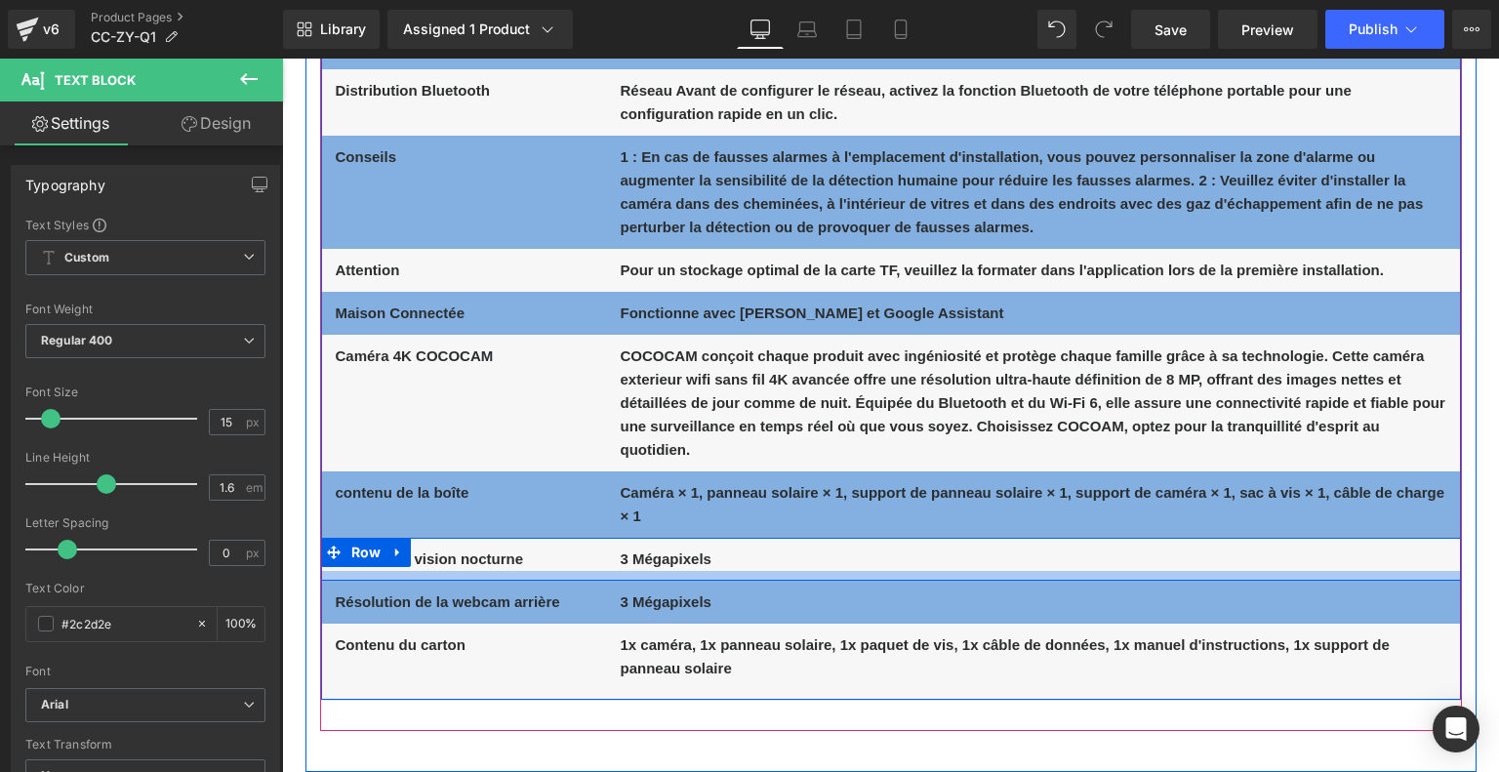
click at [700, 561] on b "3 Mégapixels" at bounding box center [665, 558] width 91 height 17
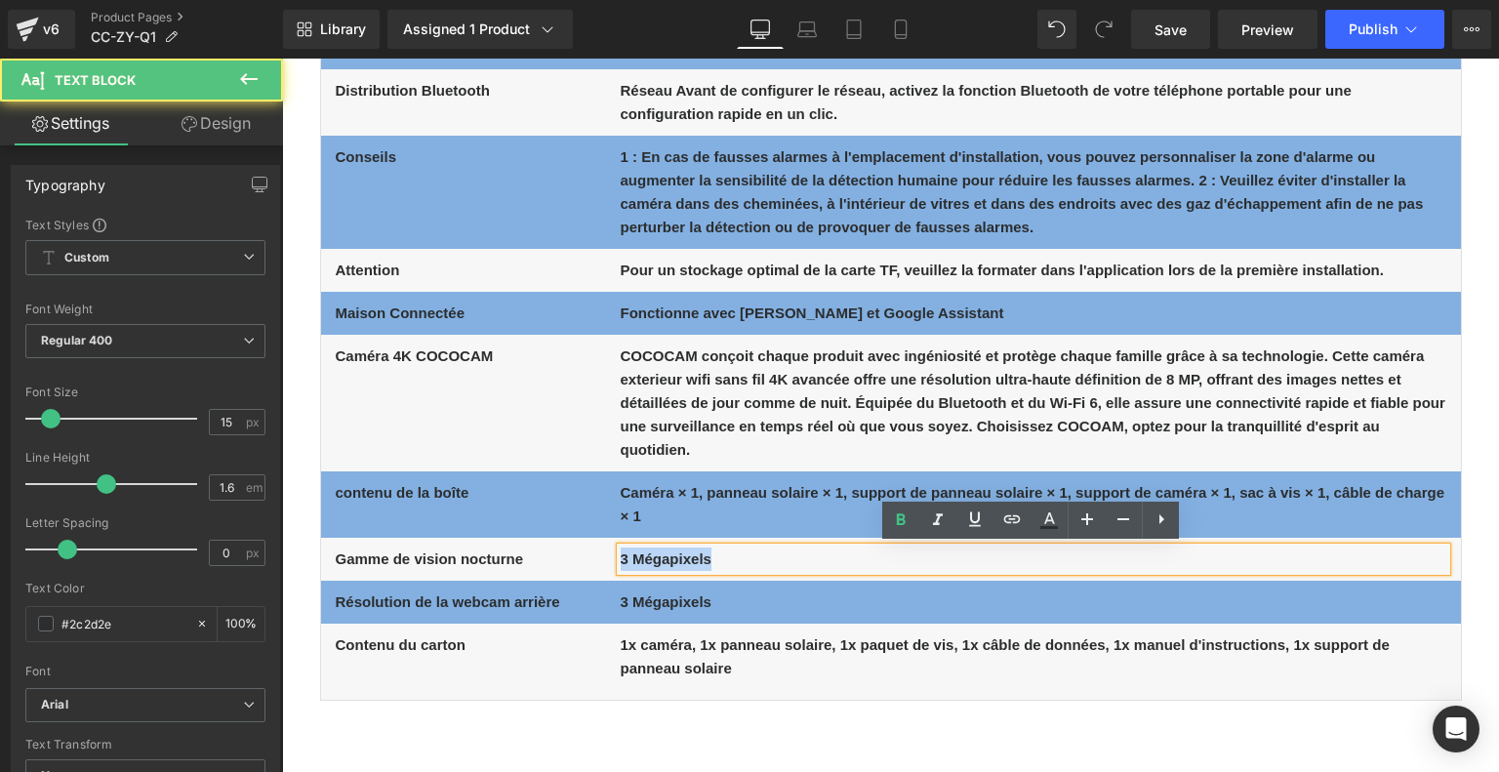
drag, startPoint x: 724, startPoint y: 553, endPoint x: 607, endPoint y: 557, distance: 117.1
click at [607, 557] on div "3 Mégapixels Text Block" at bounding box center [1033, 558] width 855 height 23
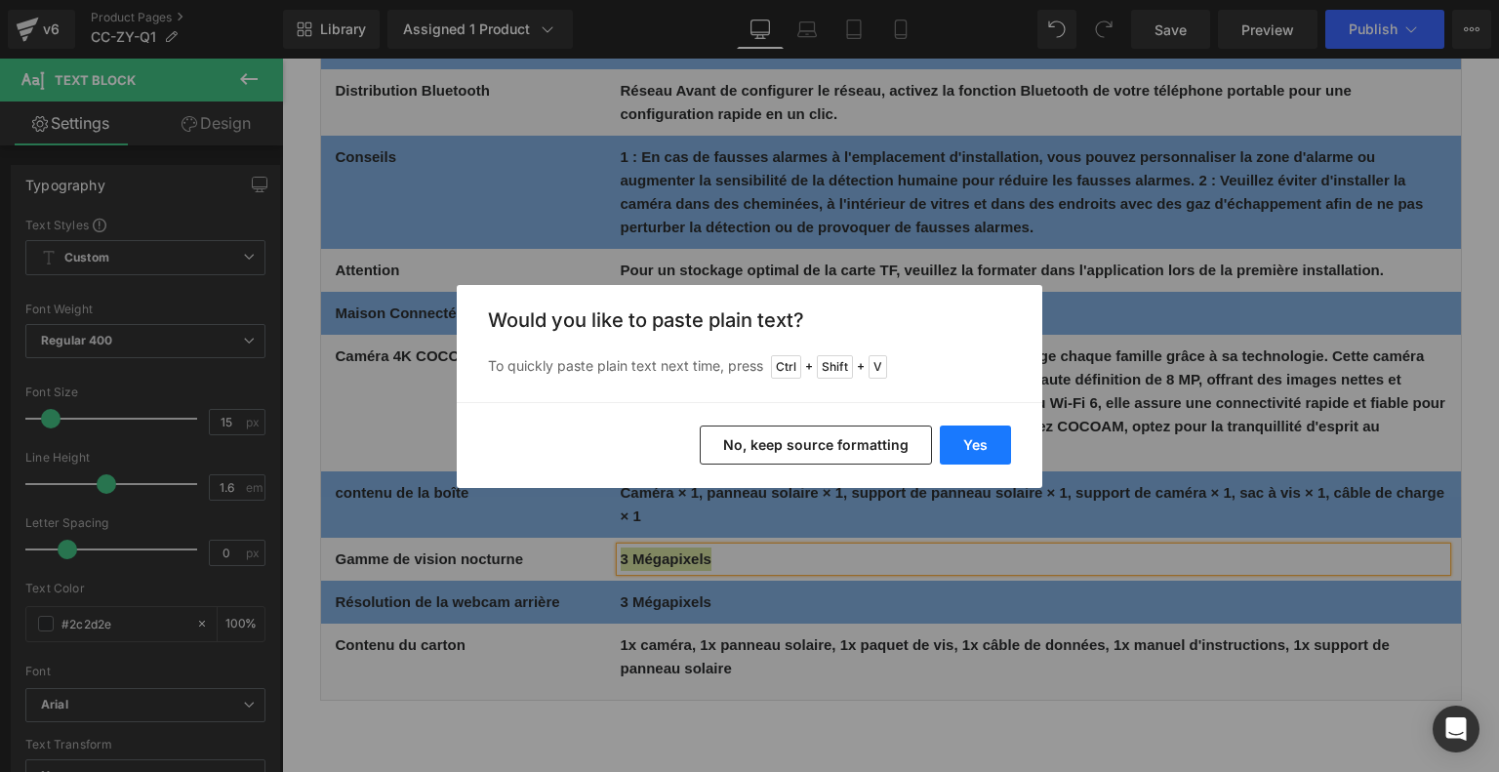
click at [988, 446] on button "Yes" at bounding box center [975, 444] width 71 height 39
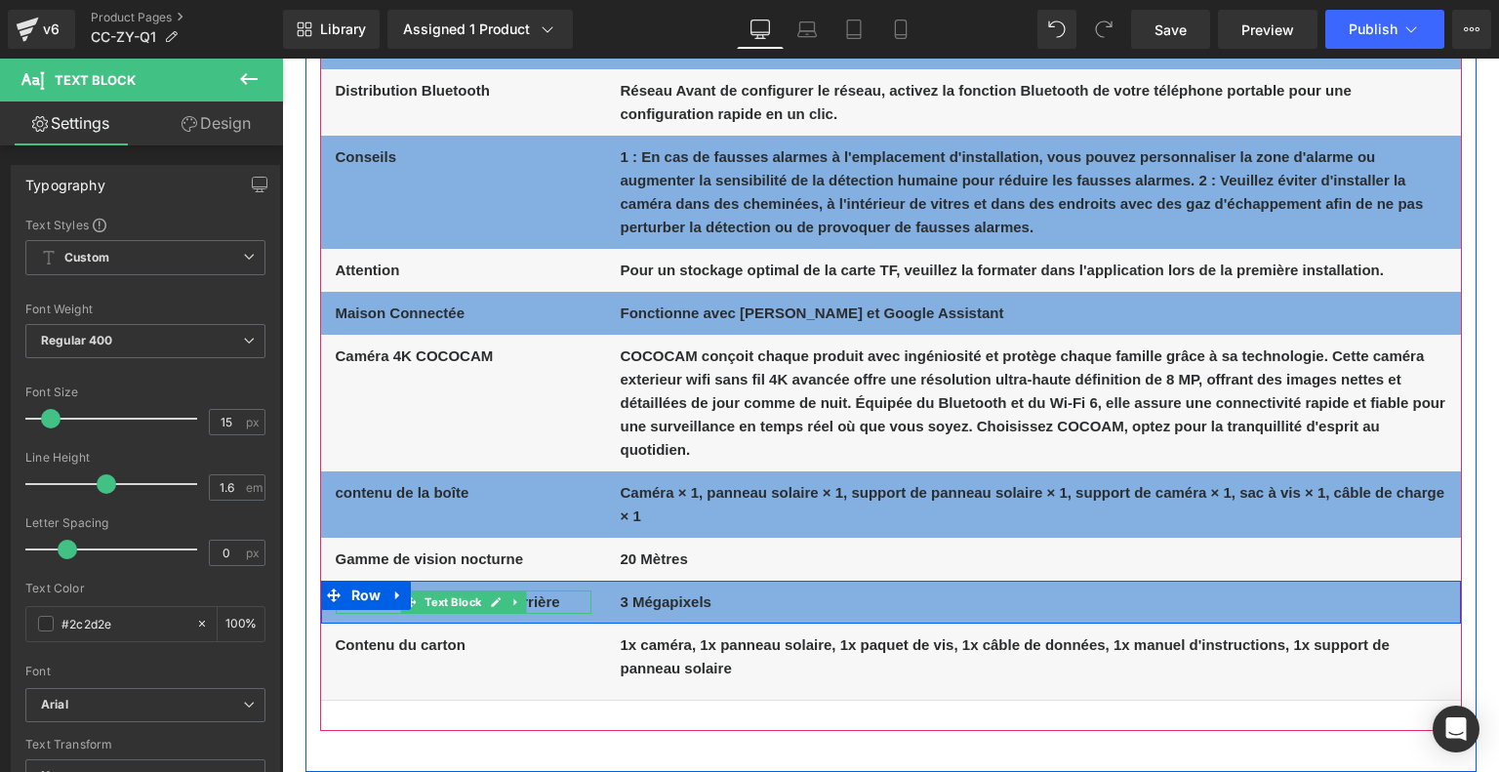
click at [565, 604] on p "Résolution de la webcam arrière" at bounding box center [464, 601] width 256 height 23
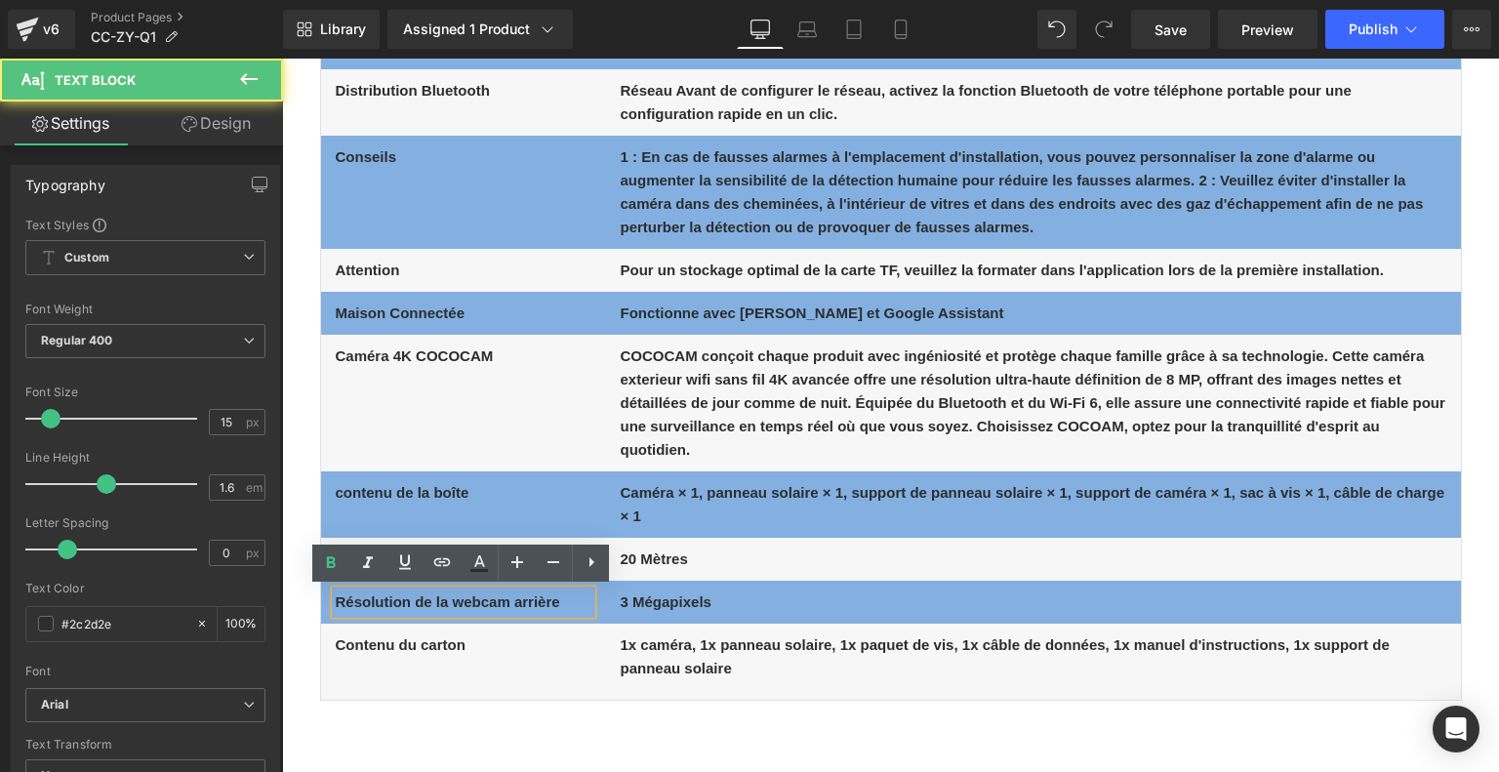
click at [565, 604] on p "Résolution de la webcam arrière" at bounding box center [464, 601] width 256 height 23
drag, startPoint x: 558, startPoint y: 602, endPoint x: 333, endPoint y: 600, distance: 225.4
click at [336, 600] on p "Résolution de la webcam arrière" at bounding box center [464, 601] width 256 height 23
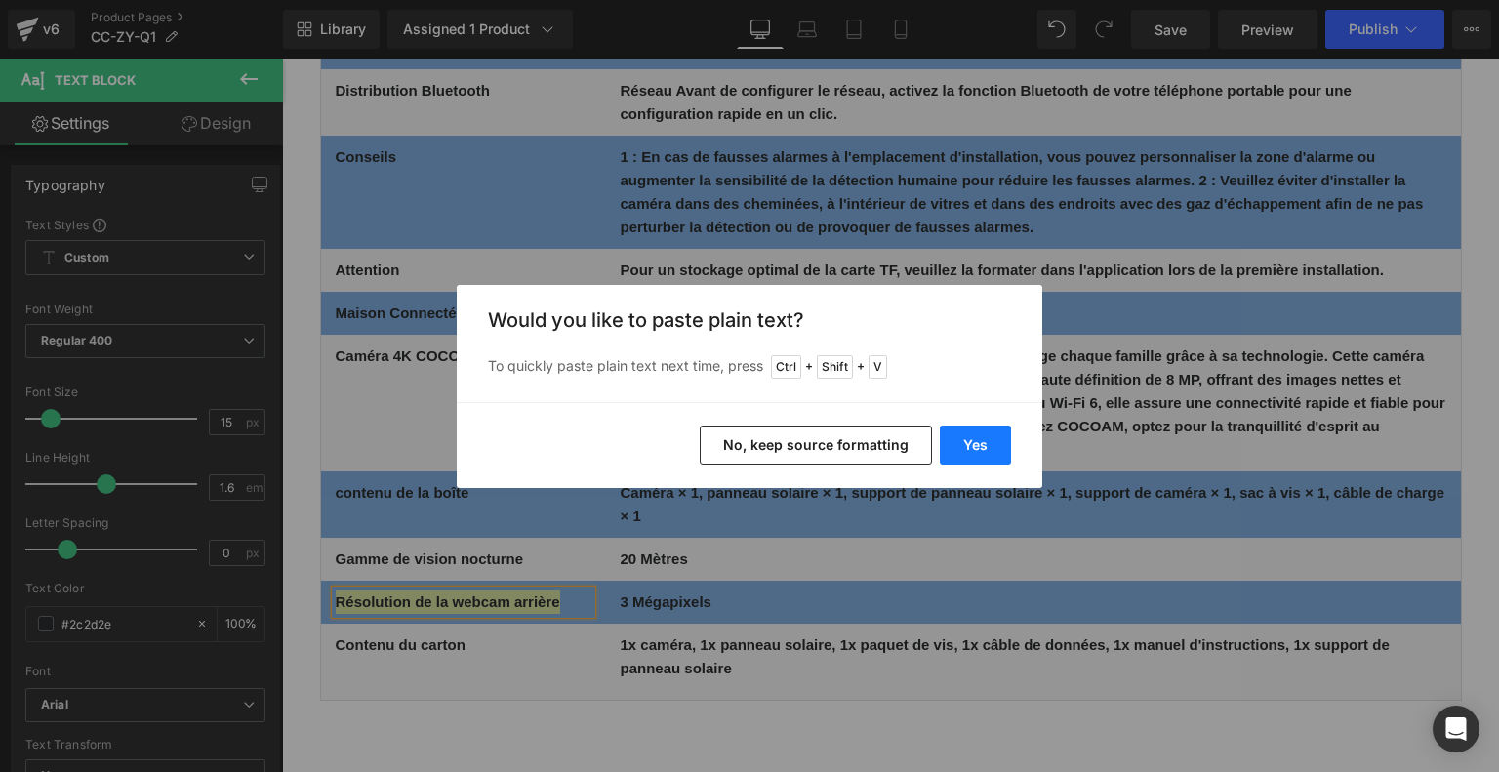
click at [964, 451] on button "Yes" at bounding box center [975, 444] width 71 height 39
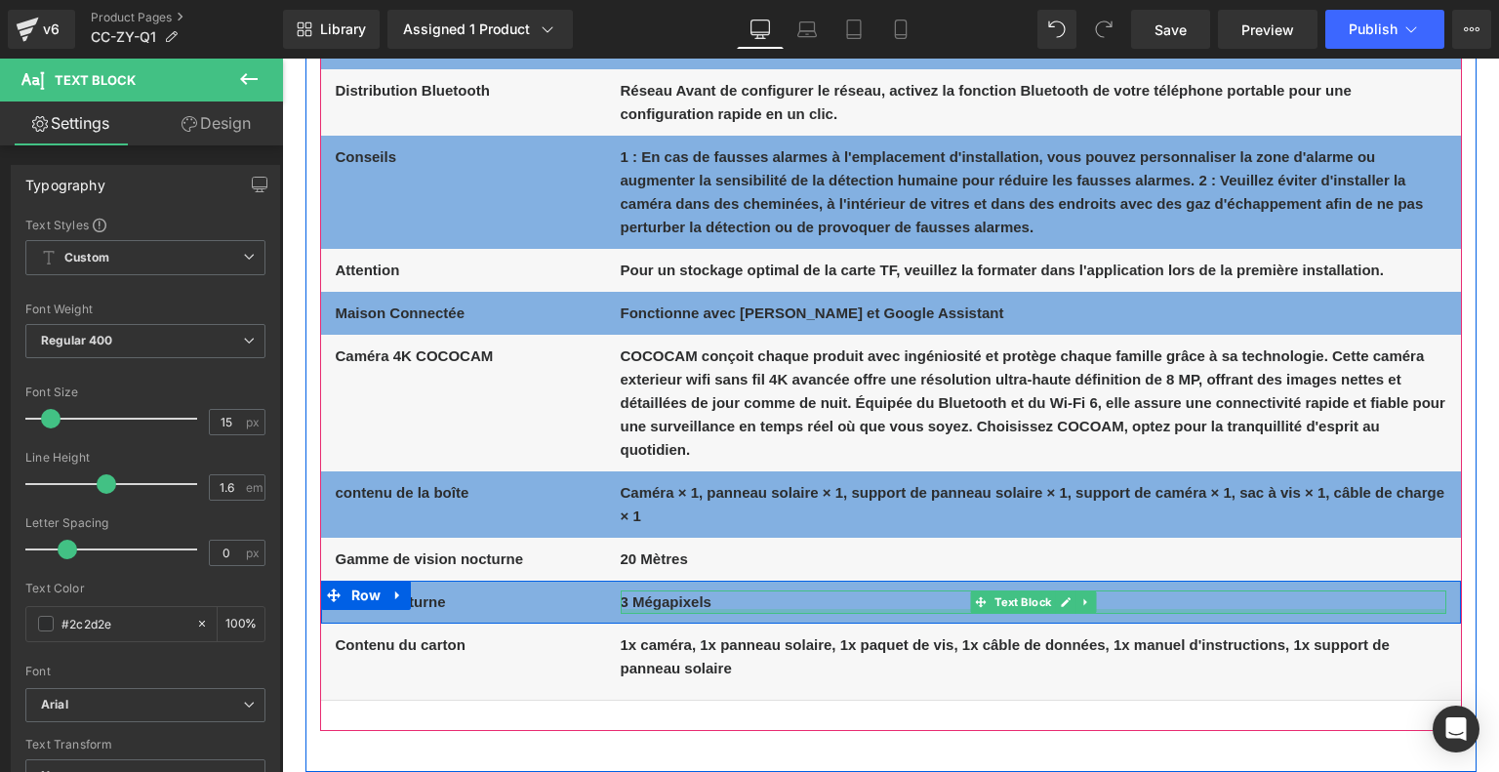
click at [665, 607] on b "3 Mégapixels" at bounding box center [665, 601] width 91 height 17
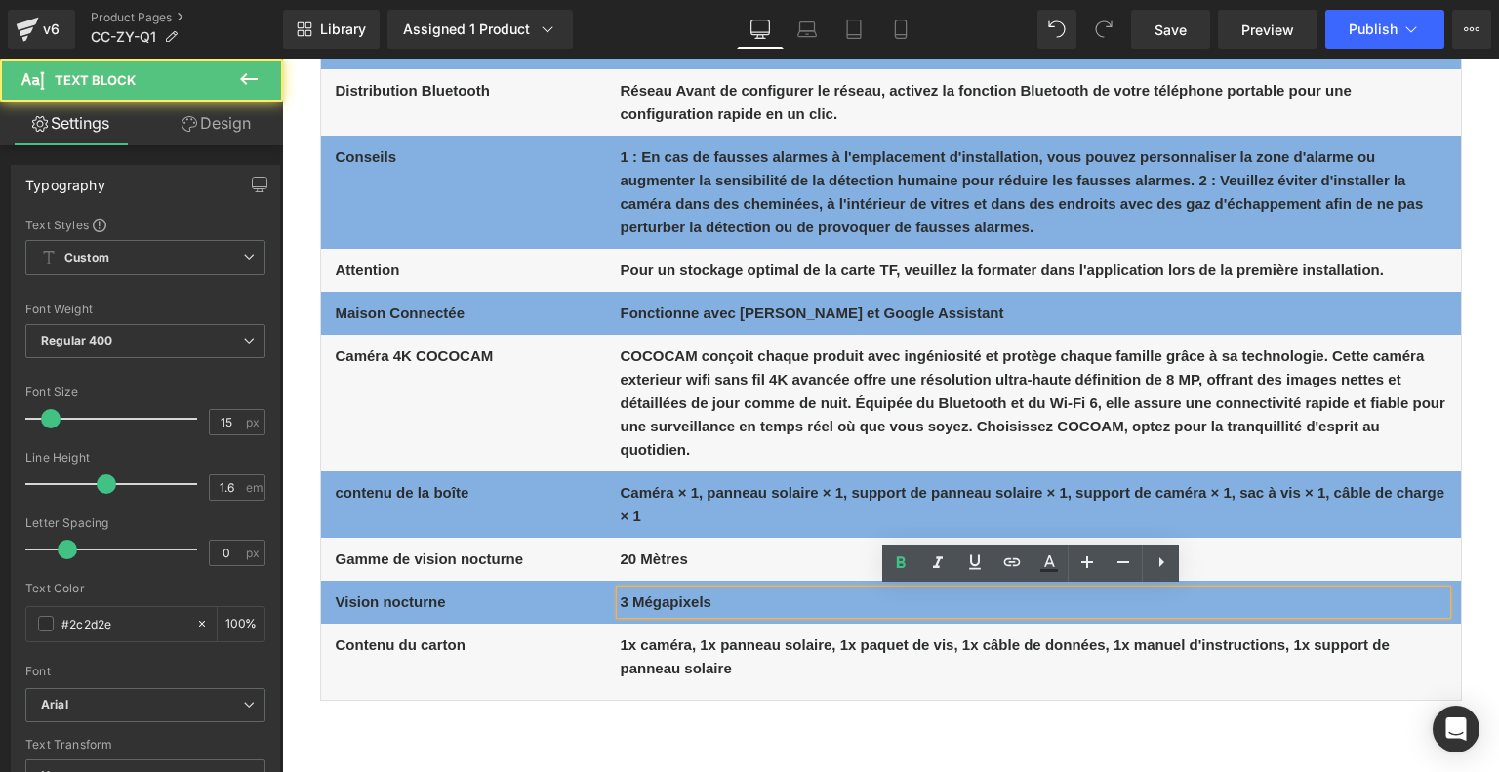
click at [678, 593] on b "3 Mégapixels" at bounding box center [665, 601] width 91 height 17
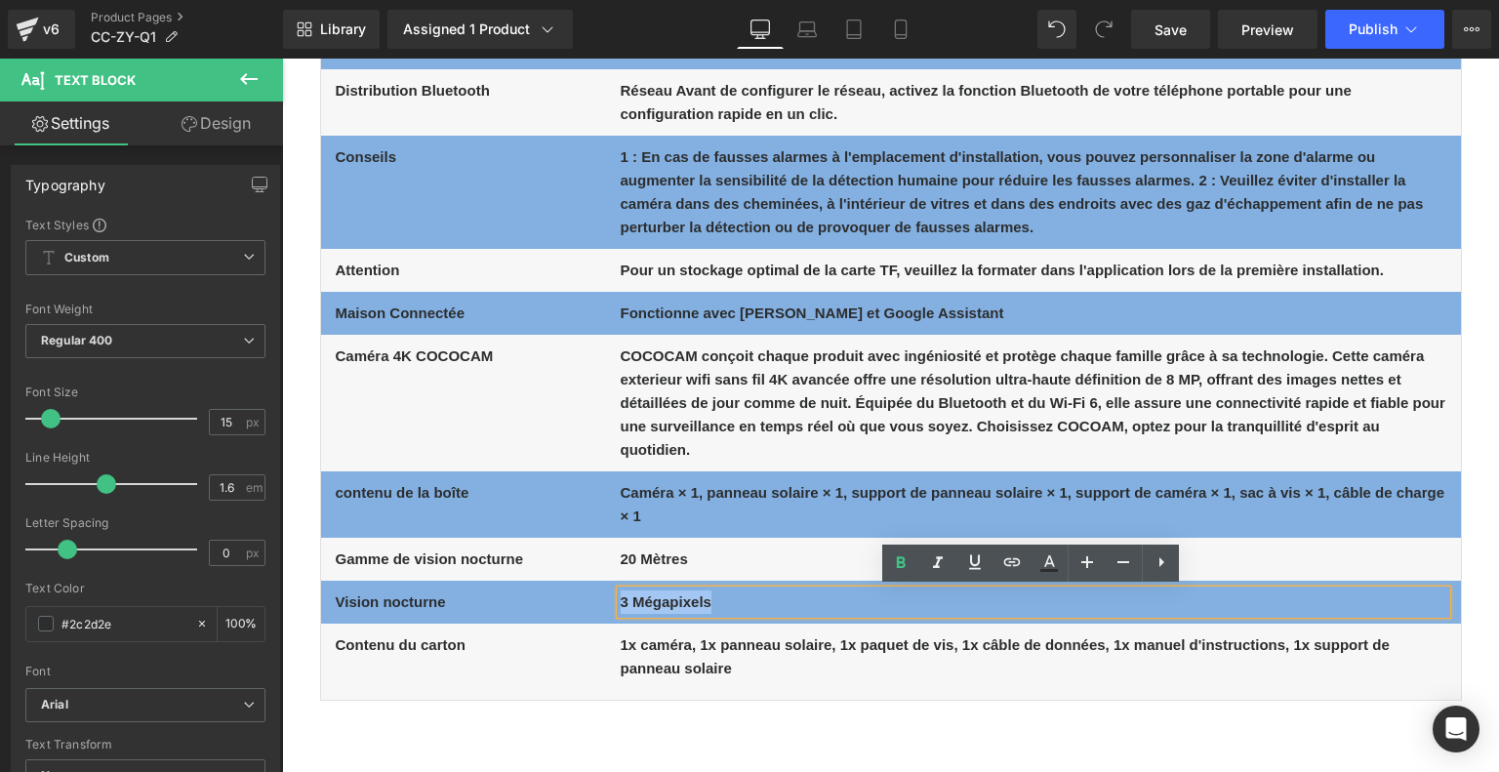
drag, startPoint x: 667, startPoint y: 600, endPoint x: 620, endPoint y: 598, distance: 47.8
click at [620, 598] on p "3 Mégapixels" at bounding box center [1032, 601] width 825 height 23
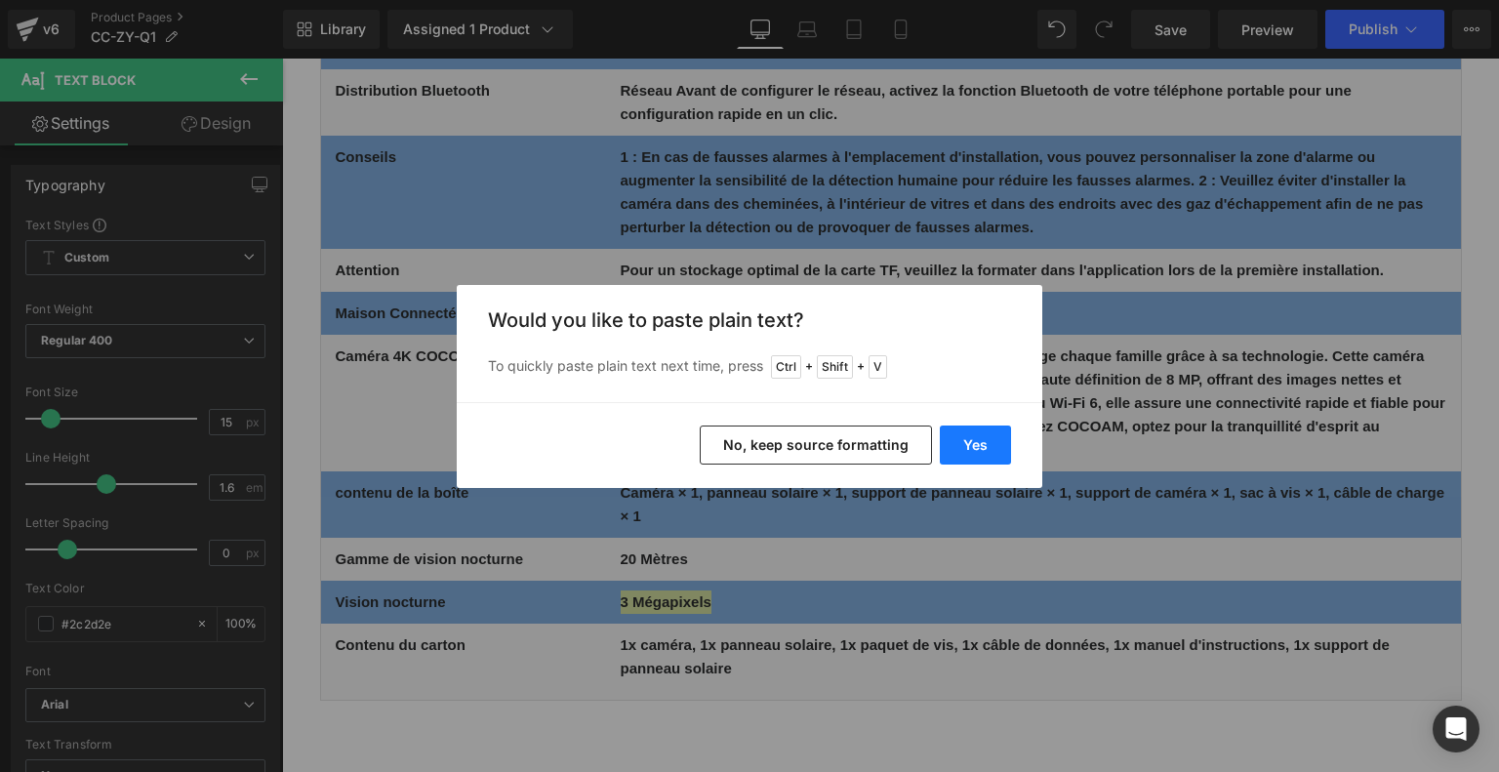
click at [968, 436] on button "Yes" at bounding box center [975, 444] width 71 height 39
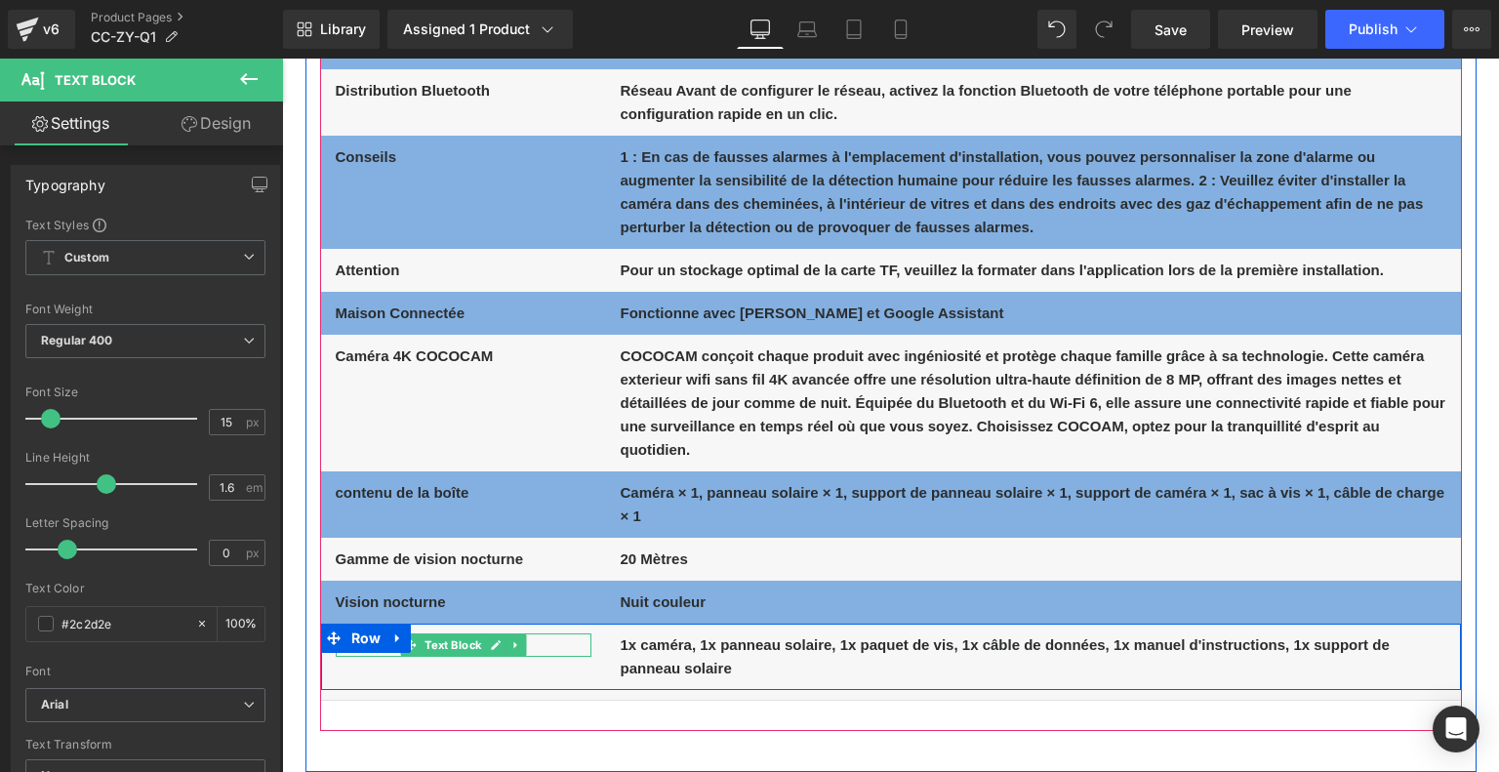
click at [548, 644] on p "Contenu du carton" at bounding box center [464, 644] width 256 height 23
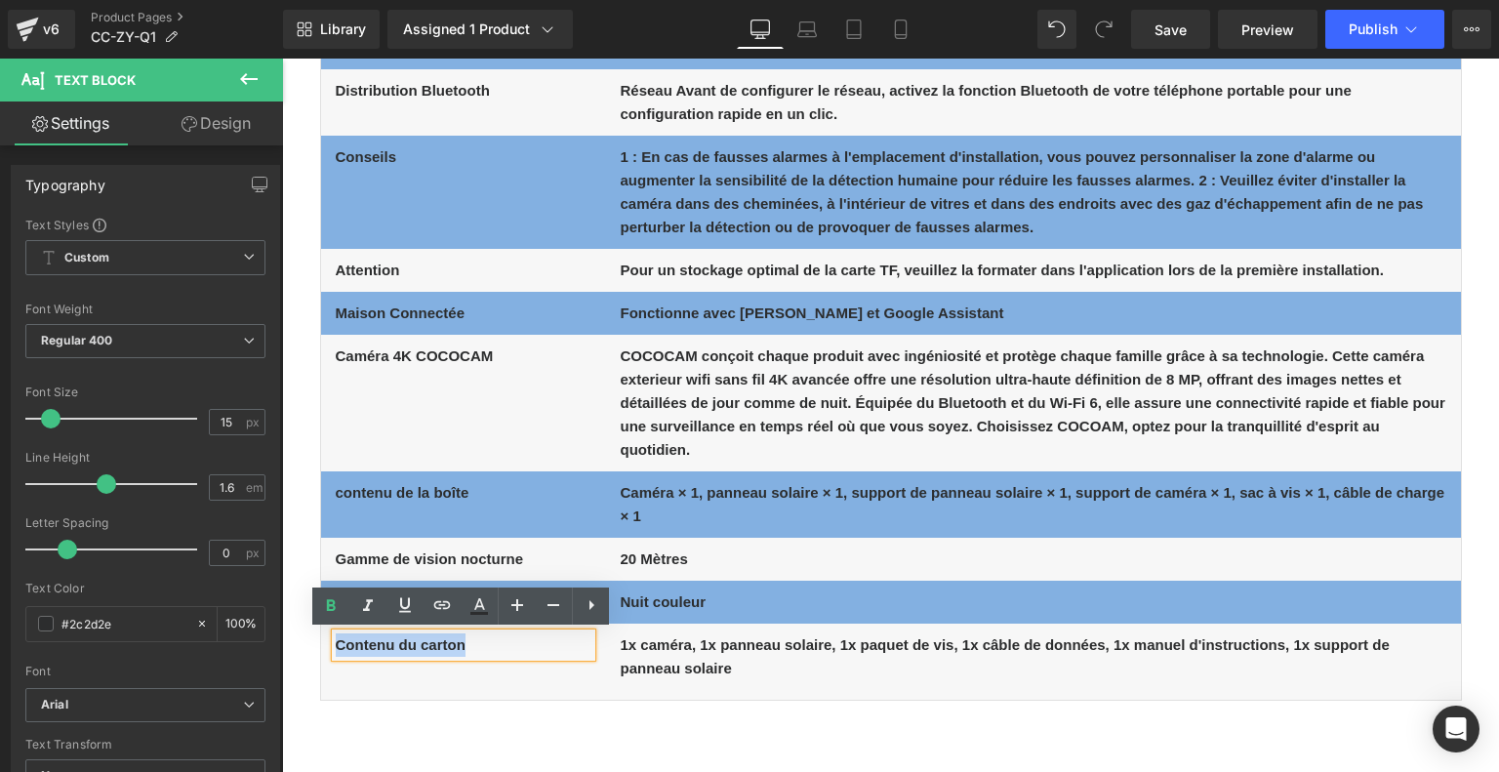
drag, startPoint x: 524, startPoint y: 647, endPoint x: 336, endPoint y: 645, distance: 188.3
click at [336, 645] on p "Contenu du carton" at bounding box center [464, 644] width 256 height 23
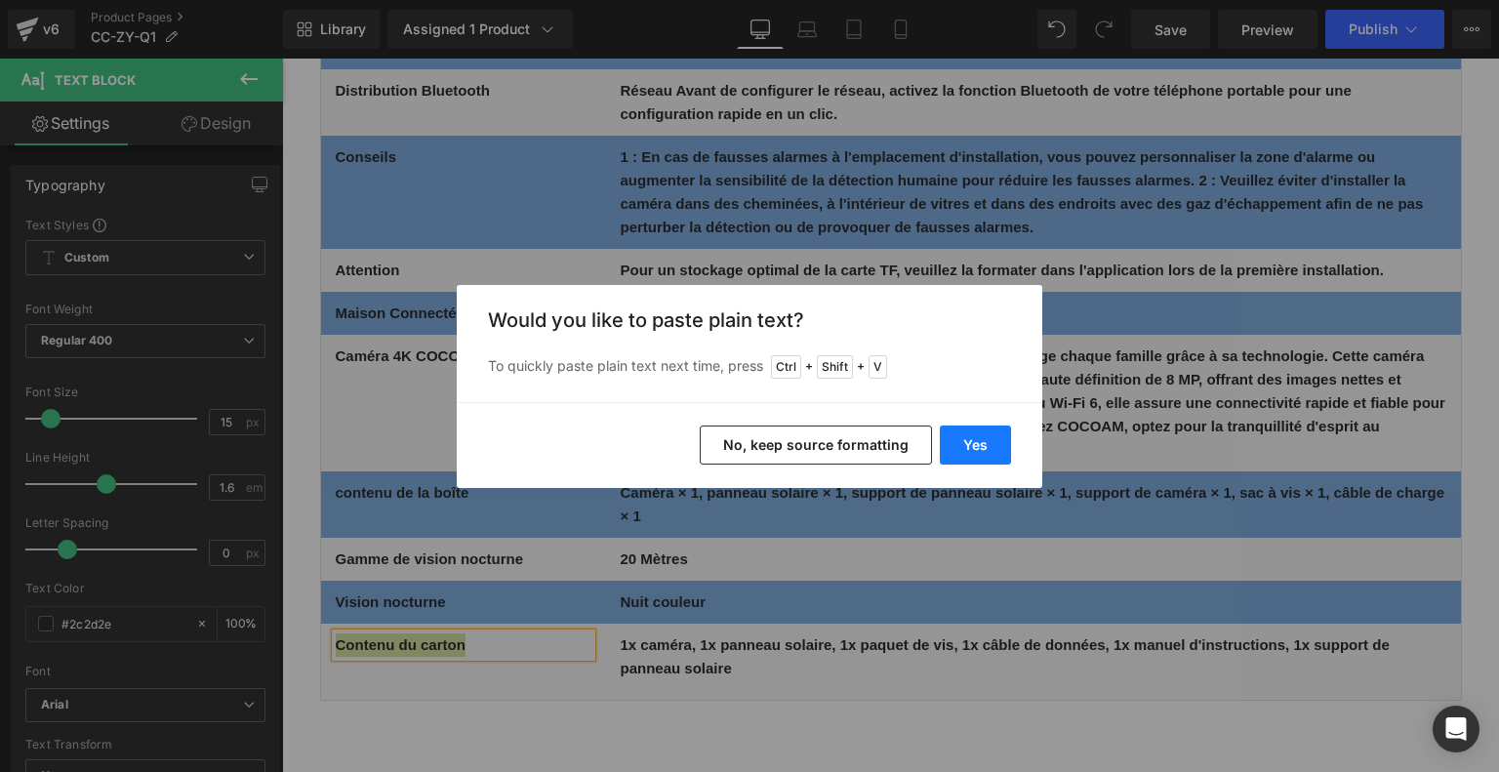
click at [987, 438] on button "Yes" at bounding box center [975, 444] width 71 height 39
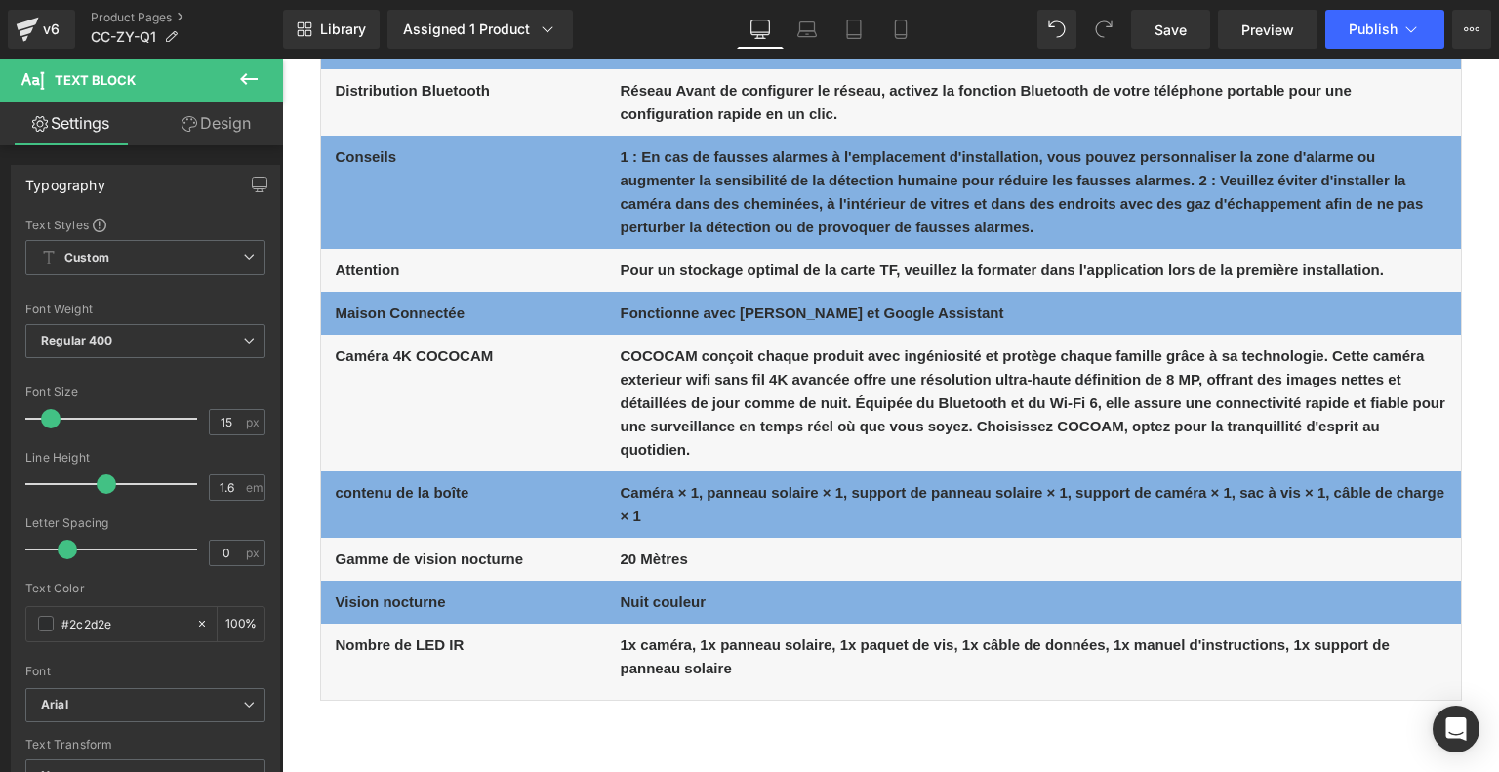
click at [647, 667] on b "1x caméra, 1x panneau solaire, 1x paquet de vis, 1x câble de données, 1x manuel…" at bounding box center [1004, 656] width 769 height 40
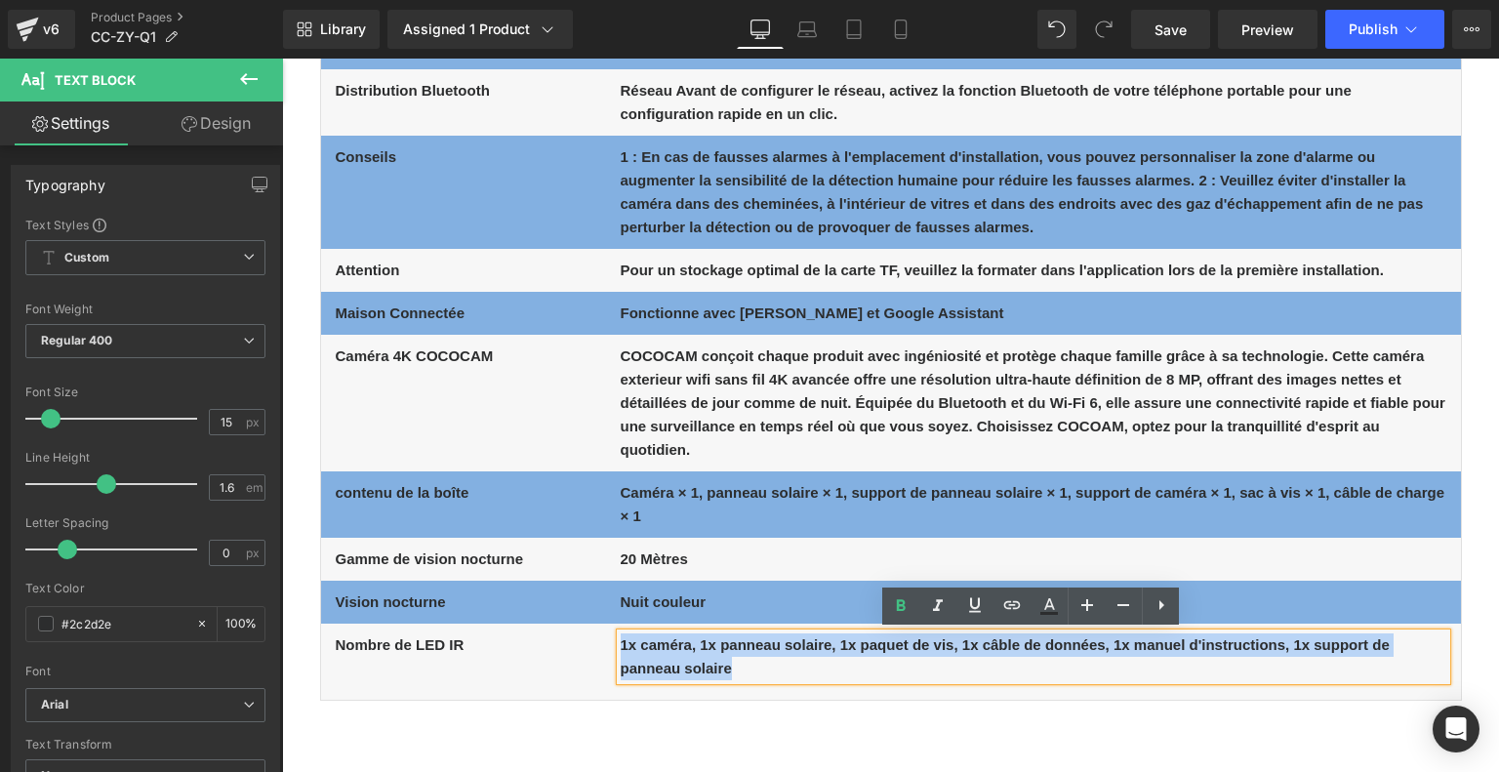
drag, startPoint x: 620, startPoint y: 645, endPoint x: 759, endPoint y: 672, distance: 141.2
click at [759, 672] on p "1x caméra, 1x panneau solaire, 1x paquet de vis, 1x câble de données, 1x manuel…" at bounding box center [1032, 656] width 825 height 47
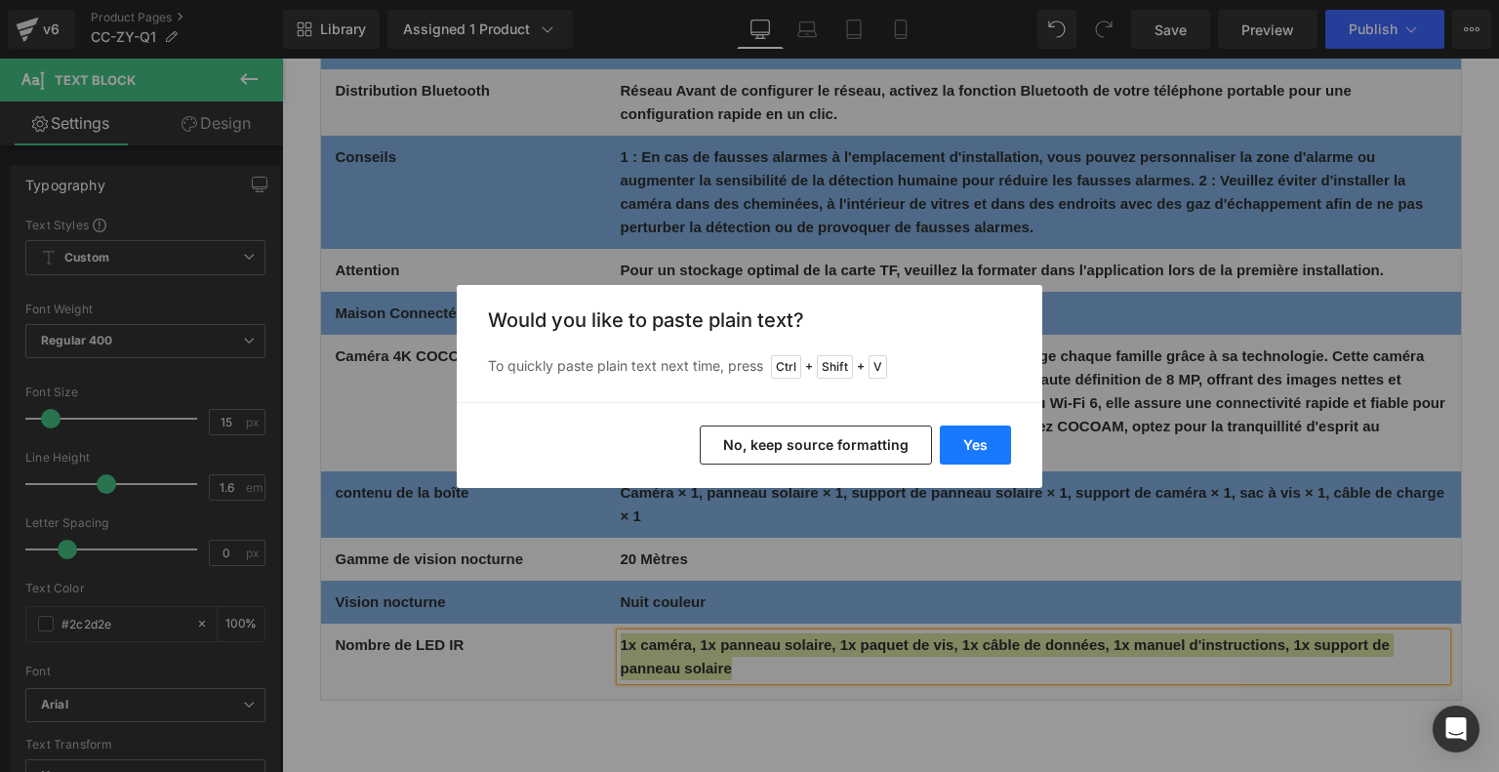
click at [963, 440] on button "Yes" at bounding box center [975, 444] width 71 height 39
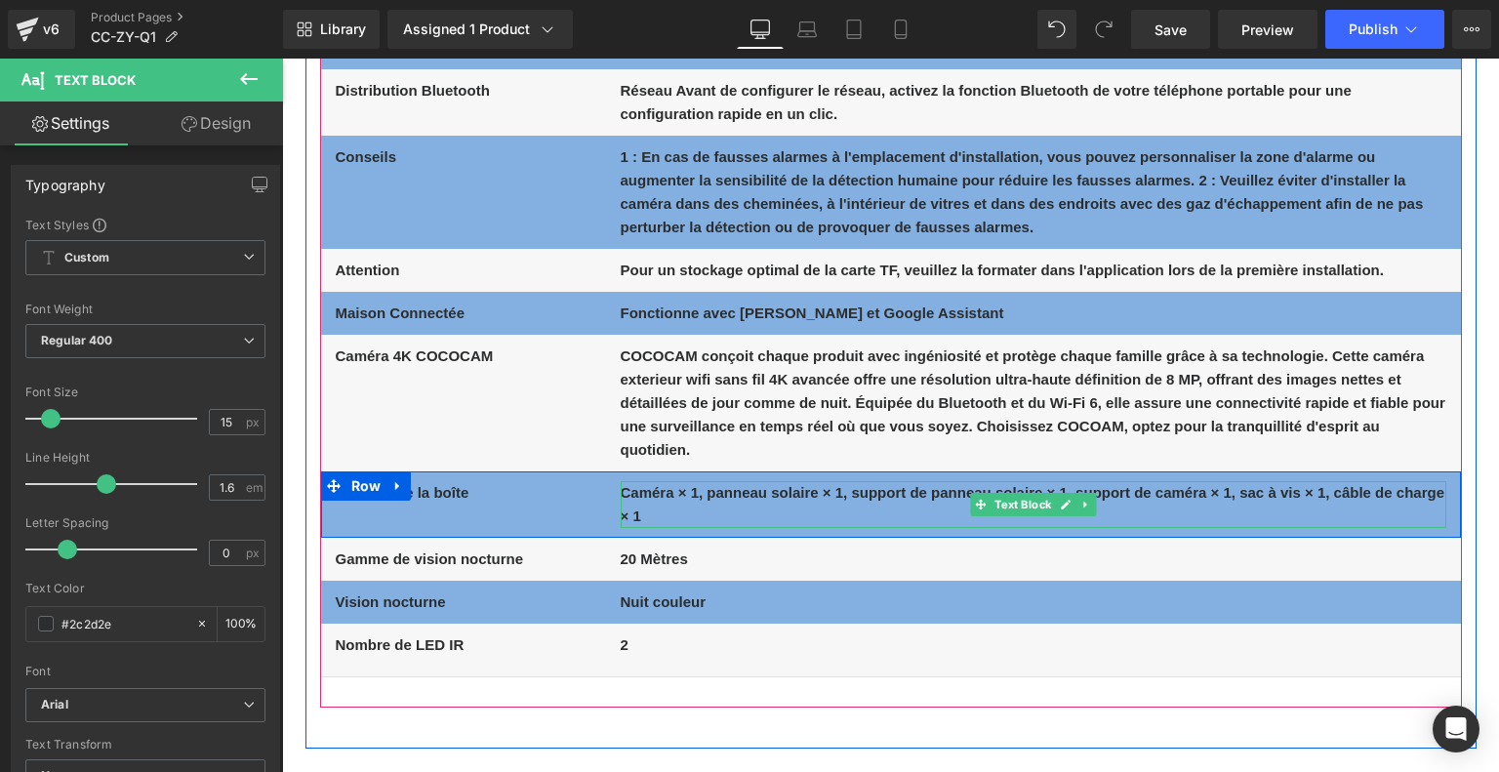
scroll to position [11805, 0]
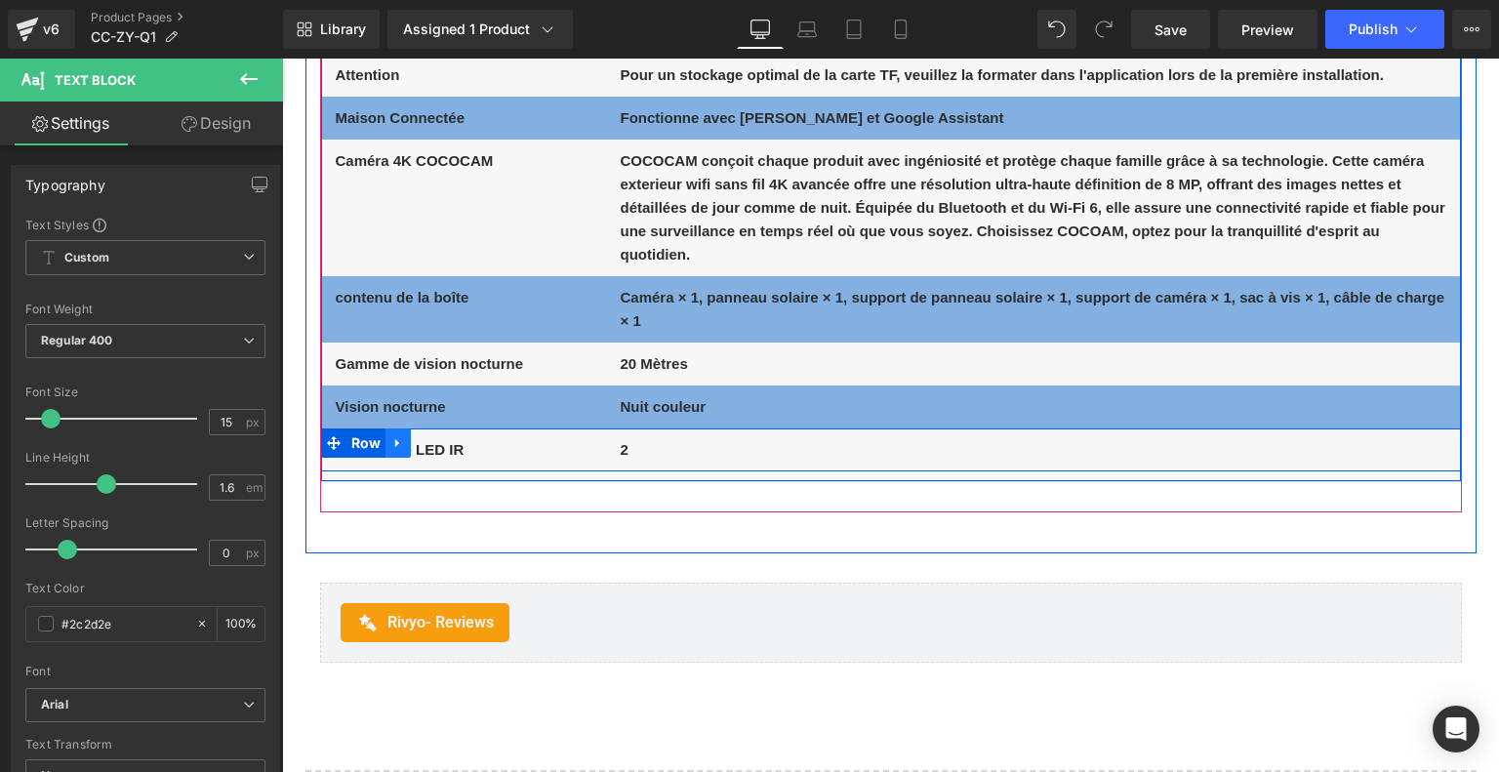
click at [398, 444] on icon at bounding box center [398, 442] width 14 height 15
click at [418, 443] on icon at bounding box center [424, 443] width 14 height 14
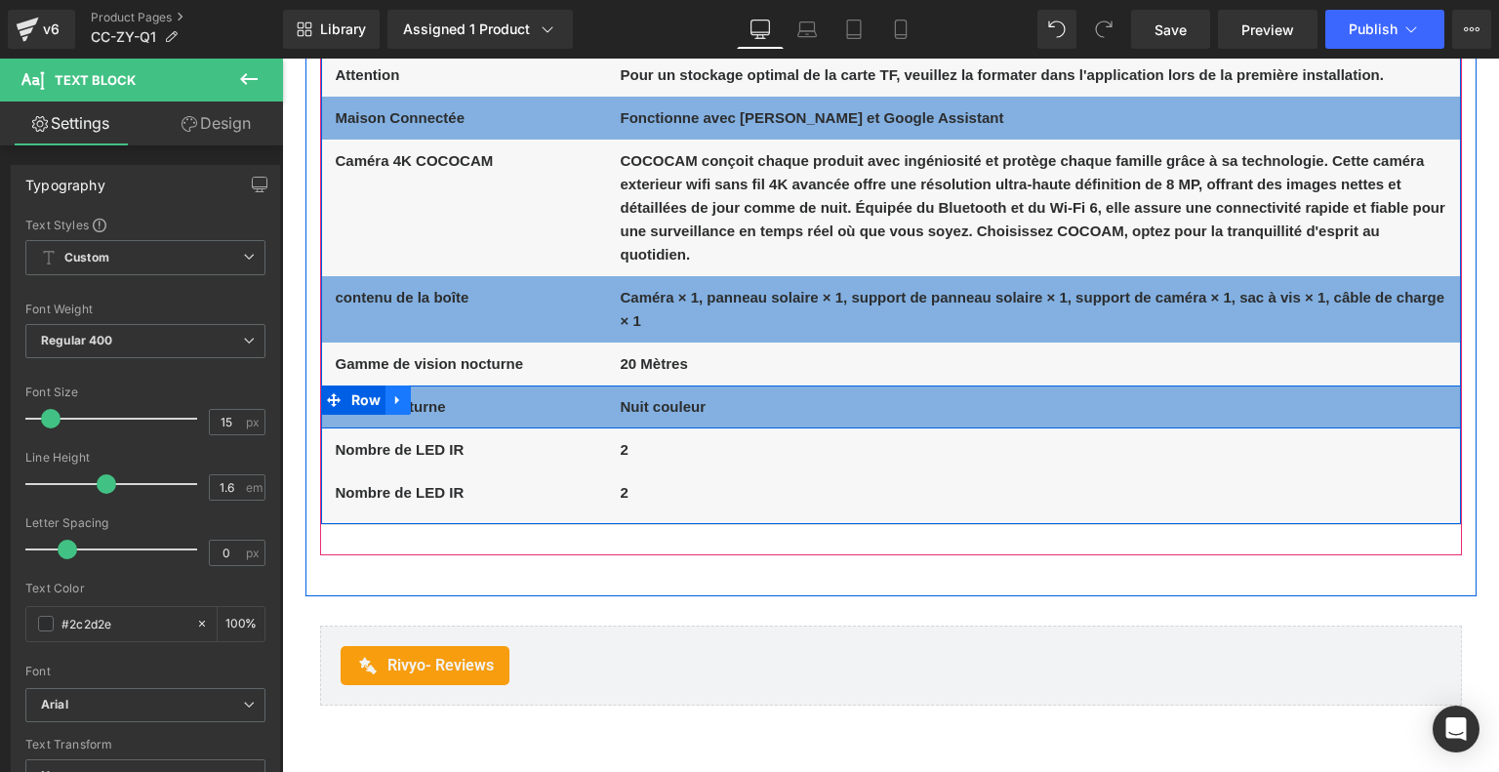
click at [395, 396] on icon at bounding box center [397, 399] width 4 height 9
click at [419, 400] on icon at bounding box center [424, 400] width 14 height 14
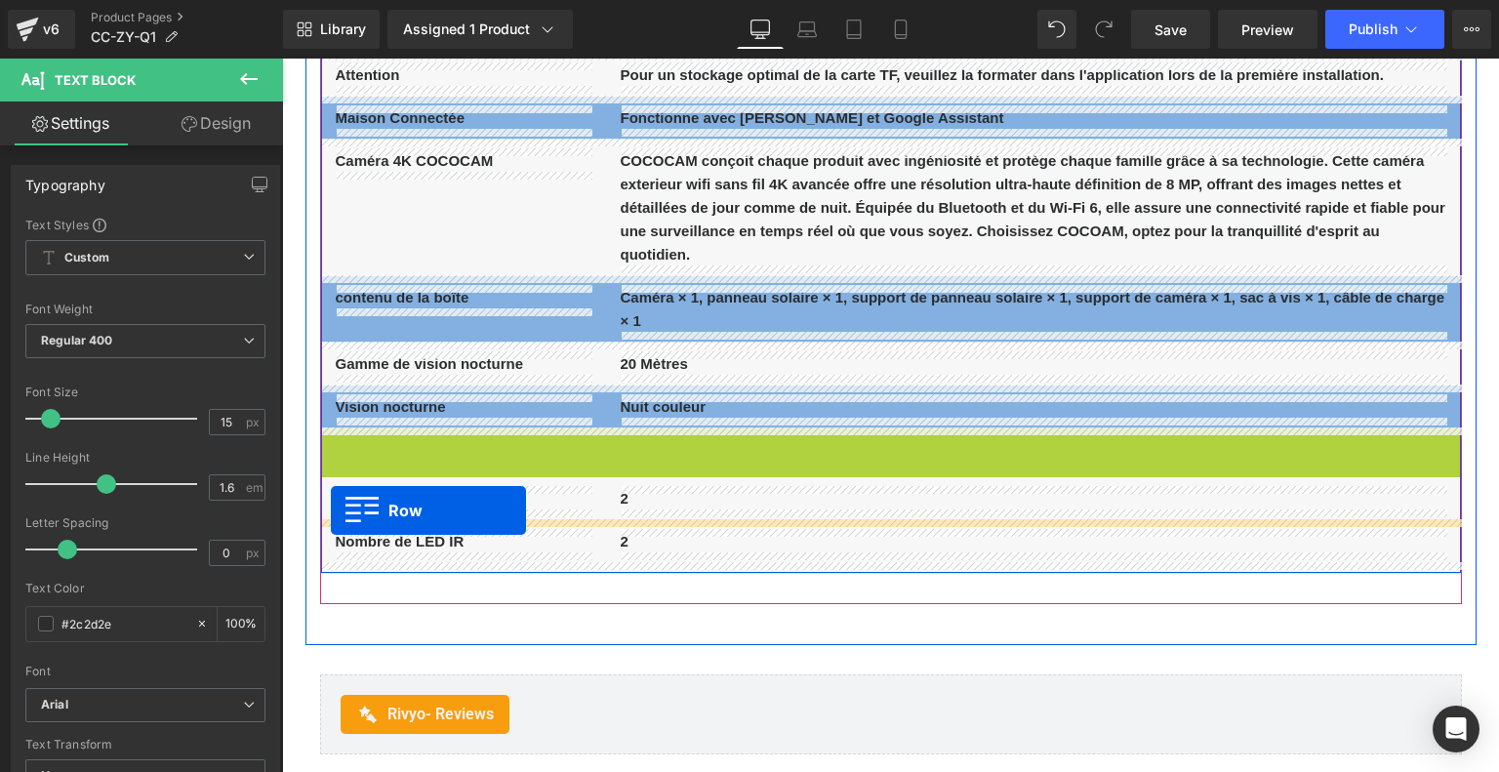
drag, startPoint x: 333, startPoint y: 444, endPoint x: 331, endPoint y: 510, distance: 66.4
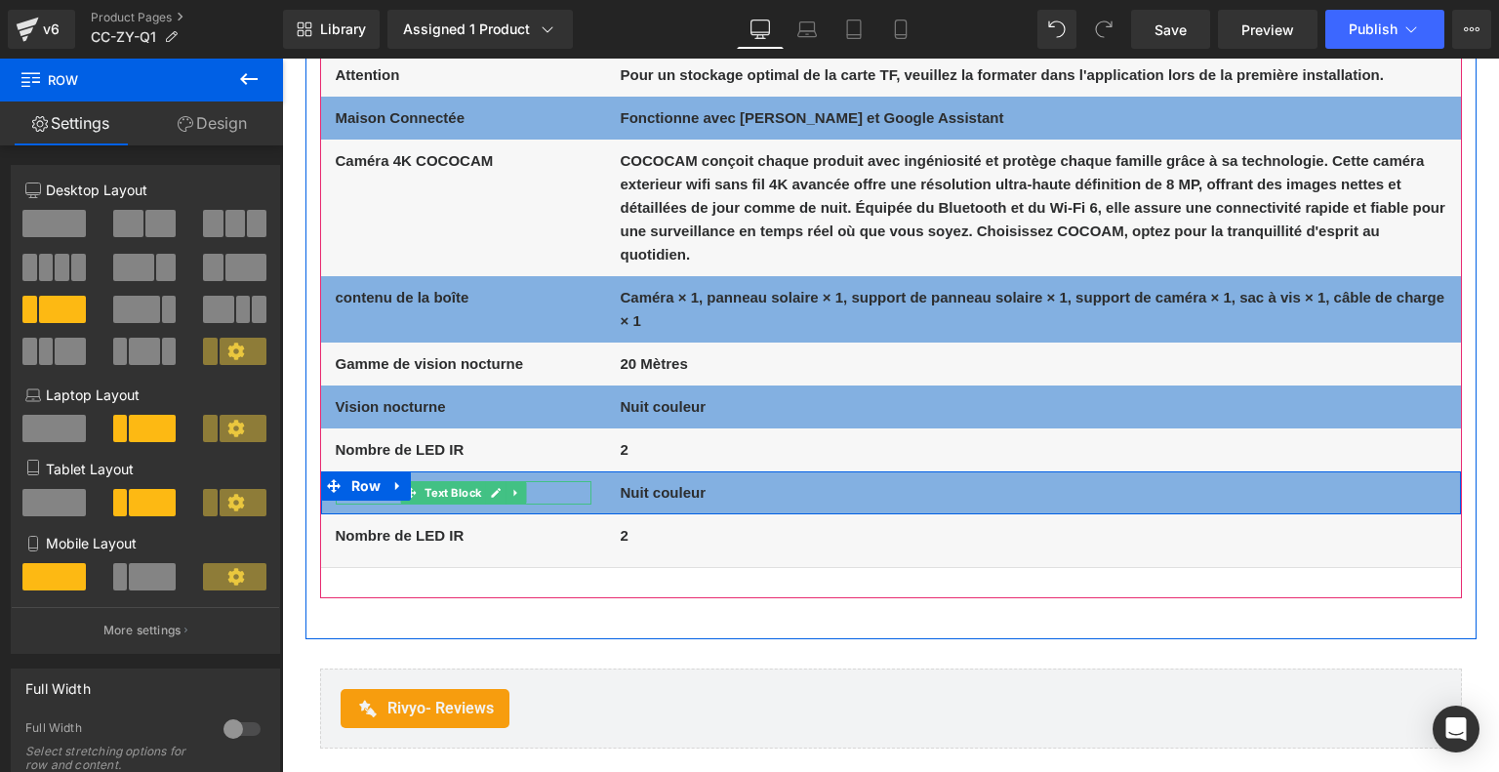
click at [546, 491] on p "Vision nocturne" at bounding box center [464, 492] width 256 height 23
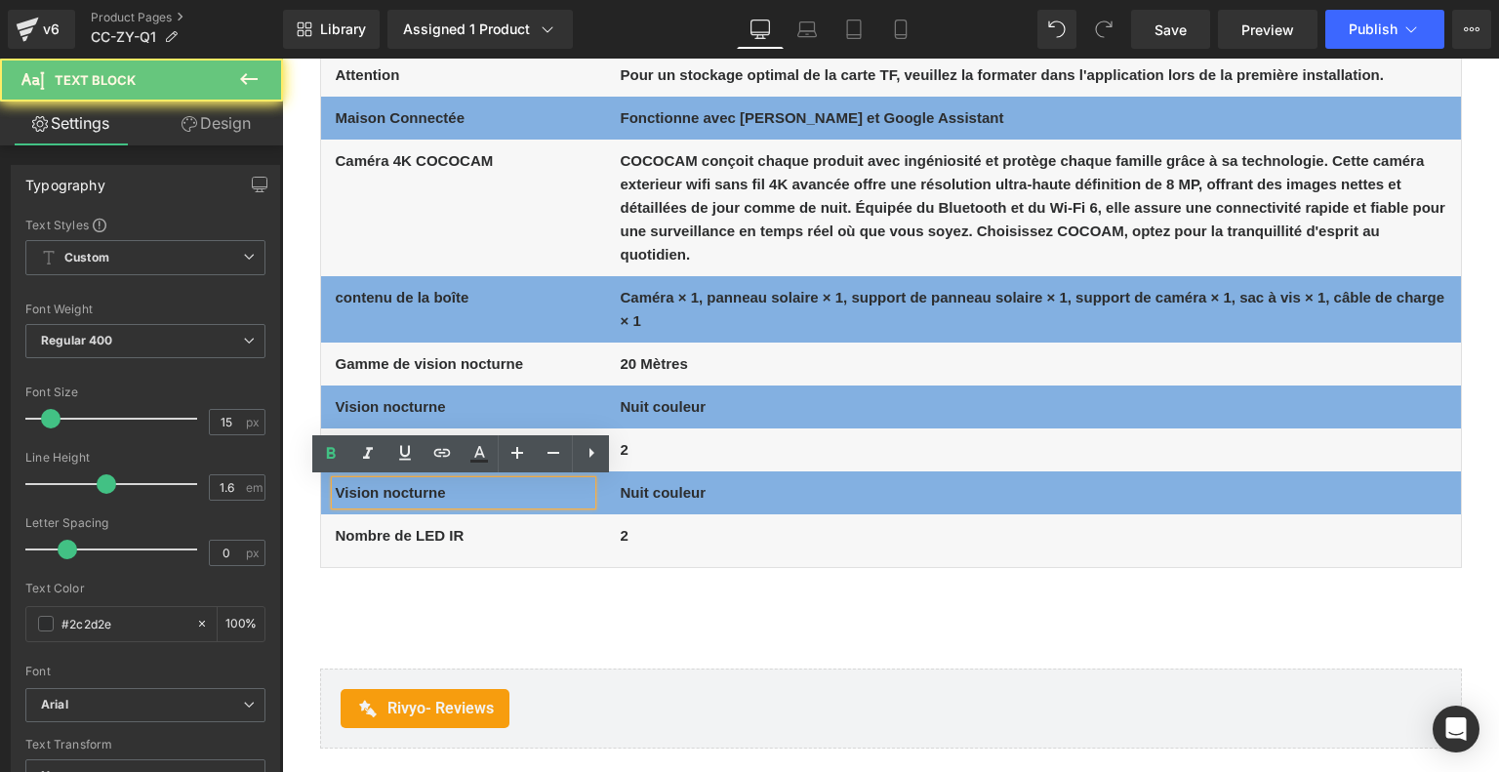
click at [546, 491] on p "Vision nocturne" at bounding box center [464, 492] width 256 height 23
drag, startPoint x: 746, startPoint y: 530, endPoint x: 335, endPoint y: 488, distance: 413.8
click at [336, 488] on p "Vision nocturne" at bounding box center [464, 492] width 256 height 23
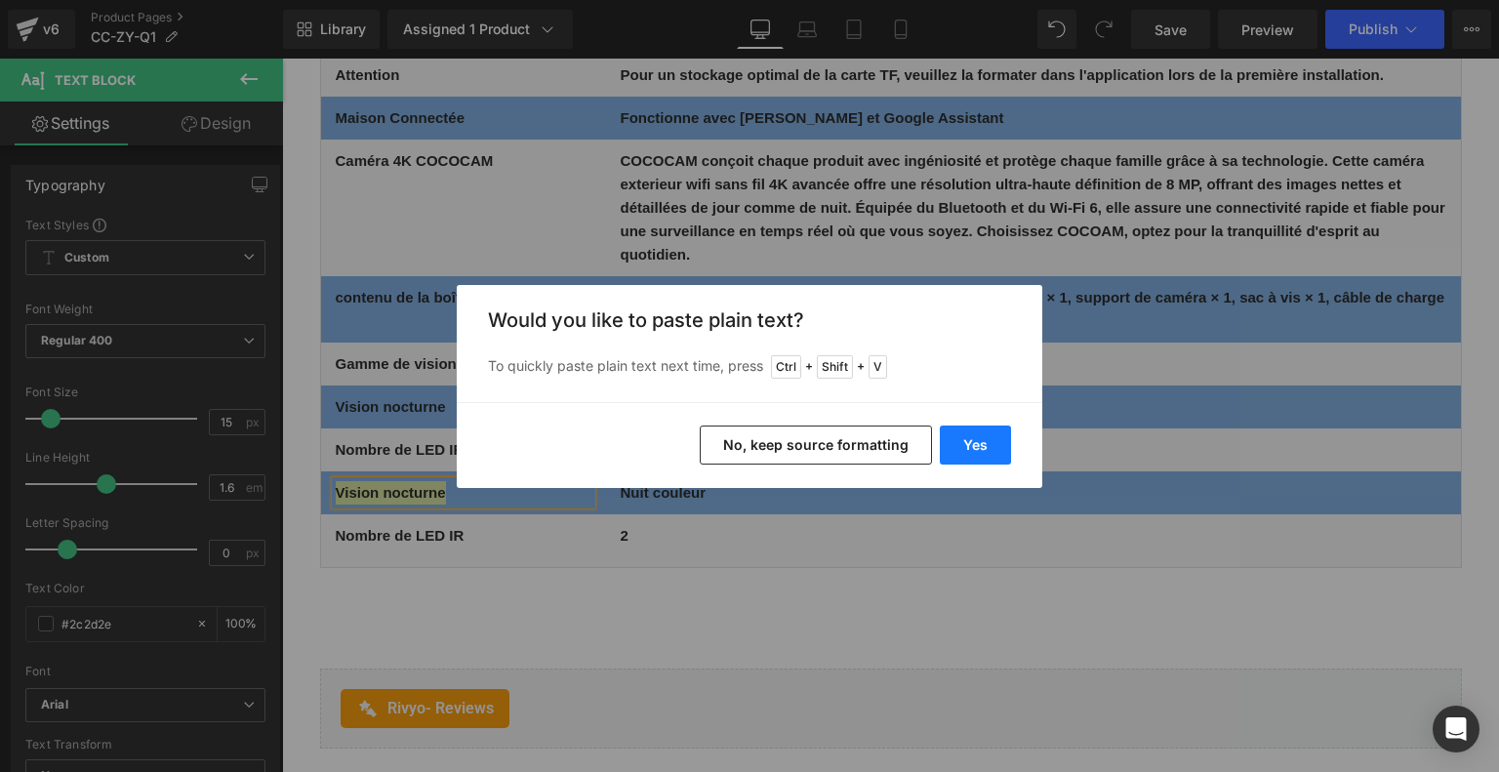
click at [957, 449] on button "Yes" at bounding box center [975, 444] width 71 height 39
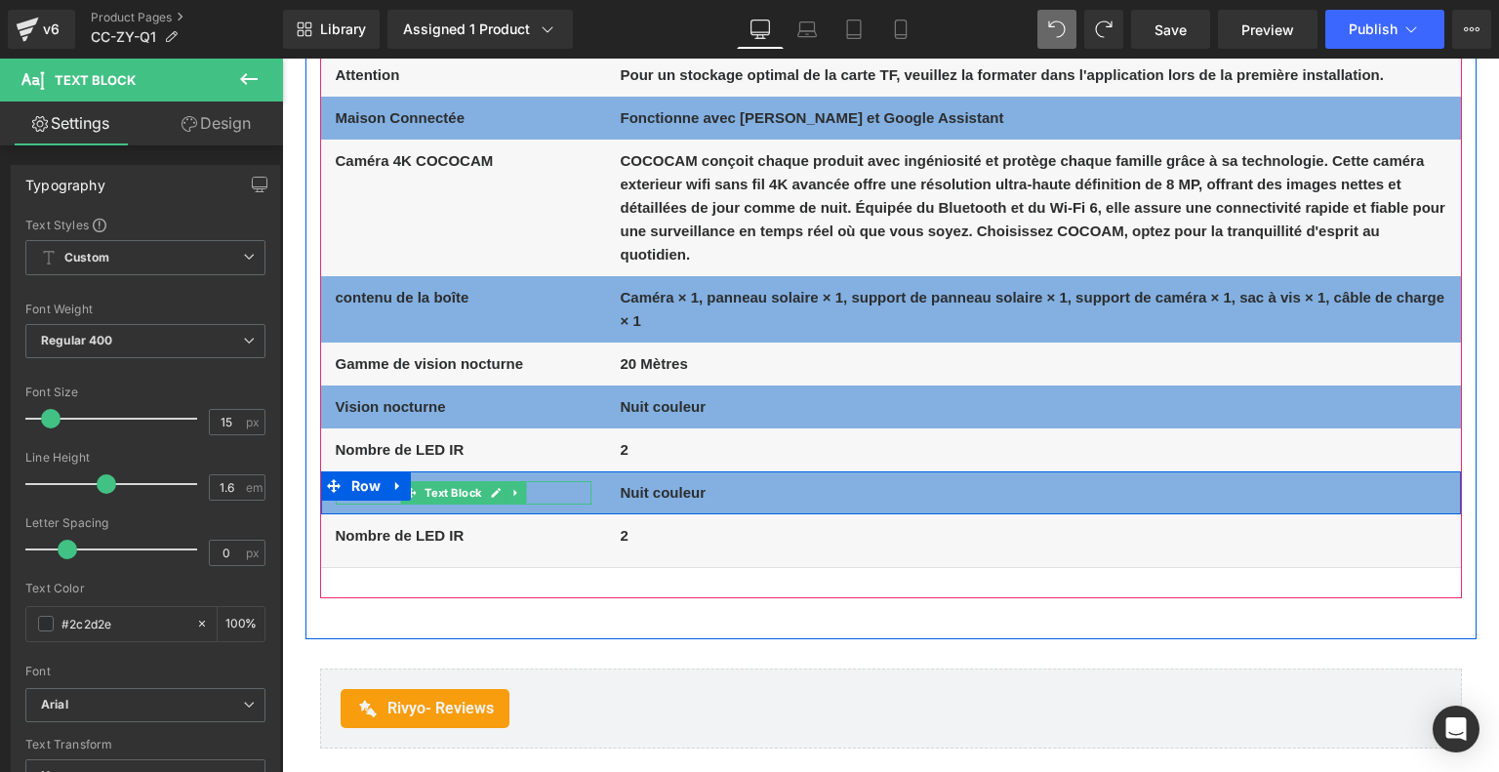
click at [562, 491] on p "Vision nocturne" at bounding box center [464, 492] width 256 height 23
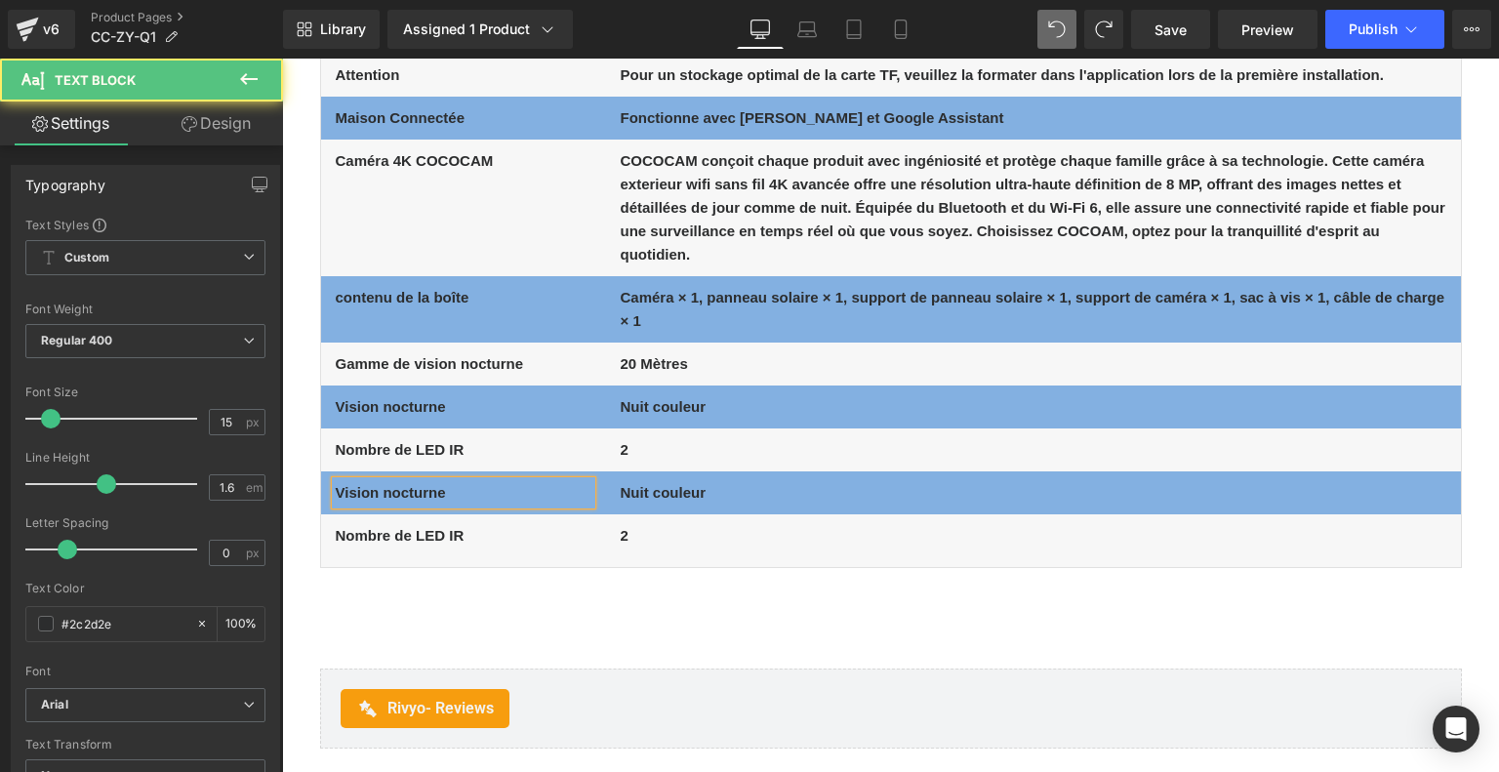
click at [397, 486] on b "Vision nocturne" at bounding box center [391, 492] width 110 height 17
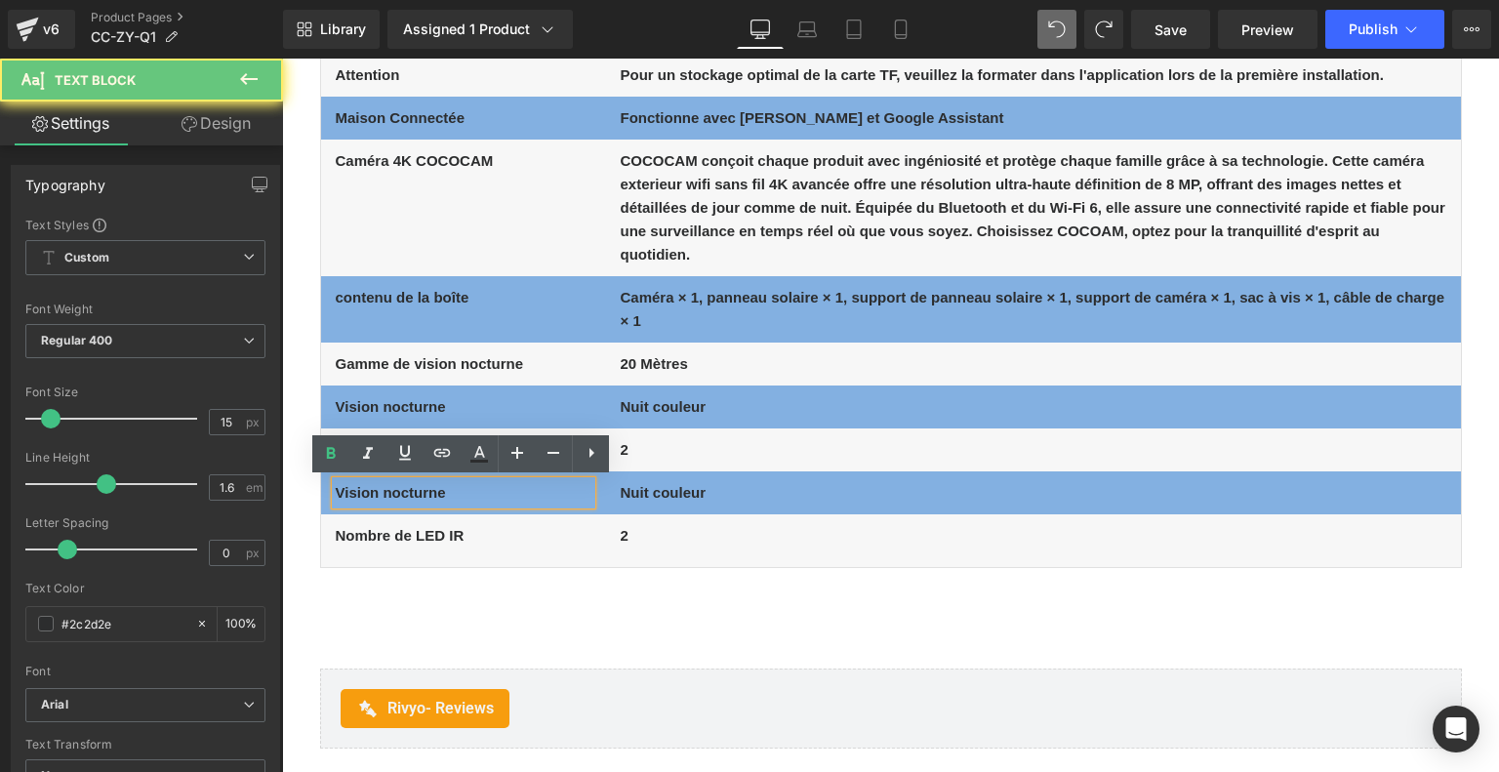
click at [474, 490] on p "Vision nocturne" at bounding box center [464, 492] width 256 height 23
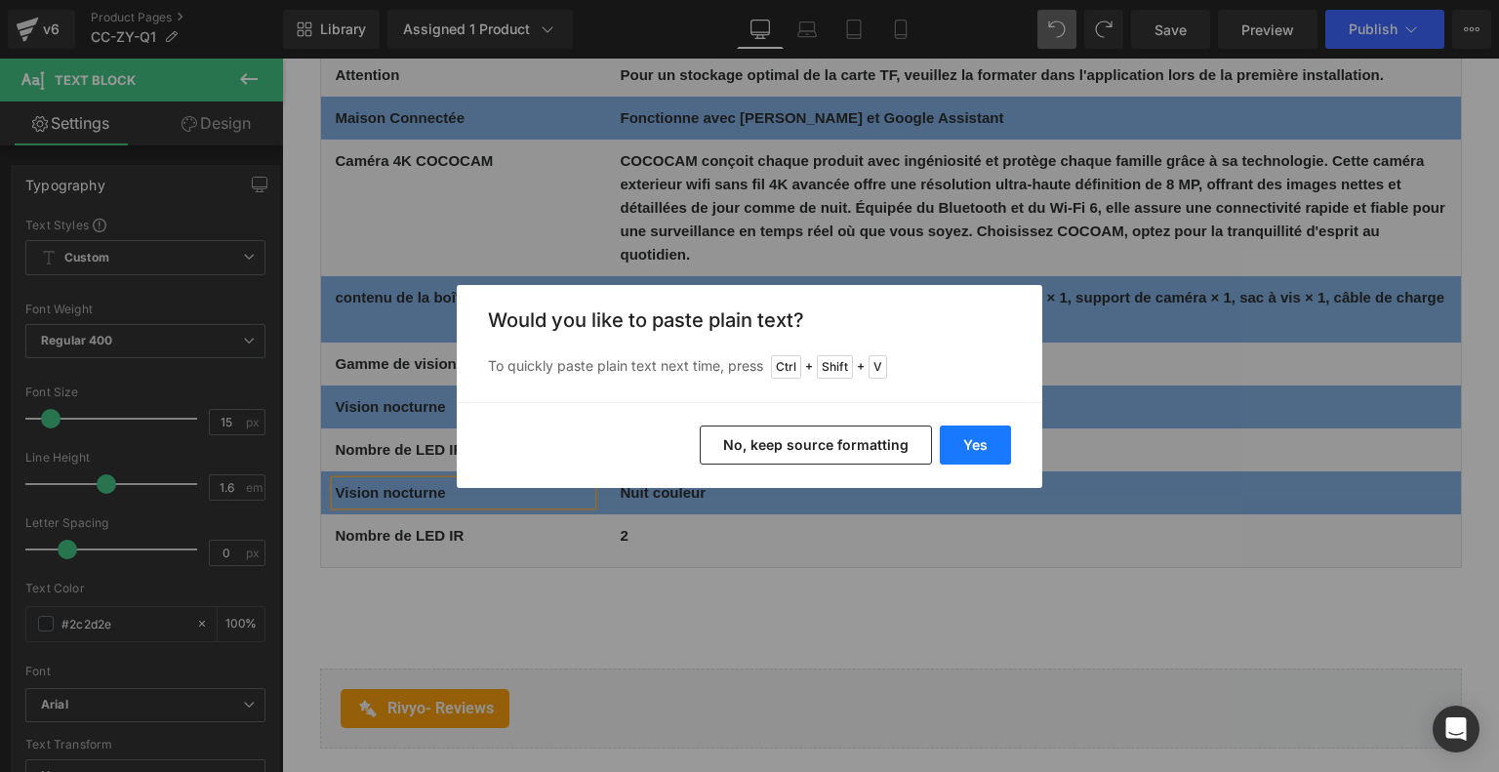
click at [967, 454] on button "Yes" at bounding box center [975, 444] width 71 height 39
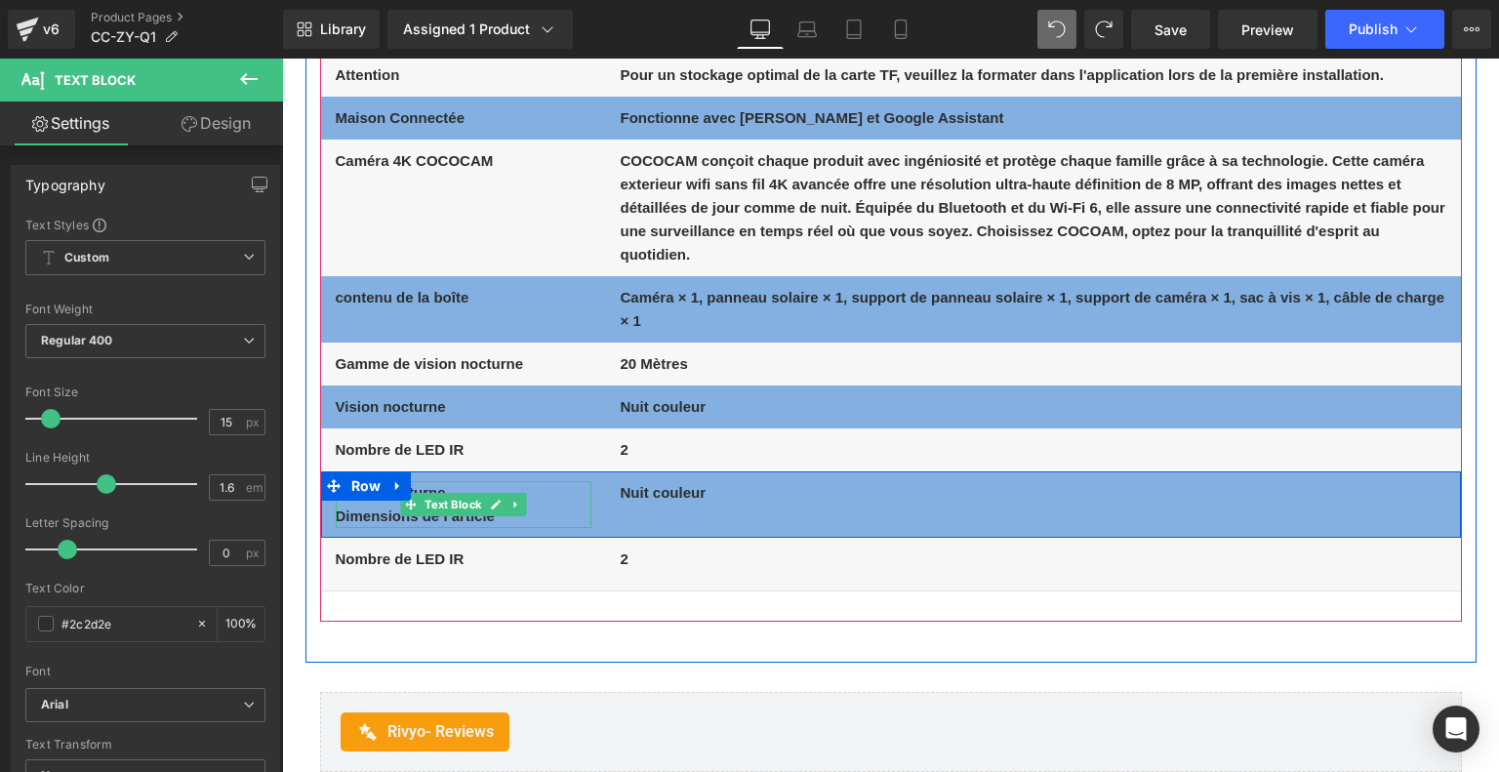
click at [550, 487] on p "Vision nocturne" at bounding box center [464, 492] width 256 height 23
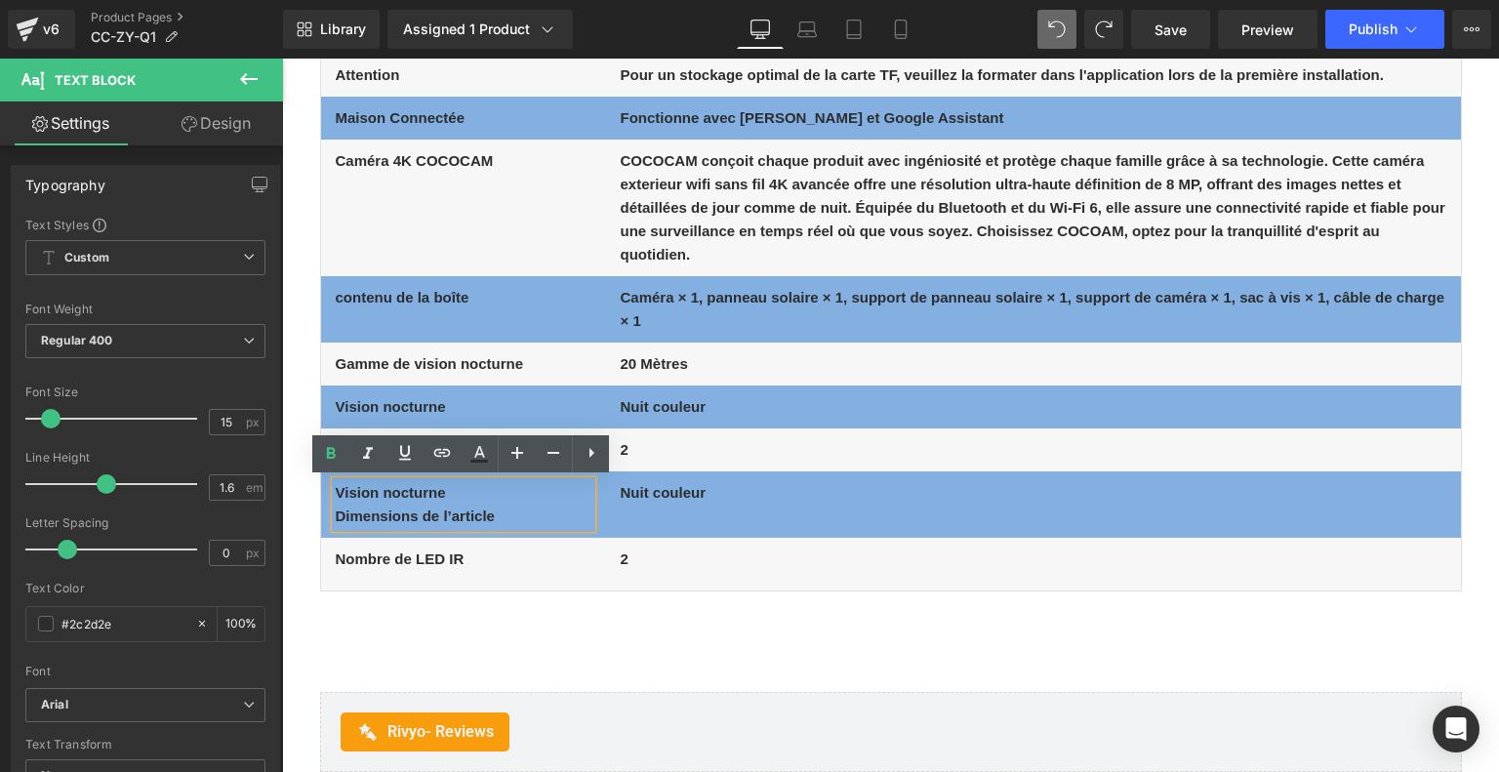
drag, startPoint x: 472, startPoint y: 499, endPoint x: 336, endPoint y: 499, distance: 136.6
click at [336, 499] on p "Vision nocturne" at bounding box center [464, 492] width 256 height 23
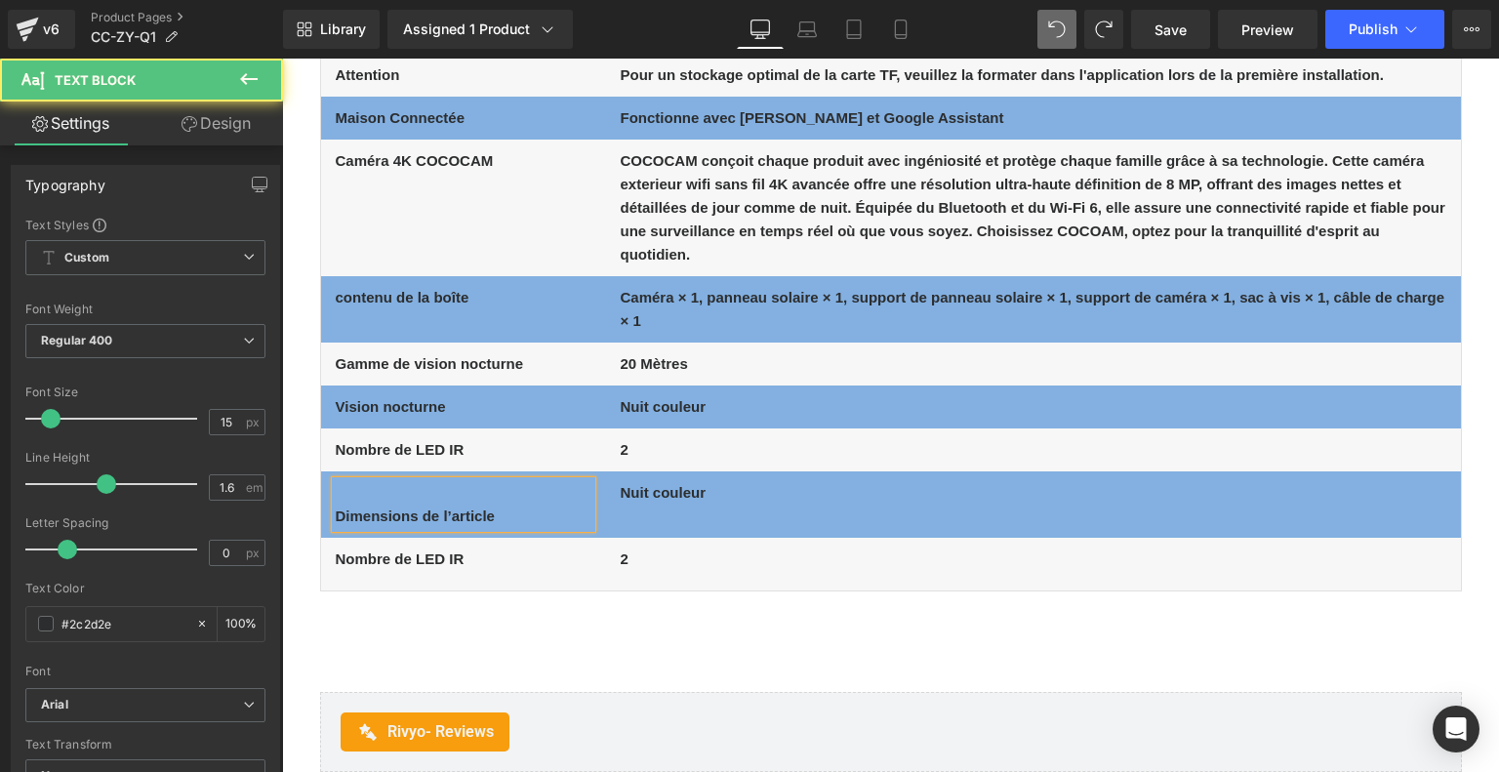
click at [336, 518] on b "Dimensions de l’article" at bounding box center [415, 515] width 159 height 17
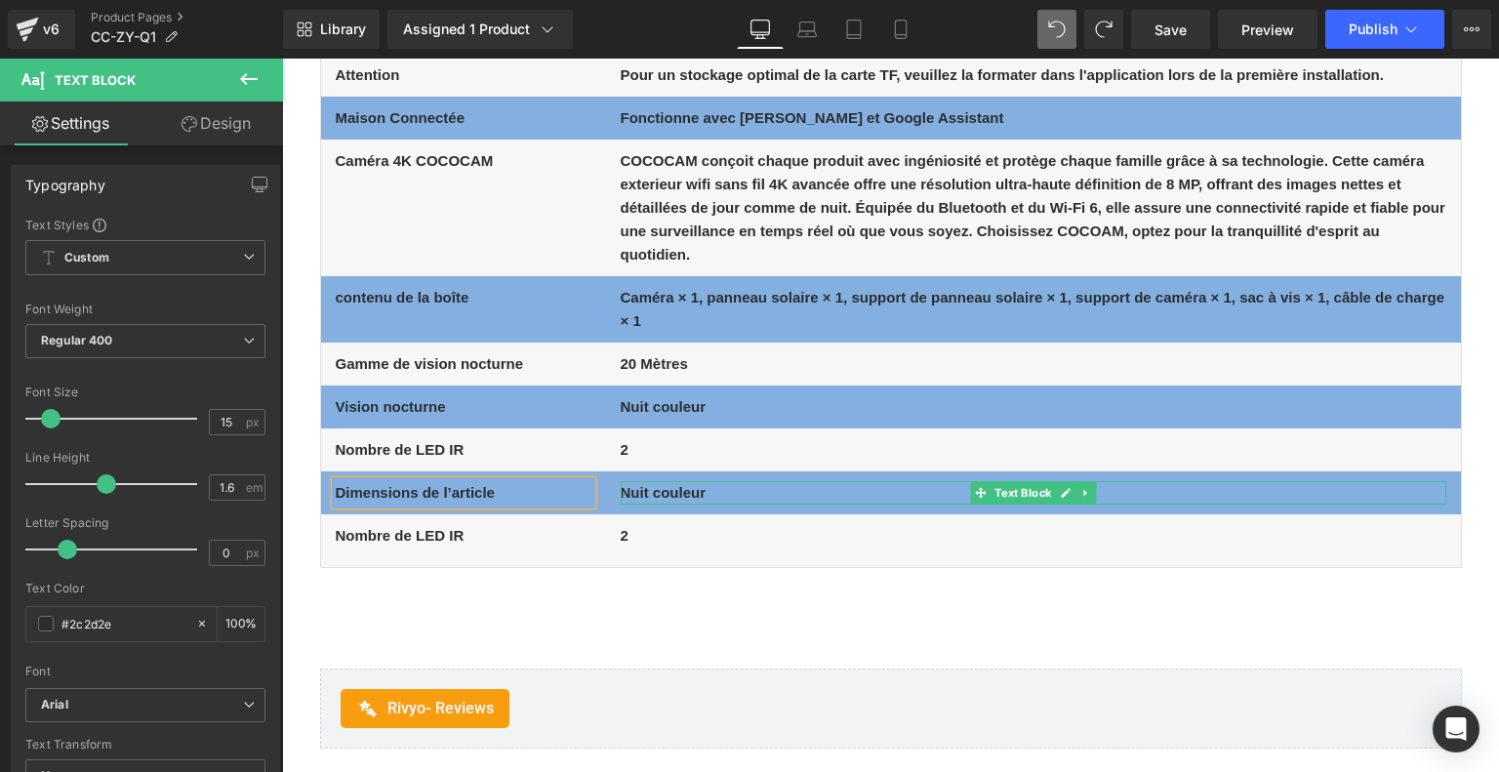
click at [680, 484] on div at bounding box center [1032, 483] width 825 height 5
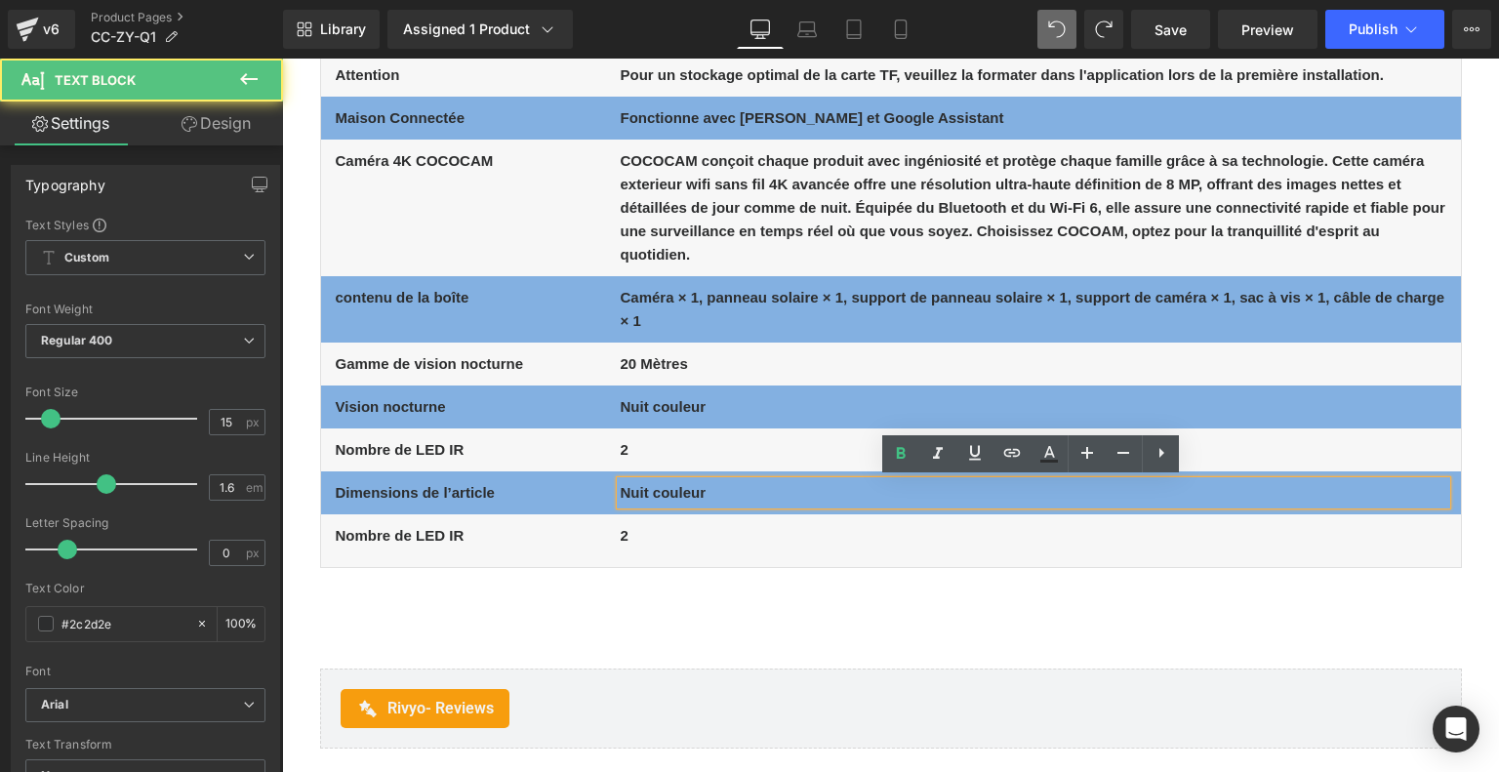
click at [684, 499] on b "Nuit couleur" at bounding box center [663, 492] width 86 height 17
drag, startPoint x: 718, startPoint y: 495, endPoint x: 618, endPoint y: 491, distance: 100.6
click at [620, 491] on p "Nuit couleur" at bounding box center [1032, 492] width 825 height 23
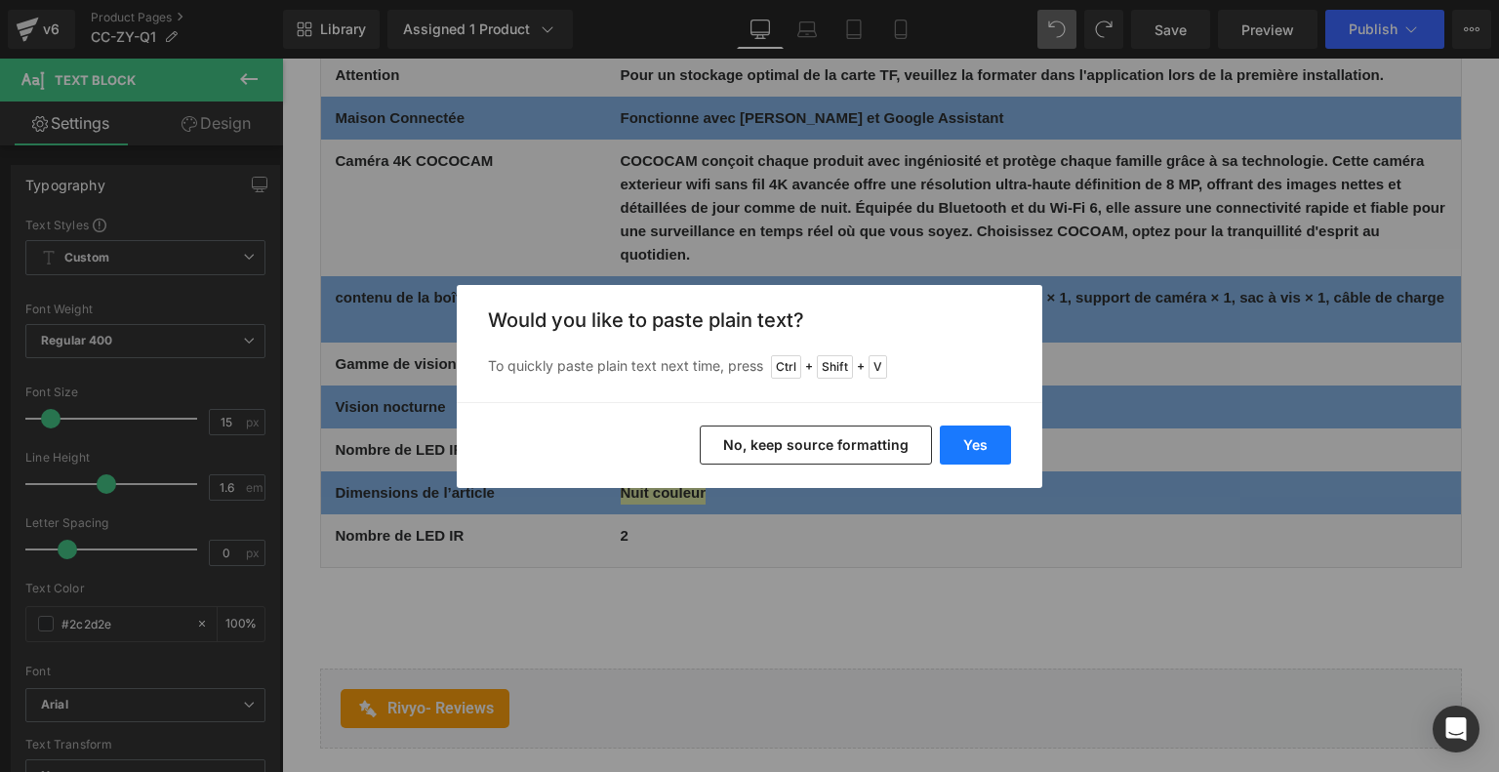
click at [962, 440] on button "Yes" at bounding box center [975, 444] width 71 height 39
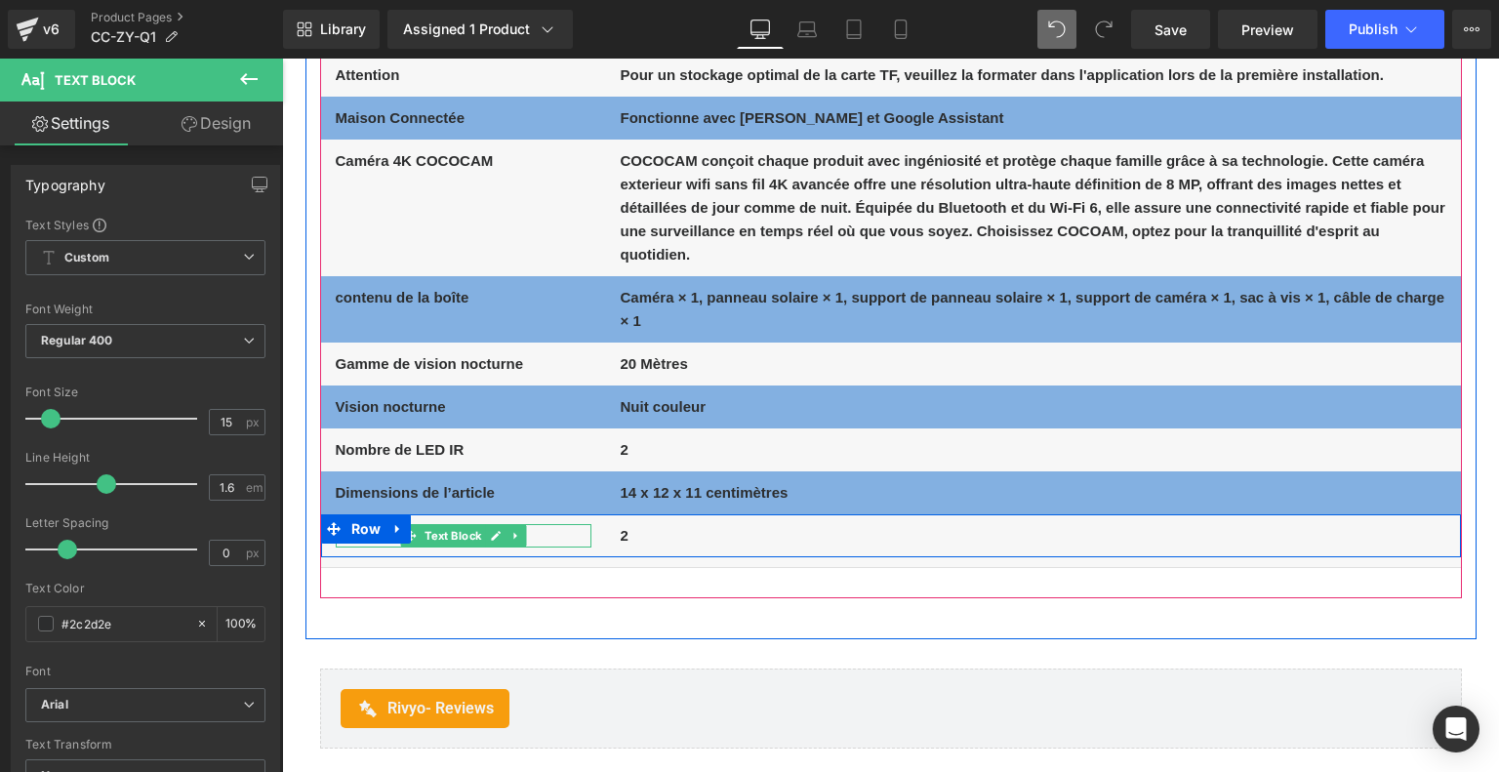
click at [577, 532] on p "Nombre de LED IR" at bounding box center [464, 535] width 256 height 23
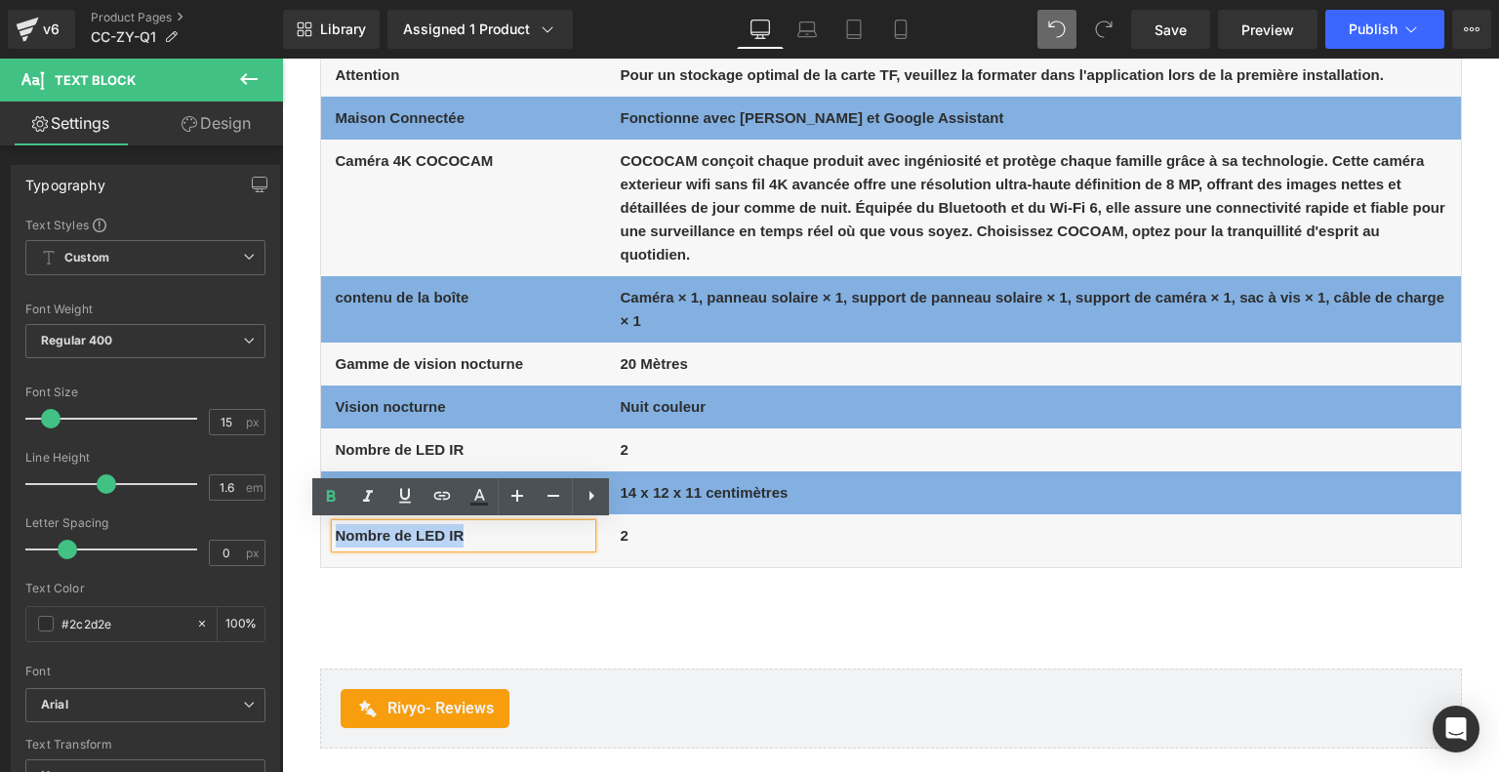
drag, startPoint x: 528, startPoint y: 534, endPoint x: 333, endPoint y: 535, distance: 195.1
click at [336, 535] on p "Nombre de LED IR" at bounding box center [464, 535] width 256 height 23
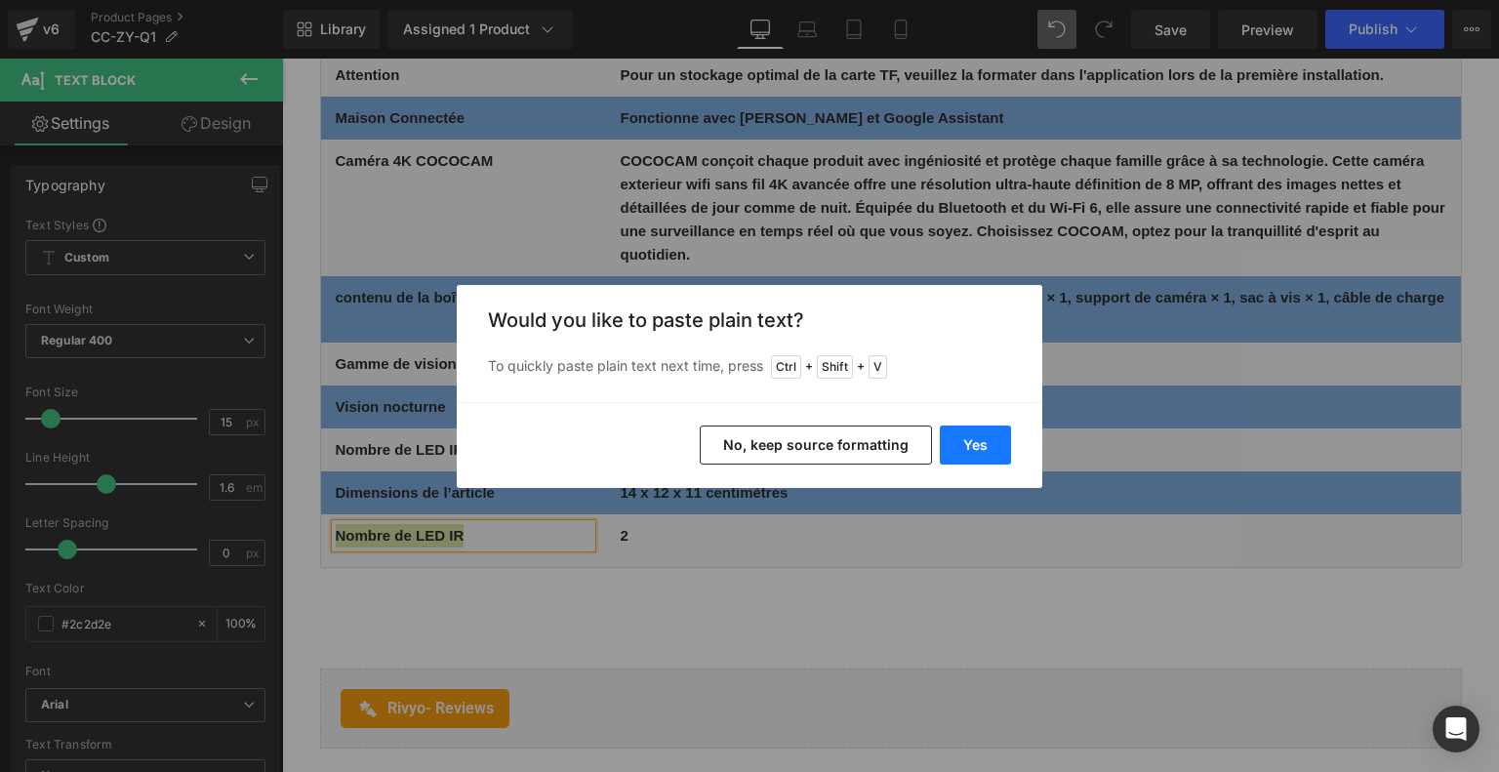
click at [948, 444] on button "Yes" at bounding box center [975, 444] width 71 height 39
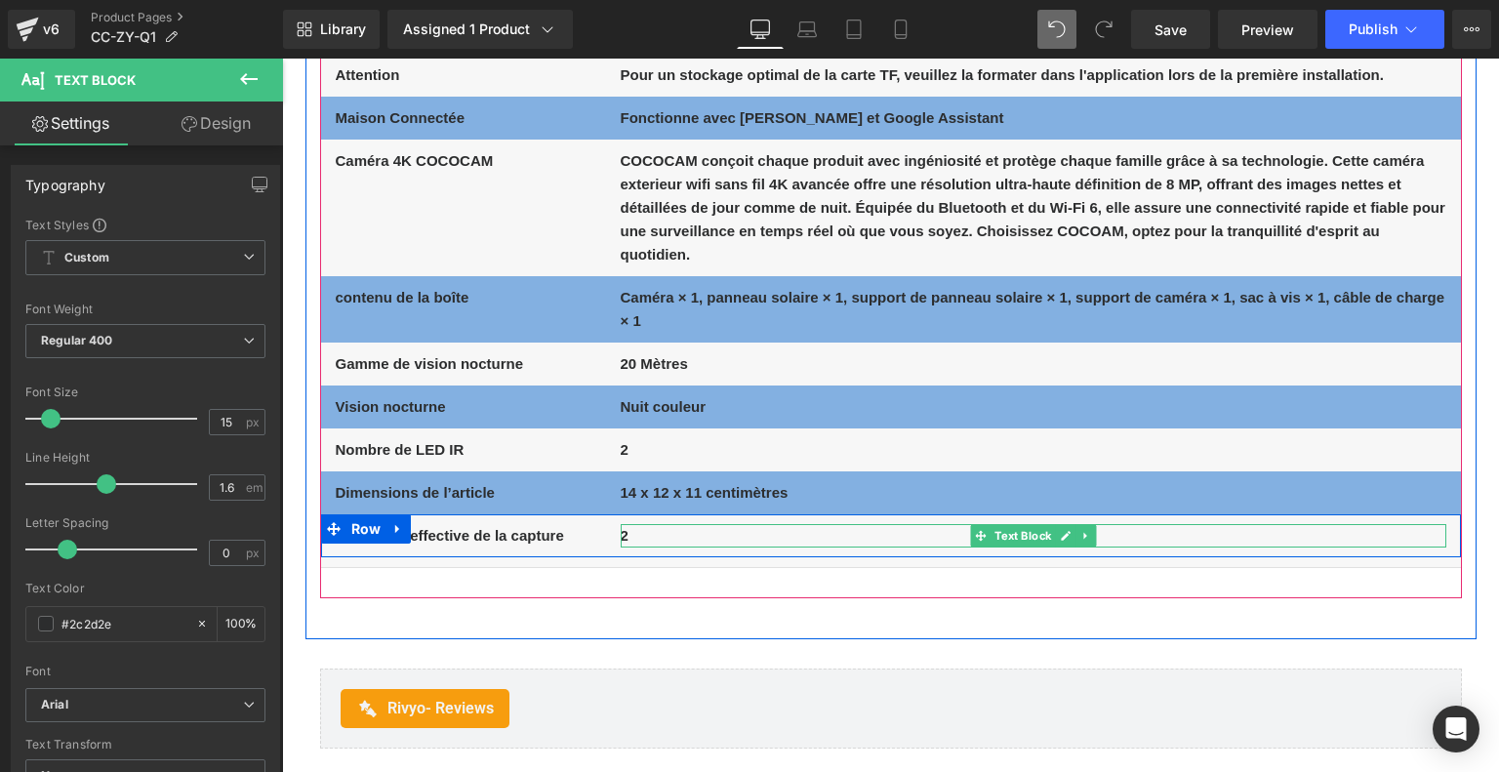
click at [653, 536] on p "2" at bounding box center [1032, 535] width 825 height 23
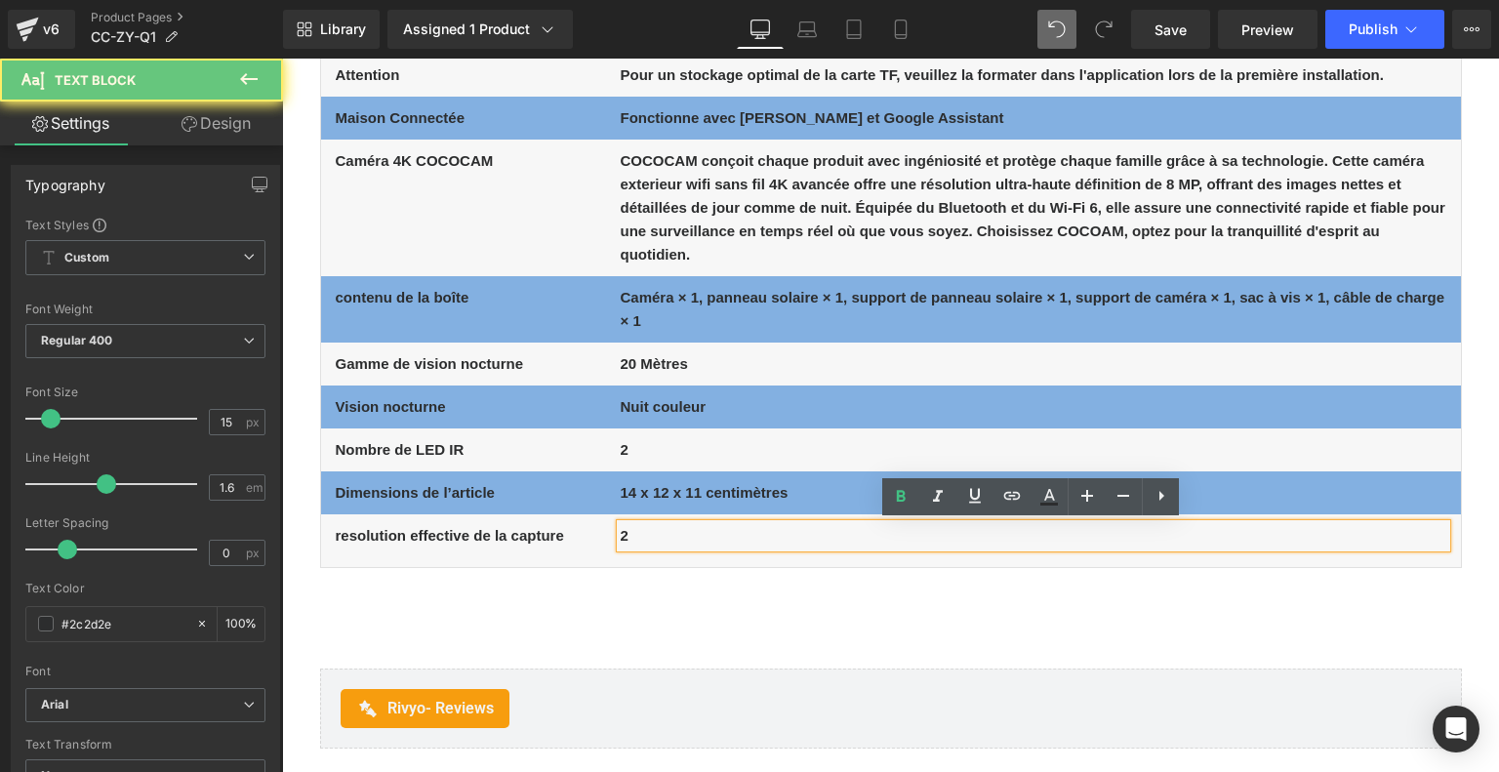
drag, startPoint x: 637, startPoint y: 534, endPoint x: 620, endPoint y: 538, distance: 18.0
click at [620, 538] on p "2" at bounding box center [1032, 535] width 825 height 23
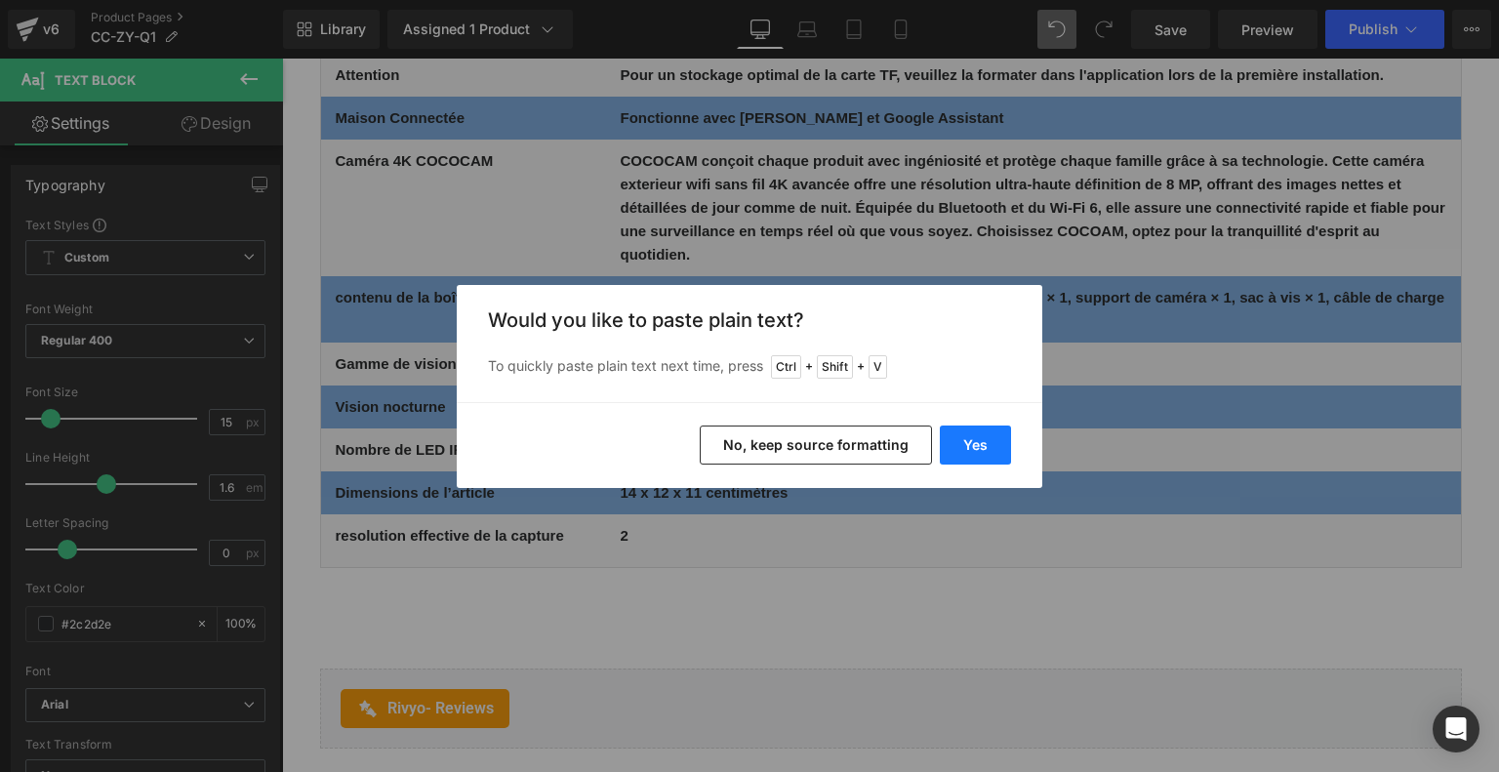
click at [972, 451] on button "Yes" at bounding box center [975, 444] width 71 height 39
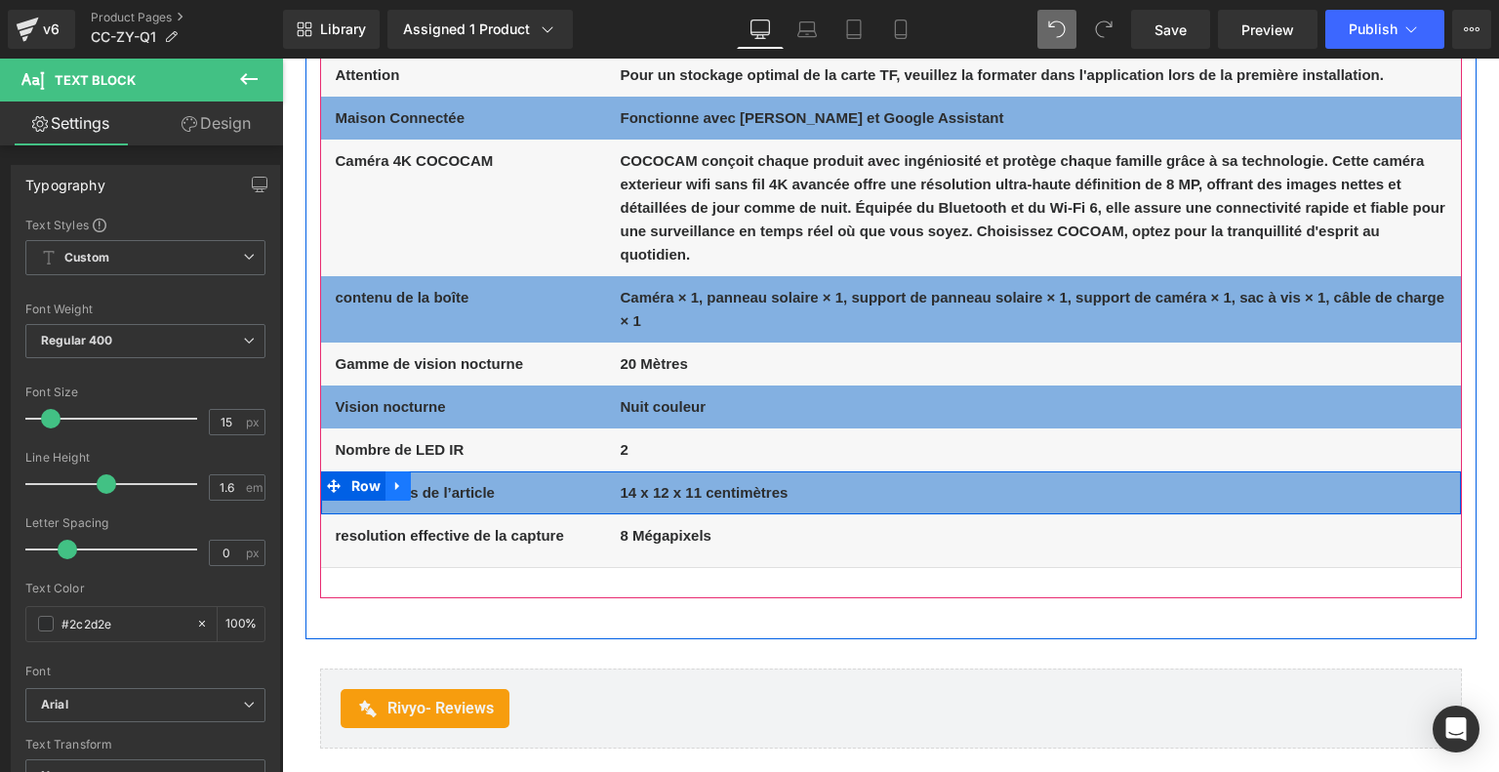
click at [394, 476] on link at bounding box center [397, 485] width 25 height 29
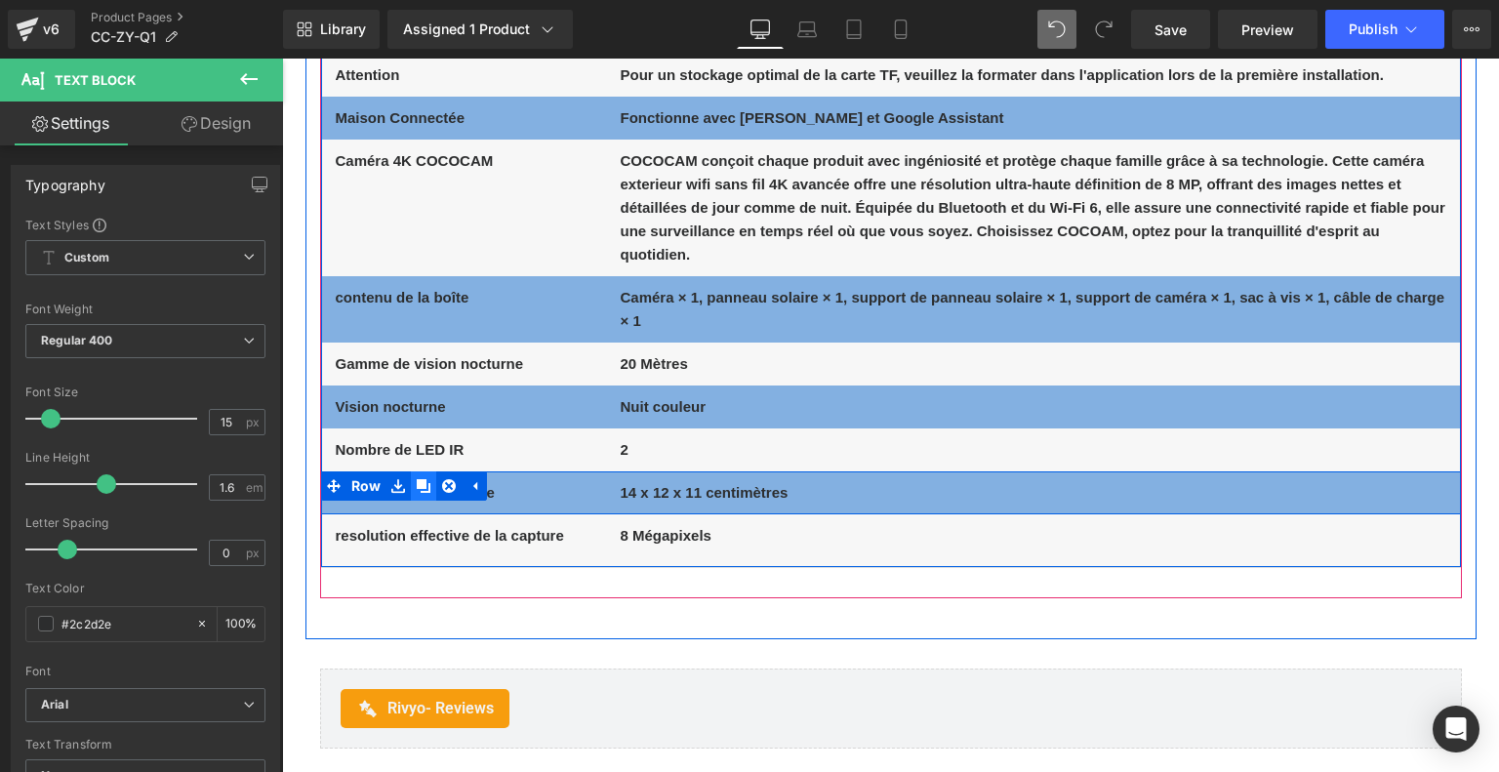
click at [411, 480] on link at bounding box center [423, 485] width 25 height 29
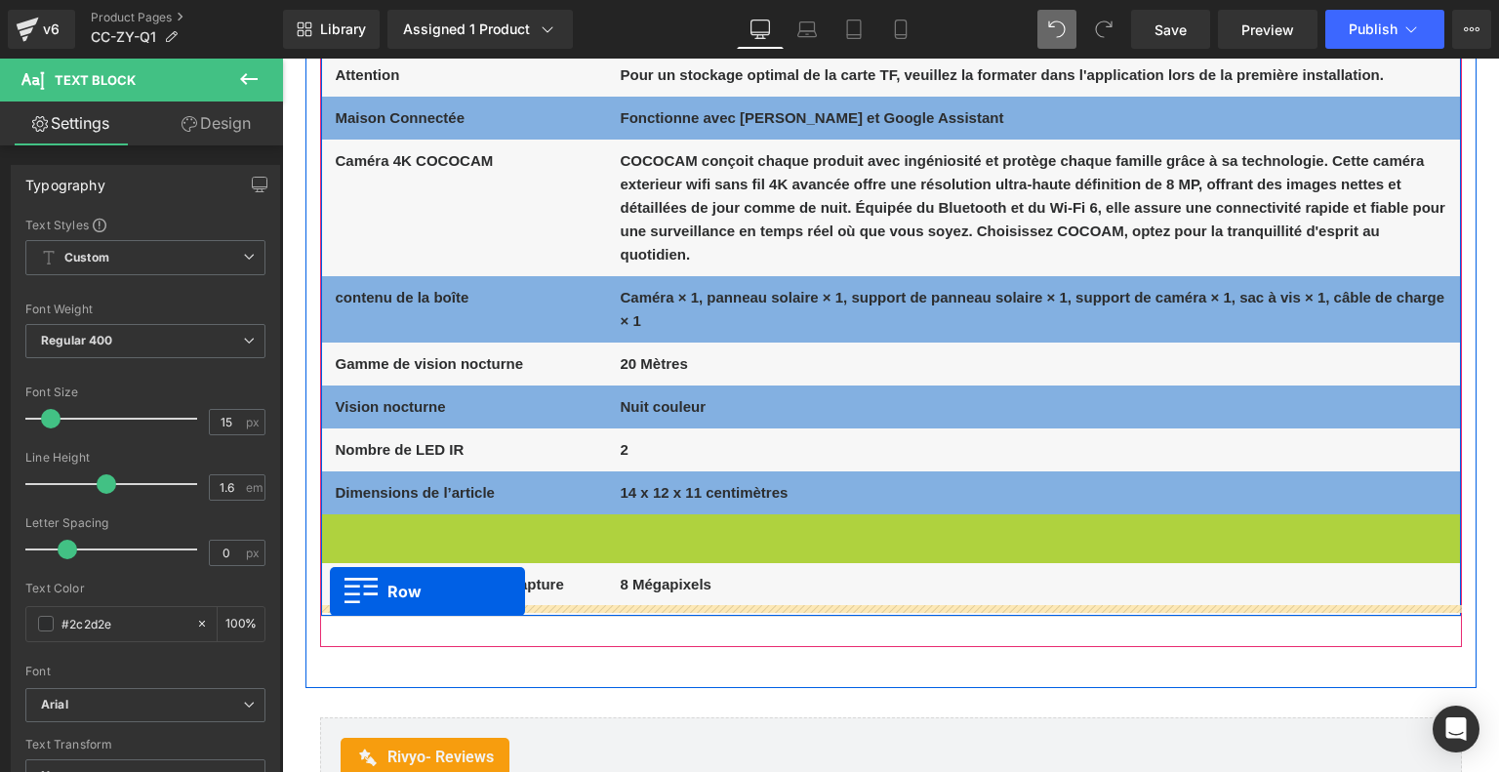
drag, startPoint x: 331, startPoint y: 525, endPoint x: 330, endPoint y: 591, distance: 66.3
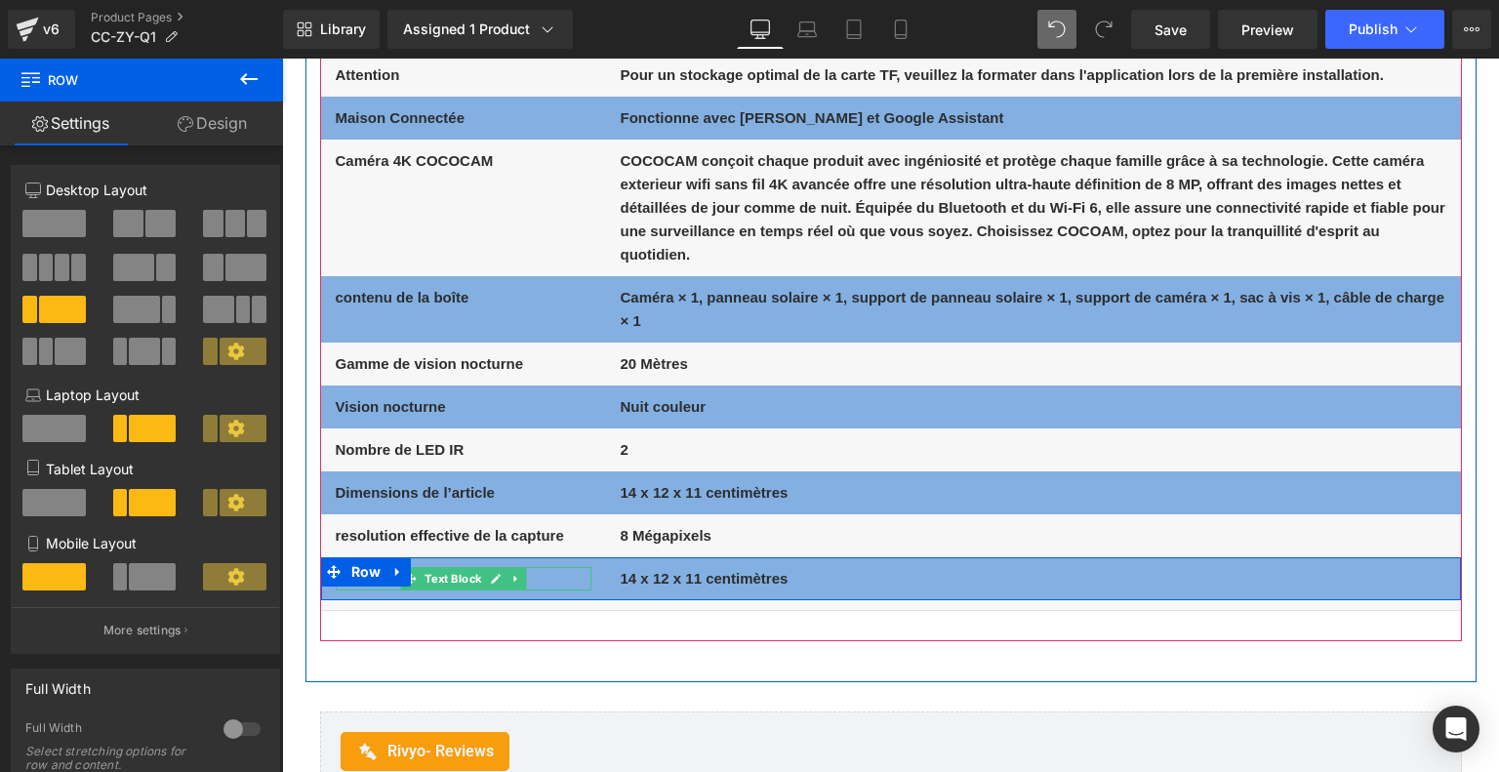
click at [558, 580] on p "Dimensions de l’article" at bounding box center [464, 578] width 256 height 23
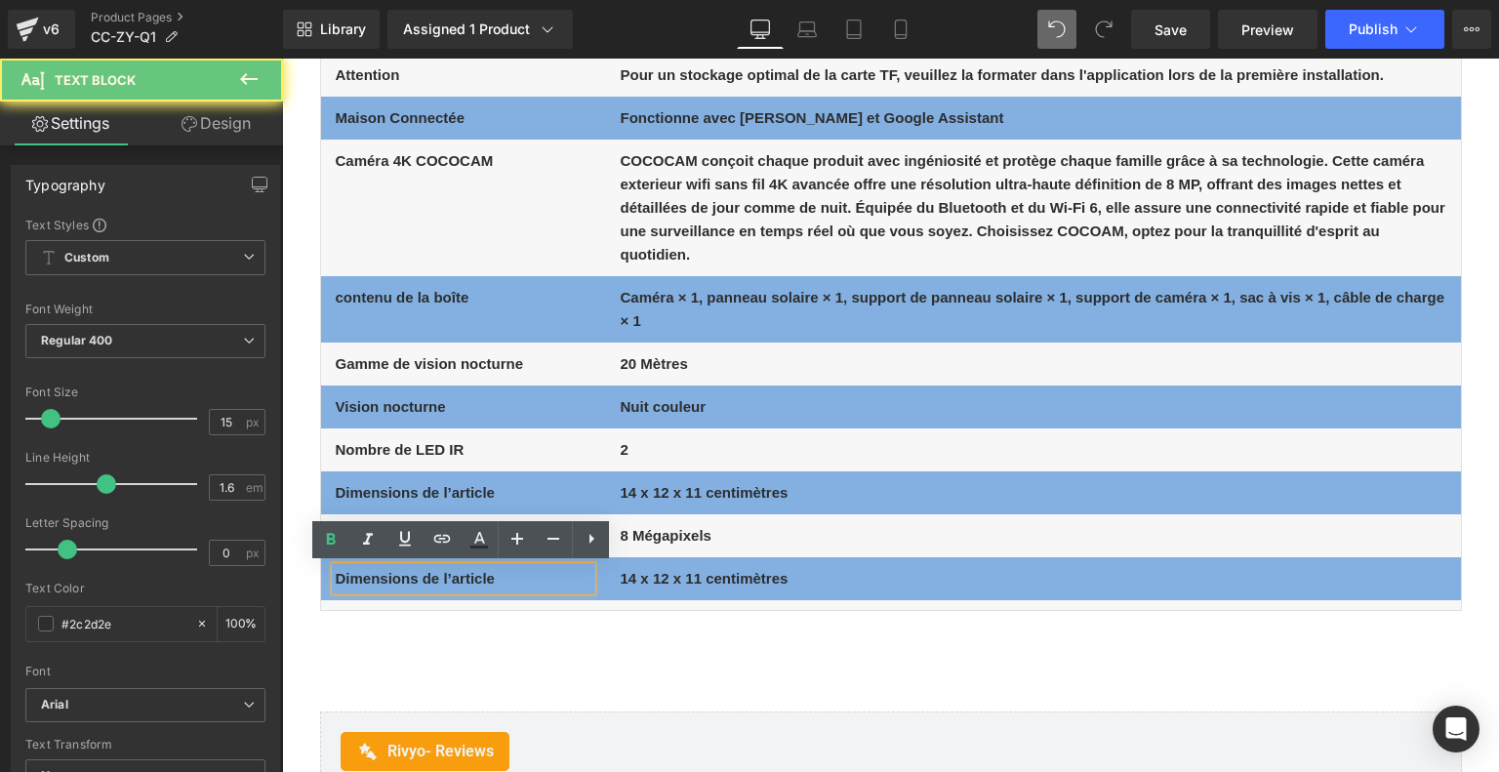
click at [558, 580] on p "Dimensions de l’article" at bounding box center [464, 578] width 256 height 23
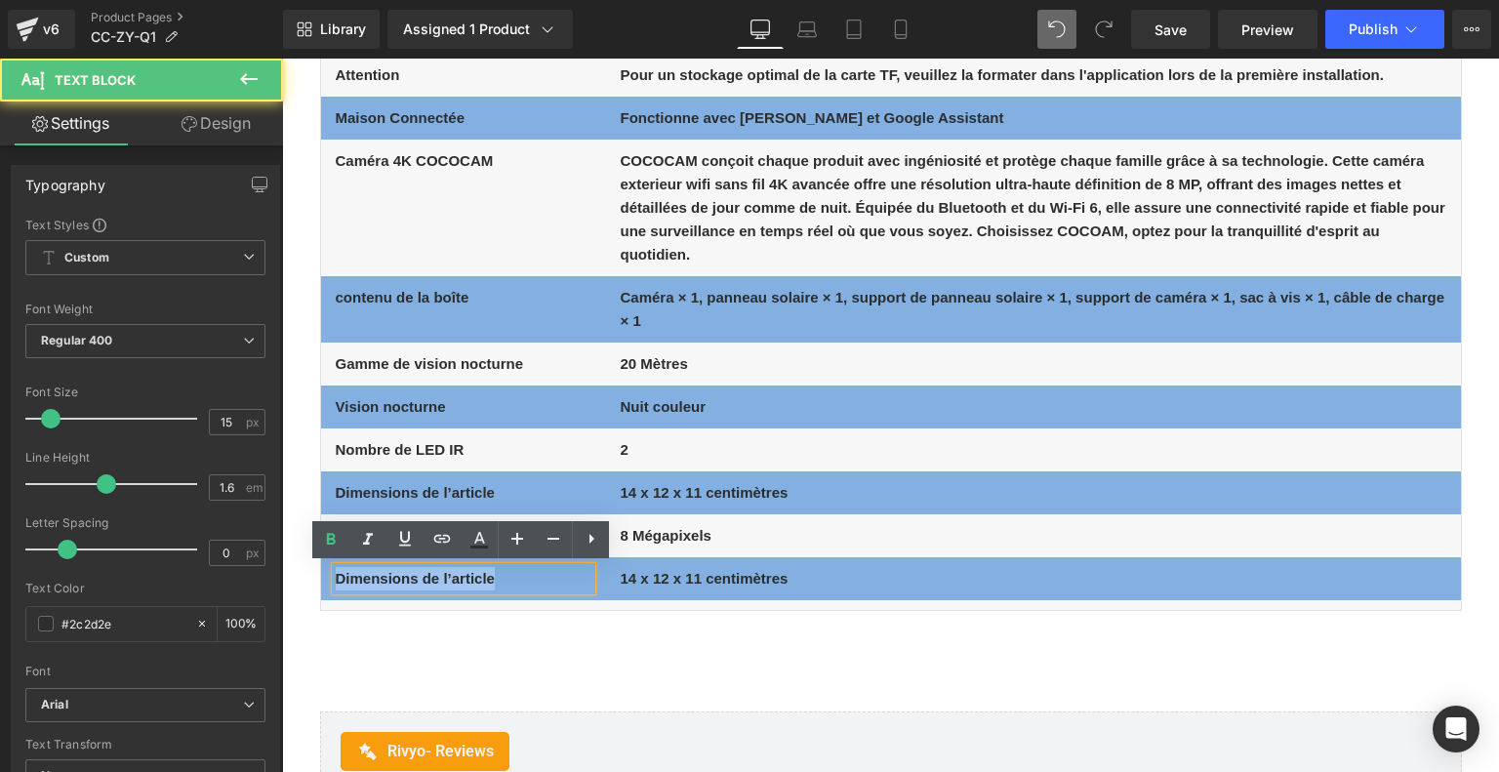
drag, startPoint x: 499, startPoint y: 577, endPoint x: 333, endPoint y: 575, distance: 165.9
click at [336, 575] on p "Dimensions de l’article" at bounding box center [464, 578] width 256 height 23
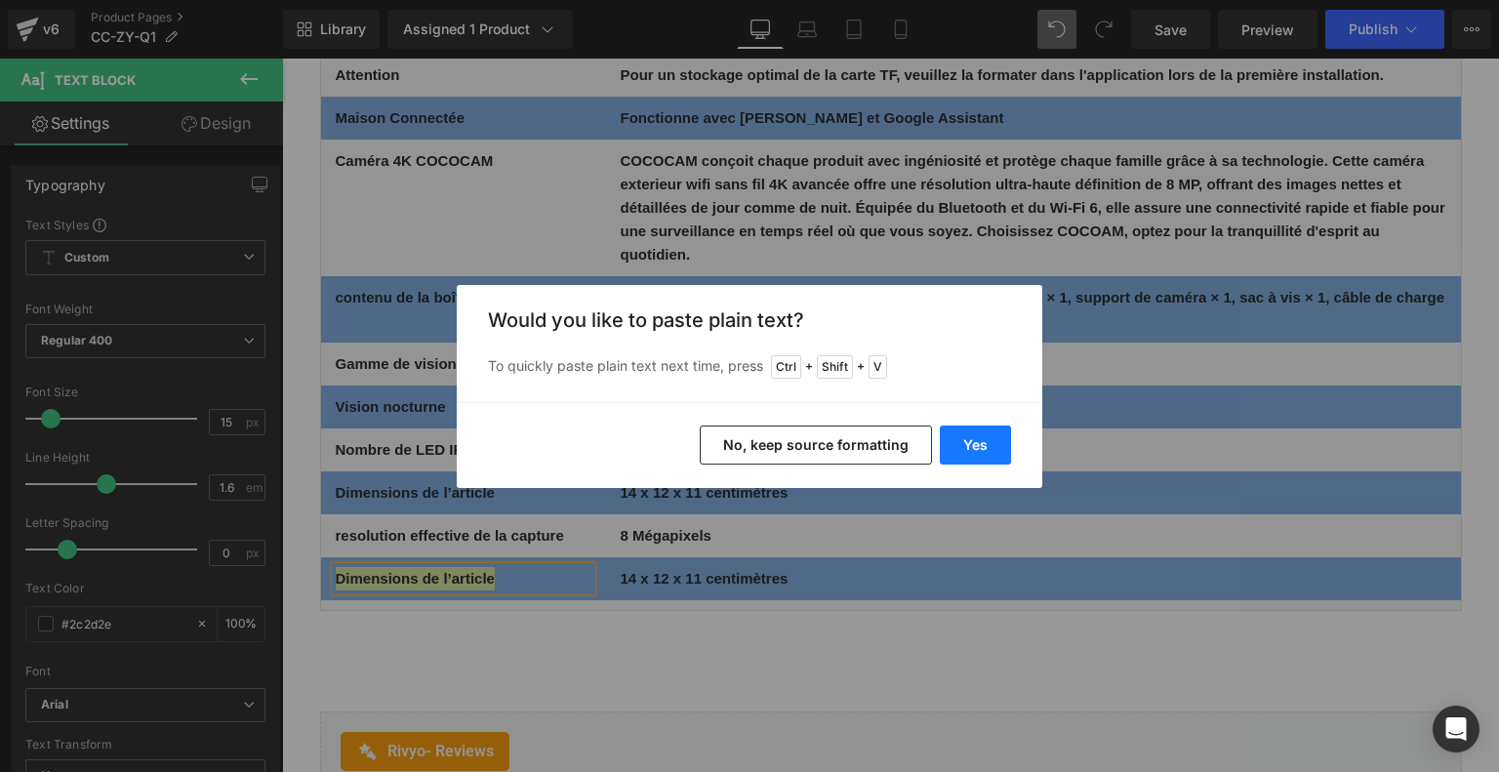
click at [978, 431] on button "Yes" at bounding box center [975, 444] width 71 height 39
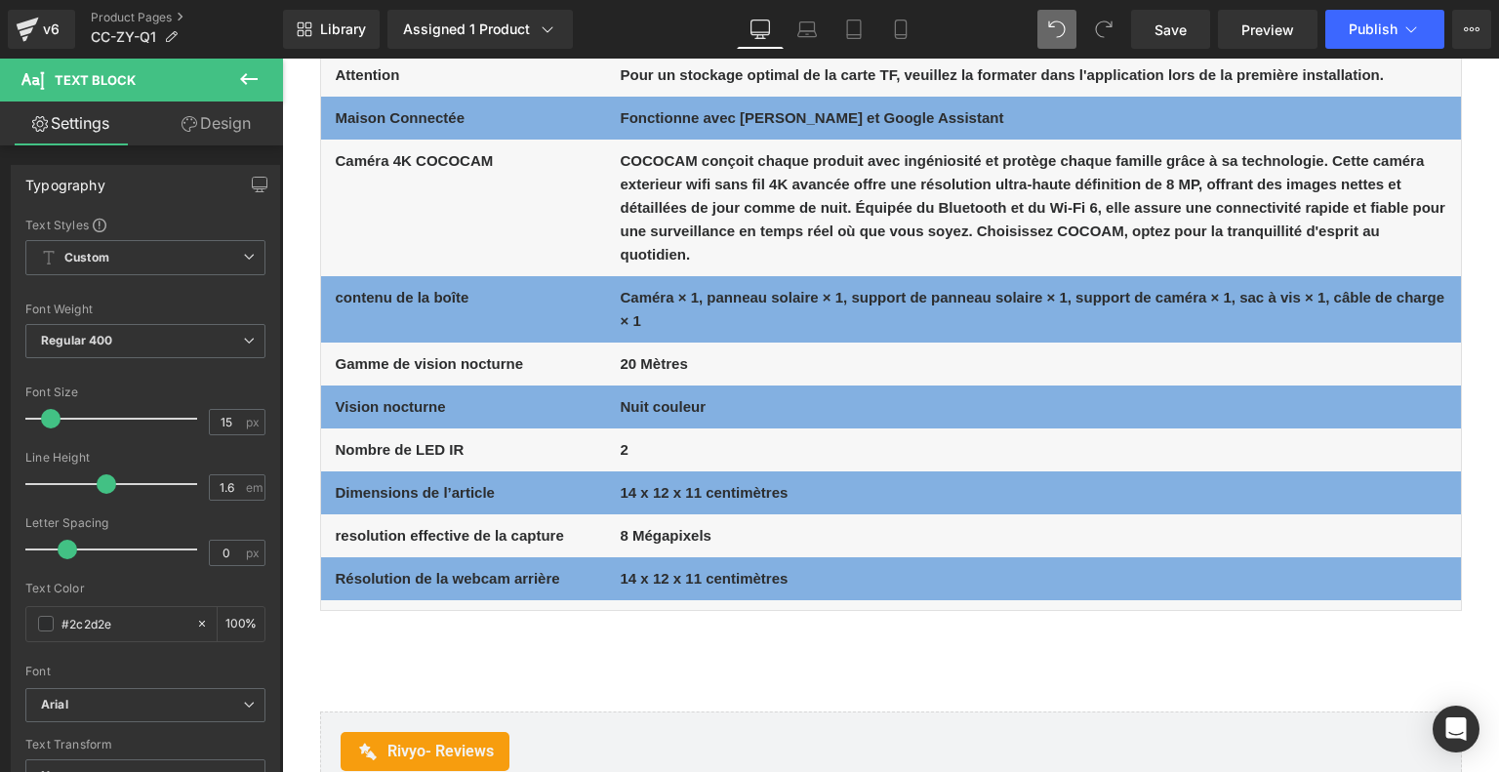
click at [714, 579] on b "14 x 12 x 11 centimètres" at bounding box center [704, 578] width 168 height 17
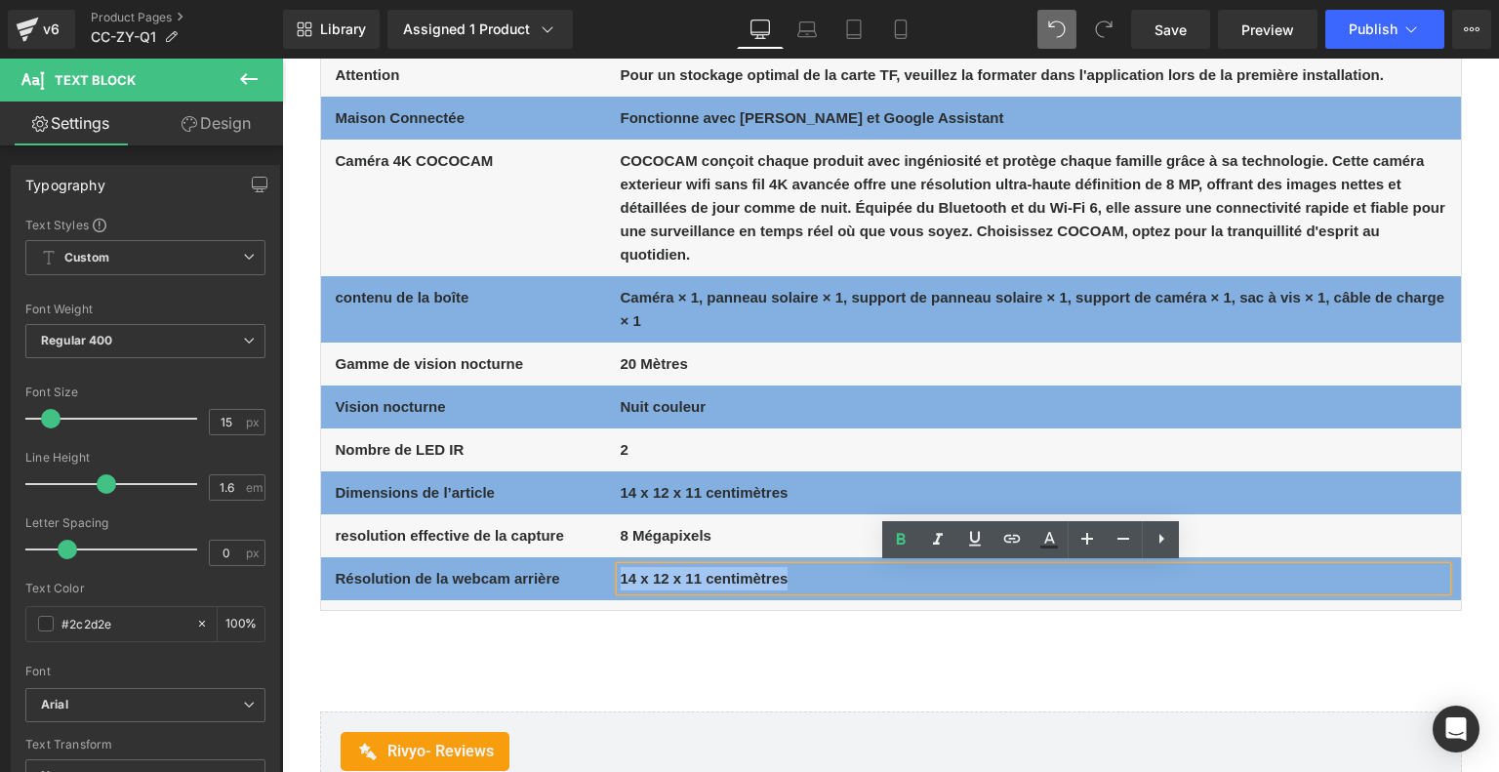
drag, startPoint x: 620, startPoint y: 577, endPoint x: 832, endPoint y: 579, distance: 211.7
click at [832, 579] on p "14 x 12 x 11 centimètres" at bounding box center [1032, 578] width 825 height 23
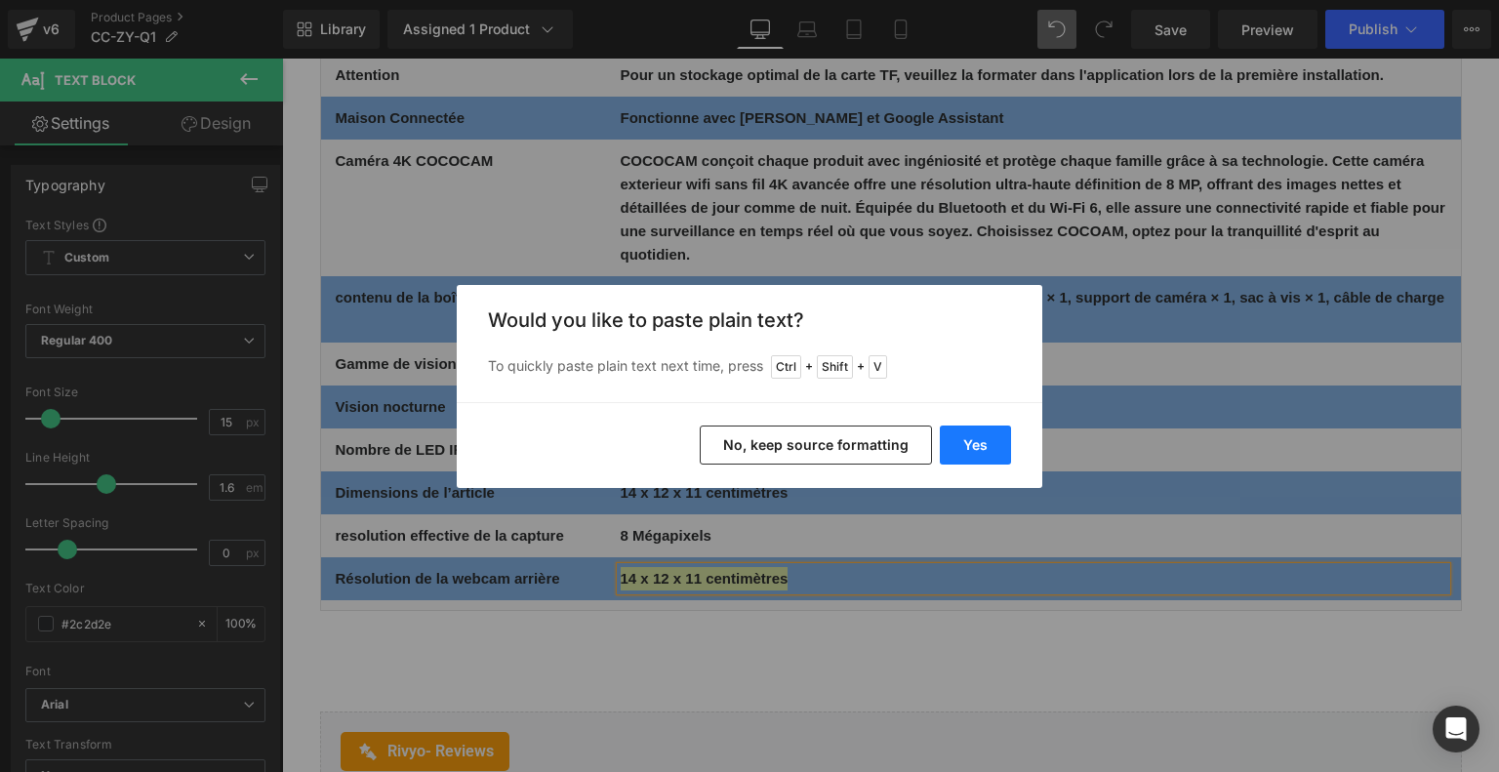
click at [972, 444] on button "Yes" at bounding box center [975, 444] width 71 height 39
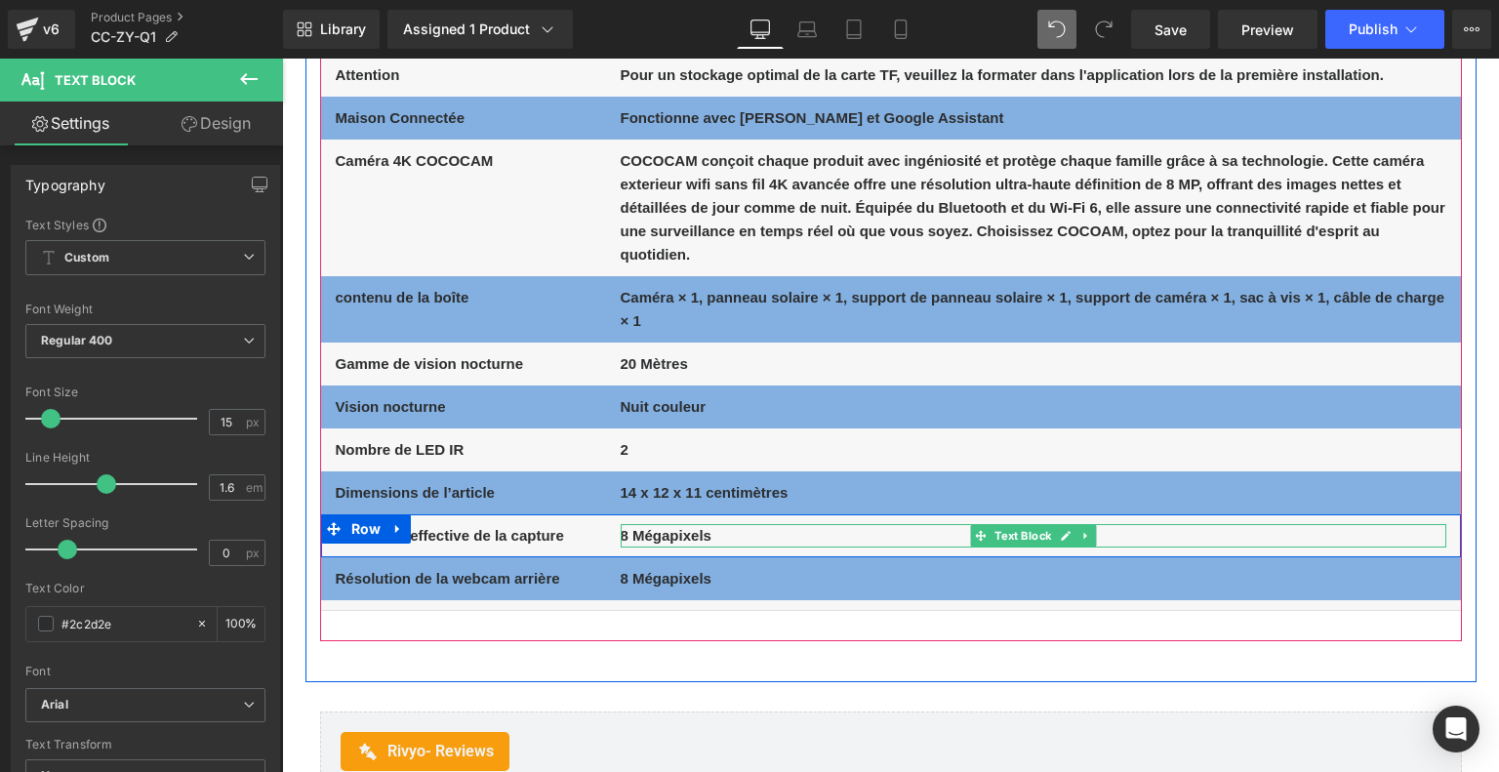
click at [642, 537] on b "8 Mégapixels" at bounding box center [665, 535] width 91 height 17
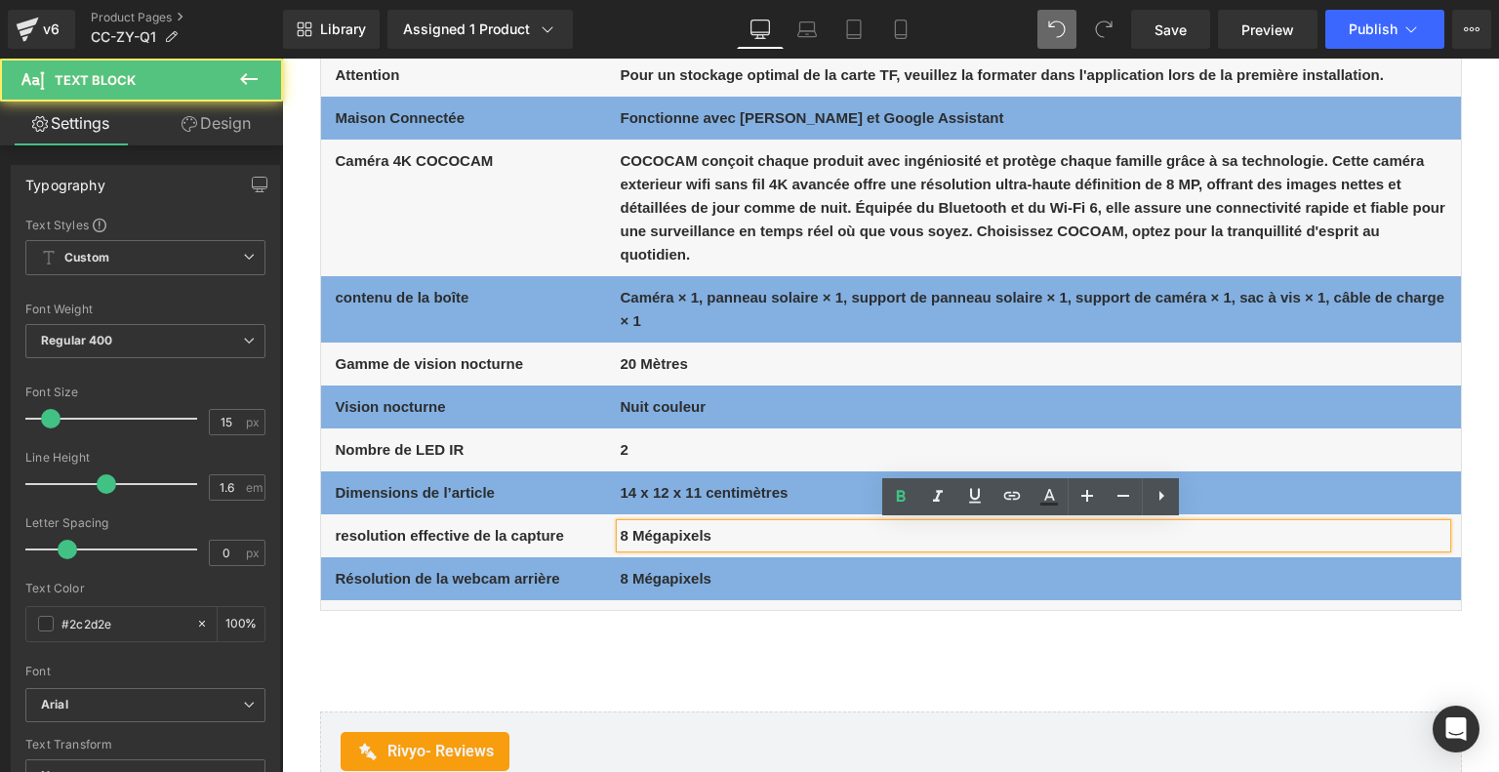
click at [625, 532] on b "8 Mégapixels" at bounding box center [665, 535] width 91 height 17
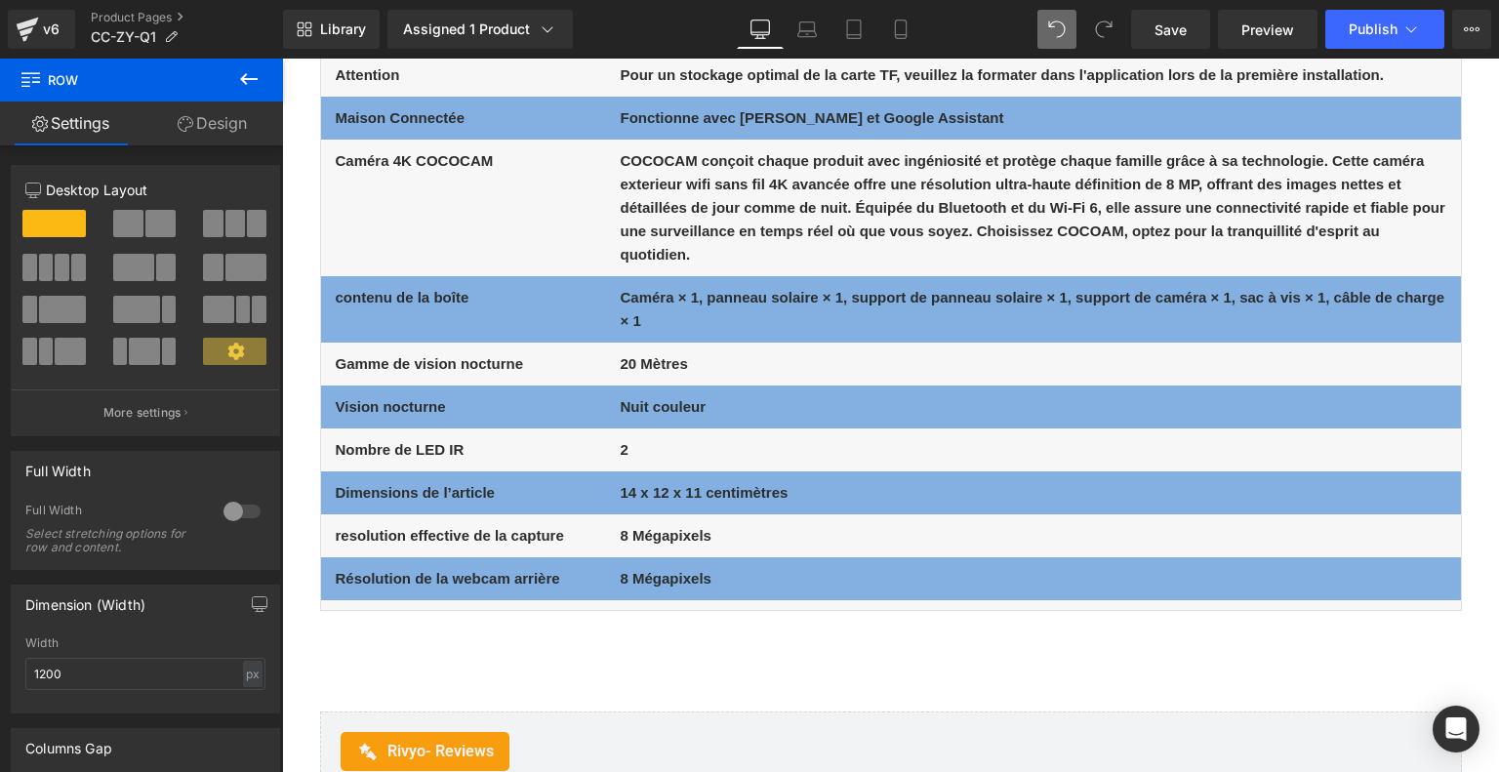
click at [652, 532] on b "8 Mégapixels" at bounding box center [665, 535] width 91 height 17
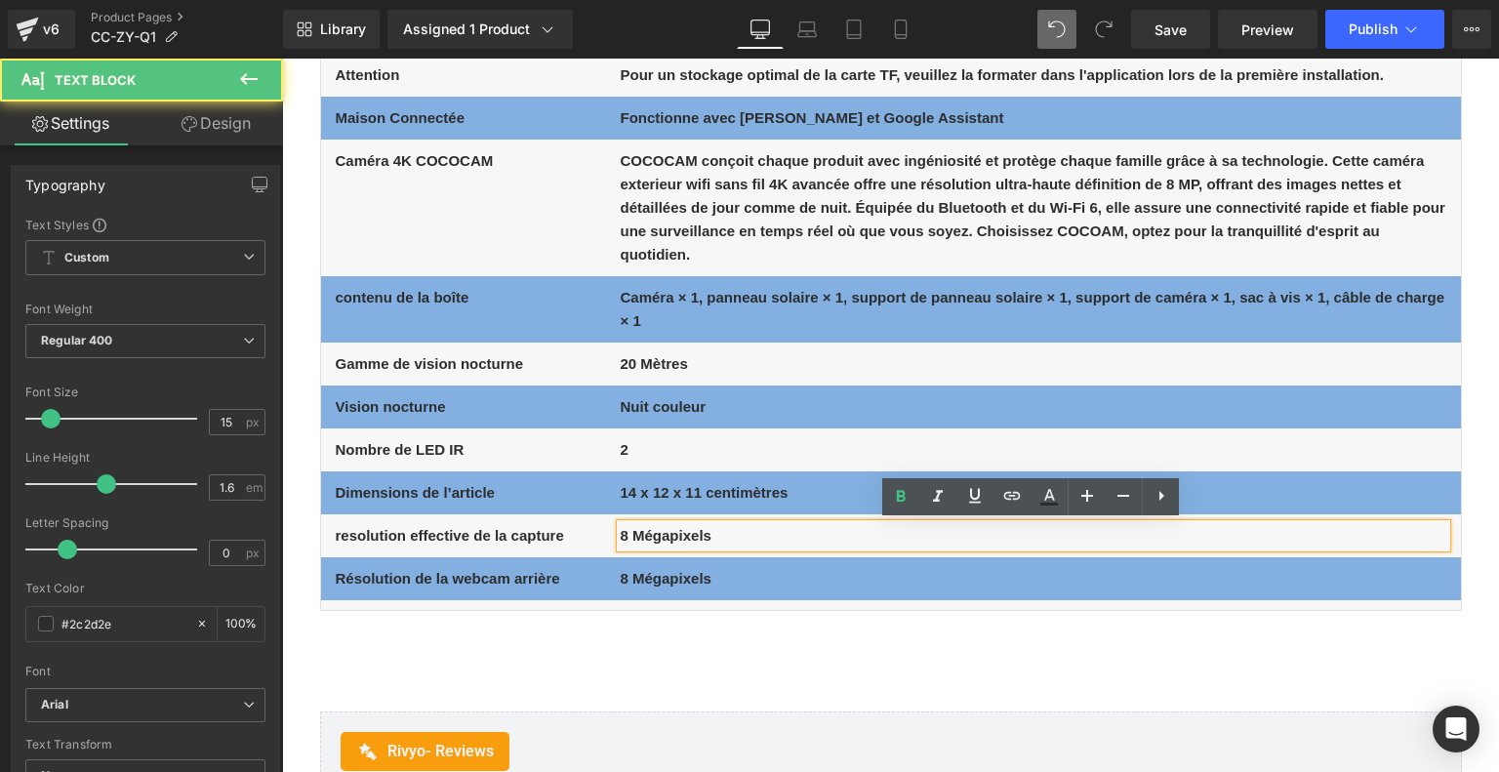
click at [627, 533] on b "8 Mégapixels" at bounding box center [665, 535] width 91 height 17
click at [624, 533] on b "8 Mégapixels" at bounding box center [665, 535] width 91 height 17
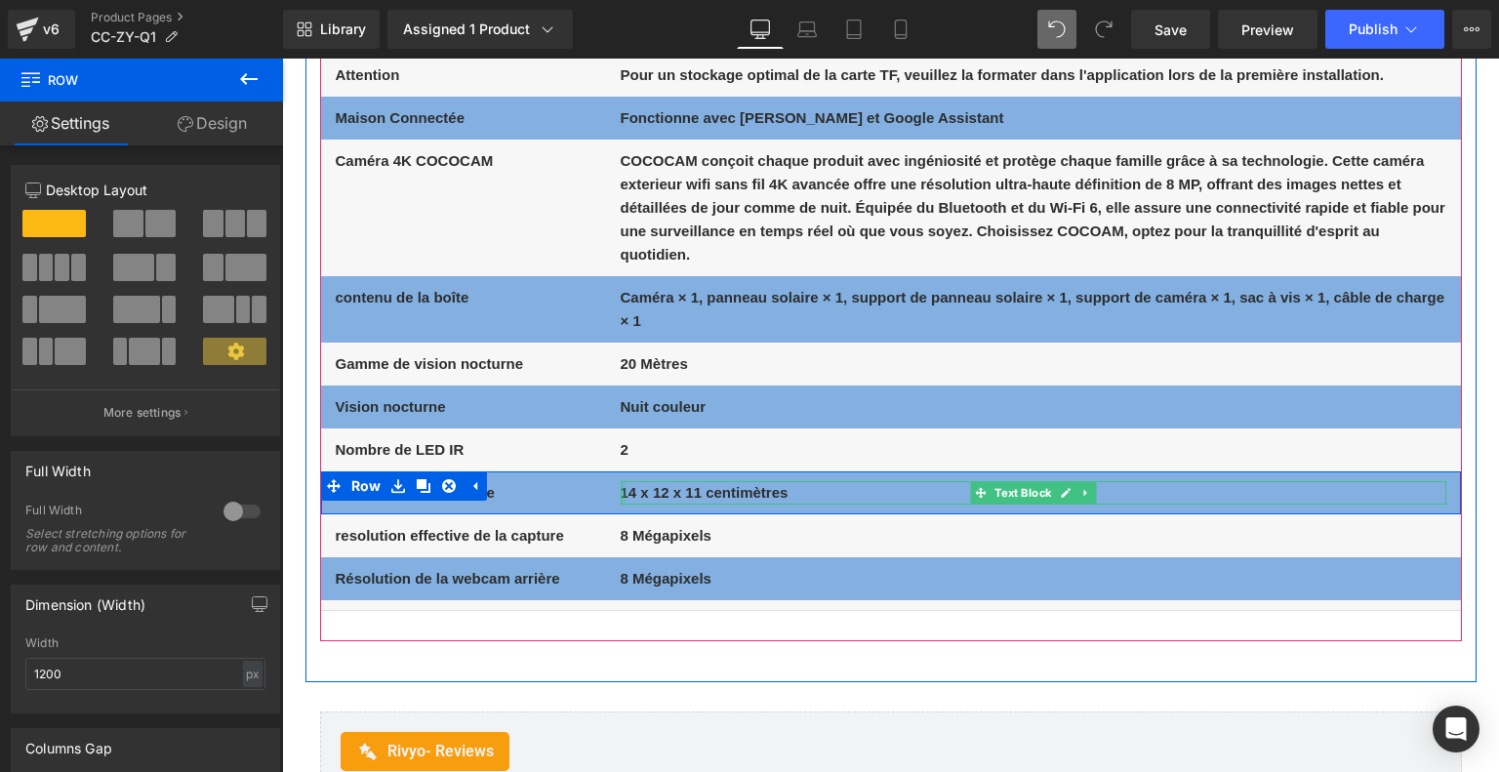
click at [620, 486] on div at bounding box center [622, 492] width 5 height 23
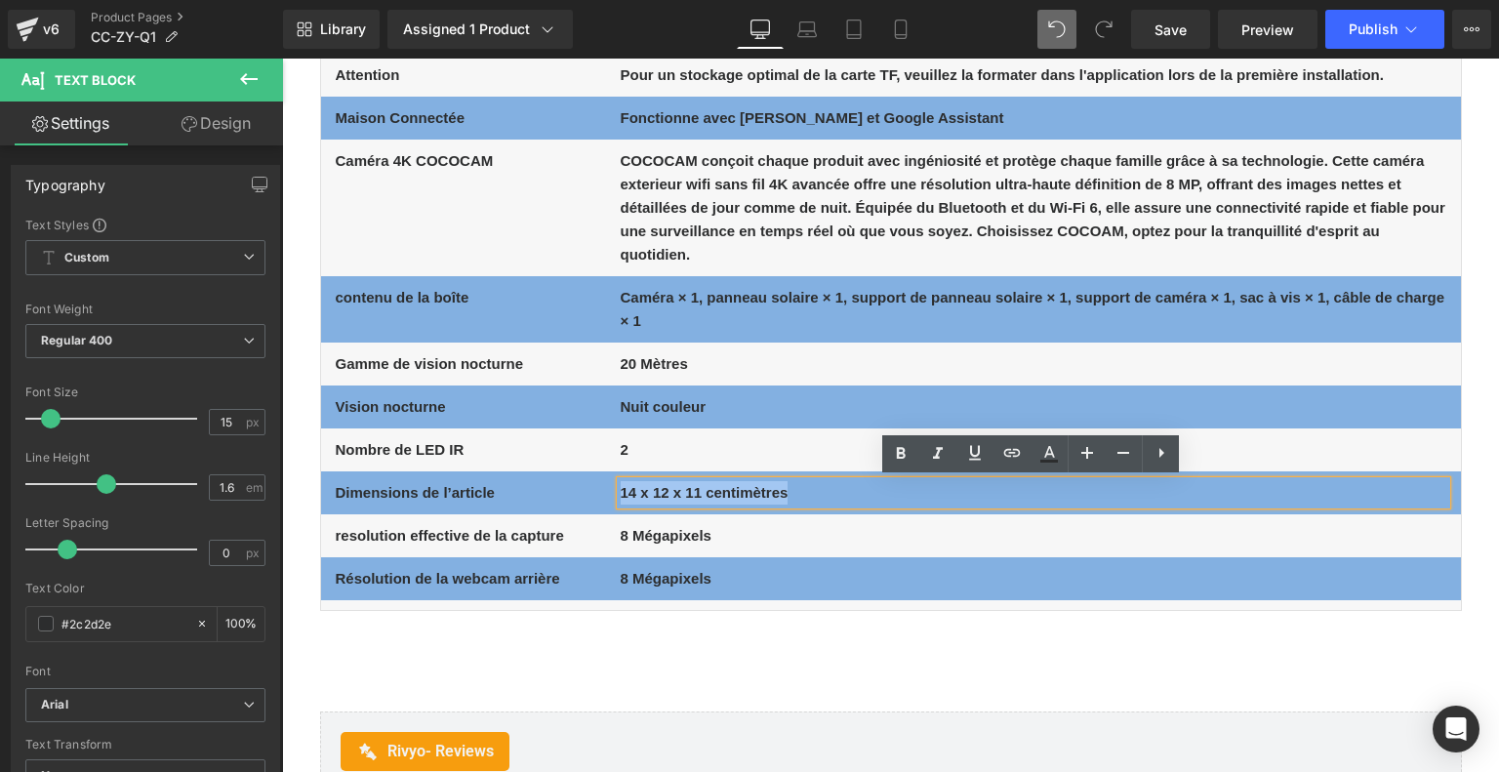
click at [620, 490] on div "14 x 12 x 11 centimètres" at bounding box center [1032, 492] width 825 height 23
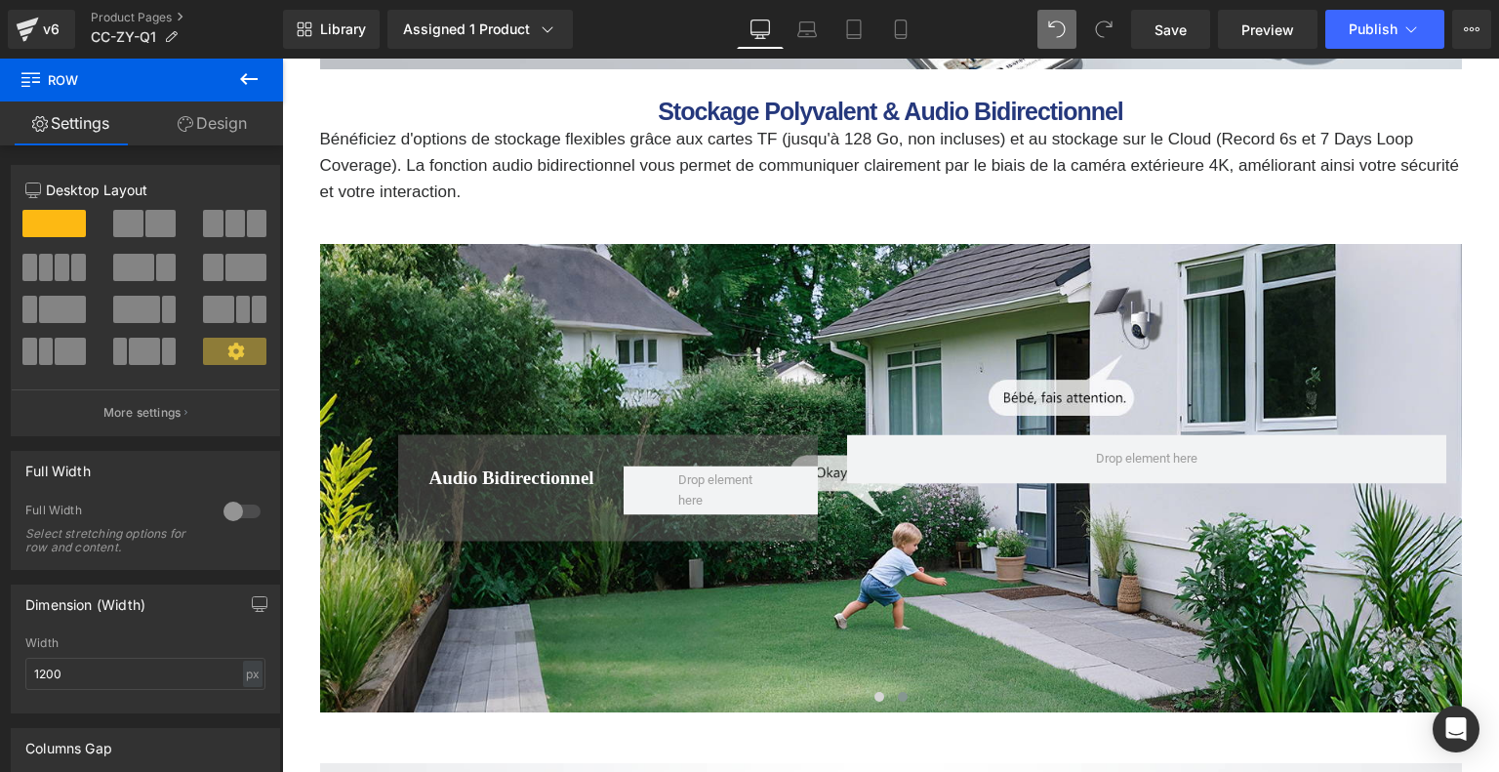
scroll to position [8195, 0]
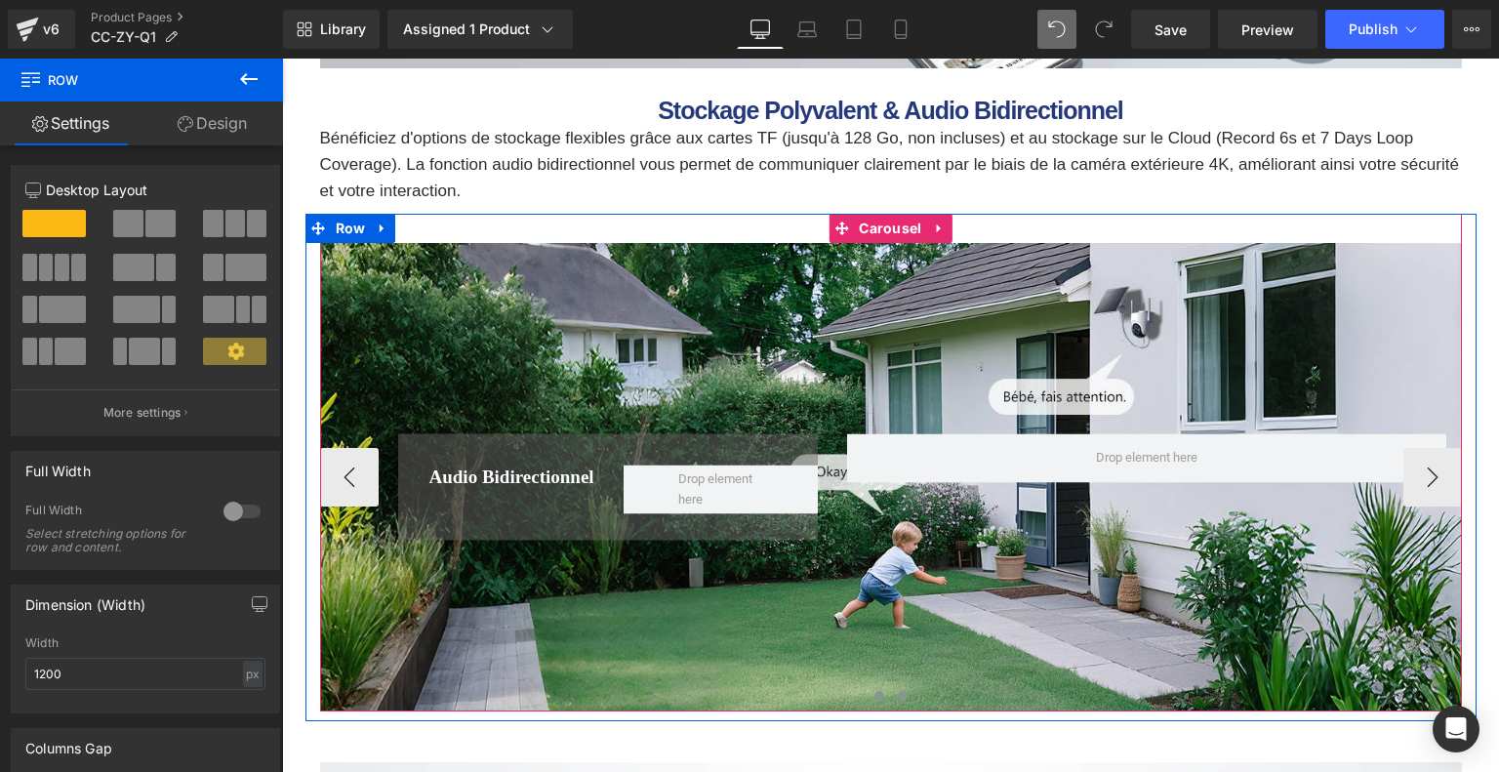
click at [876, 698] on span at bounding box center [879, 696] width 10 height 10
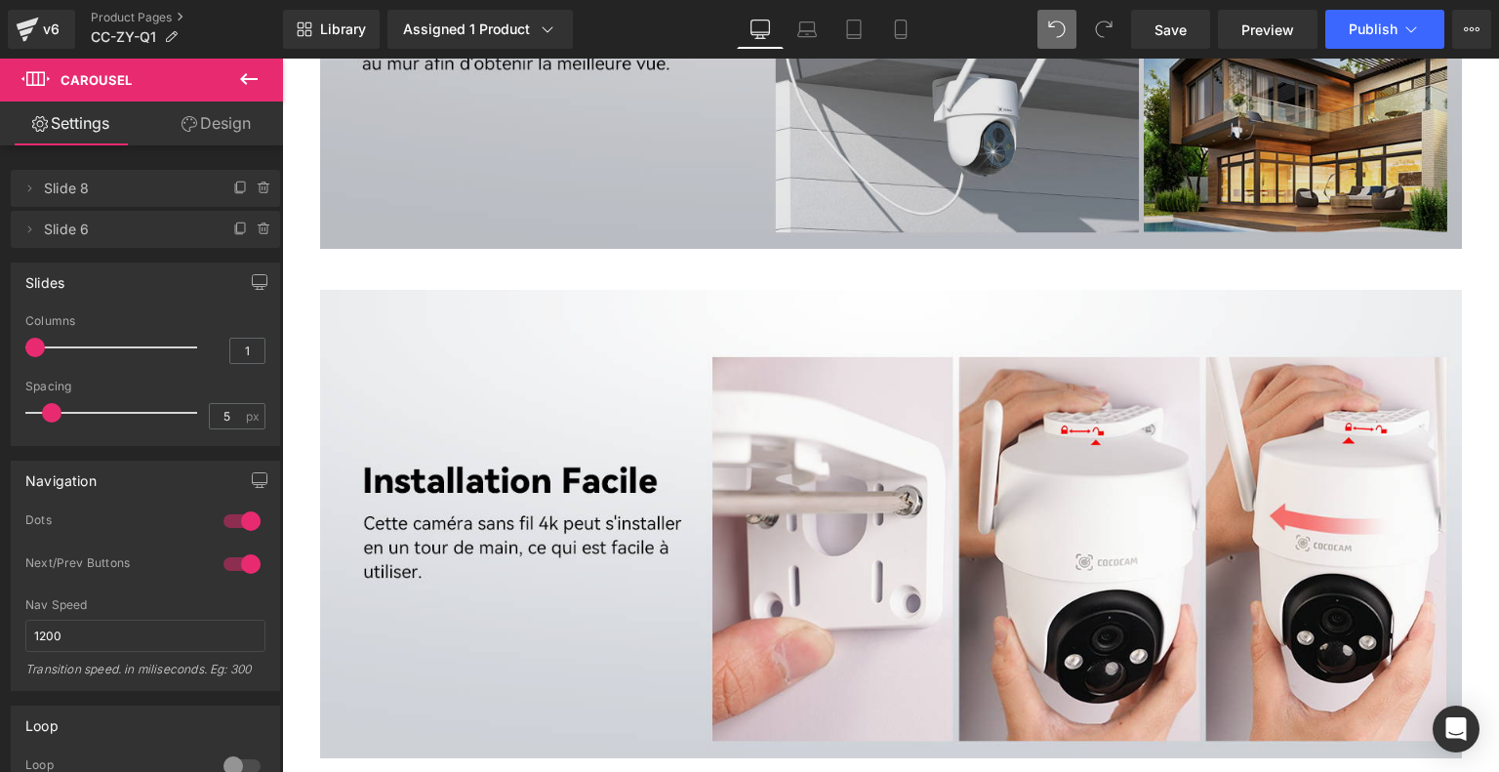
scroll to position [6732, 0]
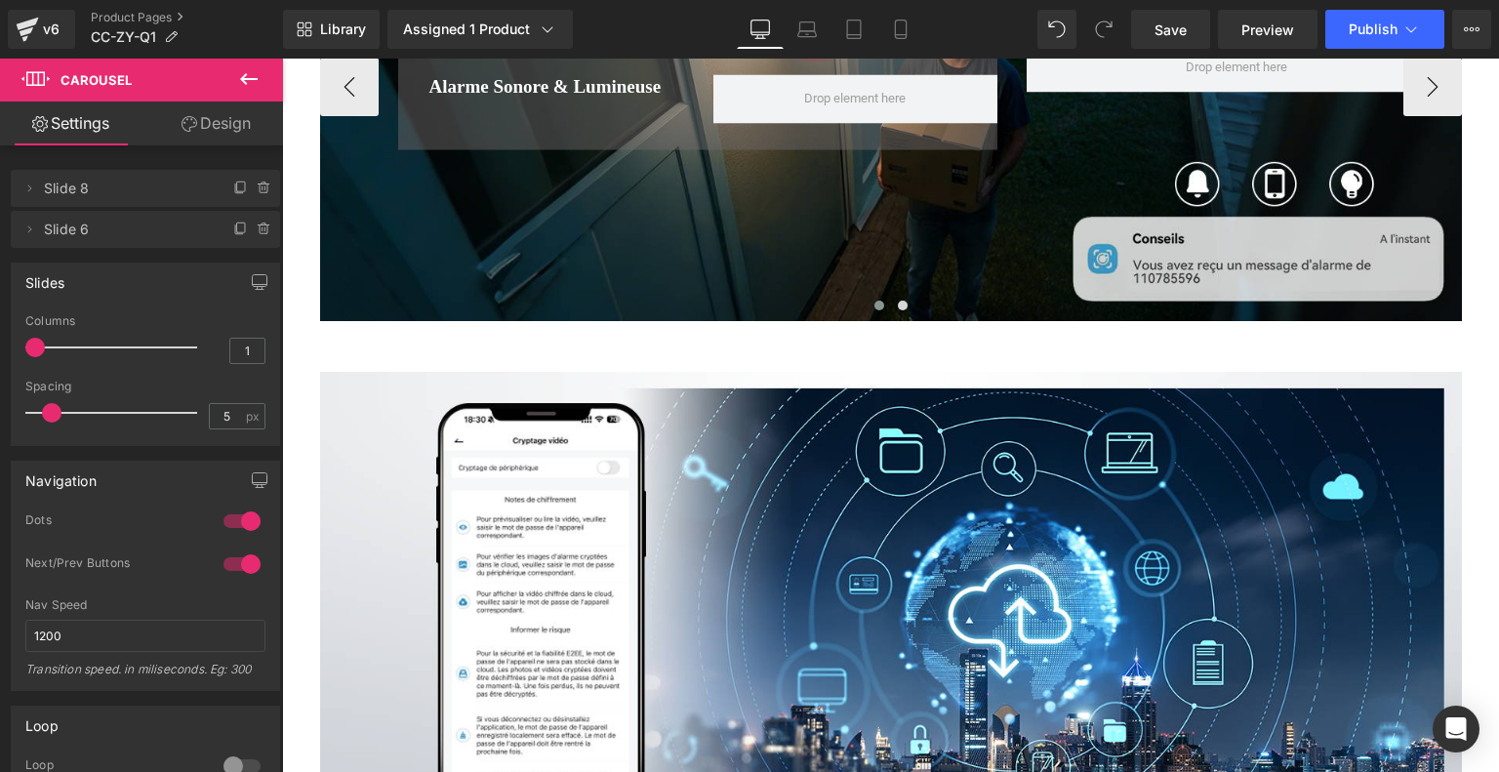
scroll to position [8293, 0]
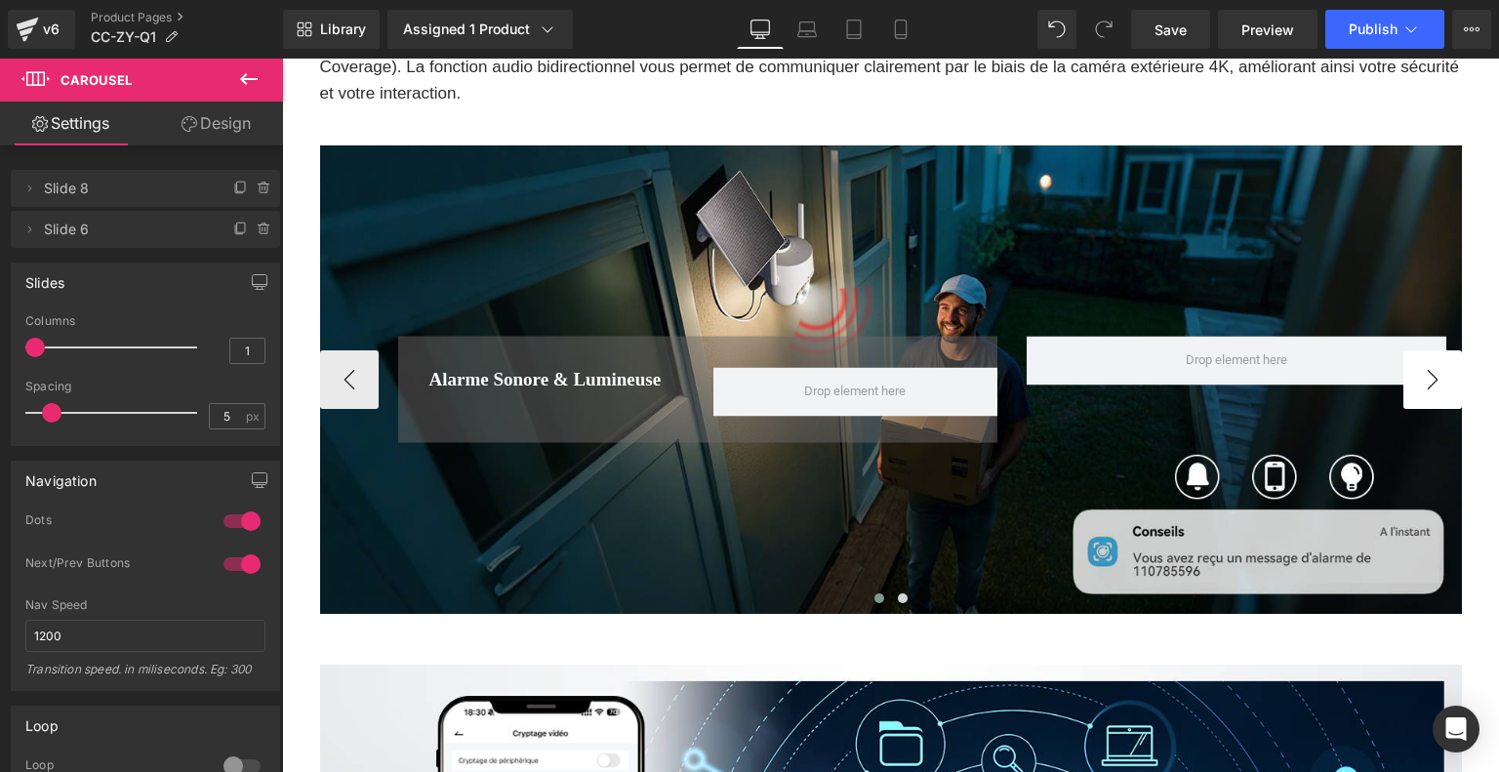
click at [1436, 387] on button "›" at bounding box center [1432, 379] width 59 height 59
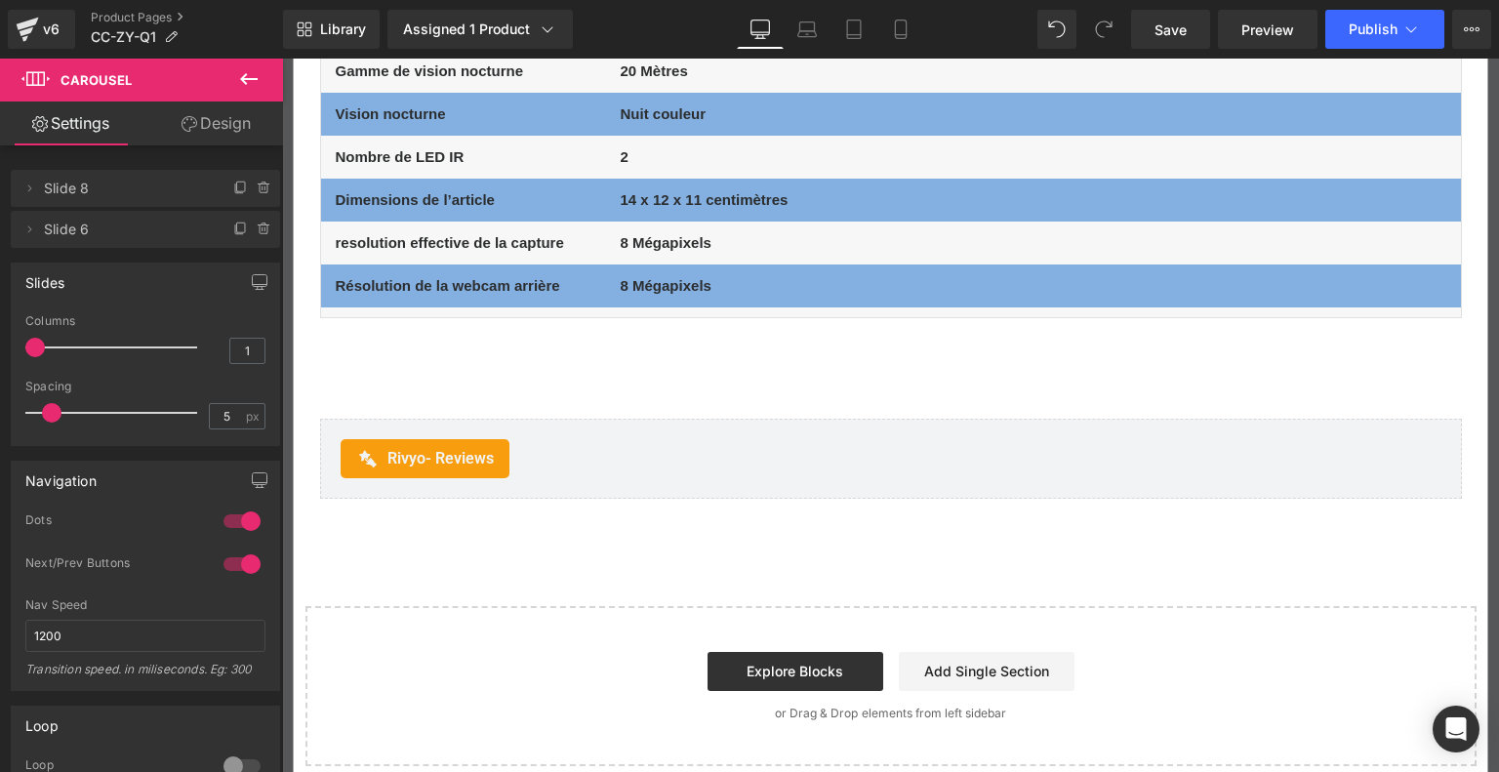
scroll to position [12390, 0]
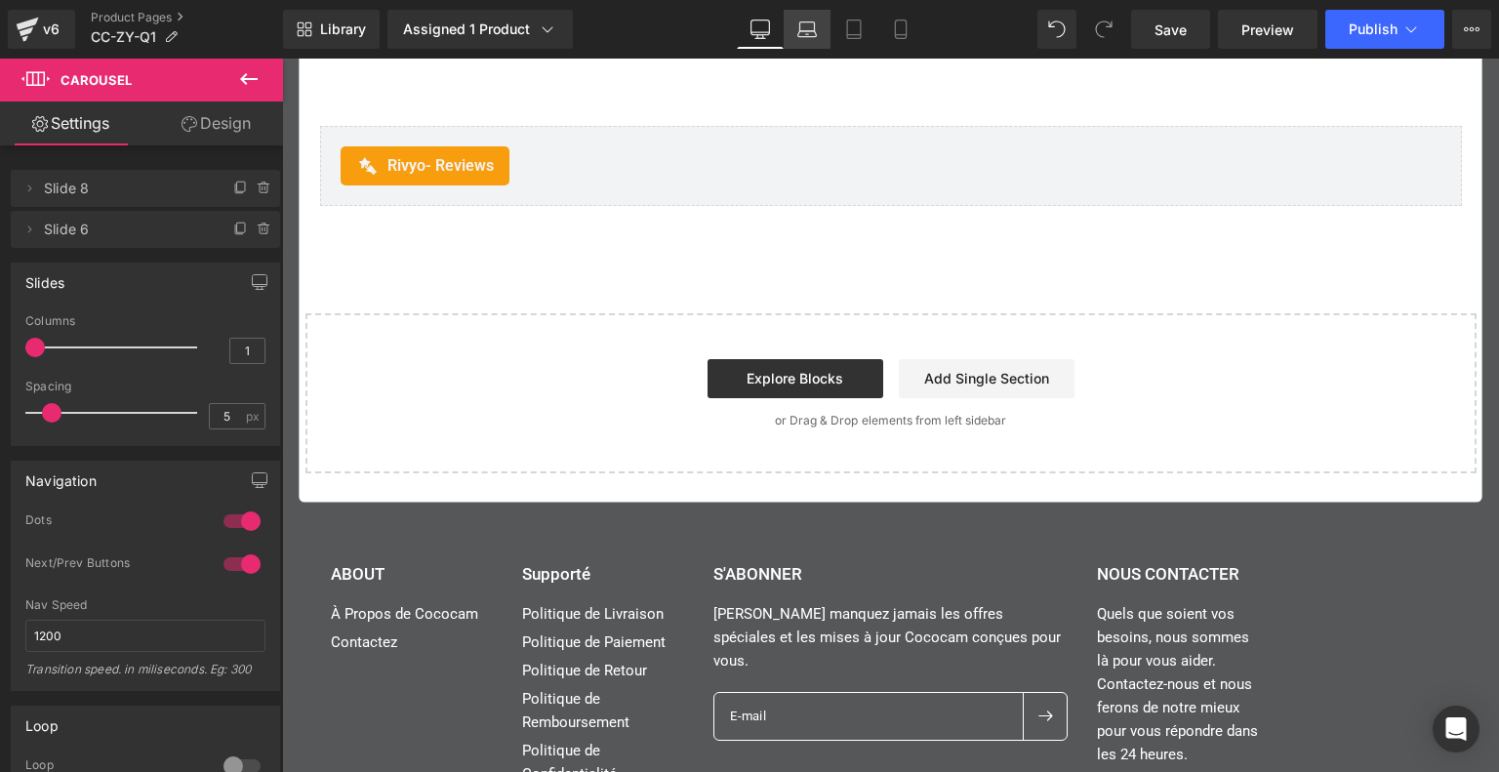
click at [815, 30] on icon at bounding box center [807, 26] width 15 height 9
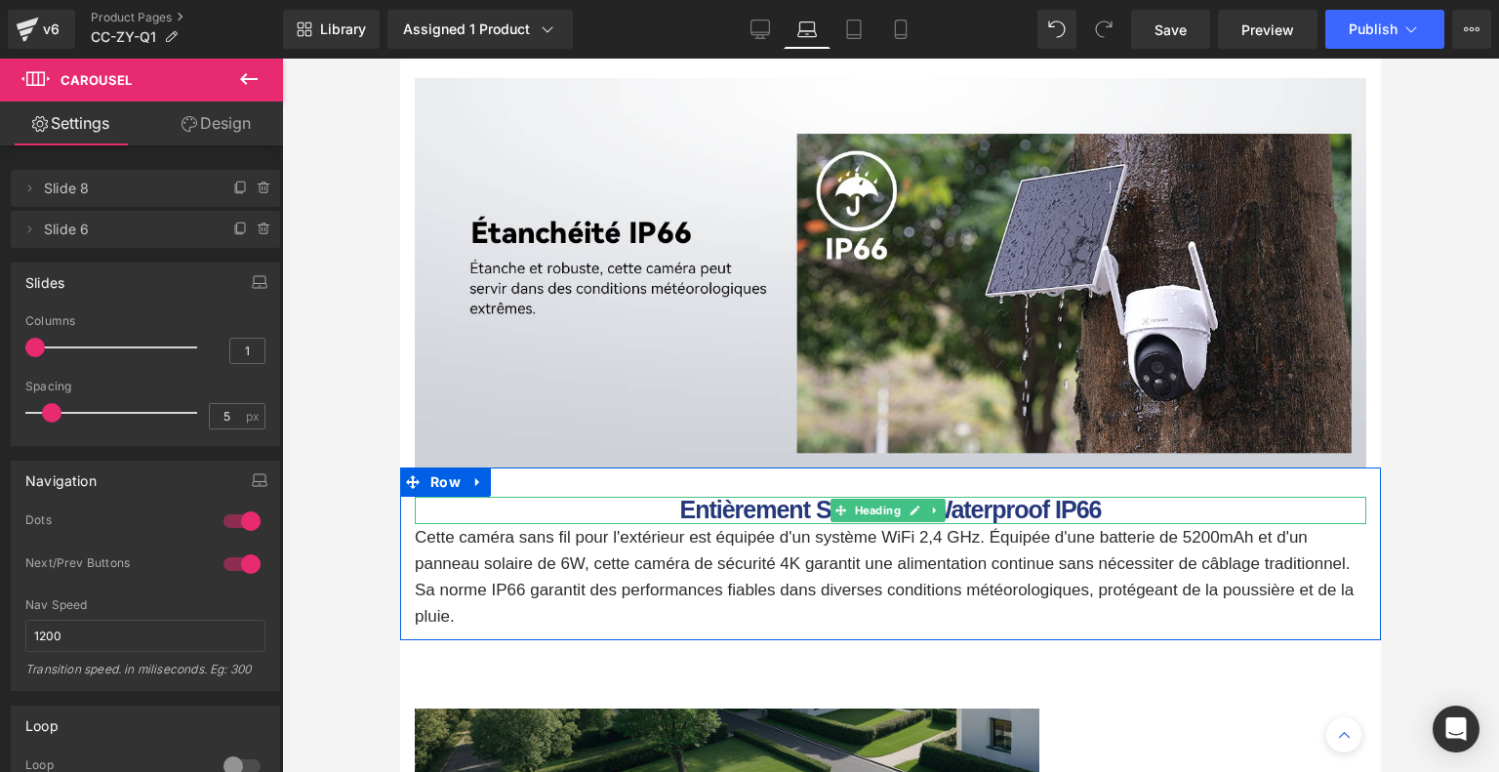
scroll to position [4293, 0]
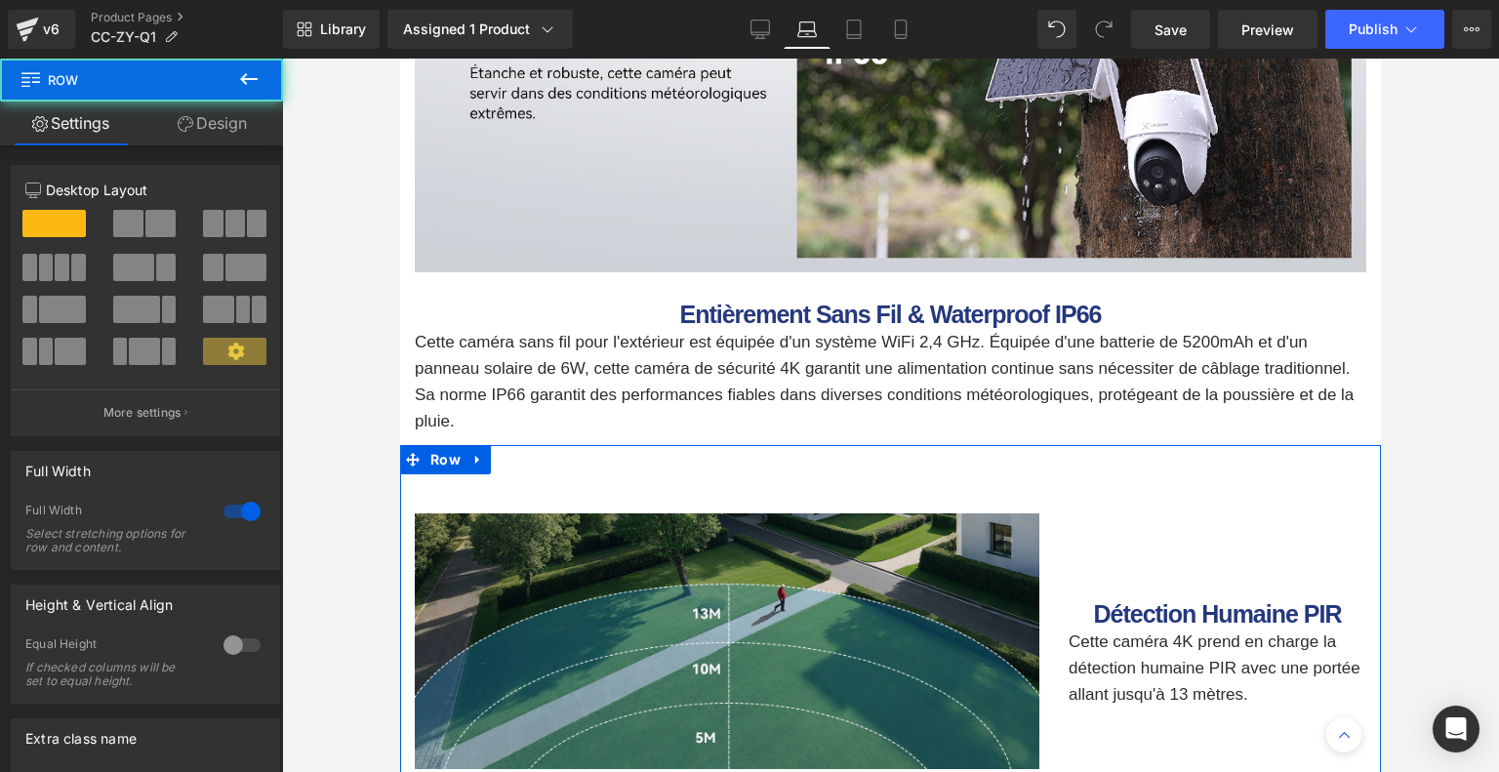
drag, startPoint x: 242, startPoint y: 122, endPoint x: 191, endPoint y: 209, distance: 100.6
click at [242, 122] on link "Design" at bounding box center [211, 123] width 141 height 44
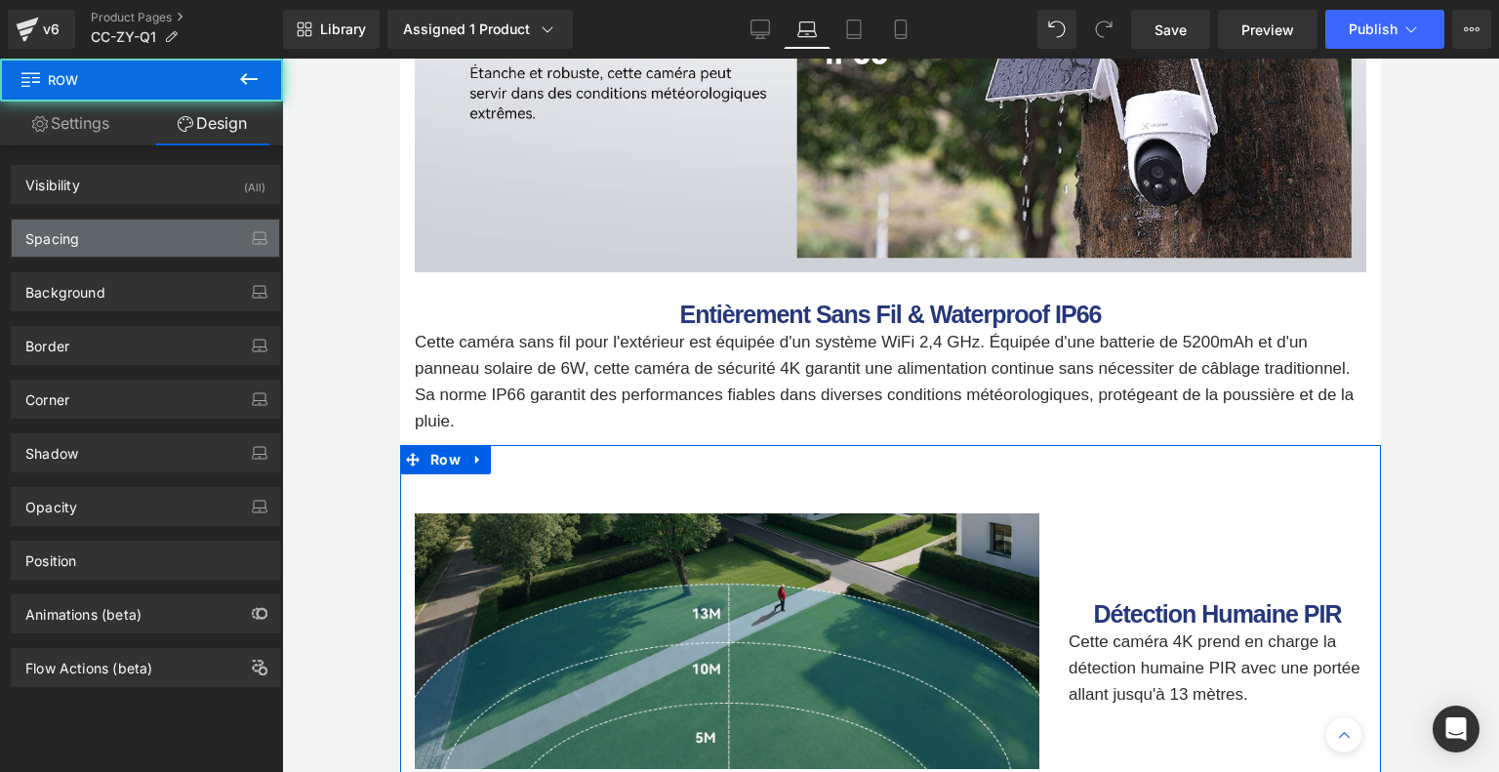
type input "0"
type input "42"
type input "0"
type input "44"
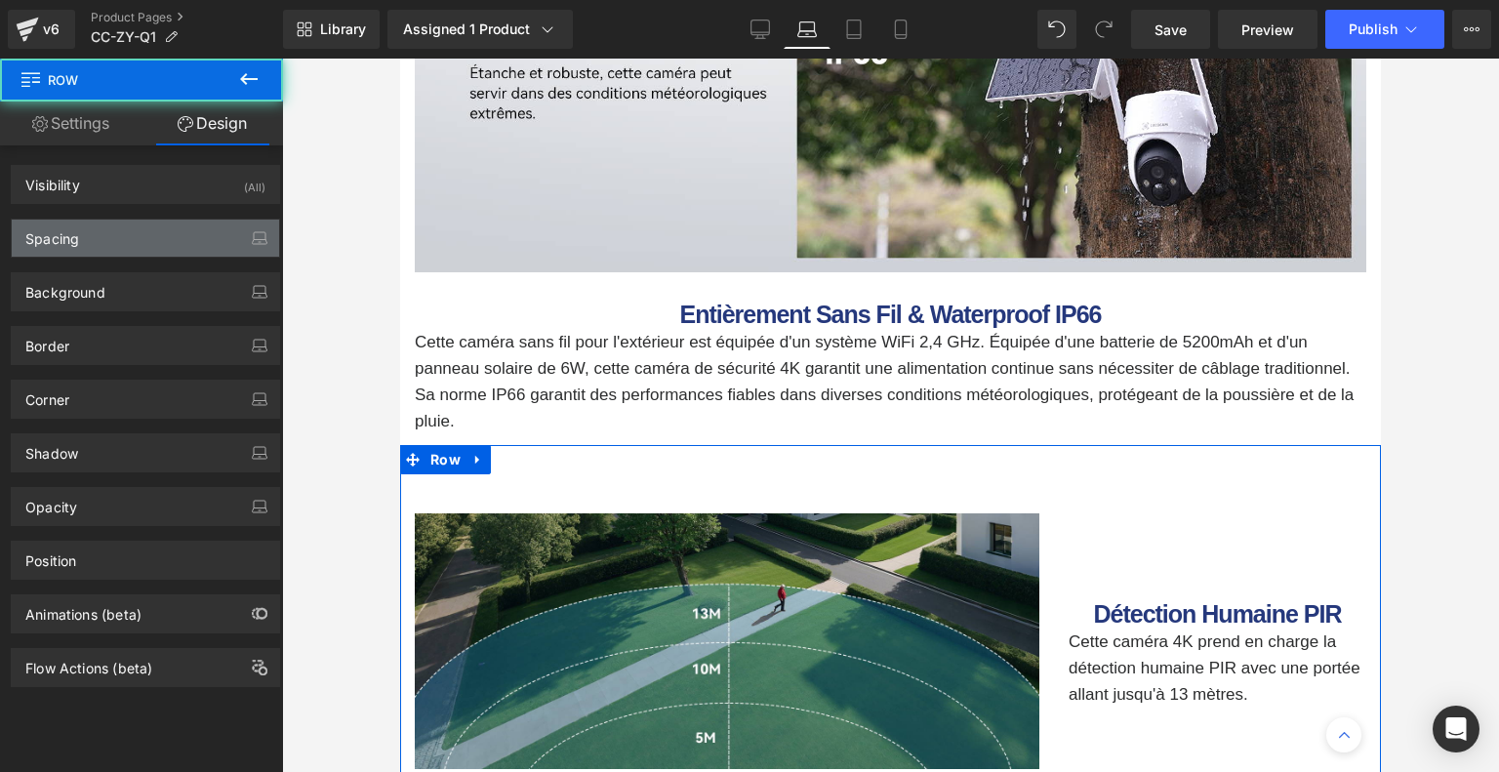
type input "0"
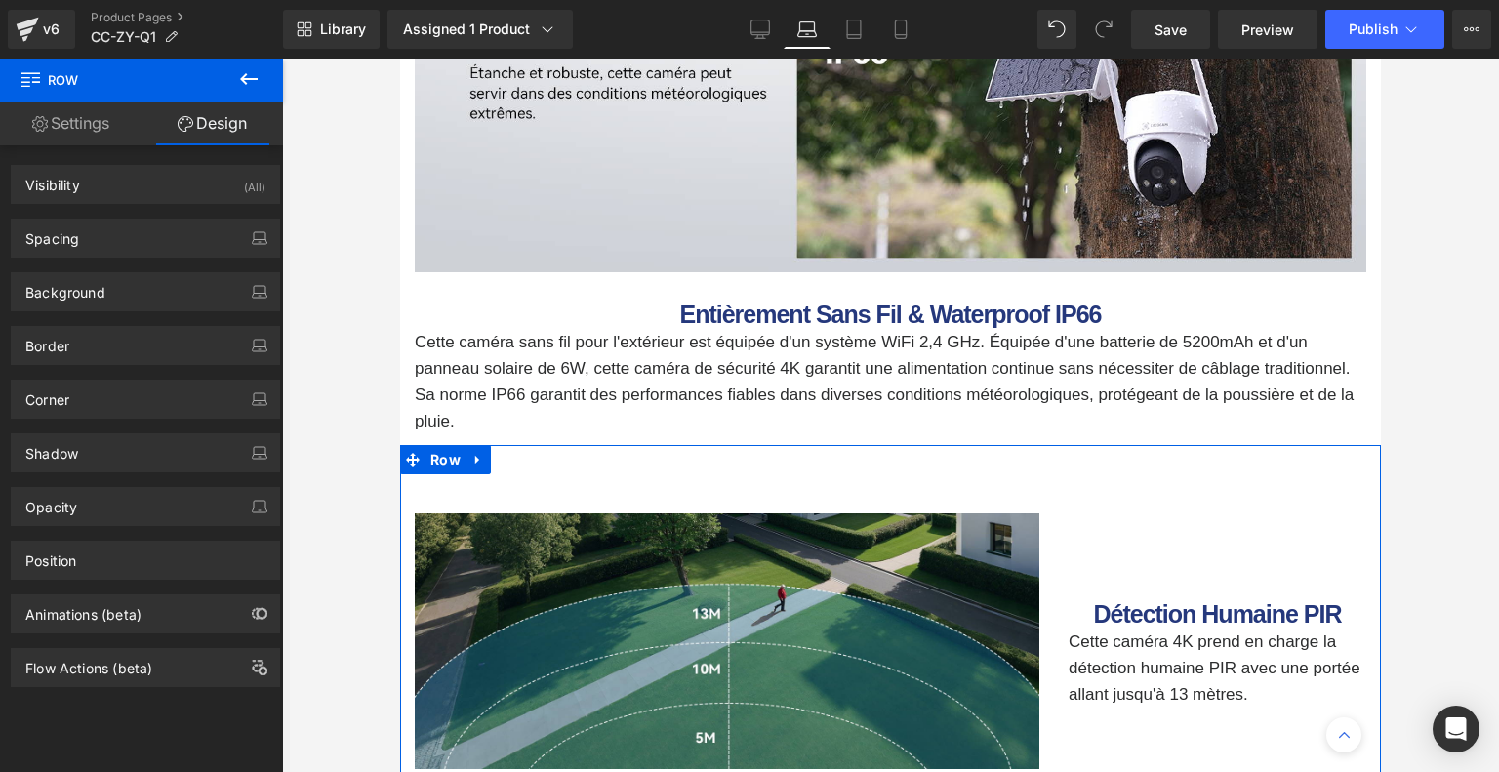
click at [178, 262] on div "Background Color & Image color none Color none 0 % Image Replace Image Upload i…" at bounding box center [146, 285] width 292 height 54
click at [183, 245] on div "Spacing" at bounding box center [145, 238] width 267 height 37
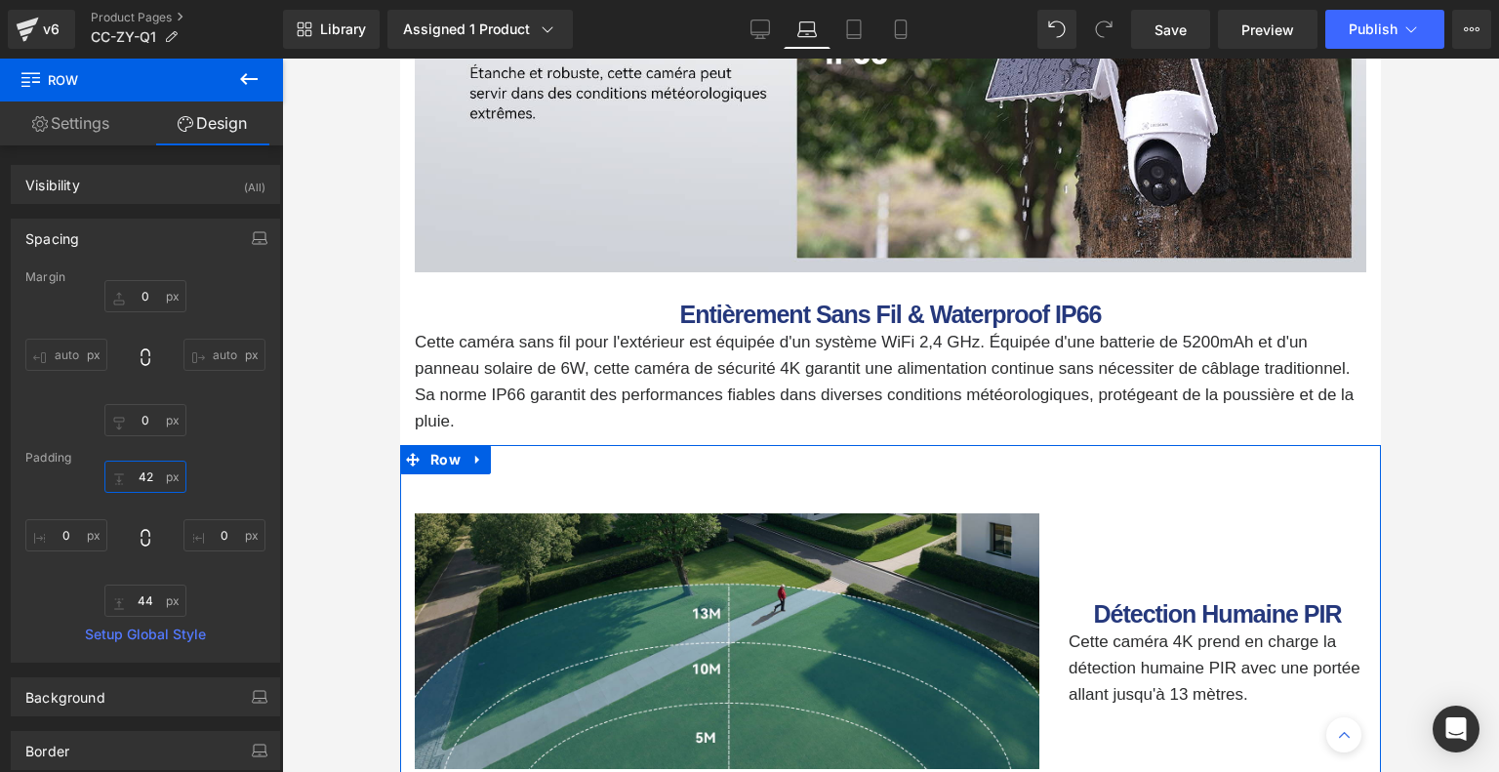
click at [162, 466] on input "42" at bounding box center [145, 476] width 82 height 32
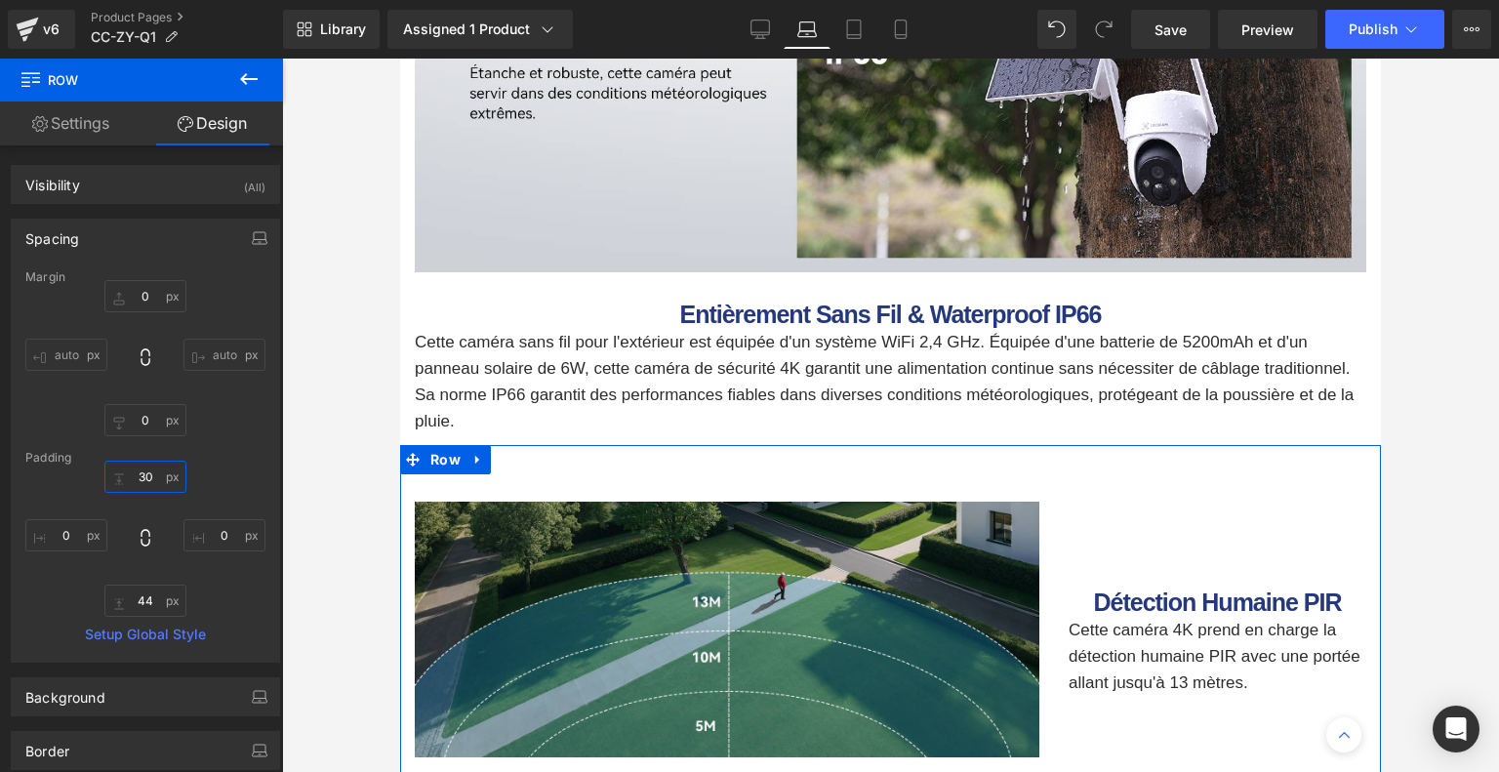
type input "3"
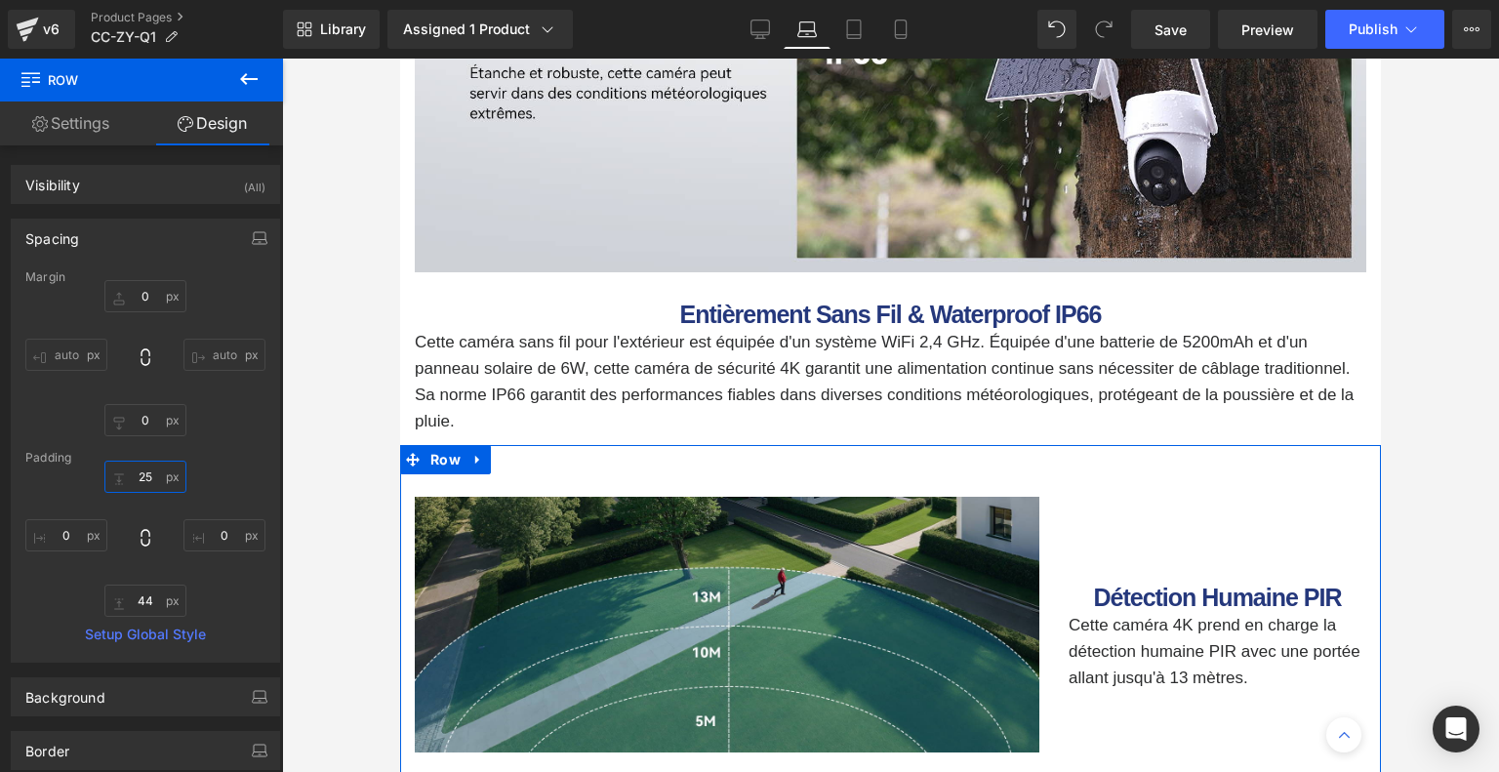
type input "25"
click at [211, 473] on div "25 25 0px 0 44px 44 0px 0" at bounding box center [145, 538] width 240 height 156
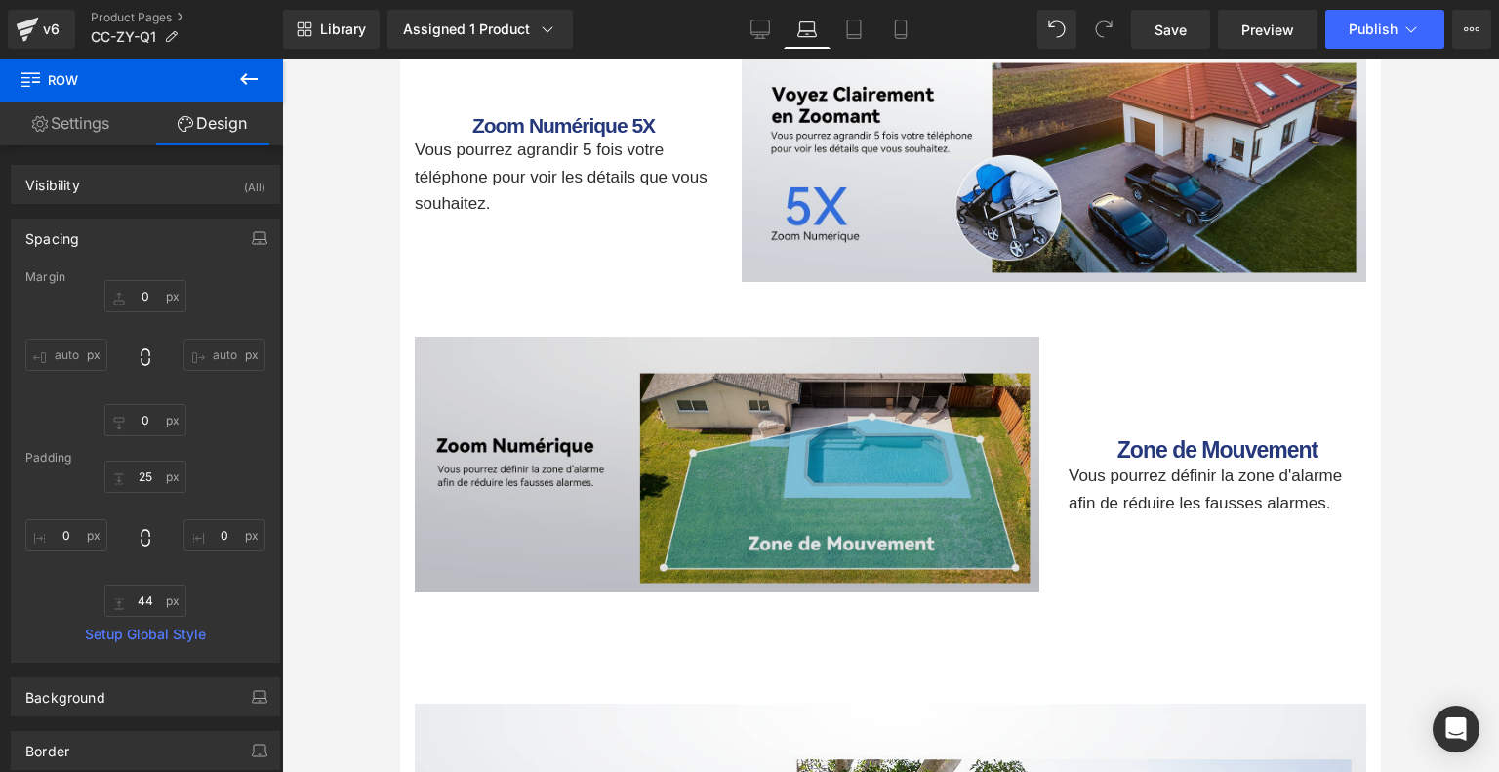
scroll to position [5171, 0]
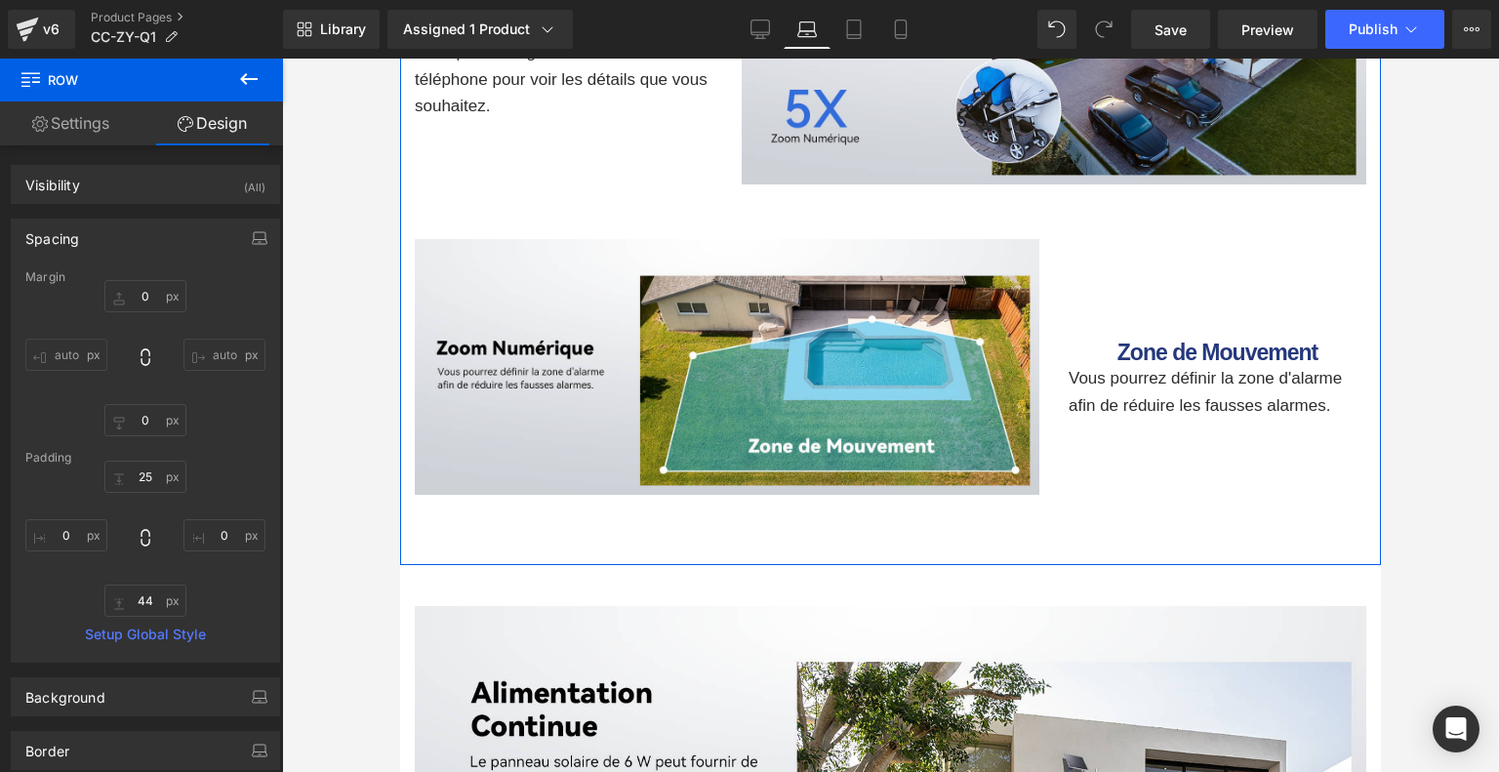
click at [741, 520] on div "Image Détection Humaine PIR Heading Cette caméra 4K prend en charge la détectio…" at bounding box center [890, 66] width 980 height 999
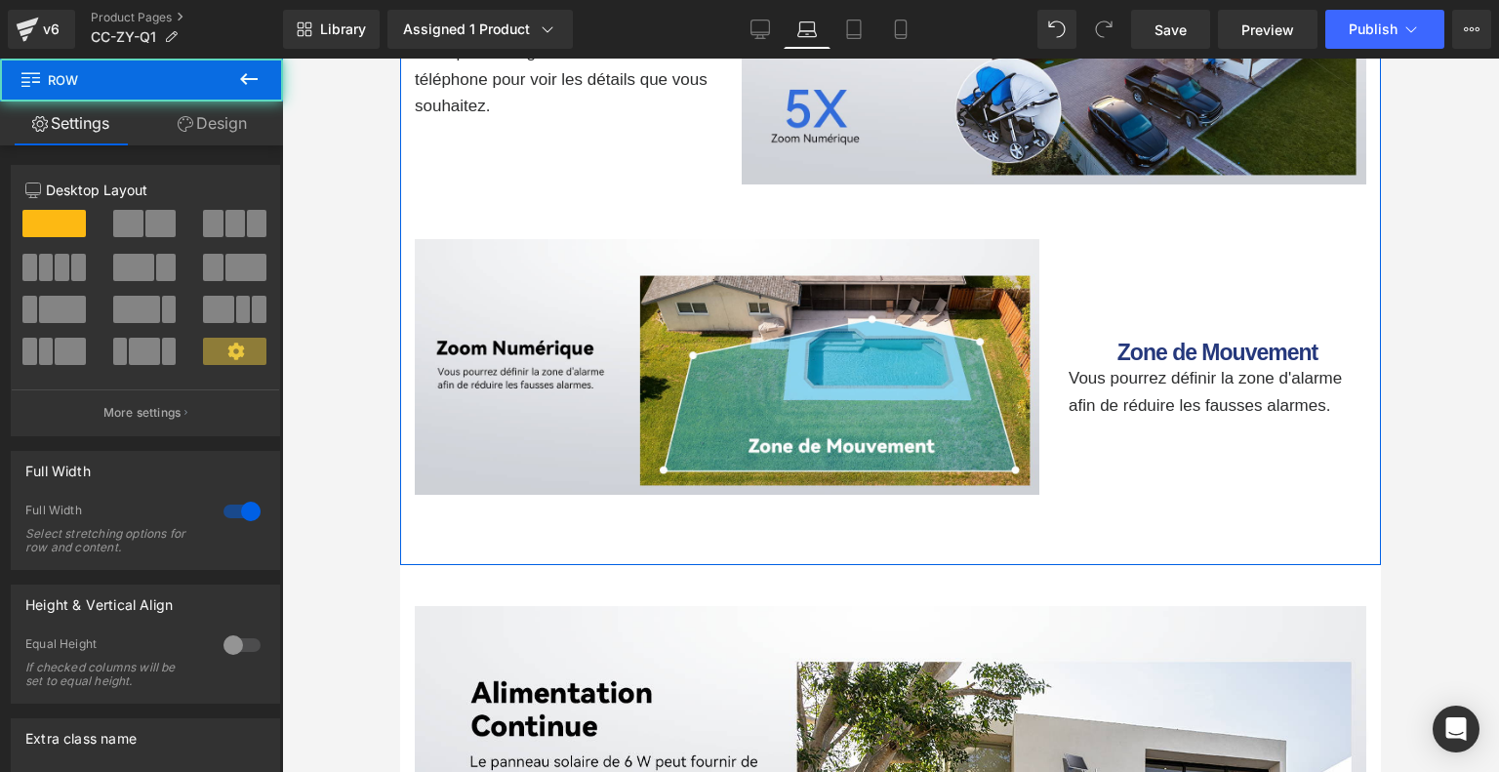
click at [220, 130] on link "Design" at bounding box center [211, 123] width 141 height 44
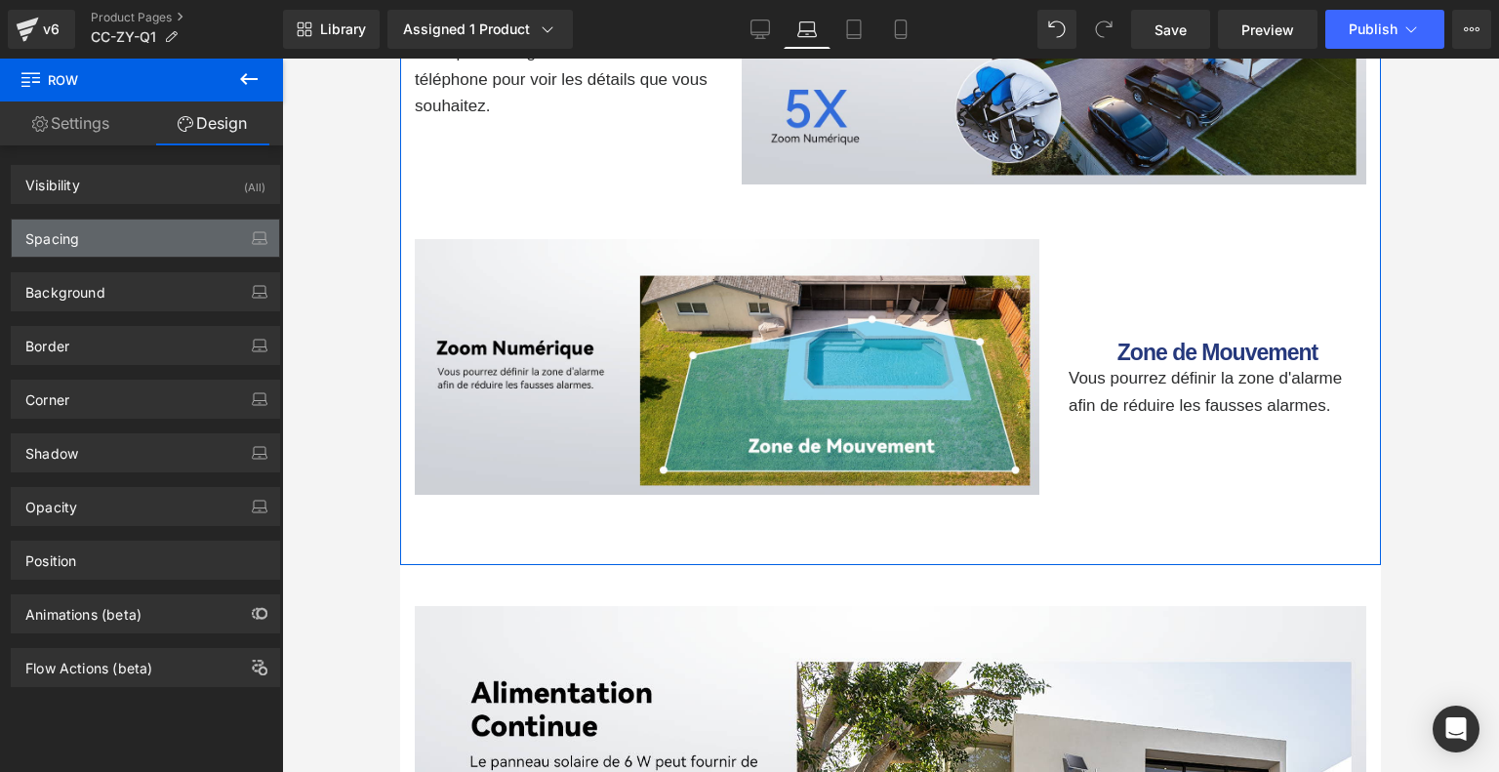
click at [161, 254] on div "Spacing" at bounding box center [145, 238] width 267 height 37
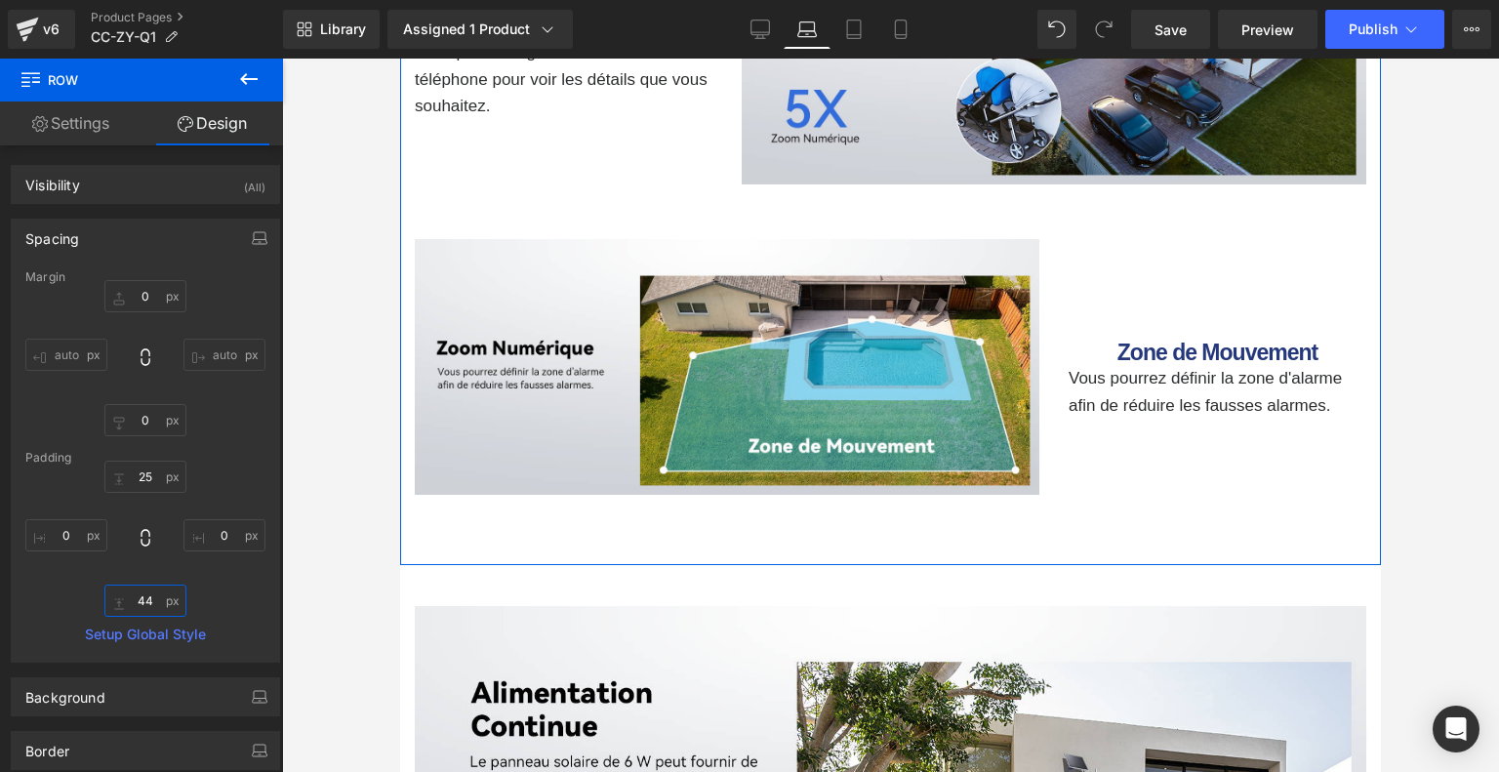
click at [153, 604] on input "44" at bounding box center [145, 600] width 82 height 32
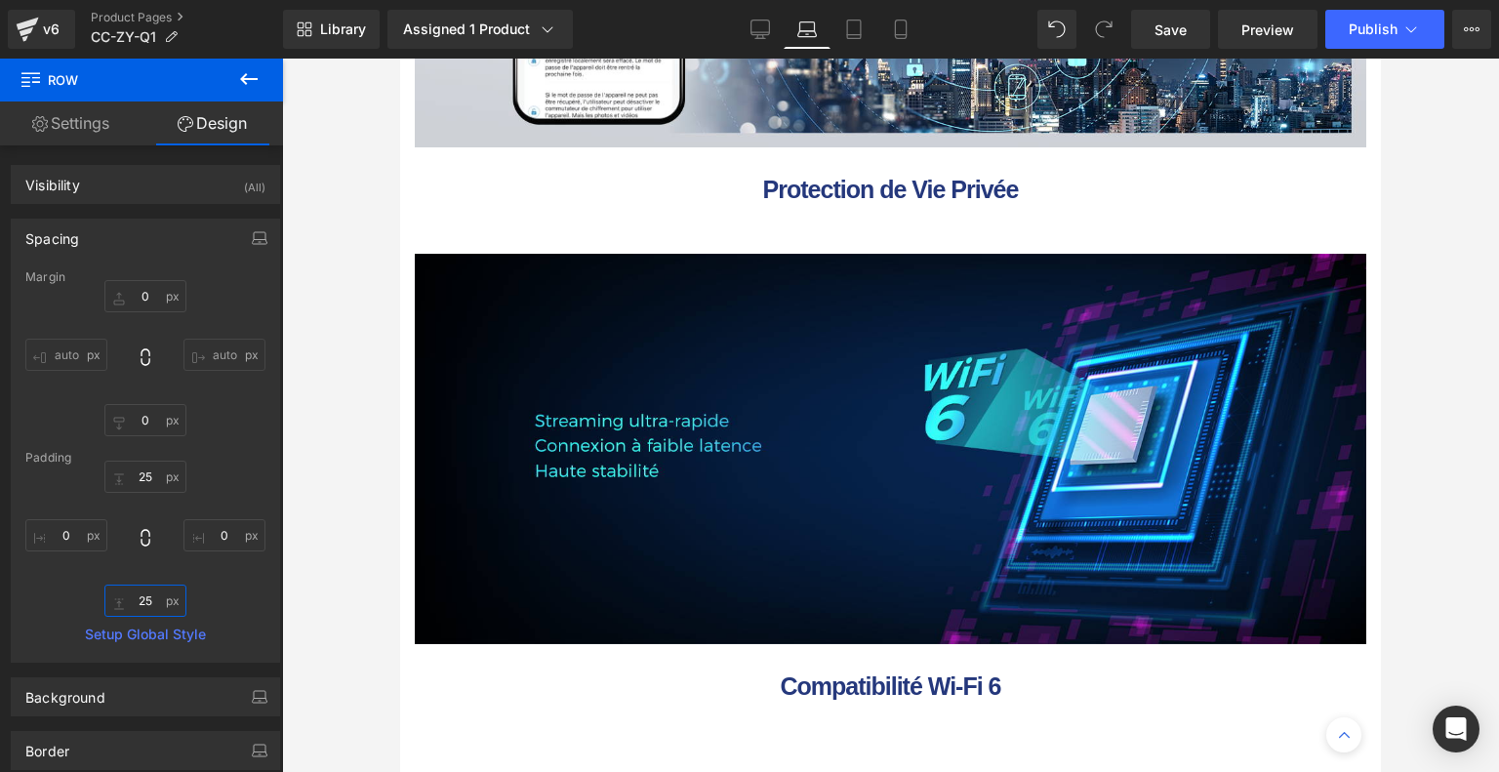
scroll to position [8780, 0]
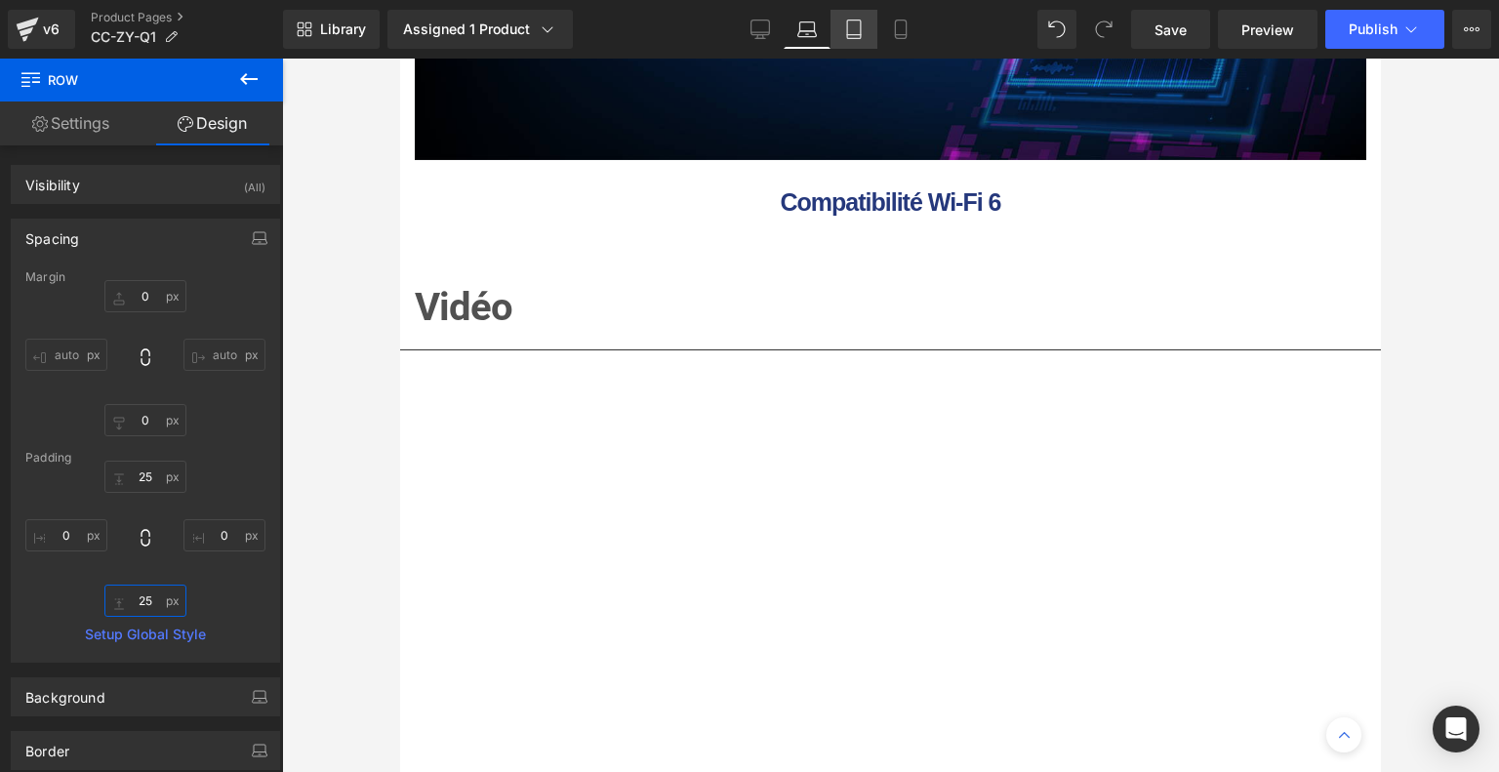
type input "25"
click at [851, 30] on icon at bounding box center [854, 30] width 20 height 20
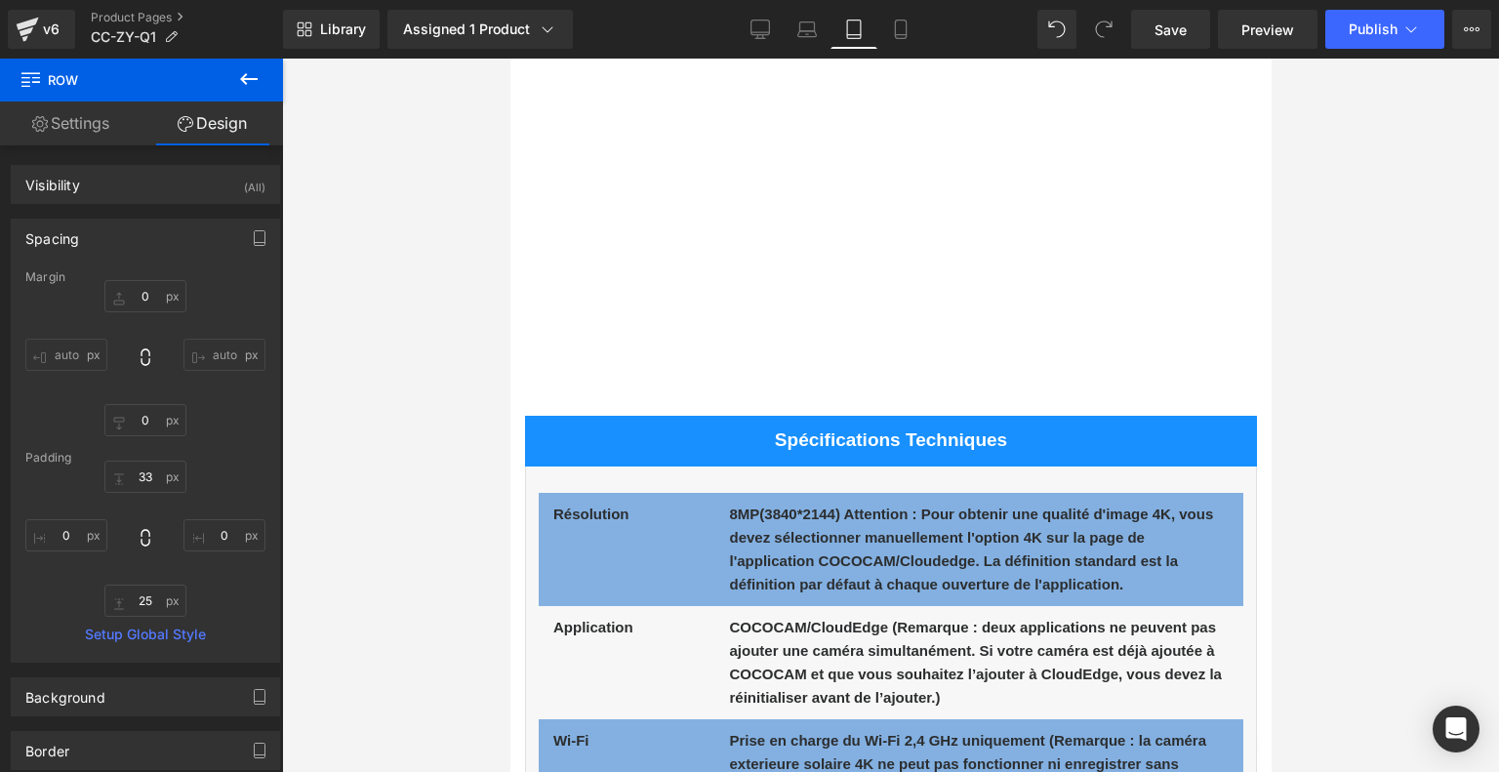
type input "0"
type input "33"
type input "0"
type input "45"
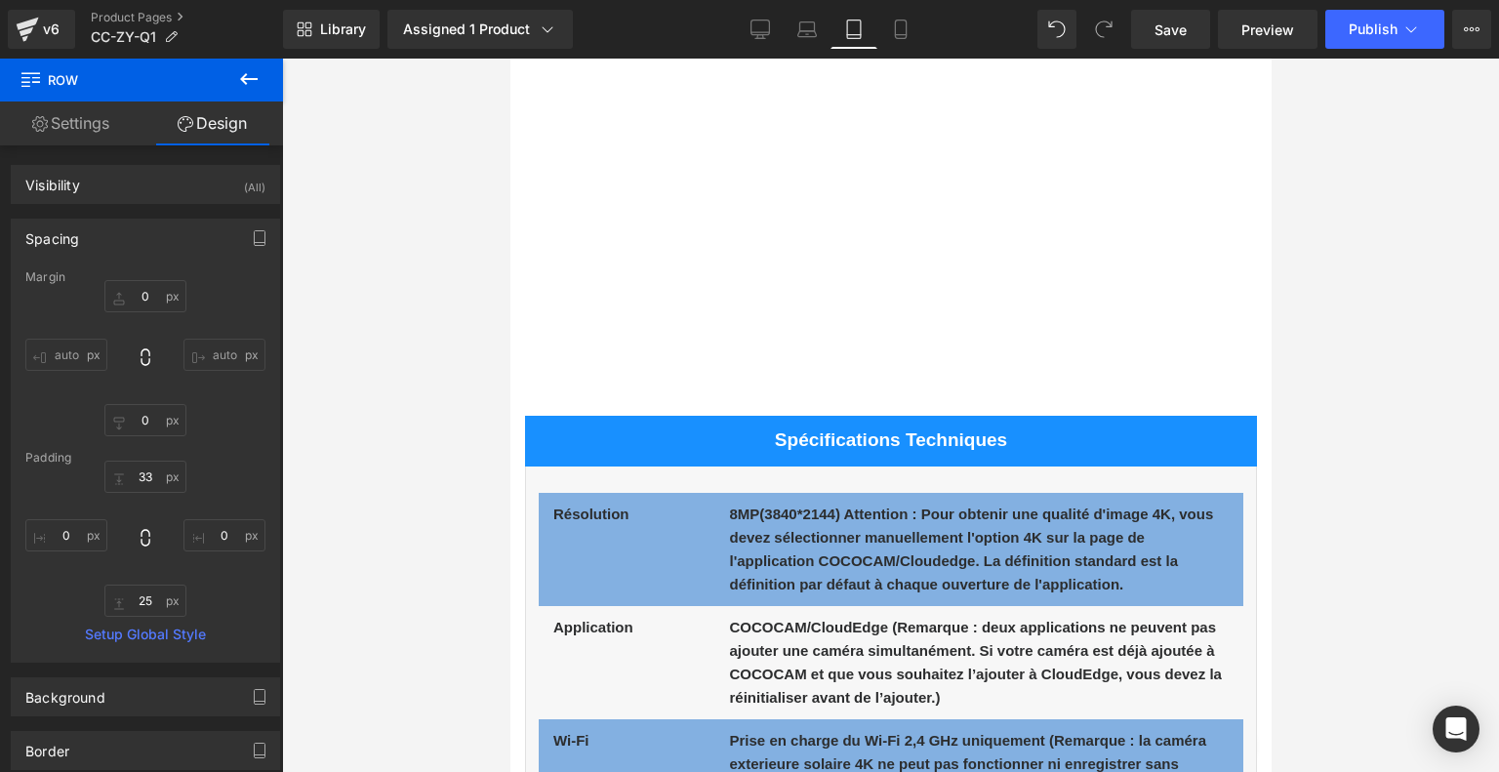
type input "0"
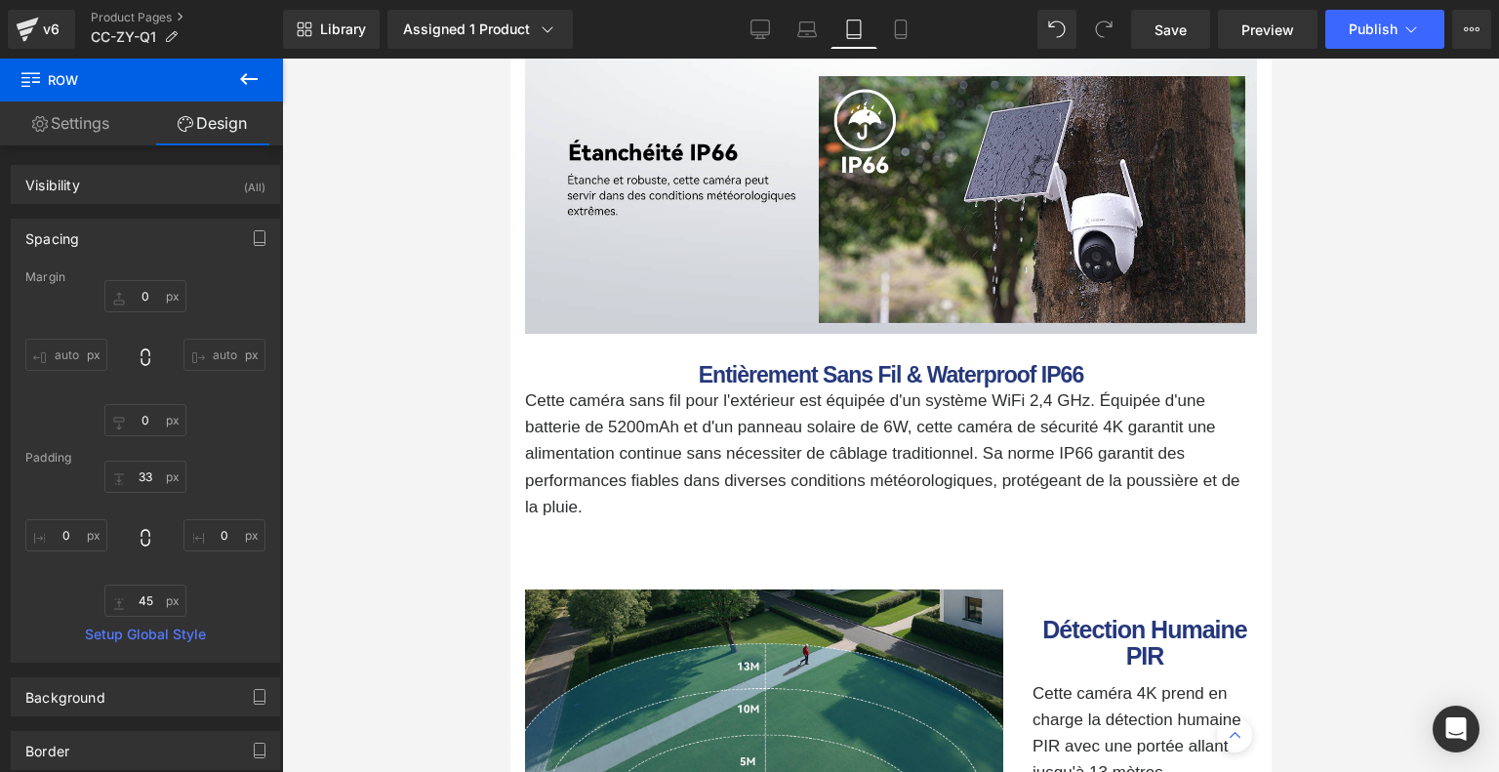
scroll to position [5206, 0]
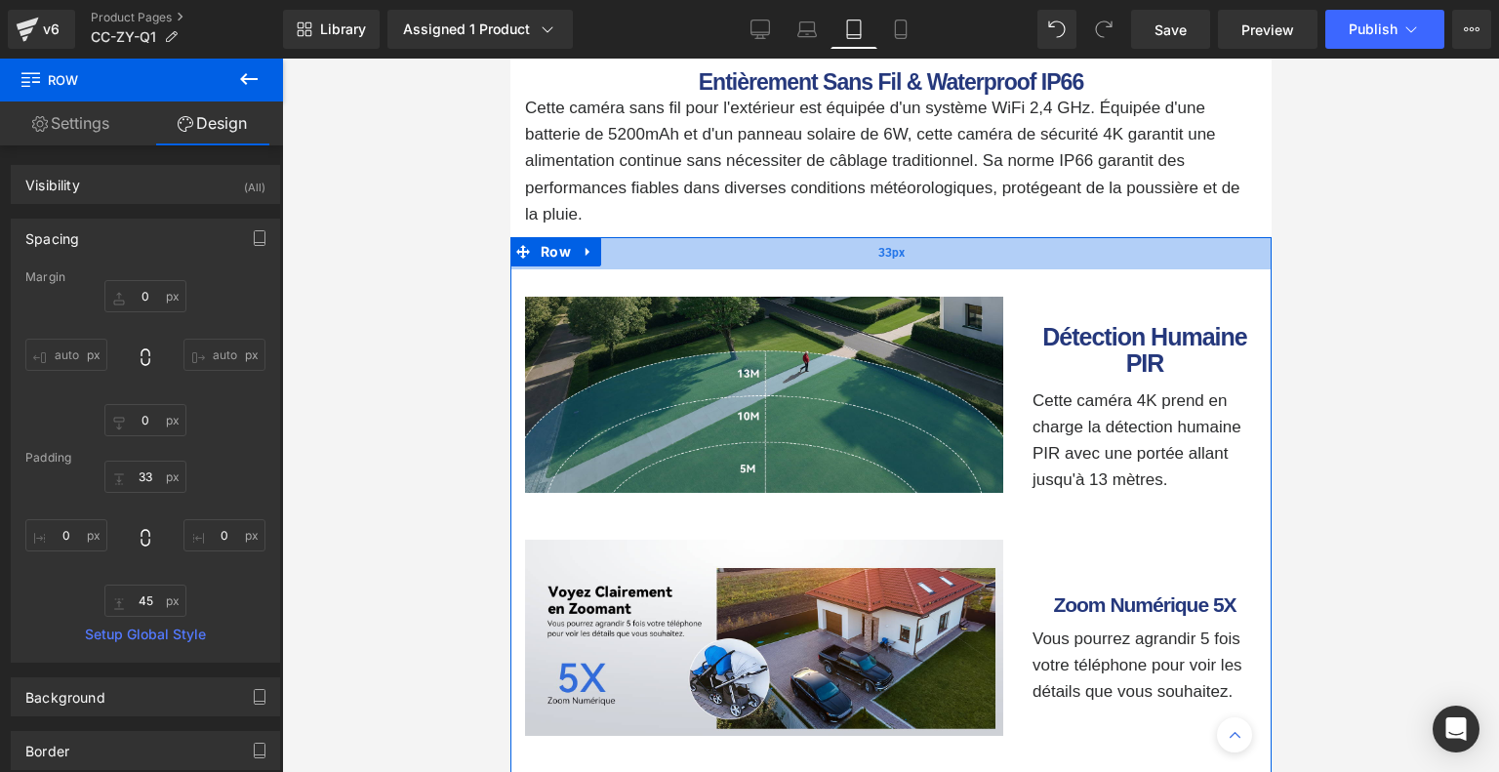
click at [824, 237] on div "33px" at bounding box center [889, 253] width 761 height 32
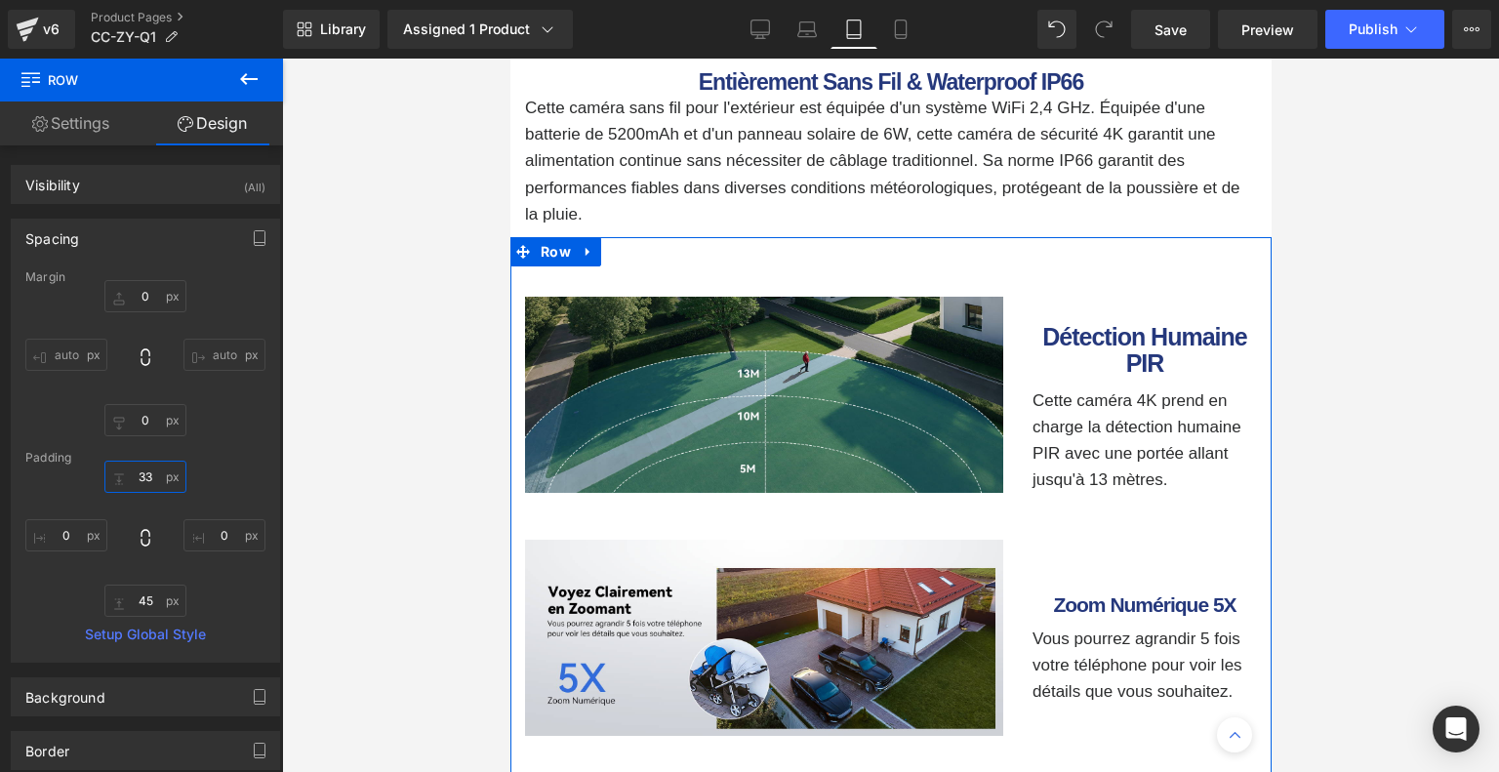
click at [148, 478] on input "33" at bounding box center [145, 476] width 82 height 32
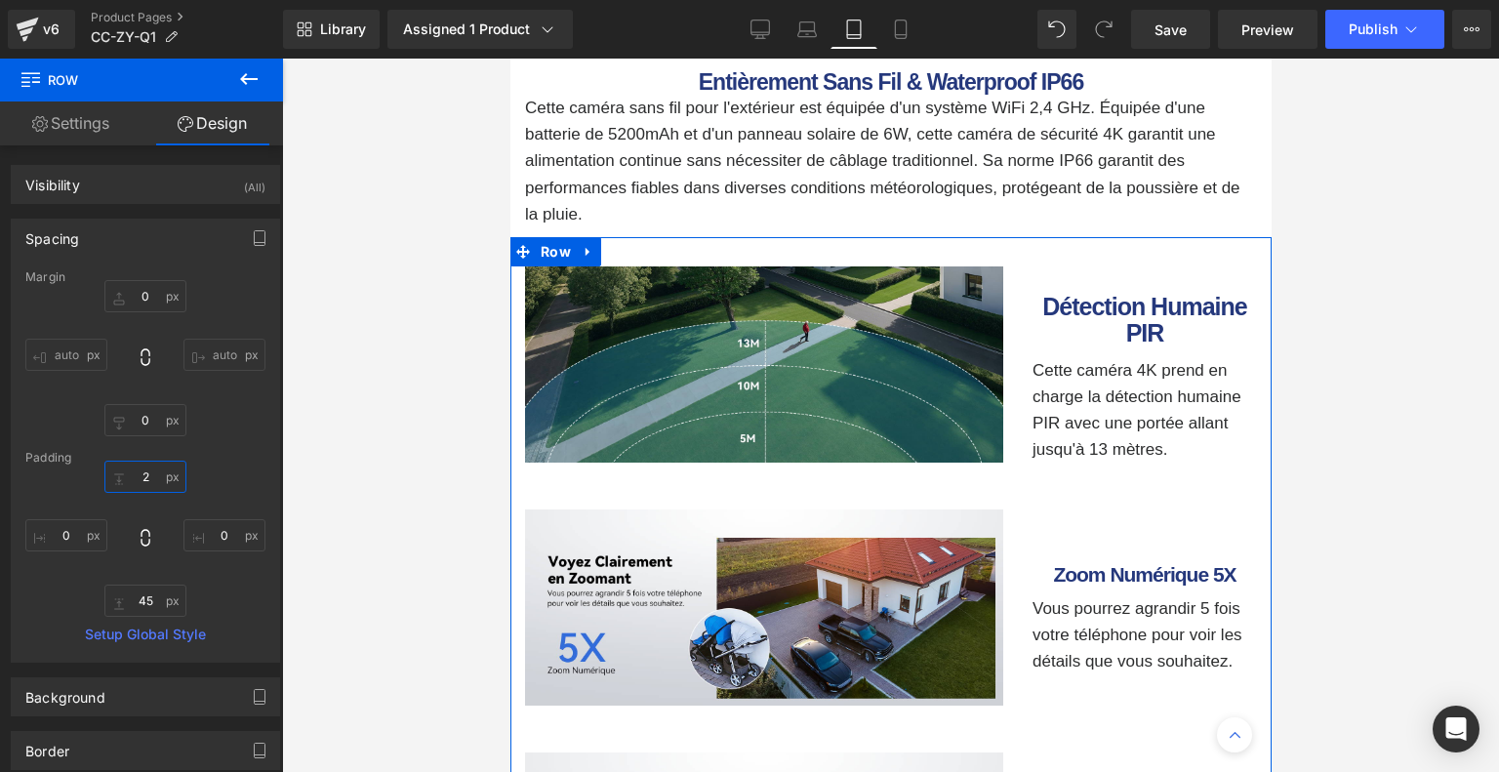
type input "25"
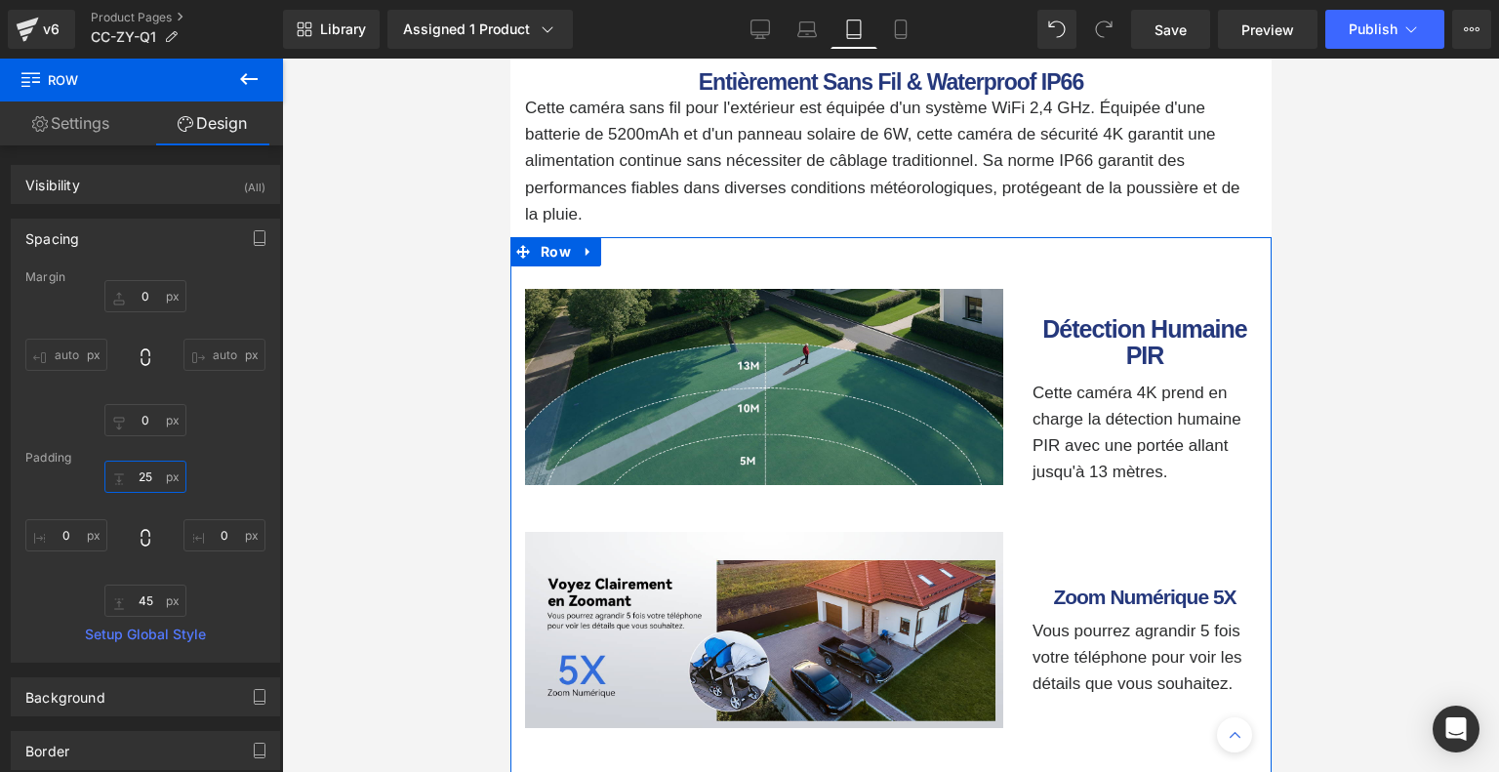
scroll to position [5596, 0]
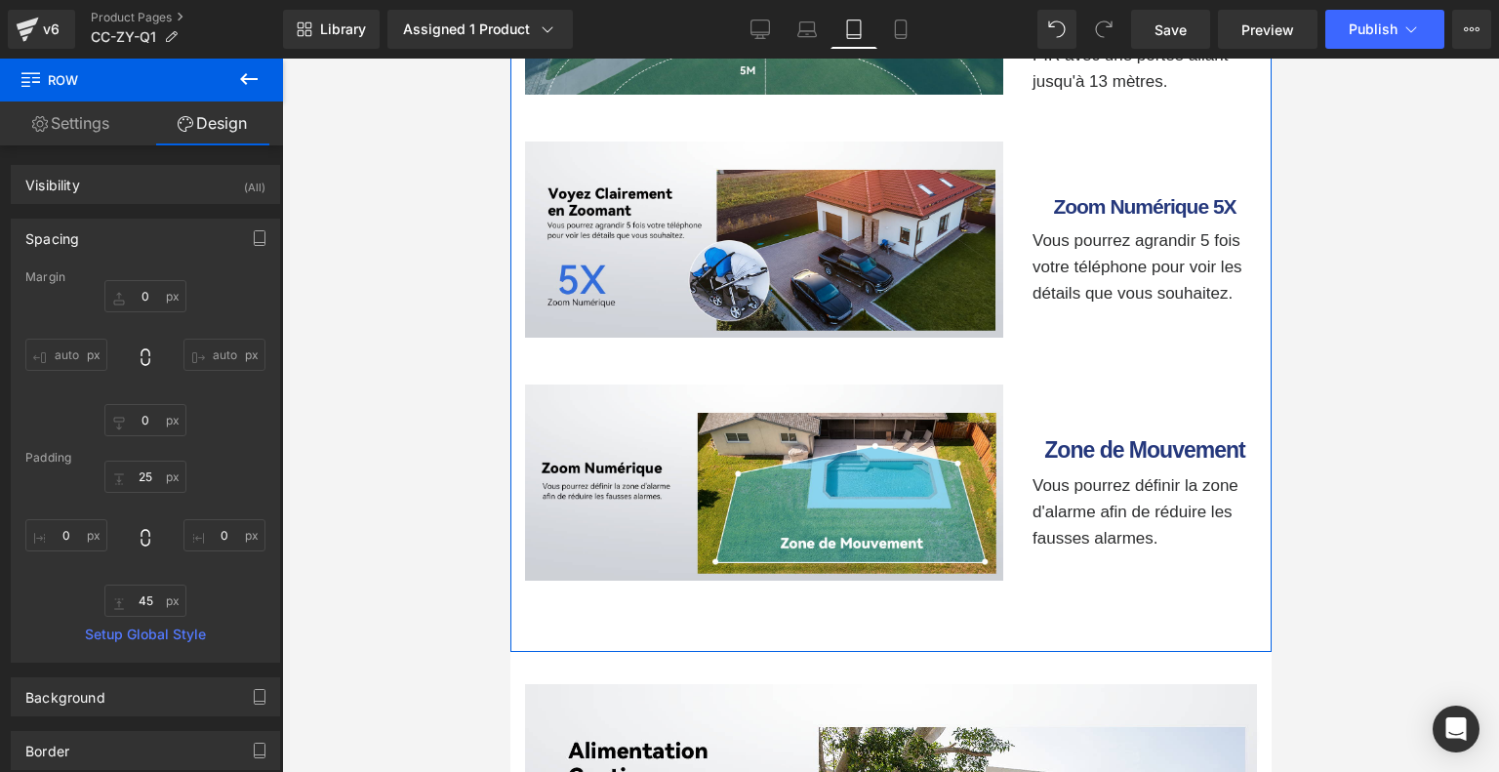
click at [823, 601] on div "Image Détection Humaine PIR Heading Cette caméra 4K prend en charge la détectio…" at bounding box center [889, 249] width 761 height 805
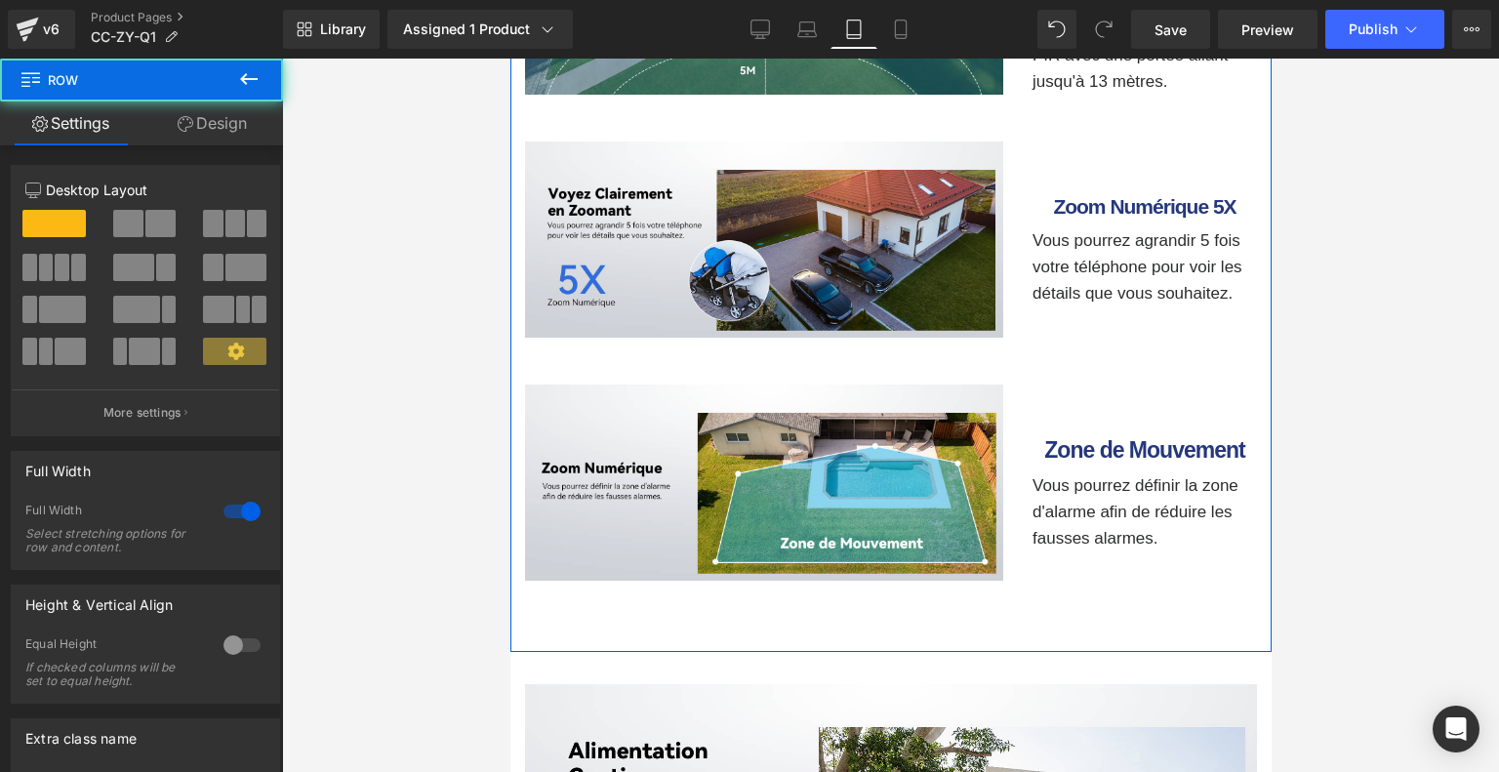
click at [212, 105] on link "Design" at bounding box center [211, 123] width 141 height 44
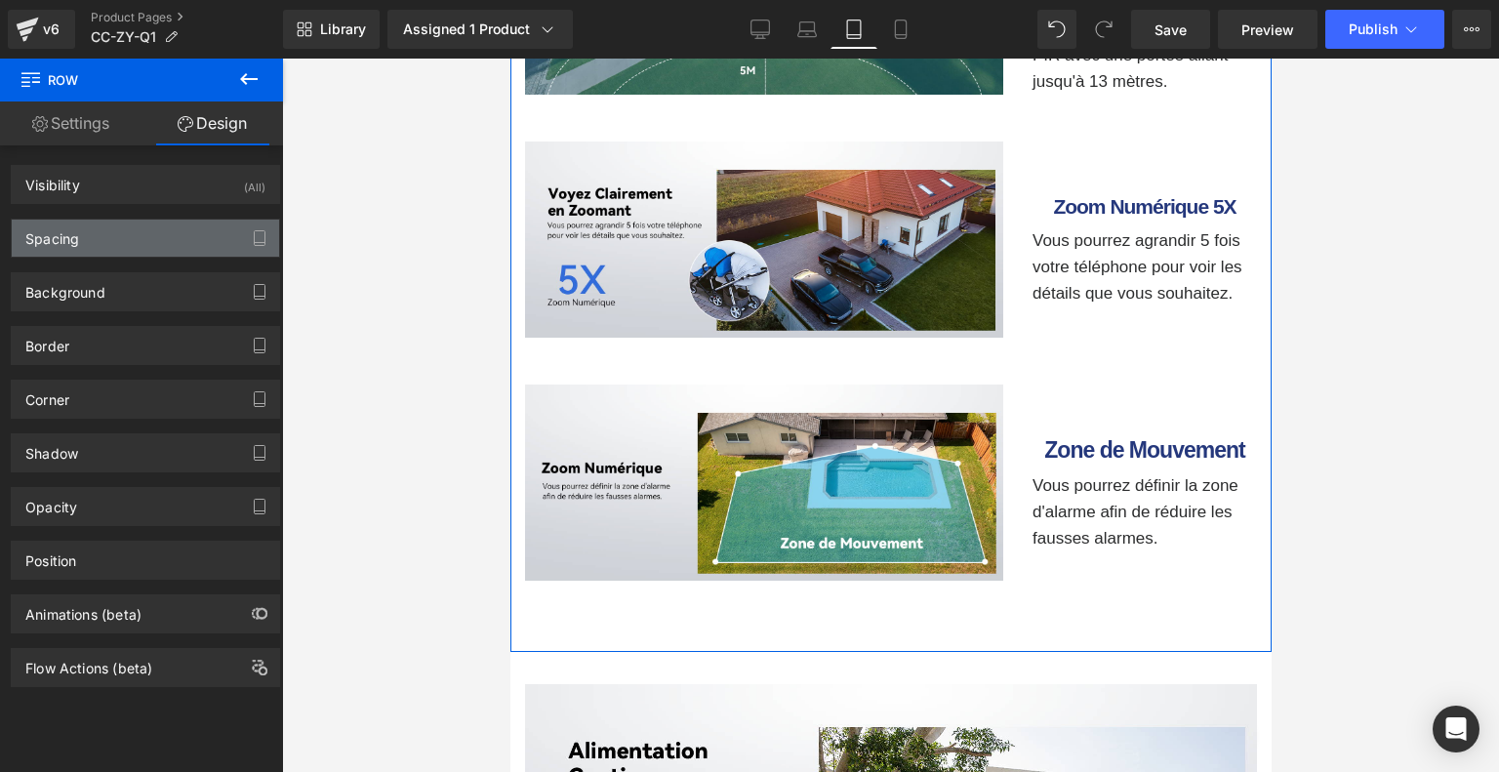
click at [167, 249] on div "Spacing" at bounding box center [145, 238] width 267 height 37
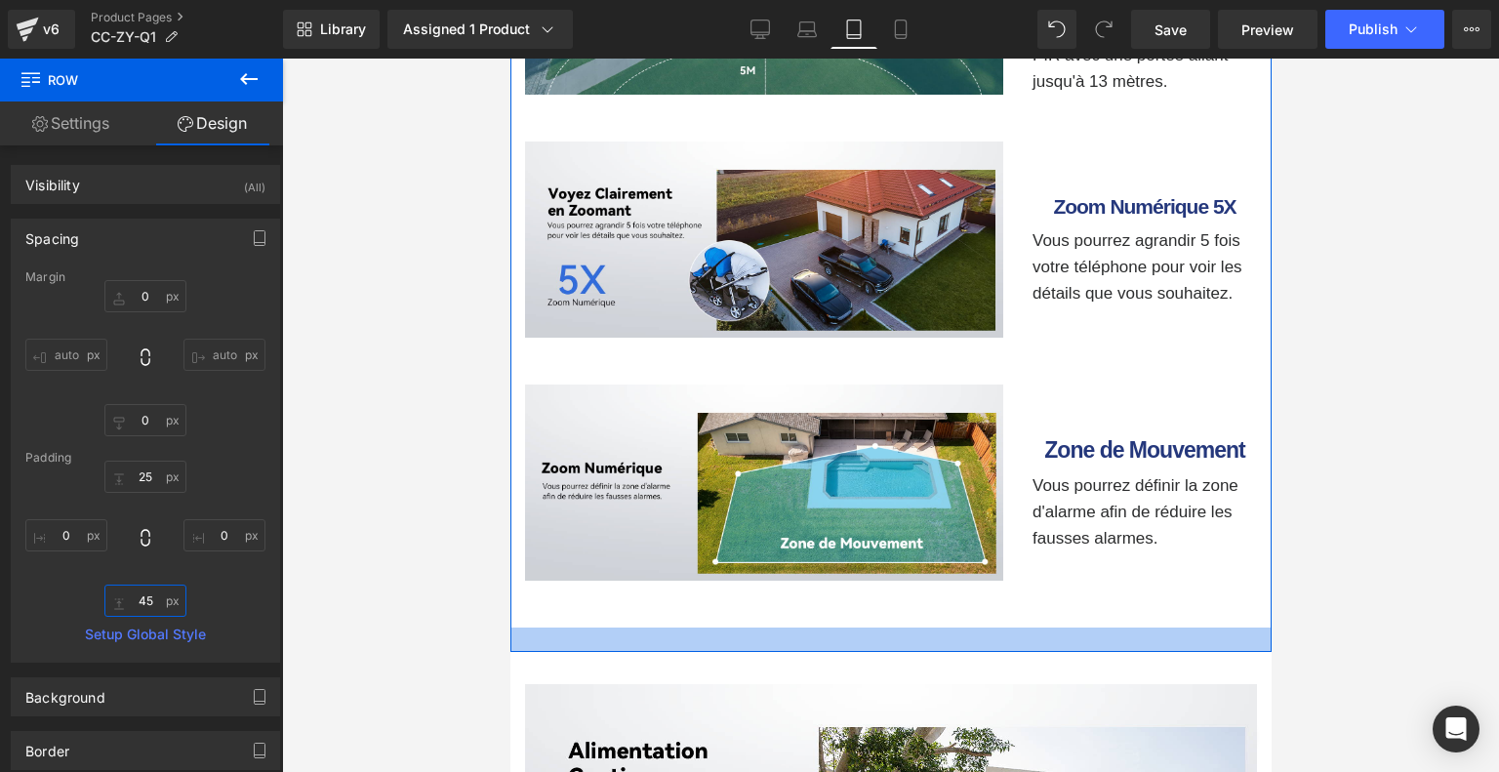
click at [152, 601] on input "45" at bounding box center [145, 600] width 82 height 32
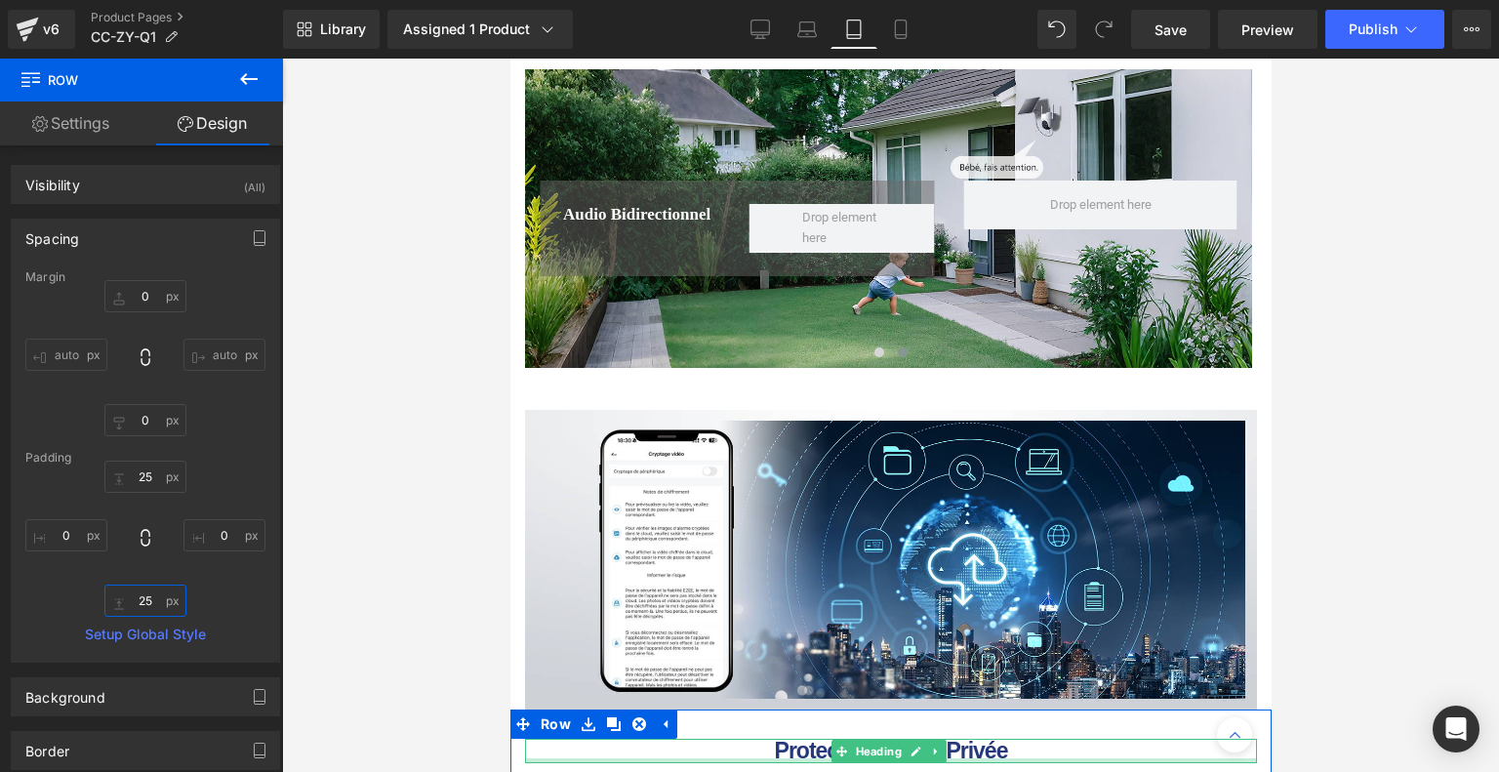
scroll to position [7352, 0]
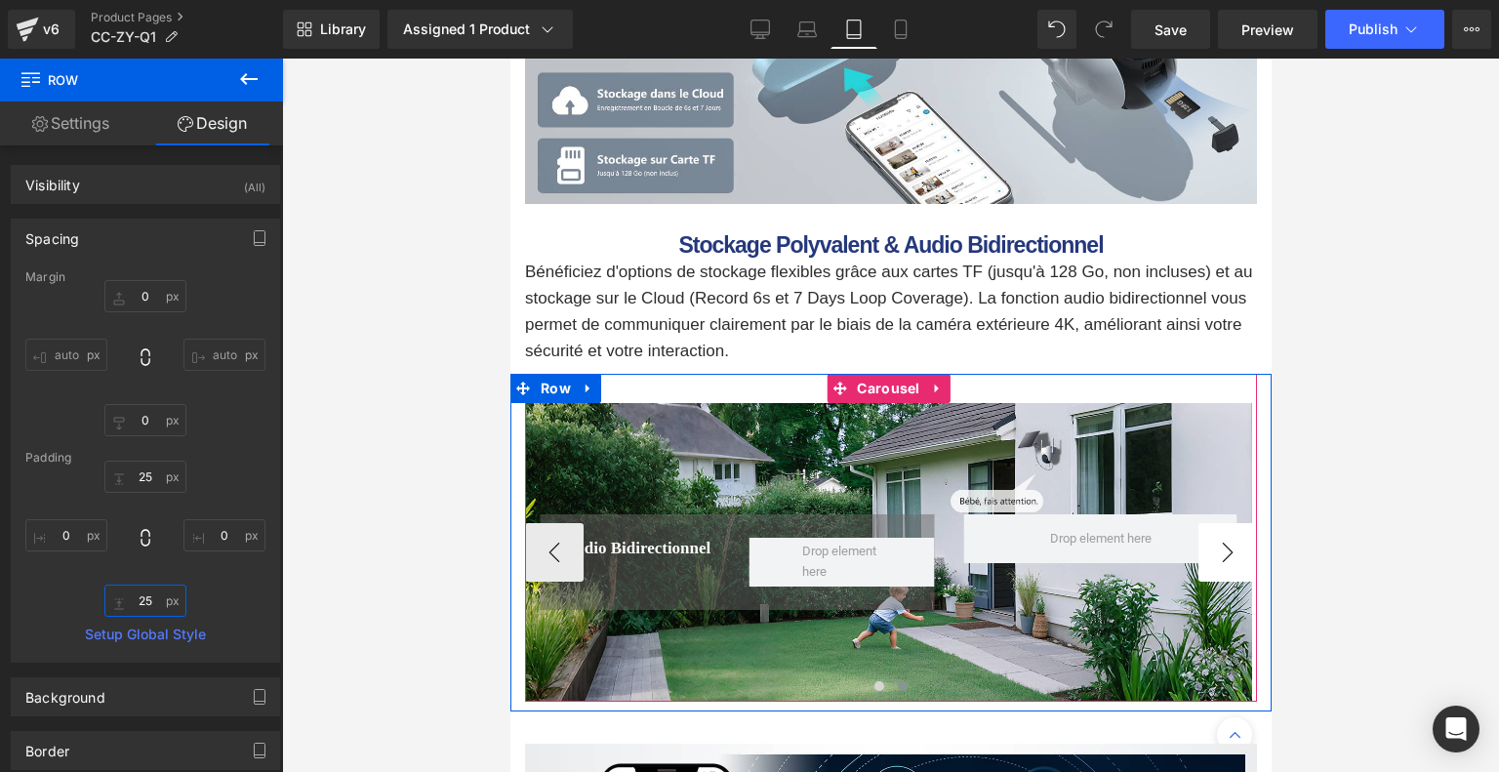
type input "25"
click at [1203, 526] on button "›" at bounding box center [1226, 552] width 59 height 59
click at [560, 528] on button "‹" at bounding box center [553, 552] width 59 height 59
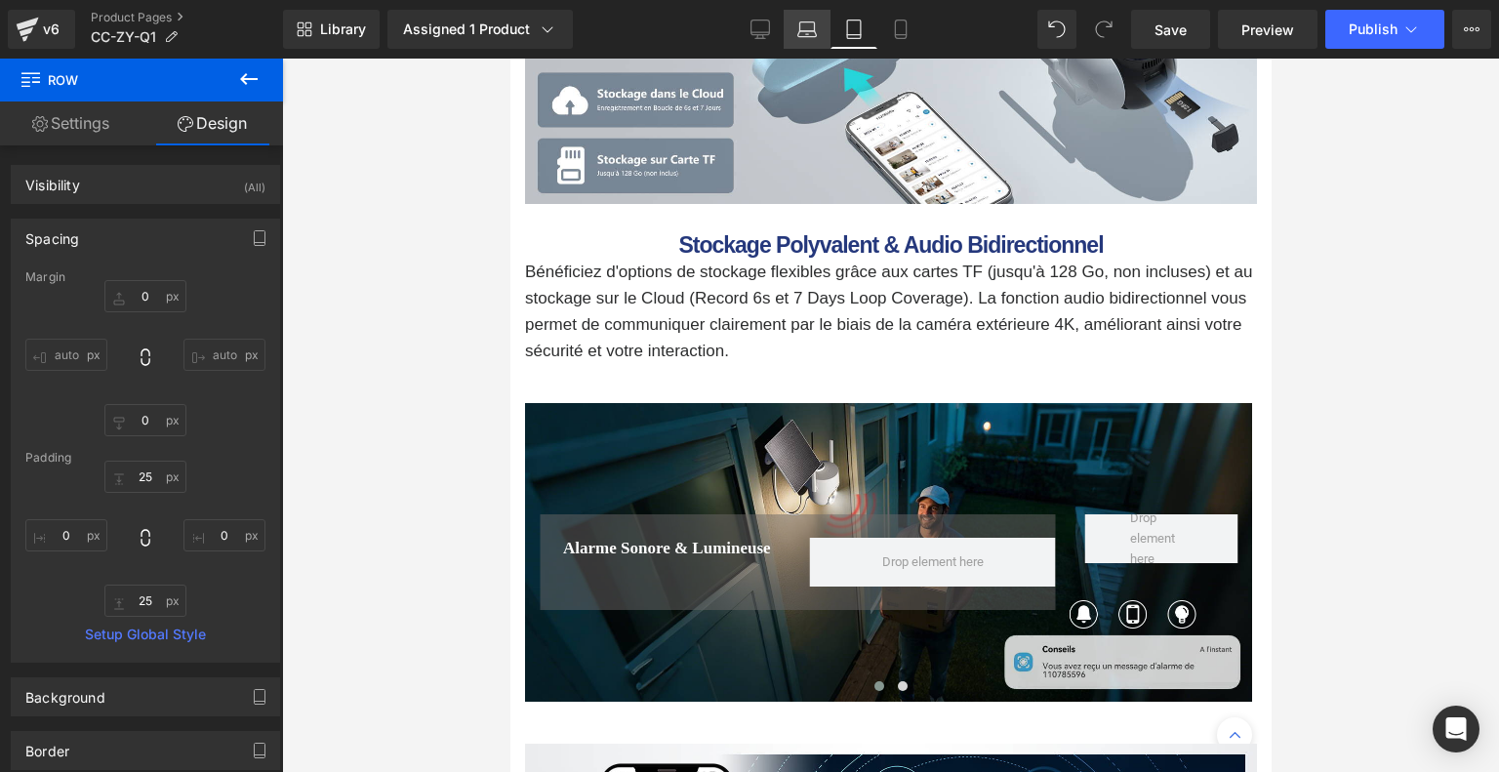
click at [814, 27] on icon at bounding box center [807, 30] width 20 height 20
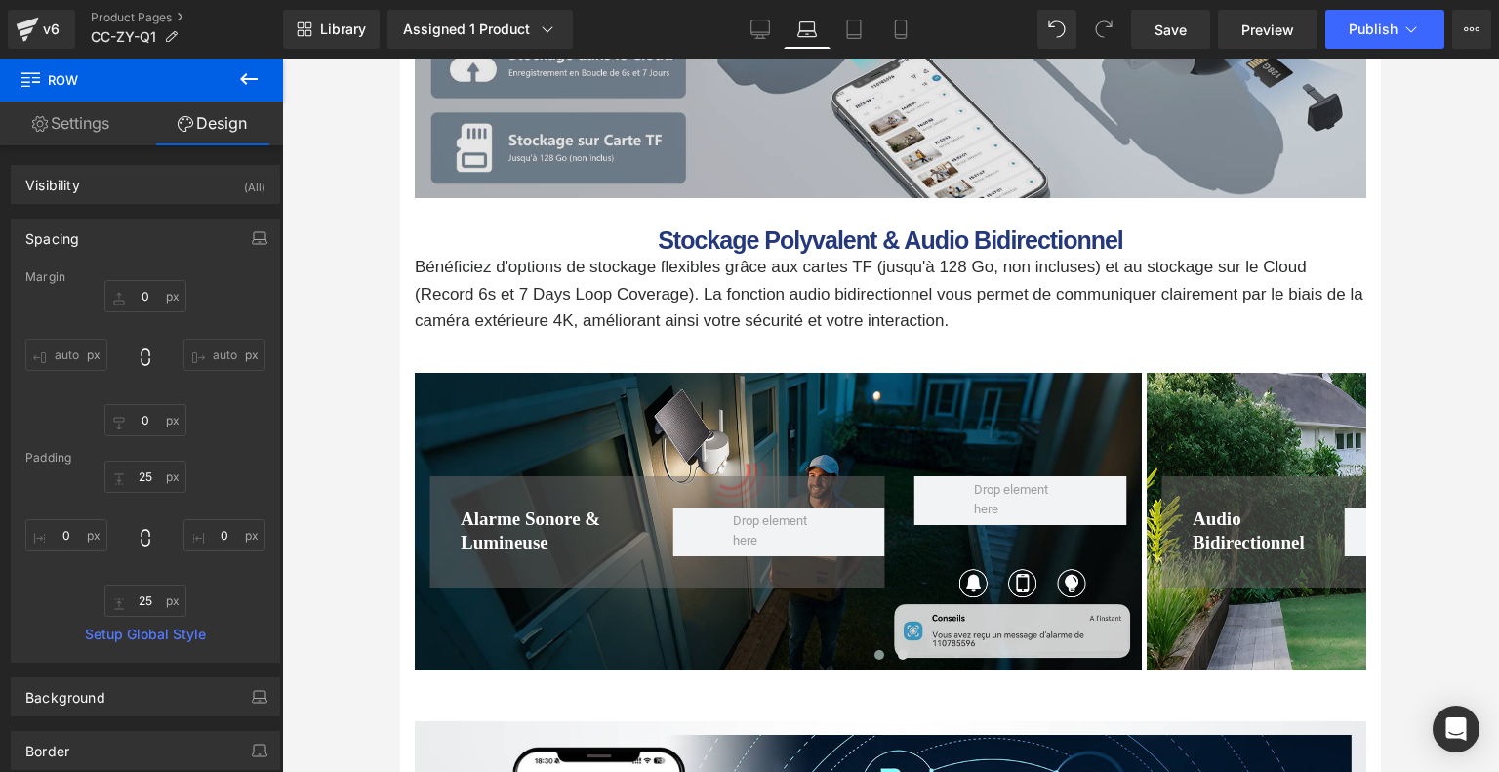
type input "0"
type input "25"
type input "0"
type input "25"
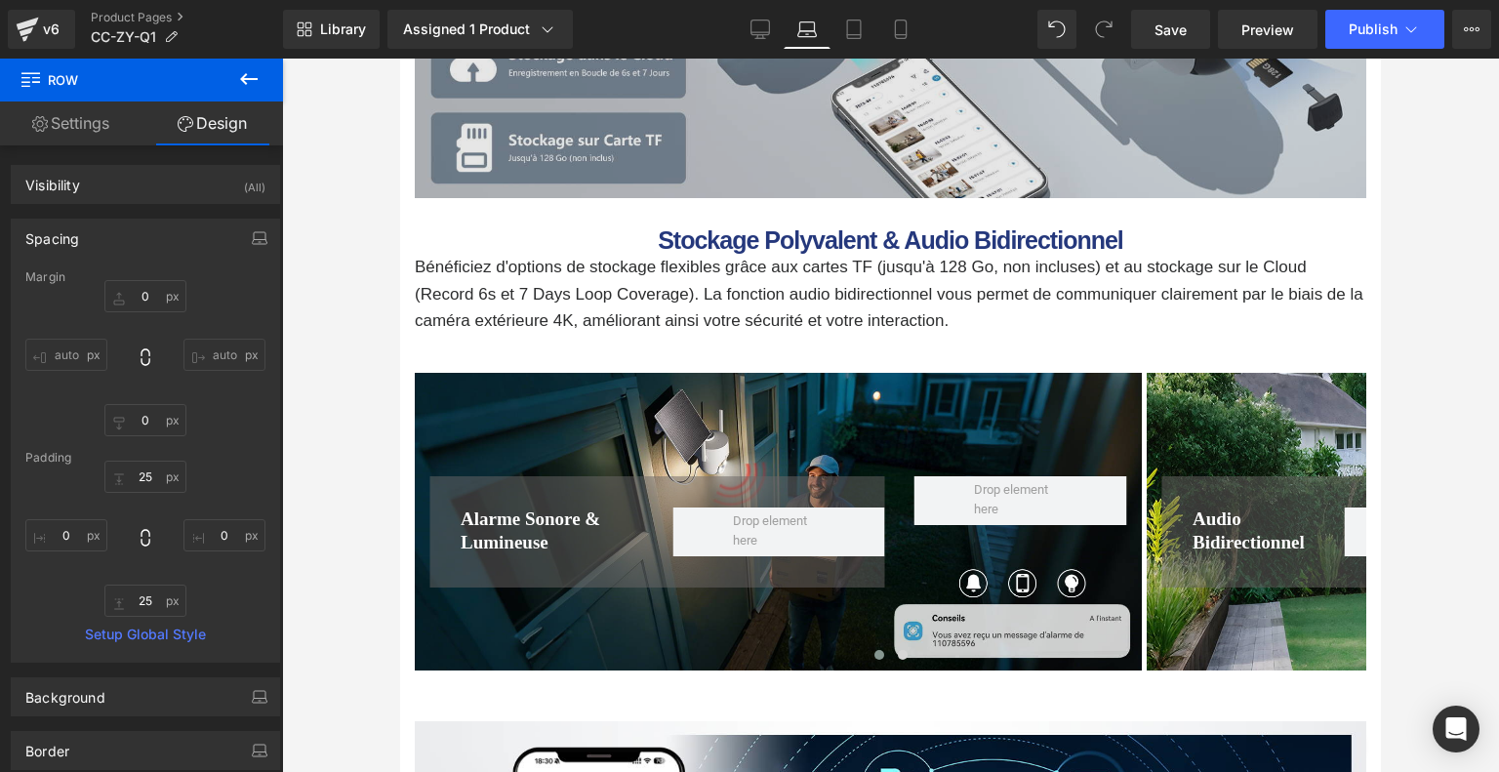
type input "0"
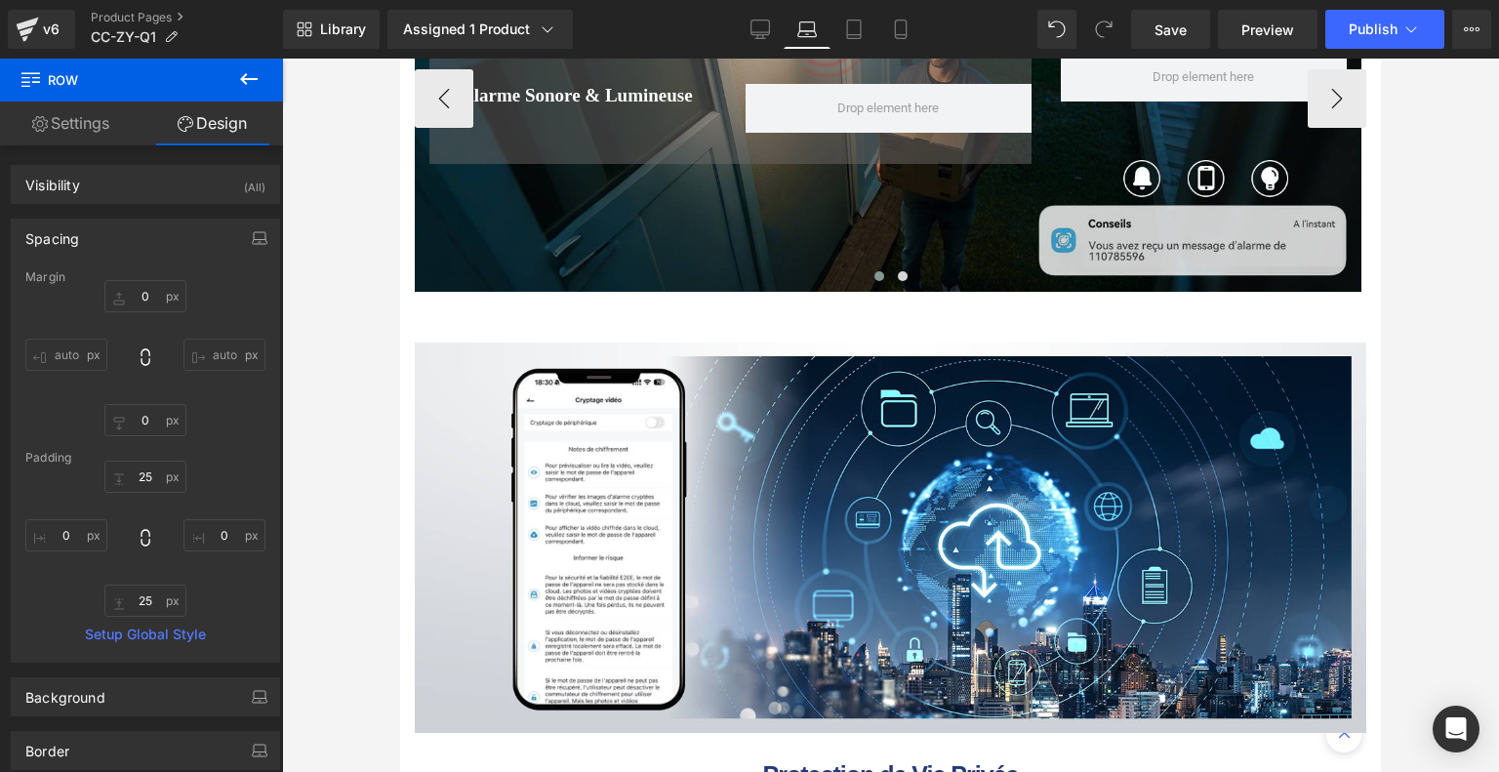
scroll to position [7418, 0]
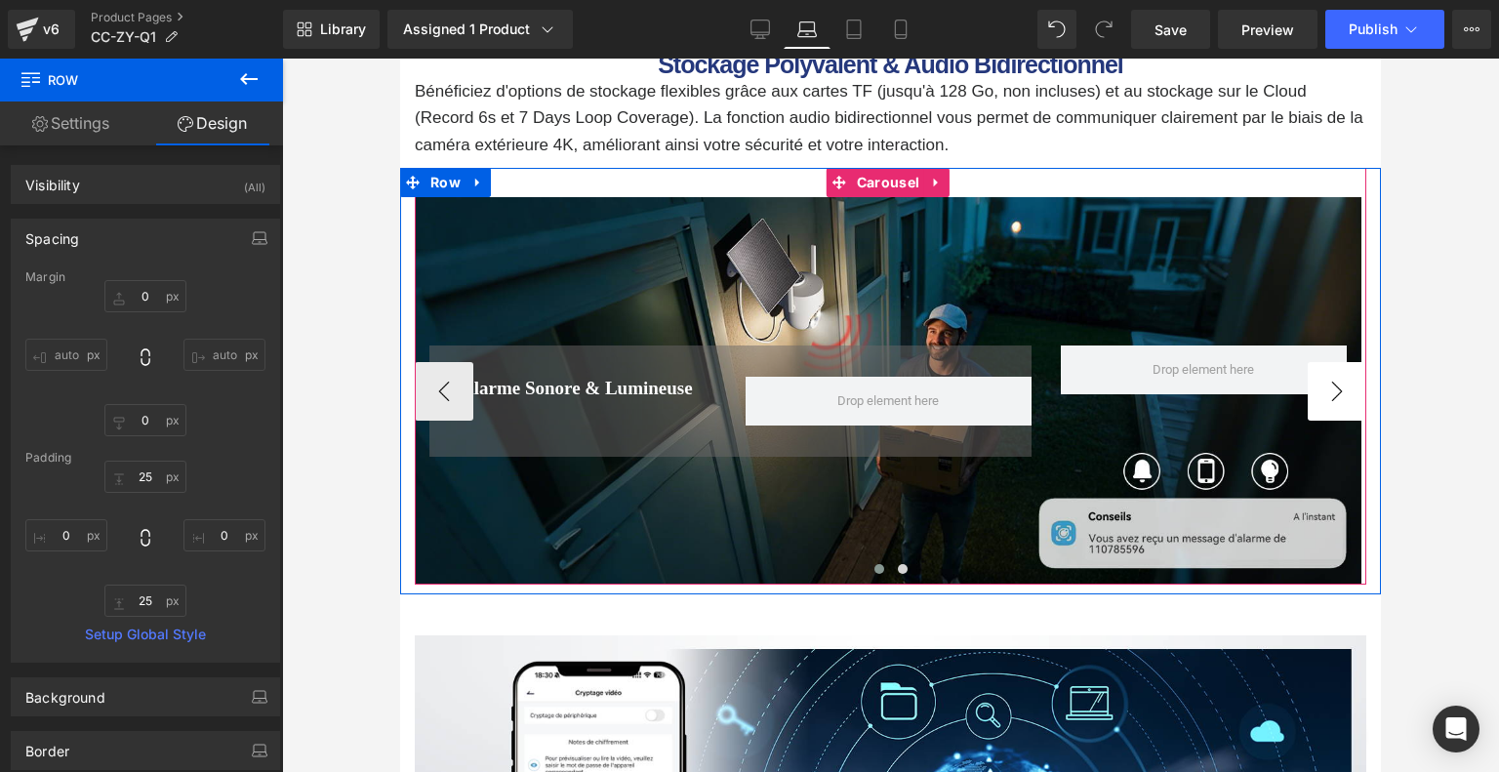
click at [1323, 362] on button "›" at bounding box center [1336, 391] width 59 height 59
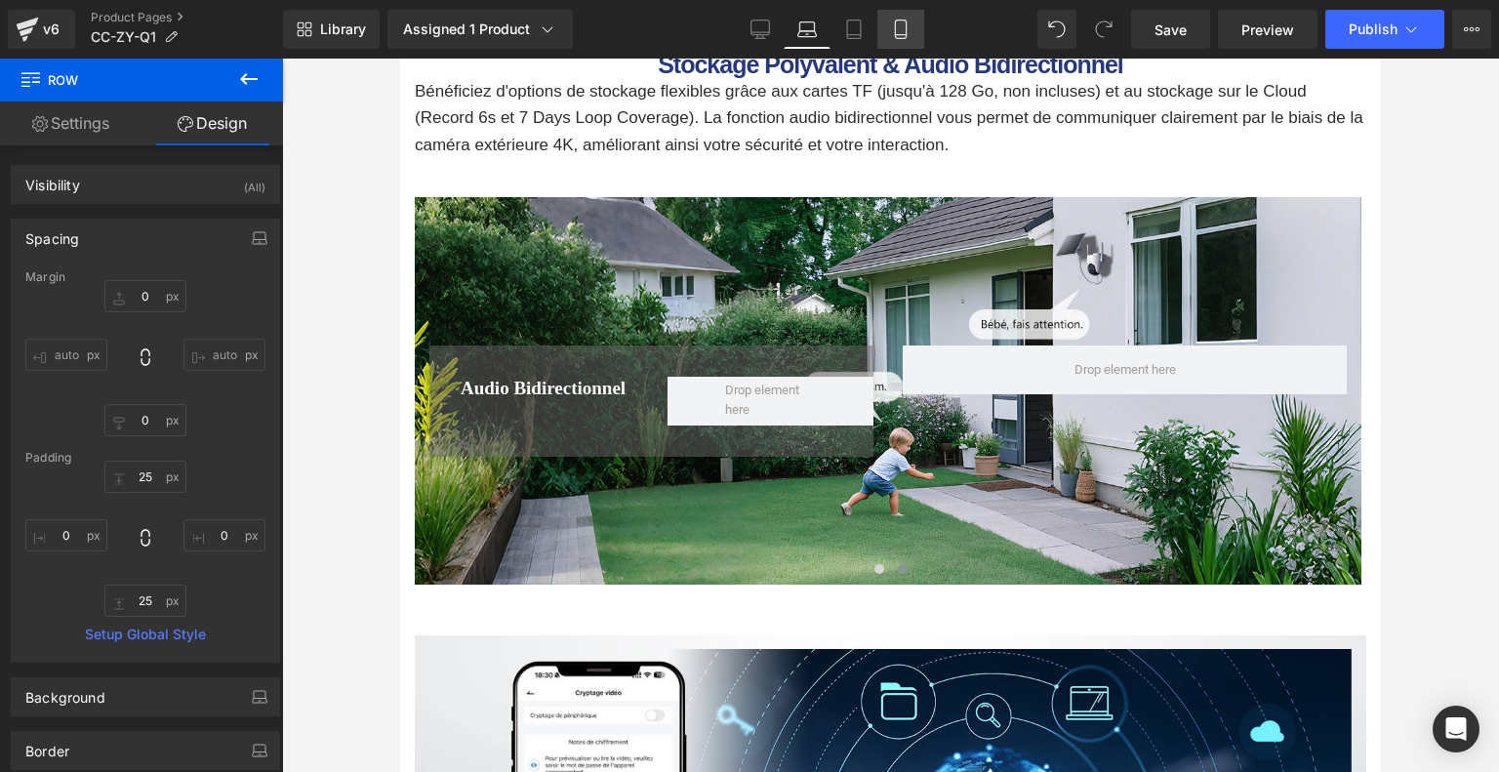
click at [891, 34] on icon at bounding box center [901, 30] width 20 height 20
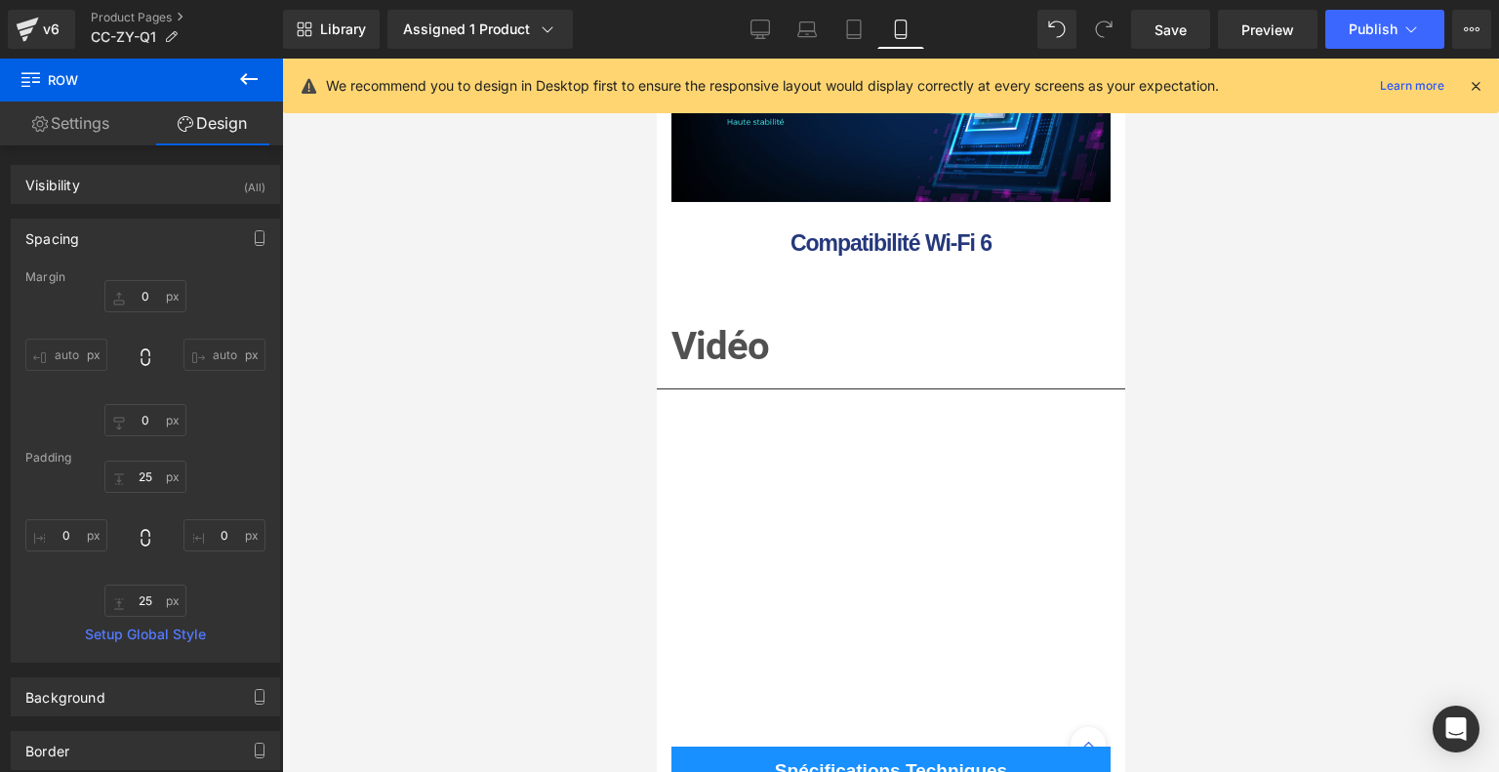
type input "0"
type input "15"
type input "0"
type input "14"
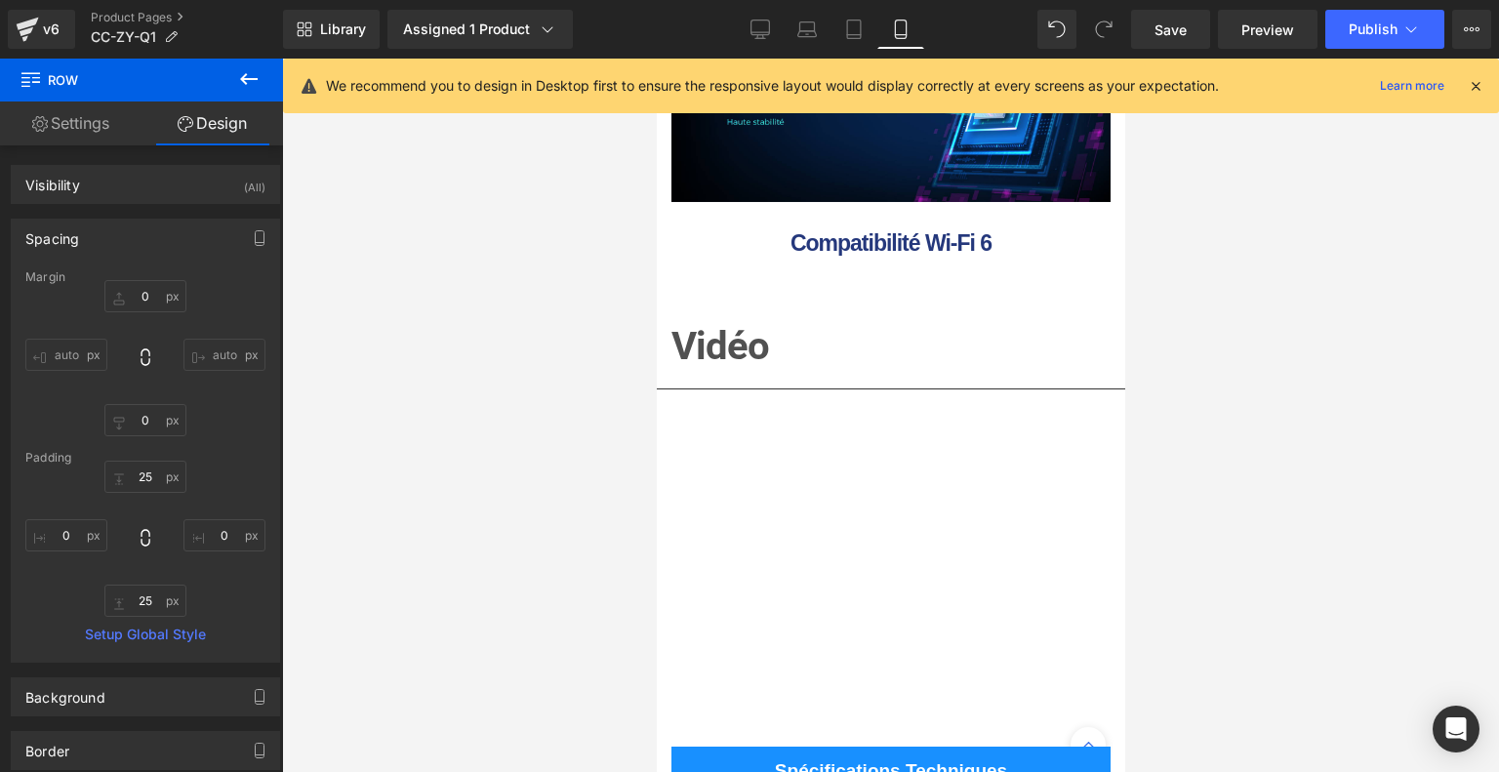
type input "0"
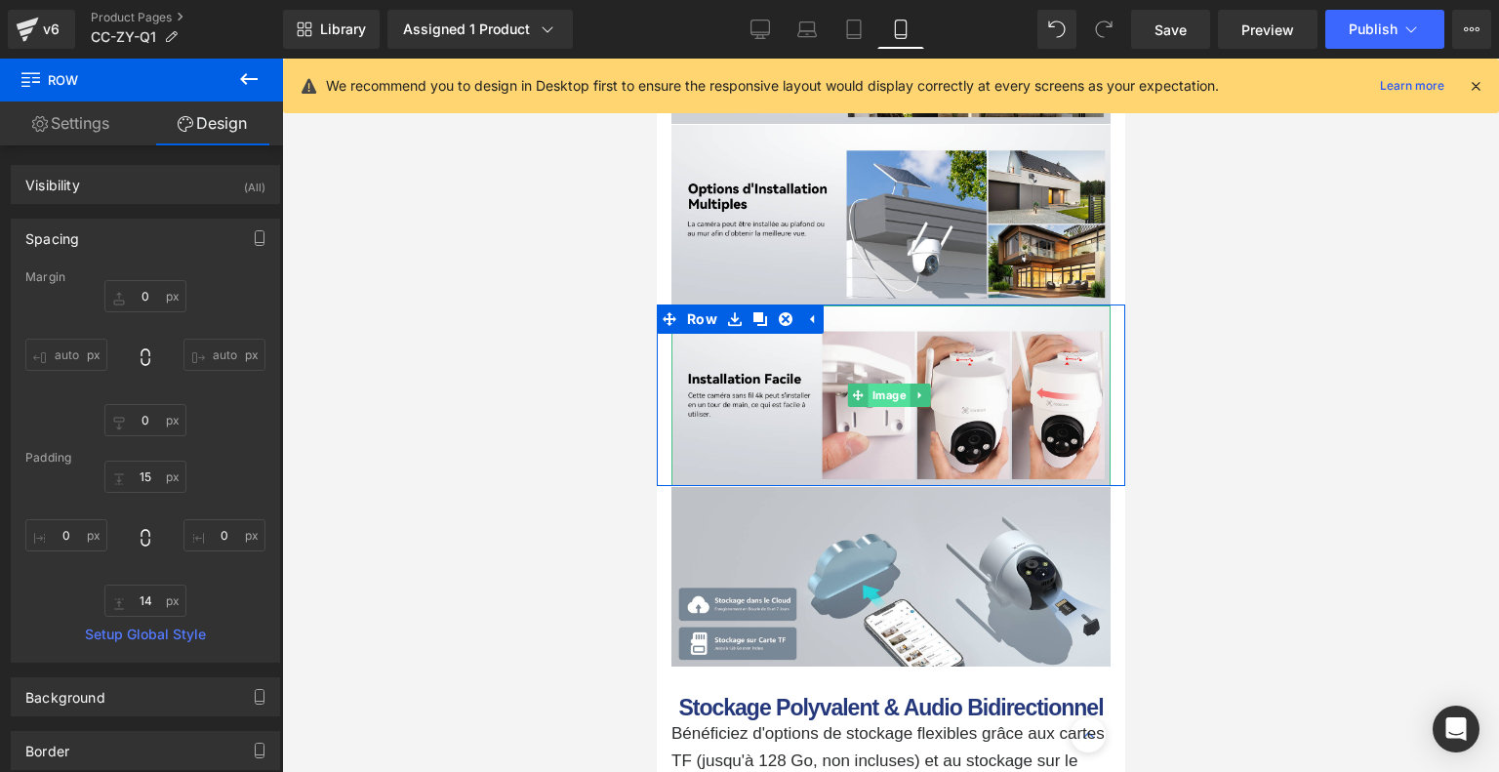
scroll to position [5512, 0]
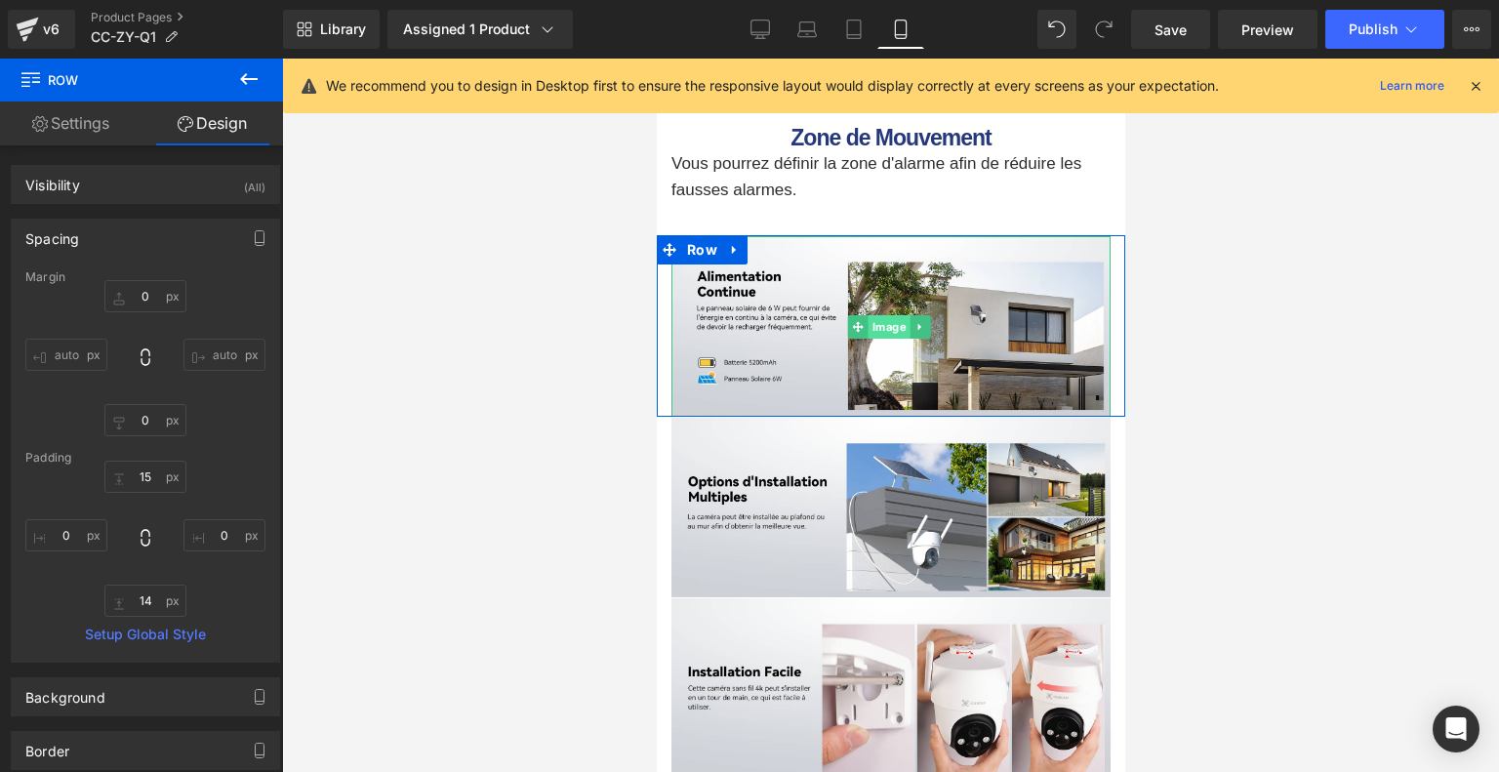
click at [883, 333] on span "Image" at bounding box center [887, 326] width 42 height 23
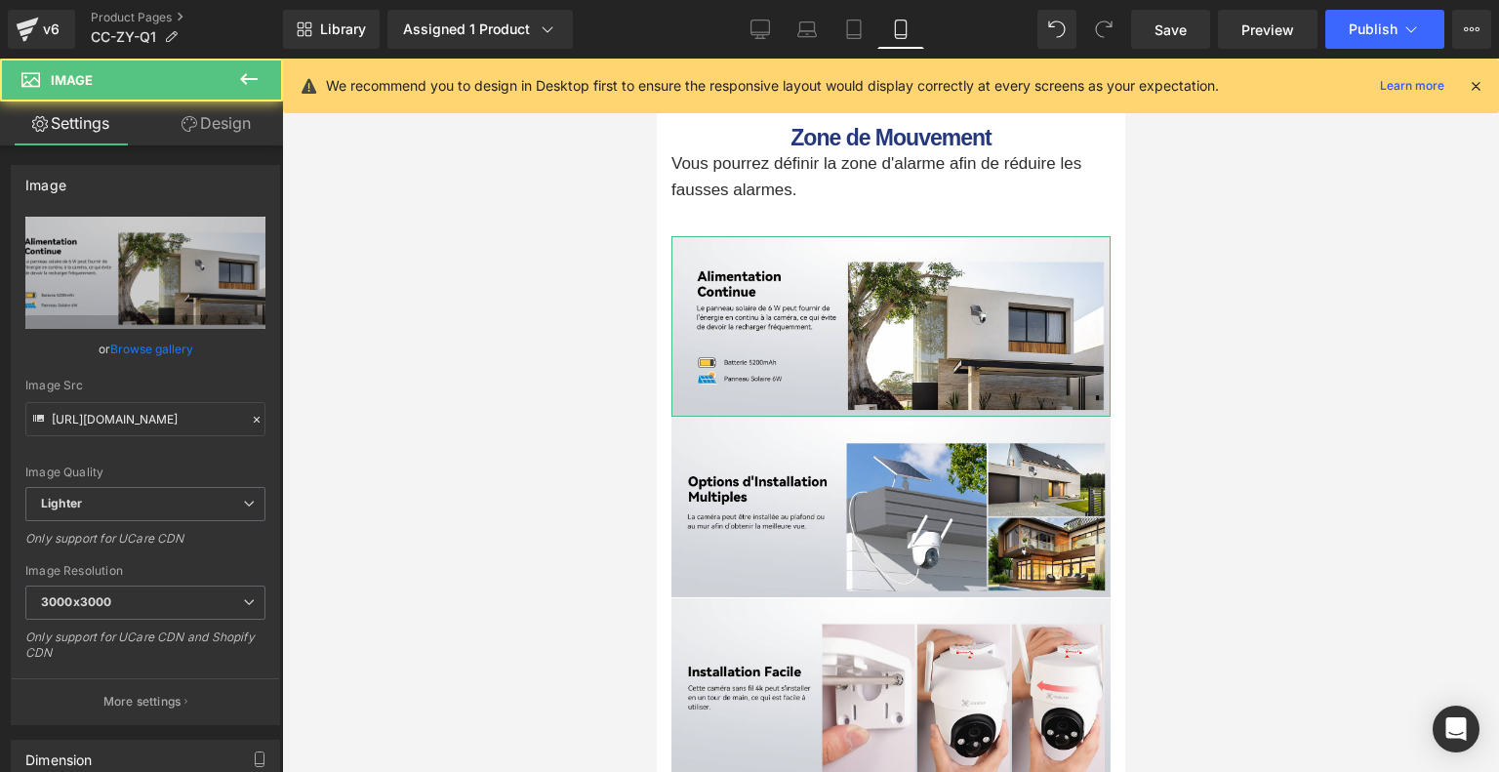
click at [206, 127] on link "Design" at bounding box center [215, 123] width 141 height 44
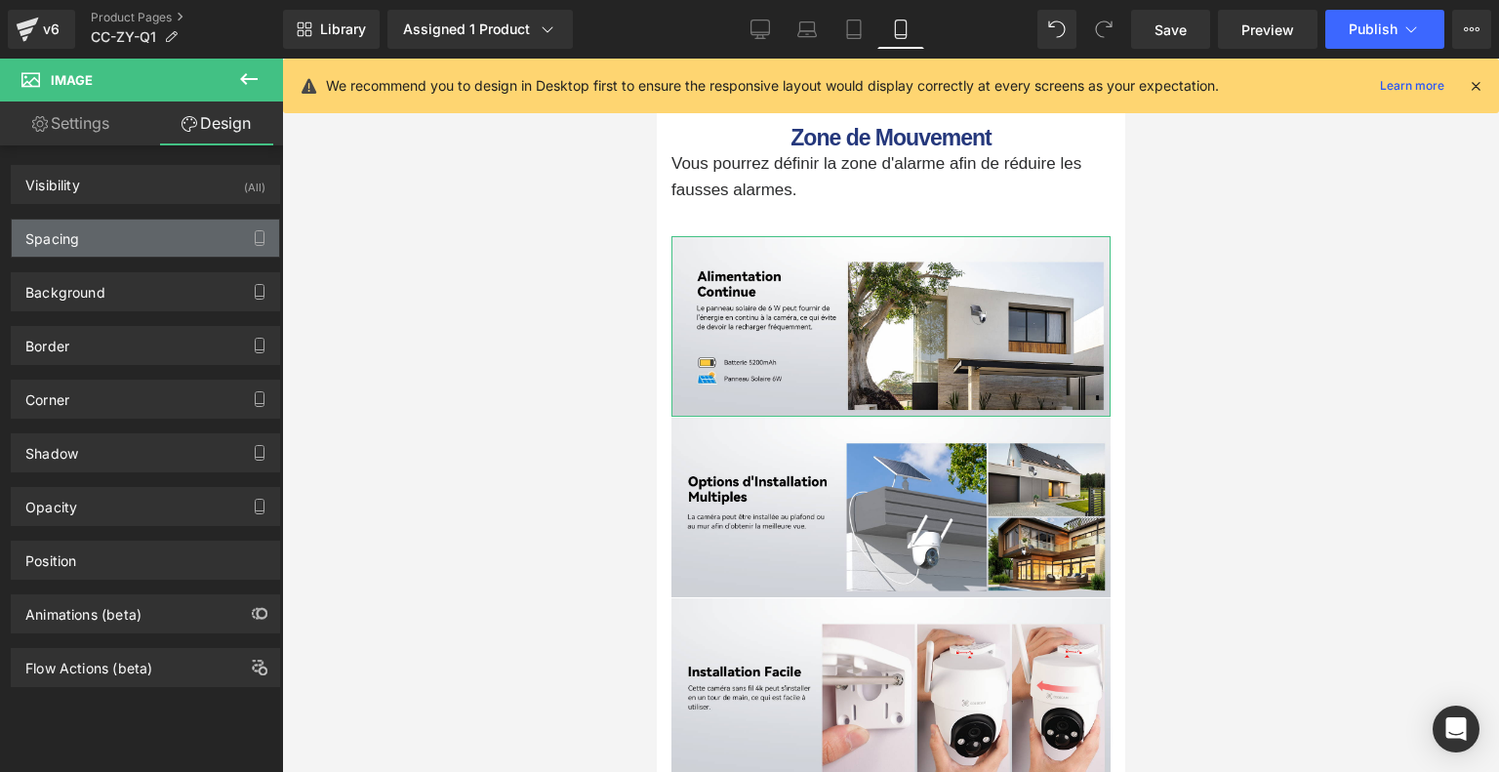
click at [146, 225] on div "Spacing" at bounding box center [145, 238] width 267 height 37
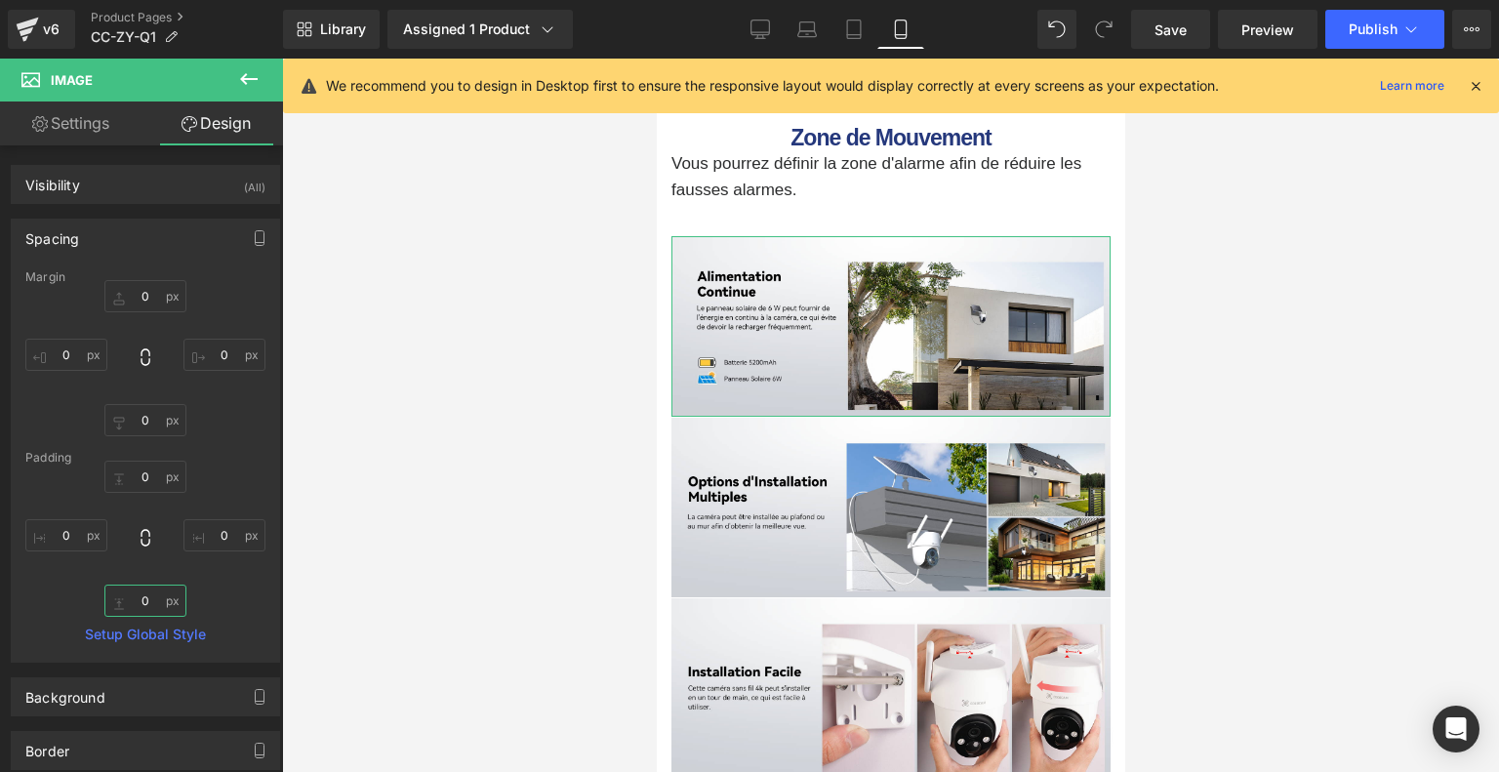
click at [152, 592] on input "0" at bounding box center [145, 600] width 82 height 32
type input "20"
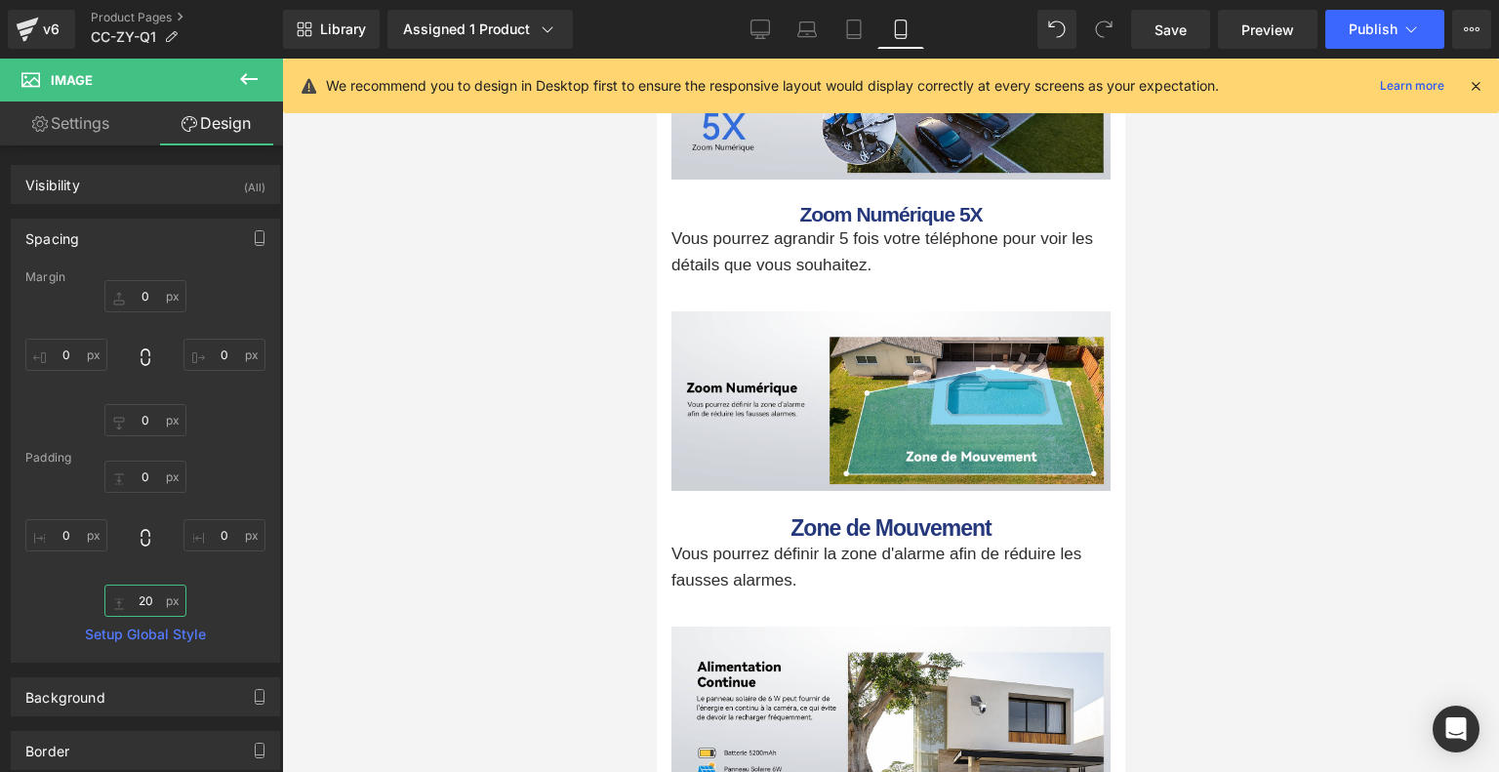
scroll to position [4927, 0]
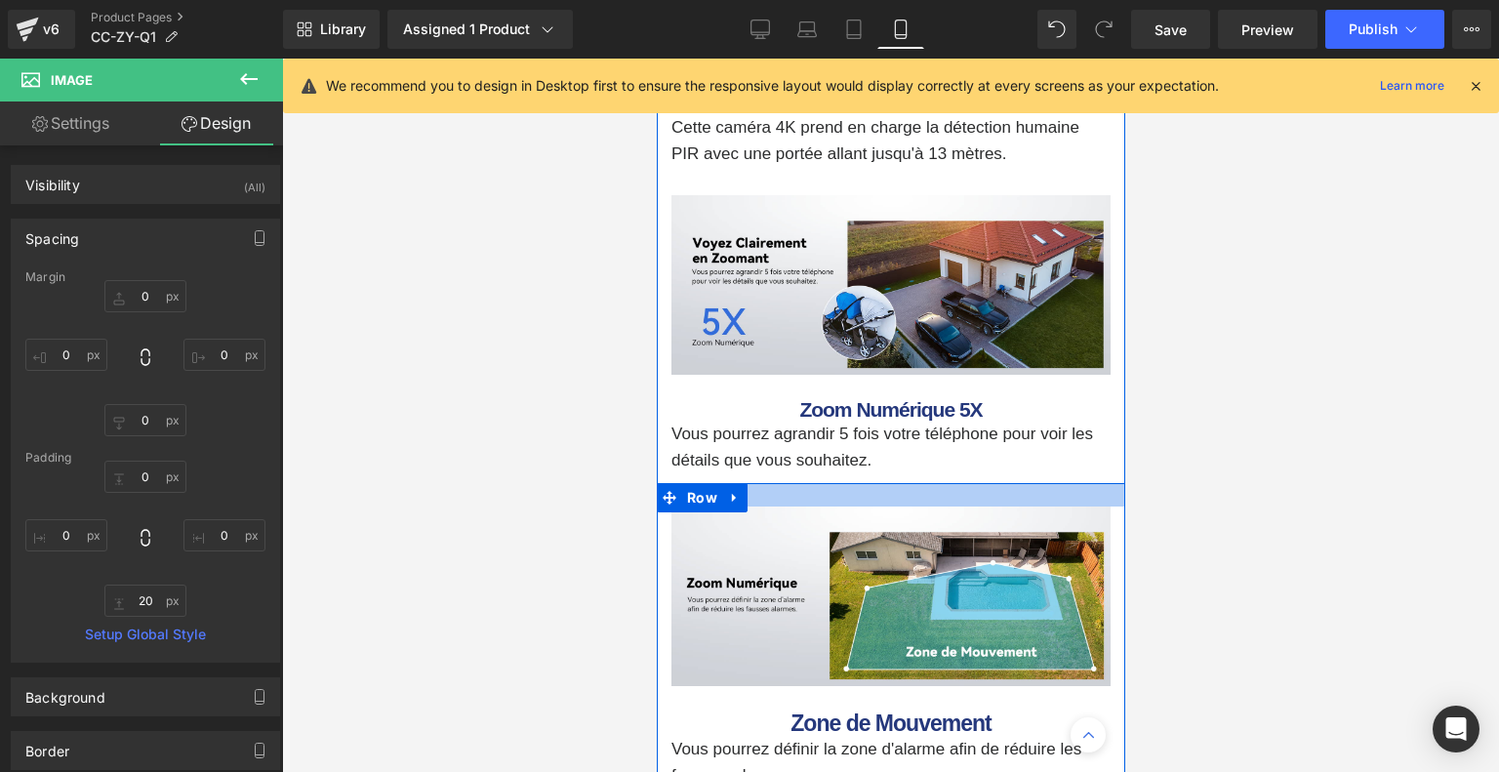
click at [847, 491] on div at bounding box center [890, 494] width 468 height 23
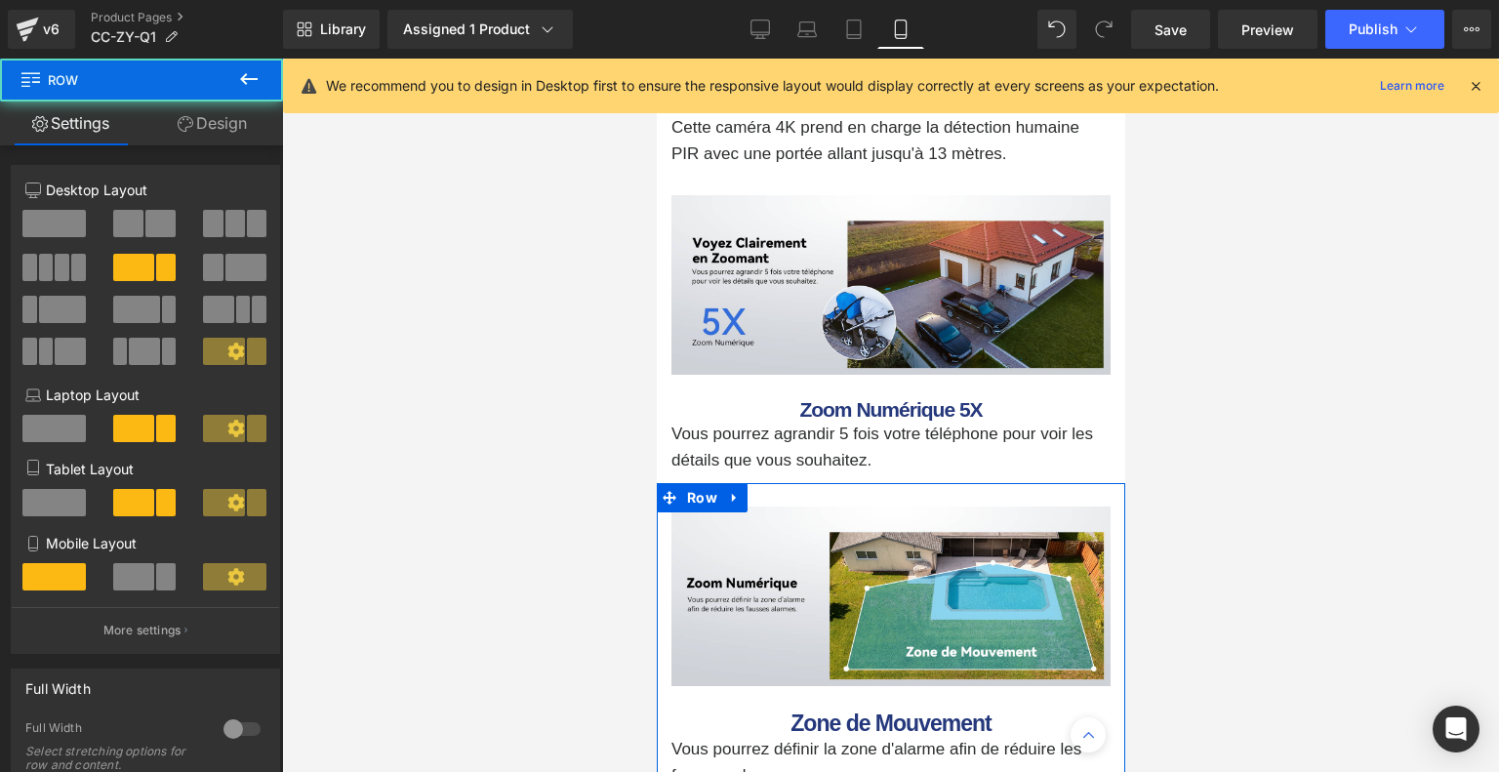
click at [219, 121] on link "Design" at bounding box center [211, 123] width 141 height 44
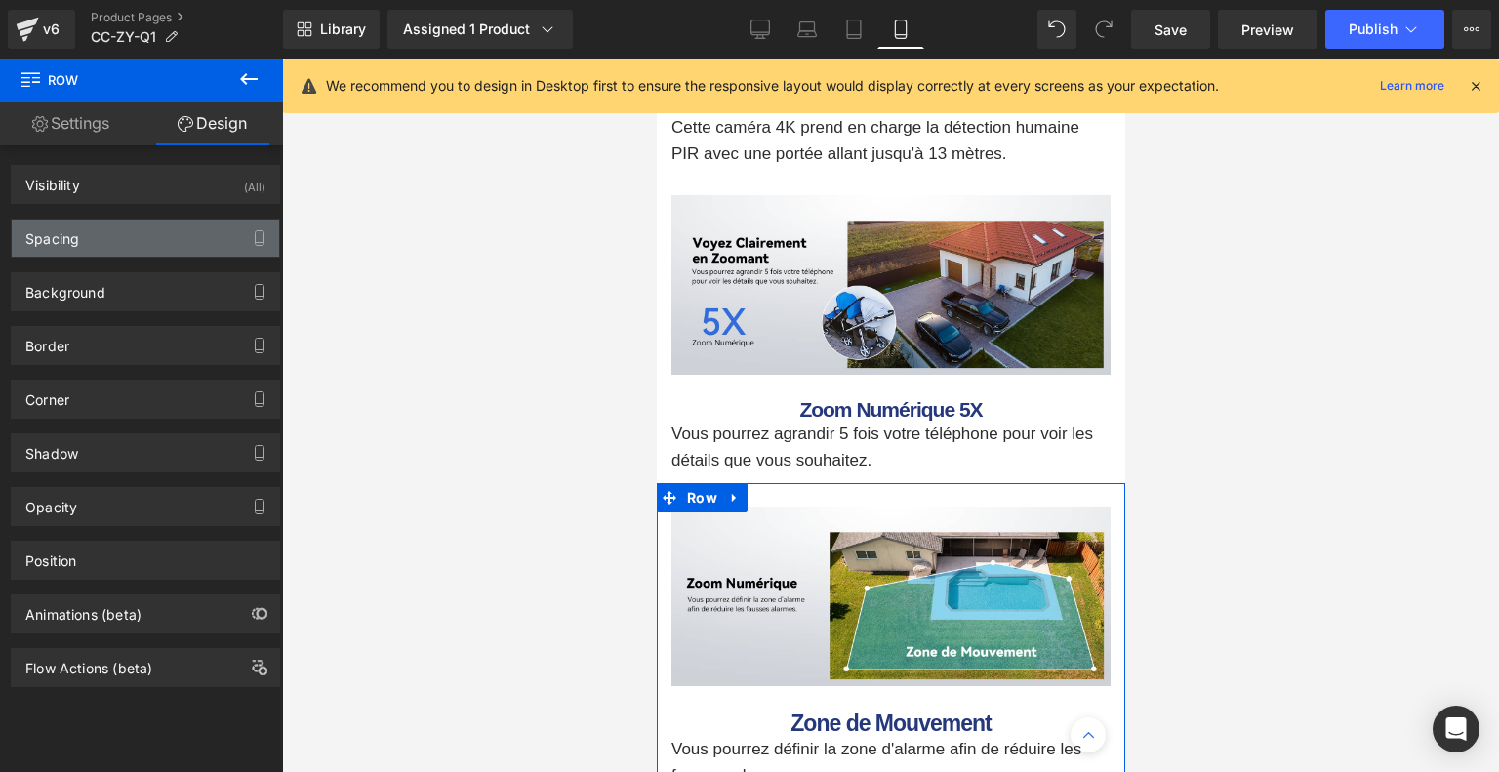
click at [137, 225] on div "Spacing" at bounding box center [145, 238] width 267 height 37
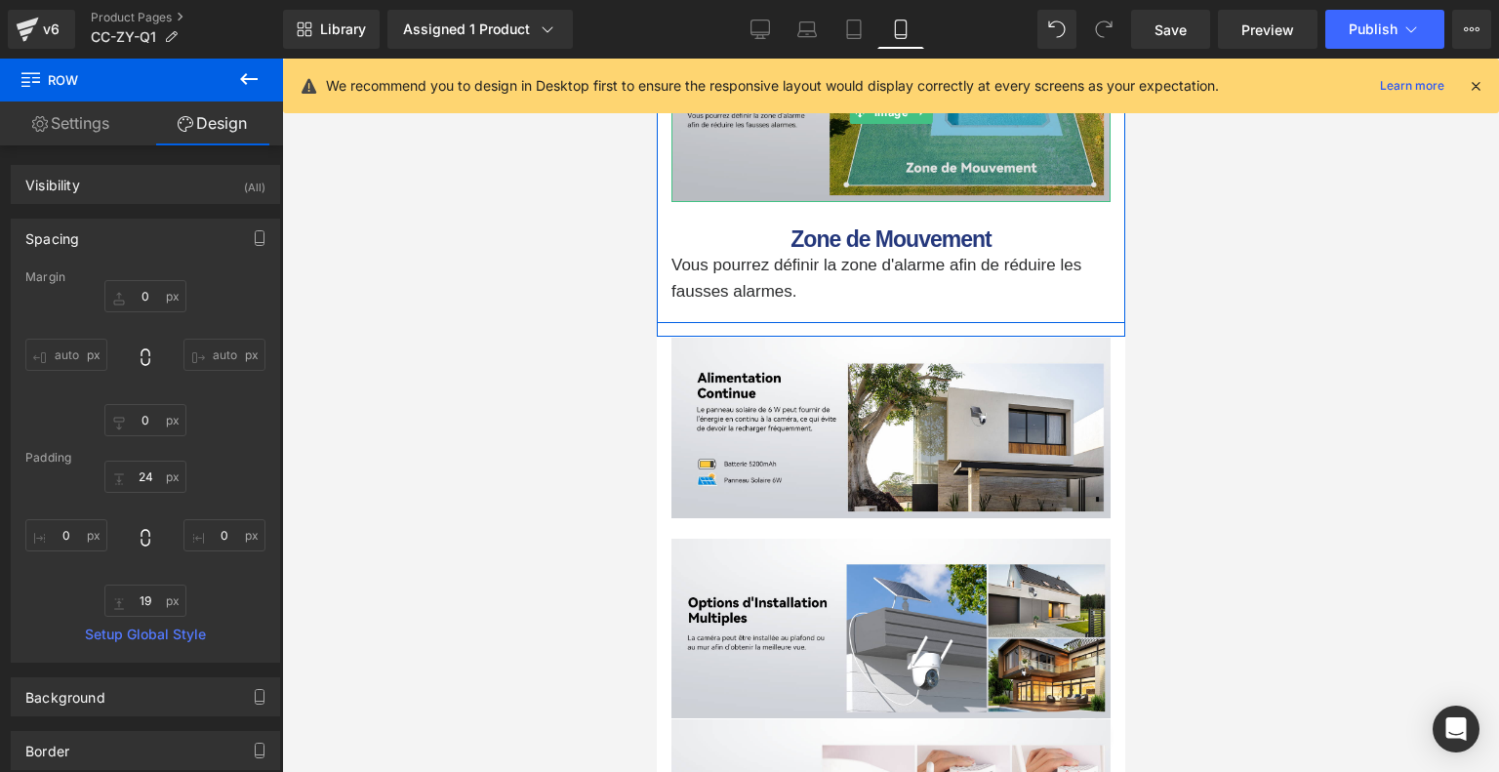
scroll to position [5415, 0]
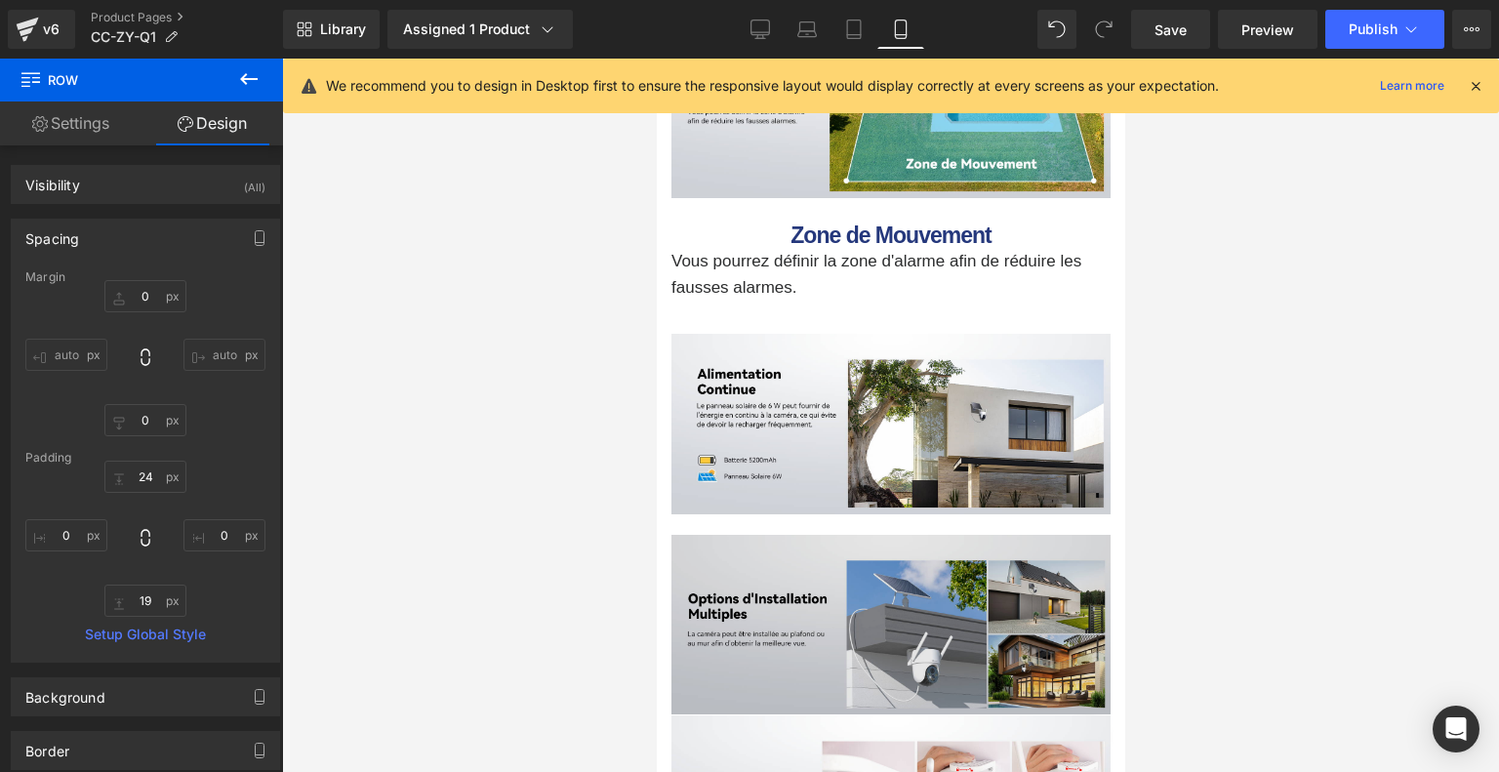
click at [844, 599] on img at bounding box center [889, 625] width 439 height 180
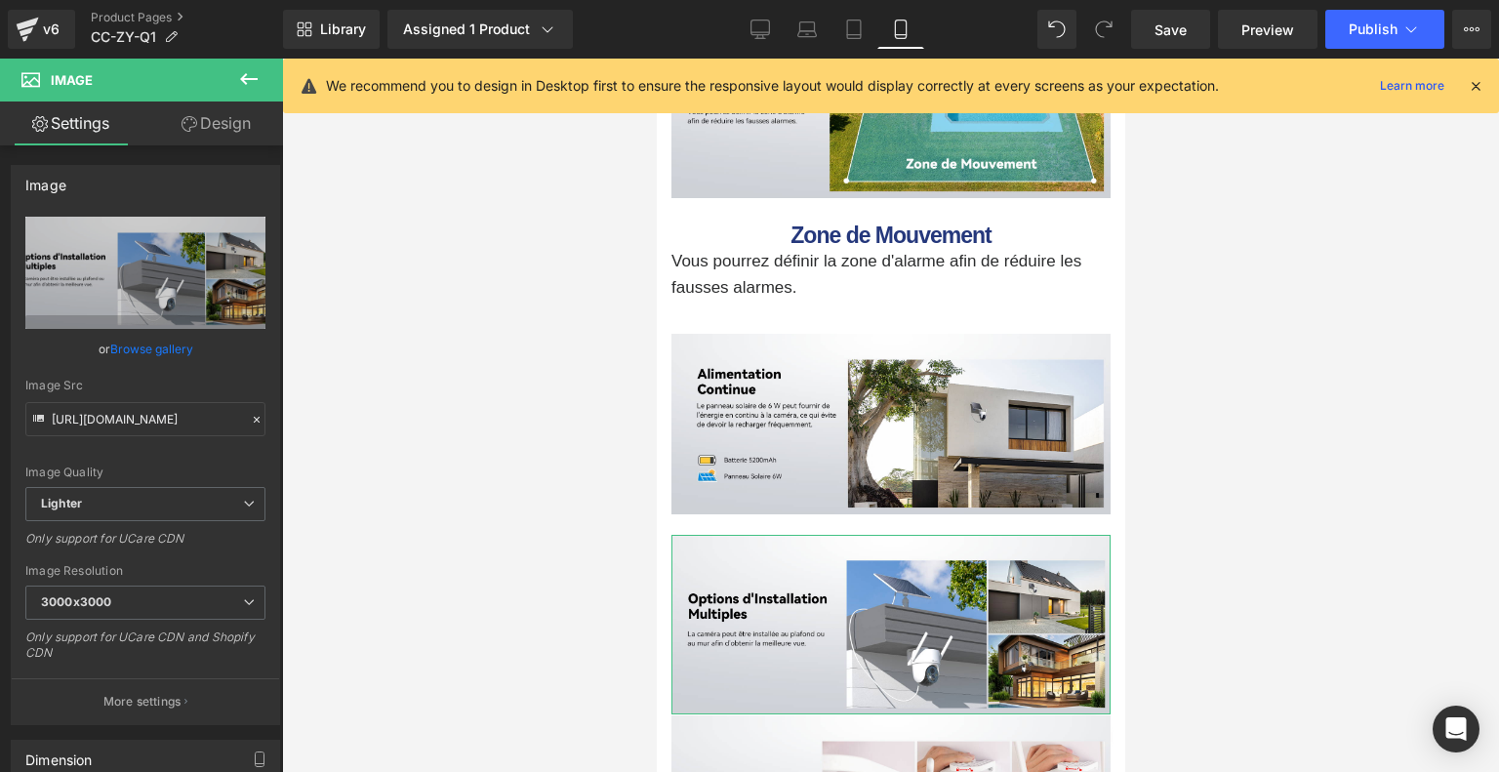
click at [207, 127] on link "Design" at bounding box center [215, 123] width 141 height 44
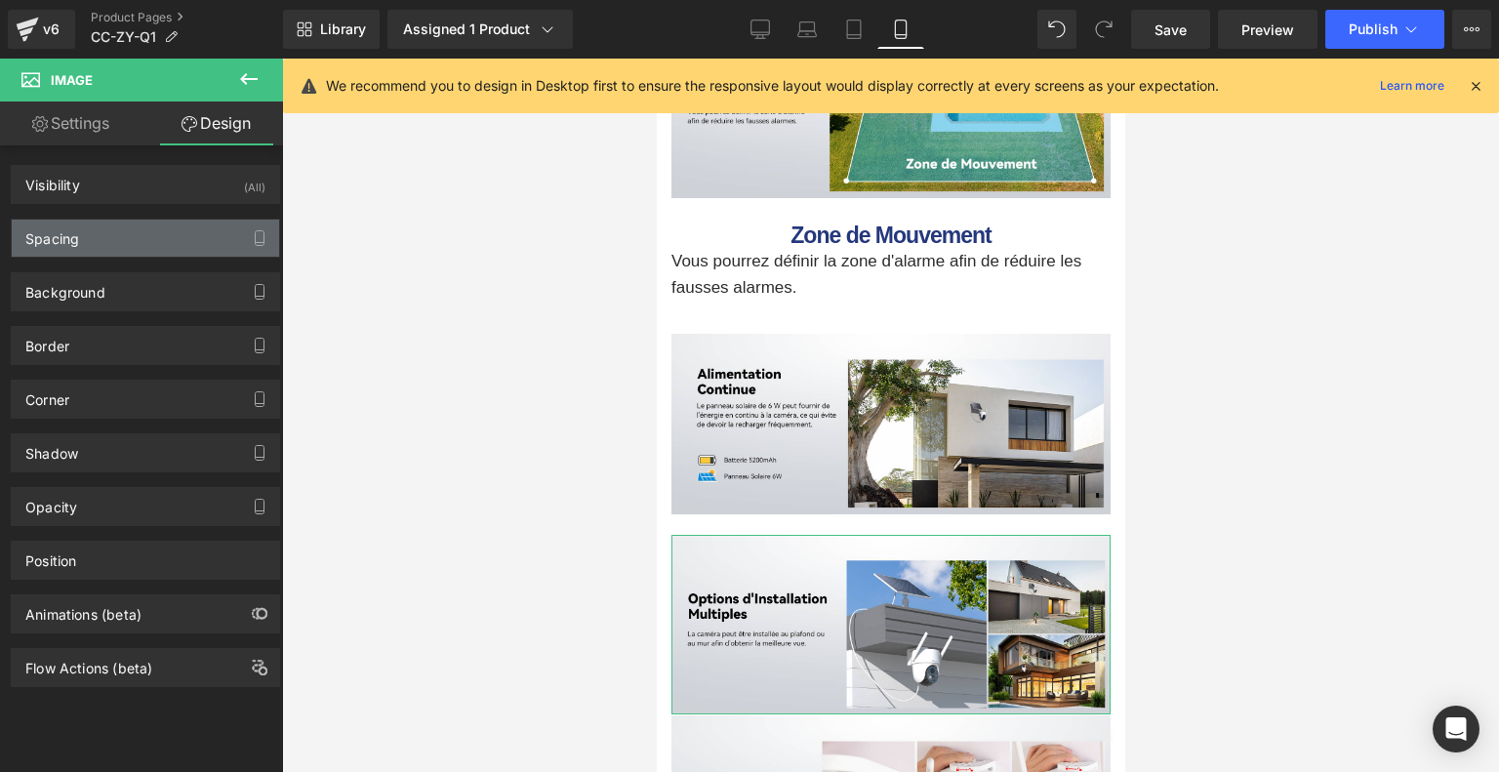
click at [119, 245] on div "Spacing" at bounding box center [145, 238] width 267 height 37
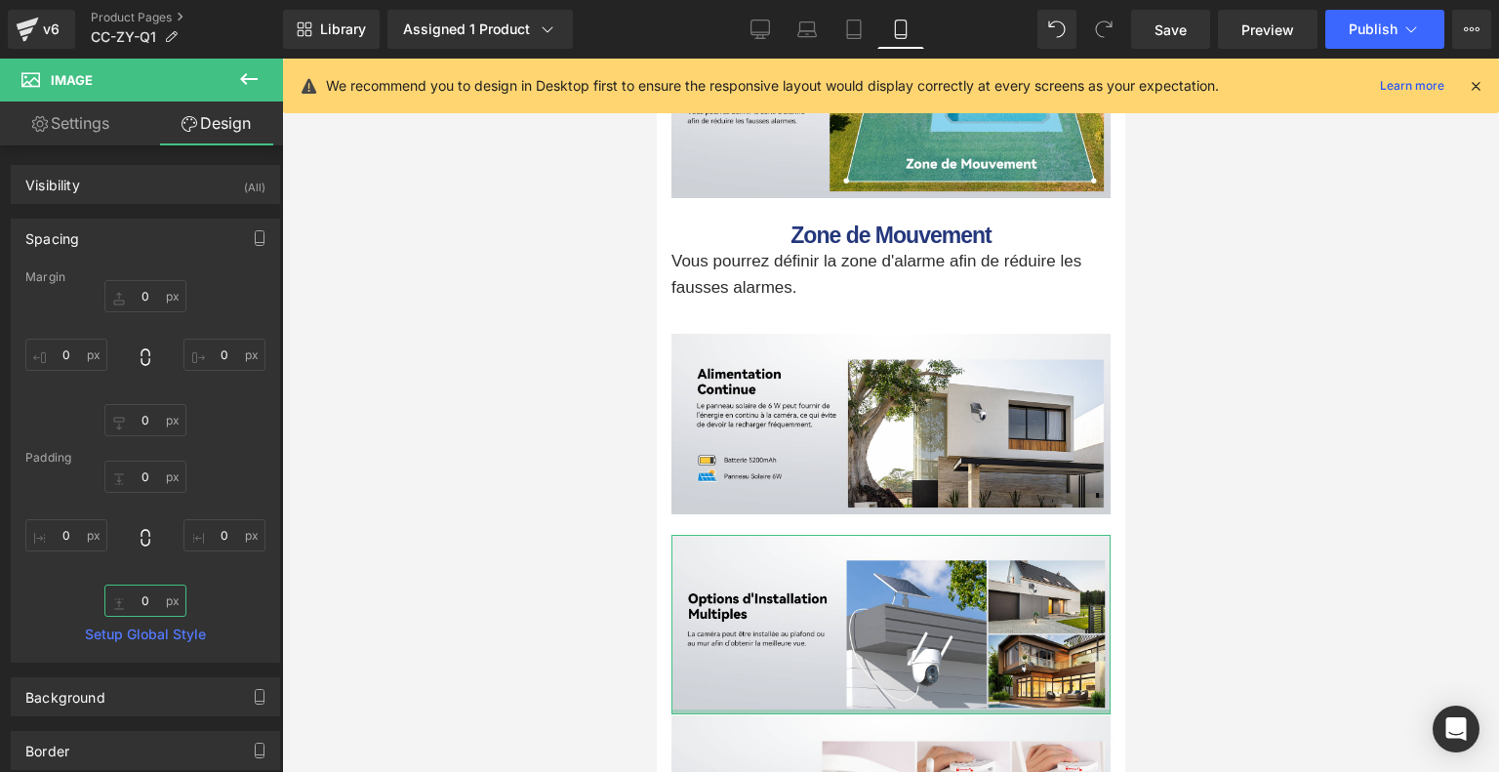
click at [153, 604] on input "0" at bounding box center [145, 600] width 82 height 32
type input "20"
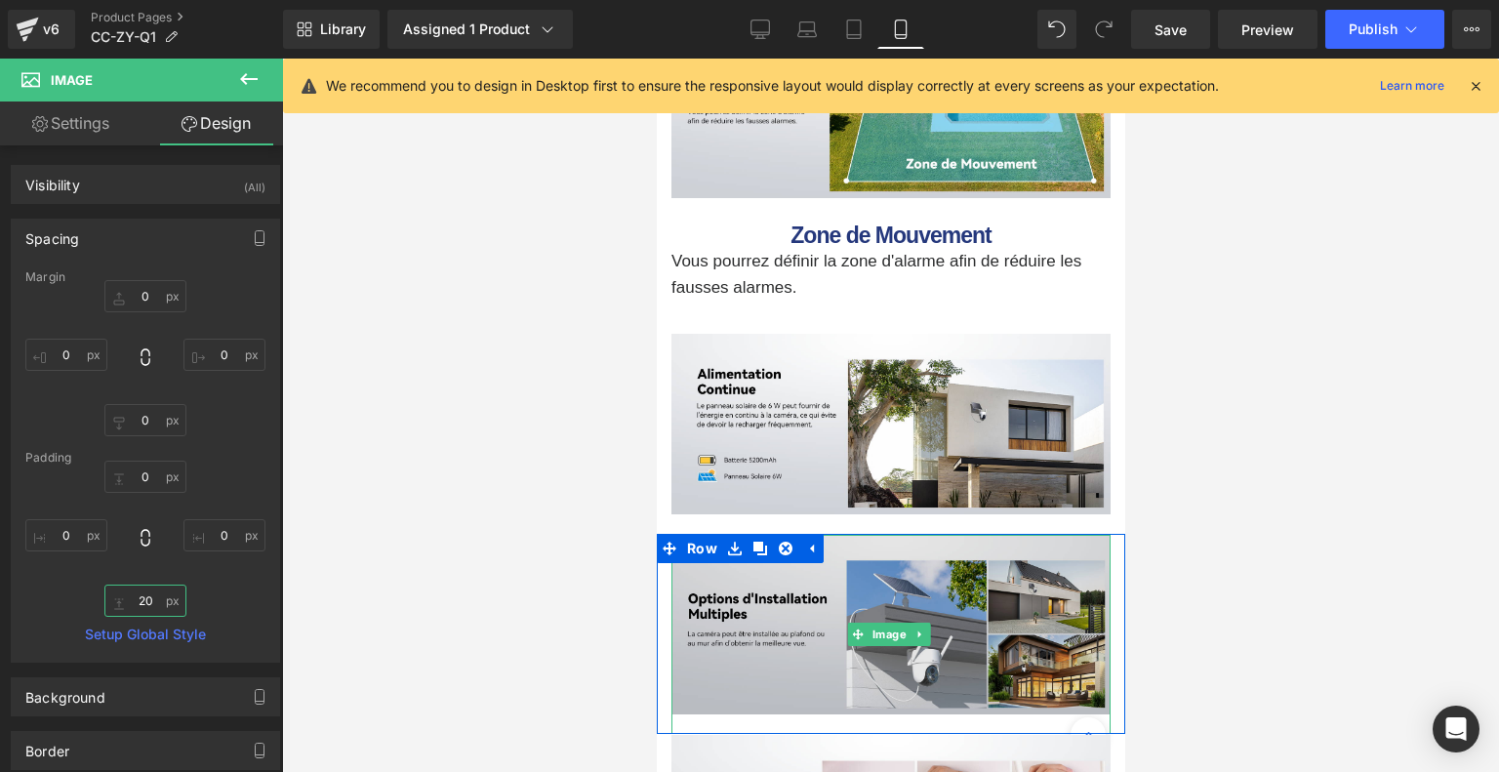
scroll to position [5805, 0]
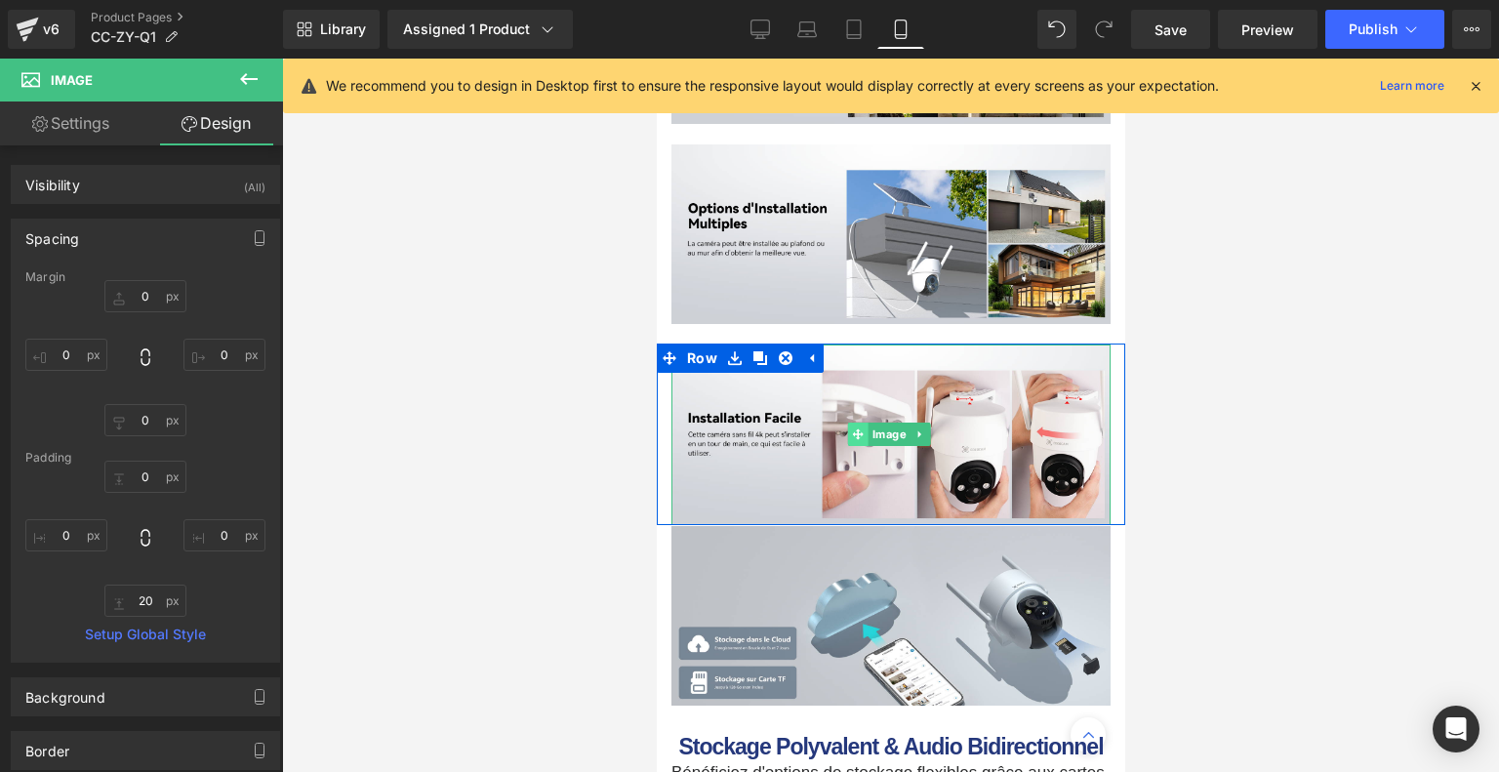
click at [864, 434] on span at bounding box center [856, 433] width 20 height 23
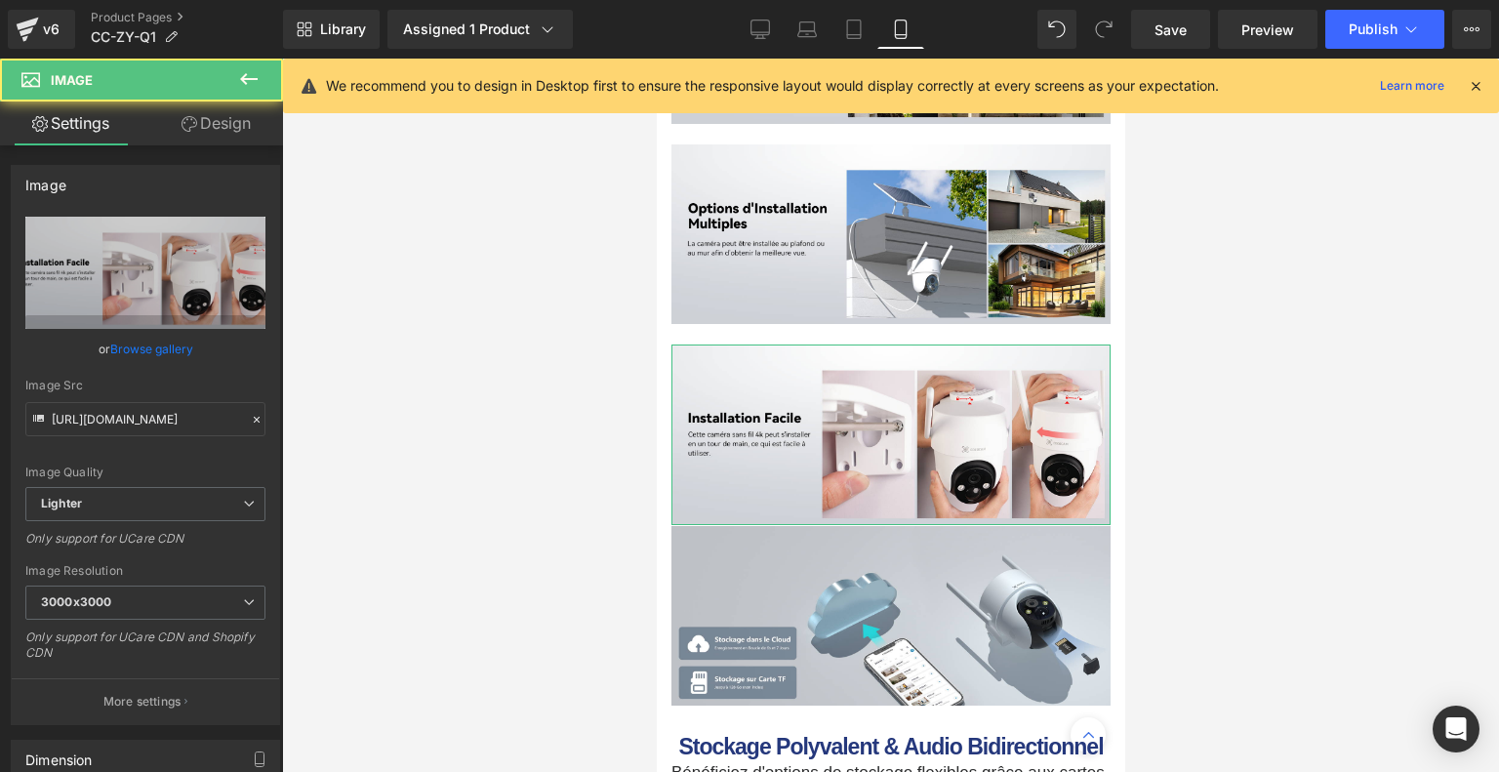
click at [212, 128] on link "Design" at bounding box center [215, 123] width 141 height 44
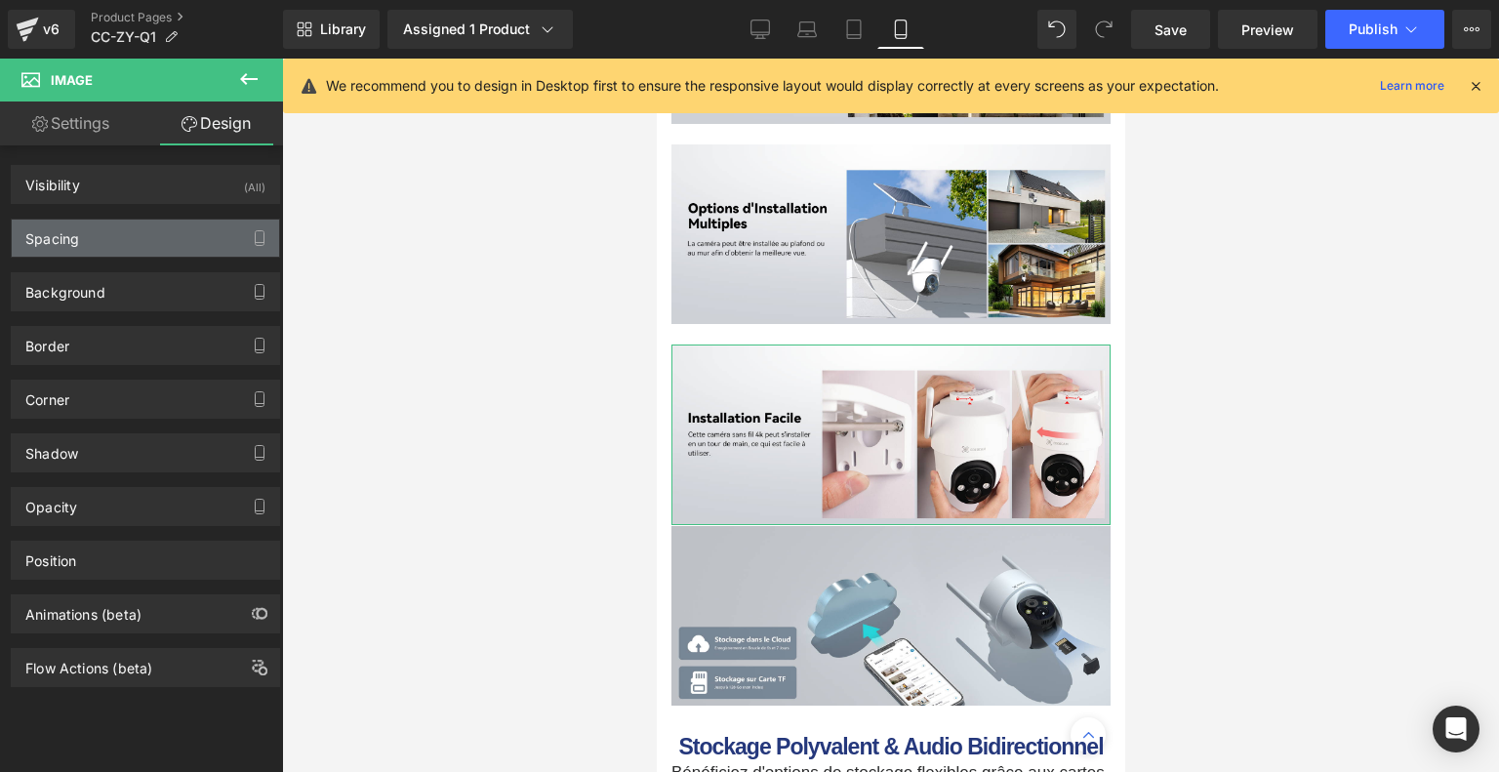
click at [133, 237] on div "Spacing" at bounding box center [145, 238] width 267 height 37
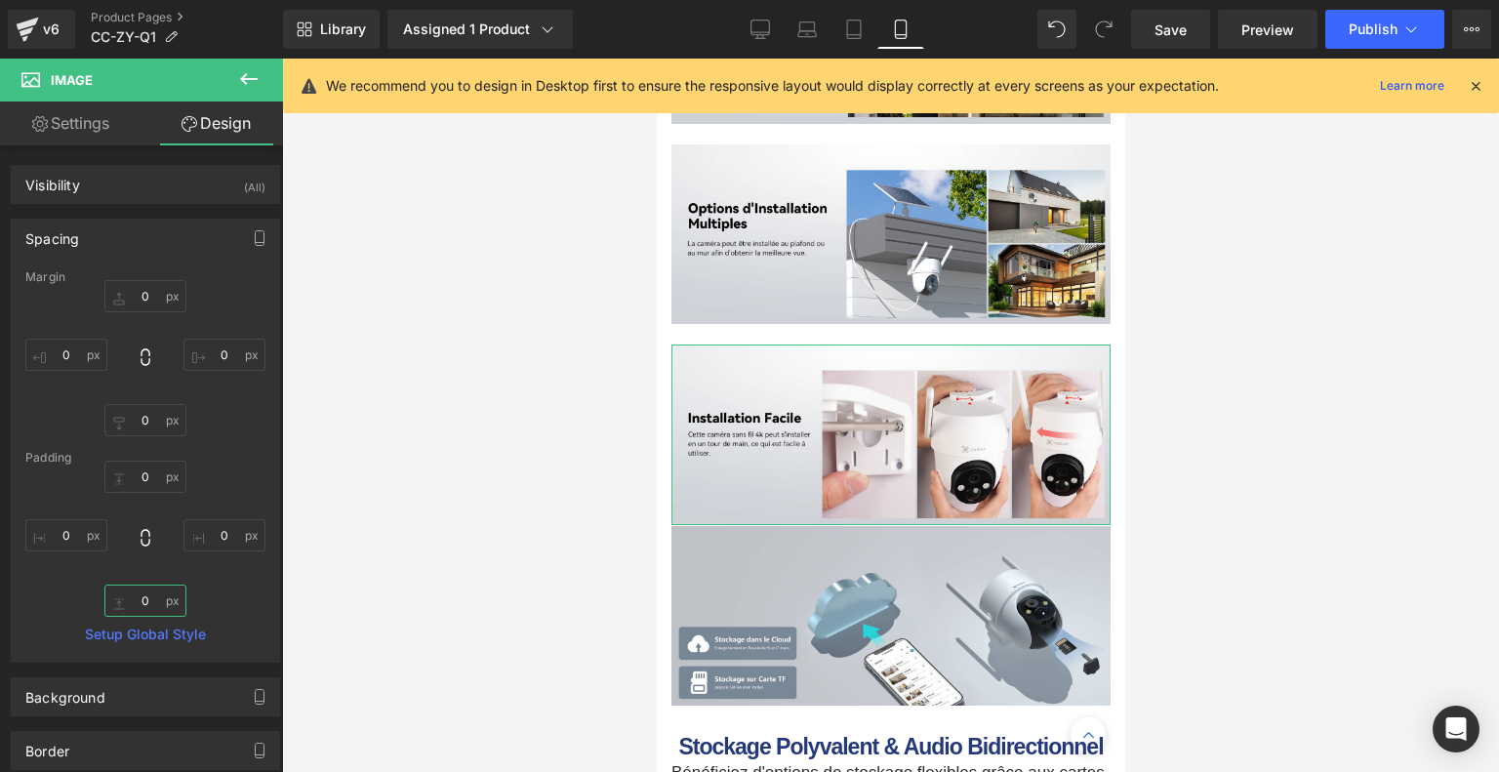
click at [151, 594] on input "0" at bounding box center [145, 600] width 82 height 32
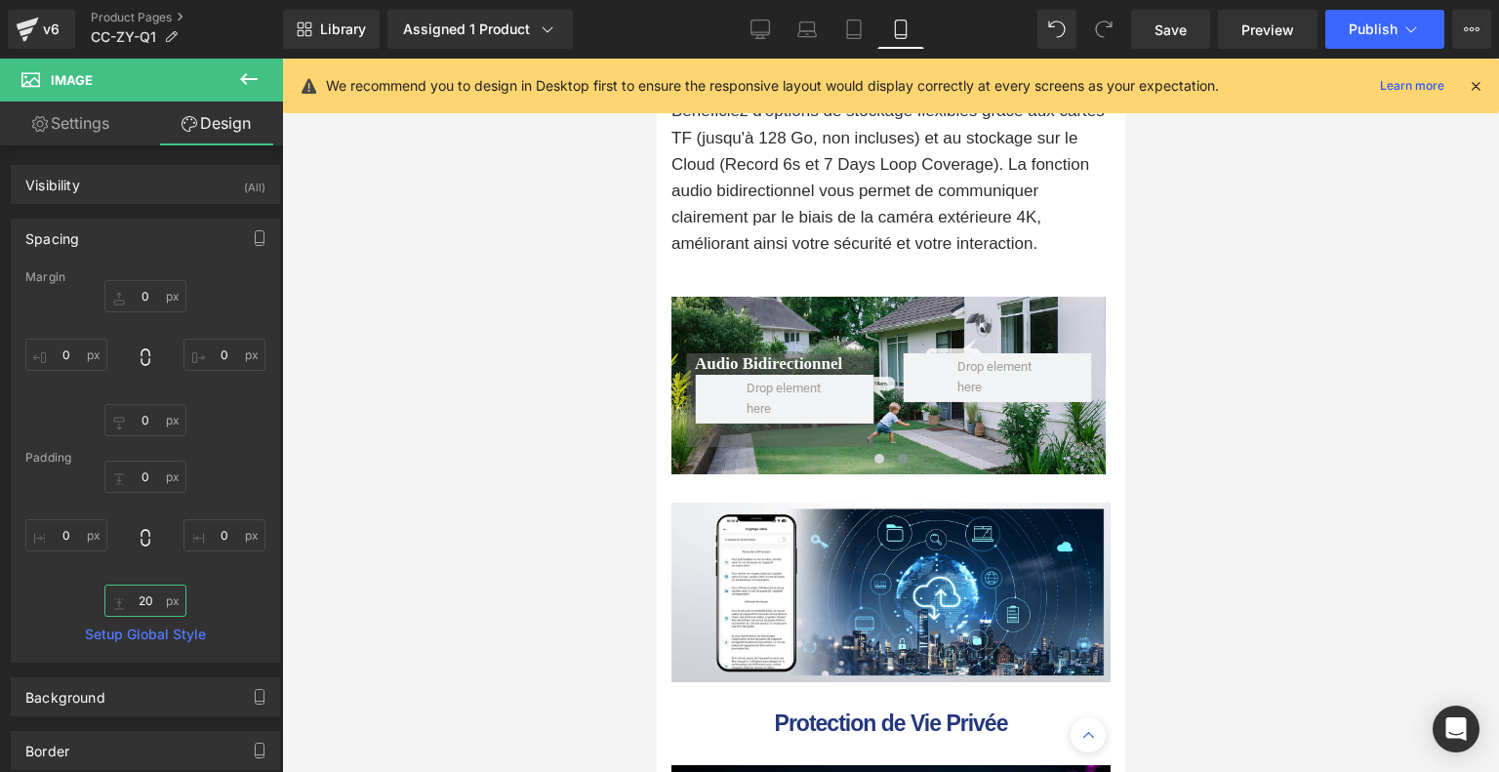
scroll to position [6293, 0]
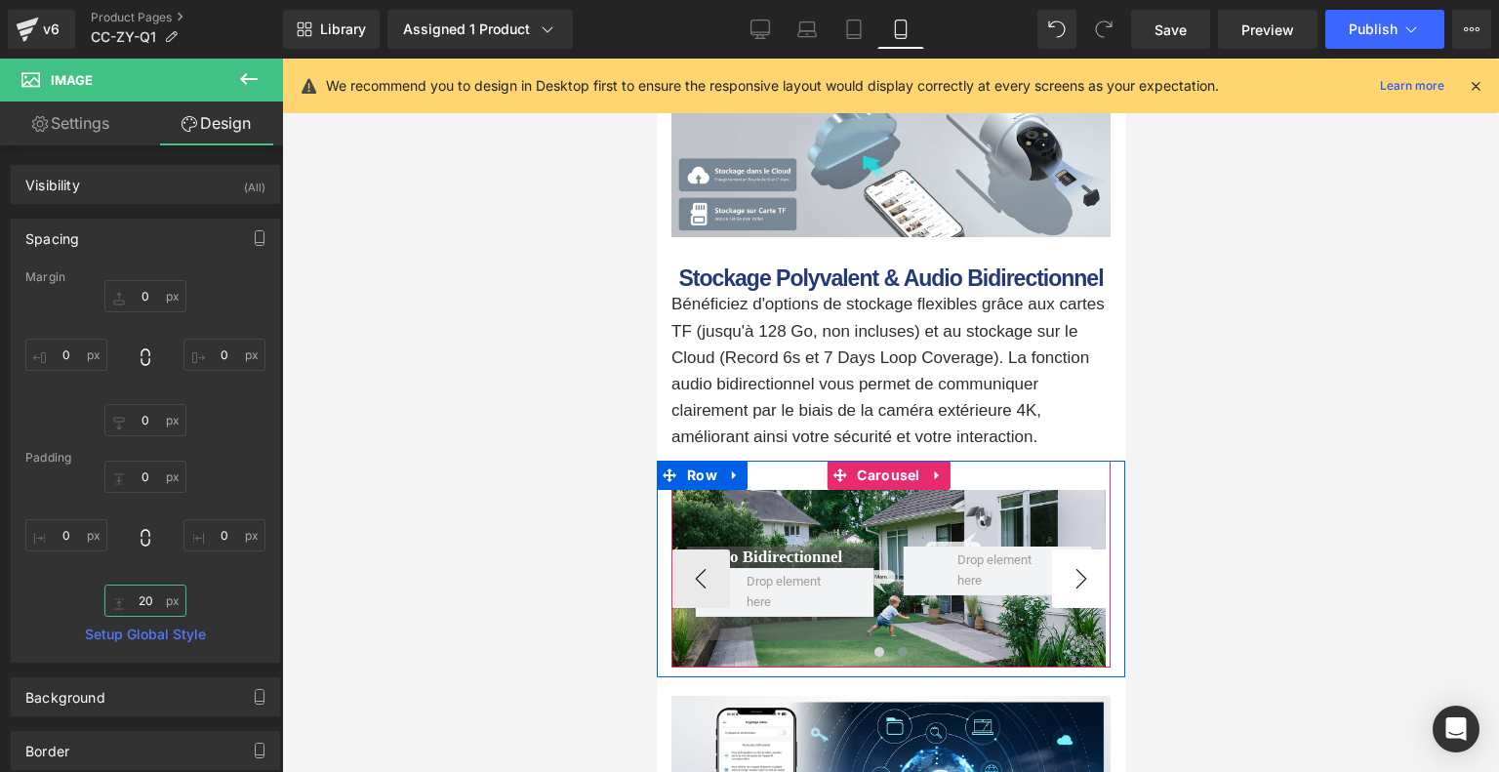
type input "20"
click at [1092, 577] on button "›" at bounding box center [1080, 578] width 59 height 59
click at [1077, 567] on button "›" at bounding box center [1080, 578] width 59 height 59
click at [700, 574] on button "‹" at bounding box center [699, 578] width 59 height 59
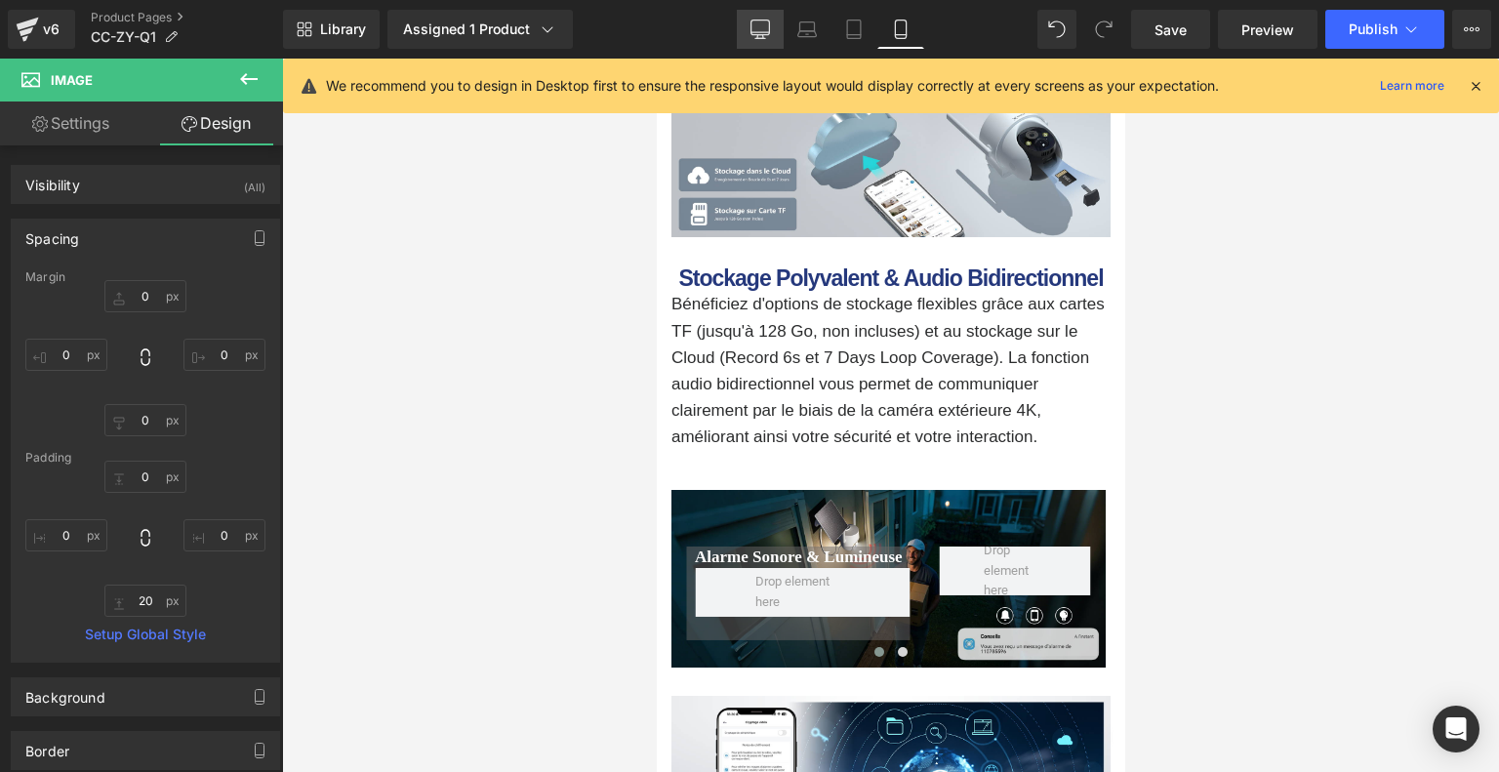
click at [762, 40] on link "Desktop" at bounding box center [760, 29] width 47 height 39
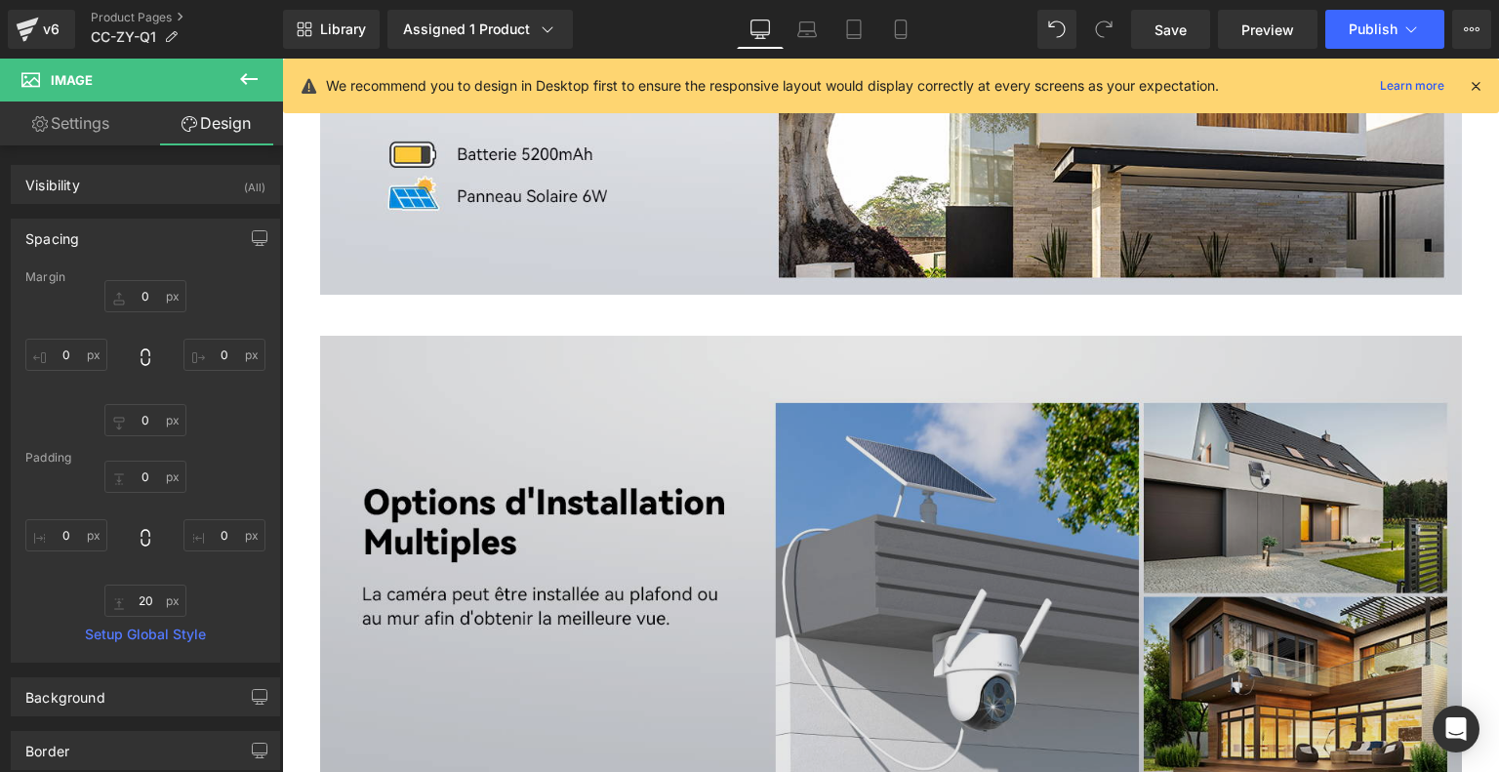
type input "0"
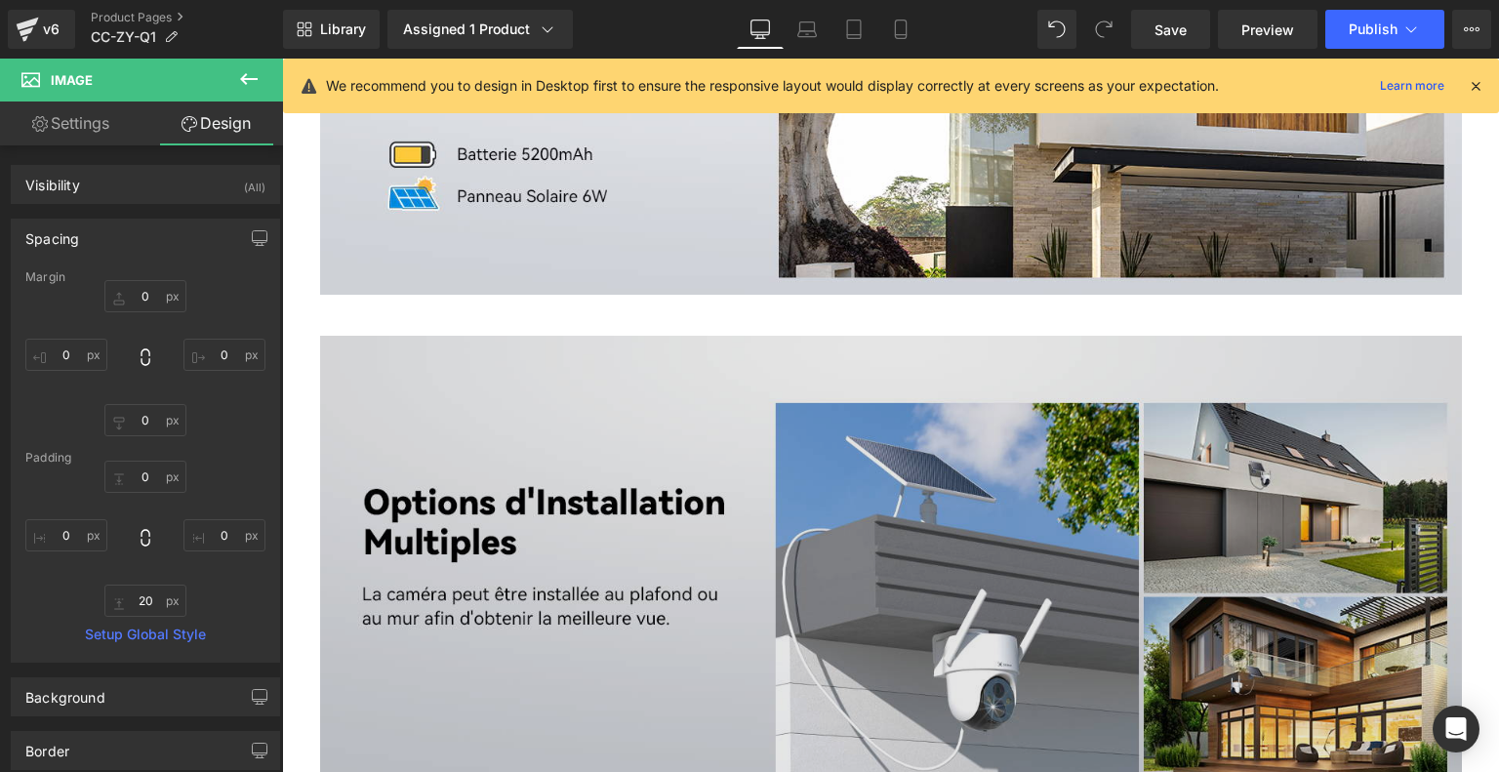
type input "0"
type input "20"
type input "0"
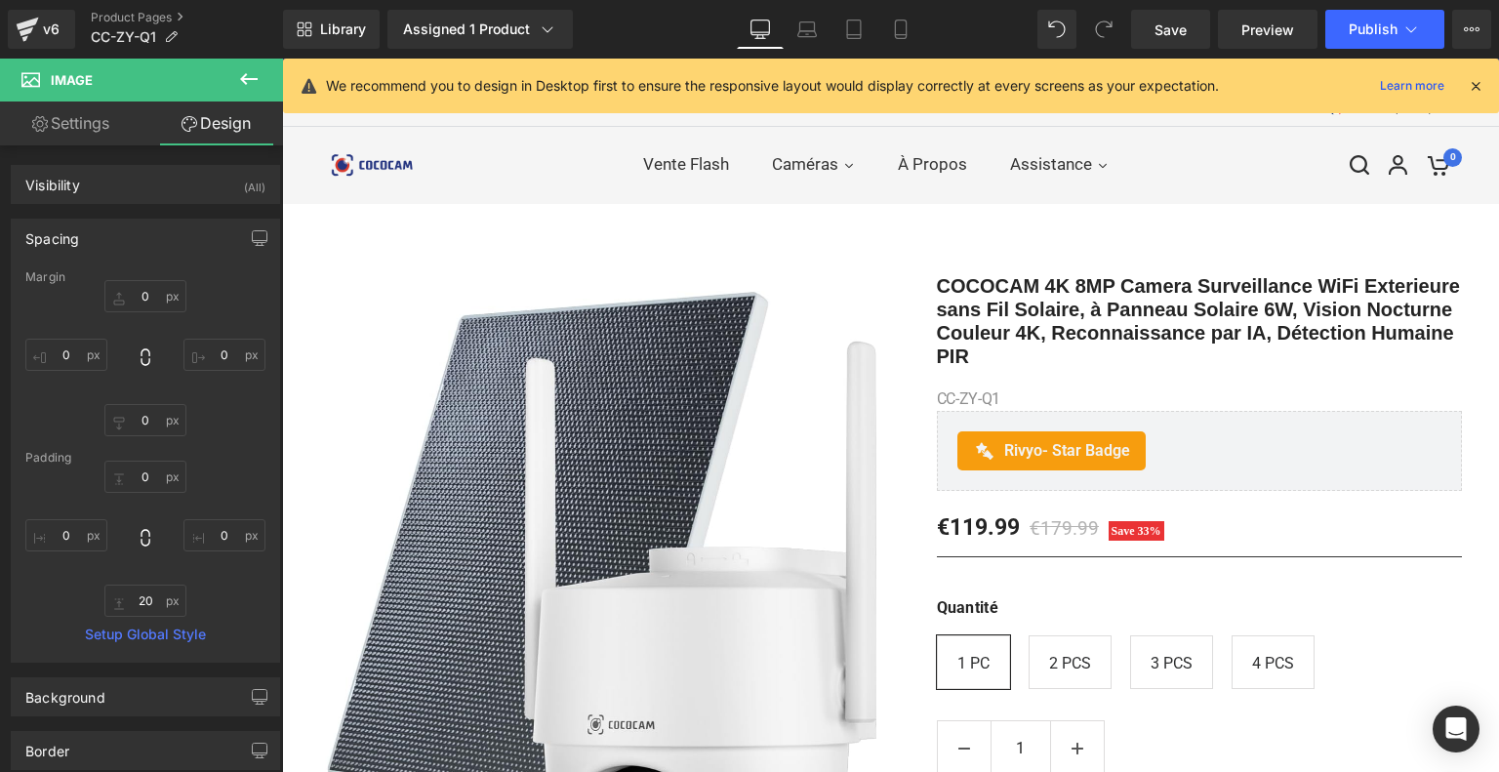
scroll to position [0, 0]
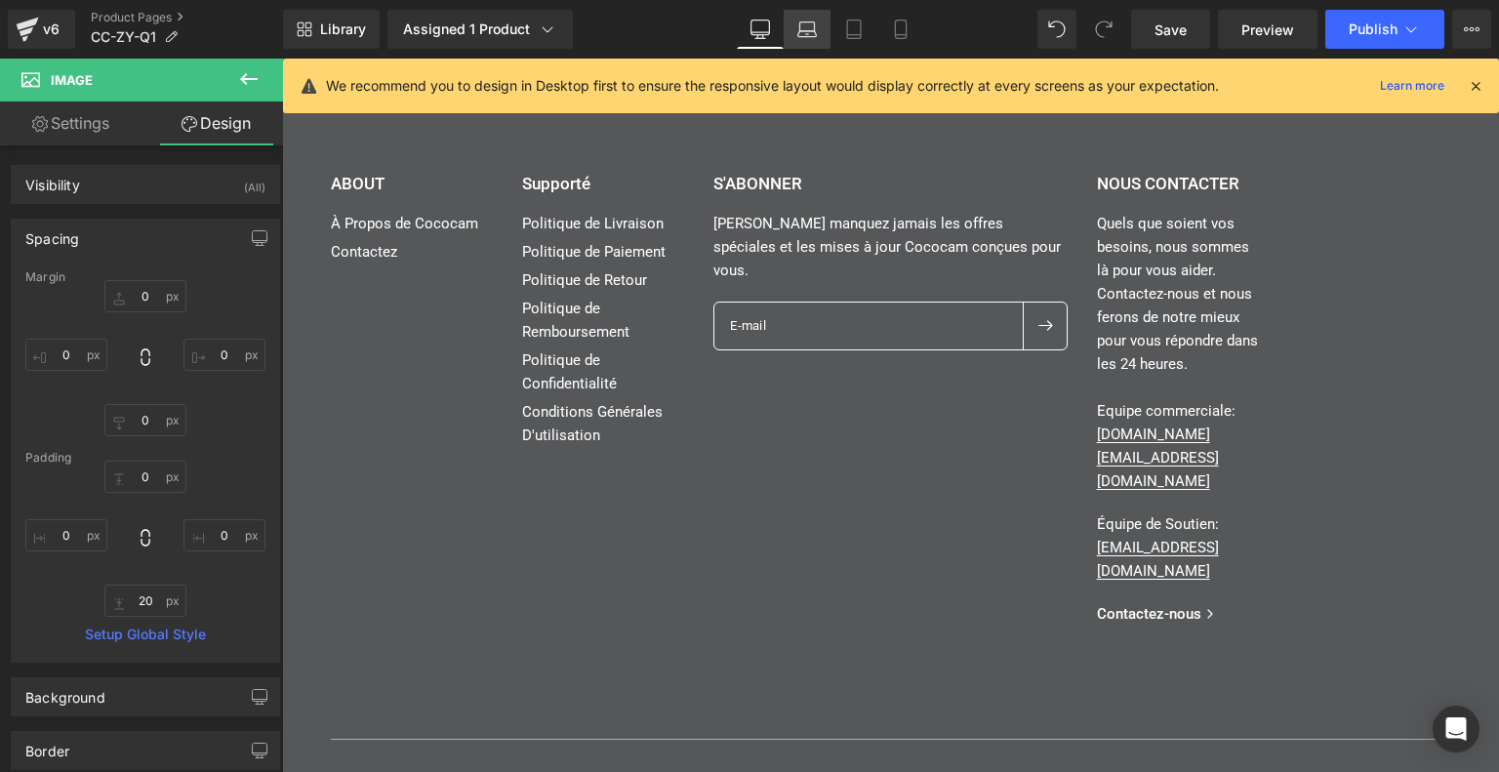
click at [813, 26] on icon at bounding box center [807, 30] width 20 height 20
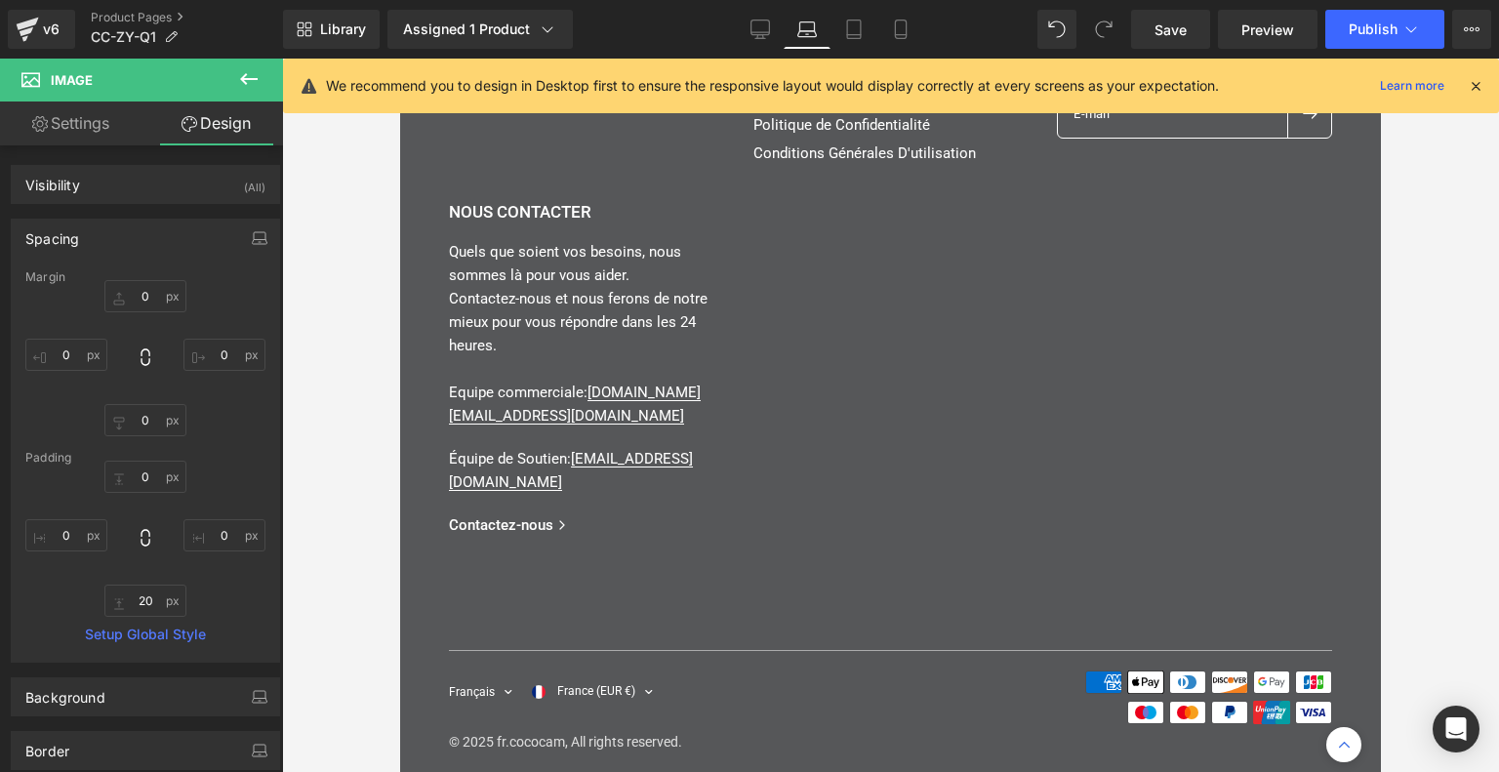
type input "0"
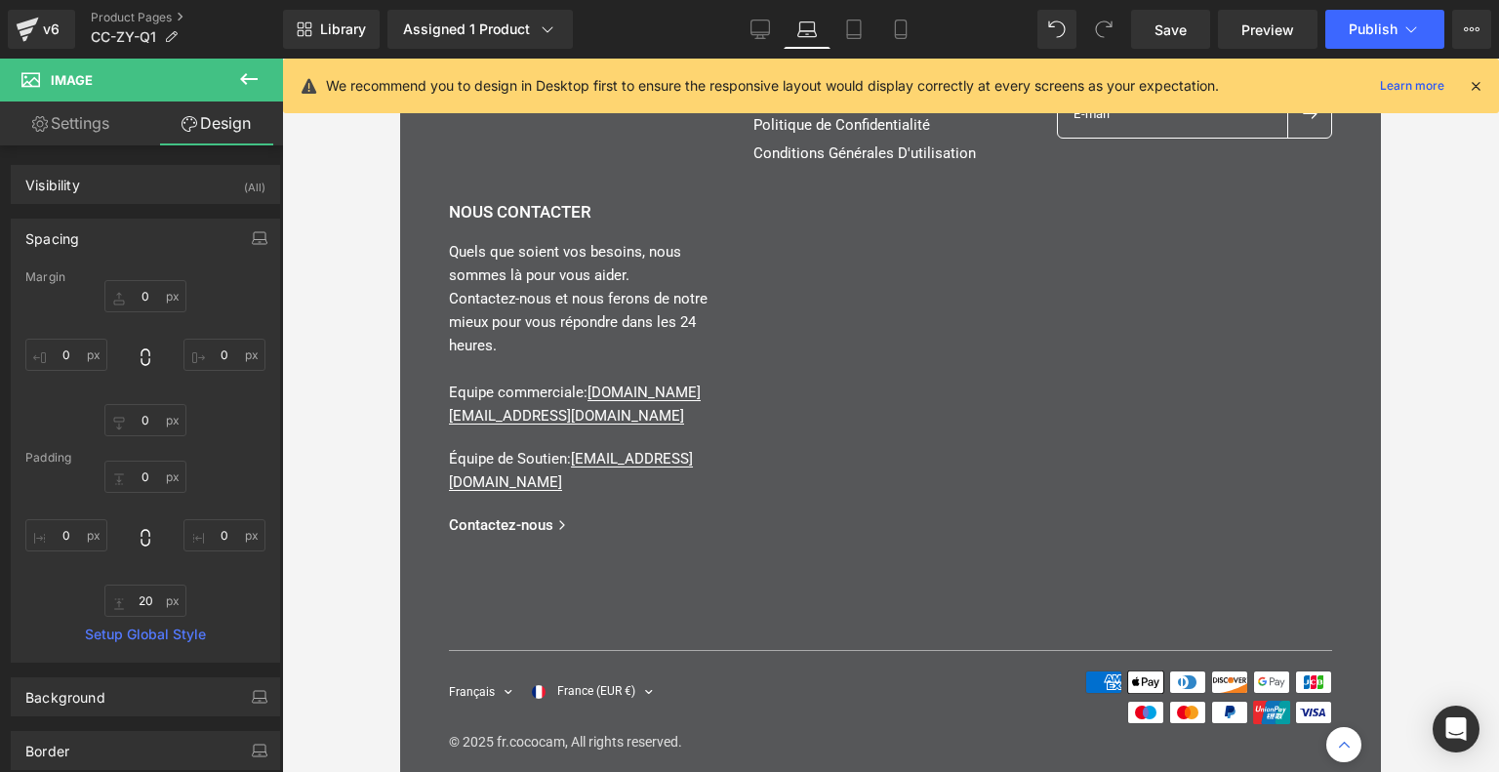
type input "0"
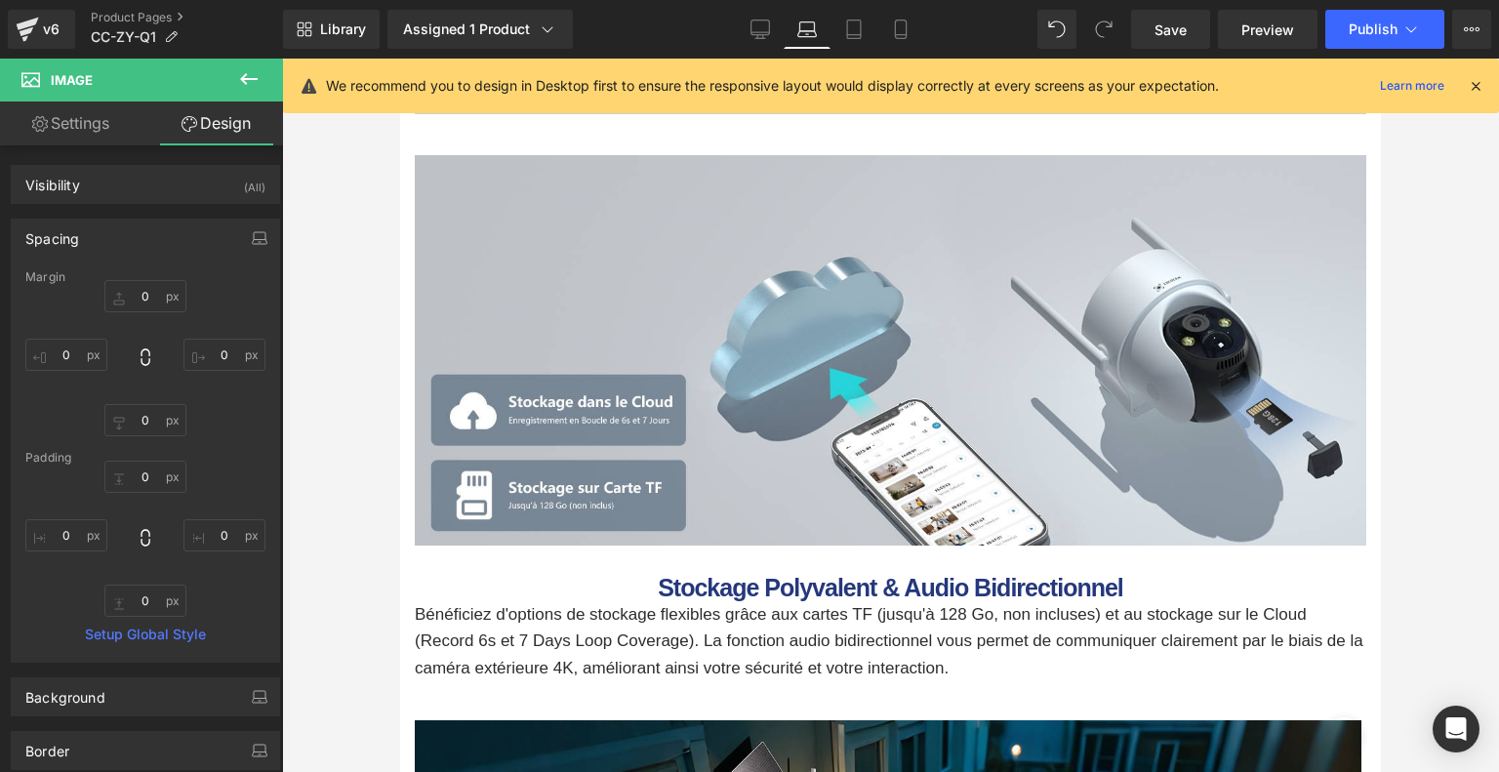
scroll to position [7286, 0]
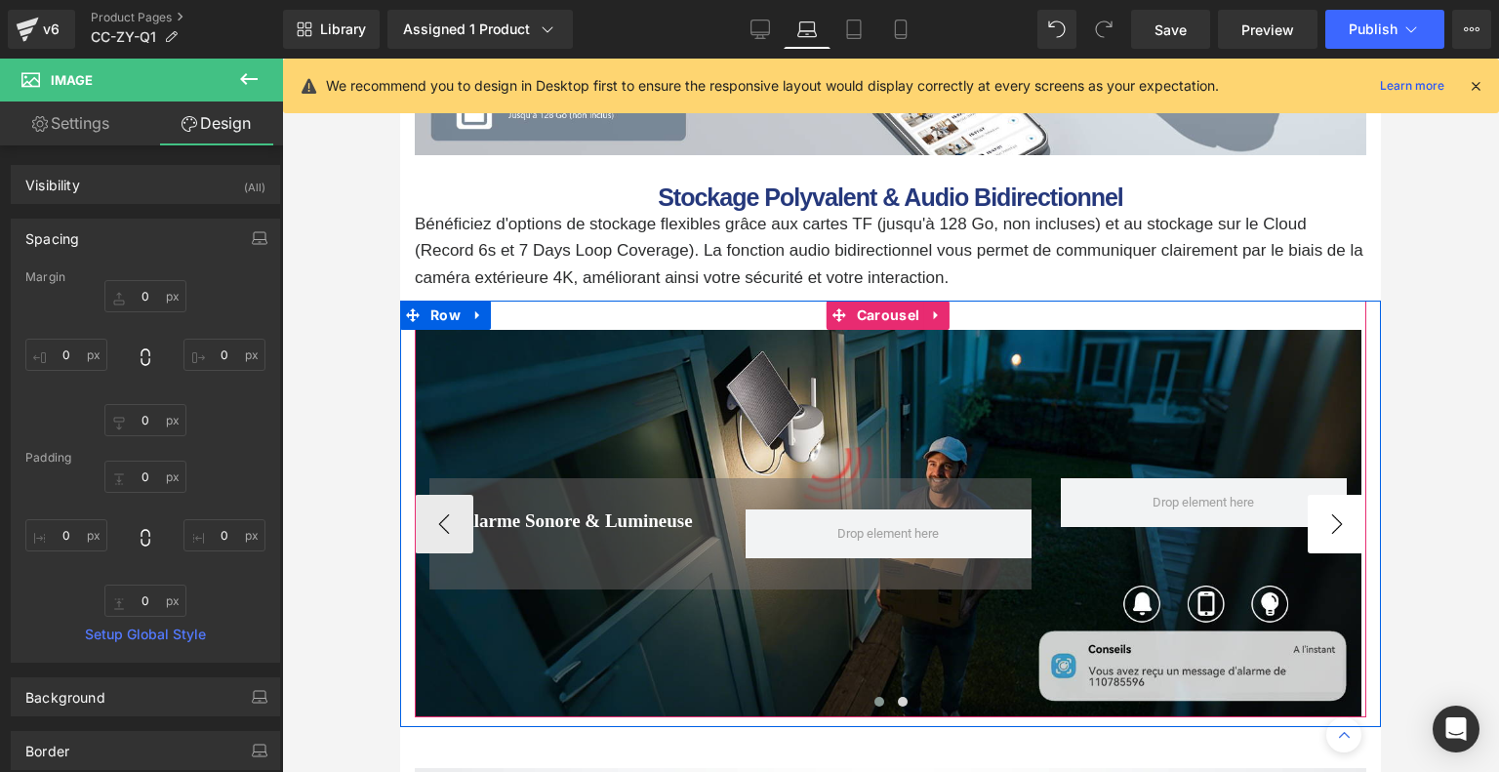
click at [1312, 496] on button "›" at bounding box center [1336, 524] width 59 height 59
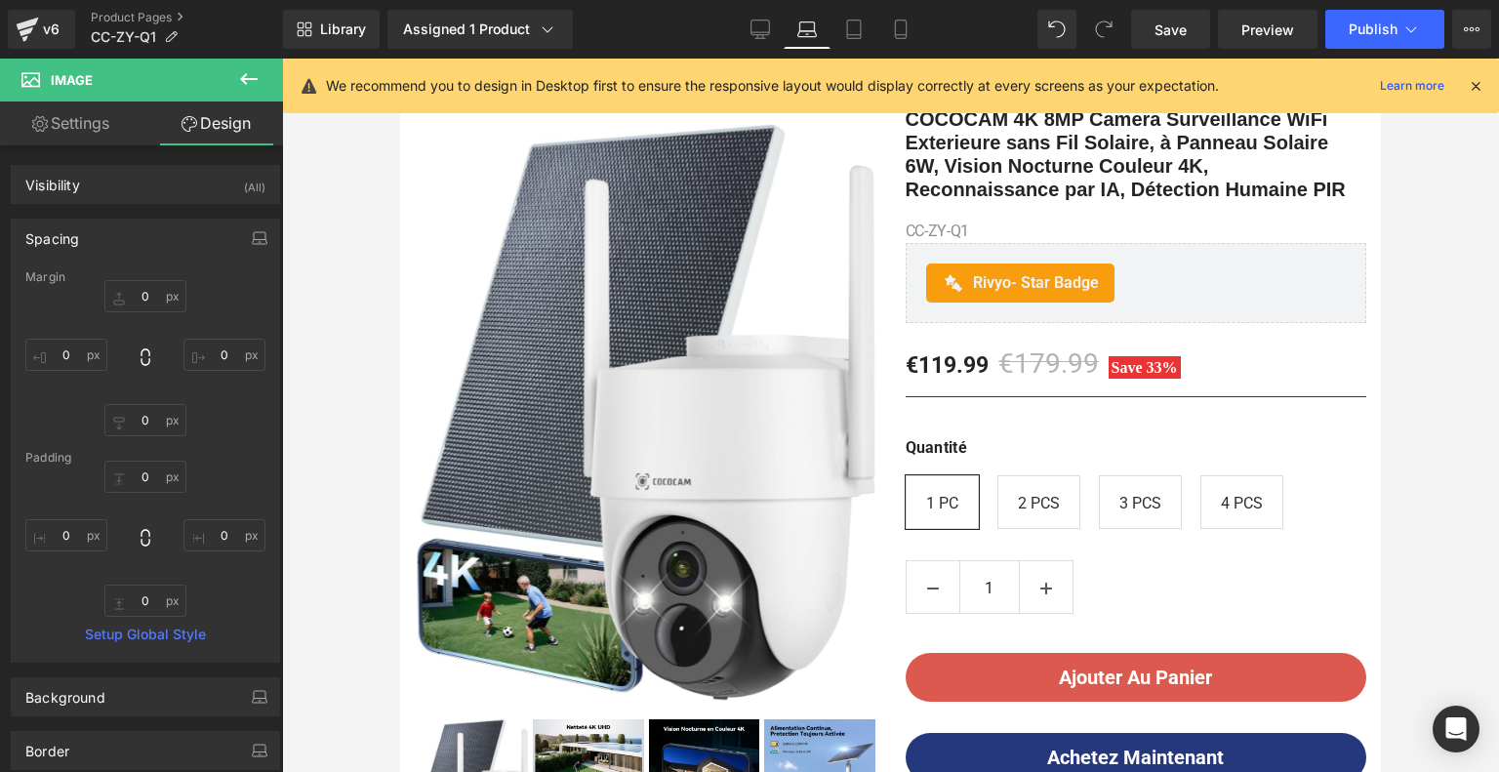
scroll to position [0, 0]
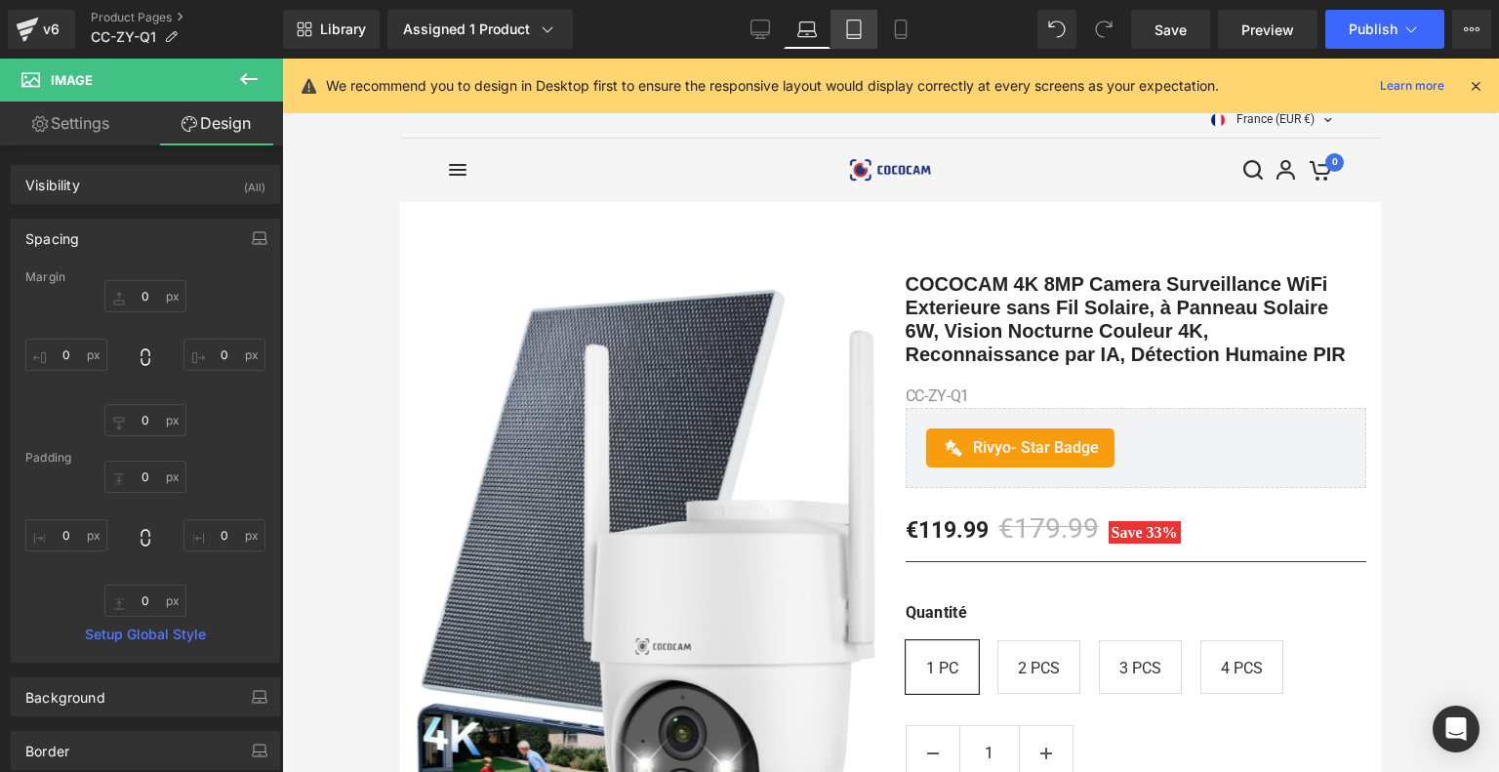
click at [838, 24] on link "Tablet" at bounding box center [853, 29] width 47 height 39
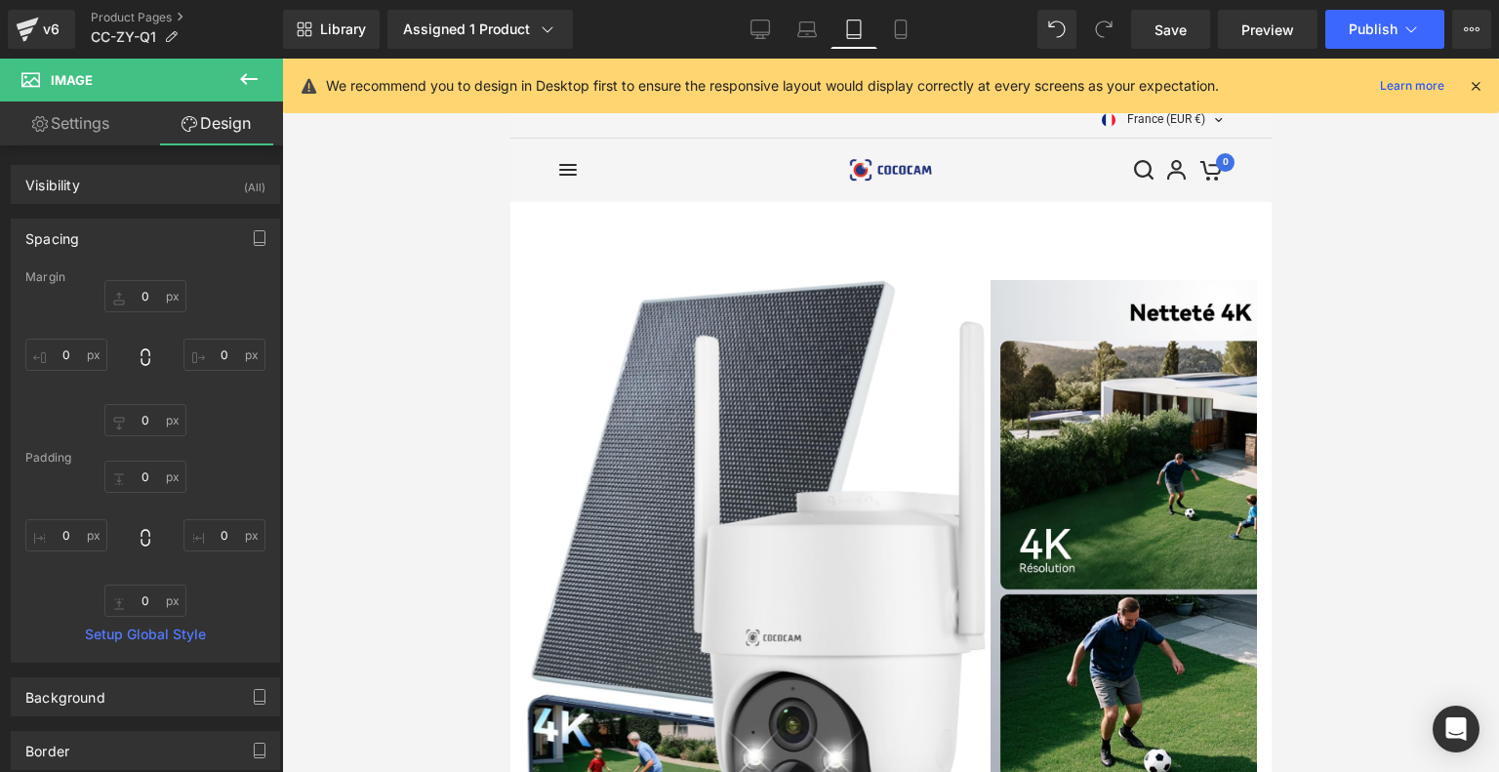
type input "0"
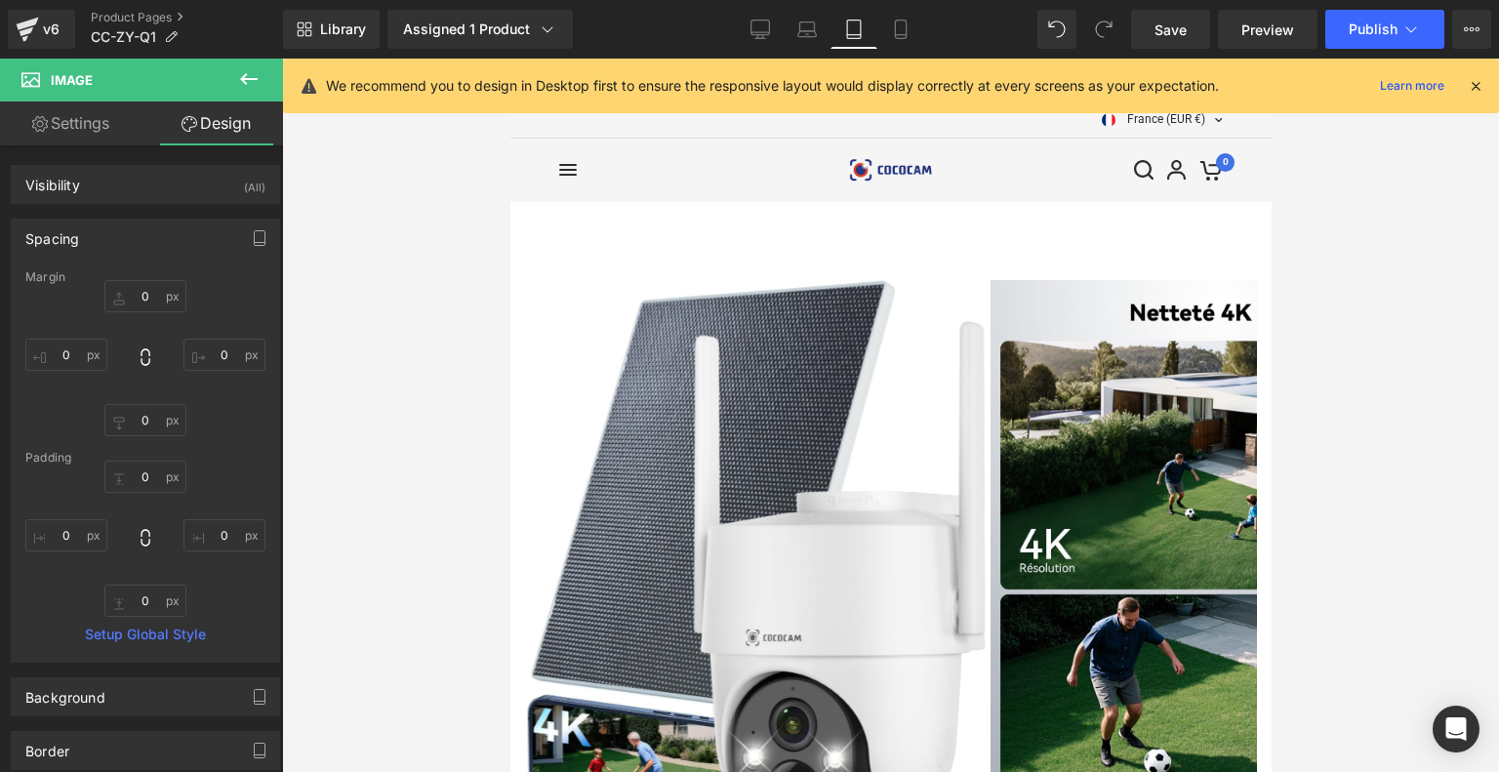
type input "0"
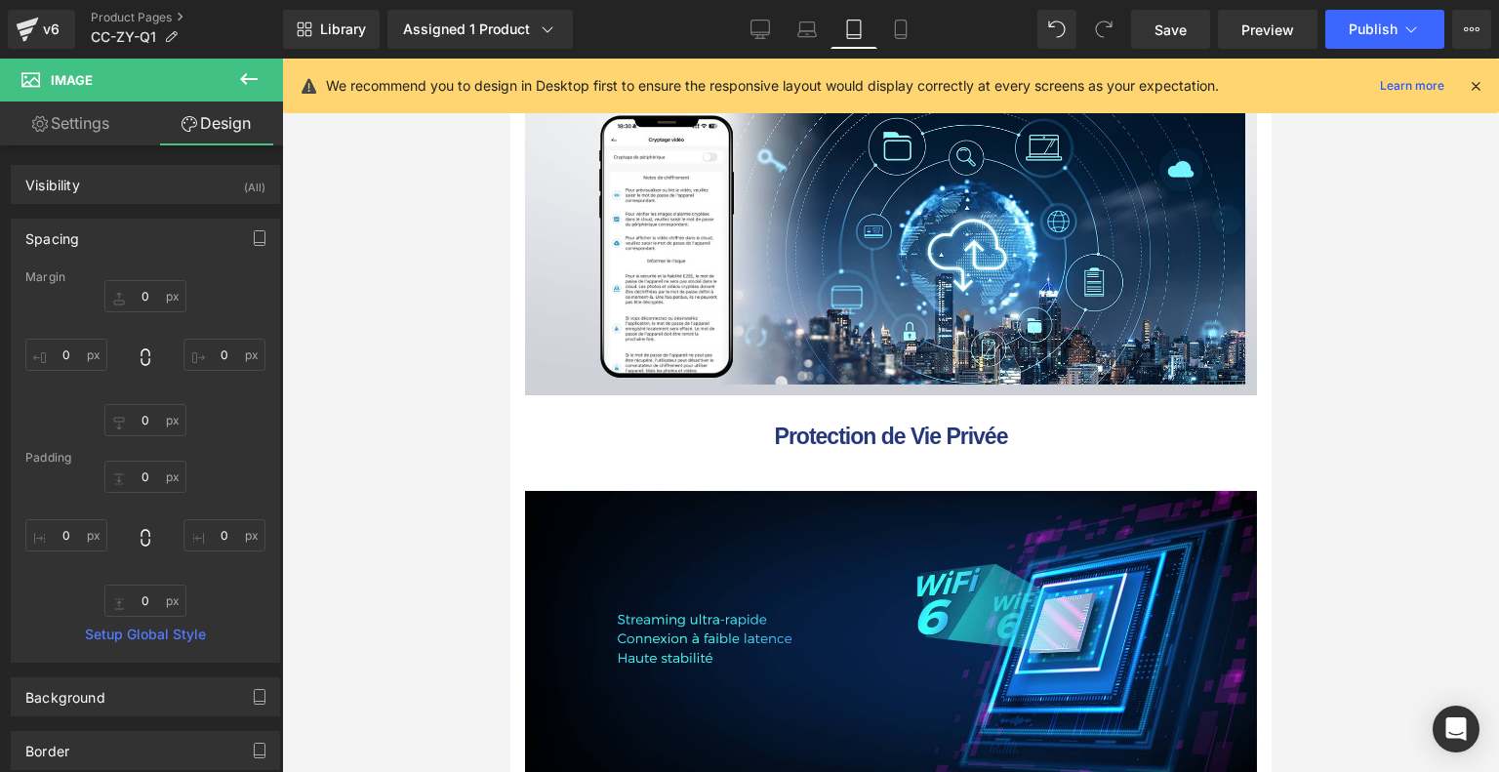
scroll to position [8488, 0]
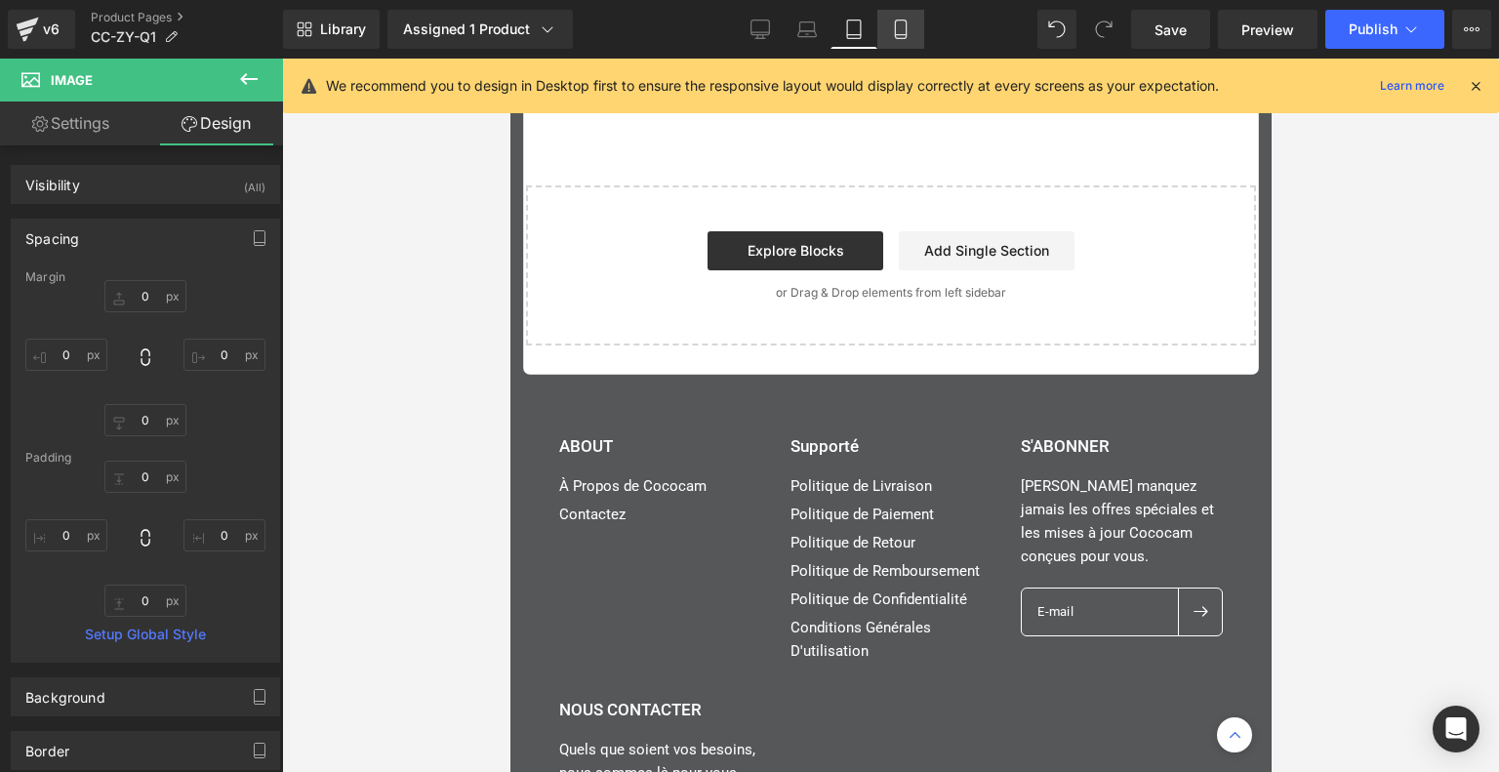
click at [908, 29] on icon at bounding box center [901, 30] width 20 height 20
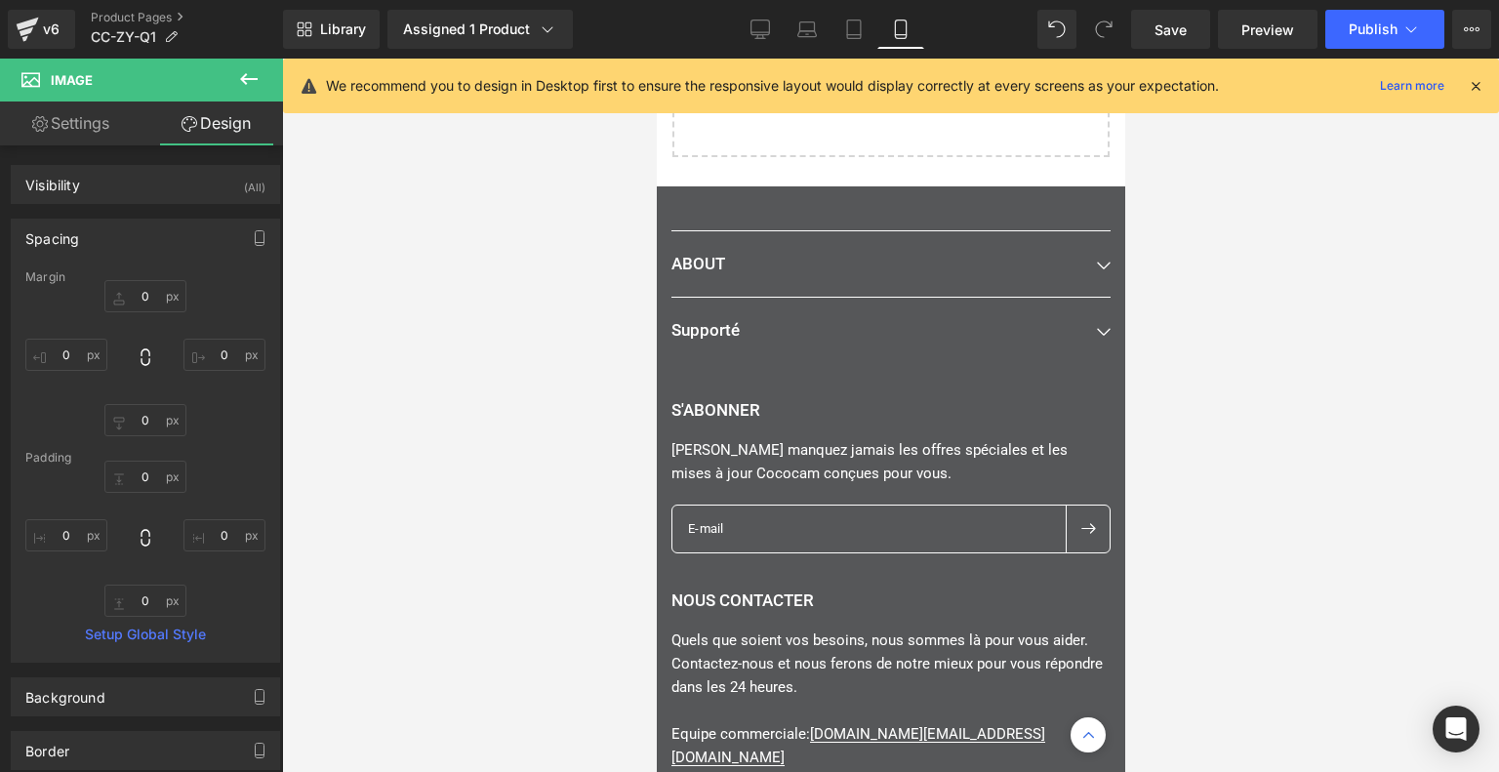
type input "0"
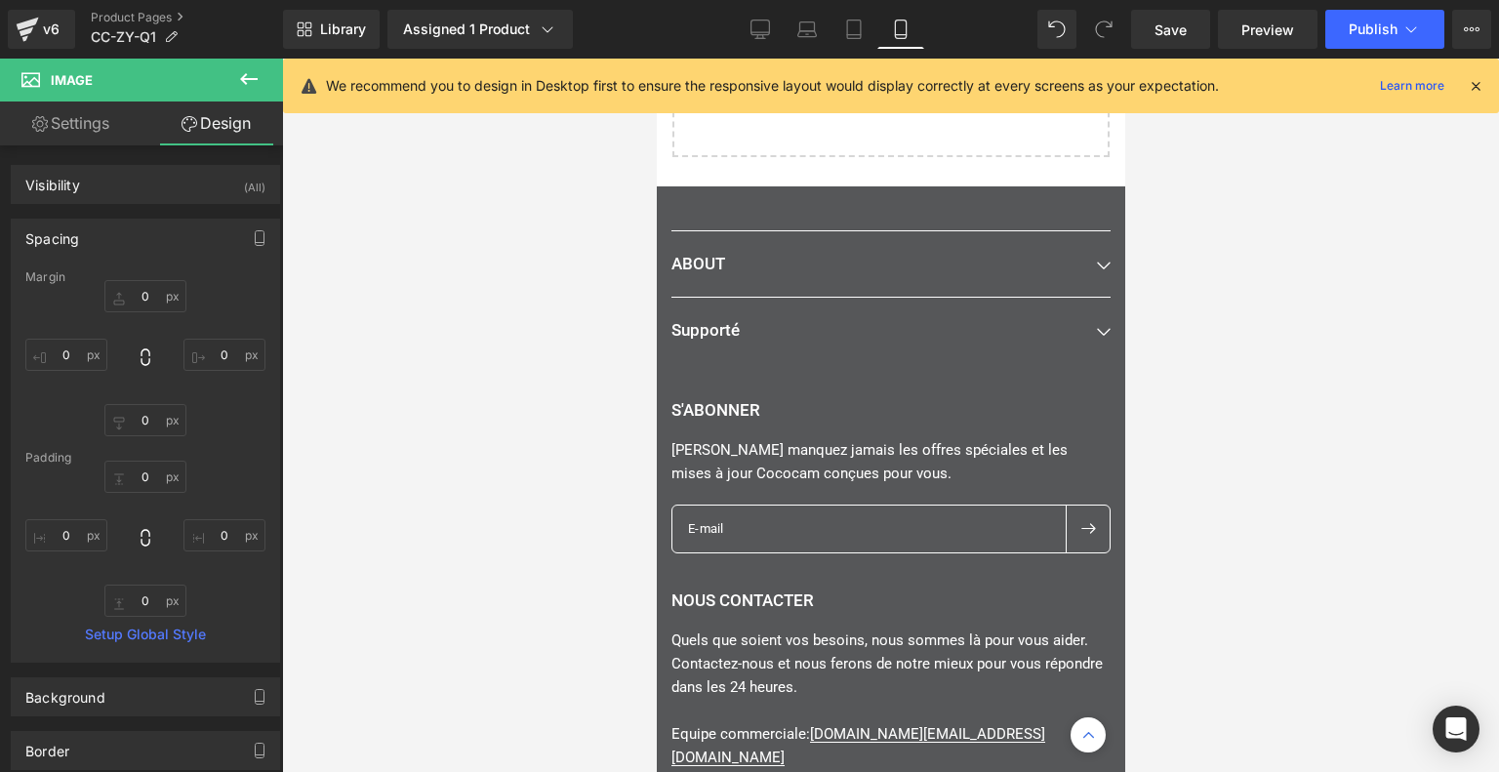
type input "0"
type input "20"
type input "0"
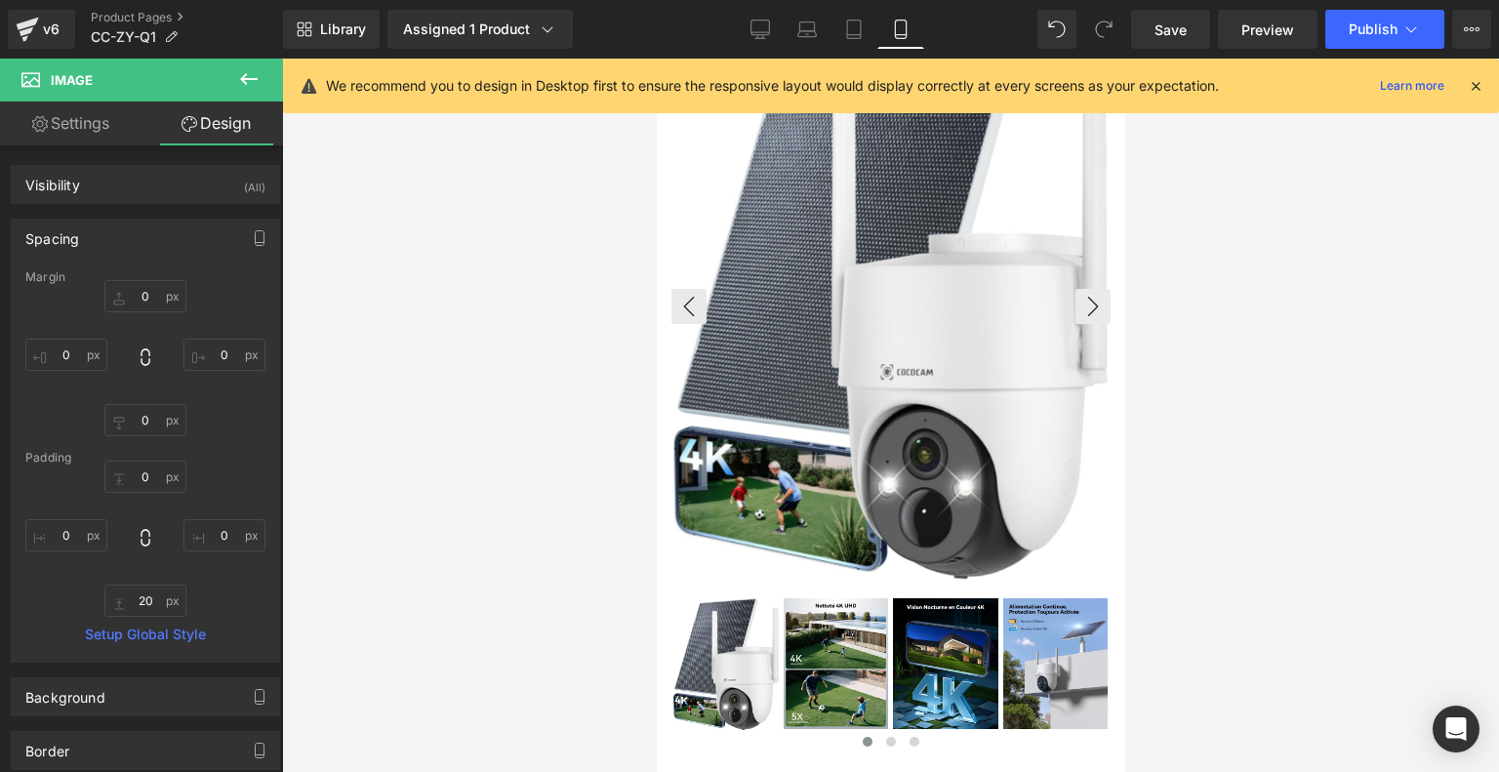
scroll to position [81, 0]
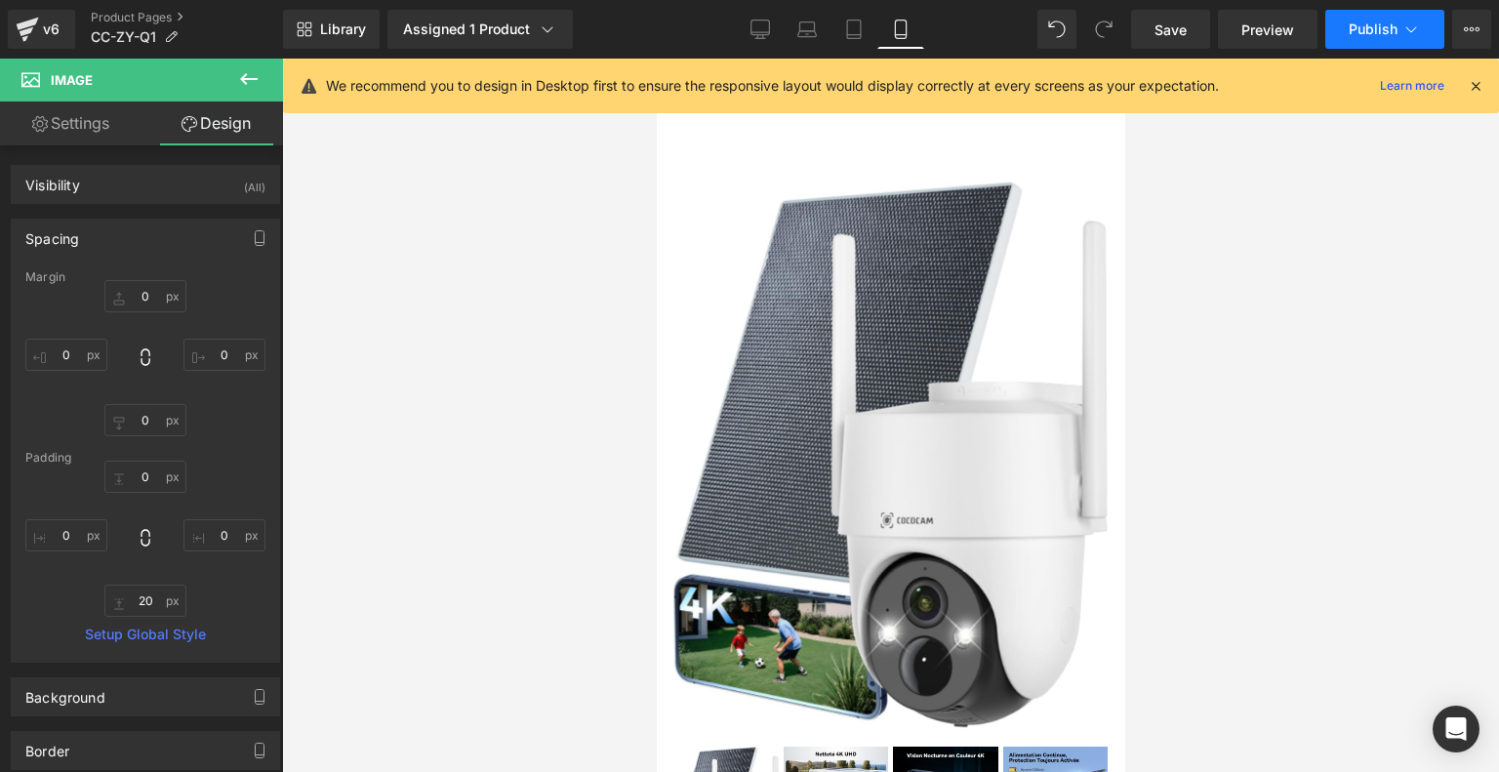
click at [1407, 19] on button "Publish" at bounding box center [1384, 29] width 119 height 39
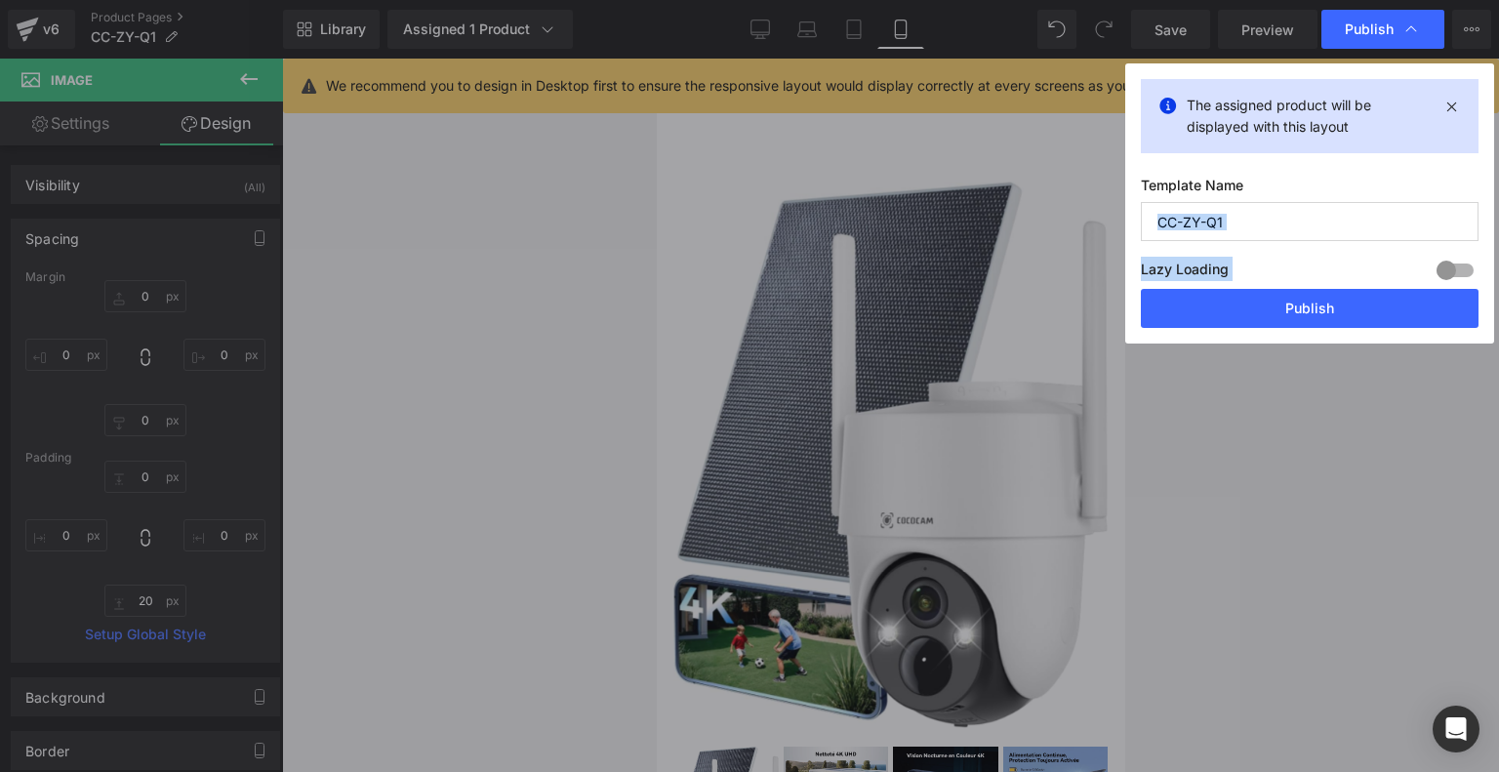
drag, startPoint x: 1293, startPoint y: 201, endPoint x: 1134, endPoint y: 215, distance: 159.6
click at [1134, 215] on div "The assigned product will be displayed with this layout Template Name CC-ZY-Q1 …" at bounding box center [1309, 203] width 369 height 280
click at [1226, 221] on input "CC-ZY-Q1" at bounding box center [1309, 221] width 338 height 39
drag, startPoint x: 1239, startPoint y: 221, endPoint x: 1155, endPoint y: 222, distance: 83.9
click at [1155, 222] on input "CC-ZY-Q1" at bounding box center [1309, 221] width 338 height 39
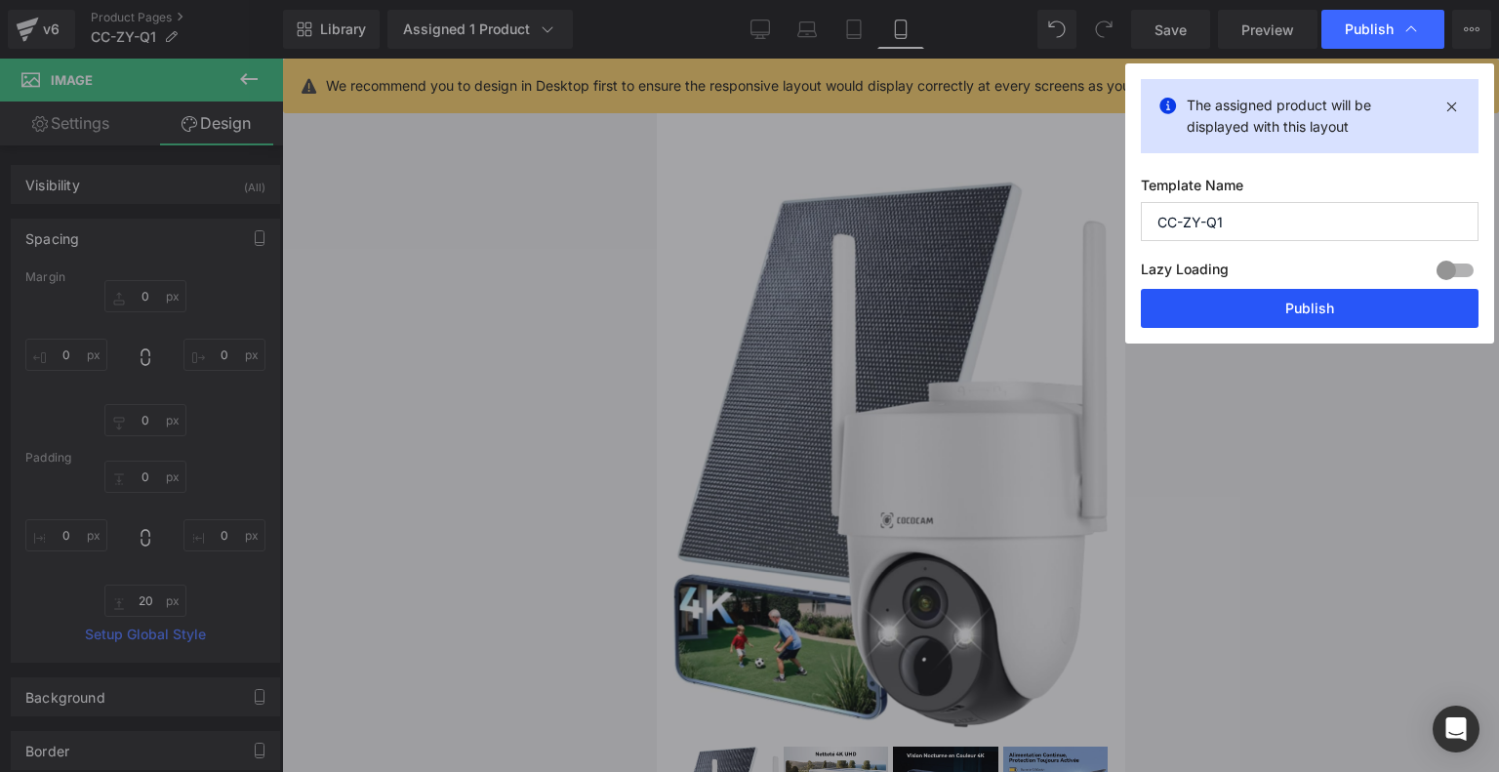
click at [1268, 304] on button "Publish" at bounding box center [1309, 308] width 338 height 39
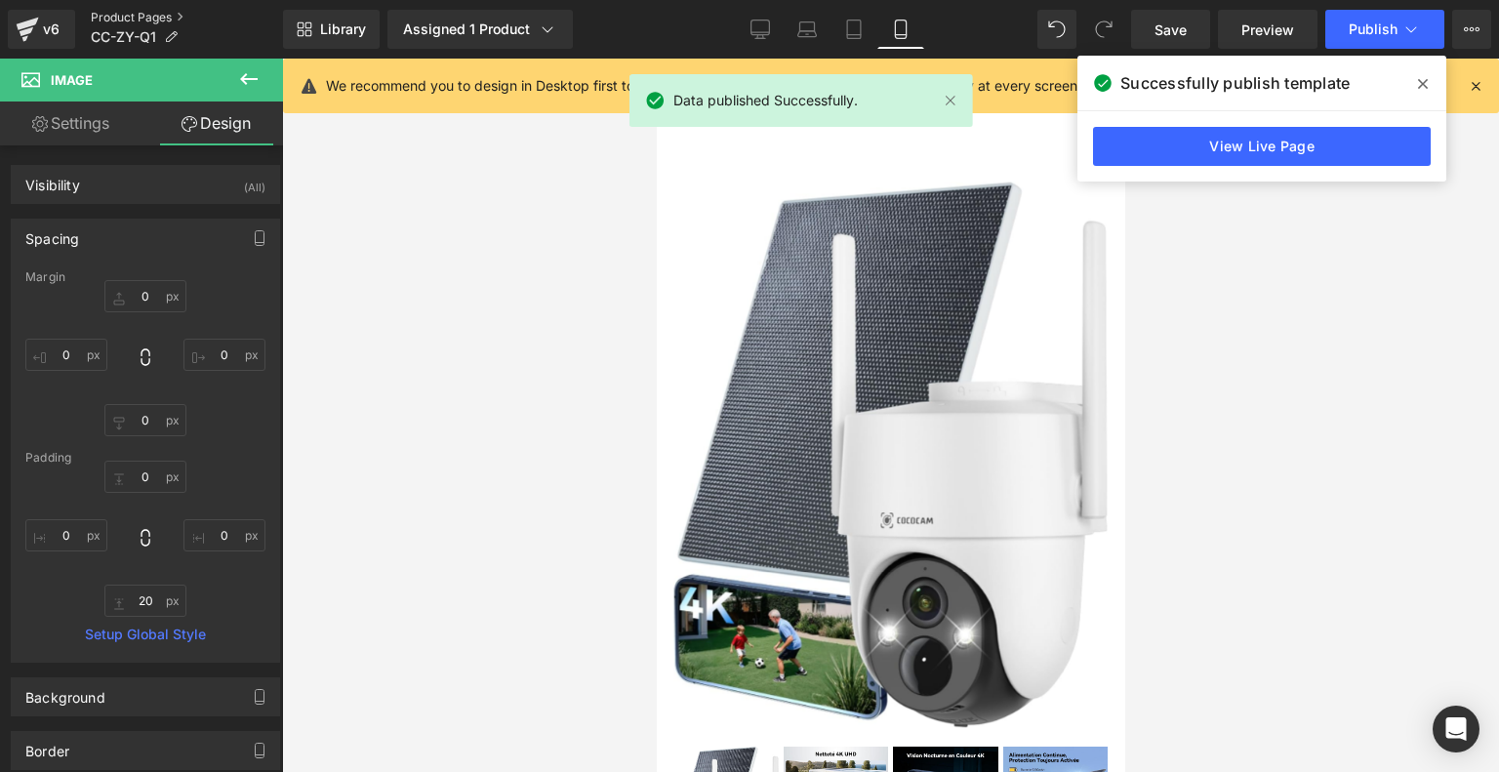
click at [109, 16] on link "Product Pages" at bounding box center [187, 18] width 192 height 16
